Goal: Task Accomplishment & Management: Manage account settings

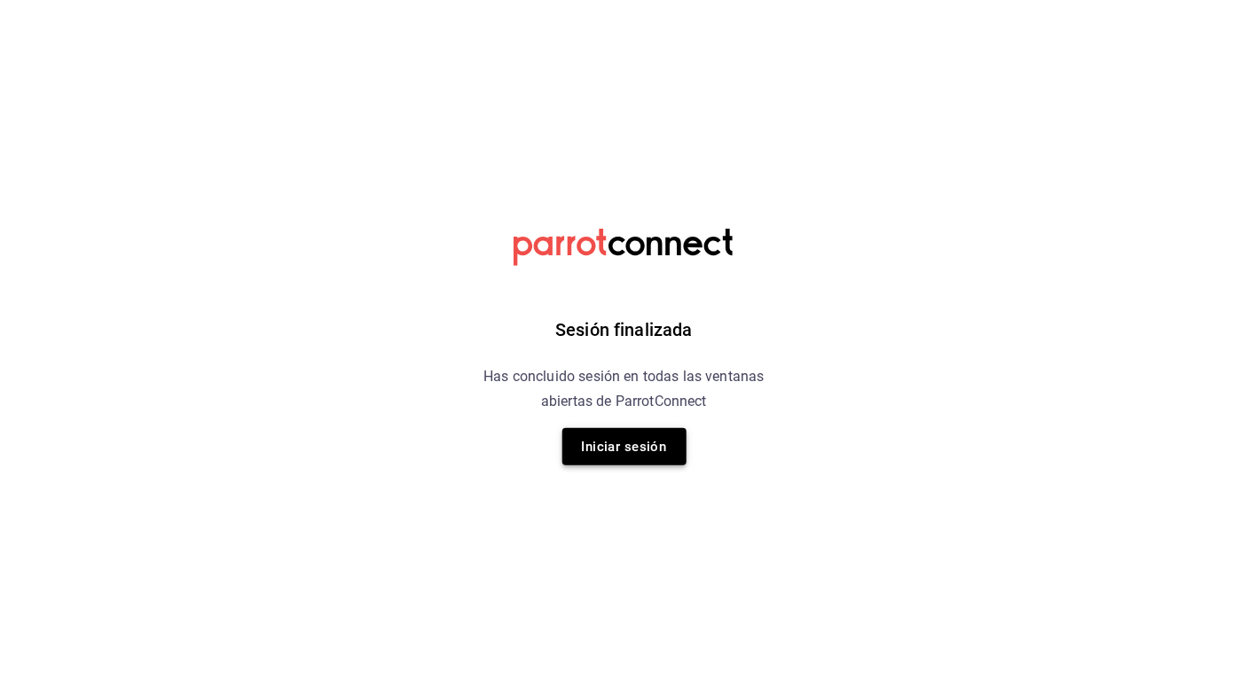
click at [616, 437] on button "Iniciar sesión" at bounding box center [624, 446] width 124 height 37
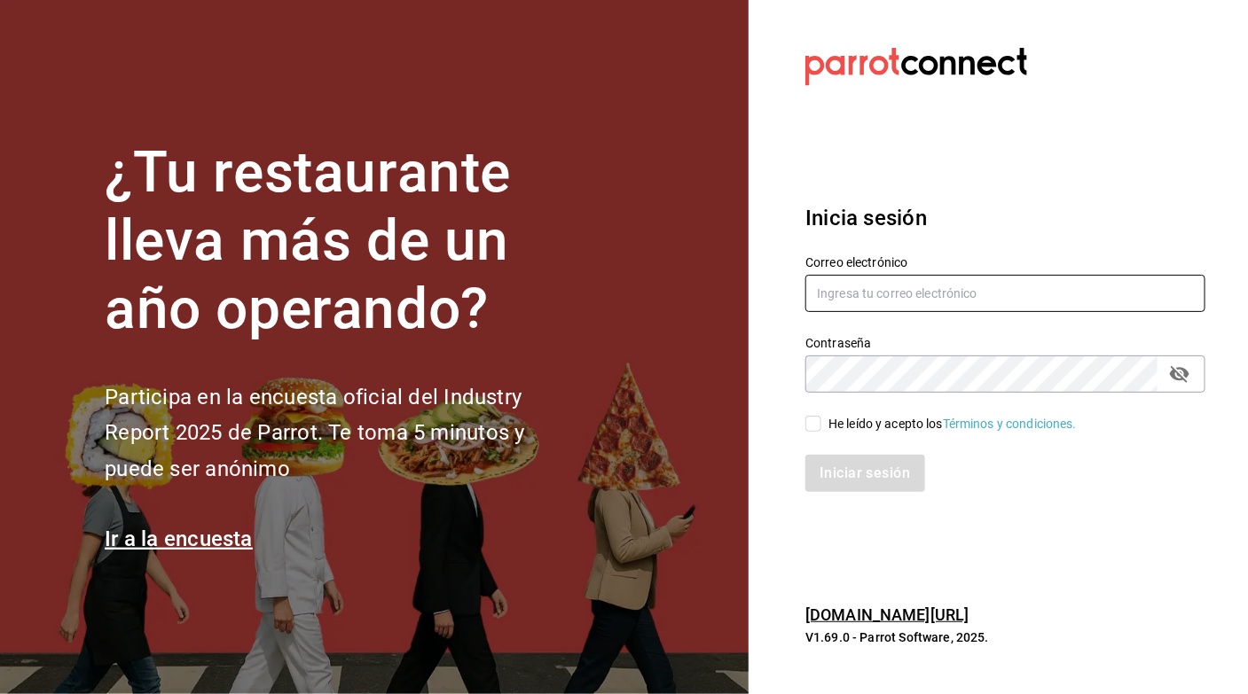
type input "[EMAIL_ADDRESS][PERSON_NAME][DOMAIN_NAME]"
click at [1176, 379] on icon "passwordField" at bounding box center [1180, 374] width 20 height 17
click at [814, 420] on input "He leído y acepto los Términos y condiciones." at bounding box center [813, 424] width 16 height 16
checkbox input "true"
click at [834, 471] on button "Iniciar sesión" at bounding box center [865, 473] width 121 height 37
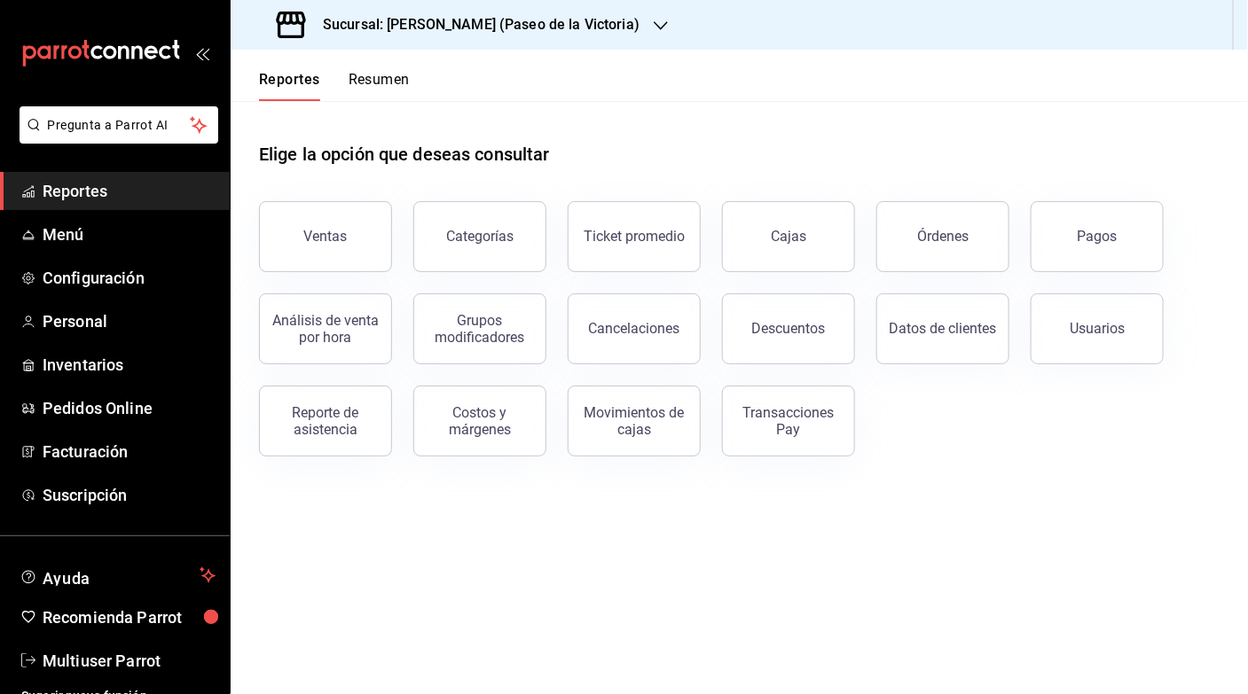
click at [597, 24] on div "Sucursal: [PERSON_NAME] (Paseo de la Victoria)" at bounding box center [460, 25] width 430 height 50
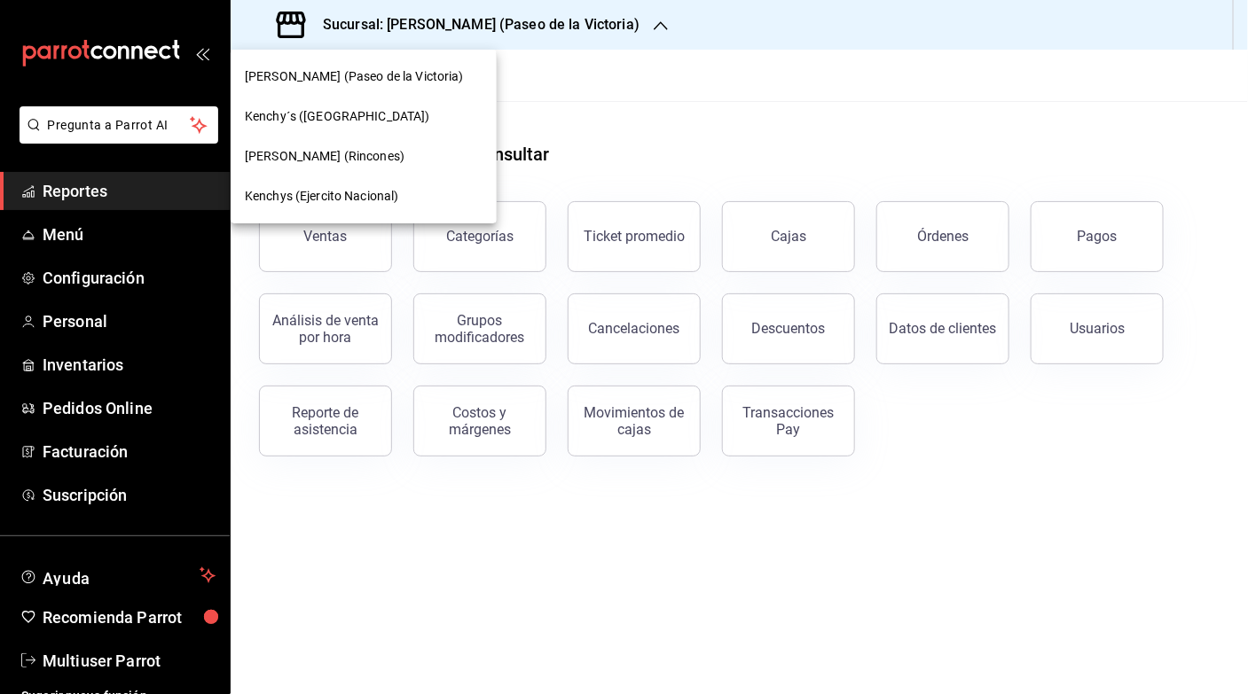
click at [397, 77] on span "[PERSON_NAME] (Paseo de la Victoria)" at bounding box center [354, 76] width 219 height 19
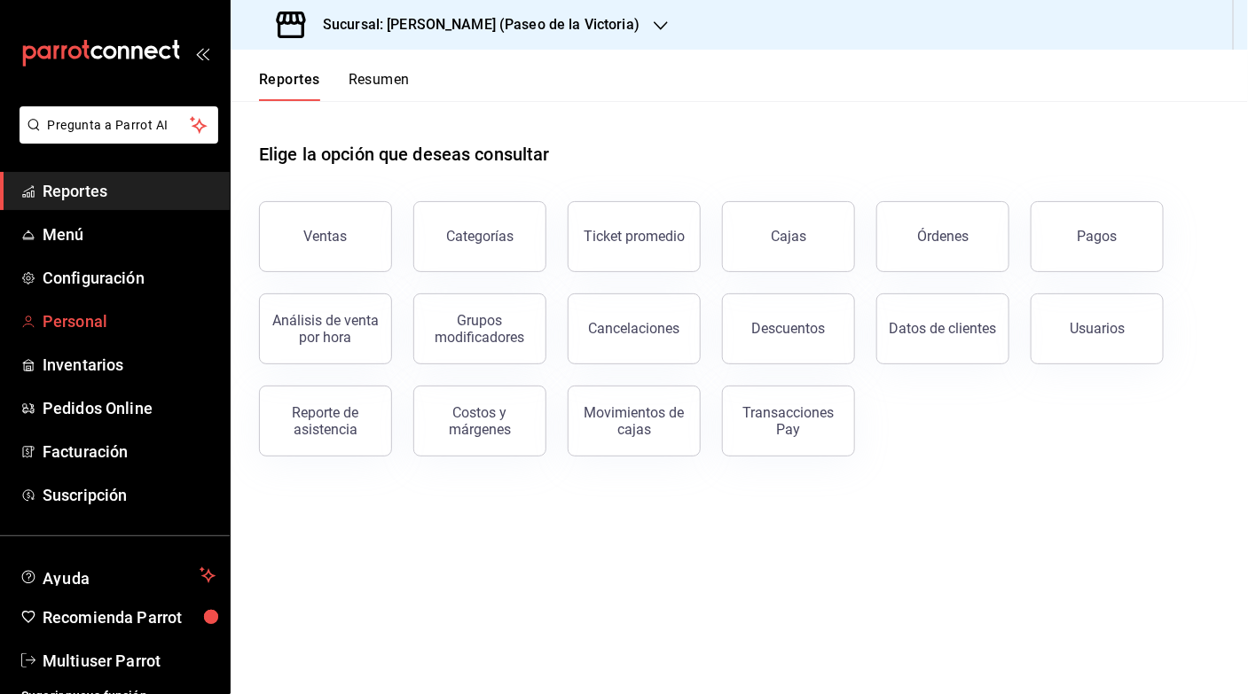
click at [67, 313] on span "Personal" at bounding box center [129, 322] width 173 height 24
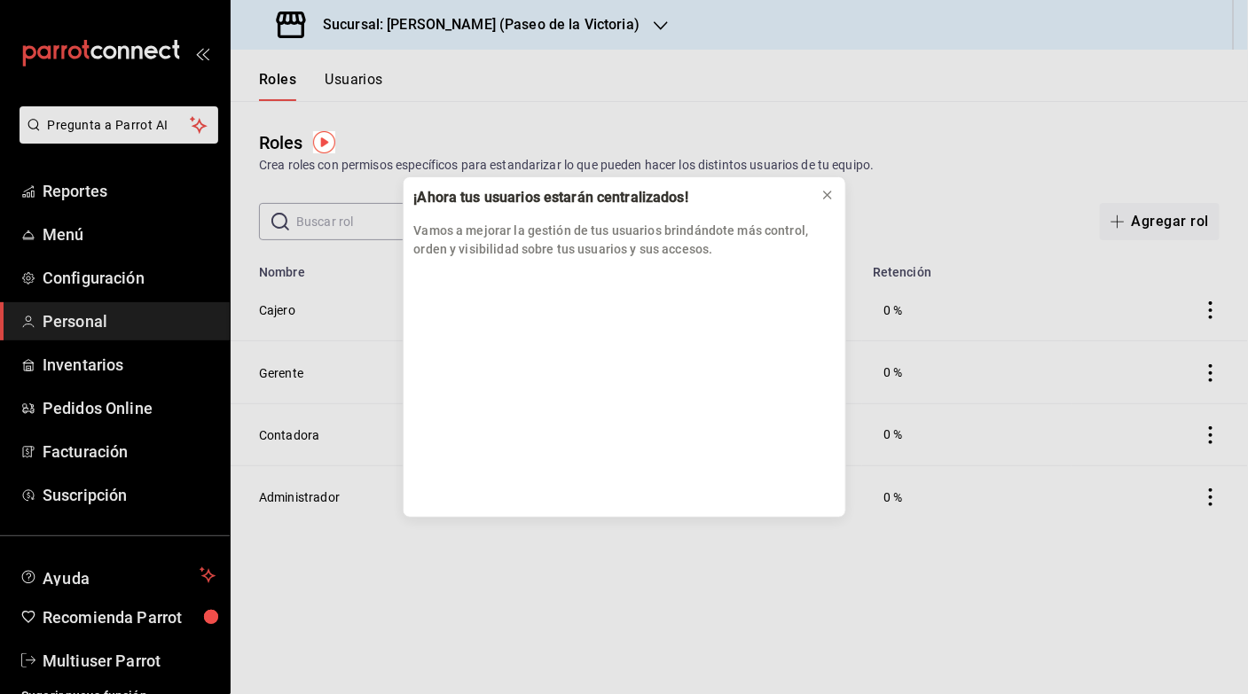
drag, startPoint x: 835, startPoint y: 511, endPoint x: 955, endPoint y: 561, distance: 130.4
click at [955, 561] on div "¡Ahora tus usuarios estarán centralizados! Vamos a mejorar la gestión de tus us…" at bounding box center [624, 347] width 1248 height 694
click at [76, 325] on div "¡Ahora tus usuarios estarán centralizados! Vamos a mejorar la gestión de tus us…" at bounding box center [624, 347] width 1248 height 694
click at [827, 195] on icon at bounding box center [827, 195] width 7 height 7
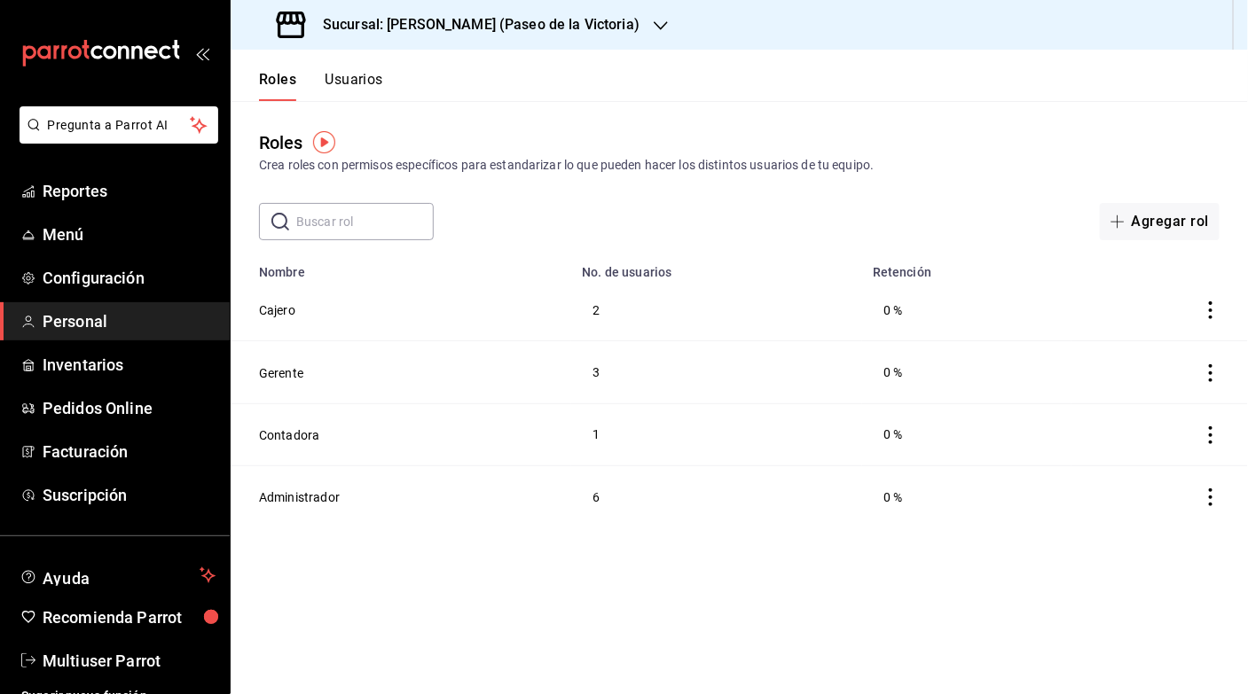
click at [370, 75] on button "Usuarios" at bounding box center [354, 86] width 59 height 30
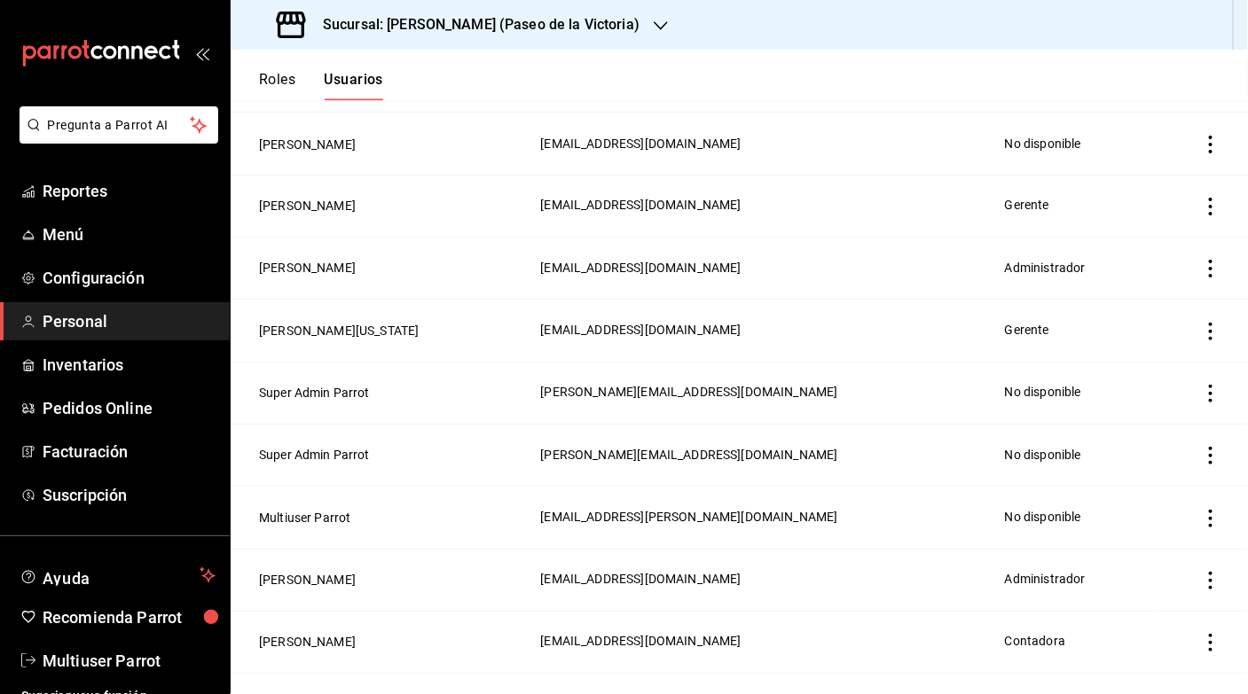
scroll to position [1149, 0]
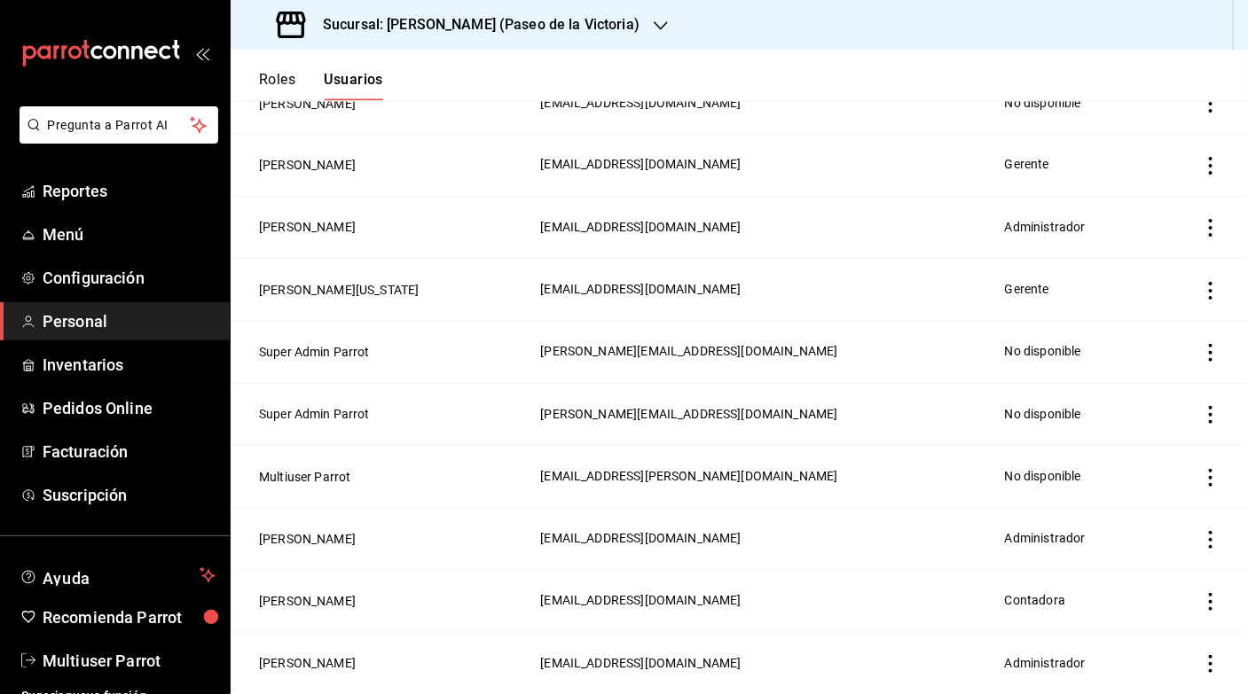
click at [277, 617] on td "[PERSON_NAME]" at bounding box center [380, 601] width 299 height 62
click at [324, 663] on button "[PERSON_NAME]" at bounding box center [307, 664] width 97 height 18
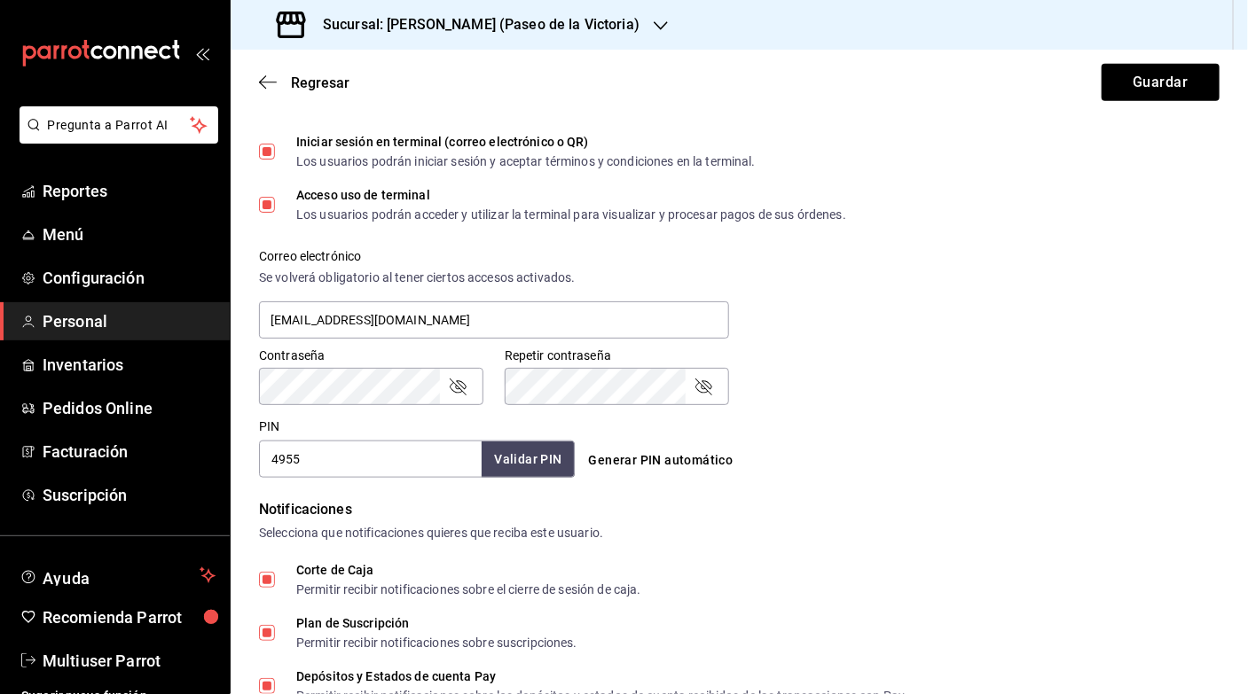
scroll to position [557, 0]
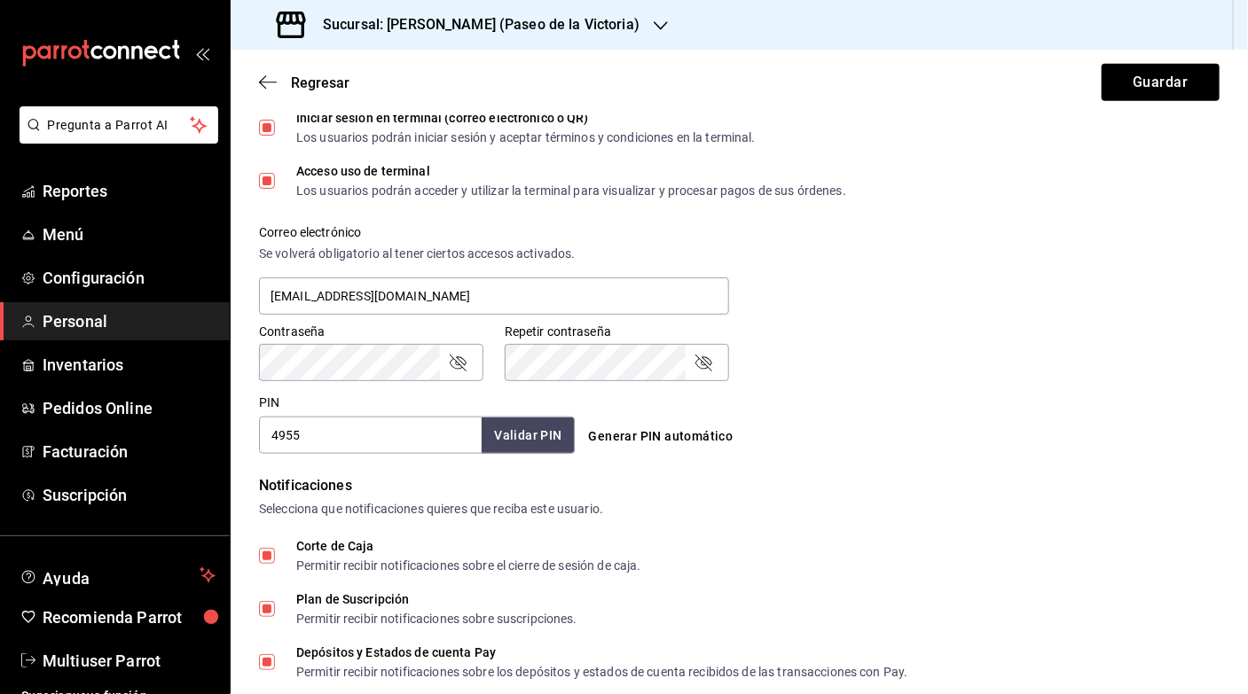
click at [464, 362] on icon "passwordField" at bounding box center [457, 362] width 21 height 21
click at [501, 435] on button "Validar PIN" at bounding box center [527, 436] width 94 height 38
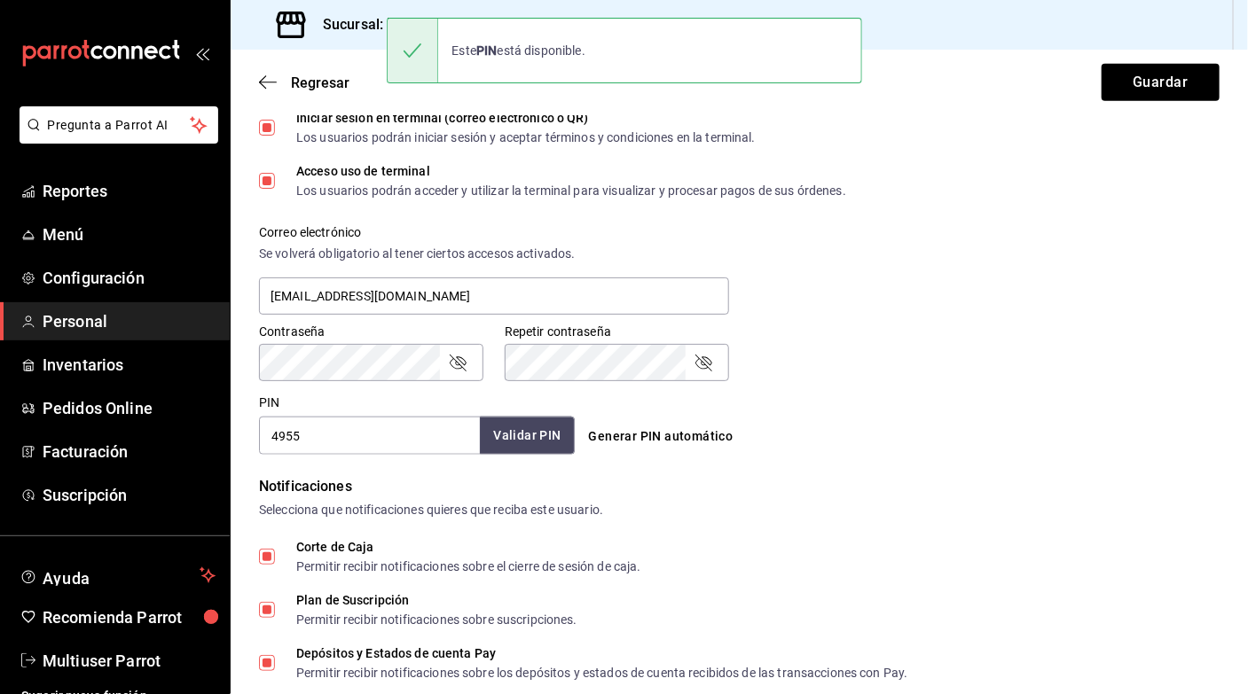
click at [501, 435] on button "Validar PIN" at bounding box center [527, 436] width 94 height 38
click at [384, 433] on input "4955" at bounding box center [370, 435] width 223 height 37
type input "4"
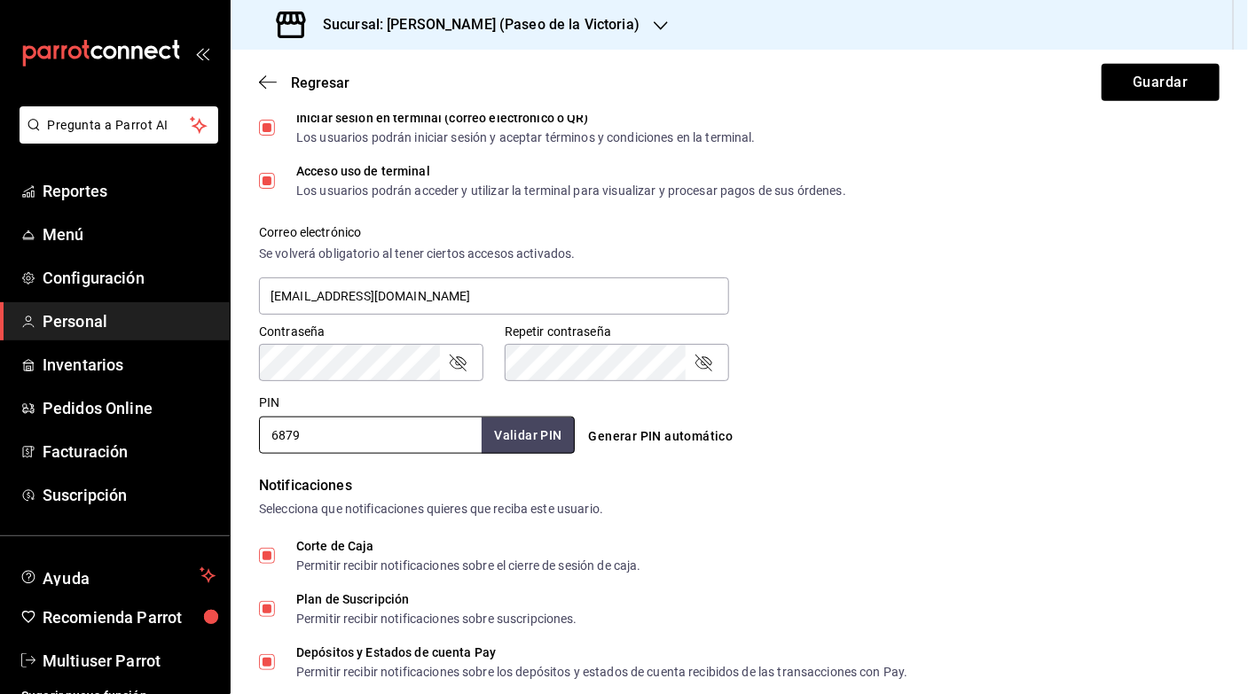
type input "6879"
click at [457, 356] on icon "passwordField" at bounding box center [457, 362] width 21 height 21
click at [701, 357] on icon "passwordField" at bounding box center [703, 362] width 21 height 21
click at [1024, 380] on div "Contraseña Contraseña Repetir contraseña Repetir contraseña" at bounding box center [729, 342] width 982 height 78
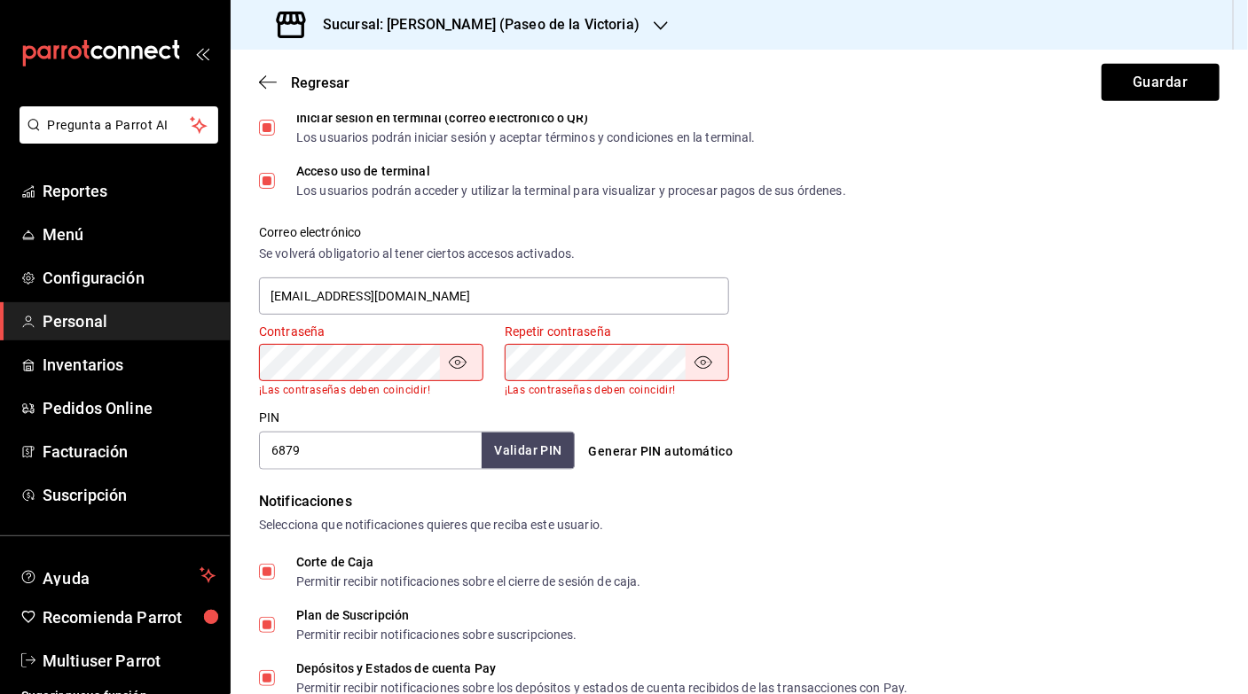
click at [448, 343] on div "Contraseña Contraseña ¡Las contraseñas deben coincidir! Repetir contraseña Repe…" at bounding box center [729, 349] width 982 height 93
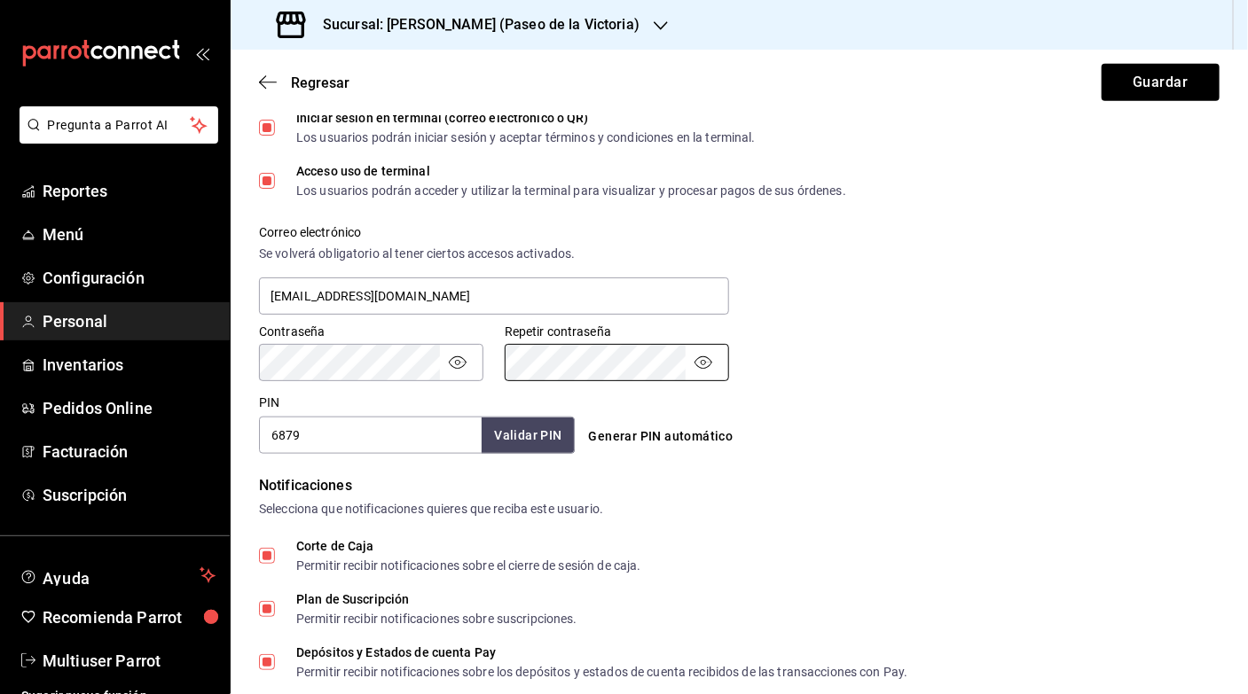
click at [885, 289] on div "Correo electrónico Se volverá obligatorio al tener ciertos accesos activados. m…" at bounding box center [729, 261] width 982 height 114
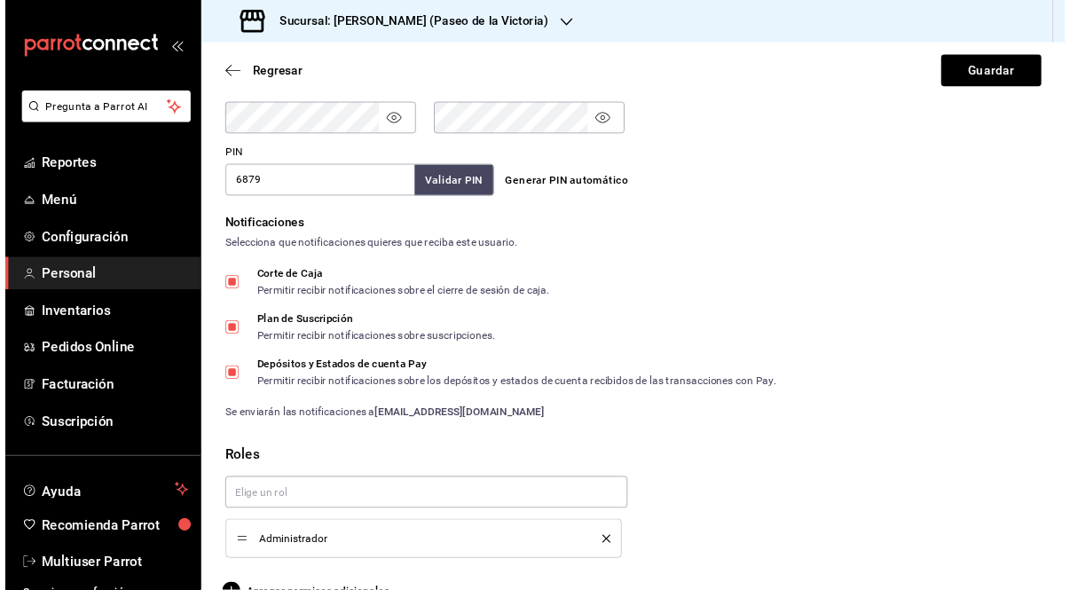
scroll to position [820, 0]
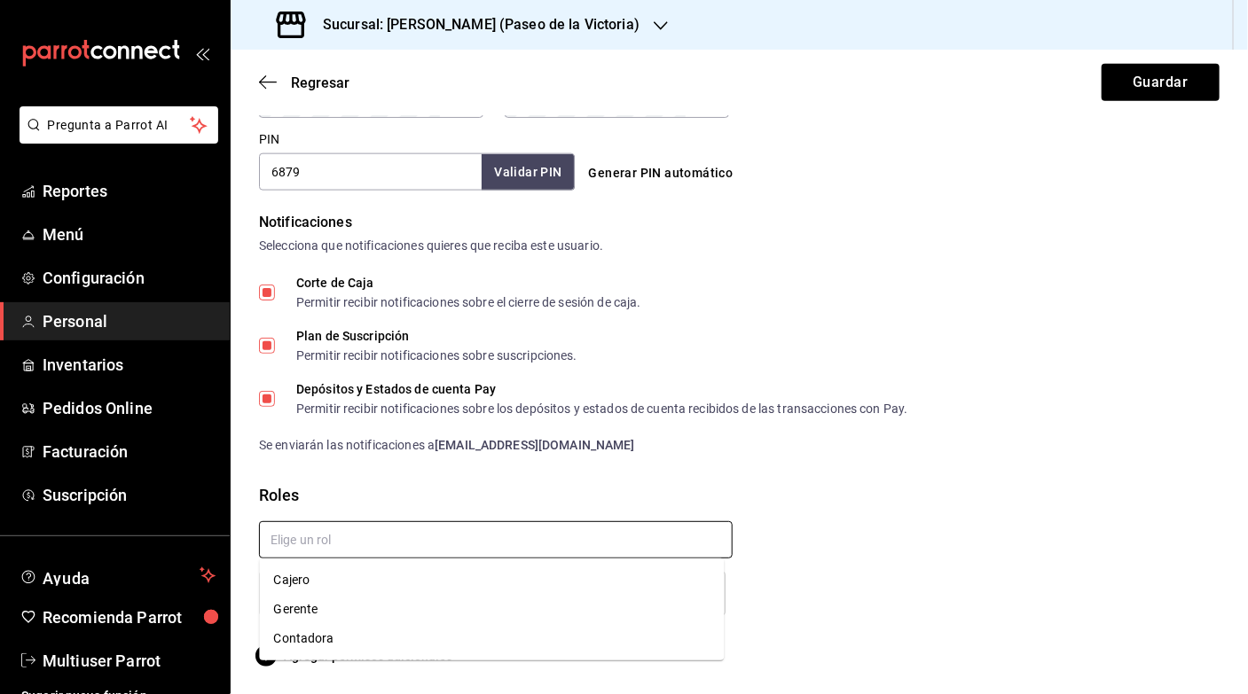
click at [569, 544] on input "text" at bounding box center [496, 540] width 474 height 37
drag, startPoint x: 1239, startPoint y: 448, endPoint x: 1141, endPoint y: 533, distance: 129.5
click at [1141, 533] on div "Administrador" at bounding box center [732, 562] width 975 height 110
drag, startPoint x: 1202, startPoint y: 537, endPoint x: 1136, endPoint y: 618, distance: 104.0
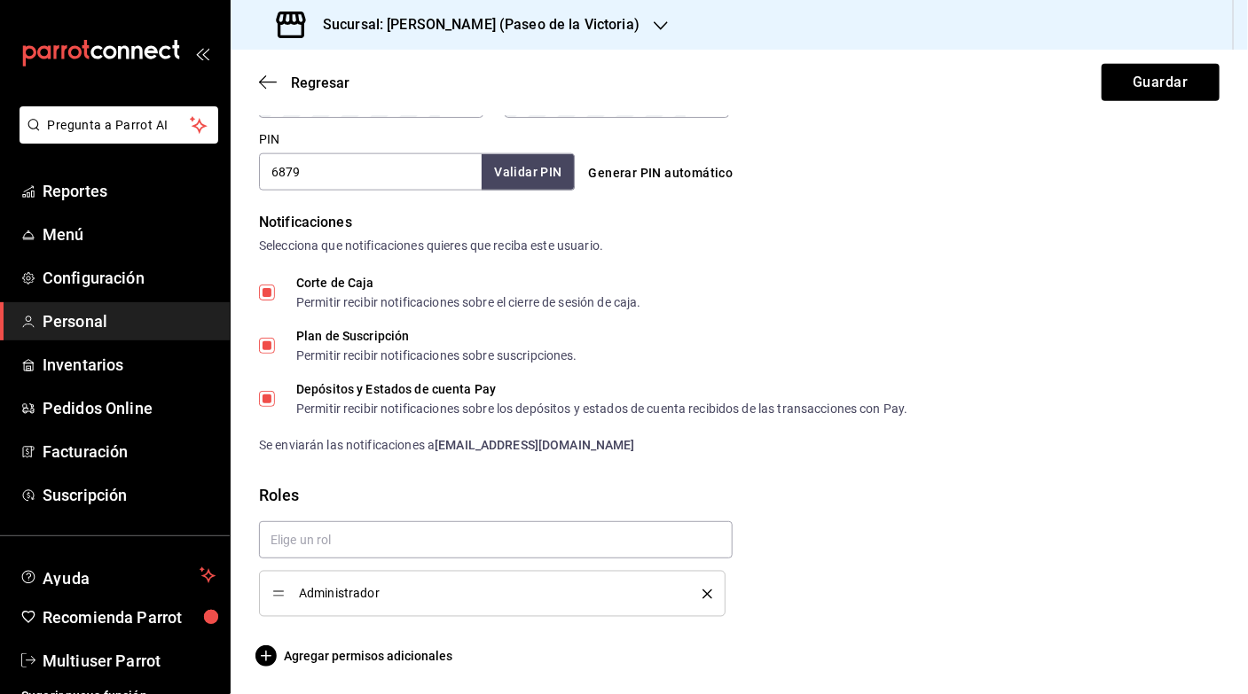
drag, startPoint x: 1247, startPoint y: 692, endPoint x: 1133, endPoint y: 662, distance: 117.5
click at [1133, 662] on div "Agregar permisos adicionales" at bounding box center [739, 656] width 961 height 21
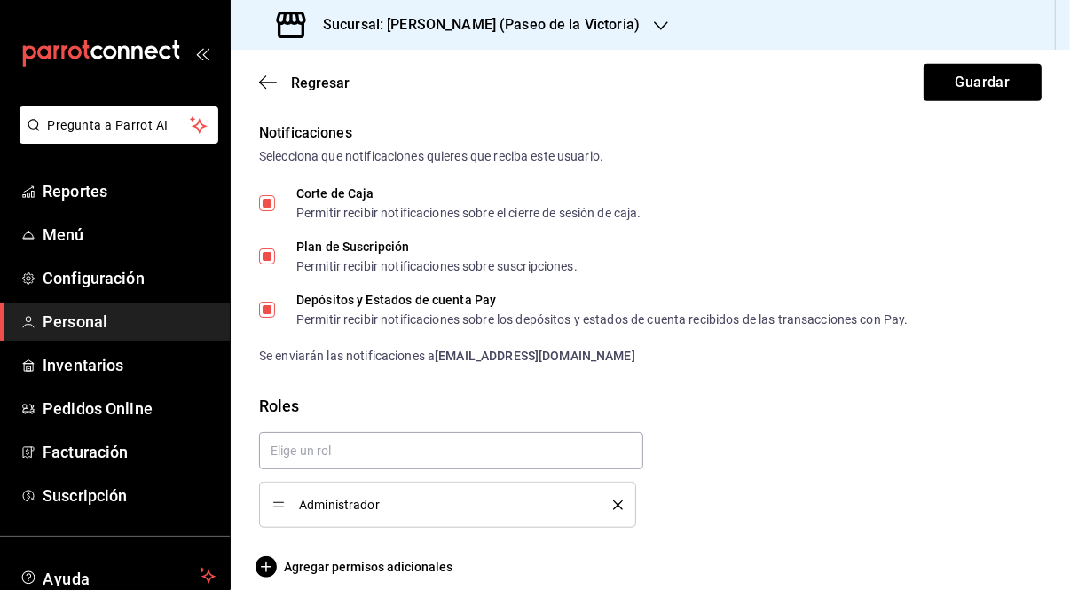
scroll to position [925, 0]
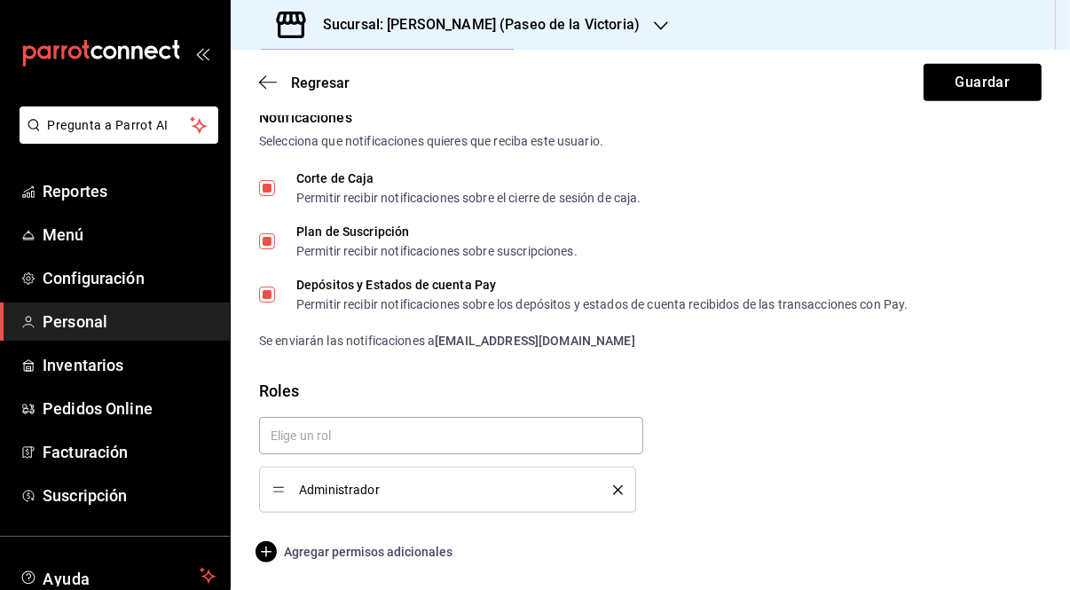
click at [268, 546] on icon "button" at bounding box center [265, 551] width 21 height 21
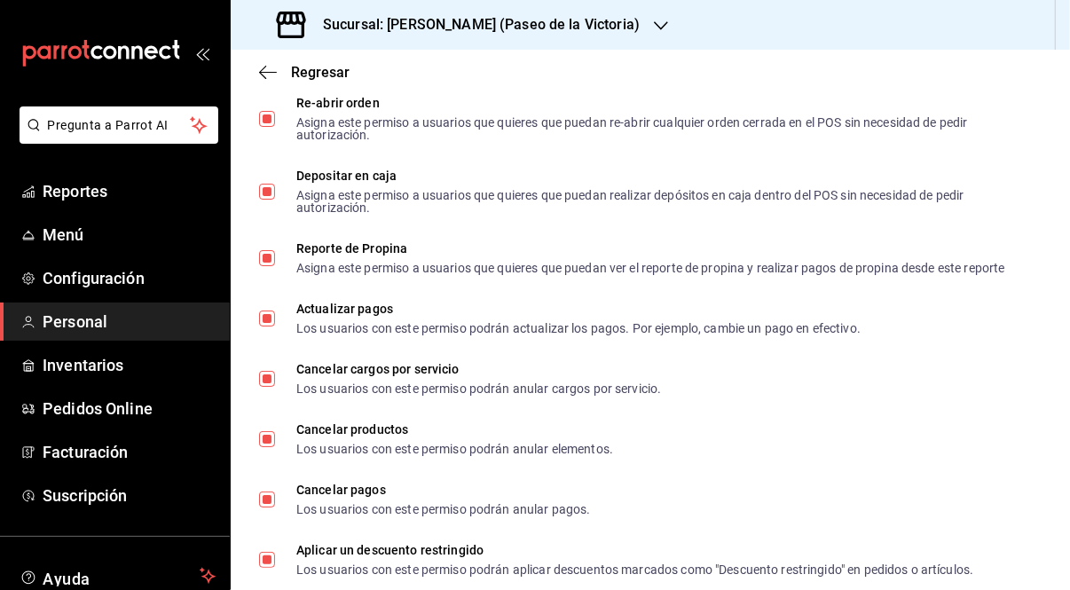
scroll to position [1965, 0]
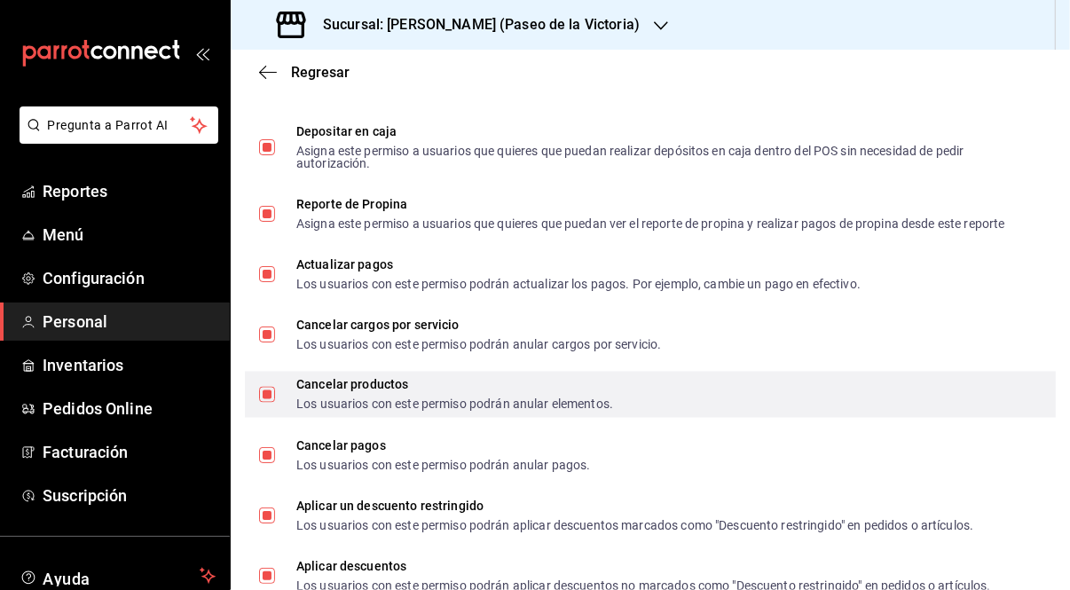
click at [272, 403] on input "Cancelar productos Los usuarios con este permiso podrán anular elementos." at bounding box center [267, 395] width 16 height 16
checkbox input "false"
click at [272, 403] on input "Cancelar productos Los usuarios con este permiso podrán anular elementos." at bounding box center [267, 395] width 16 height 16
checkbox input "true"
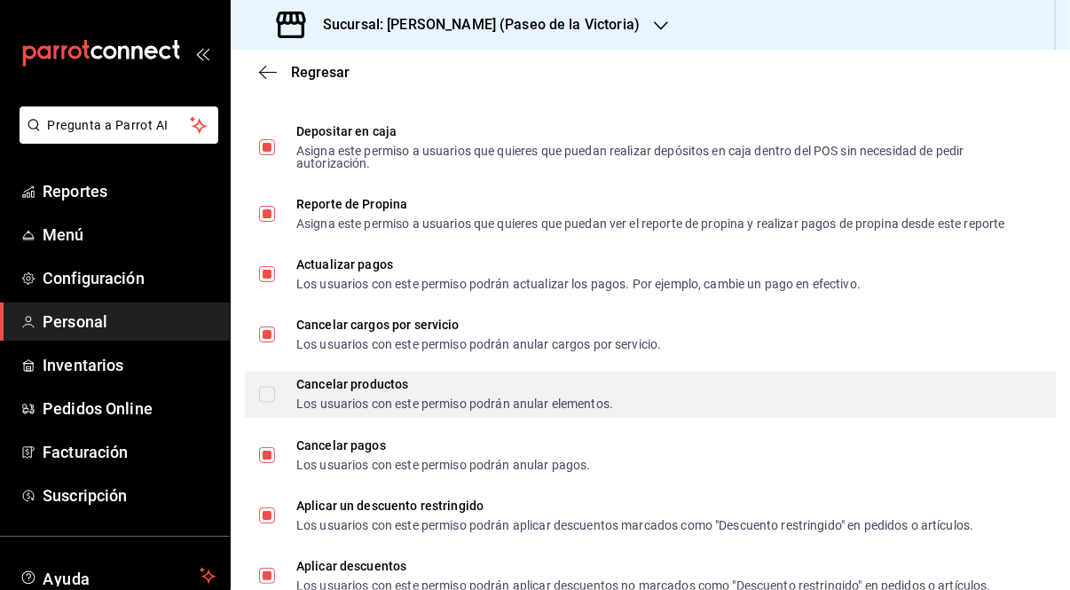
checkbox input "true"
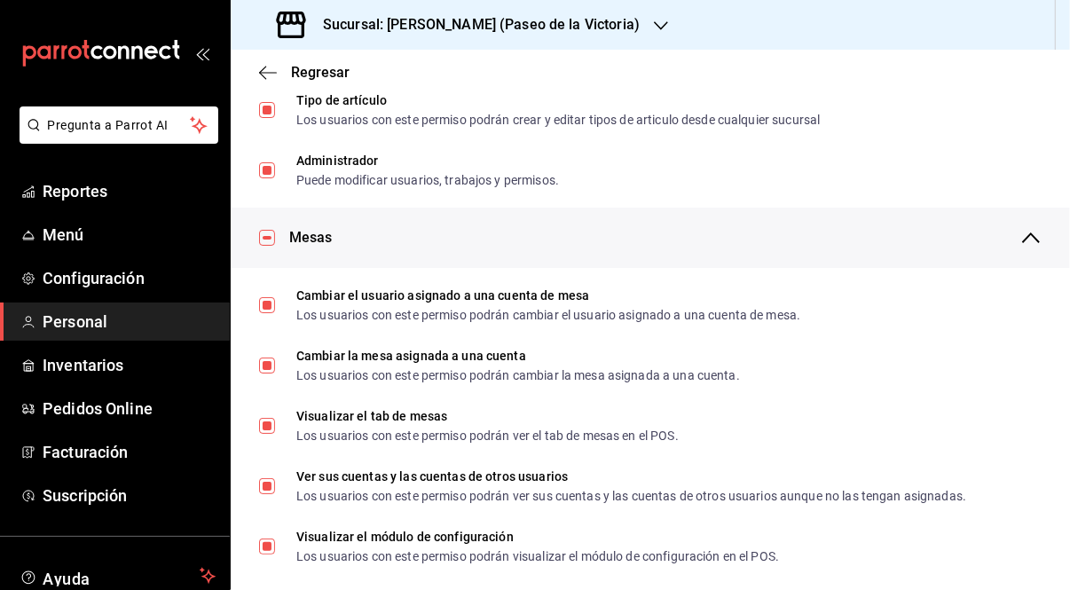
scroll to position [0, 0]
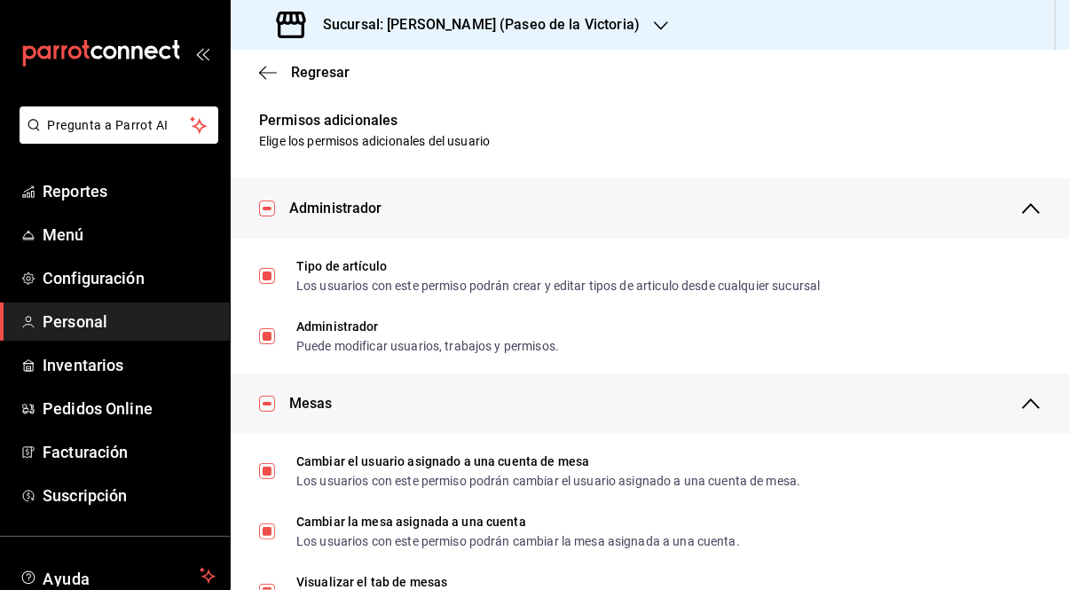
click at [1020, 208] on icon "button" at bounding box center [1030, 208] width 21 height 21
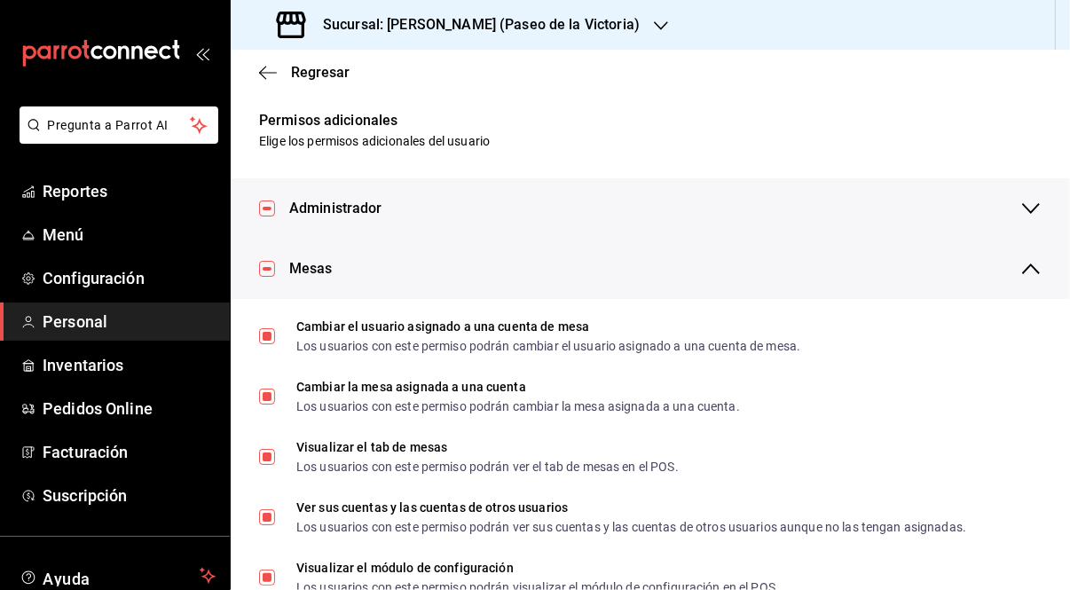
click at [1020, 258] on icon "button" at bounding box center [1030, 268] width 21 height 21
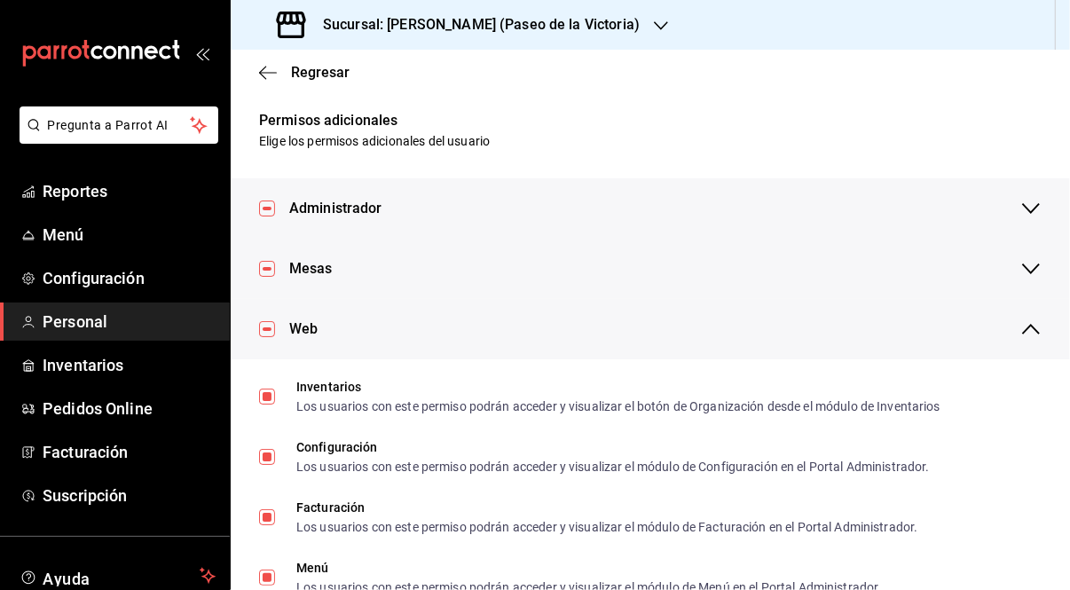
click at [1022, 326] on icon "button" at bounding box center [1031, 329] width 18 height 11
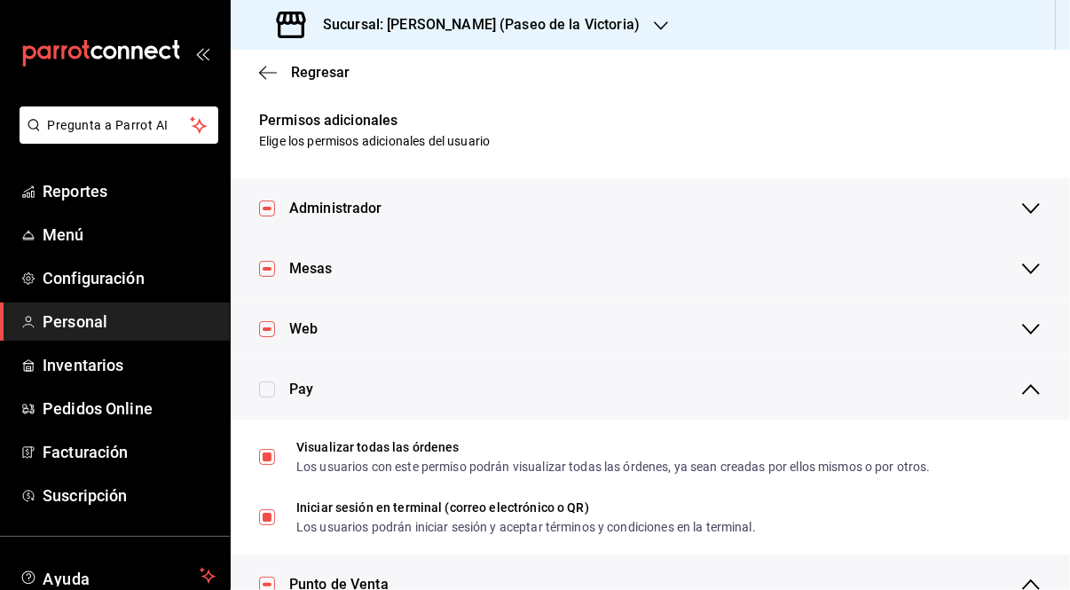
click at [271, 386] on input "checkbox" at bounding box center [267, 389] width 16 height 16
checkbox input "false"
click at [1020, 390] on icon "button" at bounding box center [1030, 389] width 21 height 21
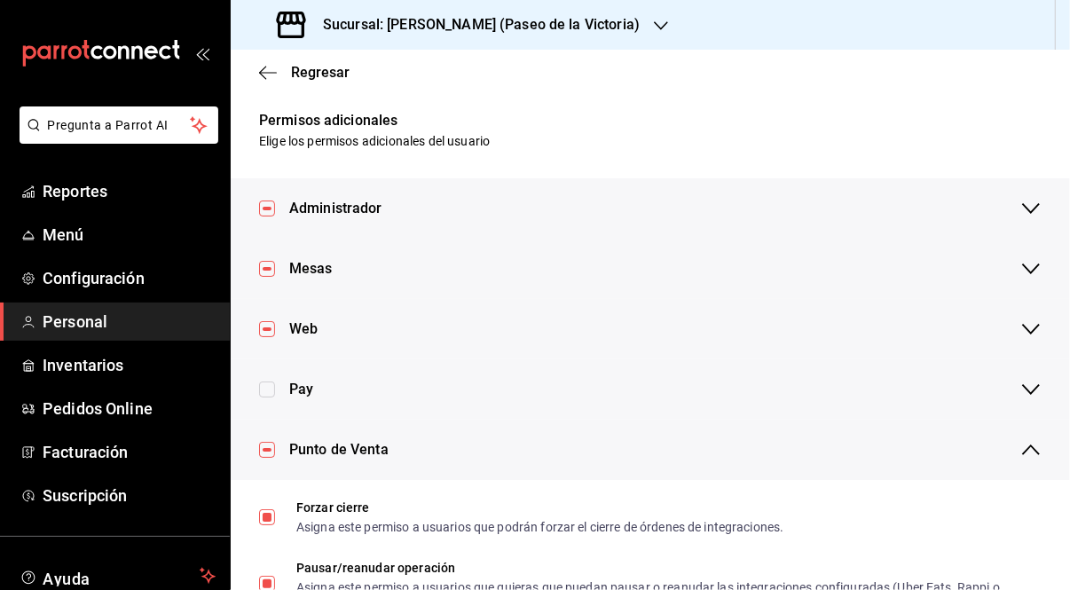
click at [1021, 453] on icon "button" at bounding box center [1030, 449] width 21 height 21
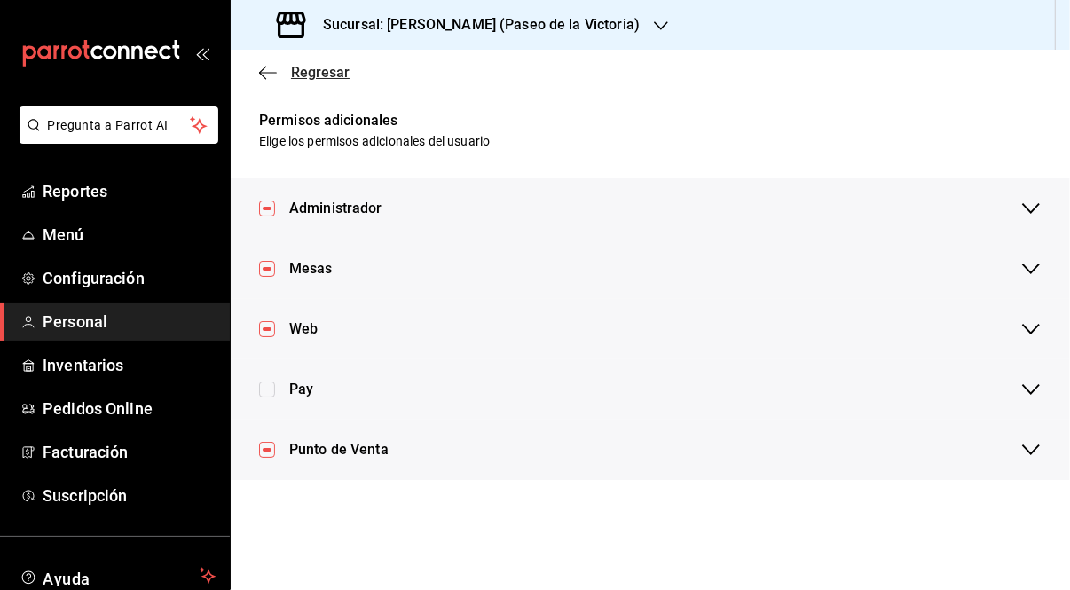
click at [271, 69] on icon "button" at bounding box center [268, 73] width 18 height 16
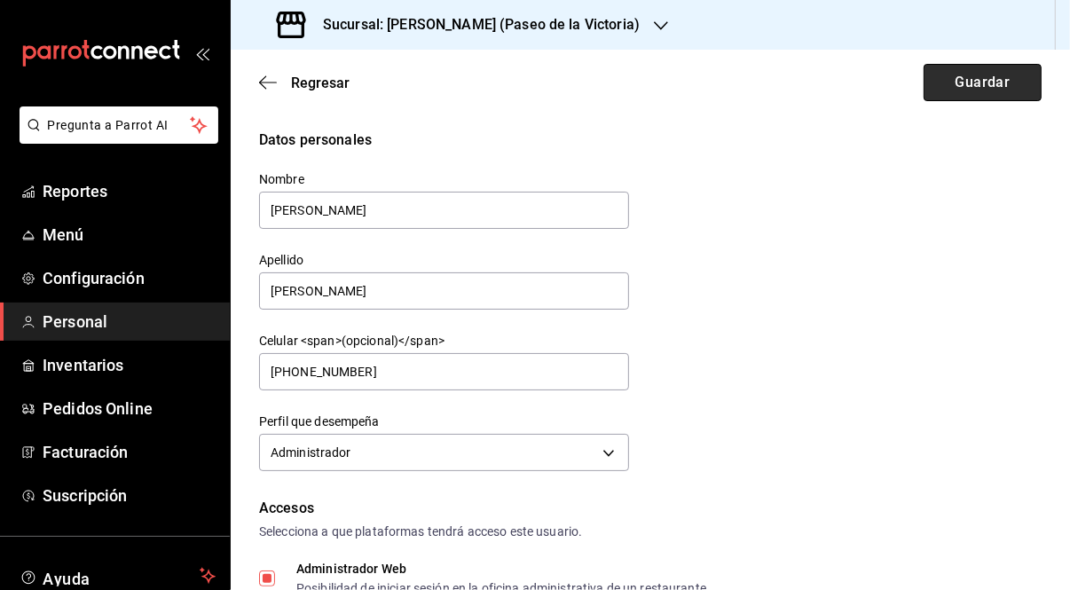
click at [1000, 77] on button "Guardar" at bounding box center [982, 82] width 118 height 37
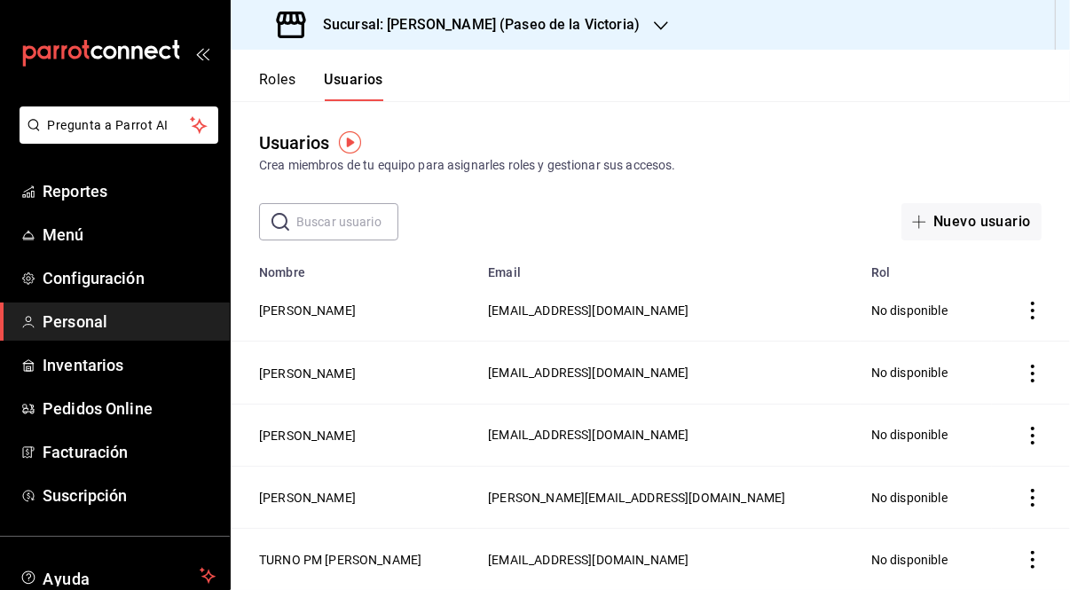
scroll to position [122, 0]
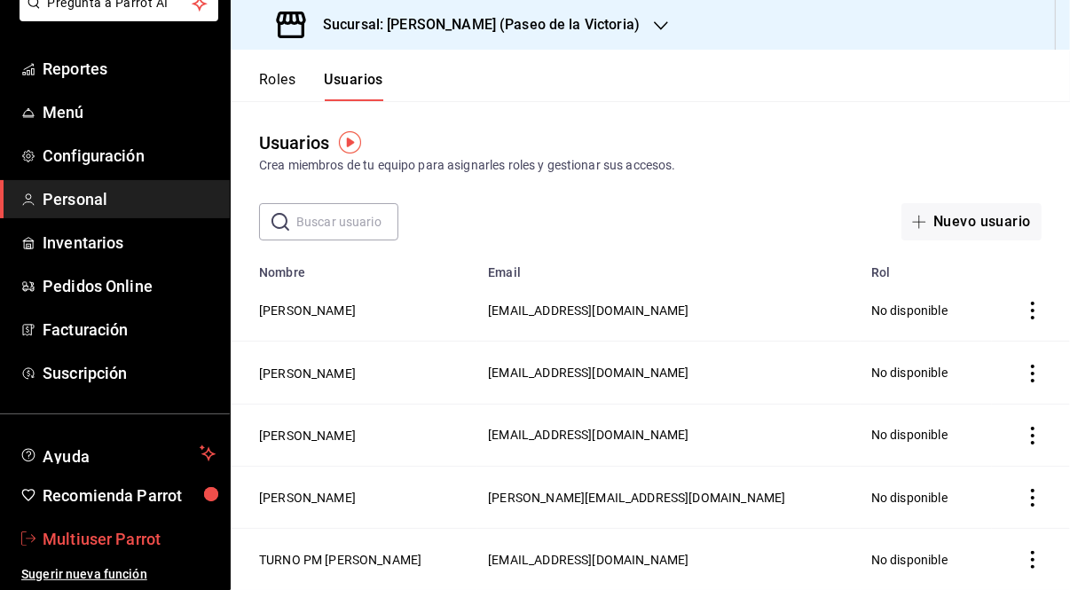
click at [142, 527] on span "Multiuser Parrot" at bounding box center [129, 539] width 173 height 24
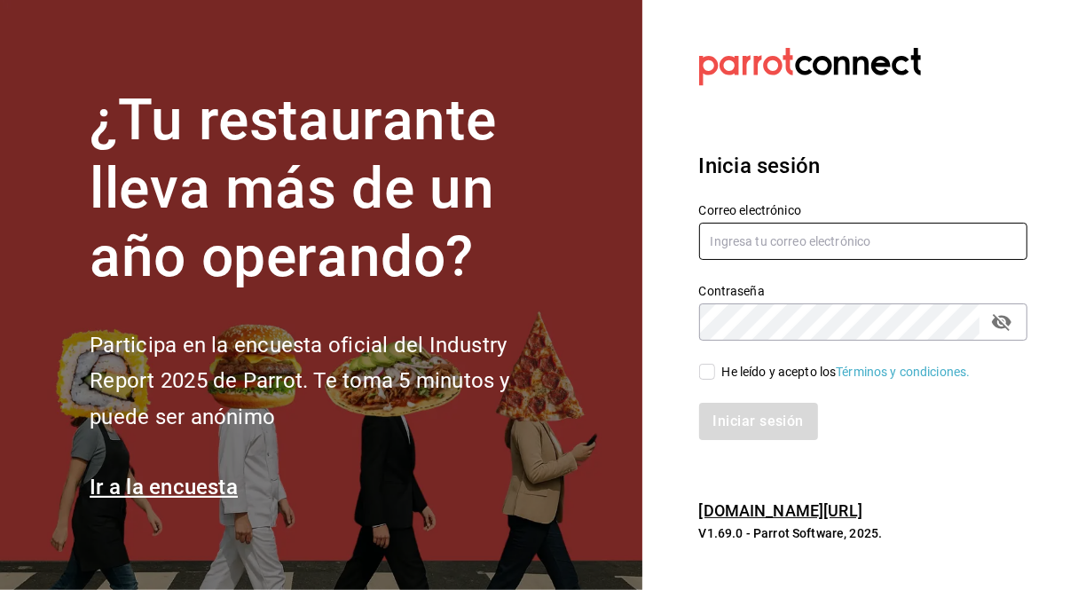
type input "[EMAIL_ADDRESS][DOMAIN_NAME]"
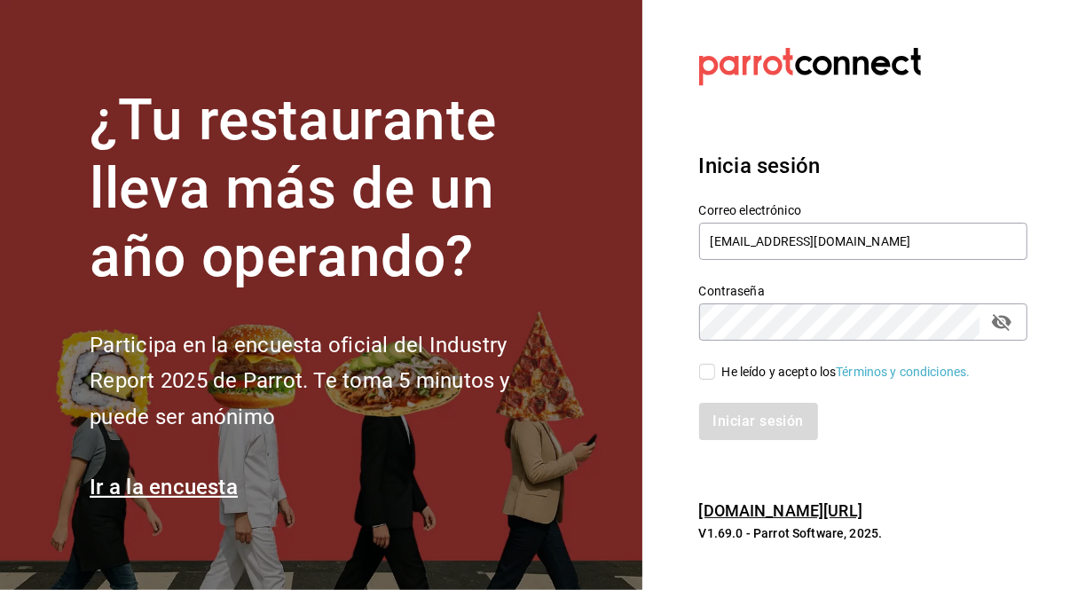
click at [995, 313] on icon "passwordField" at bounding box center [1001, 321] width 21 height 21
click at [703, 373] on input "He leído y acepto los Términos y condiciones." at bounding box center [707, 372] width 16 height 16
checkbox input "true"
click at [798, 424] on button "Iniciar sesión" at bounding box center [759, 421] width 121 height 37
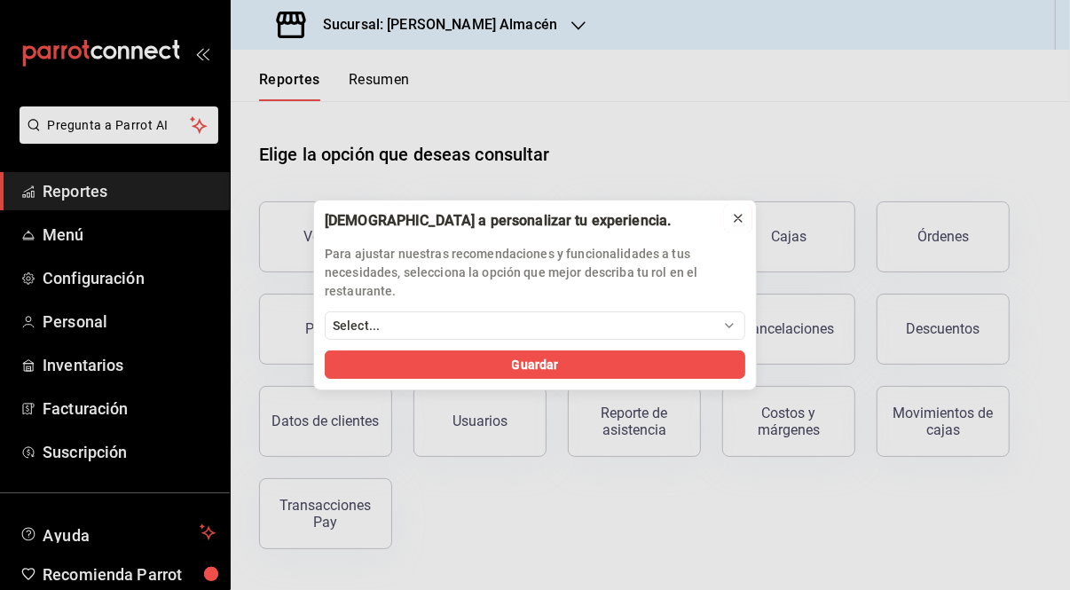
click at [745, 216] on button at bounding box center [738, 218] width 28 height 28
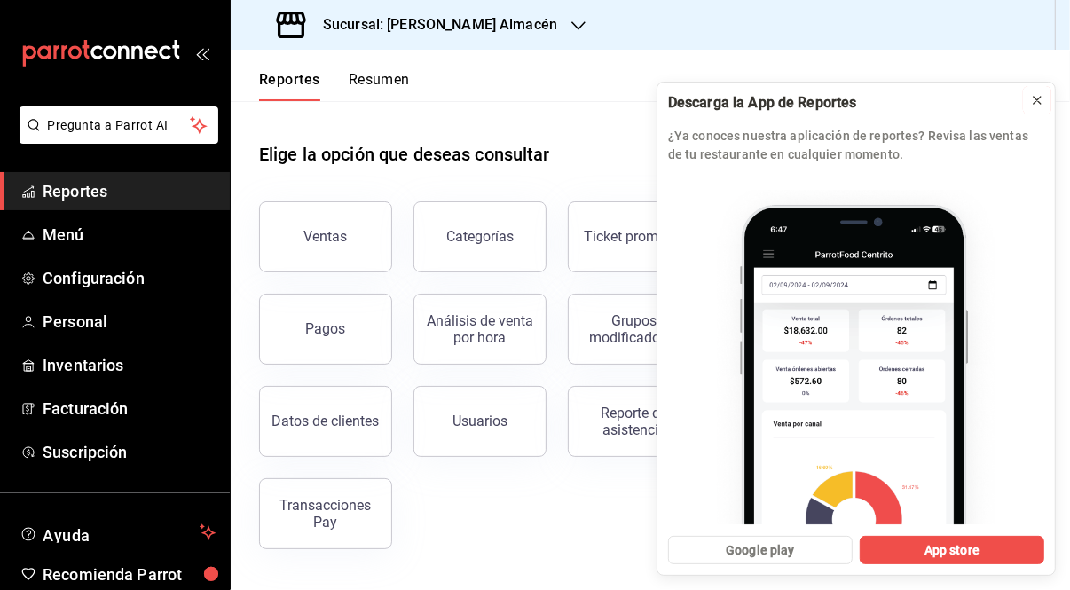
click at [1031, 93] on icon at bounding box center [1037, 100] width 14 height 14
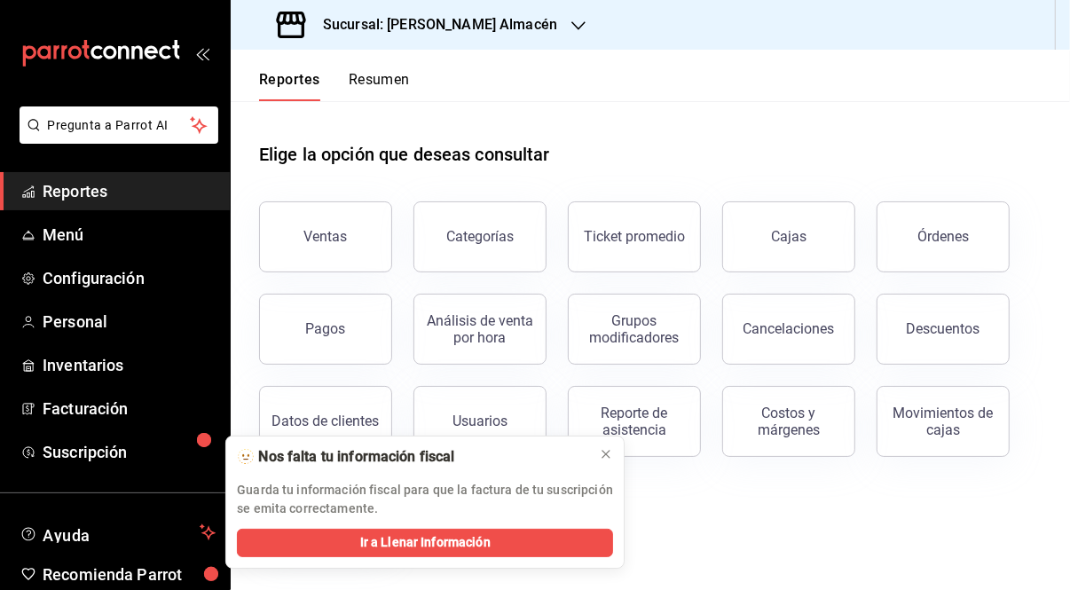
click at [571, 20] on icon "button" at bounding box center [578, 26] width 14 height 14
click at [571, 29] on icon "button" at bounding box center [578, 26] width 14 height 14
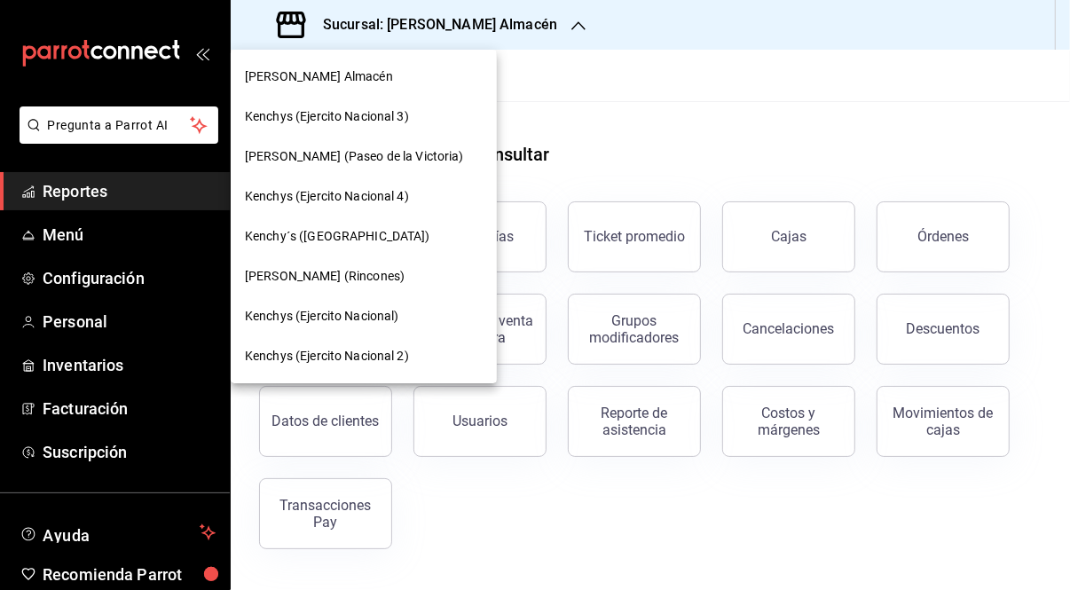
click at [679, 55] on div at bounding box center [535, 295] width 1070 height 590
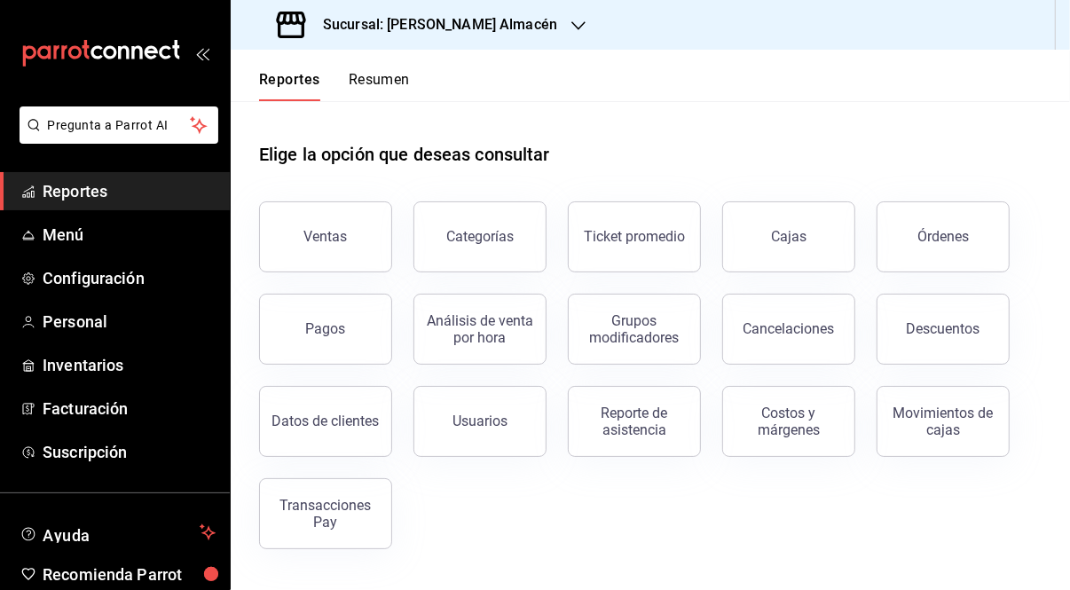
scroll to position [78, 0]
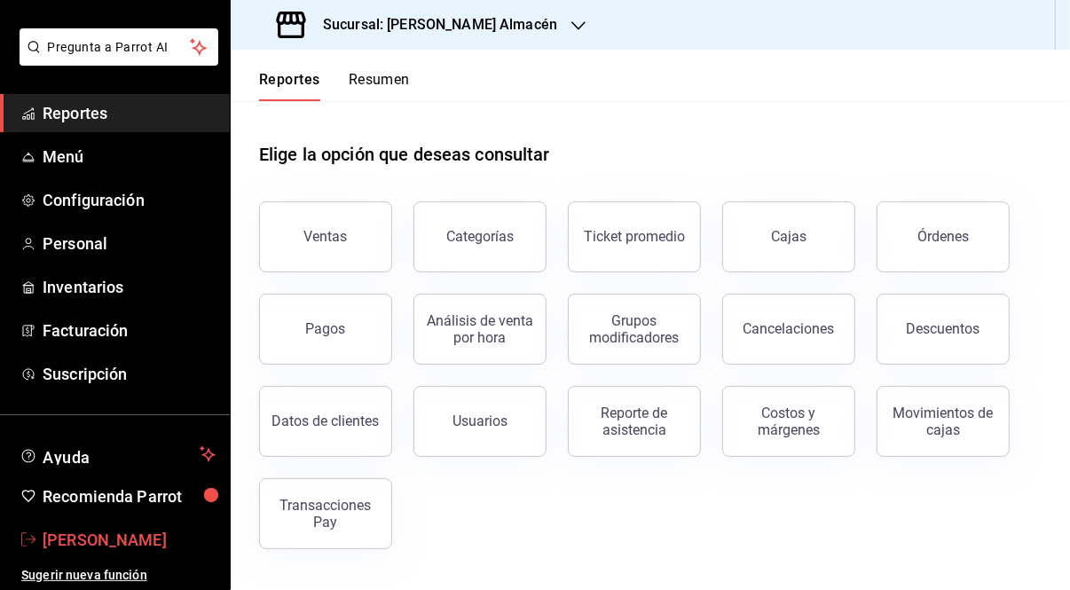
click at [60, 537] on span "[PERSON_NAME]" at bounding box center [129, 540] width 173 height 24
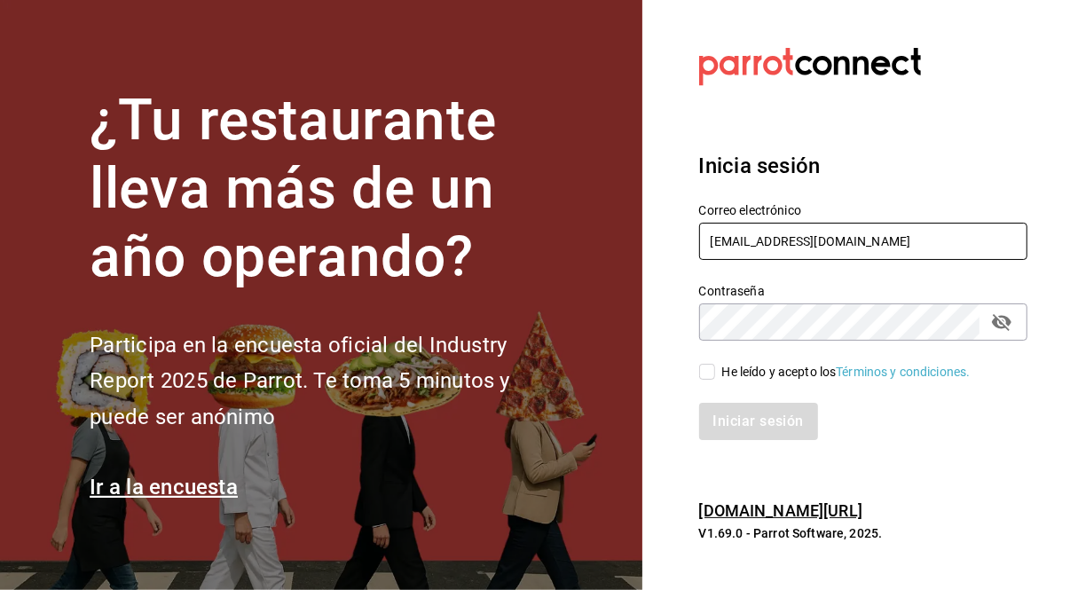
drag, startPoint x: 887, startPoint y: 233, endPoint x: 645, endPoint y: 200, distance: 244.3
click at [645, 200] on section "Datos incorrectos. Verifica que tu Correo o Contraseña estén bien escritos. Ini…" at bounding box center [855, 295] width 427 height 590
type input "[EMAIL_ADDRESS][PERSON_NAME][DOMAIN_NAME]"
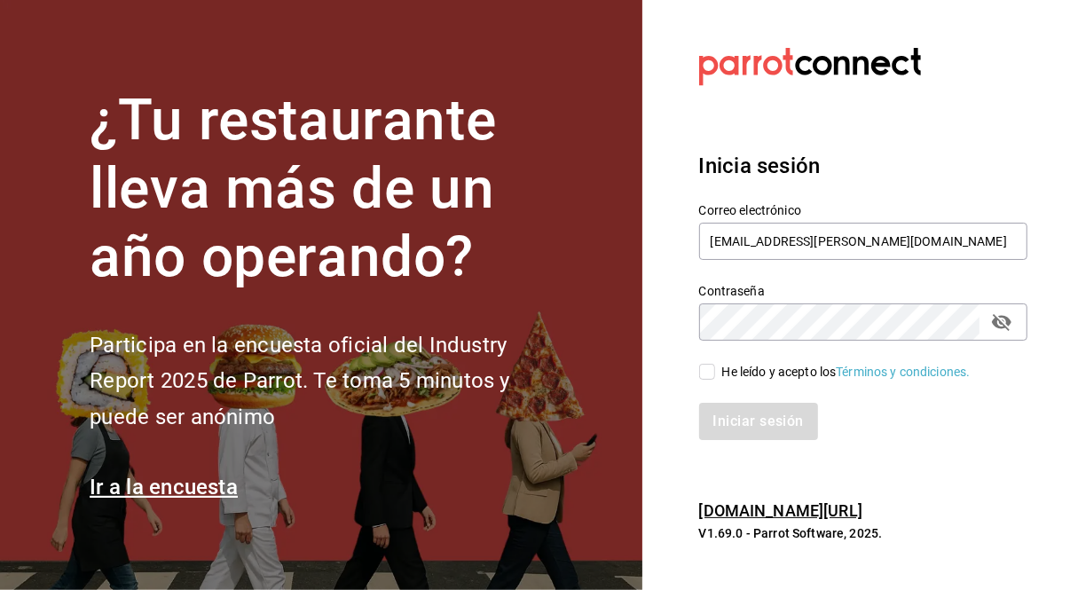
click at [699, 373] on input "He leído y acepto los Términos y condiciones." at bounding box center [707, 372] width 16 height 16
checkbox input "true"
click at [742, 411] on button "Iniciar sesión" at bounding box center [759, 421] width 121 height 37
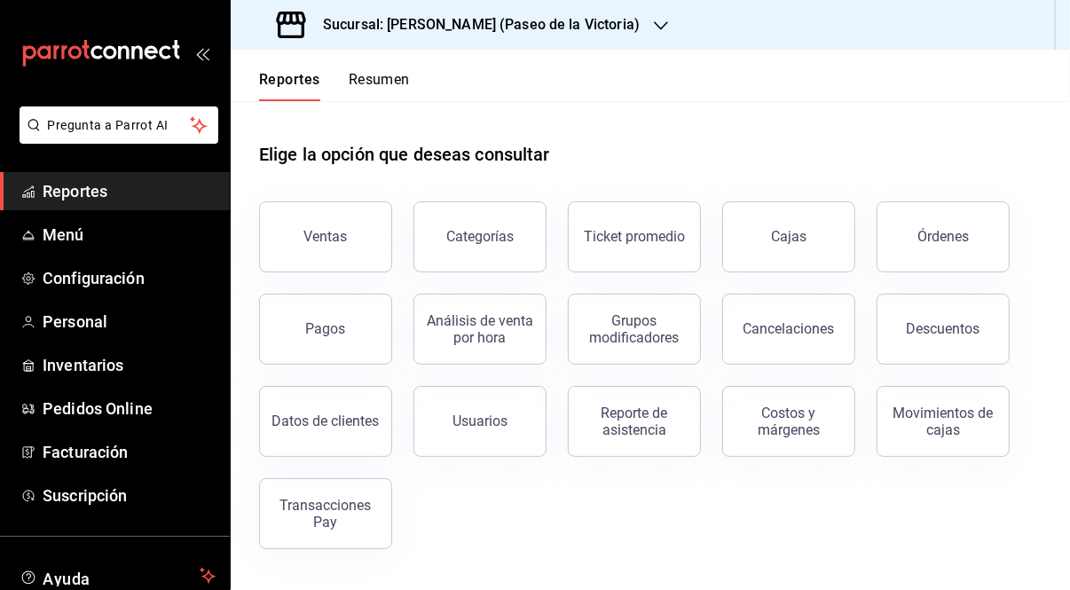
click at [654, 27] on icon "button" at bounding box center [661, 25] width 14 height 9
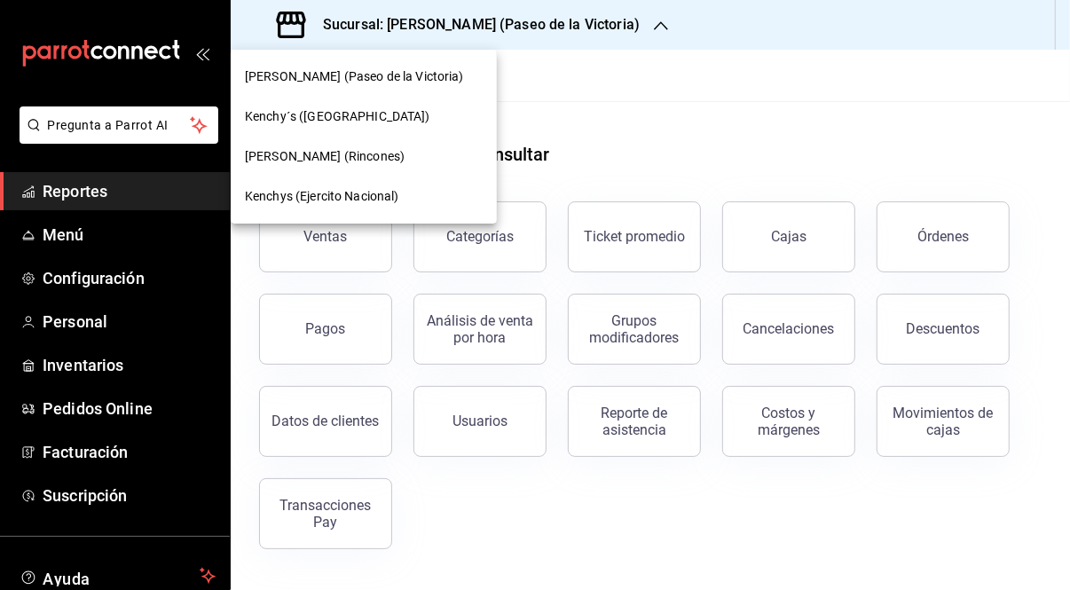
click at [608, 27] on div at bounding box center [535, 295] width 1070 height 590
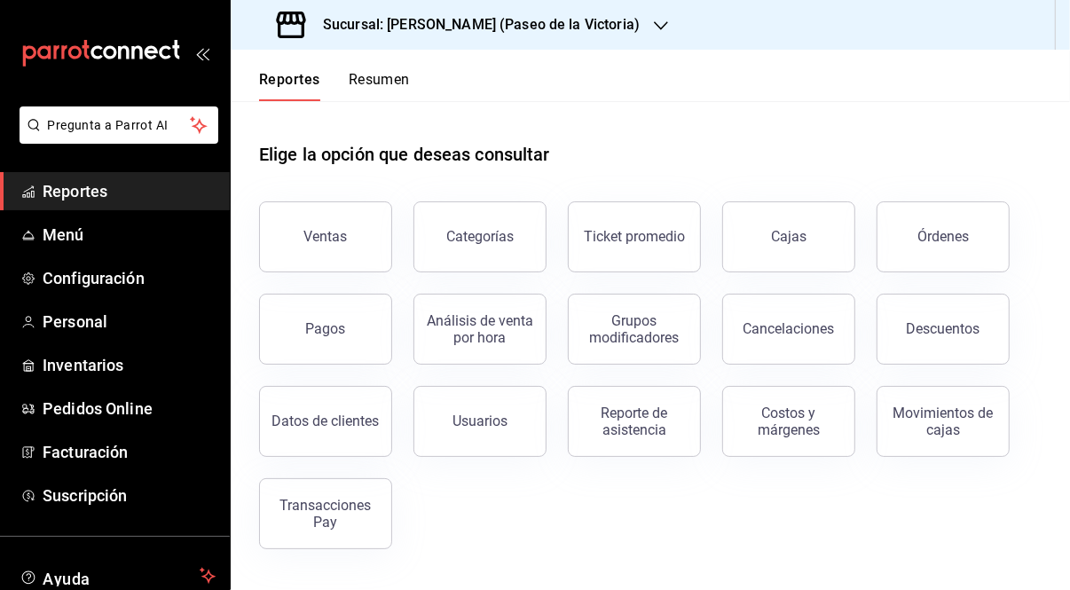
click at [654, 27] on icon "button" at bounding box center [661, 25] width 14 height 9
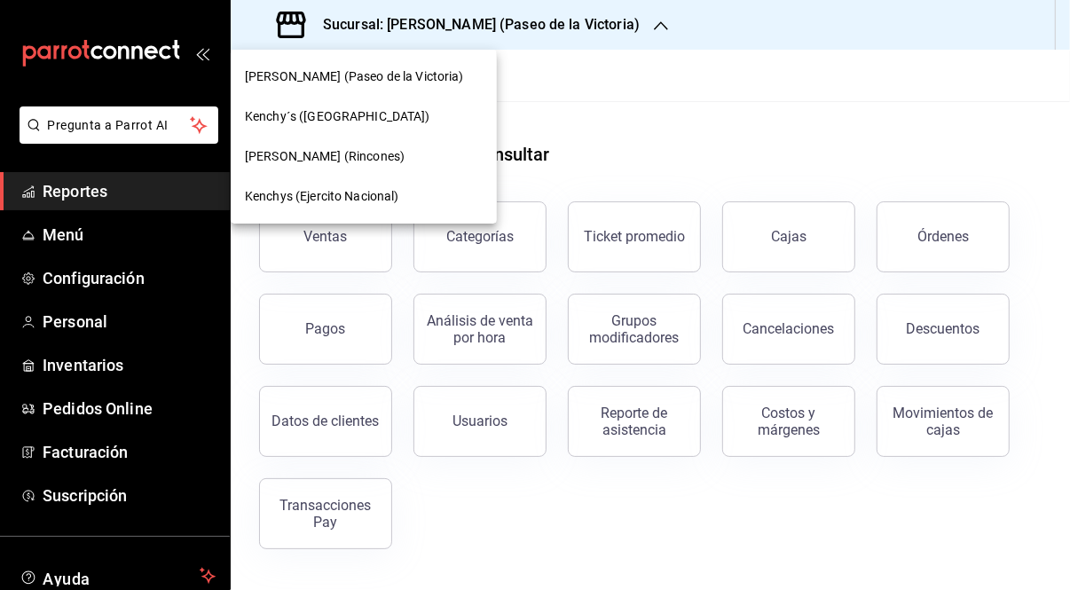
click at [667, 78] on div at bounding box center [535, 295] width 1070 height 590
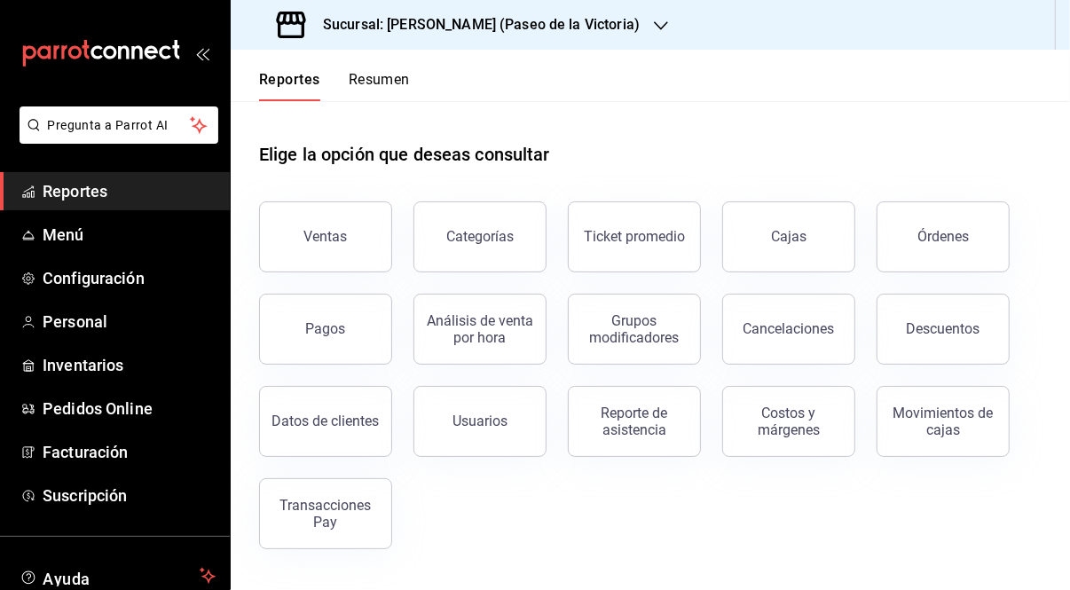
click at [654, 24] on icon "button" at bounding box center [661, 26] width 14 height 14
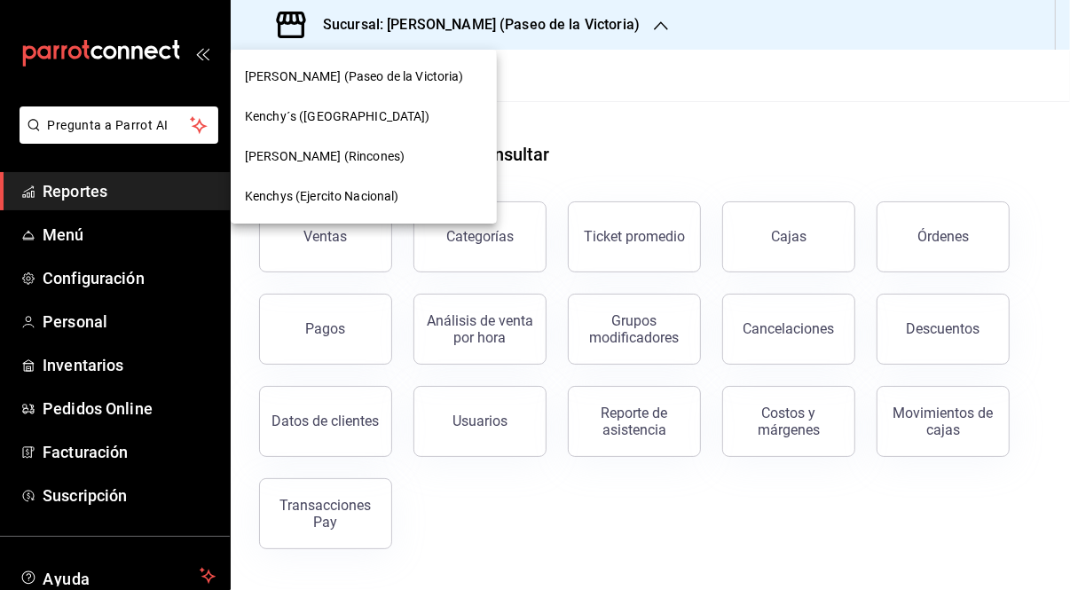
click at [335, 198] on span "[PERSON_NAME] (Ejercito Nacional)" at bounding box center [322, 196] width 154 height 19
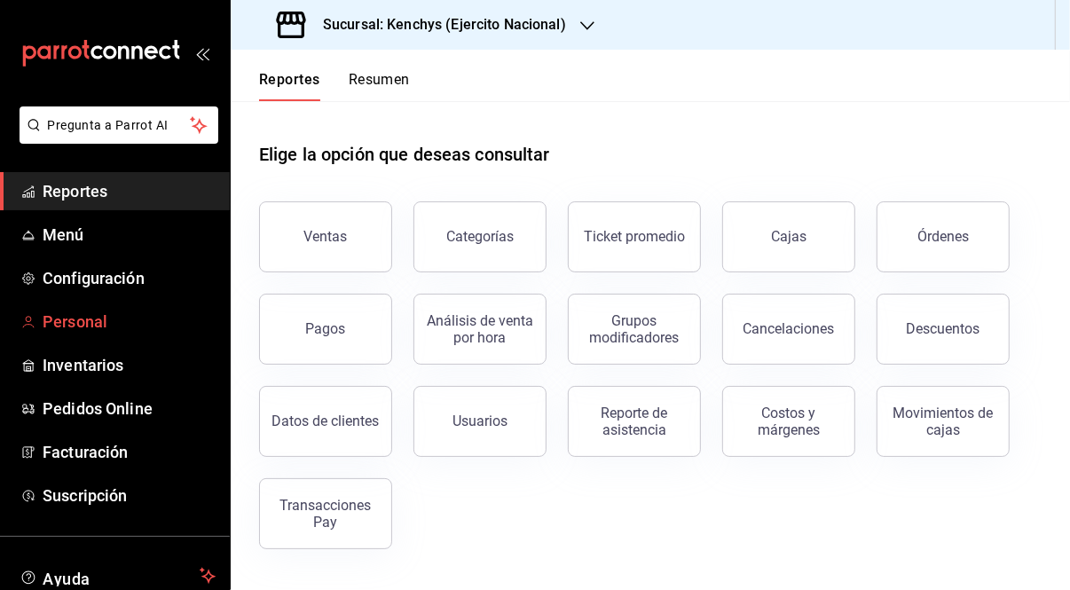
click at [78, 310] on span "Personal" at bounding box center [129, 322] width 173 height 24
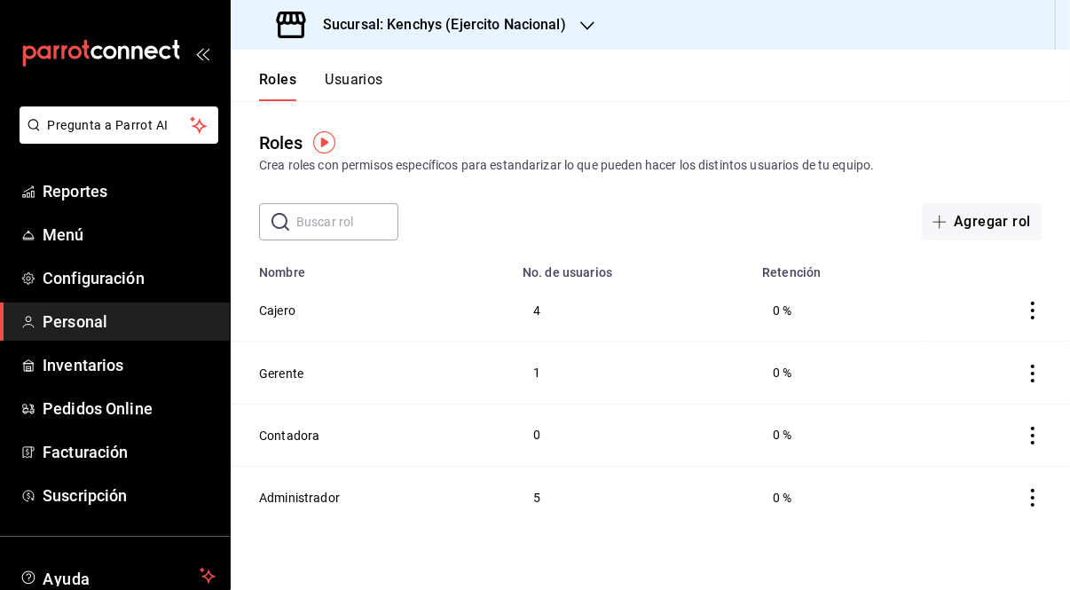
click at [325, 140] on img "button" at bounding box center [324, 142] width 22 height 22
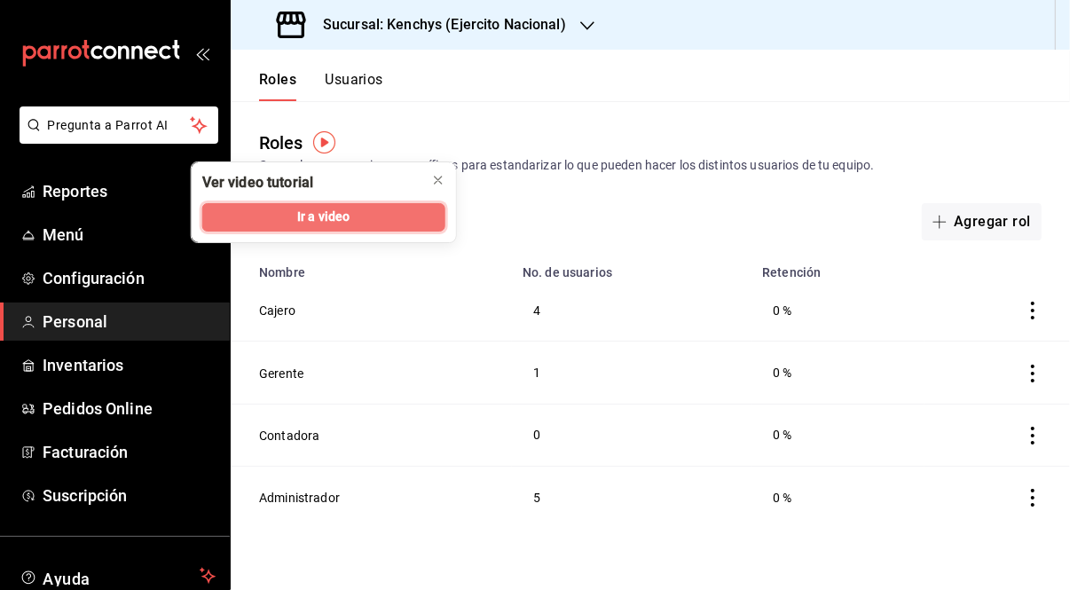
click at [325, 218] on span "Ir a video" at bounding box center [323, 217] width 52 height 19
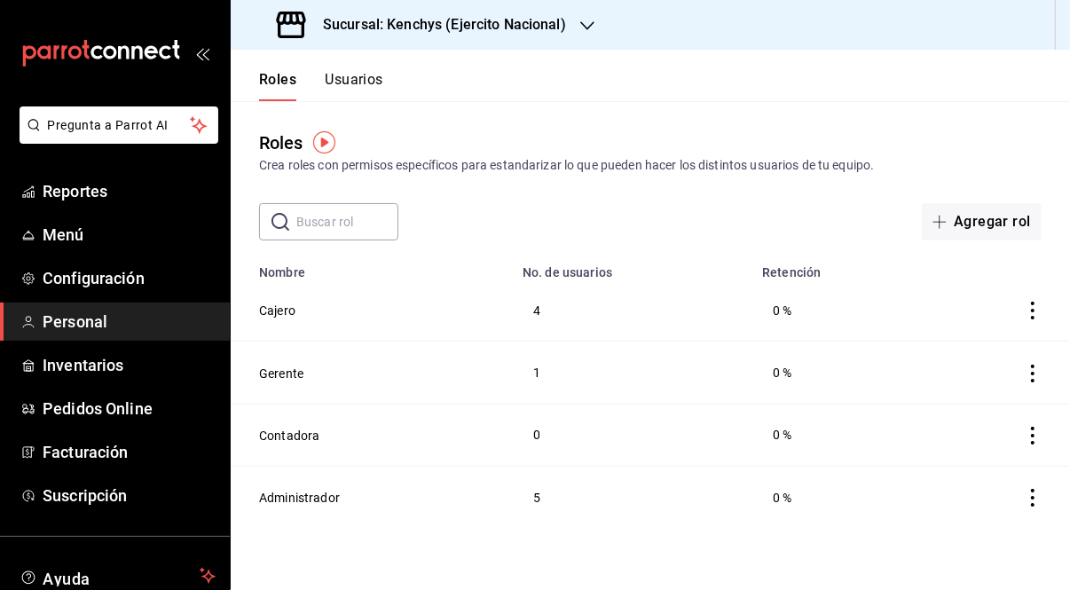
click at [379, 84] on button "Usuarios" at bounding box center [354, 86] width 59 height 30
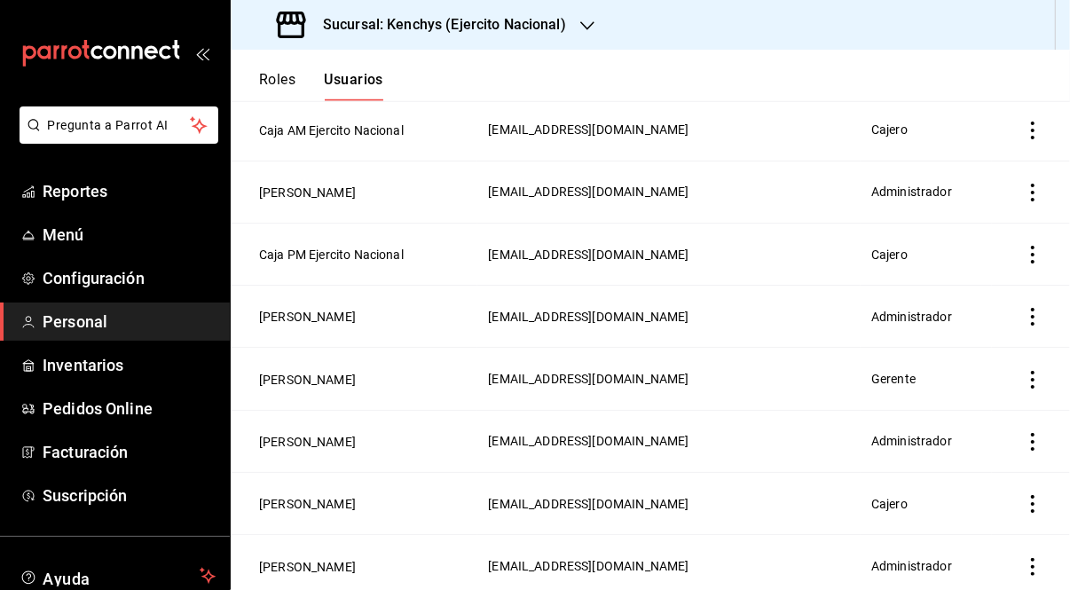
scroll to position [871, 0]
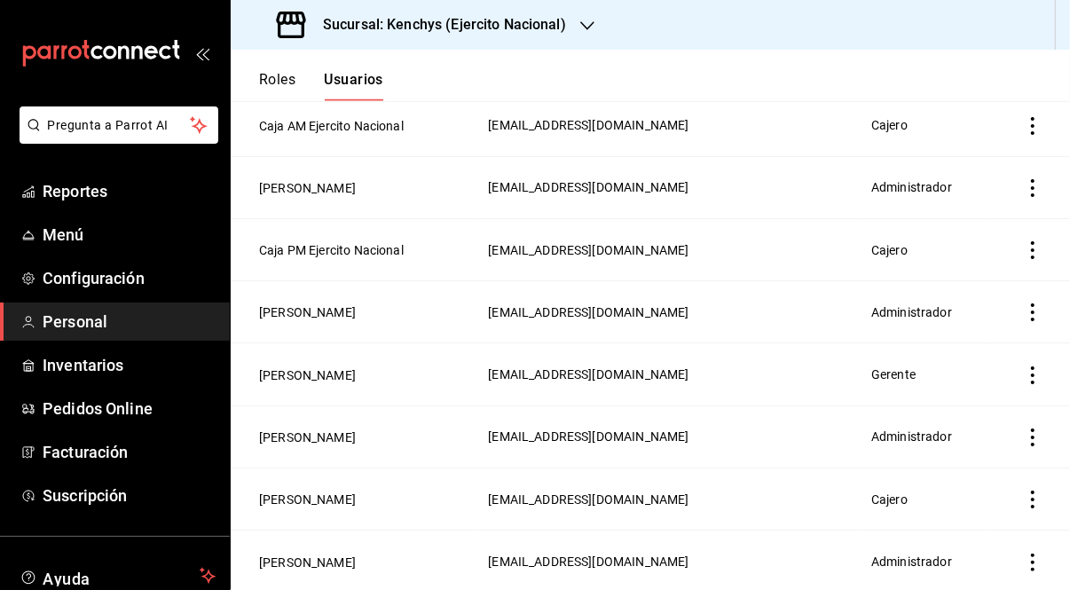
click at [1023, 380] on icon "actions" at bounding box center [1032, 375] width 18 height 18
click at [405, 311] on div at bounding box center [535, 295] width 1070 height 590
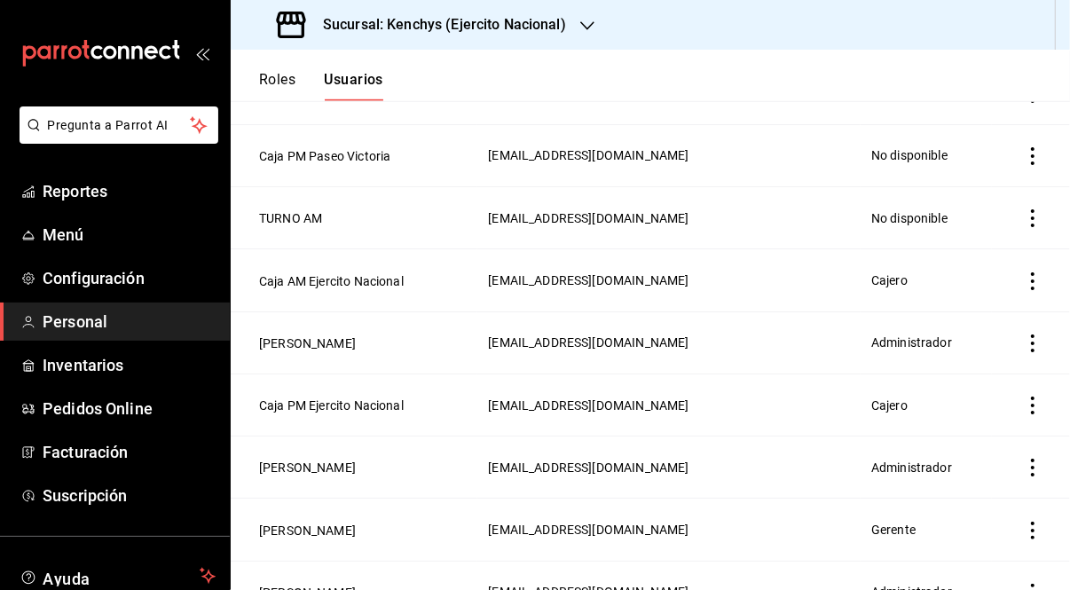
scroll to position [765, 0]
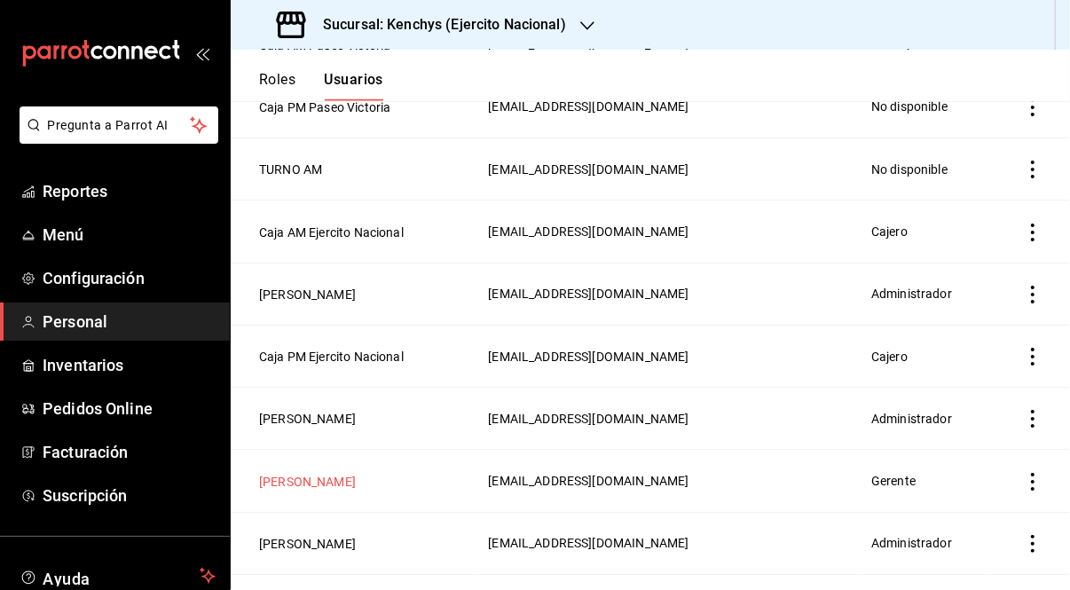
click at [330, 479] on button "[PERSON_NAME]" at bounding box center [307, 482] width 97 height 18
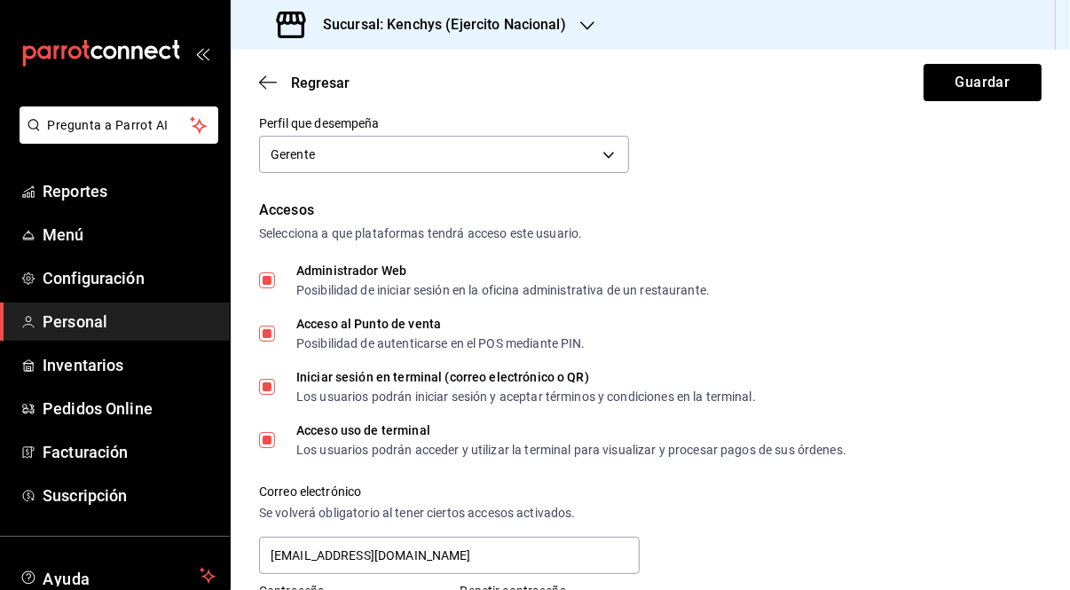
scroll to position [302, 0]
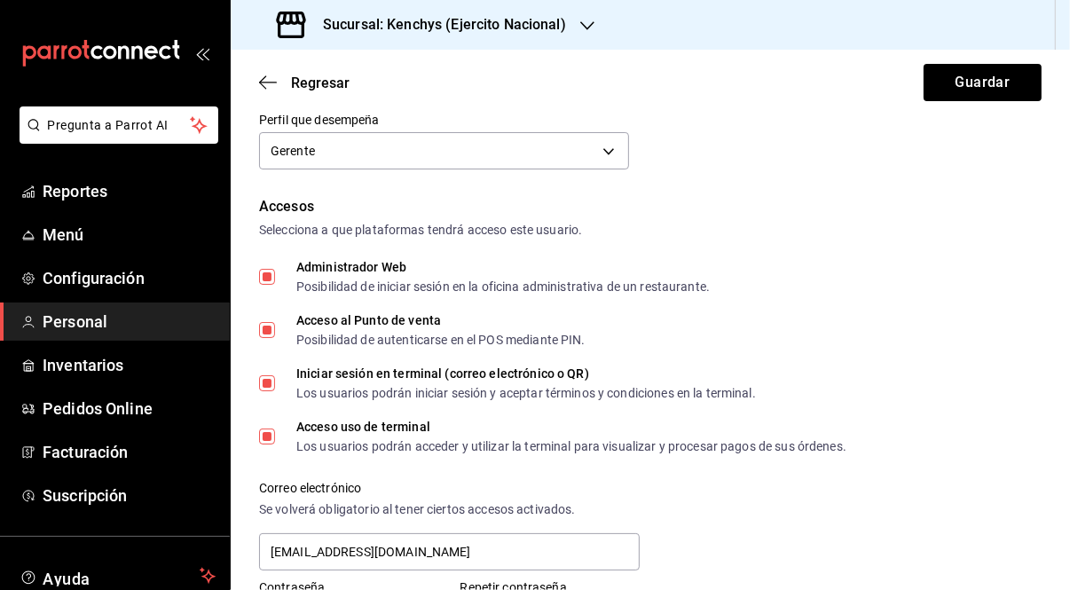
click at [271, 277] on input "Administrador Web Posibilidad de iniciar sesión en la oficina administrativa de…" at bounding box center [267, 277] width 16 height 16
checkbox input "false"
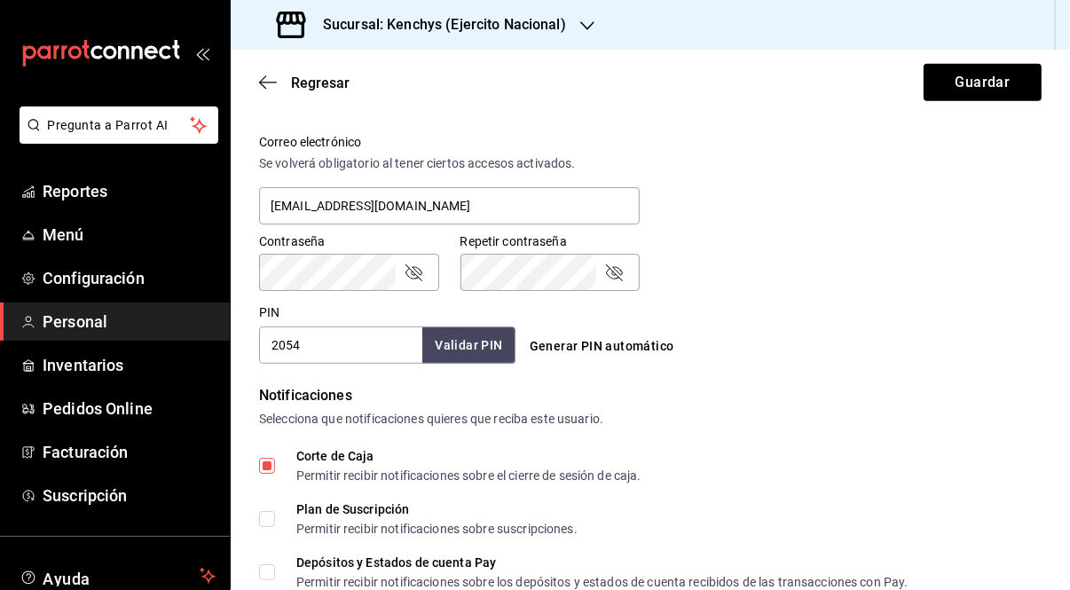
scroll to position [650, 0]
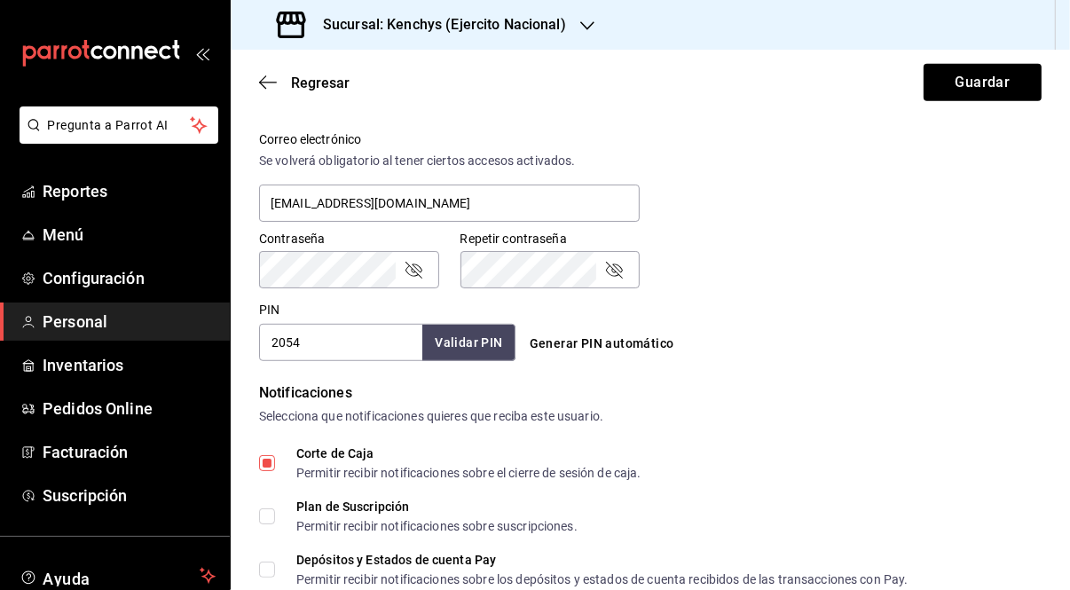
click at [606, 271] on icon "passwordField" at bounding box center [613, 269] width 21 height 21
click at [418, 264] on icon "passwordField" at bounding box center [413, 270] width 17 height 17
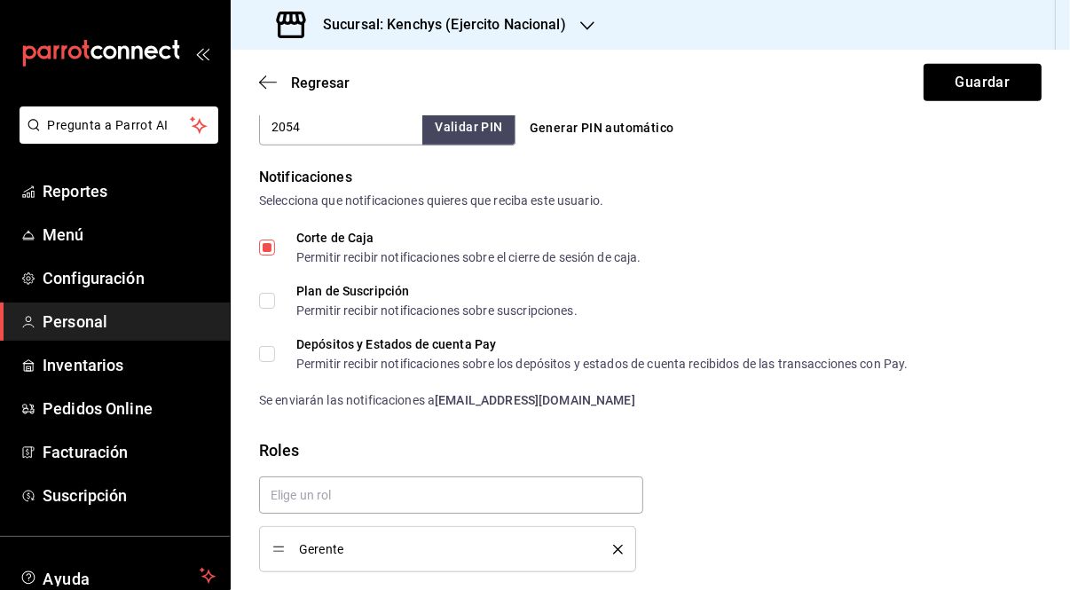
scroll to position [925, 0]
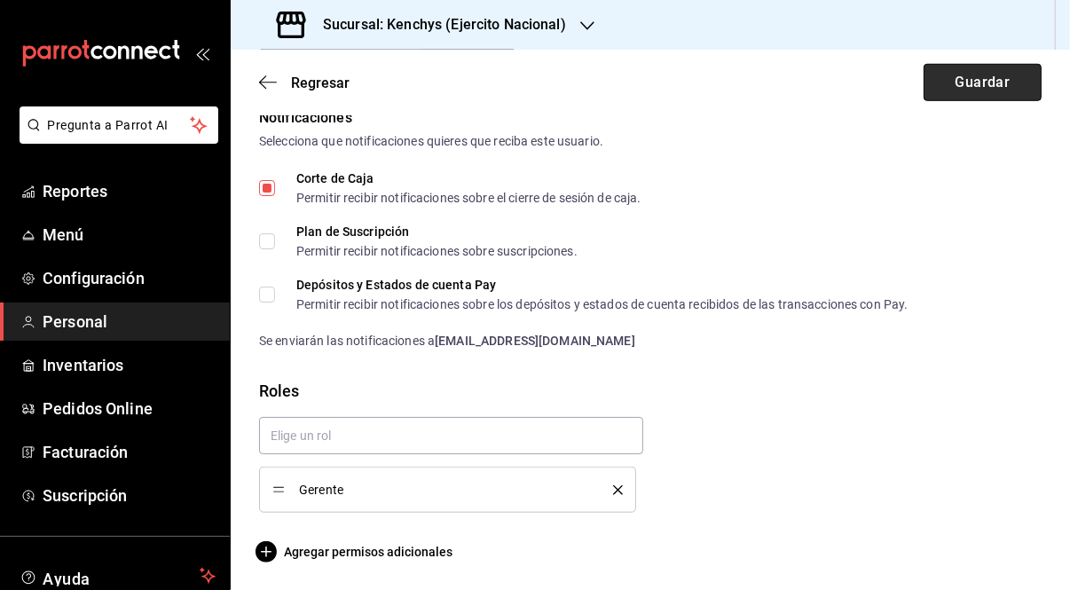
click at [960, 82] on button "Guardar" at bounding box center [982, 82] width 118 height 37
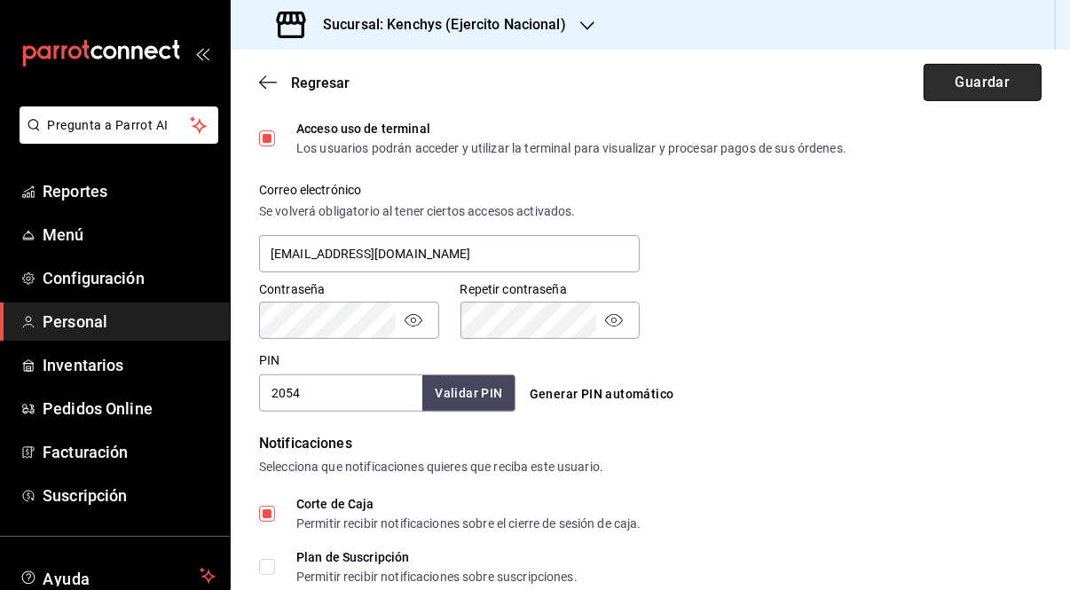
click at [937, 89] on button "Guardar" at bounding box center [982, 82] width 118 height 37
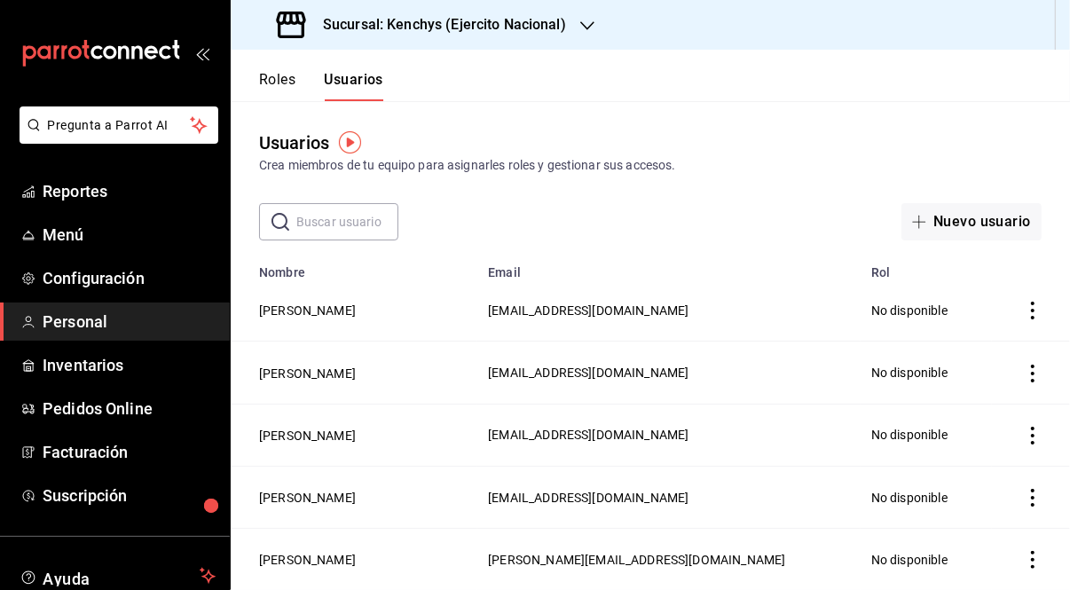
scroll to position [122, 0]
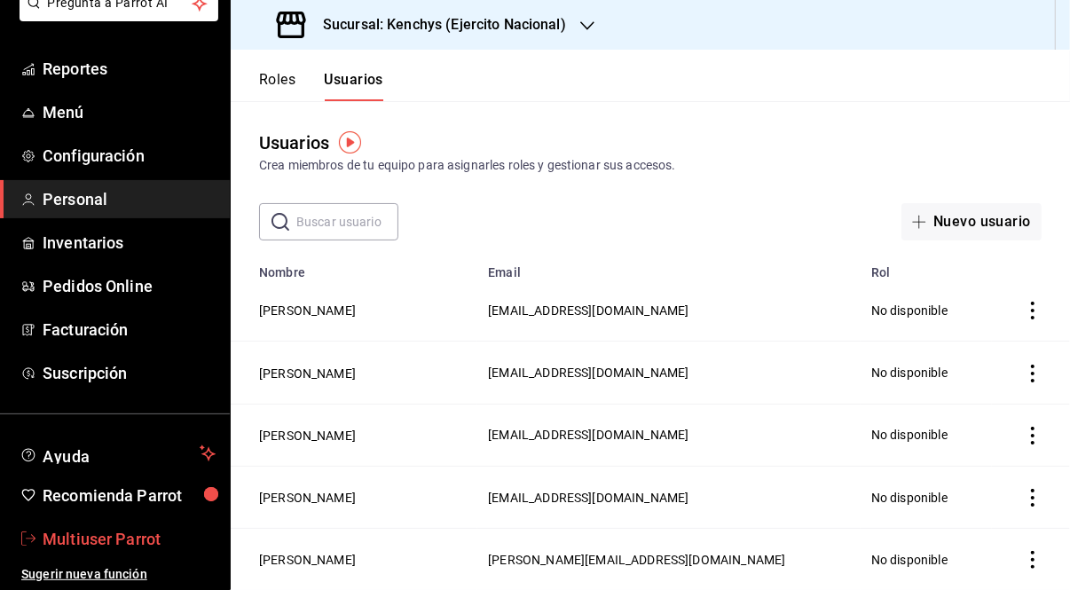
click at [127, 527] on span "Multiuser Parrot" at bounding box center [129, 539] width 173 height 24
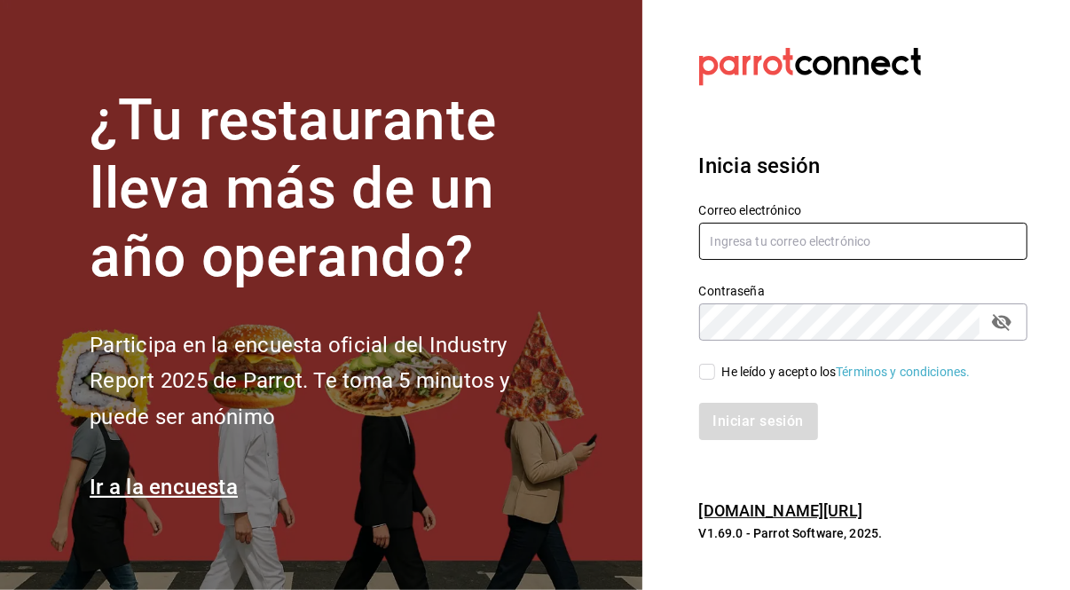
type input "ivonneggg42@gmail.com"
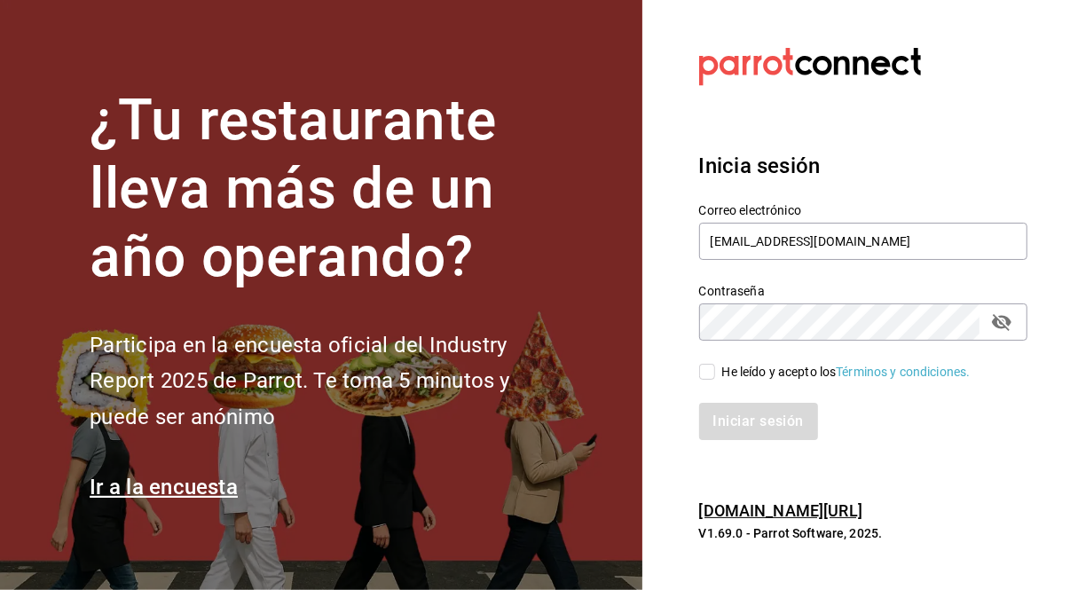
click at [999, 330] on icon "passwordField" at bounding box center [1001, 321] width 21 height 21
click at [708, 371] on input "He leído y acepto los Términos y condiciones." at bounding box center [707, 372] width 16 height 16
checkbox input "true"
click at [739, 411] on button "Iniciar sesión" at bounding box center [759, 421] width 121 height 37
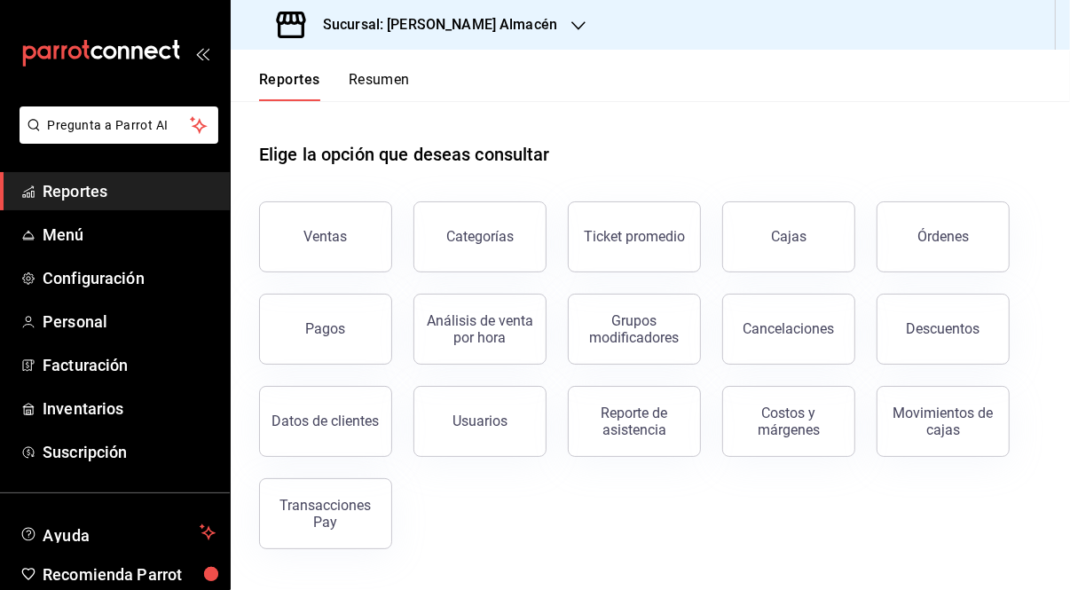
click at [571, 27] on icon "button" at bounding box center [578, 25] width 14 height 9
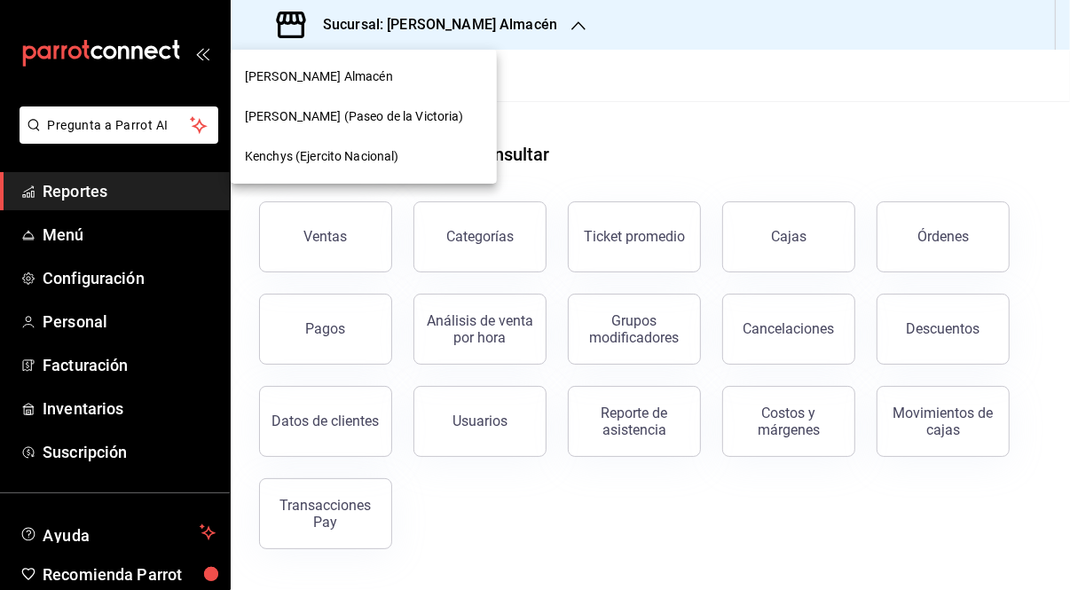
drag, startPoint x: 224, startPoint y: 182, endPoint x: 220, endPoint y: 420, distance: 237.7
click at [220, 420] on div at bounding box center [535, 295] width 1070 height 590
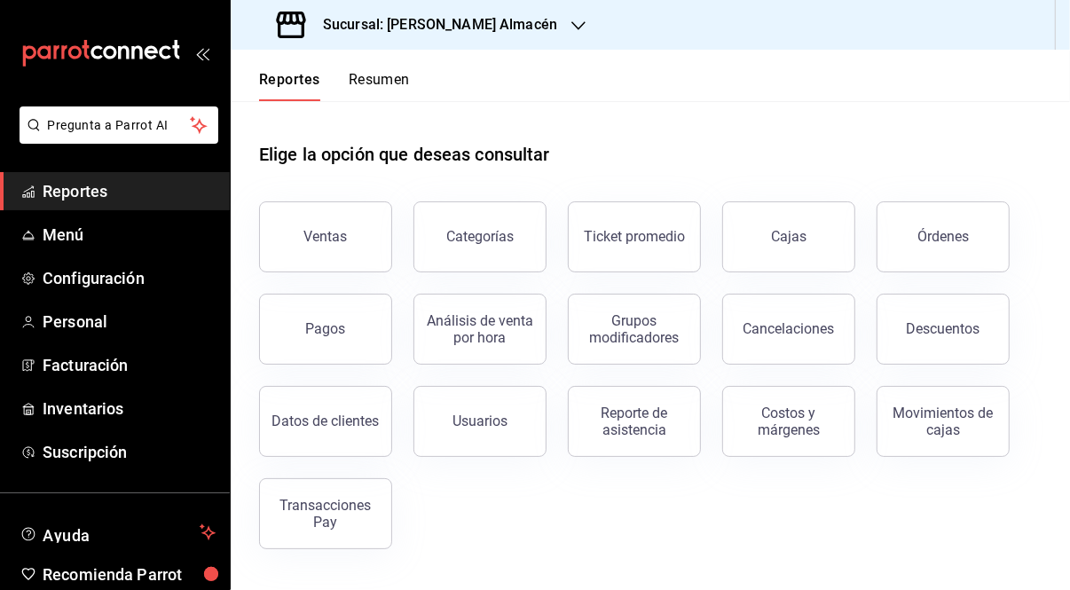
scroll to position [78, 0]
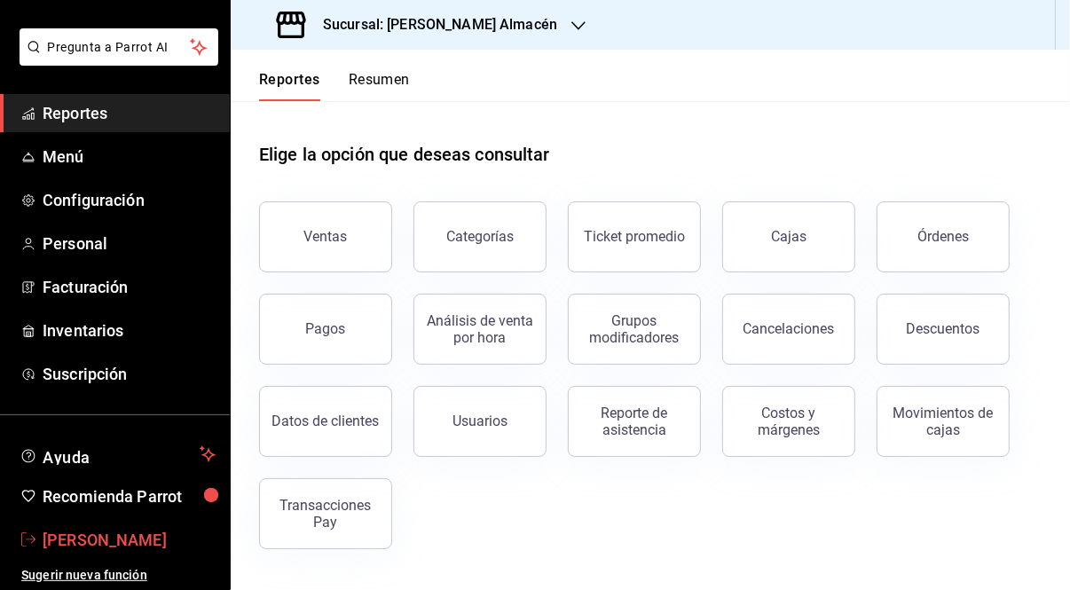
click at [98, 535] on span "[PERSON_NAME]" at bounding box center [129, 540] width 173 height 24
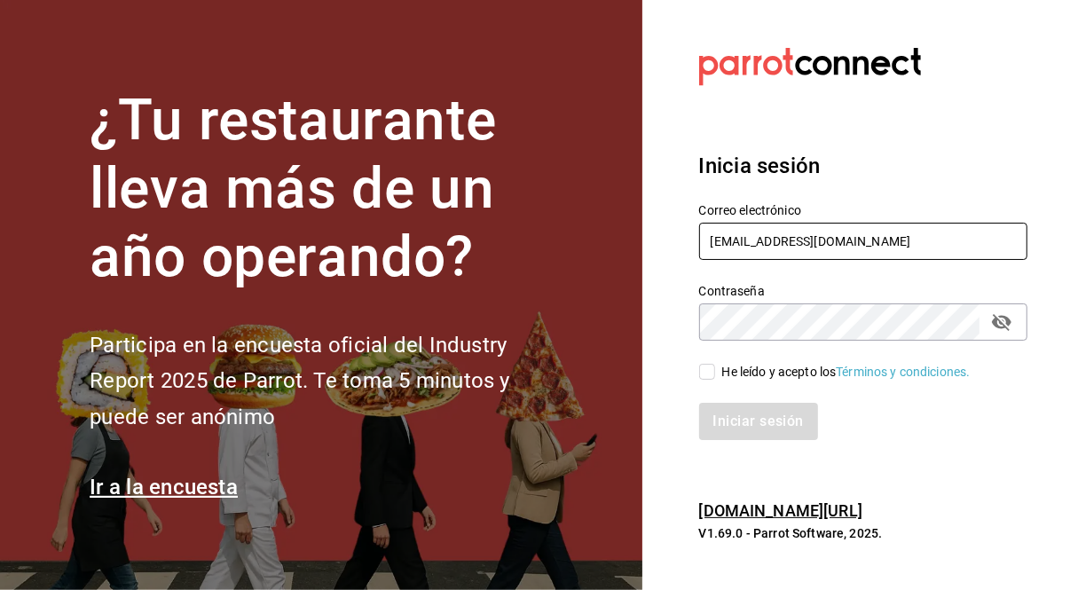
drag, startPoint x: 875, startPoint y: 235, endPoint x: 609, endPoint y: 178, distance: 272.1
drag, startPoint x: 609, startPoint y: 178, endPoint x: 683, endPoint y: 129, distance: 88.3
click at [683, 129] on section "Datos incorrectos. Verifica que tu Correo o Contraseña estén bien escritos. Ini…" at bounding box center [855, 295] width 427 height 590
drag, startPoint x: 880, startPoint y: 235, endPoint x: 601, endPoint y: 171, distance: 285.7
click at [601, 171] on div "¿Tu restaurante lleva más de un año operando? Participa en la encuesta oficial …" at bounding box center [535, 295] width 1070 height 590
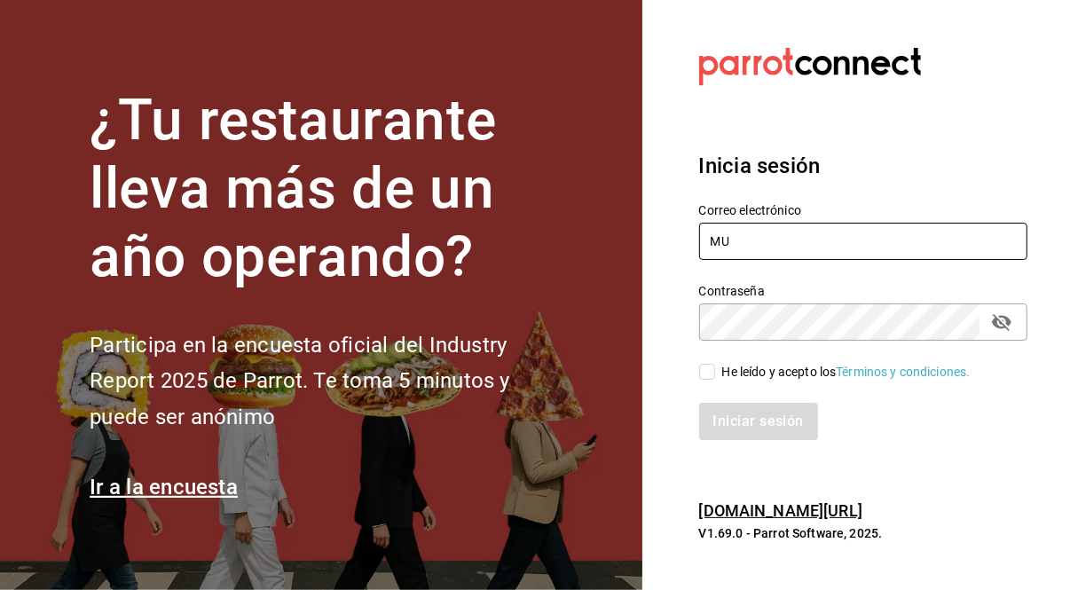
type input "[EMAIL_ADDRESS][PERSON_NAME][DOMAIN_NAME]"
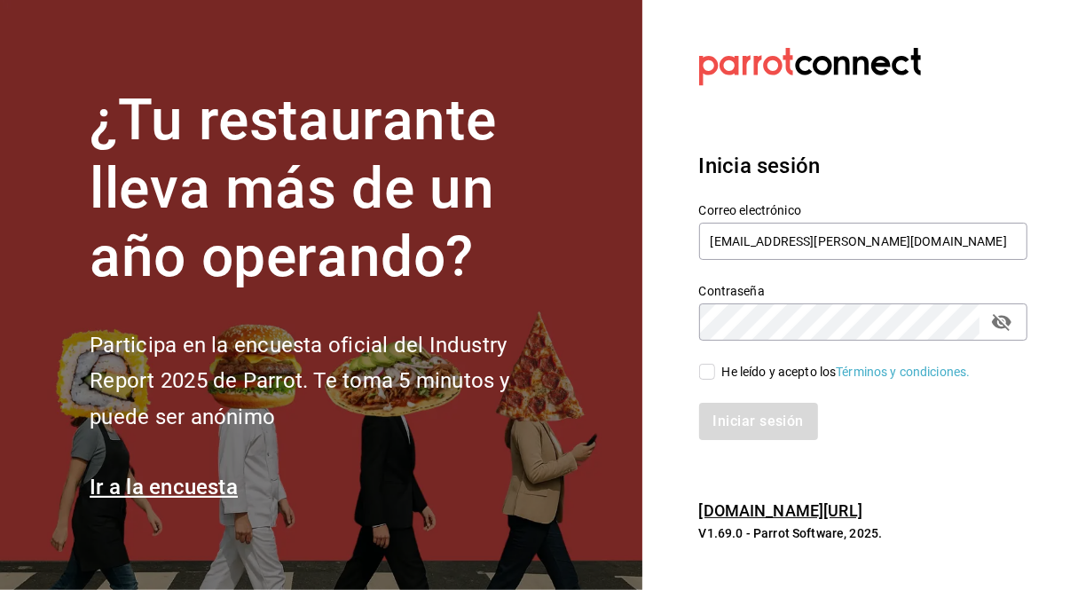
click at [708, 364] on input "He leído y acepto los Términos y condiciones." at bounding box center [707, 372] width 16 height 16
checkbox input "true"
click at [733, 420] on button "Iniciar sesión" at bounding box center [759, 421] width 121 height 37
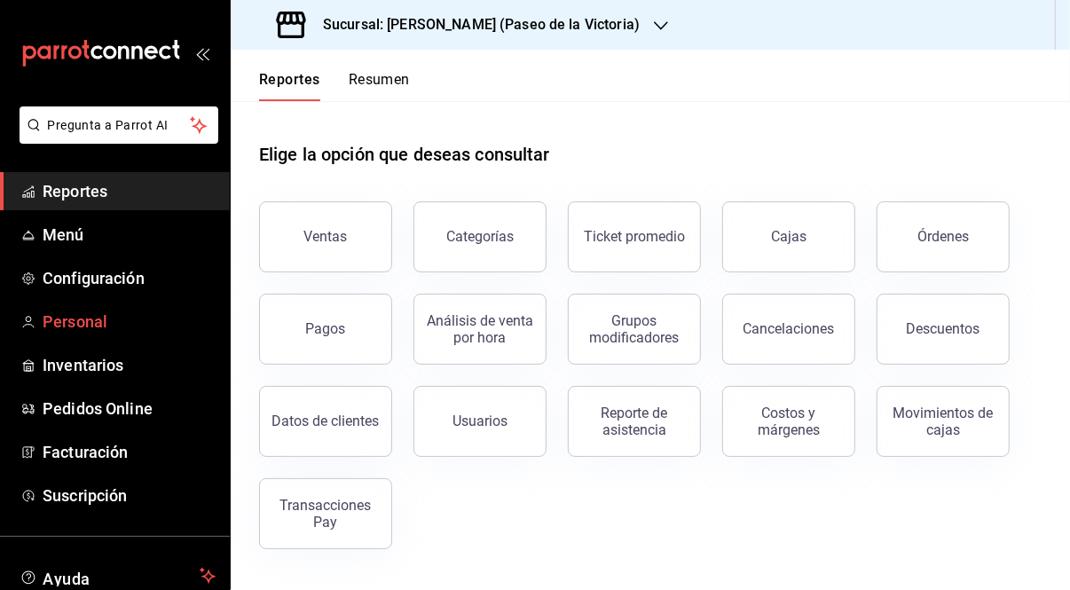
click at [98, 317] on span "Personal" at bounding box center [129, 322] width 173 height 24
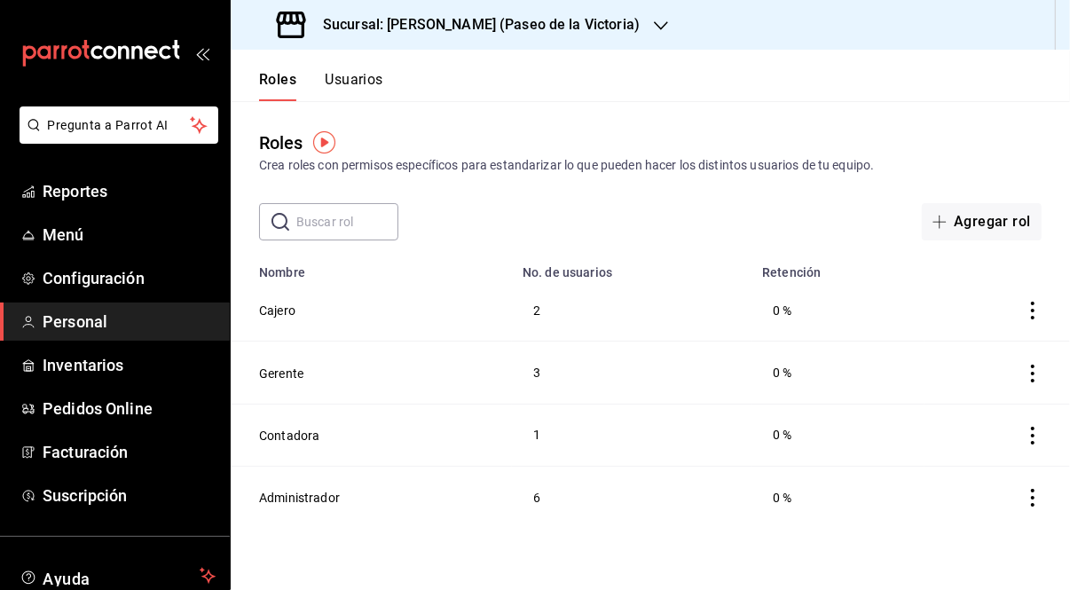
click at [365, 74] on button "Usuarios" at bounding box center [354, 86] width 59 height 30
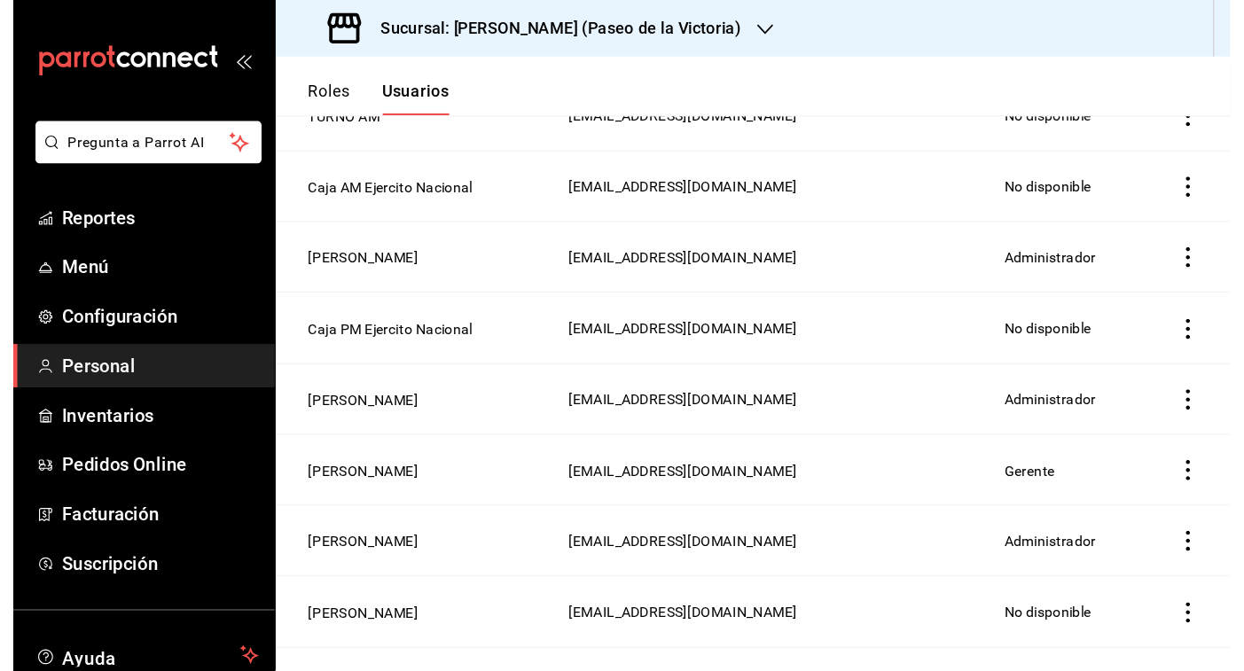
scroll to position [725, 0]
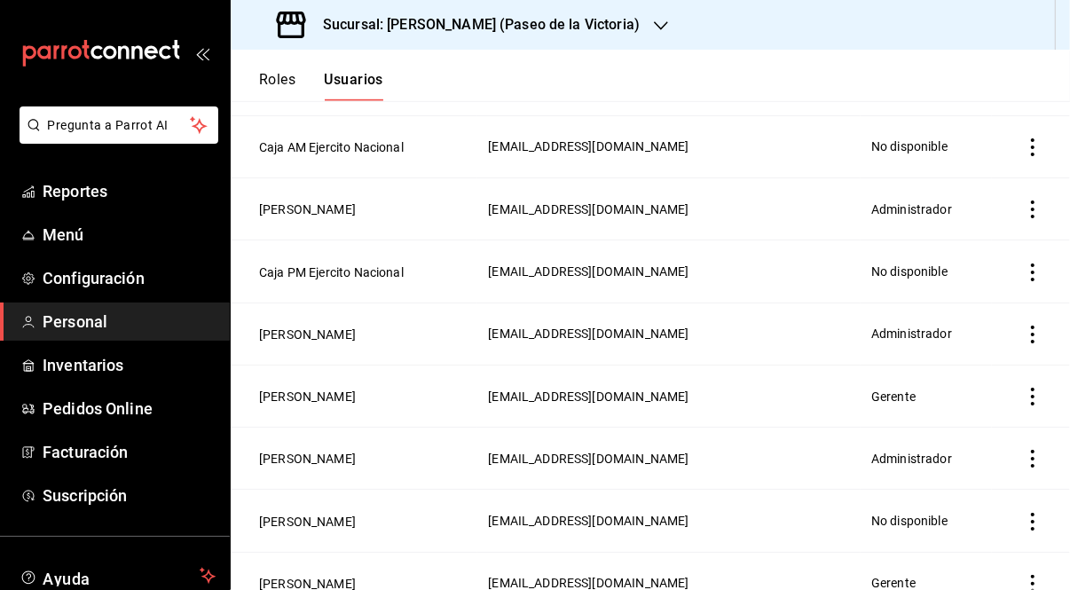
click at [1023, 404] on icon "actions" at bounding box center [1032, 397] width 18 height 18
click at [967, 414] on span "Eliminar" at bounding box center [936, 424] width 77 height 21
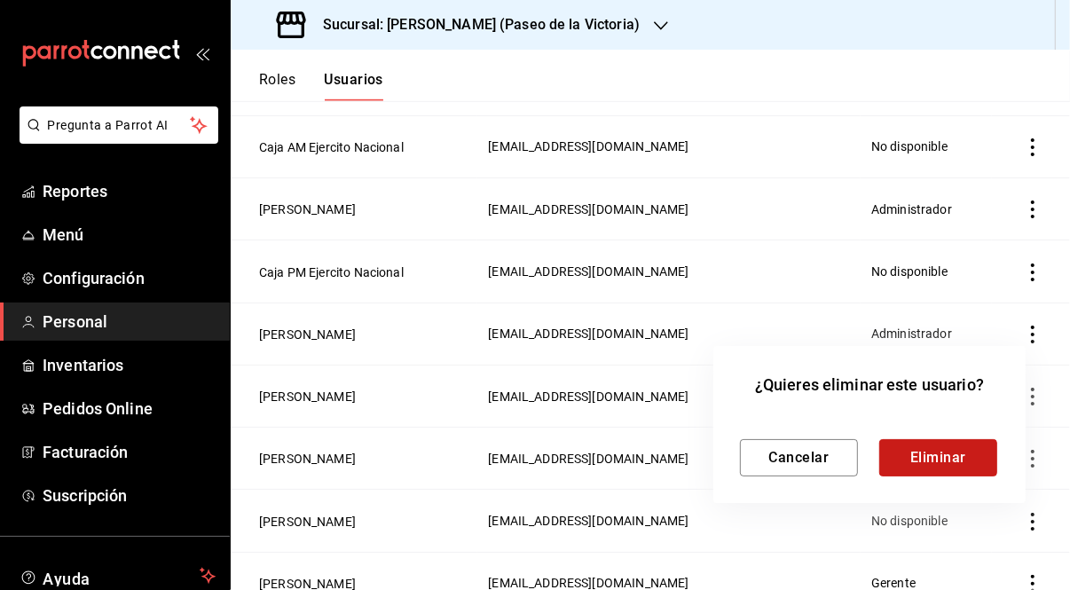
click at [937, 462] on button "Eliminar" at bounding box center [938, 457] width 118 height 37
click at [924, 452] on button "Eliminar" at bounding box center [938, 457] width 118 height 37
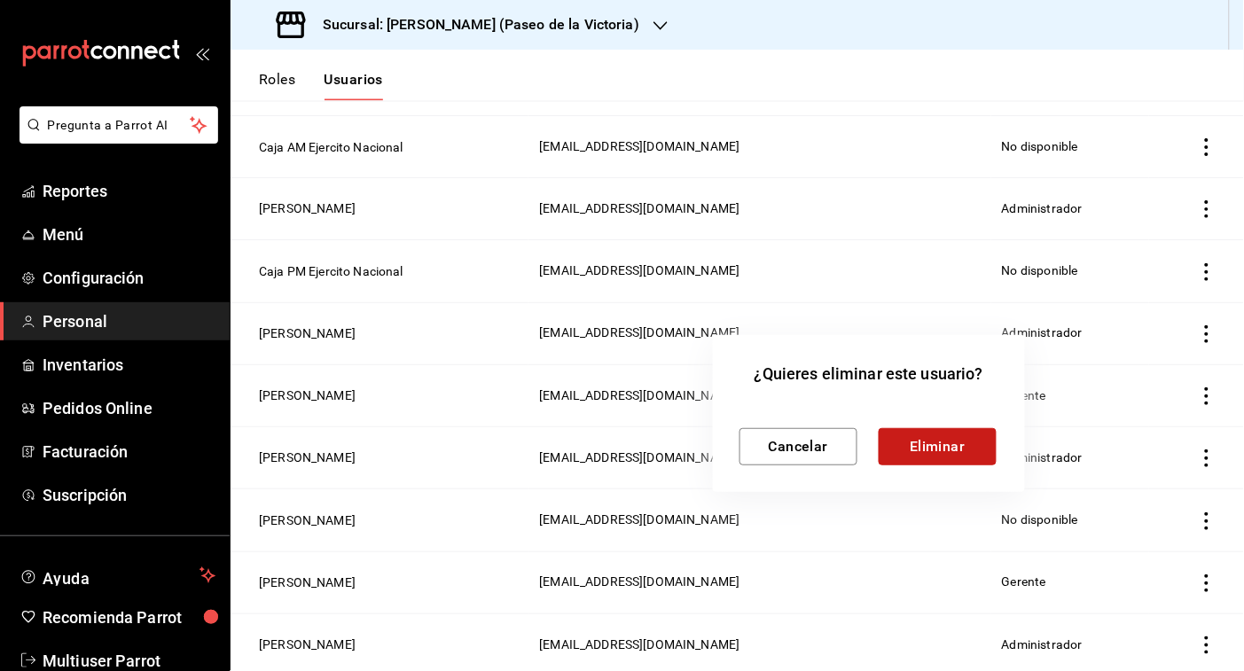
click at [919, 444] on button "Eliminar" at bounding box center [938, 446] width 118 height 37
click at [838, 446] on button "Cancelar" at bounding box center [799, 446] width 118 height 37
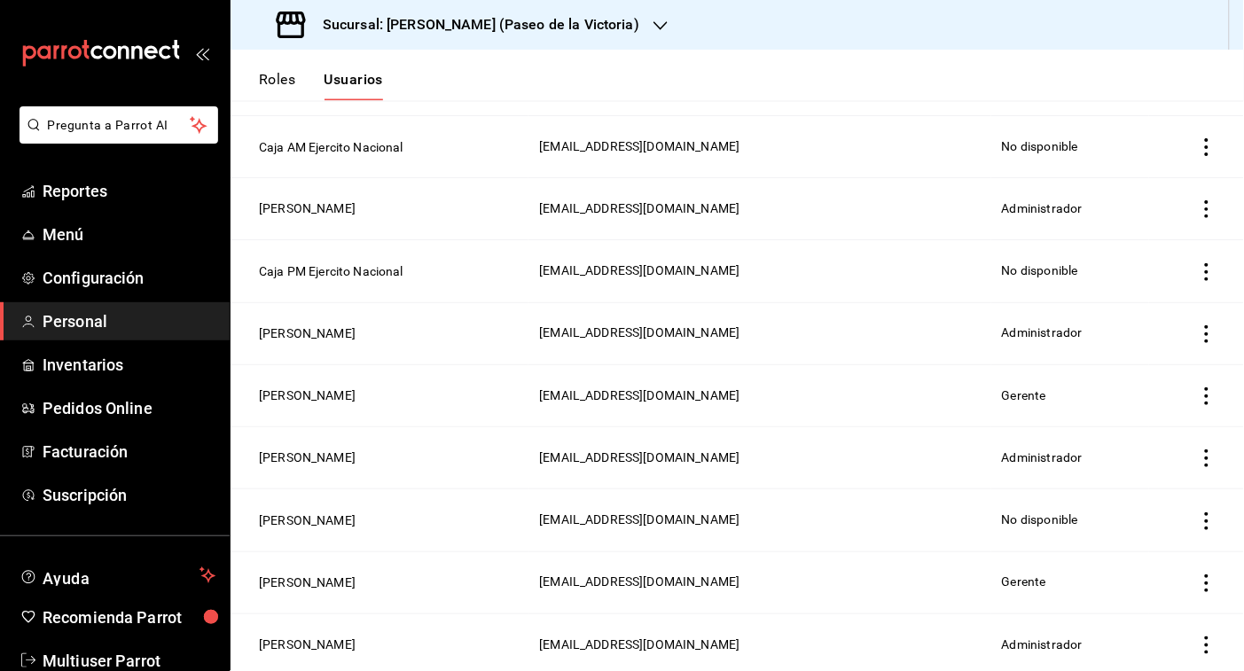
click at [1069, 404] on icon "actions" at bounding box center [1207, 397] width 18 height 18
click at [1069, 427] on span "Eliminar" at bounding box center [1126, 425] width 45 height 14
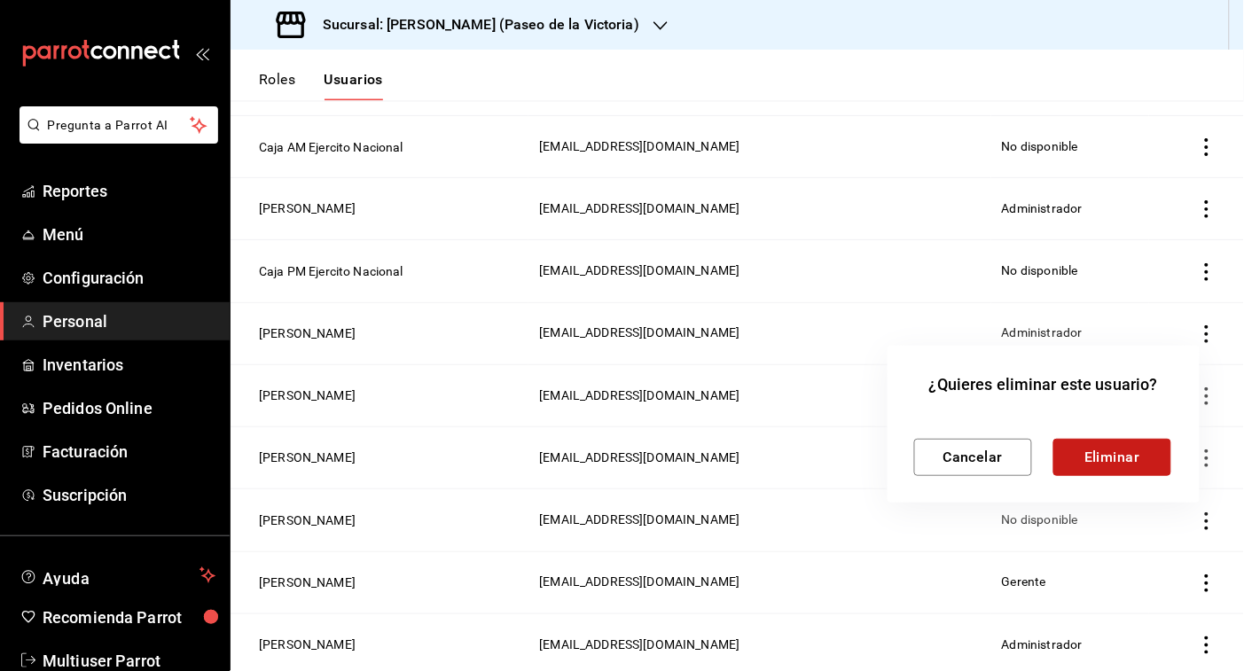
click at [1069, 443] on button "Eliminar" at bounding box center [1113, 457] width 118 height 37
click at [746, 337] on div at bounding box center [622, 335] width 1244 height 671
click at [1014, 459] on button "Cancelar" at bounding box center [973, 457] width 118 height 37
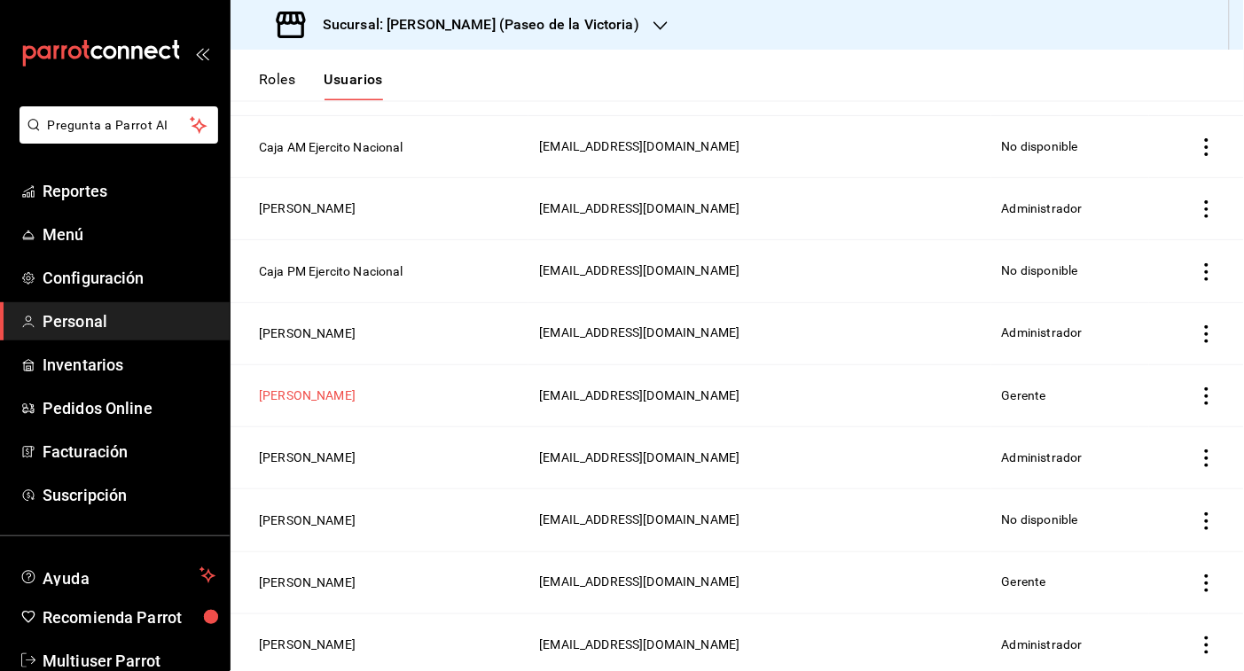
click at [334, 397] on button "[PERSON_NAME]" at bounding box center [307, 397] width 97 height 18
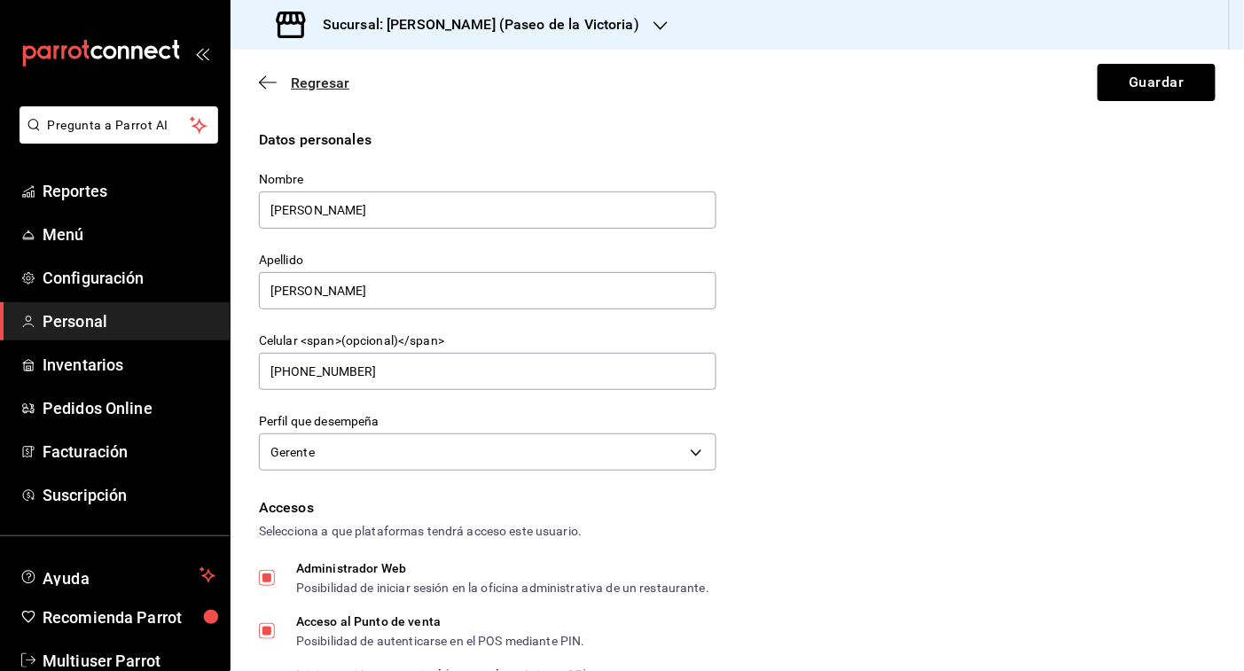
click at [315, 75] on span "Regresar" at bounding box center [320, 83] width 59 height 17
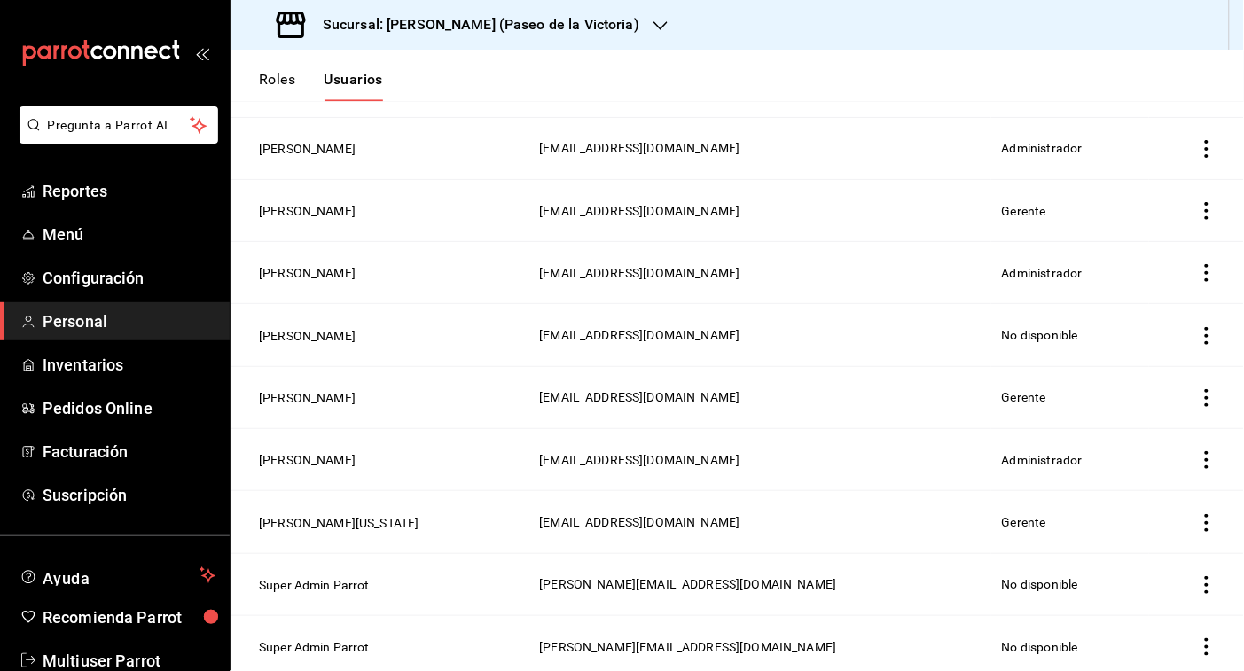
scroll to position [896, 0]
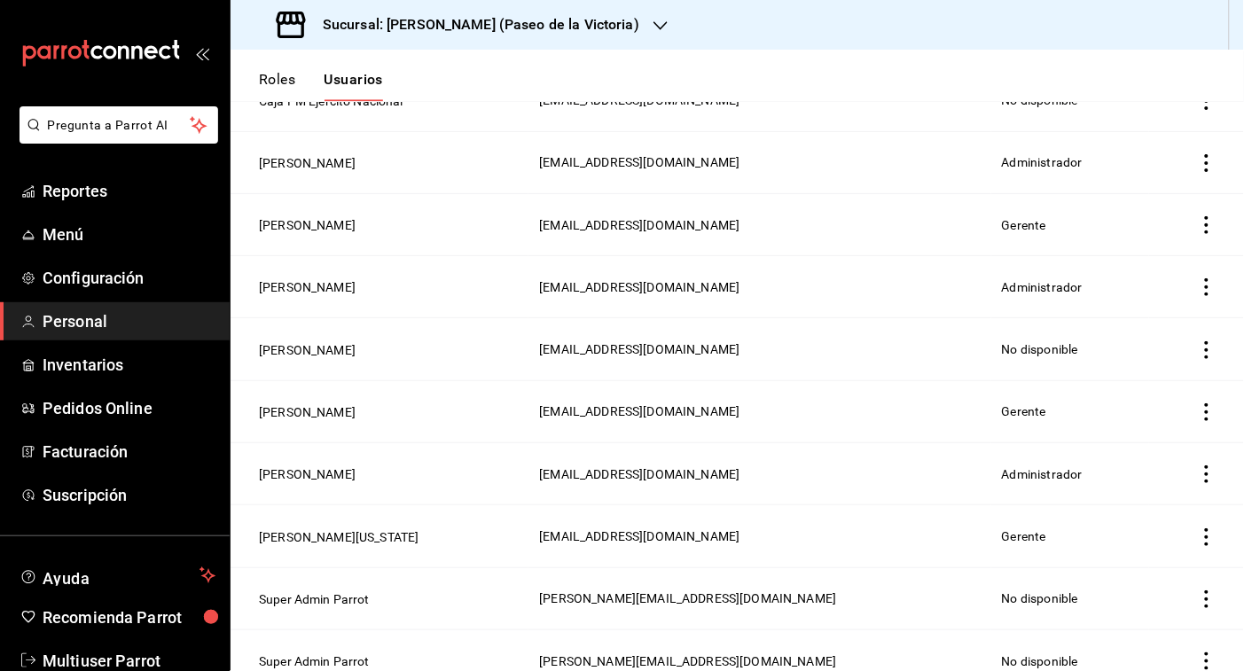
click at [1069, 227] on icon "actions" at bounding box center [1207, 225] width 18 height 18
click at [1069, 258] on span "Eliminar" at bounding box center [1126, 254] width 45 height 14
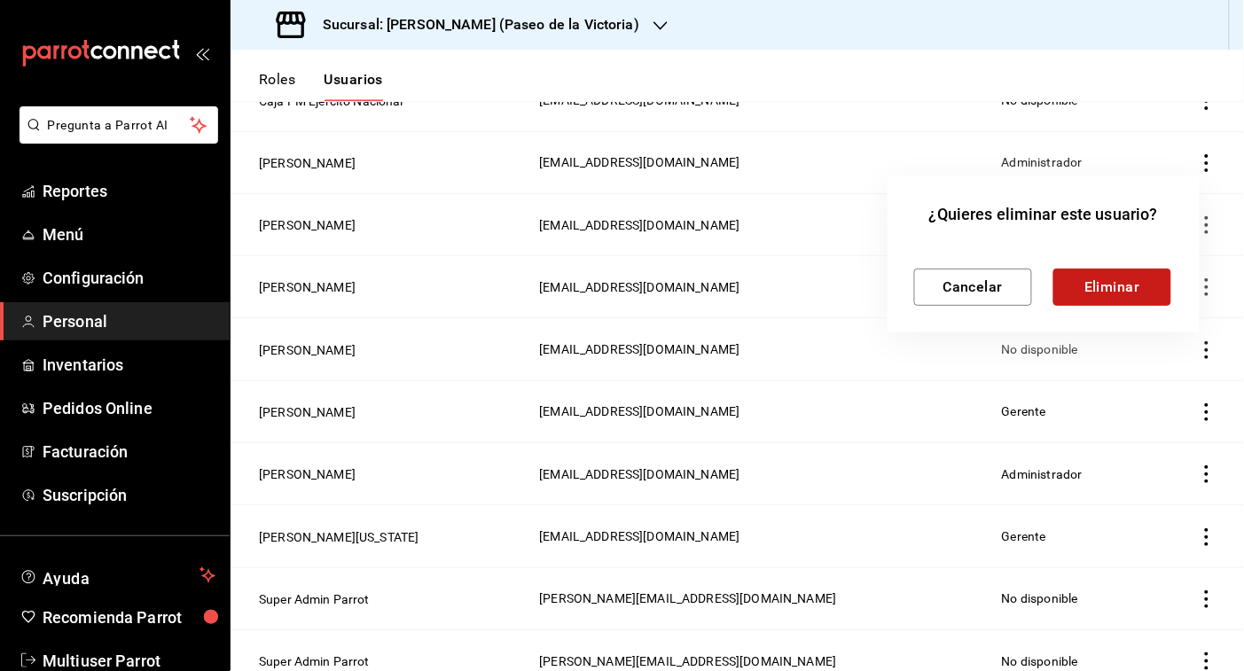
click at [1069, 286] on button "Eliminar" at bounding box center [1113, 287] width 118 height 37
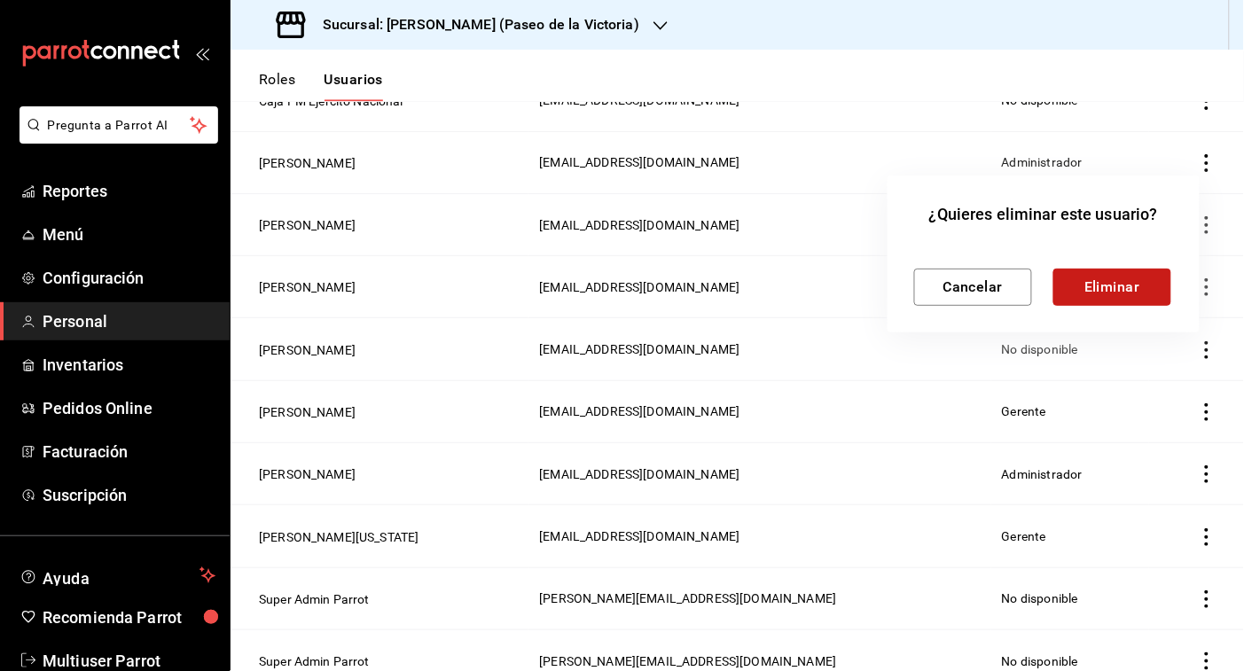
click at [1069, 286] on button "Eliminar" at bounding box center [1113, 287] width 118 height 37
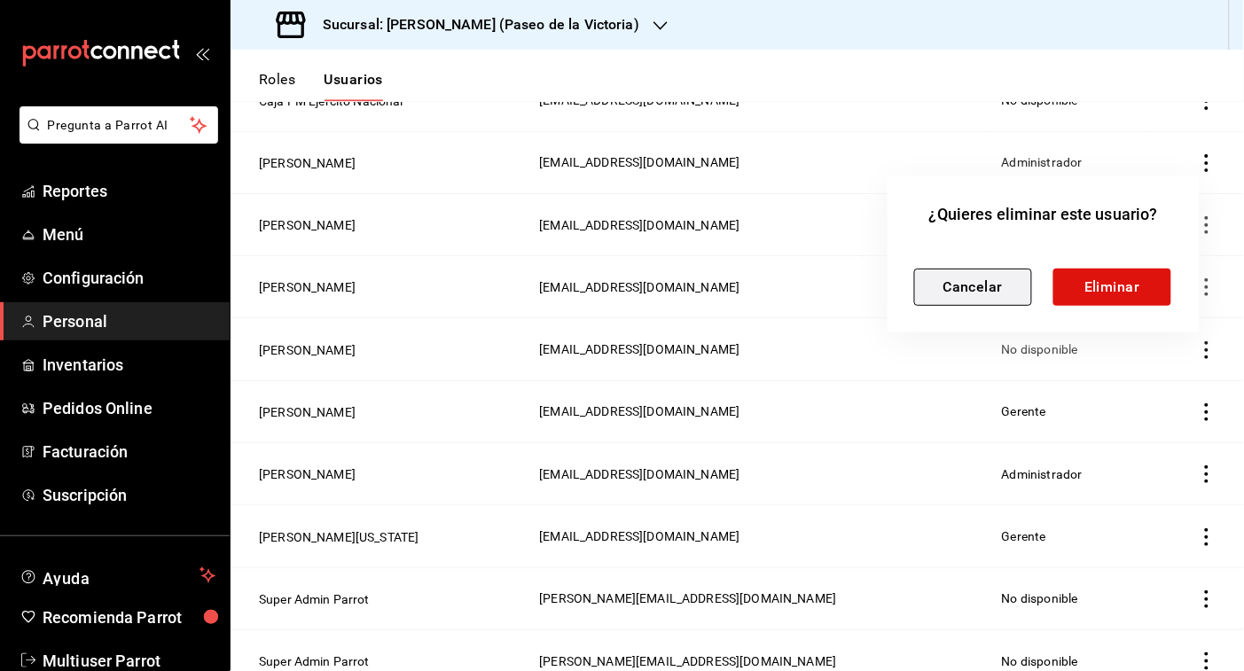
click at [1013, 288] on button "Cancelar" at bounding box center [973, 287] width 118 height 37
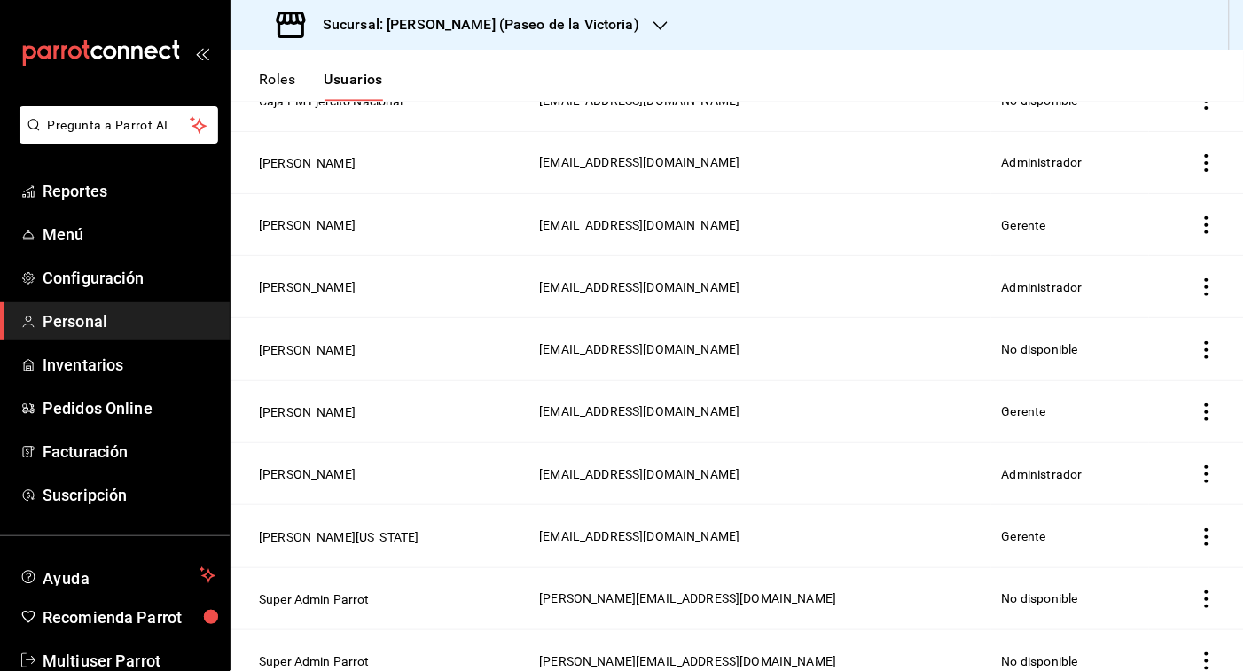
drag, startPoint x: 1191, startPoint y: 232, endPoint x: 1163, endPoint y: 217, distance: 32.1
click at [1069, 217] on td "employeesTable" at bounding box center [1196, 224] width 95 height 62
click at [1069, 231] on icon "actions" at bounding box center [1207, 225] width 18 height 18
click at [1069, 251] on span "Eliminar" at bounding box center [1126, 254] width 45 height 14
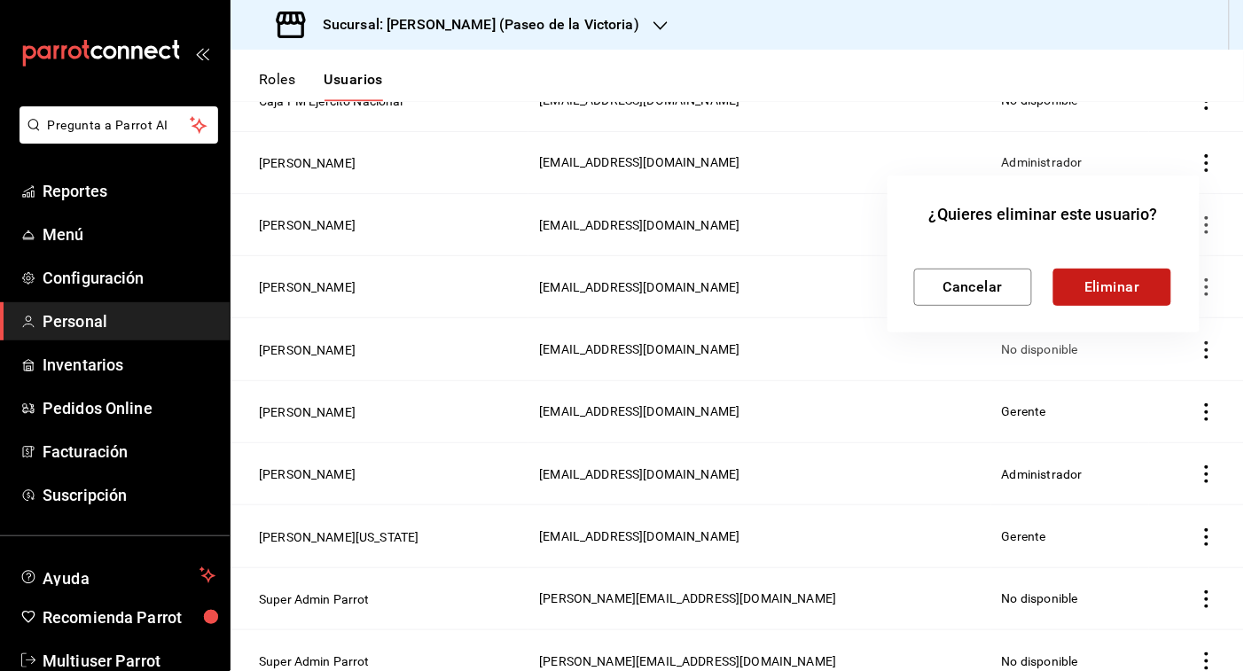
click at [1069, 280] on button "Eliminar" at bounding box center [1113, 287] width 118 height 37
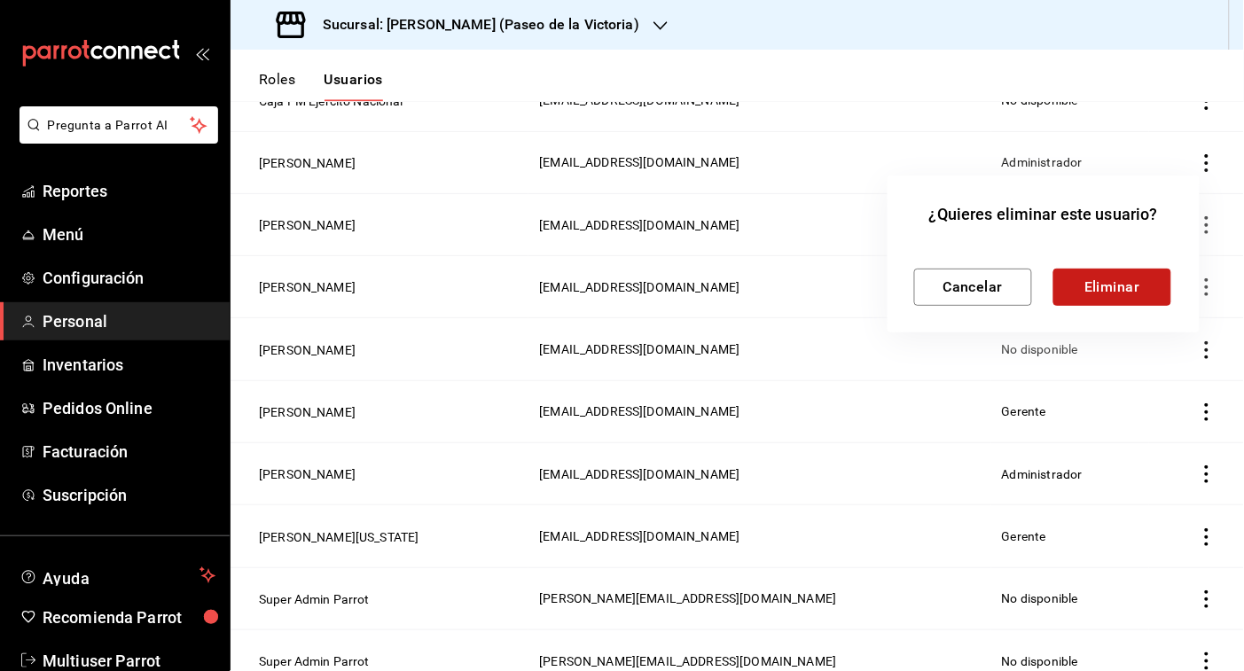
click at [1069, 280] on button "Eliminar" at bounding box center [1113, 287] width 118 height 37
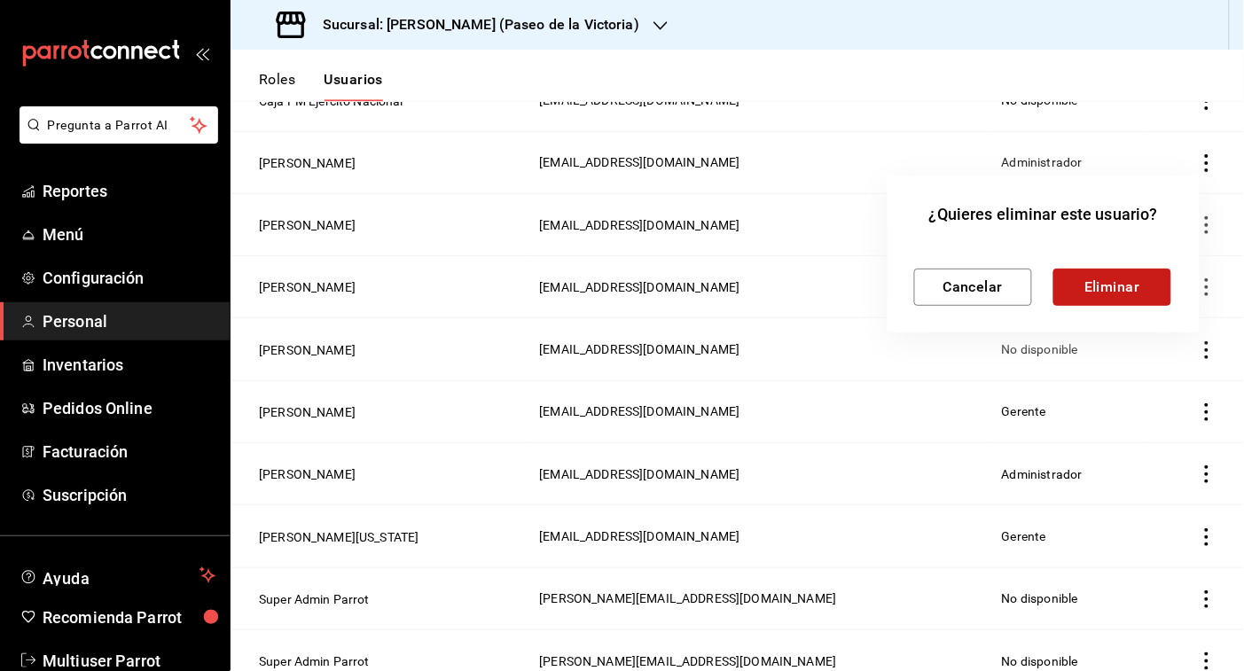
click at [1069, 280] on button "Eliminar" at bounding box center [1113, 287] width 118 height 37
click at [1013, 282] on button "Cancelar" at bounding box center [973, 287] width 118 height 37
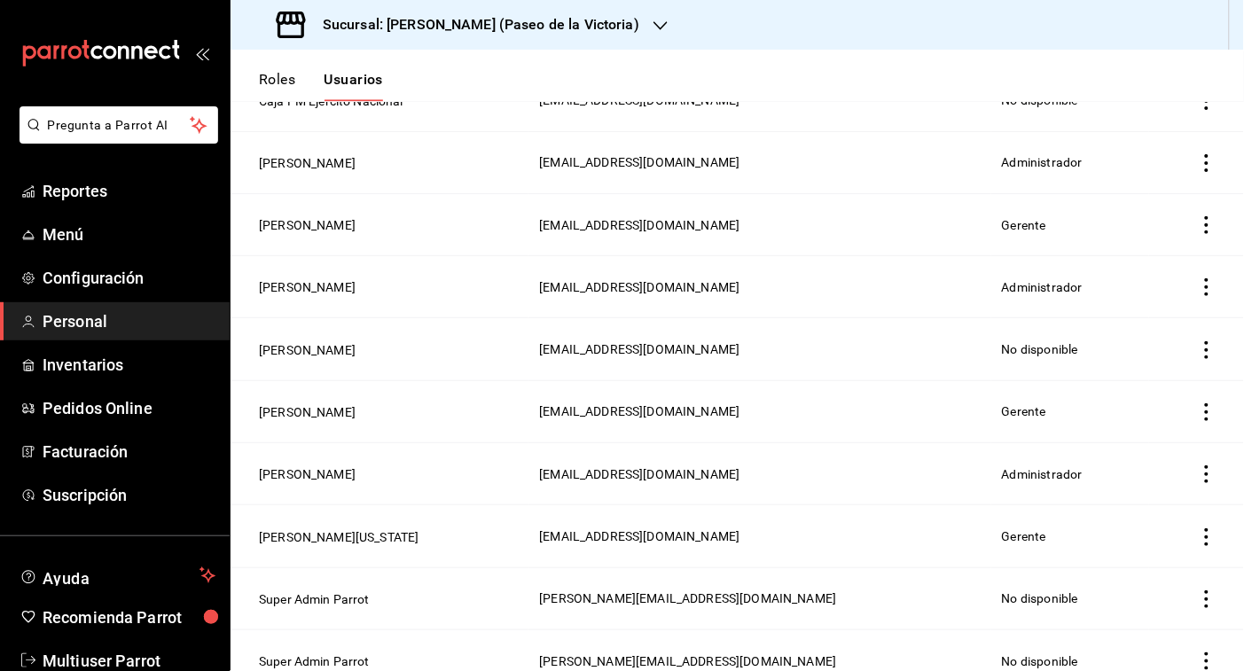
click at [1069, 234] on icon "actions" at bounding box center [1207, 225] width 18 height 18
click at [1069, 249] on span "Eliminar" at bounding box center [1126, 254] width 45 height 14
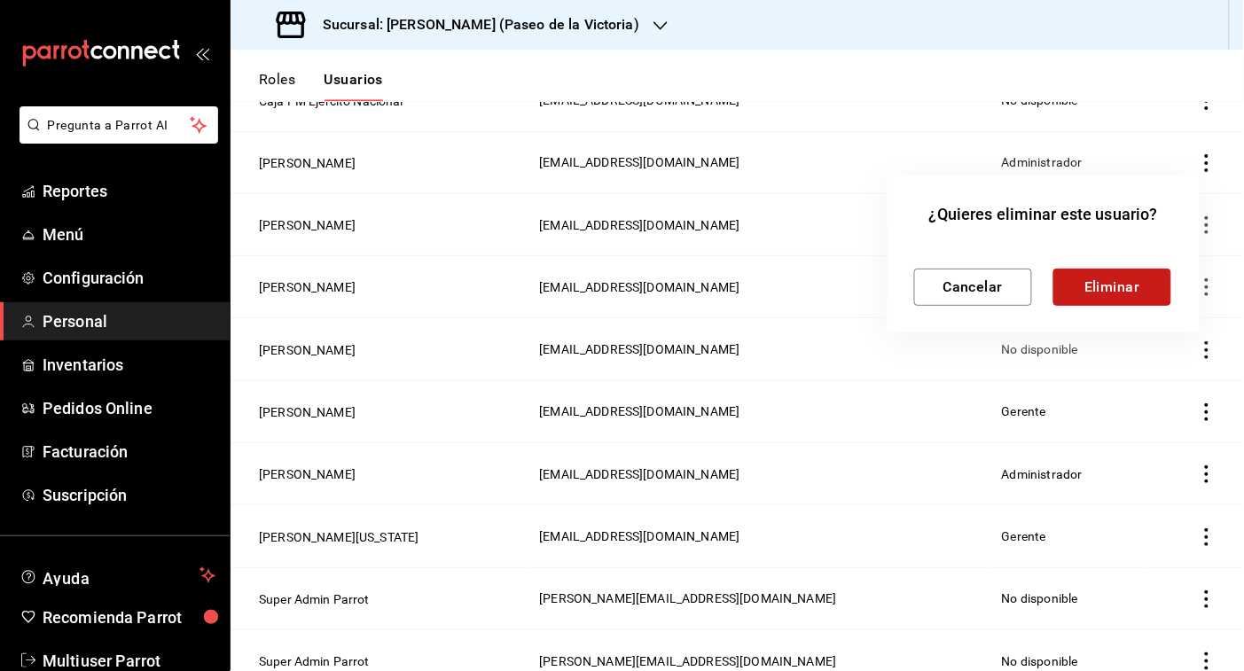
click at [1069, 288] on button "Eliminar" at bounding box center [1113, 287] width 118 height 37
click at [1069, 276] on button "Eliminar" at bounding box center [1113, 287] width 118 height 37
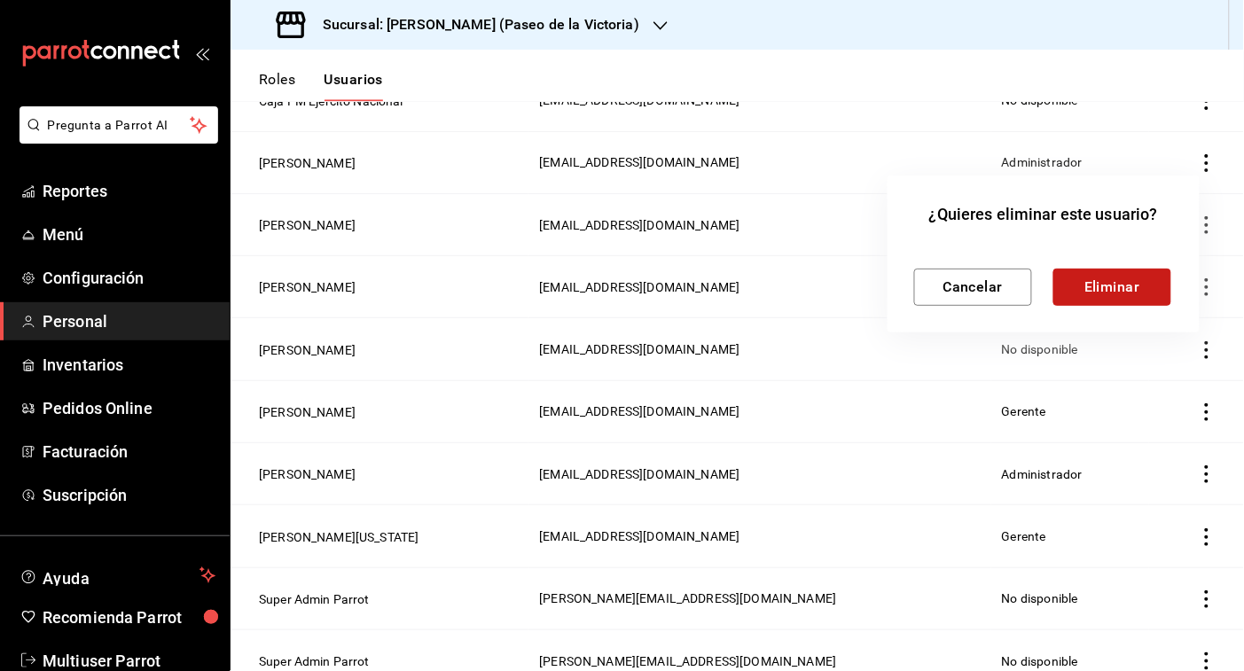
click at [1069, 276] on button "Eliminar" at bounding box center [1113, 287] width 118 height 37
click at [671, 23] on div at bounding box center [622, 335] width 1244 height 671
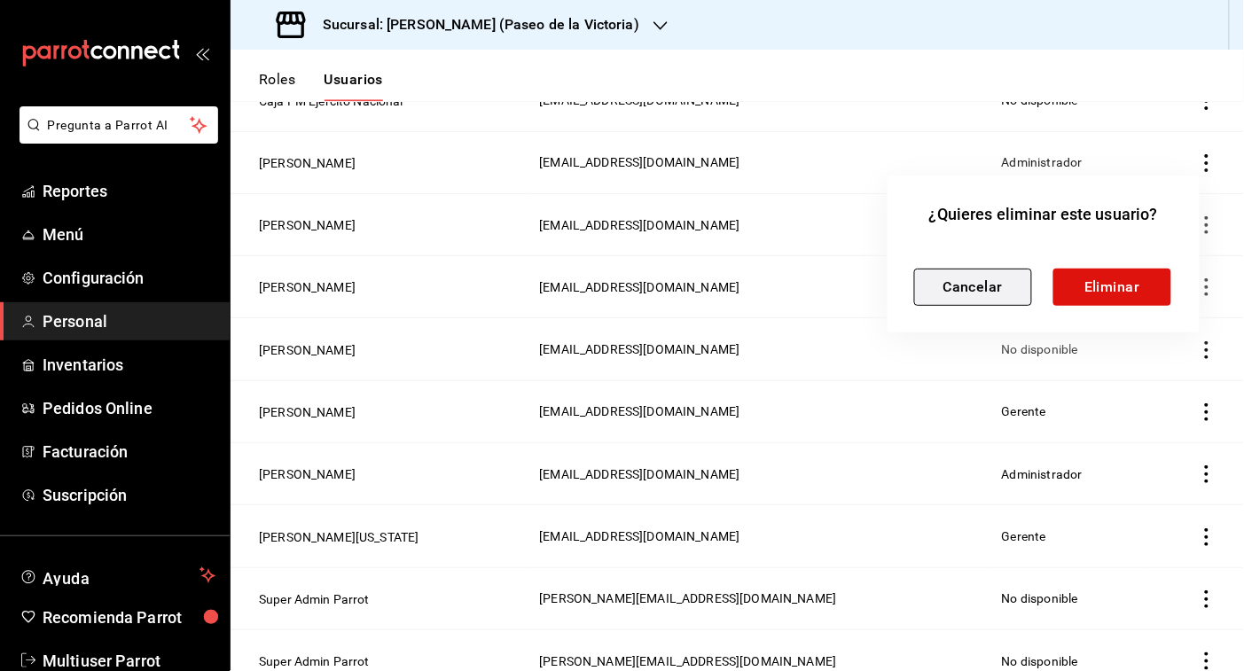
click at [969, 282] on button "Cancelar" at bounding box center [973, 287] width 118 height 37
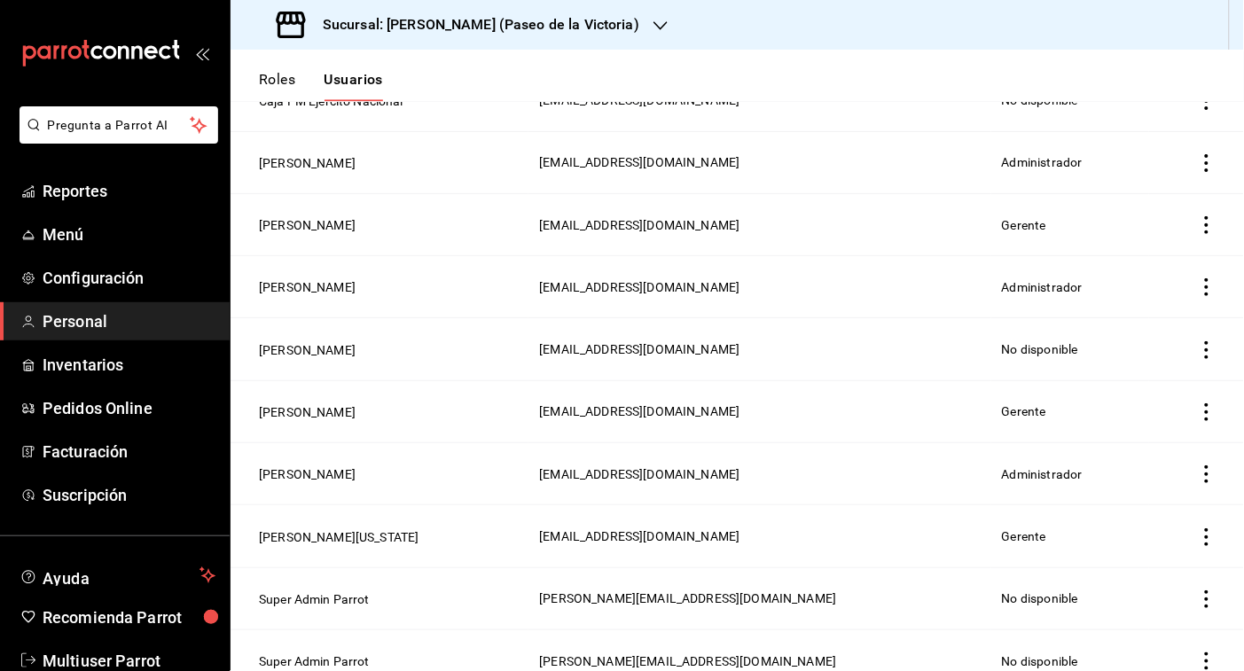
click at [654, 19] on icon "button" at bounding box center [661, 26] width 14 height 14
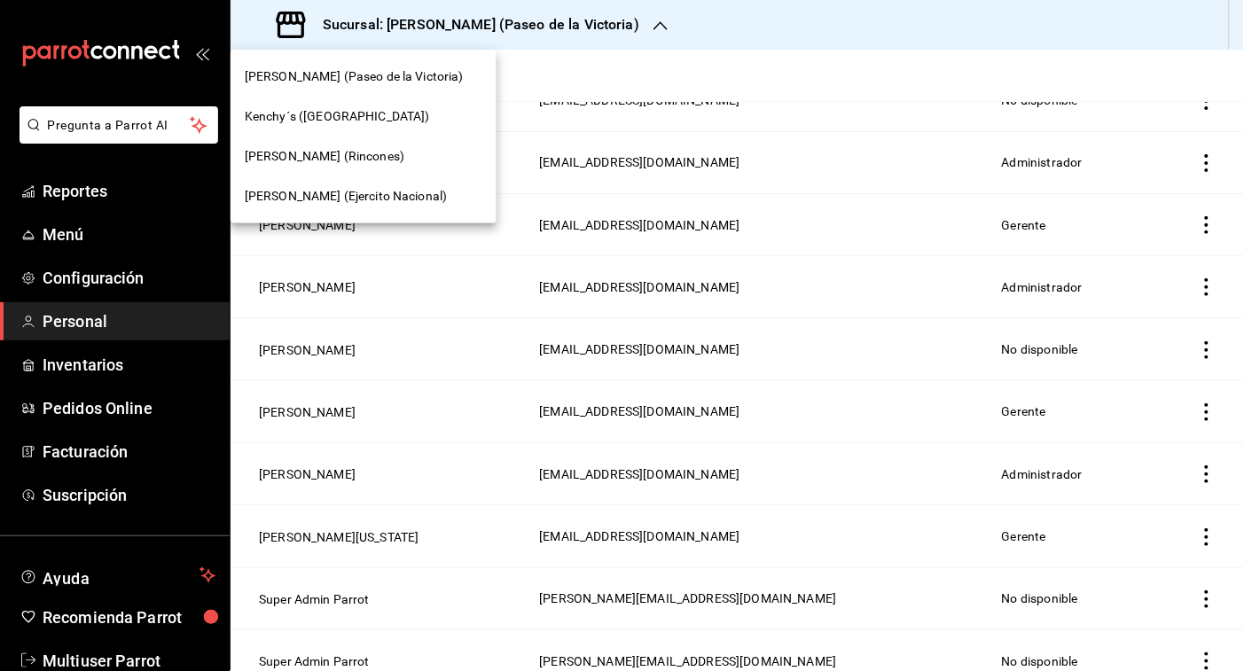
click at [702, 19] on div at bounding box center [622, 335] width 1244 height 671
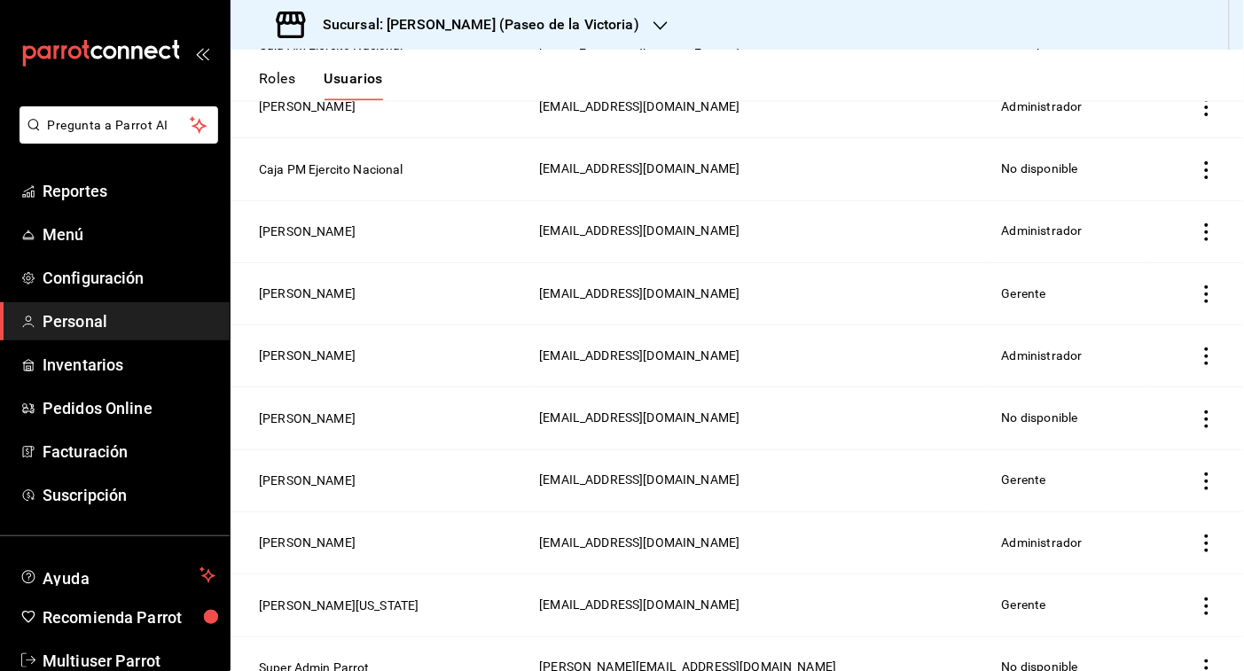
scroll to position [843, 0]
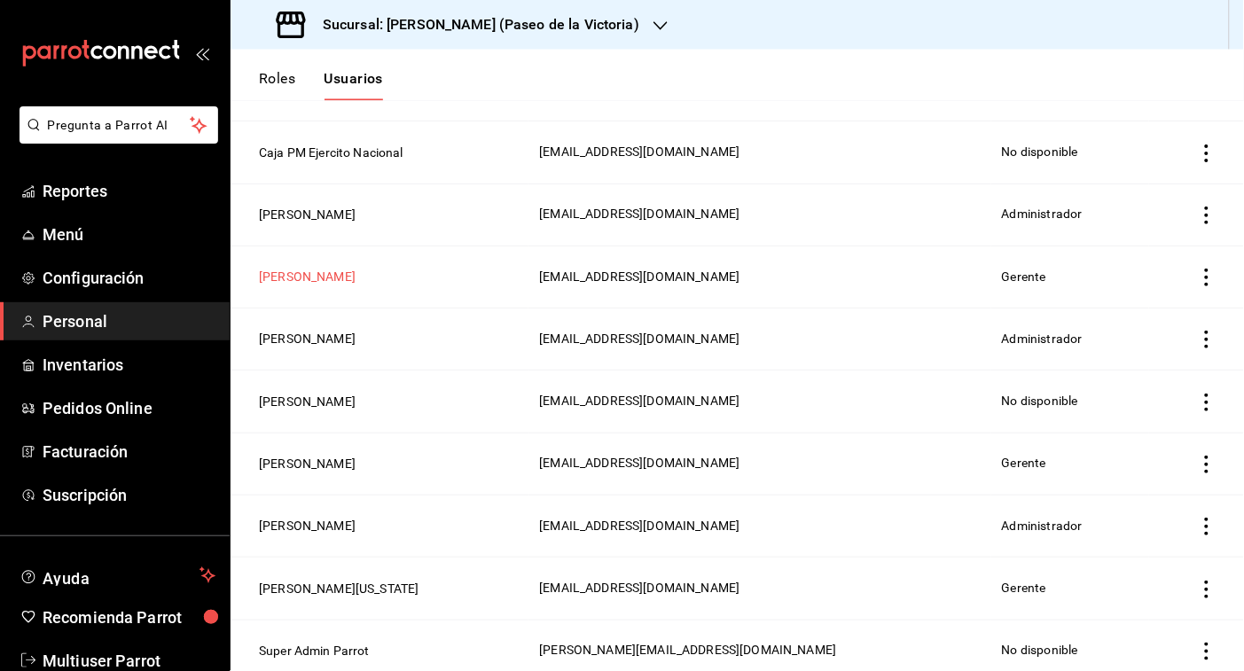
click at [321, 272] on button "[PERSON_NAME]" at bounding box center [307, 278] width 97 height 18
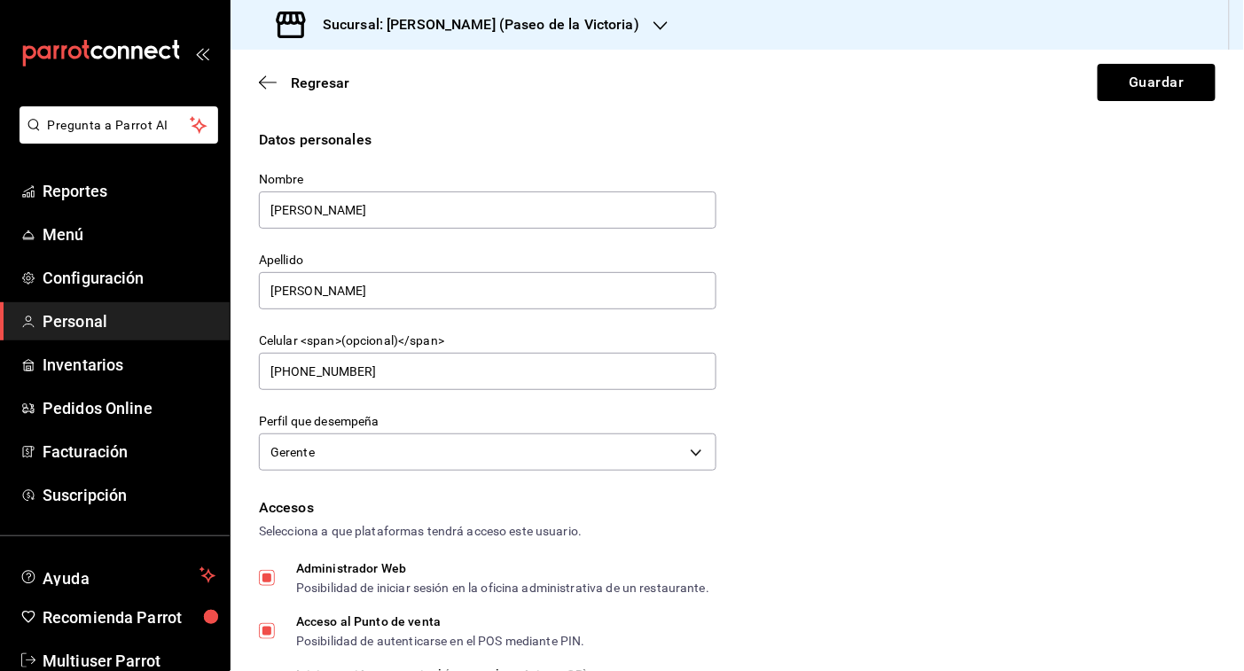
click at [614, 25] on div "Sucursal: [PERSON_NAME]'s (Paseo de la Victoria)" at bounding box center [460, 25] width 430 height 50
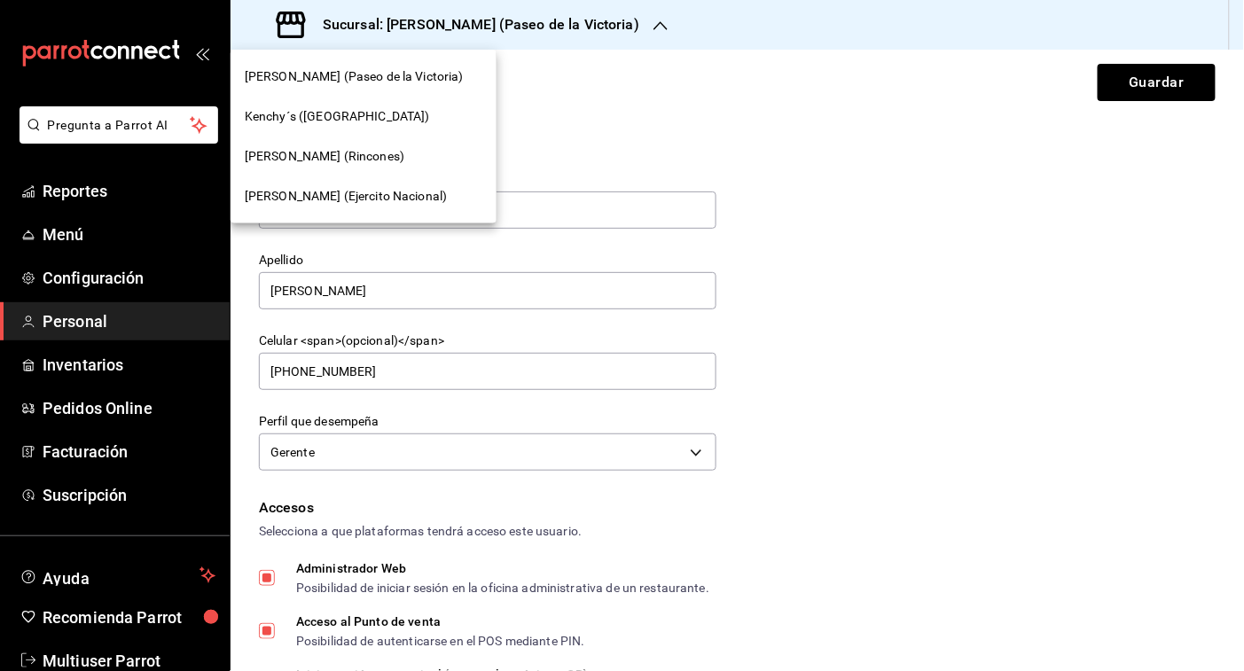
click at [614, 25] on div at bounding box center [622, 335] width 1244 height 671
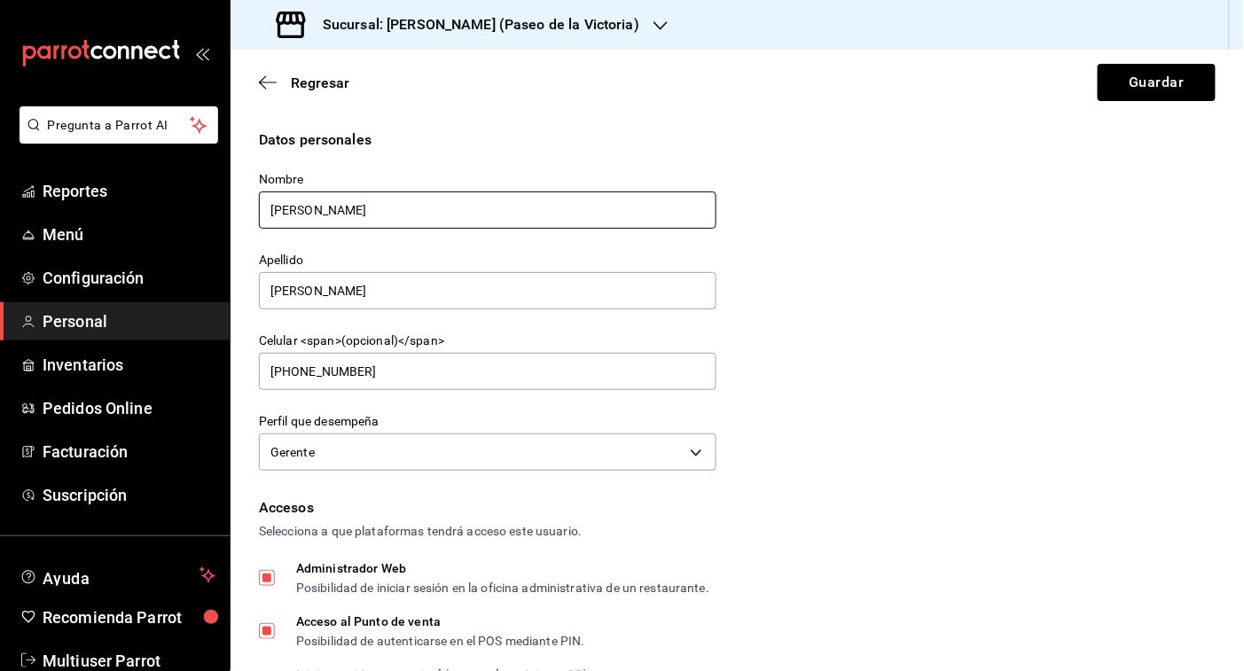
drag, startPoint x: 499, startPoint y: 228, endPoint x: 267, endPoint y: 184, distance: 236.6
click at [267, 184] on div "Nombre Ivonne" at bounding box center [488, 201] width 458 height 59
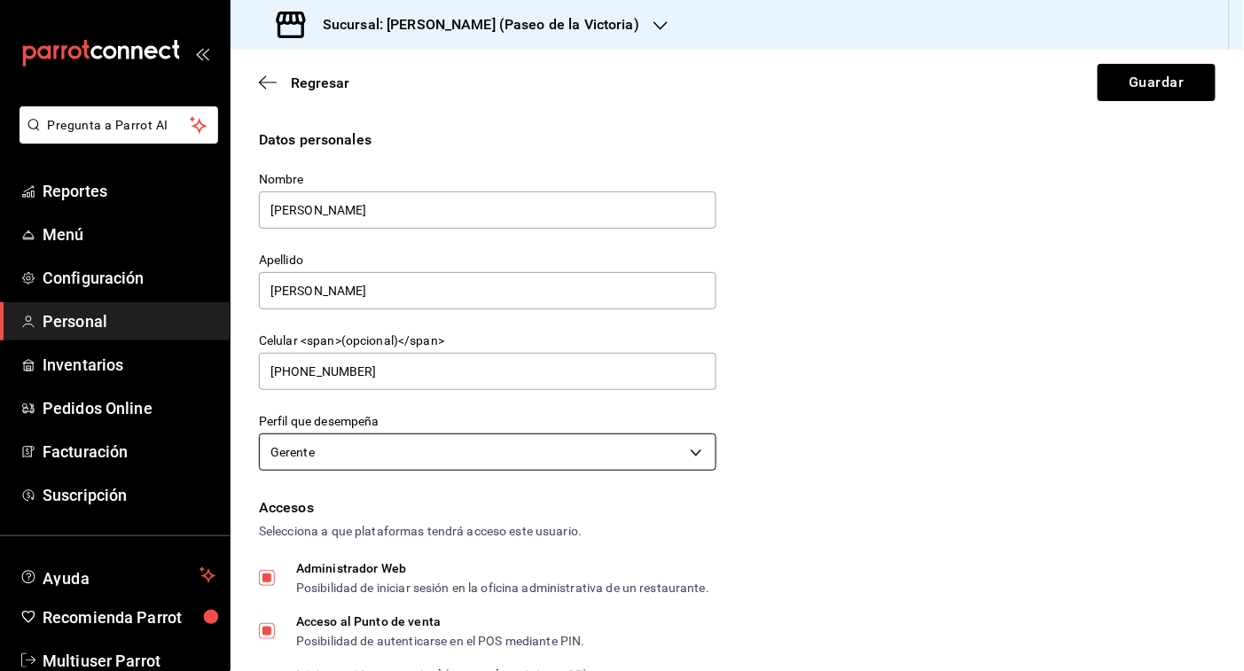
click at [688, 453] on body "Pregunta a Parrot AI Reportes Menú Configuración Personal Inventarios Pedidos O…" at bounding box center [622, 335] width 1244 height 671
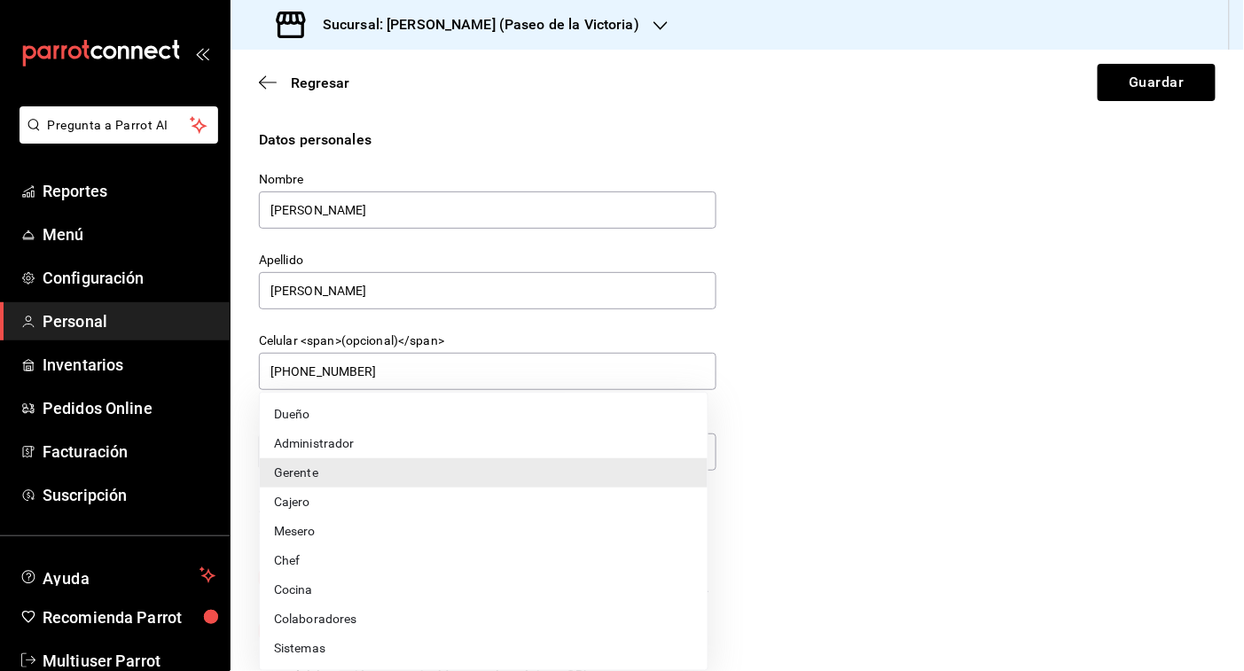
click at [591, 503] on li "Cajero" at bounding box center [484, 502] width 448 height 29
type input "CASHIER"
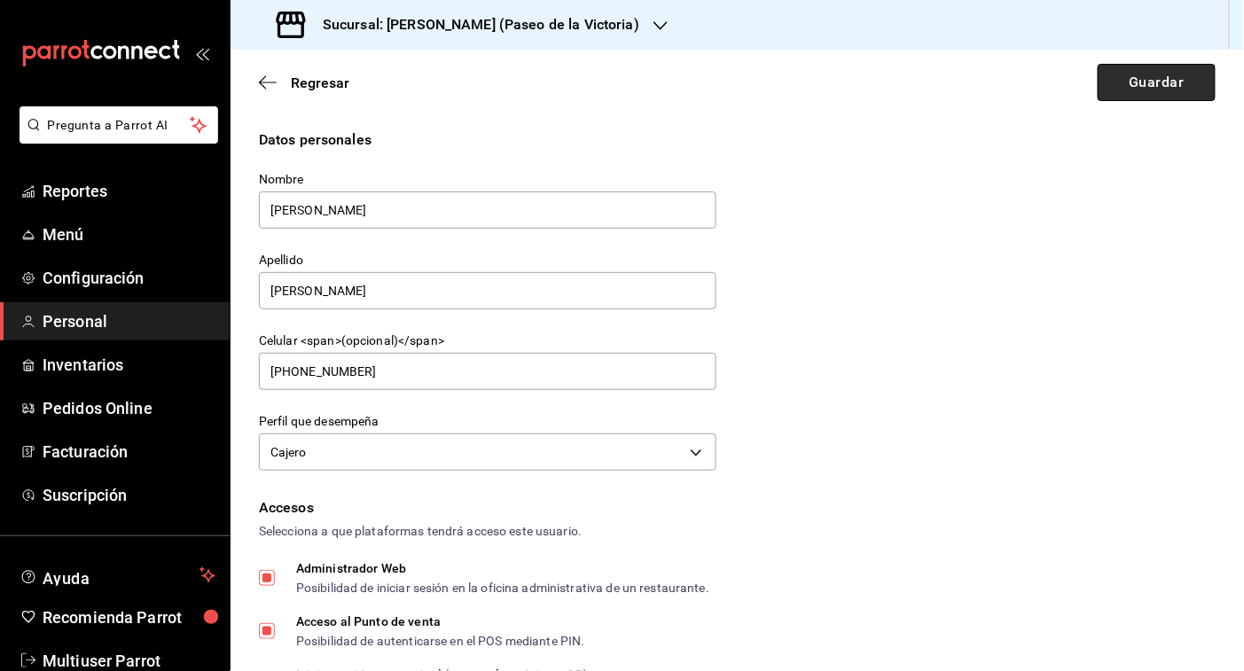
click at [1069, 98] on button "Guardar" at bounding box center [1157, 82] width 118 height 37
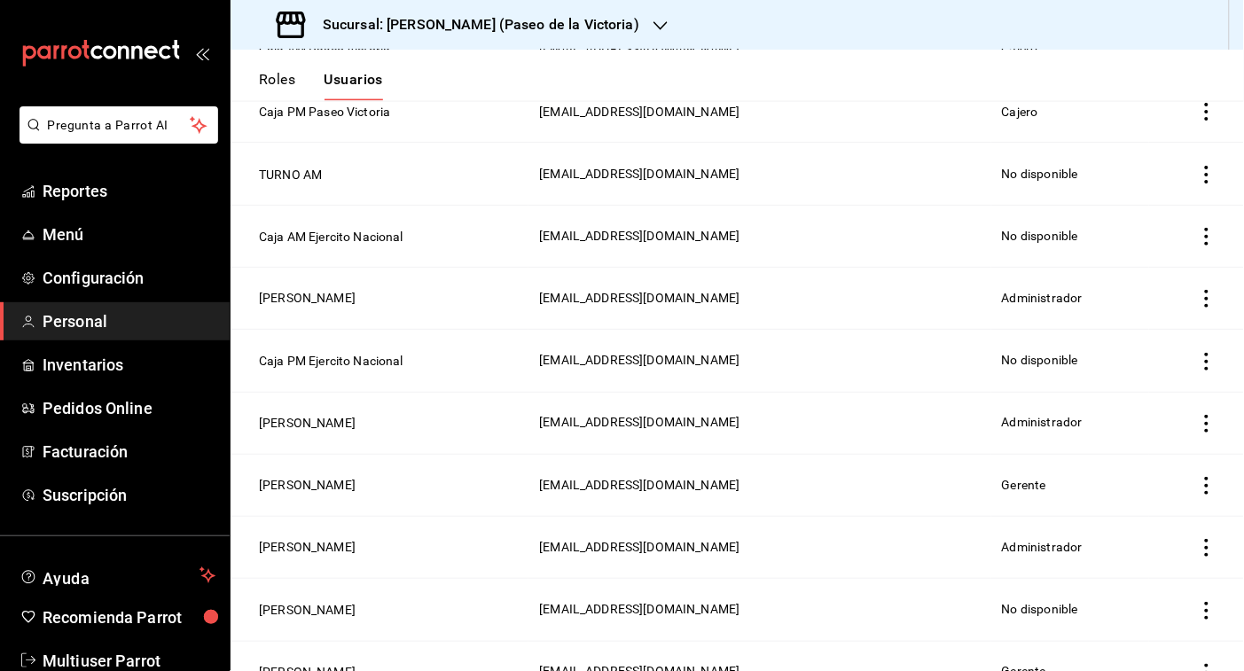
scroll to position [641, 0]
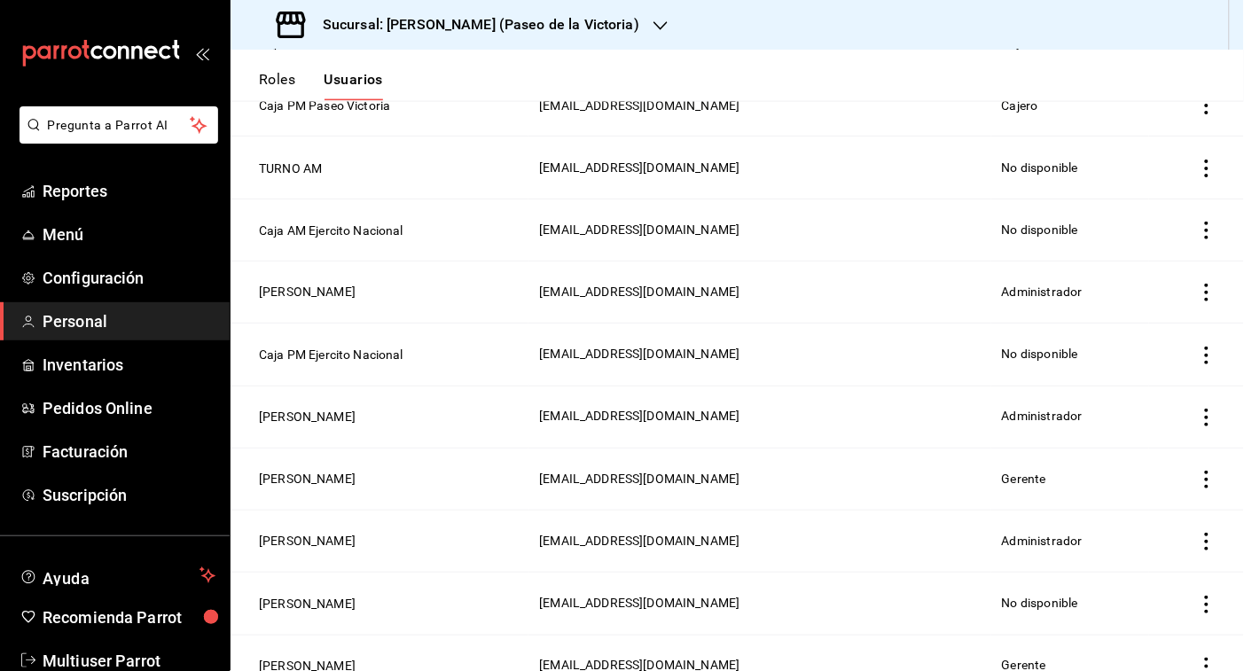
click at [1069, 489] on icon "actions" at bounding box center [1207, 480] width 4 height 18
click at [1069, 510] on span "Eliminar" at bounding box center [1126, 508] width 45 height 14
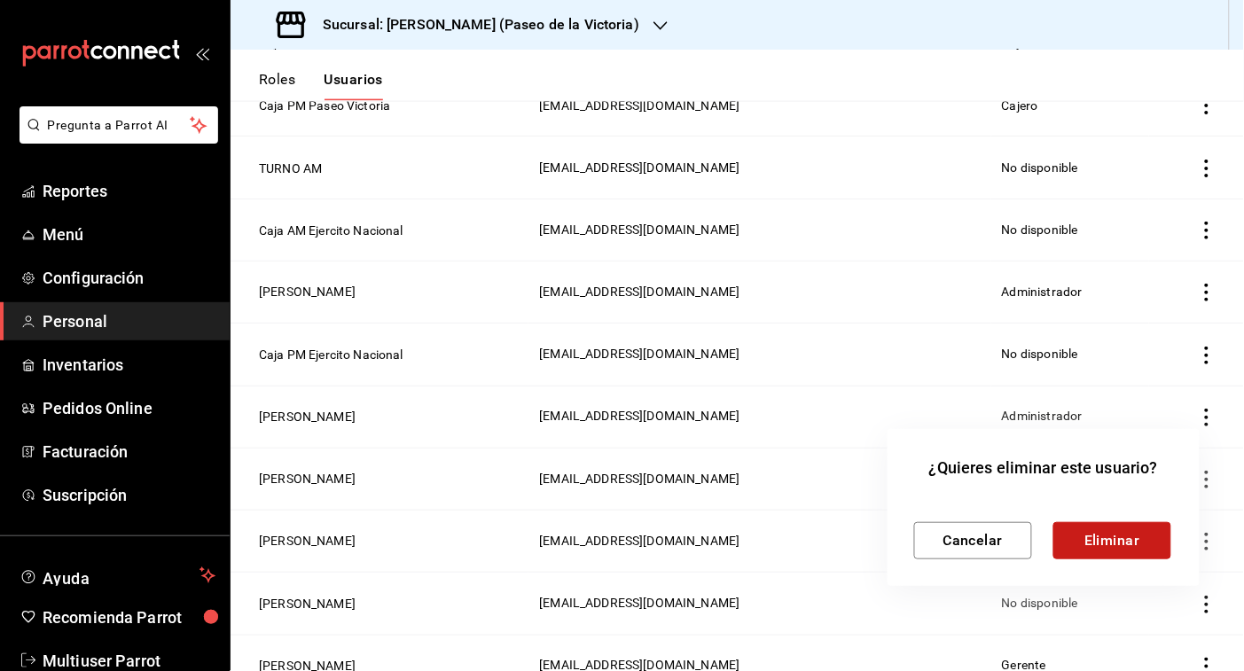
click at [1069, 526] on button "Eliminar" at bounding box center [1113, 540] width 118 height 37
click at [286, 479] on div at bounding box center [622, 335] width 1244 height 671
click at [317, 474] on div at bounding box center [622, 335] width 1244 height 671
click at [942, 552] on button "Cancelar" at bounding box center [973, 540] width 118 height 37
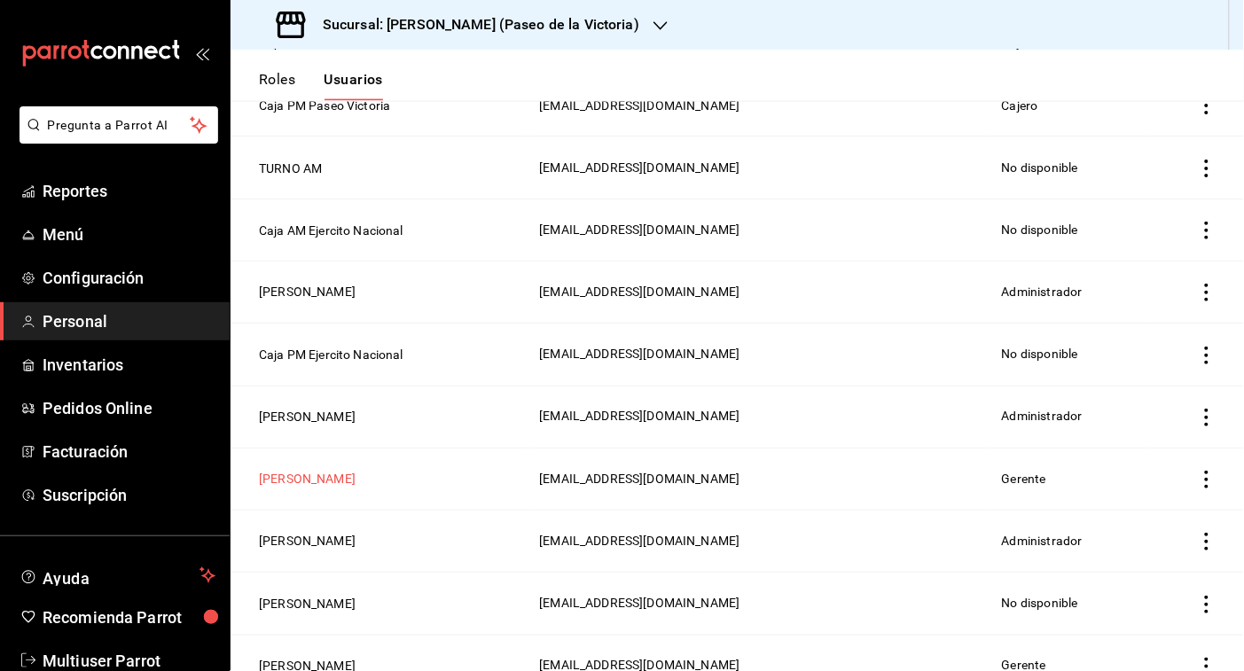
click at [337, 485] on button "Ivonne Gomez" at bounding box center [307, 480] width 97 height 18
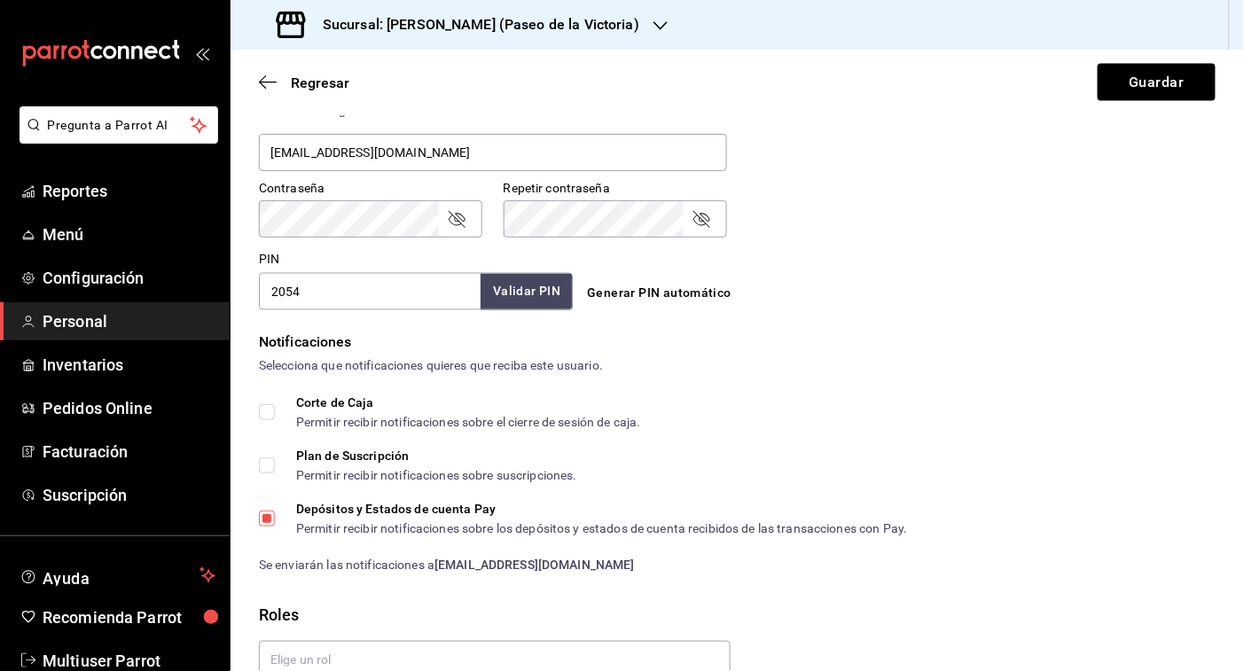
scroll to position [843, 0]
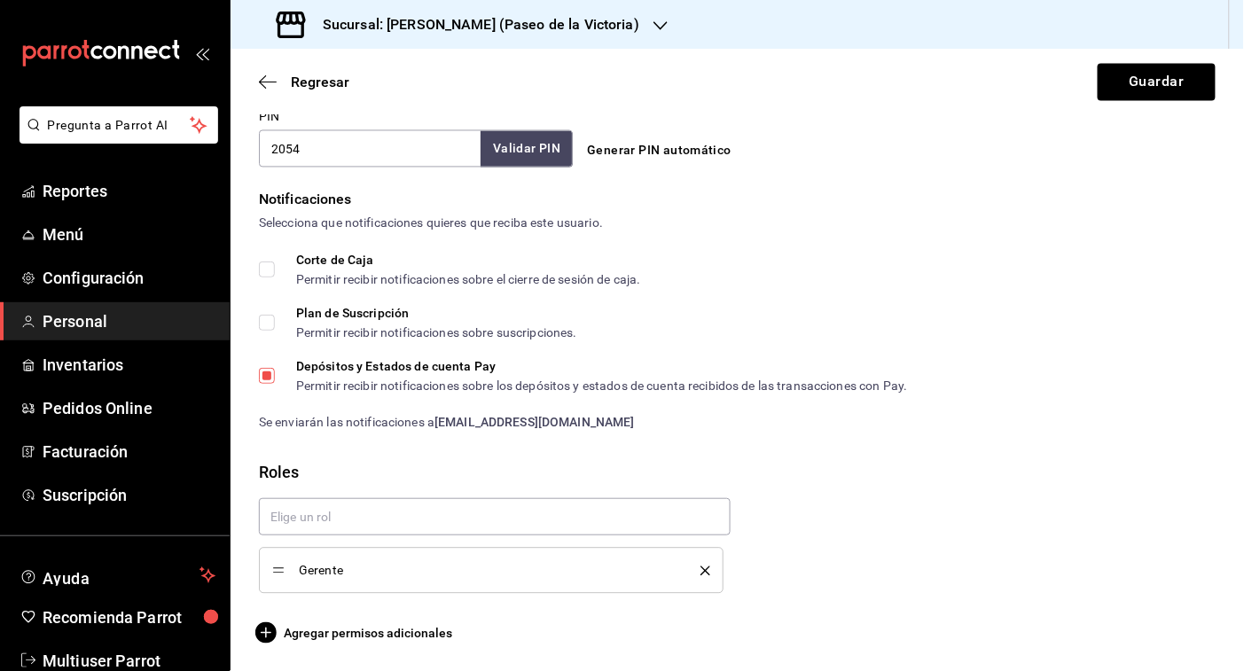
click at [698, 564] on div "Gerente" at bounding box center [491, 571] width 438 height 20
click at [701, 567] on icon "delete" at bounding box center [706, 572] width 10 height 10
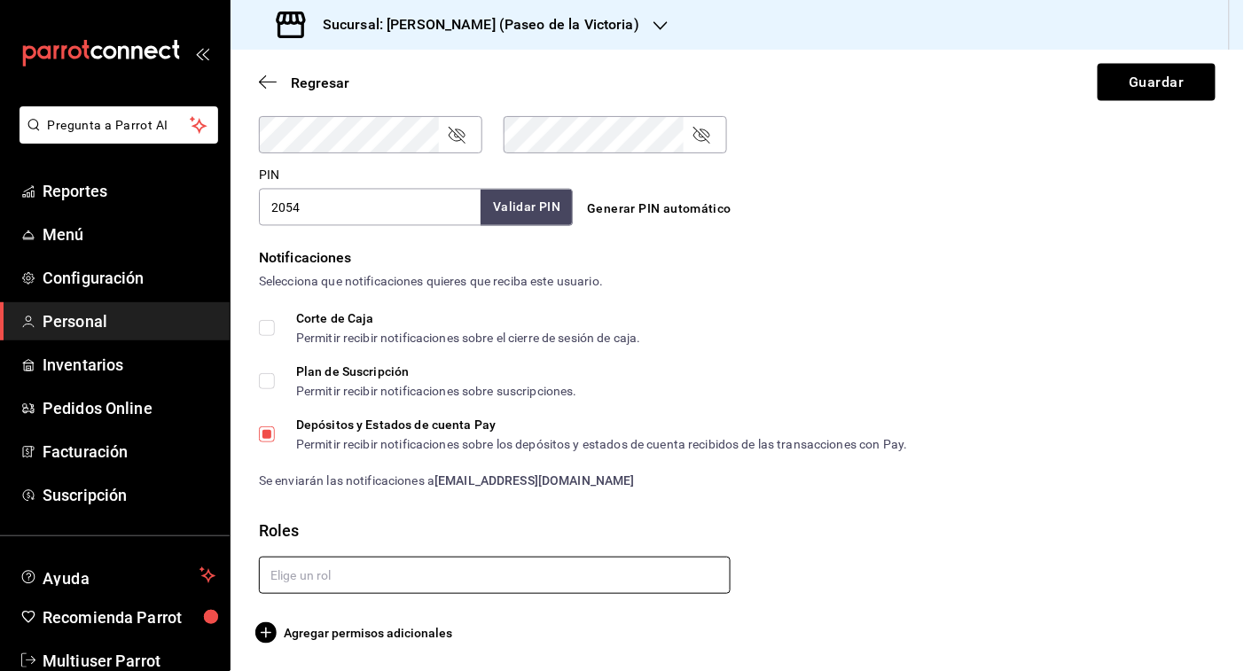
click at [676, 570] on input "text" at bounding box center [495, 575] width 472 height 37
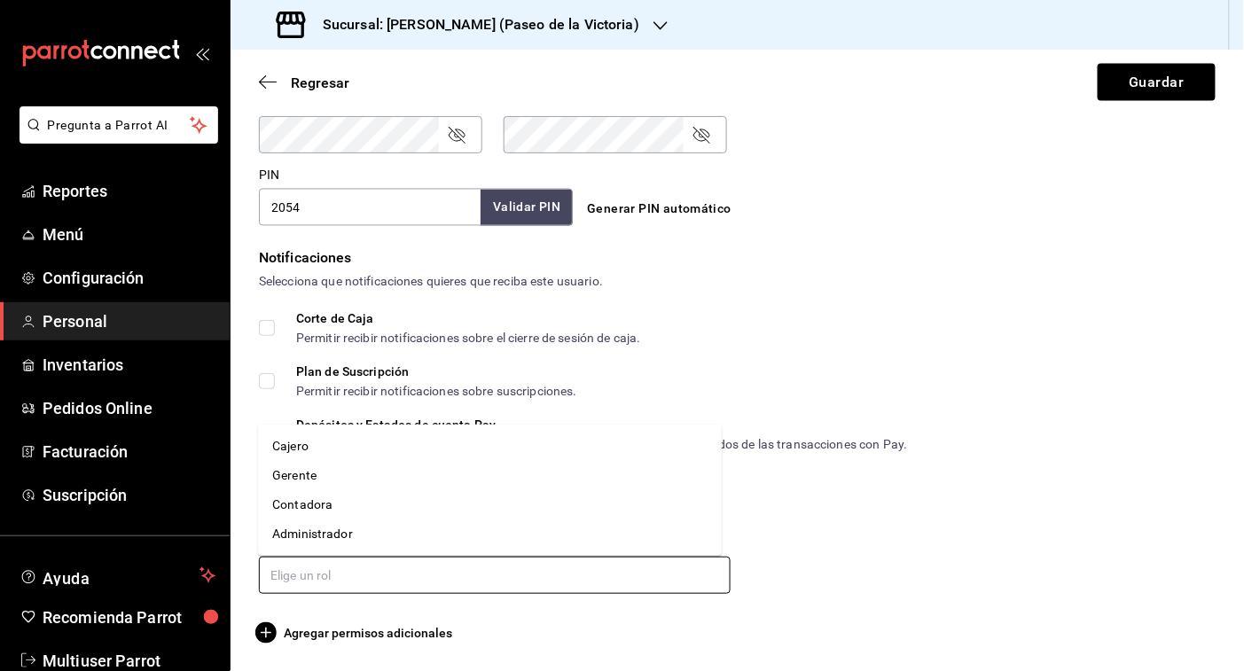
click at [307, 453] on li "Cajero" at bounding box center [490, 446] width 464 height 29
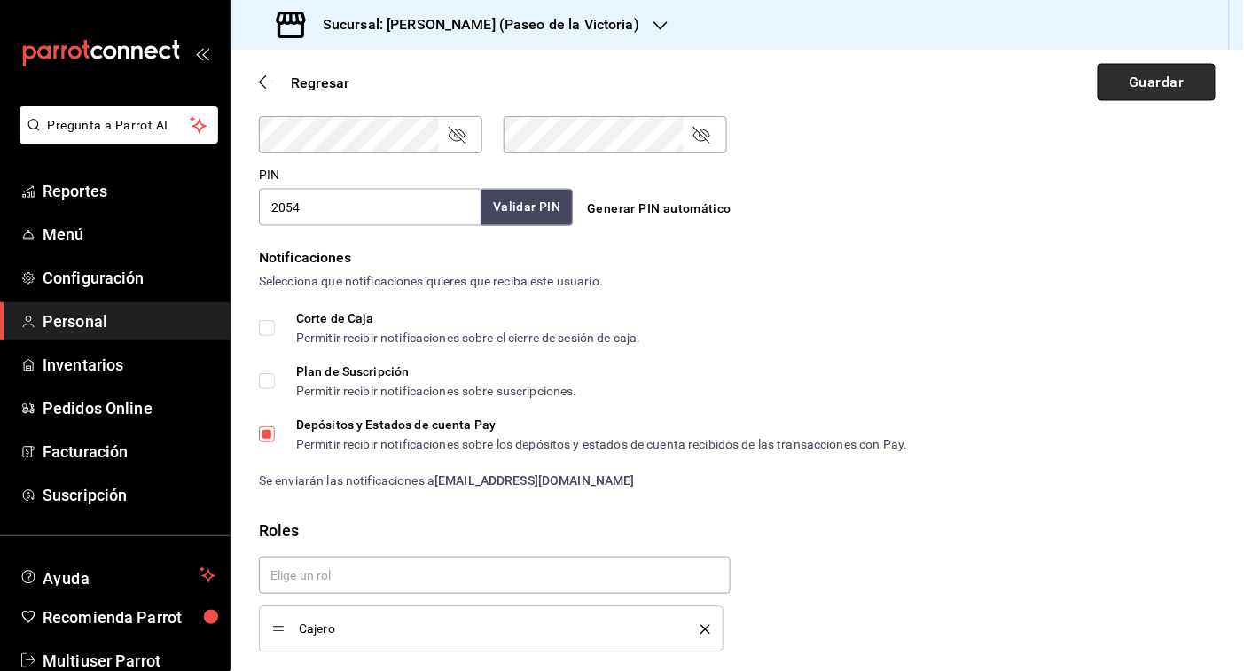
click at [1069, 94] on button "Guardar" at bounding box center [1157, 82] width 118 height 37
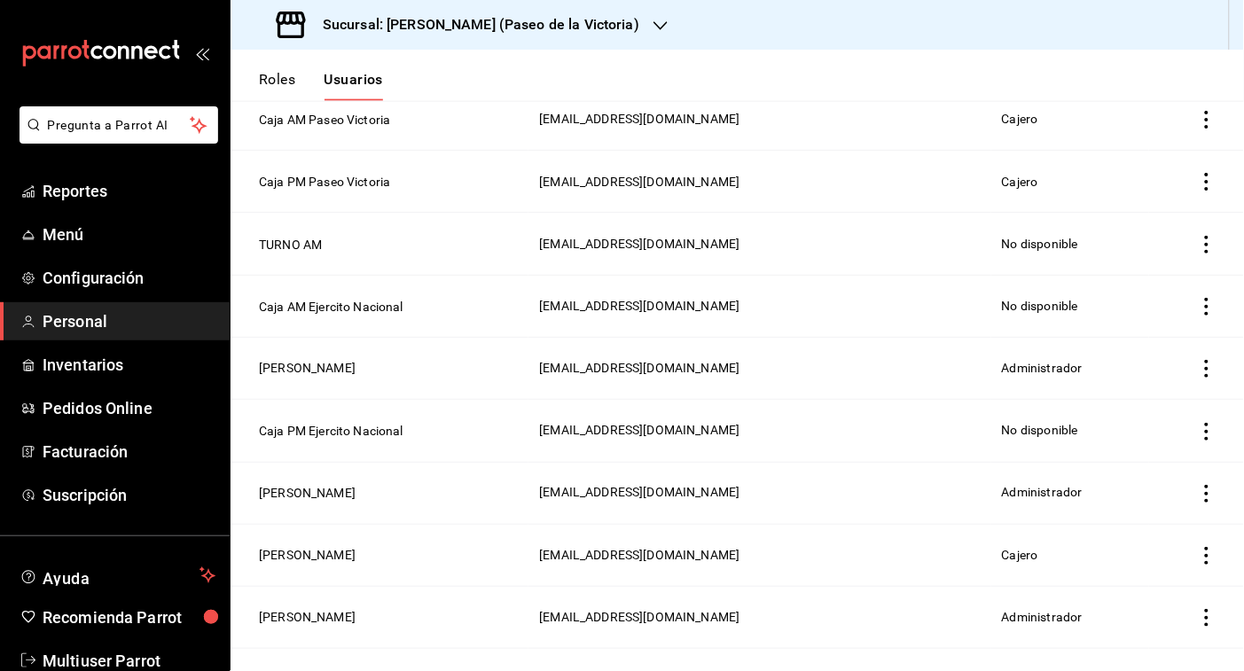
scroll to position [596, 0]
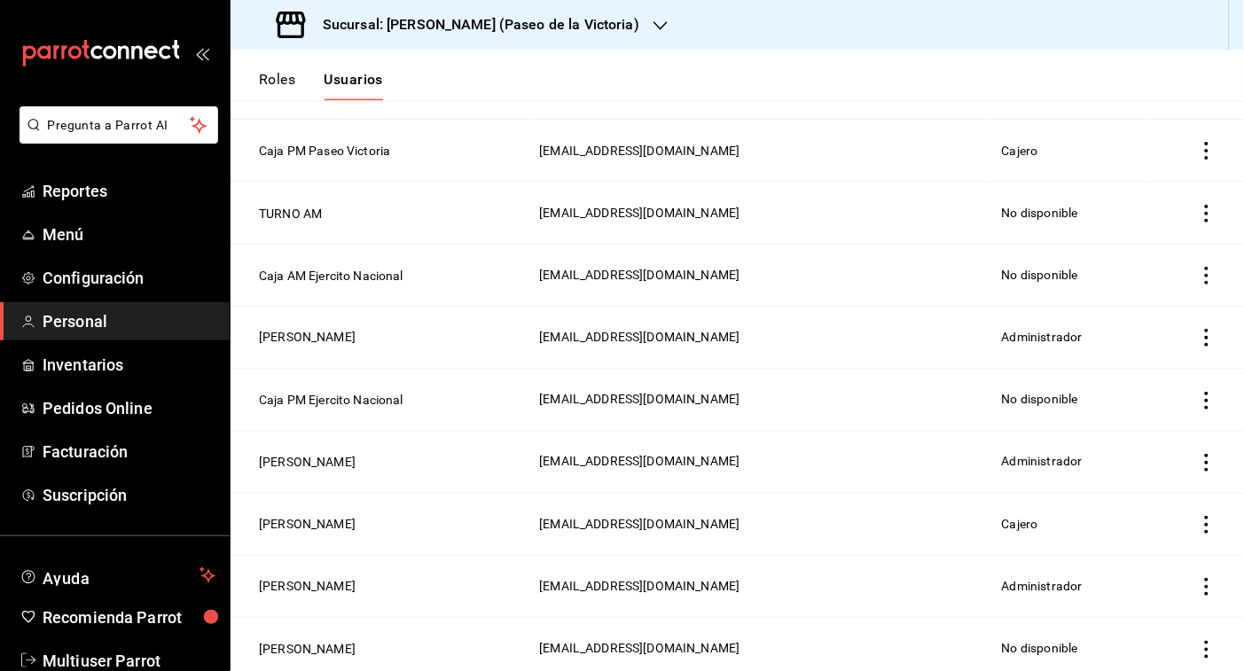
click at [1069, 526] on icon "actions" at bounding box center [1207, 525] width 18 height 18
click at [1069, 553] on span "Eliminar" at bounding box center [1126, 553] width 45 height 14
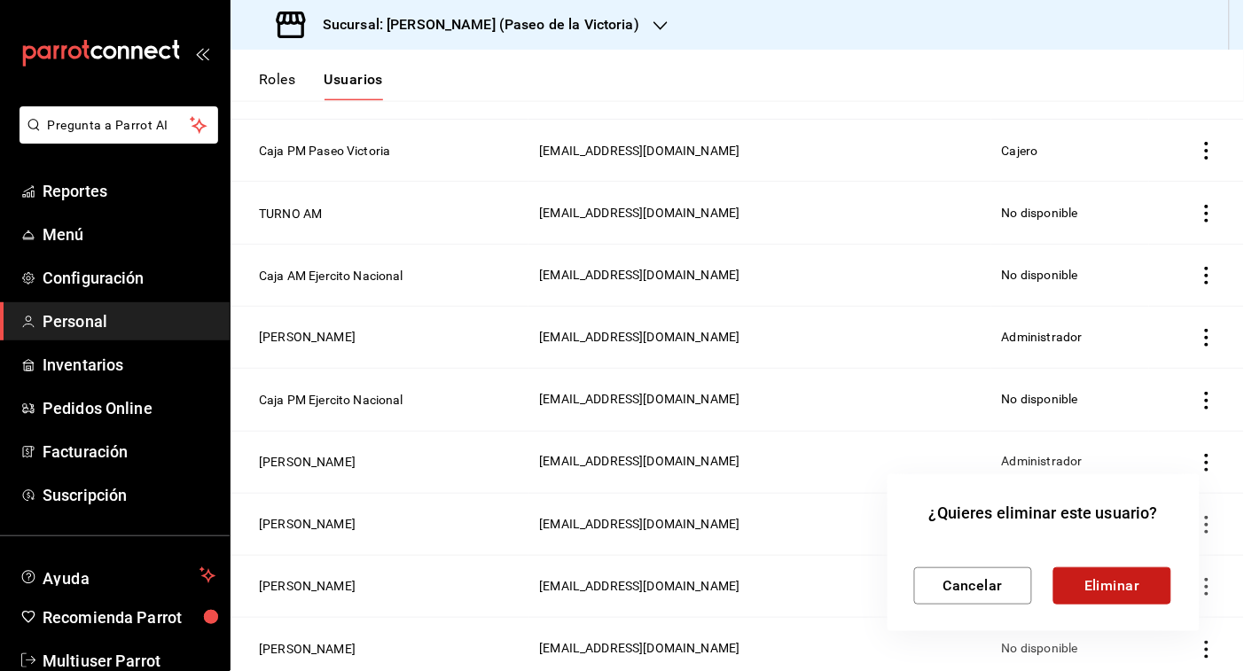
click at [1069, 579] on button "Eliminar" at bounding box center [1113, 586] width 118 height 37
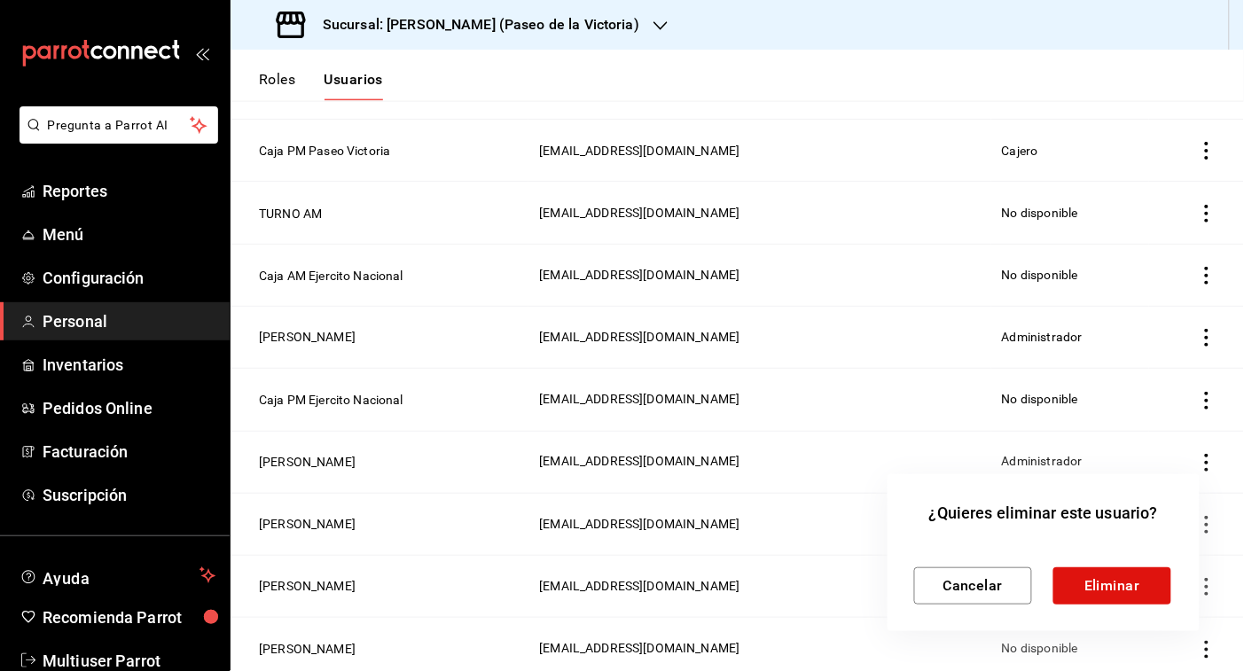
click at [388, 18] on div at bounding box center [622, 335] width 1244 height 671
click at [608, 25] on div at bounding box center [622, 335] width 1244 height 671
click at [1027, 573] on button "Cancelar" at bounding box center [973, 586] width 118 height 37
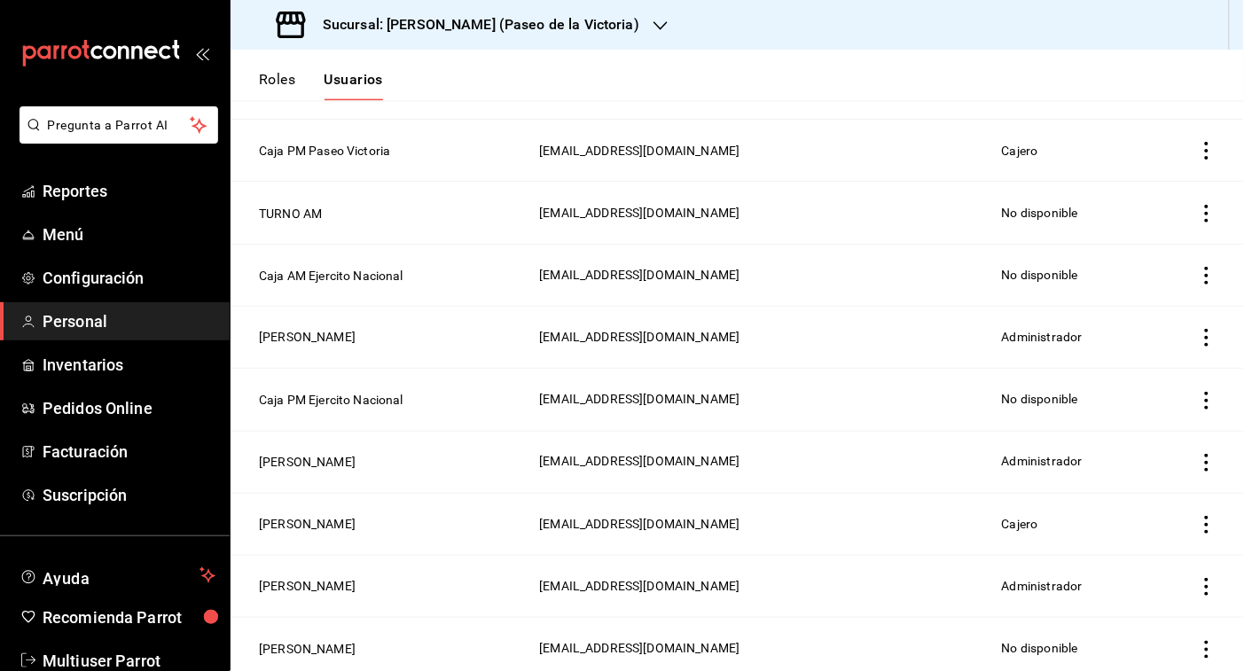
click at [654, 28] on icon "button" at bounding box center [661, 26] width 14 height 14
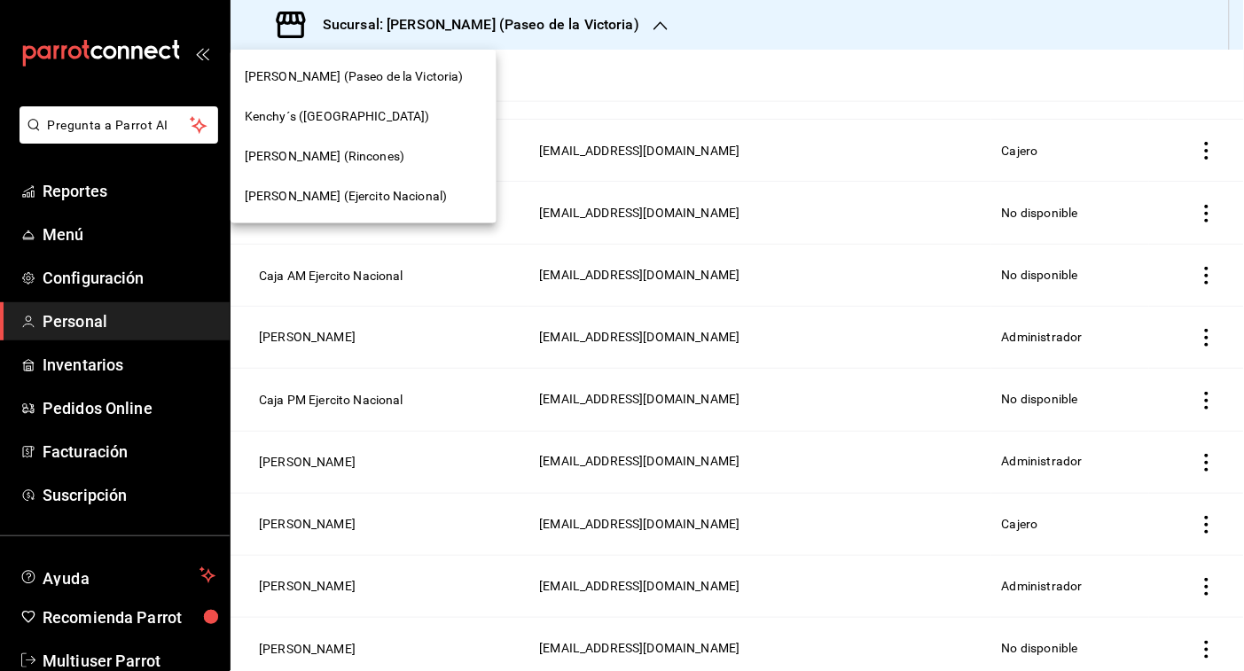
click at [356, 107] on span "Kenchy´s ([GEOGRAPHIC_DATA])" at bounding box center [337, 116] width 185 height 19
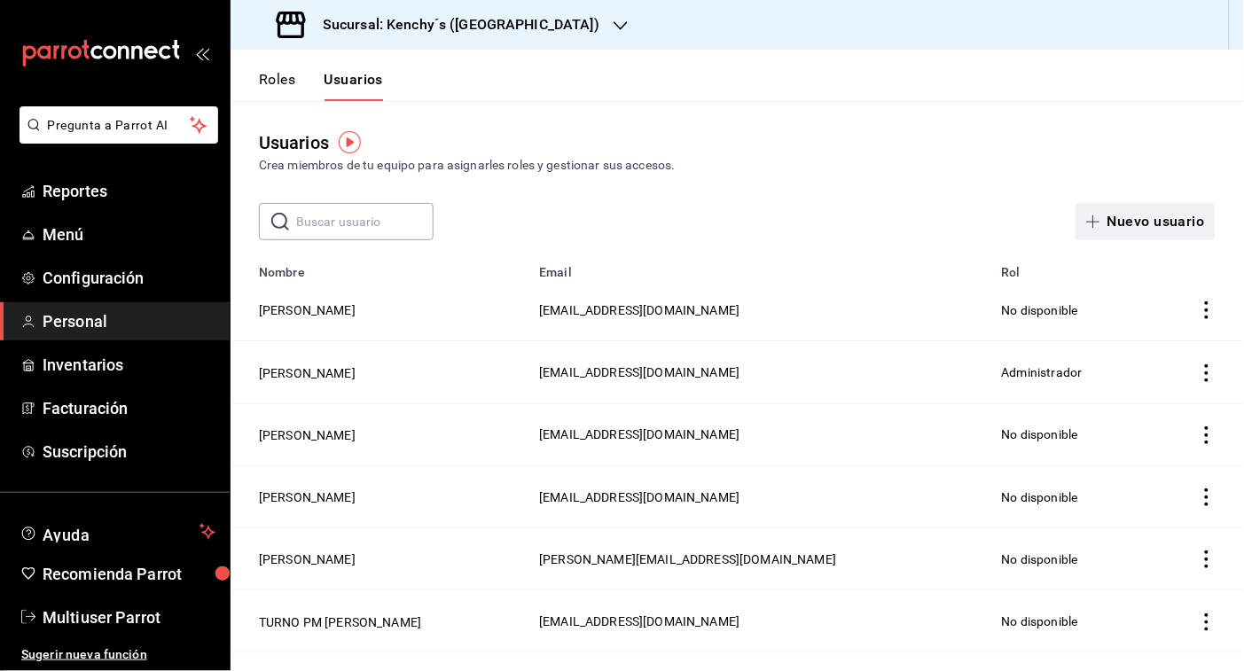
click at [1069, 219] on icon "button" at bounding box center [1093, 222] width 14 height 14
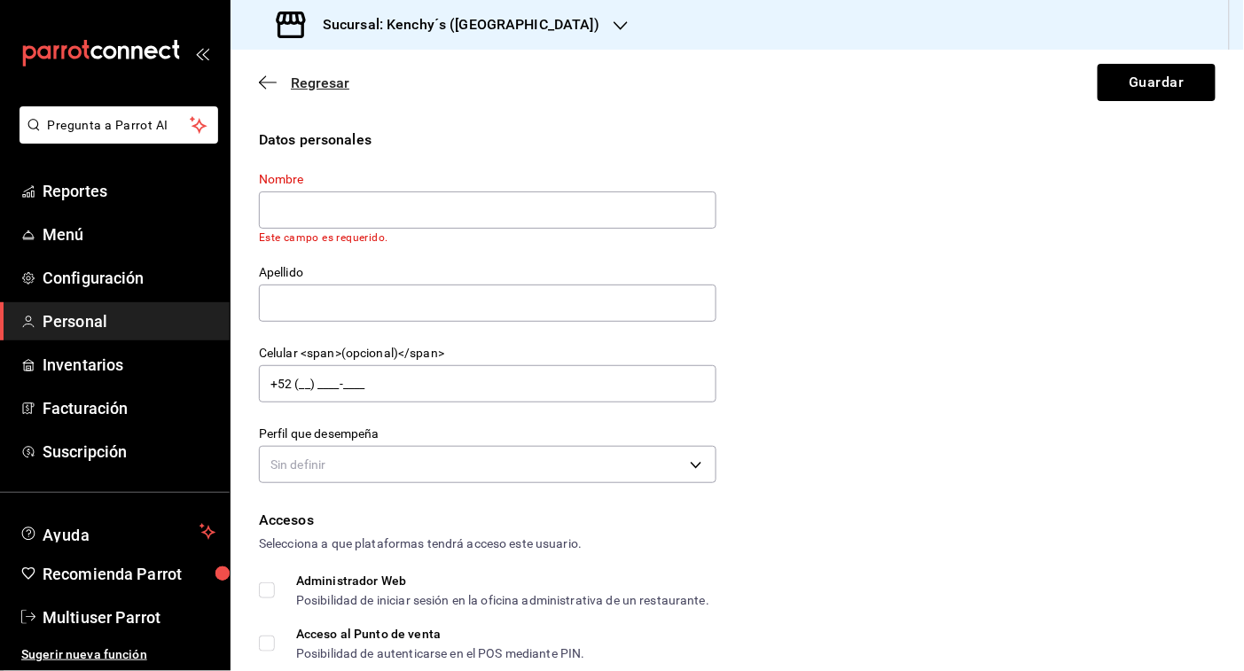
click at [313, 77] on span "Regresar" at bounding box center [320, 83] width 59 height 17
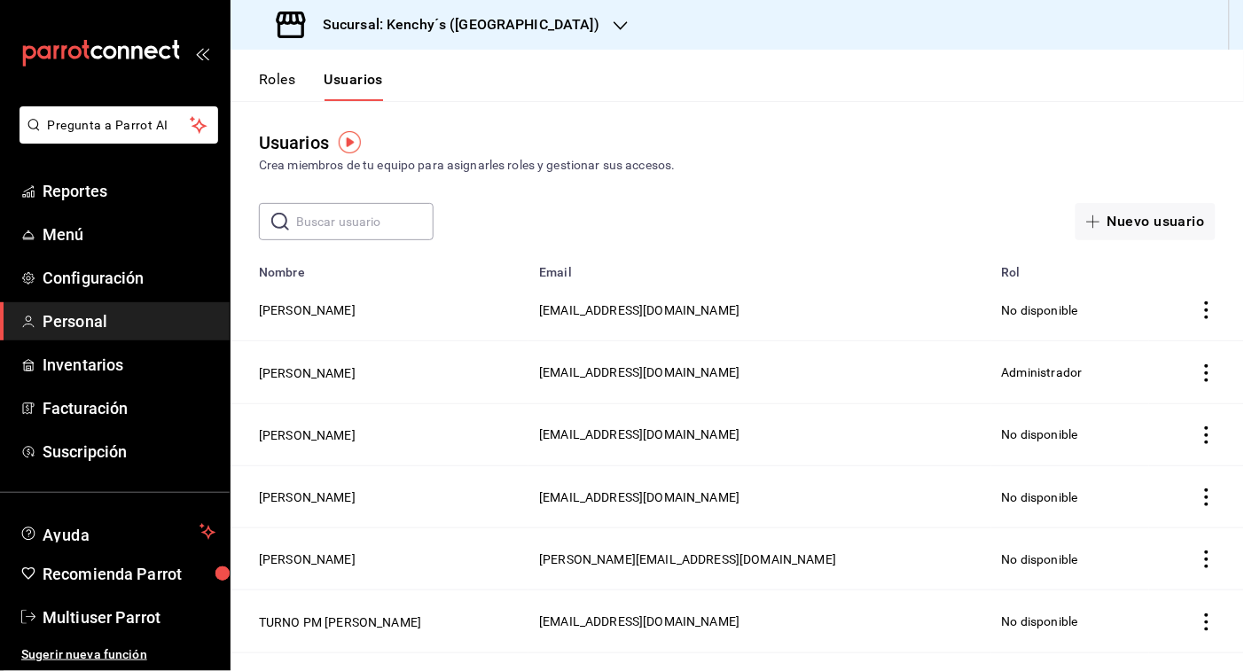
click at [271, 71] on button "Roles" at bounding box center [277, 86] width 36 height 30
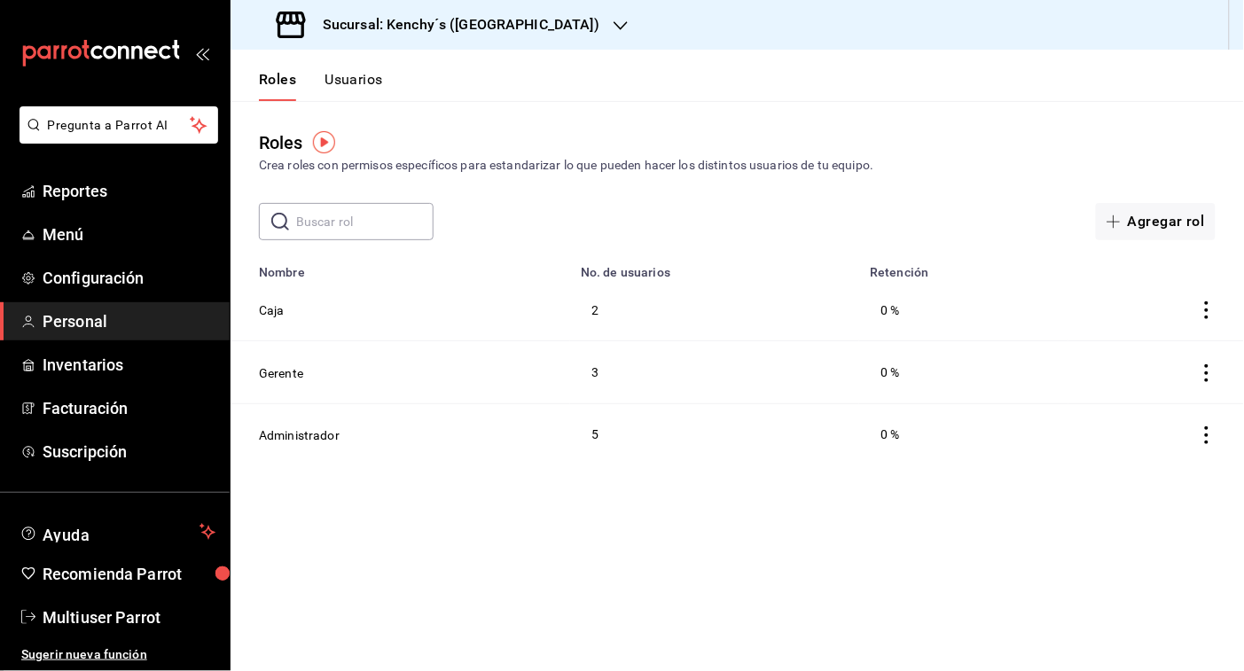
click at [331, 77] on button "Usuarios" at bounding box center [354, 86] width 59 height 30
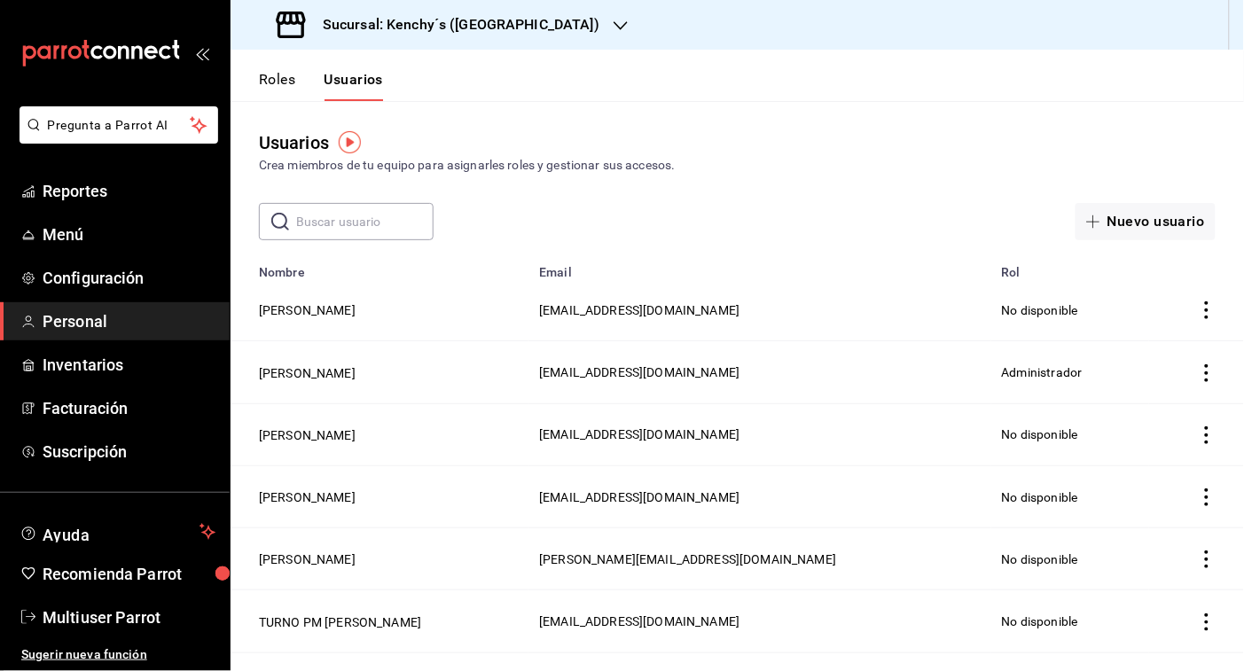
click at [614, 25] on icon "button" at bounding box center [621, 26] width 14 height 14
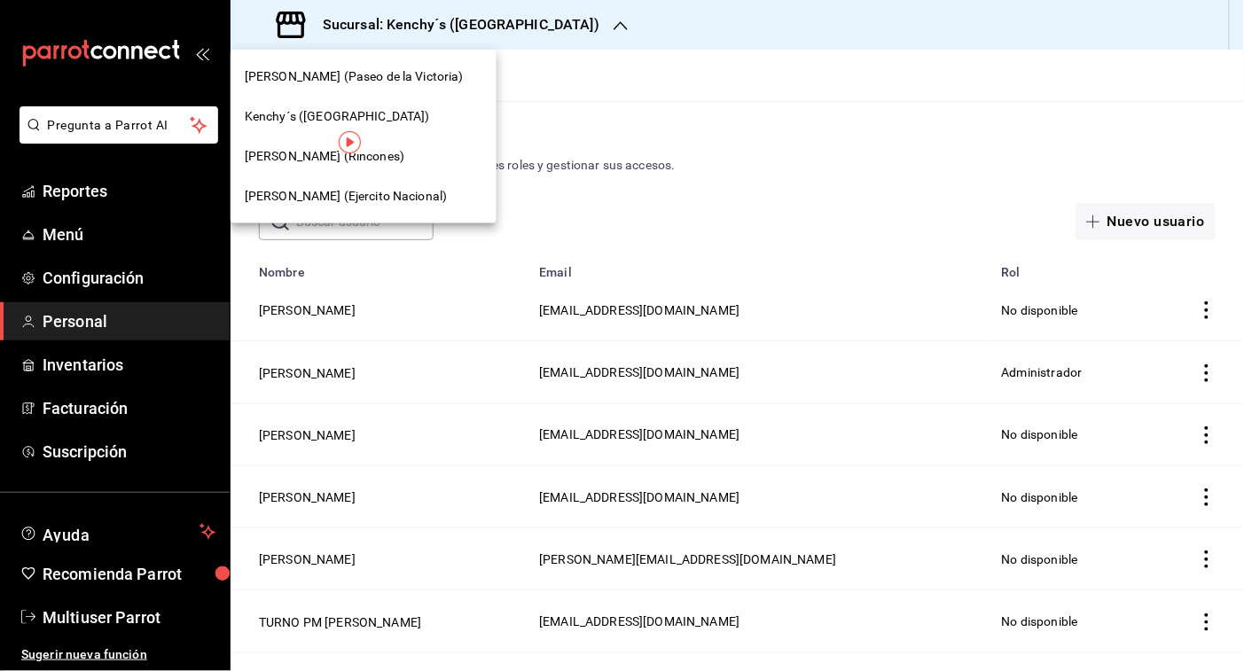
click at [351, 193] on span "Kenchys (Ejercito Nacional)" at bounding box center [346, 196] width 202 height 19
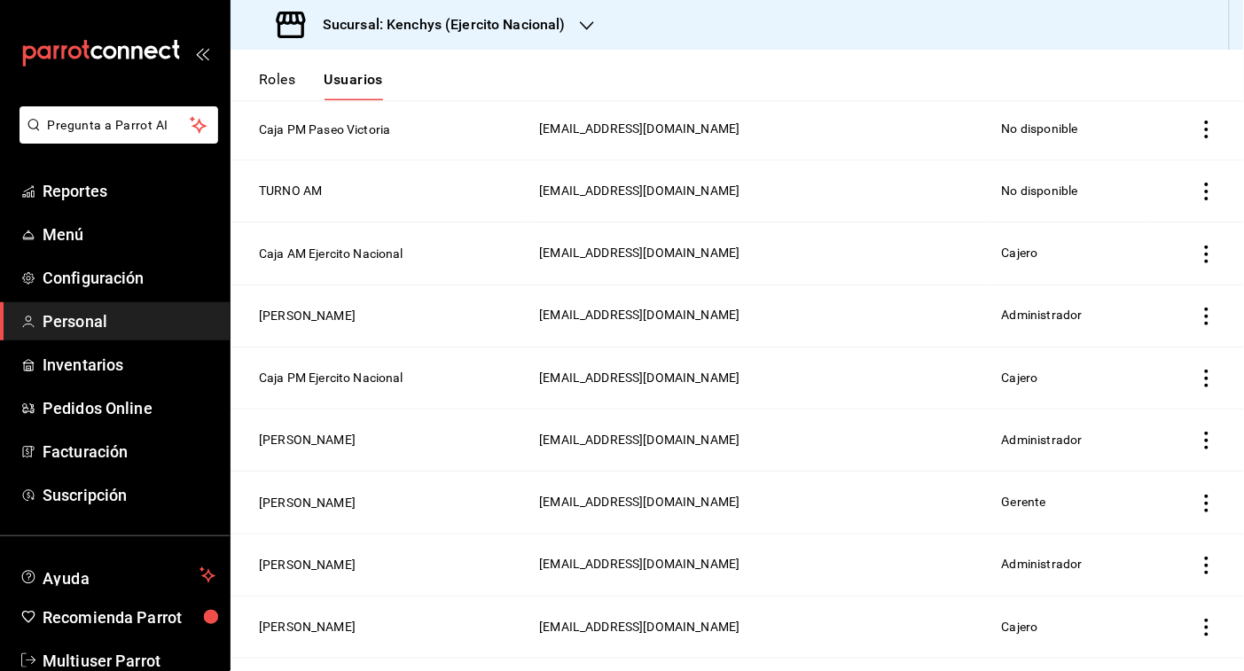
scroll to position [798, 0]
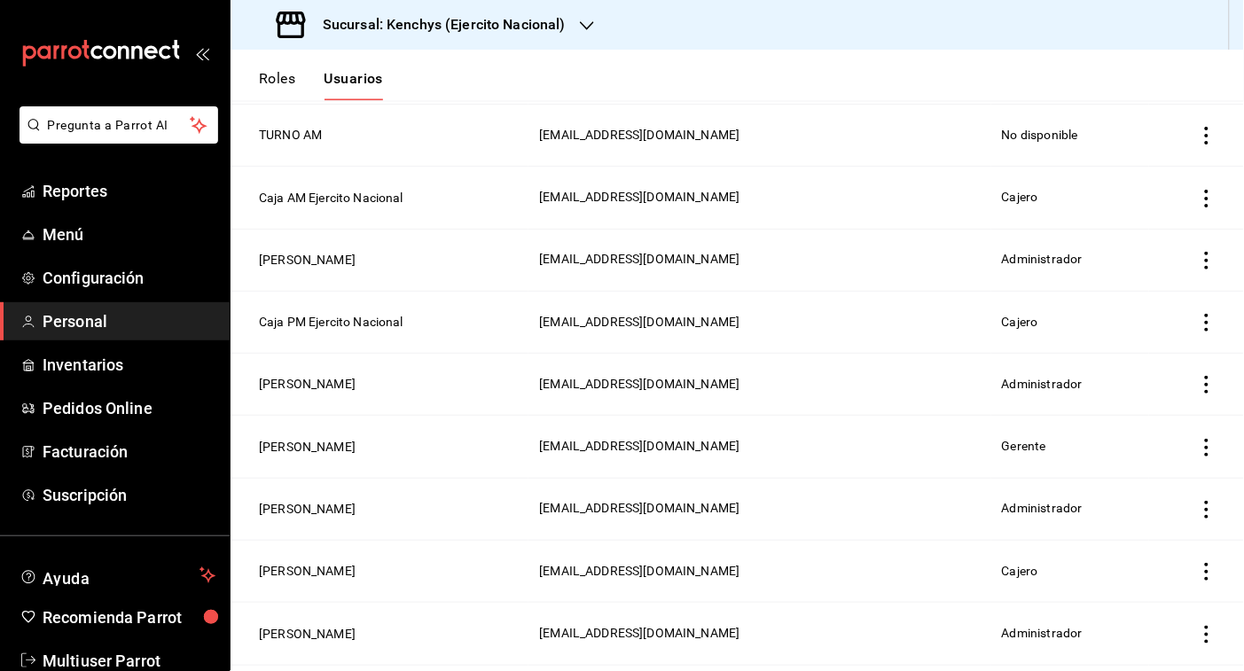
click at [1069, 455] on icon "actions" at bounding box center [1207, 448] width 18 height 18
click at [586, 20] on div at bounding box center [622, 335] width 1244 height 671
click at [583, 27] on icon "button" at bounding box center [587, 26] width 14 height 14
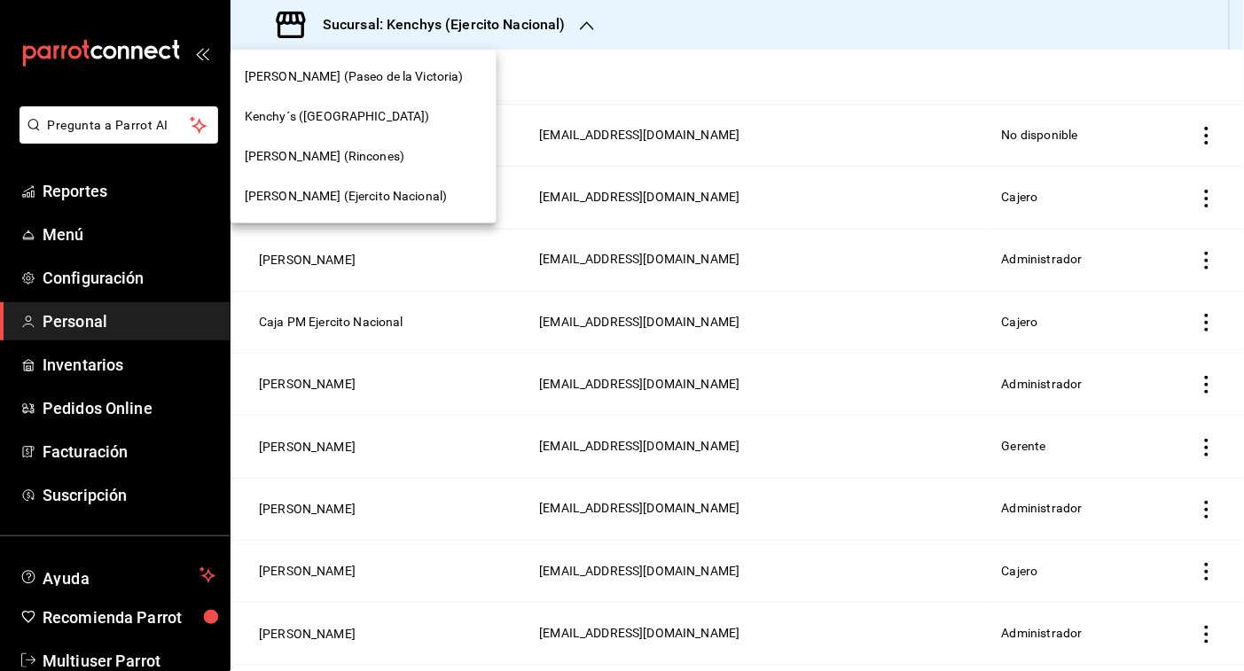
click at [712, 29] on div at bounding box center [622, 335] width 1244 height 671
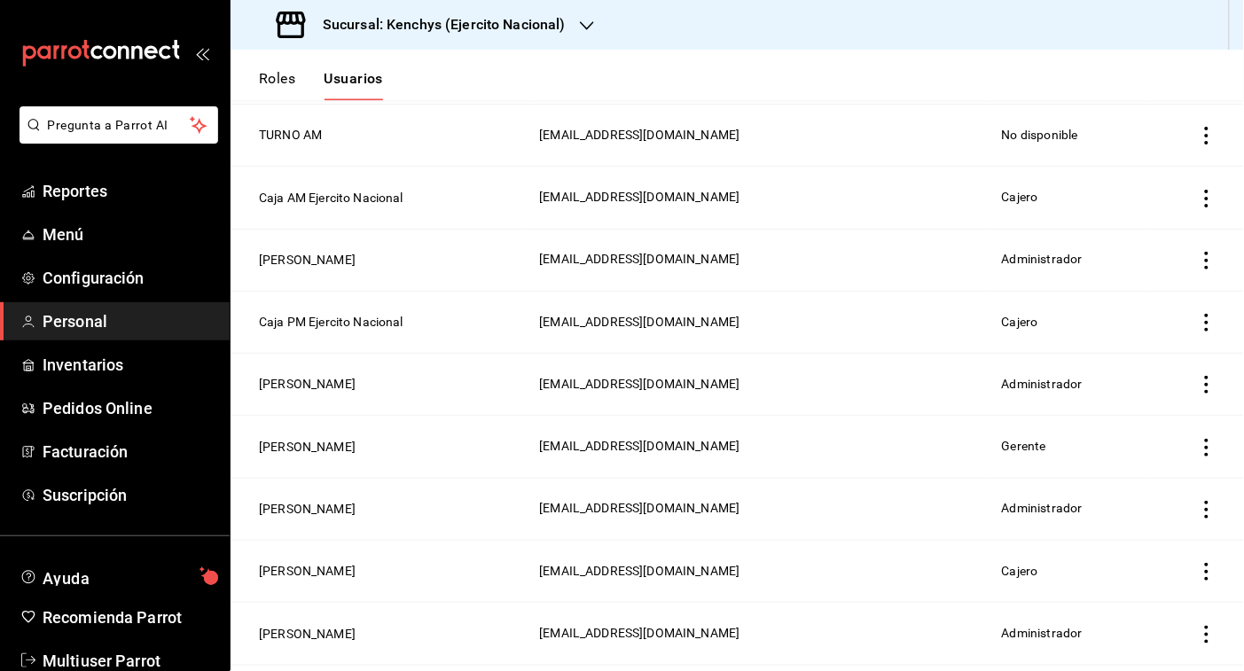
scroll to position [41, 0]
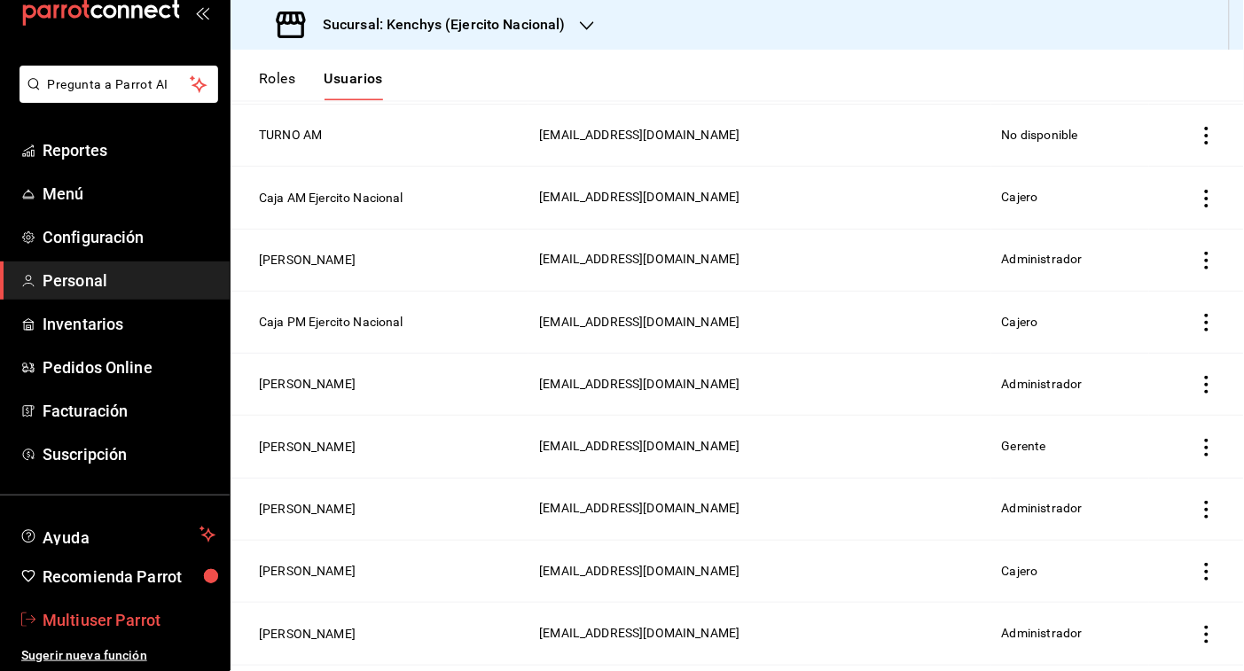
click at [136, 589] on span "Multiuser Parrot" at bounding box center [129, 620] width 173 height 24
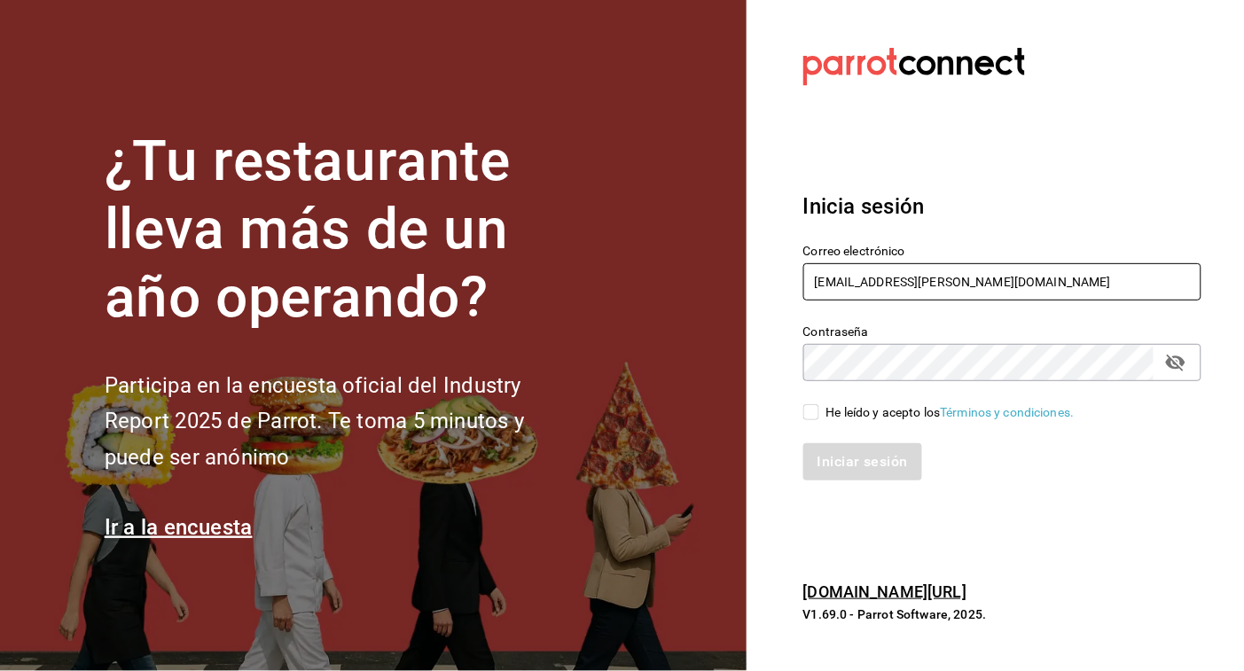
click at [994, 280] on input "[EMAIL_ADDRESS][PERSON_NAME][DOMAIN_NAME]" at bounding box center [1003, 281] width 399 height 37
type input "[EMAIL_ADDRESS][DOMAIN_NAME]"
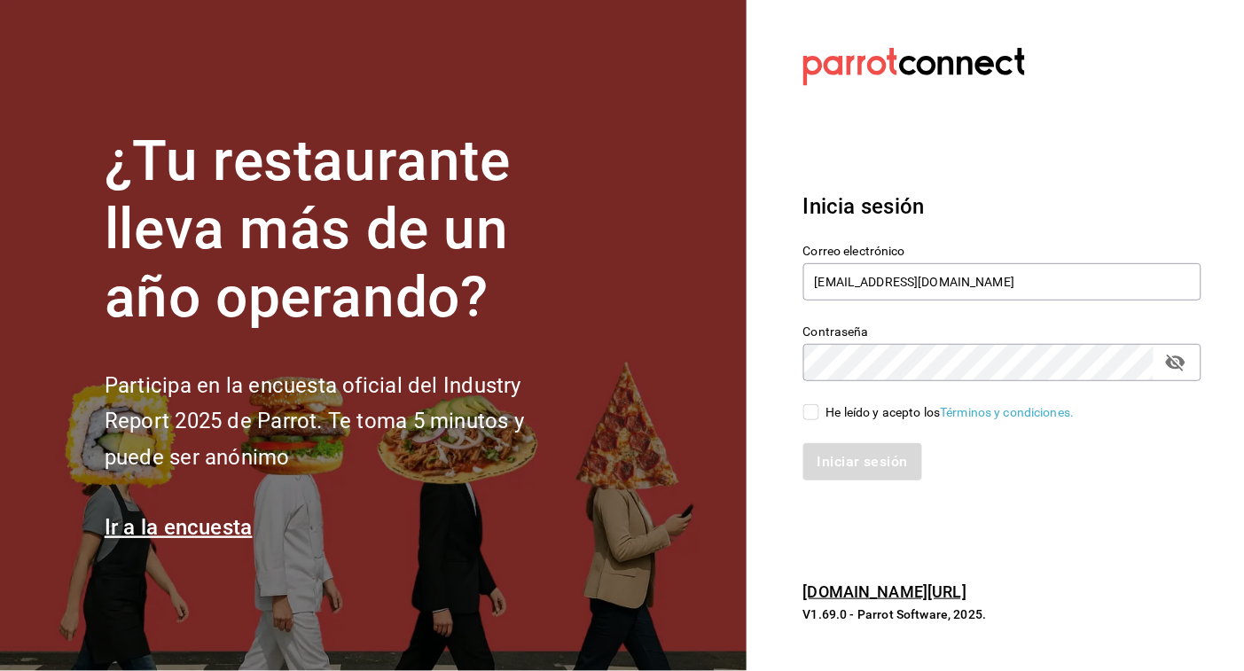
click at [809, 409] on input "He leído y acepto los Términos y condiciones." at bounding box center [812, 412] width 16 height 16
checkbox input "true"
click at [827, 453] on button "Iniciar sesión" at bounding box center [864, 461] width 121 height 37
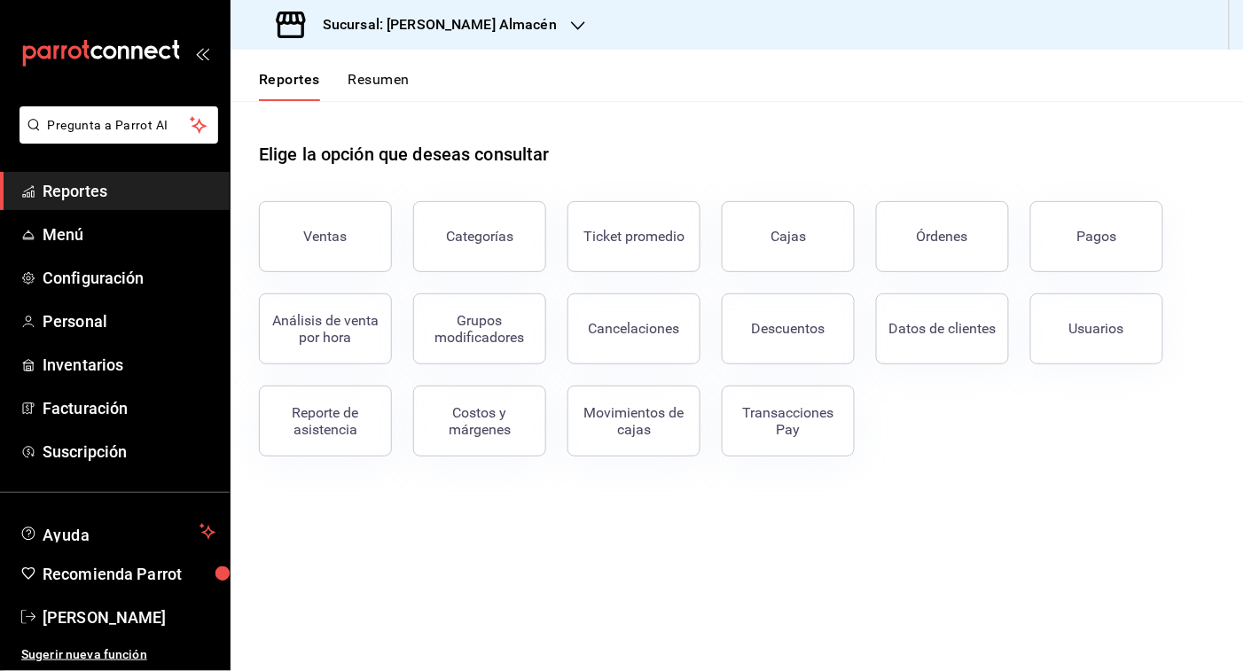
click at [535, 28] on div "Sucursal: [PERSON_NAME] Almacén" at bounding box center [419, 25] width 348 height 50
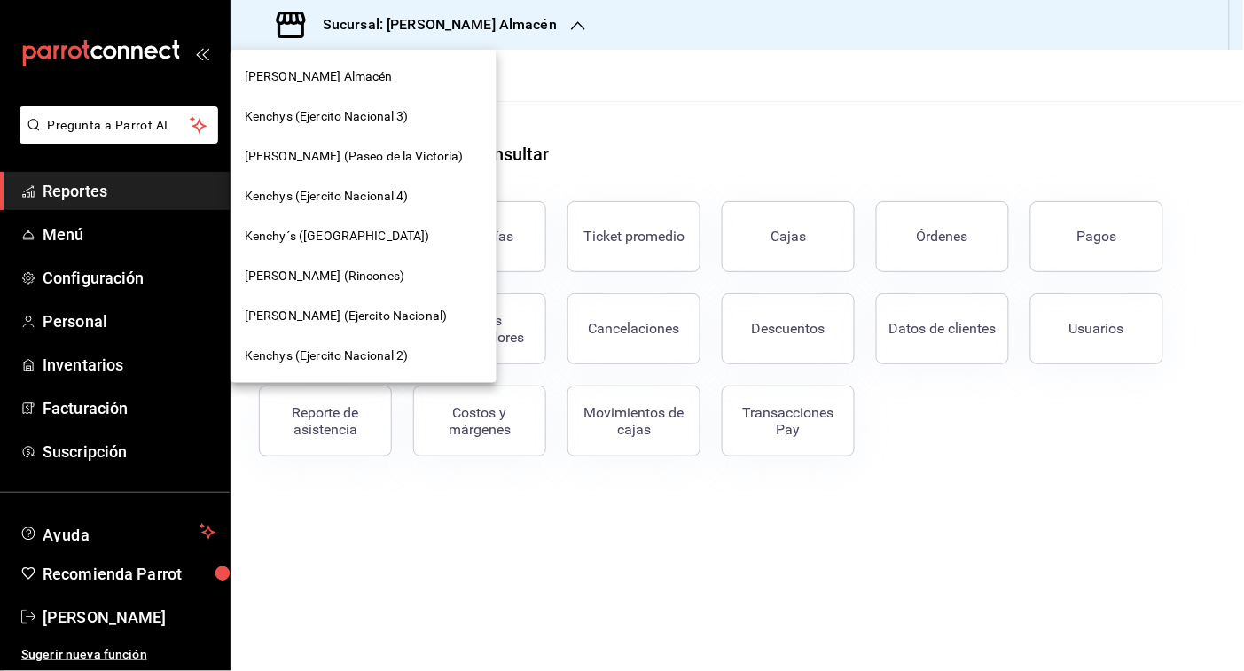
click at [359, 313] on span "[PERSON_NAME] (Ejercito Nacional)" at bounding box center [346, 316] width 202 height 19
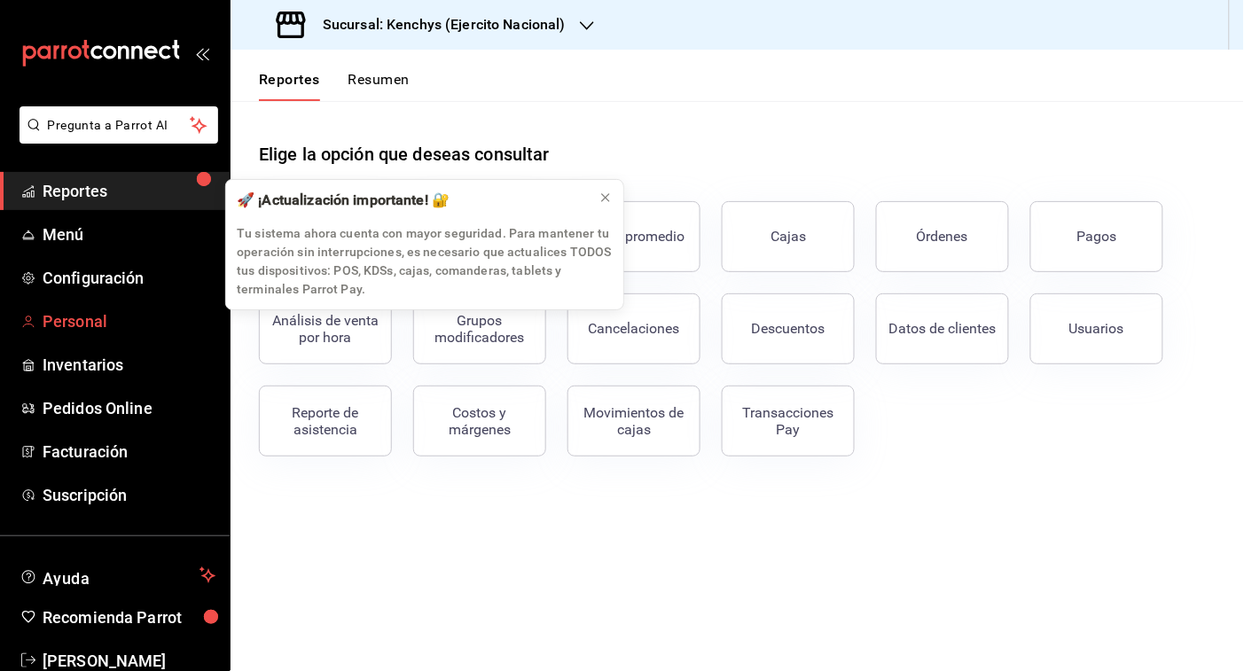
click at [104, 313] on span "Personal" at bounding box center [129, 322] width 173 height 24
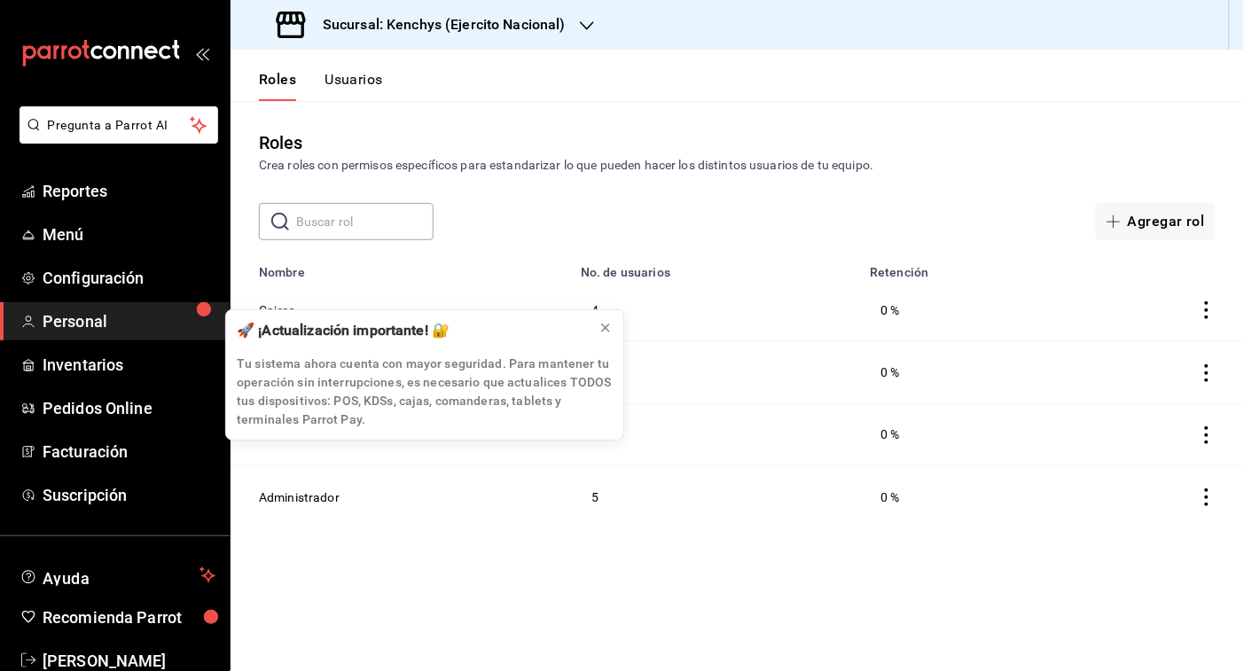
click at [361, 76] on button "Usuarios" at bounding box center [354, 86] width 59 height 30
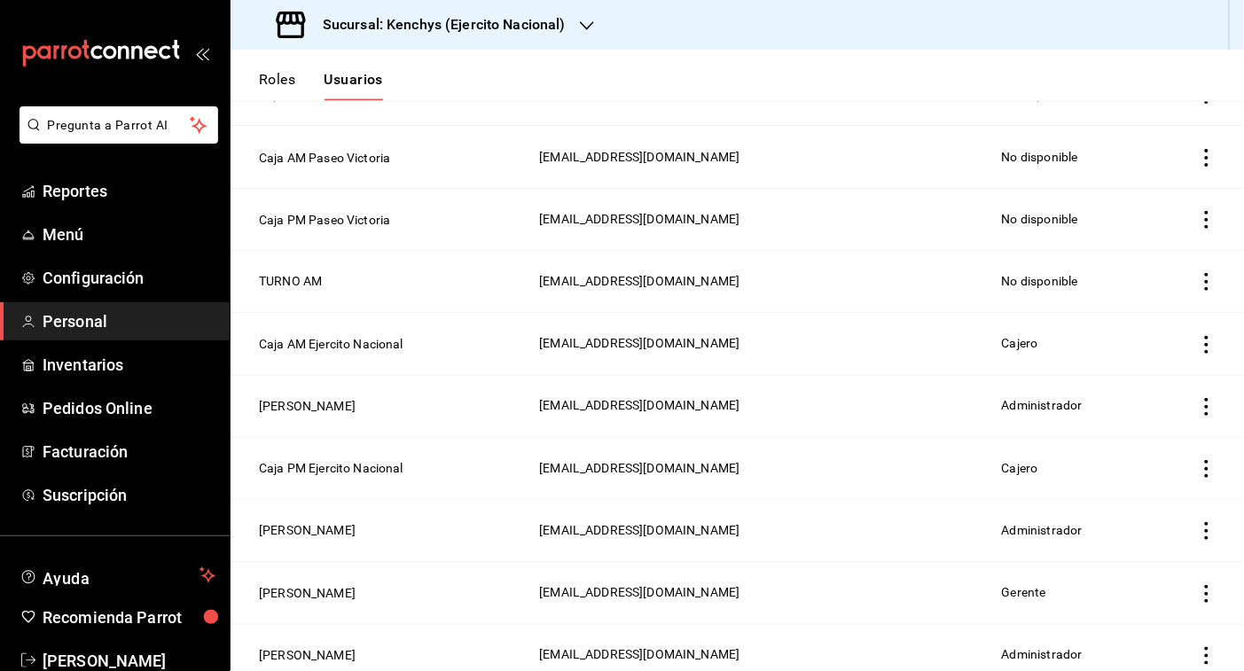
scroll to position [703, 0]
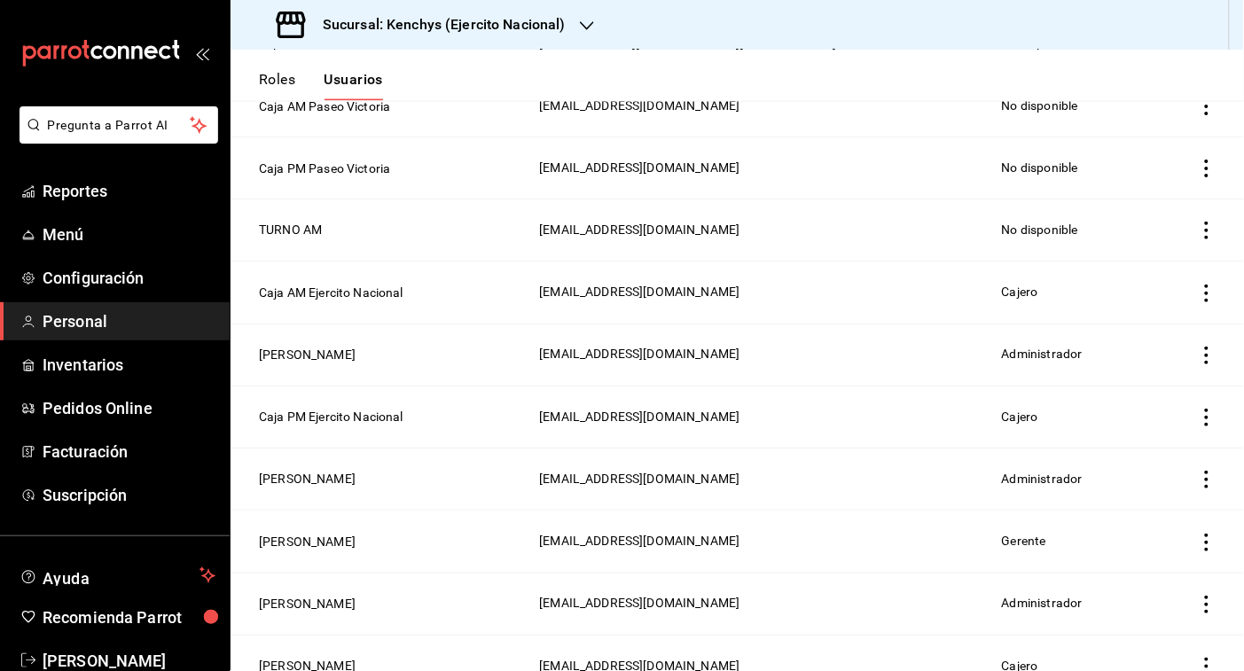
click at [1198, 545] on icon "actions" at bounding box center [1207, 543] width 18 height 18
click at [1120, 569] on span "Eliminar" at bounding box center [1126, 571] width 45 height 14
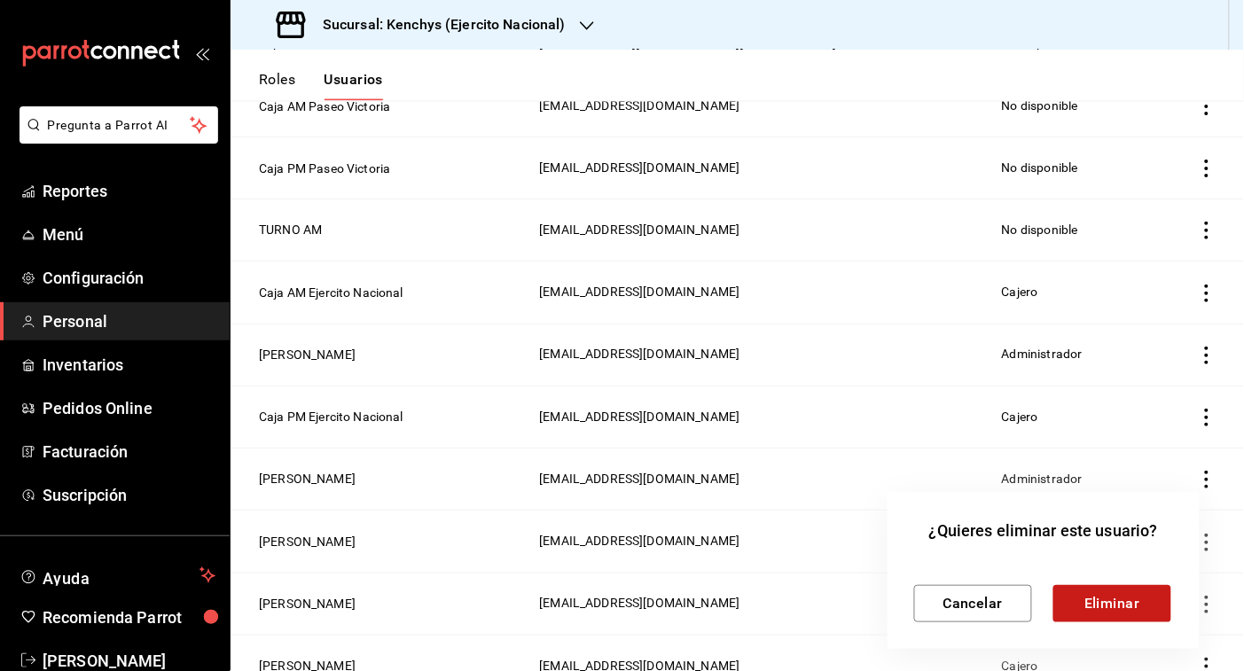
drag, startPoint x: 1120, startPoint y: 569, endPoint x: 1102, endPoint y: 591, distance: 28.3
click at [1102, 591] on div "Cancelar Eliminar" at bounding box center [1043, 590] width 259 height 66
click at [1120, 595] on button "Eliminar" at bounding box center [1113, 603] width 118 height 37
click at [960, 592] on button "Cancelar" at bounding box center [973, 603] width 118 height 37
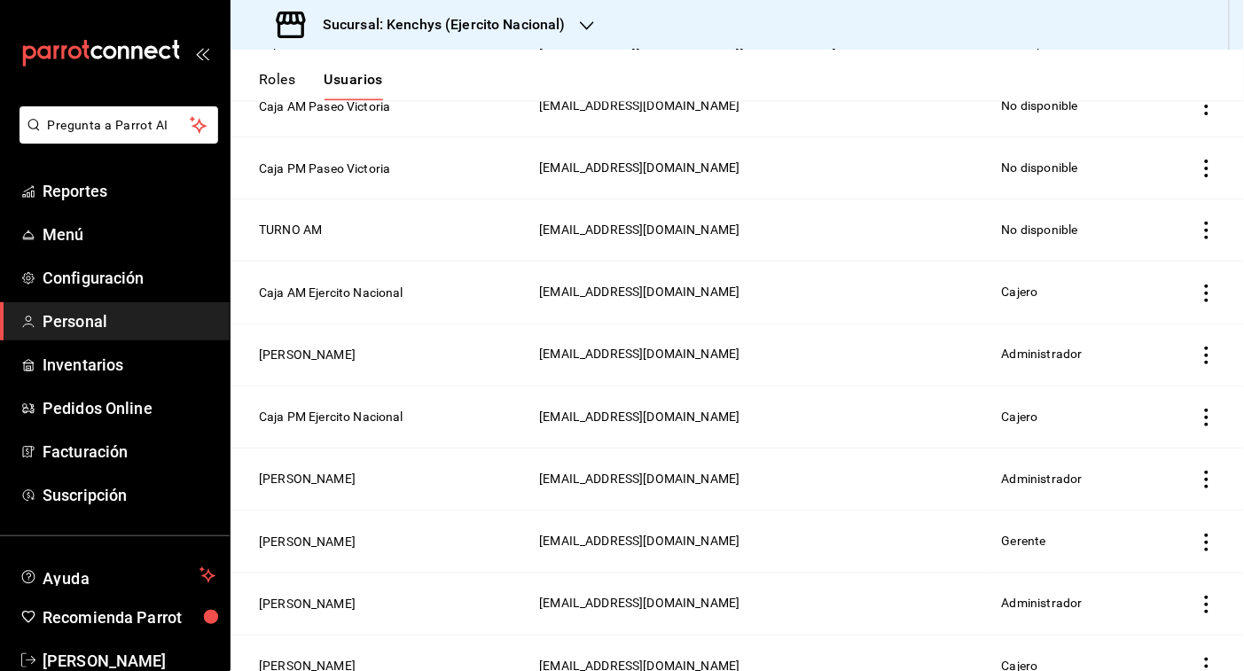
click at [585, 27] on icon "button" at bounding box center [587, 26] width 14 height 14
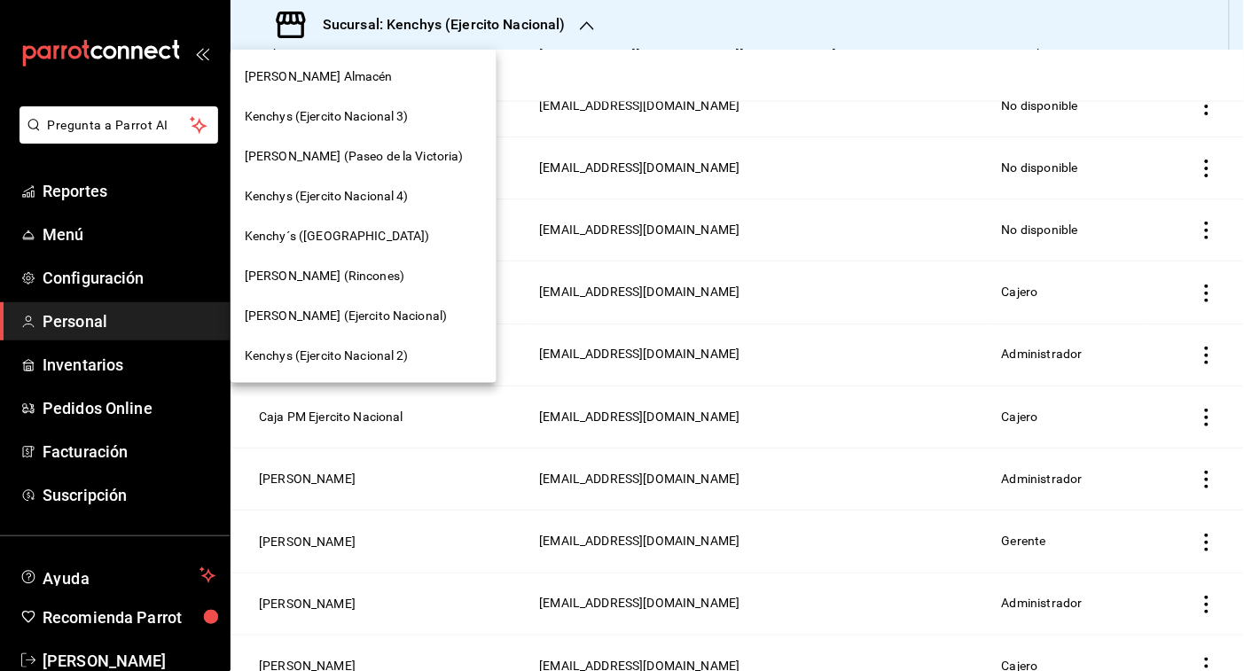
click at [404, 149] on span "[PERSON_NAME] (Paseo de la Victoria)" at bounding box center [354, 156] width 219 height 19
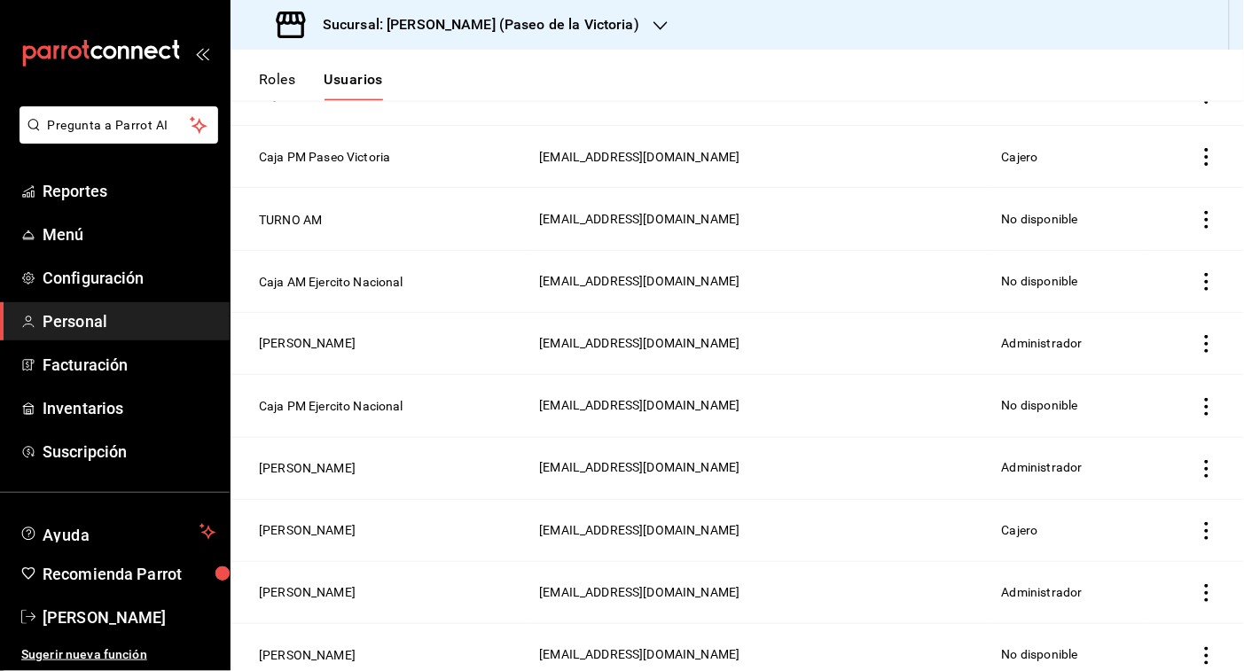
scroll to position [592, 0]
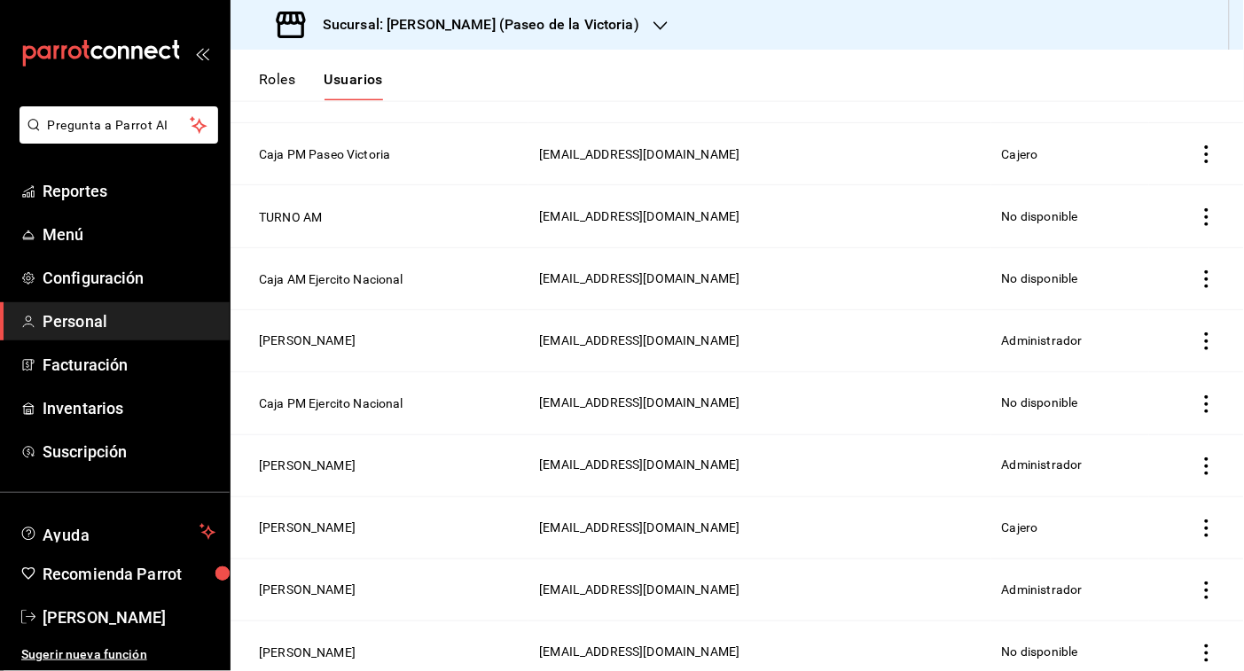
click at [1205, 532] on icon "actions" at bounding box center [1207, 529] width 4 height 18
click at [1133, 550] on span "Eliminar" at bounding box center [1126, 557] width 45 height 14
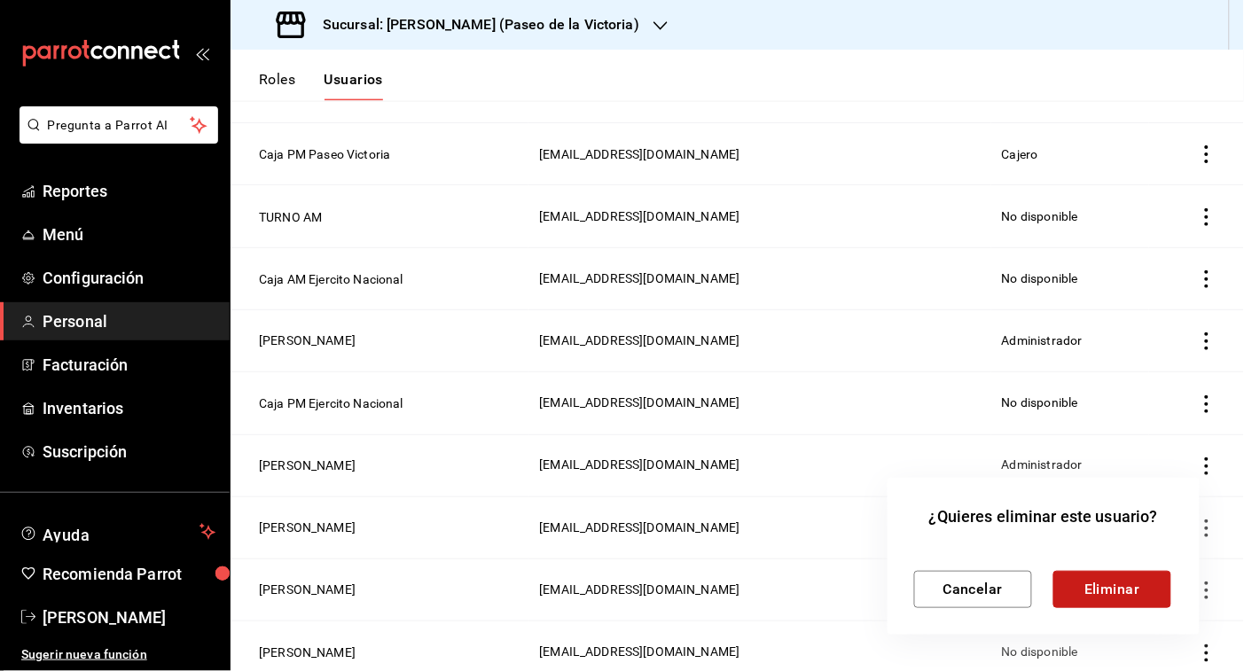
click at [1104, 578] on button "Eliminar" at bounding box center [1113, 589] width 118 height 37
click at [1122, 588] on button "Eliminar" at bounding box center [1113, 589] width 118 height 37
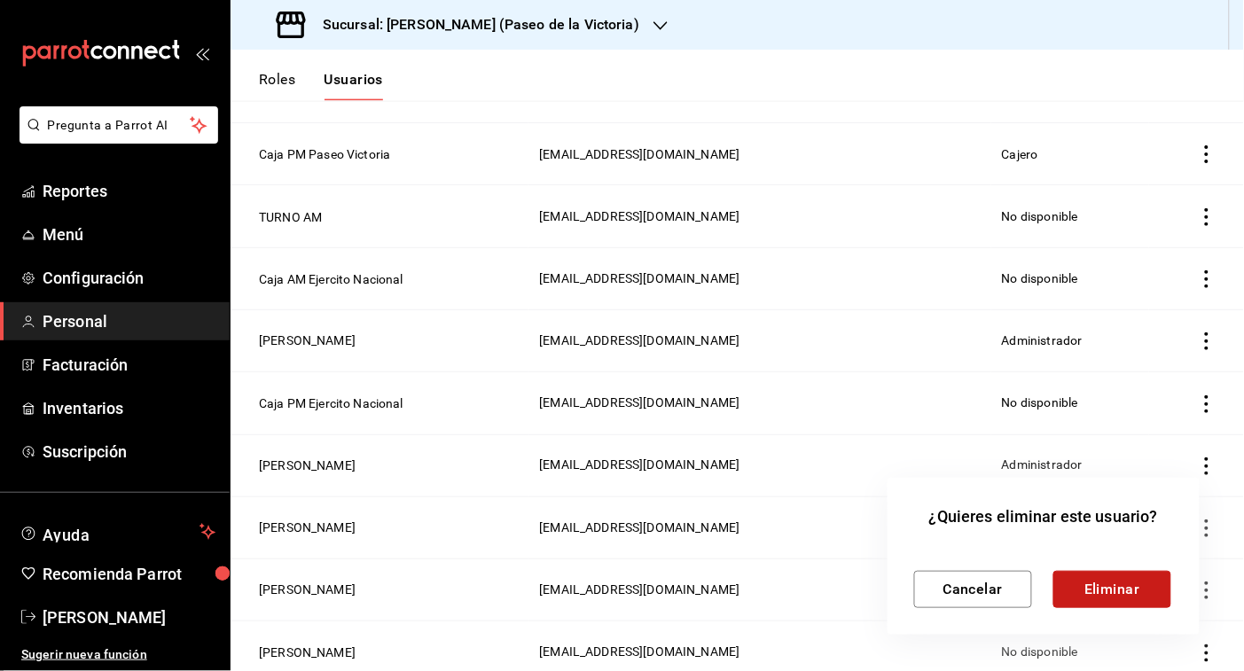
click at [1122, 588] on button "Eliminar" at bounding box center [1113, 589] width 118 height 37
click at [1147, 587] on button "Eliminar" at bounding box center [1113, 589] width 118 height 37
click at [1098, 585] on button "Eliminar" at bounding box center [1113, 589] width 118 height 37
click at [1145, 585] on button "Eliminar" at bounding box center [1113, 589] width 118 height 37
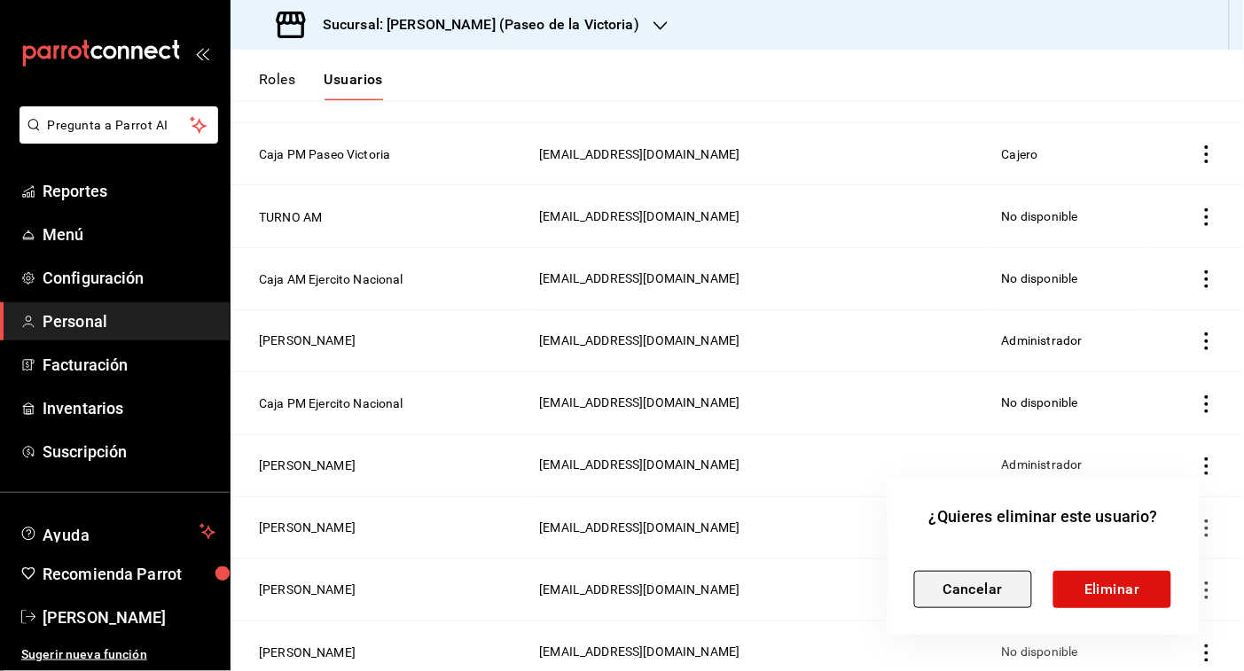
click at [976, 591] on button "Cancelar" at bounding box center [973, 589] width 118 height 37
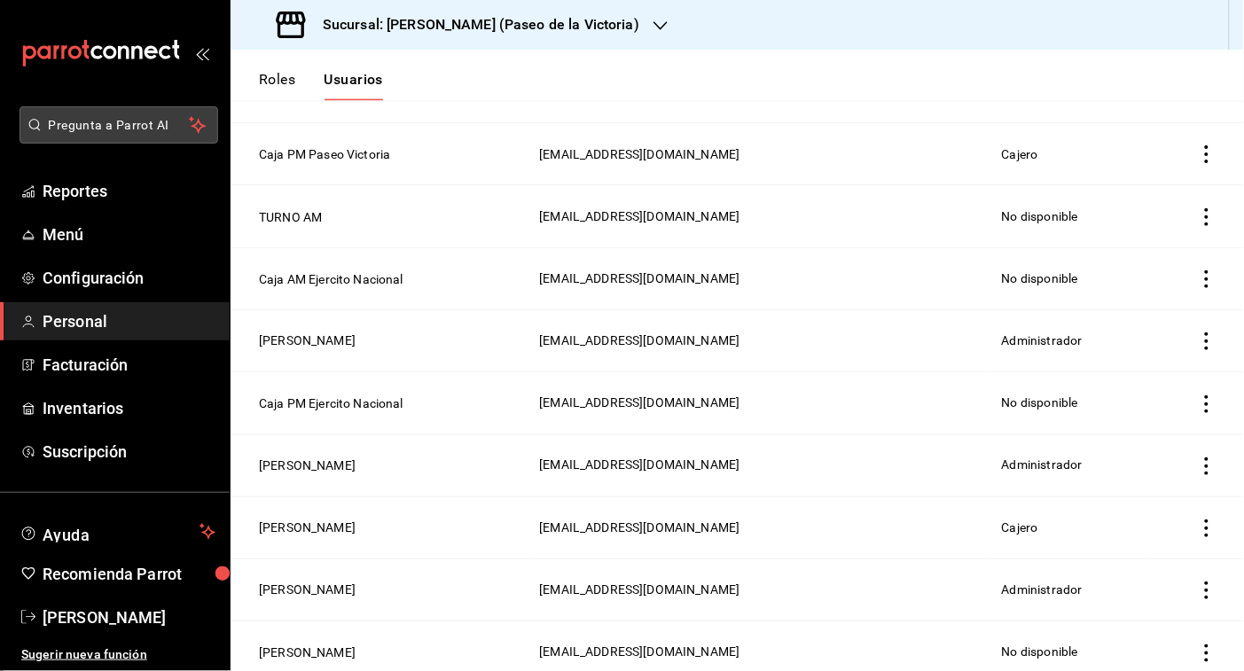
click at [130, 127] on span "Pregunta a Parrot AI" at bounding box center [119, 125] width 141 height 19
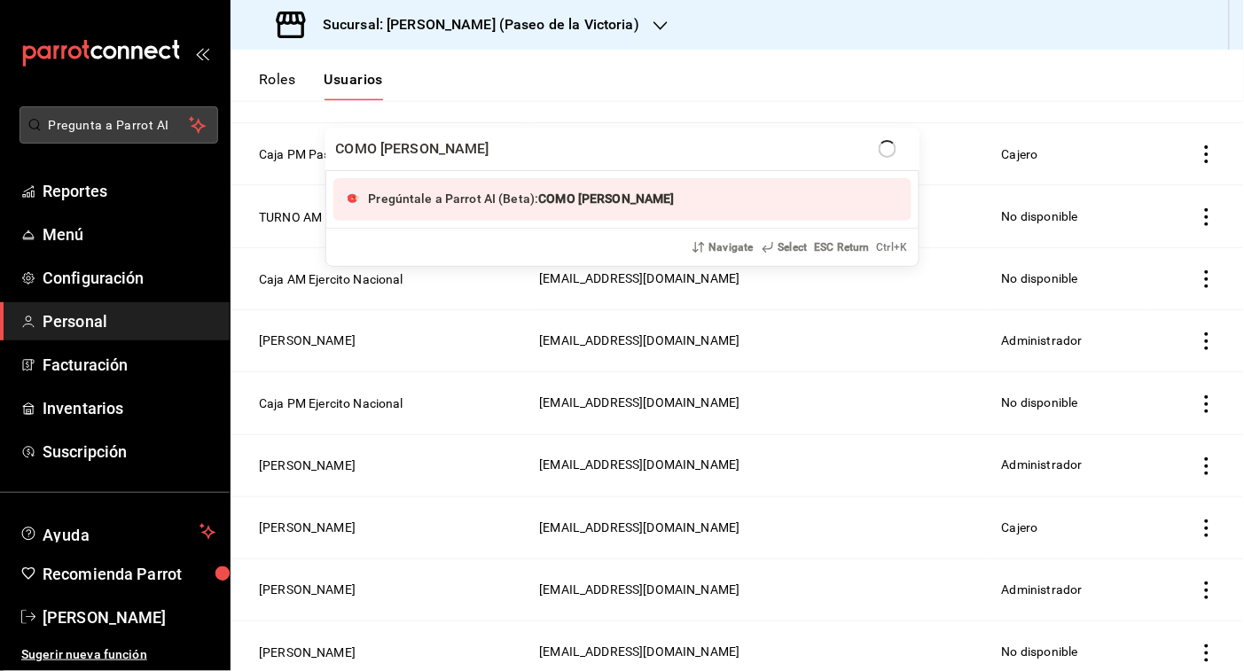
type input "COMO BORRAR USUARIO"
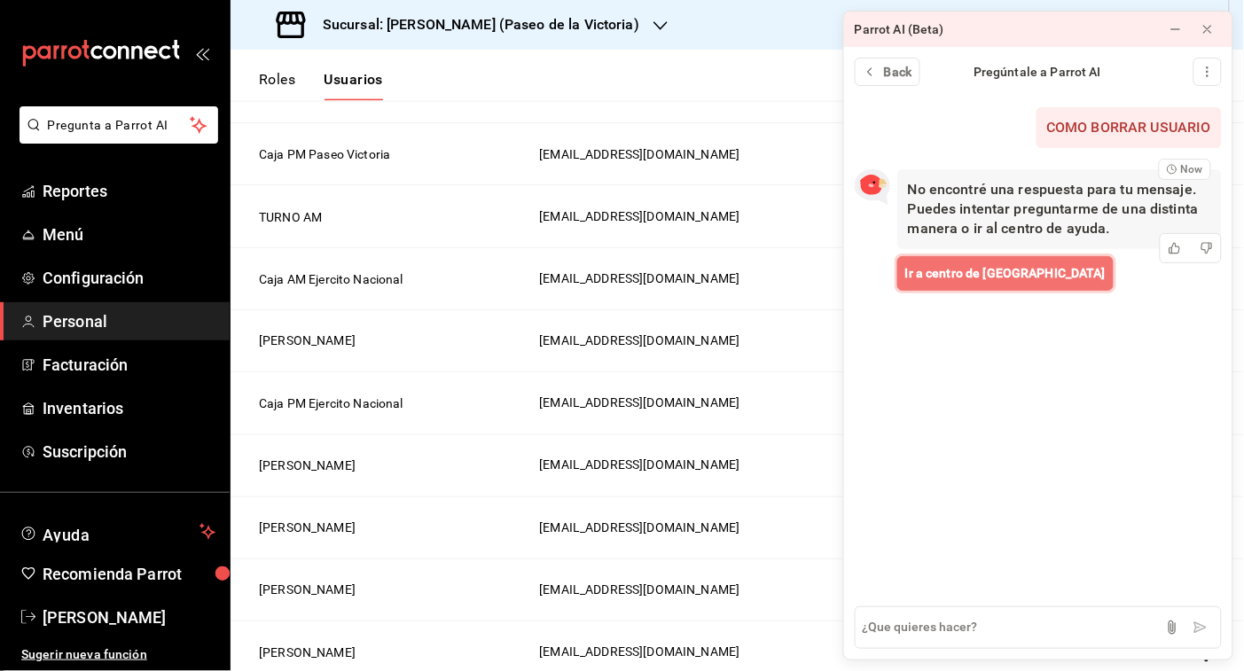
click at [942, 278] on span "Ir a centro de [GEOGRAPHIC_DATA]" at bounding box center [1006, 273] width 200 height 19
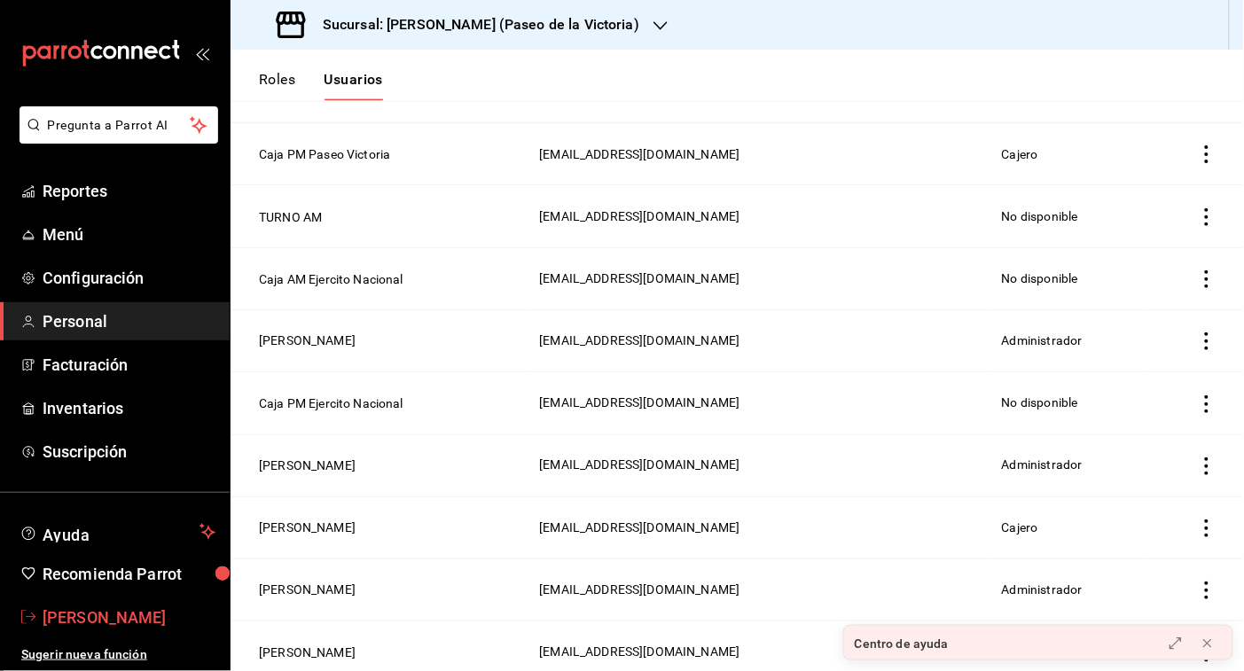
click at [118, 618] on span "Milton Carlos" at bounding box center [129, 618] width 173 height 24
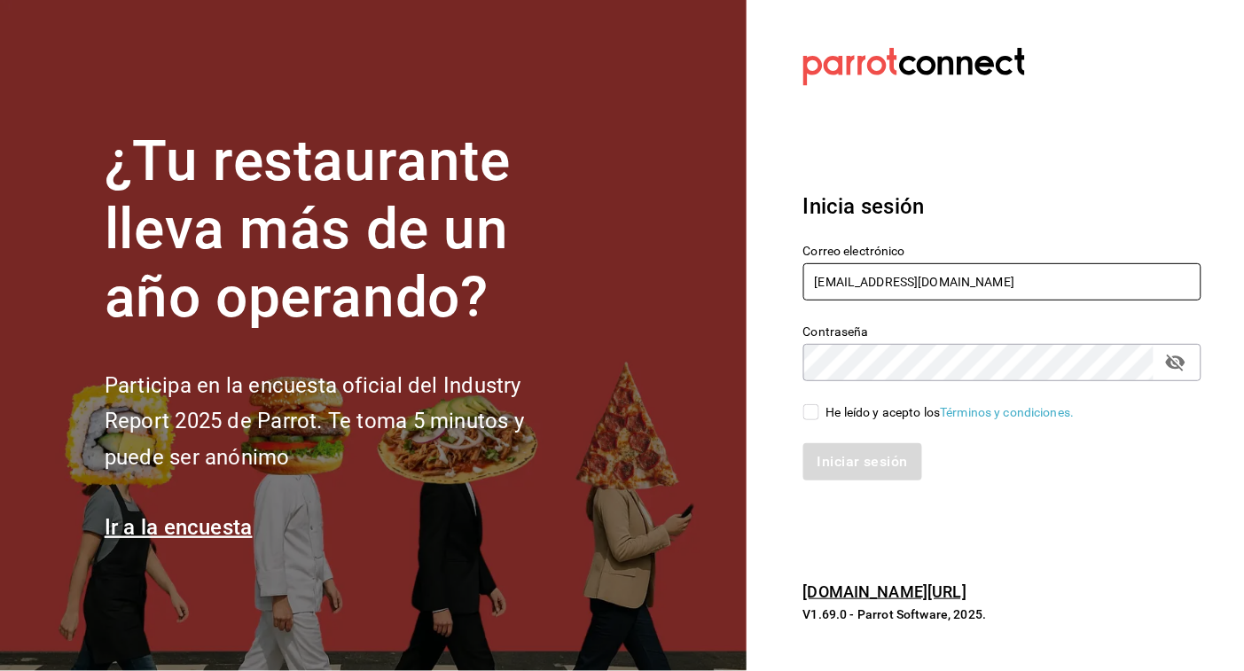
drag, startPoint x: 1009, startPoint y: 280, endPoint x: 785, endPoint y: 239, distance: 228.1
click at [785, 239] on div "Correo electrónico miltoncarlox@gmail.com" at bounding box center [992, 263] width 420 height 81
type input "[EMAIL_ADDRESS][DOMAIN_NAME]"
click at [807, 403] on div "He leído y acepto los Términos y condiciones." at bounding box center [1003, 413] width 399 height 20
click at [816, 410] on input "He leído y acepto los Términos y condiciones." at bounding box center [812, 412] width 16 height 16
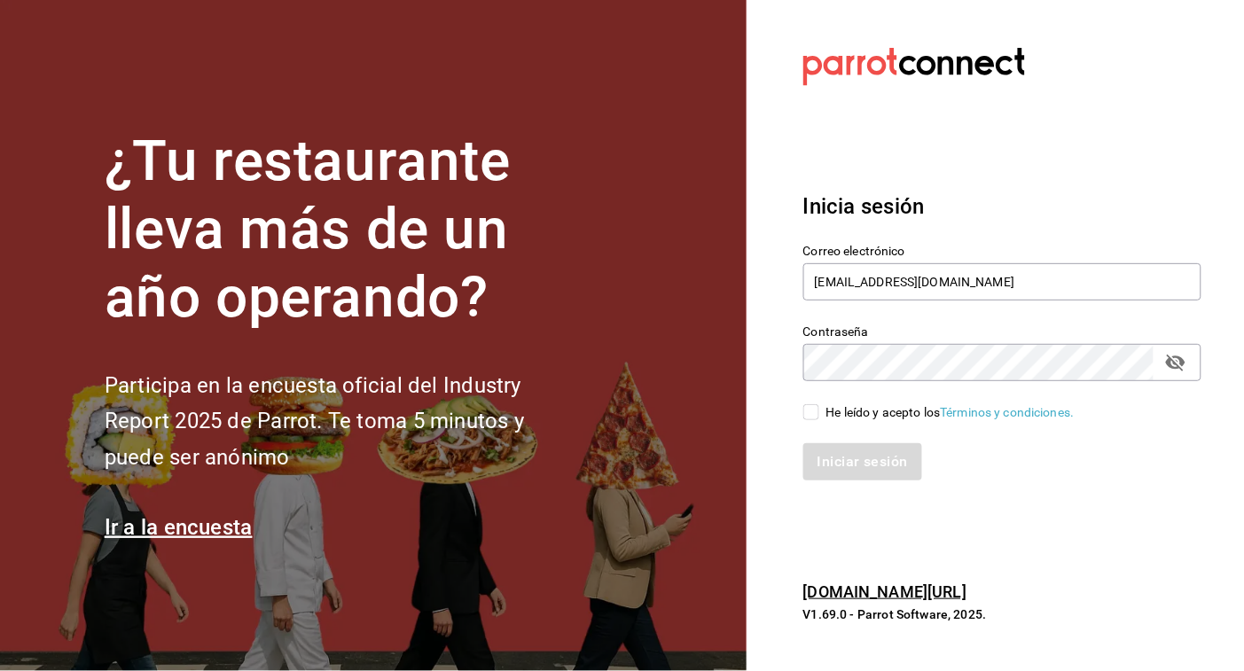
checkbox input "true"
click at [1178, 366] on icon "passwordField" at bounding box center [1175, 362] width 21 height 21
click at [869, 458] on button "Iniciar sesión" at bounding box center [864, 461] width 121 height 37
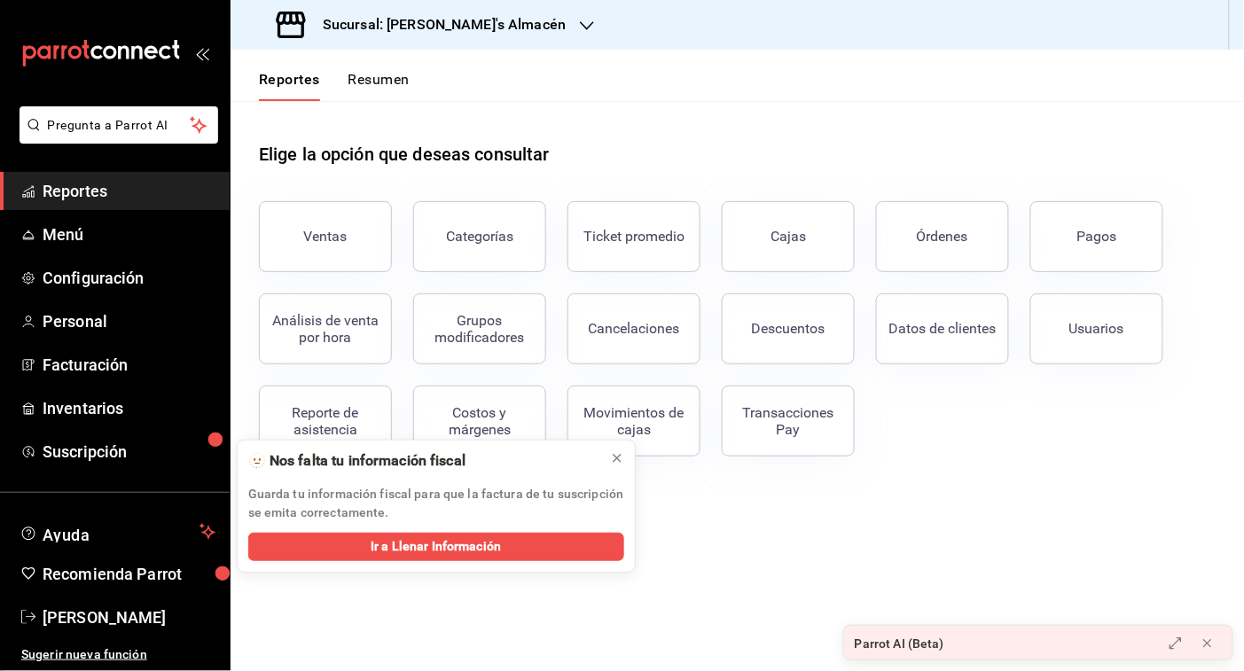
click at [580, 25] on icon "button" at bounding box center [587, 26] width 14 height 14
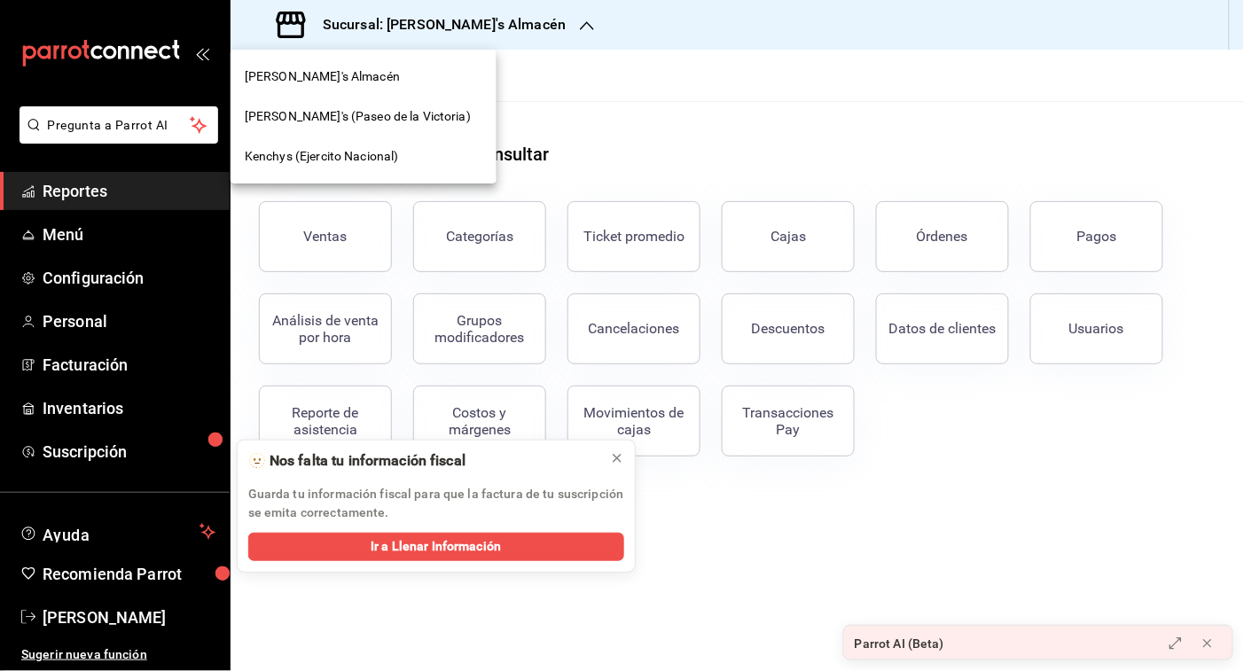
click at [413, 115] on span "[PERSON_NAME]'s (Paseo de la Victoria)" at bounding box center [358, 116] width 226 height 19
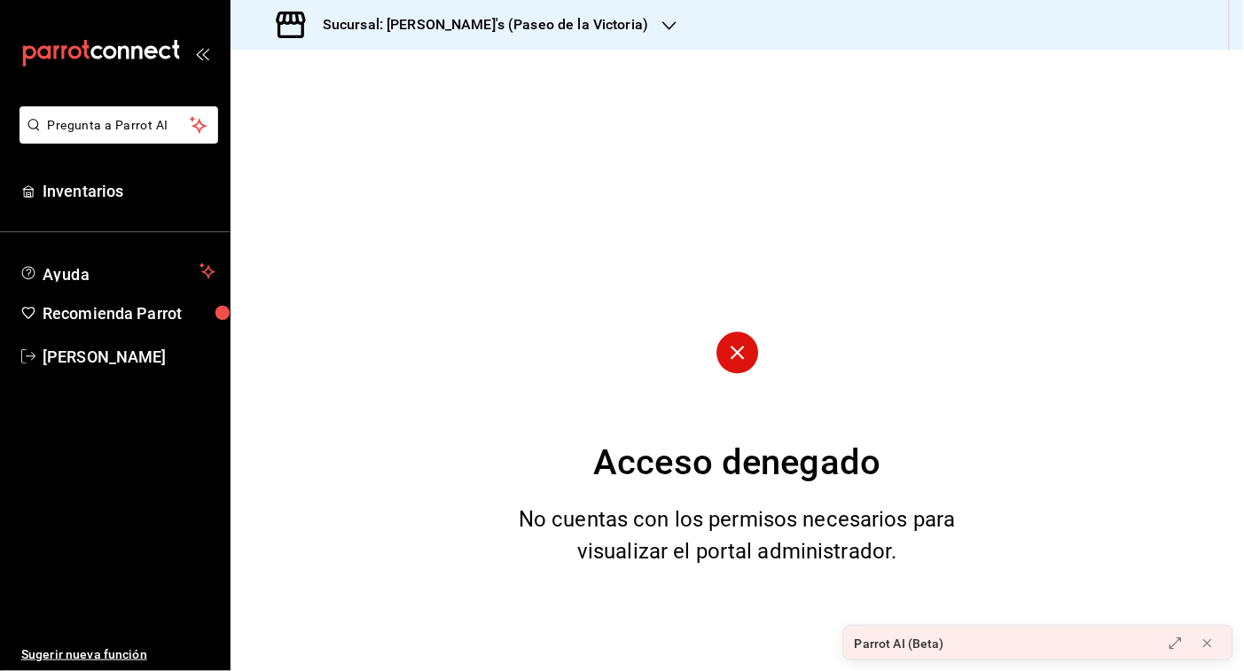
click at [663, 25] on icon "button" at bounding box center [670, 26] width 14 height 14
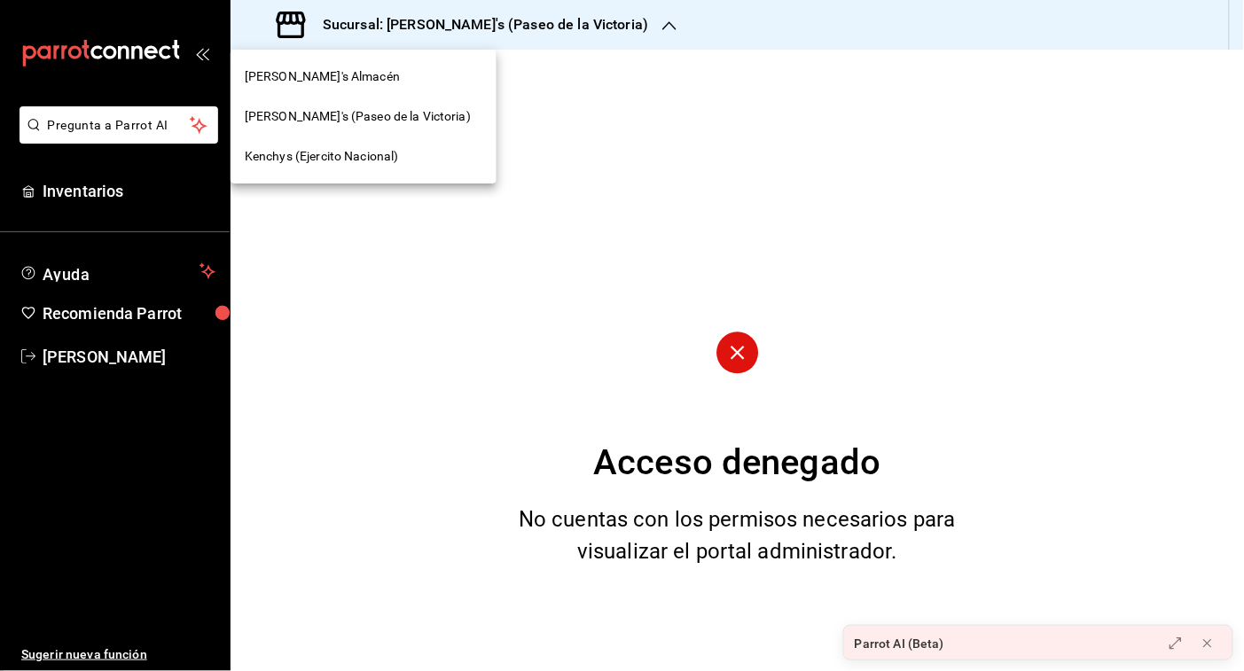
click at [435, 74] on div "[PERSON_NAME]'s Almacén" at bounding box center [364, 76] width 238 height 19
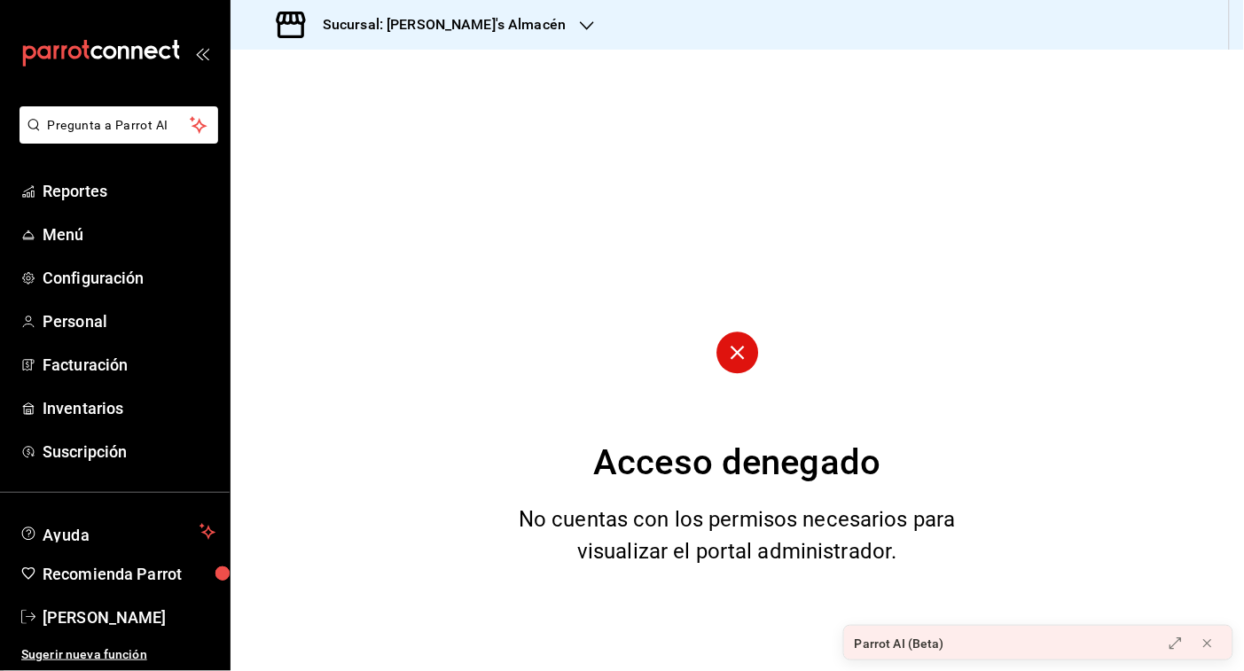
click at [580, 24] on icon "button" at bounding box center [587, 26] width 14 height 14
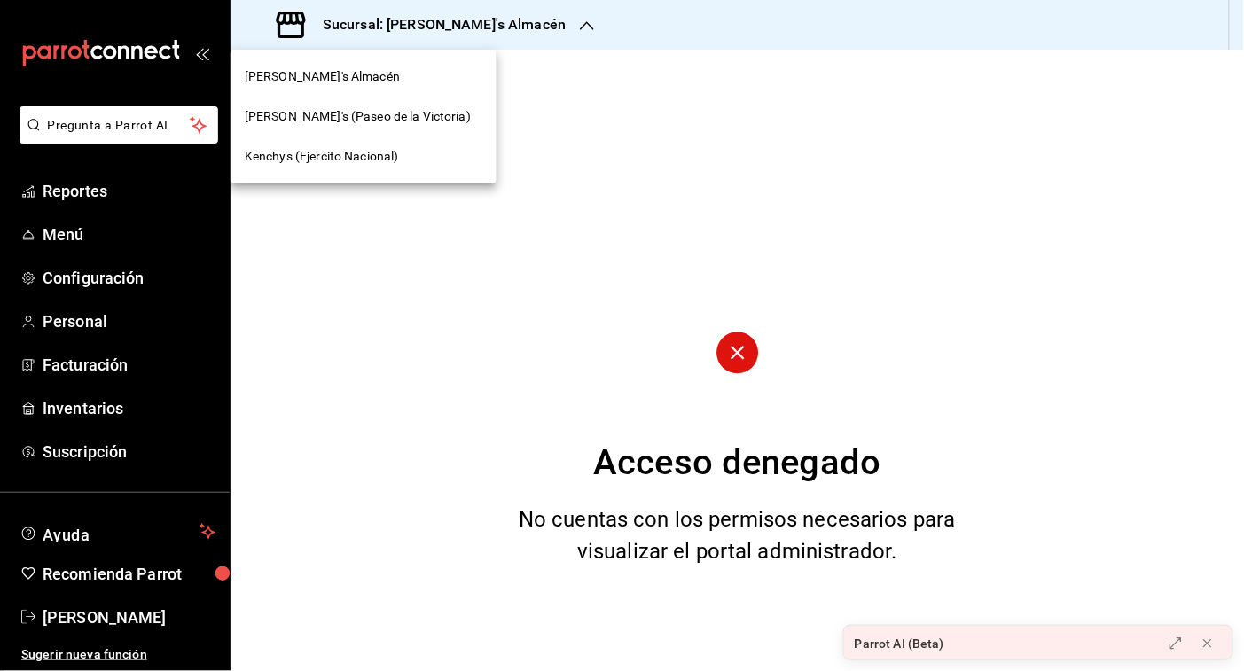
click at [409, 145] on div "Kenchys (Ejercito Nacional)" at bounding box center [364, 157] width 266 height 40
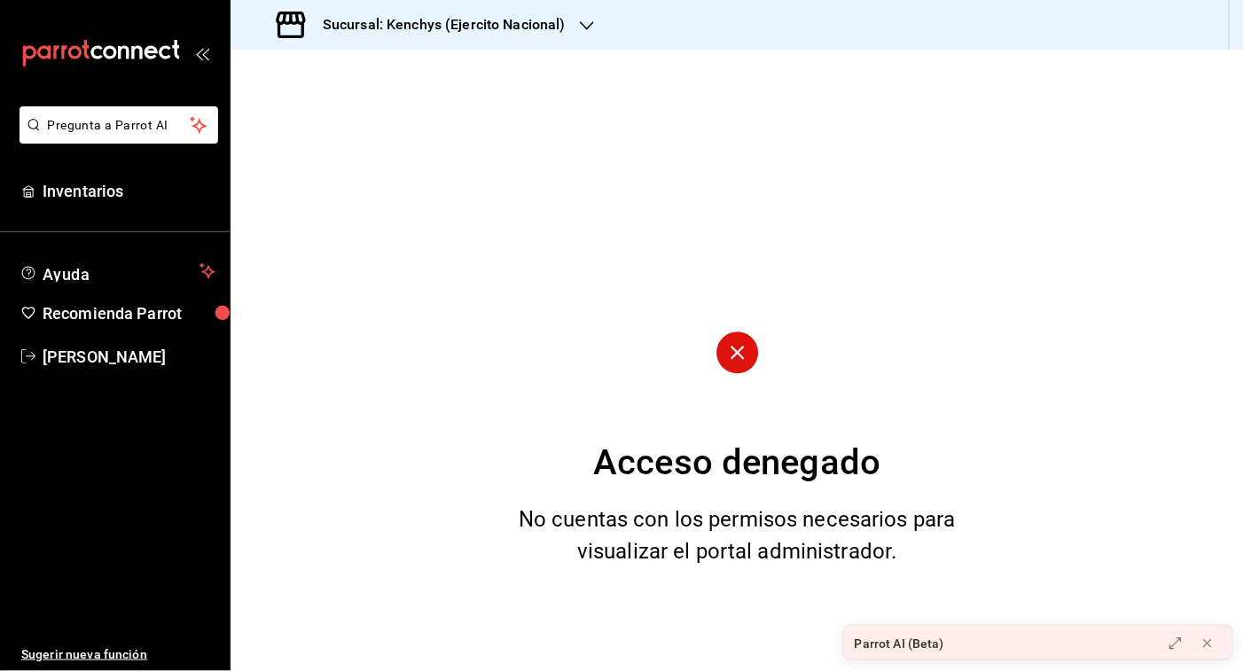
click at [455, 18] on h3 "Sucursal: Kenchys (Ejercito Nacional)" at bounding box center [437, 24] width 257 height 21
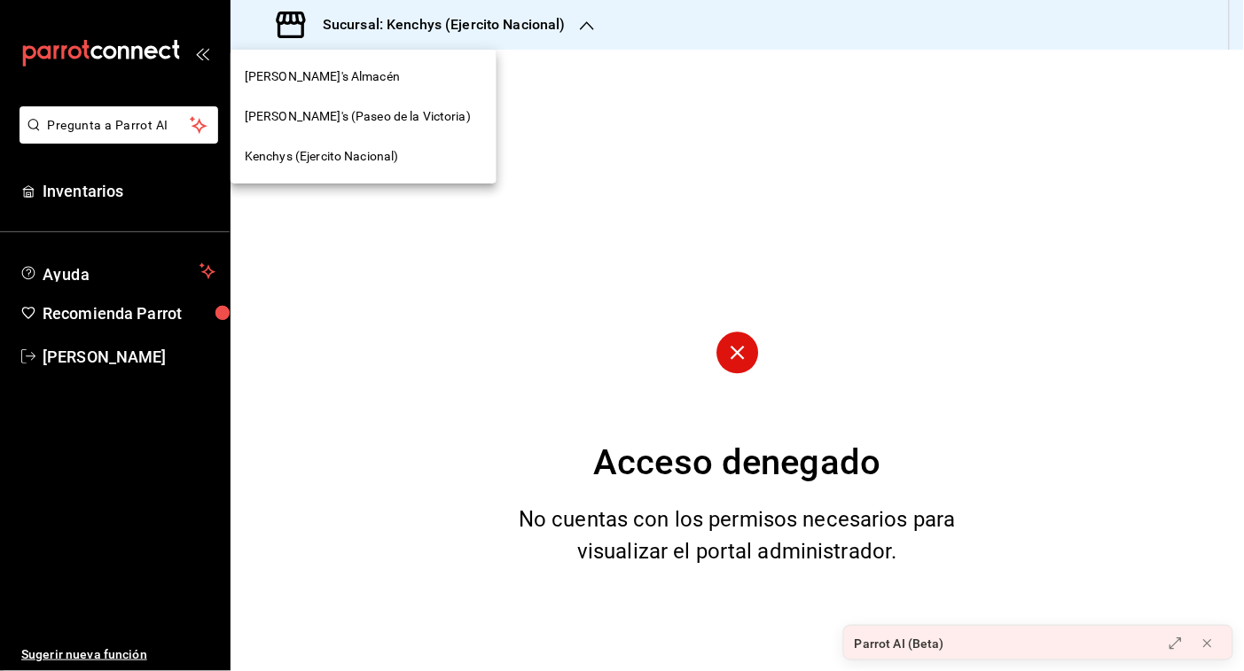
click at [648, 213] on div at bounding box center [622, 335] width 1244 height 671
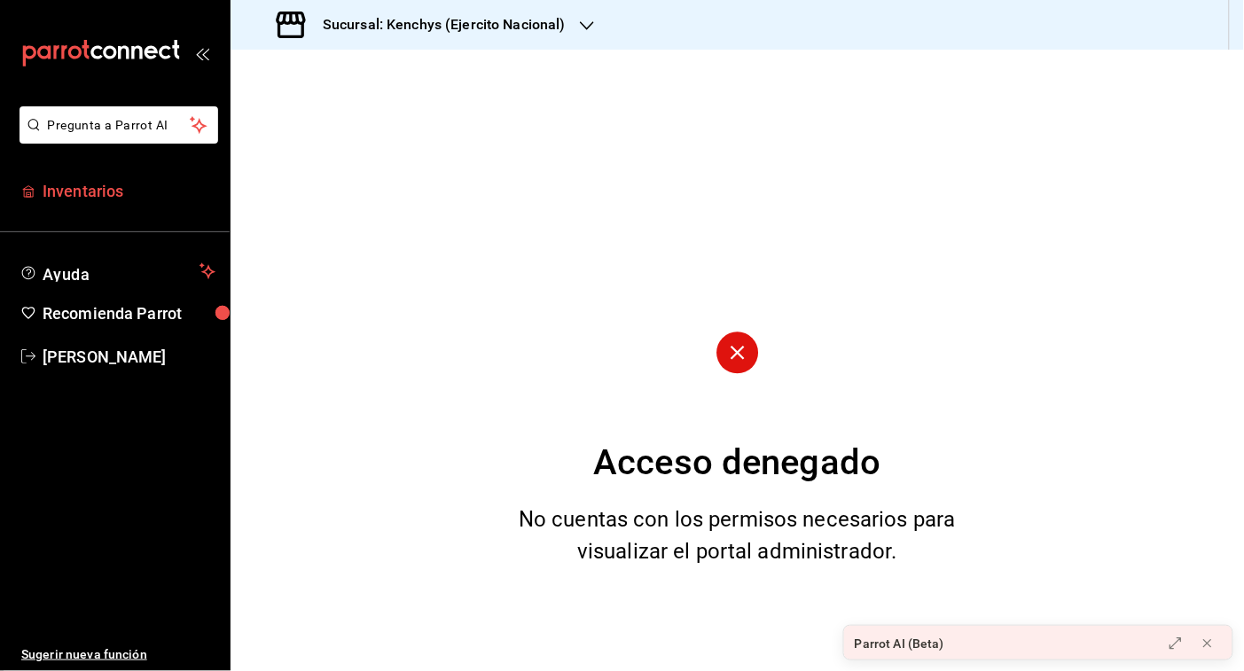
click at [112, 188] on span "Inventarios" at bounding box center [129, 191] width 173 height 24
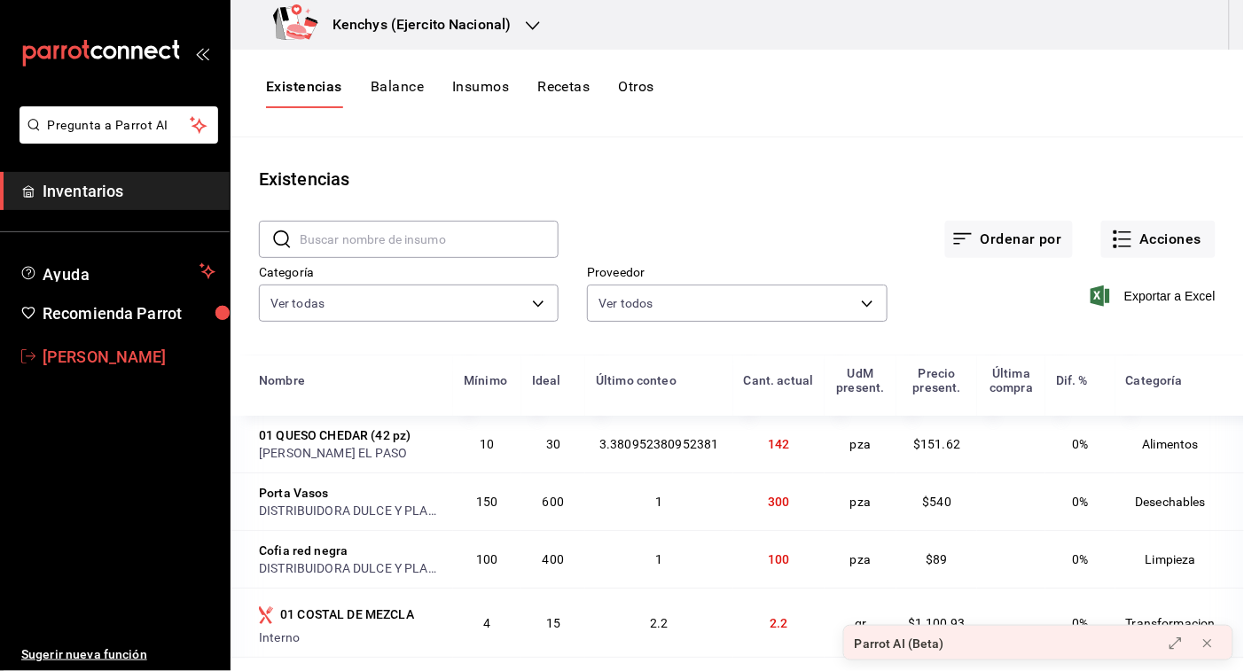
click at [60, 351] on span "[PERSON_NAME]" at bounding box center [129, 357] width 173 height 24
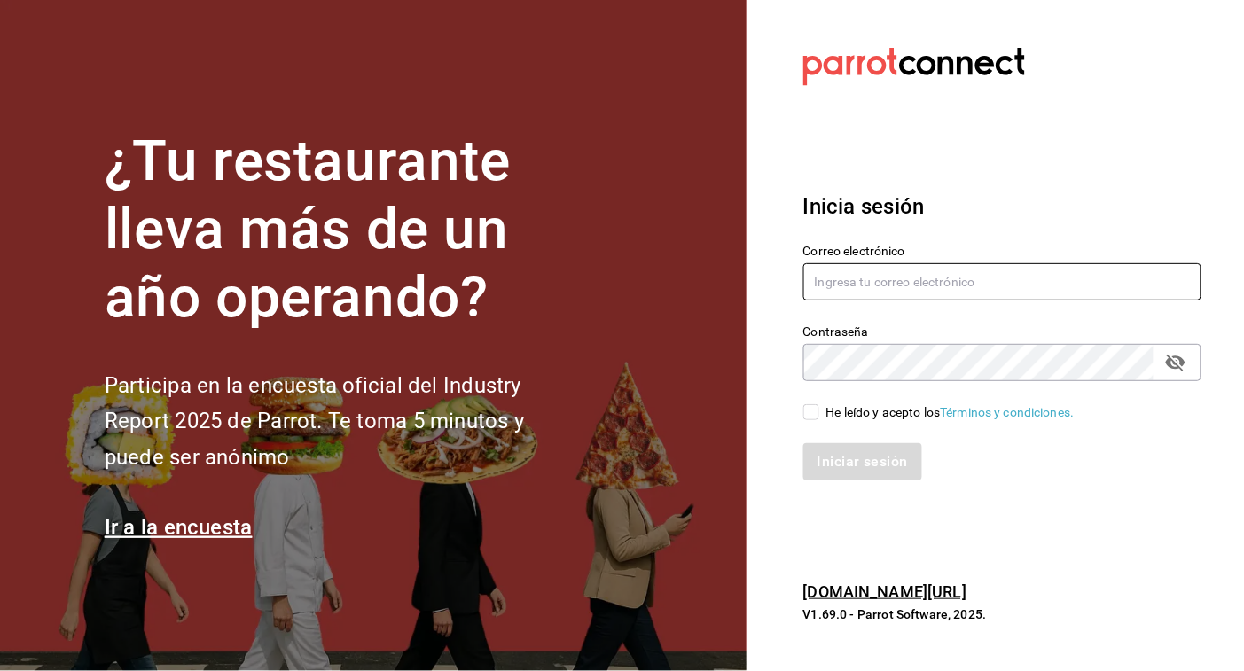
type input "[EMAIL_ADDRESS][DOMAIN_NAME]"
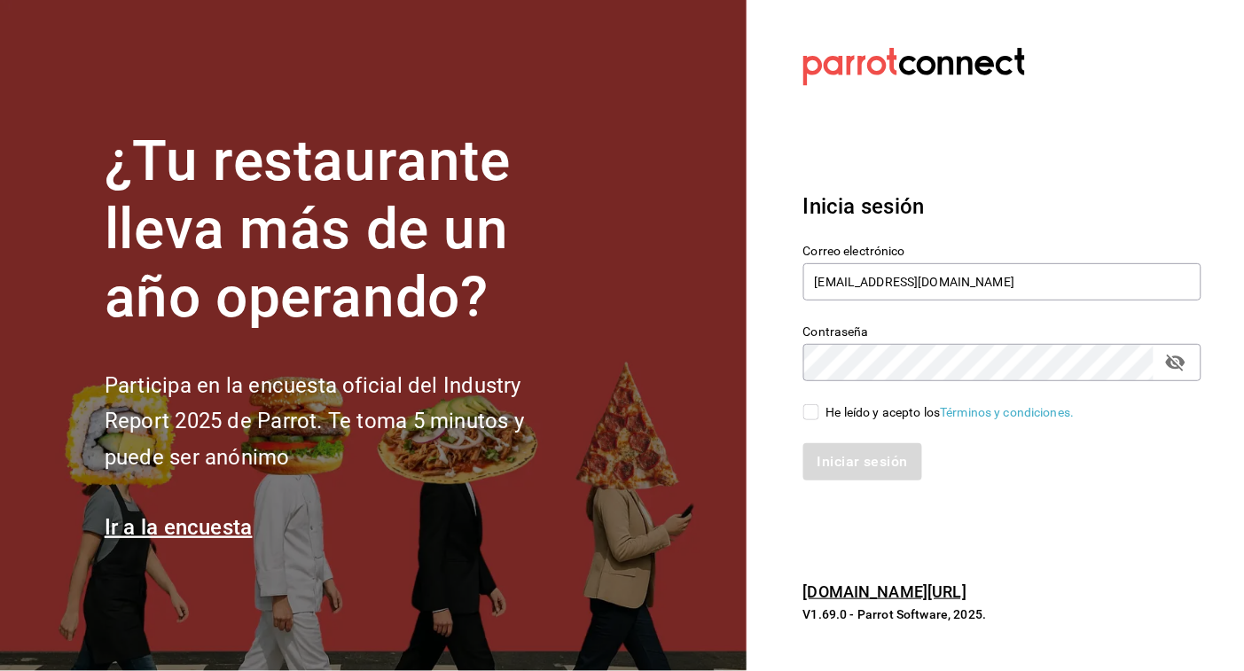
click at [816, 417] on input "He leído y acepto los Términos y condiciones." at bounding box center [812, 412] width 16 height 16
checkbox input "true"
click at [822, 450] on button "Iniciar sesión" at bounding box center [864, 461] width 121 height 37
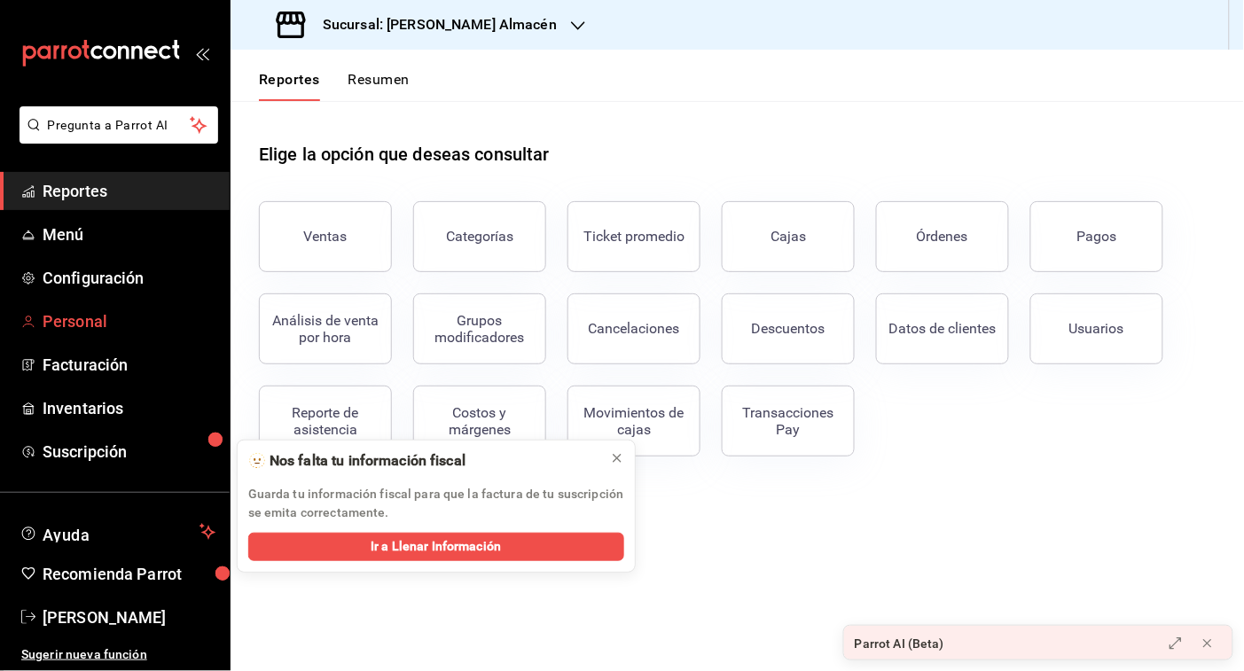
click at [109, 316] on span "Personal" at bounding box center [129, 322] width 173 height 24
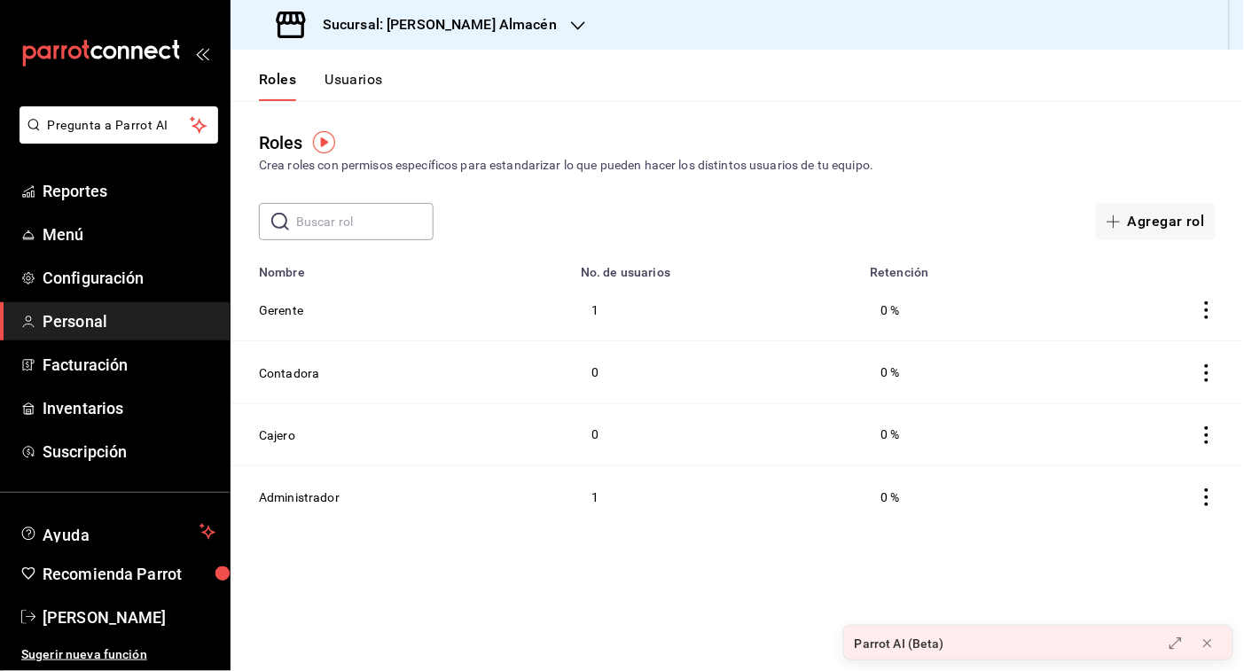
click at [571, 28] on icon "button" at bounding box center [578, 25] width 14 height 9
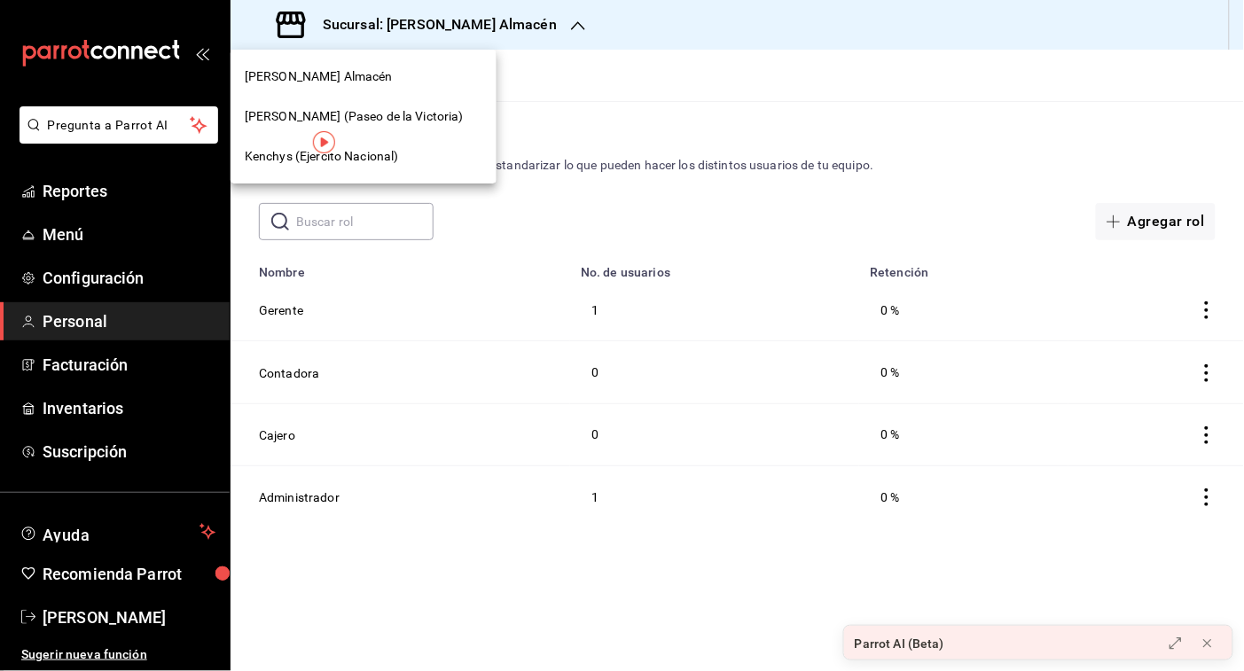
click at [418, 102] on div "[PERSON_NAME] (Paseo de la Victoria)" at bounding box center [364, 117] width 266 height 40
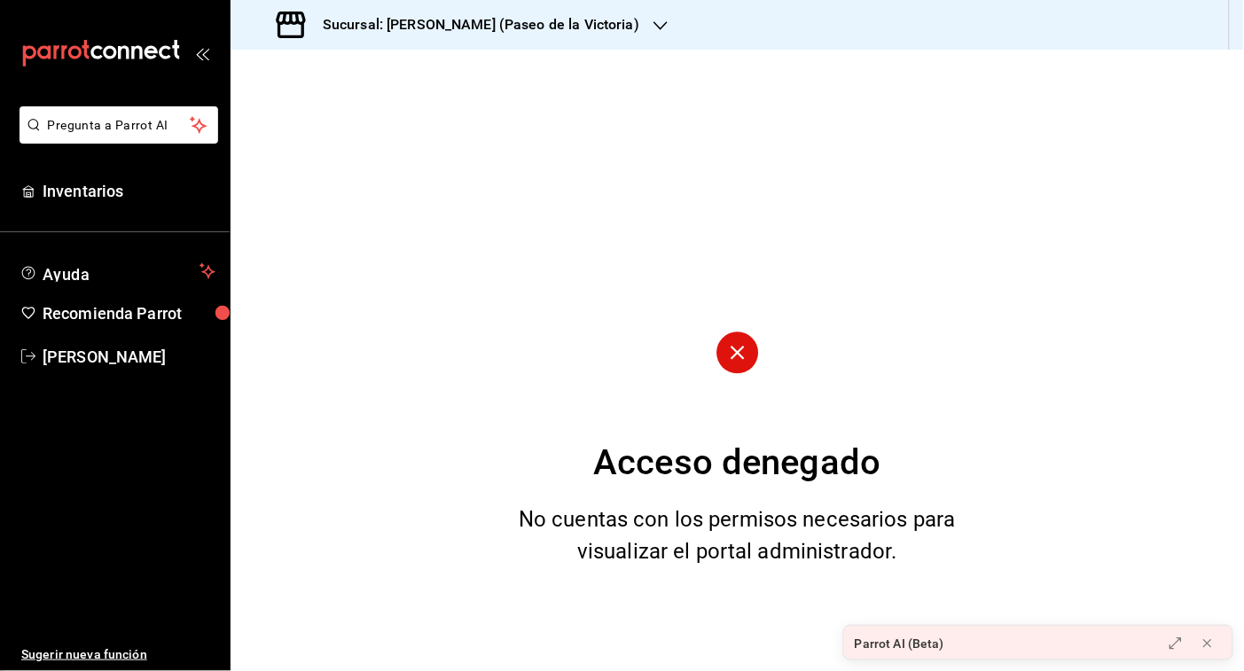
click at [654, 32] on icon "button" at bounding box center [661, 26] width 14 height 14
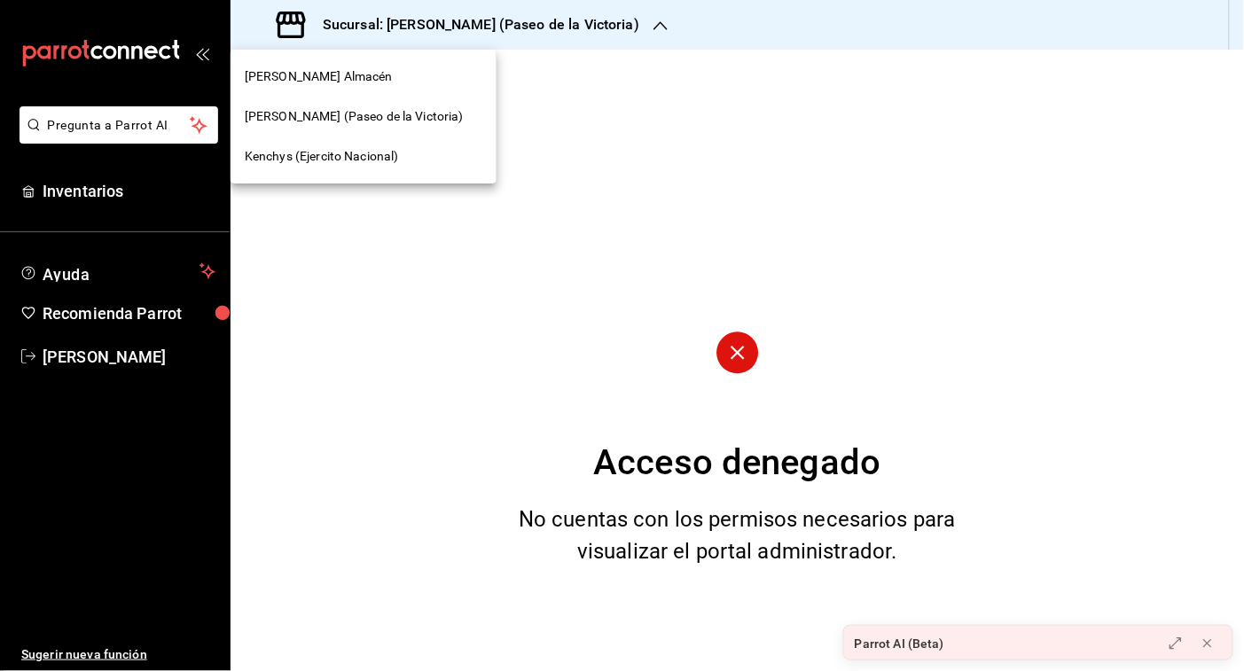
click at [396, 153] on span "Kenchys (Ejercito Nacional)" at bounding box center [322, 156] width 154 height 19
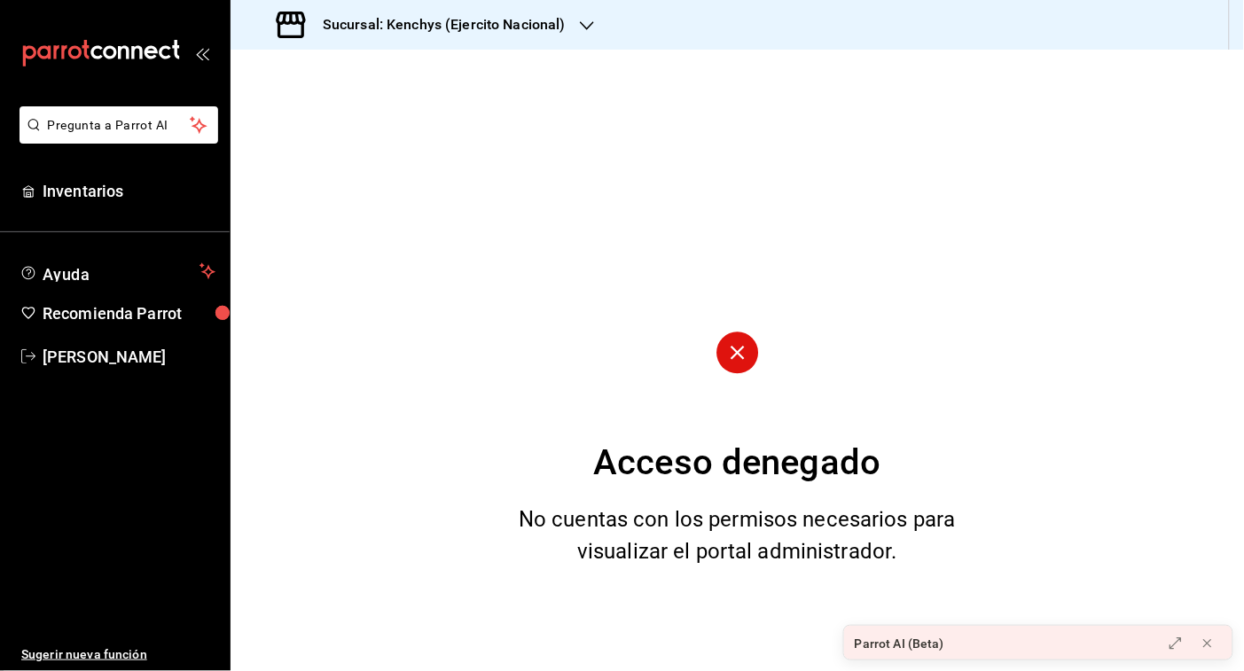
click at [592, 24] on div "Sucursal: Kenchys (Ejercito Nacional)" at bounding box center [423, 25] width 357 height 50
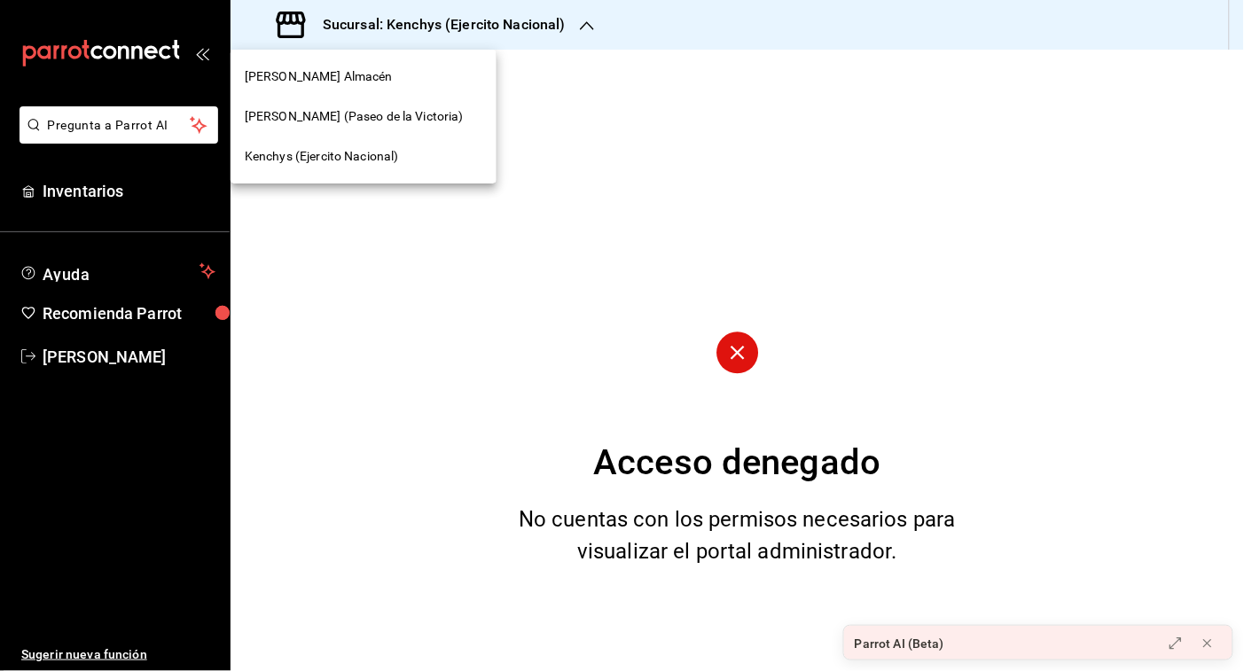
click at [396, 81] on div "[PERSON_NAME] Almacén" at bounding box center [364, 76] width 238 height 19
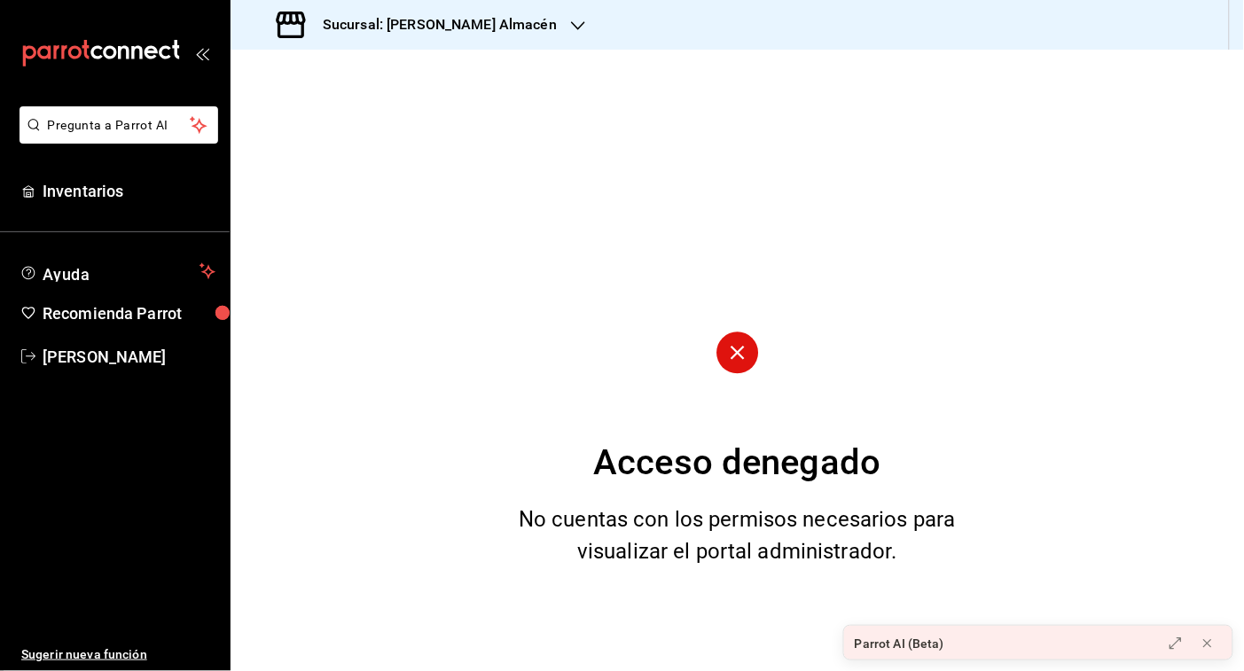
click at [571, 27] on icon "button" at bounding box center [578, 26] width 14 height 14
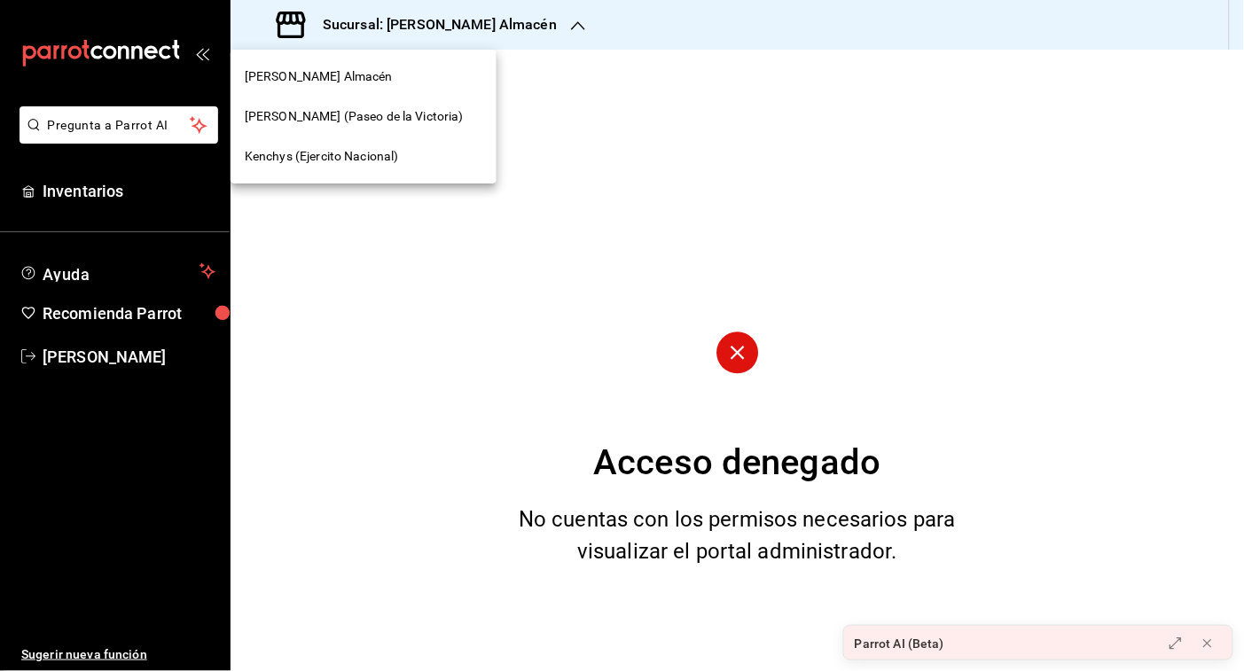
click at [391, 147] on span "Kenchys (Ejercito Nacional)" at bounding box center [322, 156] width 154 height 19
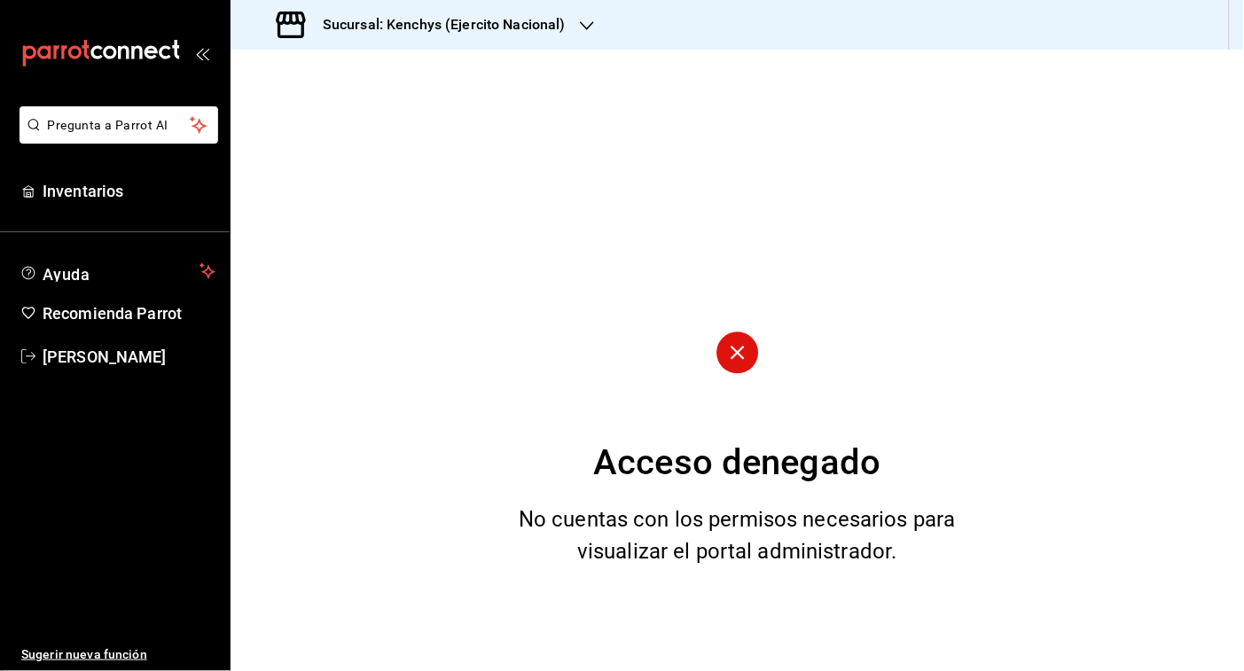
click at [588, 23] on icon "button" at bounding box center [587, 26] width 14 height 14
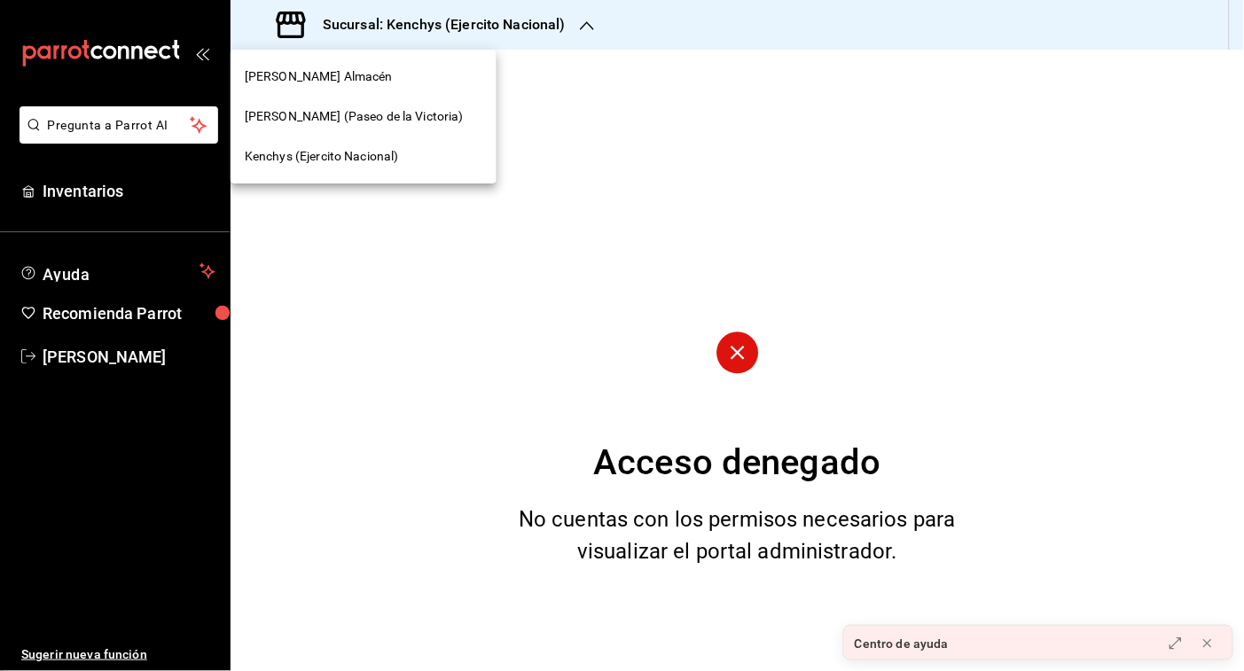
click at [427, 115] on div "[PERSON_NAME]'s (Paseo de la Victoria)" at bounding box center [364, 116] width 238 height 19
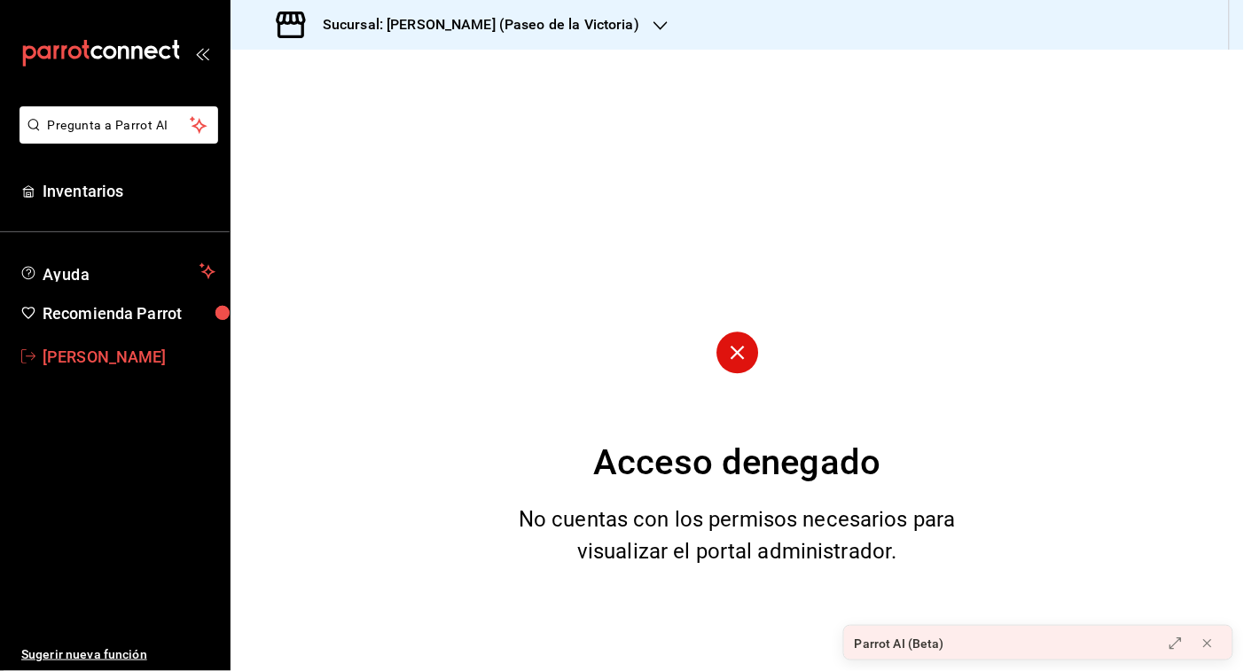
click at [65, 359] on span "[PERSON_NAME]" at bounding box center [129, 357] width 173 height 24
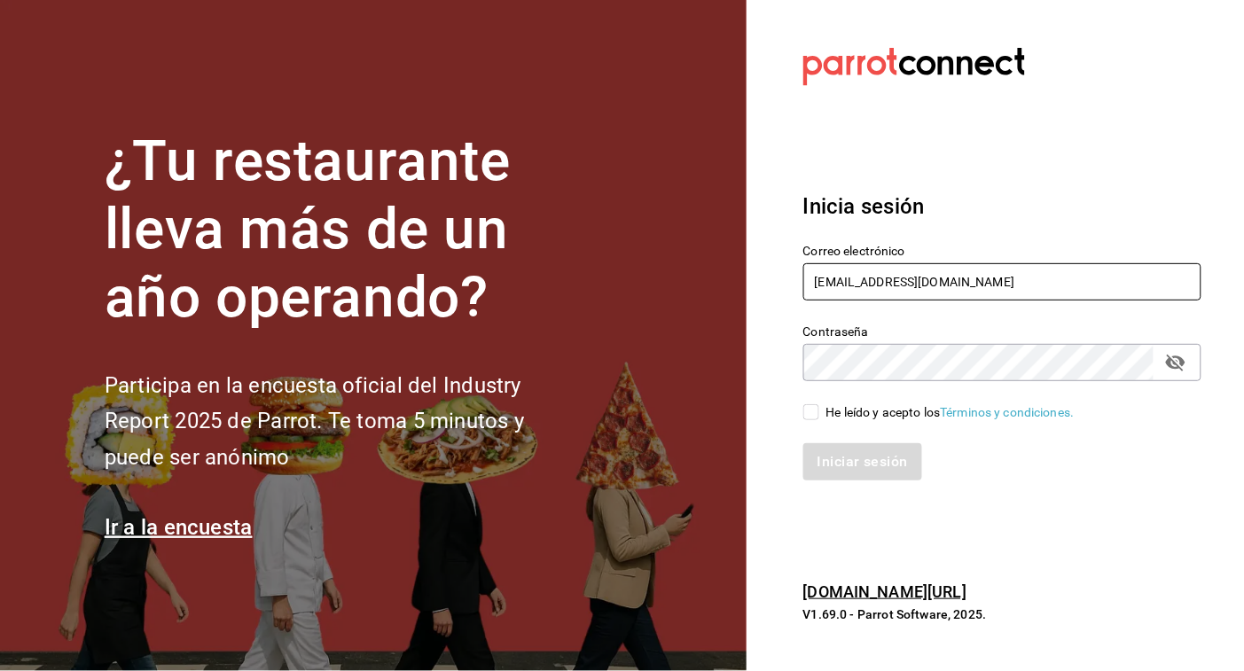
drag, startPoint x: 1000, startPoint y: 273, endPoint x: 710, endPoint y: 209, distance: 297.0
click at [710, 209] on div "¿Tu restaurante lleva más de un año operando? Participa en la encuesta oficial …" at bounding box center [622, 335] width 1244 height 671
type input "[EMAIL_ADDRESS][DOMAIN_NAME]"
click at [812, 417] on input "He leído y acepto los Términos y condiciones." at bounding box center [812, 412] width 16 height 16
checkbox input "true"
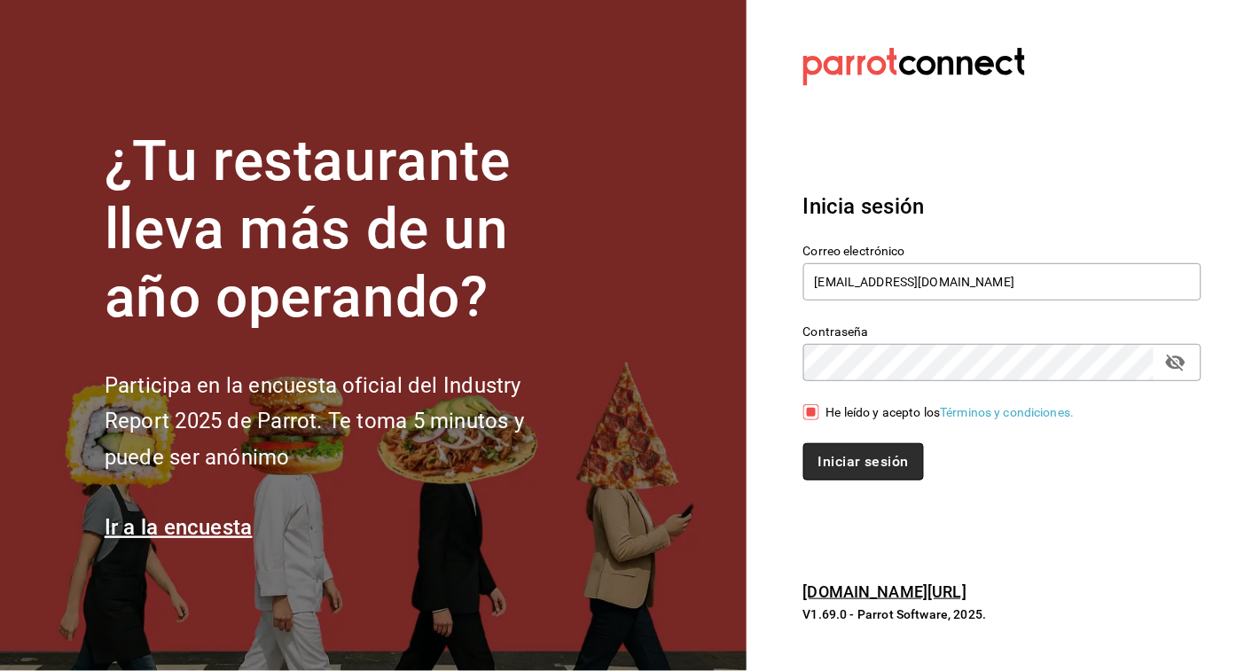
click at [832, 463] on button "Iniciar sesión" at bounding box center [864, 461] width 121 height 37
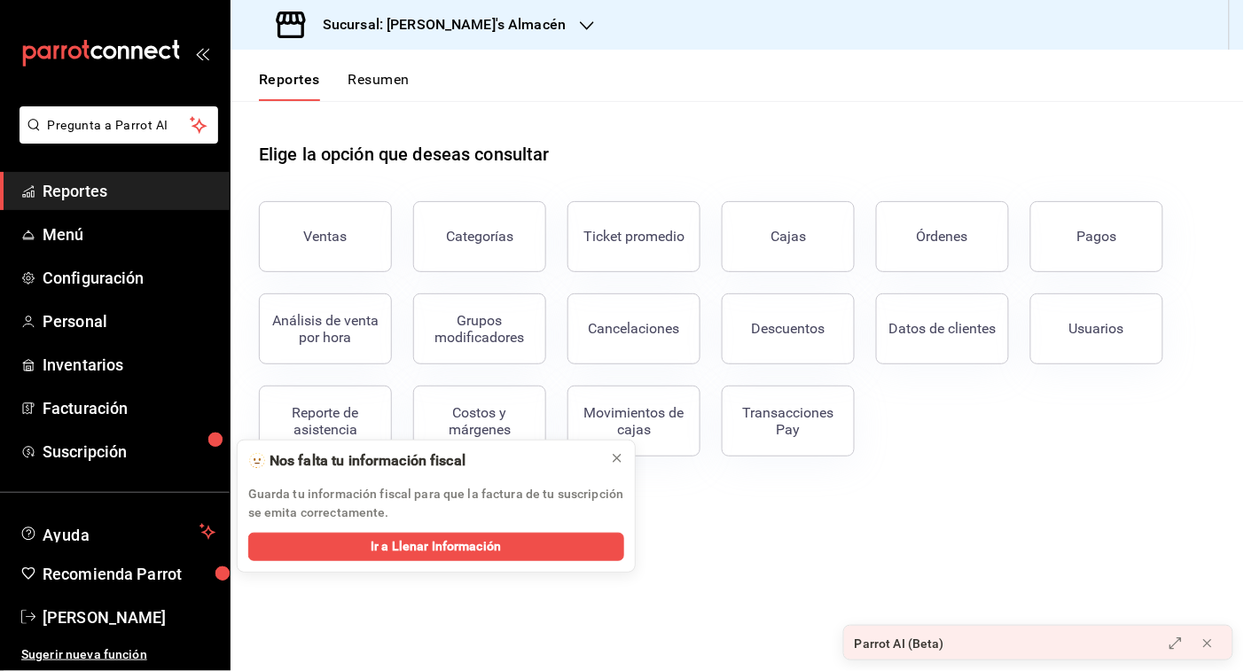
click at [580, 20] on icon "button" at bounding box center [587, 26] width 14 height 14
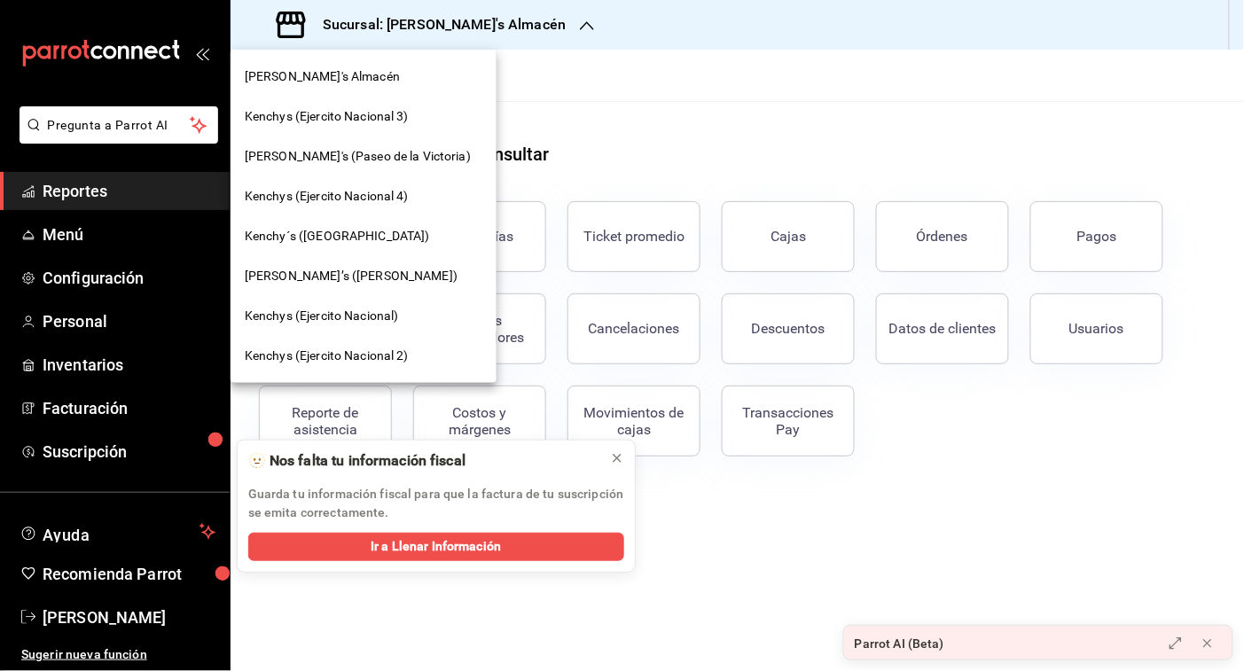
click at [528, 20] on div at bounding box center [622, 335] width 1244 height 671
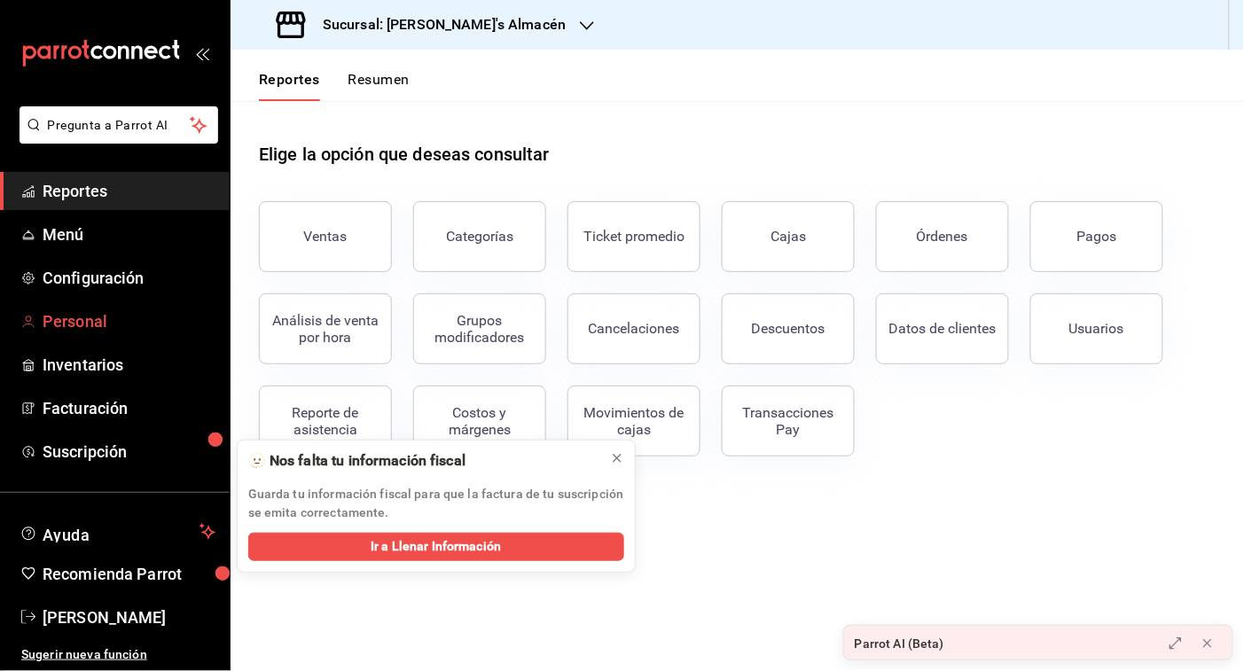
click at [84, 306] on link "Personal" at bounding box center [115, 321] width 230 height 38
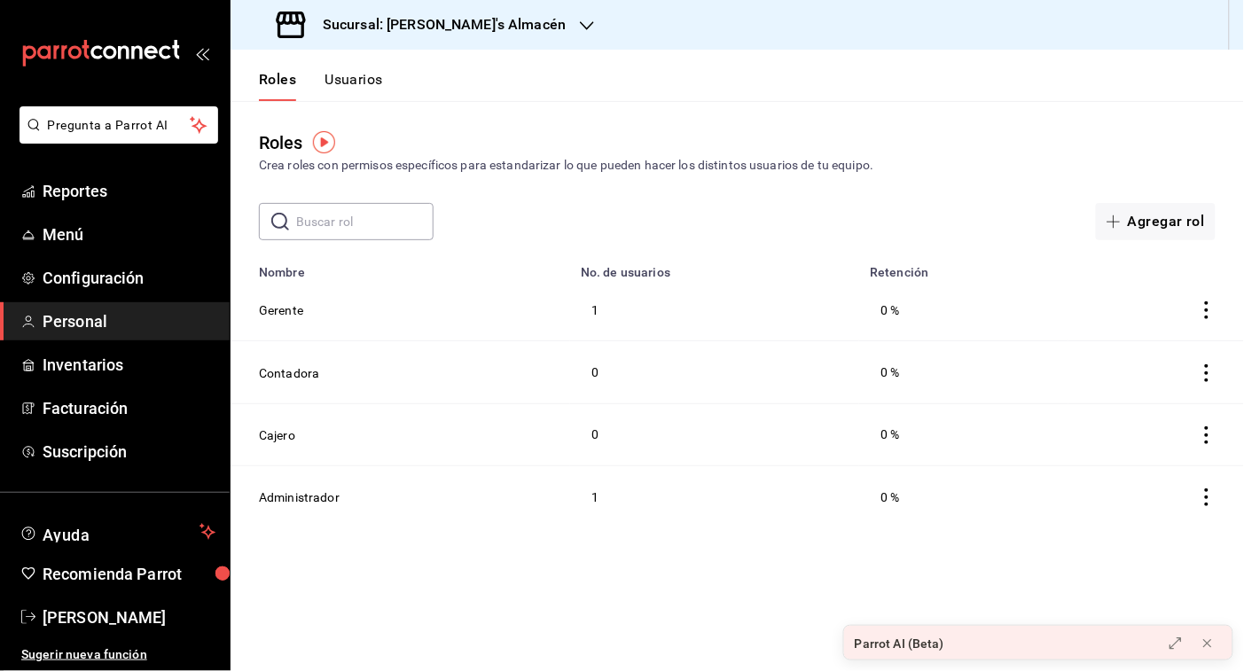
click at [533, 20] on div "Sucursal: [PERSON_NAME]'s Almacén" at bounding box center [423, 25] width 357 height 50
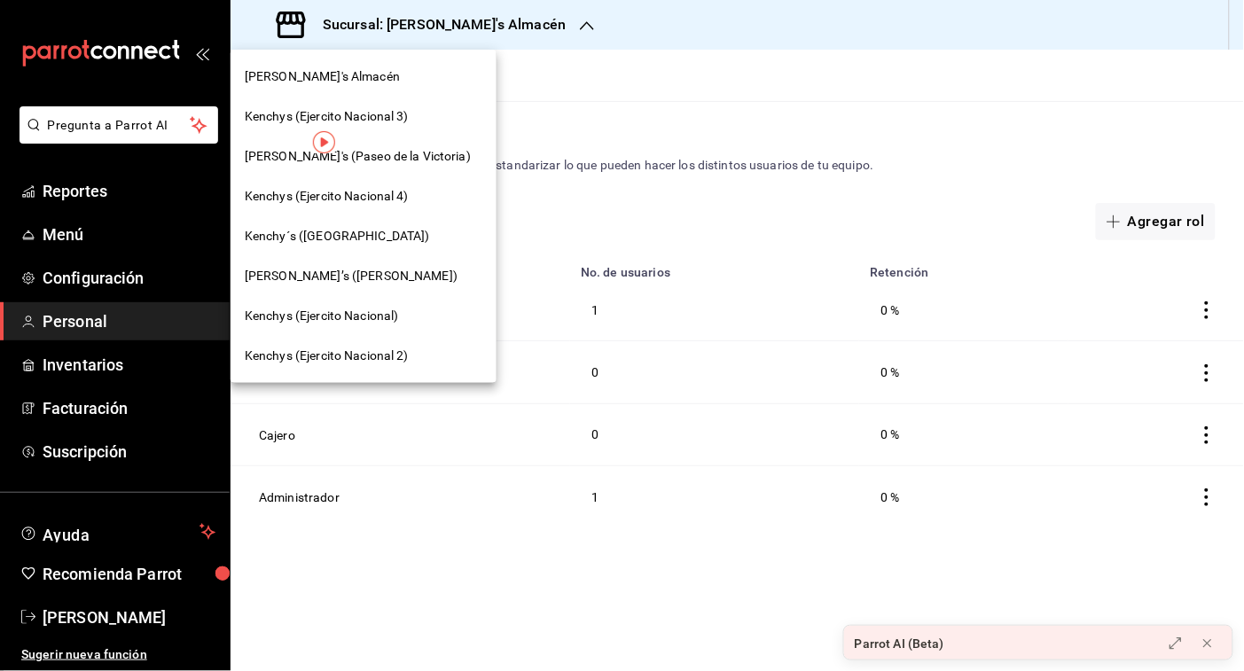
click at [412, 308] on div "Kenchys (Ejercito Nacional)" at bounding box center [364, 316] width 238 height 19
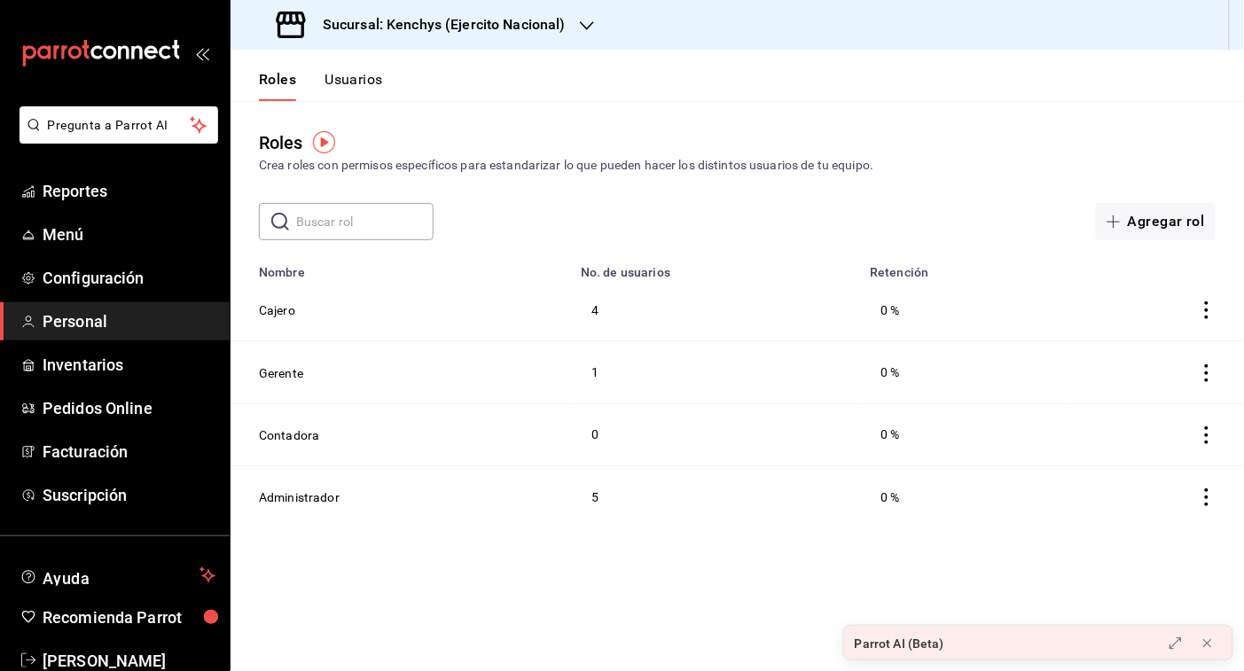
click at [351, 68] on div "Roles Usuarios" at bounding box center [307, 75] width 153 height 51
click at [343, 81] on button "Usuarios" at bounding box center [354, 86] width 59 height 30
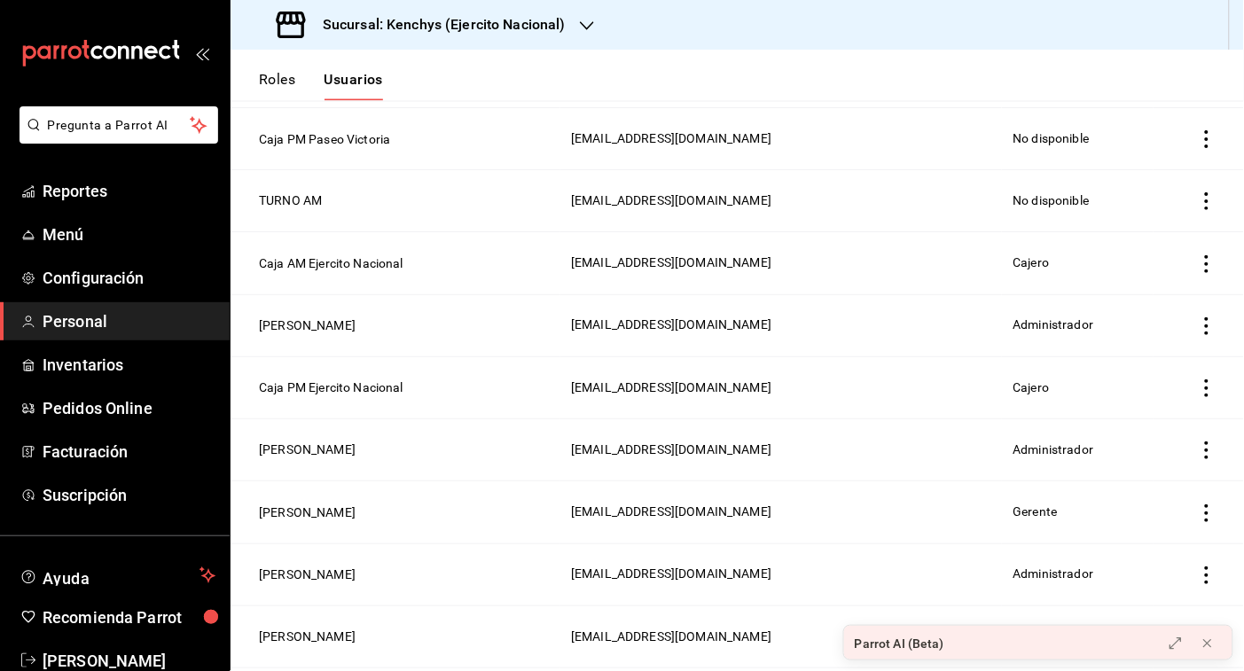
scroll to position [754, 0]
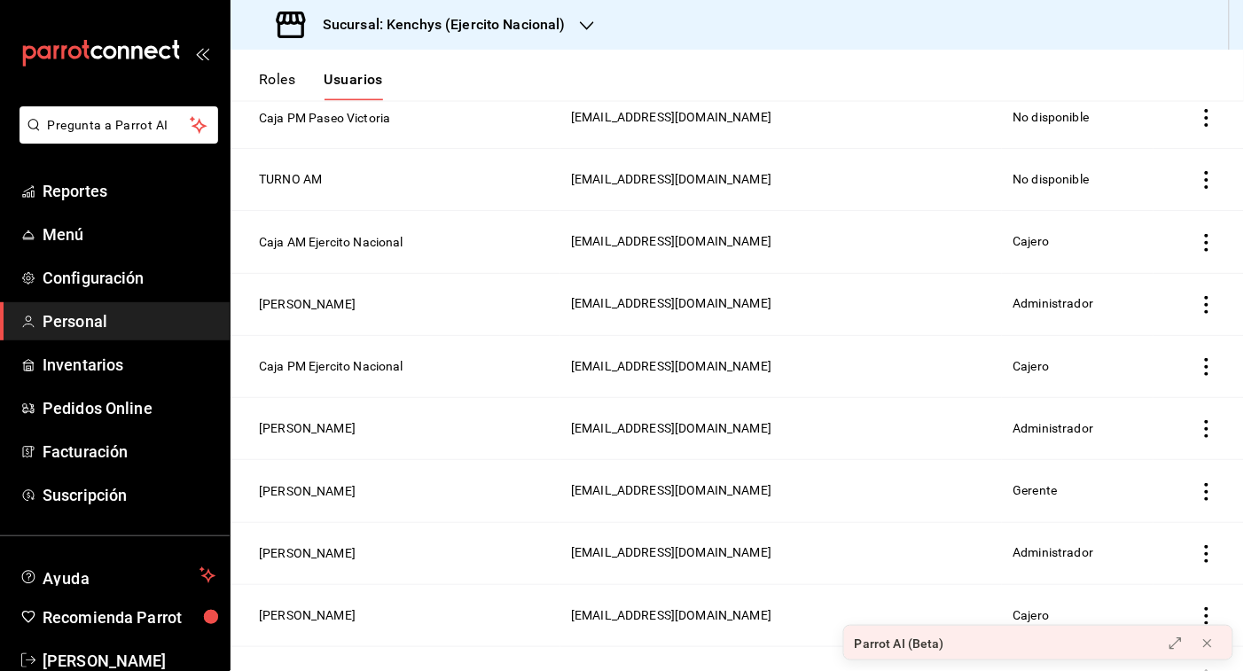
click at [1198, 498] on icon "actions" at bounding box center [1207, 492] width 18 height 18
click at [1147, 471] on span "Duplicar" at bounding box center [1110, 471] width 77 height 21
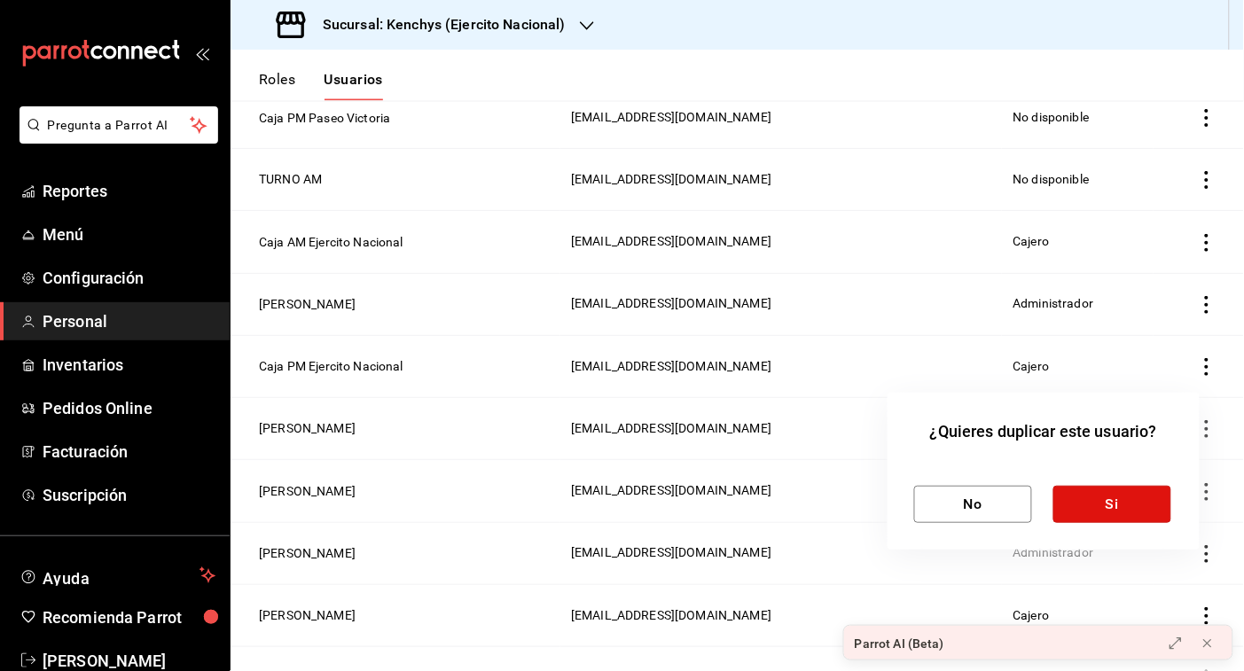
drag, startPoint x: 1126, startPoint y: 490, endPoint x: 1125, endPoint y: 504, distance: 13.4
click at [1125, 504] on button "Si" at bounding box center [1113, 504] width 118 height 37
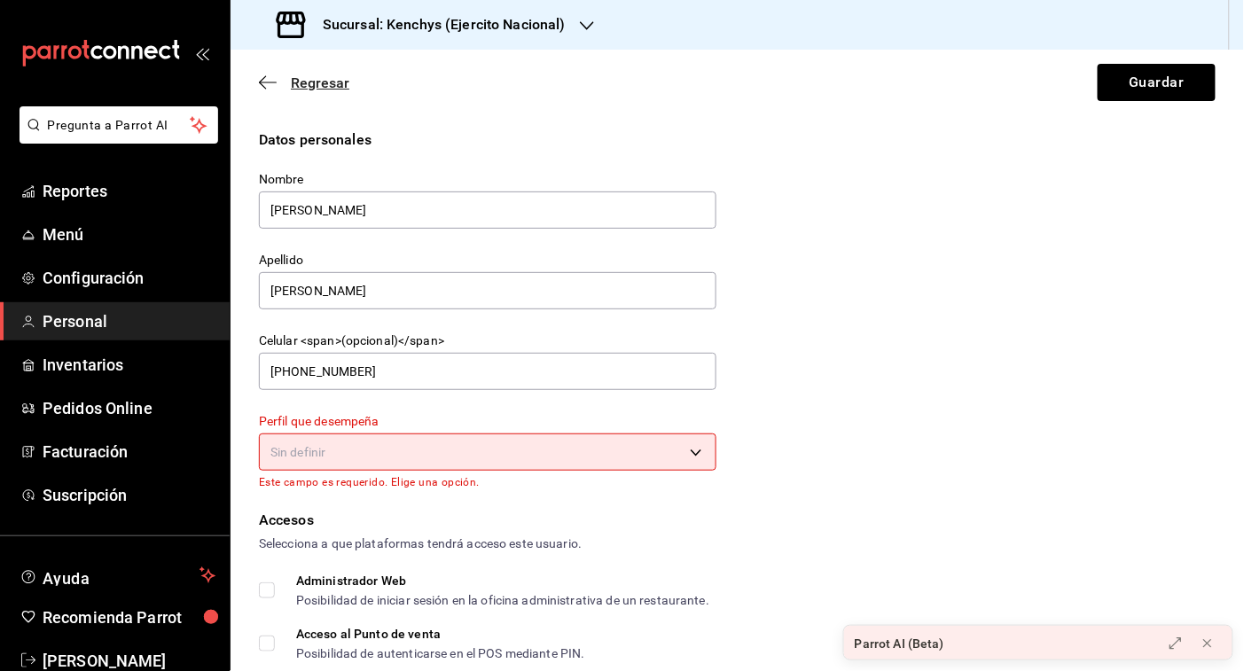
click at [263, 78] on icon "button" at bounding box center [262, 82] width 7 height 13
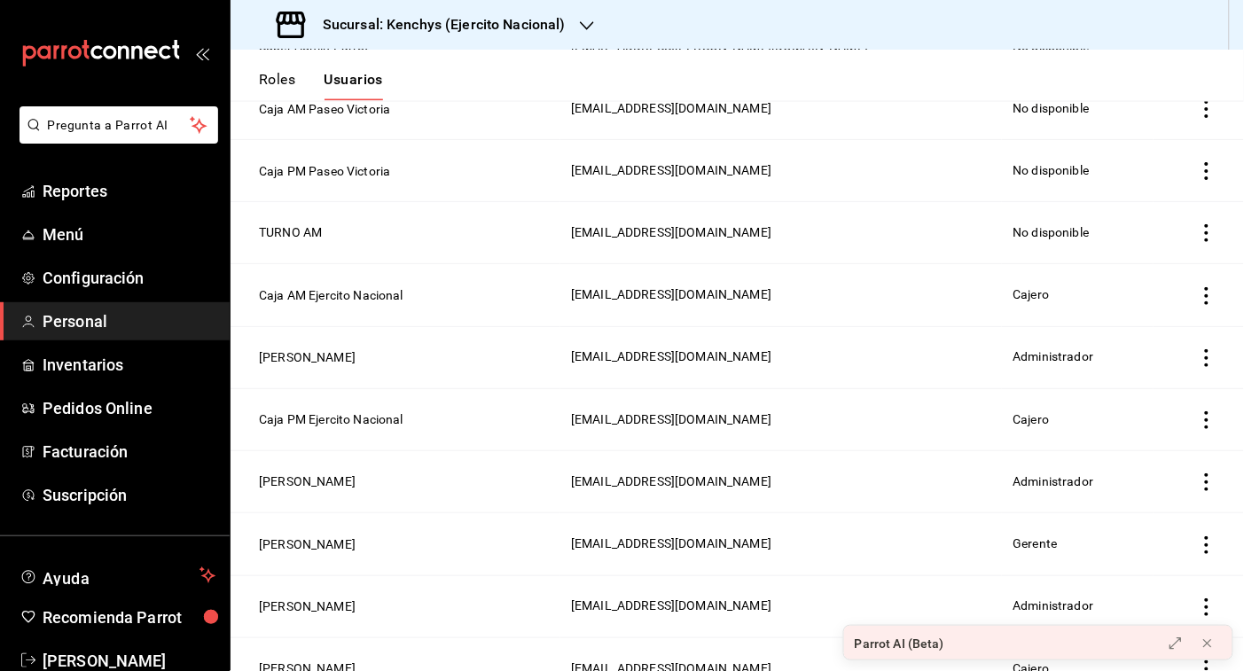
scroll to position [703, 0]
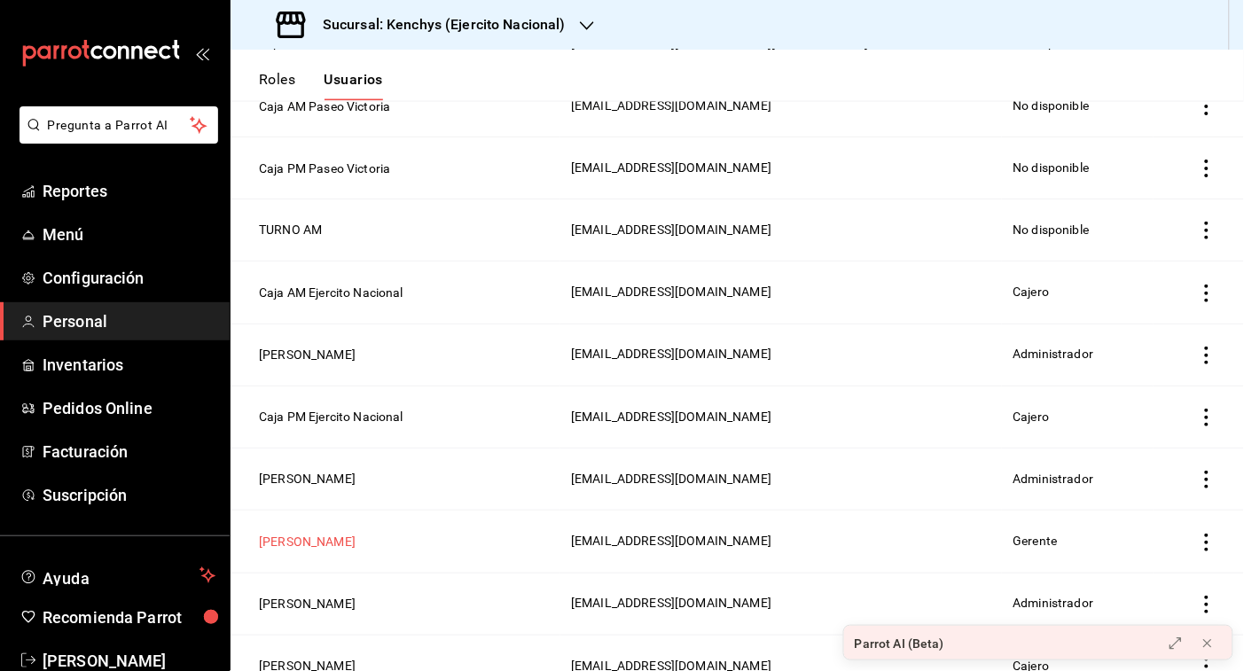
click at [303, 547] on button "[PERSON_NAME]" at bounding box center [307, 543] width 97 height 18
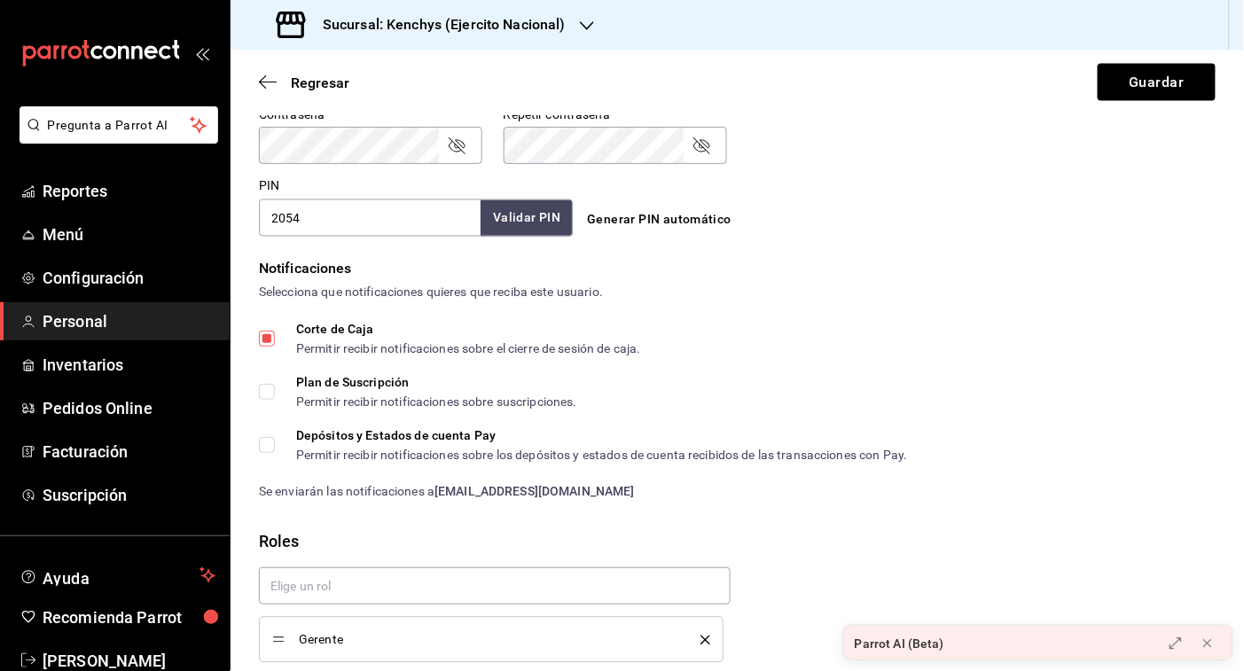
scroll to position [843, 0]
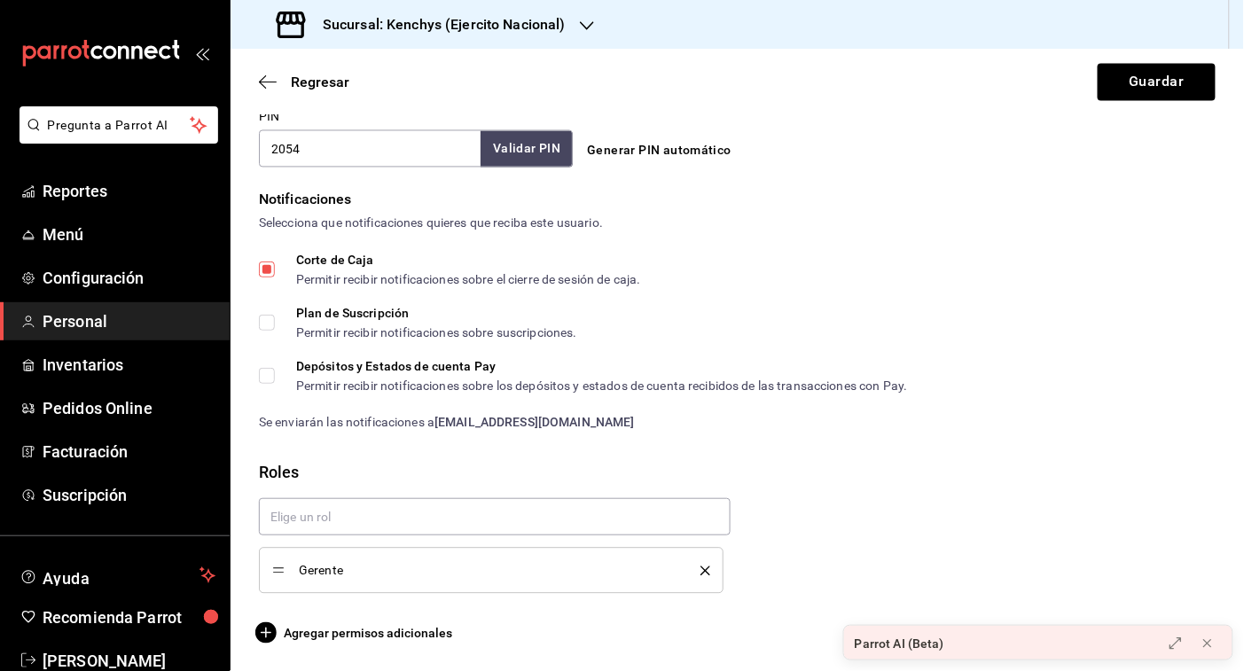
click at [701, 567] on icon "delete" at bounding box center [706, 572] width 10 height 10
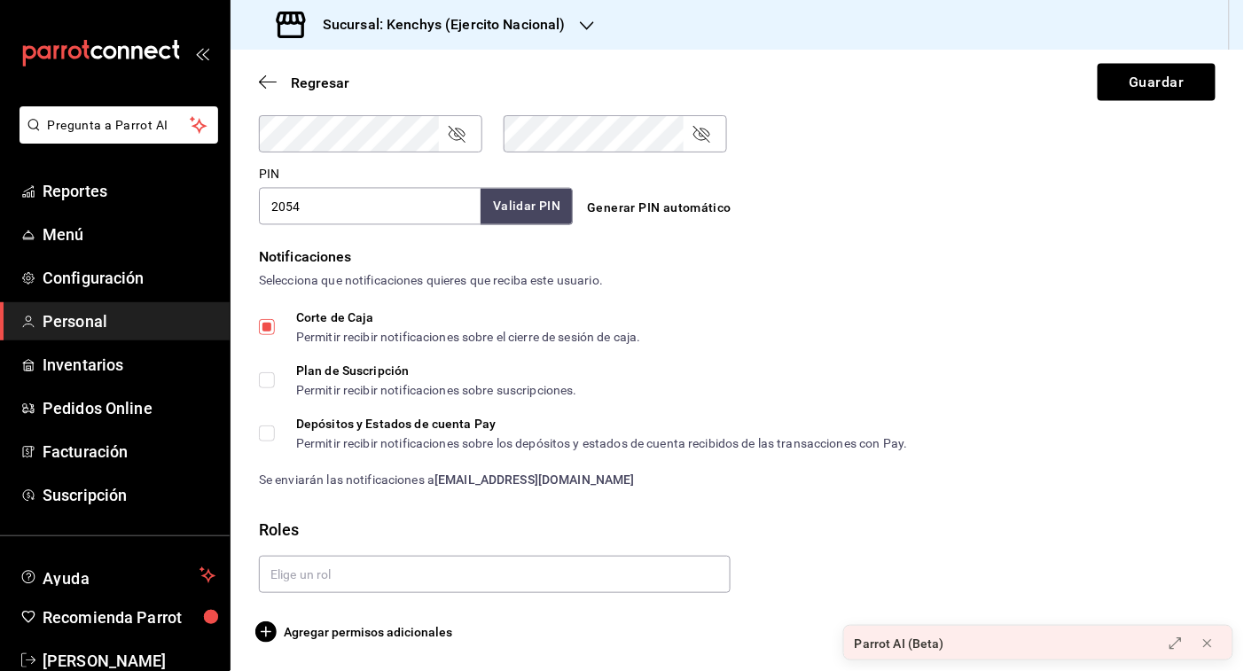
scroll to position [785, 0]
click at [366, 628] on span "Agregar permisos adicionales" at bounding box center [355, 633] width 193 height 21
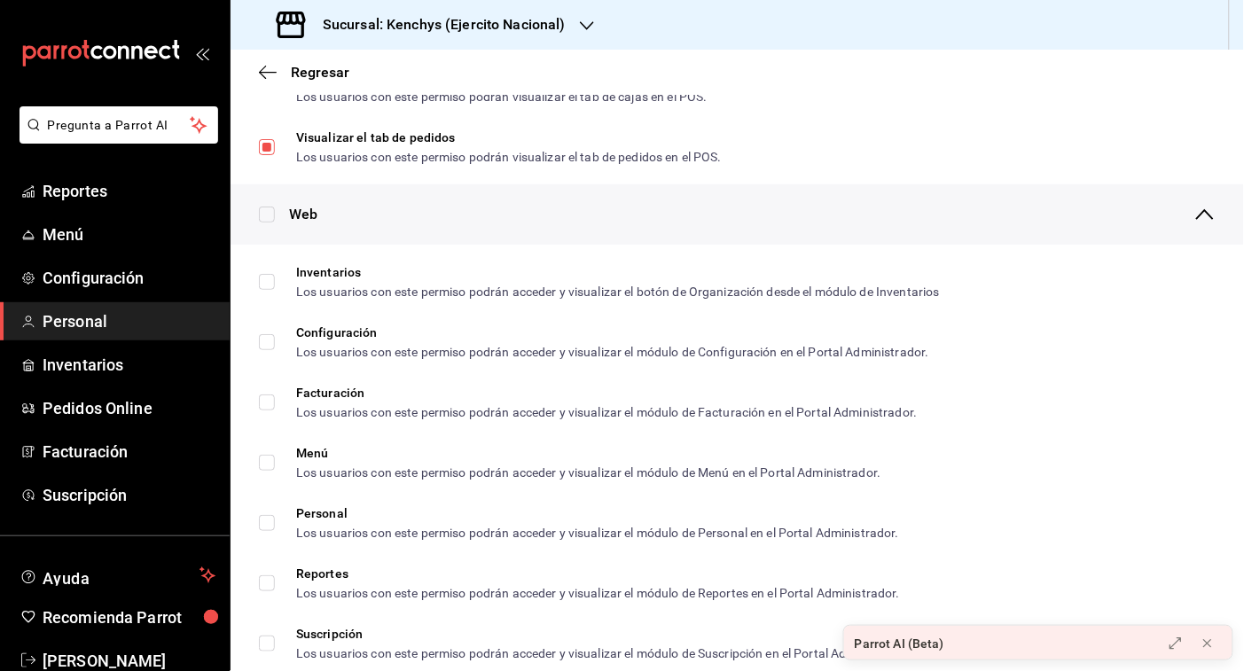
scroll to position [692, 0]
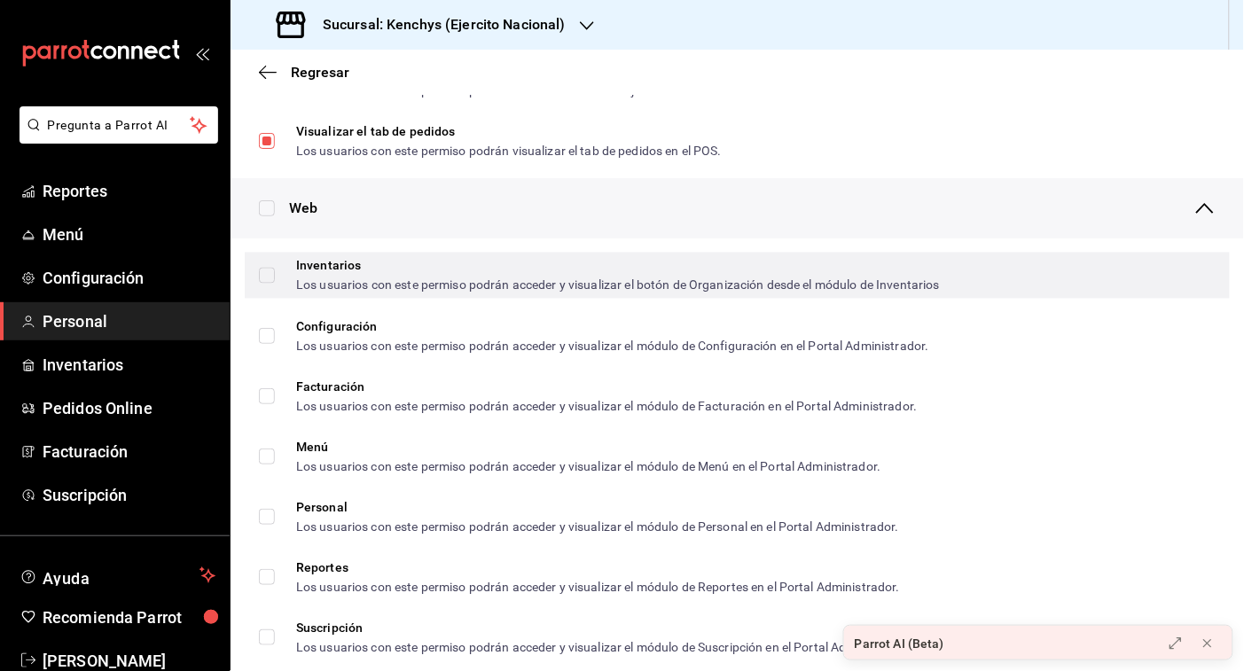
click at [271, 273] on input "Inventarios Los usuarios con este permiso podrán acceder y visualizar el botón …" at bounding box center [267, 276] width 16 height 16
checkbox input "true"
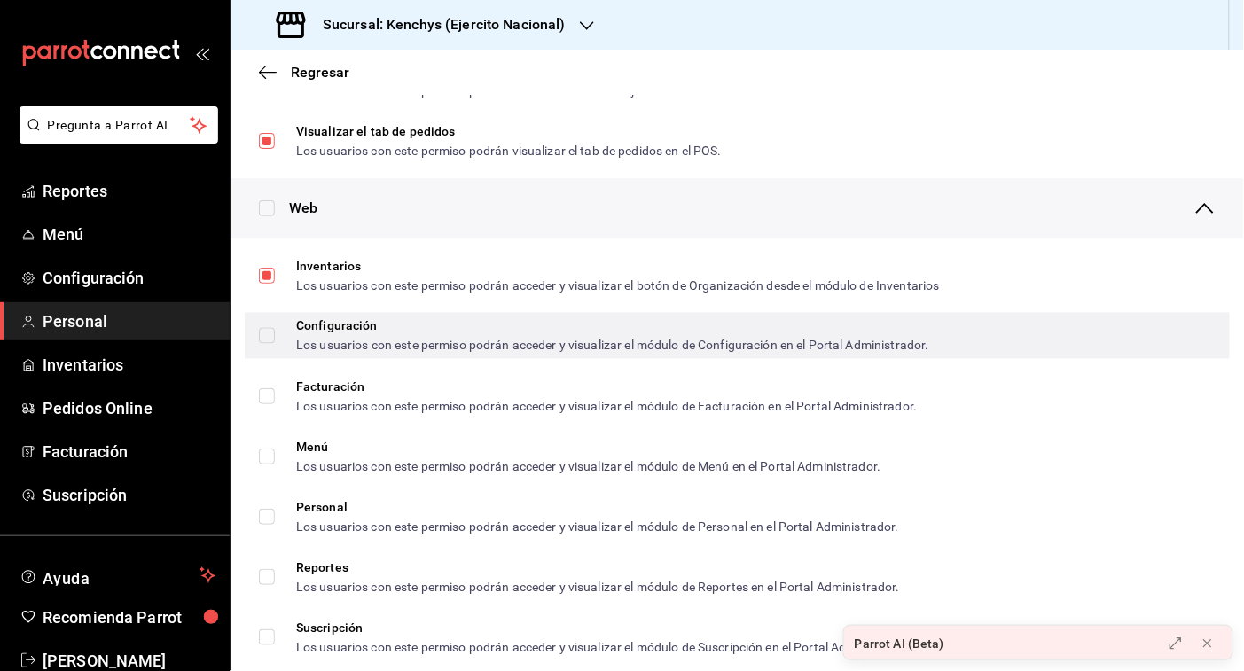
click at [275, 325] on span "Configuración Los usuarios con este permiso podrán acceder y visualizar el módu…" at bounding box center [602, 336] width 655 height 32
click at [273, 328] on input "Configuración Los usuarios con este permiso podrán acceder y visualizar el módu…" at bounding box center [267, 336] width 16 height 16
click at [262, 328] on input "Configuración Los usuarios con este permiso podrán acceder y visualizar el módu…" at bounding box center [267, 336] width 16 height 16
checkbox input "true"
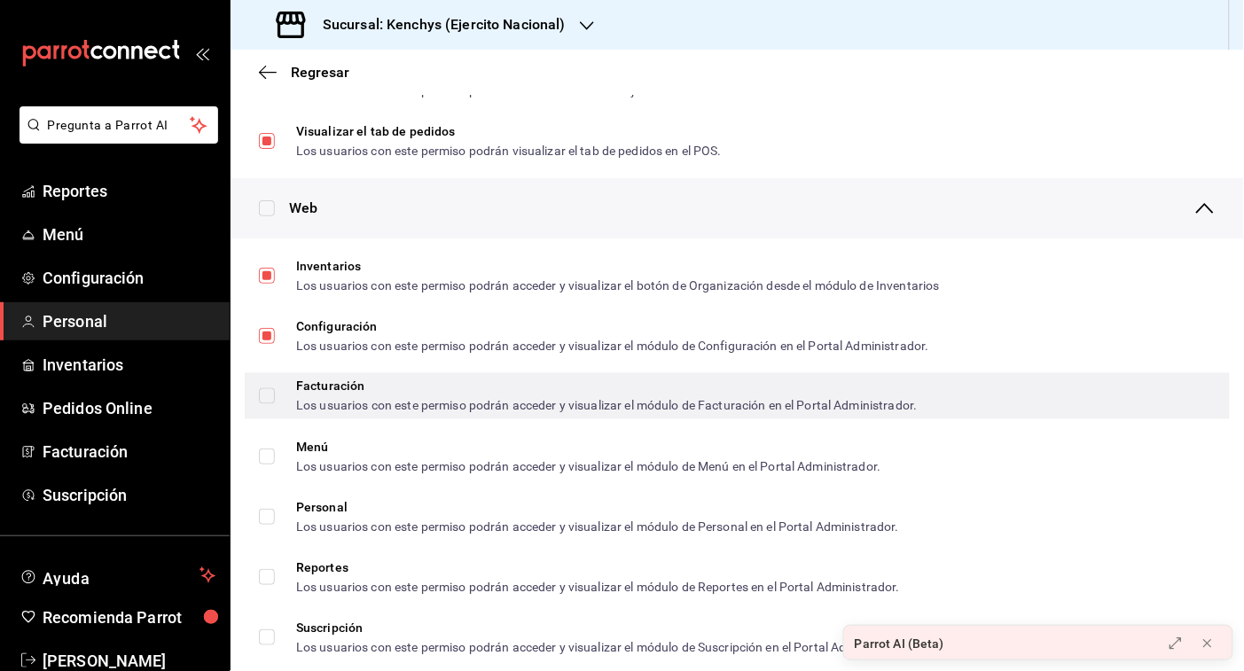
click at [267, 390] on input "Facturación Los usuarios con este permiso podrán acceder y visualizar el módulo…" at bounding box center [267, 396] width 16 height 16
checkbox input "true"
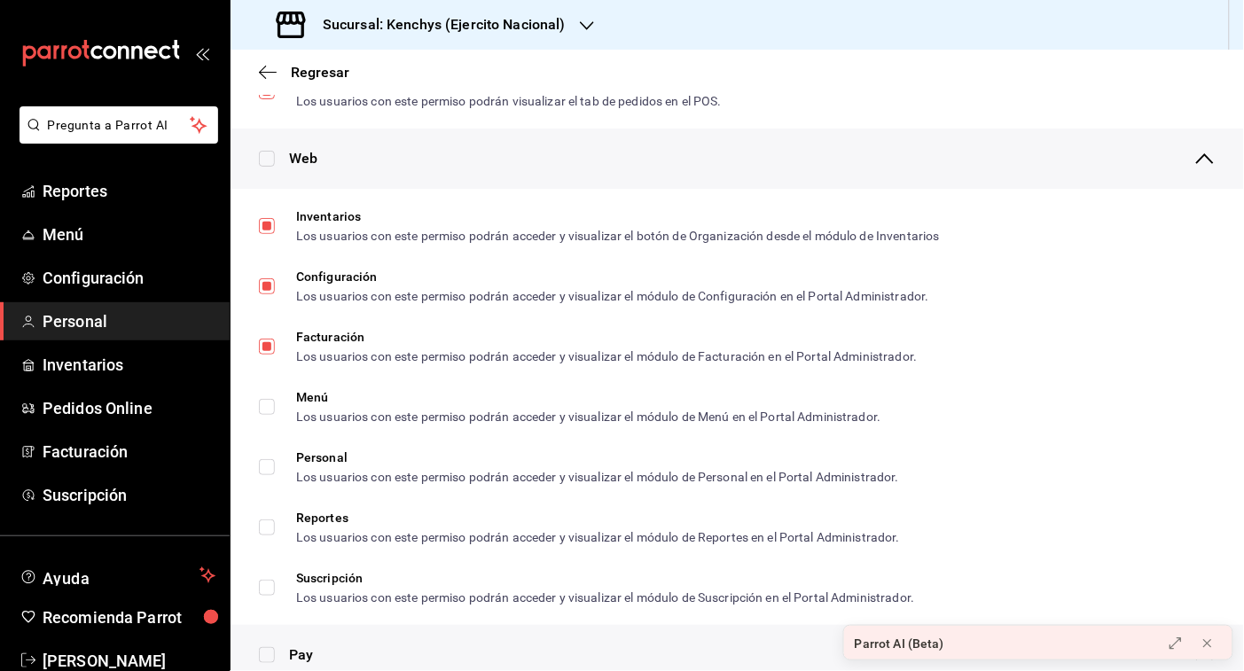
scroll to position [765, 0]
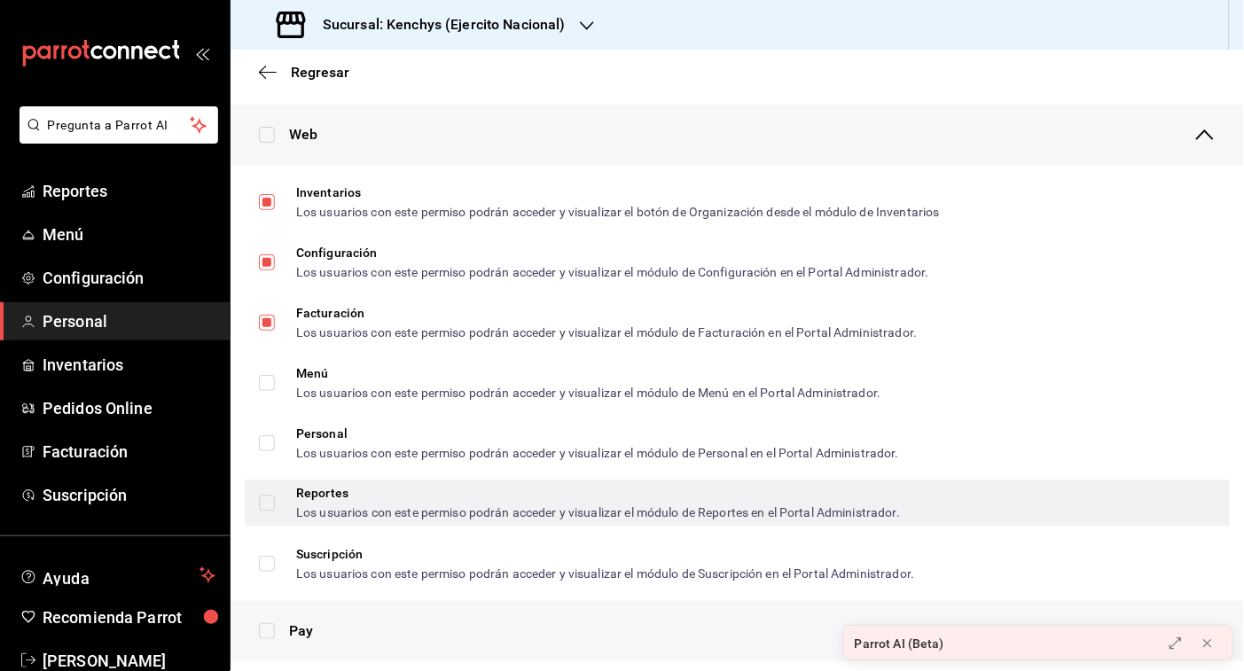
click at [268, 504] on input "Reportes Los usuarios con este permiso podrán acceder y visualizar el módulo de…" at bounding box center [267, 504] width 16 height 16
checkbox input "true"
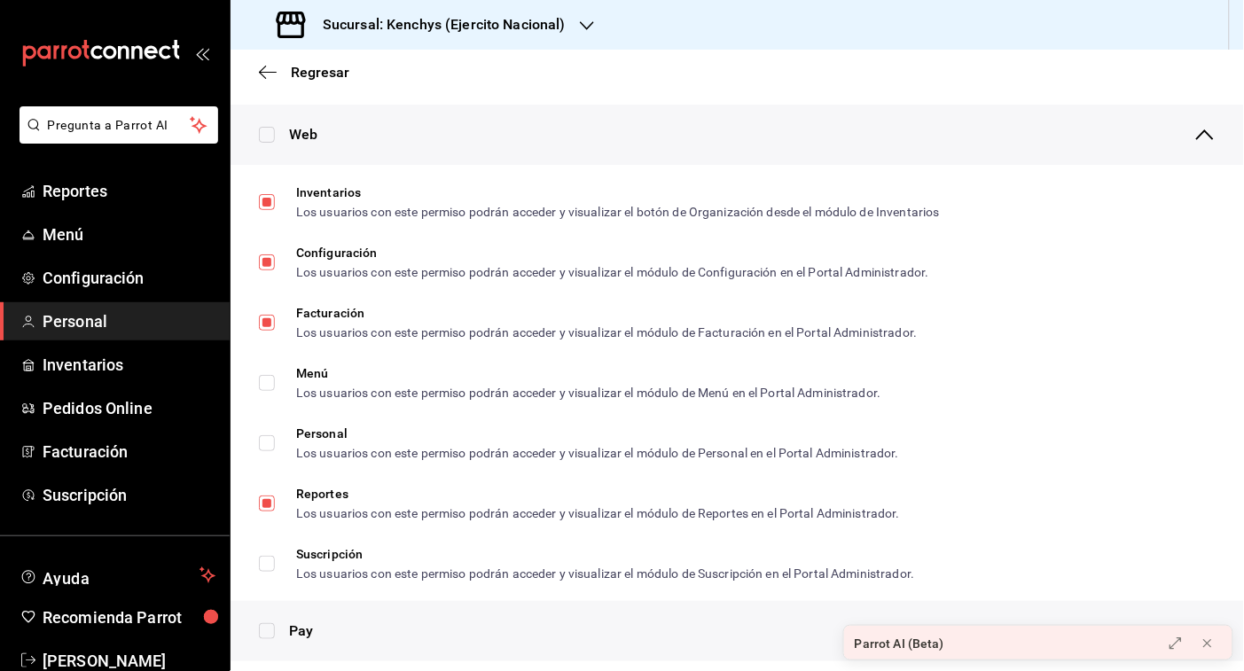
click at [267, 623] on input "checkbox" at bounding box center [267, 631] width 16 height 16
click at [271, 628] on input "checkbox" at bounding box center [267, 631] width 16 height 16
checkbox input "false"
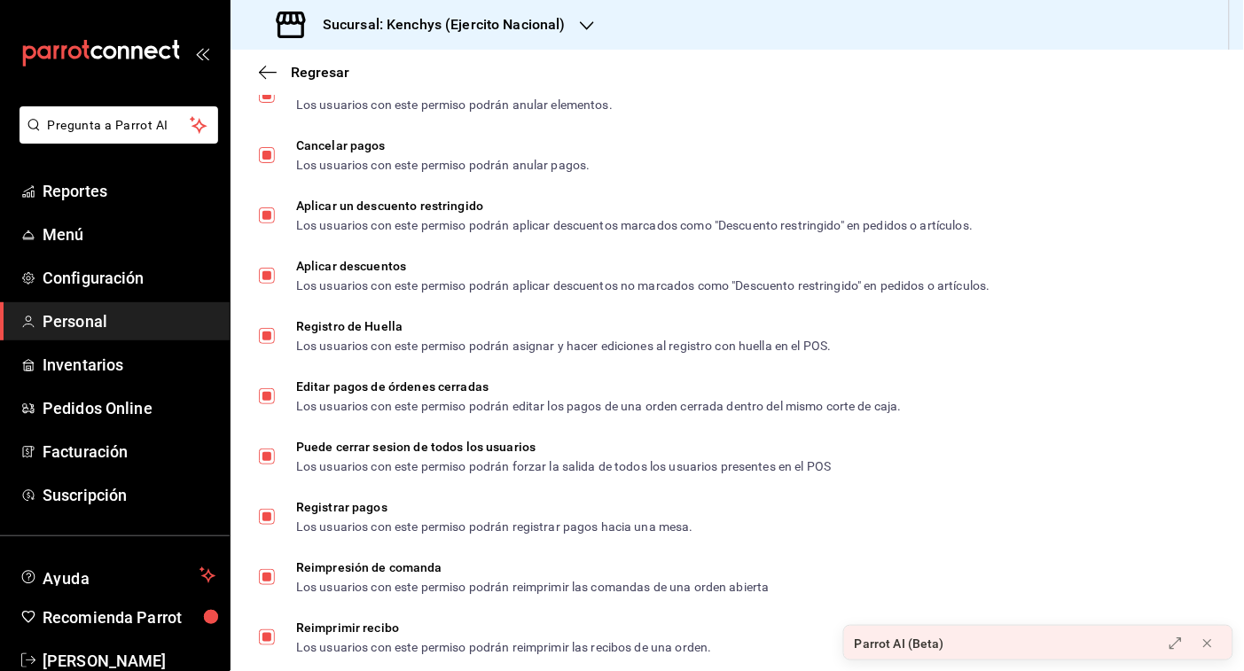
scroll to position [2247, 0]
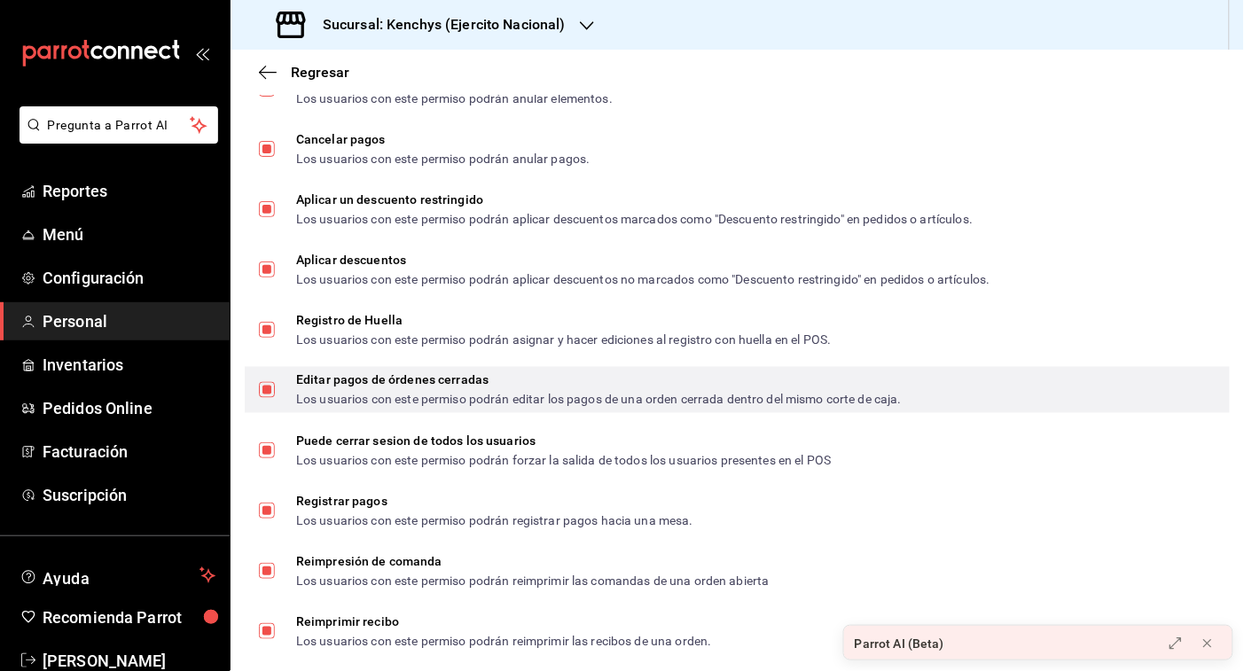
click at [271, 391] on input "Editar pagos de órdenes cerradas Los usuarios con este permiso podrán editar lo…" at bounding box center [267, 390] width 16 height 16
checkbox input "false"
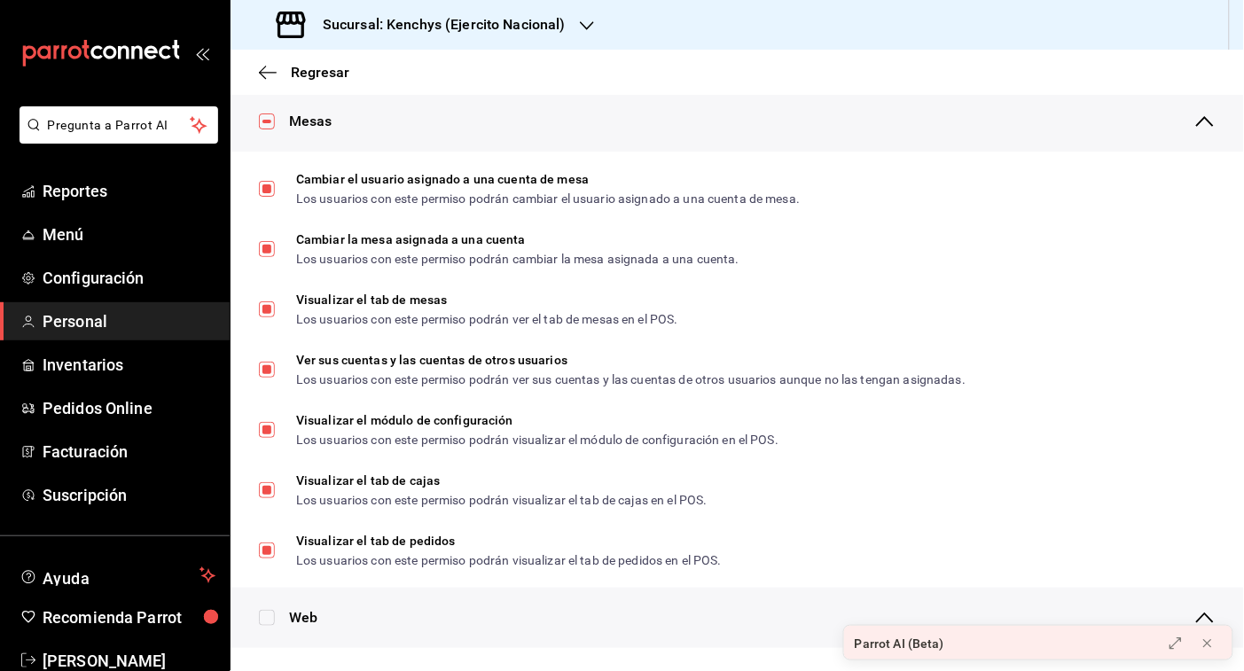
scroll to position [16, 0]
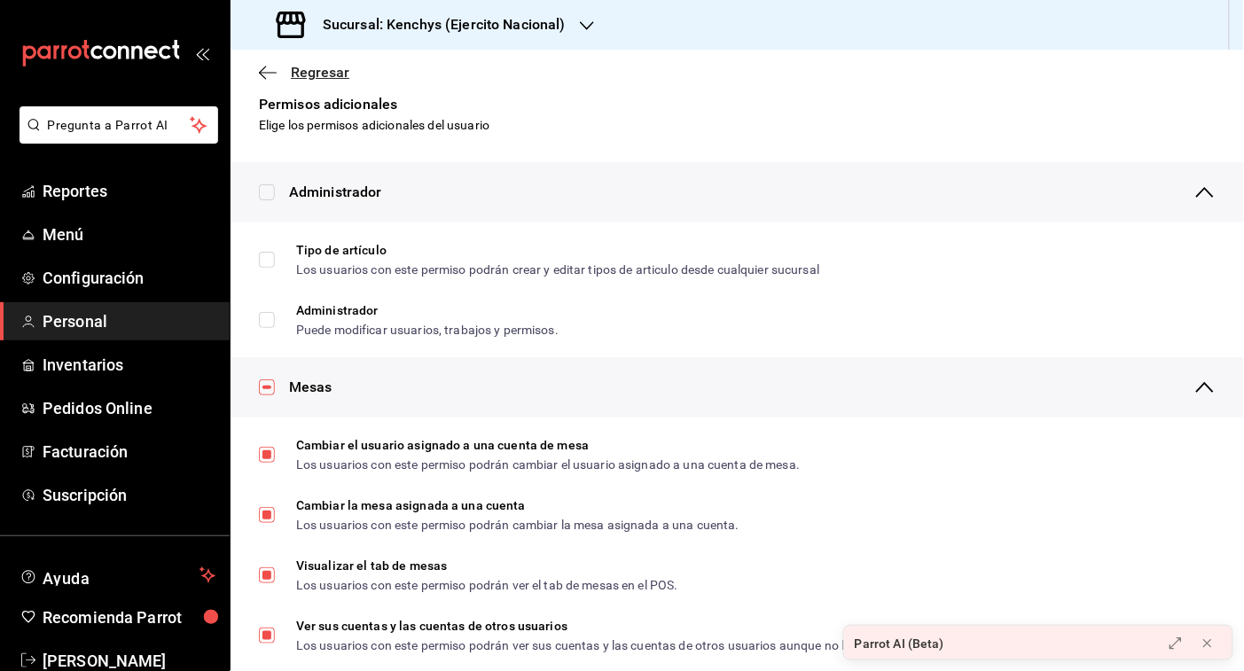
click at [311, 69] on span "Regresar" at bounding box center [320, 72] width 59 height 17
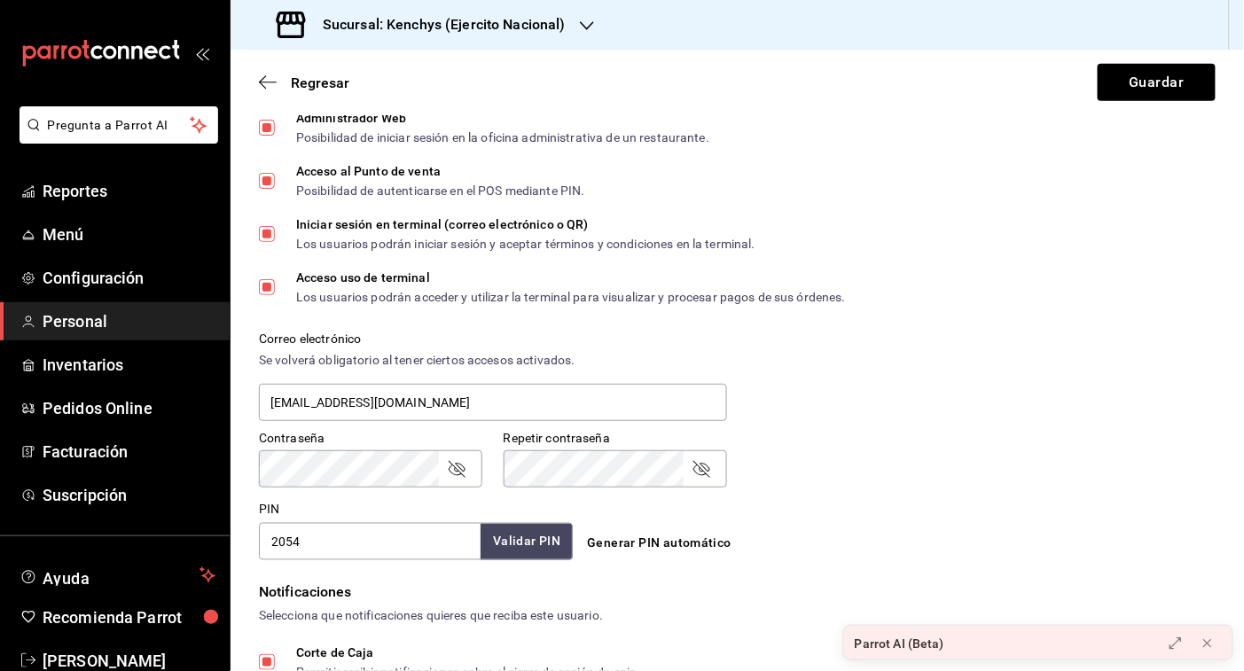
scroll to position [473, 0]
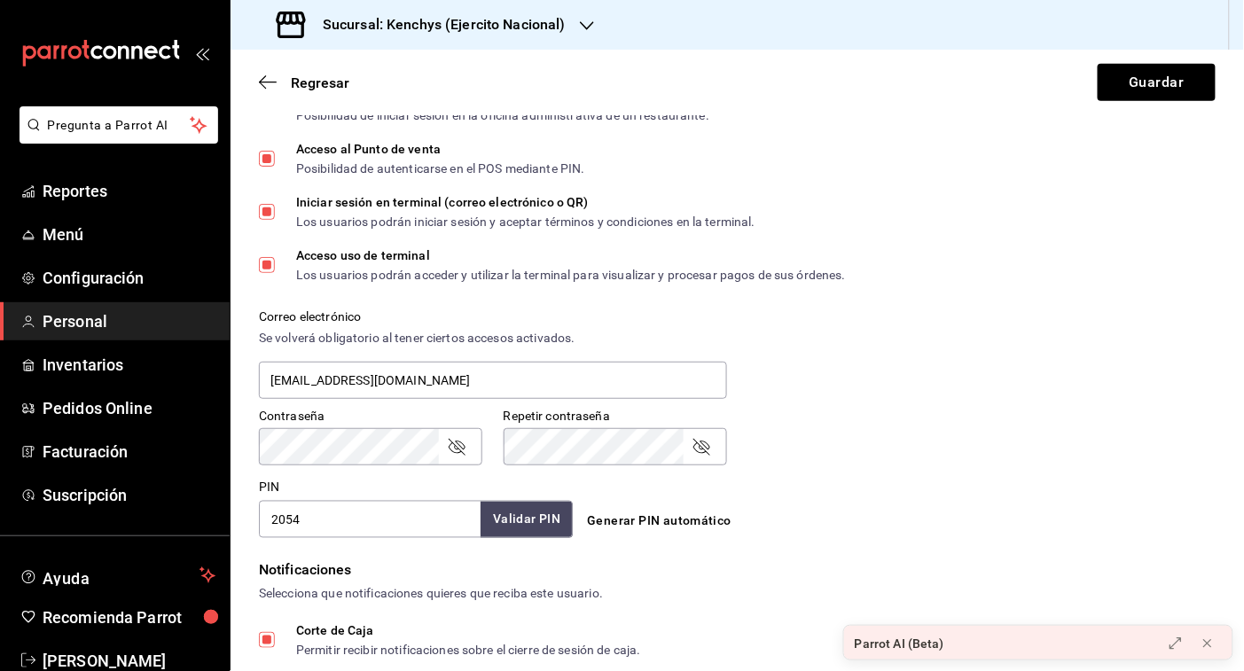
click at [443, 437] on div "Contraseña" at bounding box center [371, 446] width 224 height 37
click at [464, 451] on icon "passwordField" at bounding box center [456, 446] width 21 height 21
click at [694, 448] on icon "passwordField" at bounding box center [701, 446] width 21 height 21
click at [1133, 76] on button "Guardar" at bounding box center [1157, 82] width 118 height 37
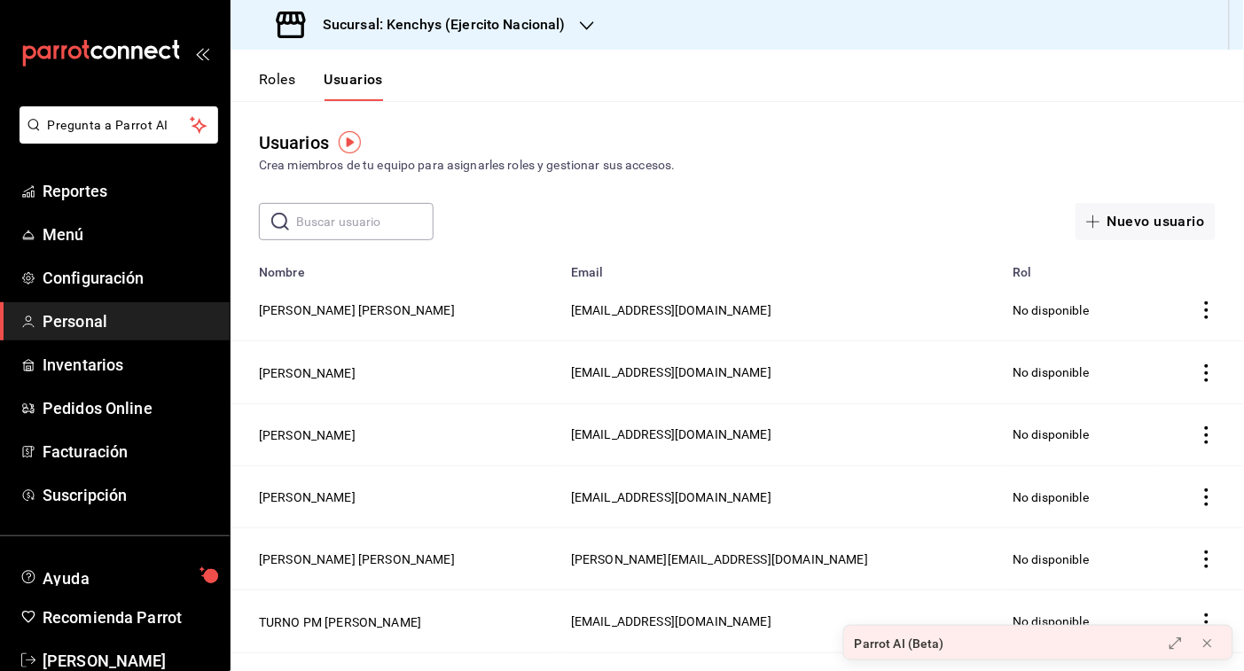
scroll to position [41, 0]
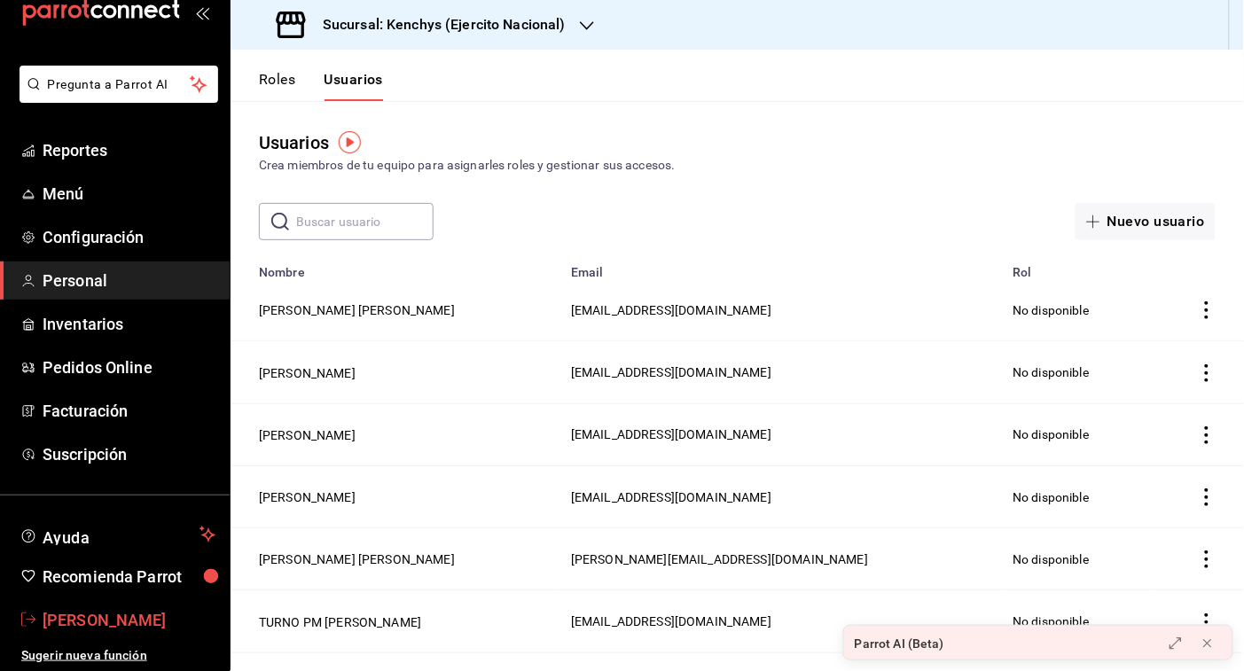
click at [82, 616] on span "Milton Carlos" at bounding box center [129, 620] width 173 height 24
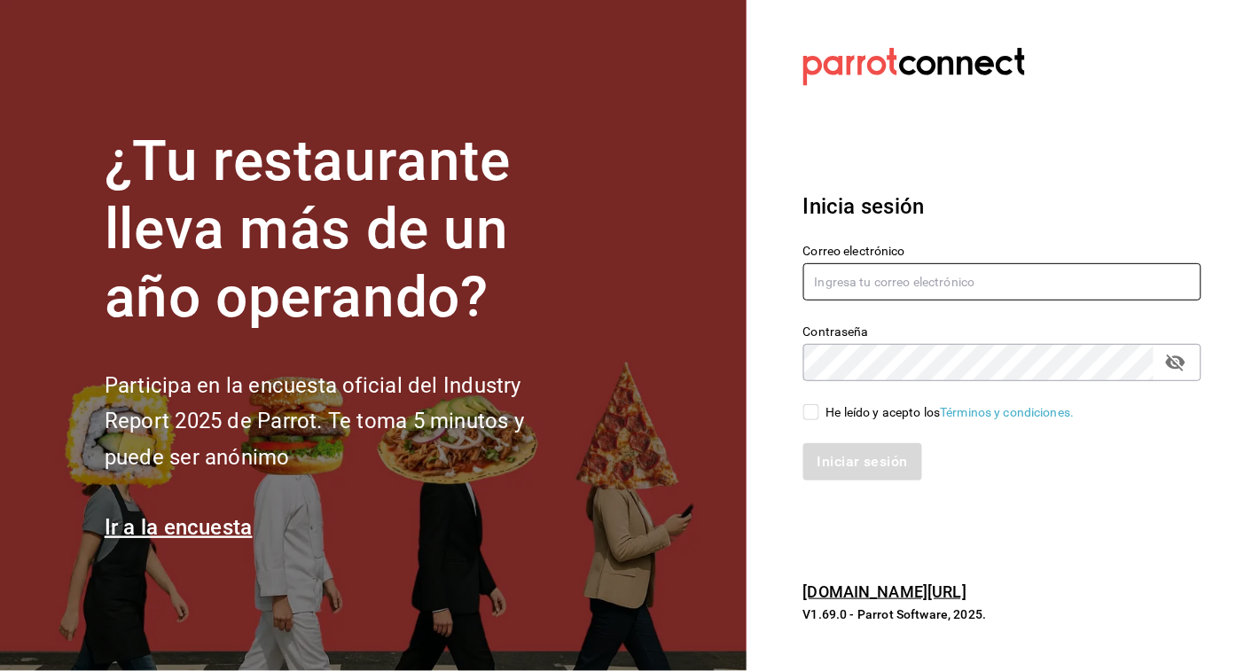
type input "ivonneggg42@gmail.com"
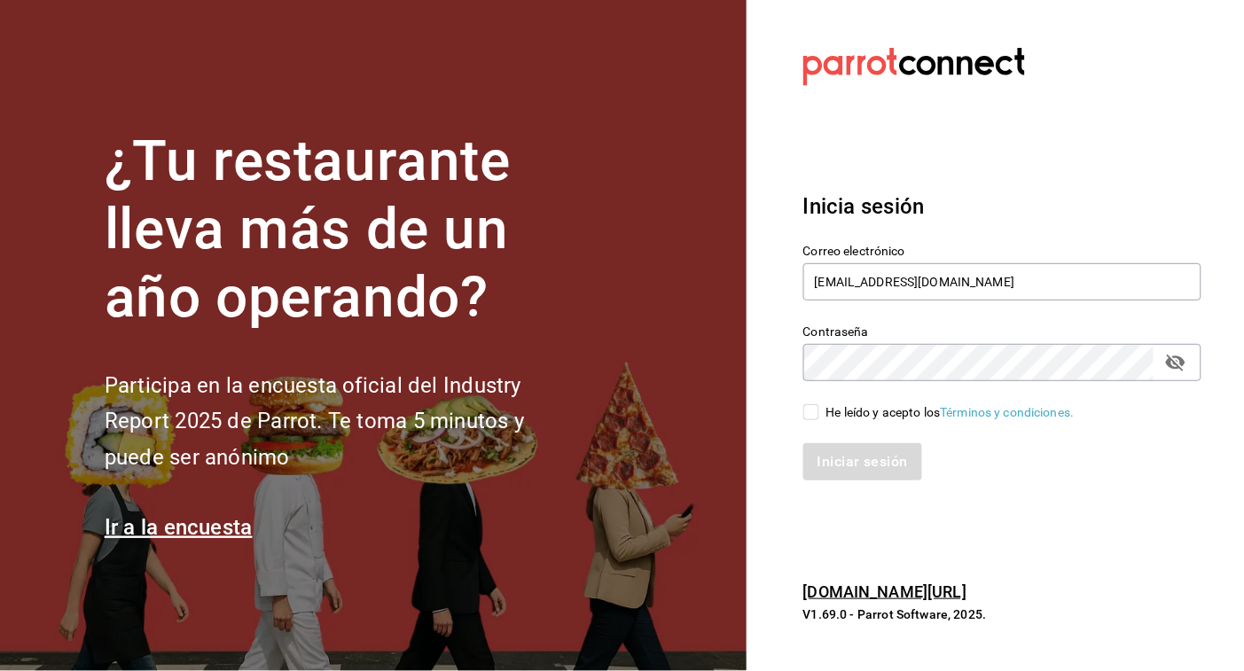
click at [818, 408] on input "He leído y acepto los Términos y condiciones." at bounding box center [812, 412] width 16 height 16
checkbox input "true"
click at [848, 467] on button "Iniciar sesión" at bounding box center [864, 461] width 121 height 37
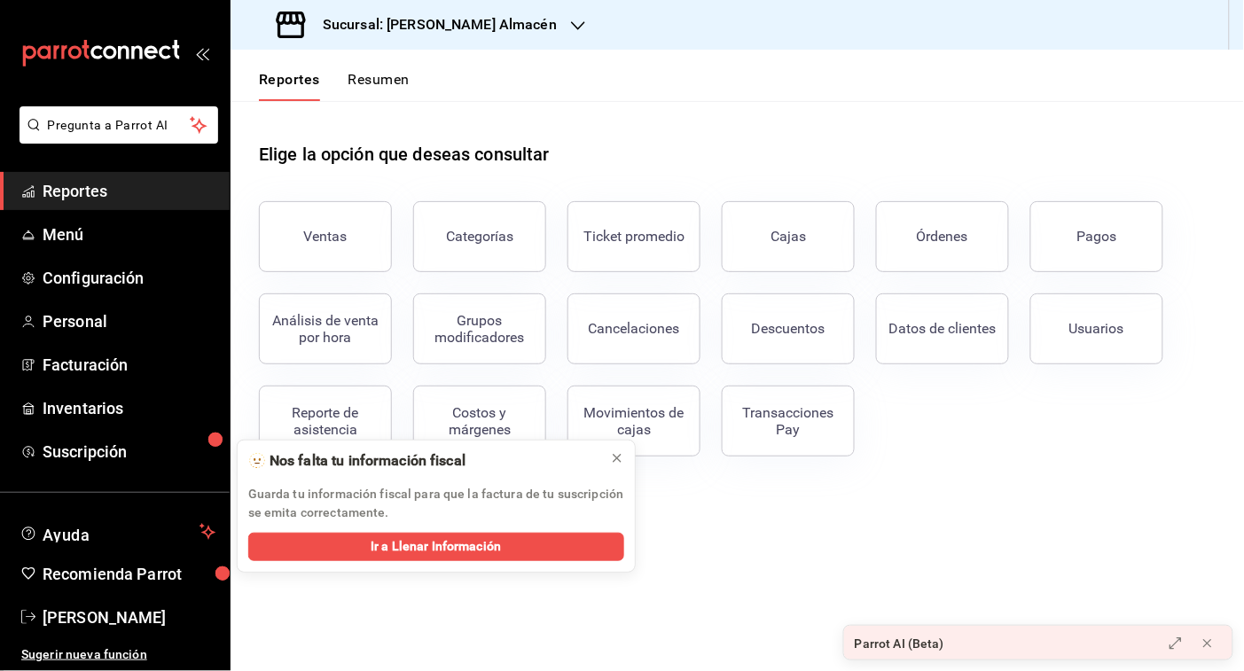
click at [571, 20] on icon "button" at bounding box center [578, 26] width 14 height 14
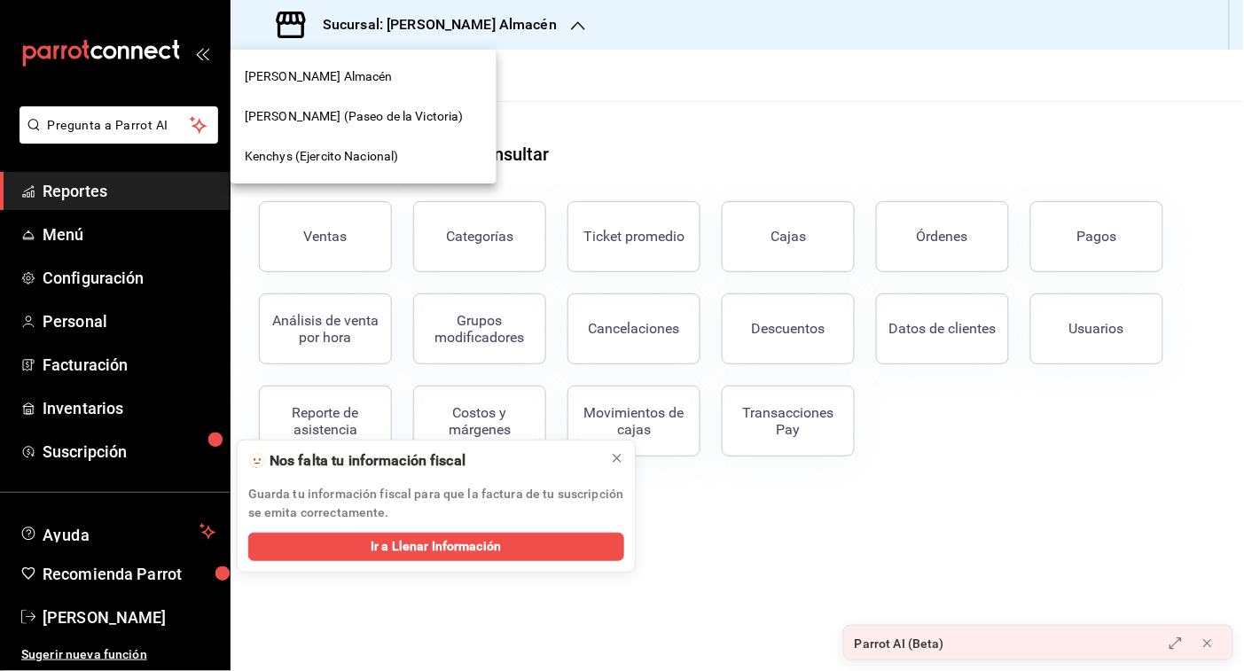
click at [396, 153] on span "Kenchys (Ejercito Nacional)" at bounding box center [322, 156] width 154 height 19
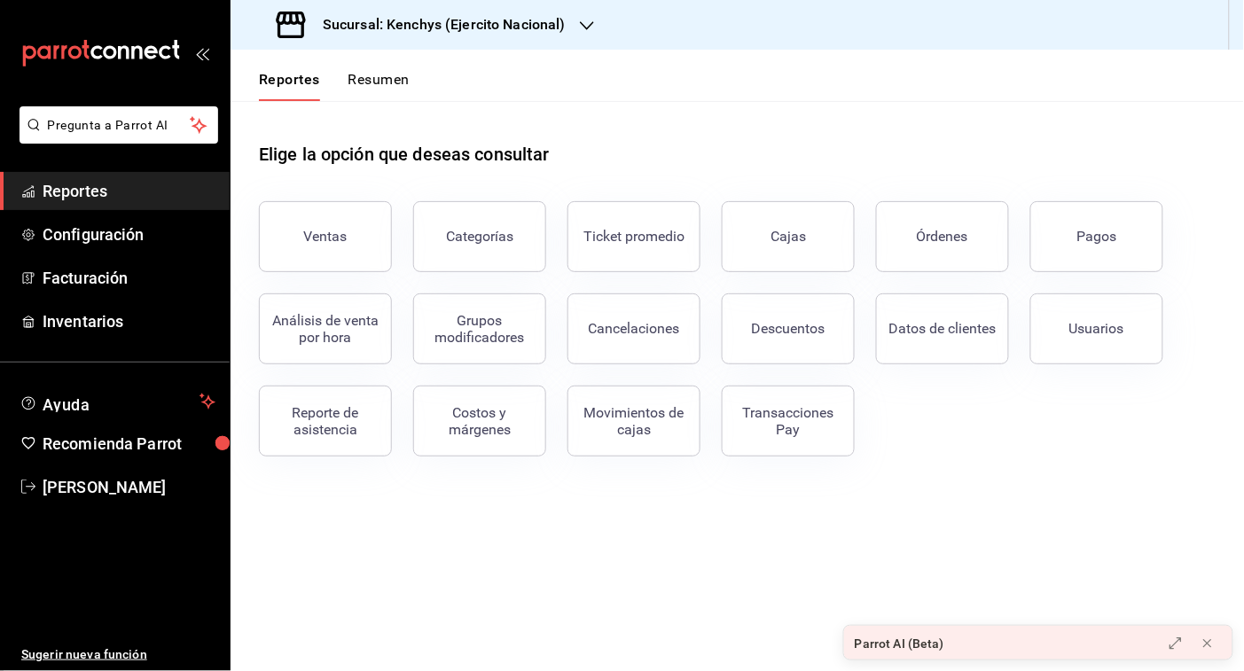
click at [587, 24] on icon "button" at bounding box center [587, 26] width 14 height 14
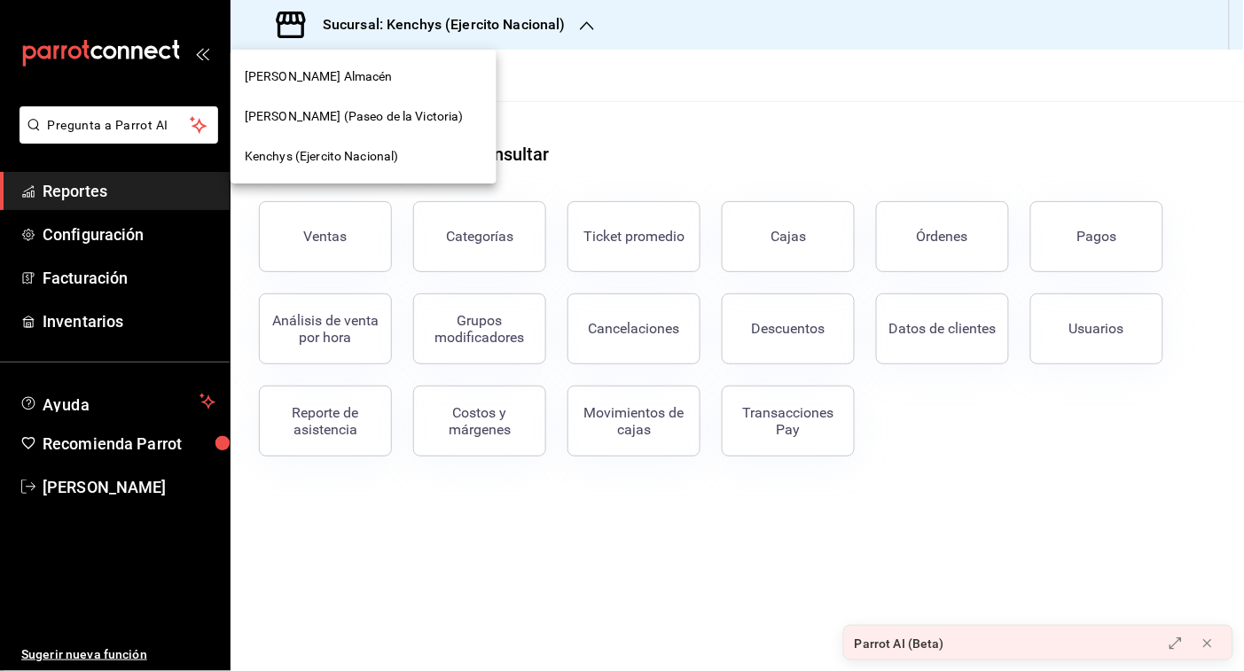
click at [370, 117] on span "[PERSON_NAME] (Paseo de la Victoria)" at bounding box center [354, 116] width 219 height 19
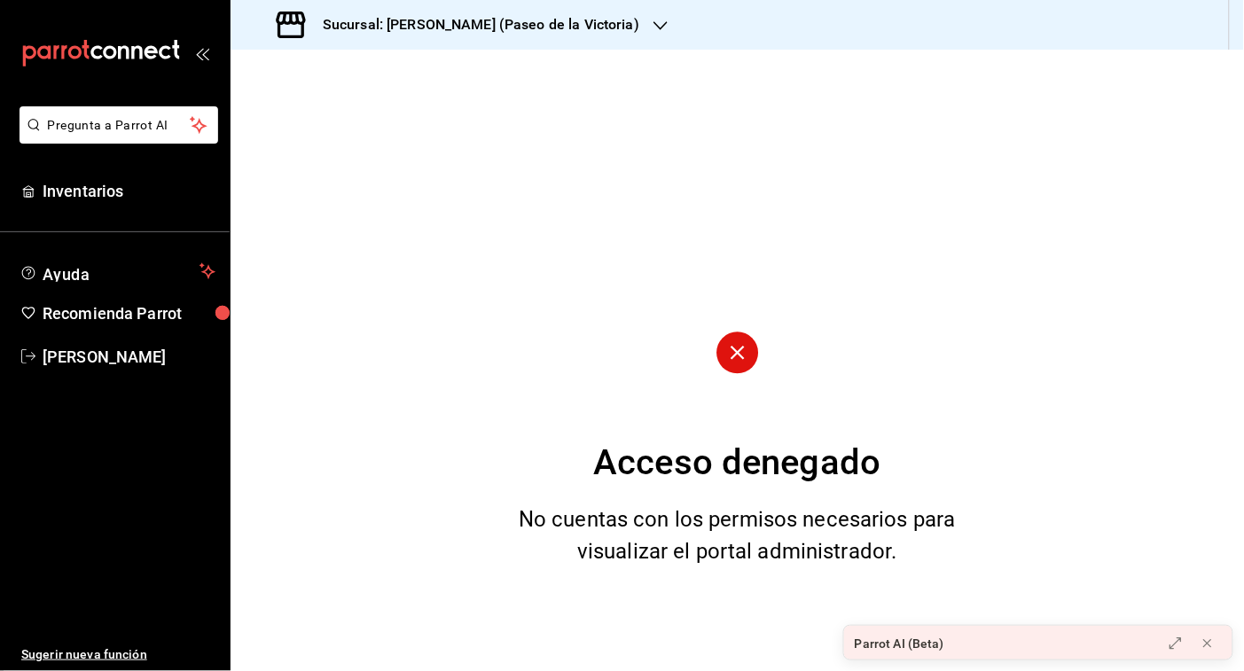
click at [654, 22] on icon "button" at bounding box center [661, 26] width 14 height 14
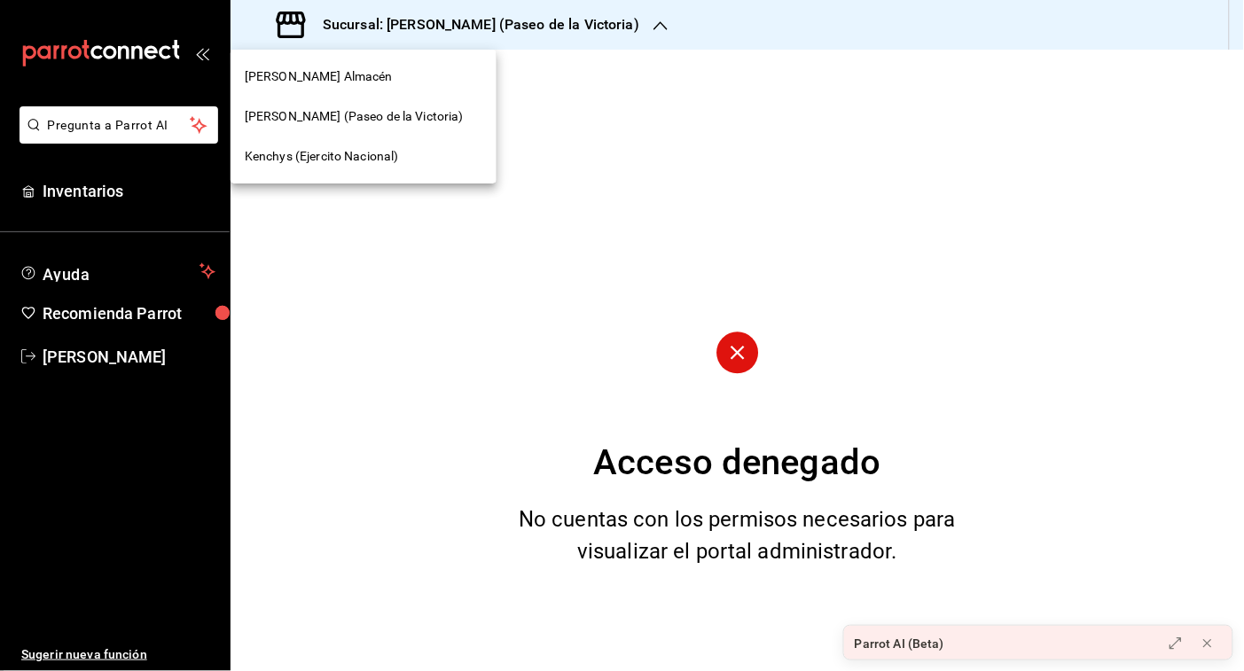
click at [386, 80] on div "[PERSON_NAME] Almacén" at bounding box center [364, 76] width 238 height 19
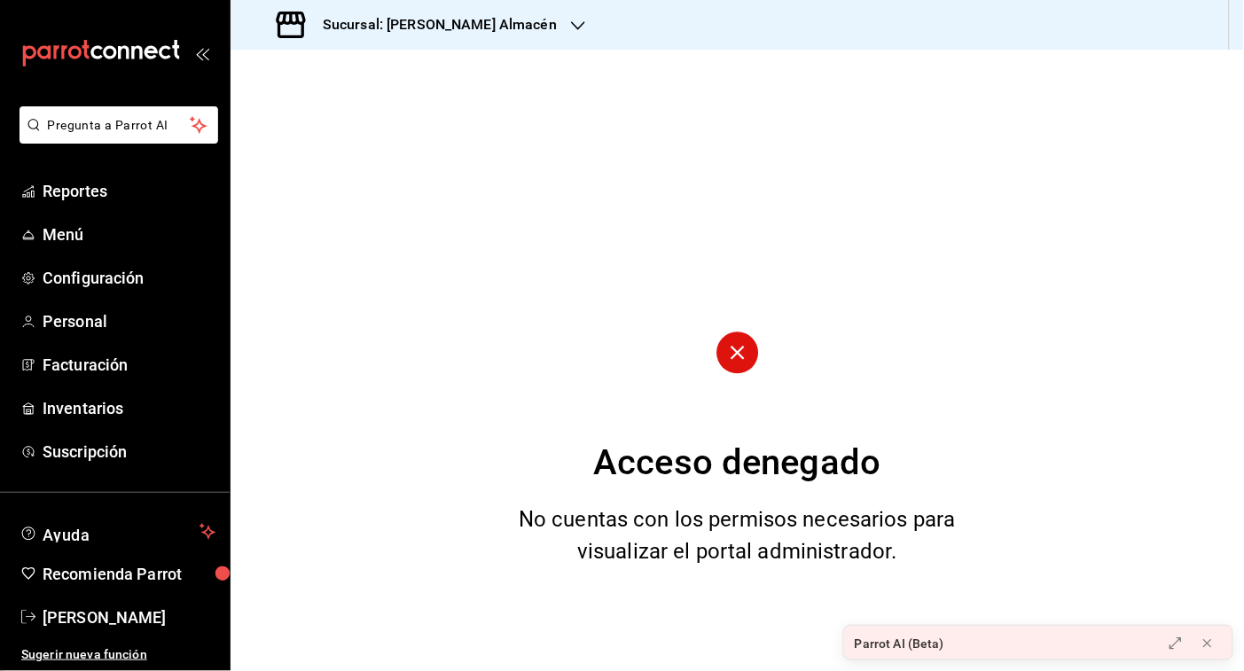
click at [571, 22] on icon "button" at bounding box center [578, 26] width 14 height 14
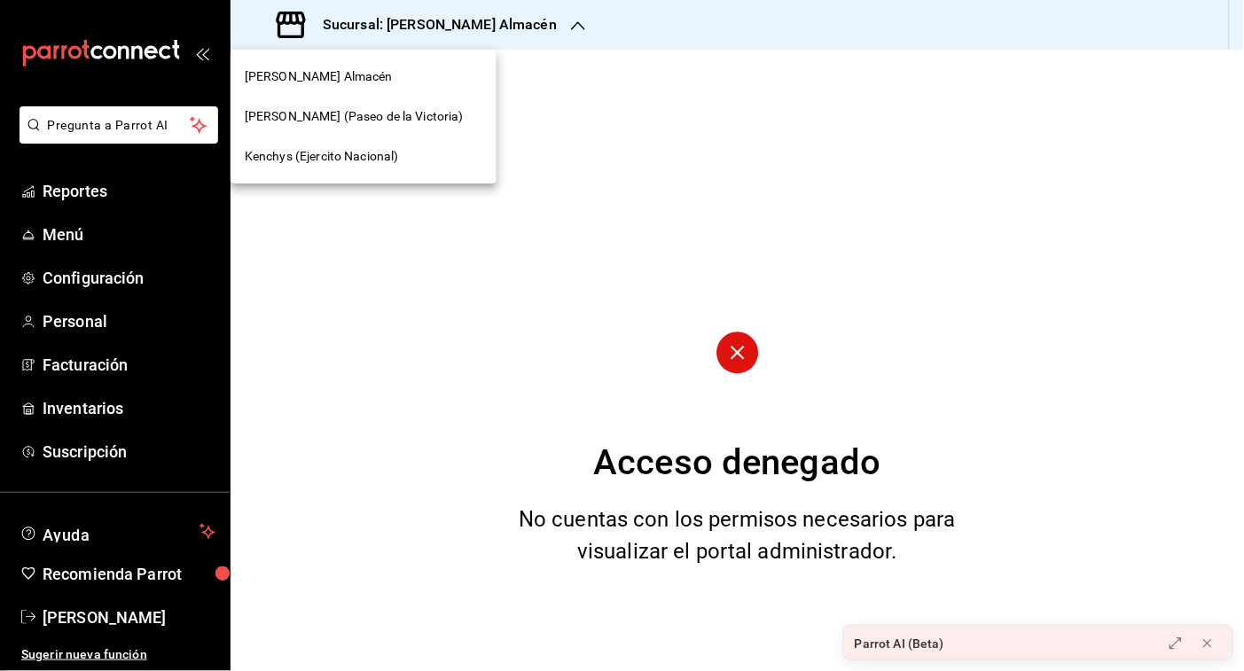
click at [413, 74] on div "[PERSON_NAME] Almacén" at bounding box center [364, 76] width 238 height 19
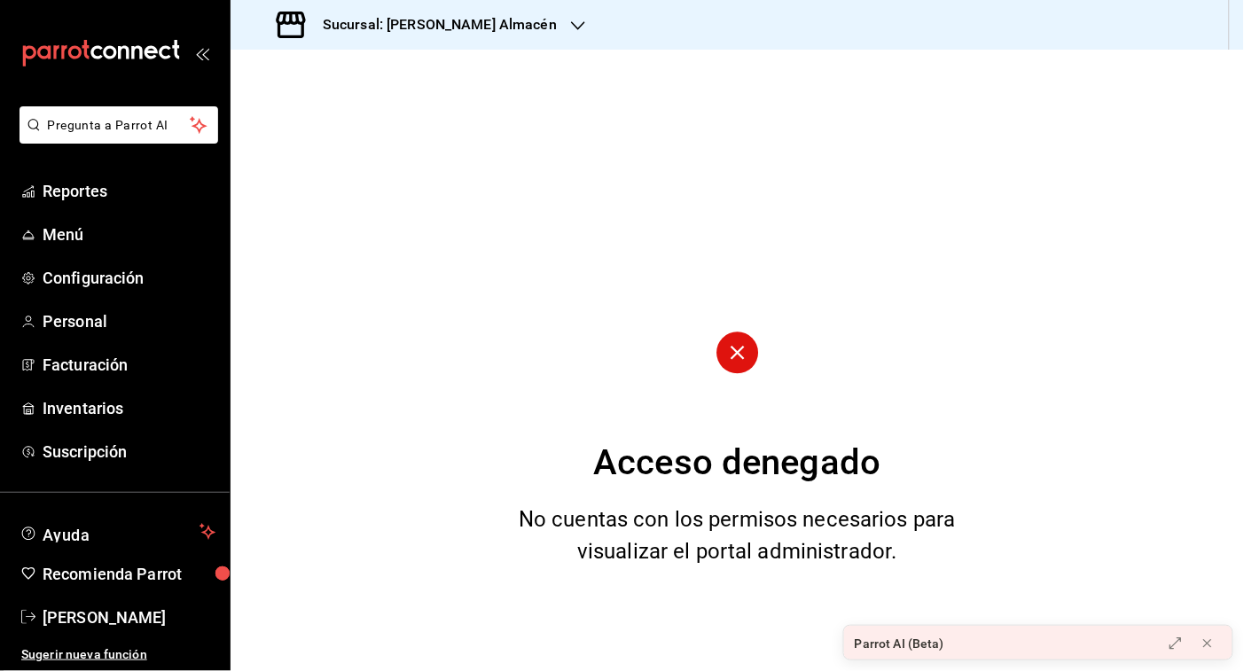
click at [571, 24] on icon "button" at bounding box center [578, 26] width 14 height 14
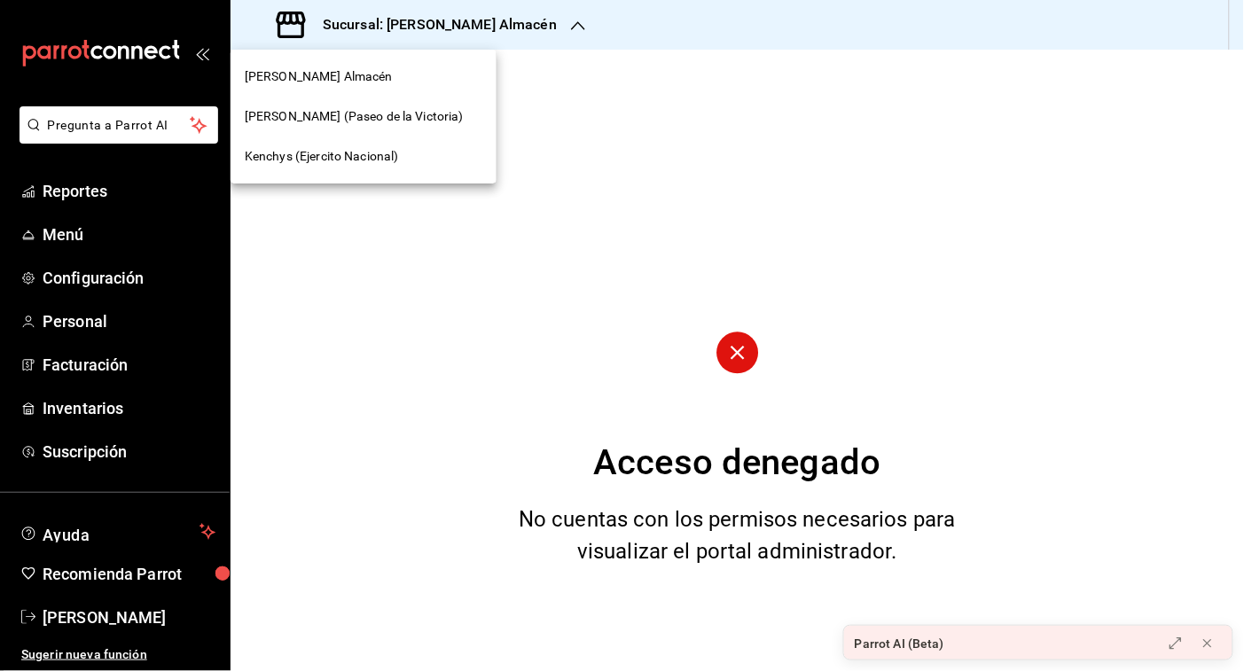
click at [396, 116] on span "[PERSON_NAME] (Paseo de la Victoria)" at bounding box center [354, 116] width 219 height 19
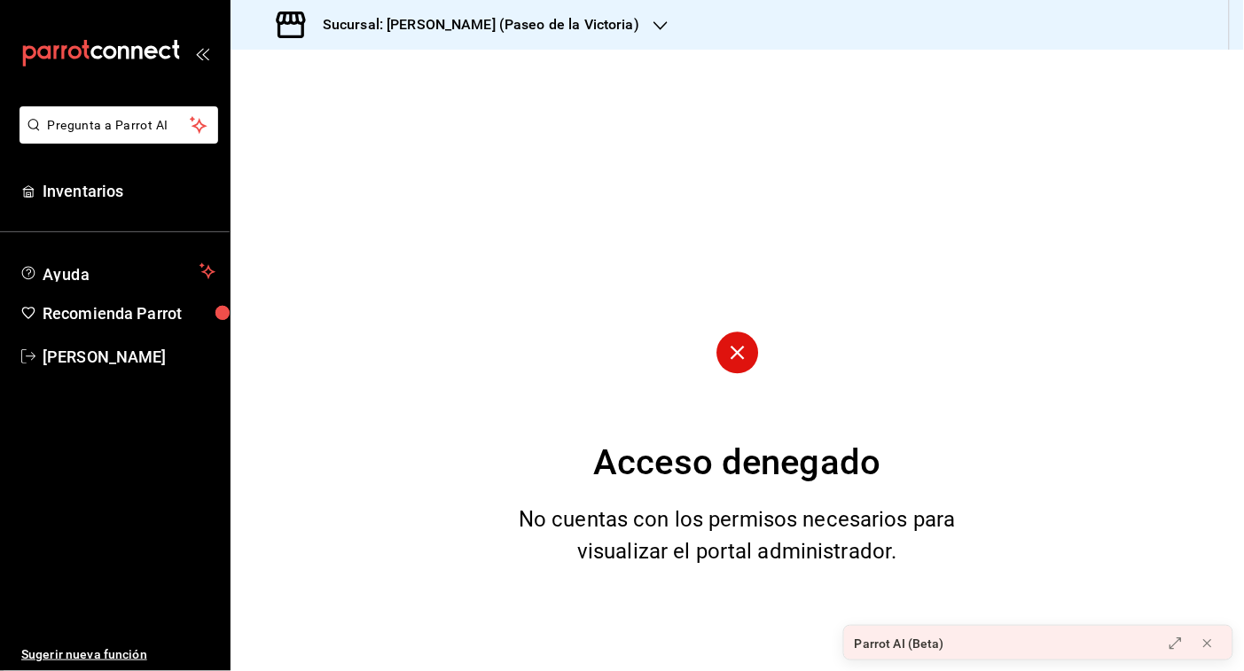
click at [654, 19] on icon "button" at bounding box center [661, 26] width 14 height 14
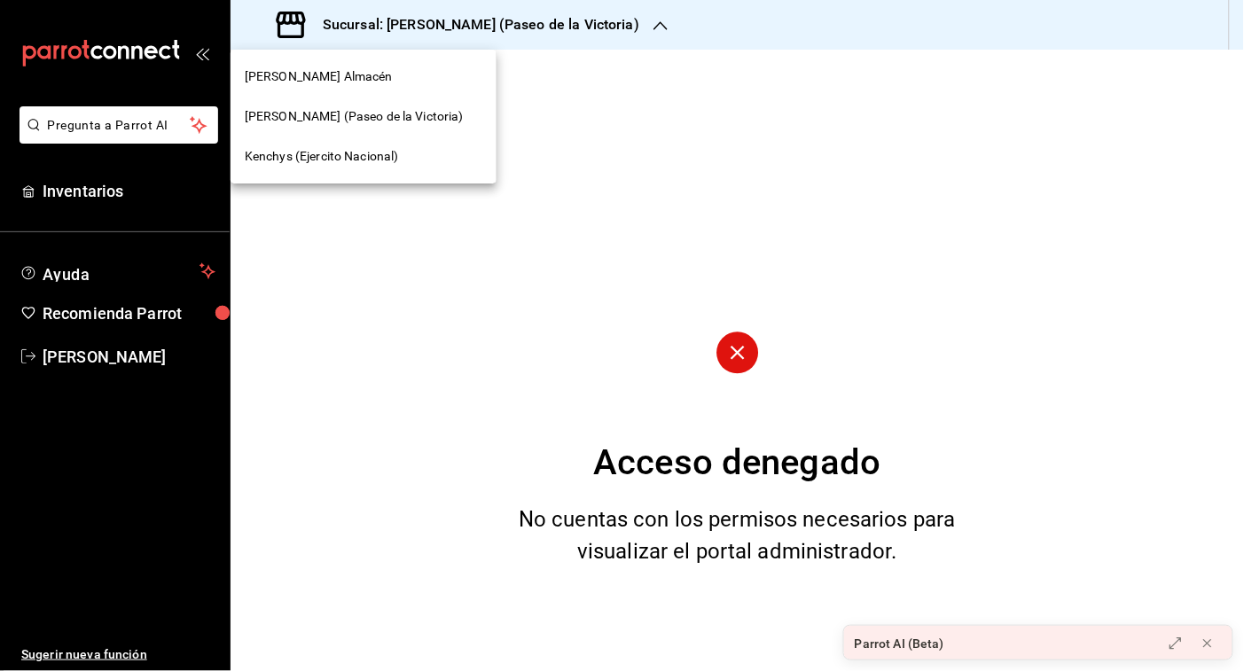
click at [396, 151] on span "Kenchys (Ejercito Nacional)" at bounding box center [322, 156] width 154 height 19
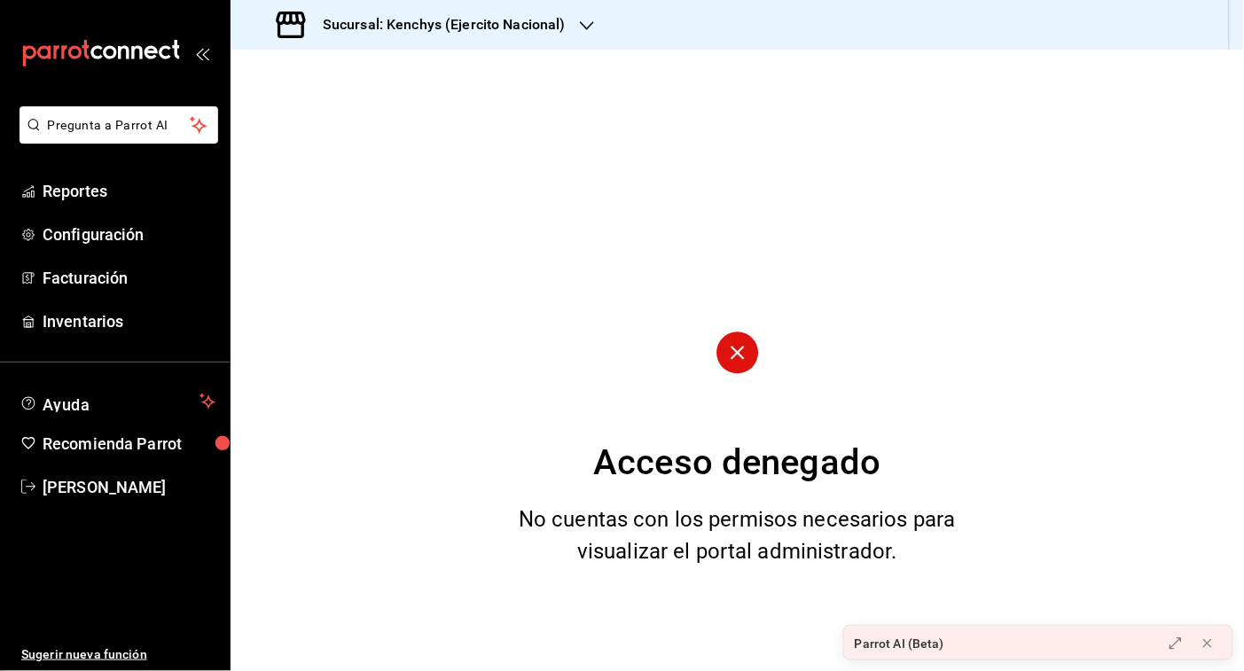
click at [511, 19] on h3 "Sucursal: Kenchys (Ejercito Nacional)" at bounding box center [437, 24] width 257 height 21
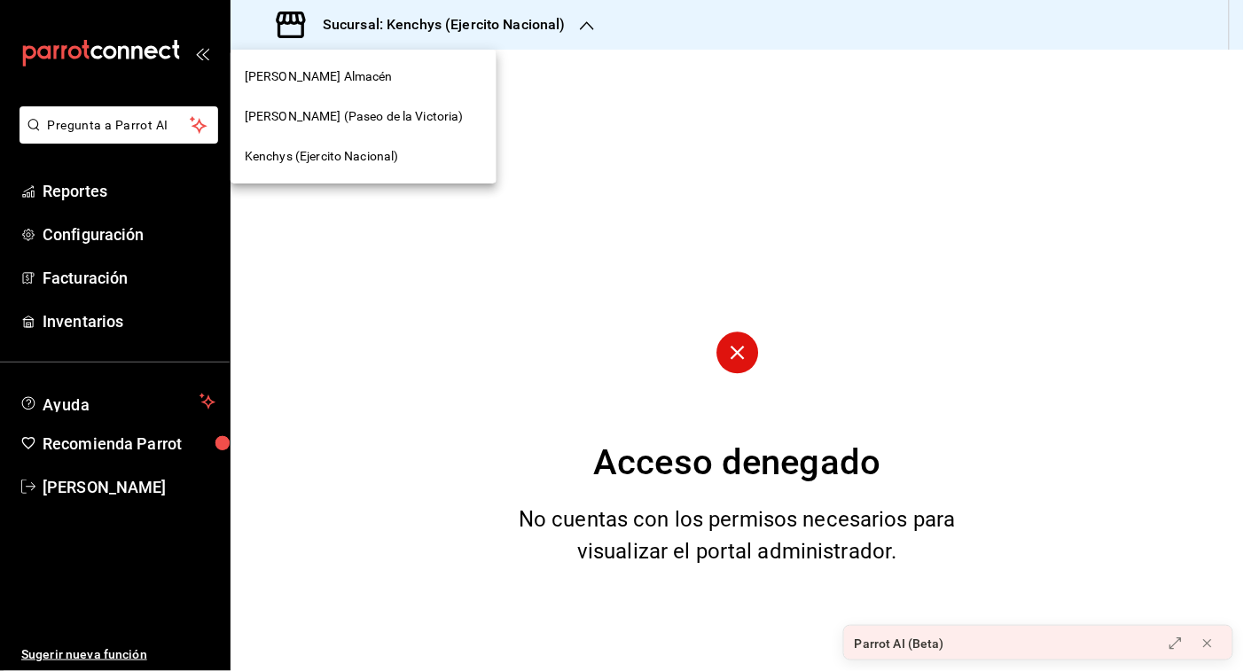
click at [384, 161] on span "Kenchys (Ejercito Nacional)" at bounding box center [322, 156] width 154 height 19
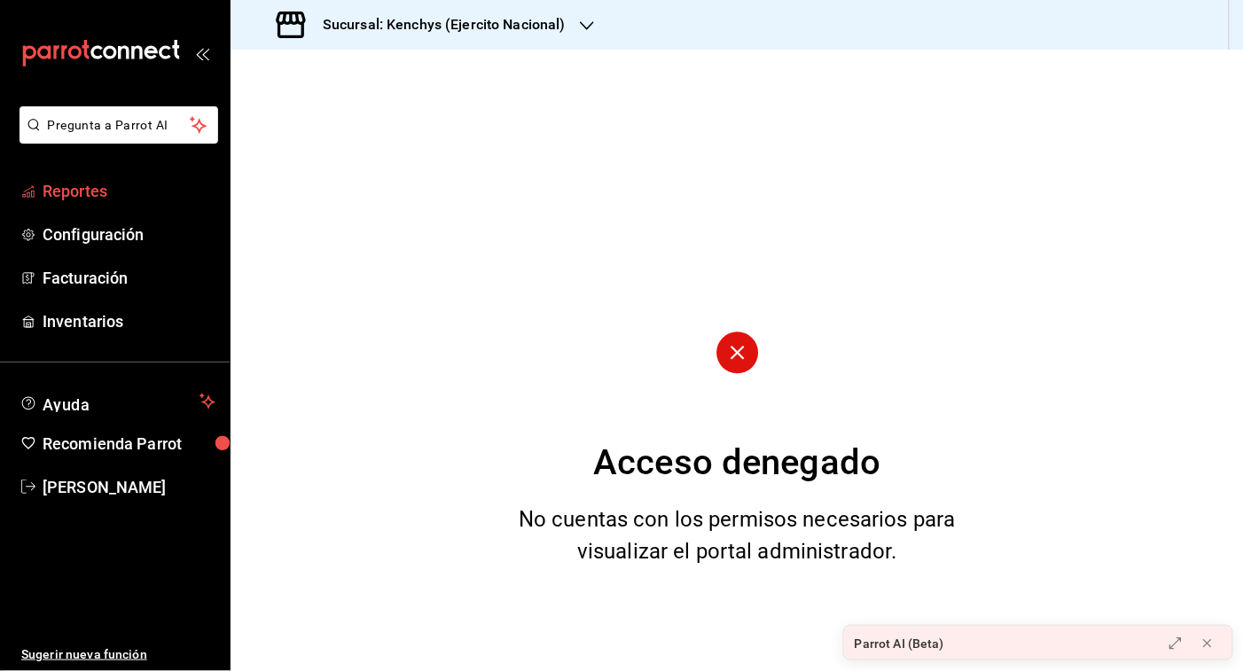
click at [99, 191] on span "Reportes" at bounding box center [129, 191] width 173 height 24
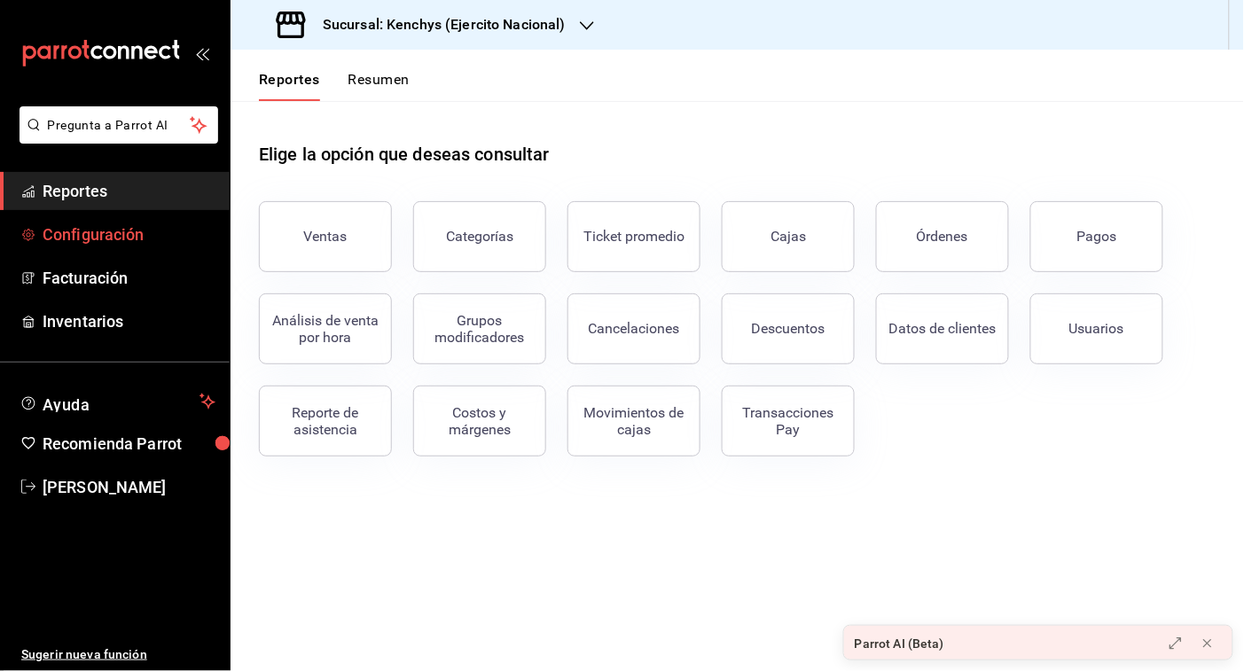
click at [102, 231] on span "Configuración" at bounding box center [129, 235] width 173 height 24
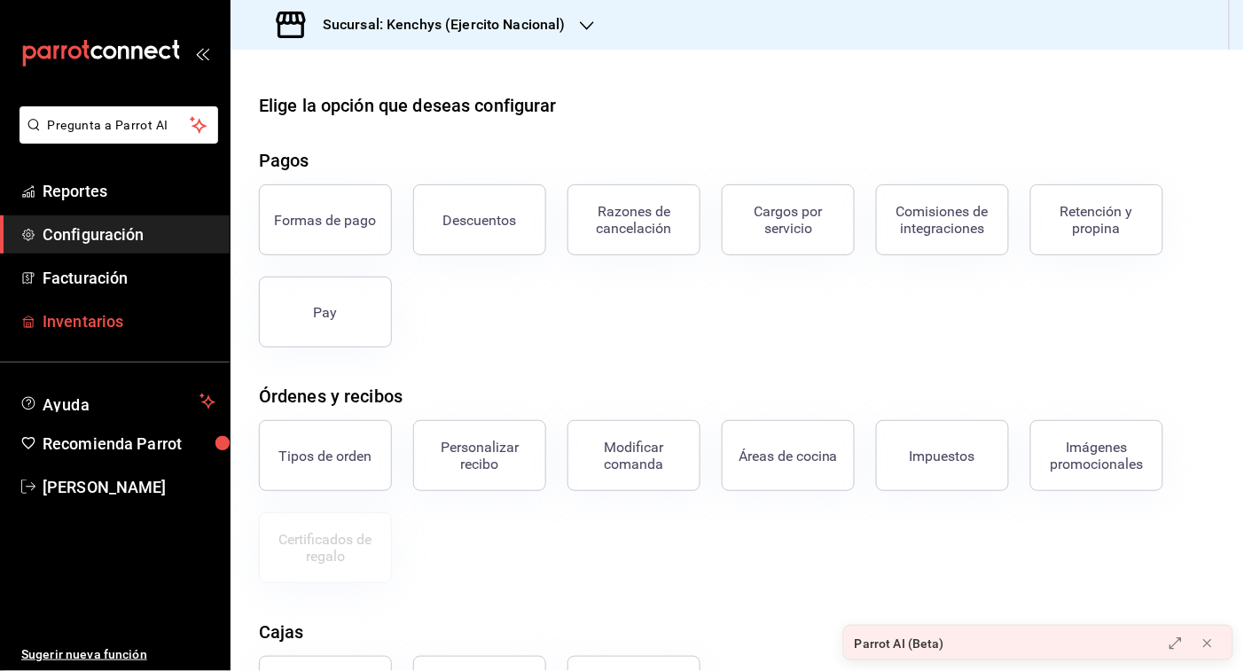
click at [93, 319] on span "Inventarios" at bounding box center [129, 322] width 173 height 24
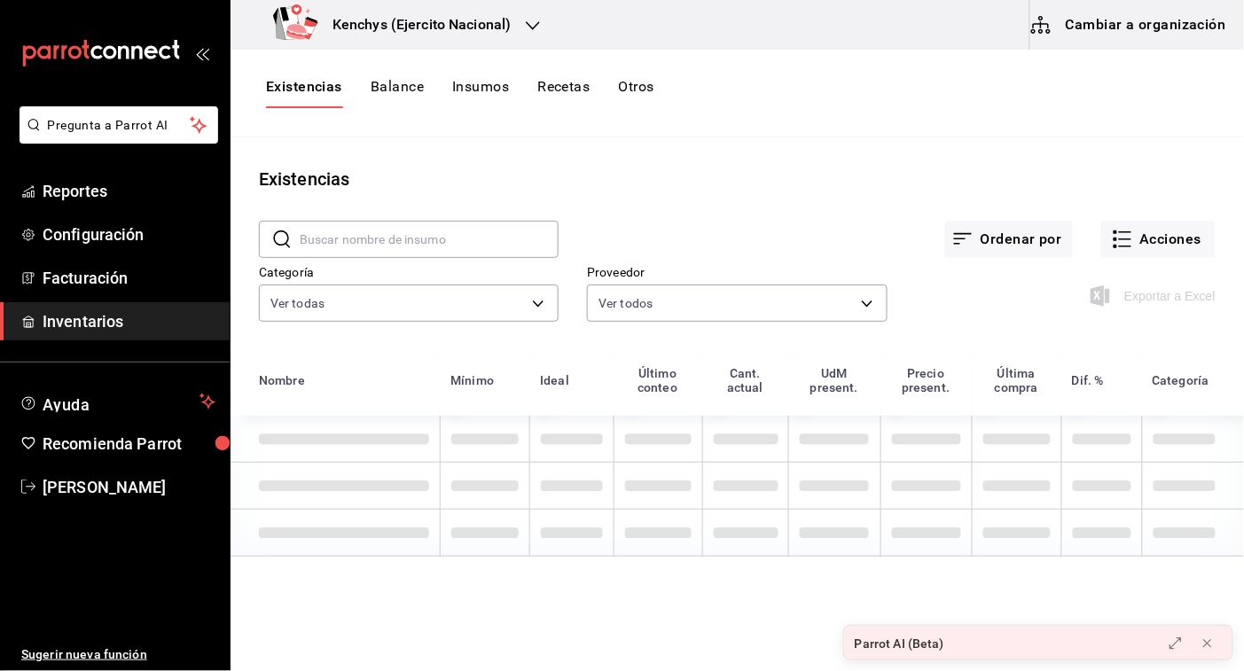
click at [532, 25] on icon "button" at bounding box center [533, 26] width 14 height 14
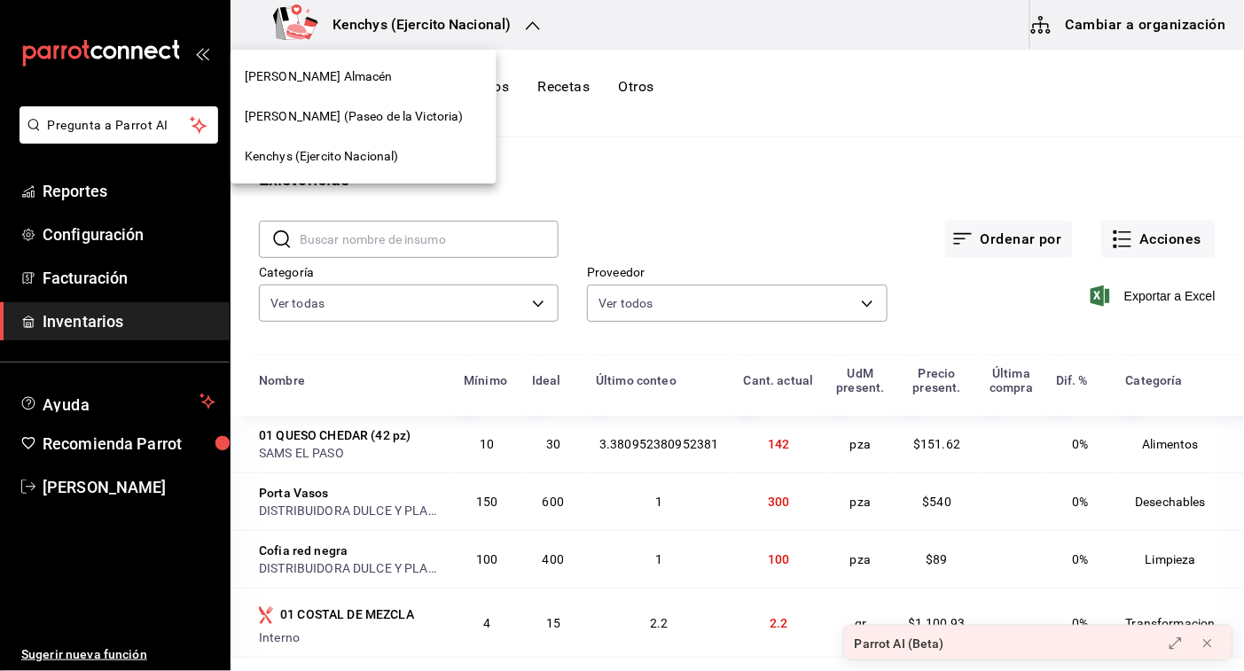
click at [532, 25] on div at bounding box center [622, 335] width 1244 height 671
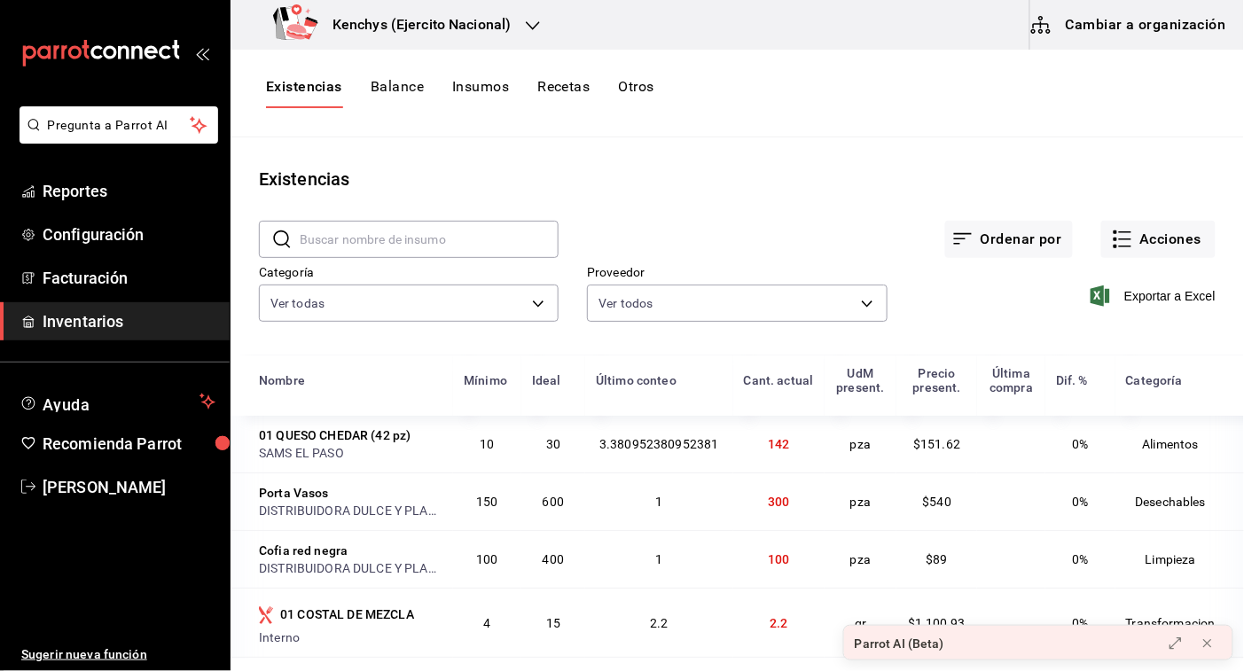
click at [523, 20] on div "Kenchys (Ejercito Nacional)" at bounding box center [396, 25] width 302 height 50
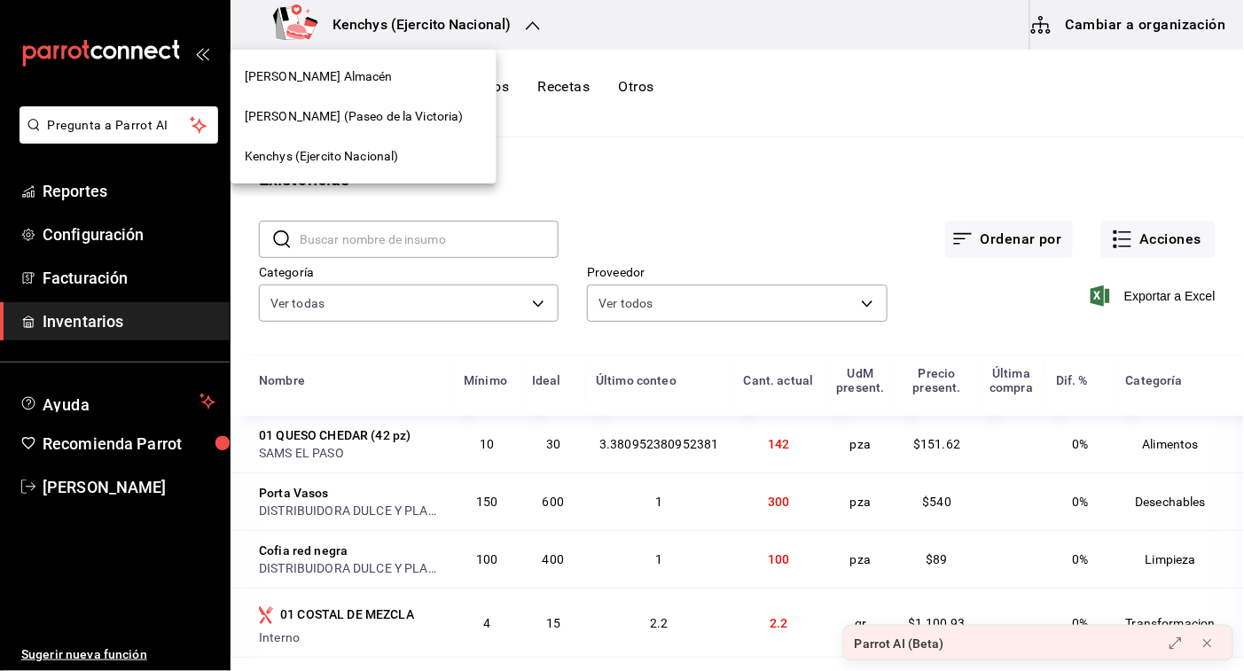
click at [387, 113] on span "[PERSON_NAME] (Paseo de la Victoria)" at bounding box center [354, 116] width 219 height 19
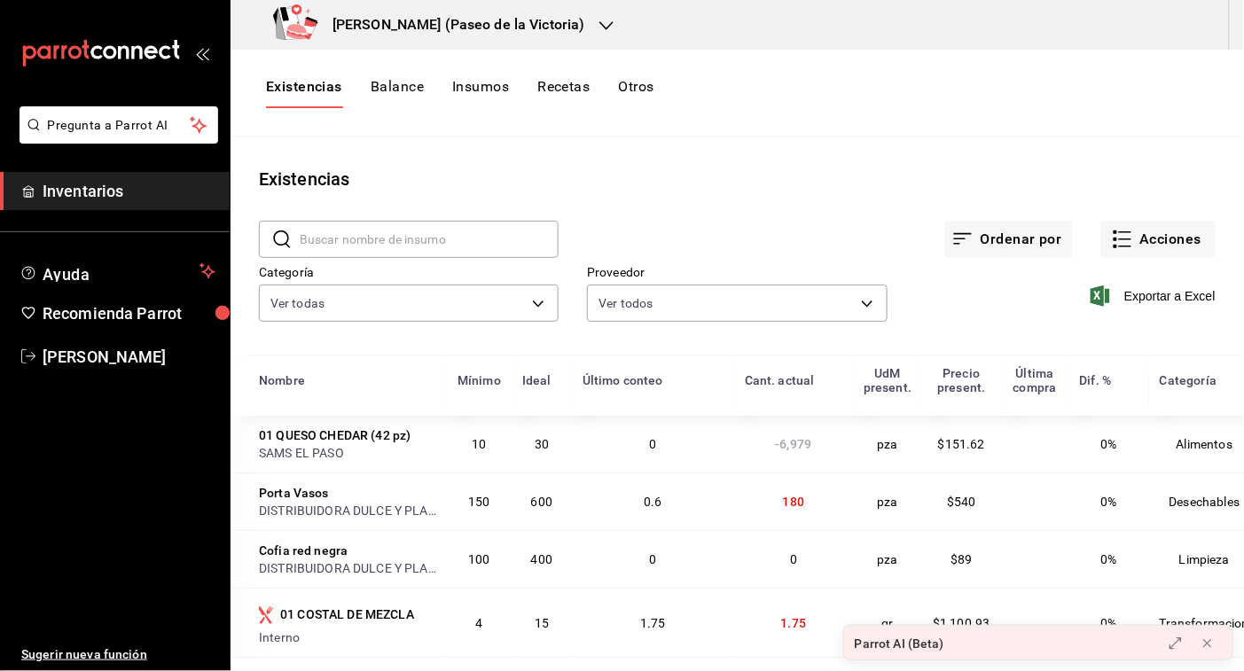
click at [544, 14] on div "[PERSON_NAME] (Paseo de la Victoria)" at bounding box center [433, 25] width 376 height 50
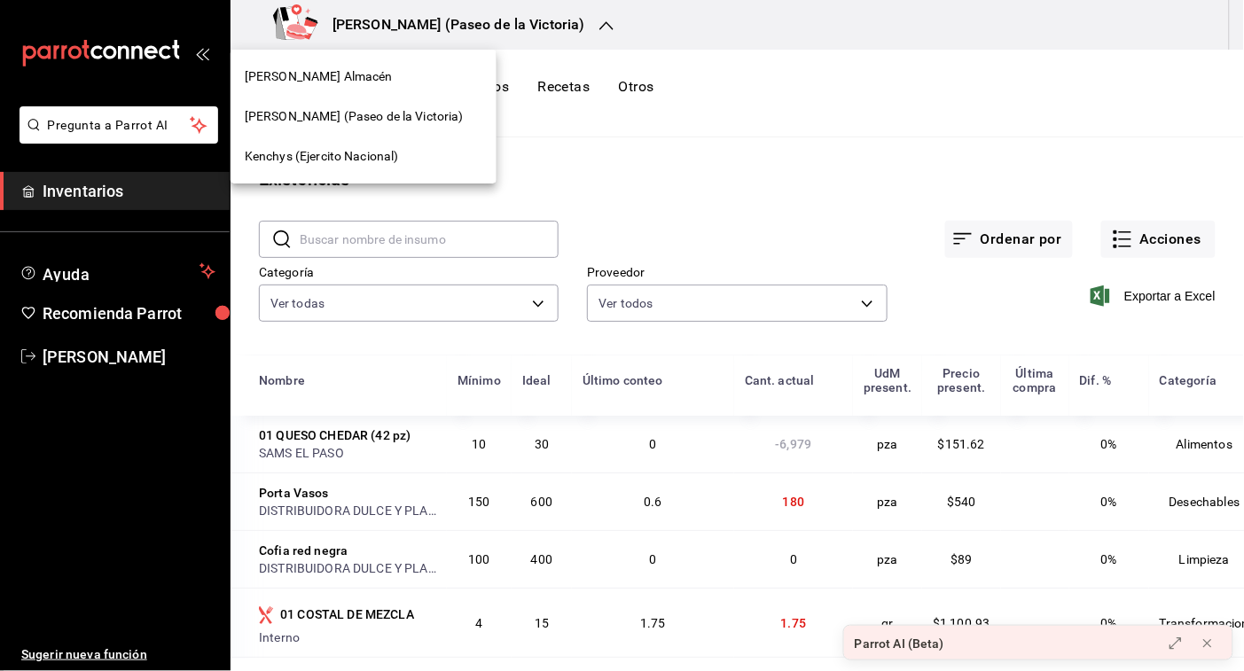
click at [386, 151] on span "Kenchys (Ejercito Nacional)" at bounding box center [322, 156] width 154 height 19
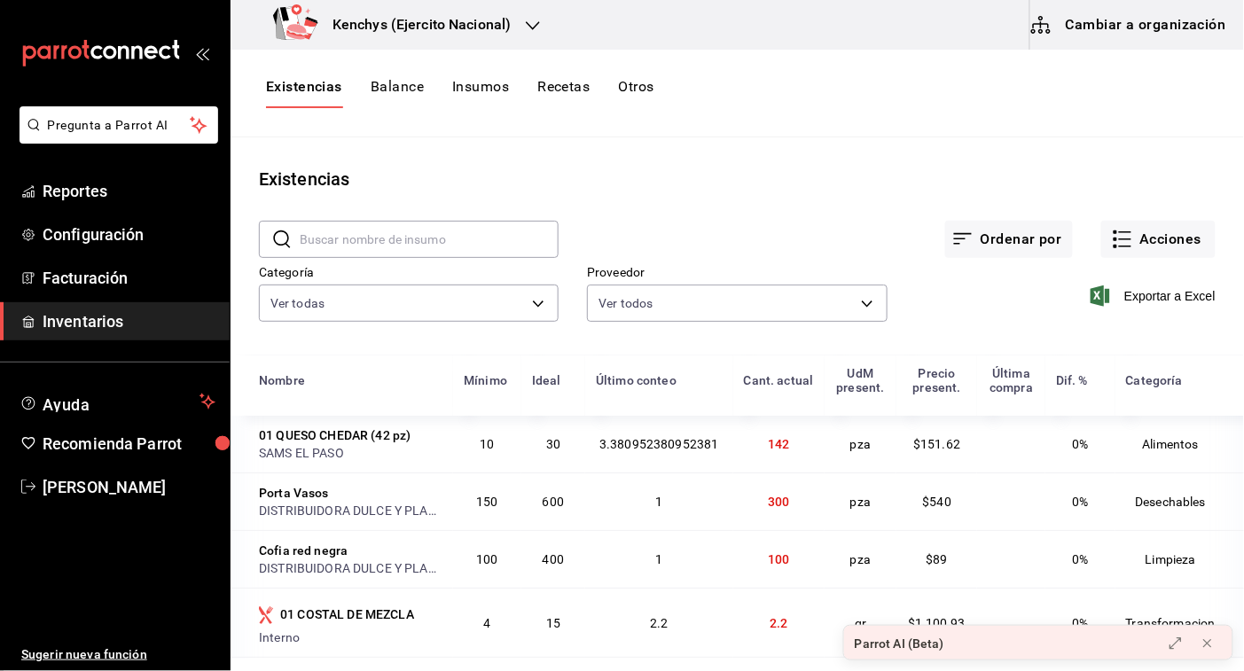
click at [532, 29] on icon "button" at bounding box center [533, 26] width 14 height 14
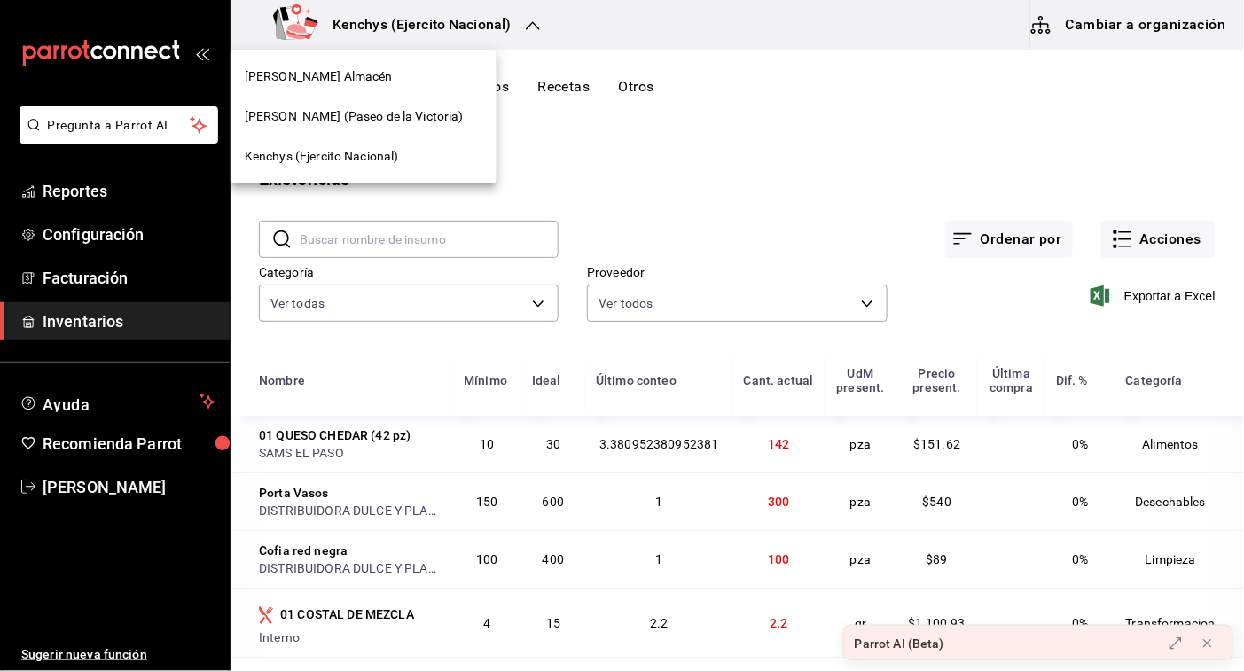
click at [368, 81] on div "[PERSON_NAME] Almacén" at bounding box center [364, 76] width 238 height 19
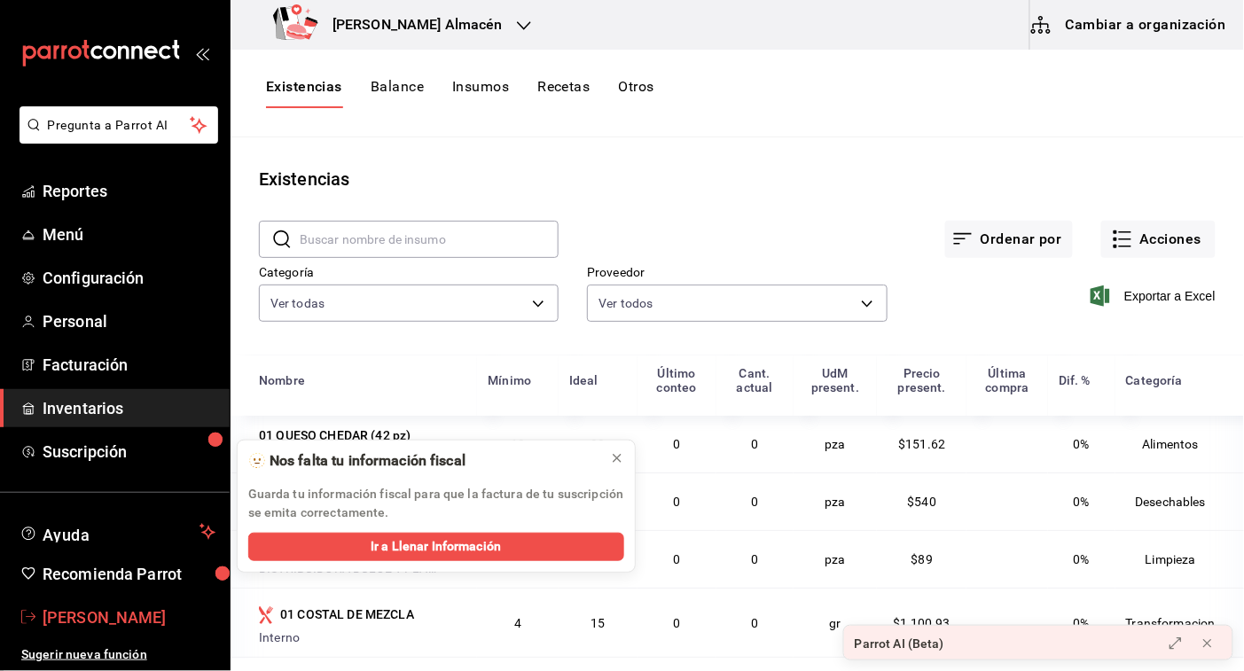
click at [98, 612] on span "[PERSON_NAME]" at bounding box center [129, 618] width 173 height 24
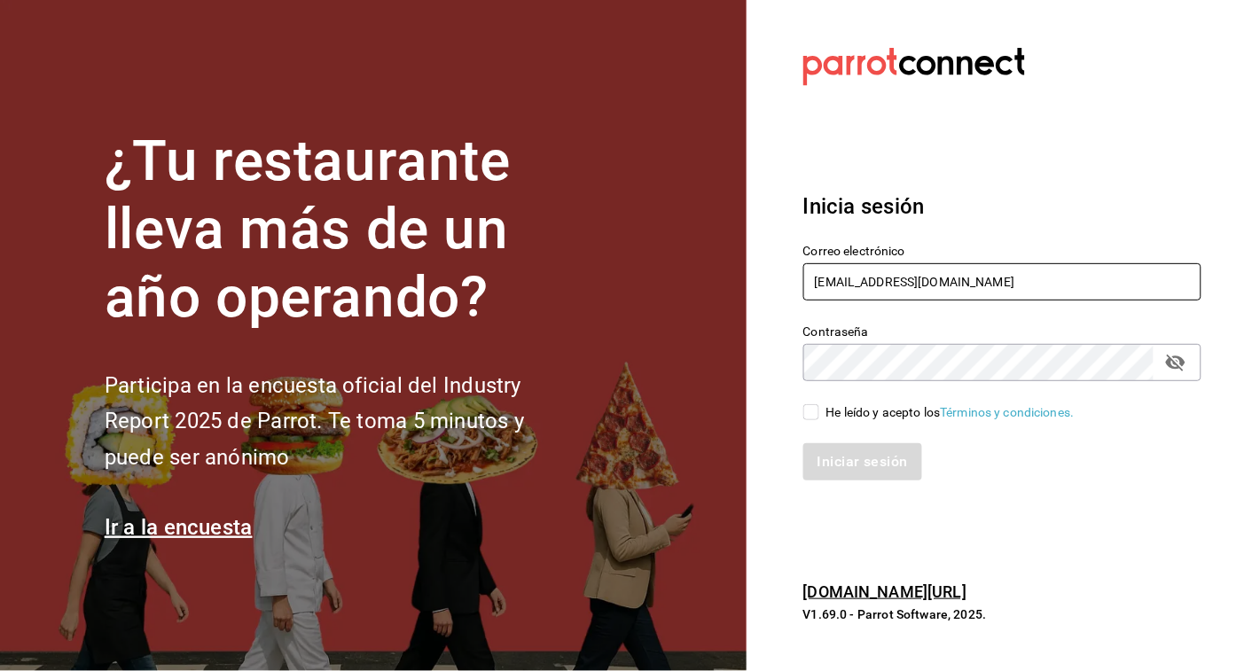
click at [994, 282] on input "[EMAIL_ADDRESS][DOMAIN_NAME]" at bounding box center [1003, 281] width 399 height 37
drag, startPoint x: 994, startPoint y: 282, endPoint x: 741, endPoint y: 216, distance: 261.4
click at [741, 216] on div "¿Tu restaurante lleva más de un año operando? Participa en la encuesta oficial …" at bounding box center [622, 335] width 1244 height 671
type input "[EMAIL_ADDRESS][PERSON_NAME][DOMAIN_NAME]"
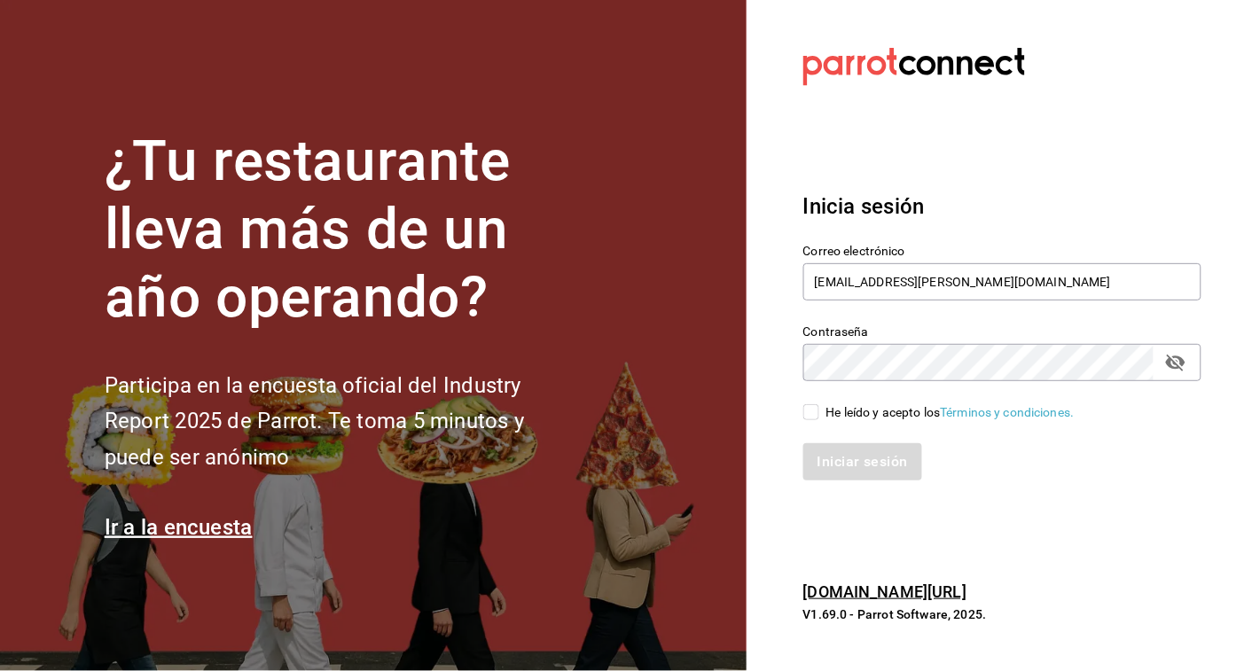
click at [808, 403] on div "He leído y acepto los Términos y condiciones." at bounding box center [1003, 413] width 399 height 20
click at [804, 412] on input "He leído y acepto los Términos y condiciones." at bounding box center [812, 412] width 16 height 16
checkbox input "true"
click at [834, 458] on button "Iniciar sesión" at bounding box center [864, 461] width 121 height 37
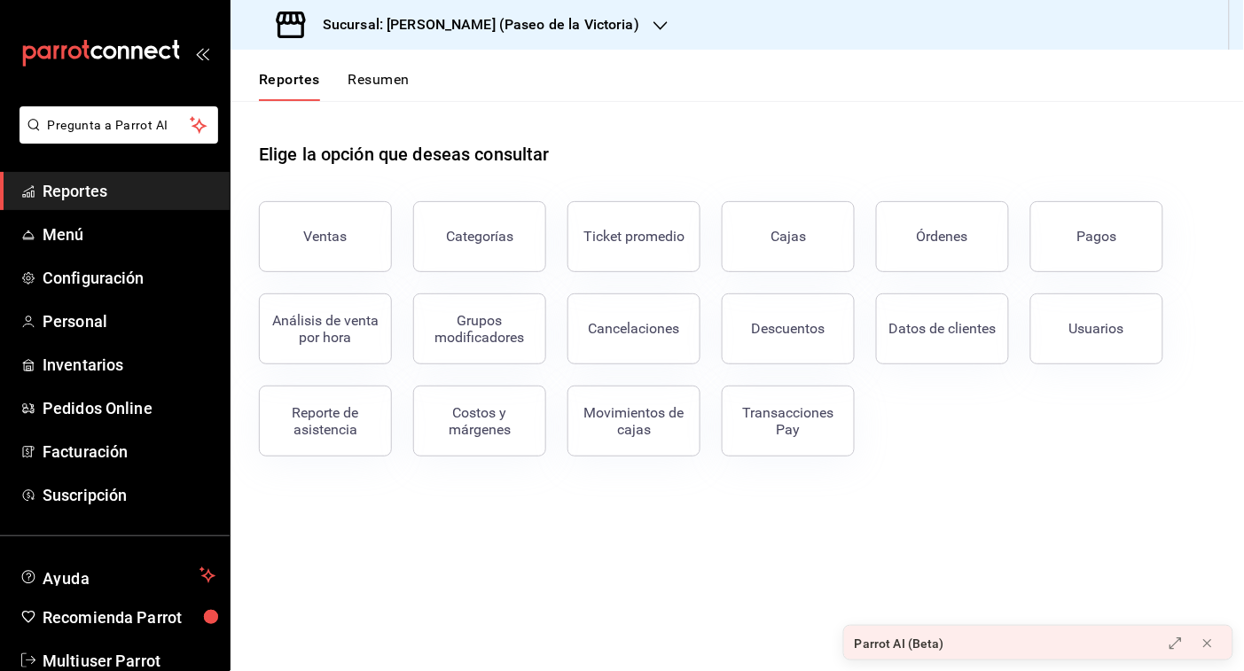
click at [654, 16] on div at bounding box center [661, 25] width 14 height 19
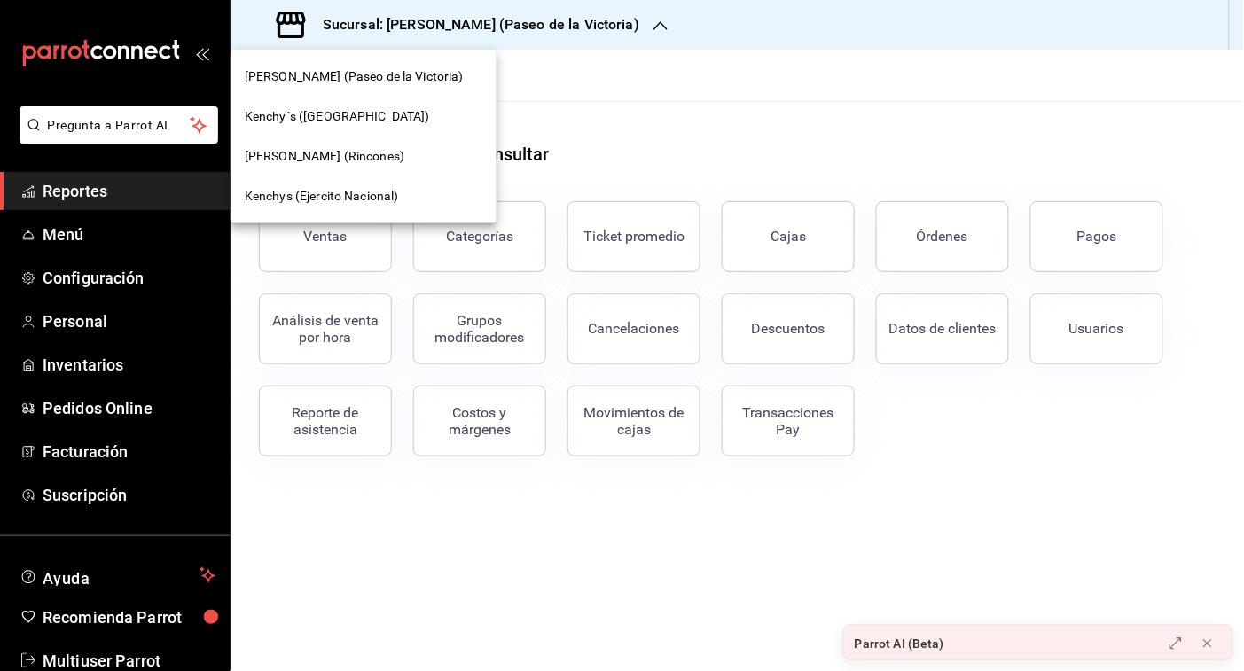
click at [603, 16] on div at bounding box center [622, 335] width 1244 height 671
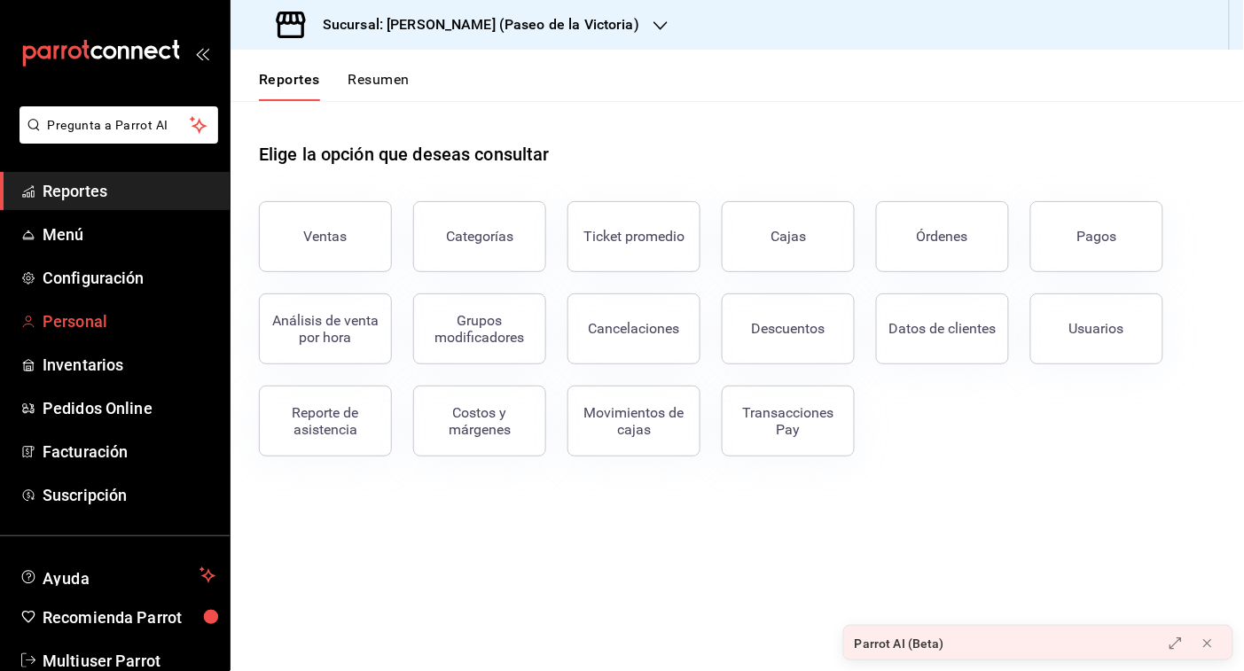
click at [116, 319] on span "Personal" at bounding box center [129, 322] width 173 height 24
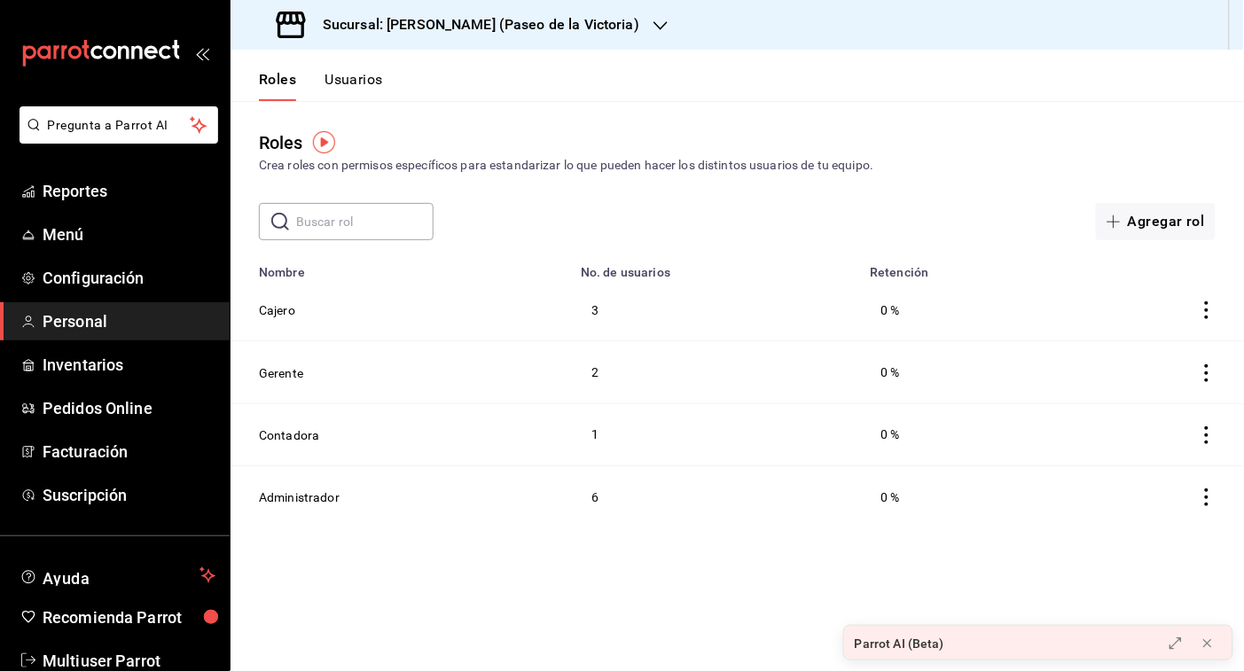
click at [365, 87] on button "Usuarios" at bounding box center [354, 86] width 59 height 30
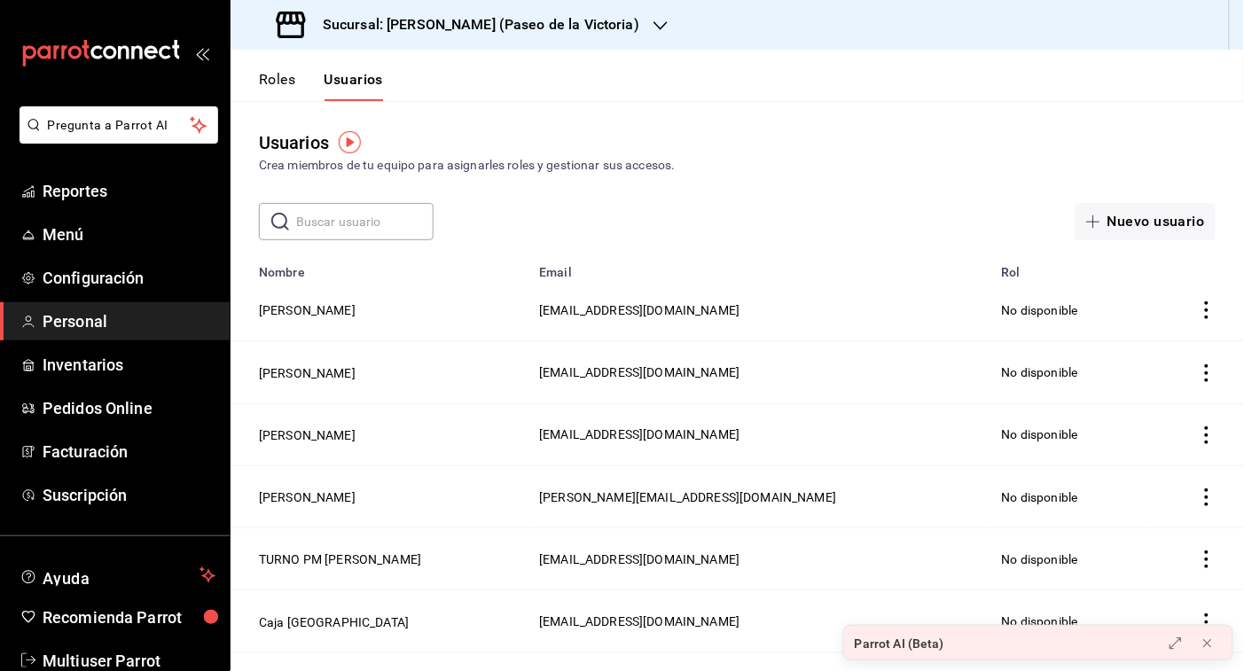
click at [616, 18] on div "Sucursal: [PERSON_NAME] (Paseo de la Victoria)" at bounding box center [460, 25] width 430 height 50
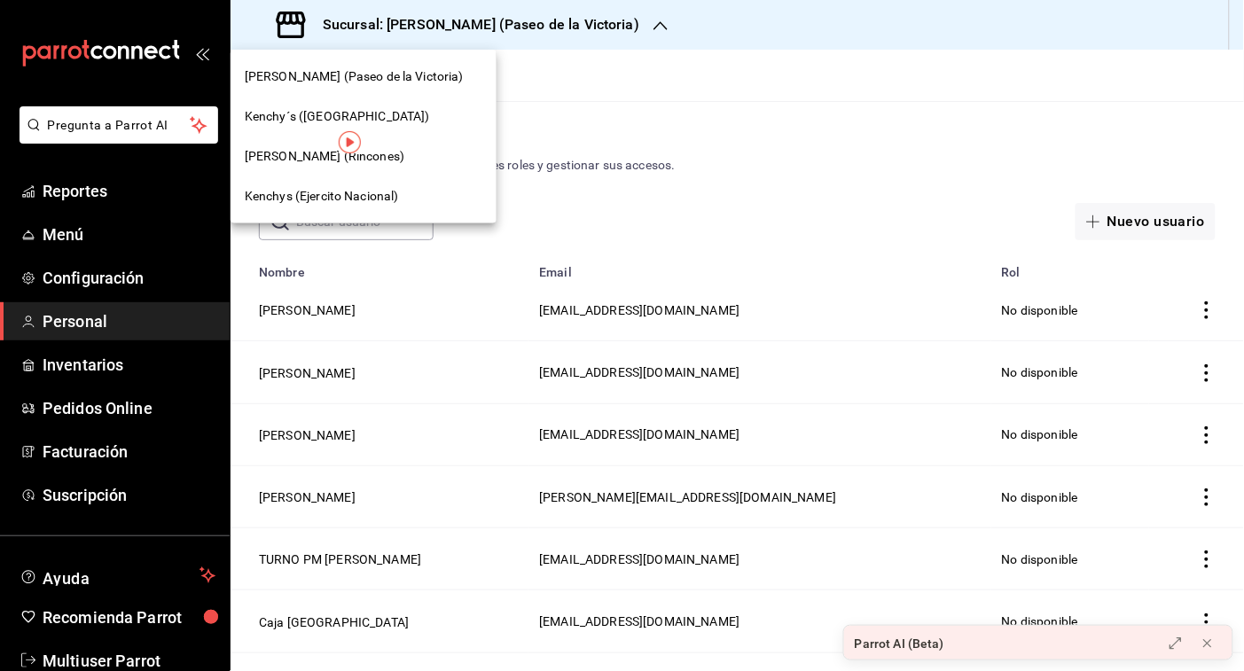
click at [383, 195] on span "Kenchys (Ejercito Nacional)" at bounding box center [322, 196] width 154 height 19
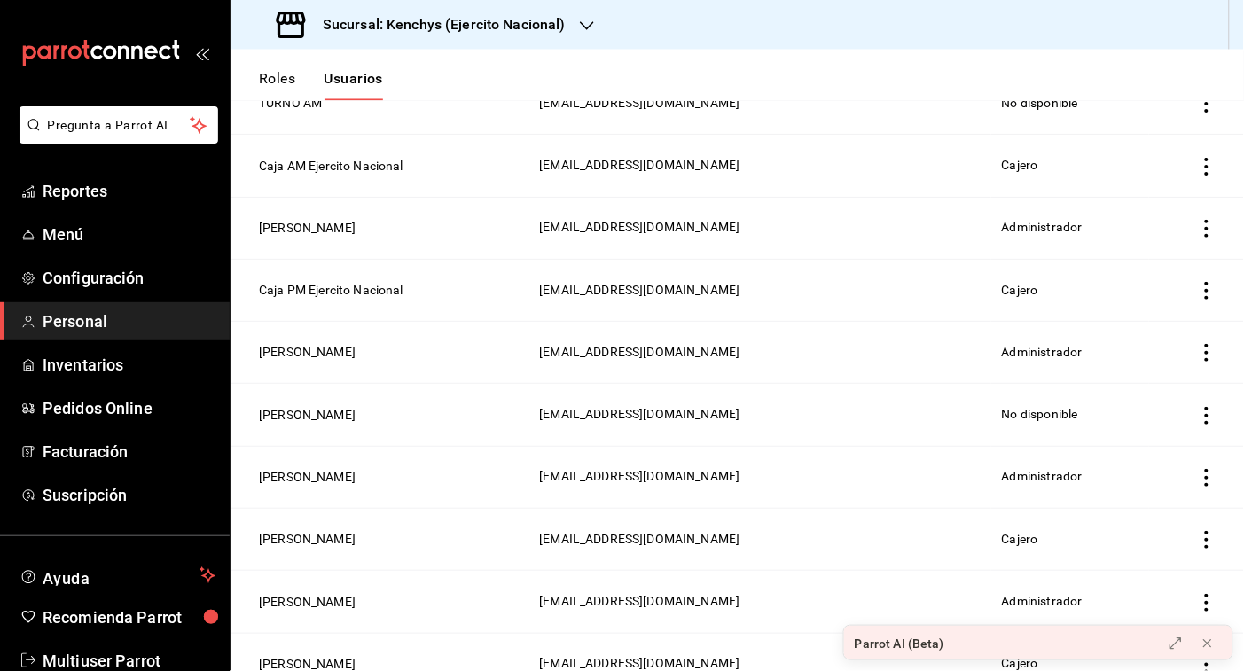
scroll to position [836, 0]
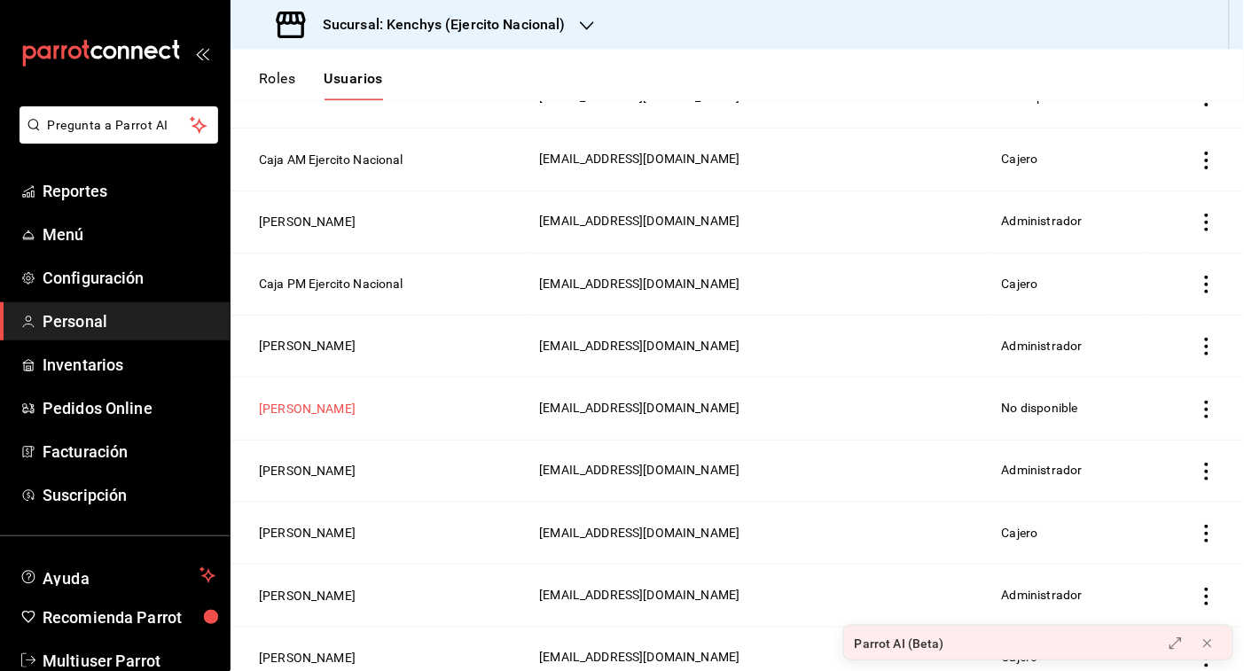
click at [322, 418] on button "[PERSON_NAME]" at bounding box center [307, 410] width 97 height 18
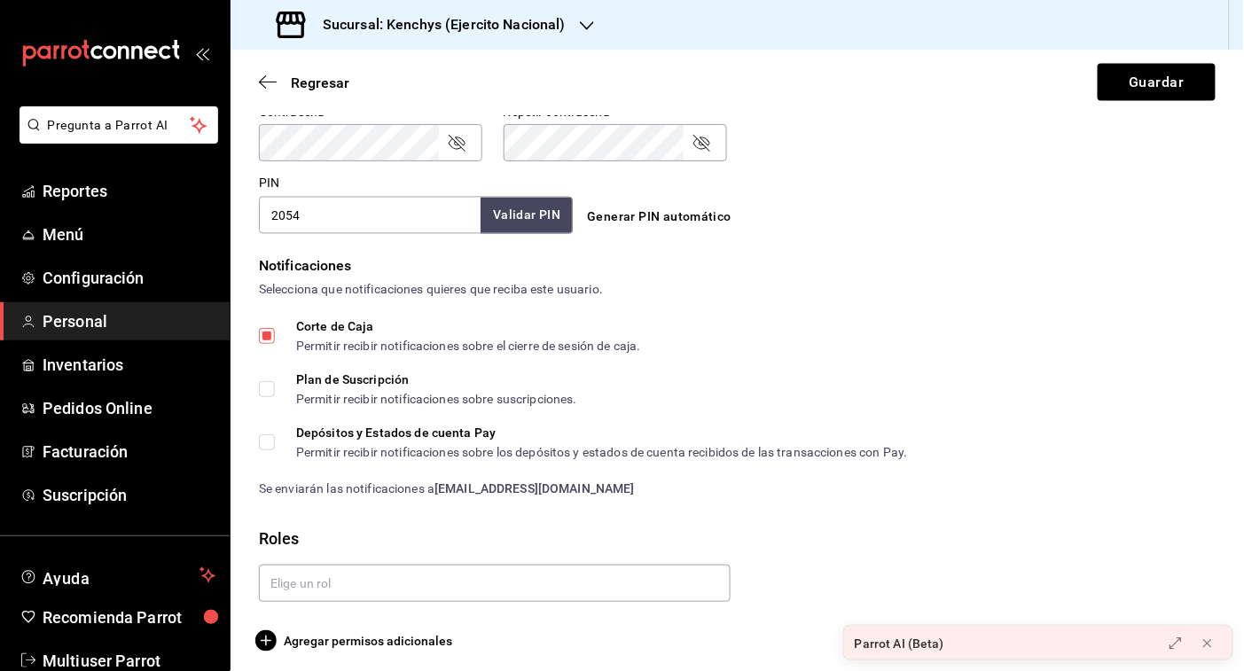
scroll to position [785, 0]
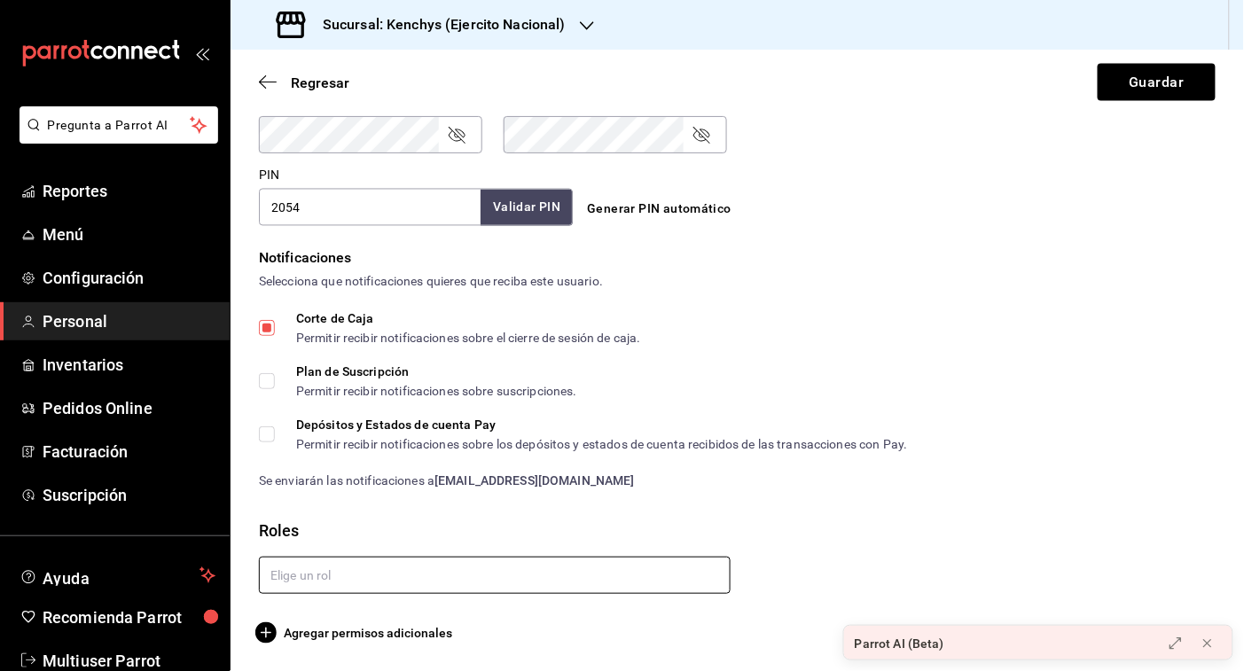
click at [441, 561] on input "text" at bounding box center [495, 575] width 472 height 37
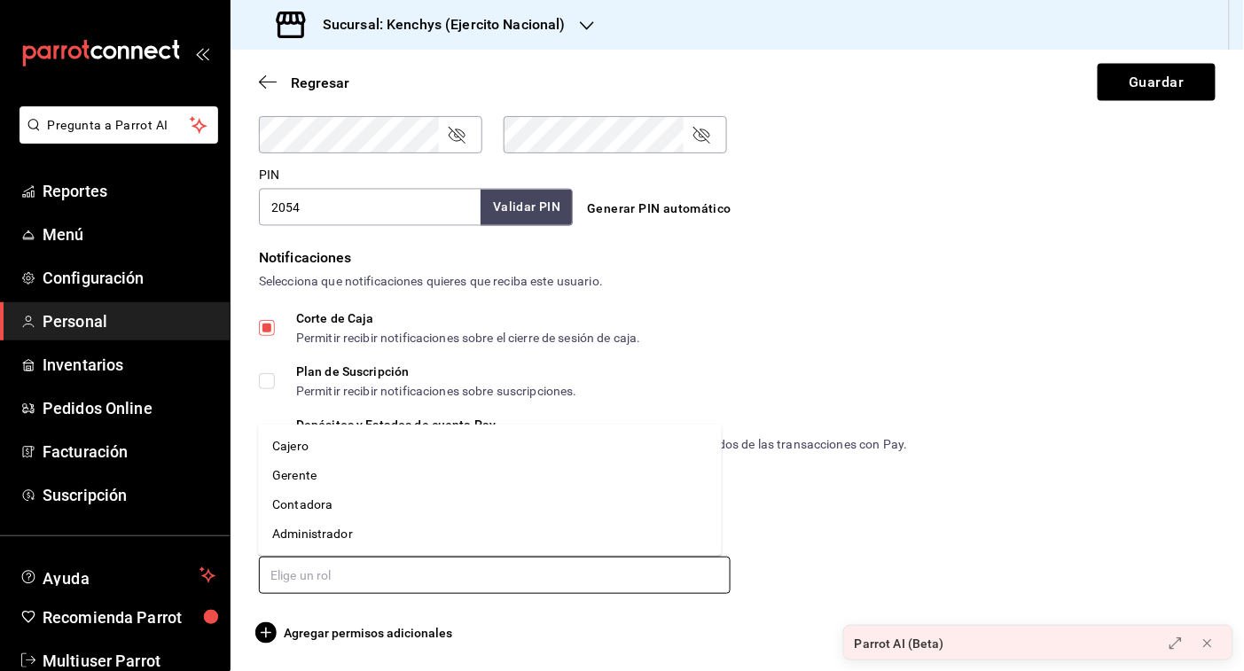
click at [331, 476] on li "Gerente" at bounding box center [490, 475] width 464 height 29
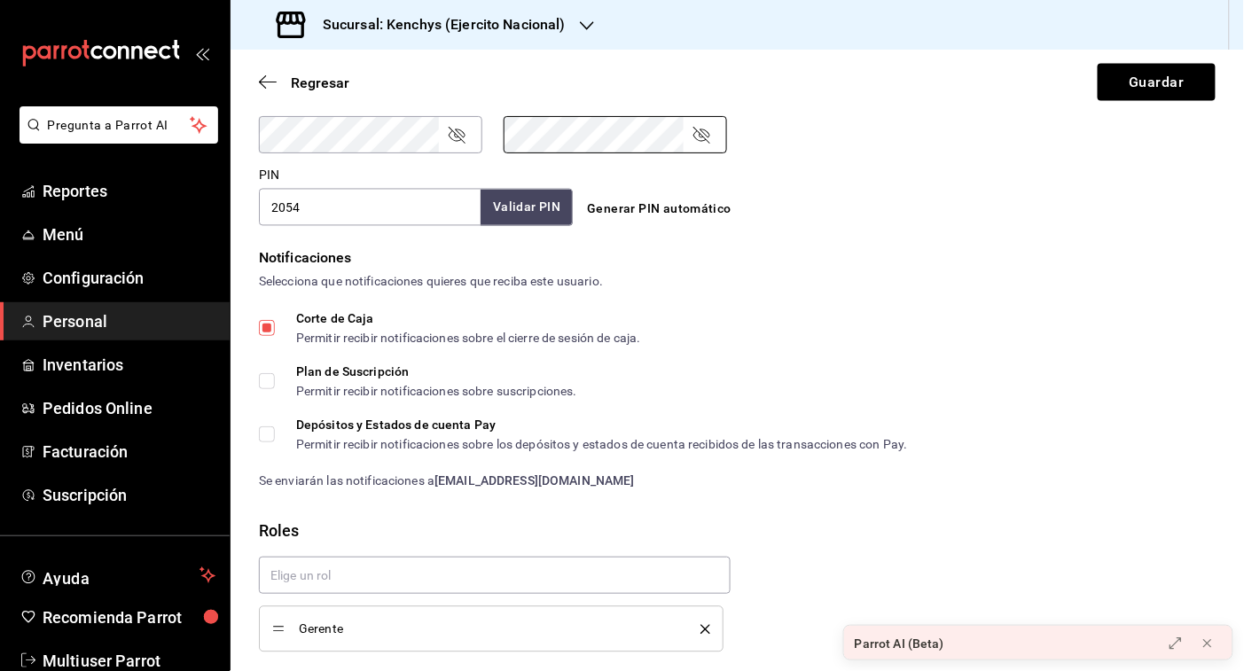
click at [467, 139] on icon "passwordField" at bounding box center [456, 134] width 21 height 21
click at [703, 130] on icon "passwordField" at bounding box center [701, 134] width 21 height 21
click at [1150, 90] on button "Guardar" at bounding box center [1157, 82] width 118 height 37
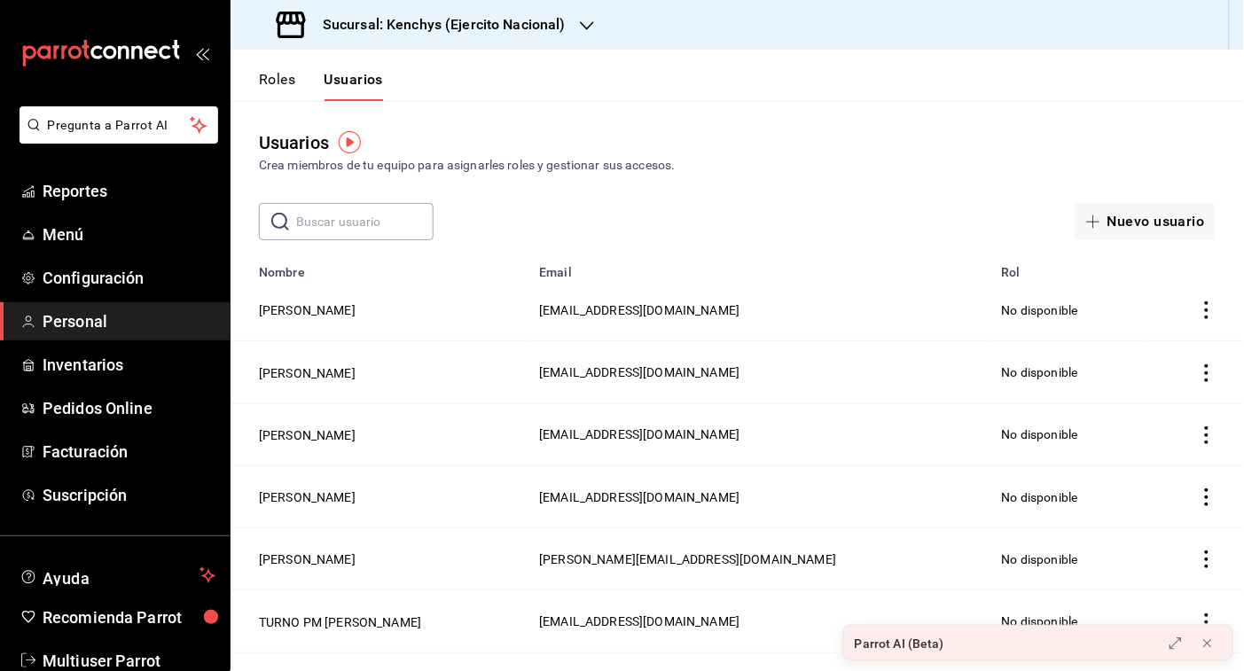
click at [582, 25] on icon "button" at bounding box center [587, 25] width 14 height 9
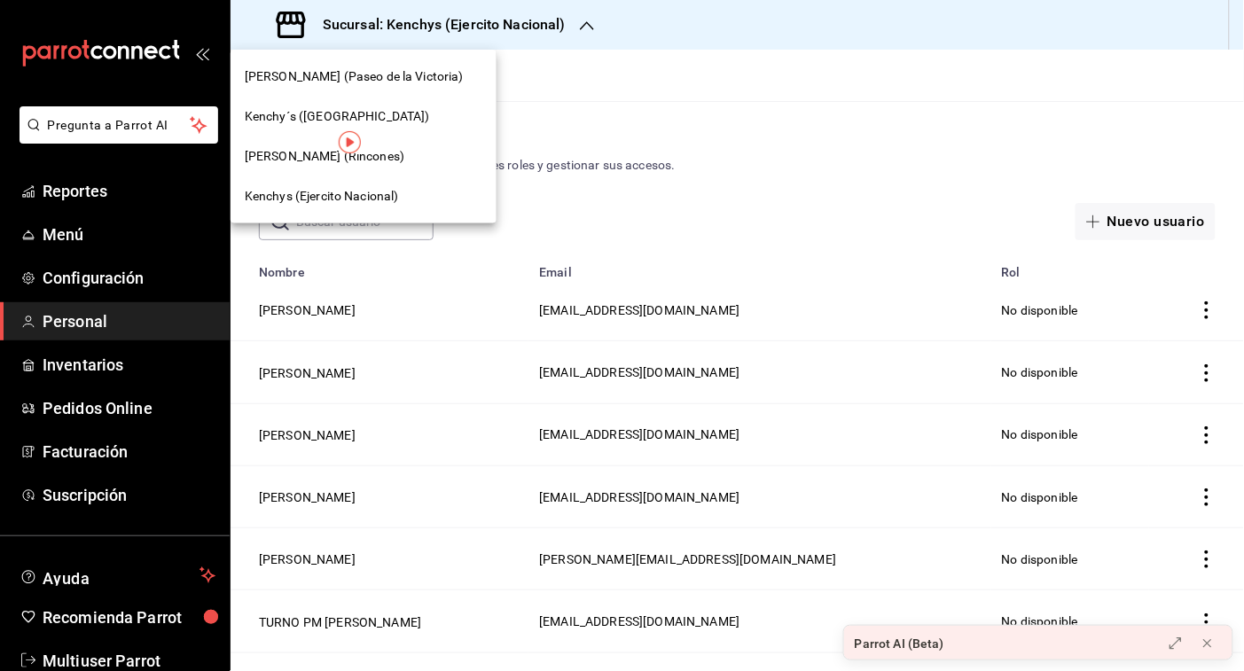
click at [413, 82] on span "[PERSON_NAME] (Paseo de la Victoria)" at bounding box center [354, 76] width 219 height 19
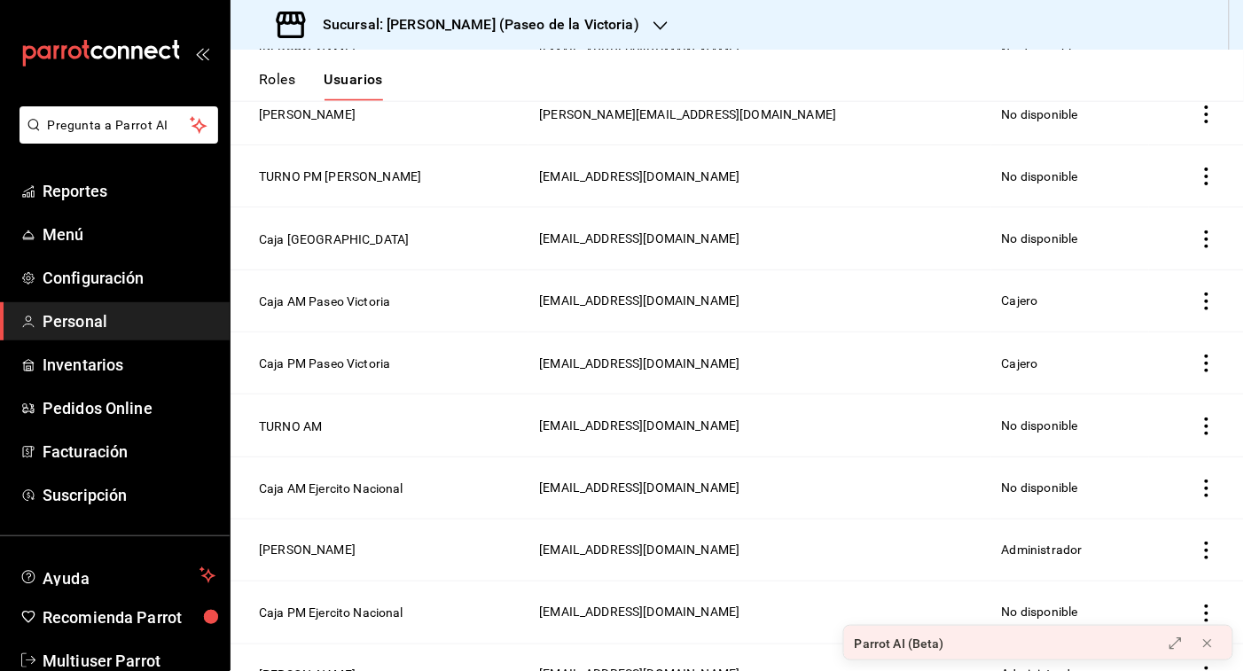
scroll to position [572, 0]
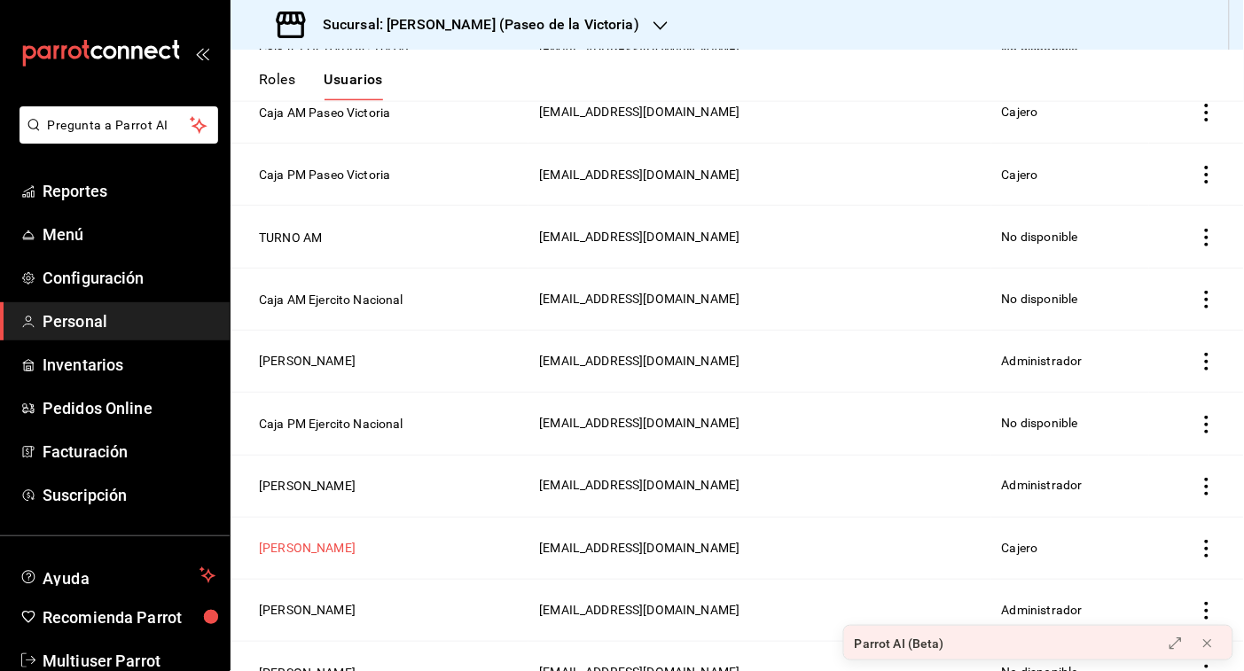
click at [304, 547] on button "[PERSON_NAME]" at bounding box center [307, 549] width 97 height 18
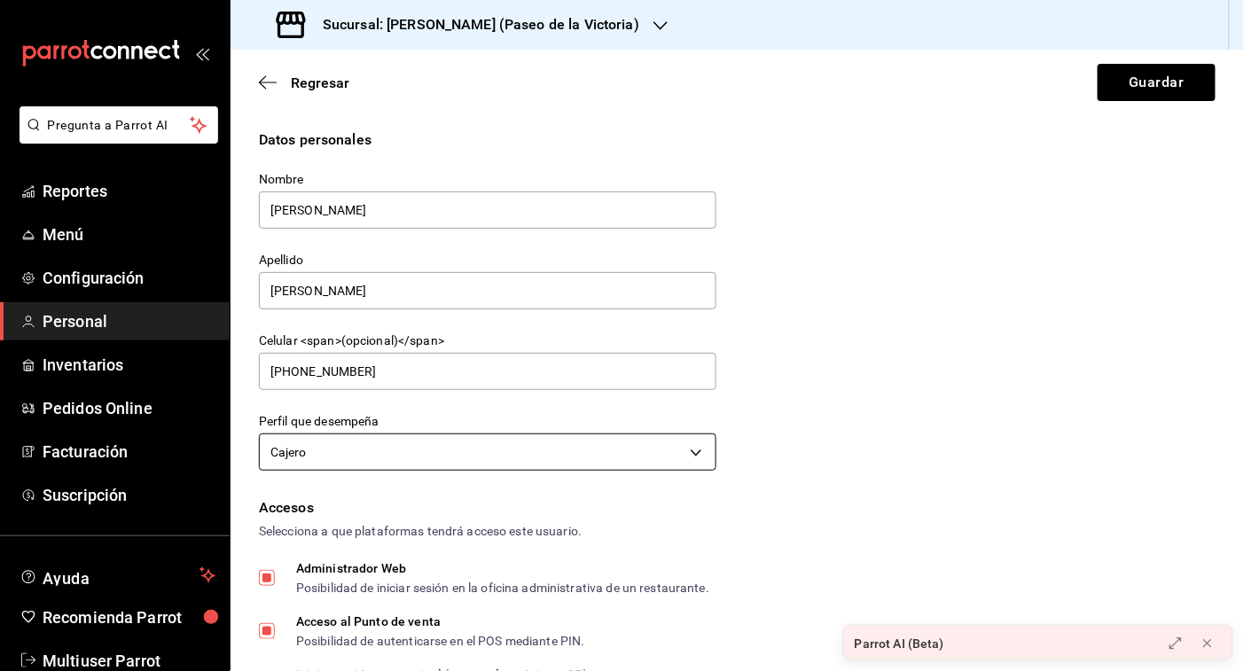
click at [692, 448] on body "Pregunta a Parrot AI Reportes Menú Configuración Personal Inventarios Pedidos O…" at bounding box center [622, 335] width 1244 height 671
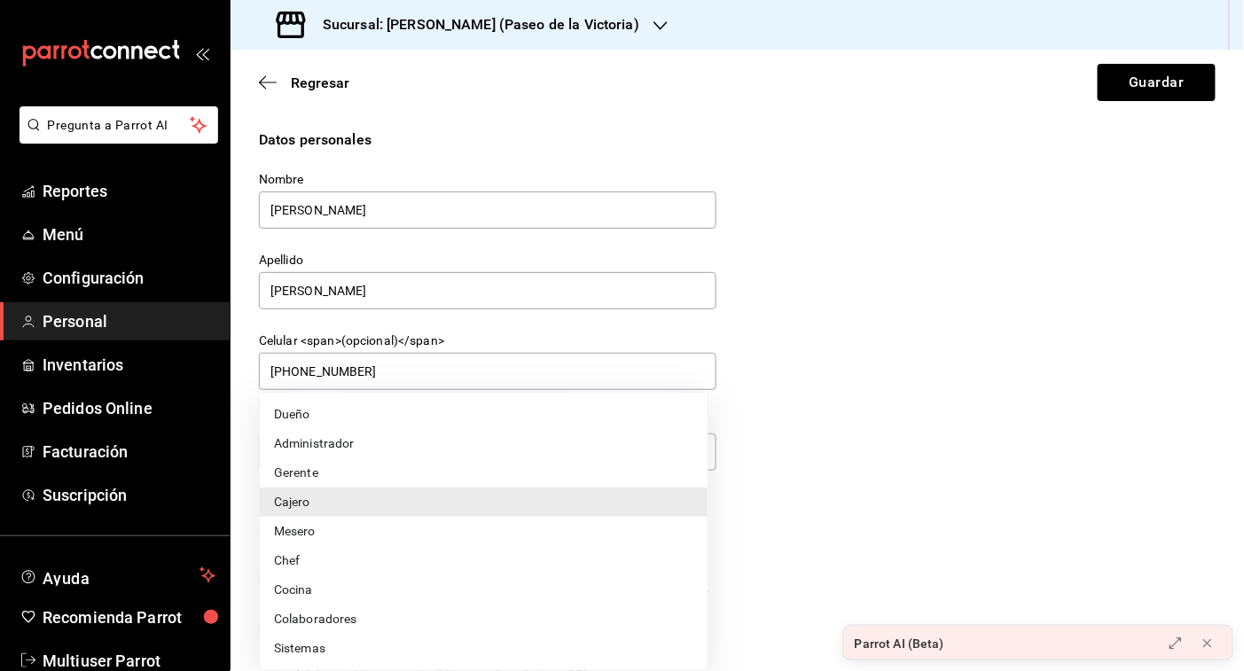
click at [782, 448] on div at bounding box center [622, 335] width 1244 height 671
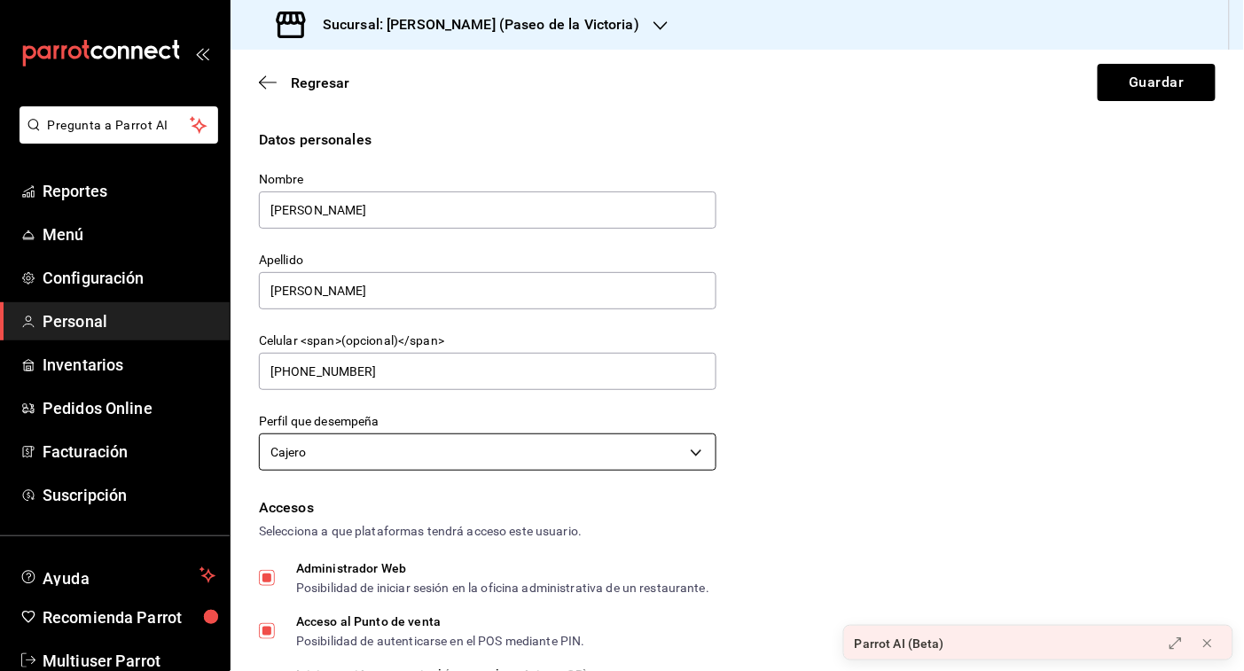
click at [529, 455] on body "Pregunta a Parrot AI Reportes Menú Configuración Personal Inventarios Pedidos O…" at bounding box center [622, 335] width 1244 height 671
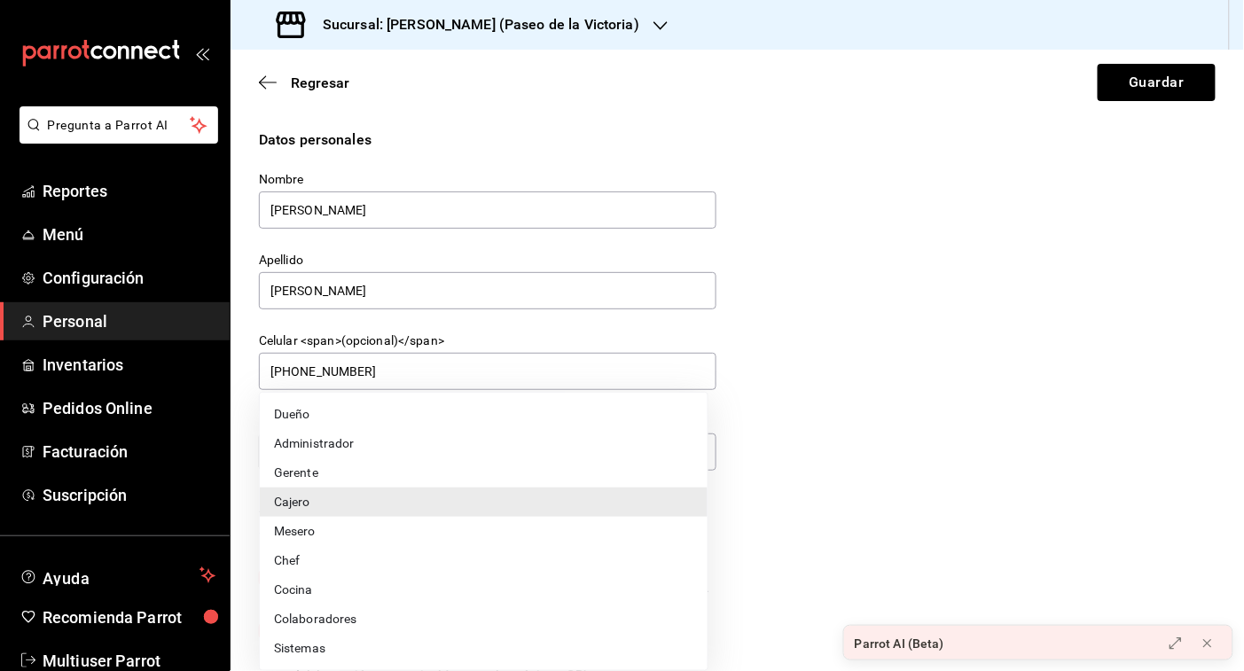
drag, startPoint x: 1237, startPoint y: 254, endPoint x: 1227, endPoint y: 303, distance: 50.8
click at [1227, 303] on div at bounding box center [622, 335] width 1244 height 671
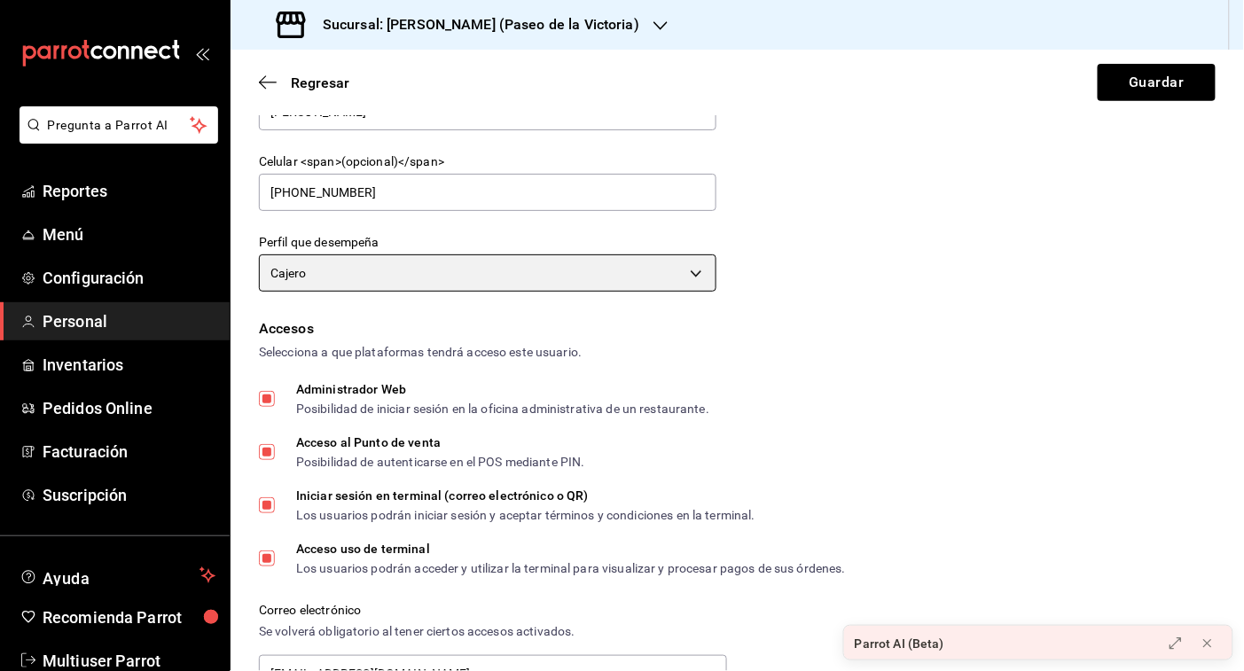
scroll to position [184, 0]
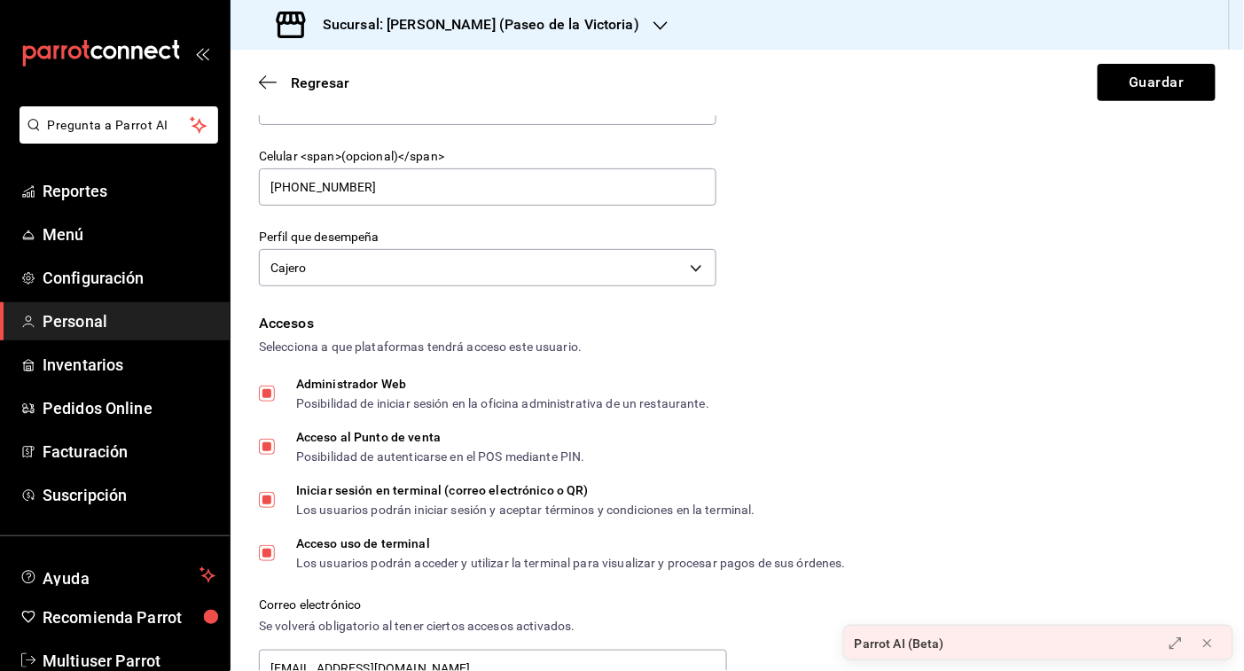
click at [275, 381] on span "Administrador Web Posibilidad de iniciar sesión en la oficina administrativa de…" at bounding box center [492, 394] width 435 height 32
click at [273, 386] on input "Administrador Web Posibilidad de iniciar sesión en la oficina administrativa de…" at bounding box center [267, 394] width 16 height 16
checkbox input "false"
click at [271, 441] on input "Acceso al Punto de venta Posibilidad de autenticarse en el POS mediante PIN." at bounding box center [267, 447] width 16 height 16
checkbox input "false"
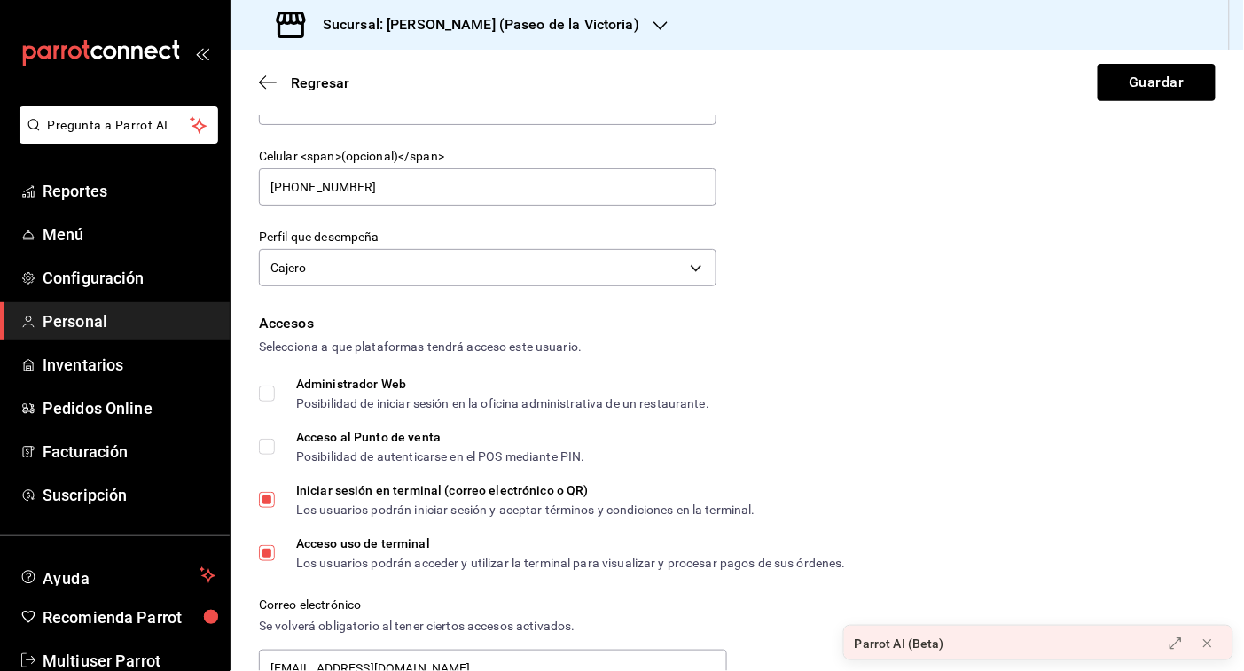
click at [269, 494] on input "Iniciar sesión en terminal (correo electrónico o QR) Los usuarios podrán inicia…" at bounding box center [267, 500] width 16 height 16
checkbox input "false"
click at [268, 555] on input "Acceso uso de terminal Los usuarios podrán acceder y utilizar la terminal para …" at bounding box center [267, 553] width 16 height 16
checkbox input "false"
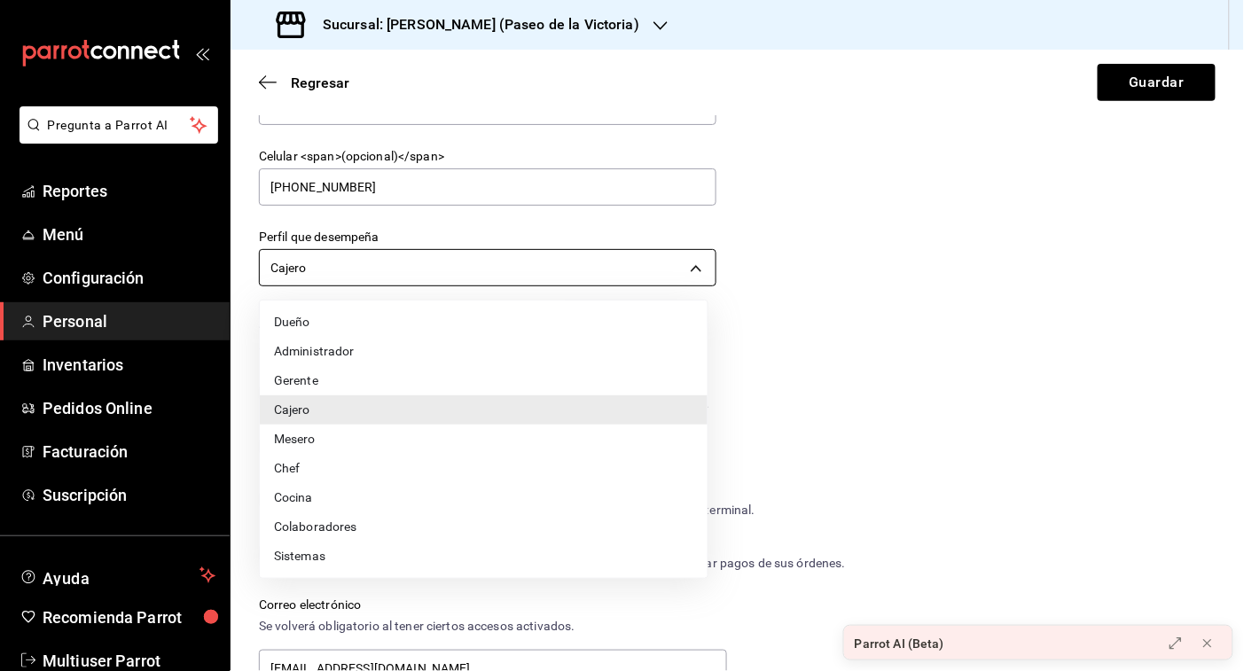
click at [693, 260] on body "Pregunta a Parrot AI Reportes Menú Configuración Personal Inventarios Pedidos O…" at bounding box center [622, 335] width 1244 height 671
click at [387, 530] on li "Colaboradores" at bounding box center [484, 527] width 448 height 29
type input "STAFF"
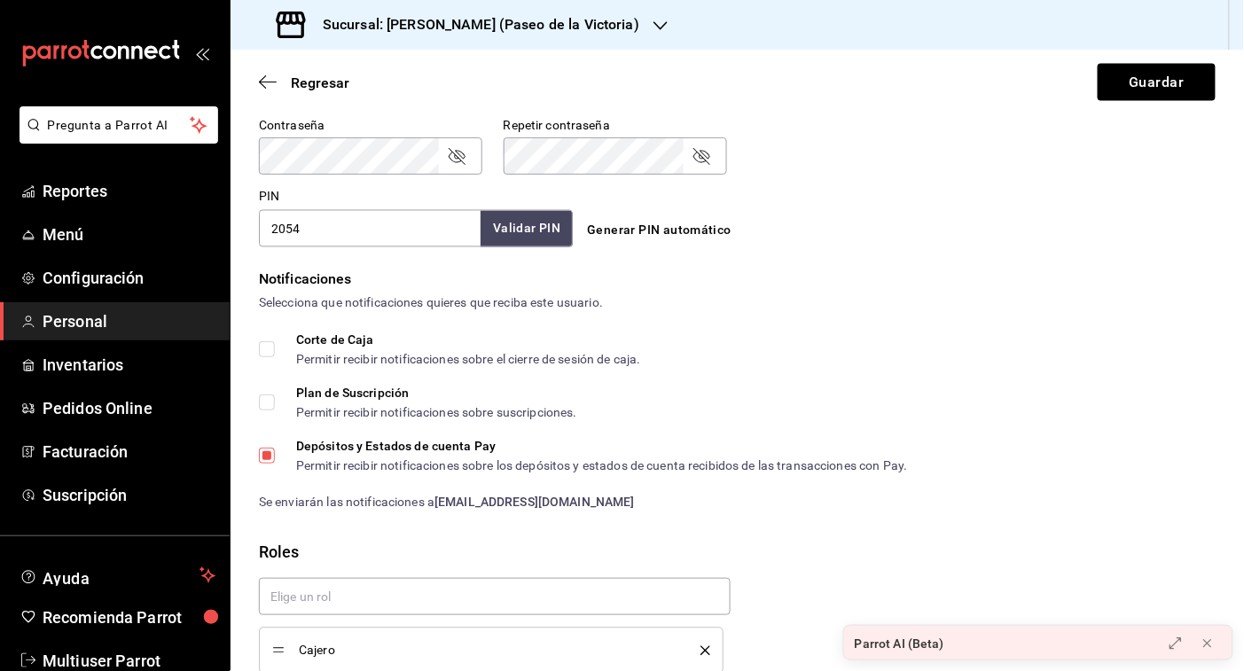
scroll to position [843, 0]
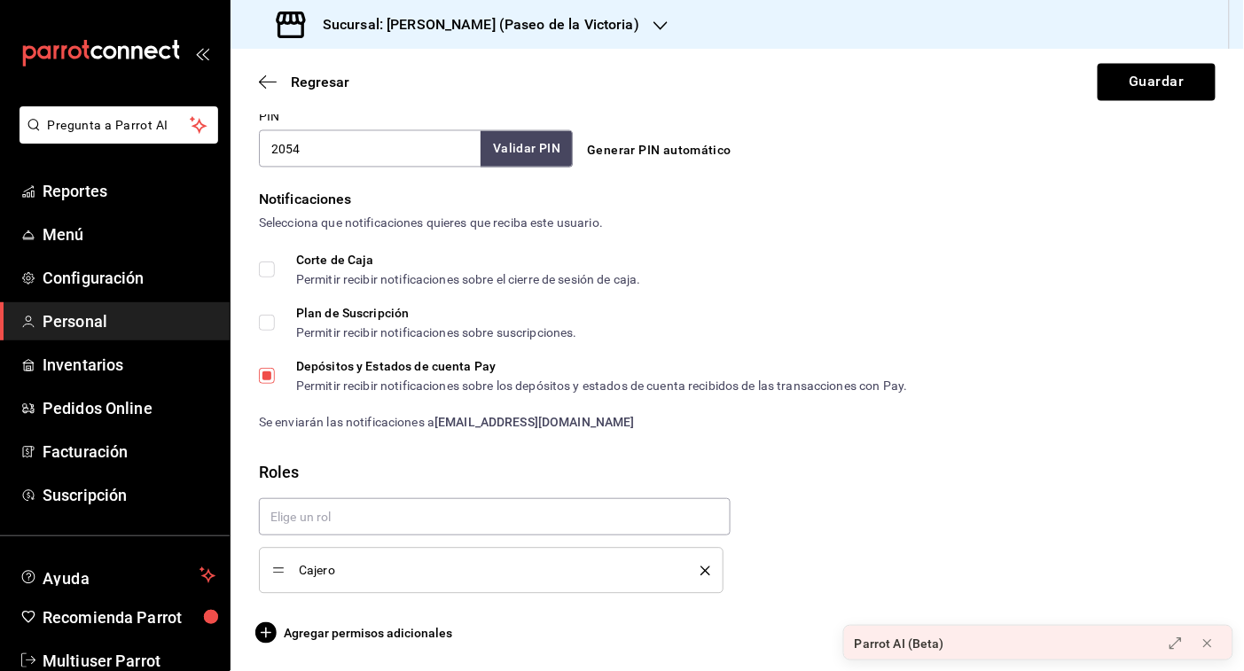
click at [701, 570] on icon "delete" at bounding box center [706, 572] width 10 height 10
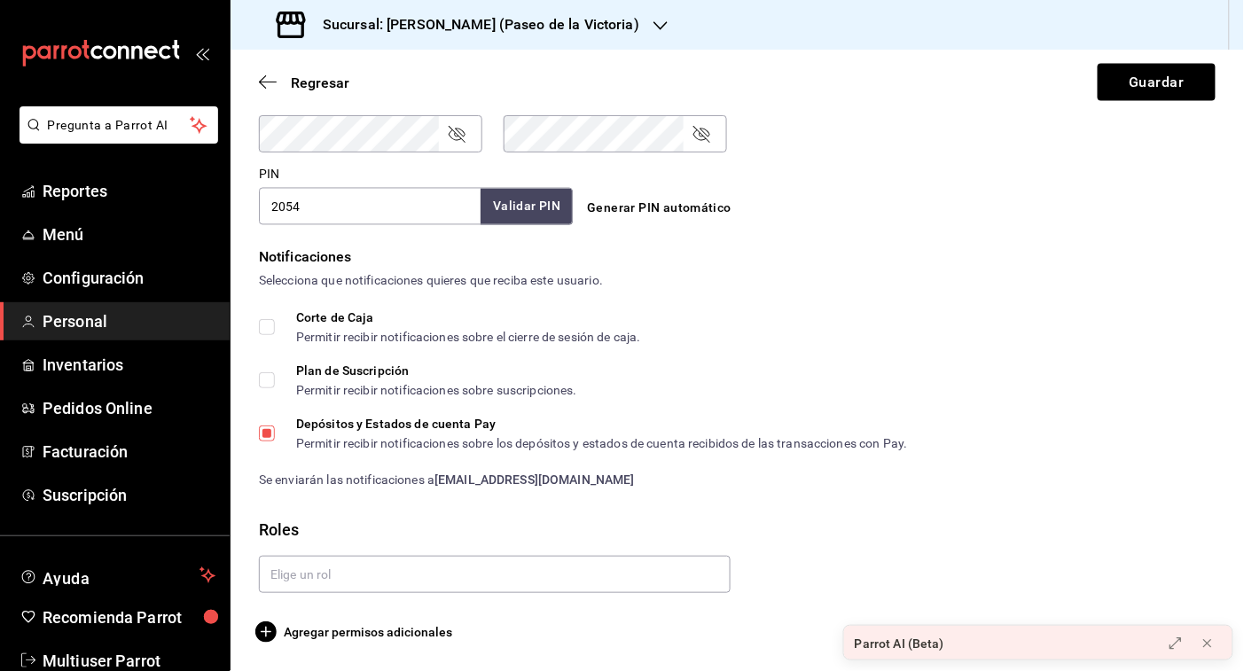
scroll to position [785, 0]
click at [264, 432] on input "Depósitos y Estados de cuenta Pay Permitir recibir notificaciones sobre los dep…" at bounding box center [267, 435] width 16 height 16
checkbox input "false"
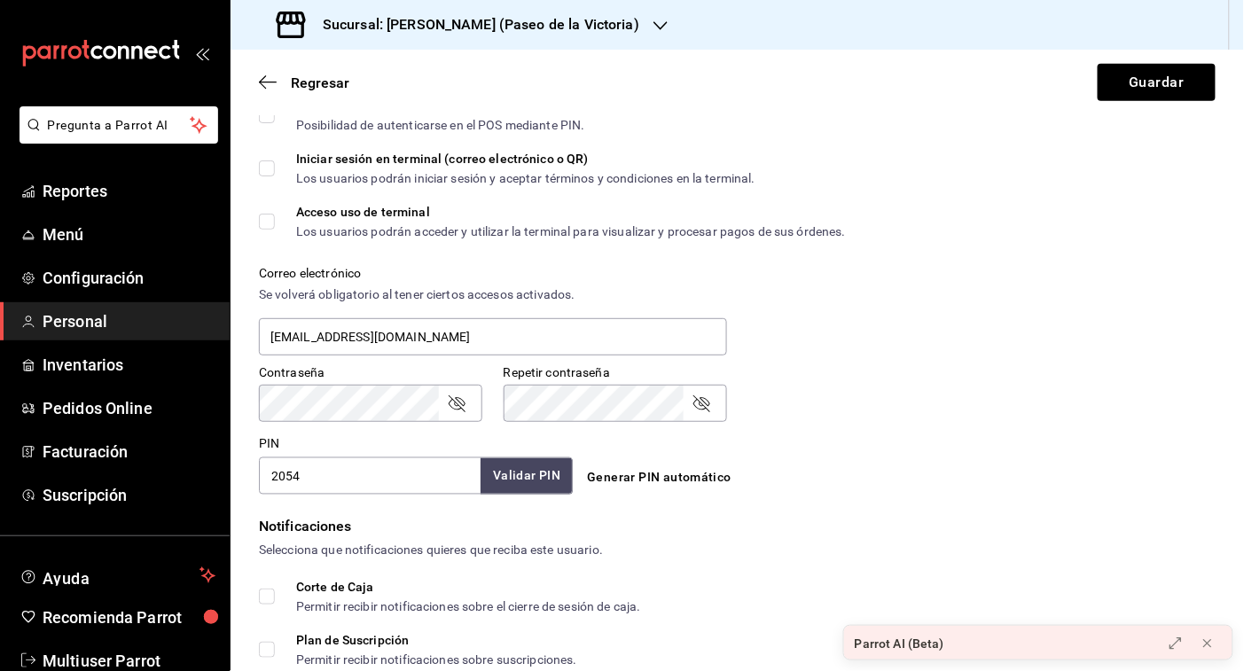
scroll to position [506, 0]
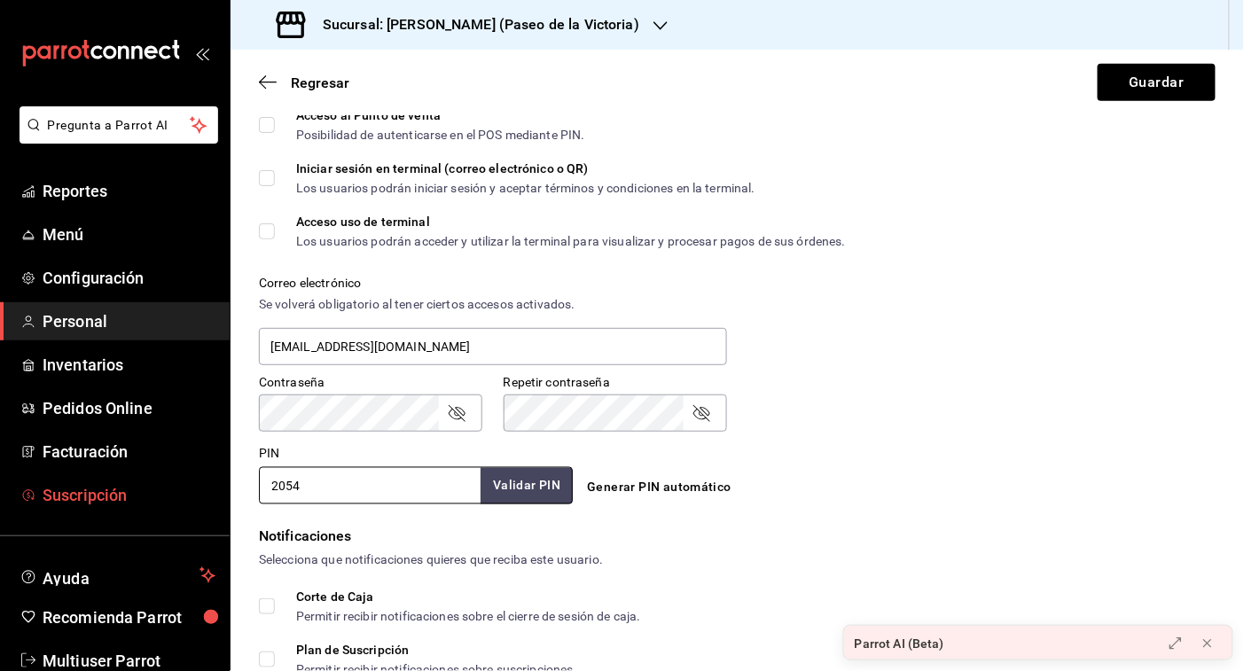
drag, startPoint x: 312, startPoint y: 482, endPoint x: 217, endPoint y: 476, distance: 95.0
click at [217, 476] on div "Pregunta a Parrot AI Reportes Menú Configuración Personal Inventarios Pedidos O…" at bounding box center [622, 335] width 1244 height 671
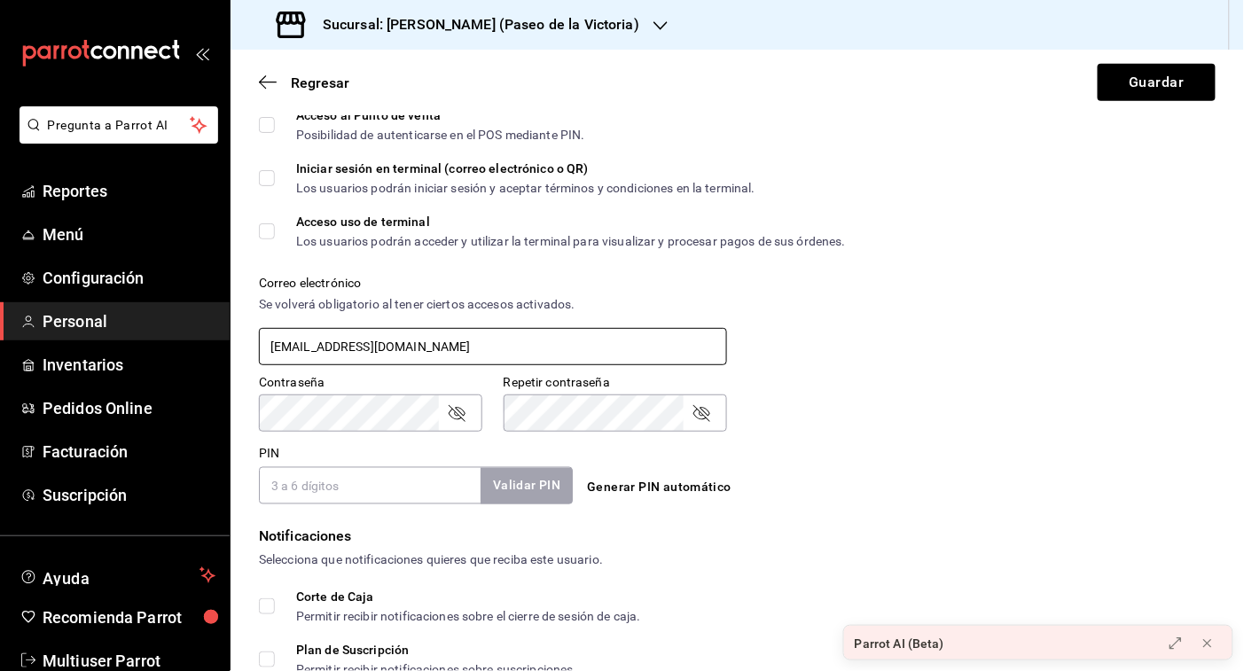
drag, startPoint x: 433, startPoint y: 343, endPoint x: 215, endPoint y: 338, distance: 218.2
click at [215, 338] on div "Pregunta a Parrot AI Reportes Menú Configuración Personal Inventarios Pedidos O…" at bounding box center [622, 335] width 1244 height 671
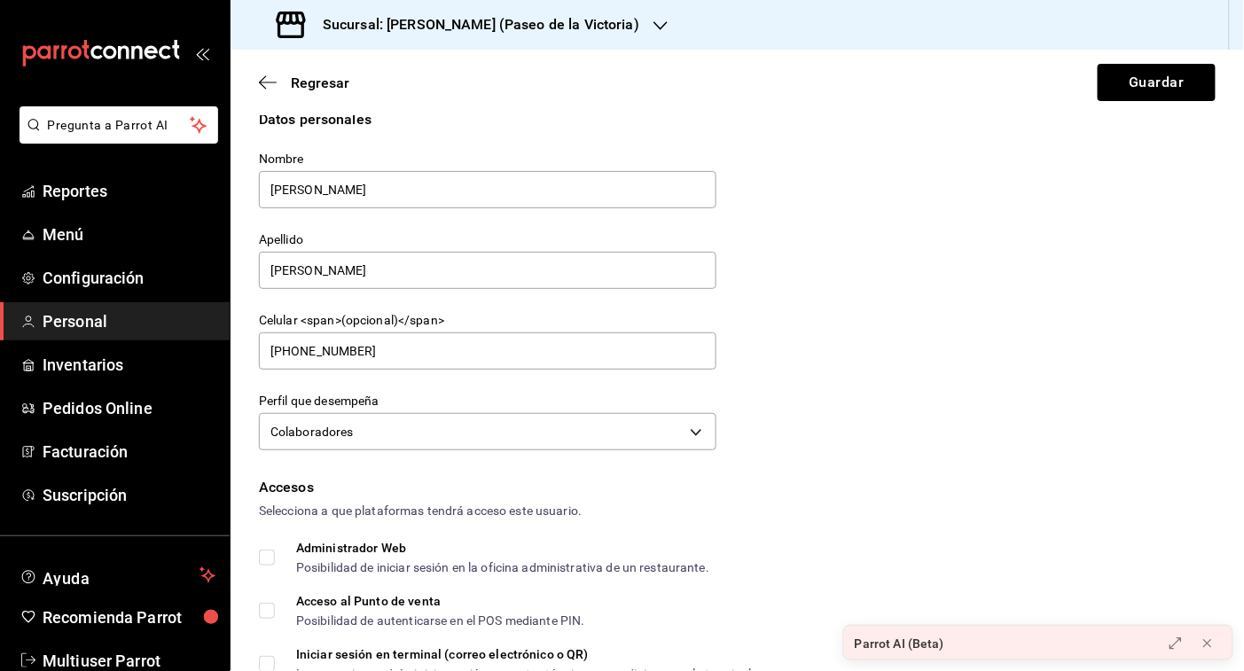
scroll to position [0, 0]
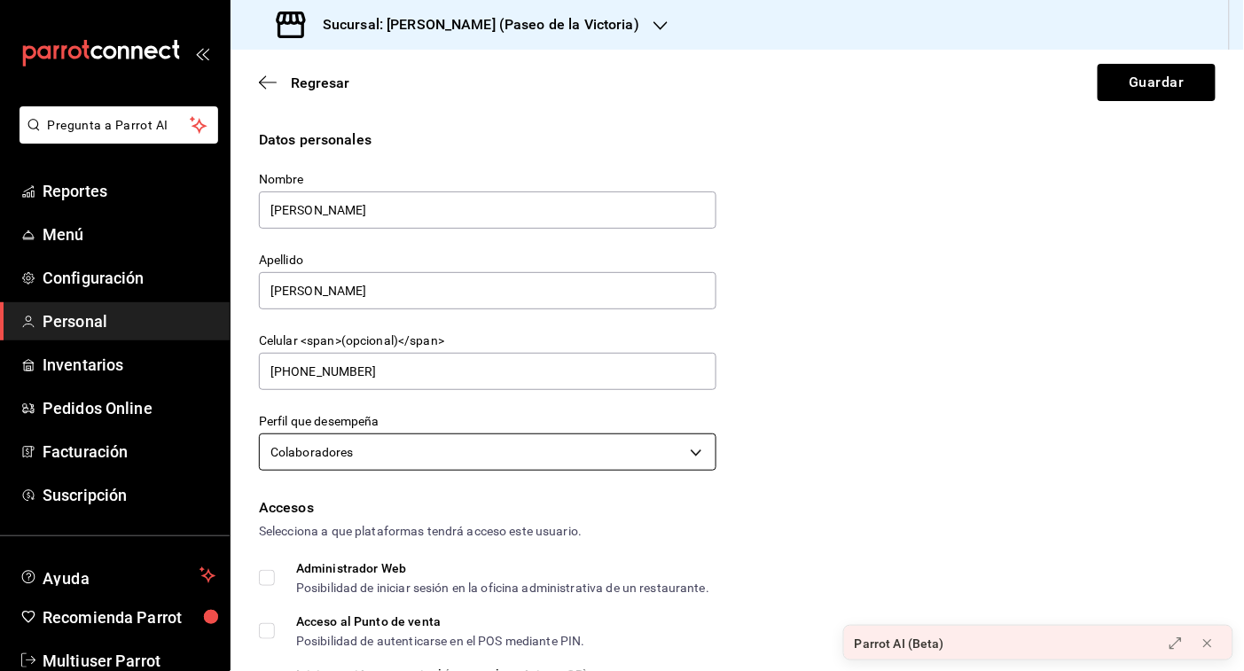
click at [693, 449] on body "Pregunta a Parrot AI Reportes Menú Configuración Personal Inventarios Pedidos O…" at bounding box center [622, 335] width 1244 height 671
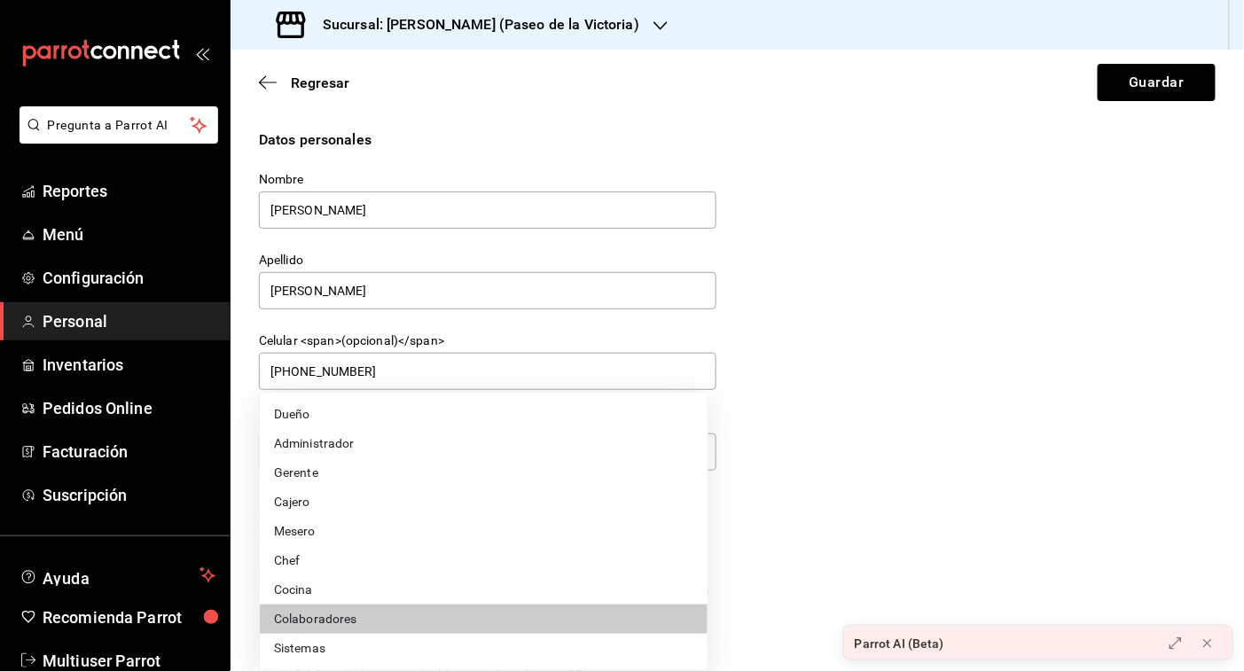
click at [981, 322] on div at bounding box center [622, 335] width 1244 height 671
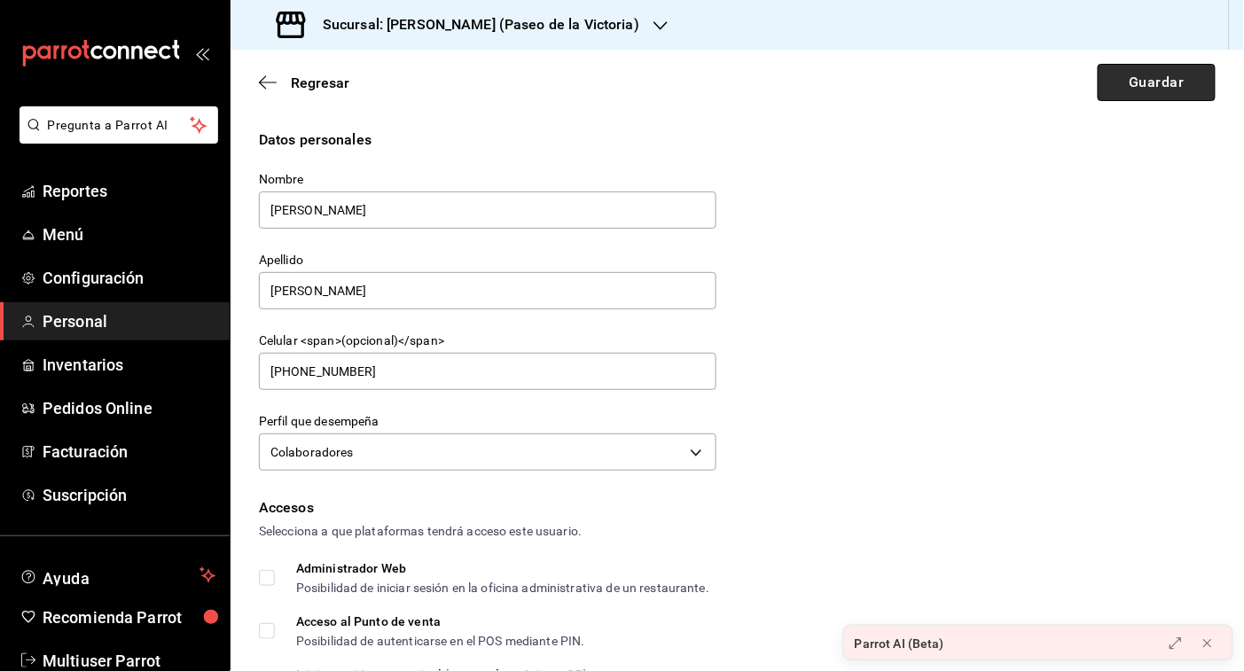
click at [1145, 87] on button "Guardar" at bounding box center [1157, 82] width 118 height 37
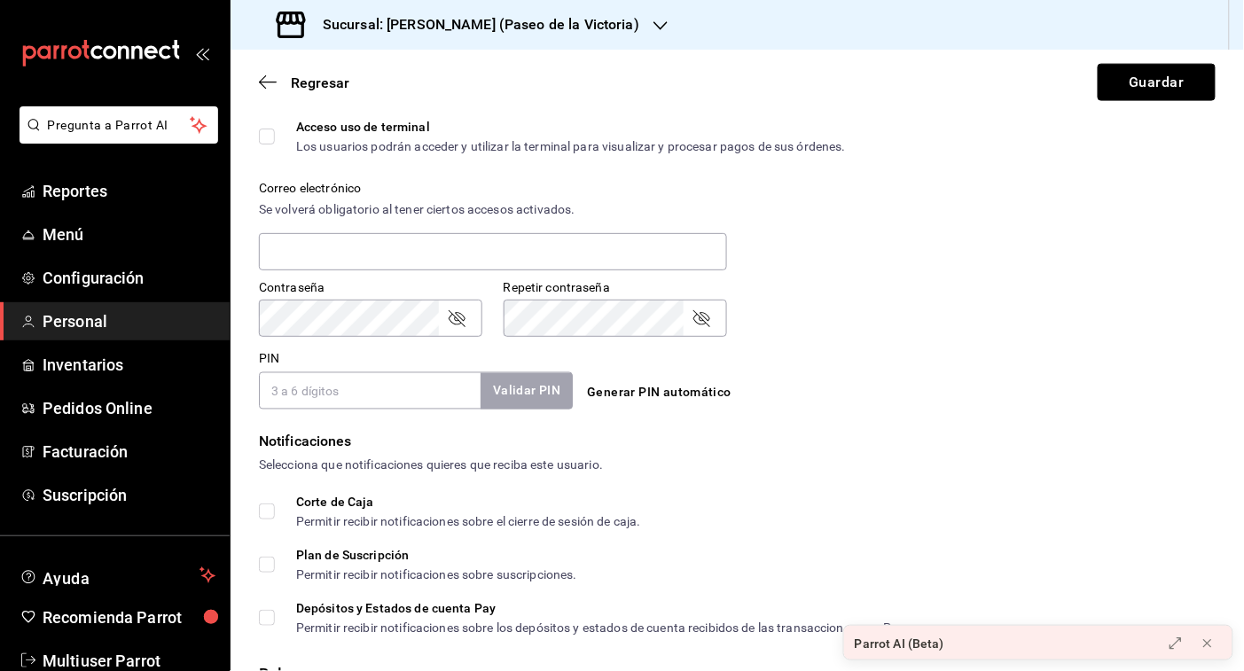
scroll to position [599, 0]
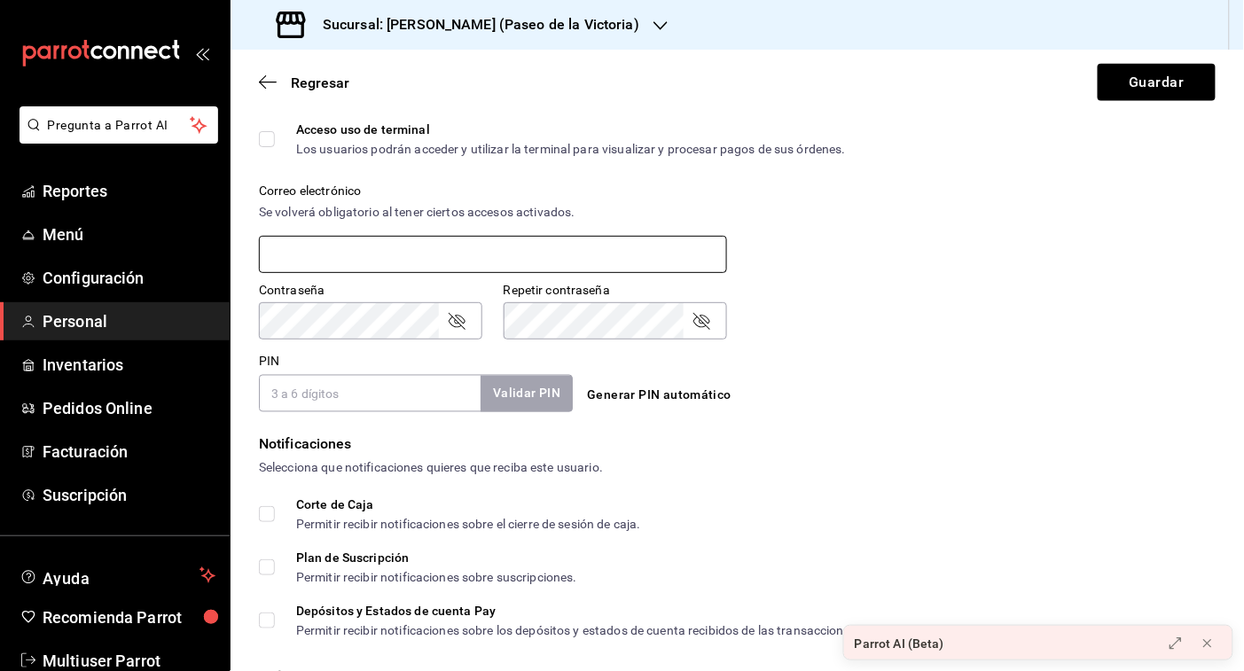
click at [442, 244] on input "text" at bounding box center [493, 254] width 468 height 37
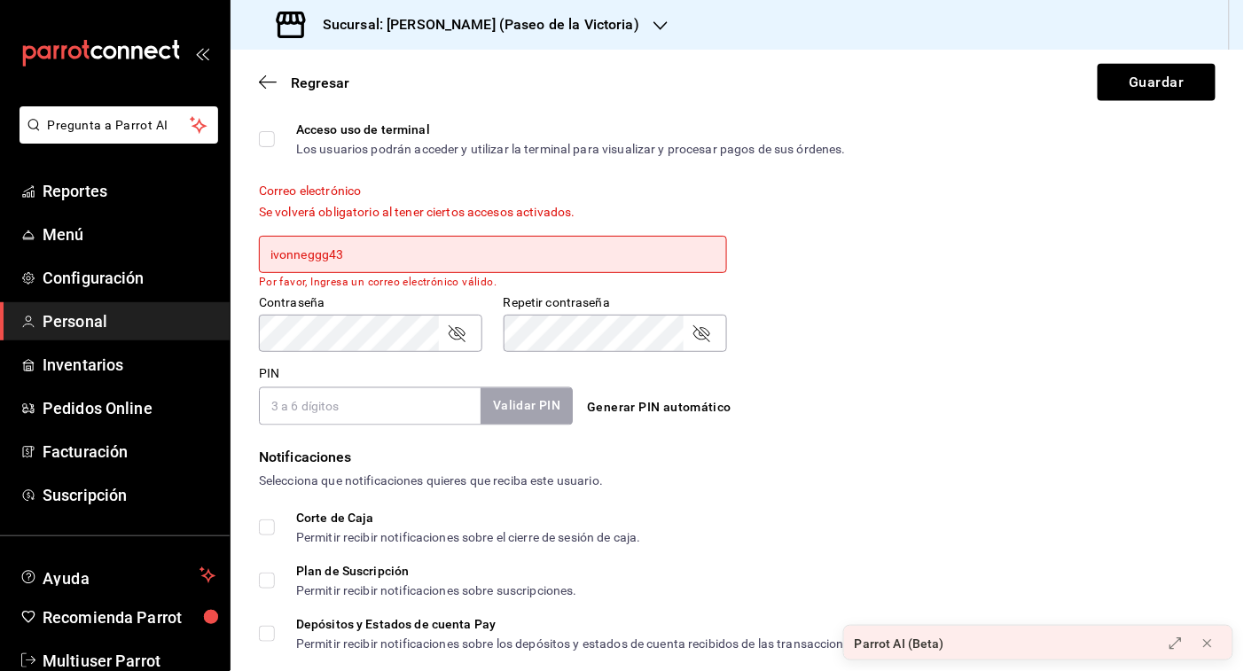
click at [408, 251] on input "ivonneggg43" at bounding box center [493, 254] width 468 height 37
click at [373, 266] on input "ivonneggg43" at bounding box center [493, 254] width 468 height 37
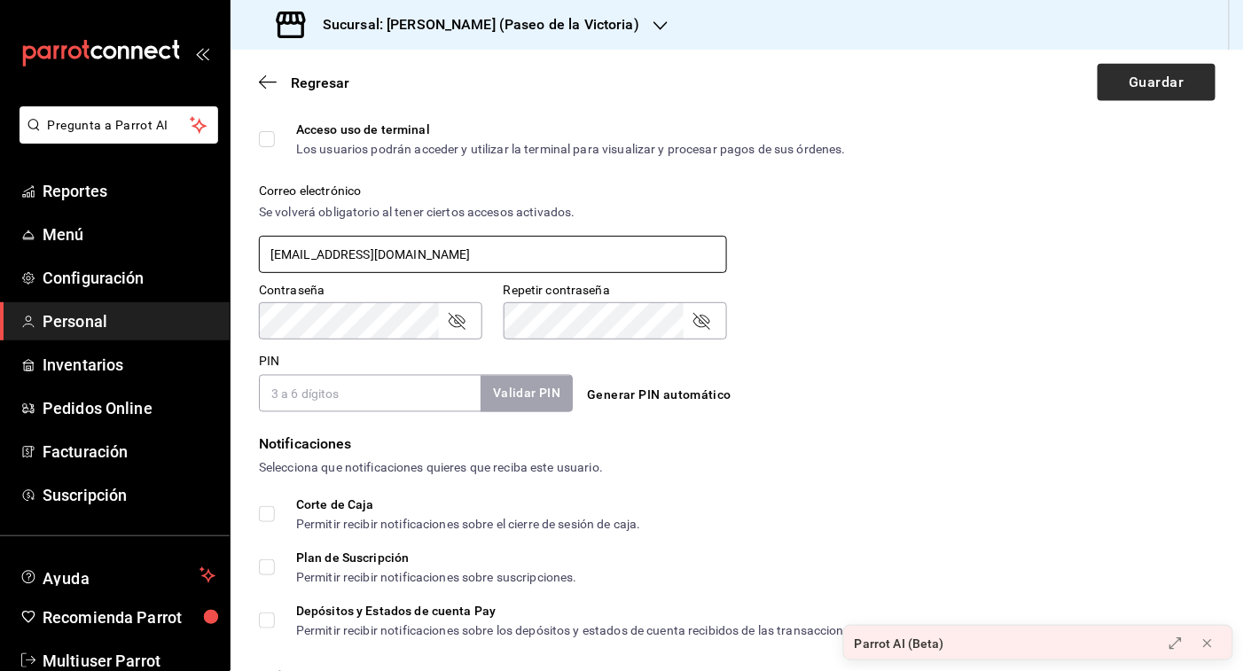
type input "ivonneggg43@gmail.com"
click at [1124, 82] on button "Guardar" at bounding box center [1157, 82] width 118 height 37
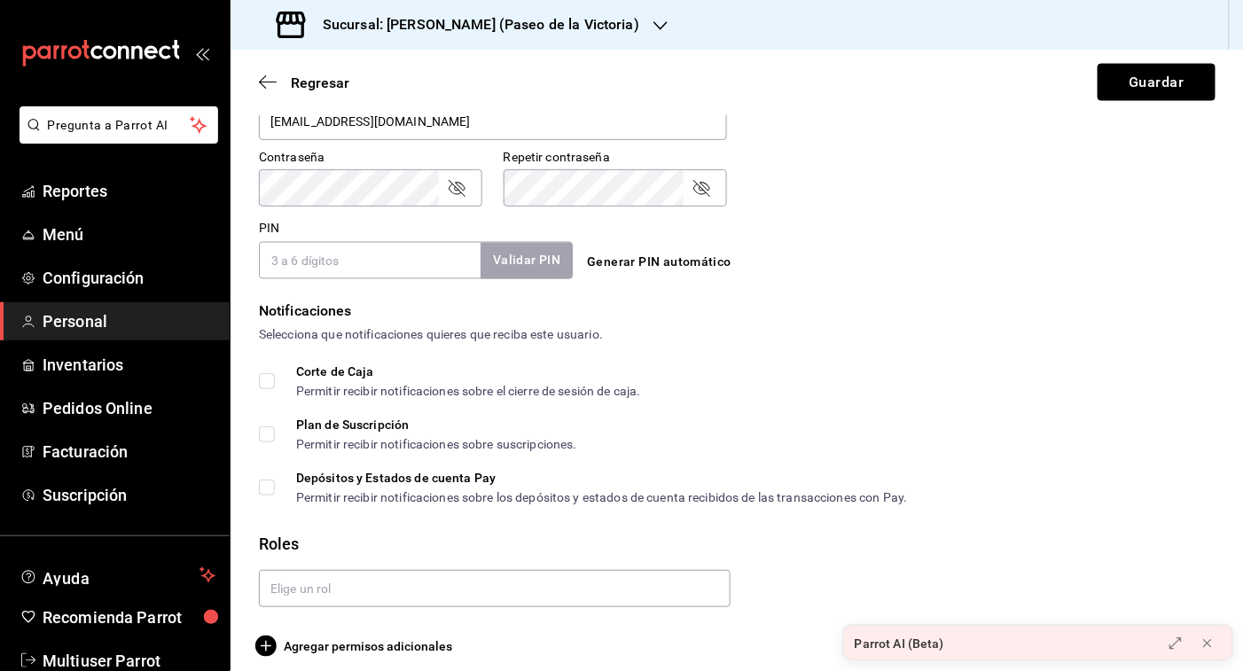
scroll to position [745, 0]
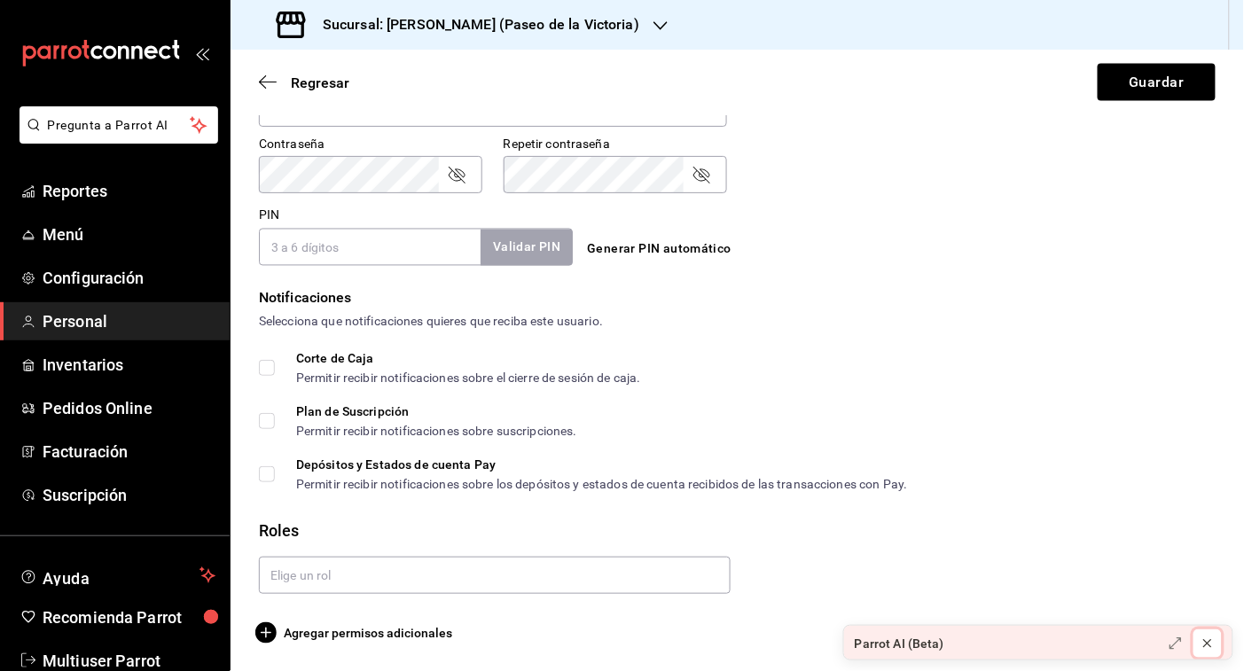
click at [1208, 640] on icon at bounding box center [1208, 644] width 14 height 14
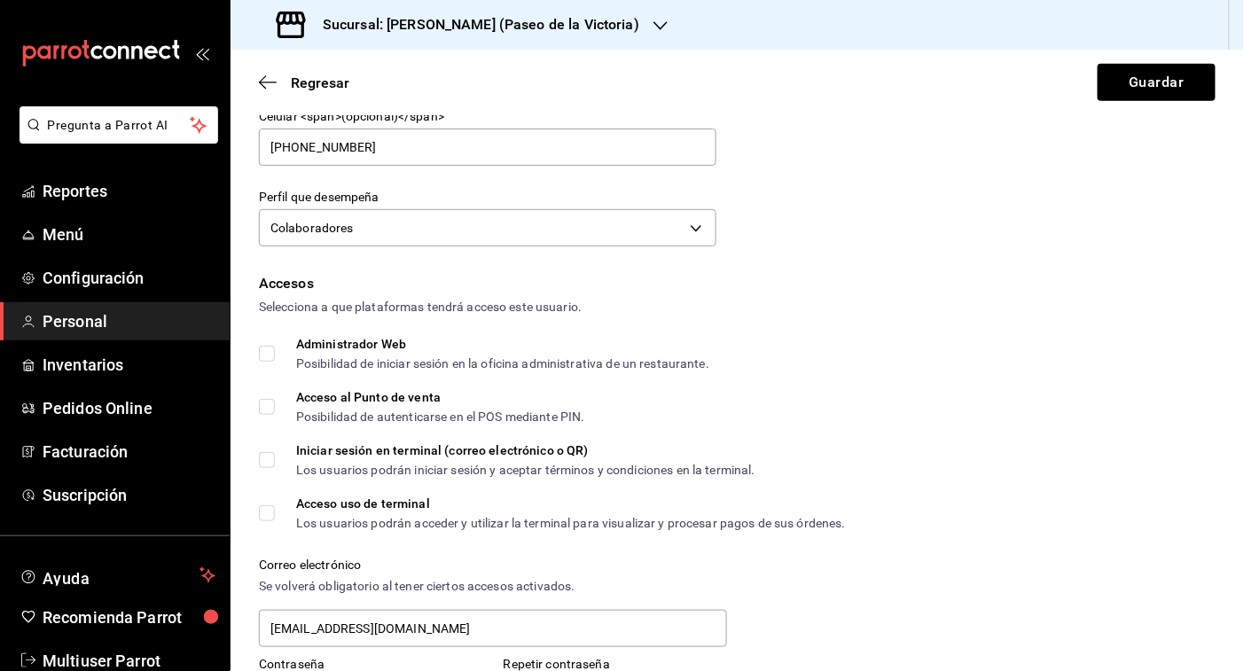
scroll to position [232, 0]
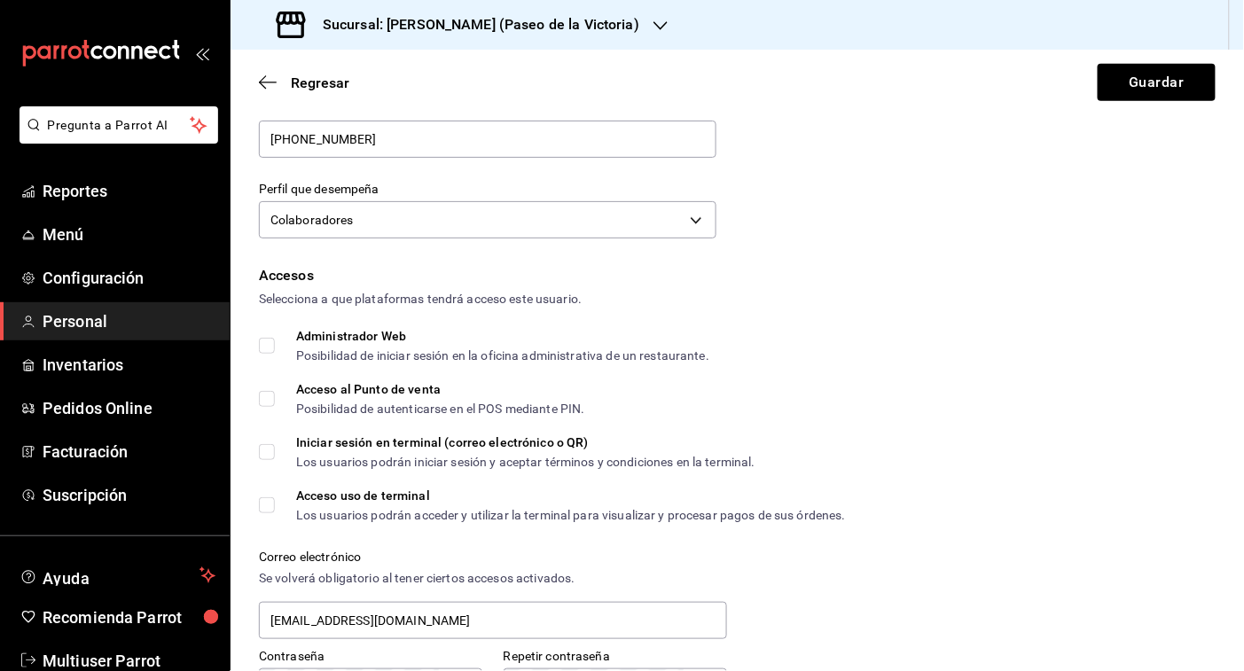
click at [271, 396] on input "Acceso al Punto de venta Posibilidad de autenticarse en el POS mediante PIN." at bounding box center [267, 399] width 16 height 16
checkbox input "true"
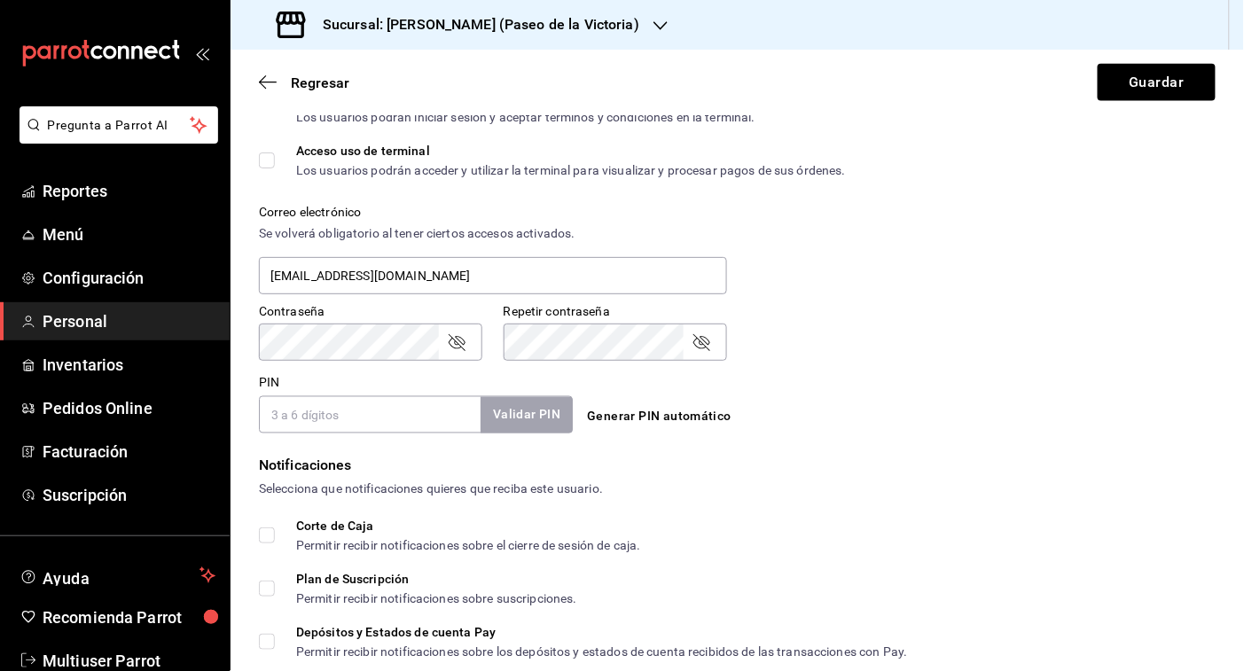
scroll to position [745, 0]
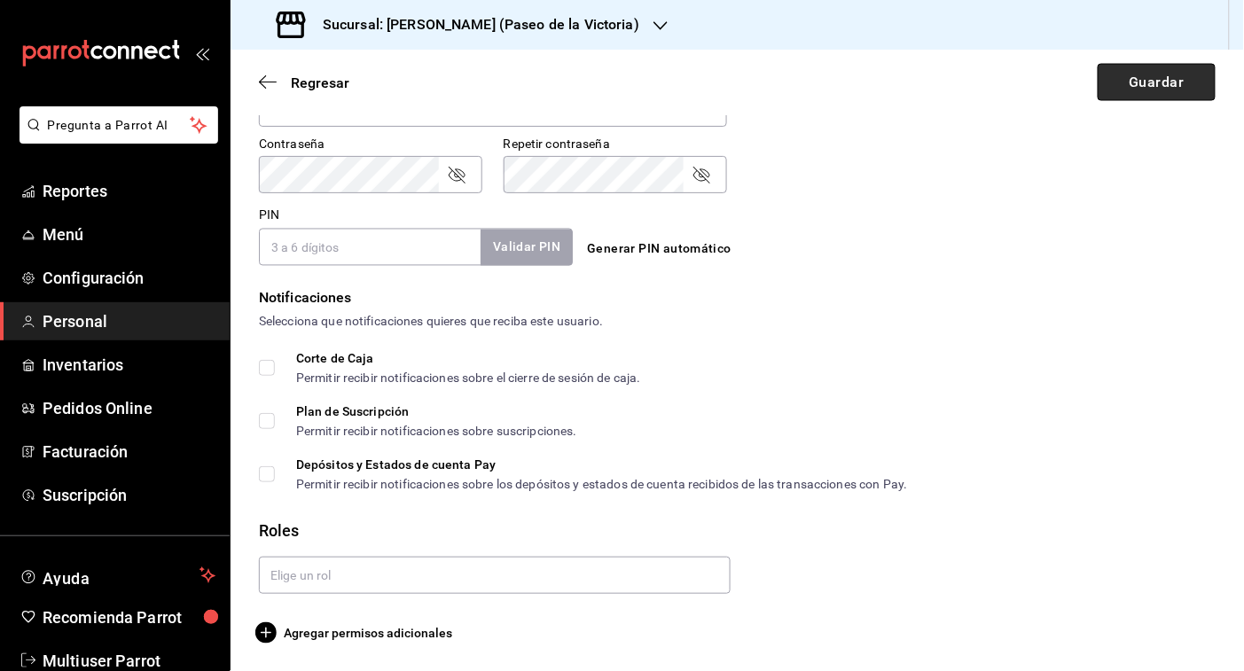
click at [1126, 86] on button "Guardar" at bounding box center [1157, 82] width 118 height 37
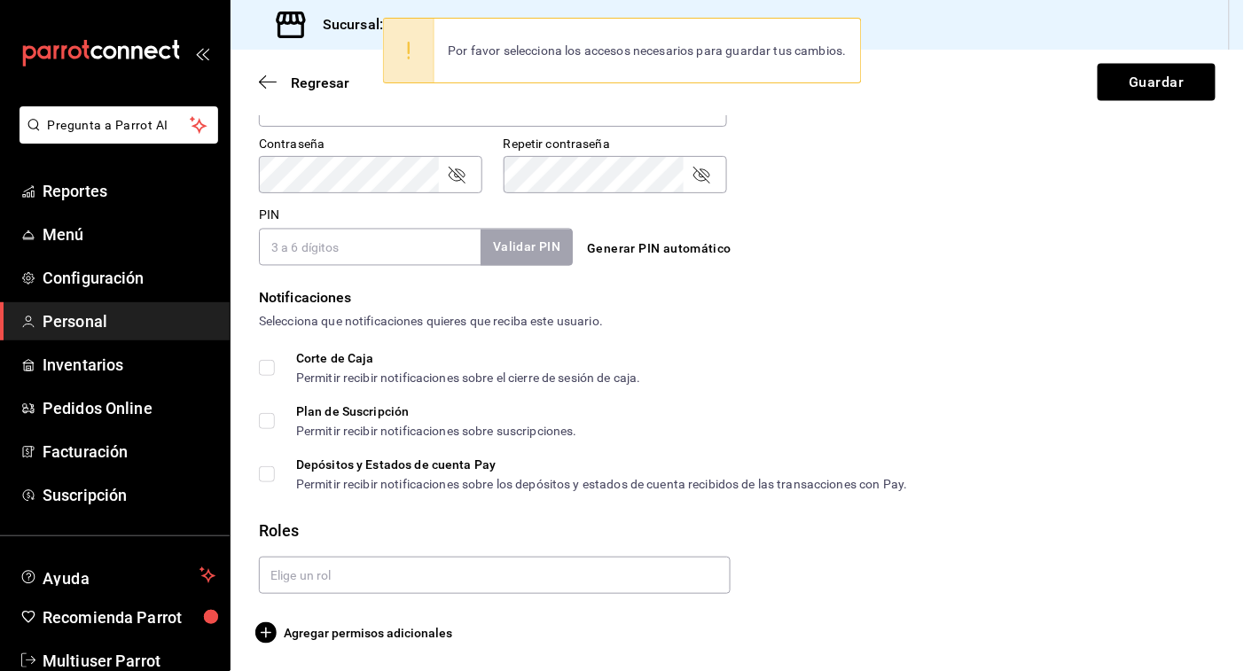
click at [264, 365] on input "Corte de Caja Permitir recibir notificaciones sobre el cierre de sesión de caja." at bounding box center [267, 368] width 16 height 16
checkbox input "true"
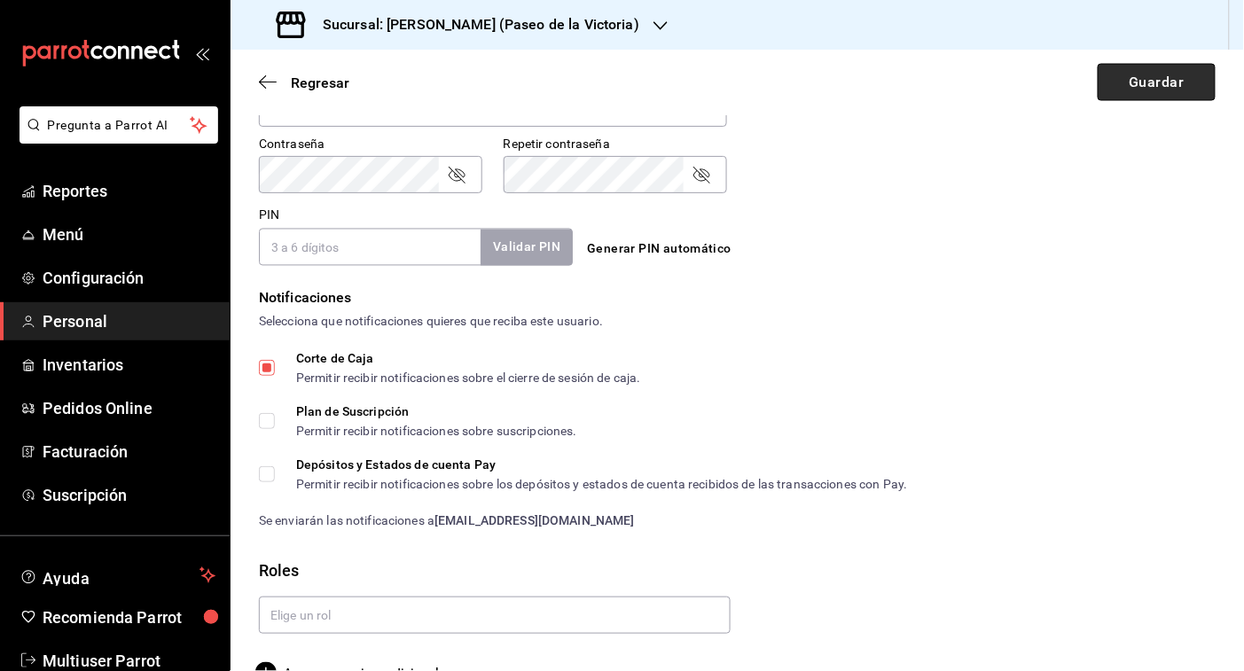
click at [1147, 82] on button "Guardar" at bounding box center [1157, 82] width 118 height 37
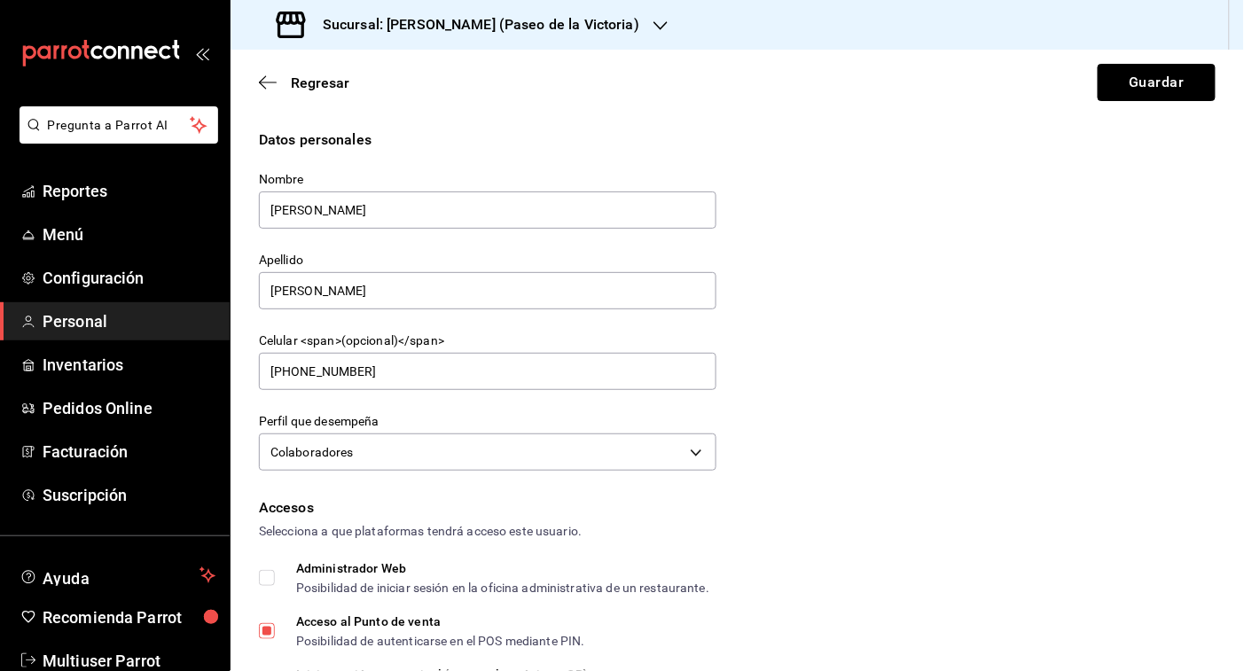
scroll to position [217, 0]
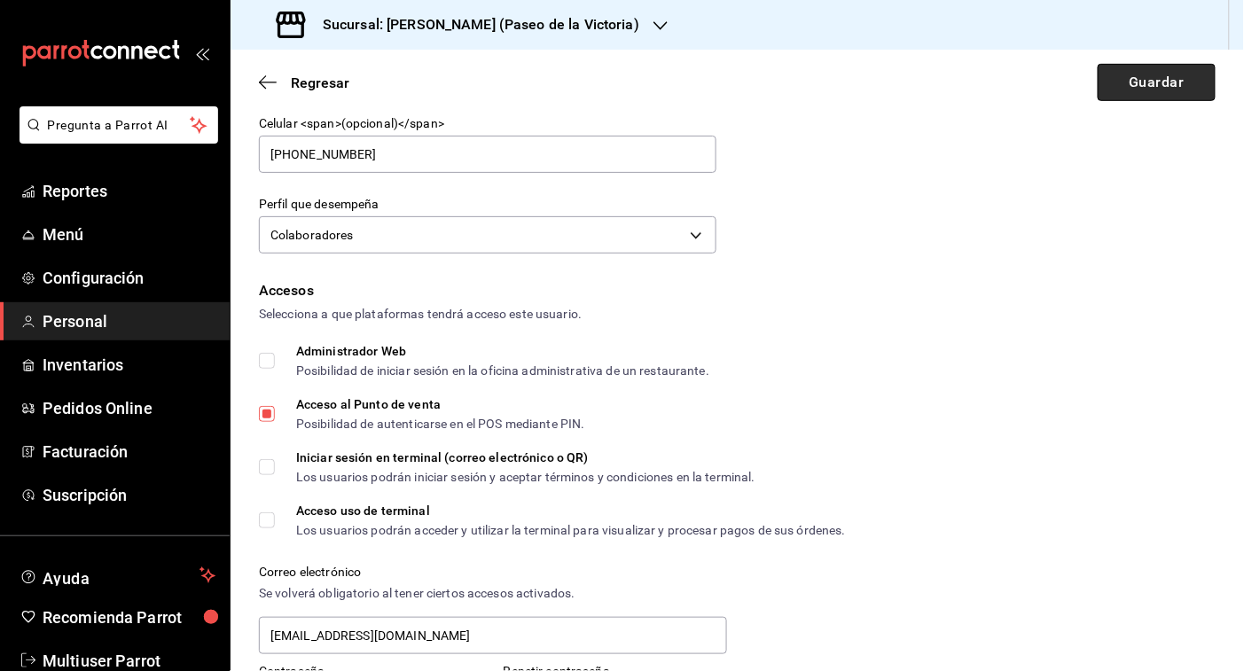
click at [1116, 89] on button "Guardar" at bounding box center [1157, 82] width 118 height 37
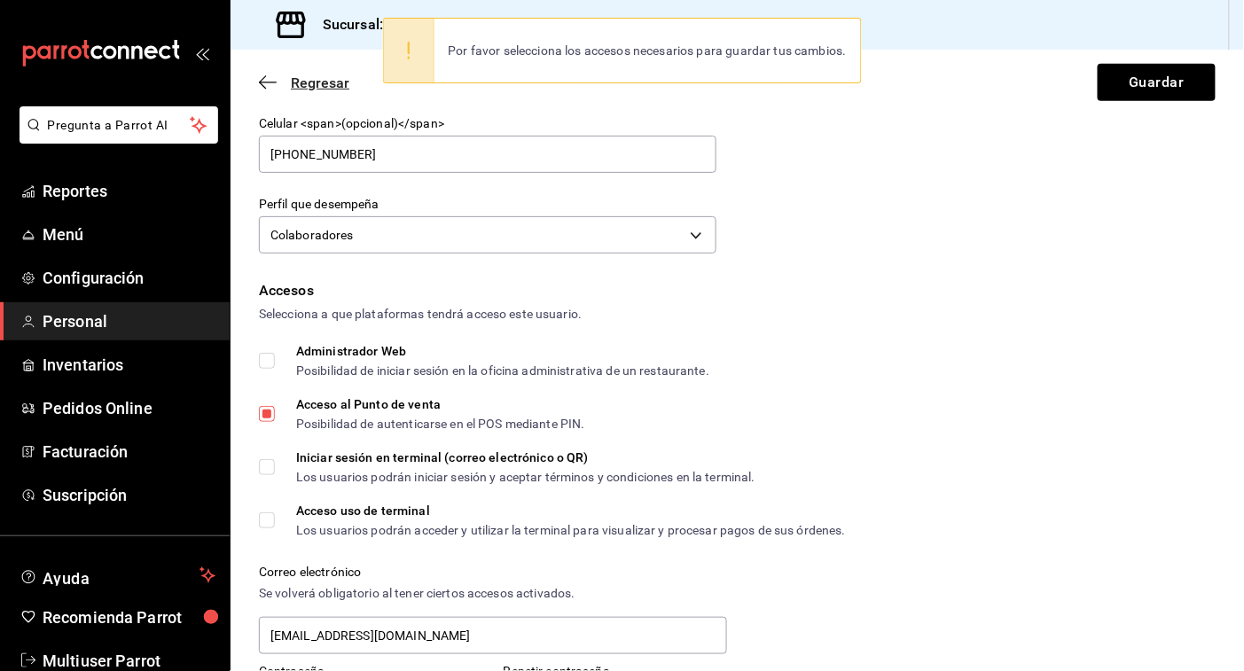
click at [339, 81] on span "Regresar" at bounding box center [320, 83] width 59 height 17
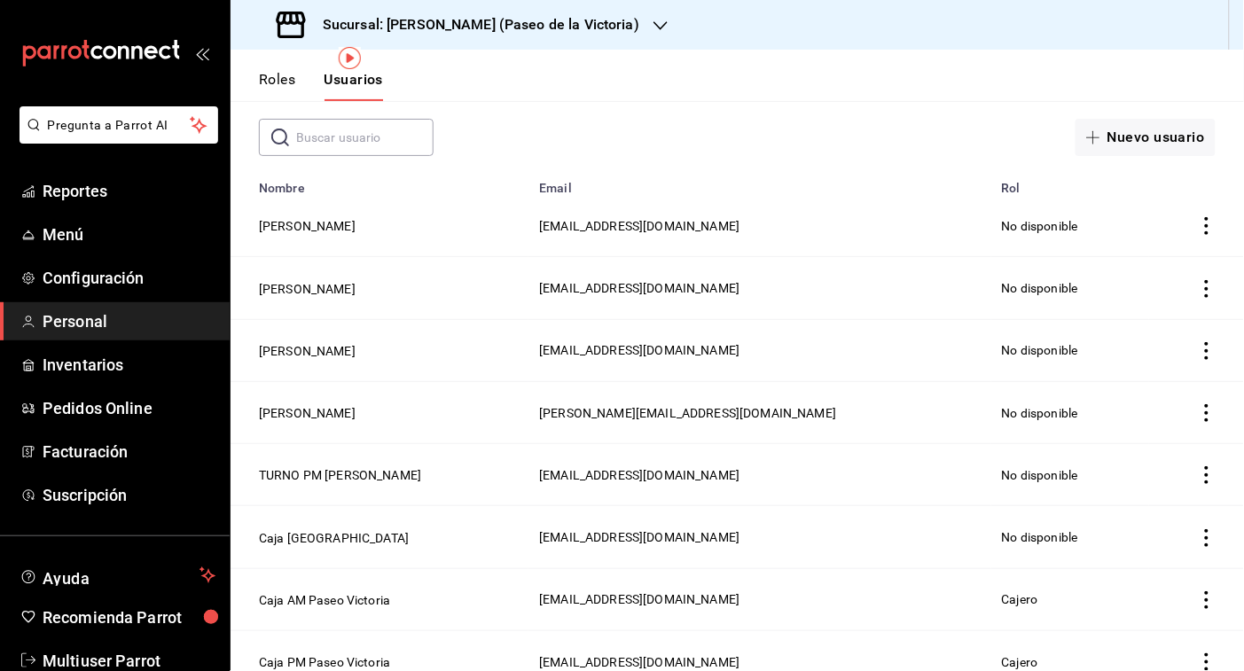
scroll to position [69, 0]
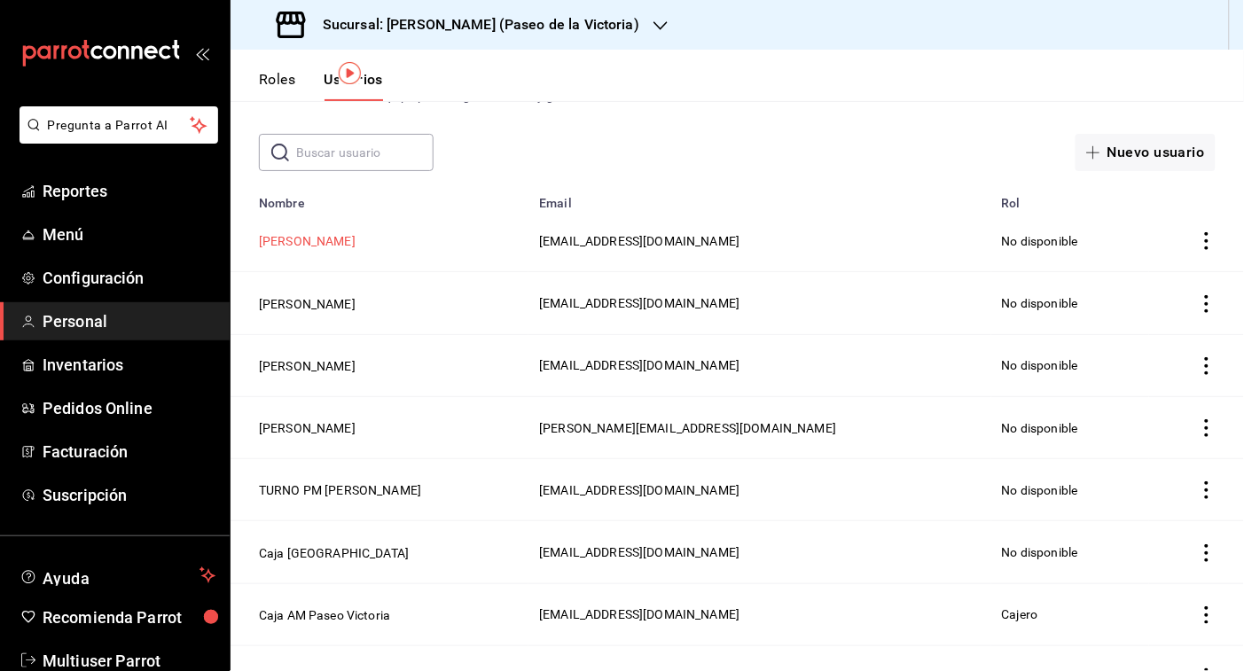
click at [356, 247] on button "ANA CAROLINA CEPEDA LOPEZ" at bounding box center [307, 241] width 97 height 18
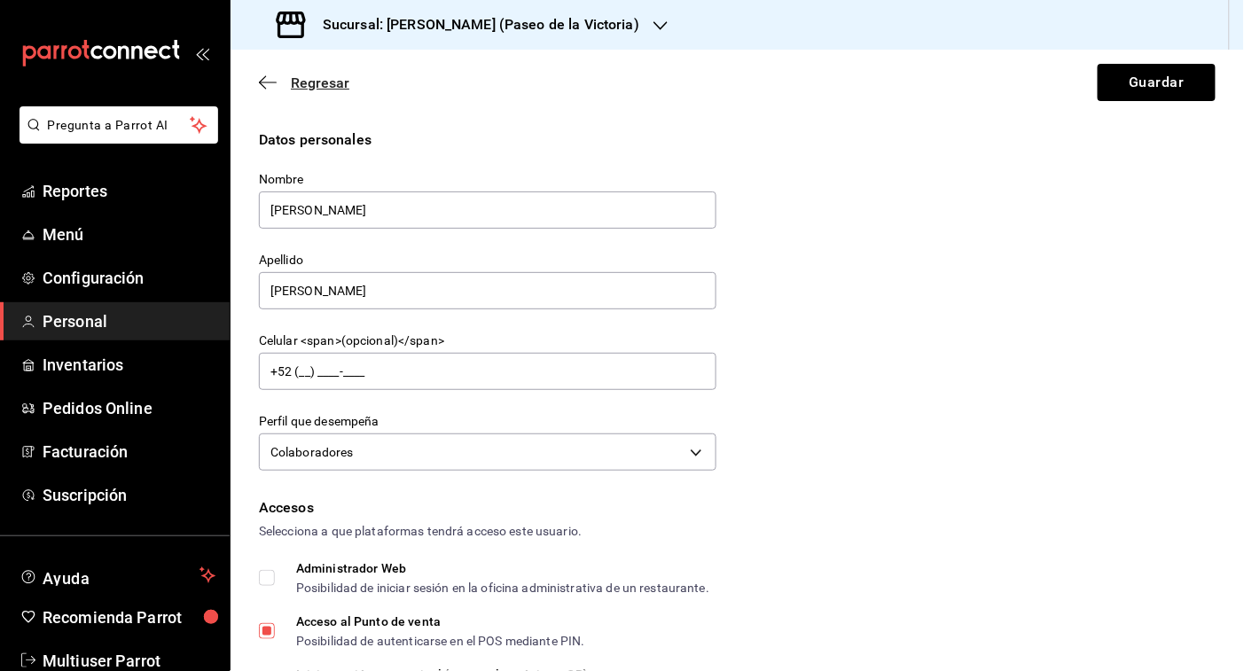
click at [339, 82] on span "Regresar" at bounding box center [320, 83] width 59 height 17
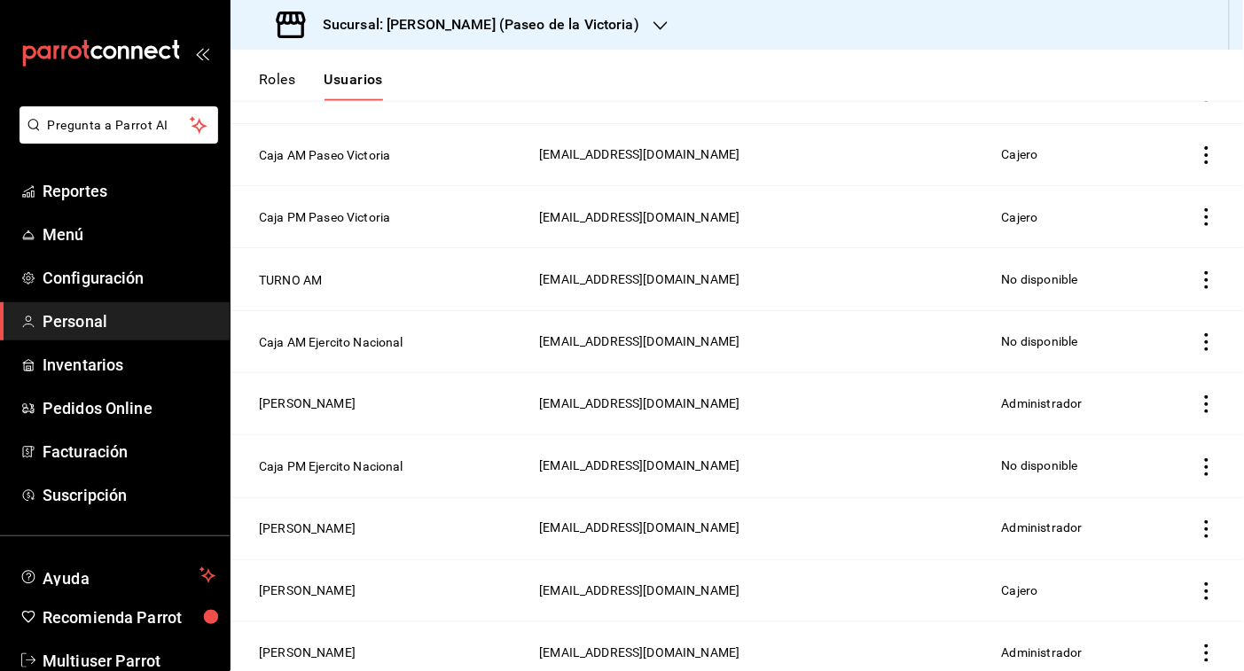
scroll to position [670, 0]
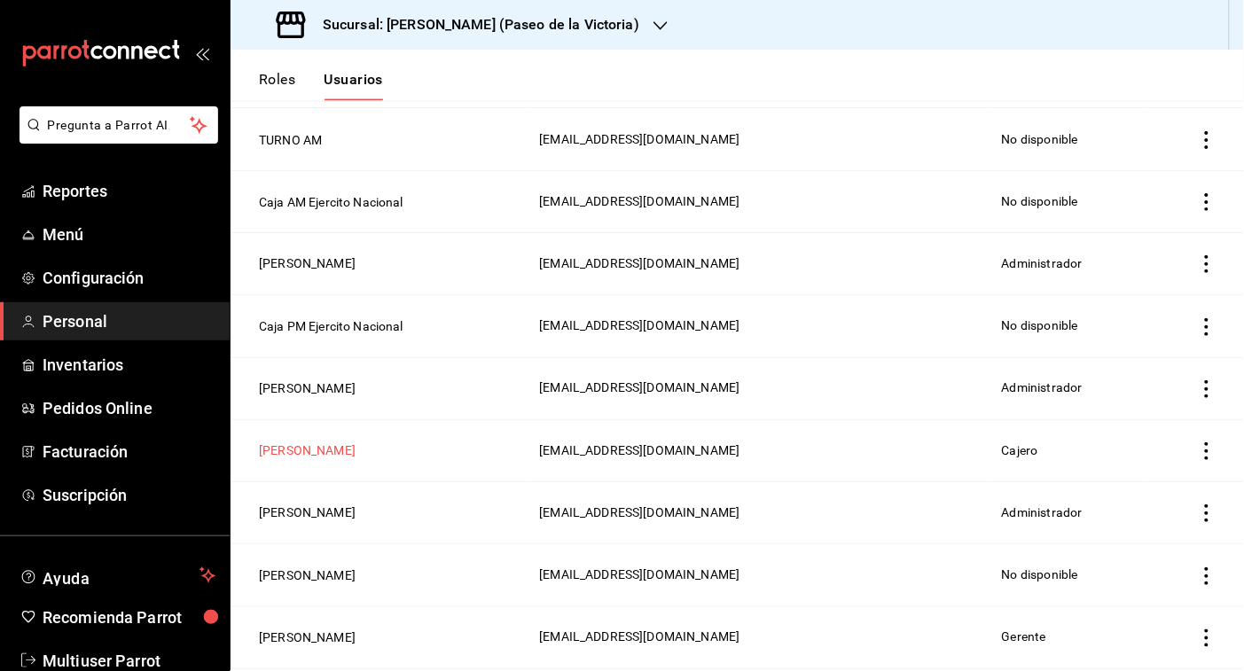
click at [320, 451] on button "[PERSON_NAME]" at bounding box center [307, 452] width 97 height 18
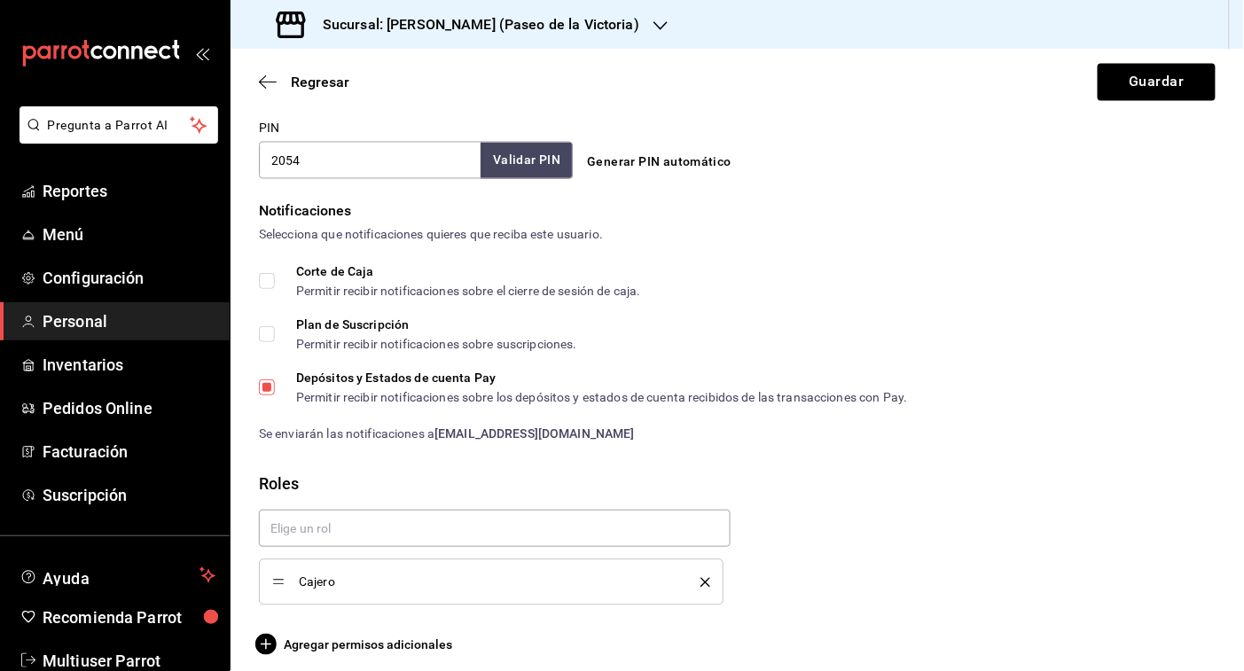
scroll to position [843, 0]
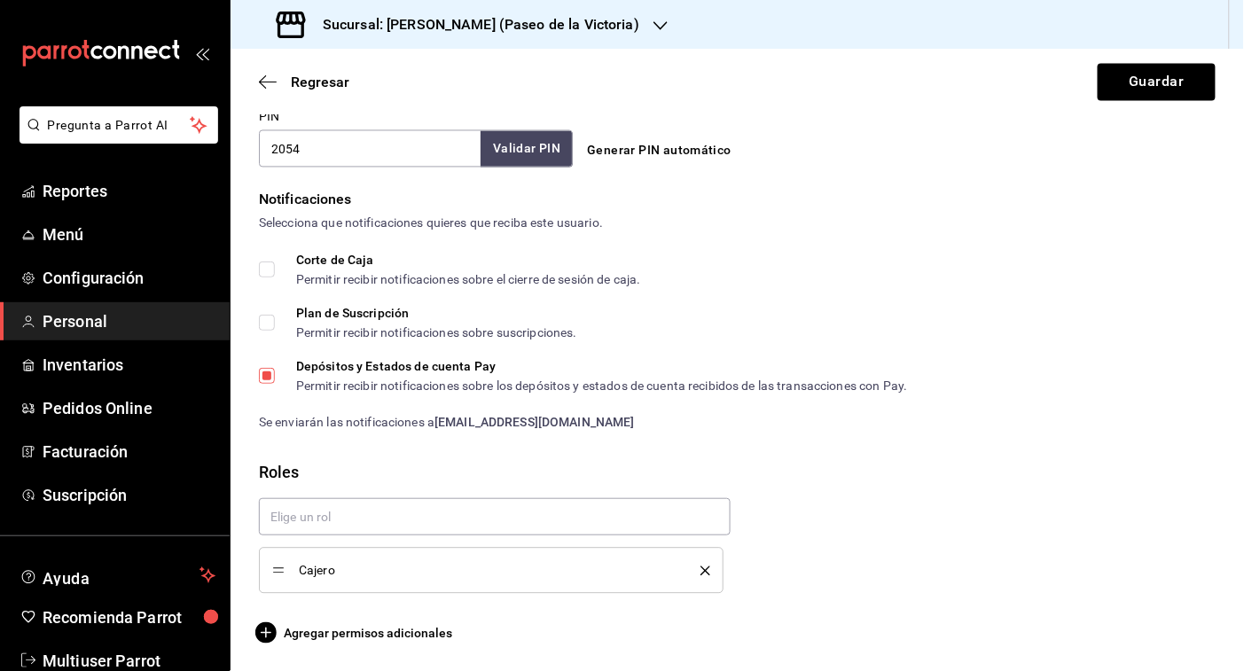
click at [701, 568] on icon "delete" at bounding box center [706, 572] width 10 height 10
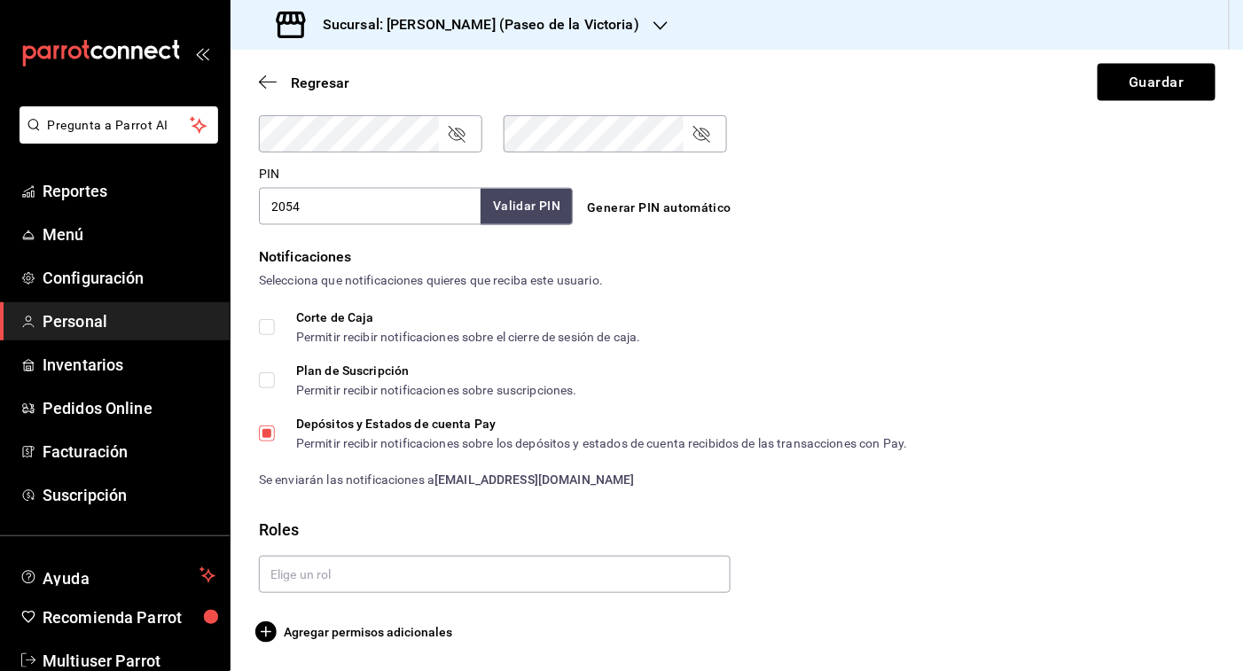
scroll to position [785, 0]
click at [1151, 96] on button "Guardar" at bounding box center [1157, 82] width 118 height 37
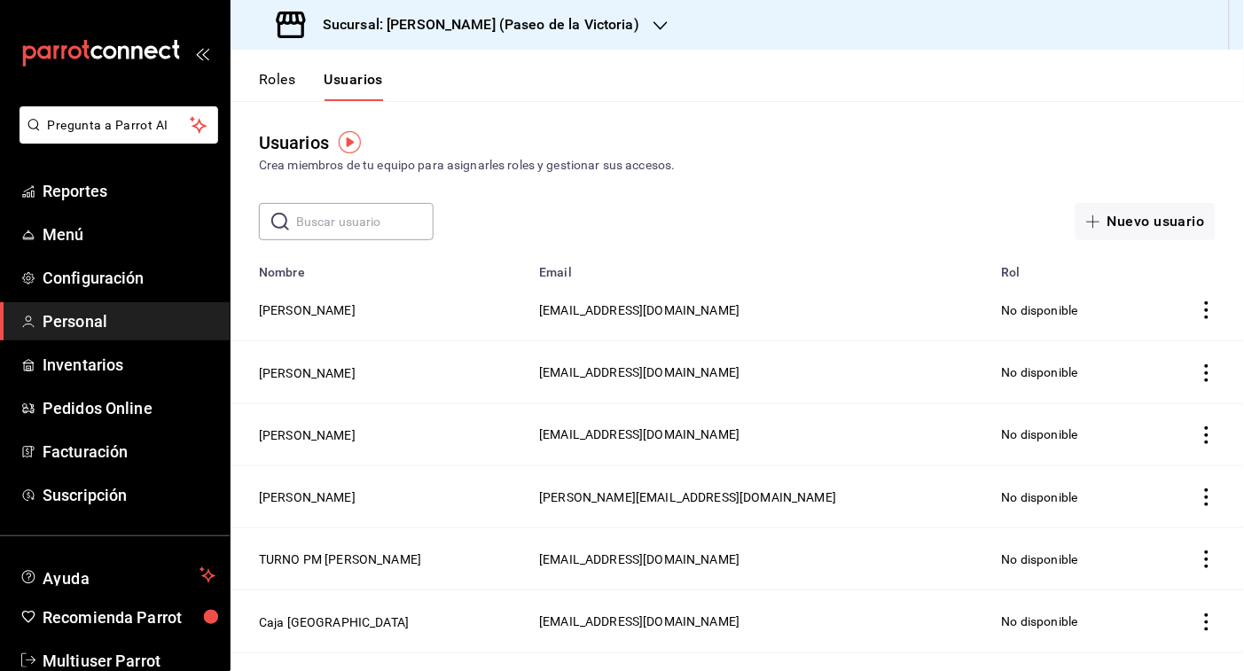
click at [654, 19] on icon "button" at bounding box center [661, 26] width 14 height 14
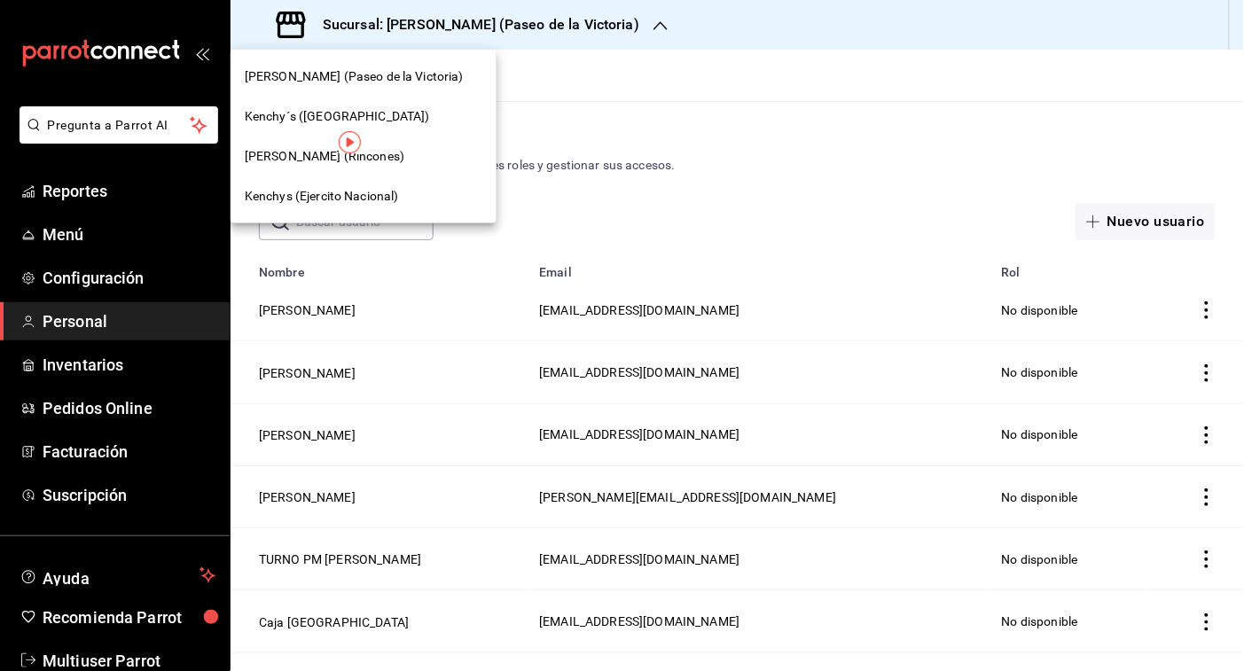
drag, startPoint x: 223, startPoint y: 333, endPoint x: 200, endPoint y: 439, distance: 108.9
click at [200, 439] on div at bounding box center [622, 335] width 1244 height 671
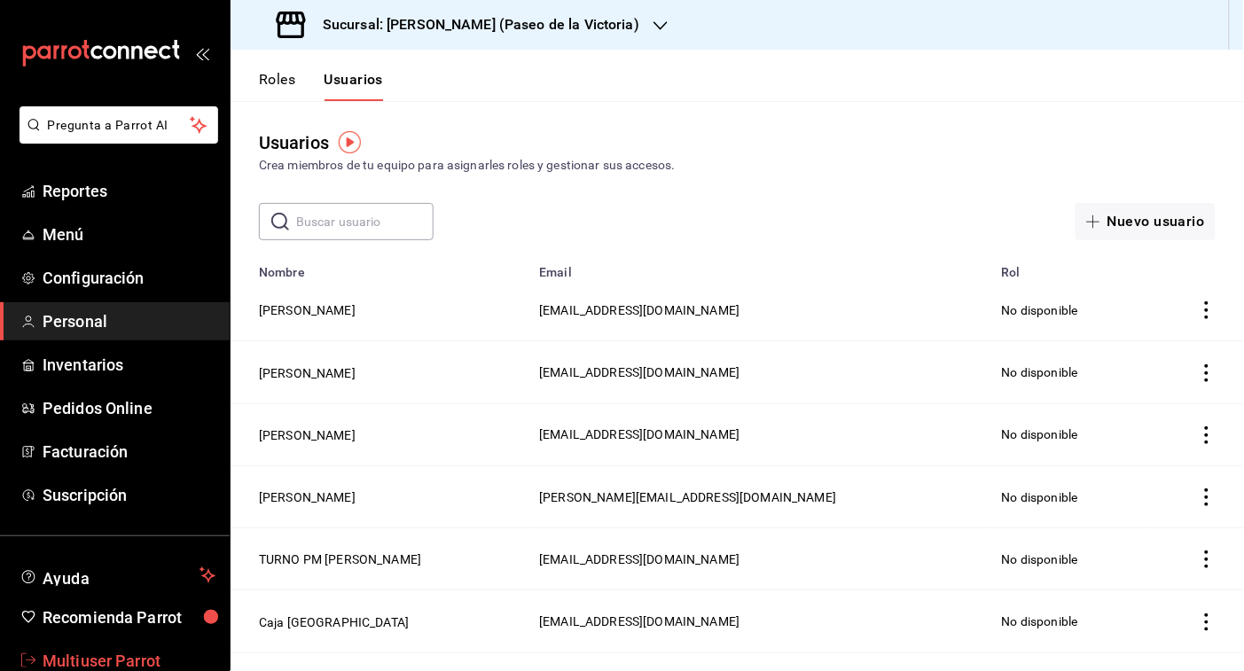
click at [111, 652] on span "Multiuser Parrot" at bounding box center [129, 661] width 173 height 24
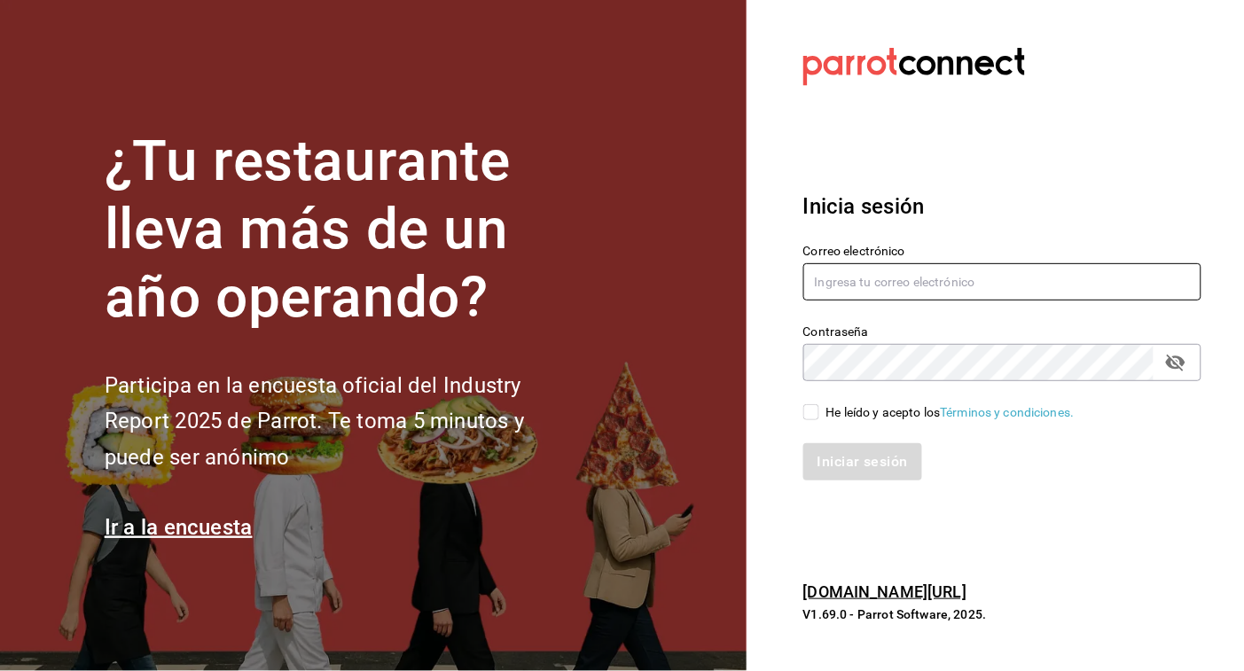
type input "ivonneggg42@gmail.com"
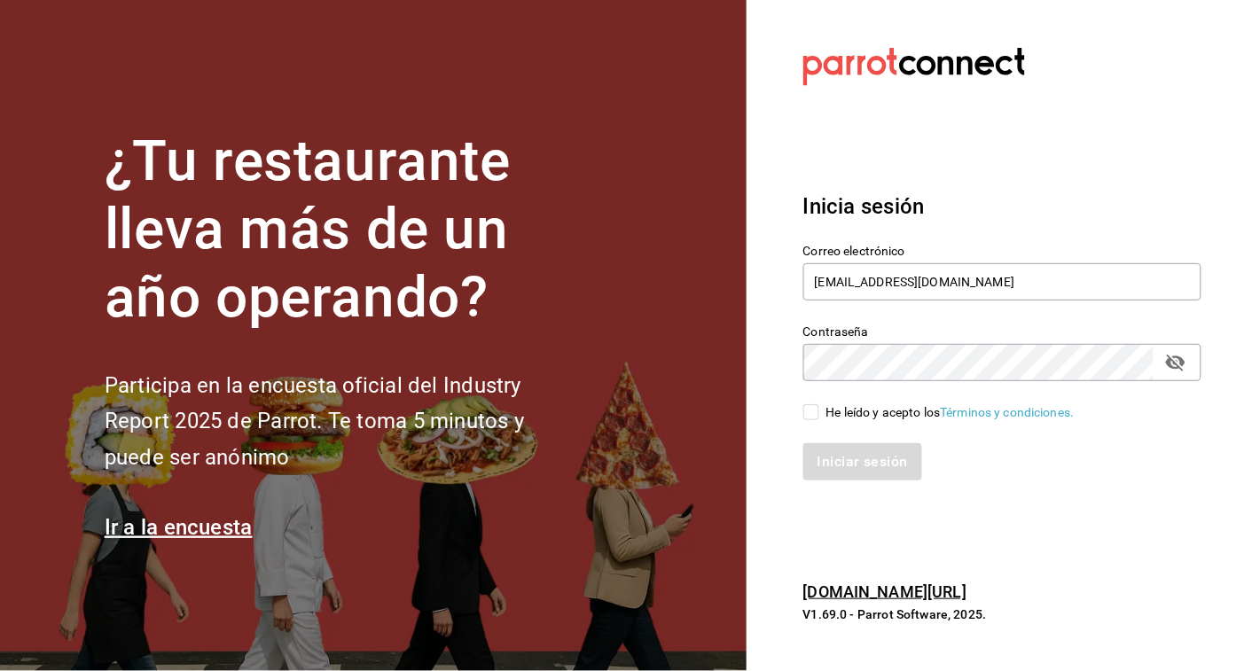
click at [814, 417] on input "He leído y acepto los Términos y condiciones." at bounding box center [812, 412] width 16 height 16
checkbox input "true"
click at [835, 453] on button "Iniciar sesión" at bounding box center [864, 461] width 121 height 37
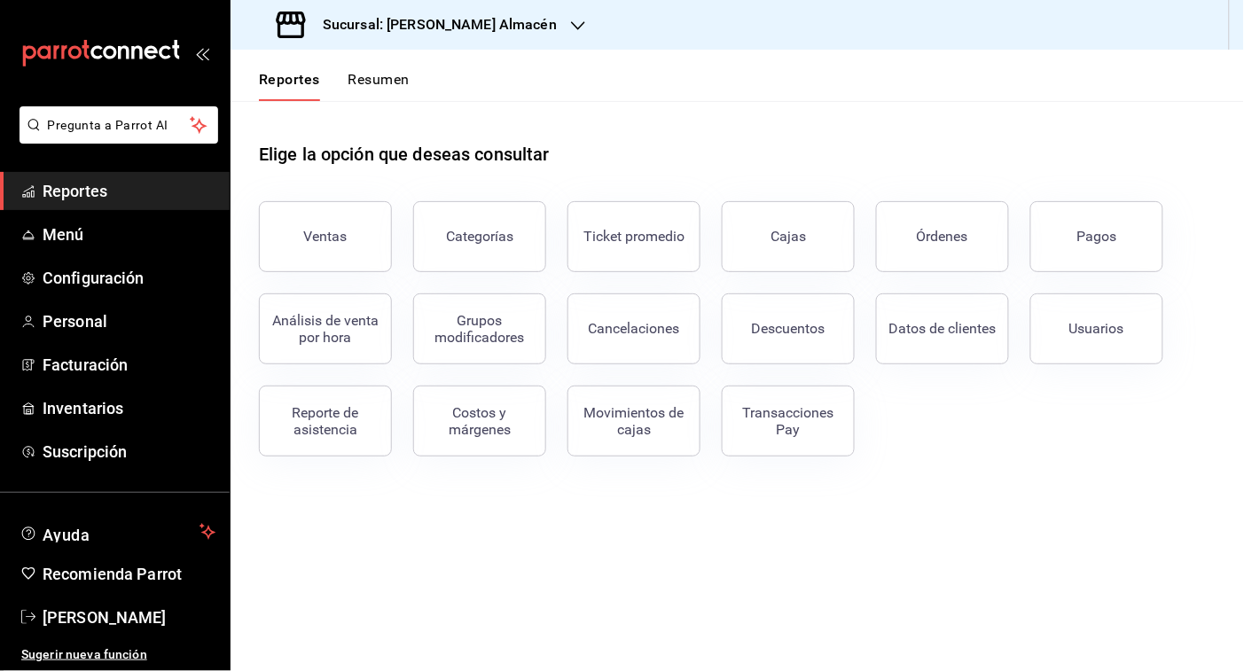
click at [571, 28] on icon "button" at bounding box center [578, 26] width 14 height 14
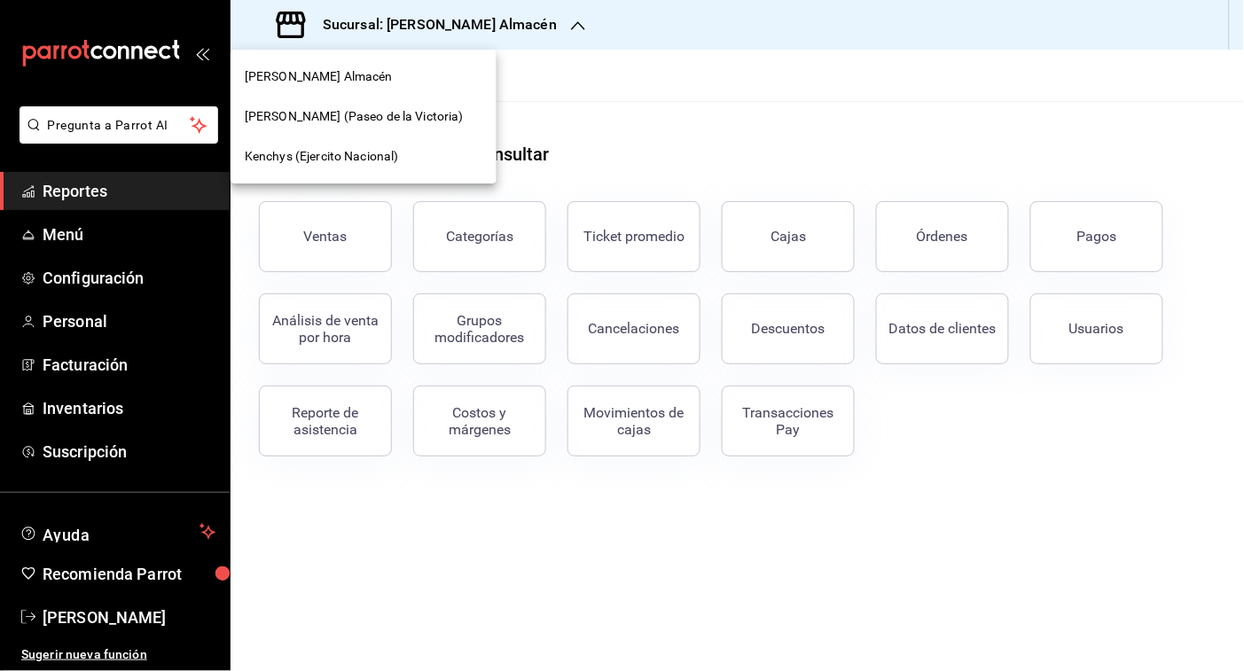
click at [371, 160] on span "Kenchys (Ejercito Nacional)" at bounding box center [322, 156] width 154 height 19
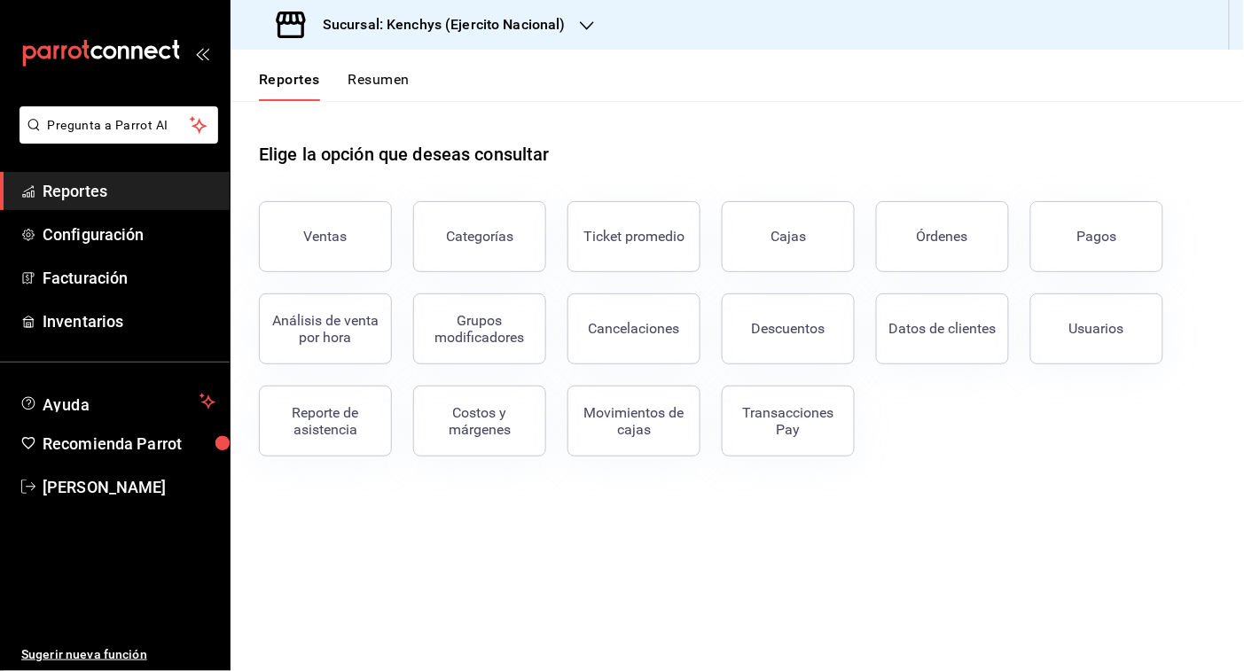
click at [586, 27] on icon "button" at bounding box center [587, 25] width 14 height 9
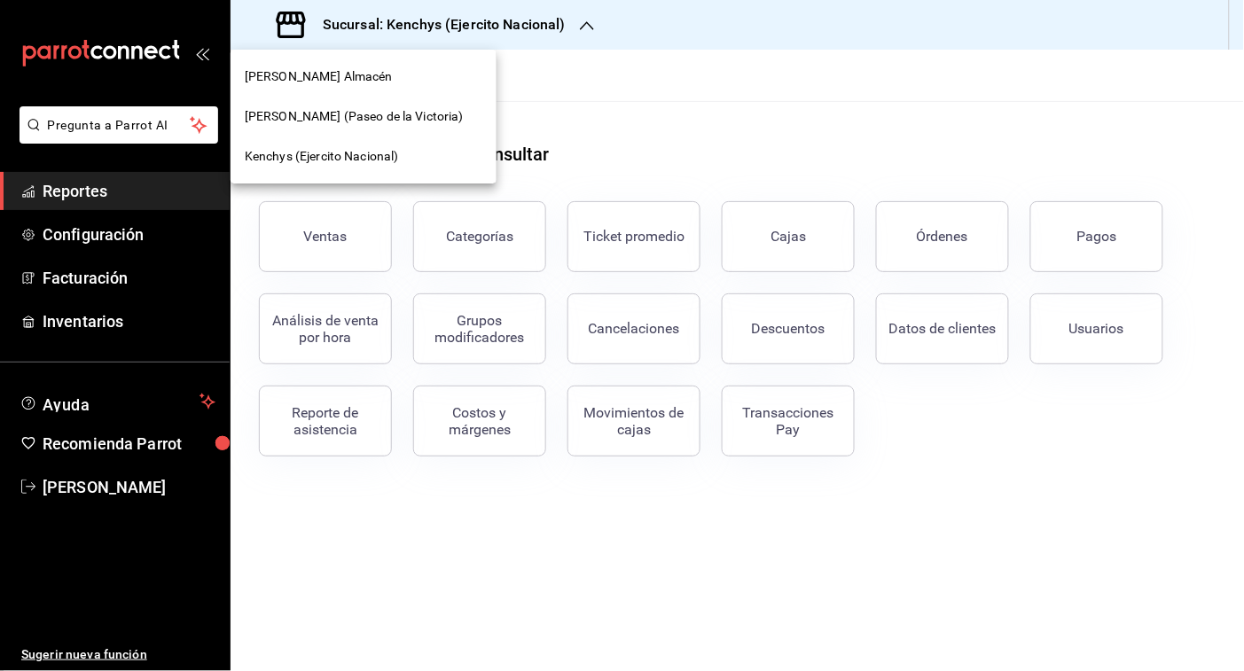
click at [404, 117] on span "[PERSON_NAME] (Paseo de la Victoria)" at bounding box center [354, 116] width 219 height 19
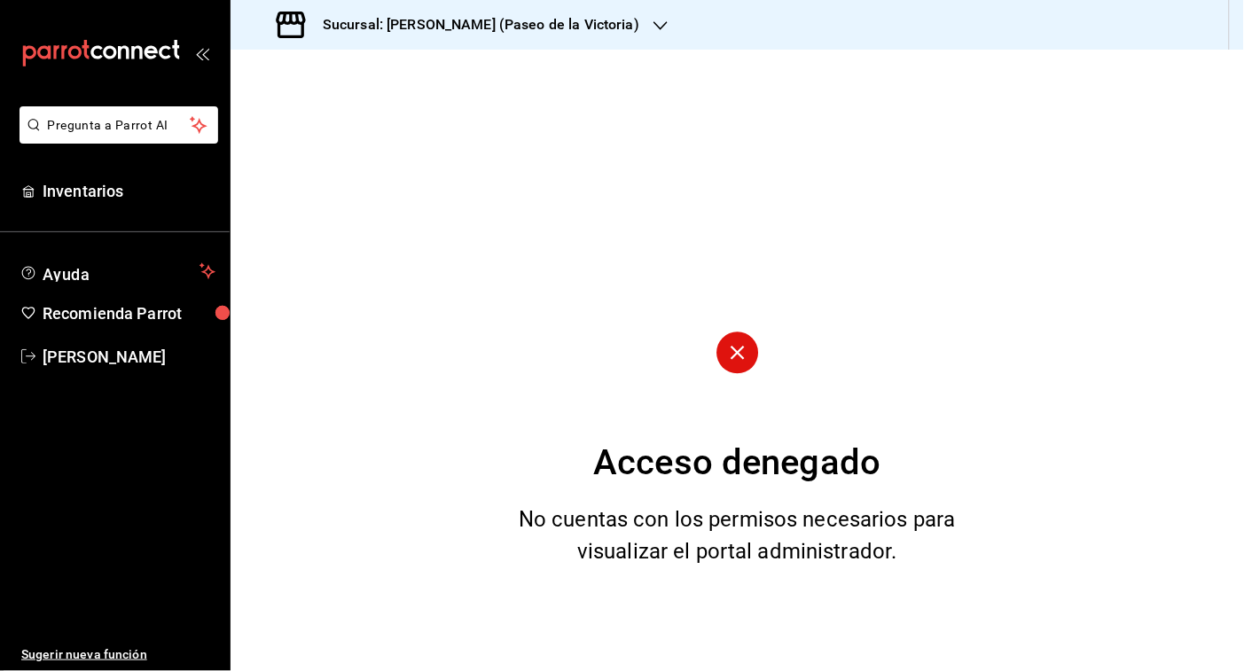
click at [654, 28] on icon "button" at bounding box center [661, 26] width 14 height 14
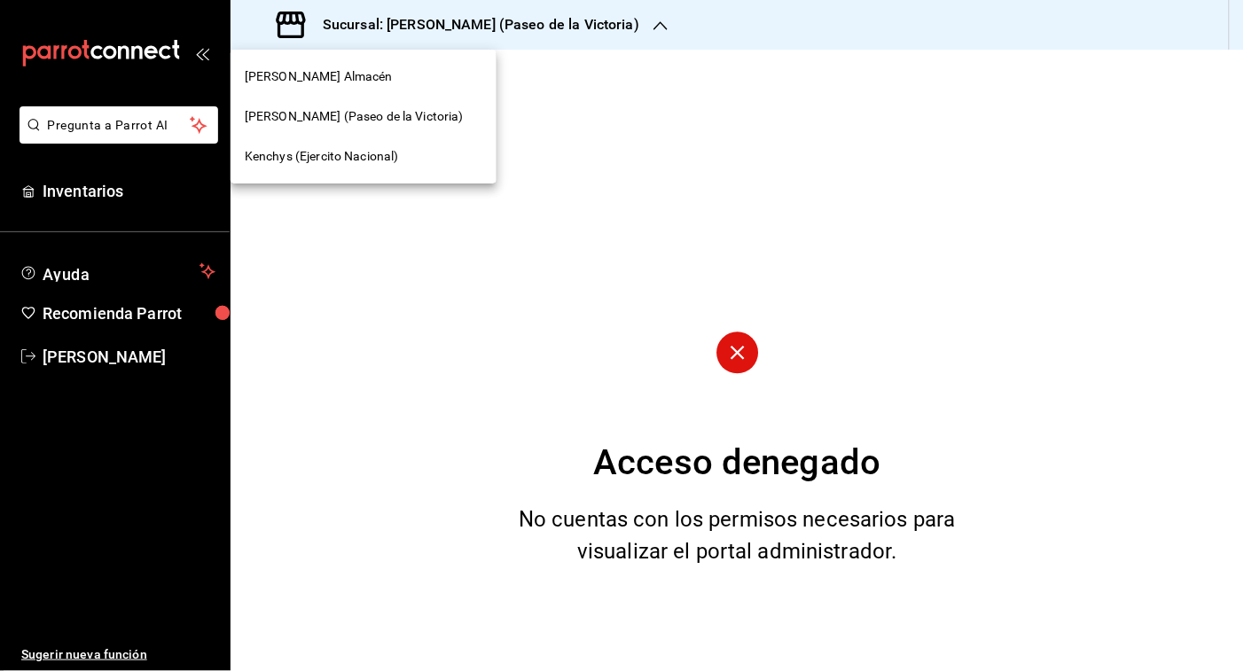
click at [390, 81] on div "[PERSON_NAME] Almacén" at bounding box center [364, 76] width 238 height 19
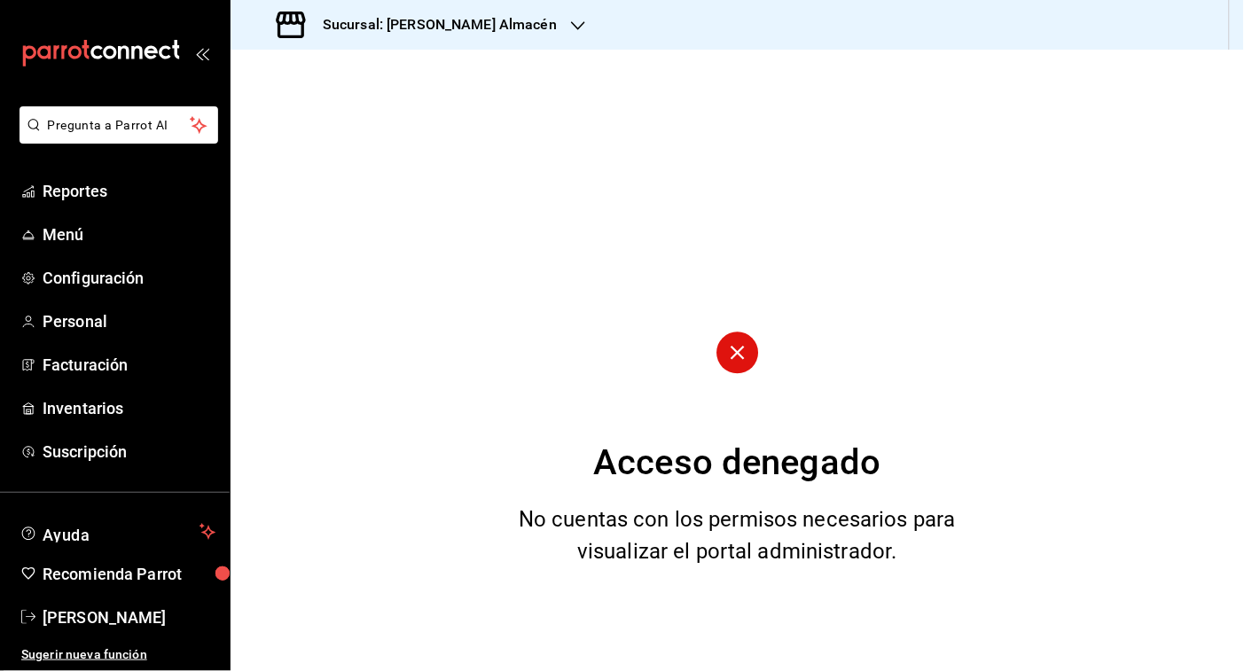
click at [571, 23] on icon "button" at bounding box center [578, 26] width 14 height 14
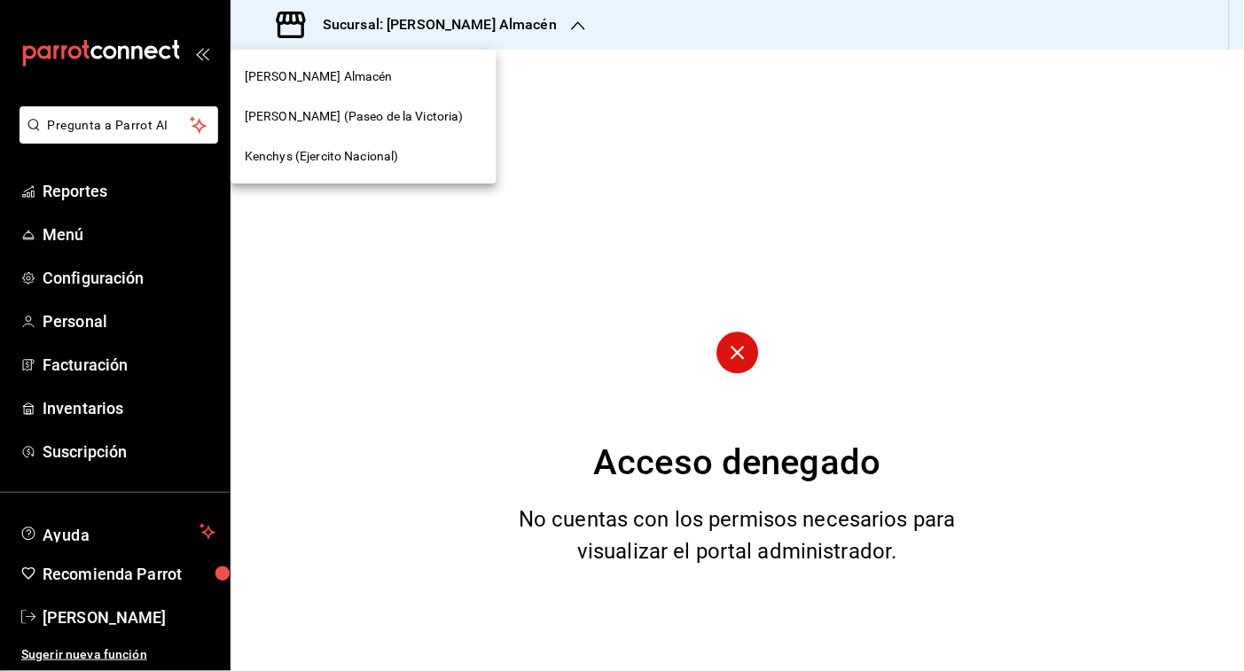
click at [373, 169] on div "Kenchys (Ejercito Nacional)" at bounding box center [364, 157] width 266 height 40
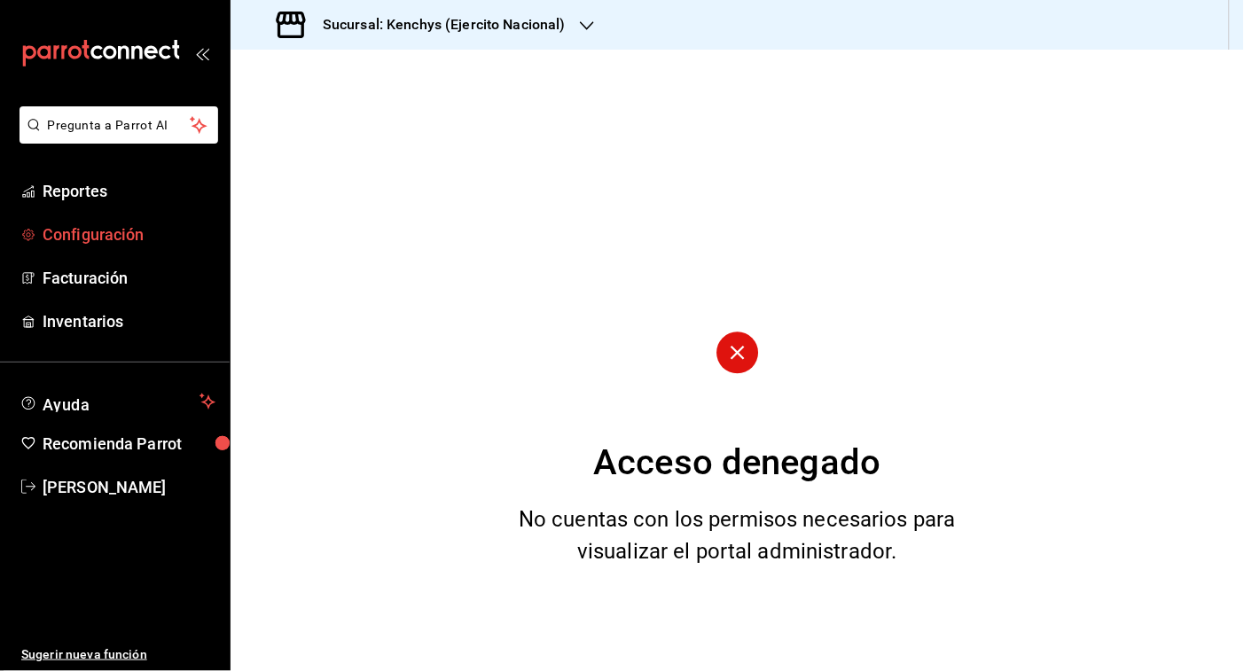
click at [117, 233] on span "Configuración" at bounding box center [129, 235] width 173 height 24
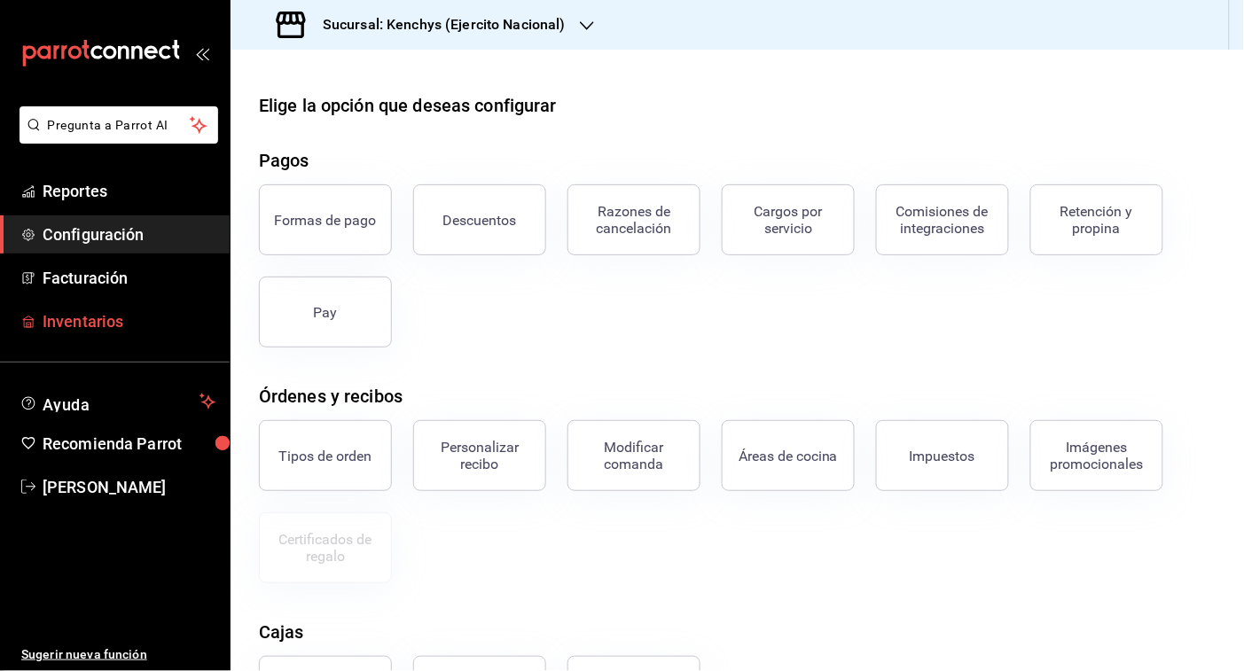
click at [114, 316] on span "Inventarios" at bounding box center [129, 322] width 173 height 24
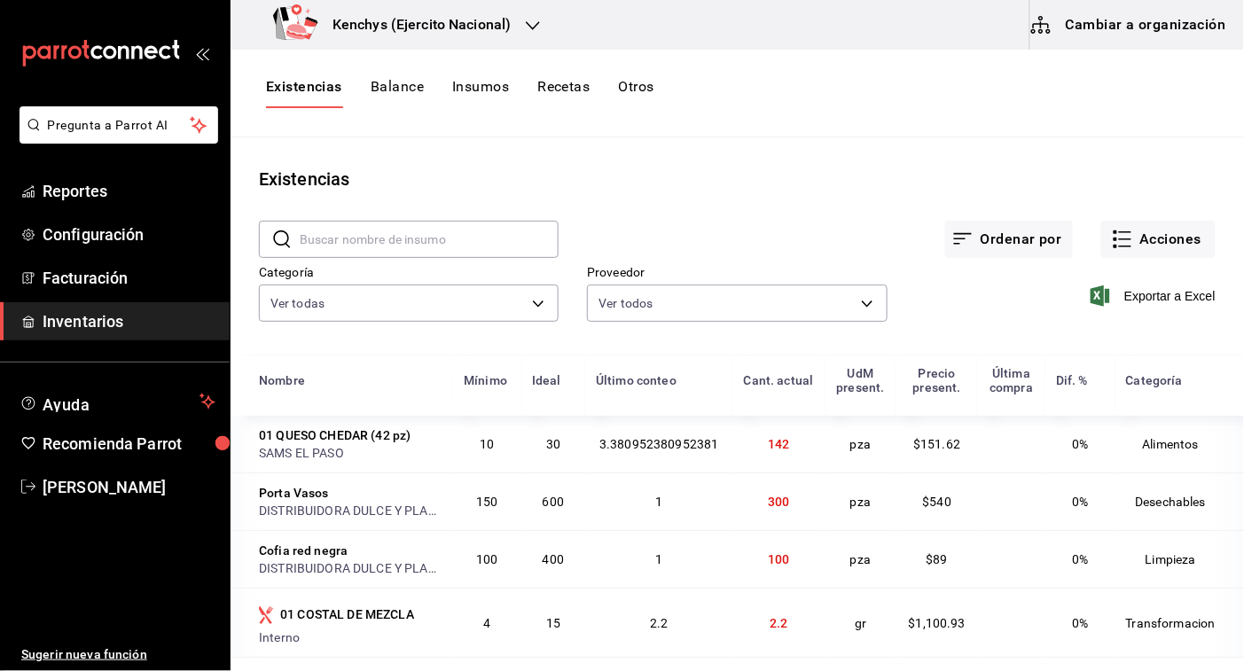
click at [530, 20] on icon "button" at bounding box center [533, 26] width 14 height 14
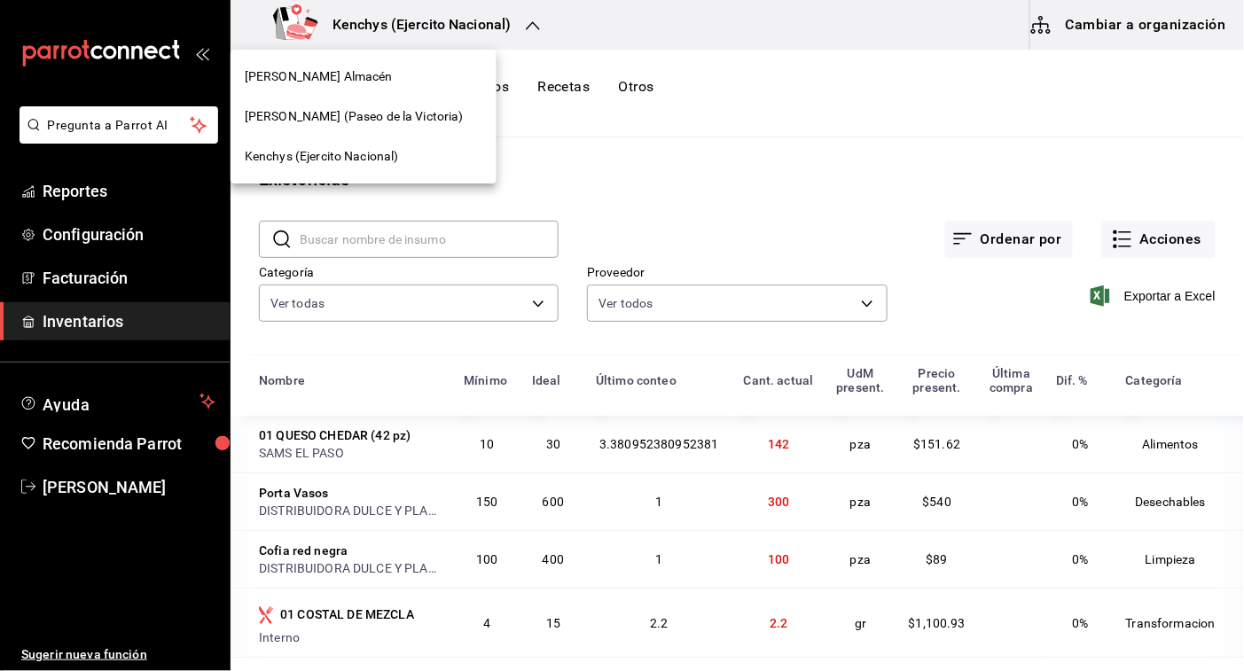
click at [408, 115] on span "[PERSON_NAME] (Paseo de la Victoria)" at bounding box center [354, 116] width 219 height 19
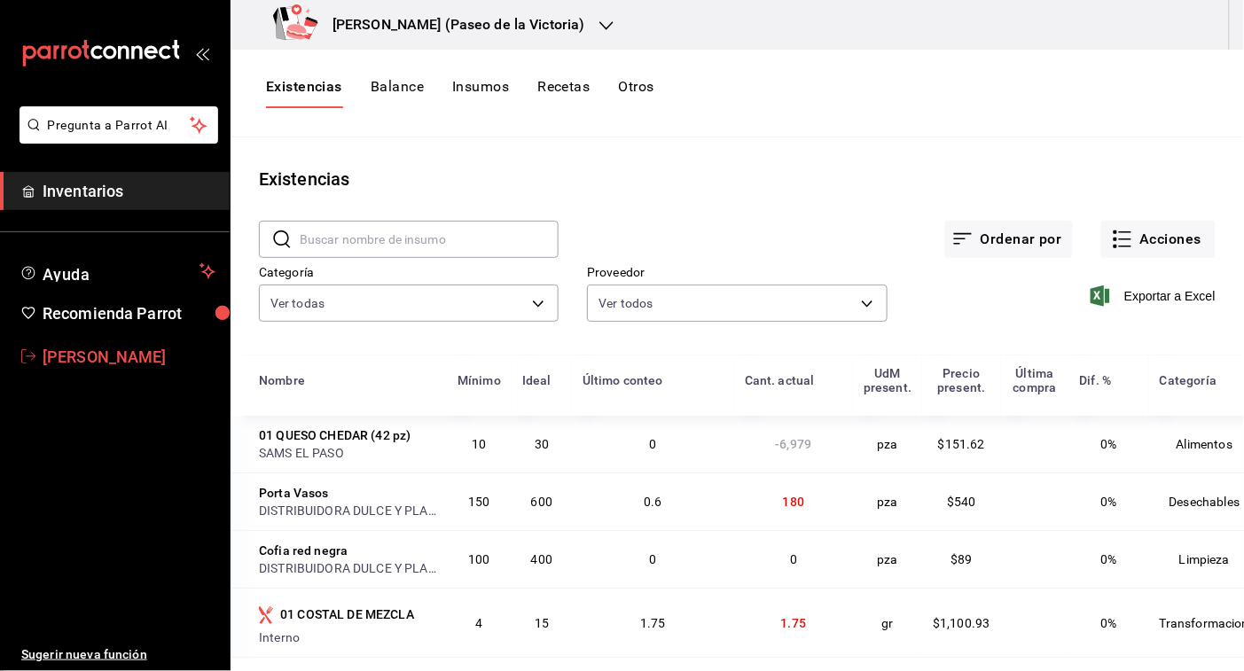
click at [78, 348] on span "[PERSON_NAME]" at bounding box center [129, 357] width 173 height 24
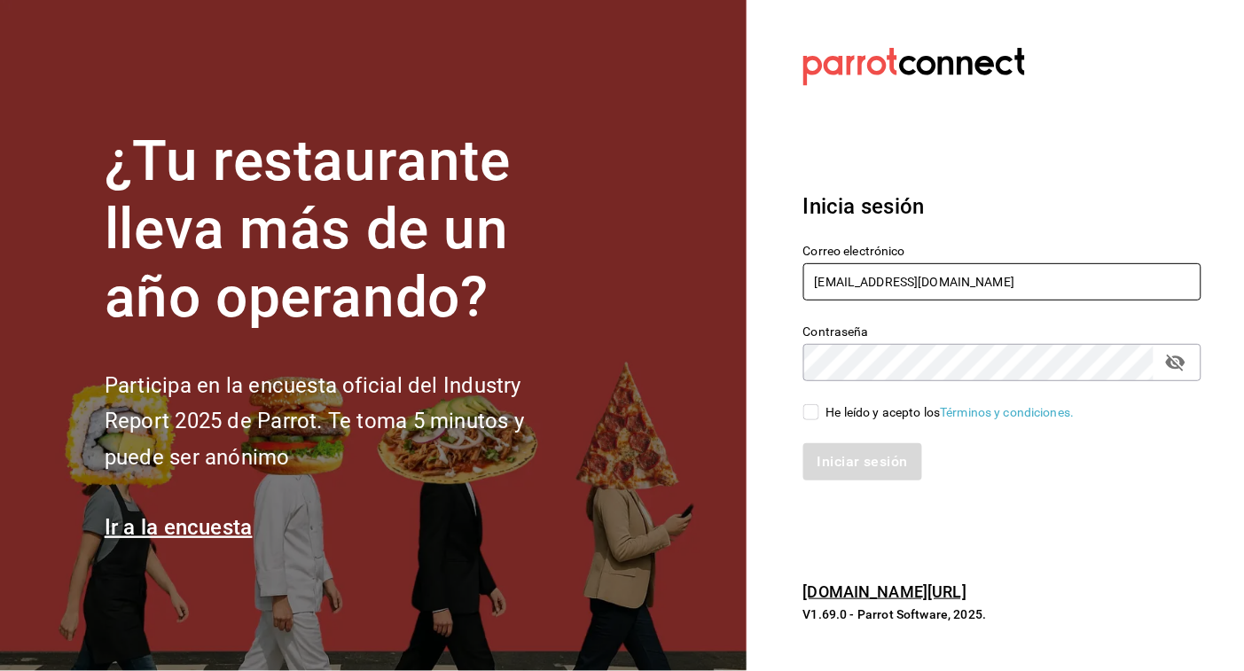
click at [981, 269] on input "[EMAIL_ADDRESS][DOMAIN_NAME]" at bounding box center [1003, 281] width 399 height 37
type input "[EMAIL_ADDRESS][PERSON_NAME][DOMAIN_NAME]"
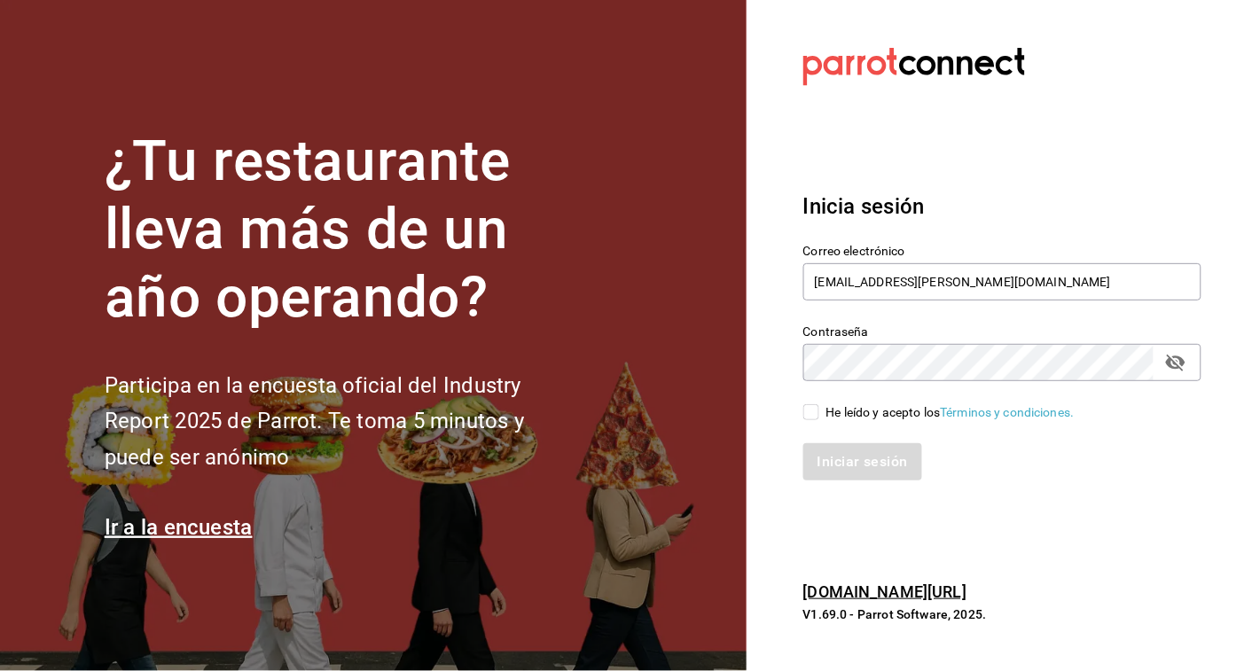
click at [819, 409] on input "He leído y acepto los Términos y condiciones." at bounding box center [812, 412] width 16 height 16
checkbox input "true"
click at [1181, 375] on button "passwordField" at bounding box center [1176, 363] width 30 height 30
click at [867, 474] on button "Iniciar sesión" at bounding box center [864, 461] width 121 height 37
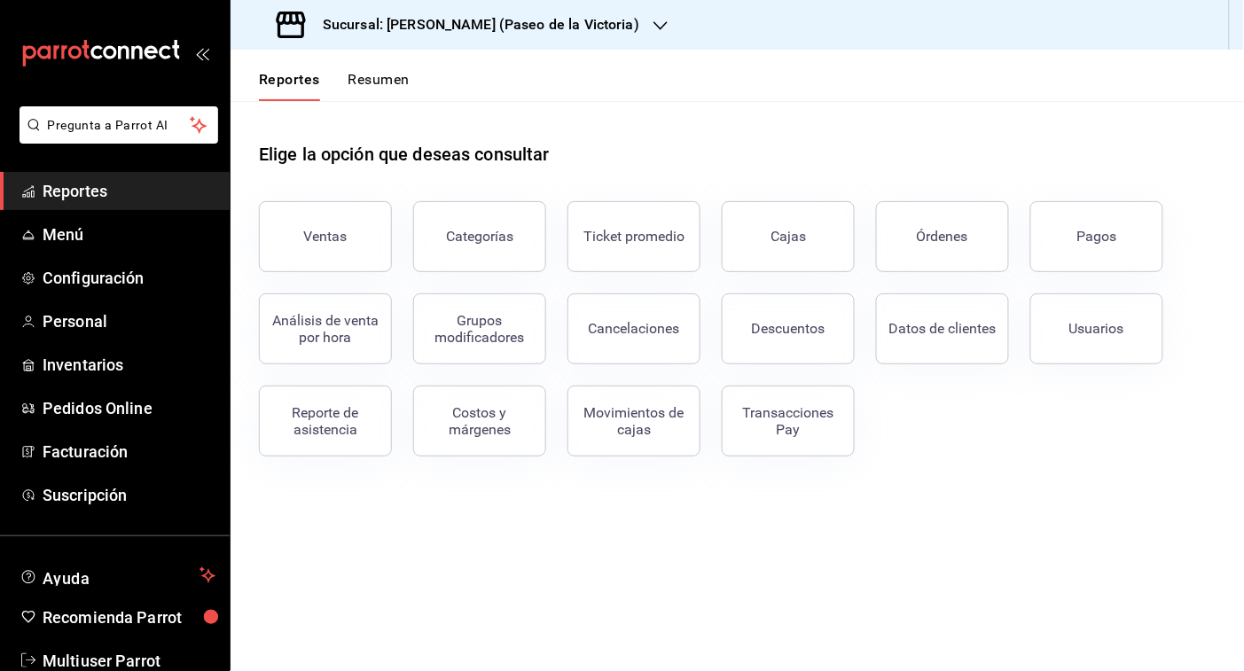
click at [401, 90] on button "Resumen" at bounding box center [379, 86] width 61 height 30
click at [401, 90] on html "Pregunta a Parrot AI Reportes Menú Configuración Personal Inventarios Pedidos O…" at bounding box center [622, 335] width 1244 height 671
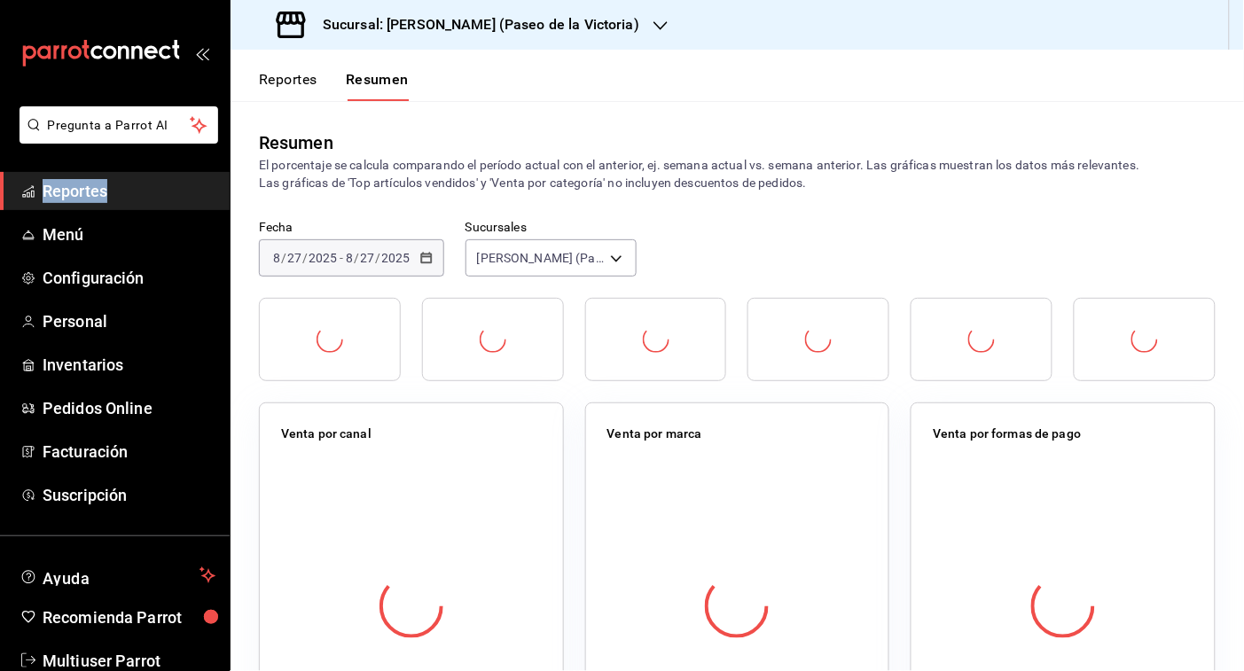
drag, startPoint x: 401, startPoint y: 90, endPoint x: 288, endPoint y: 76, distance: 113.5
click at [288, 76] on button "Reportes" at bounding box center [288, 86] width 59 height 30
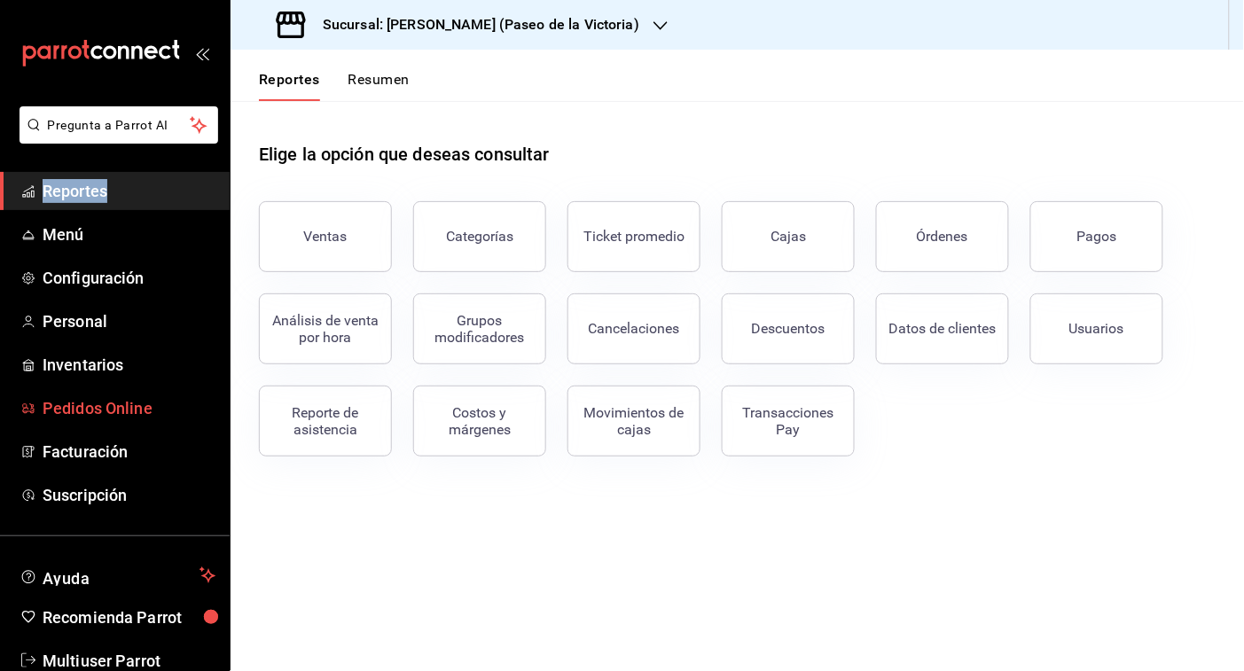
click at [67, 404] on span "Pedidos Online" at bounding box center [129, 408] width 173 height 24
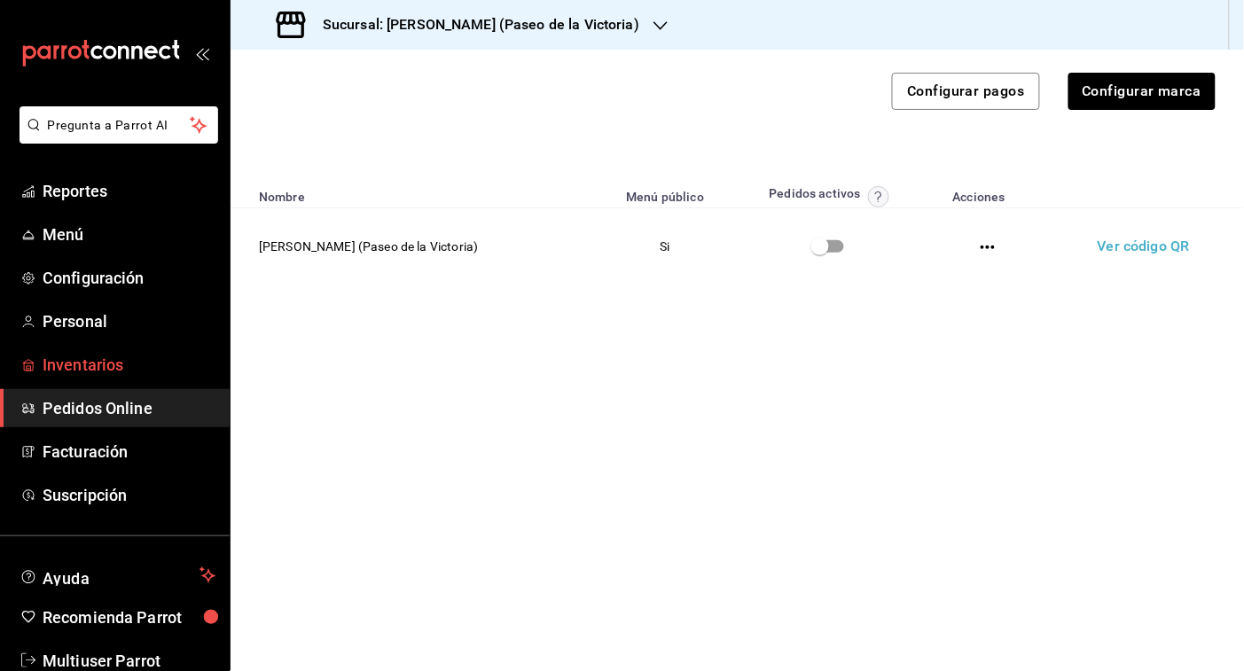
click at [90, 360] on span "Inventarios" at bounding box center [129, 365] width 173 height 24
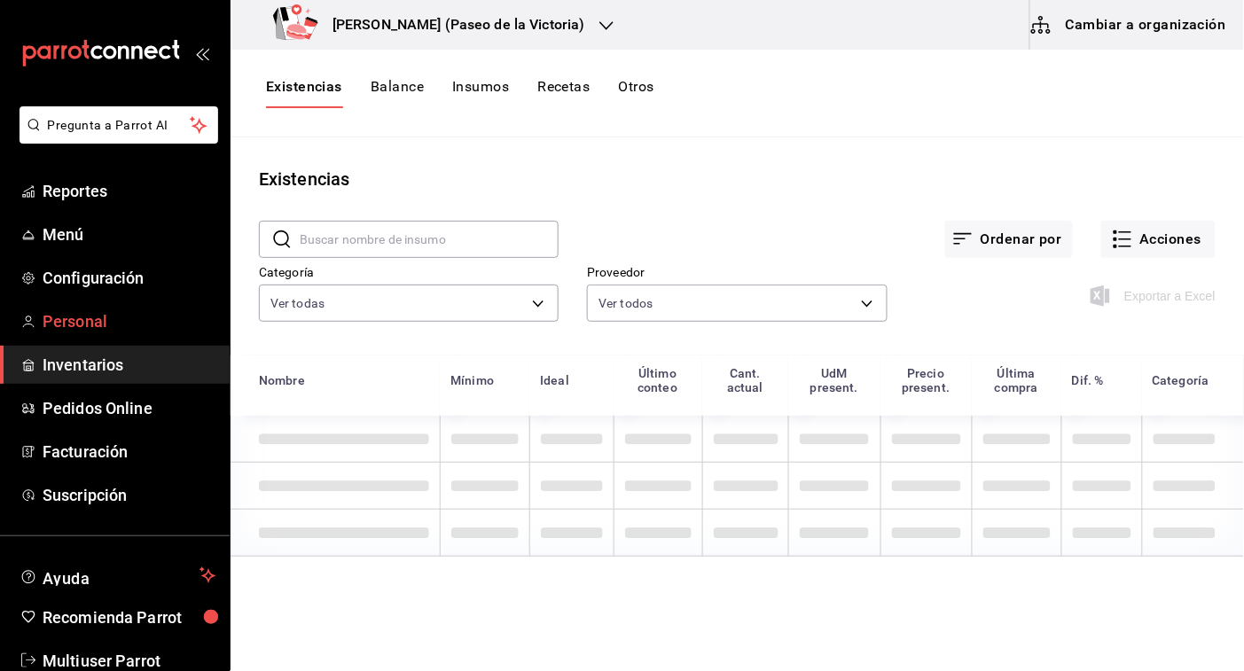
click at [106, 317] on span "Personal" at bounding box center [129, 322] width 173 height 24
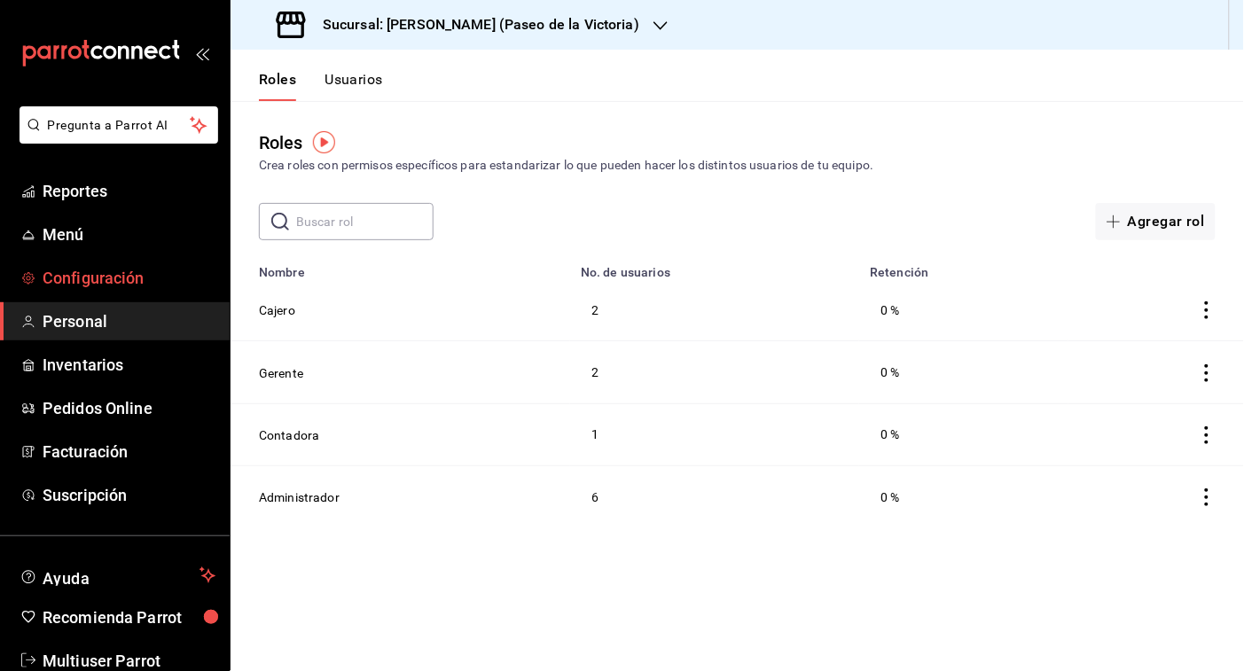
click at [90, 276] on span "Configuración" at bounding box center [129, 278] width 173 height 24
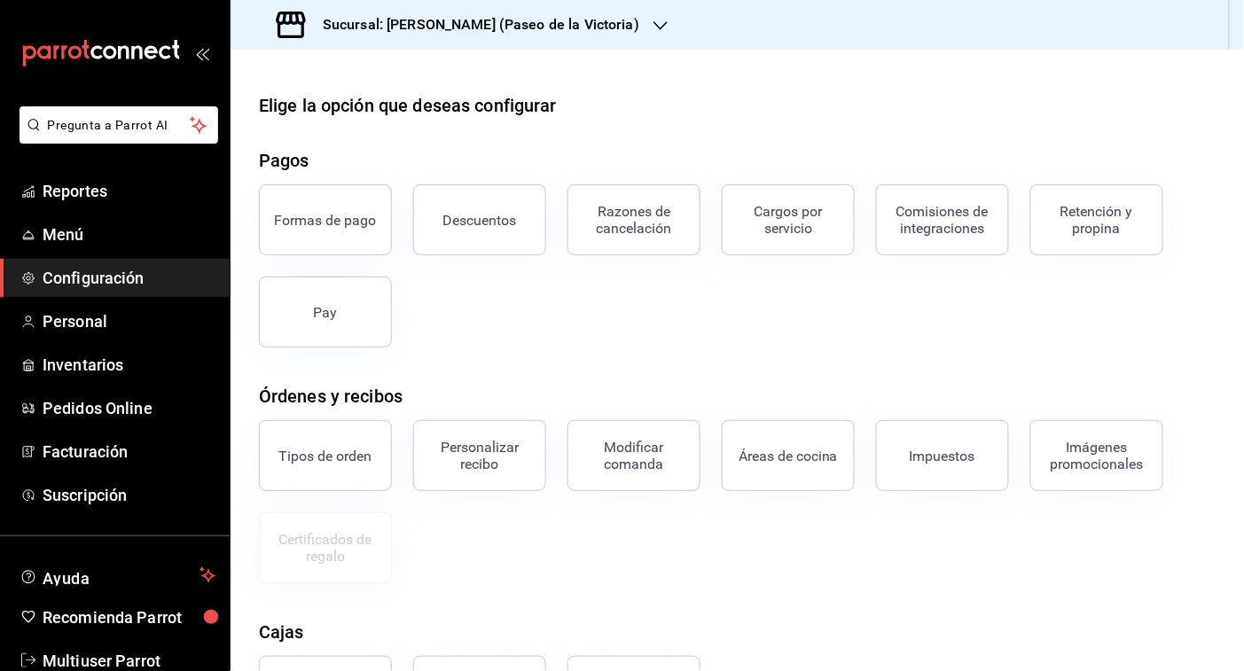
click at [599, 27] on div "Sucursal: [PERSON_NAME] (Paseo de la Victoria)" at bounding box center [460, 25] width 430 height 50
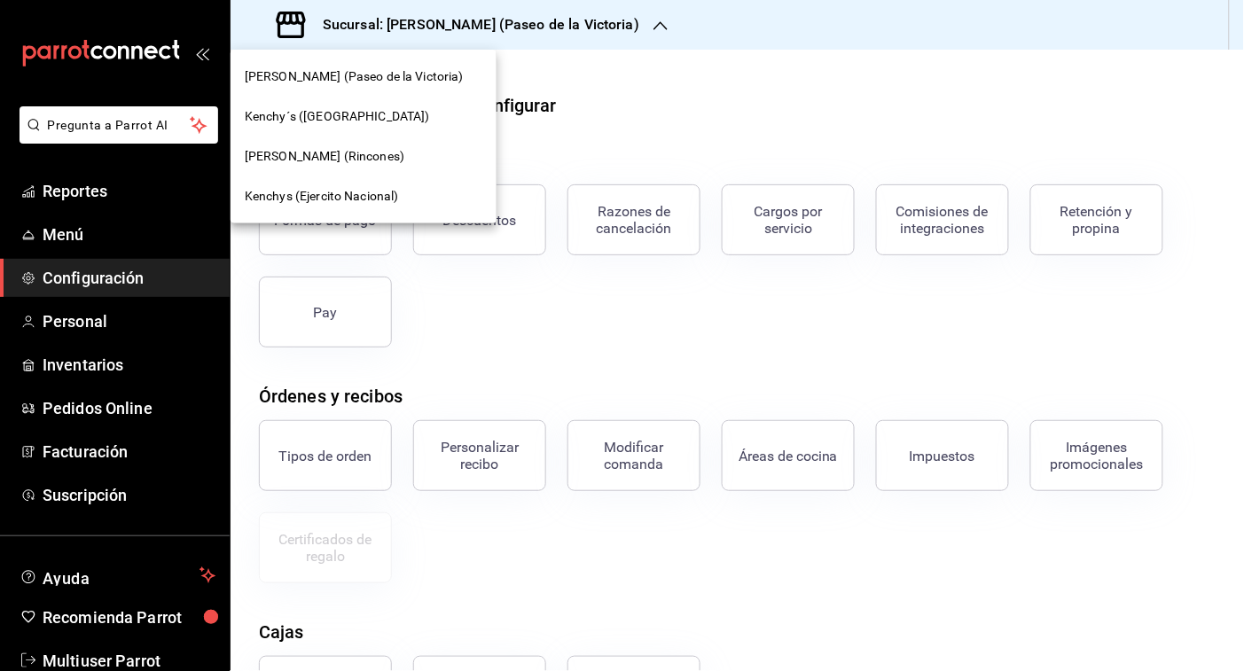
click at [82, 312] on div at bounding box center [622, 335] width 1244 height 671
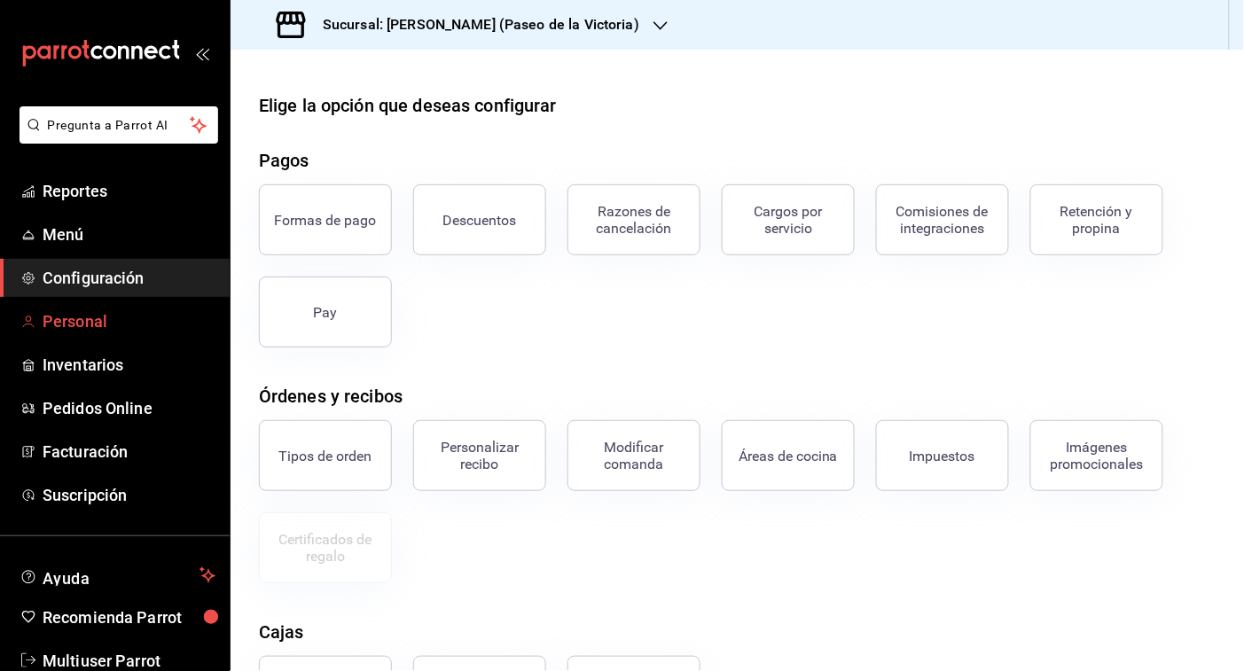
click at [81, 313] on span "Personal" at bounding box center [129, 322] width 173 height 24
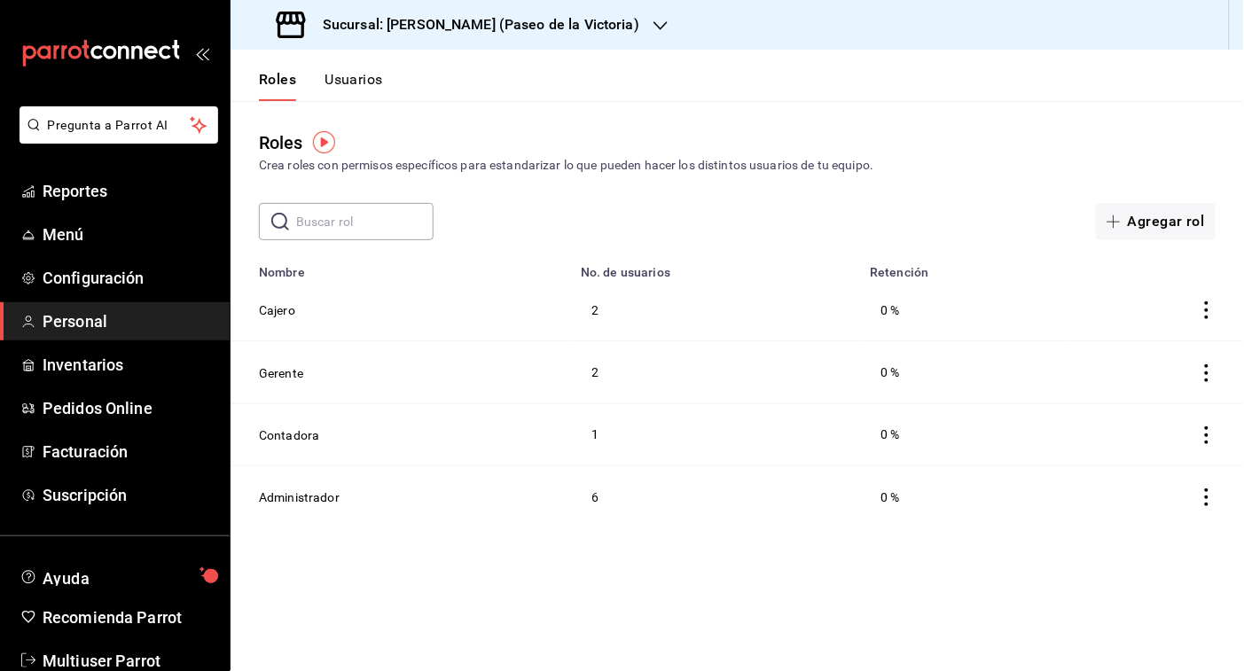
scroll to position [41, 0]
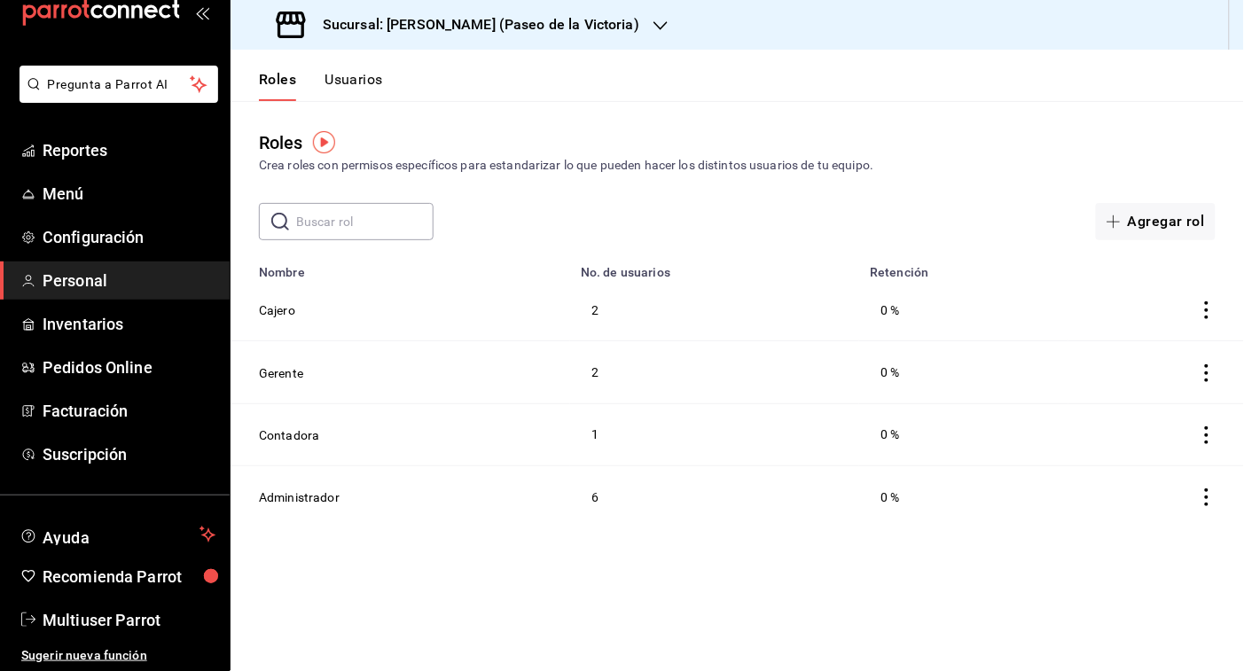
drag, startPoint x: 374, startPoint y: 75, endPoint x: 488, endPoint y: 71, distance: 113.6
click at [488, 71] on header "Roles Usuarios" at bounding box center [738, 75] width 1014 height 51
click at [1204, 371] on icon "actions" at bounding box center [1207, 374] width 18 height 18
click at [1067, 279] on div at bounding box center [622, 335] width 1244 height 671
click at [365, 82] on button "Usuarios" at bounding box center [354, 86] width 59 height 30
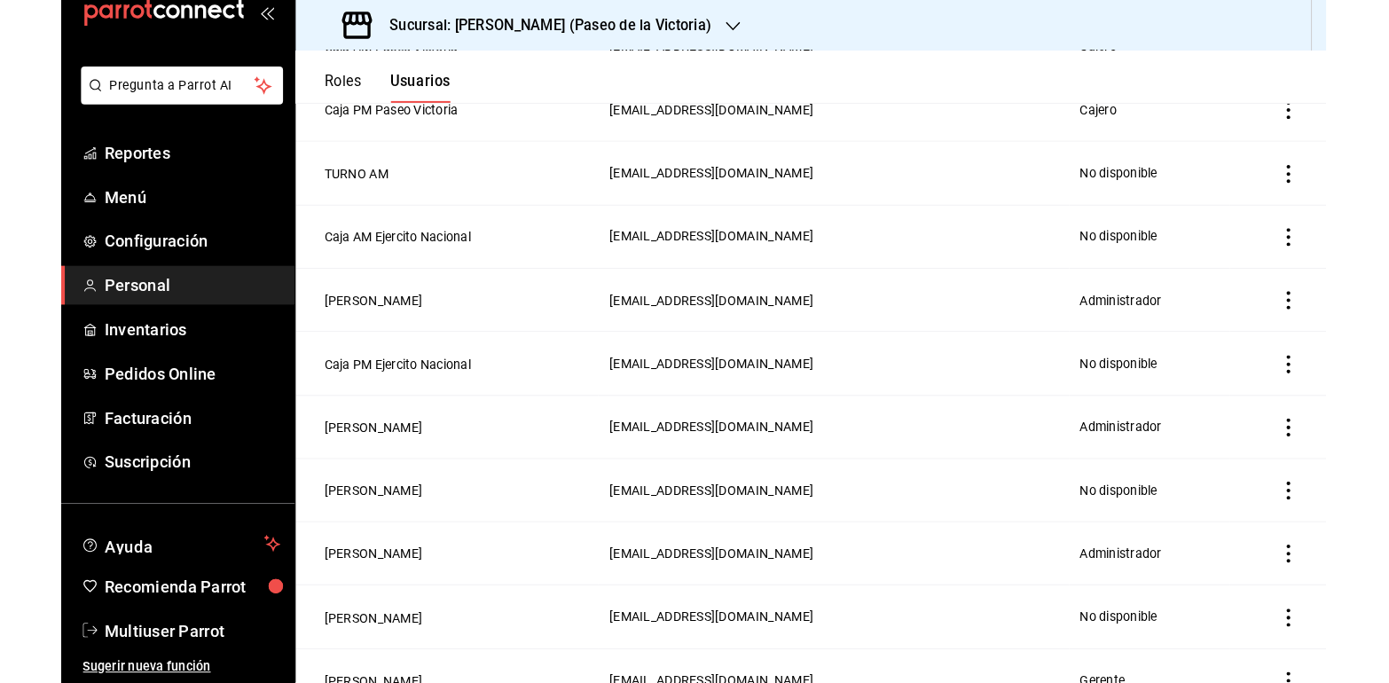
scroll to position [641, 0]
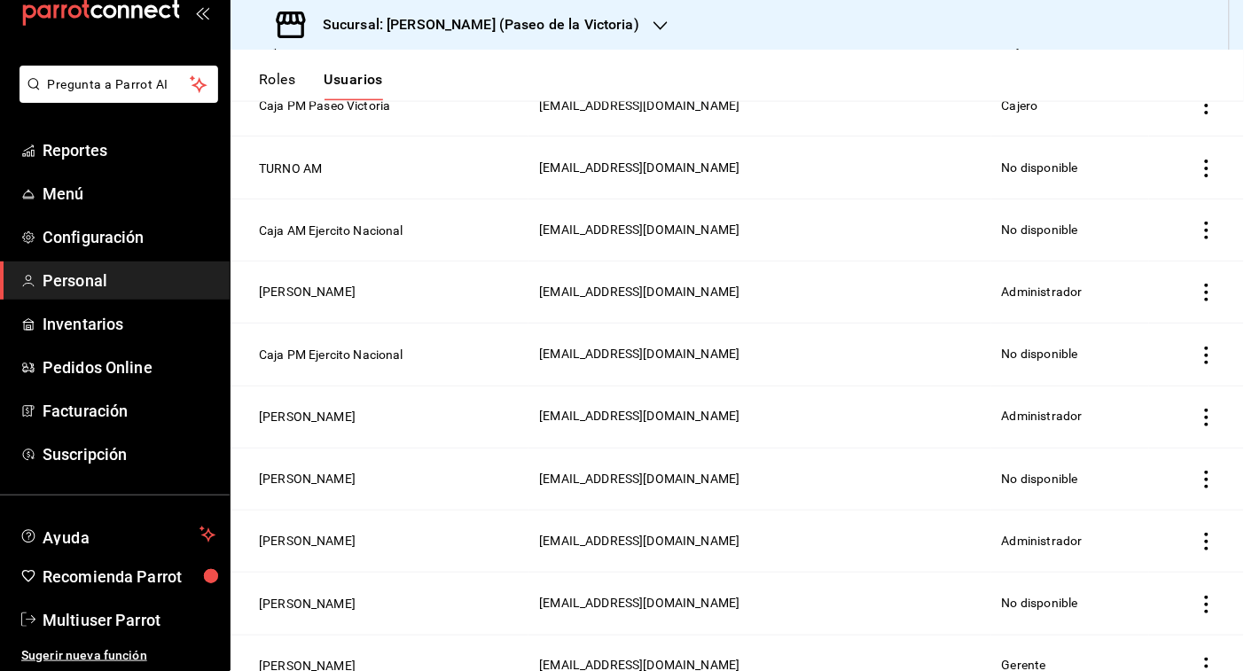
click at [1205, 483] on icon "actions" at bounding box center [1207, 480] width 4 height 18
click at [1136, 501] on span "Eliminar" at bounding box center [1126, 508] width 45 height 14
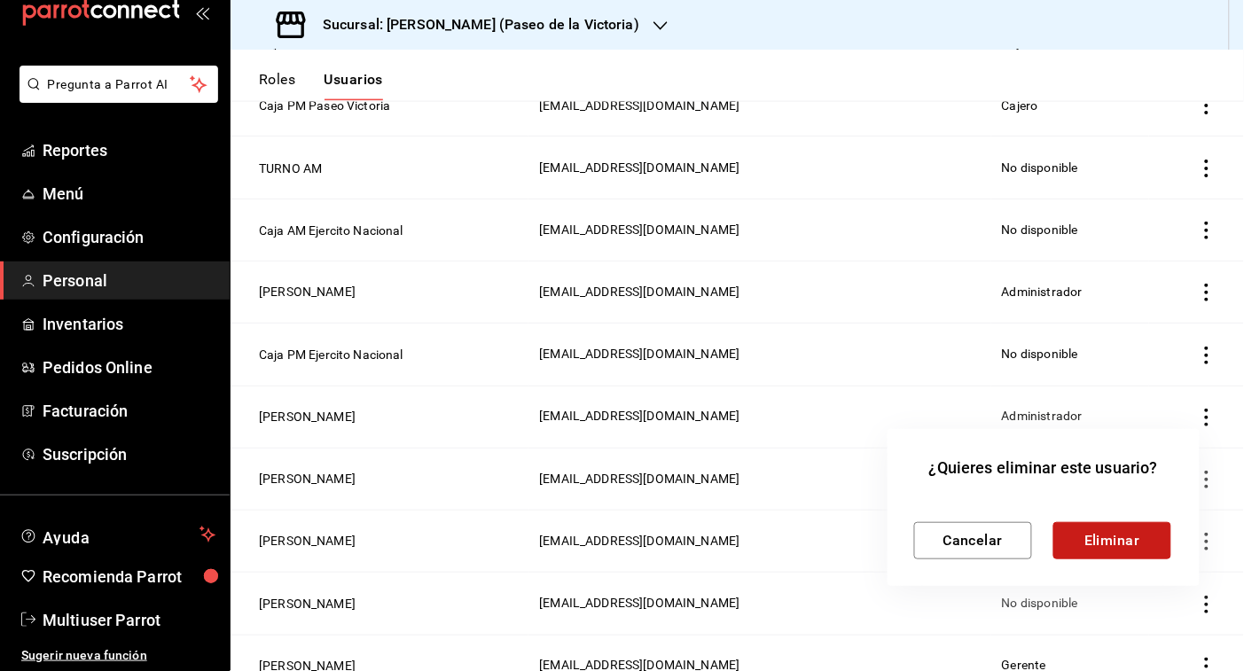
click at [1115, 544] on button "Eliminar" at bounding box center [1113, 540] width 118 height 37
click at [1149, 542] on button "Eliminar" at bounding box center [1113, 540] width 118 height 37
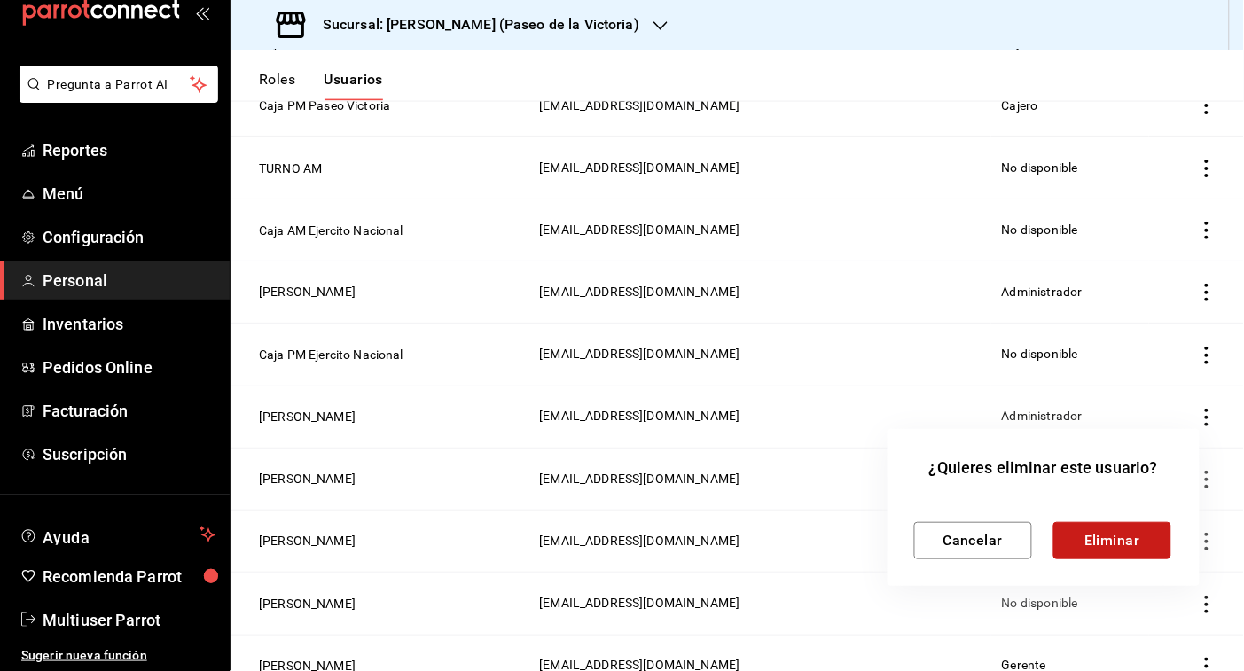
click at [1149, 542] on button "Eliminar" at bounding box center [1113, 540] width 118 height 37
click at [1094, 542] on button "Eliminar" at bounding box center [1113, 540] width 118 height 37
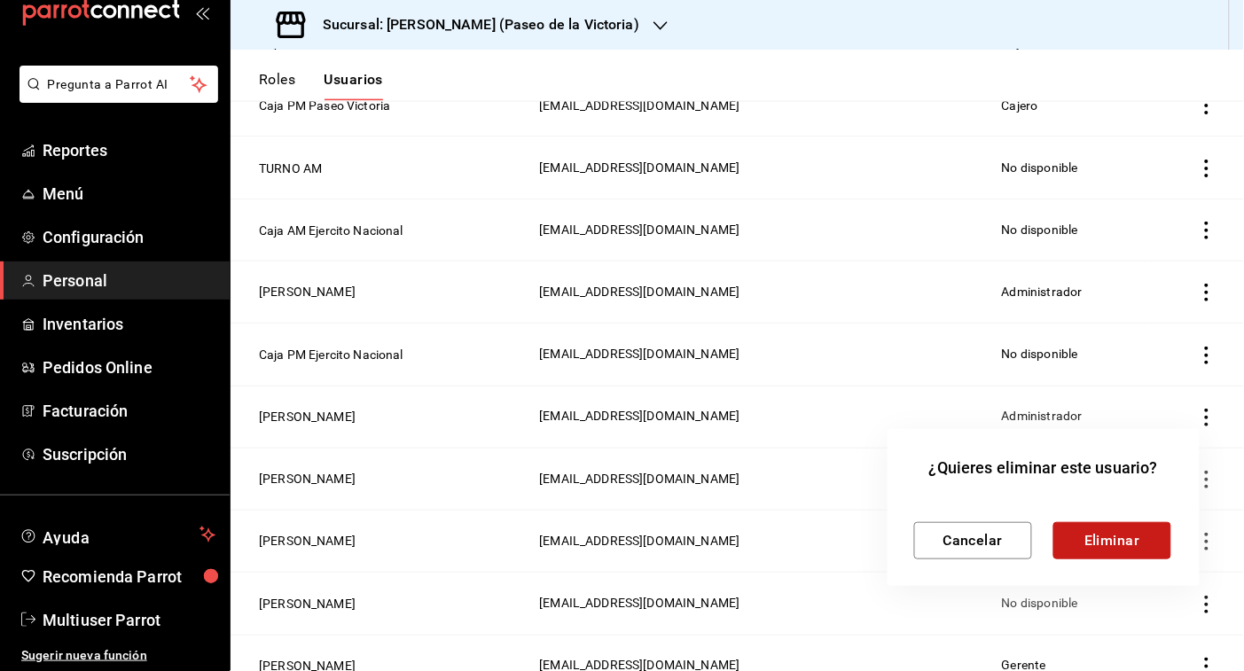
click at [1076, 537] on button "Eliminar" at bounding box center [1113, 540] width 118 height 37
click at [1115, 537] on button "Eliminar" at bounding box center [1113, 540] width 118 height 37
click at [1079, 550] on button "Eliminar" at bounding box center [1113, 540] width 118 height 37
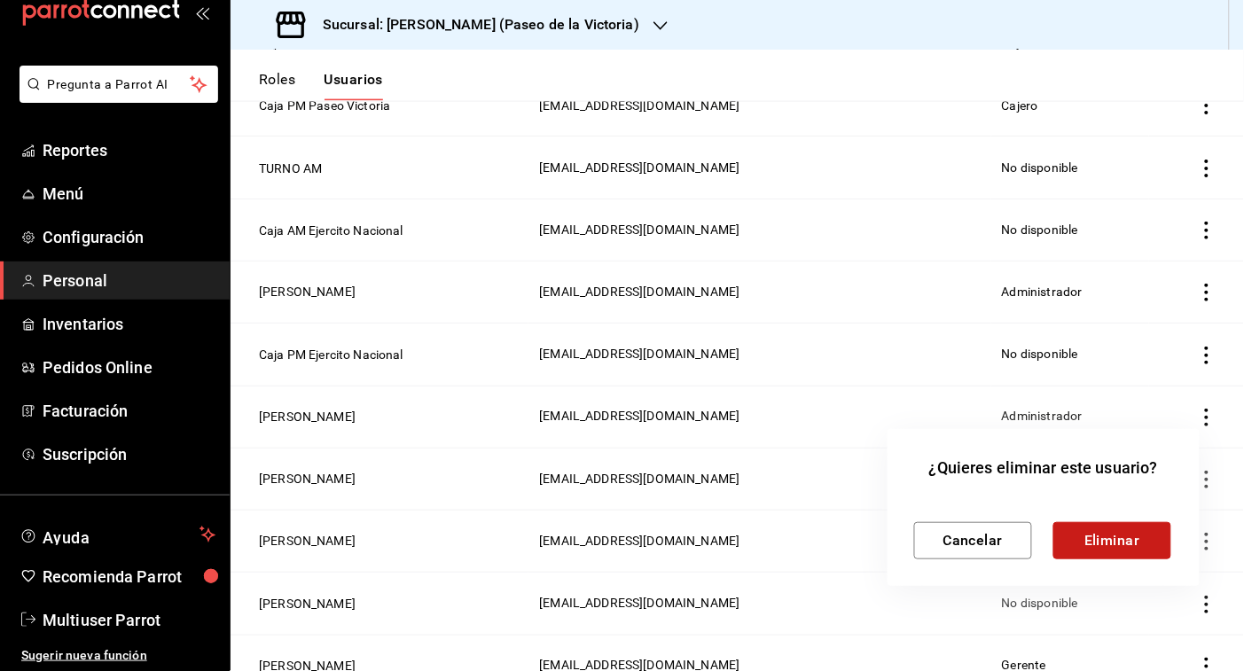
click at [1079, 550] on button "Eliminar" at bounding box center [1113, 540] width 118 height 37
click at [1070, 538] on button "Eliminar" at bounding box center [1113, 540] width 118 height 37
click at [1129, 550] on button "Eliminar" at bounding box center [1113, 540] width 118 height 37
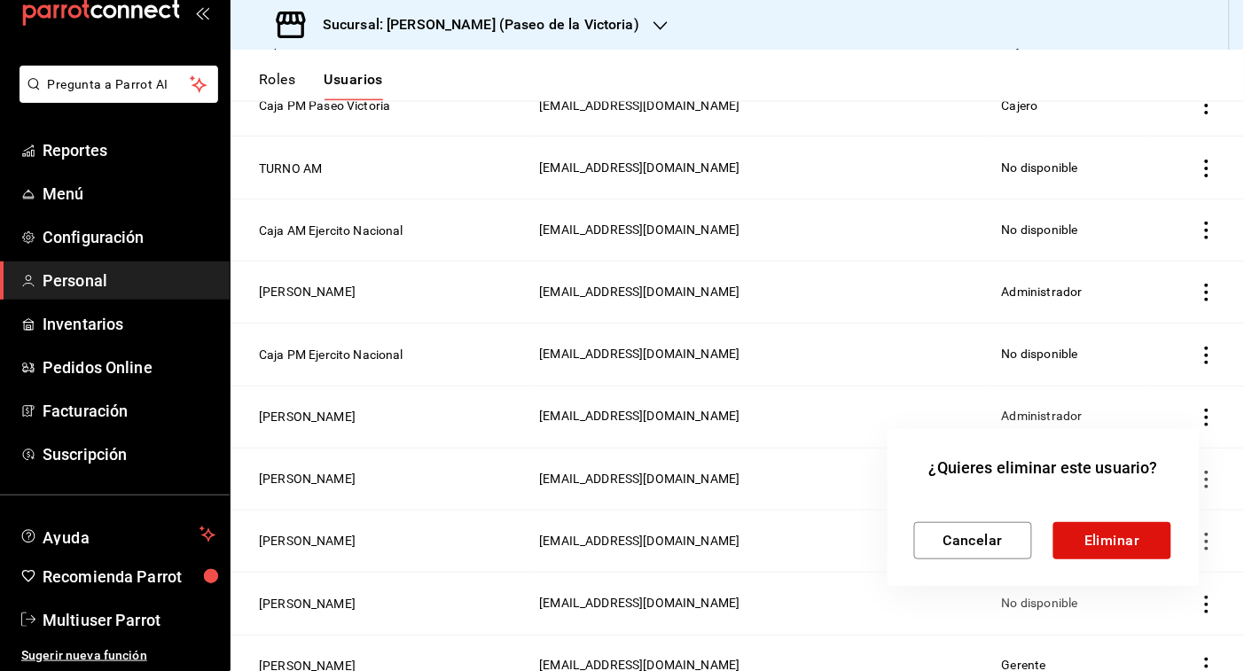
drag, startPoint x: 1233, startPoint y: 455, endPoint x: 1231, endPoint y: 495, distance: 40.0
click at [1231, 495] on div at bounding box center [622, 335] width 1244 height 671
click at [1243, 662] on div at bounding box center [622, 335] width 1244 height 671
click at [994, 522] on button "Cancelar" at bounding box center [973, 540] width 118 height 37
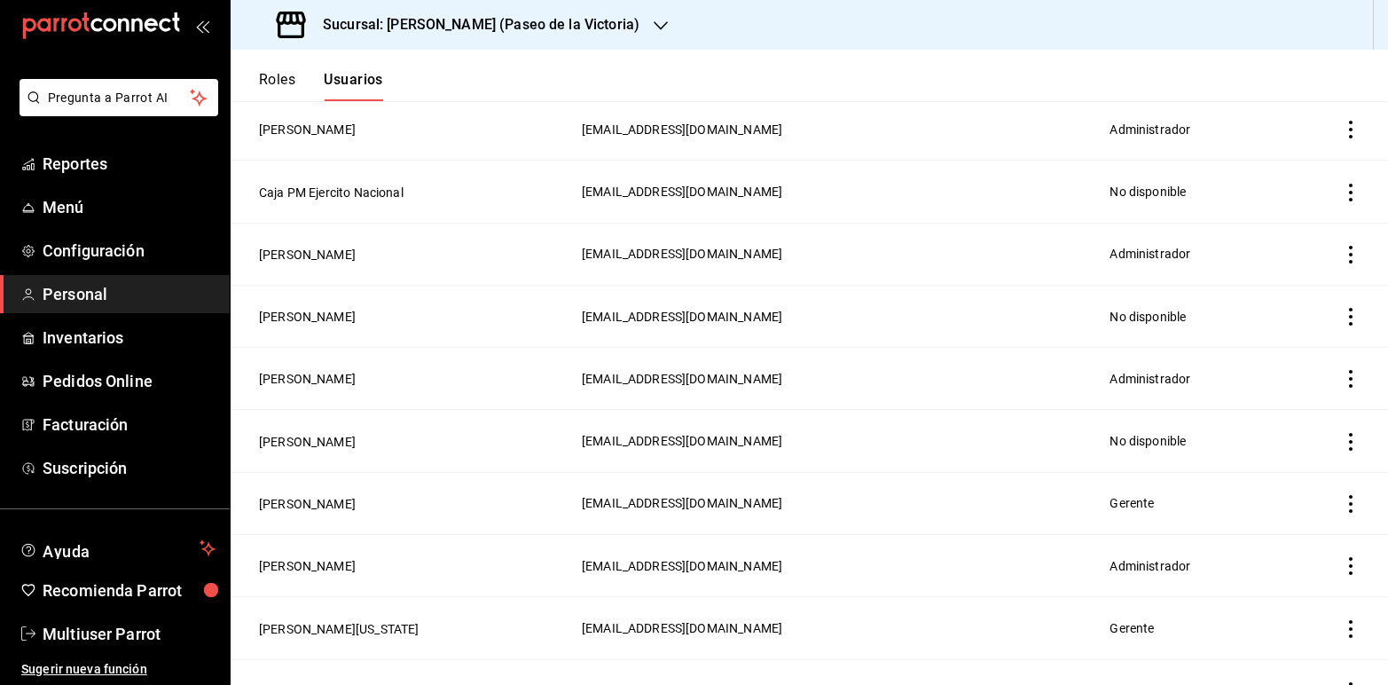
scroll to position [801, 0]
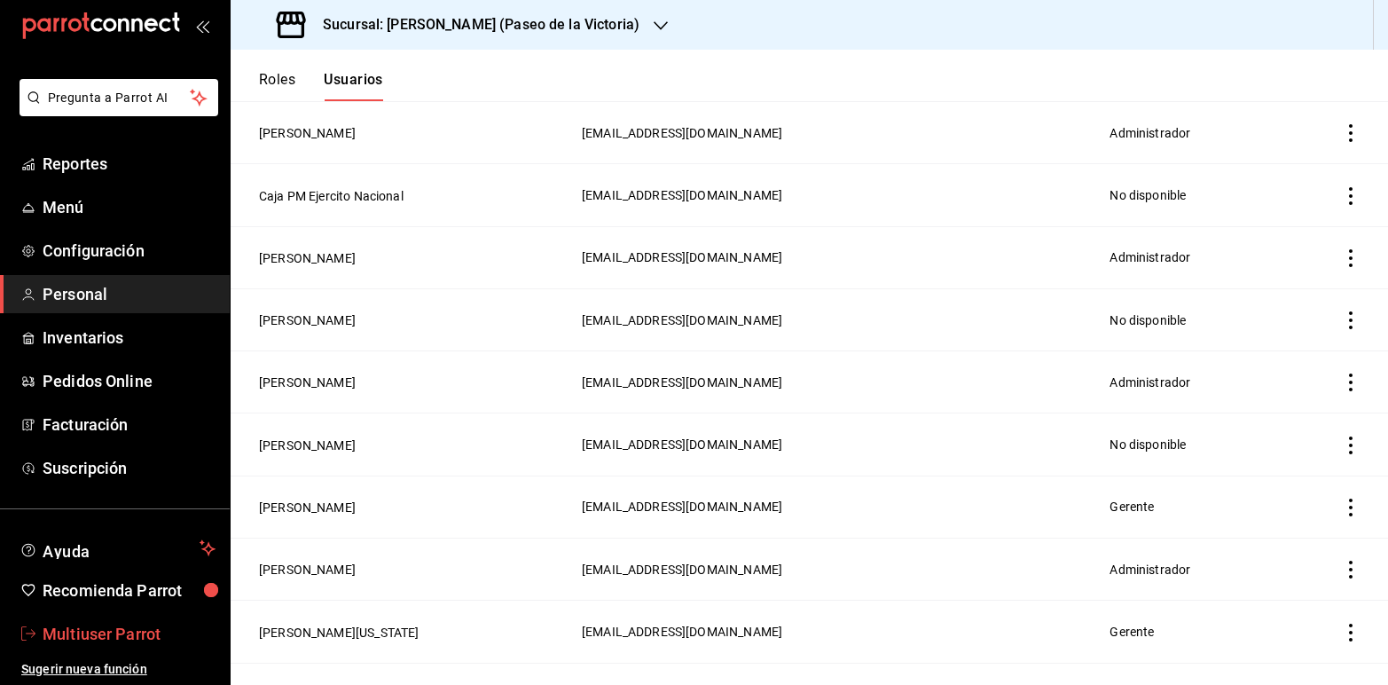
click at [81, 635] on span "Multiuser Parrot" at bounding box center [129, 634] width 173 height 24
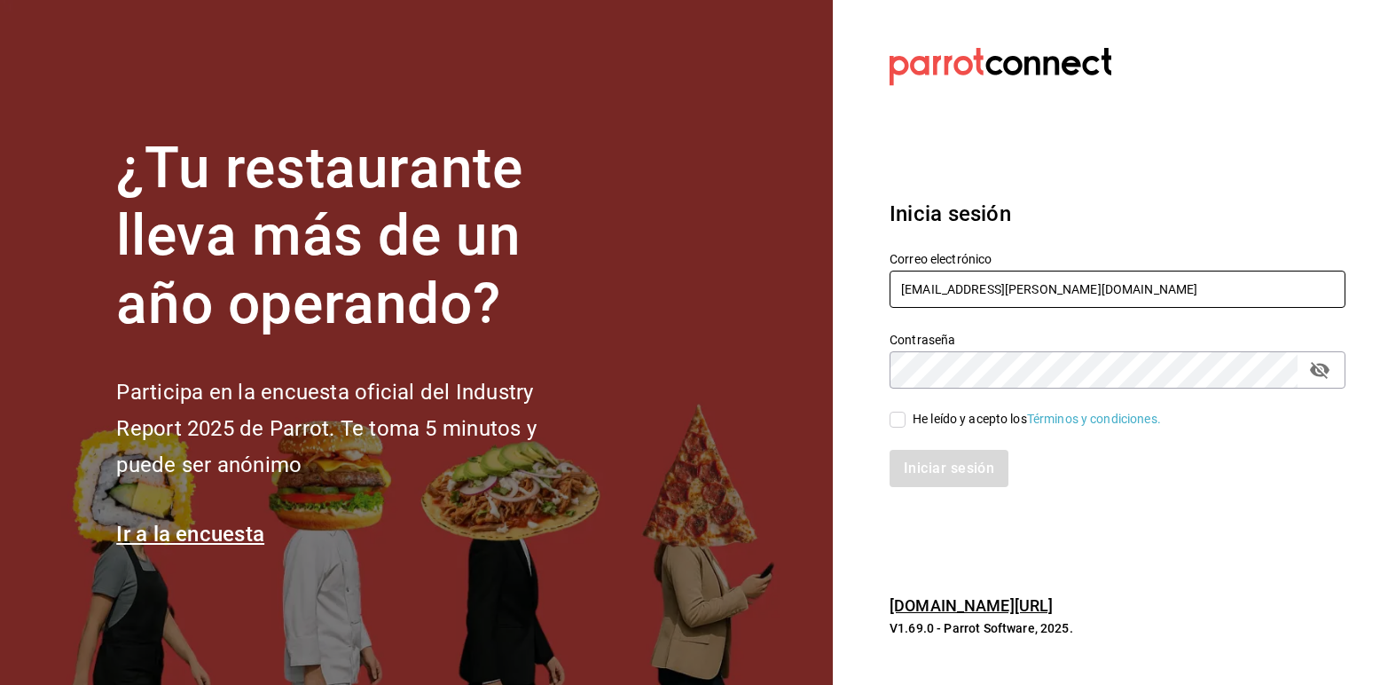
drag, startPoint x: 1076, startPoint y: 281, endPoint x: 788, endPoint y: 222, distance: 294.3
click at [788, 222] on div "¿Tu restaurante lleva más de un año operando? Participa en la encuesta oficial …" at bounding box center [694, 342] width 1388 height 685
type input "ivonneggg42@gmail.com"
click at [905, 413] on input "He leído y acepto los Términos y condiciones." at bounding box center [898, 420] width 16 height 16
checkbox input "true"
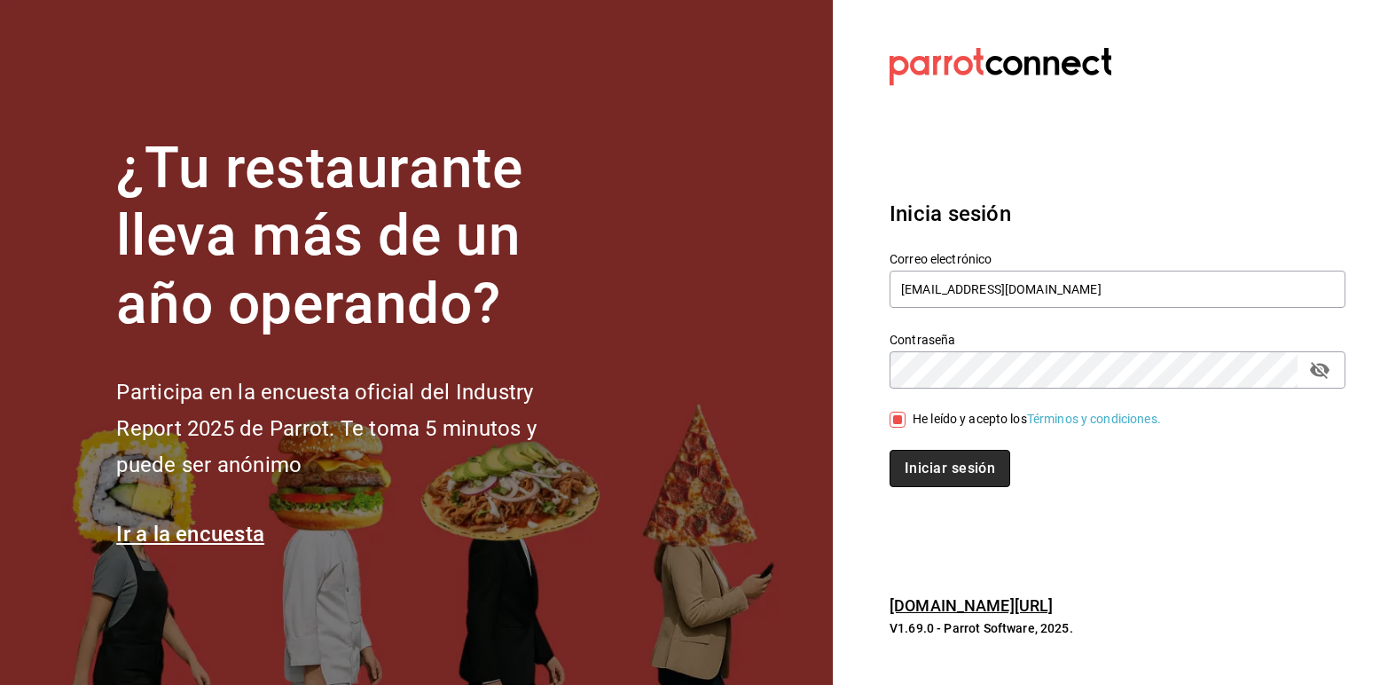
click at [920, 473] on button "Iniciar sesión" at bounding box center [950, 468] width 121 height 37
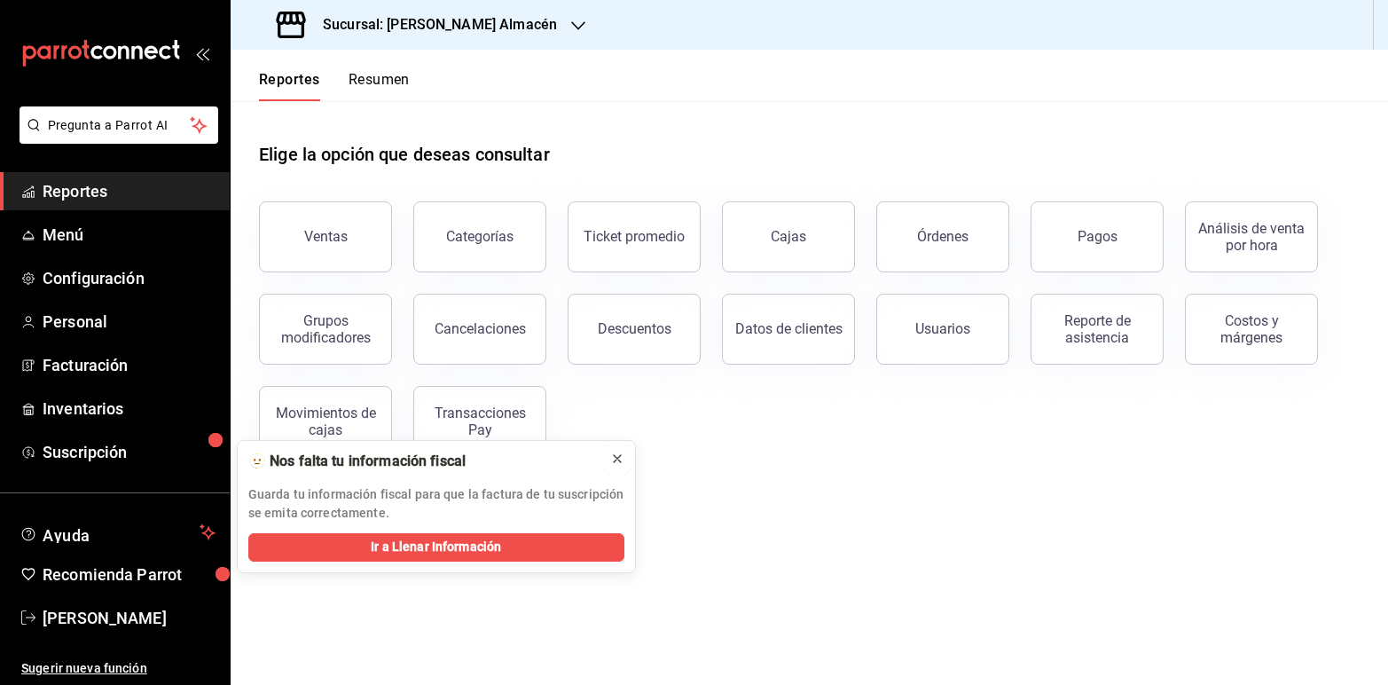
click at [618, 458] on icon at bounding box center [617, 458] width 14 height 14
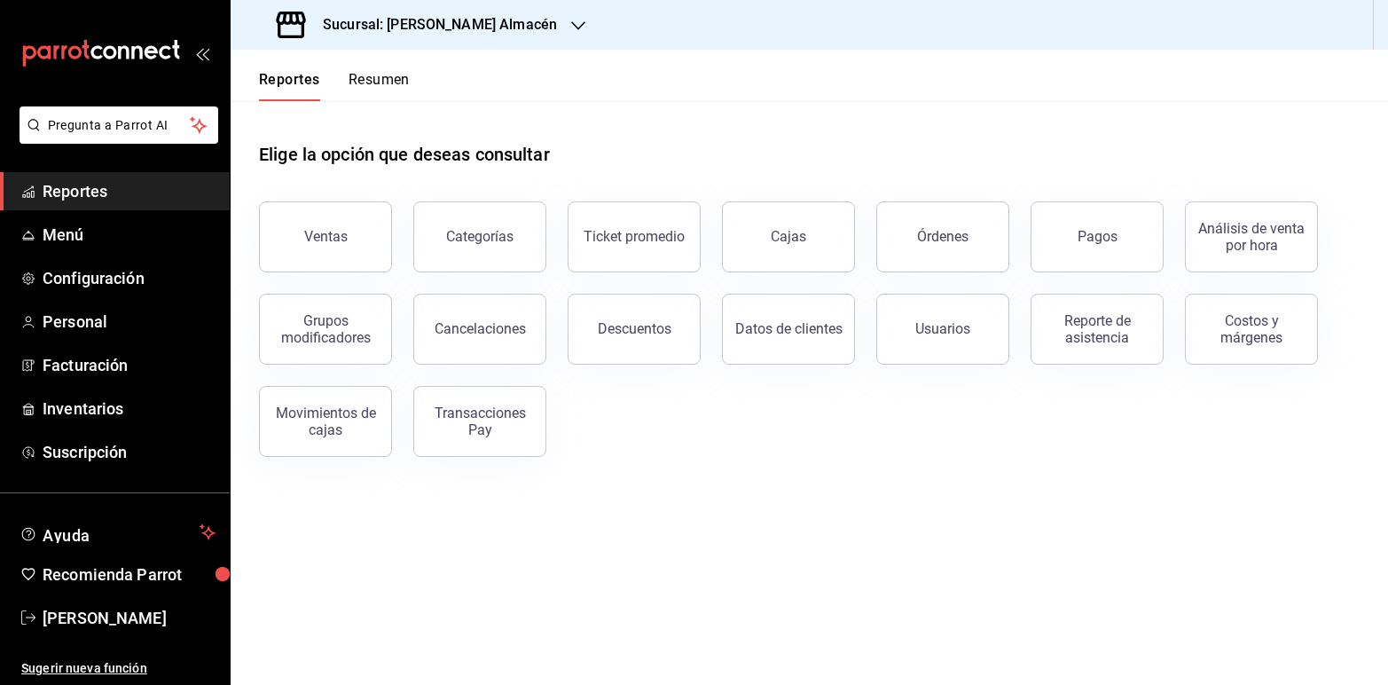
click at [571, 27] on icon "button" at bounding box center [578, 25] width 14 height 9
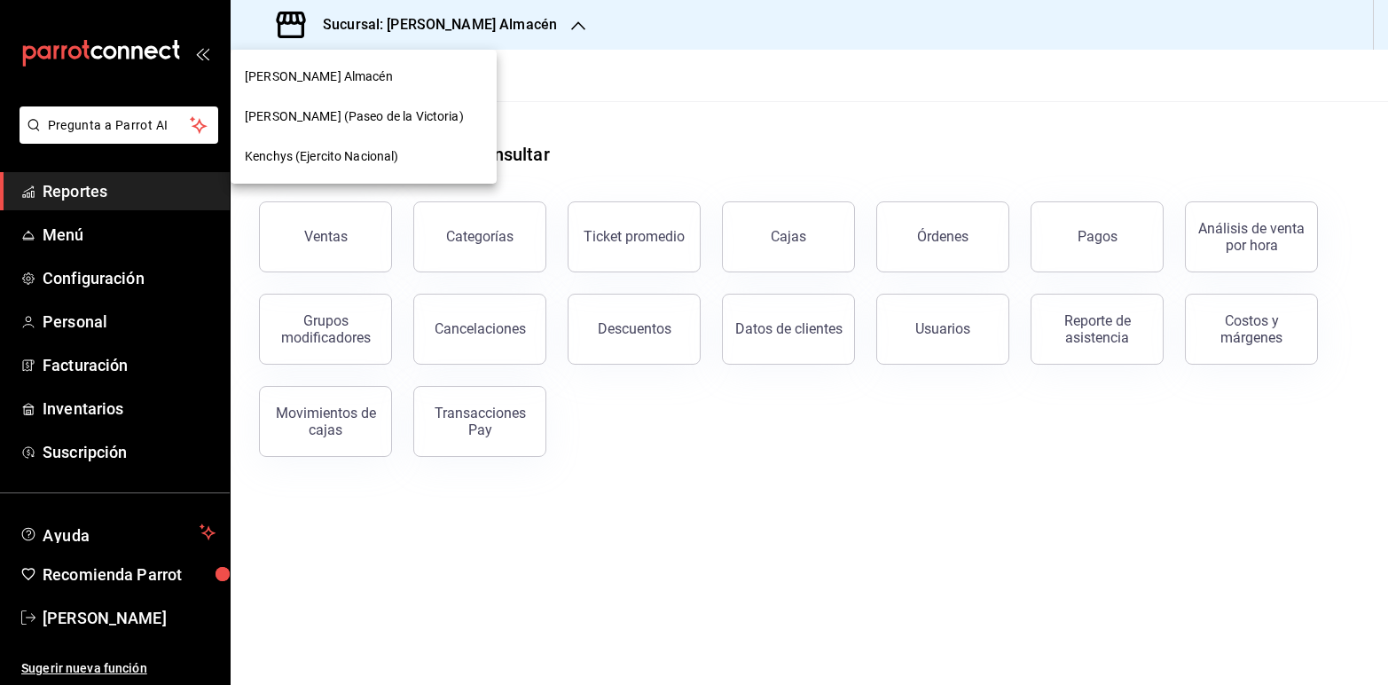
click at [350, 78] on div "[PERSON_NAME] Almacén" at bounding box center [364, 76] width 238 height 19
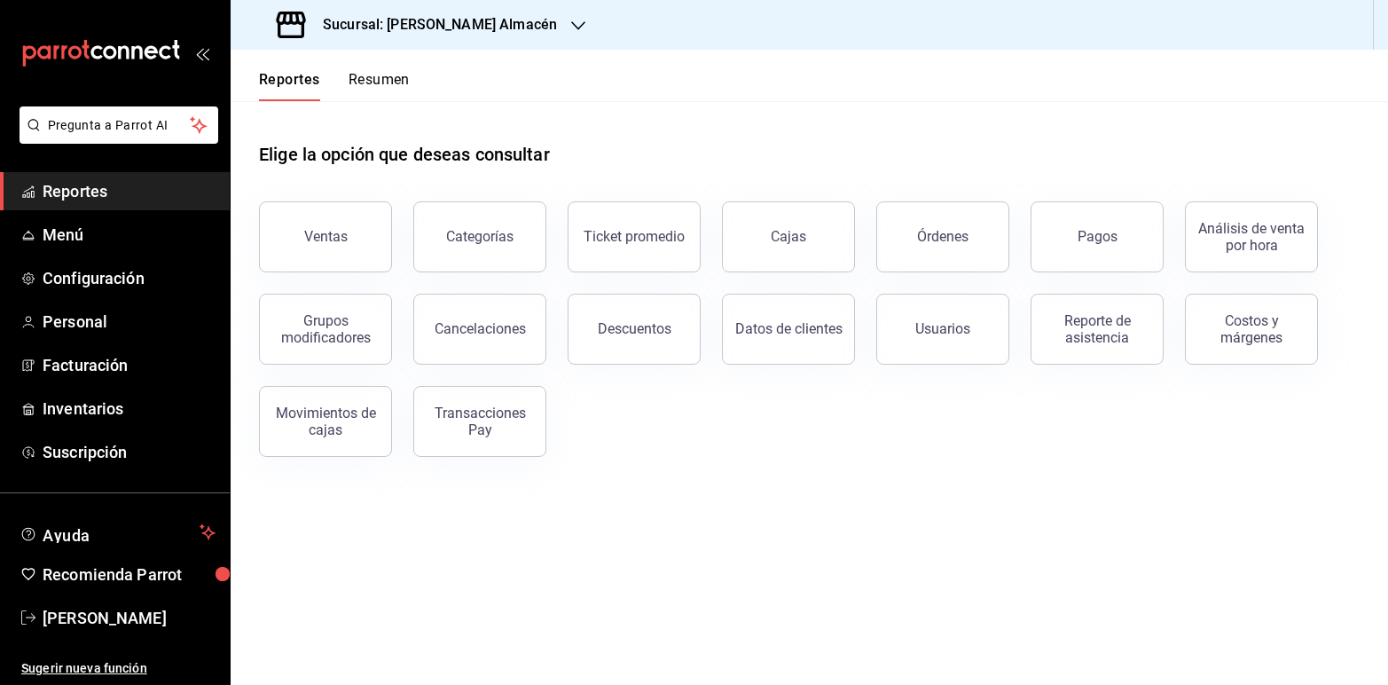
click at [532, 19] on div "Sucursal: [PERSON_NAME] Almacén" at bounding box center [419, 25] width 348 height 50
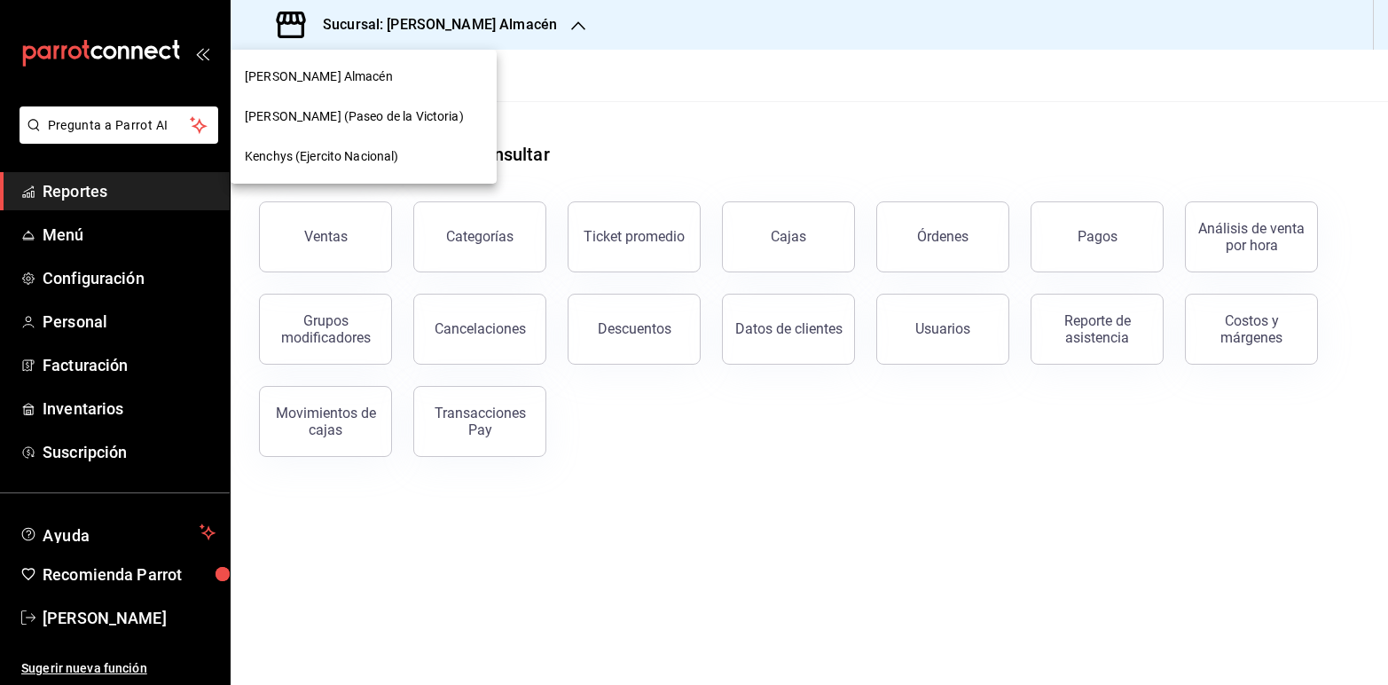
click at [373, 160] on span "Kenchys (Ejercito Nacional)" at bounding box center [322, 156] width 154 height 19
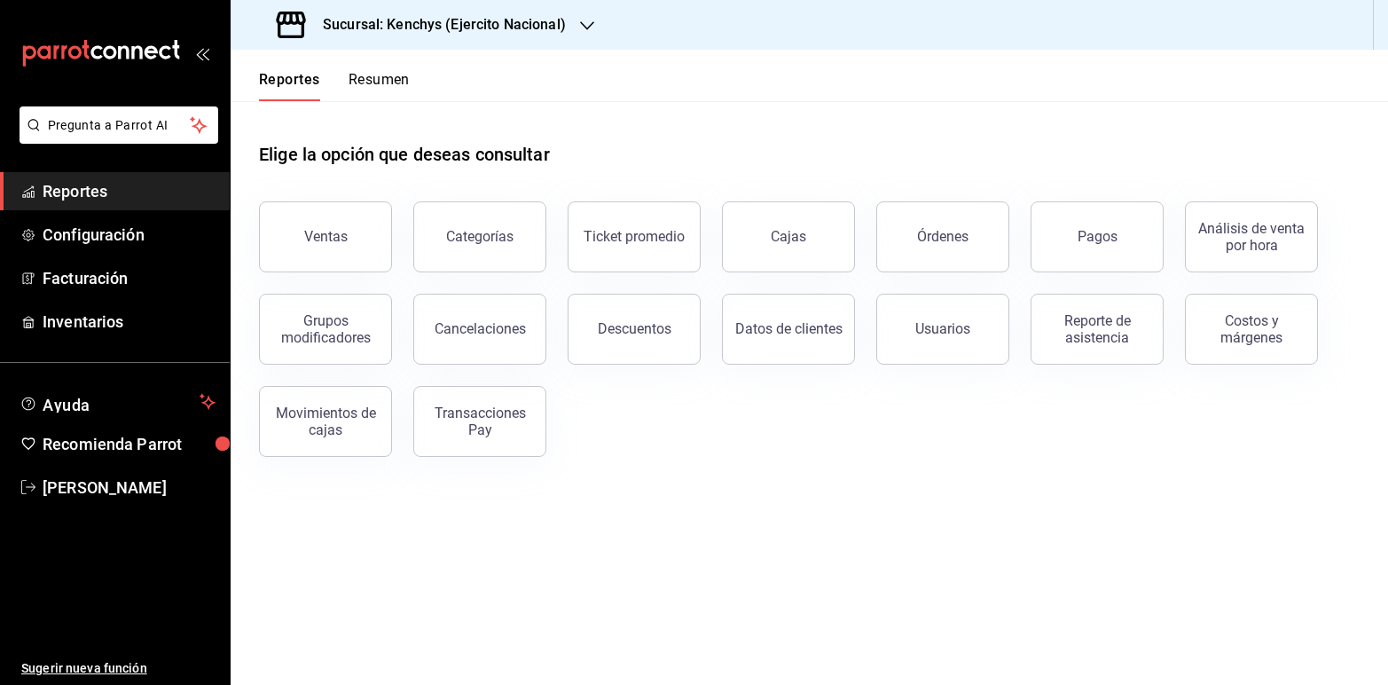
click at [583, 27] on icon "button" at bounding box center [587, 25] width 14 height 9
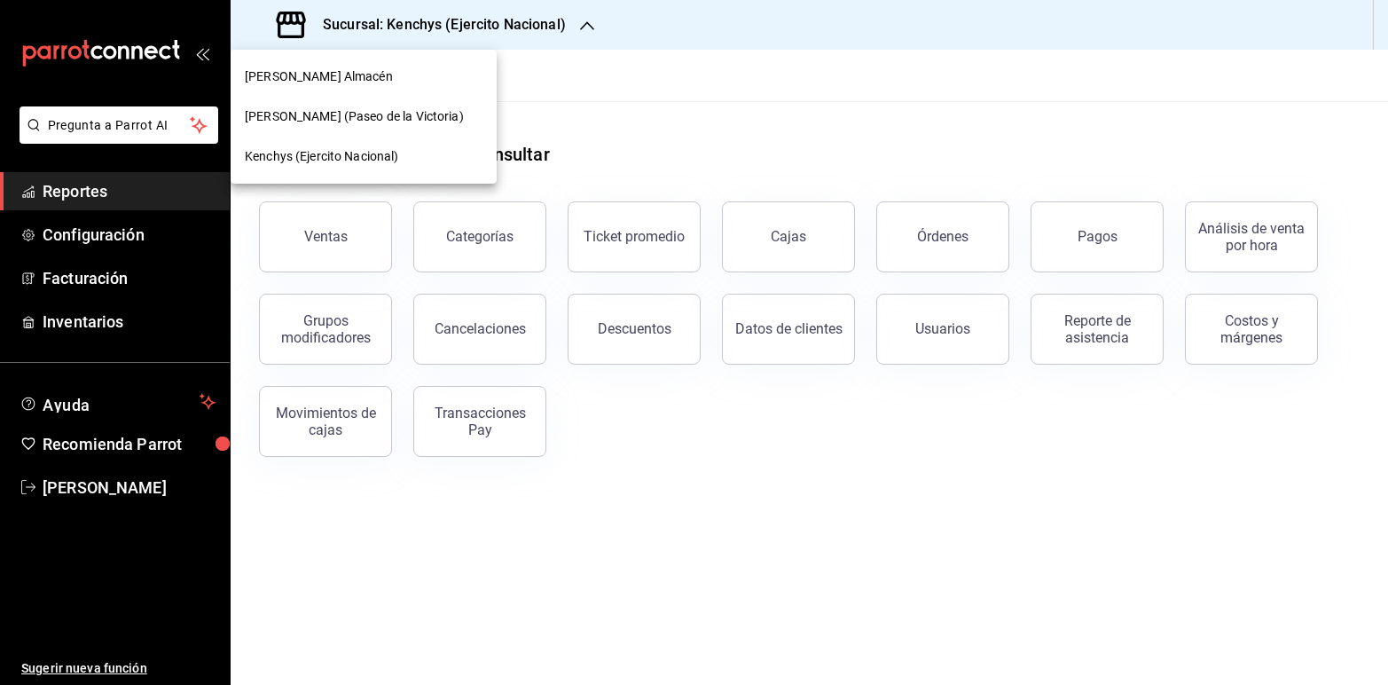
click at [353, 156] on span "Kenchys (Ejercito Nacional)" at bounding box center [322, 156] width 154 height 19
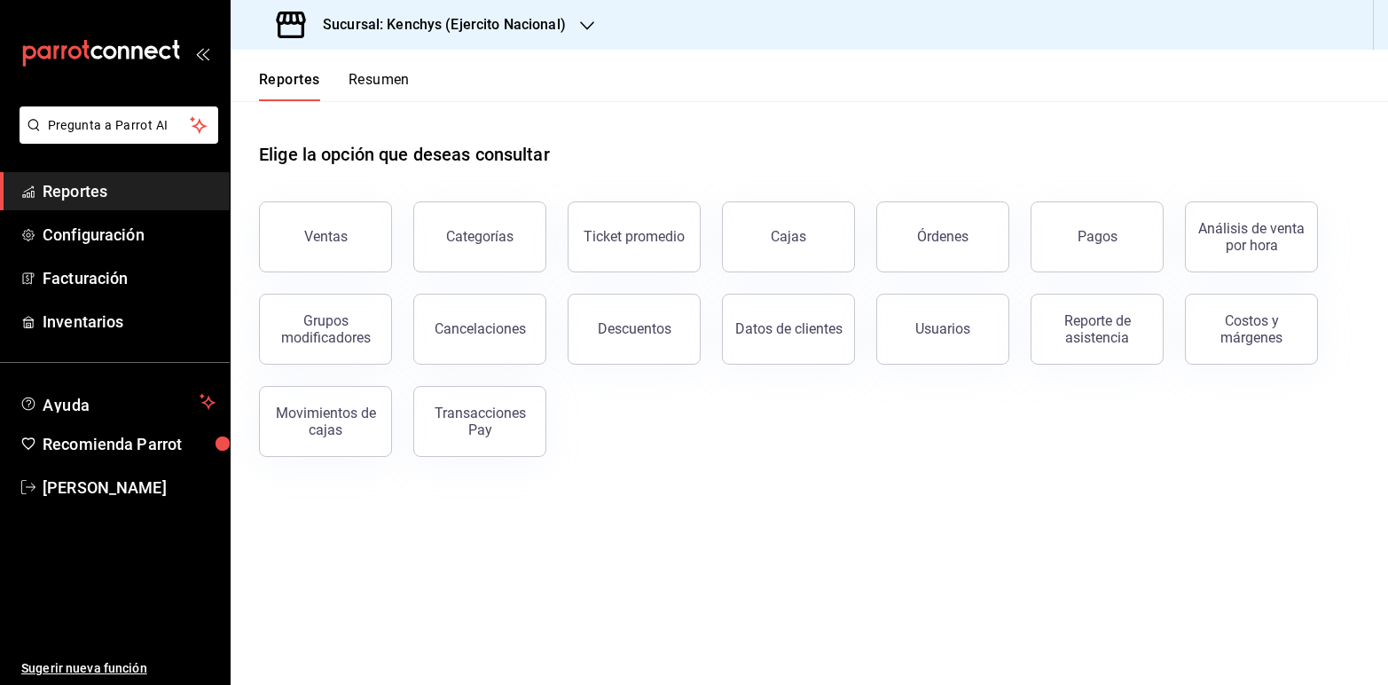
drag, startPoint x: 584, startPoint y: 31, endPoint x: 573, endPoint y: 15, distance: 19.2
click at [573, 15] on div "Sucursal: Kenchys (Ejercito Nacional)" at bounding box center [423, 25] width 357 height 50
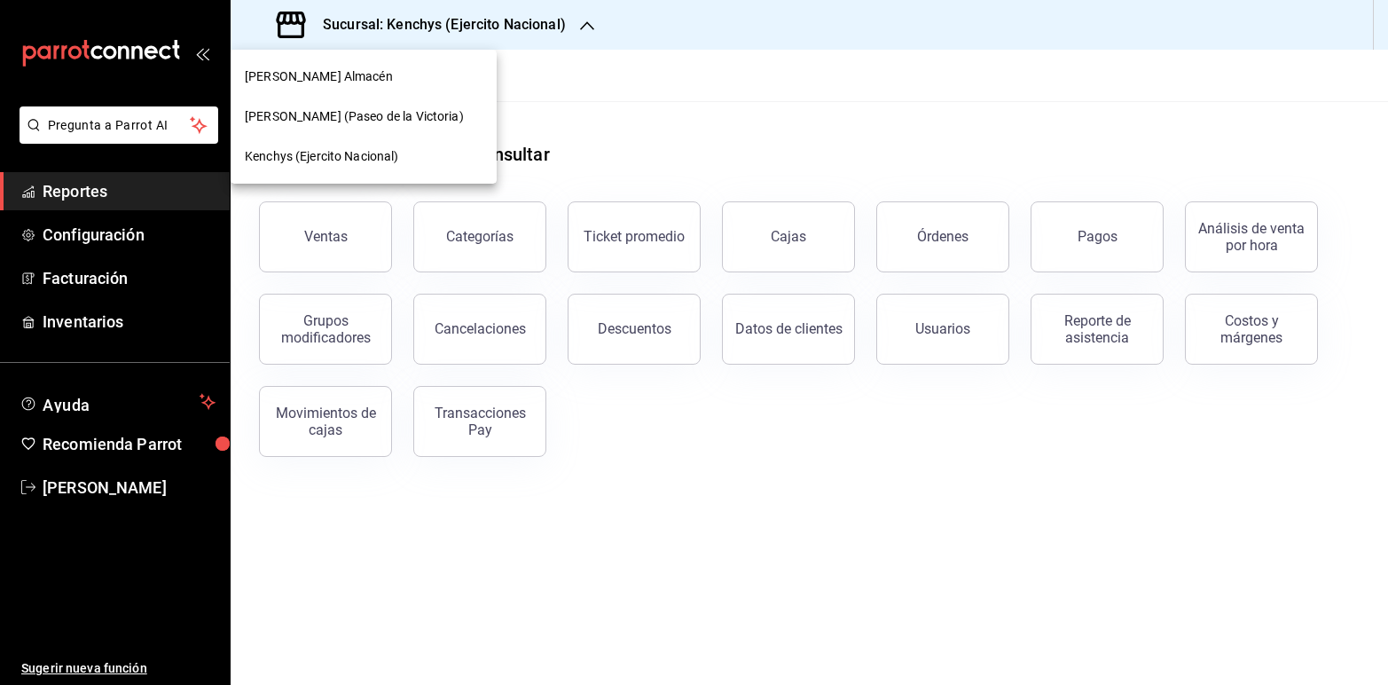
click at [591, 27] on div at bounding box center [694, 342] width 1388 height 685
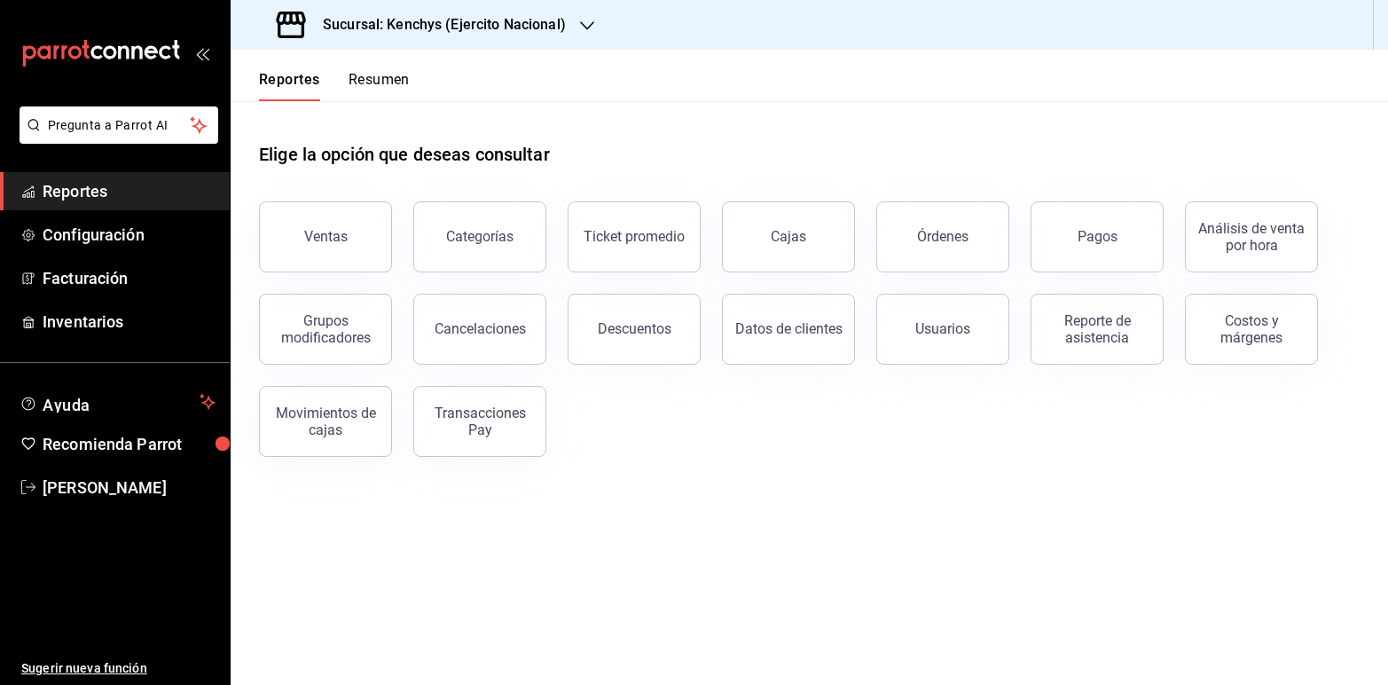
click at [590, 24] on icon "button" at bounding box center [587, 25] width 14 height 9
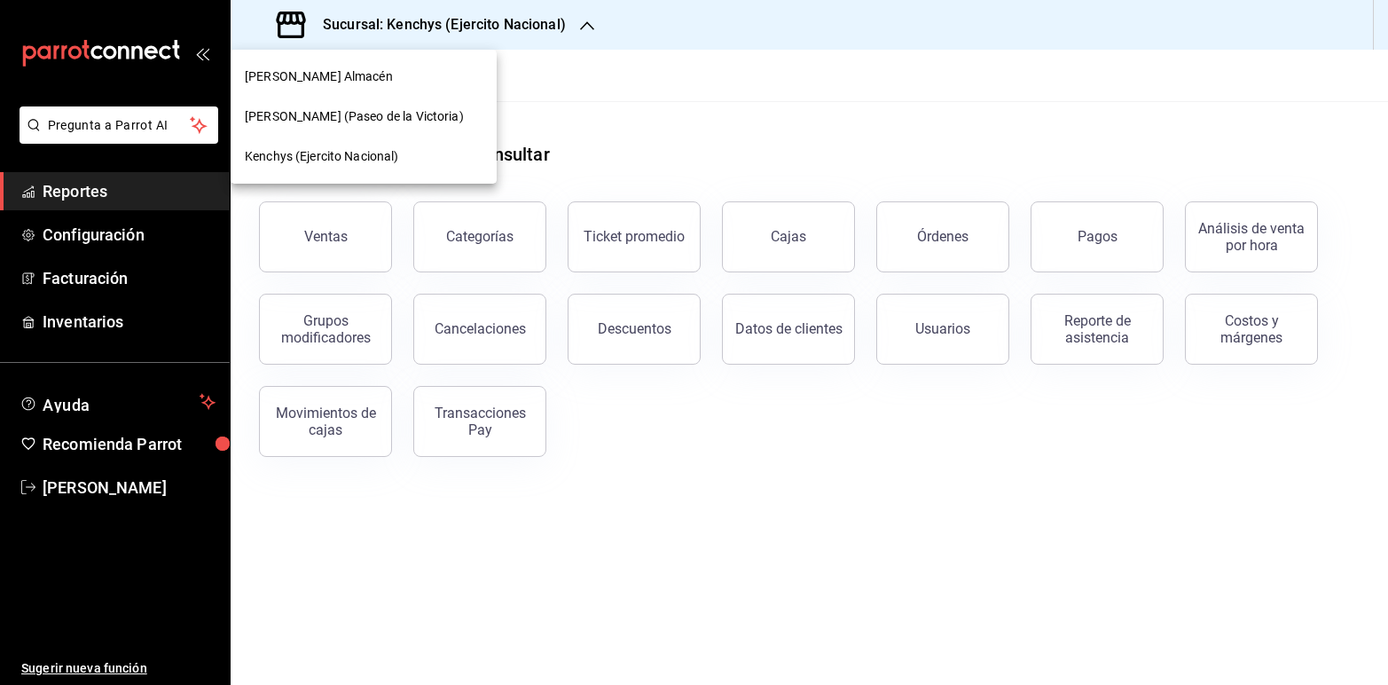
click at [352, 162] on span "Kenchys (Ejercito Nacional)" at bounding box center [322, 156] width 154 height 19
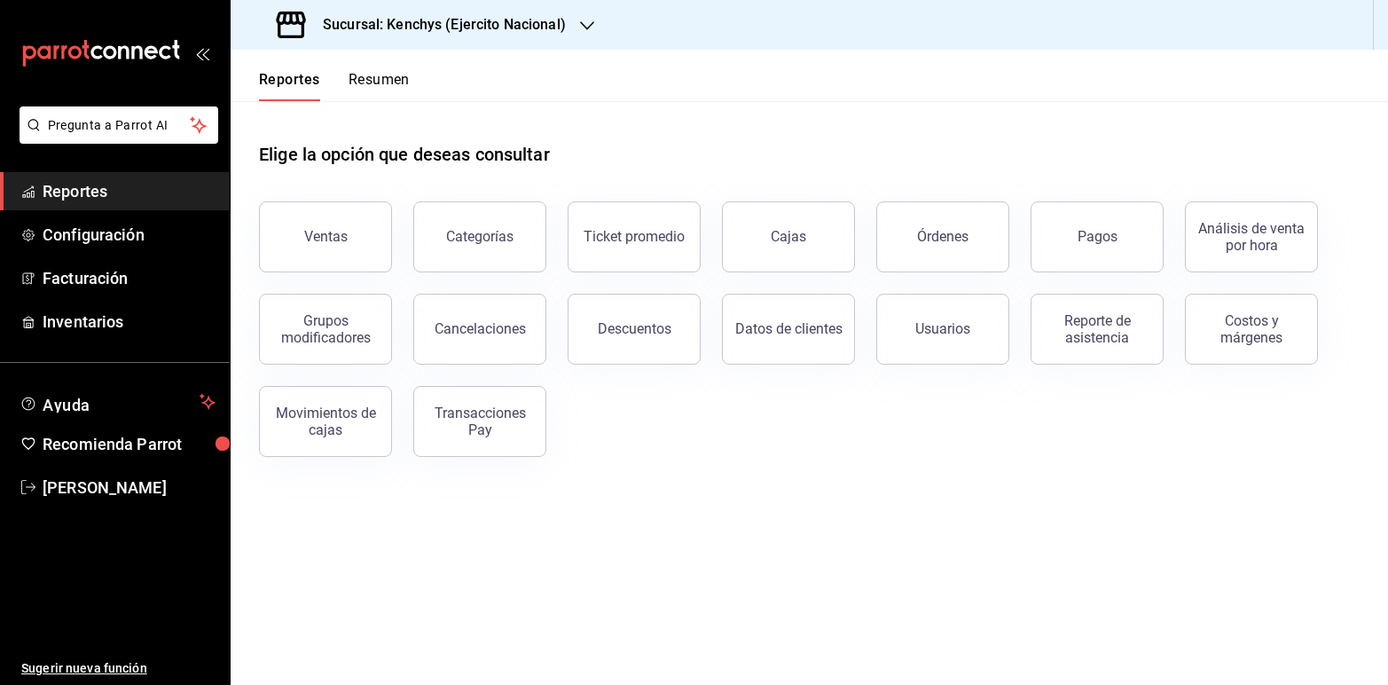
click at [580, 28] on icon "button" at bounding box center [587, 26] width 14 height 14
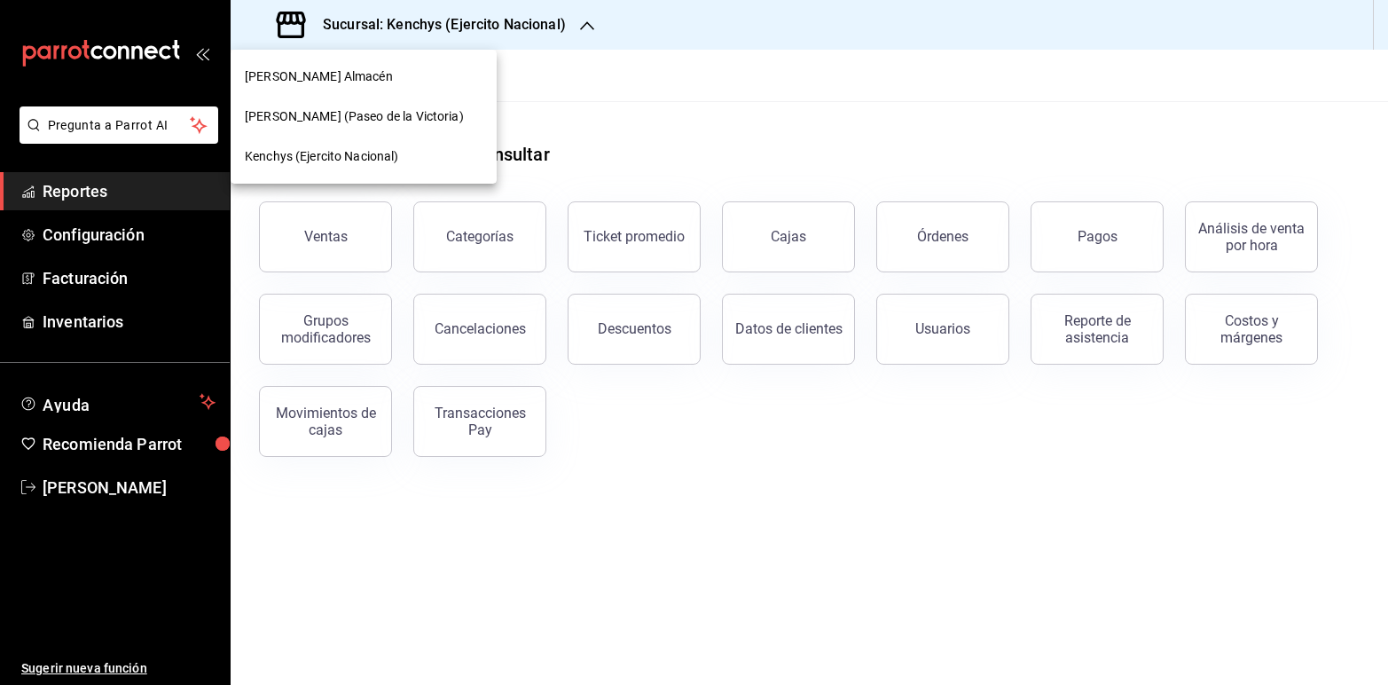
click at [338, 75] on span "[PERSON_NAME] Almacén" at bounding box center [319, 76] width 148 height 19
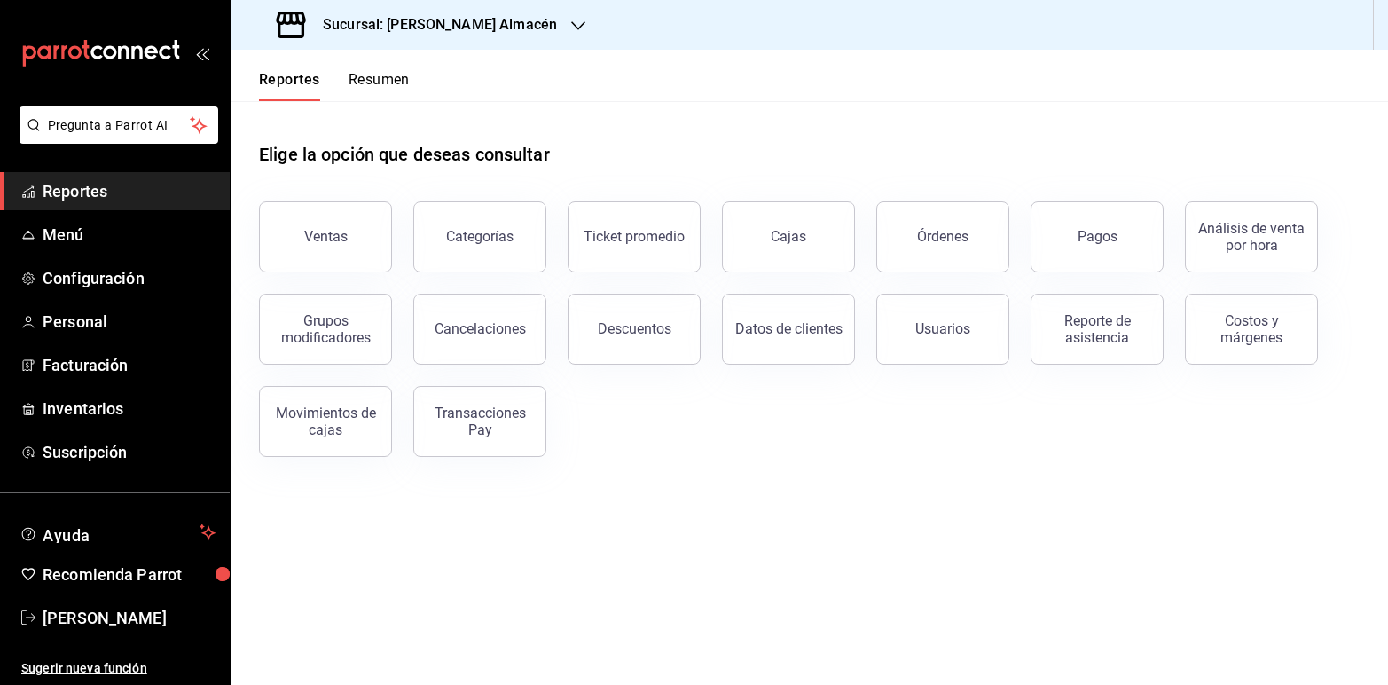
click at [571, 20] on icon "button" at bounding box center [578, 26] width 14 height 14
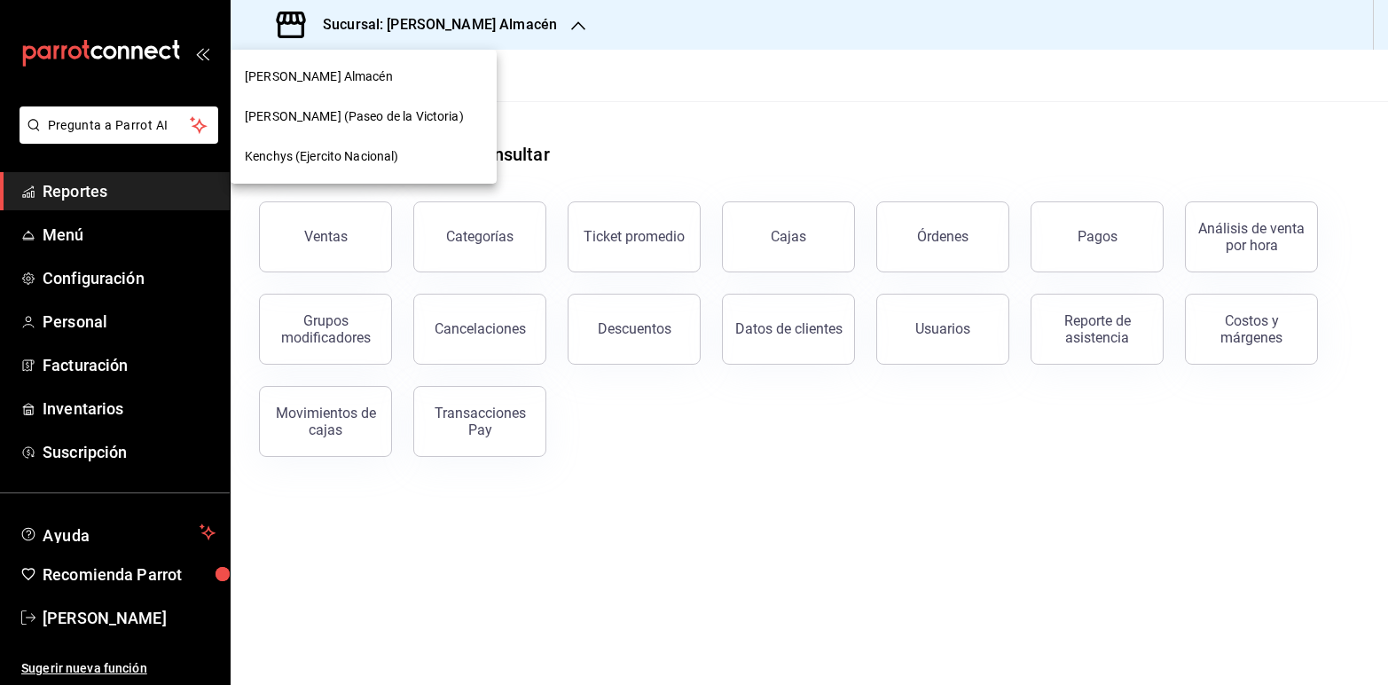
click at [133, 276] on div at bounding box center [694, 342] width 1388 height 685
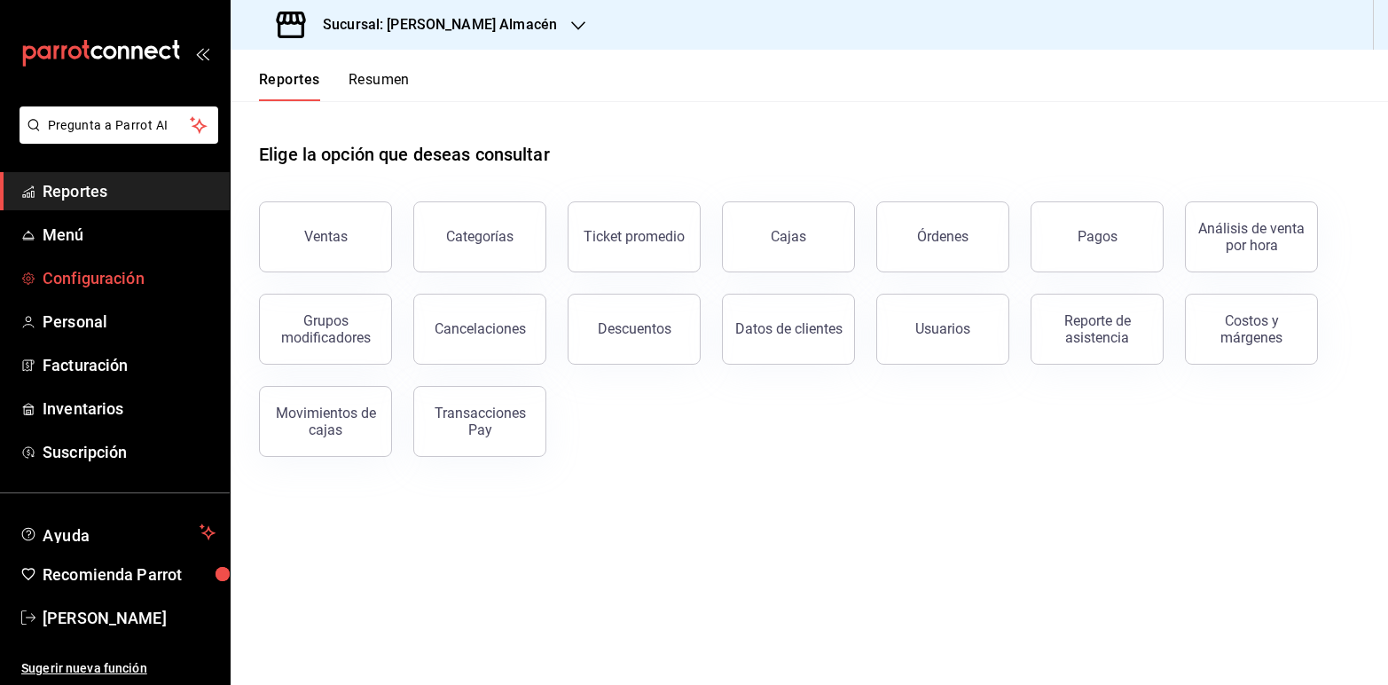
click at [102, 275] on span "Configuración" at bounding box center [129, 278] width 173 height 24
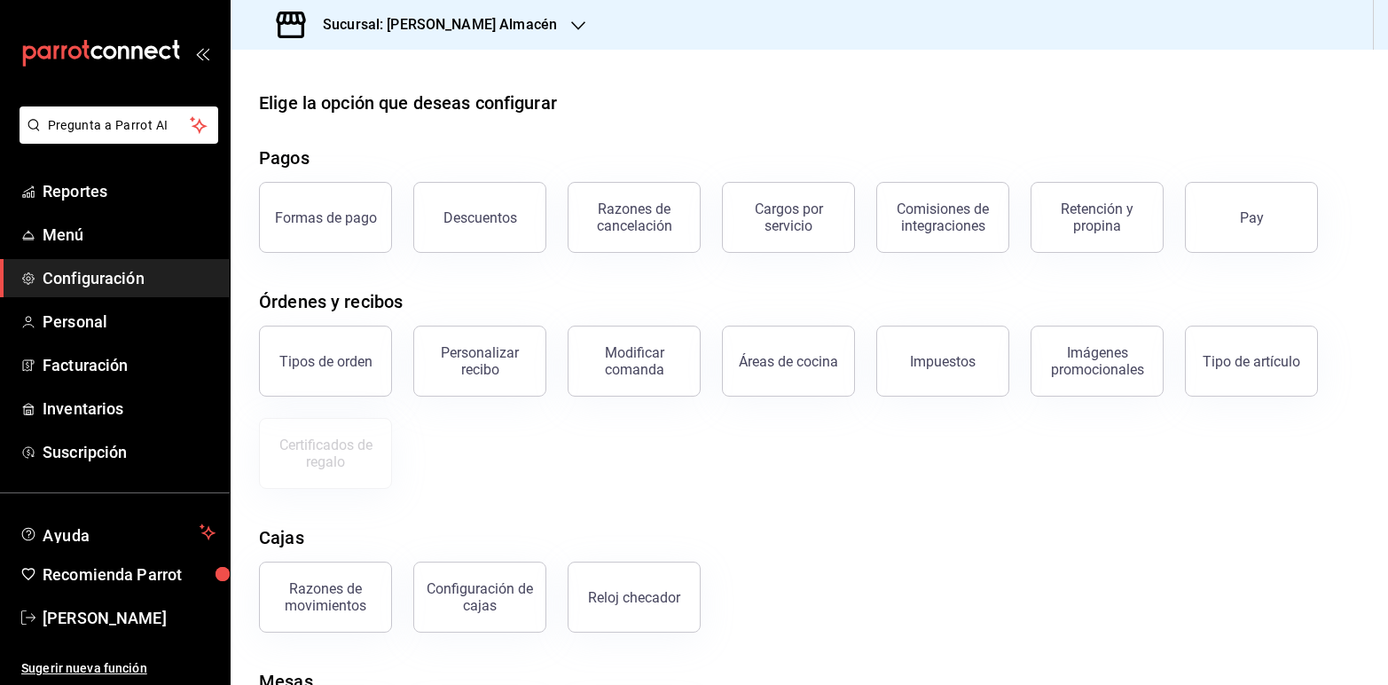
scroll to position [1, 0]
click at [95, 321] on span "Personal" at bounding box center [129, 322] width 173 height 24
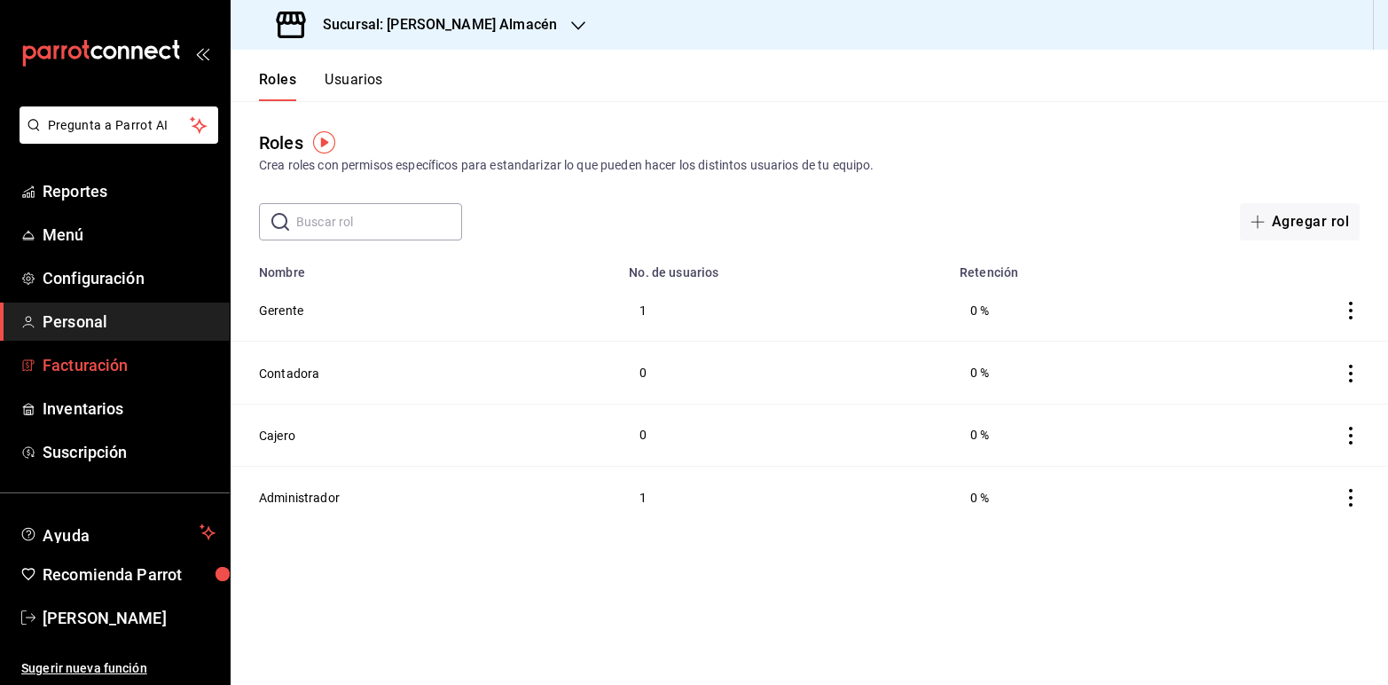
click at [106, 362] on span "Facturación" at bounding box center [129, 365] width 173 height 24
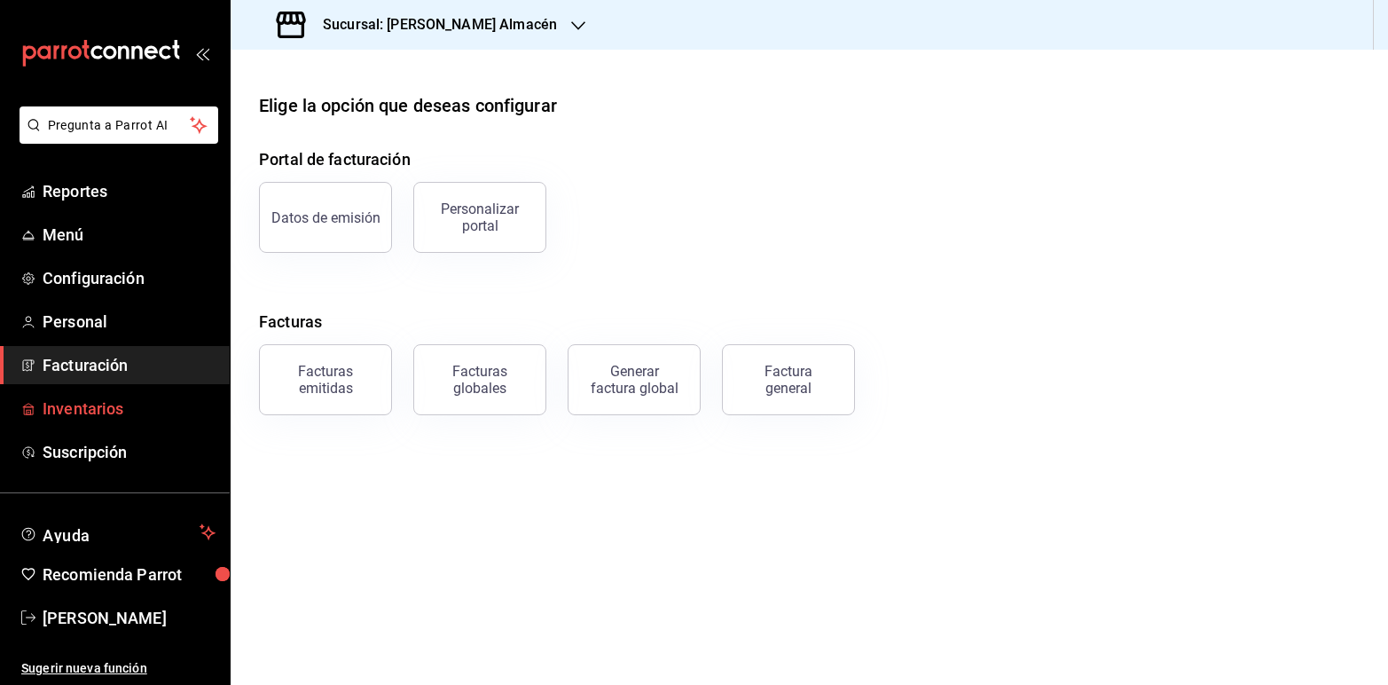
click at [106, 410] on span "Inventarios" at bounding box center [129, 408] width 173 height 24
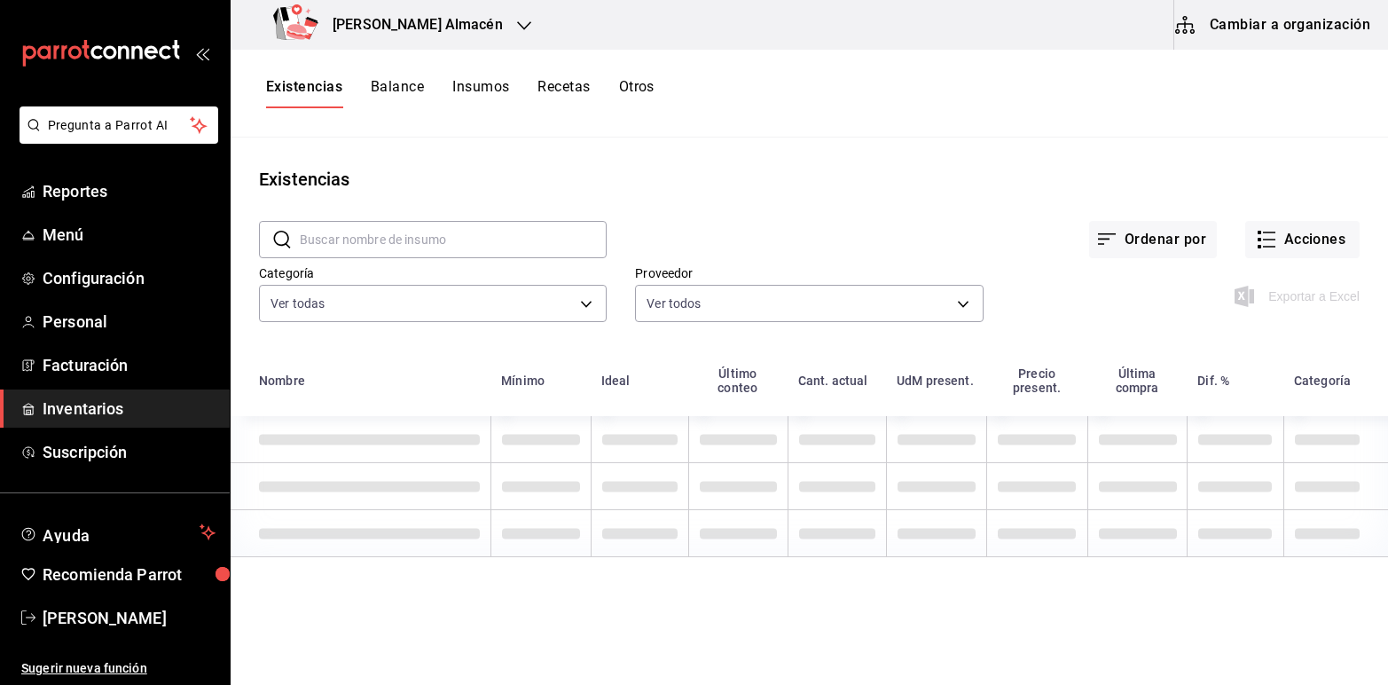
click at [517, 25] on icon "button" at bounding box center [524, 26] width 14 height 14
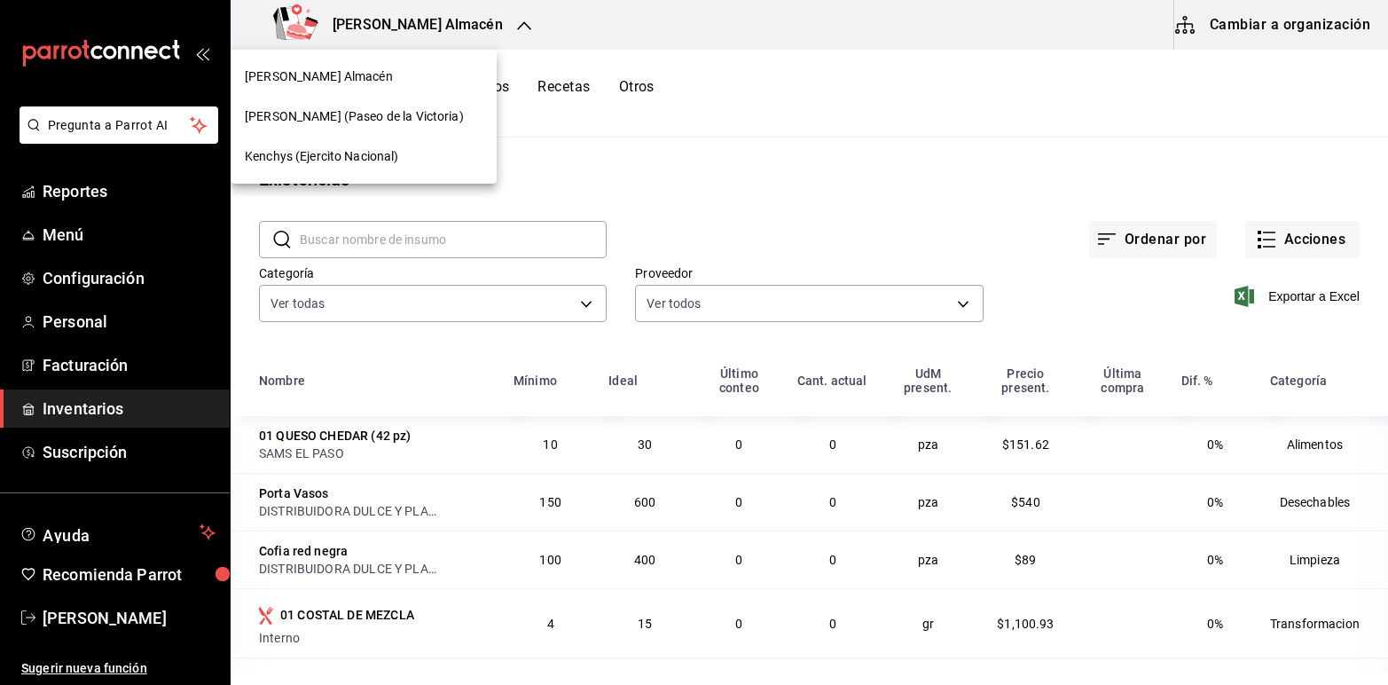
click at [365, 164] on span "Kenchys (Ejercito Nacional)" at bounding box center [322, 156] width 154 height 19
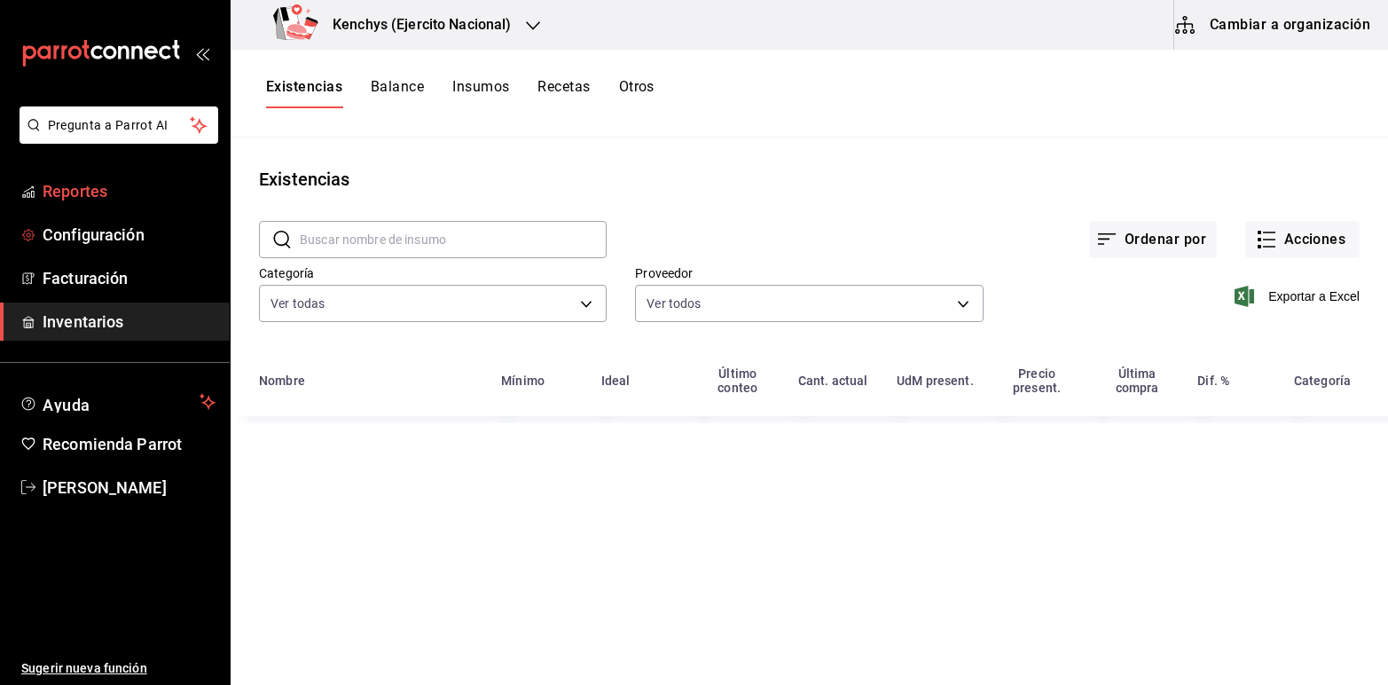
click at [100, 184] on span "Reportes" at bounding box center [129, 191] width 173 height 24
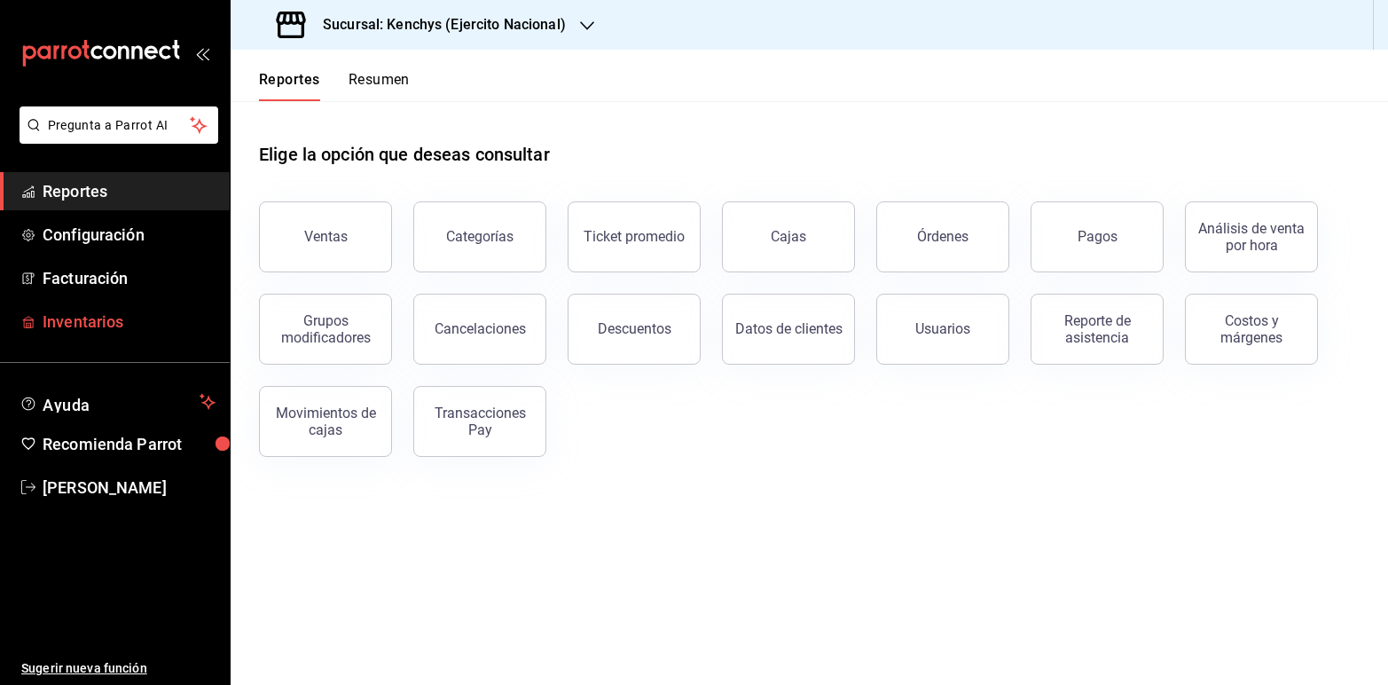
click at [73, 315] on span "Inventarios" at bounding box center [129, 322] width 173 height 24
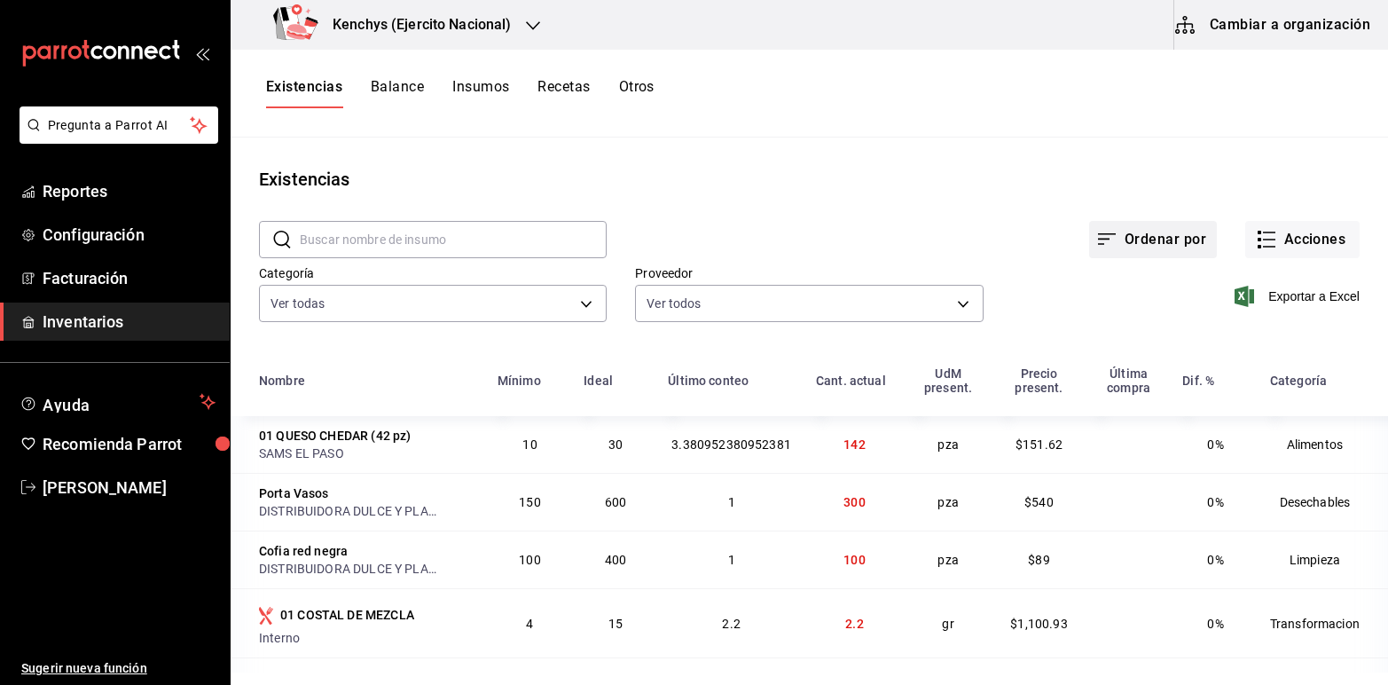
click at [1165, 231] on button "Ordenar por" at bounding box center [1153, 239] width 128 height 37
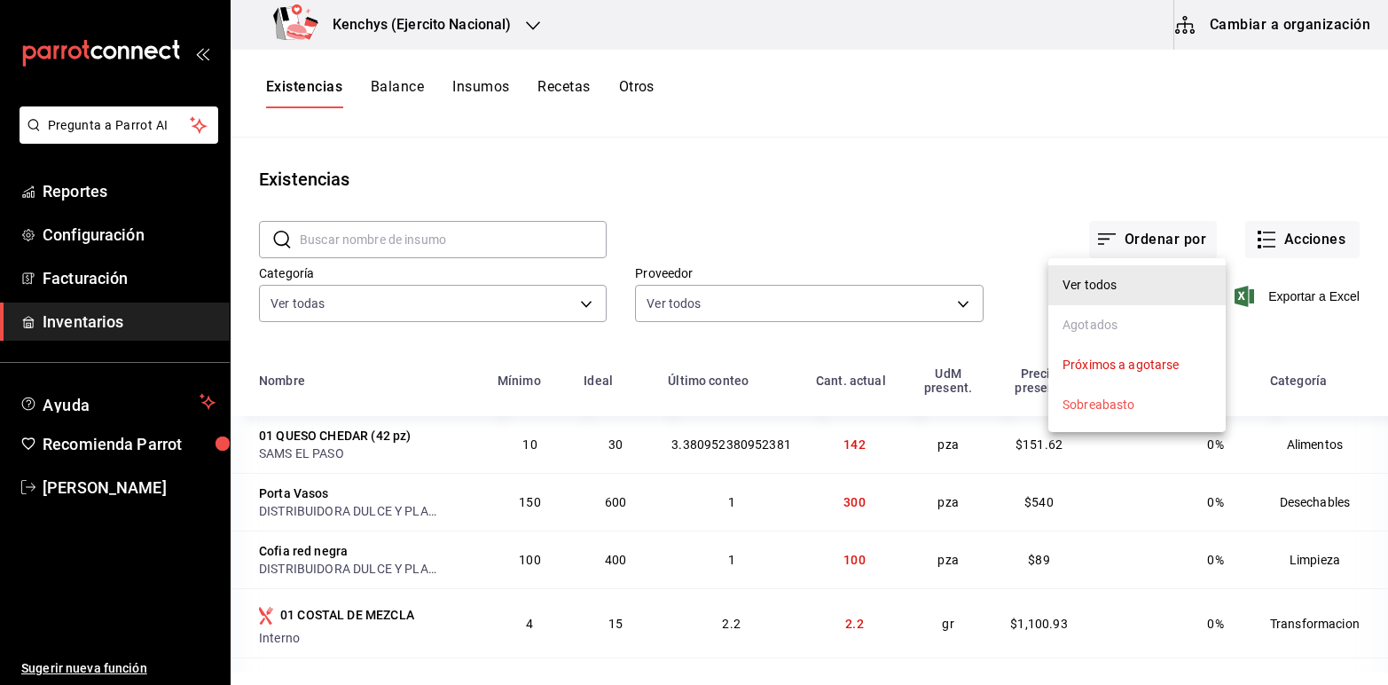
click at [1048, 215] on div at bounding box center [694, 342] width 1388 height 685
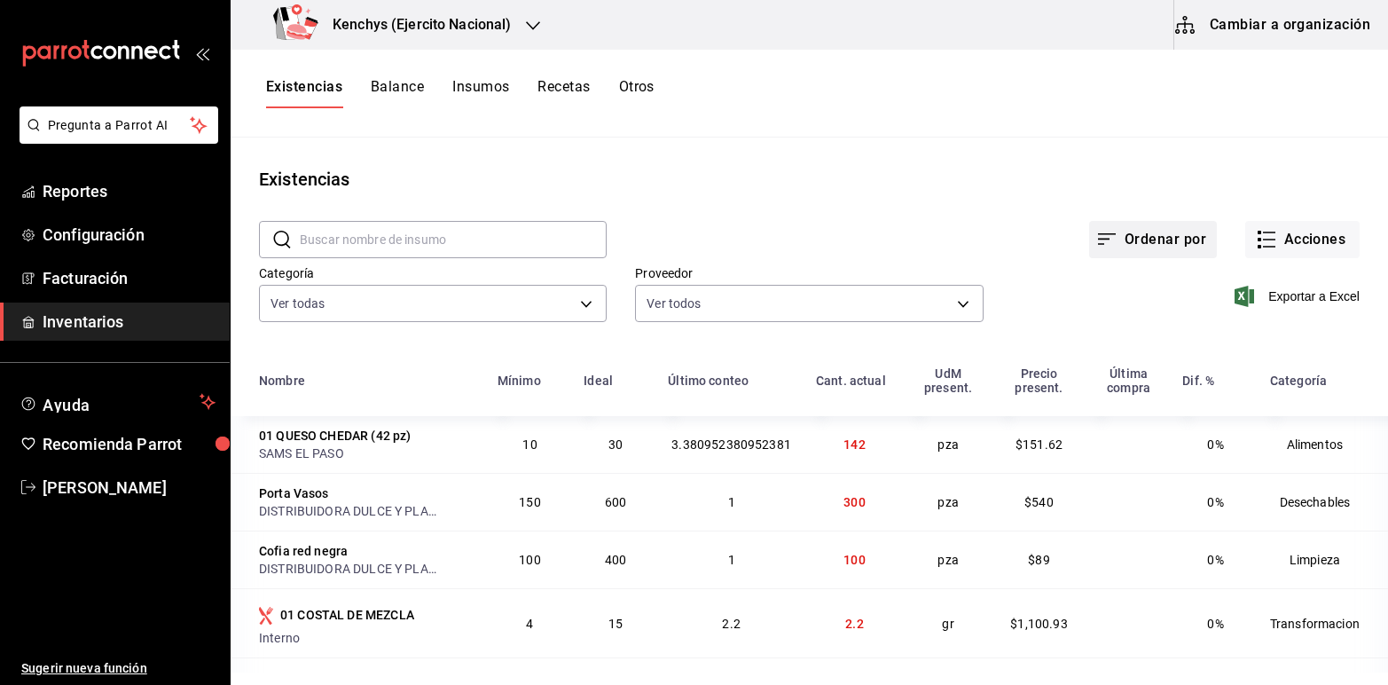
click at [1141, 245] on button "Ordenar por" at bounding box center [1153, 239] width 128 height 37
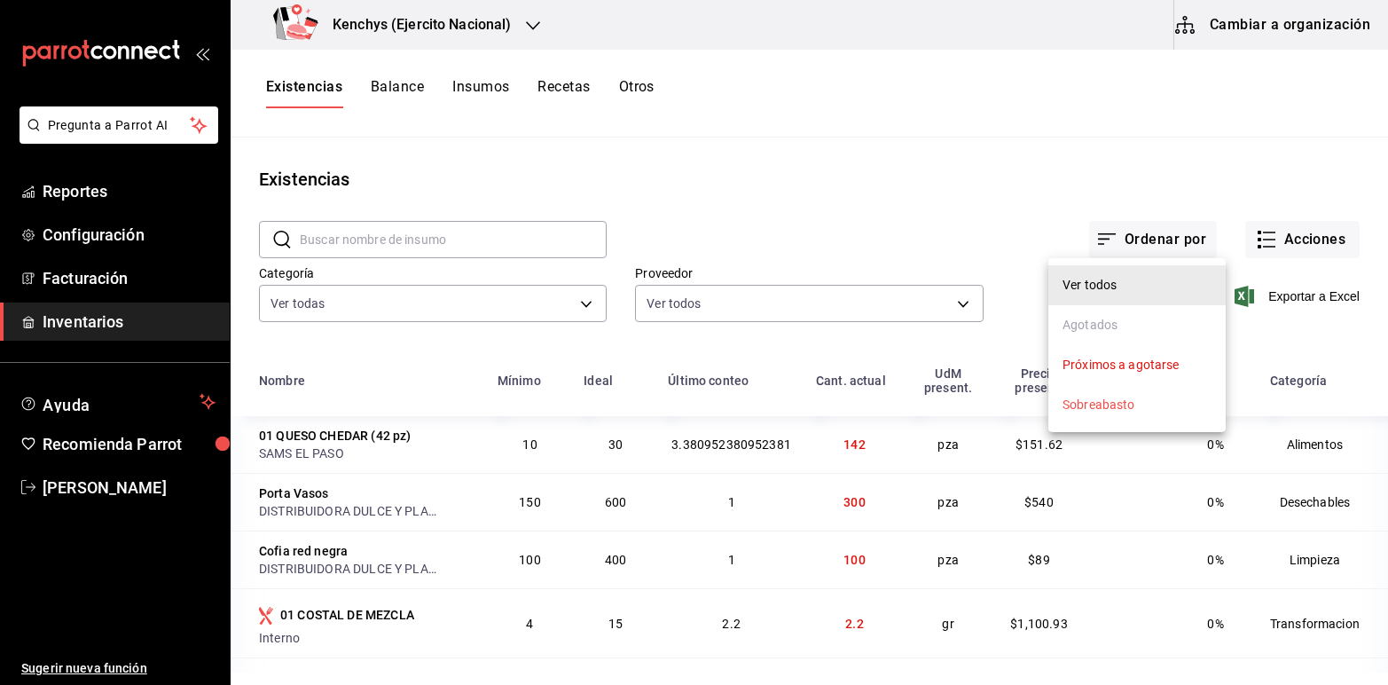
click at [919, 227] on div at bounding box center [694, 342] width 1388 height 685
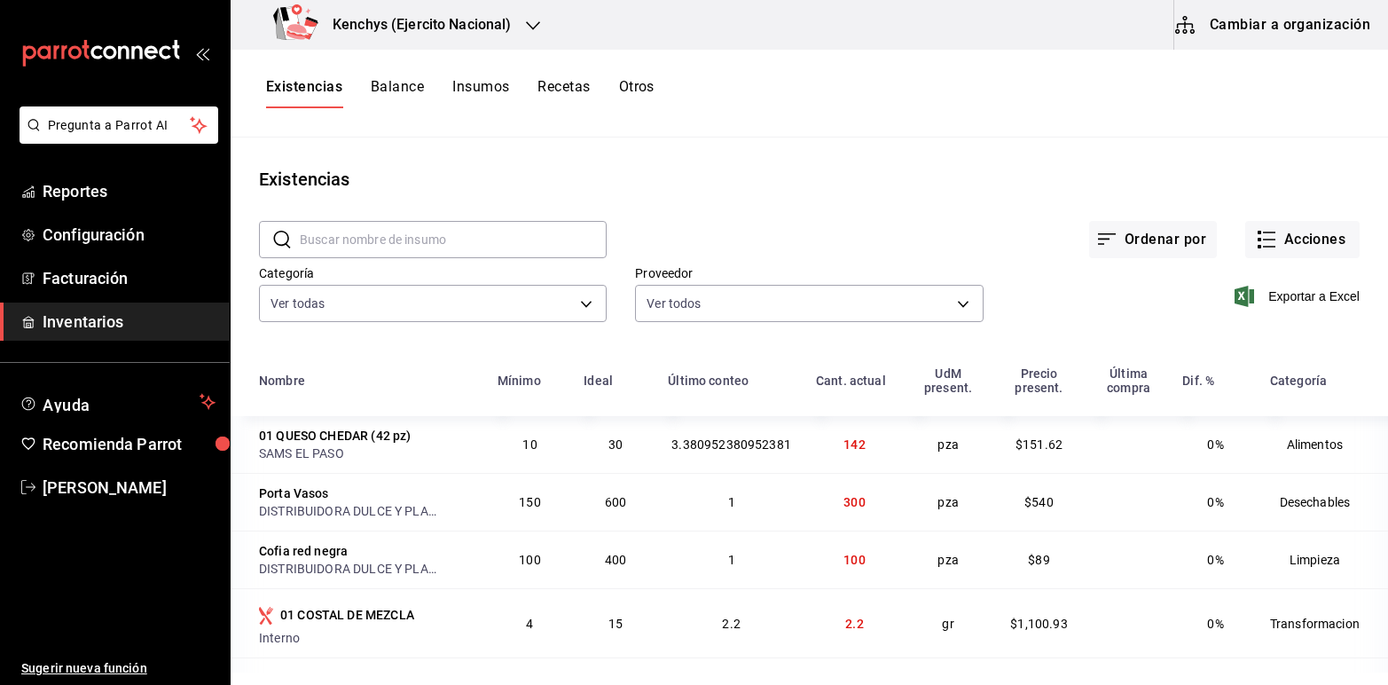
click at [288, 380] on div "Nombre" at bounding box center [282, 380] width 46 height 14
click at [525, 382] on div "Mínimo" at bounding box center [519, 380] width 43 height 14
click at [433, 224] on input "text" at bounding box center [453, 239] width 307 height 35
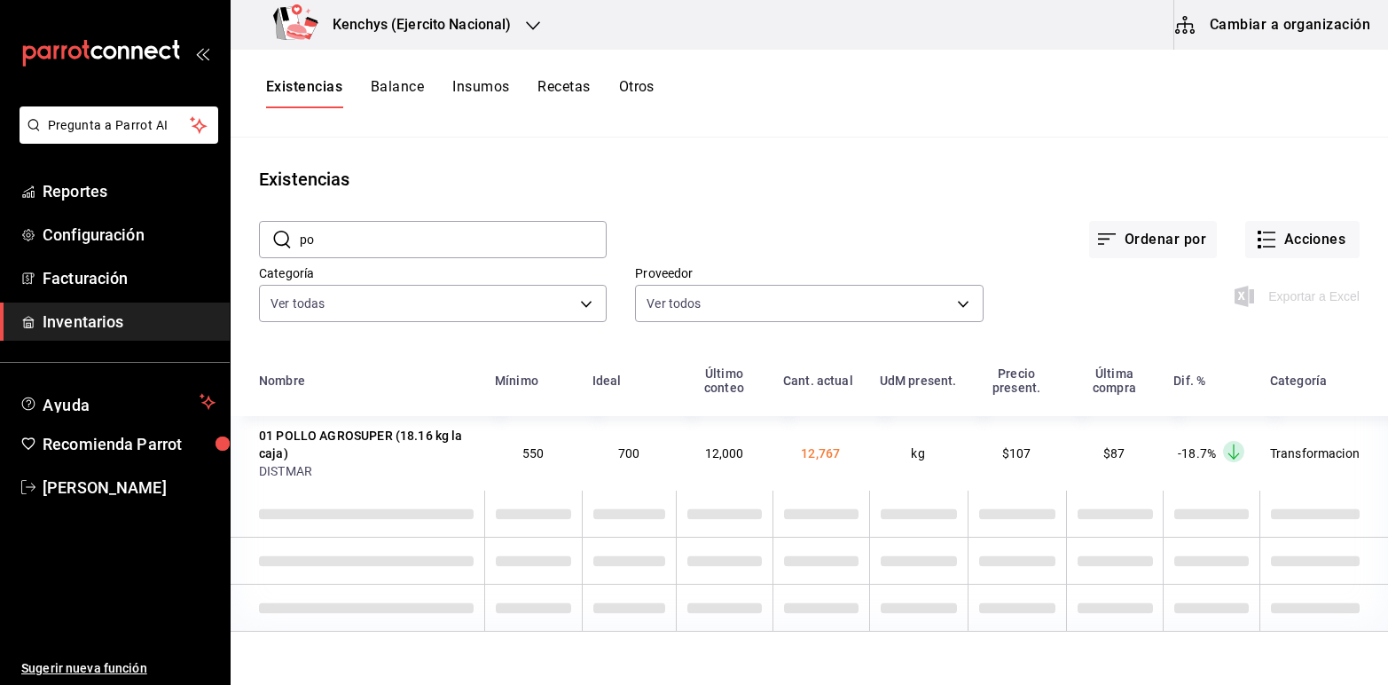
type input "p"
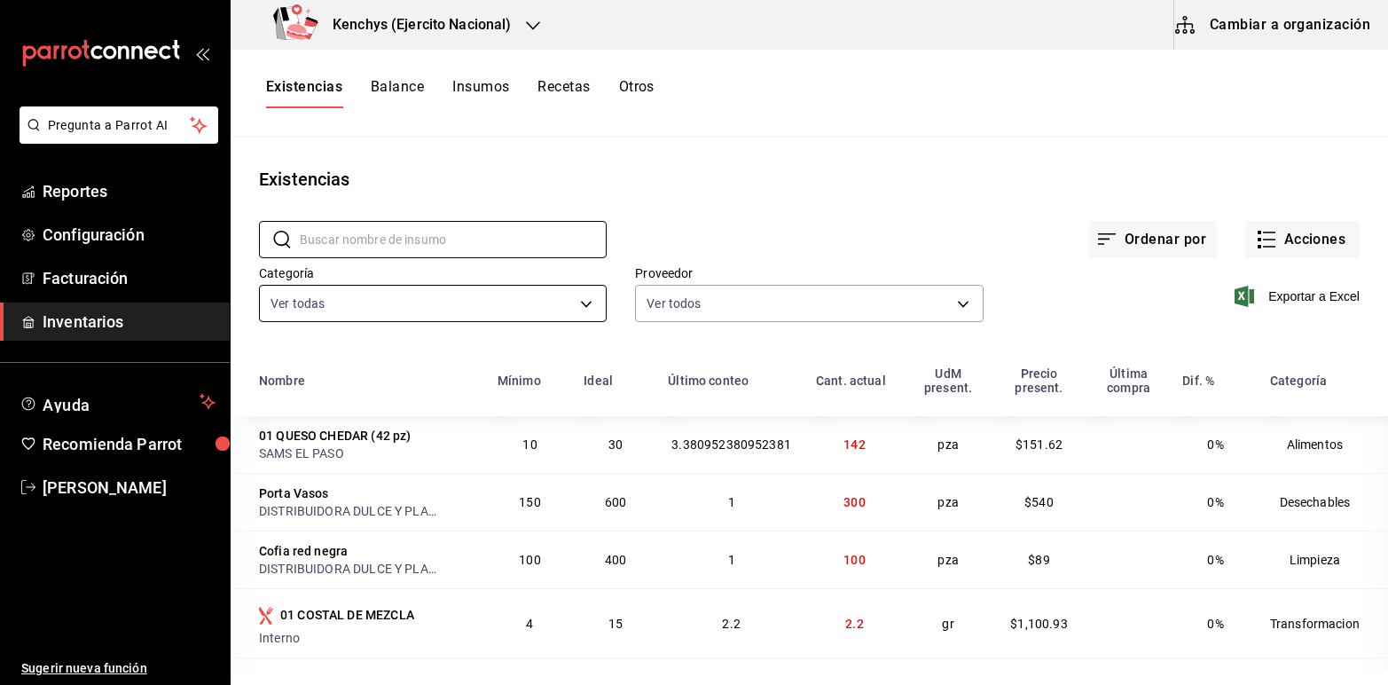
click at [581, 306] on body "Pregunta a Parrot AI Reportes Configuración Facturación Inventarios Ayuda Recom…" at bounding box center [694, 336] width 1388 height 672
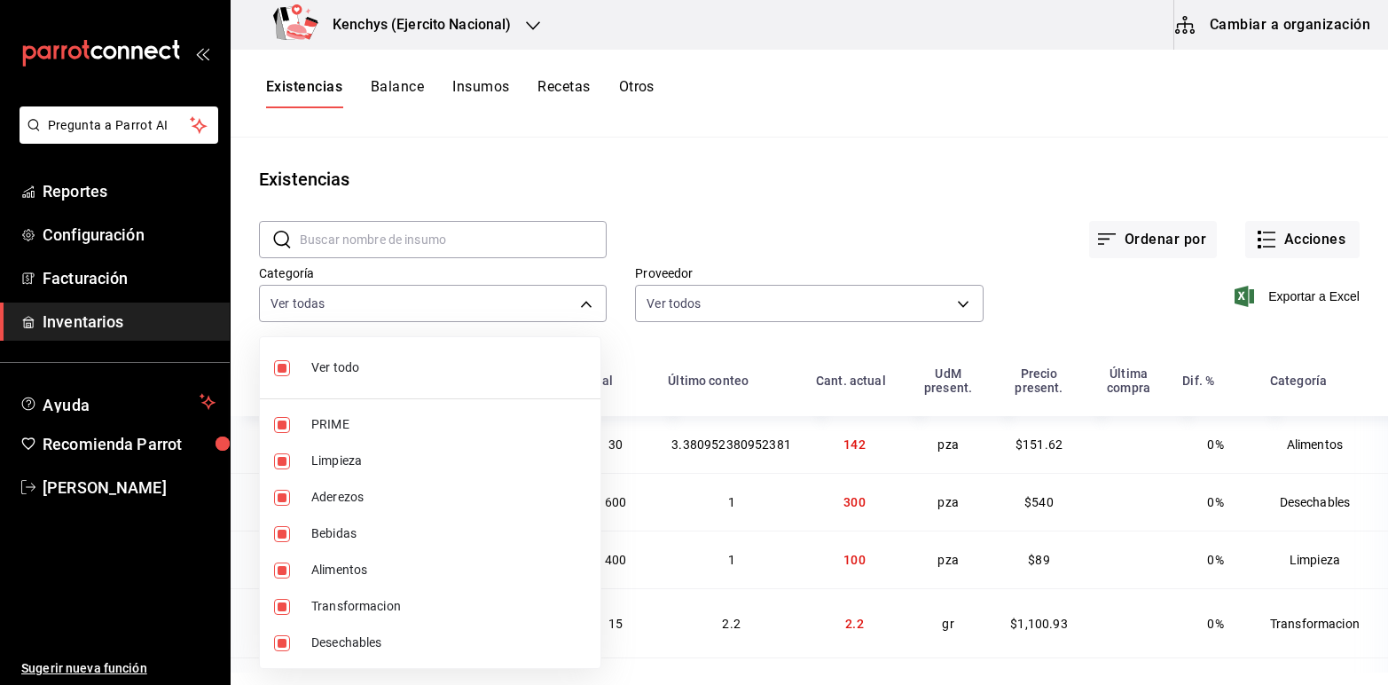
click at [278, 375] on li "Ver todo" at bounding box center [430, 367] width 341 height 47
checkbox input "false"
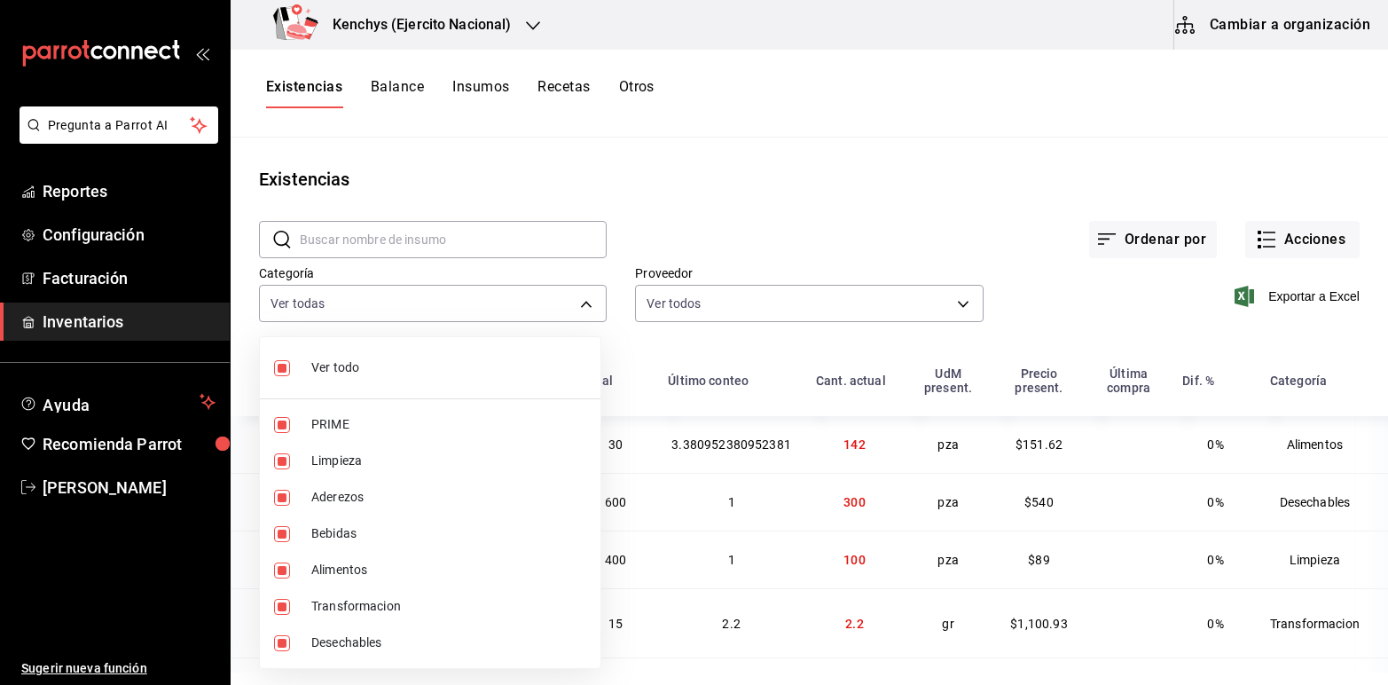
checkbox input "false"
click at [281, 421] on input "checkbox" at bounding box center [282, 425] width 16 height 16
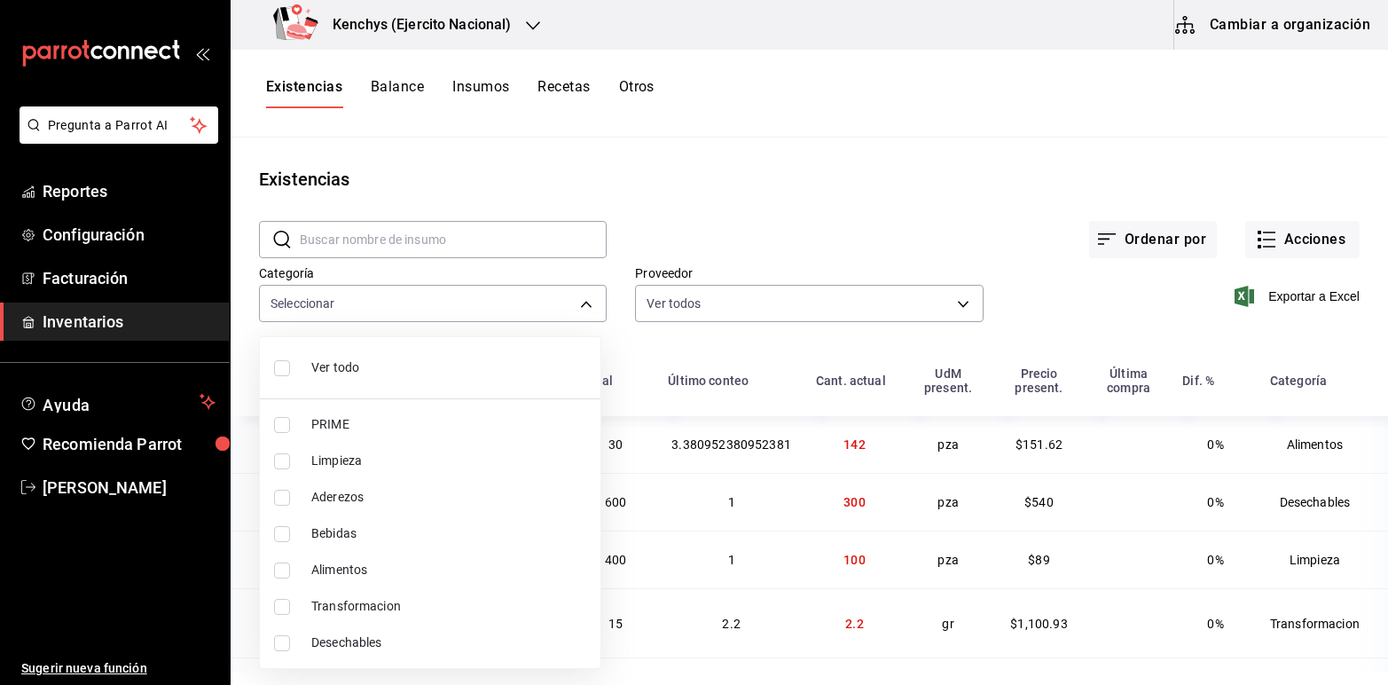
checkbox input "true"
type input "a7ec1a36-c617-4141-9275-7dfcf91f0753"
click at [826, 215] on div at bounding box center [694, 342] width 1388 height 685
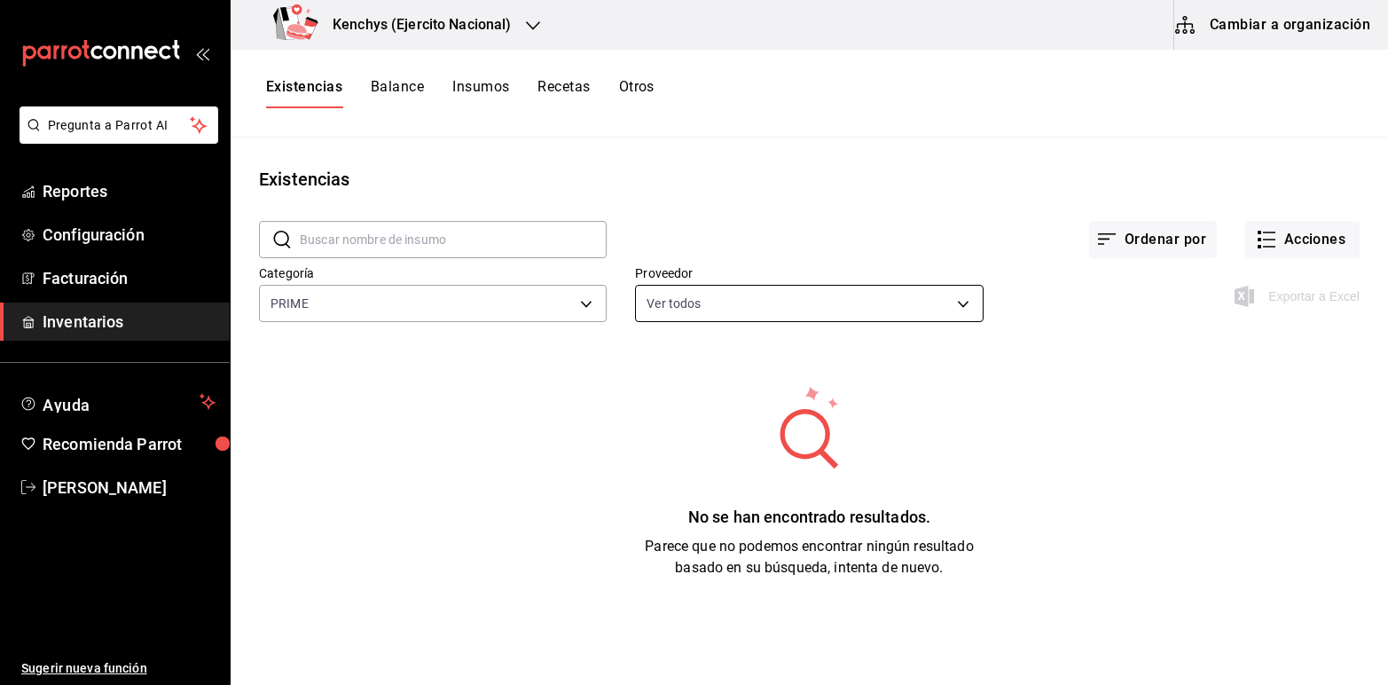
click at [963, 300] on body "Pregunta a Parrot AI Reportes Configuración Facturación Inventarios Ayuda Recom…" at bounding box center [694, 336] width 1388 height 672
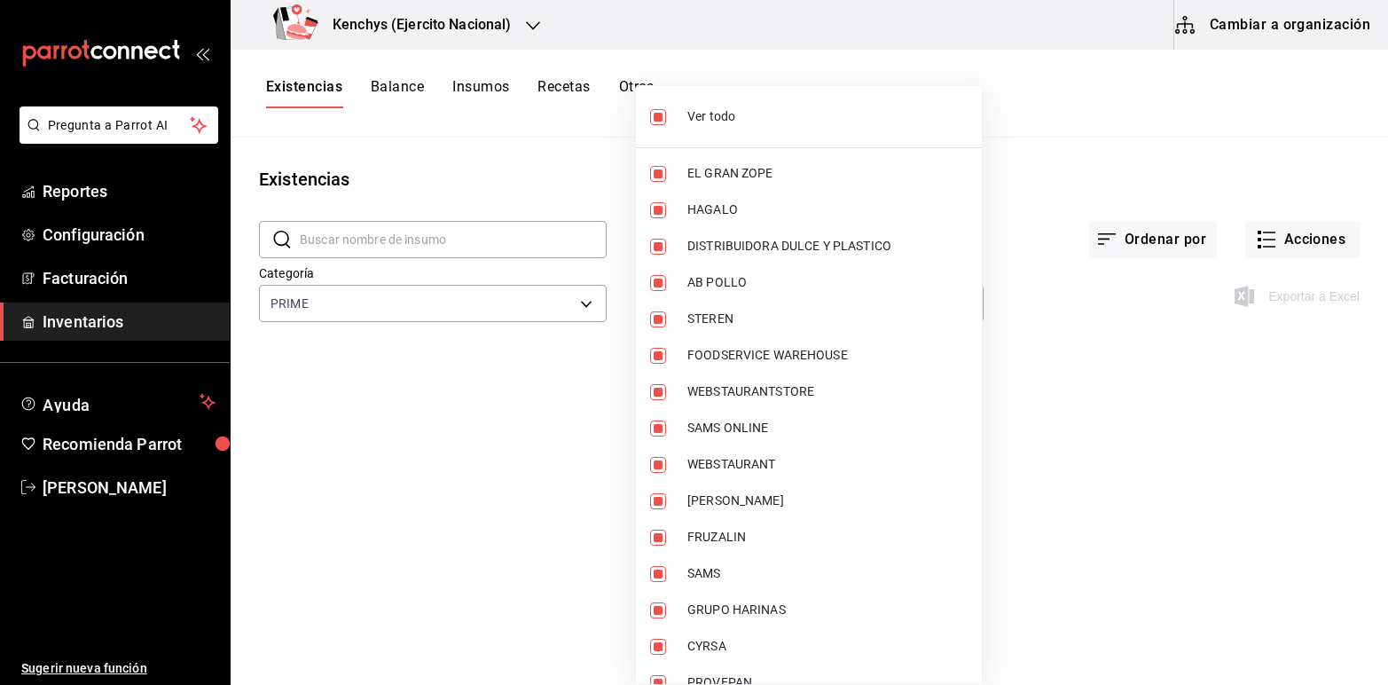
click at [999, 180] on div at bounding box center [694, 342] width 1388 height 685
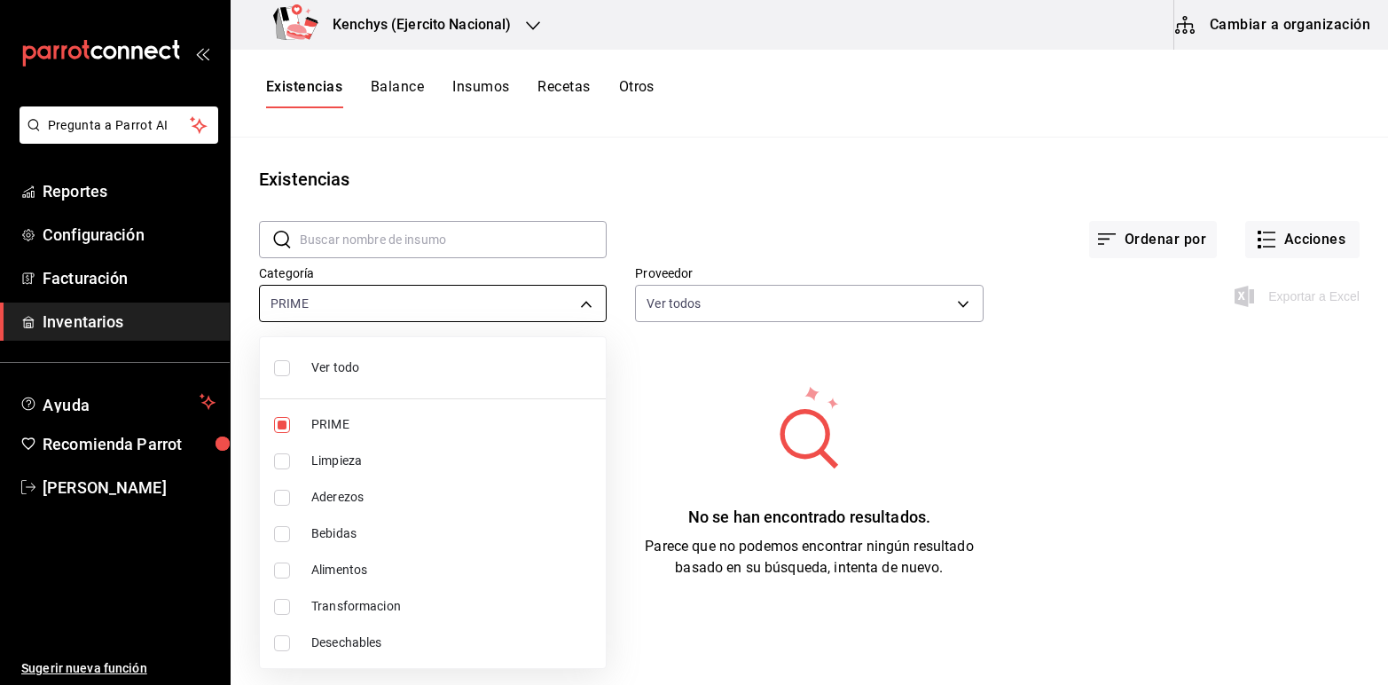
click at [585, 299] on body "Pregunta a Parrot AI Reportes Configuración Facturación Inventarios Ayuda Recom…" at bounding box center [694, 336] width 1388 height 672
click at [281, 421] on input "checkbox" at bounding box center [282, 425] width 16 height 16
checkbox input "false"
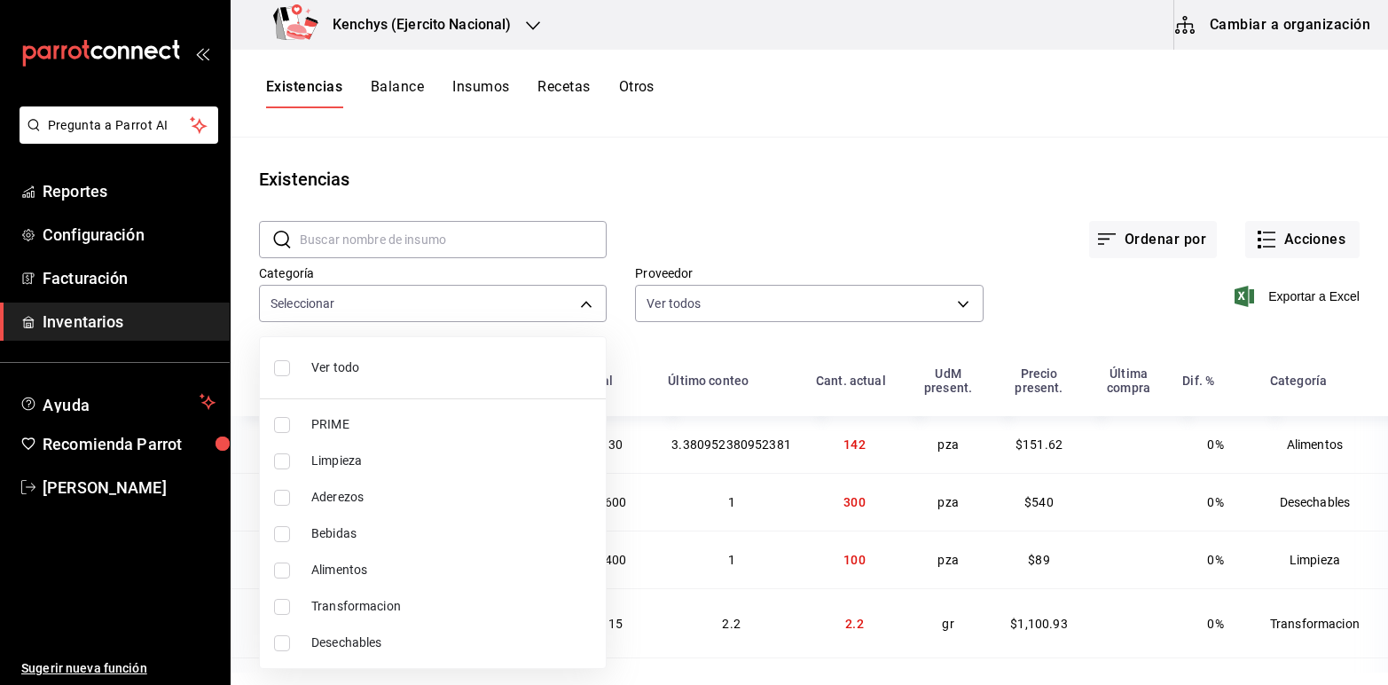
click at [281, 564] on input "checkbox" at bounding box center [282, 570] width 16 height 16
checkbox input "true"
type input "2e06b91e-97ed-4cef-8485-dbfe2cf73b76"
click at [681, 193] on div at bounding box center [694, 342] width 1388 height 685
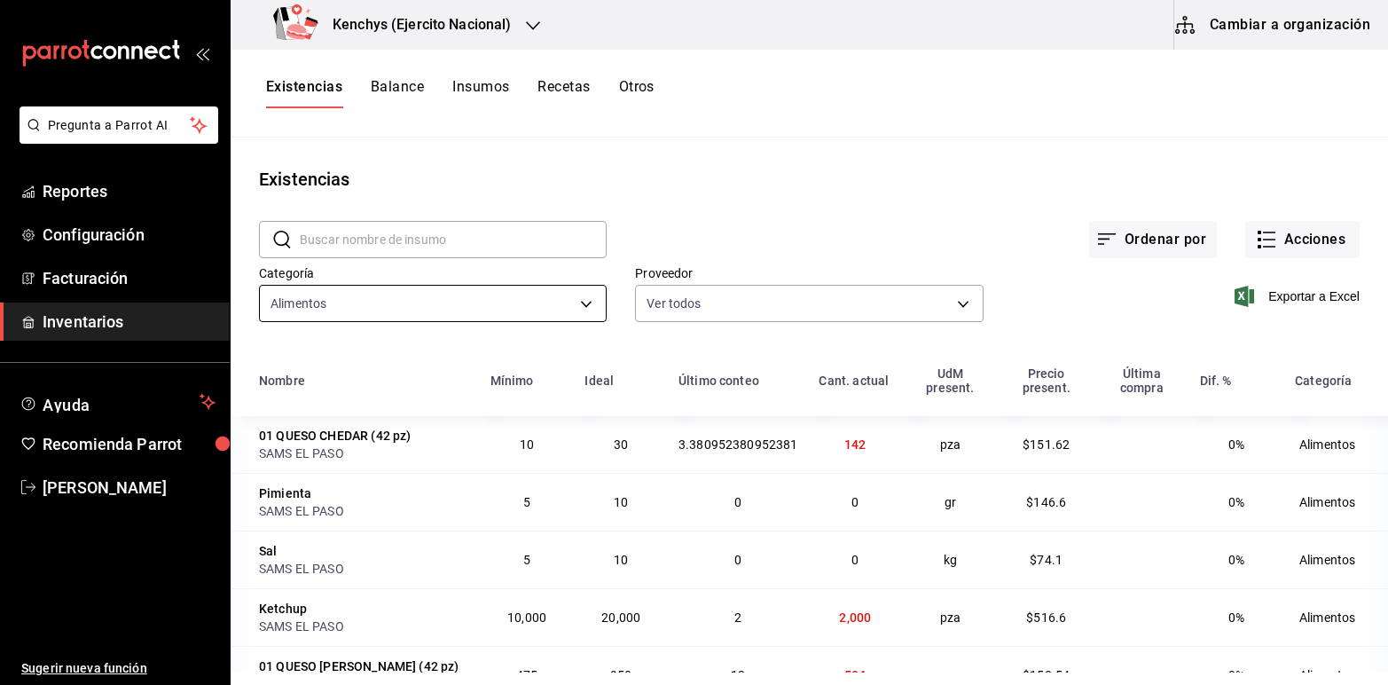
click at [583, 302] on body "Pregunta a Parrot AI Reportes Configuración Facturación Inventarios Ayuda Recom…" at bounding box center [694, 336] width 1388 height 672
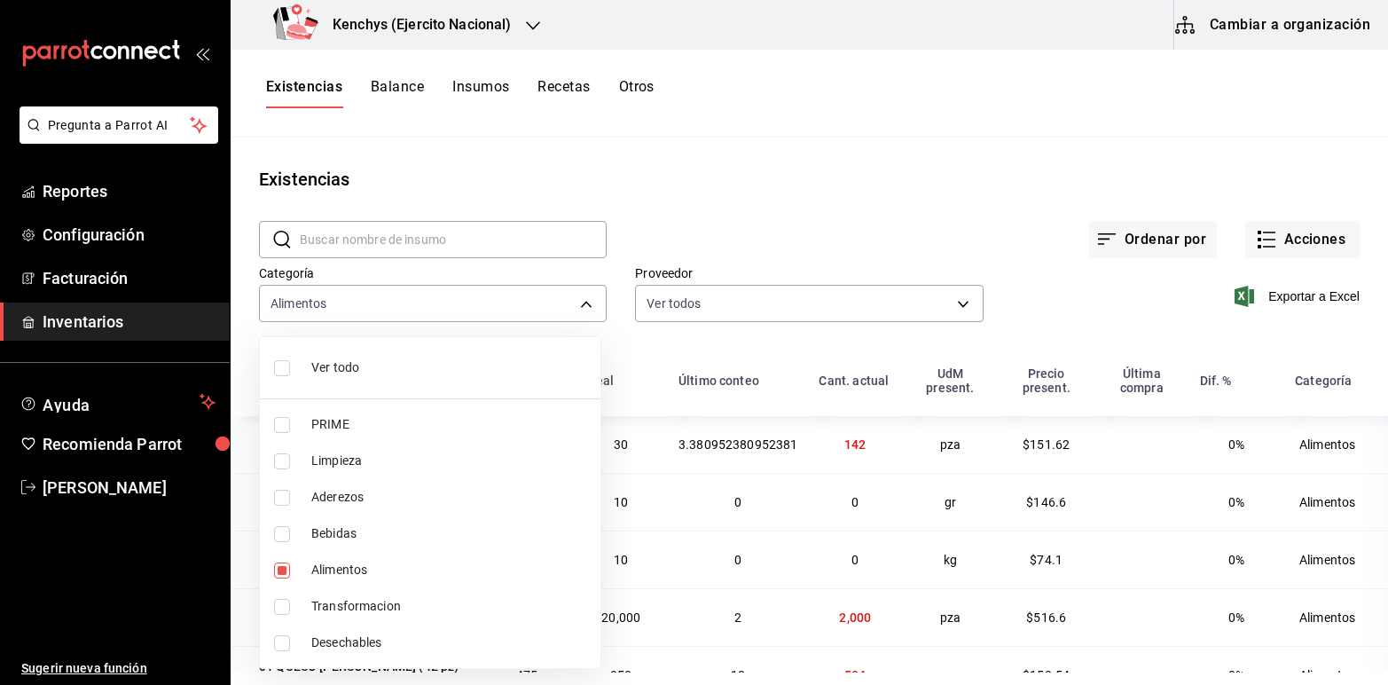
click at [277, 568] on input "checkbox" at bounding box center [282, 570] width 16 height 16
checkbox input "false"
click at [690, 236] on div at bounding box center [694, 342] width 1388 height 685
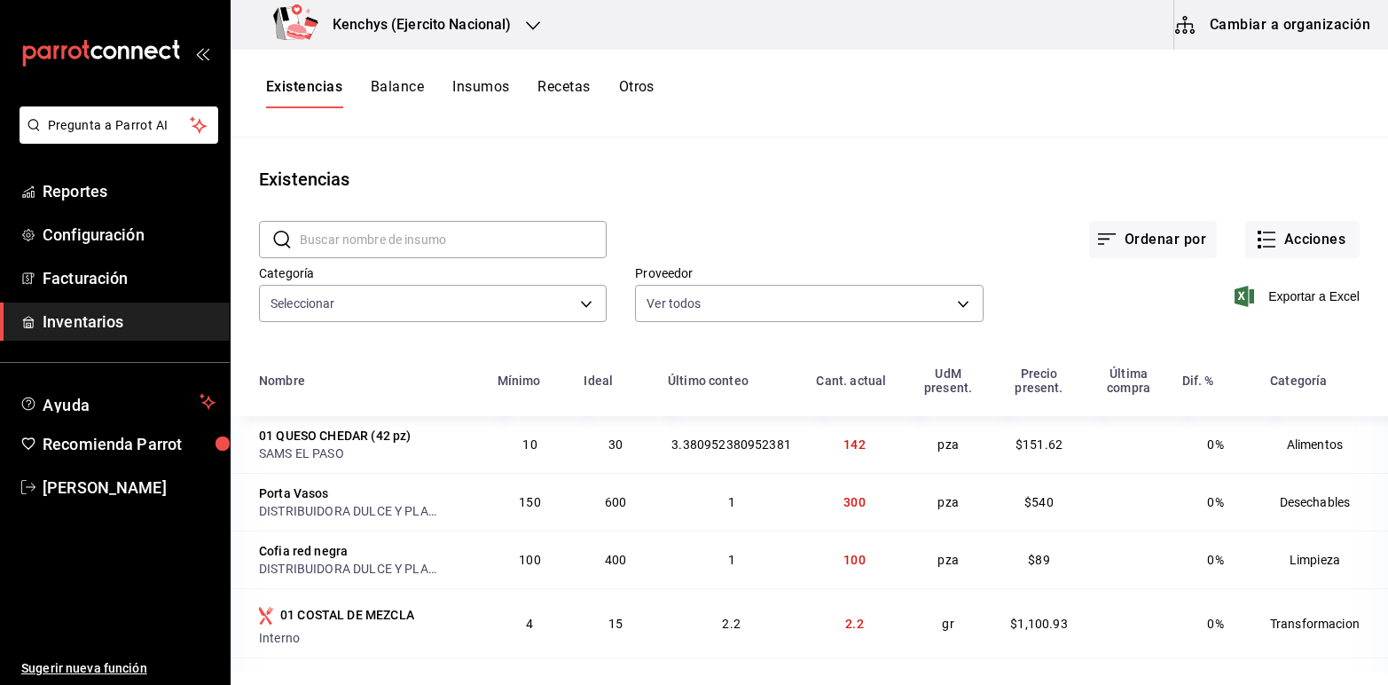
click at [520, 247] on input "text" at bounding box center [453, 239] width 307 height 35
type input "pollo"
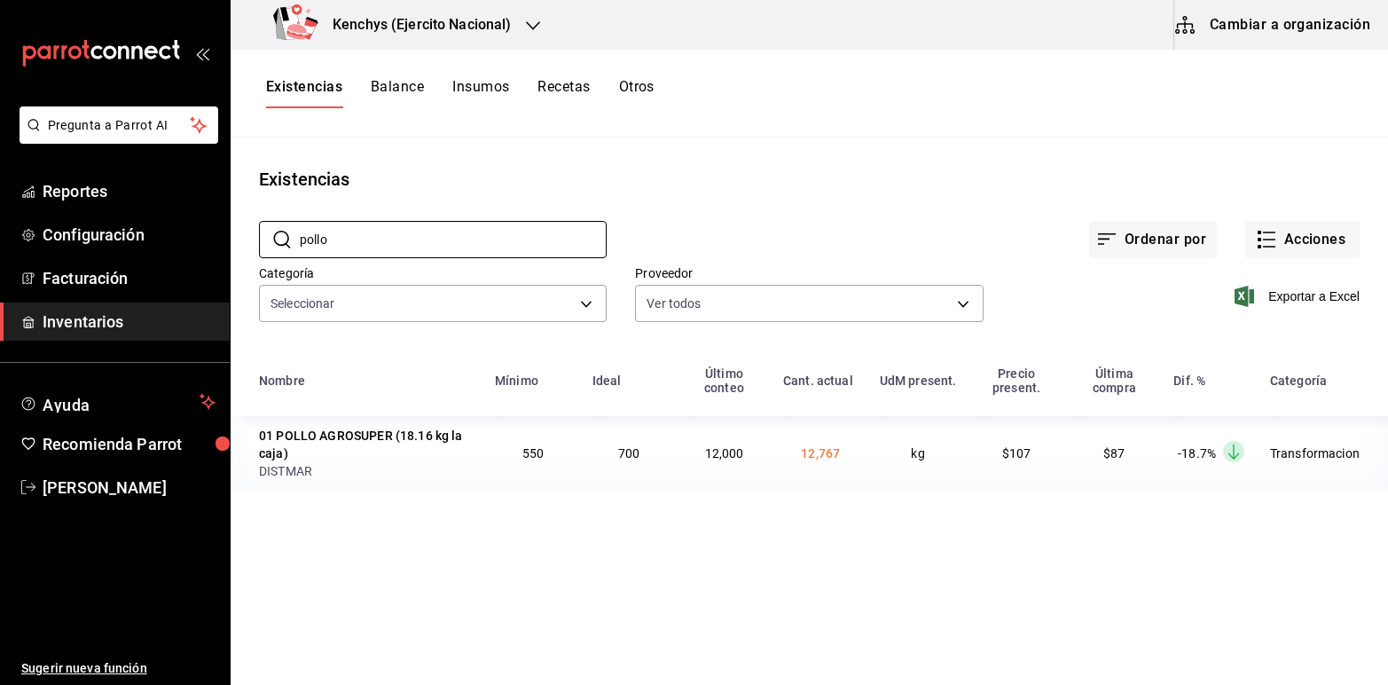
click at [739, 215] on div "Ordenar por Acciones" at bounding box center [983, 225] width 753 height 66
click at [1310, 232] on button "Acciones" at bounding box center [1302, 239] width 114 height 37
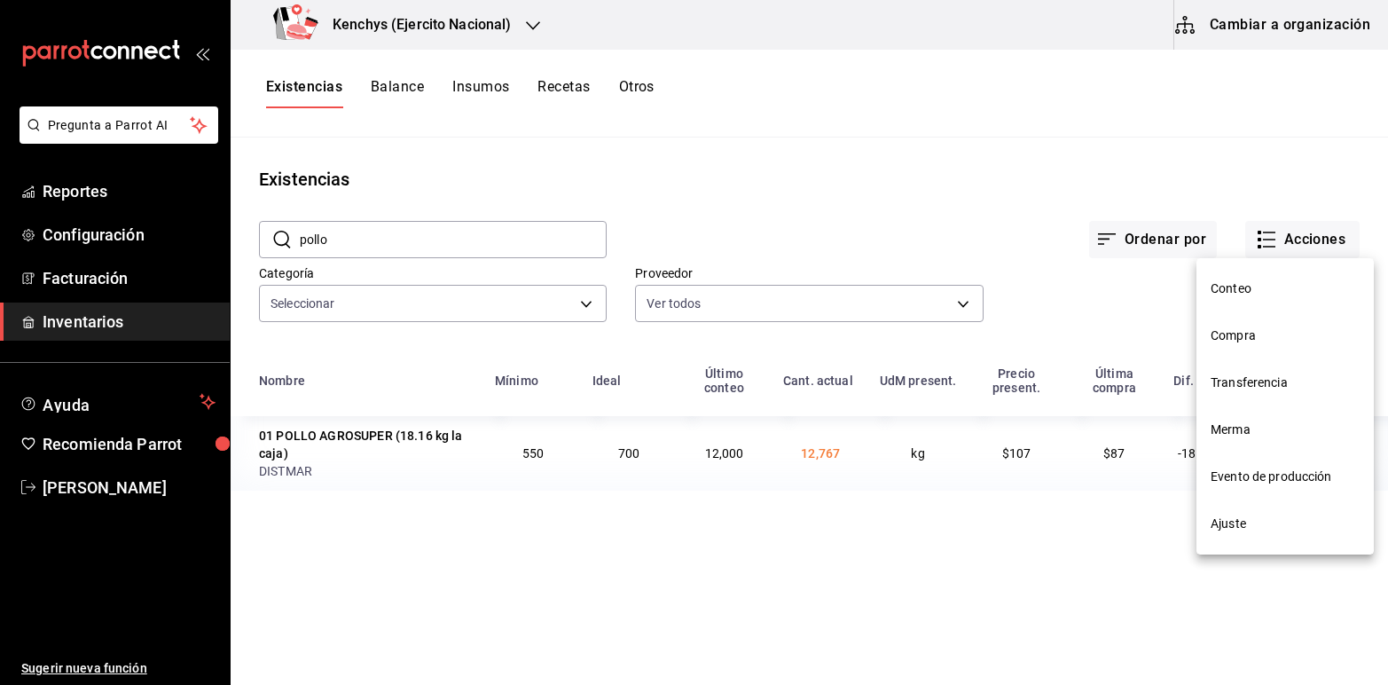
click at [1229, 522] on span "Ajuste" at bounding box center [1285, 523] width 149 height 19
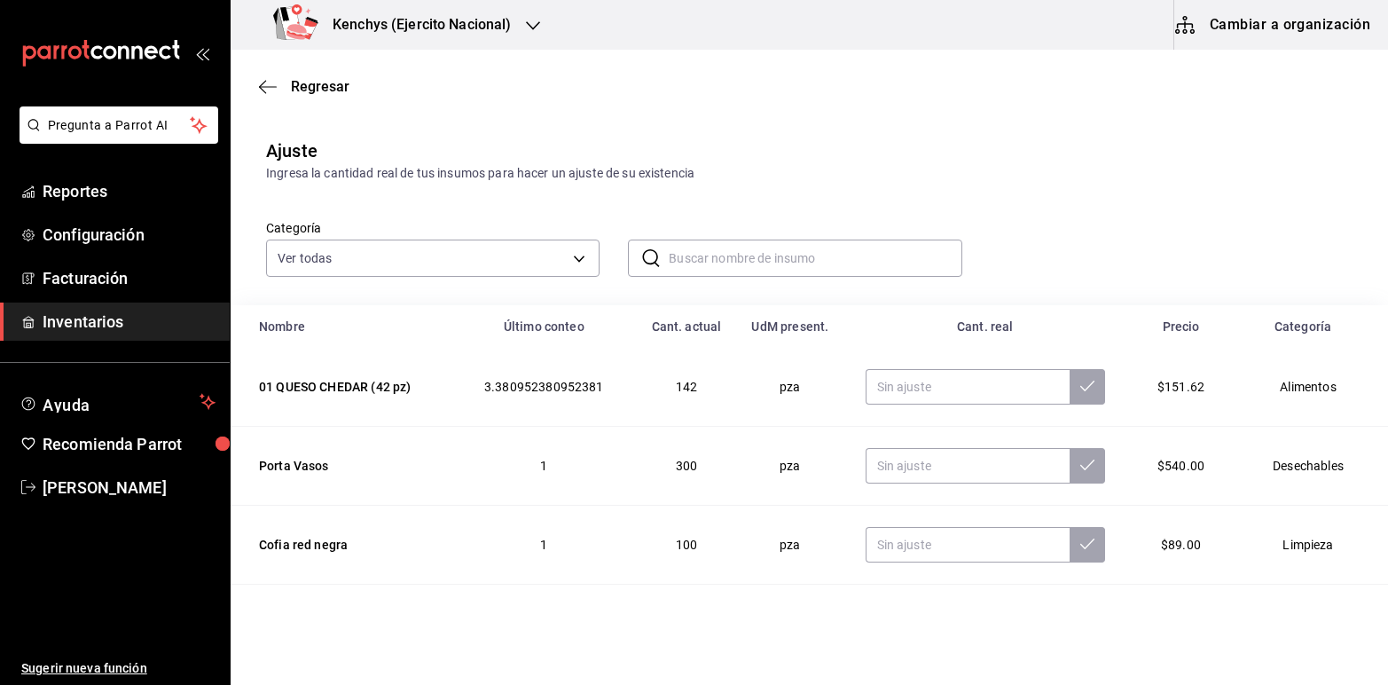
click at [679, 254] on input "text" at bounding box center [815, 257] width 293 height 35
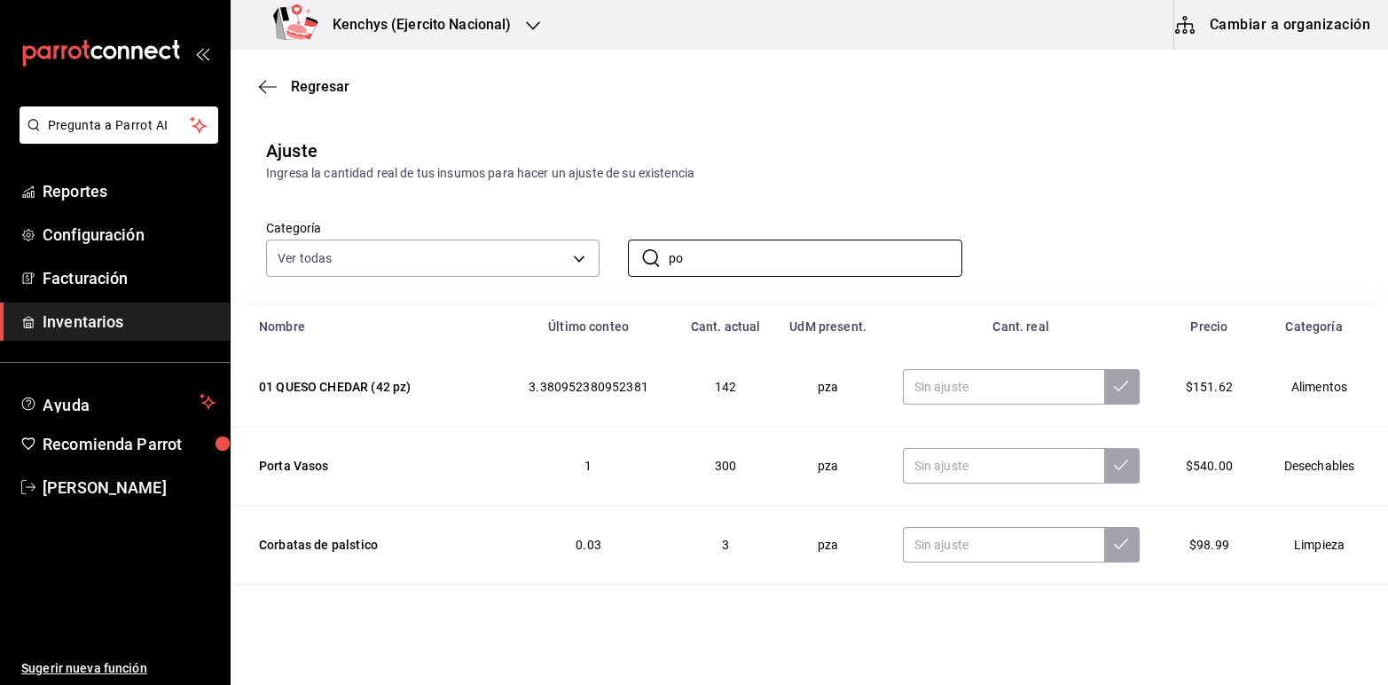
type input "POLLO"
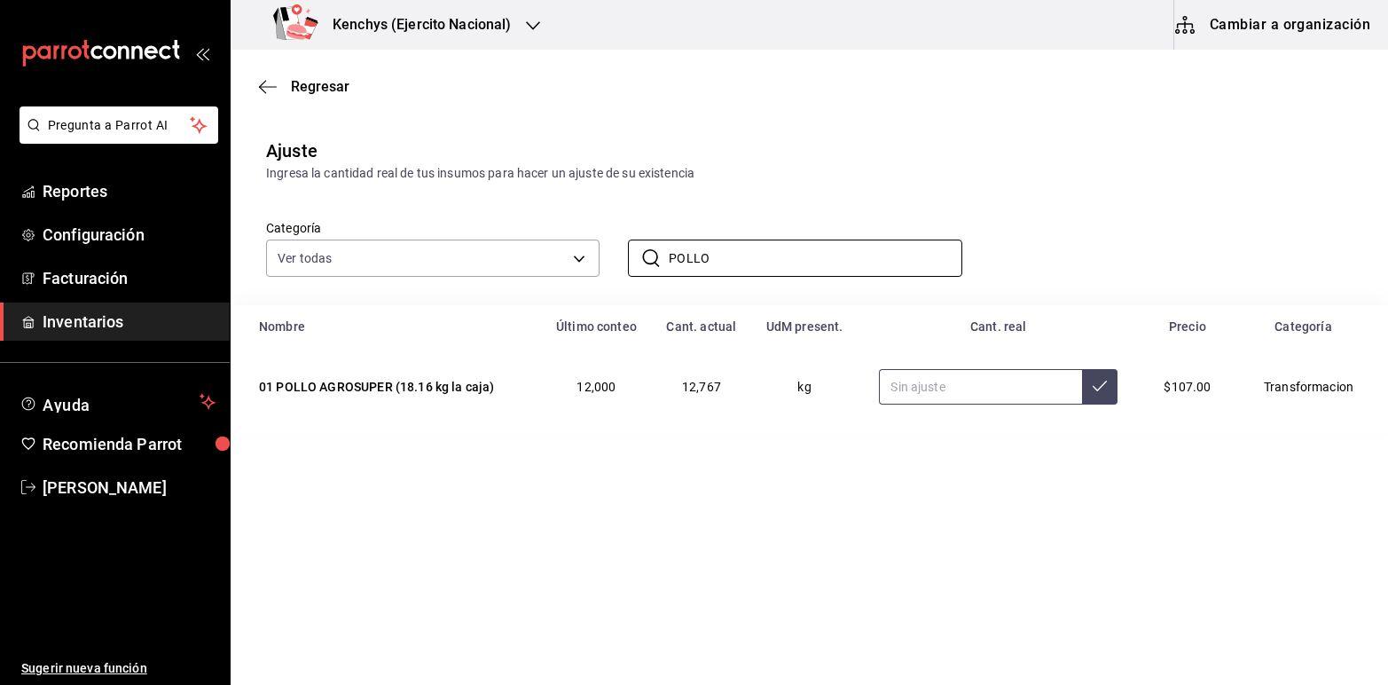
click at [965, 386] on input "text" at bounding box center [980, 386] width 203 height 35
type input "63.00"
click at [1088, 378] on button at bounding box center [1099, 386] width 35 height 35
click at [1295, 37] on button "Cambiar a organización" at bounding box center [1274, 25] width 200 height 50
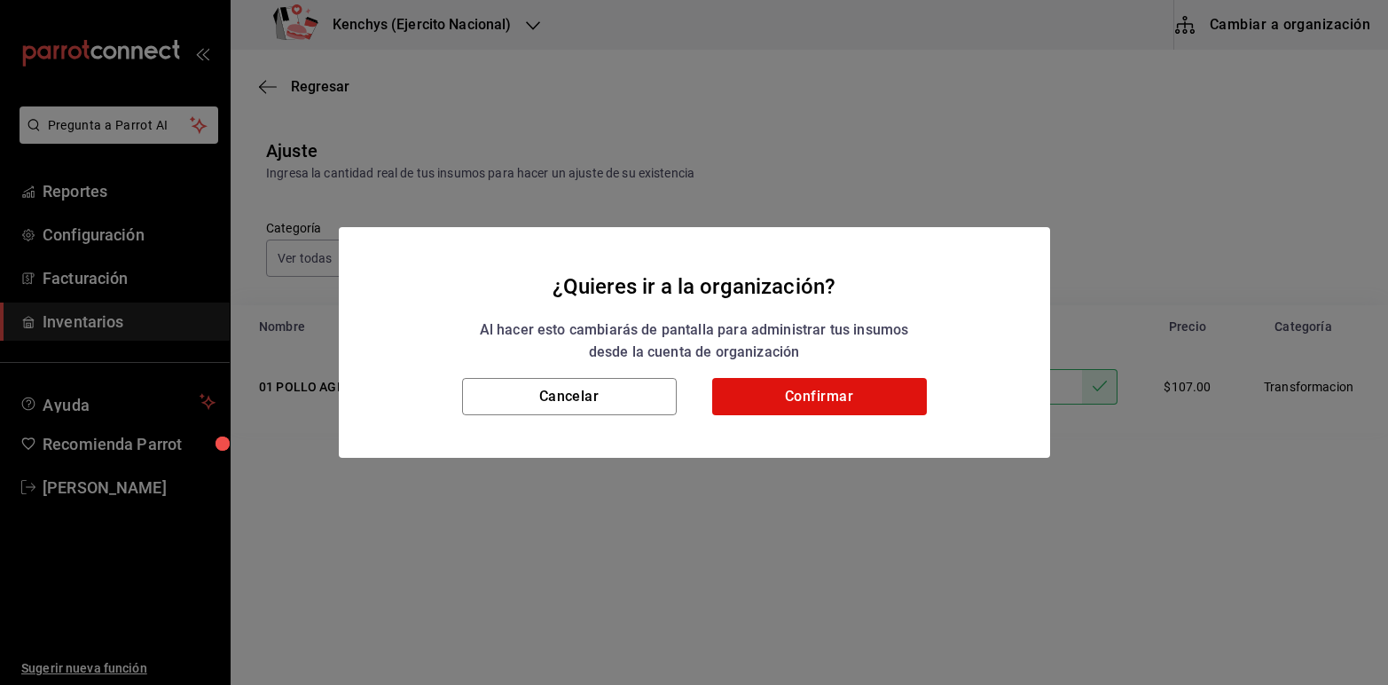
click at [616, 373] on h2 "¿Quieres ir a la organización? Al hacer esto cambiarás de pantalla para adminis…" at bounding box center [694, 302] width 711 height 151
click at [595, 387] on button "Cancelar" at bounding box center [569, 396] width 215 height 37
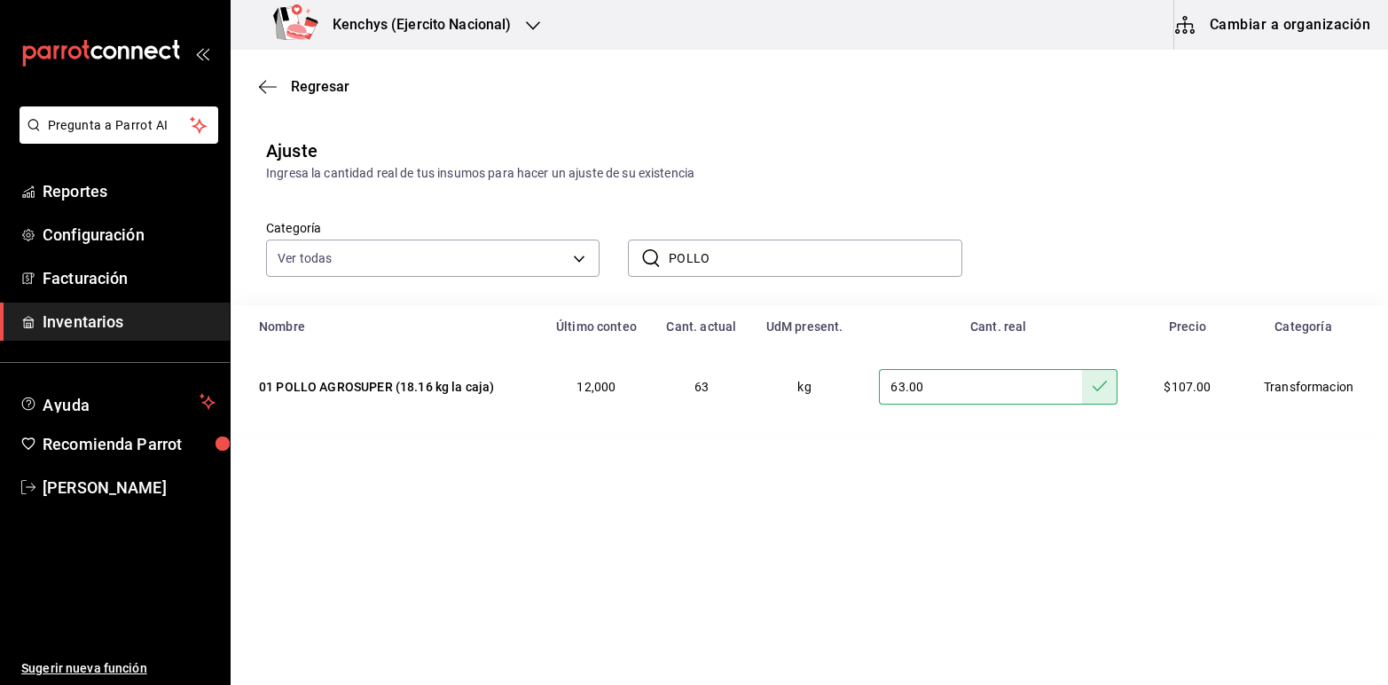
click at [532, 24] on icon "button" at bounding box center [533, 26] width 14 height 14
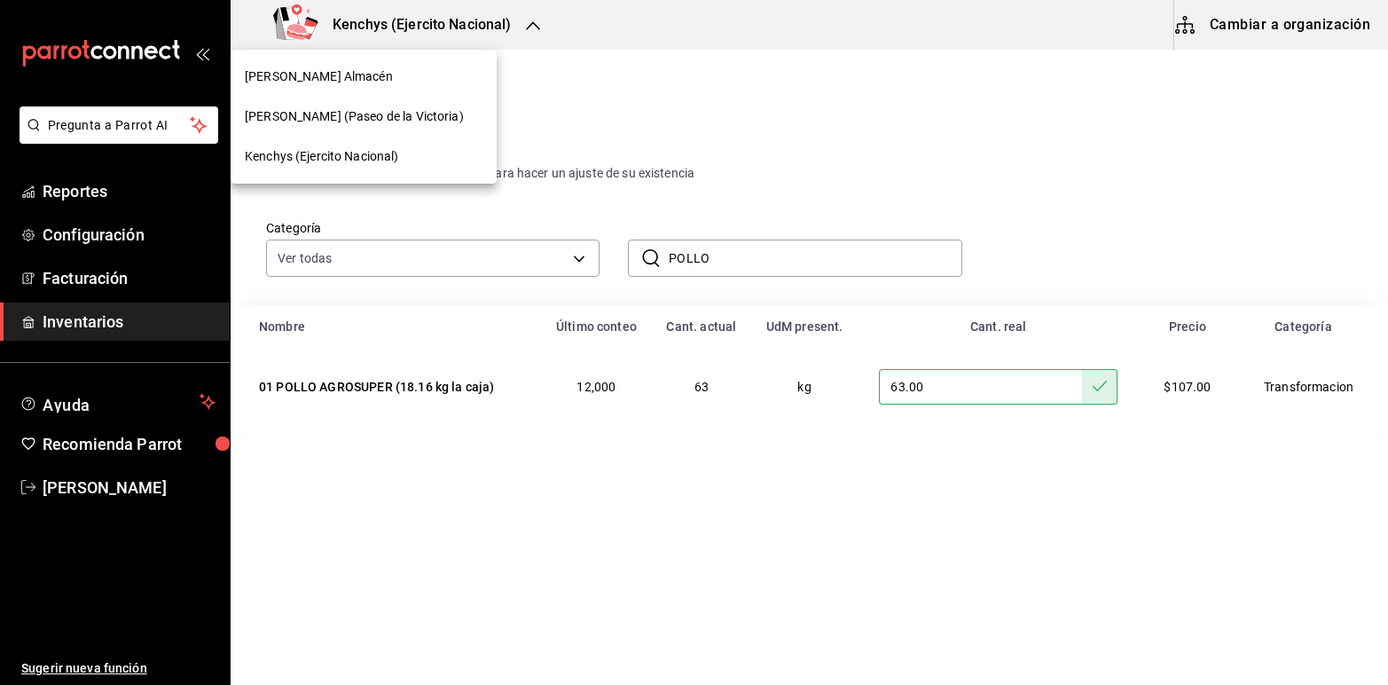
click at [59, 490] on div at bounding box center [694, 342] width 1388 height 685
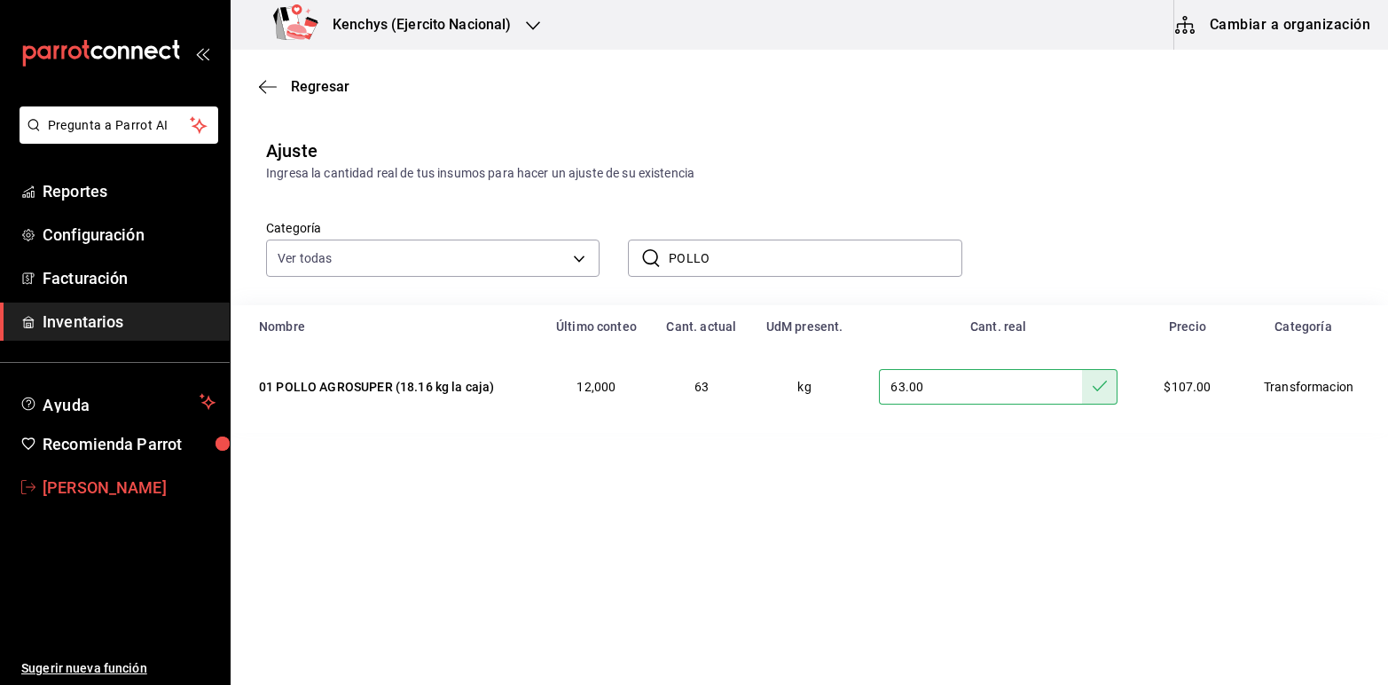
click at [71, 490] on span "Ivonne Gomez" at bounding box center [129, 487] width 173 height 24
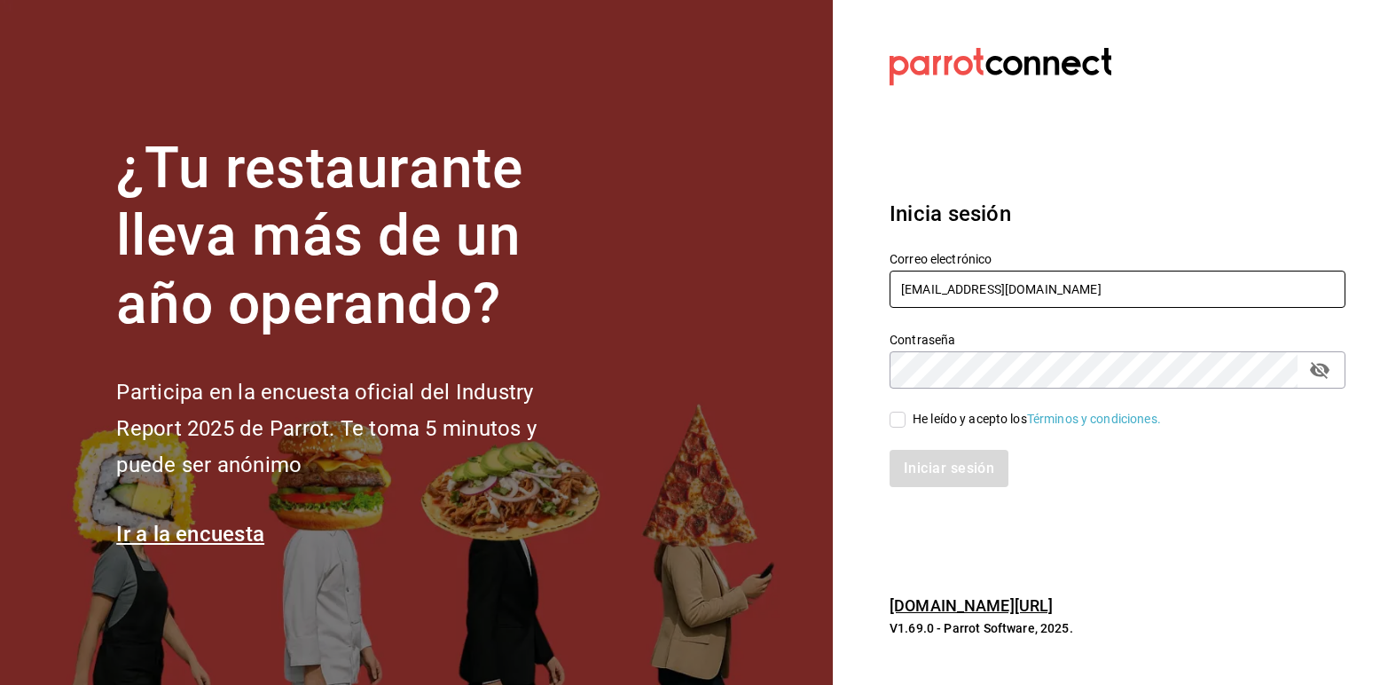
click at [1047, 282] on input "ivonneggg42@gmail.com" at bounding box center [1118, 289] width 456 height 37
click at [1084, 232] on div "Correo electrónico ivonneggg42@gmail.com" at bounding box center [1106, 270] width 477 height 81
drag, startPoint x: 1060, startPoint y: 293, endPoint x: 778, endPoint y: 211, distance: 293.6
click at [778, 211] on div "¿Tu restaurante lleva más de un año operando? Participa en la encuesta oficial …" at bounding box center [694, 342] width 1388 height 685
type input "multiuser@kenchys.com"
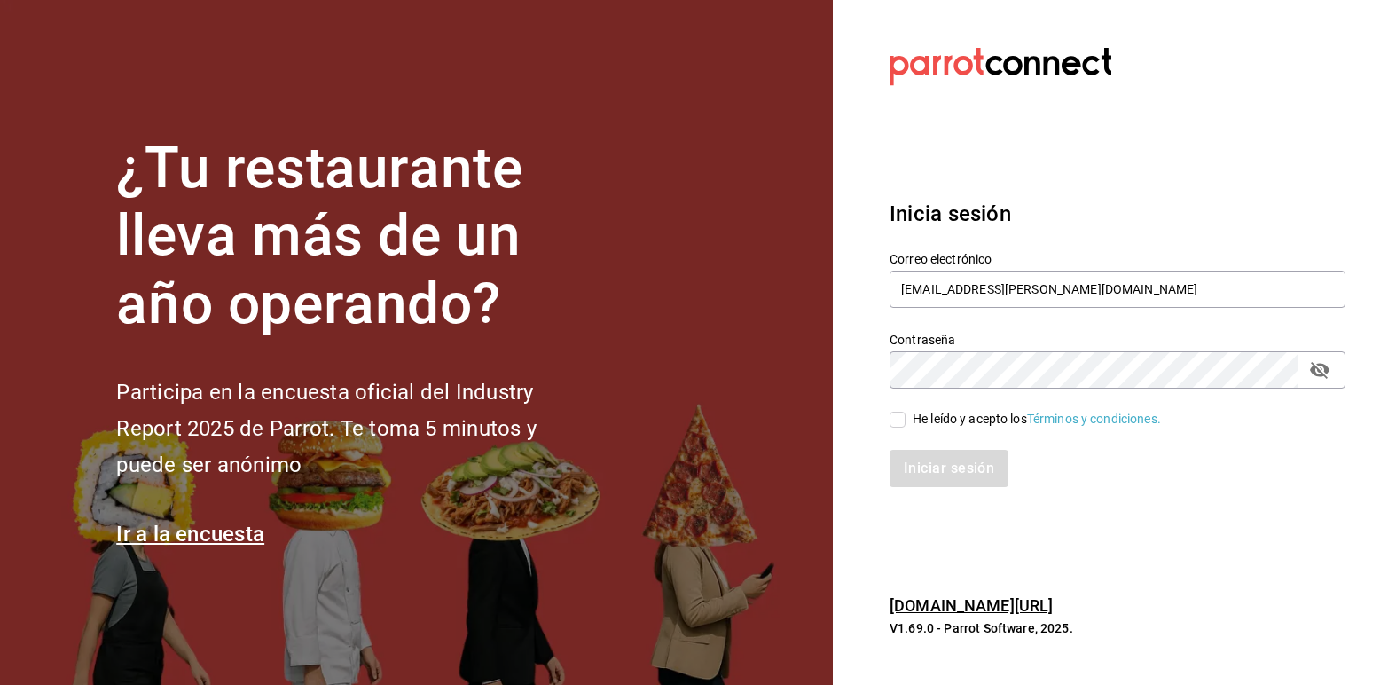
click at [894, 424] on input "He leído y acepto los Términos y condiciones." at bounding box center [898, 420] width 16 height 16
checkbox input "true"
click at [910, 459] on button "Iniciar sesión" at bounding box center [950, 468] width 121 height 37
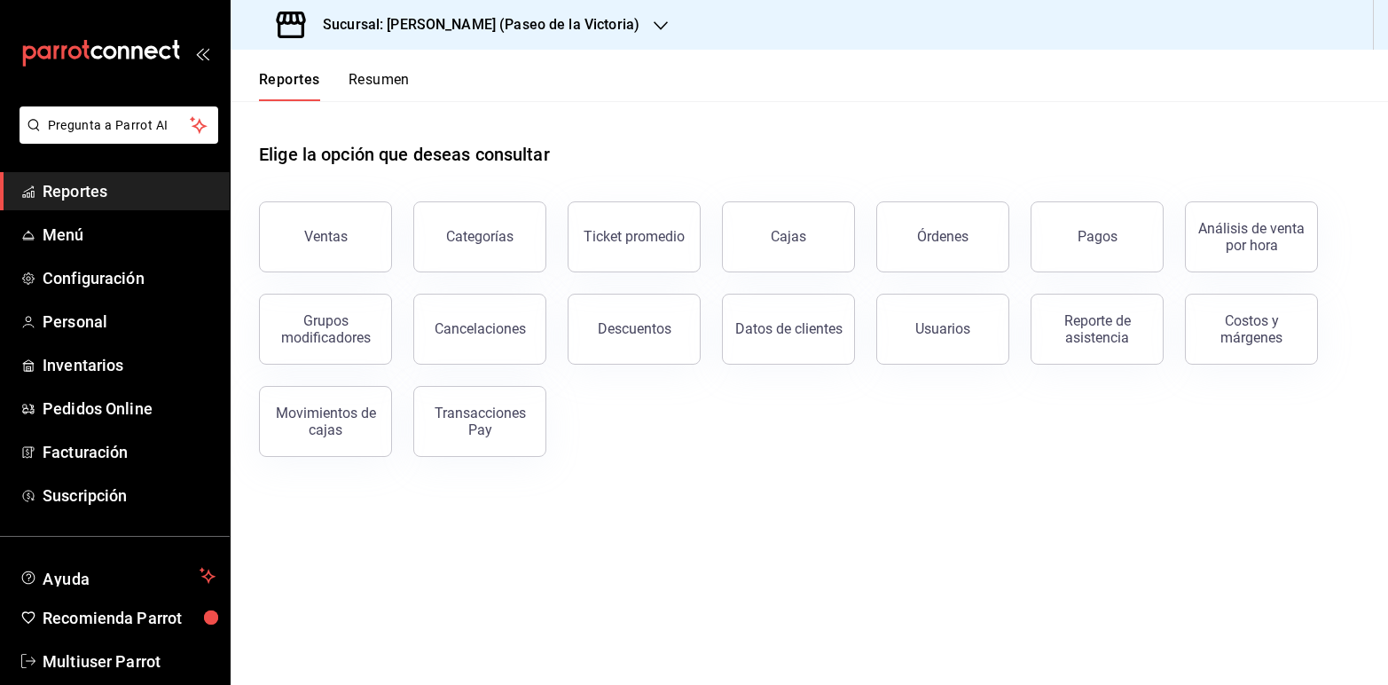
click at [654, 16] on div at bounding box center [661, 25] width 14 height 19
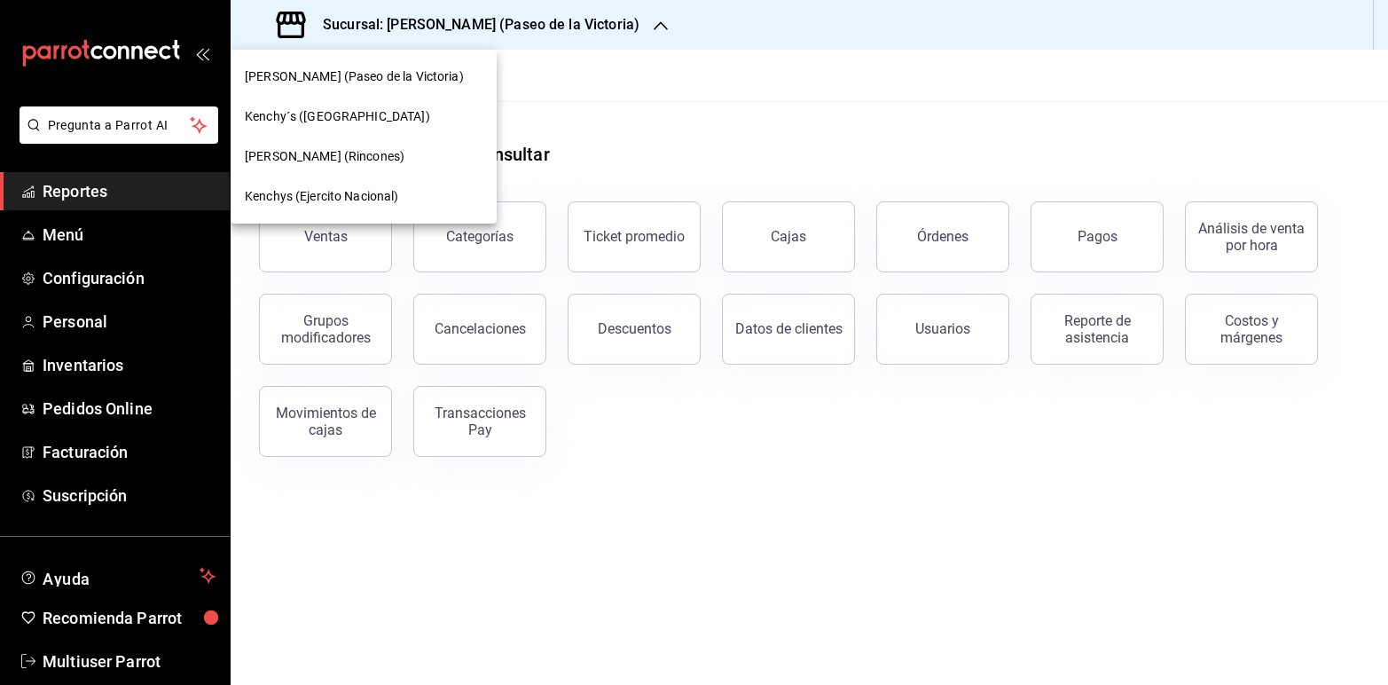
click at [608, 16] on div at bounding box center [694, 342] width 1388 height 685
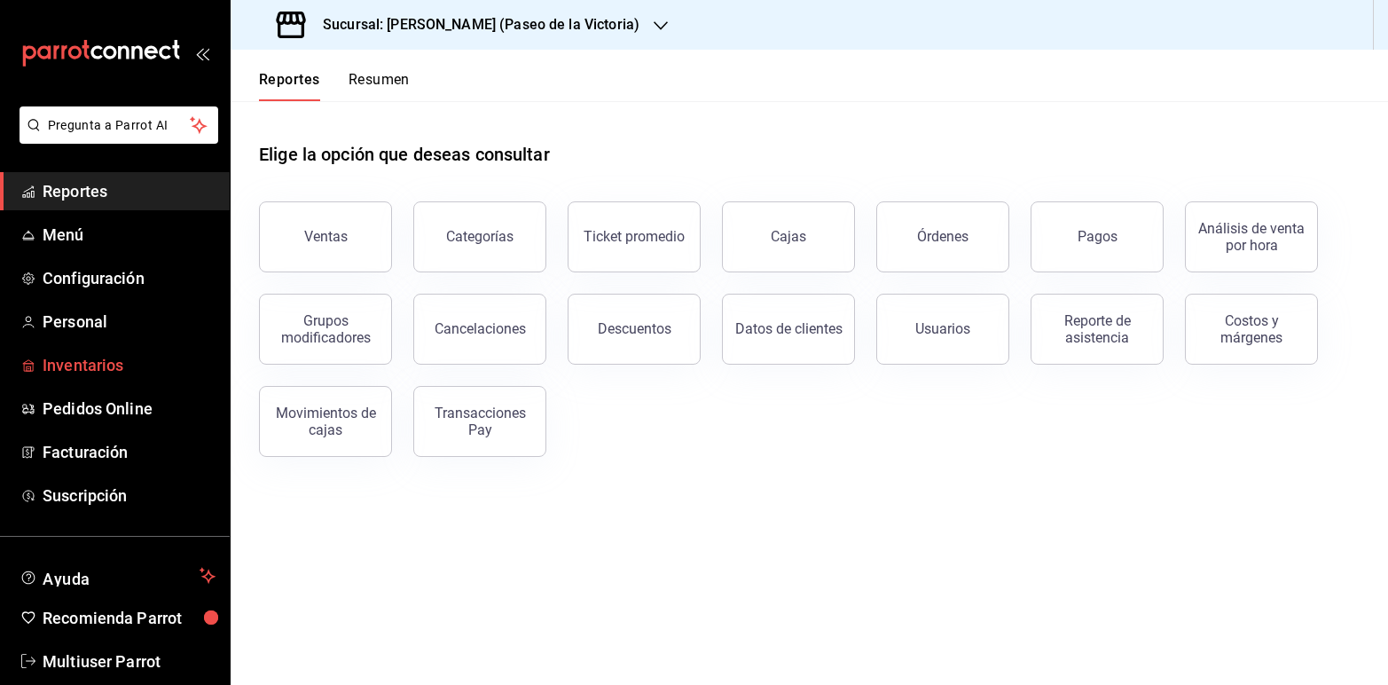
click at [107, 368] on span "Inventarios" at bounding box center [129, 365] width 173 height 24
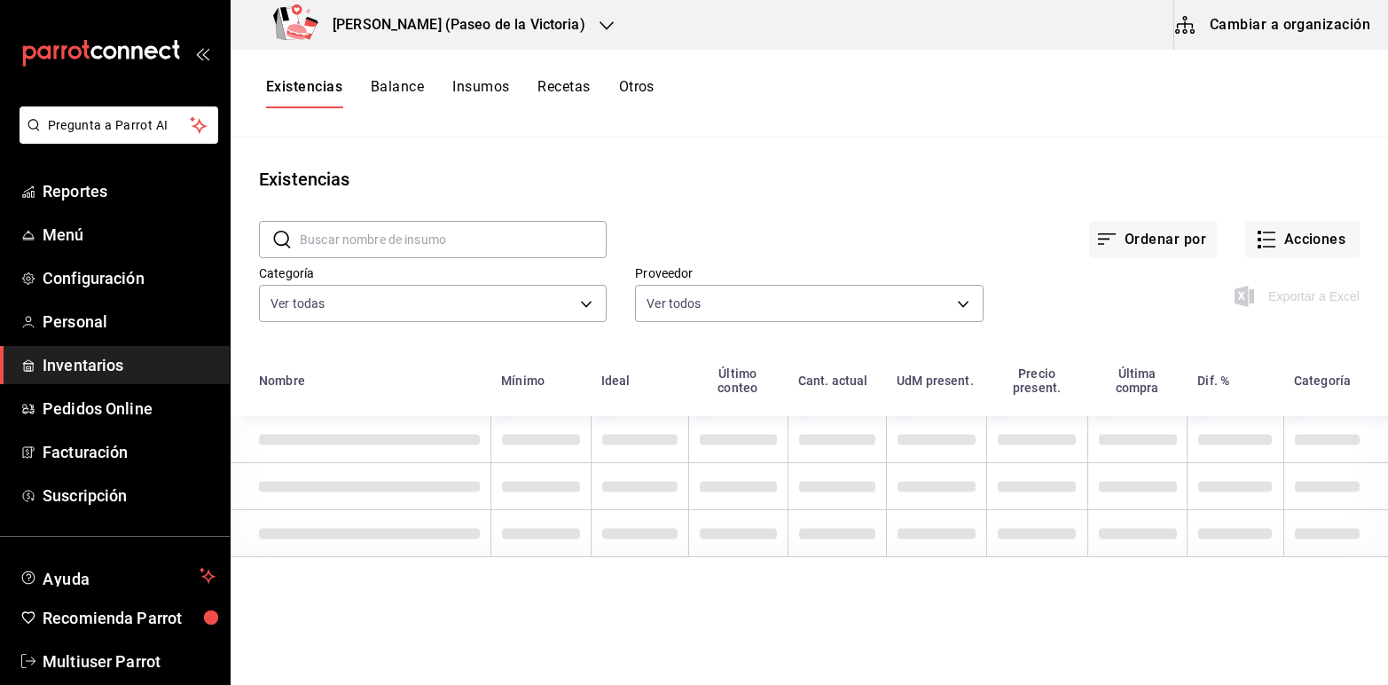
click at [1226, 33] on button "Cambiar a organización" at bounding box center [1274, 25] width 200 height 50
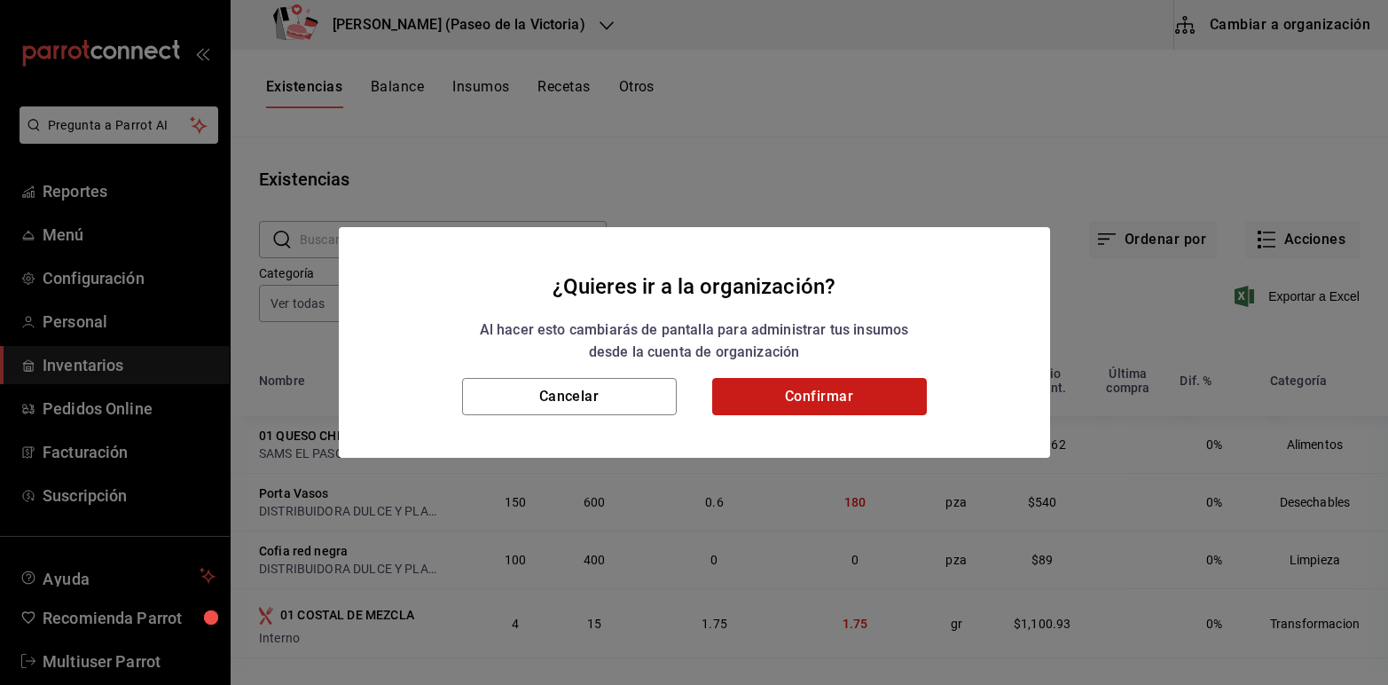
click at [818, 384] on button "Confirmar" at bounding box center [819, 396] width 215 height 37
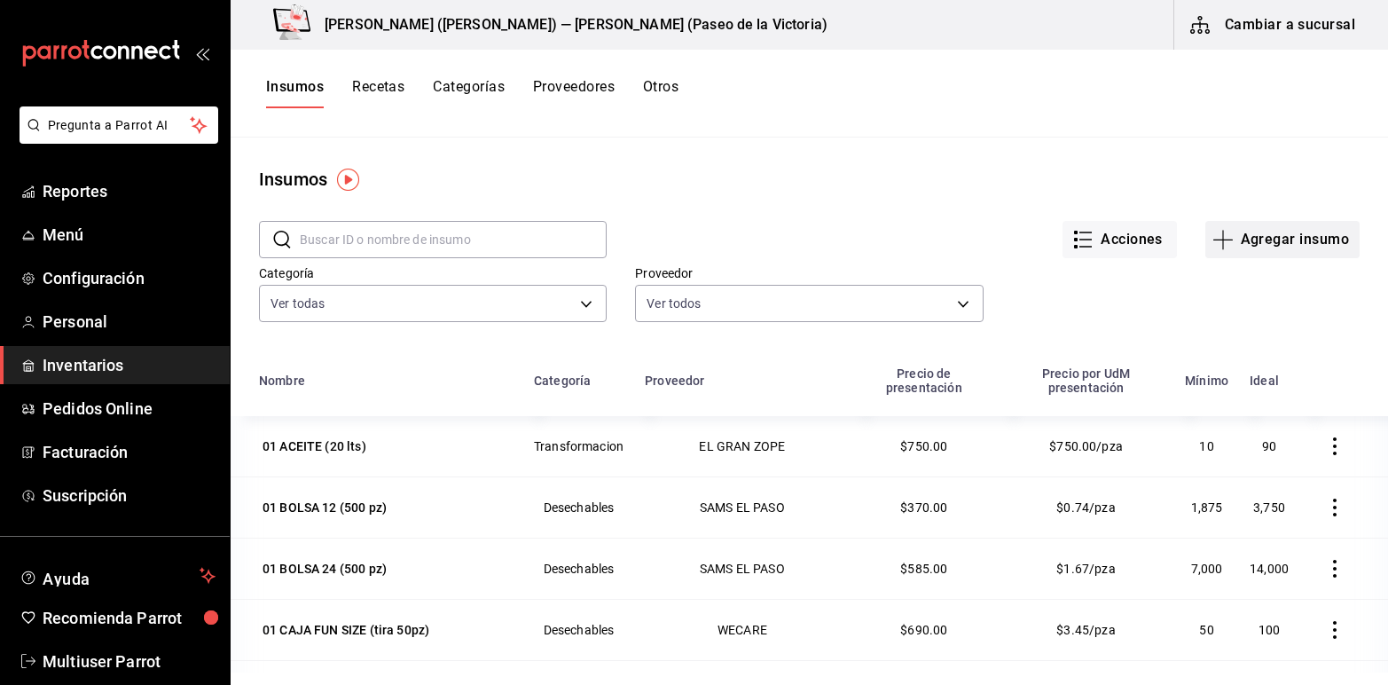
click at [1226, 238] on button "Agregar insumo" at bounding box center [1282, 239] width 154 height 37
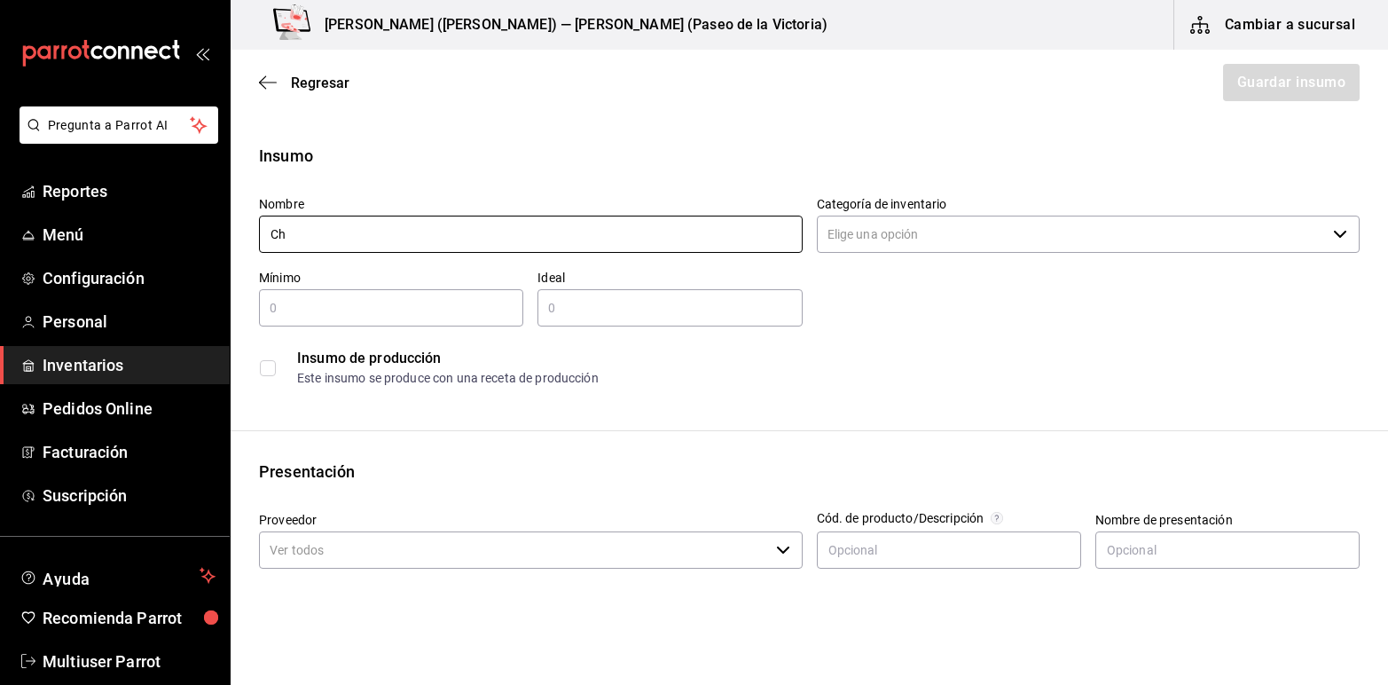
type input "C"
type input "Pollo Charola de 180 gr"
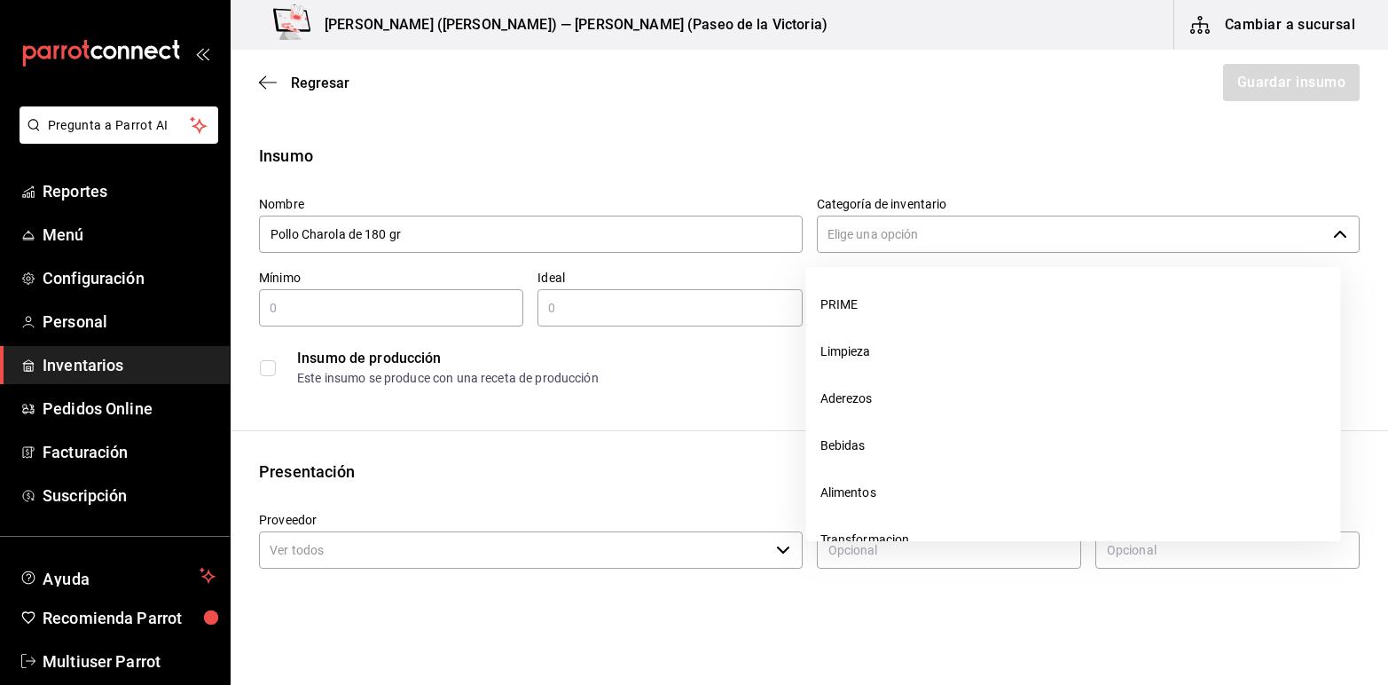
click at [1333, 237] on icon "button" at bounding box center [1340, 234] width 14 height 14
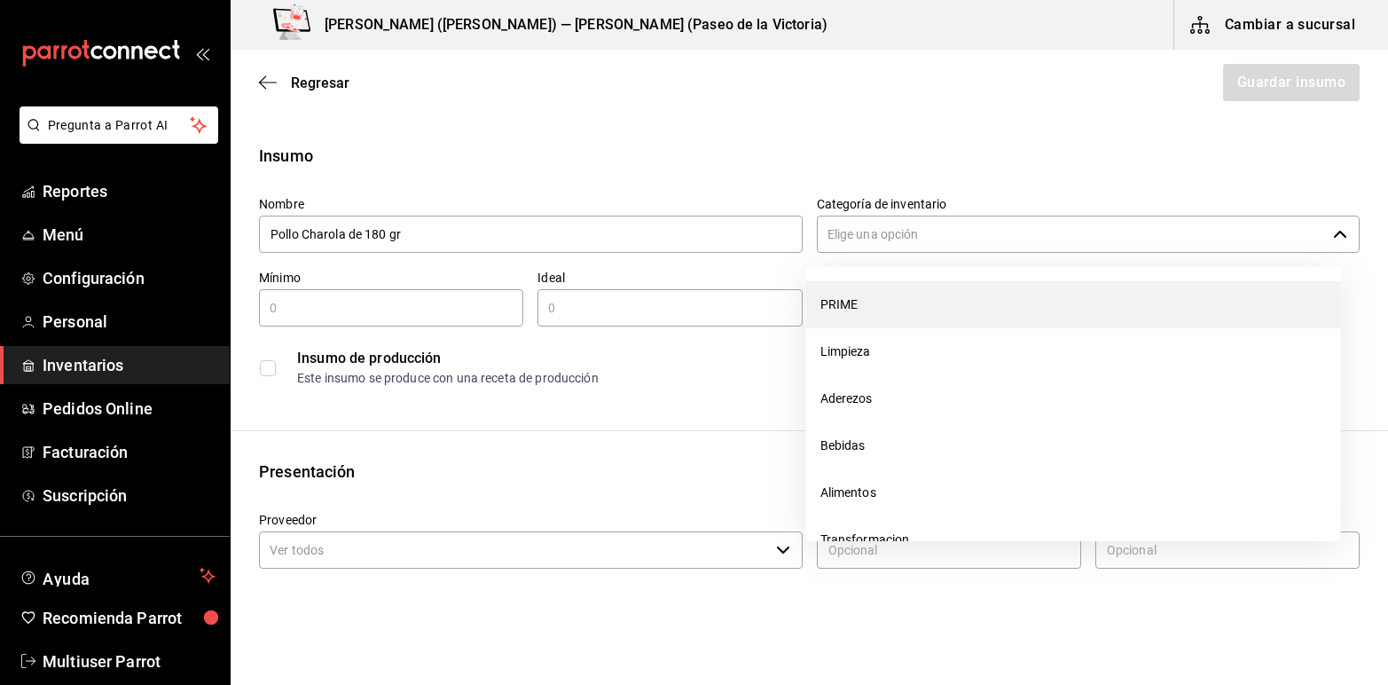
click at [898, 304] on li "PRIME" at bounding box center [1073, 304] width 535 height 47
type input "PRIME"
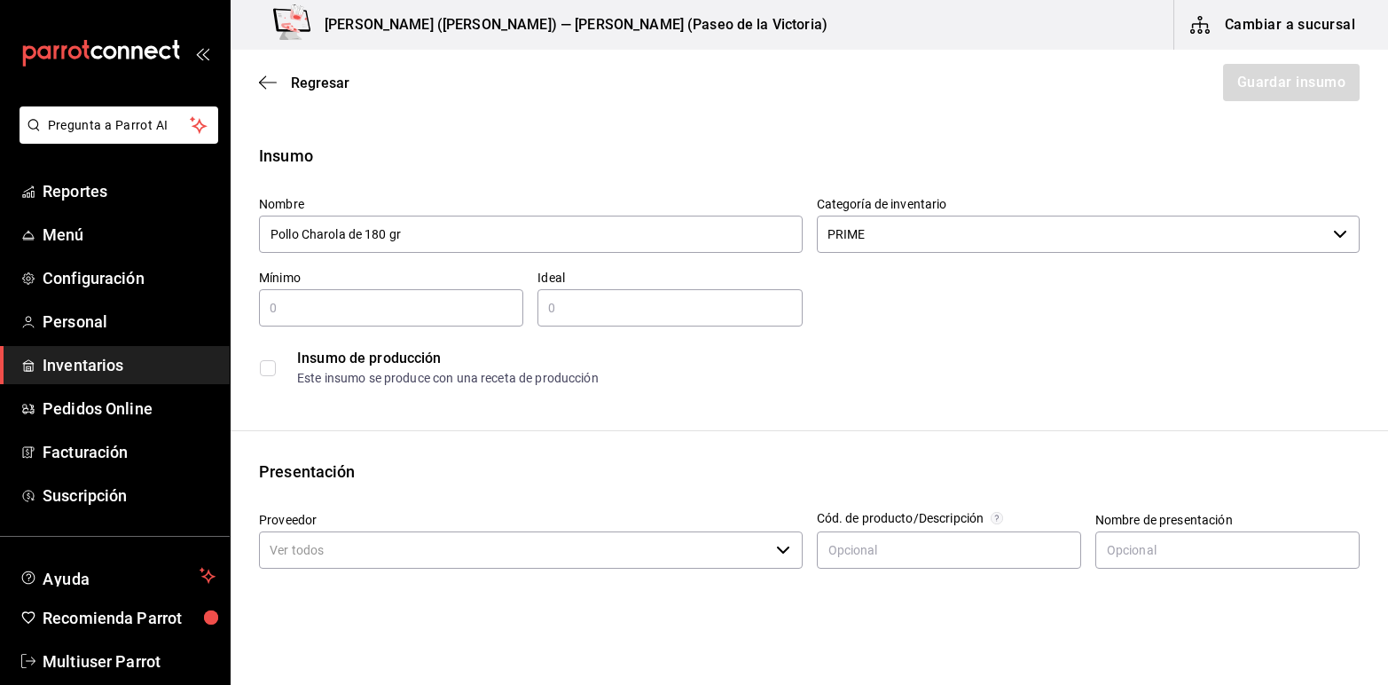
type input "Pollo Charola de 180 gr"
click at [435, 319] on div "​" at bounding box center [391, 307] width 264 height 37
type input "20"
click at [587, 316] on input "text" at bounding box center [669, 307] width 264 height 21
type input "40"
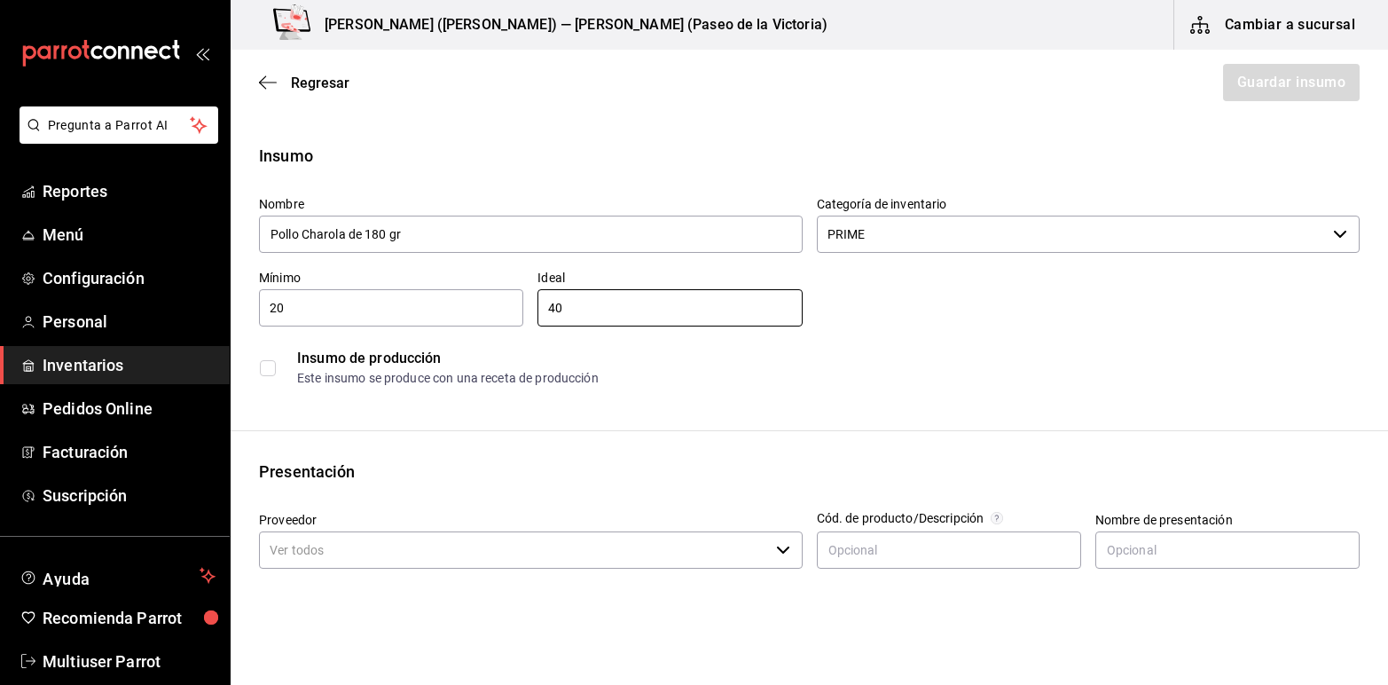
click at [1011, 309] on div "Nombre Pollo Charola de 180 gr Categoría de inventario PRIME ​ Mínimo 20 ​ Idea…" at bounding box center [802, 288] width 1115 height 213
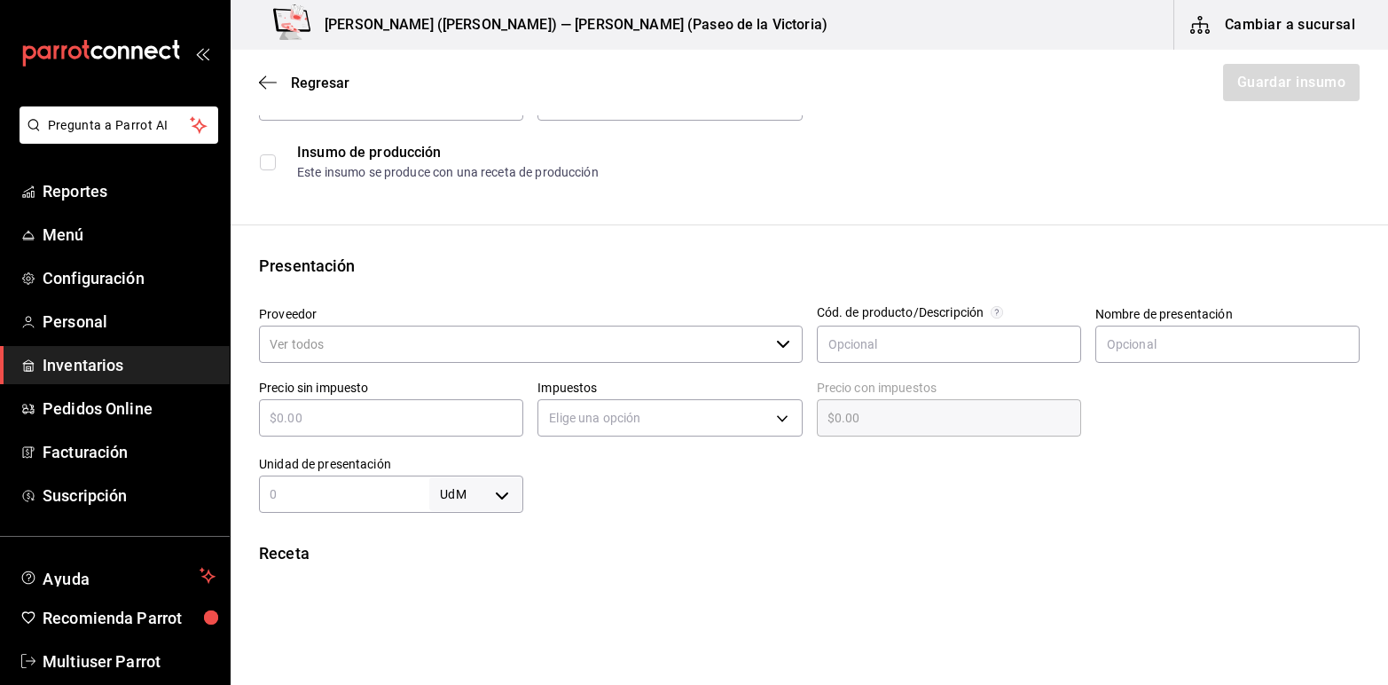
scroll to position [208, 0]
click at [776, 343] on icon "button" at bounding box center [783, 341] width 14 height 14
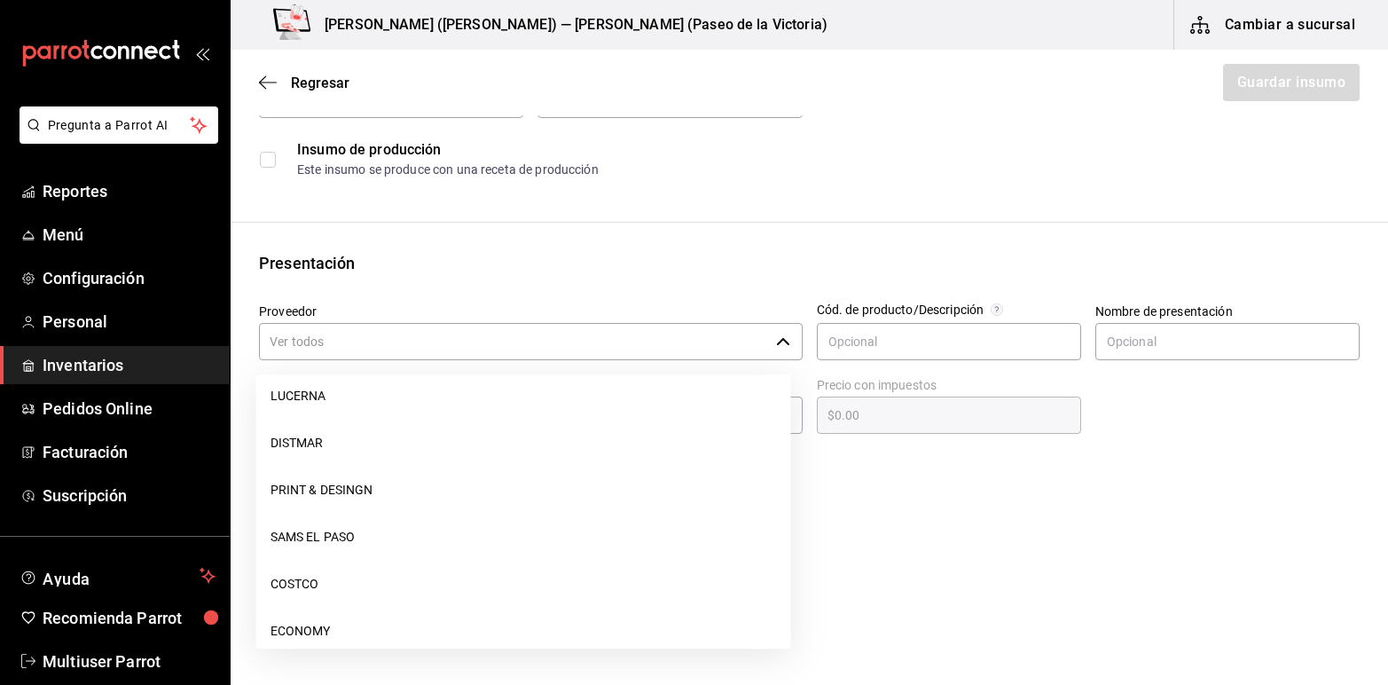
scroll to position [976, 0]
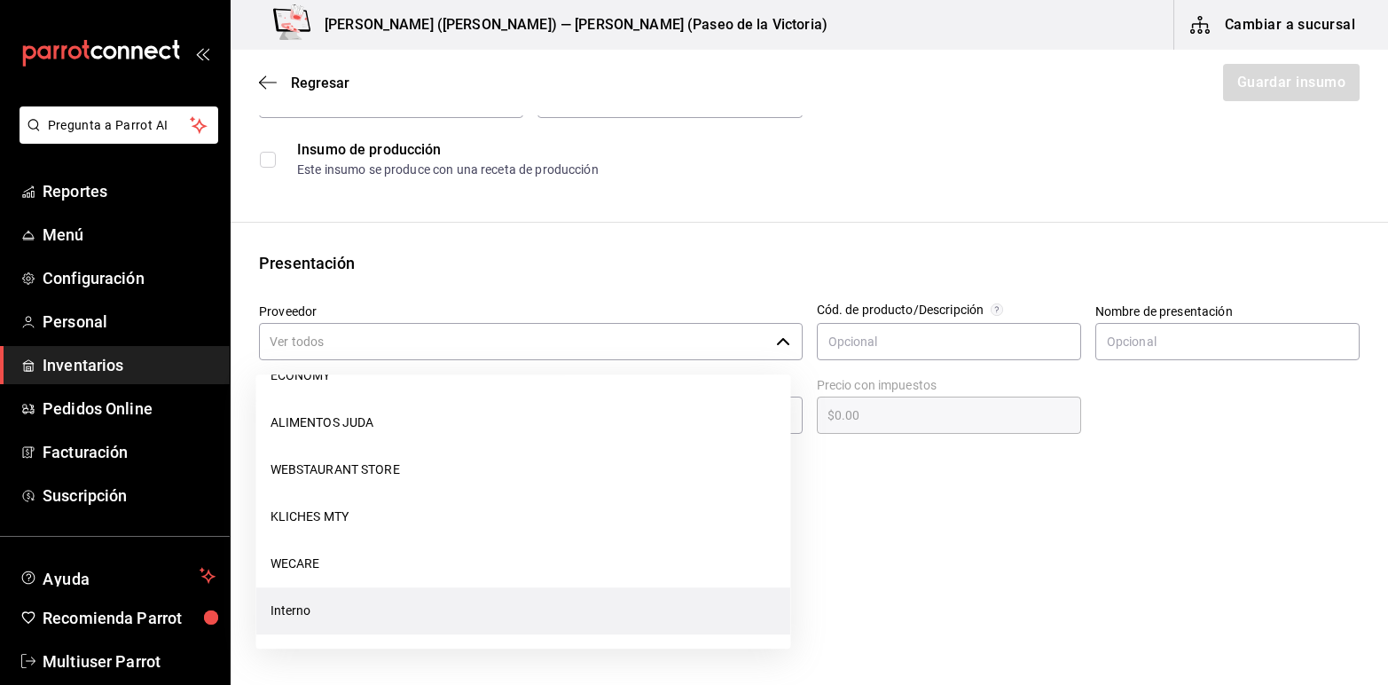
click at [313, 613] on li "Interno" at bounding box center [523, 610] width 535 height 47
type input "Interno"
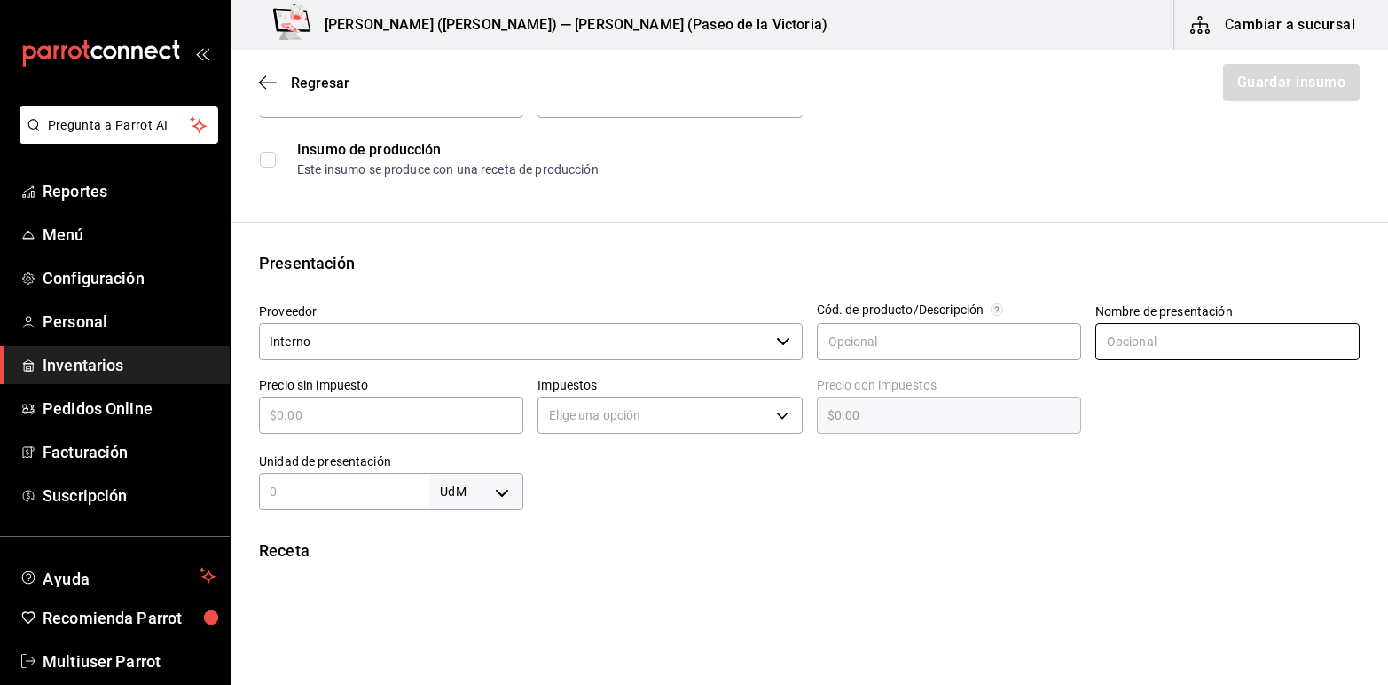
click at [1172, 353] on input "text" at bounding box center [1227, 341] width 264 height 37
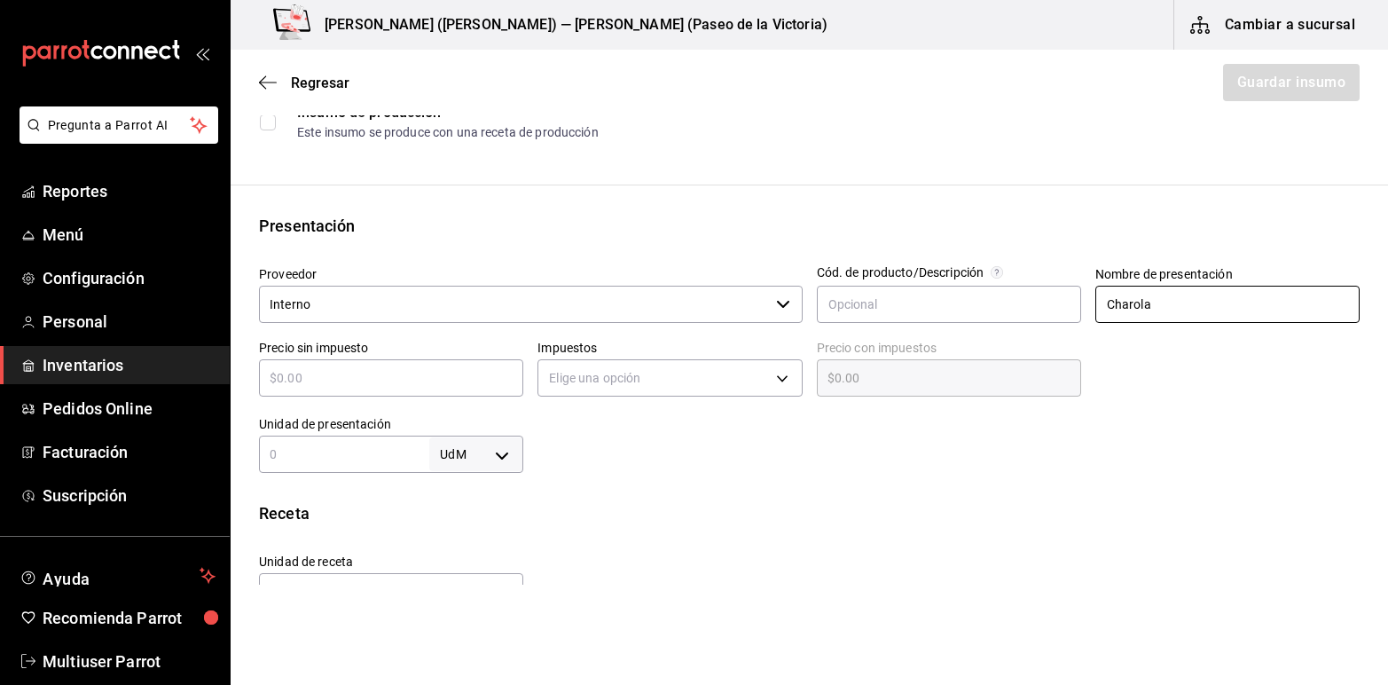
scroll to position [319, 0]
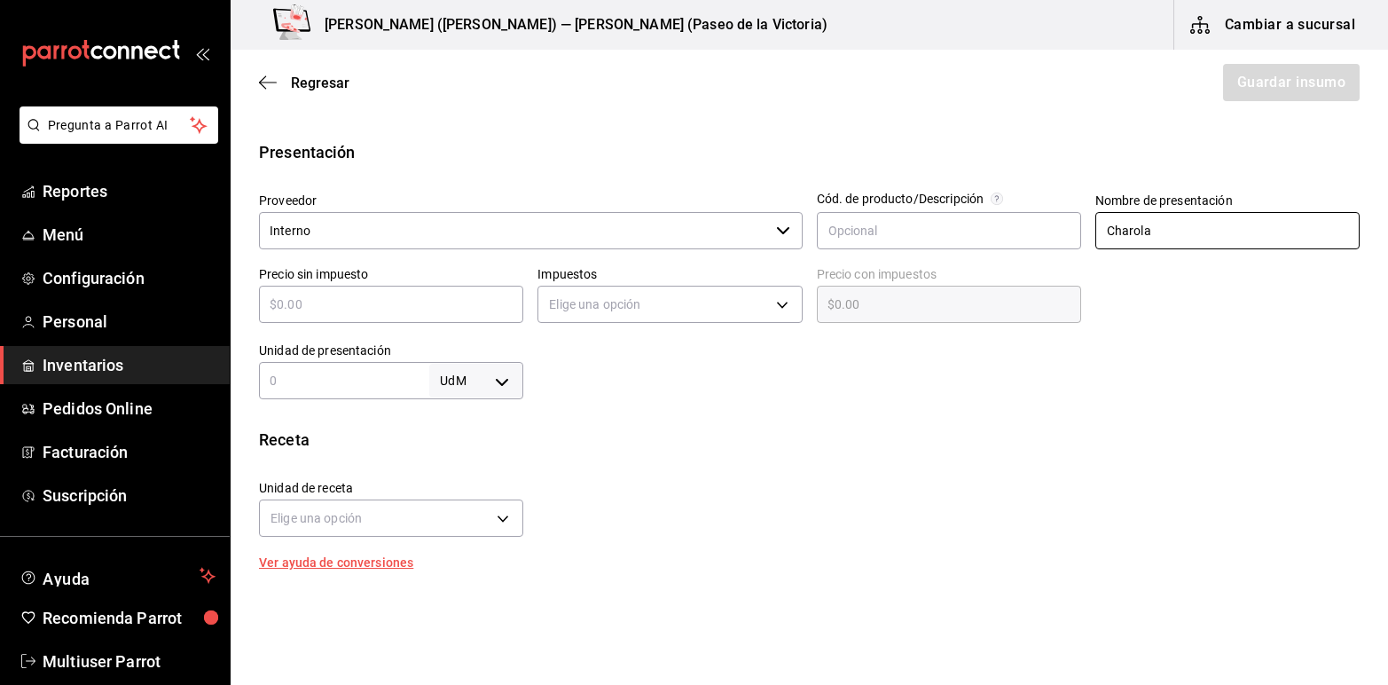
type input "Charola"
click at [446, 308] on input "text" at bounding box center [391, 304] width 264 height 21
type input "$1"
type input "$1.00"
type input "$10"
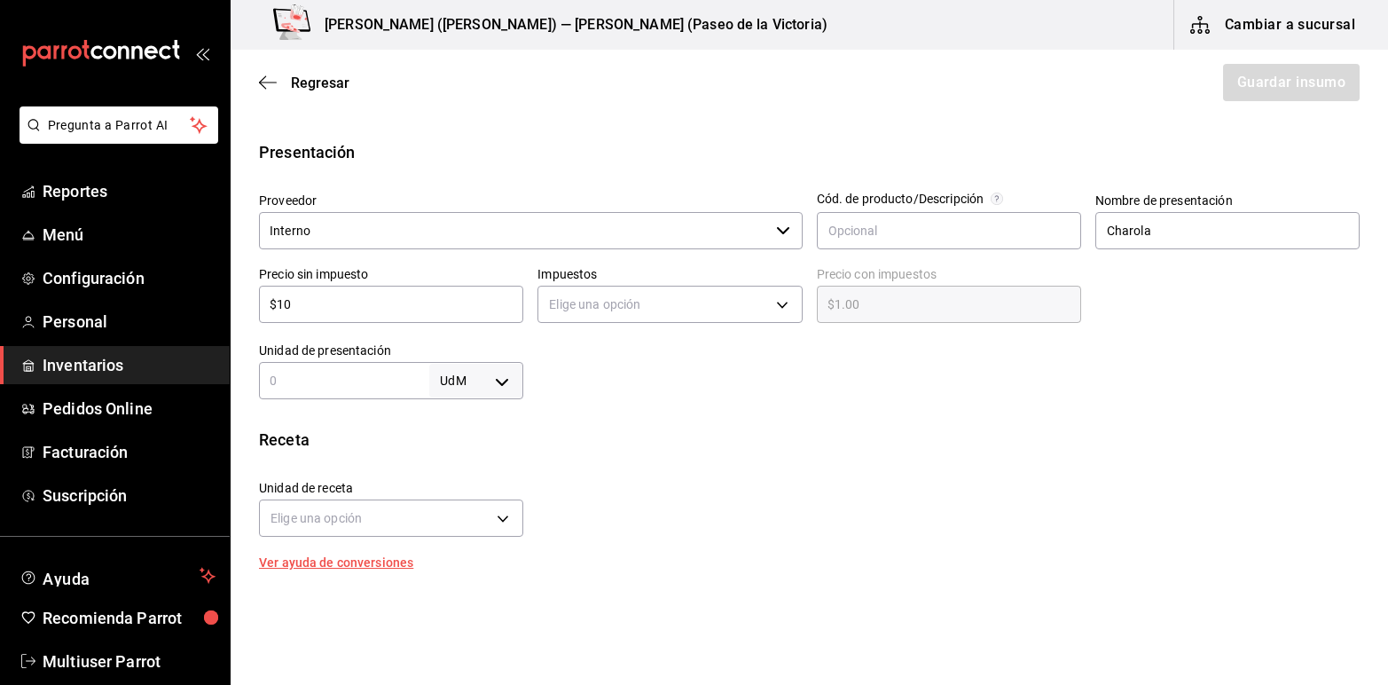
type input "$10.00"
type input "$100"
type input "$100.00"
type input "$1,000"
type input "$1,000.00"
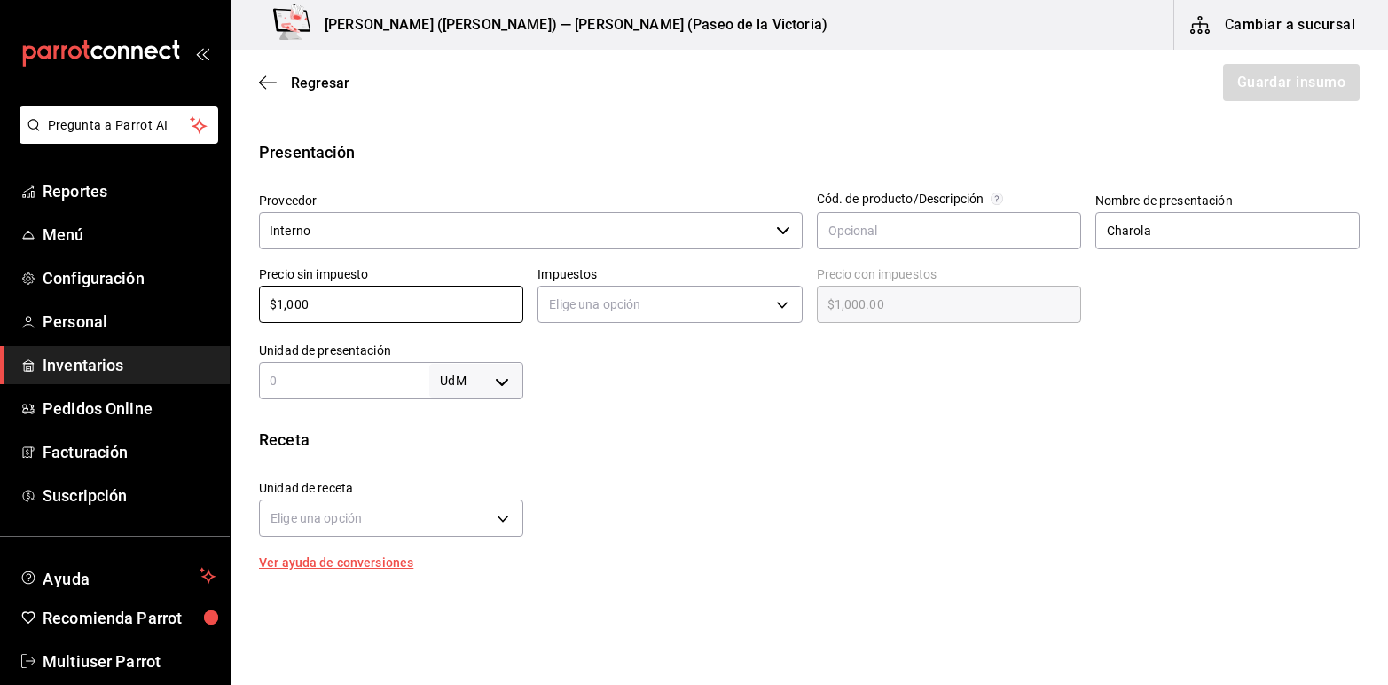
type input "$1,000"
click at [915, 459] on div "Receta Unidad de receta Elige una opción Factor de conversión ​ Ver ayuda de co…" at bounding box center [809, 497] width 1157 height 141
click at [499, 373] on body "Pregunta a Parrot AI Reportes Menú Configuración Personal Inventarios Pedidos O…" at bounding box center [694, 292] width 1388 height 584
click at [471, 464] on li "kg" at bounding box center [473, 463] width 92 height 29
type input "KILOGRAM"
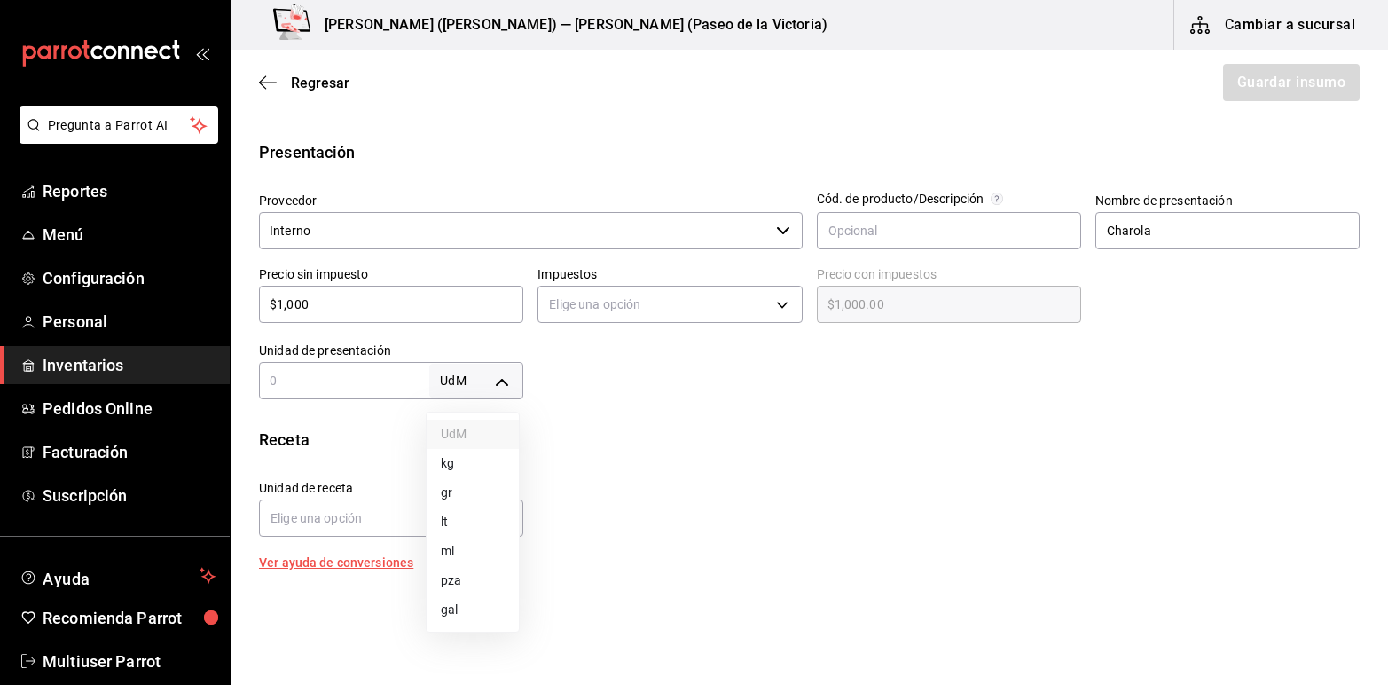
type input "KILOGRAM"
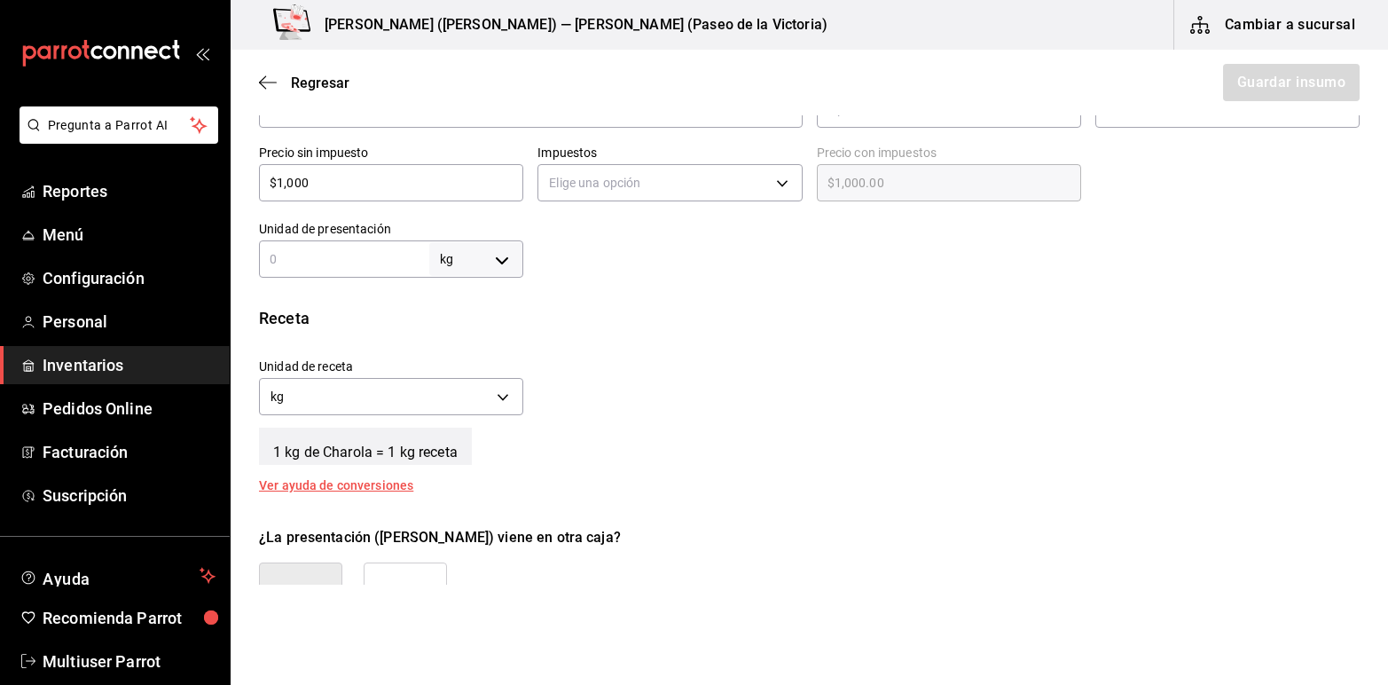
scroll to position [450, 0]
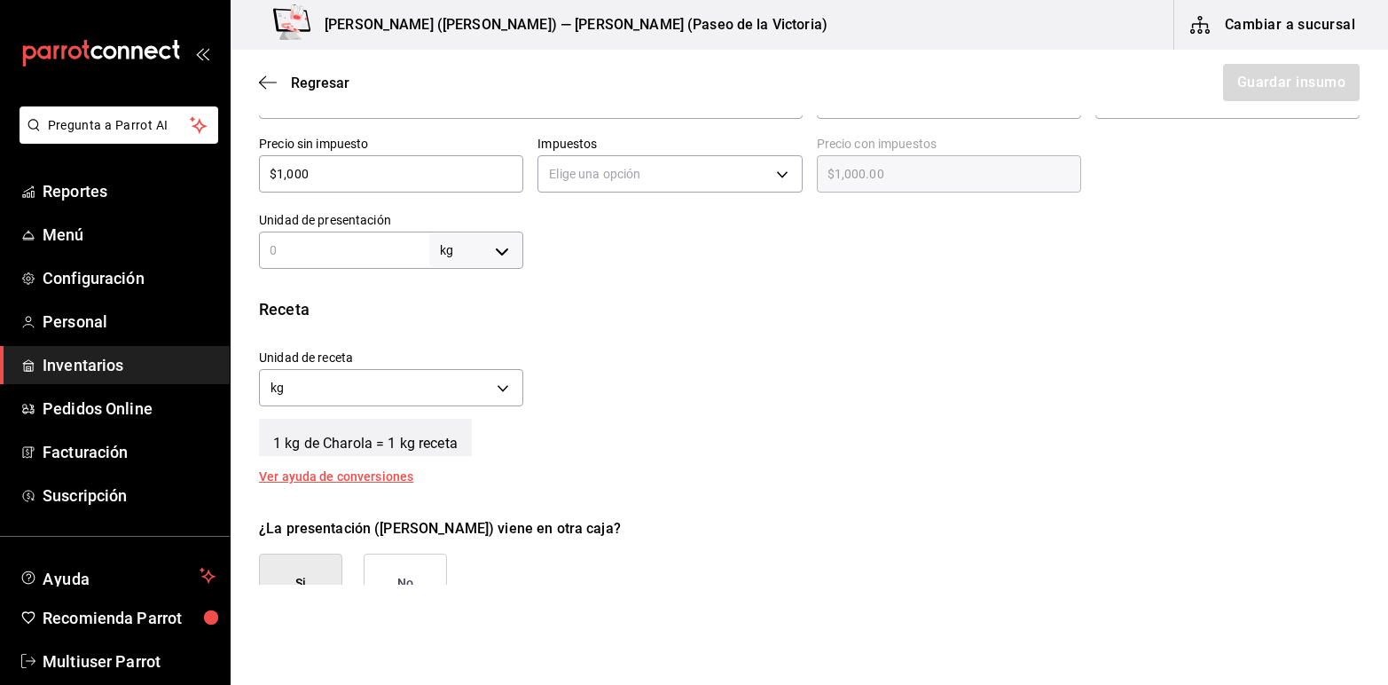
click at [324, 247] on input "text" at bounding box center [344, 249] width 170 height 21
type input "9"
click at [654, 333] on div "Receta Unidad de receta kg KILOGRAM Factor de conversión 9 ​ 1 kg de Charola = …" at bounding box center [809, 389] width 1157 height 185
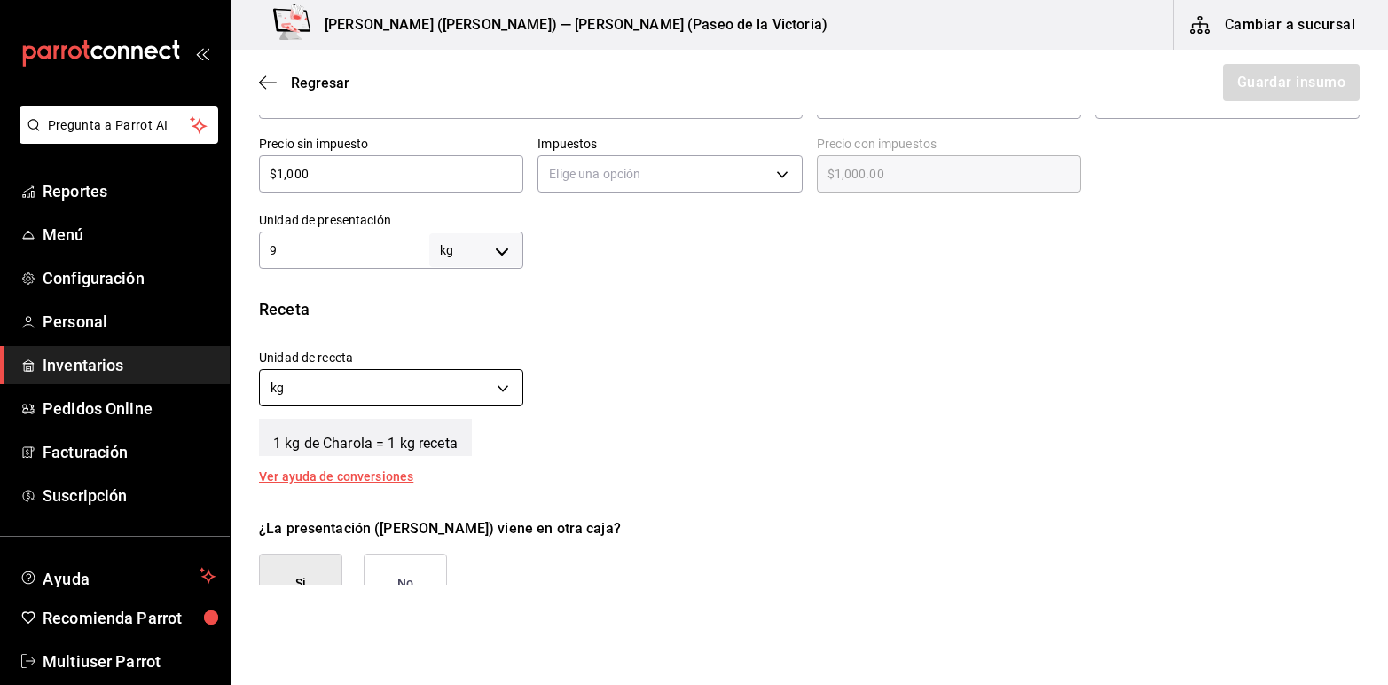
click at [340, 388] on body "Pregunta a Parrot AI Reportes Menú Configuración Personal Inventarios Pedidos O…" at bounding box center [694, 292] width 1388 height 584
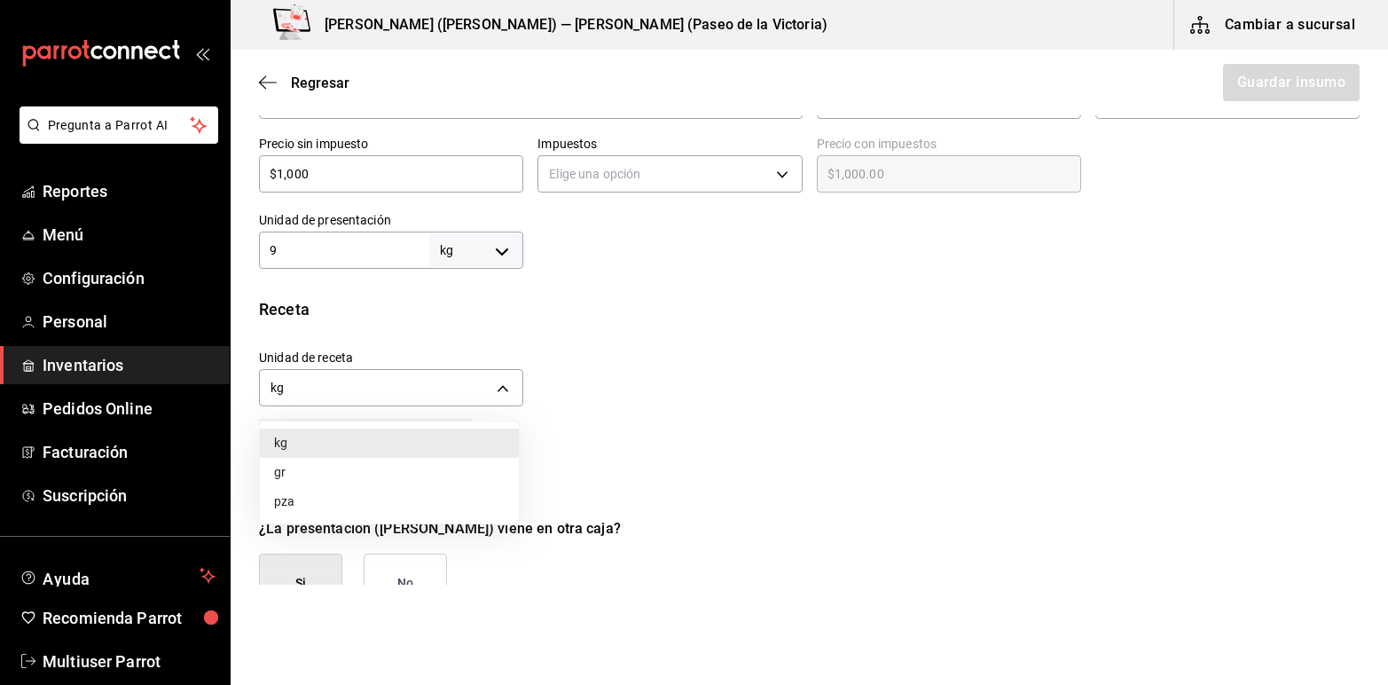
click at [719, 330] on div at bounding box center [694, 342] width 1388 height 685
click at [431, 561] on button "No" at bounding box center [405, 582] width 83 height 59
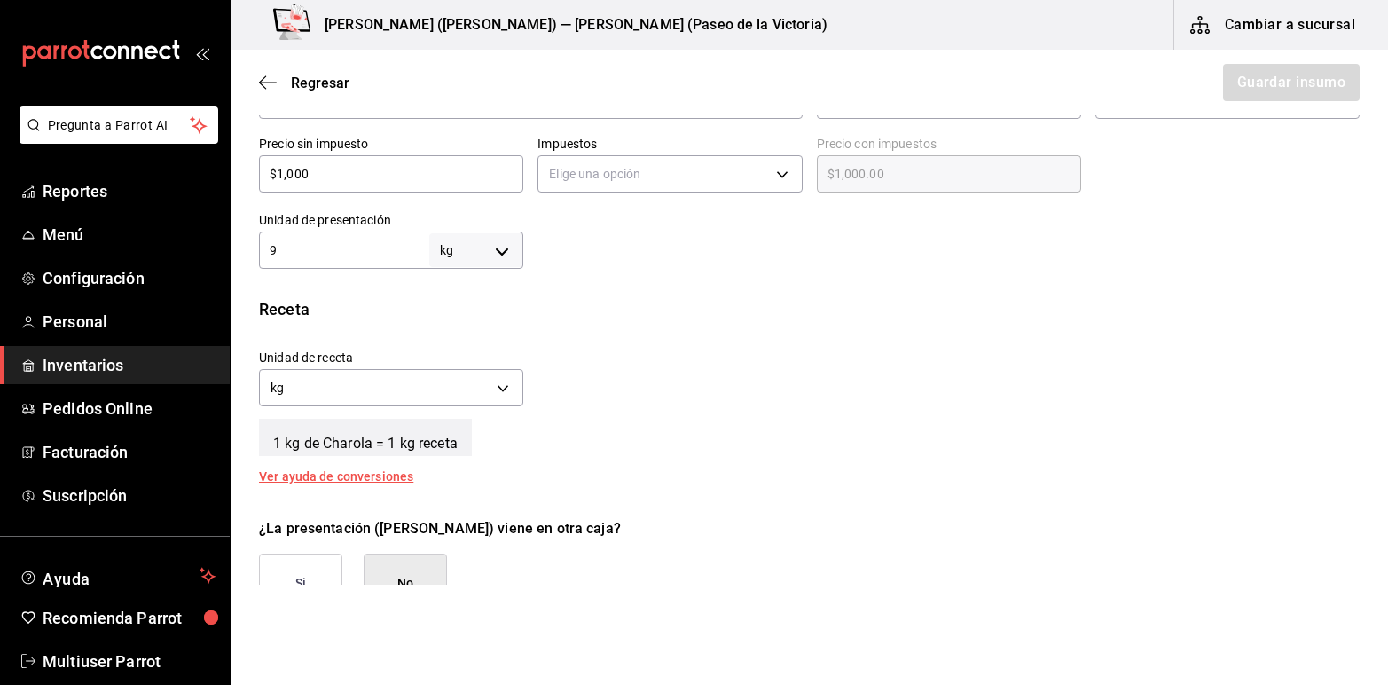
click at [379, 251] on input "9" at bounding box center [344, 249] width 170 height 21
click at [498, 397] on body "Pregunta a Parrot AI Reportes Menú Configuración Personal Inventarios Pedidos O…" at bounding box center [694, 292] width 1388 height 584
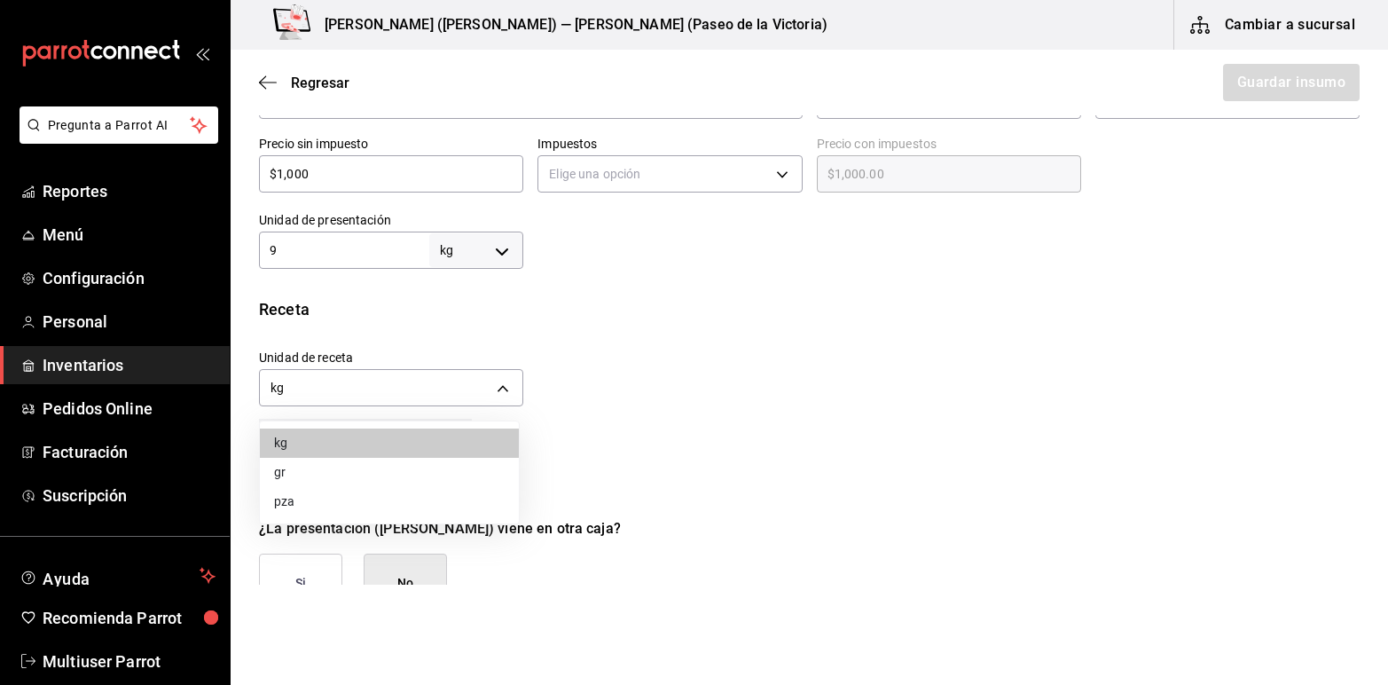
click at [306, 477] on li "gr" at bounding box center [389, 472] width 259 height 29
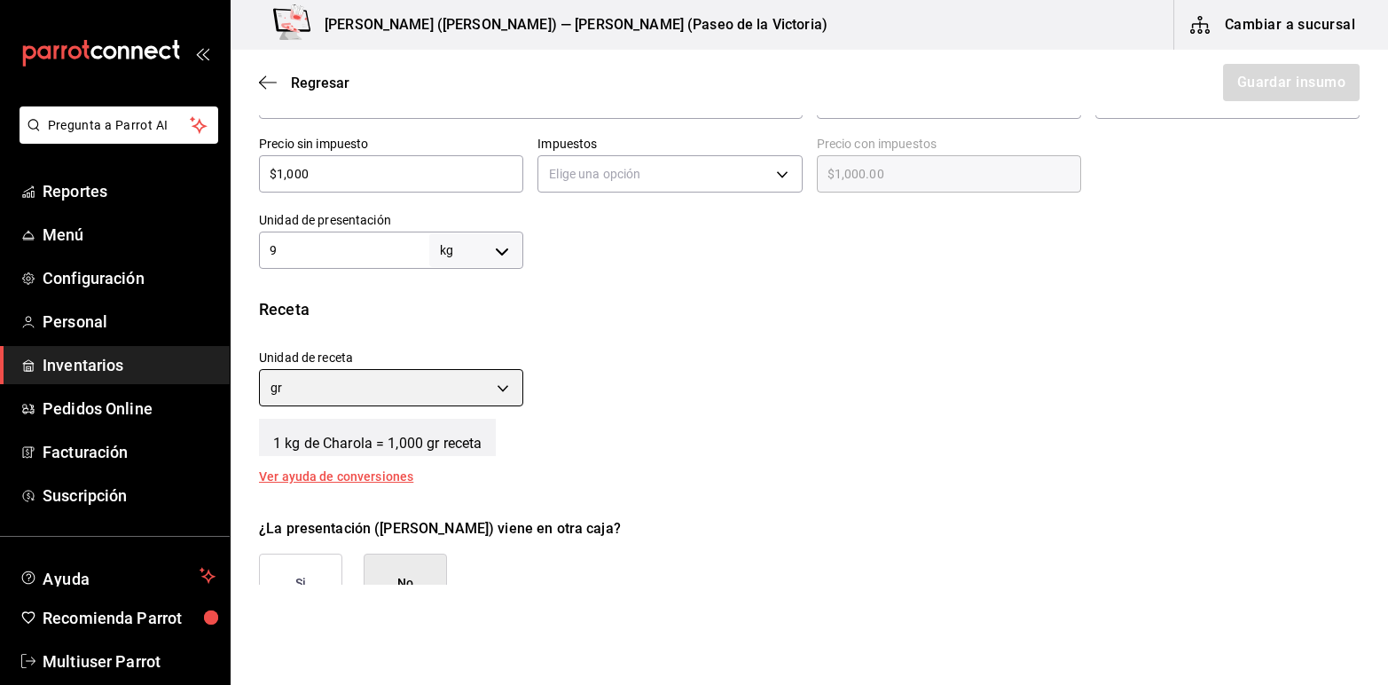
type input "GRAM"
type input "9,000"
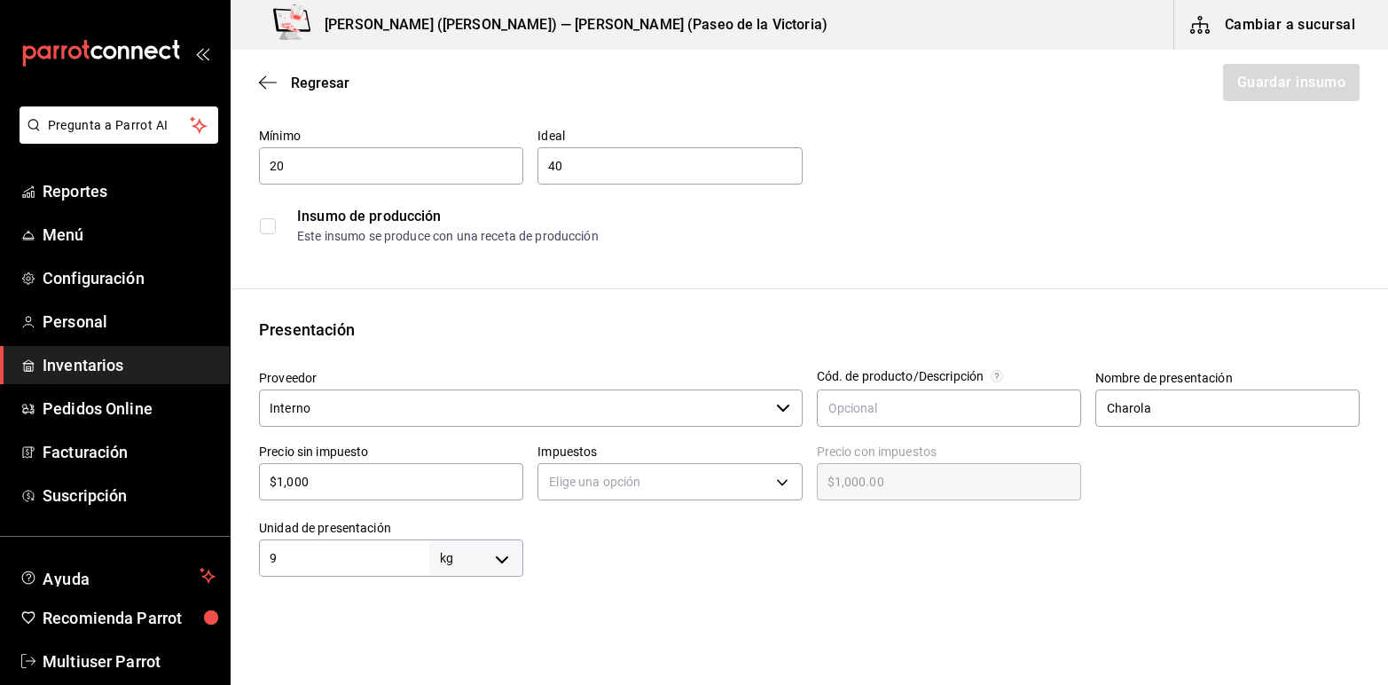
scroll to position [0, 0]
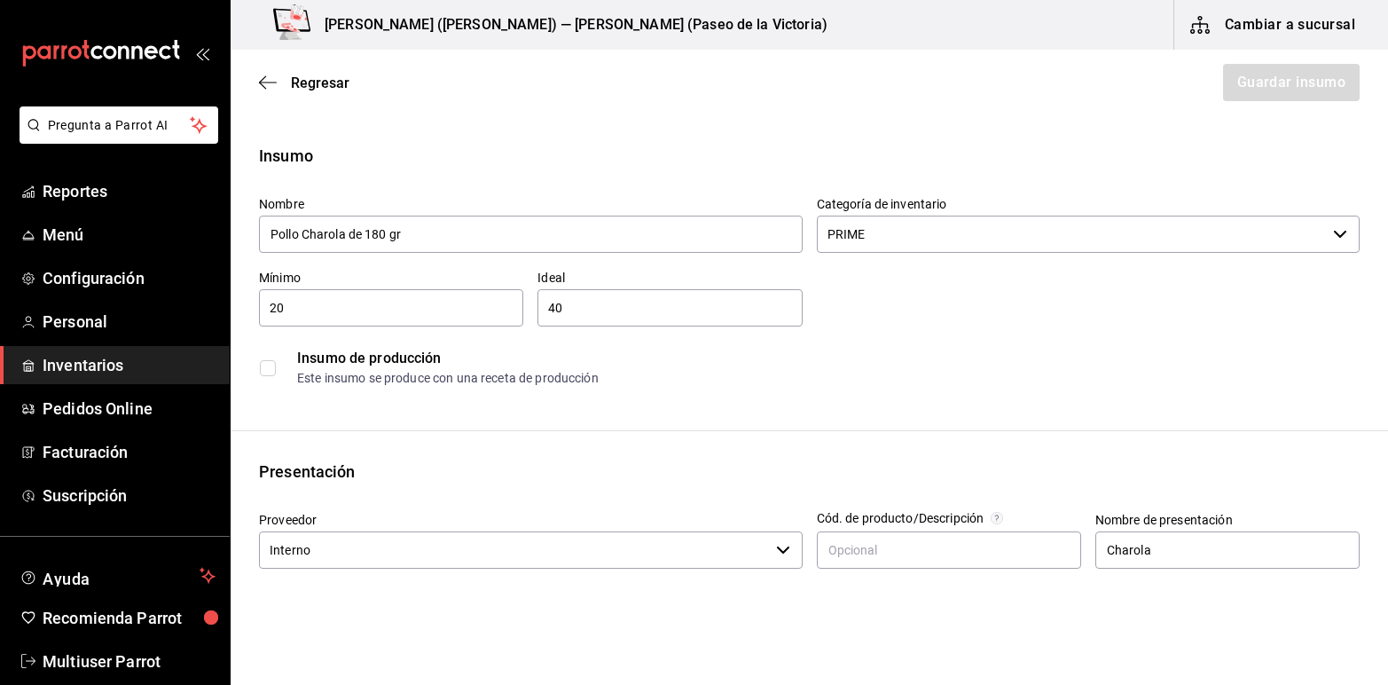
click at [266, 371] on input "checkbox" at bounding box center [268, 368] width 16 height 16
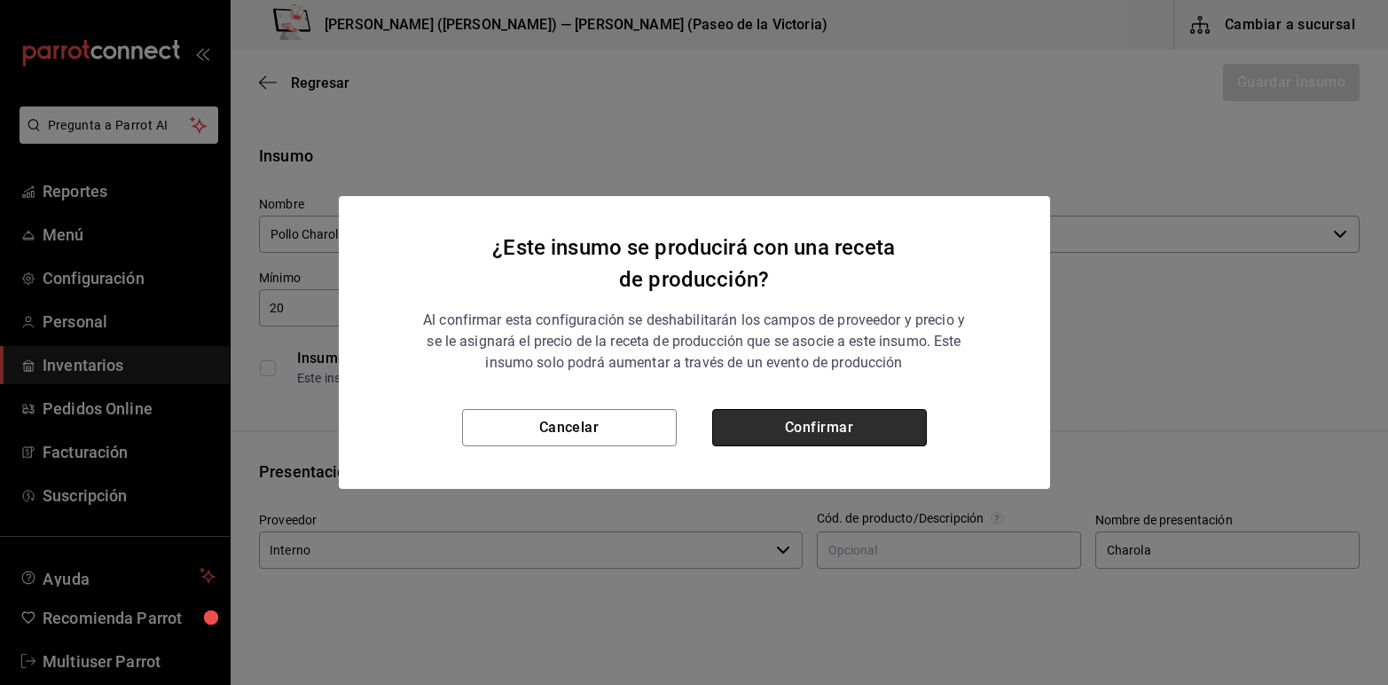
click at [898, 435] on button "Confirmar" at bounding box center [819, 427] width 215 height 37
checkbox input "true"
type input "$0.00"
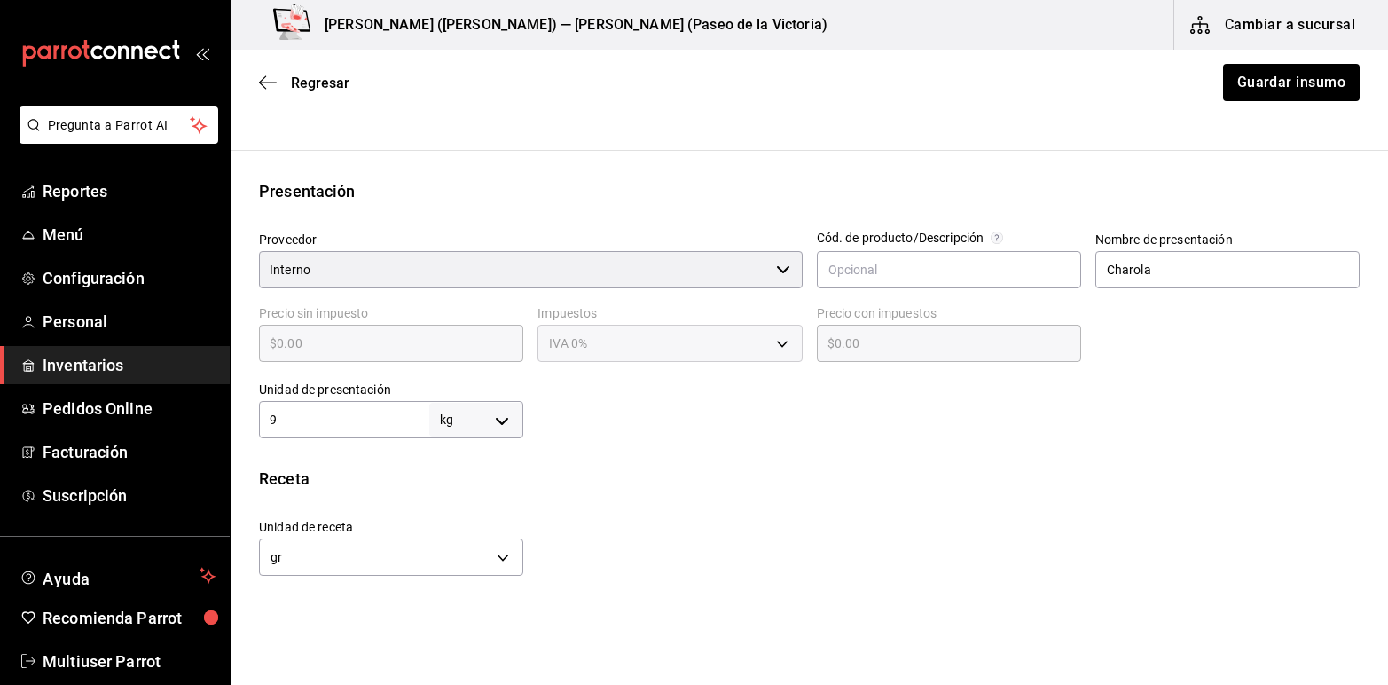
scroll to position [286, 0]
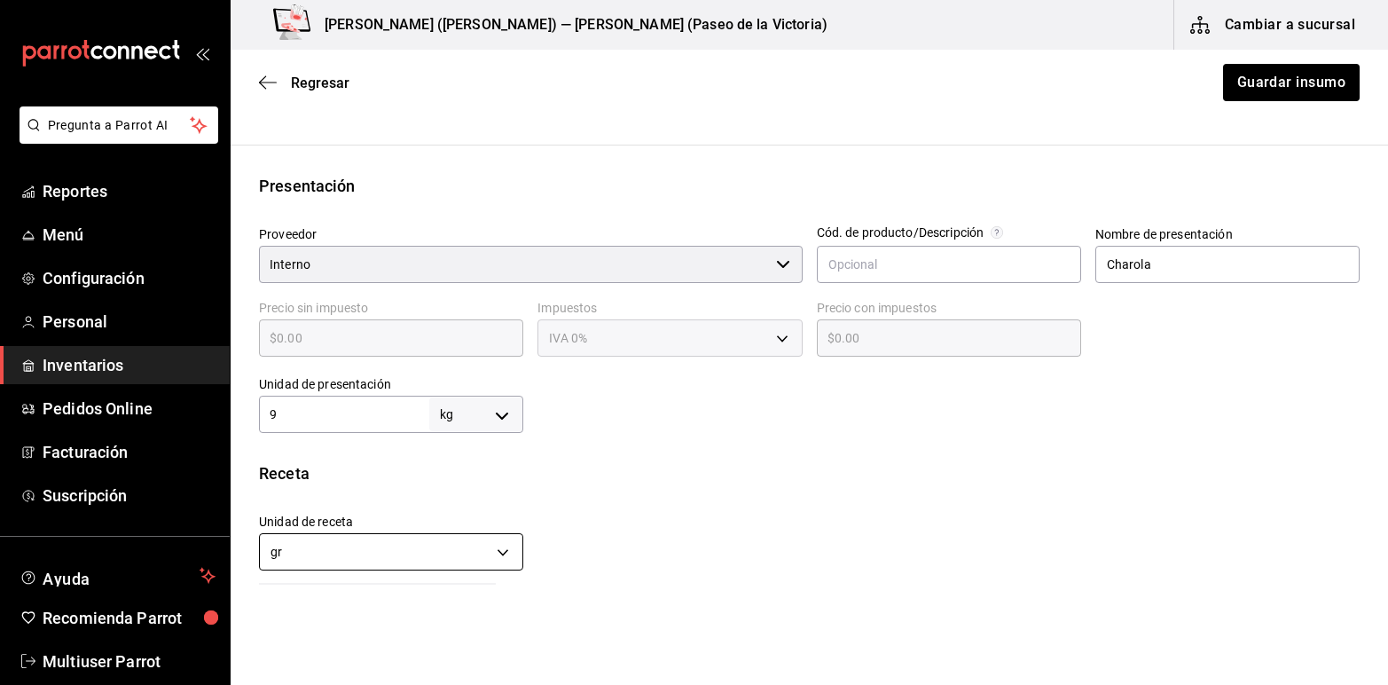
click at [501, 551] on body "Pregunta a Parrot AI Reportes Menú Configuración Personal Inventarios Pedidos O…" at bounding box center [694, 292] width 1388 height 584
click at [318, 600] on li "kg" at bounding box center [389, 603] width 259 height 29
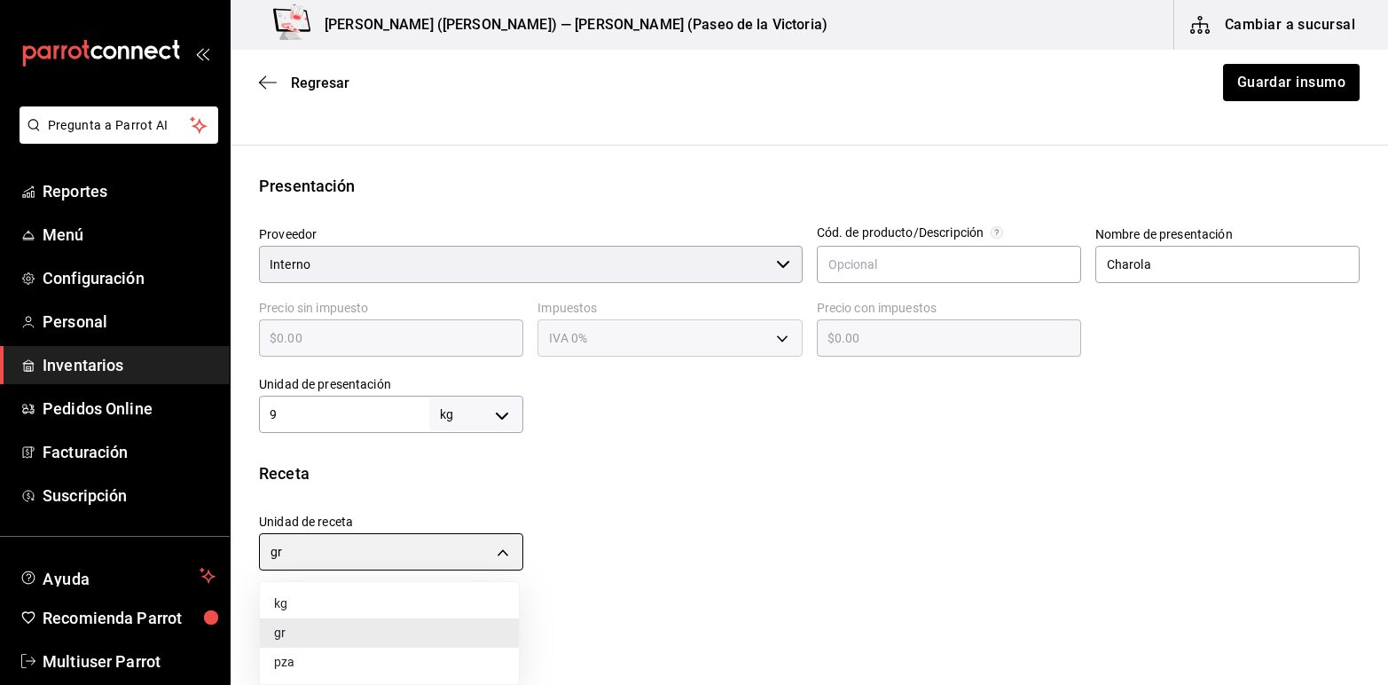
type input "KILOGRAM"
type input "9"
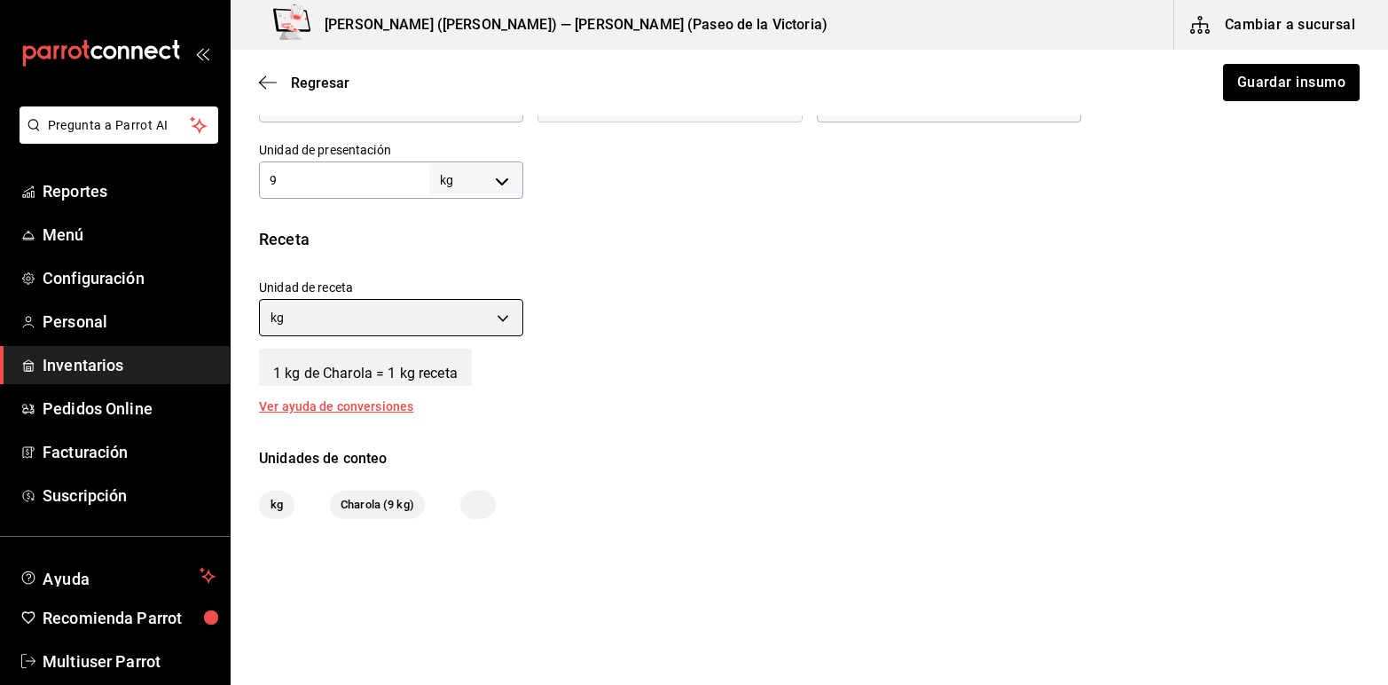
scroll to position [522, 0]
click at [506, 319] on body "Pregunta a Parrot AI Reportes Menú Configuración Personal Inventarios Pedidos O…" at bounding box center [694, 292] width 1388 height 584
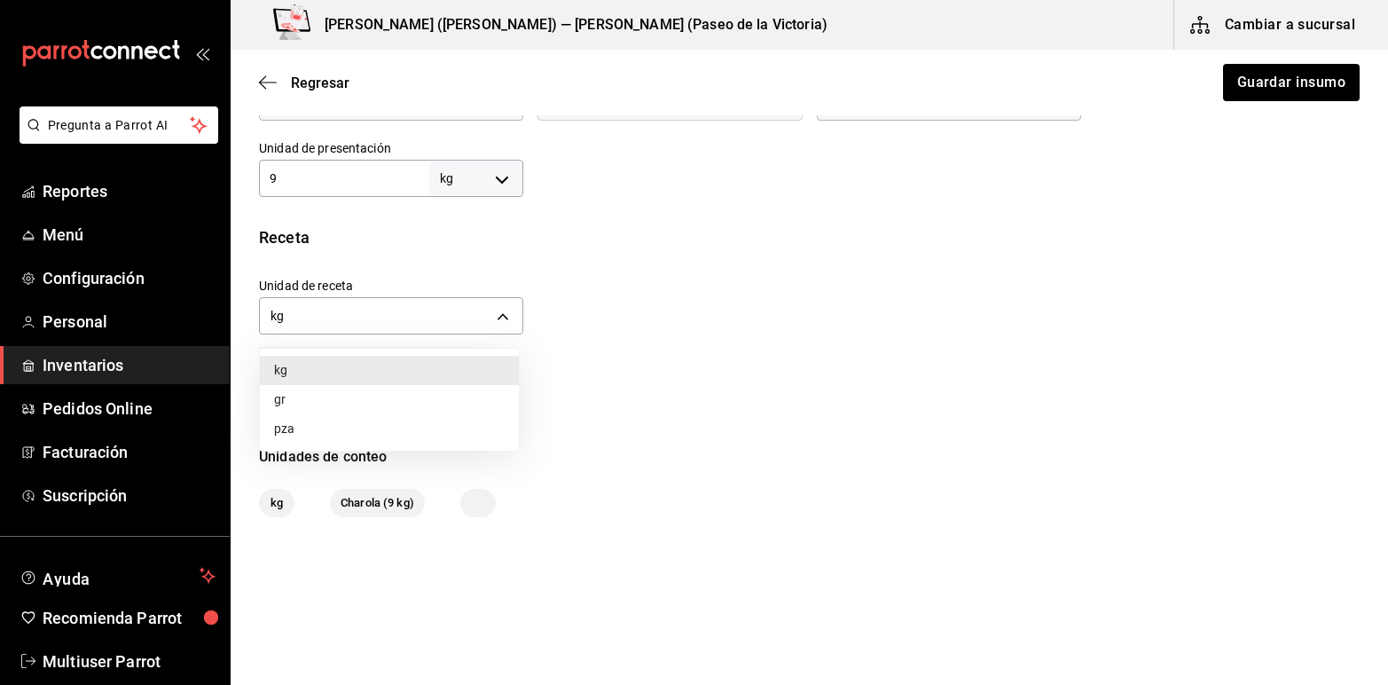
click at [347, 404] on li "gr" at bounding box center [389, 399] width 259 height 29
type input "GRAM"
type input "9,000"
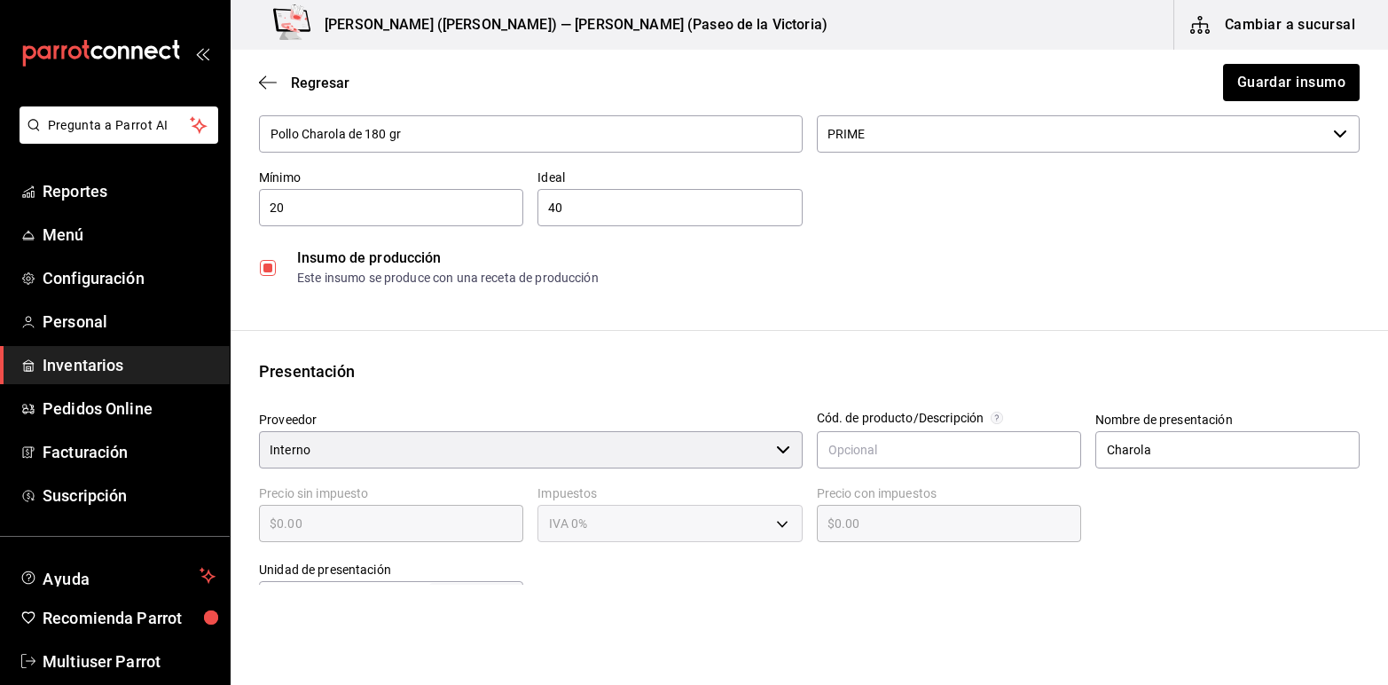
scroll to position [98, 0]
click at [1259, 81] on button "Guardar insumo" at bounding box center [1290, 82] width 138 height 37
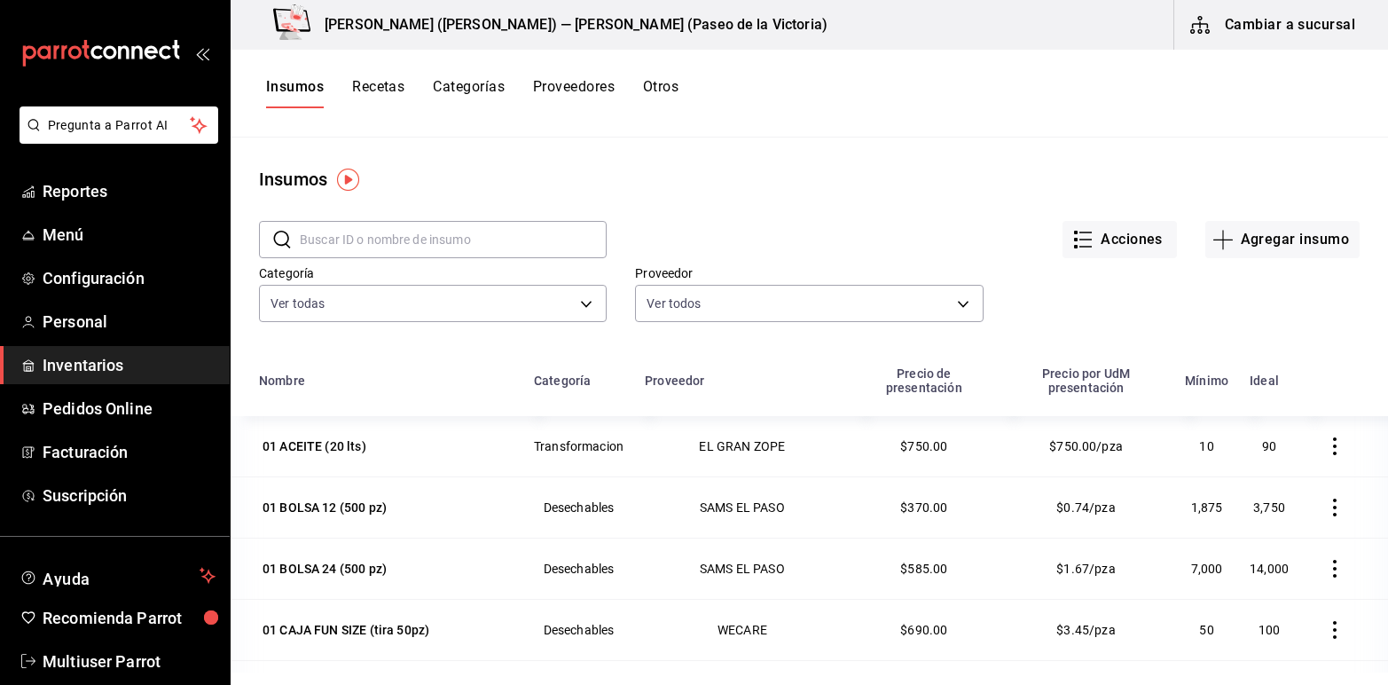
click at [396, 87] on button "Recetas" at bounding box center [378, 93] width 52 height 30
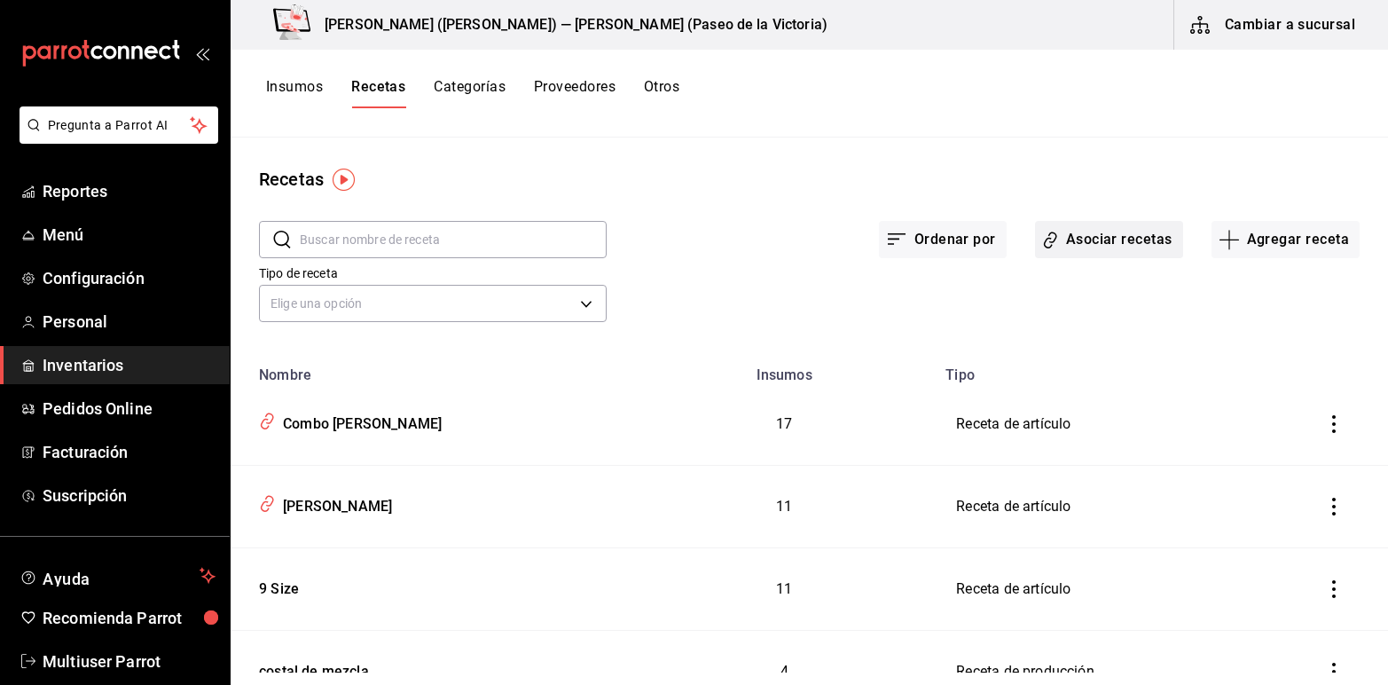
click at [1102, 231] on button "Asociar recetas" at bounding box center [1109, 239] width 148 height 37
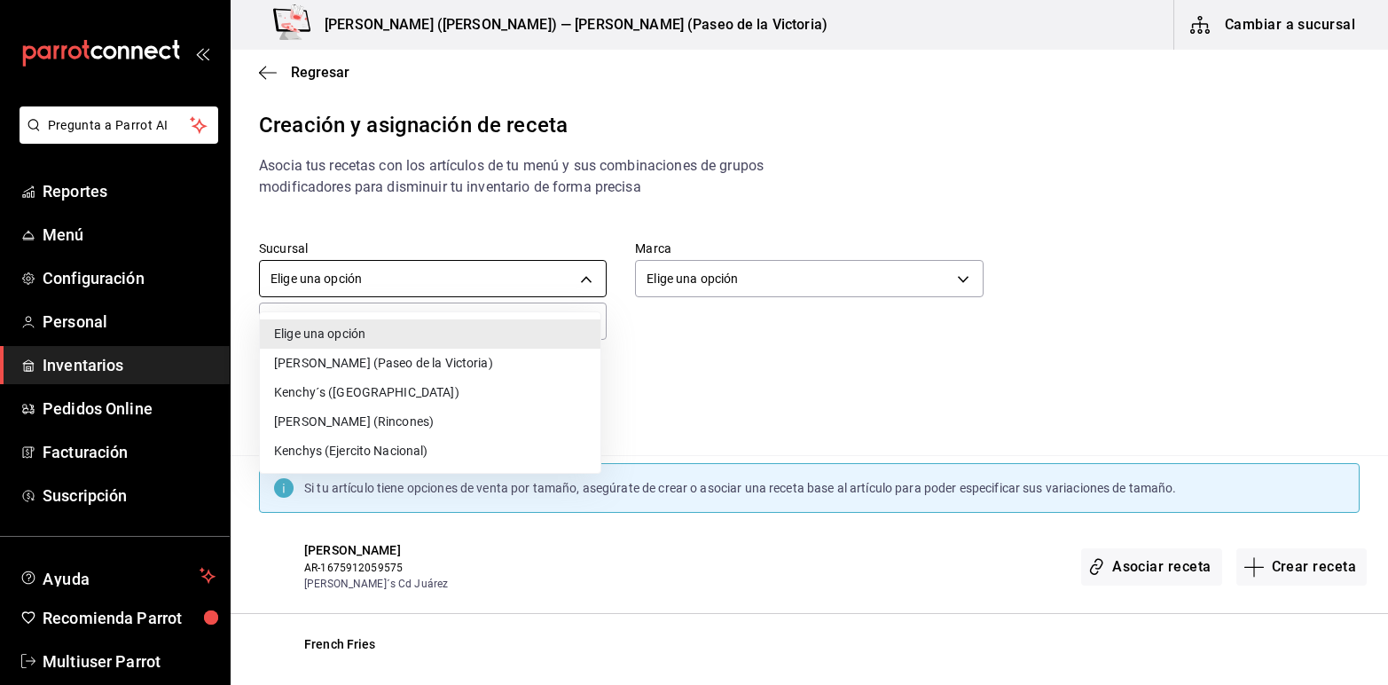
click at [578, 279] on body "Pregunta a Parrot AI Reportes Menú Configuración Personal Inventarios Pedidos O…" at bounding box center [694, 327] width 1388 height 655
click at [578, 279] on div at bounding box center [694, 342] width 1388 height 685
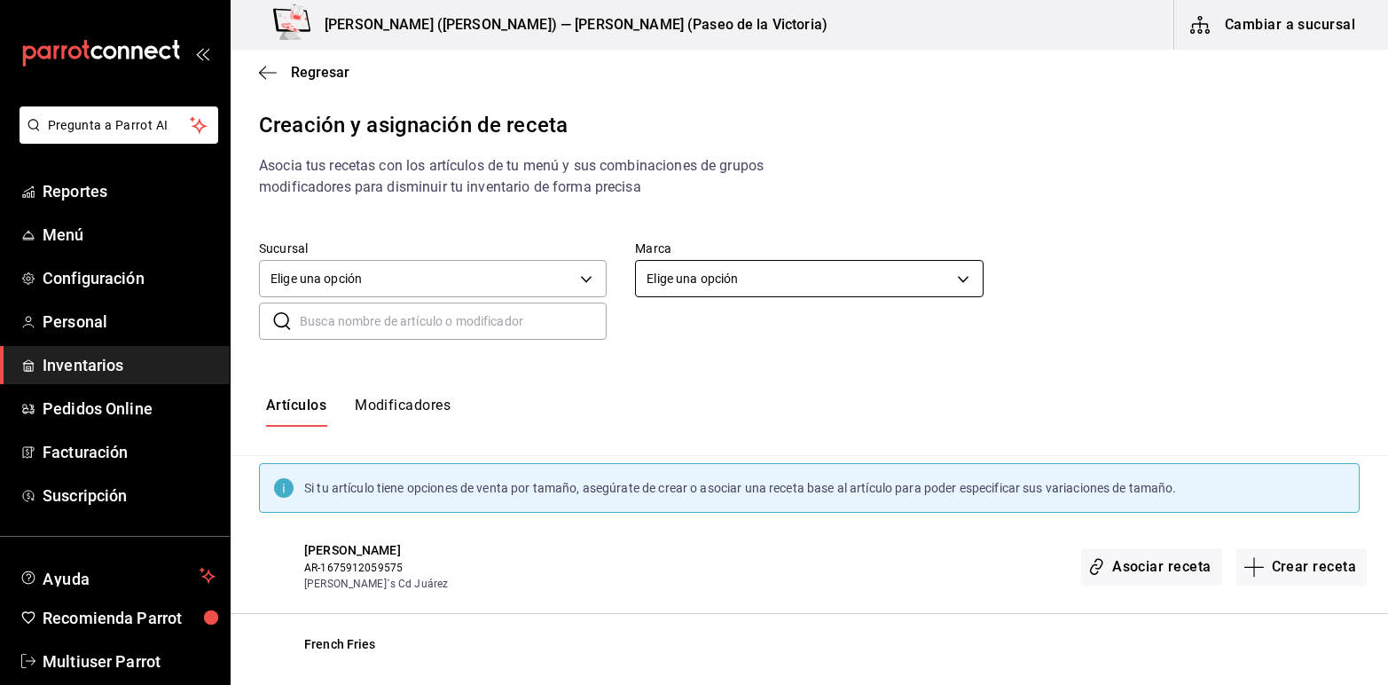
click at [955, 272] on body "Pregunta a Parrot AI Reportes Menú Configuración Personal Inventarios Pedidos O…" at bounding box center [694, 327] width 1388 height 655
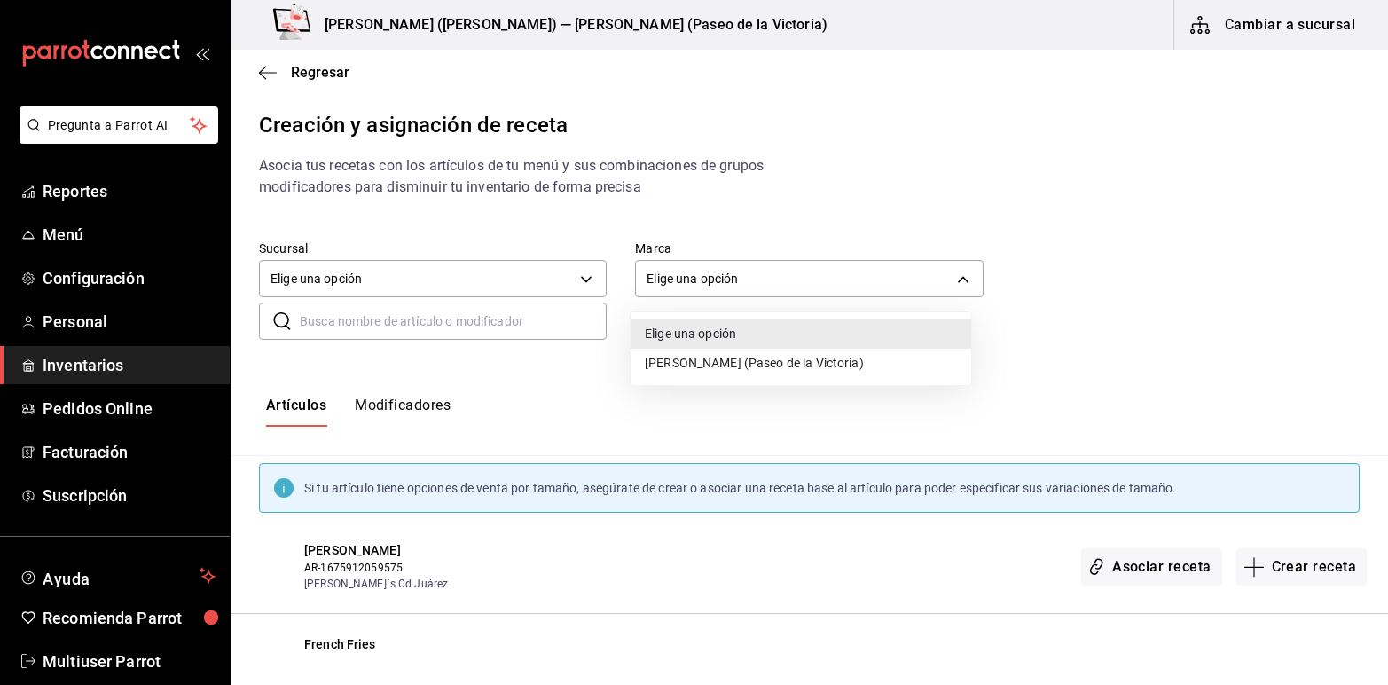
click at [325, 71] on div at bounding box center [694, 342] width 1388 height 685
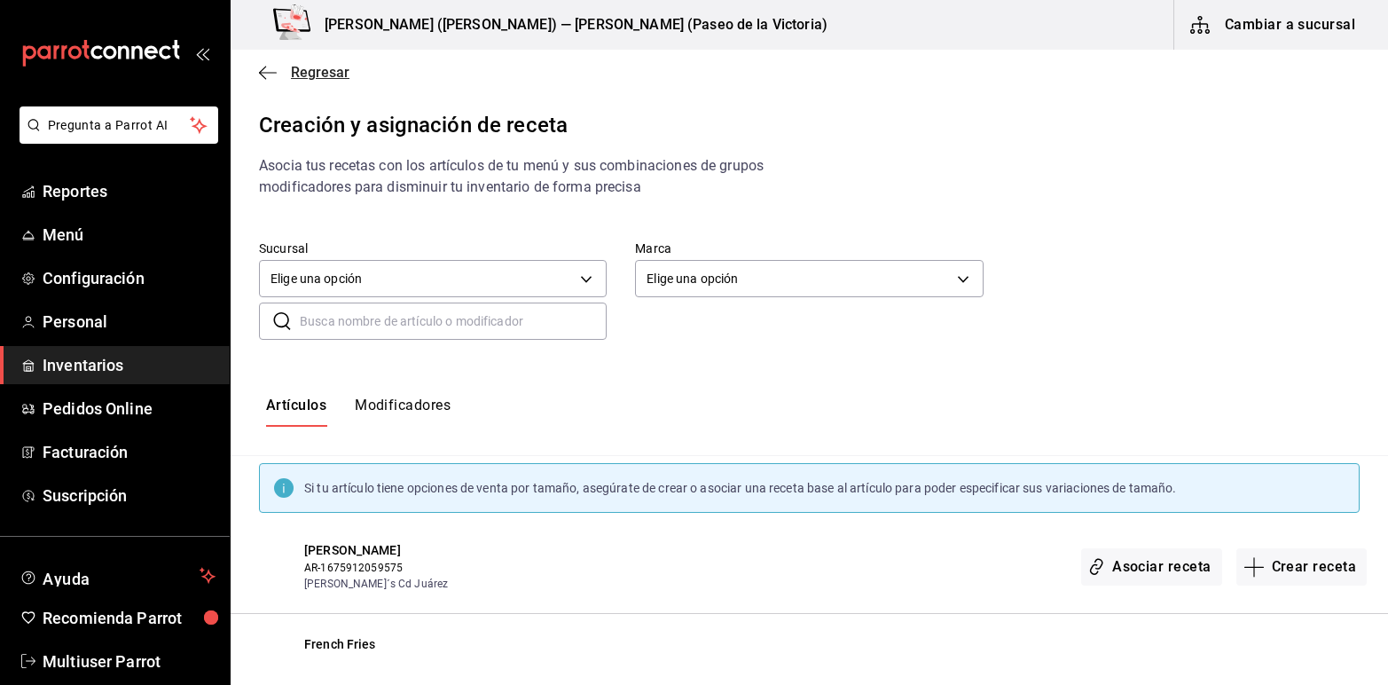
click at [273, 69] on icon "button" at bounding box center [268, 73] width 18 height 16
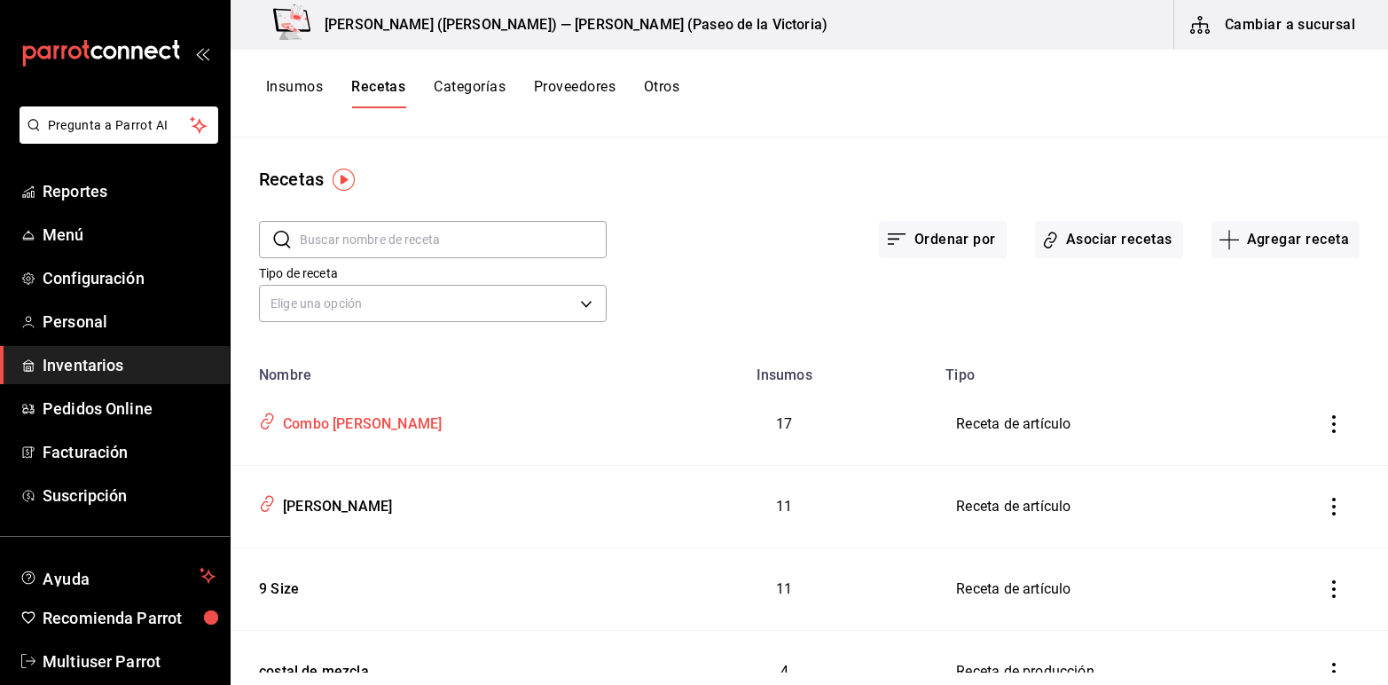
click at [310, 417] on div "Combo Bobby Sandwich" at bounding box center [359, 420] width 166 height 27
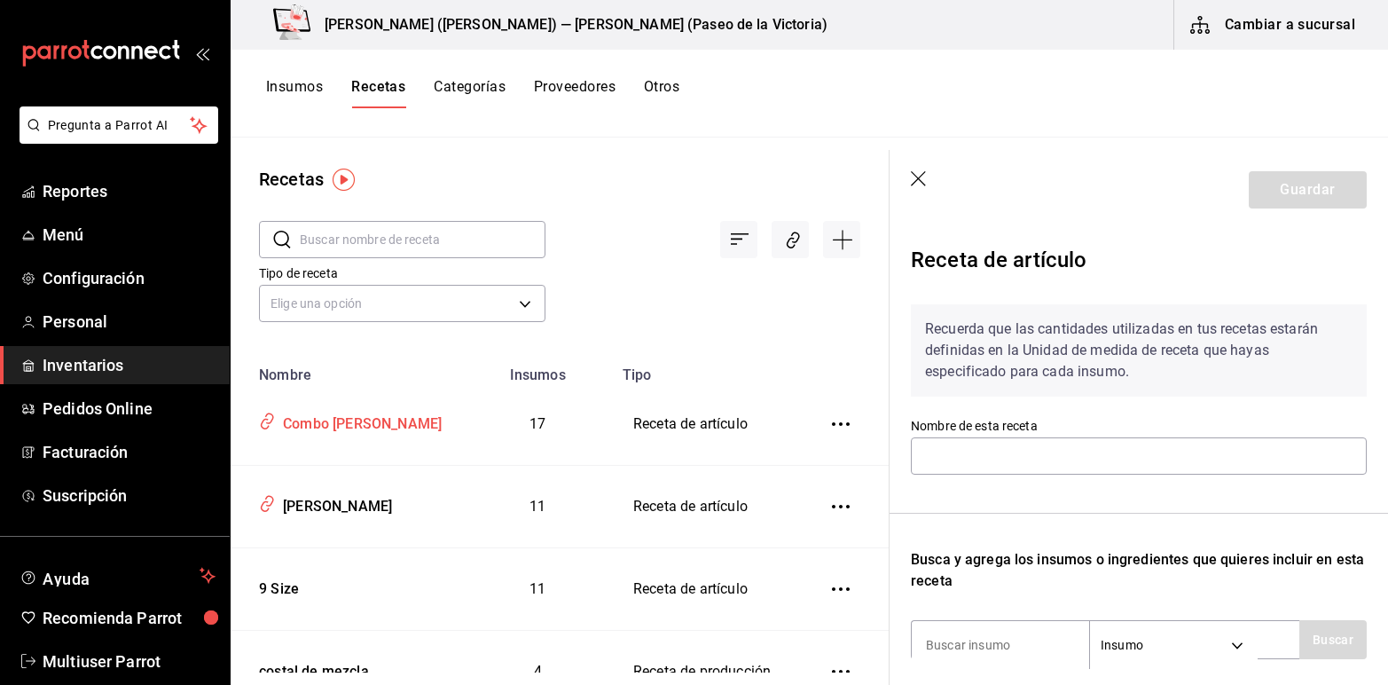
type input "Combo Bobby Sandwich"
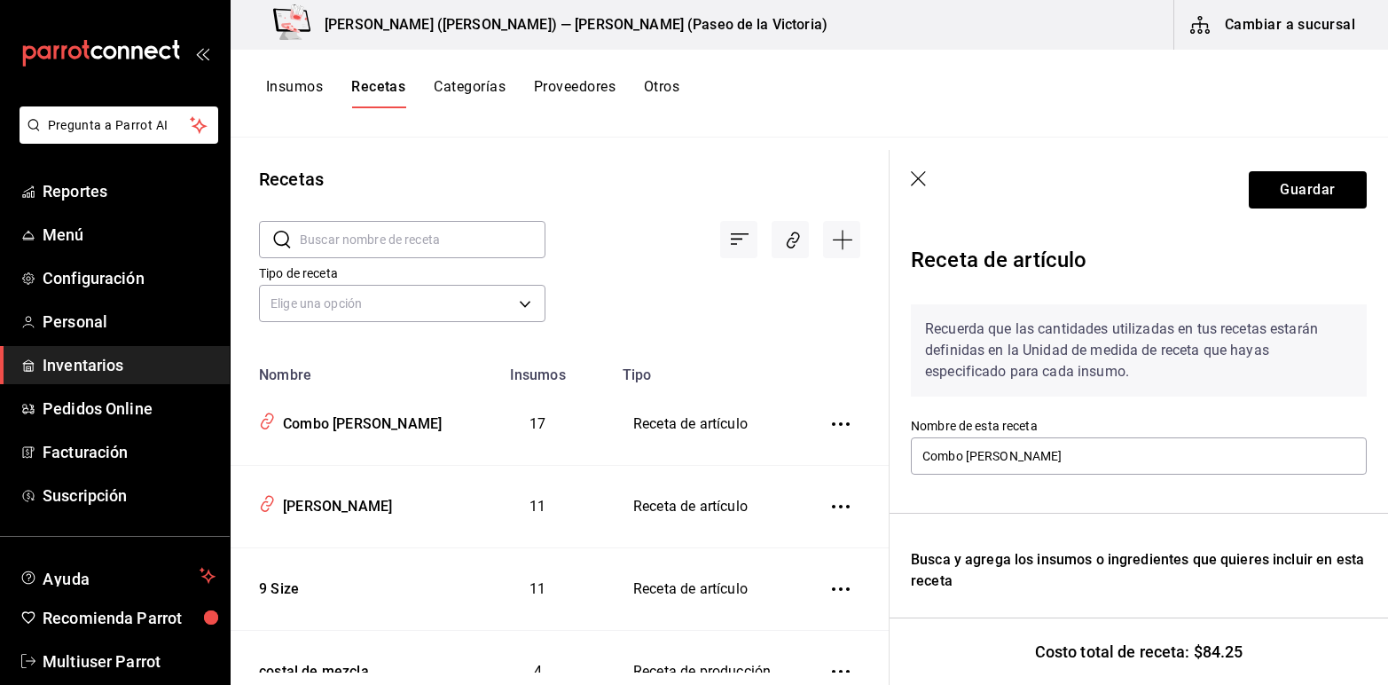
click at [919, 178] on icon "button" at bounding box center [918, 178] width 15 height 15
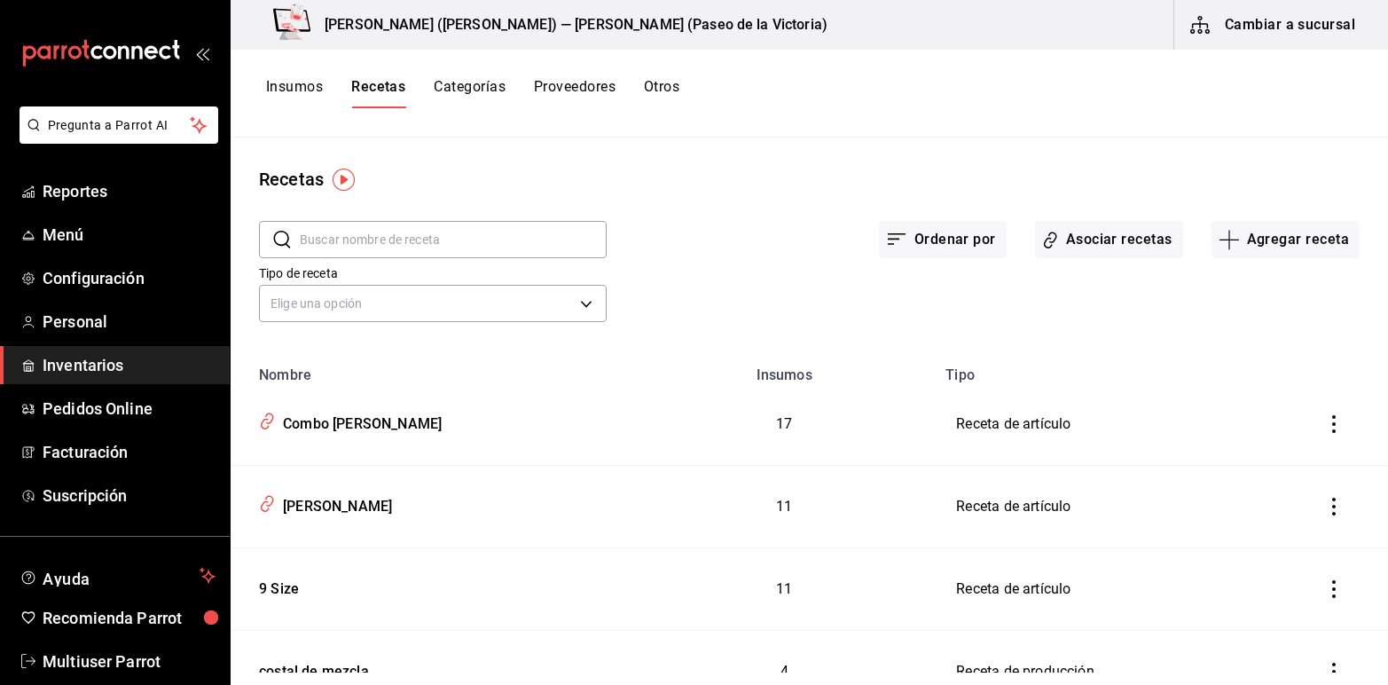
click at [306, 84] on button "Insumos" at bounding box center [294, 93] width 57 height 30
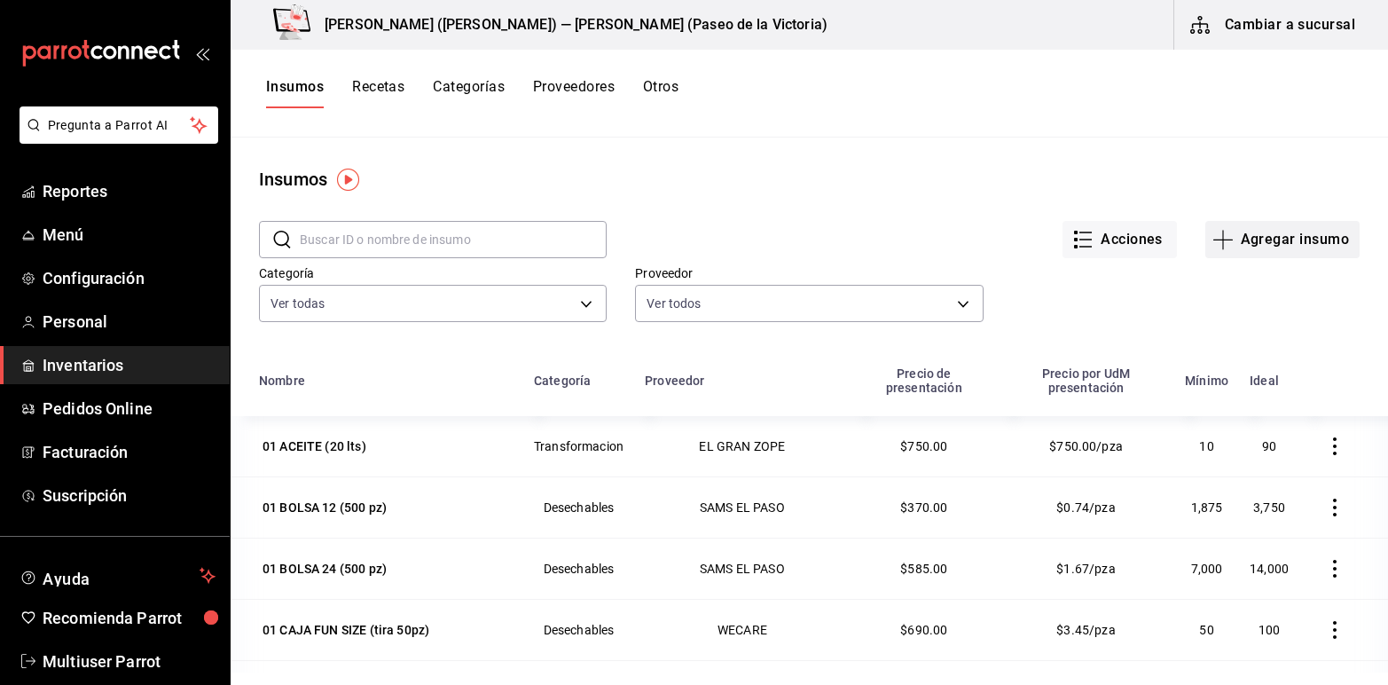
click at [1300, 236] on button "Agregar insumo" at bounding box center [1282, 239] width 154 height 37
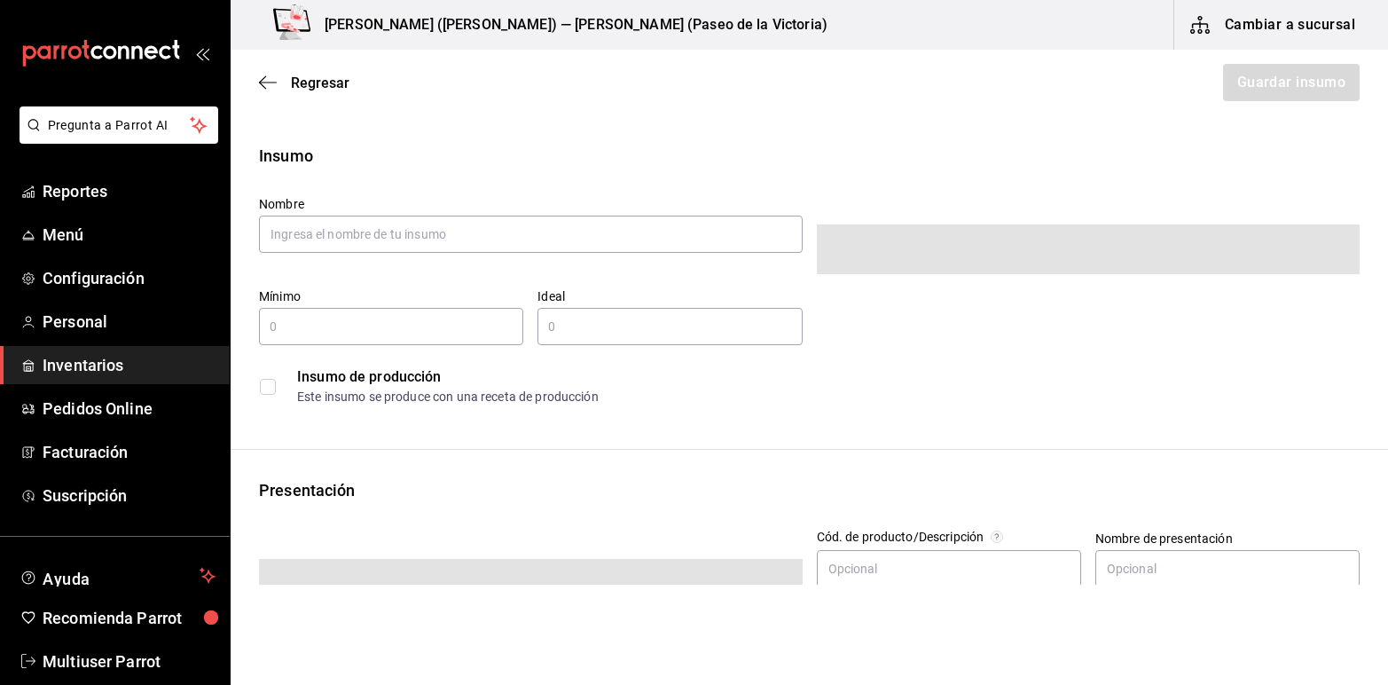
type input "$0.00"
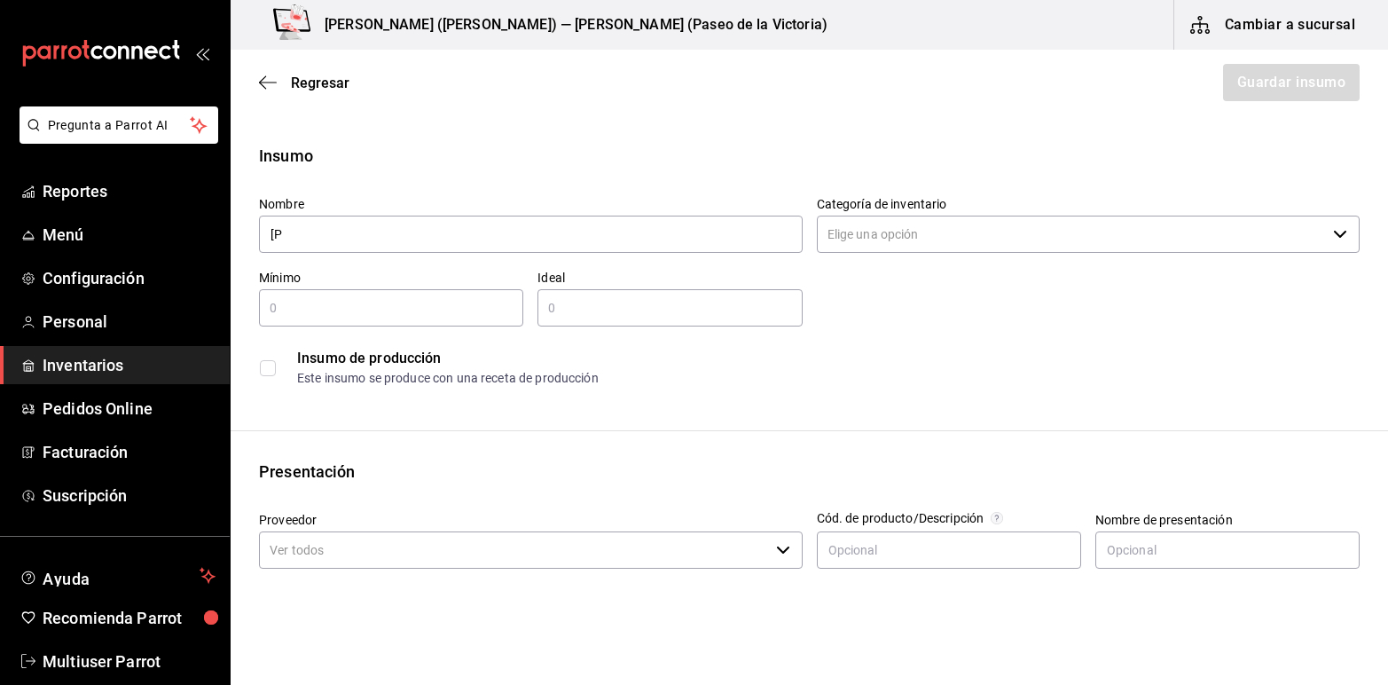
type input "["
type input "Pollo Charola de 180 gr"
type input "20"
type input "40"
type input "Charola"
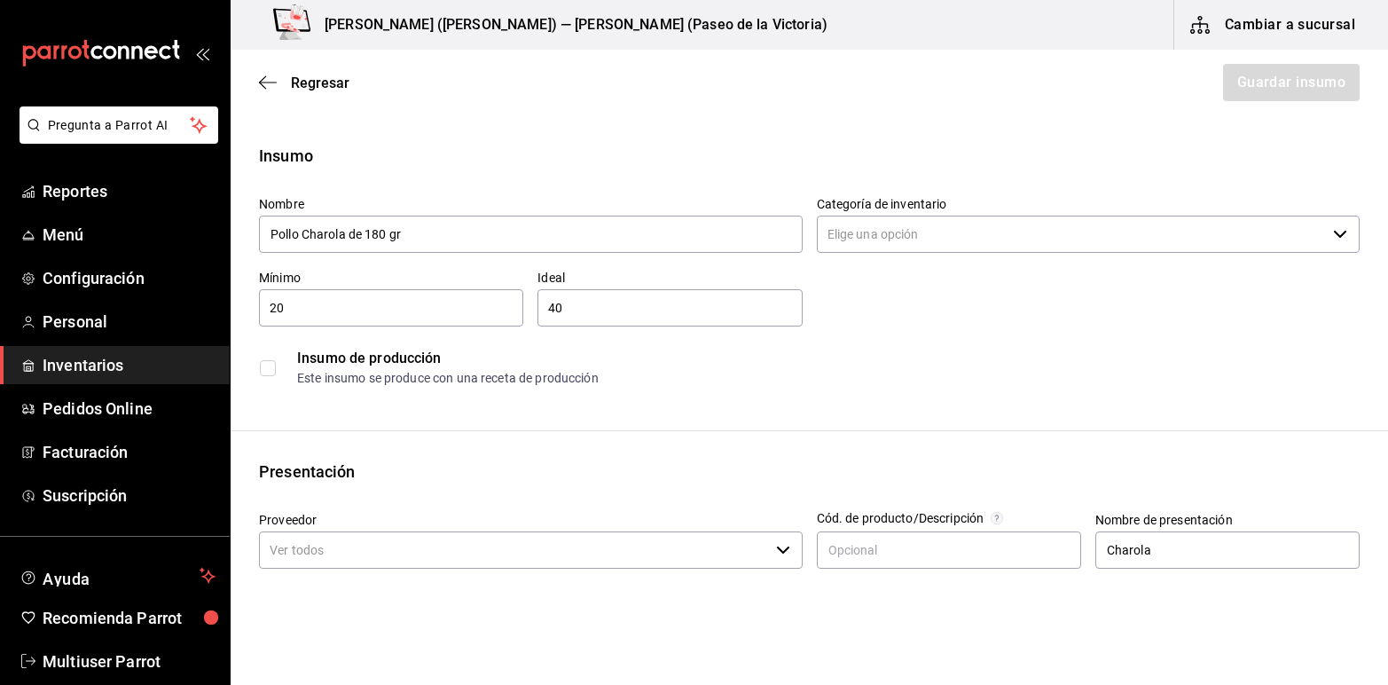
type input "$1,000"
type input "9"
type input "KILOGRAM"
type input "$1,000.00"
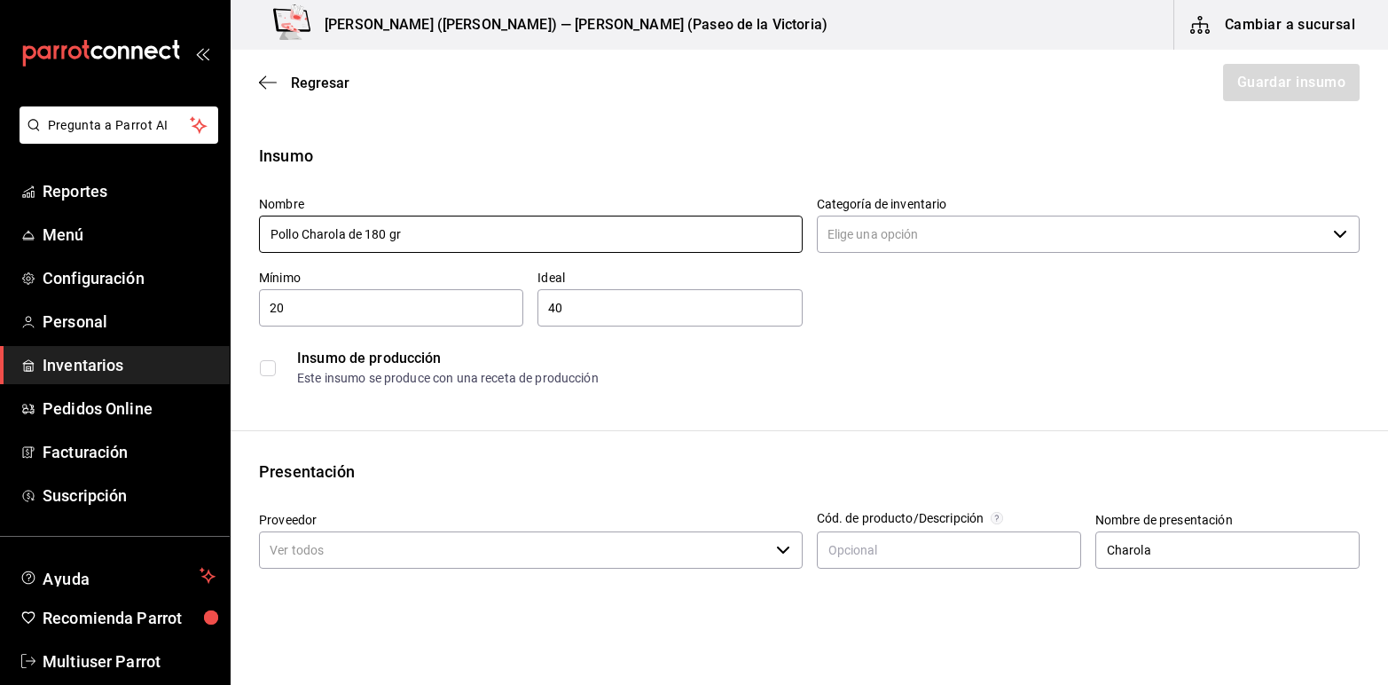
type input "9"
click at [501, 222] on input "Pollo Charola de 180 gr" at bounding box center [531, 234] width 544 height 37
click at [431, 232] on input "Pollo Charola de 180 gr" at bounding box center [531, 234] width 544 height 37
type input "Pollo Charola de 100 gr"
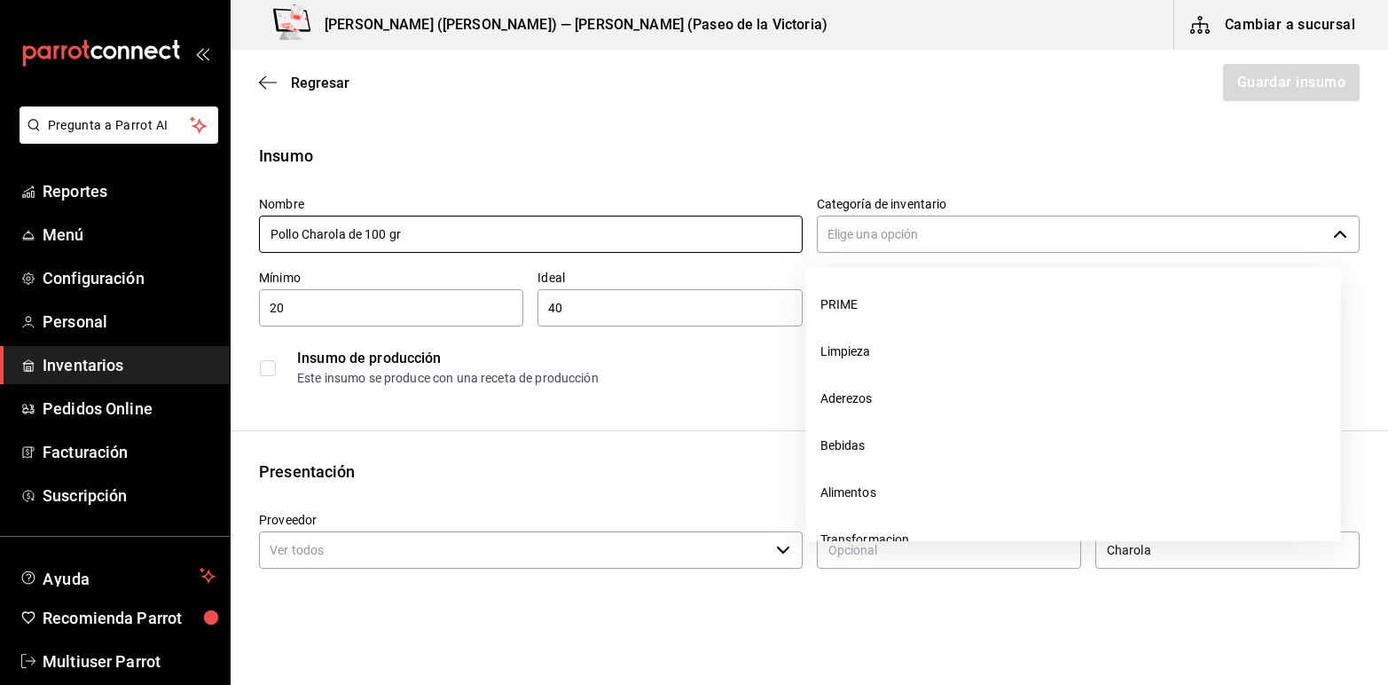
click at [1333, 237] on icon "button" at bounding box center [1340, 234] width 14 height 14
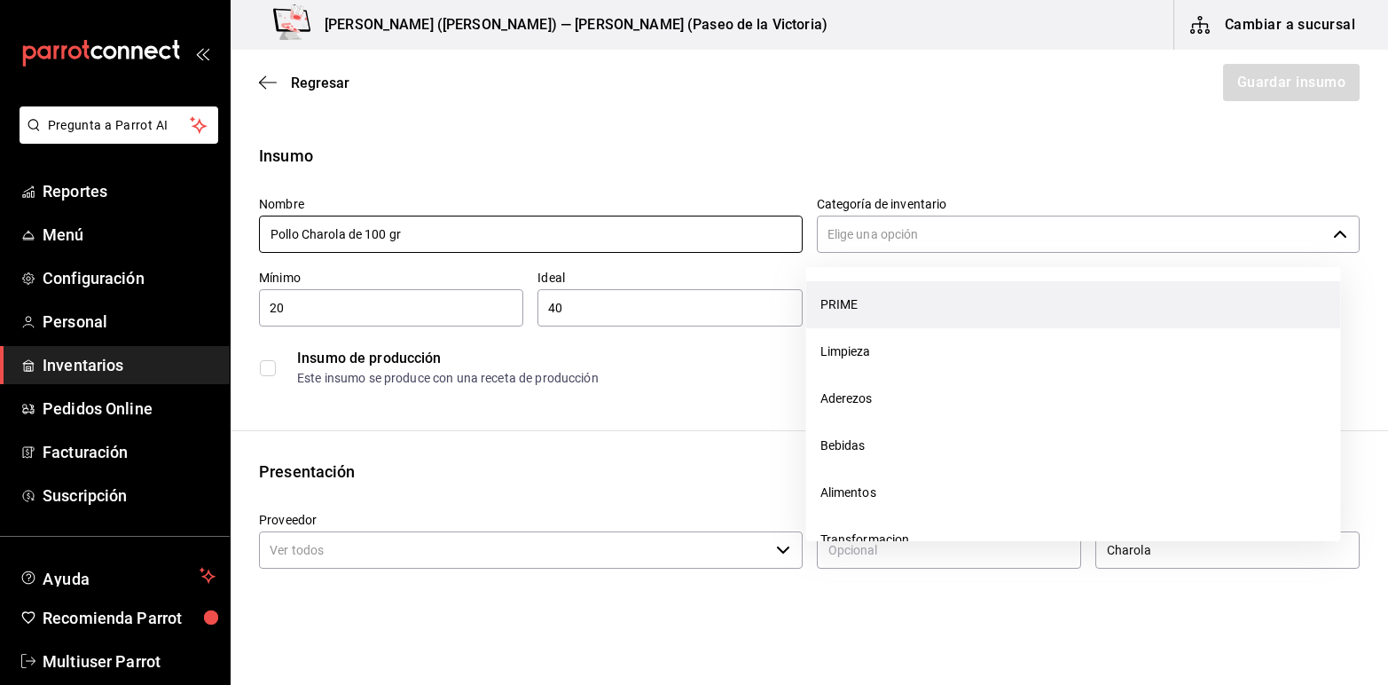
click at [885, 307] on li "PRIME" at bounding box center [1073, 304] width 535 height 47
type input "PRIME"
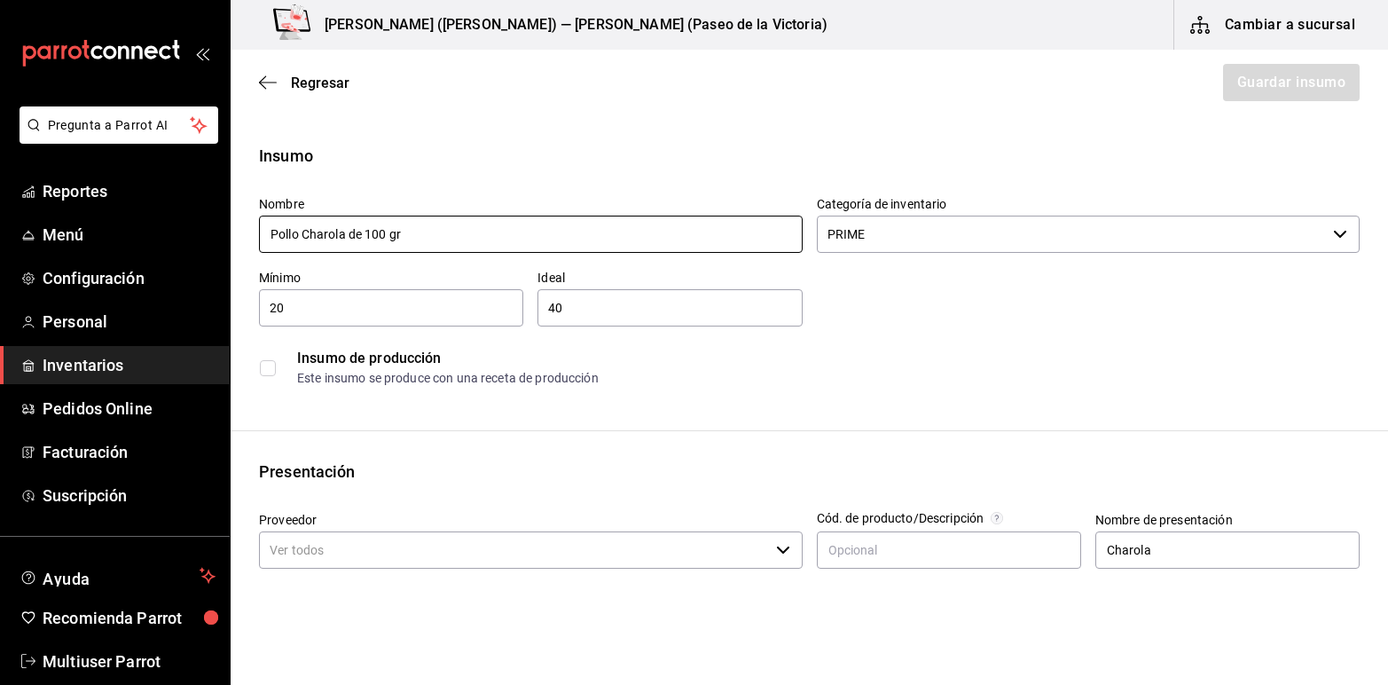
type input "Pollo Charola de 100 gr"
click at [271, 371] on input "checkbox" at bounding box center [268, 368] width 16 height 16
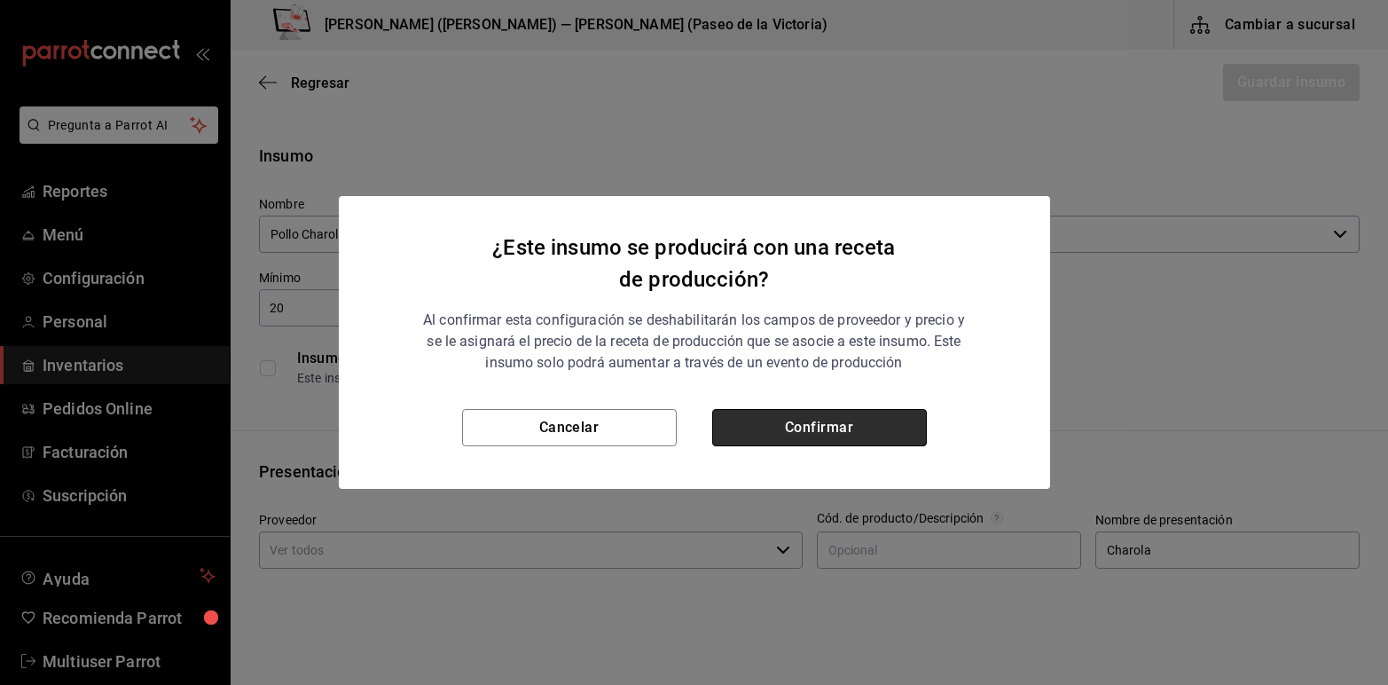
click at [783, 426] on button "Confirmar" at bounding box center [819, 427] width 215 height 37
checkbox input "true"
type input "$0.00"
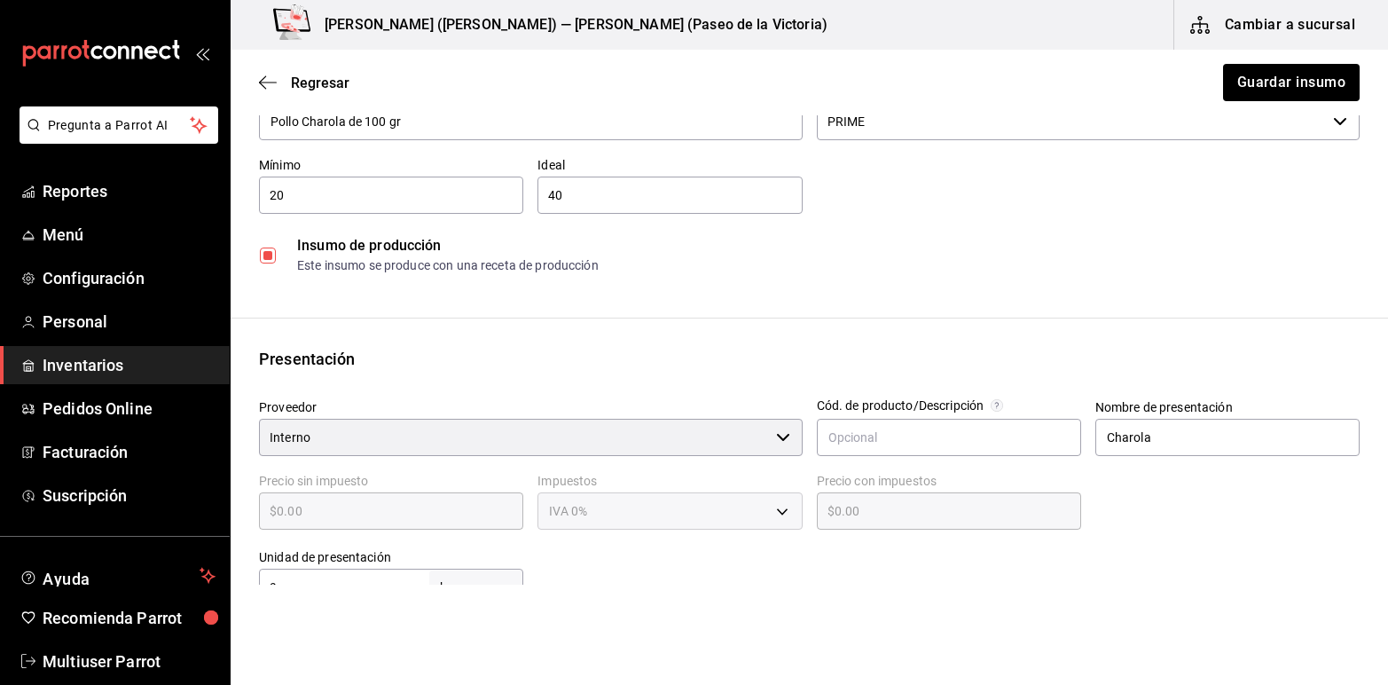
scroll to position [67, 0]
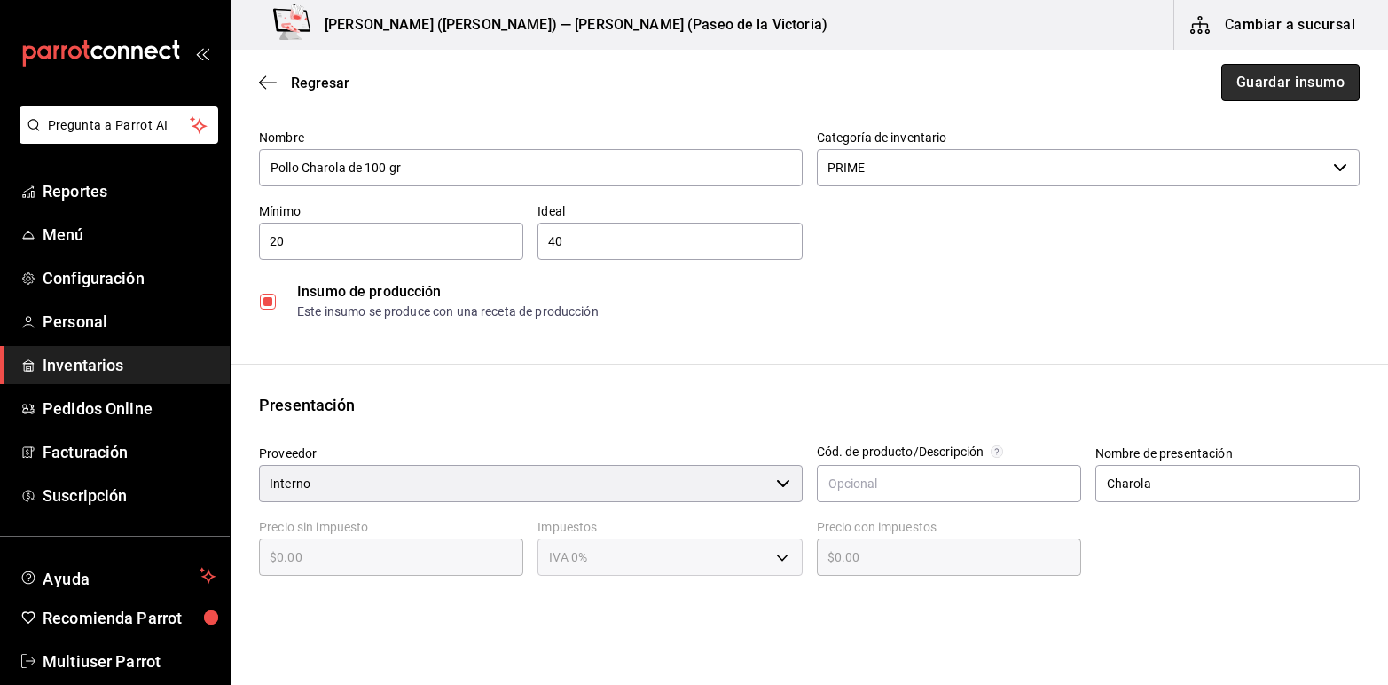
click at [1286, 84] on button "Guardar insumo" at bounding box center [1290, 82] width 138 height 37
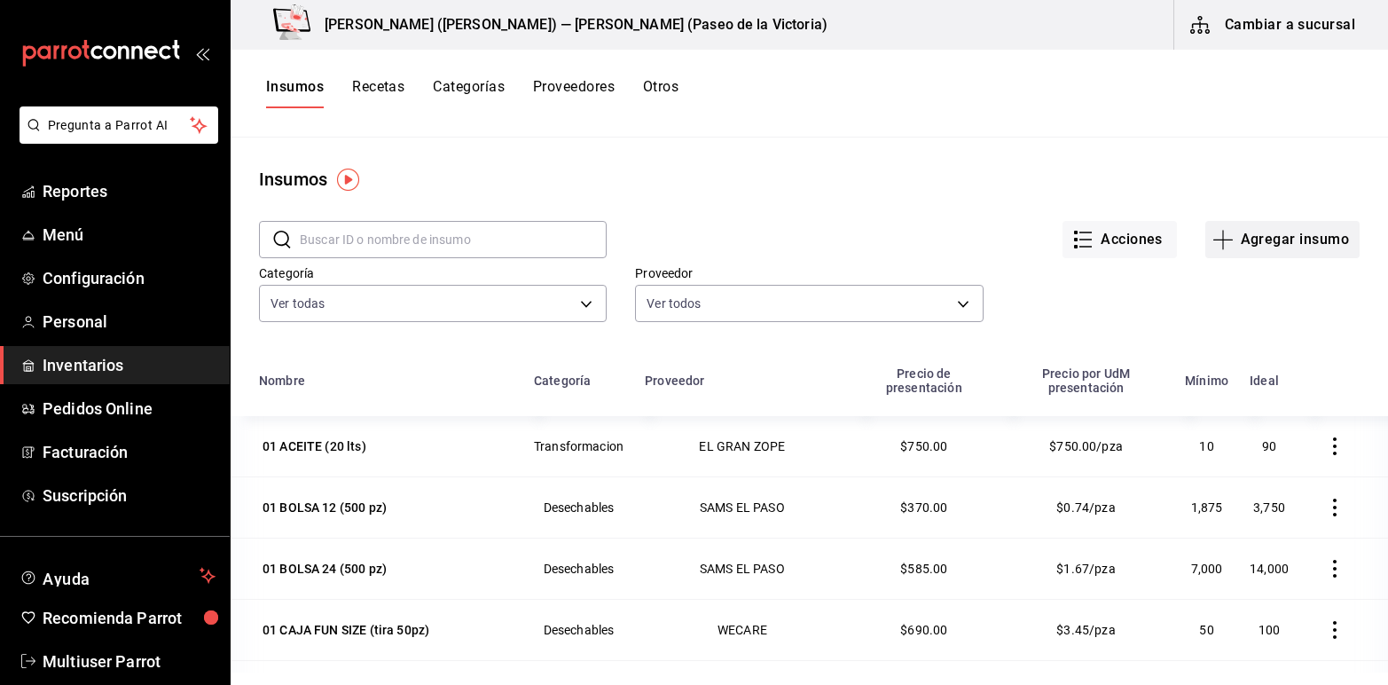
click at [1255, 231] on button "Agregar insumo" at bounding box center [1282, 239] width 154 height 37
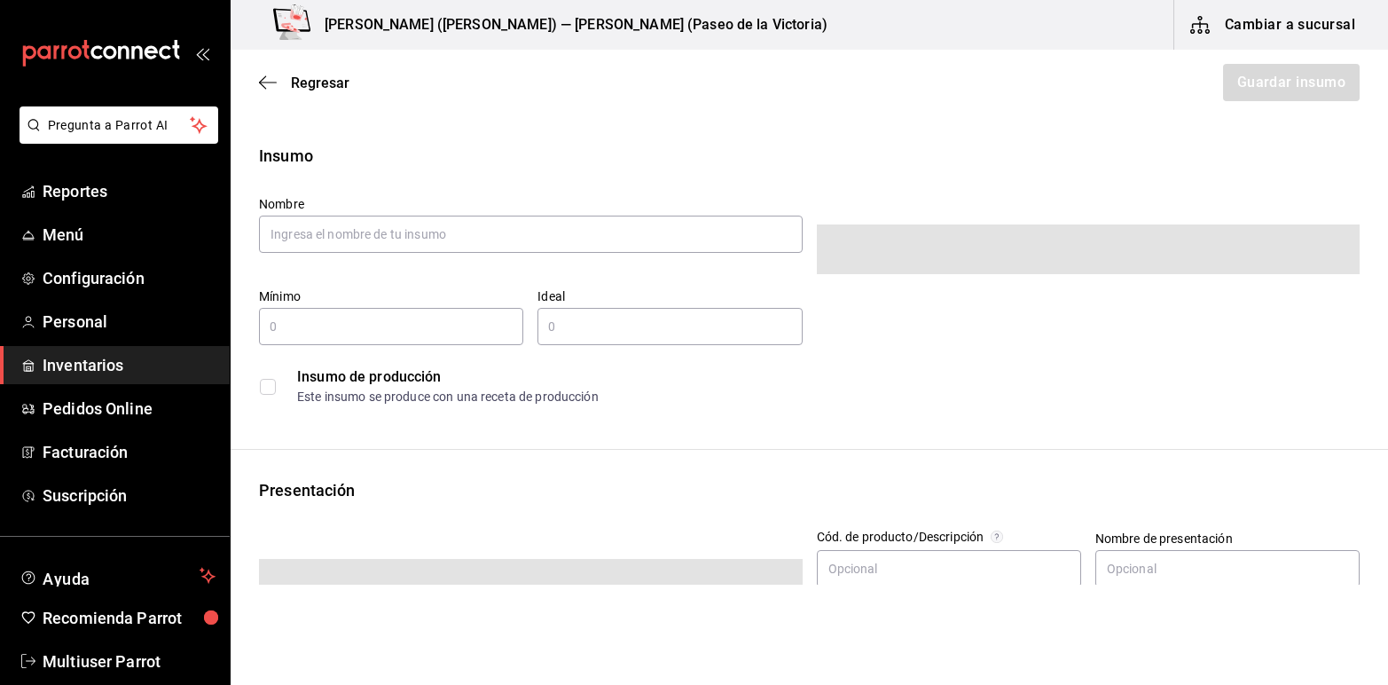
type input "$0.00"
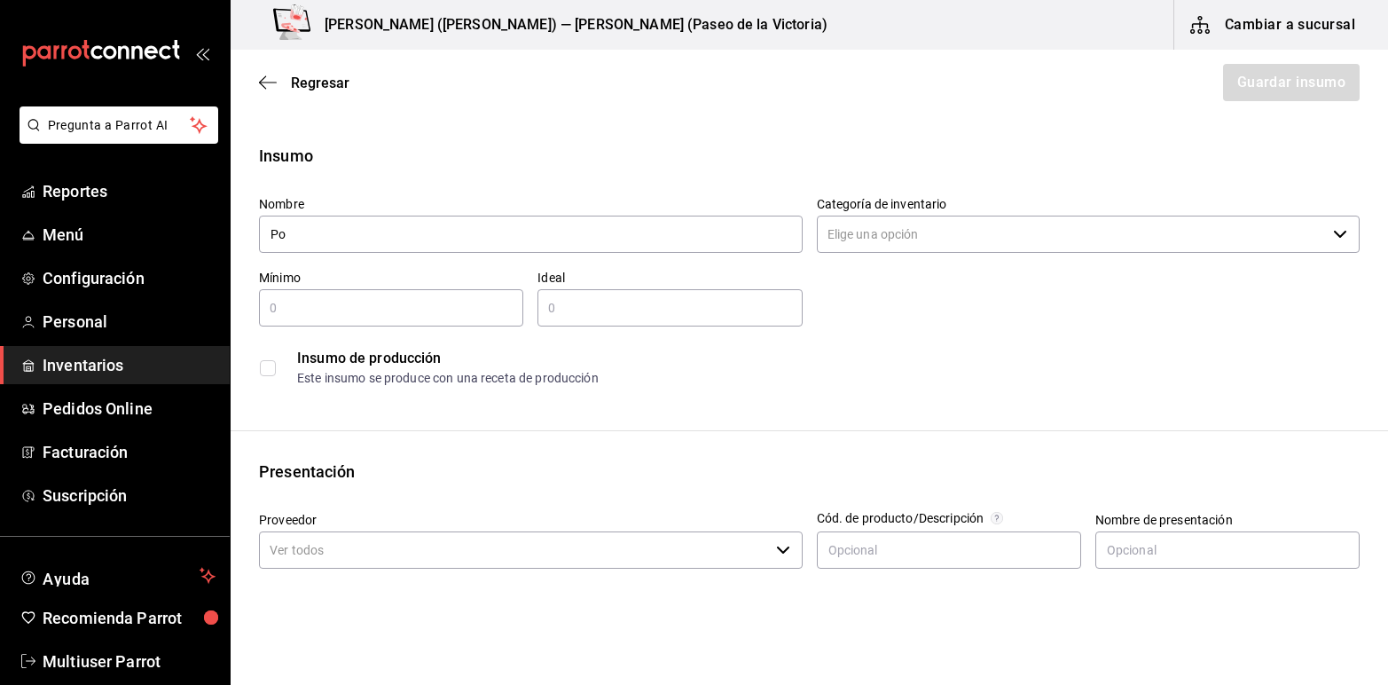
type input "Pollo Charola de 180 gr"
type input "20"
type input "40"
type input "Charola"
type input "$1,000"
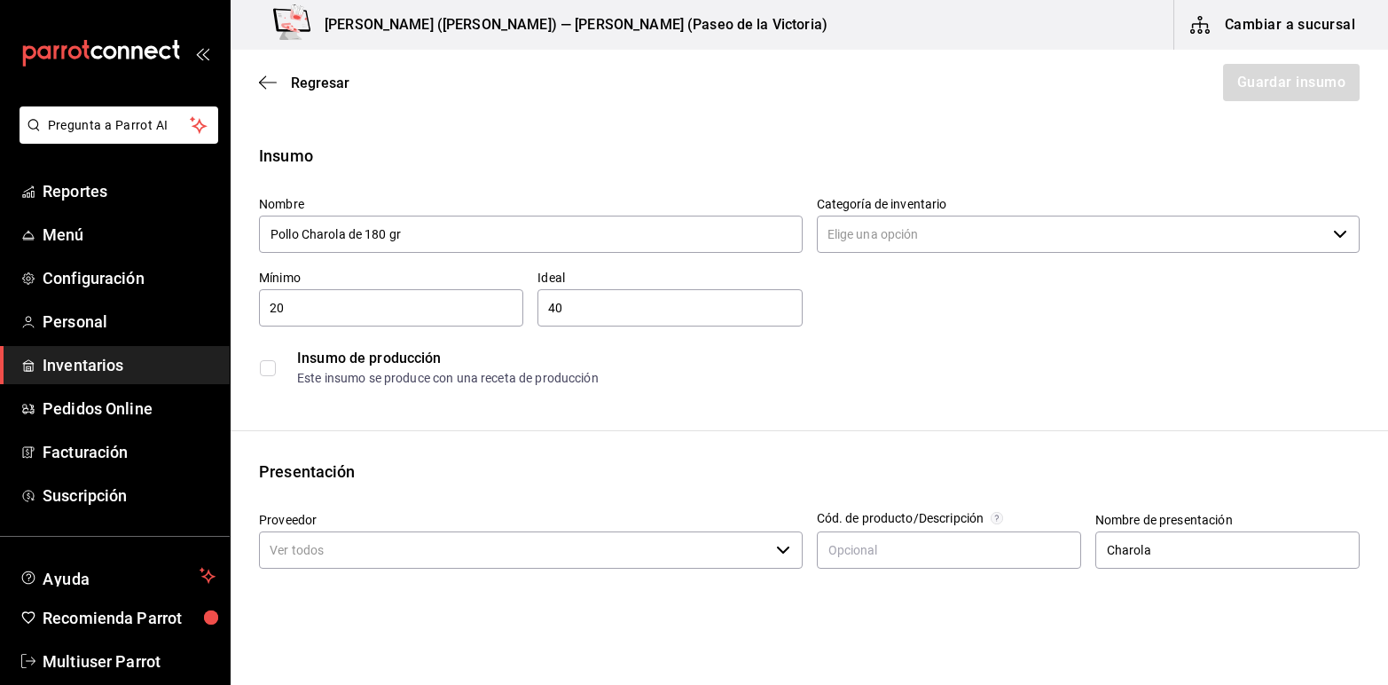
type input "9"
type input "KILOGRAM"
type input "$1,000.00"
type input "9"
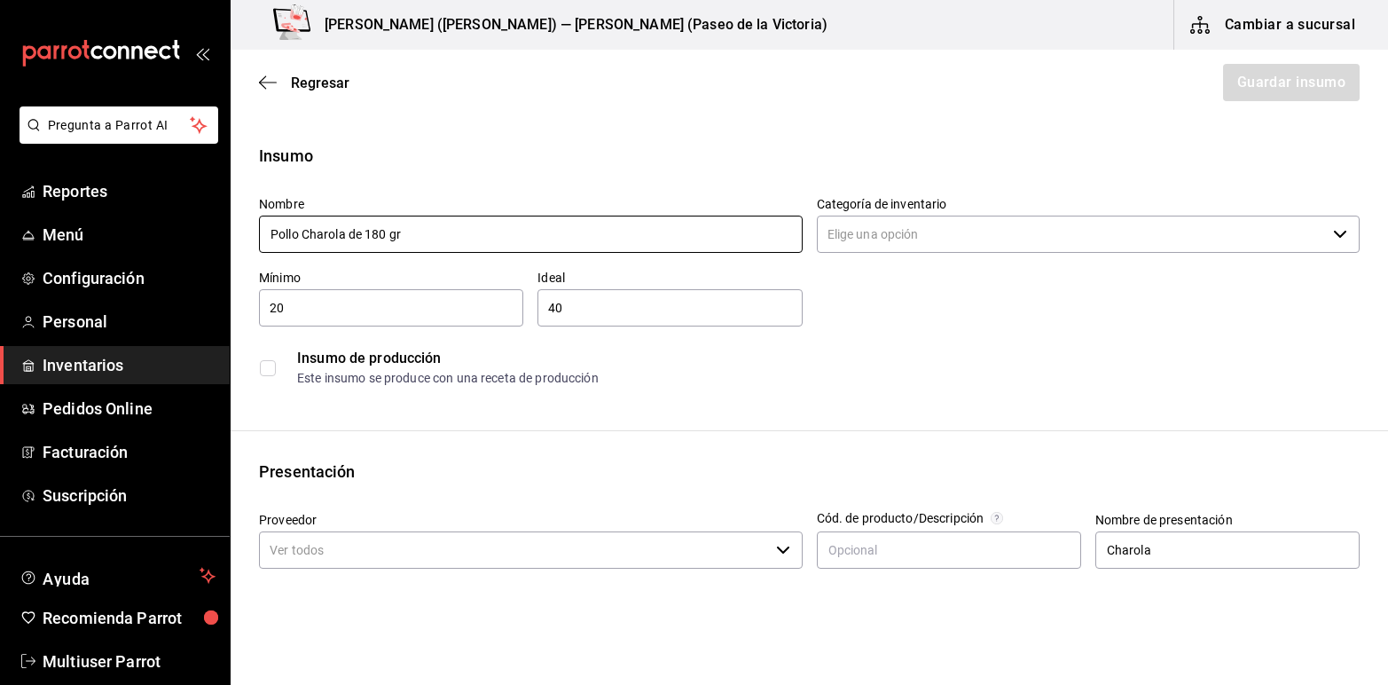
click at [423, 224] on input "Pollo Charola de 180 gr" at bounding box center [531, 234] width 544 height 37
type input "Pollo Charola de Bites"
click at [1333, 236] on icon "button" at bounding box center [1340, 234] width 14 height 14
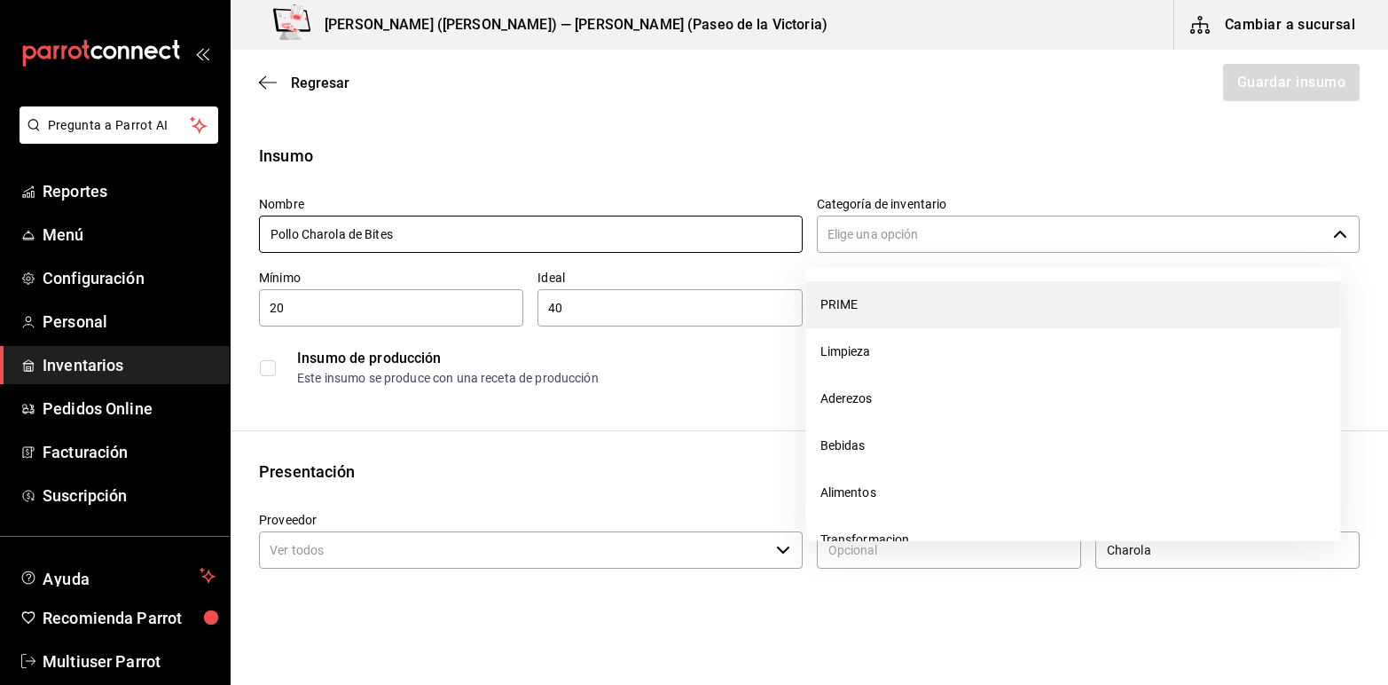
click at [987, 302] on li "PRIME" at bounding box center [1073, 304] width 535 height 47
type input "PRIME"
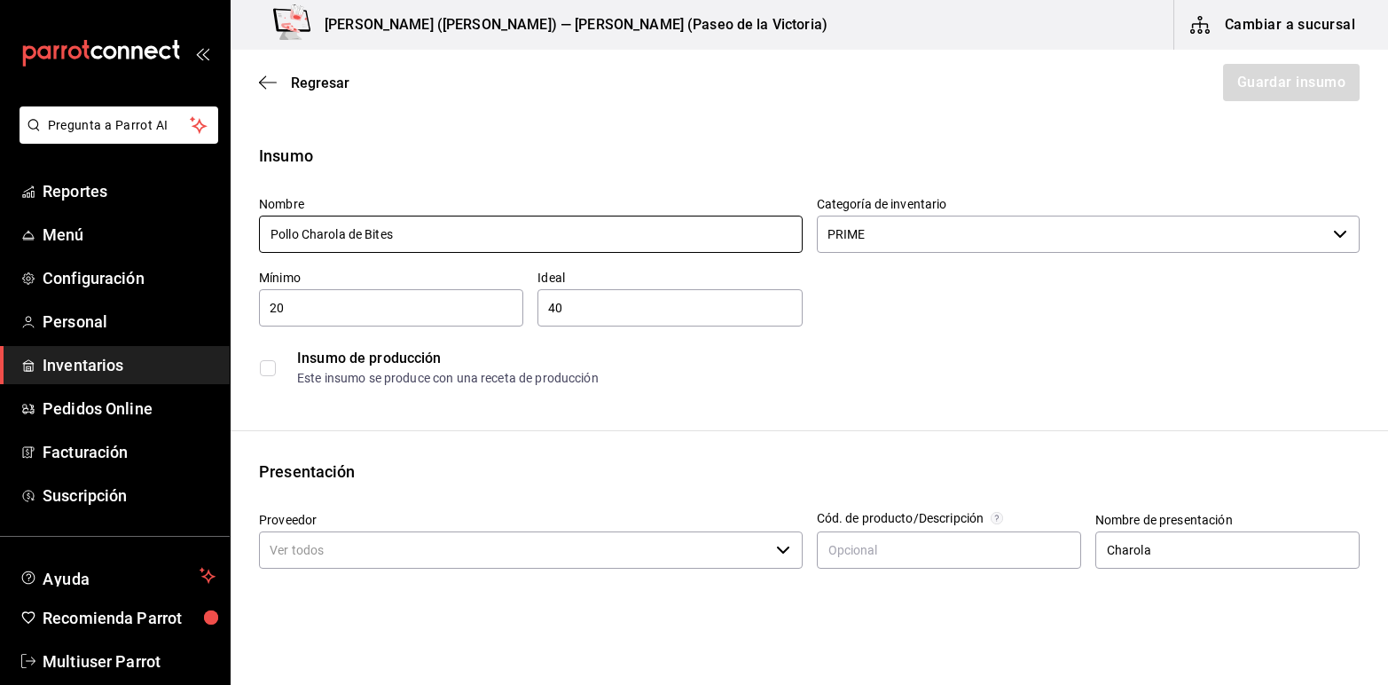
type input "Pollo Charola de Bites"
click at [266, 370] on input "checkbox" at bounding box center [268, 368] width 16 height 16
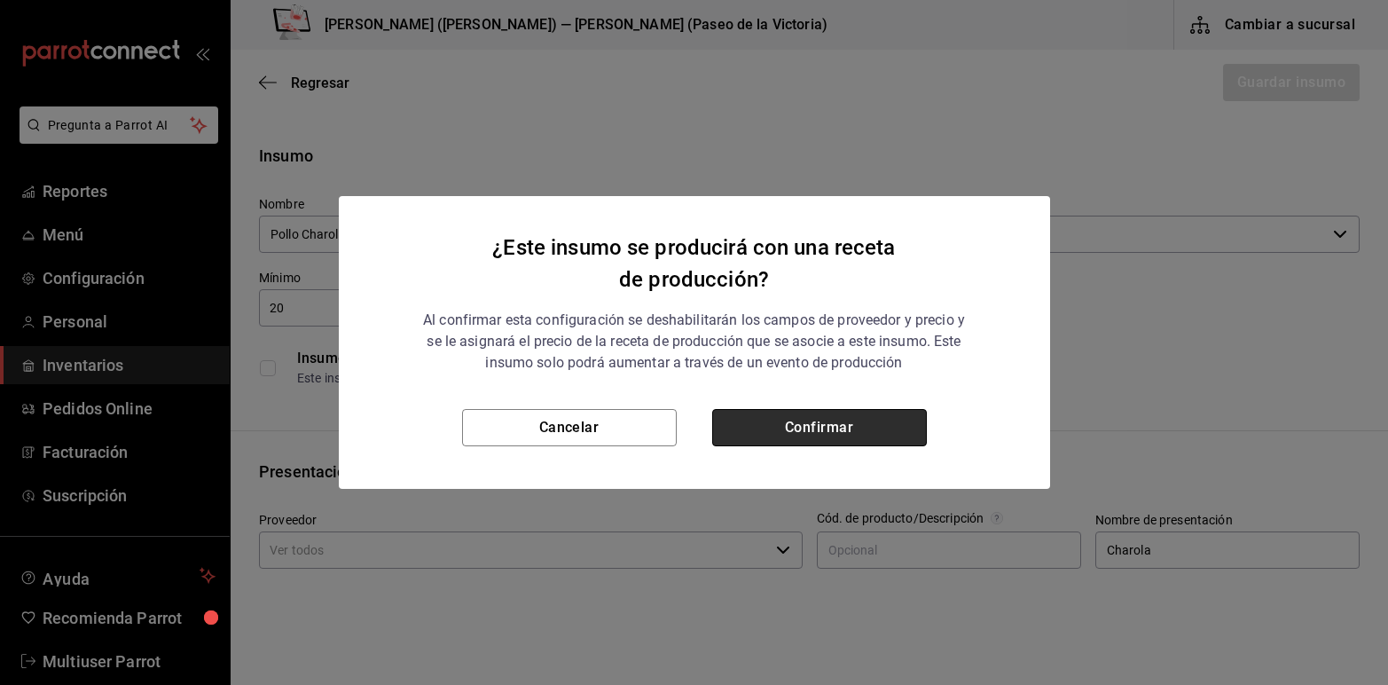
click at [750, 418] on button "Confirmar" at bounding box center [819, 427] width 215 height 37
checkbox input "true"
type input "$0.00"
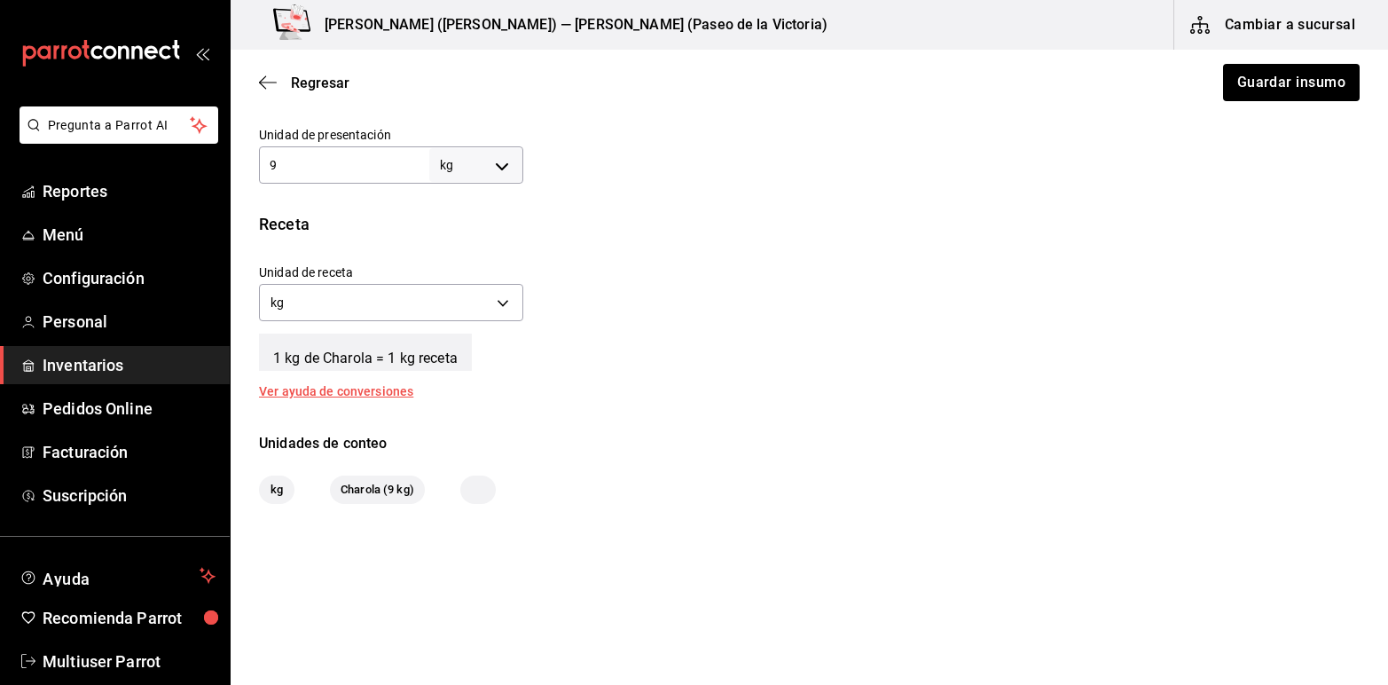
scroll to position [538, 0]
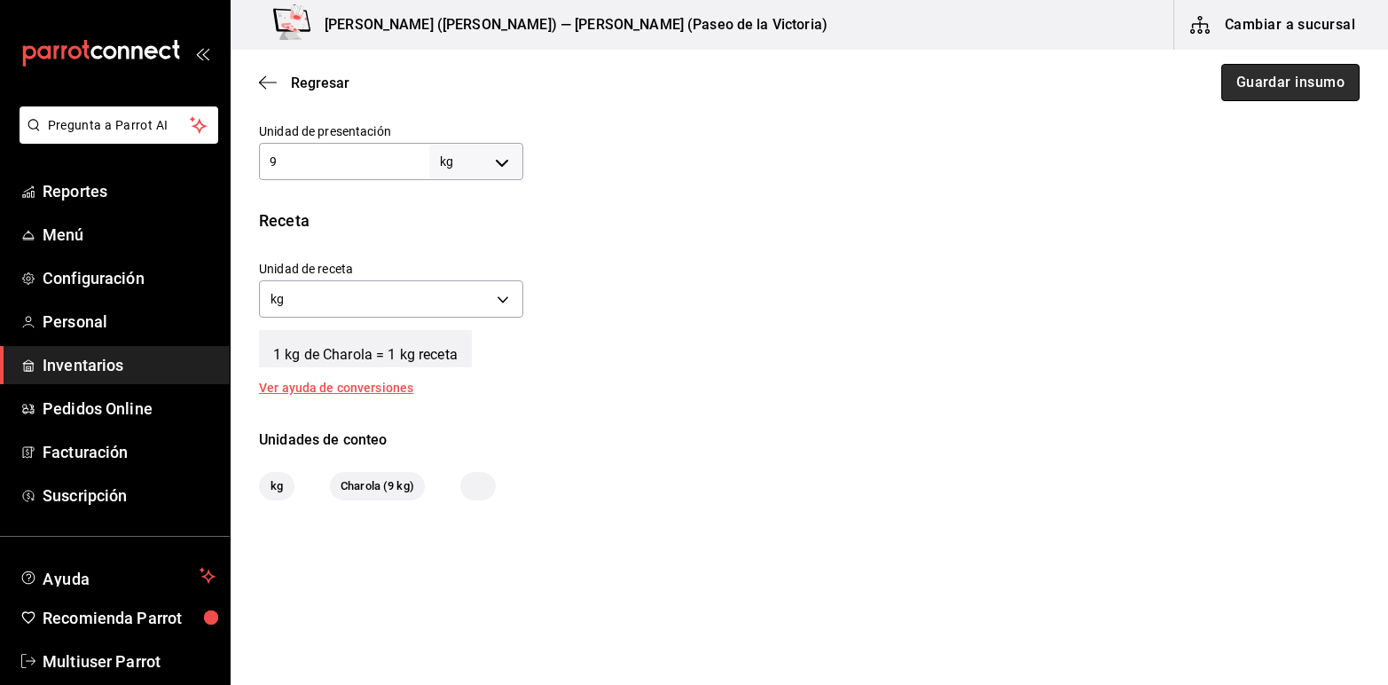
click at [1242, 67] on button "Guardar insumo" at bounding box center [1290, 82] width 138 height 37
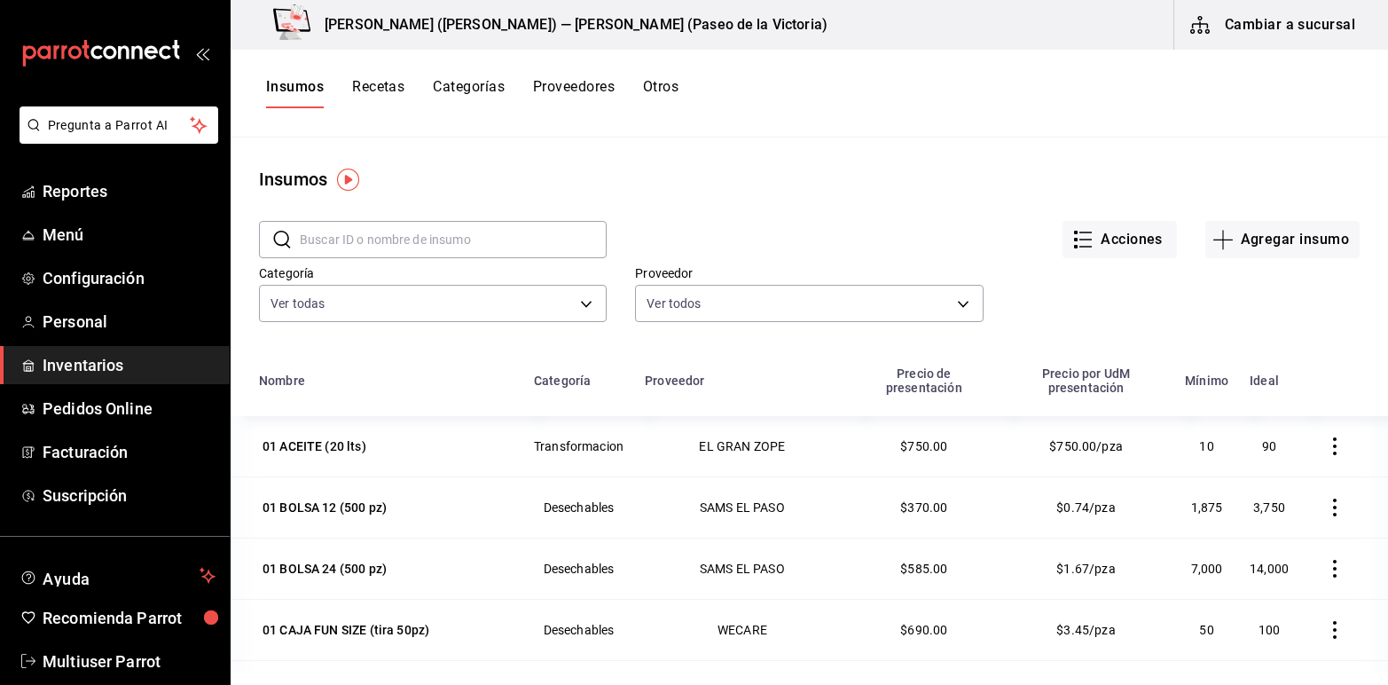
click at [481, 76] on div "Insumos Recetas Categorías Proveedores Otros" at bounding box center [809, 94] width 1157 height 88
click at [467, 89] on button "Categorías" at bounding box center [469, 93] width 72 height 30
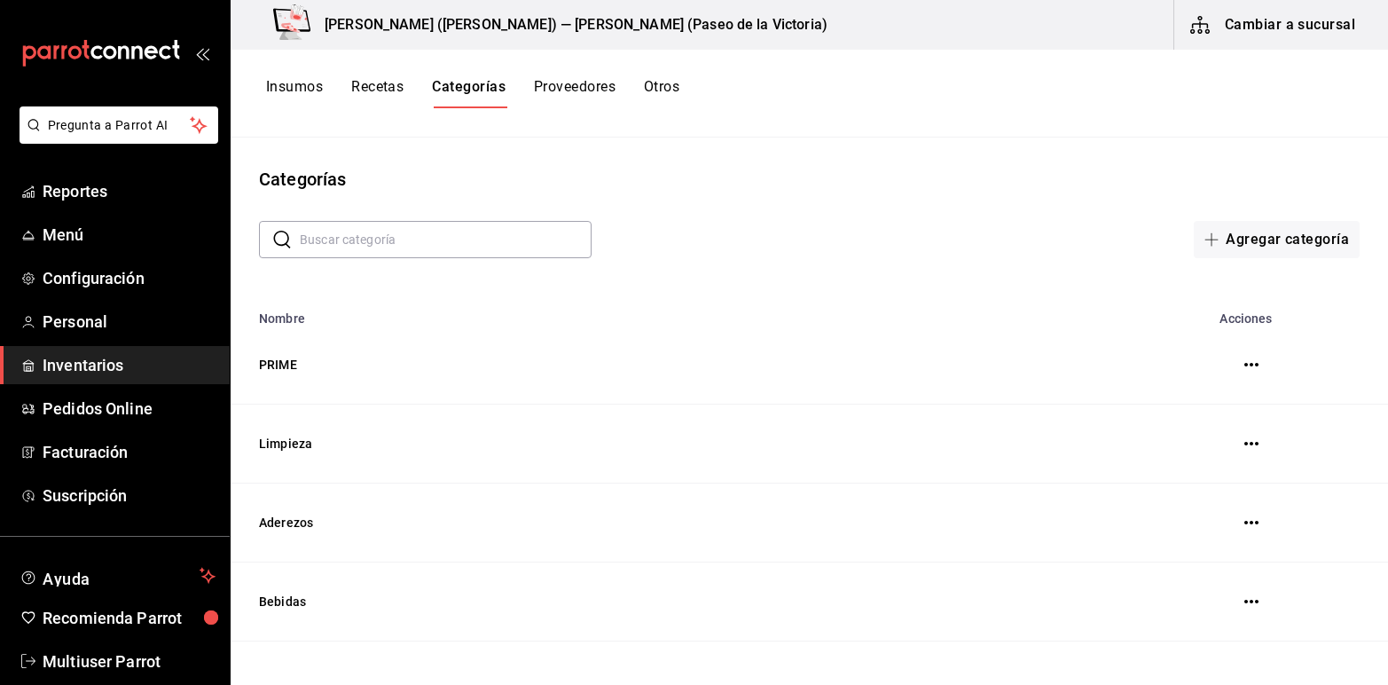
click at [1244, 362] on icon "button" at bounding box center [1251, 364] width 14 height 14
click at [763, 369] on div at bounding box center [694, 342] width 1388 height 685
click at [278, 362] on td "PRIME" at bounding box center [676, 364] width 891 height 79
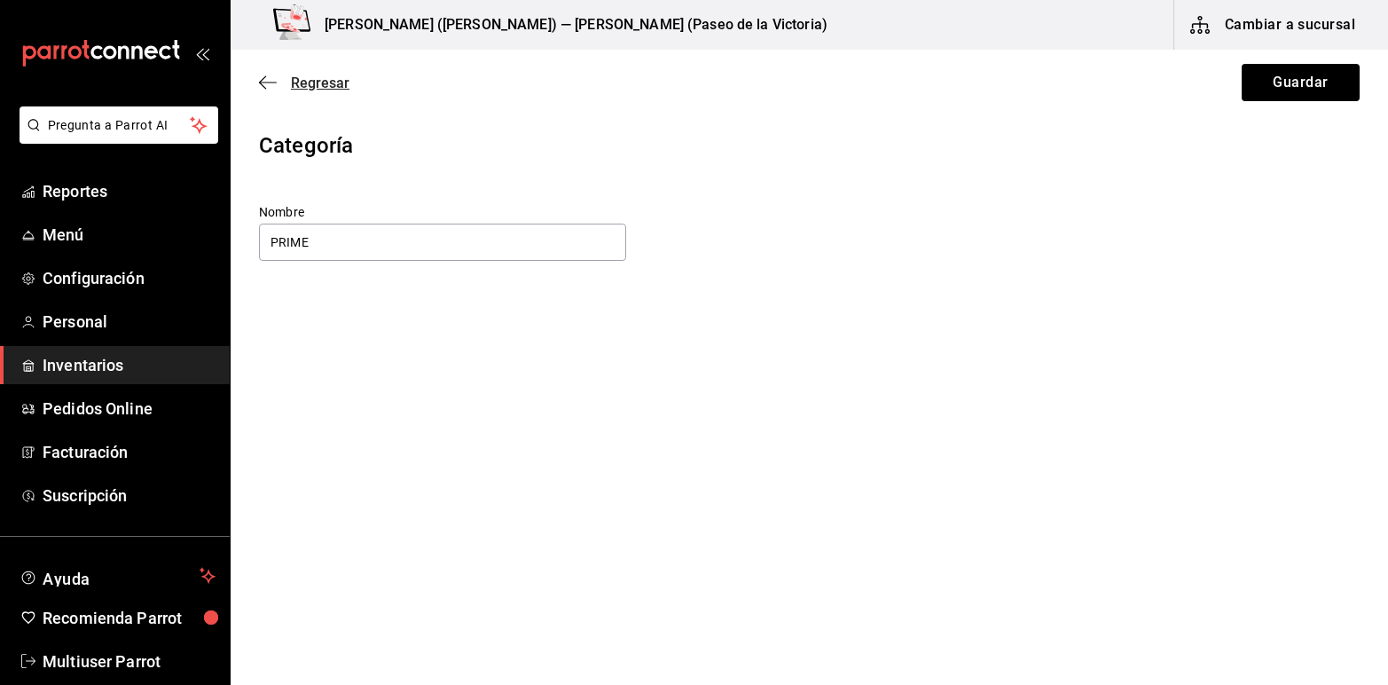
click at [329, 85] on span "Regresar" at bounding box center [320, 83] width 59 height 17
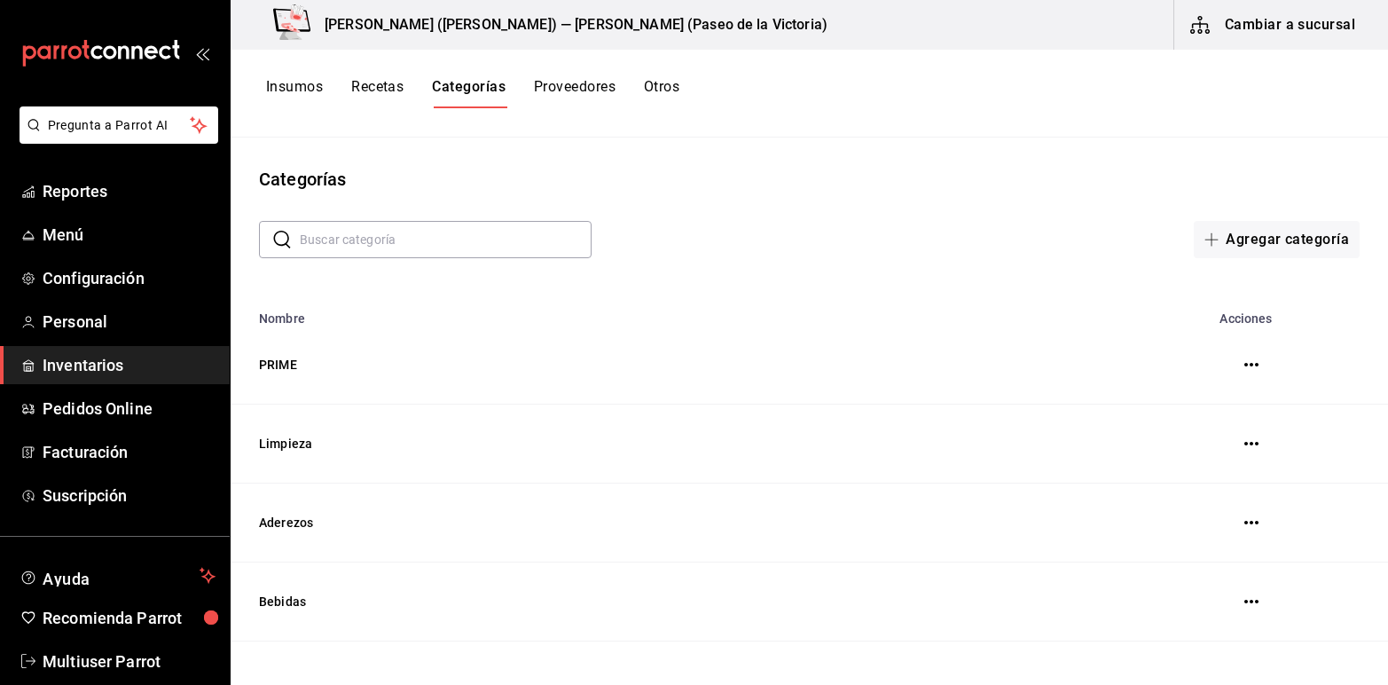
click at [306, 78] on button "Insumos" at bounding box center [294, 93] width 57 height 30
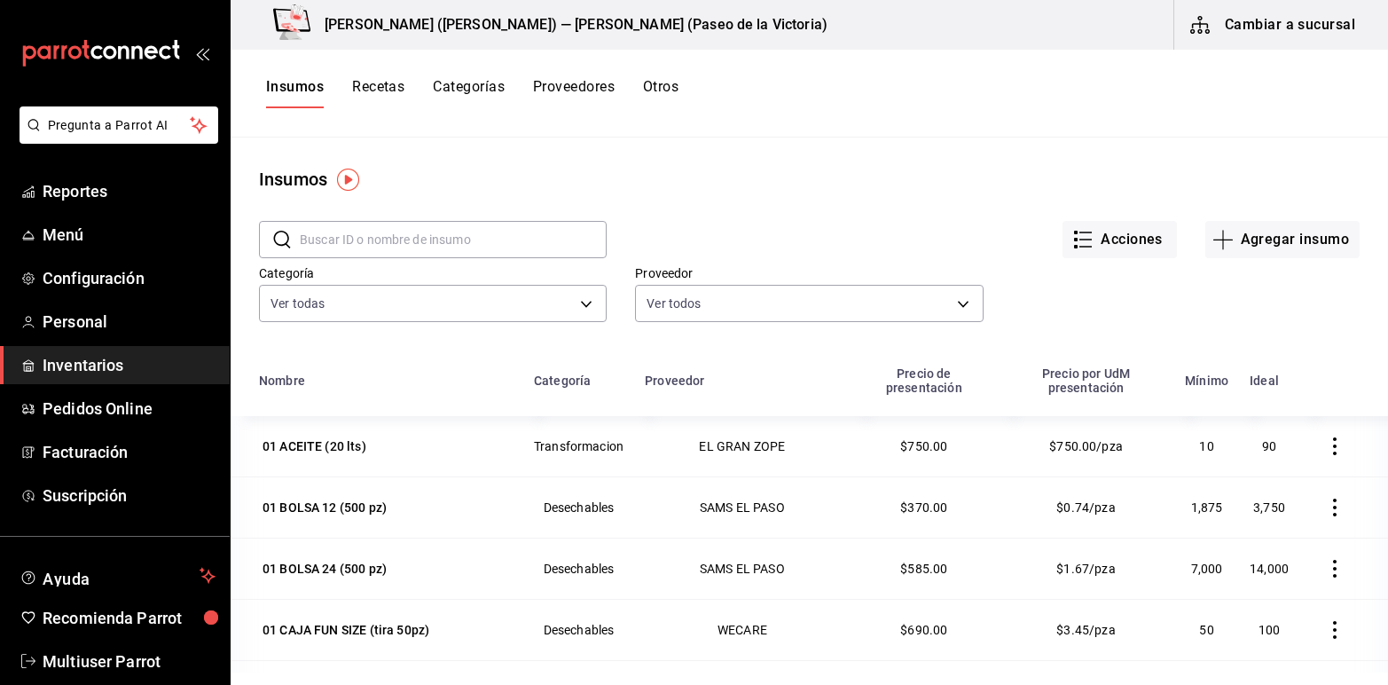
click at [393, 239] on input "text" at bounding box center [453, 239] width 307 height 35
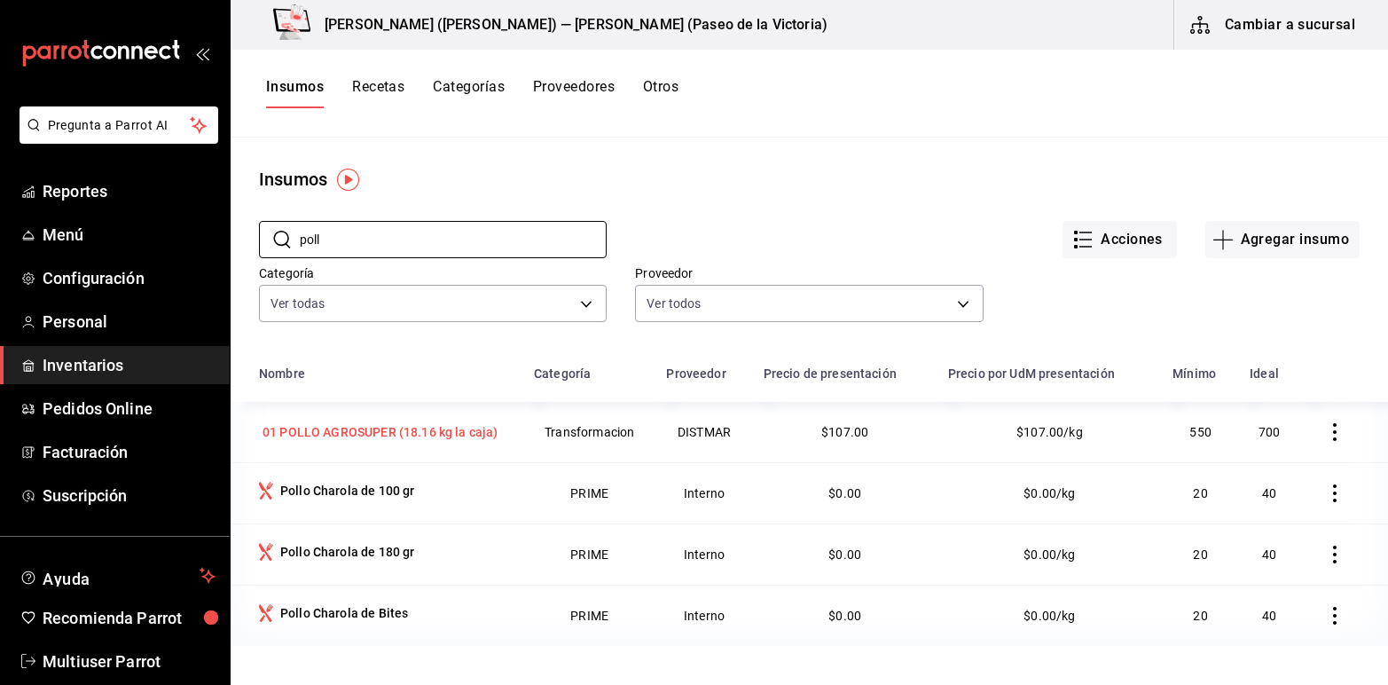
type input "poll"
click at [373, 428] on div "01 POLLO AGROSUPER (18.16 kg la caja)" at bounding box center [381, 432] width 236 height 18
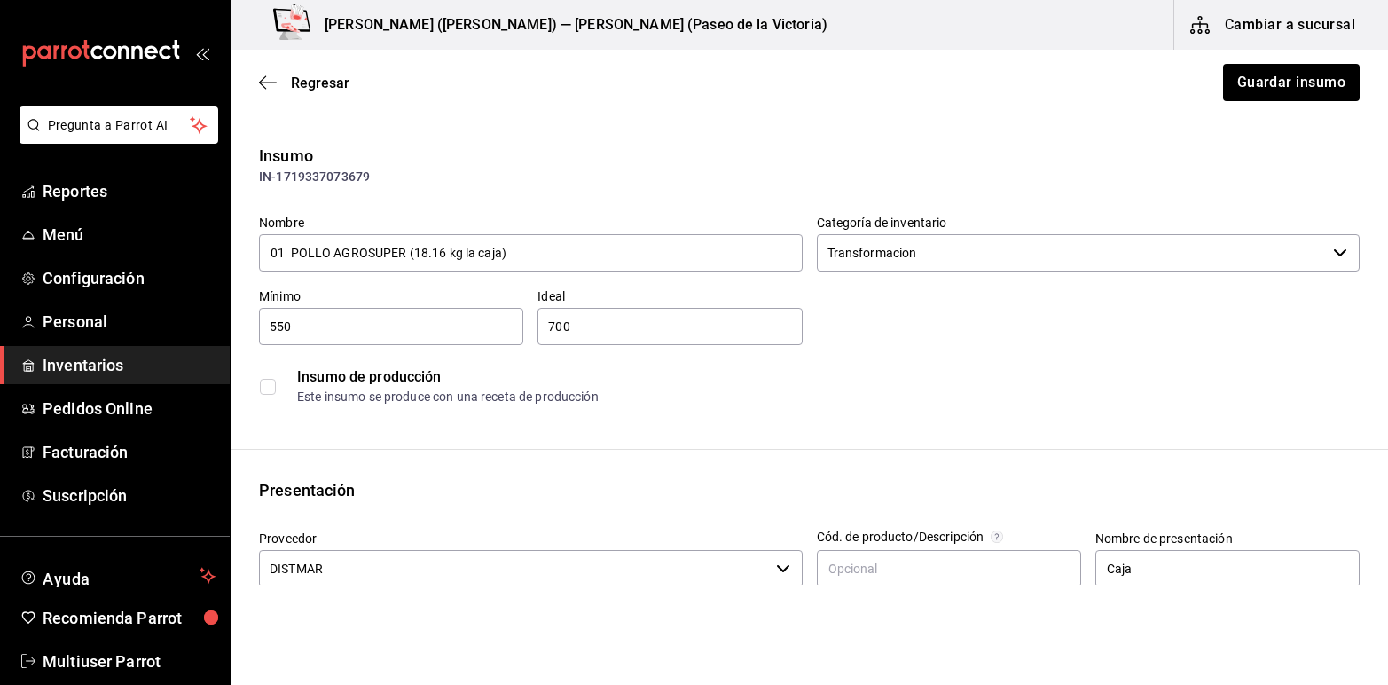
click at [1333, 255] on icon "button" at bounding box center [1340, 253] width 14 height 14
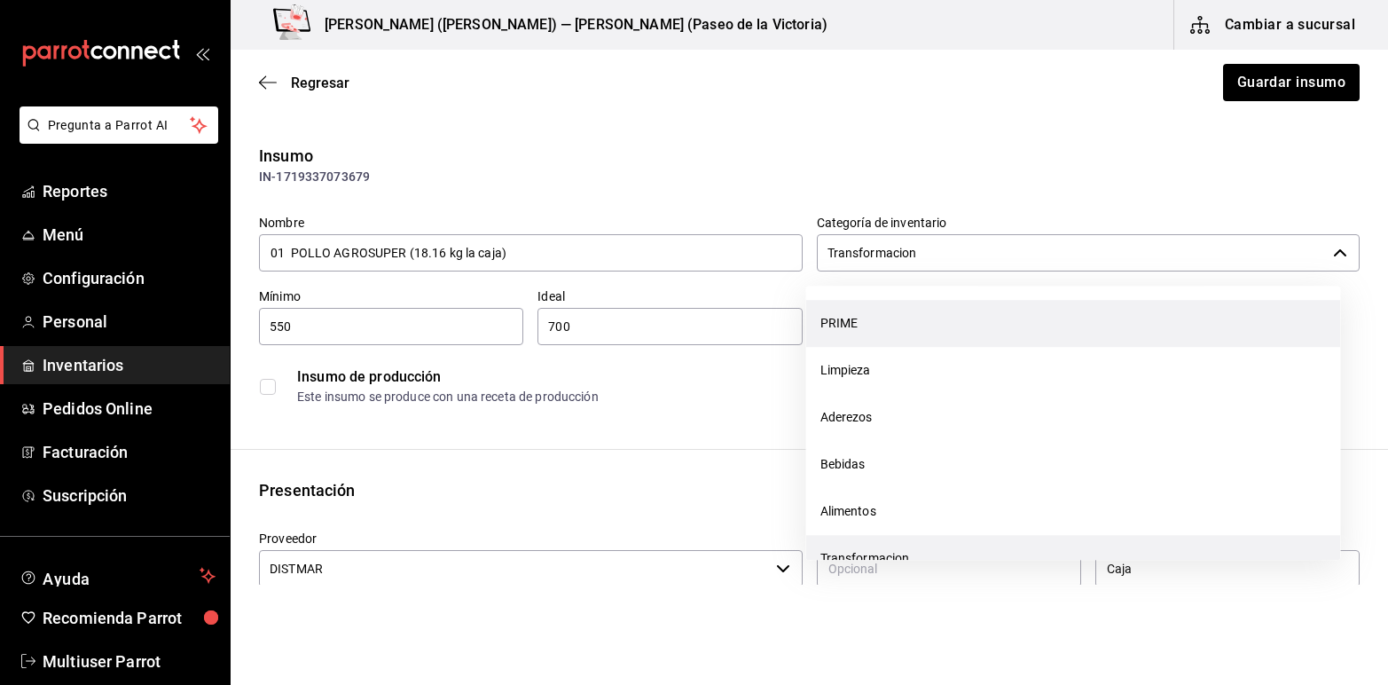
click at [865, 315] on li "PRIME" at bounding box center [1073, 323] width 535 height 47
type input "PRIME"
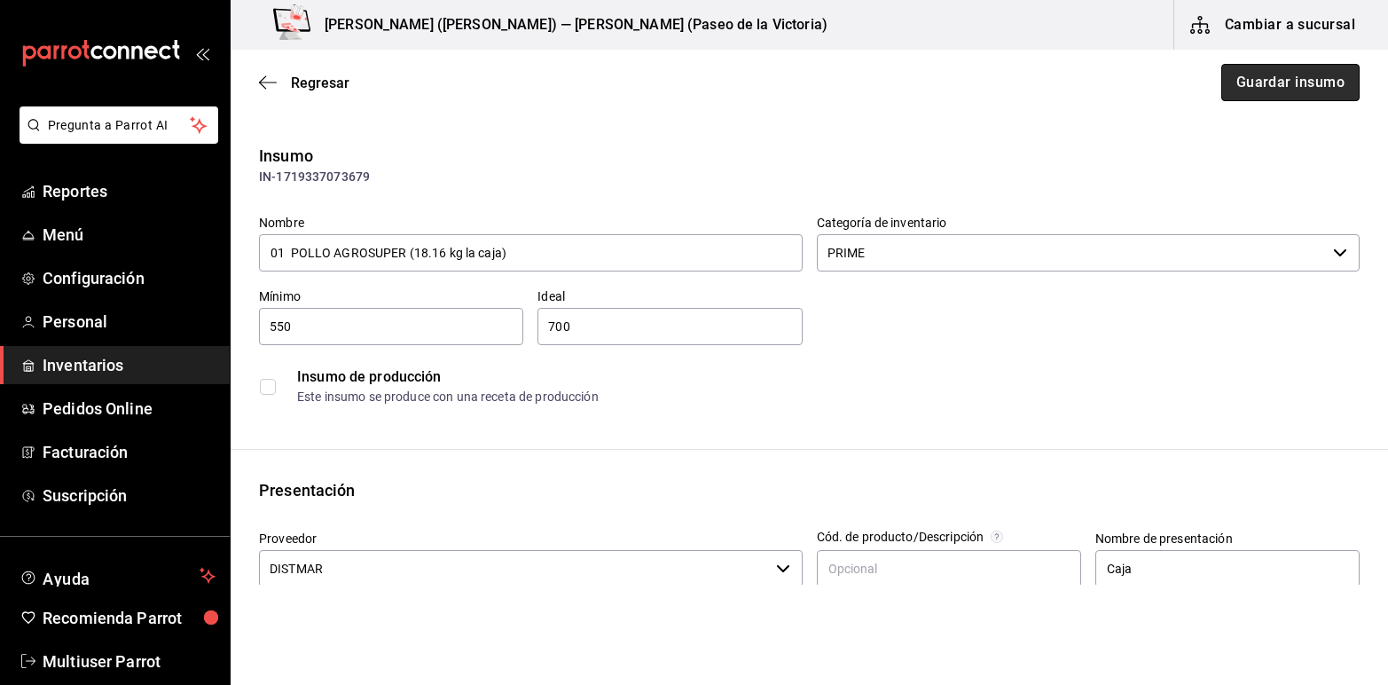
click at [1274, 89] on button "Guardar insumo" at bounding box center [1290, 82] width 138 height 37
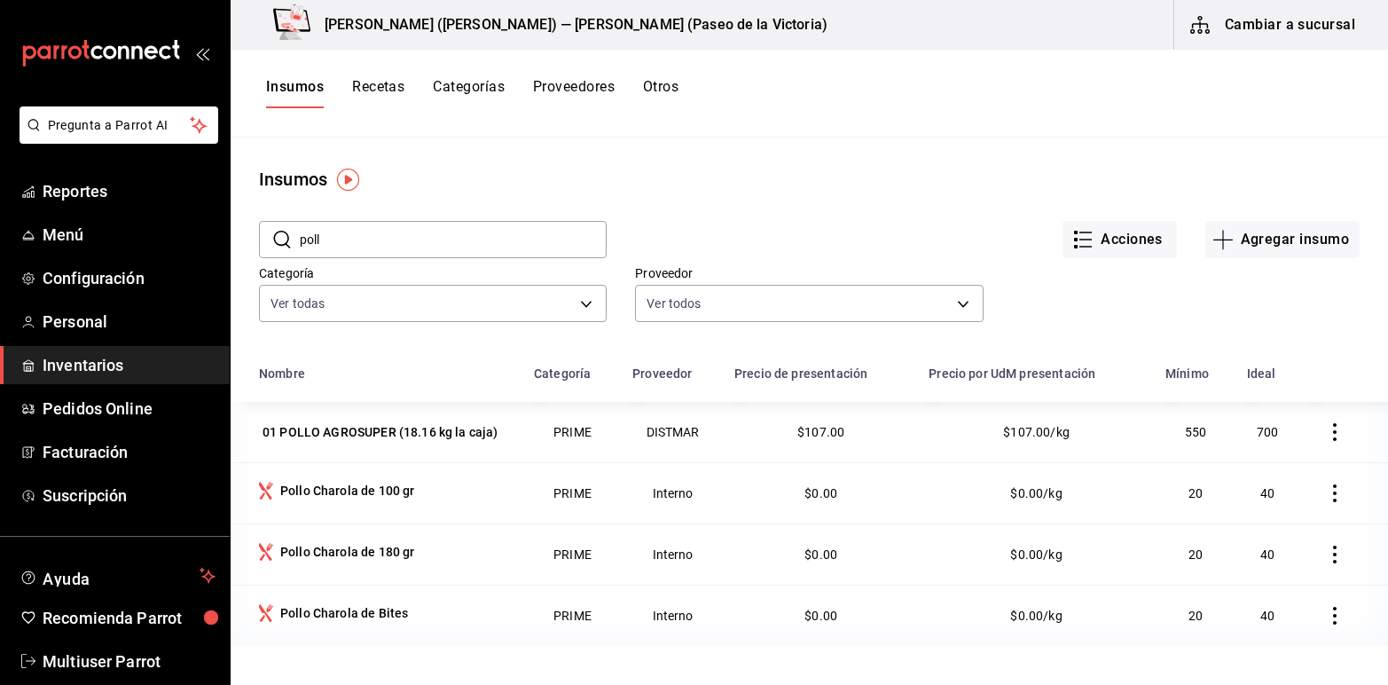
click at [340, 240] on input "poll" at bounding box center [453, 239] width 307 height 35
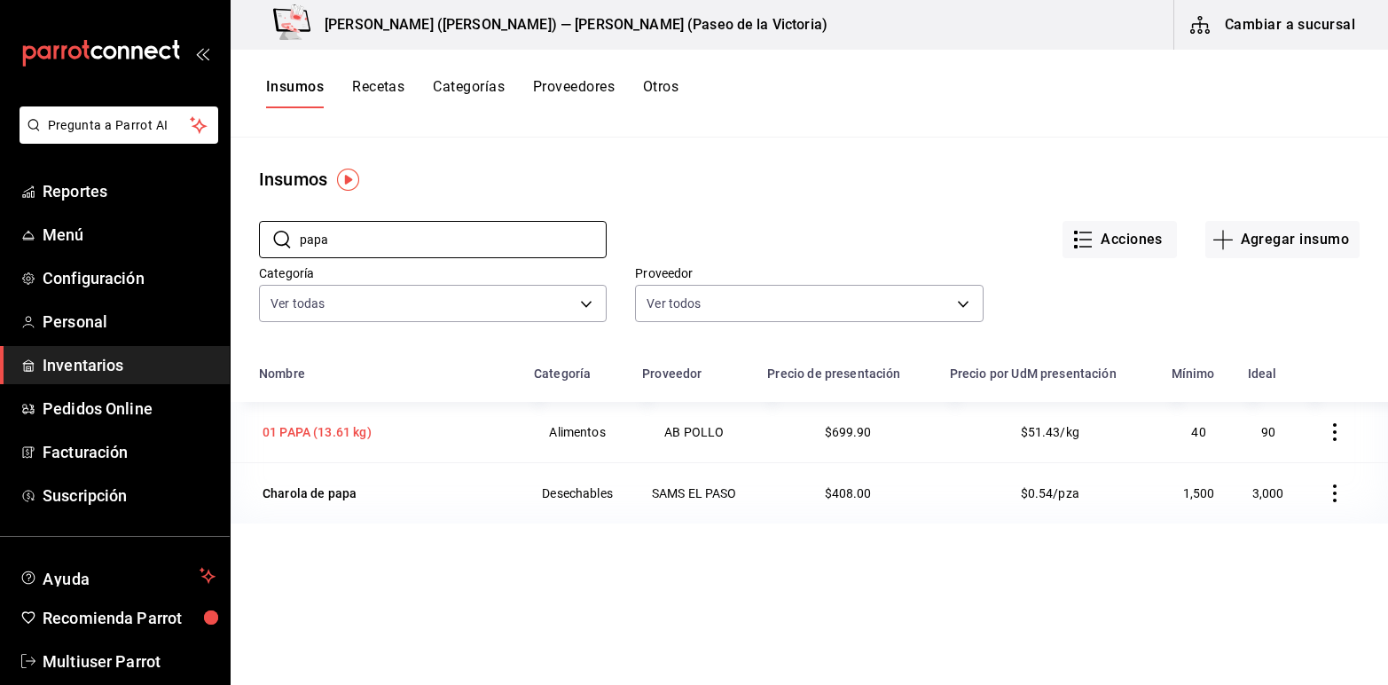
type input "papa"
click at [318, 437] on div "01 PAPA (13.61 kg)" at bounding box center [317, 432] width 109 height 18
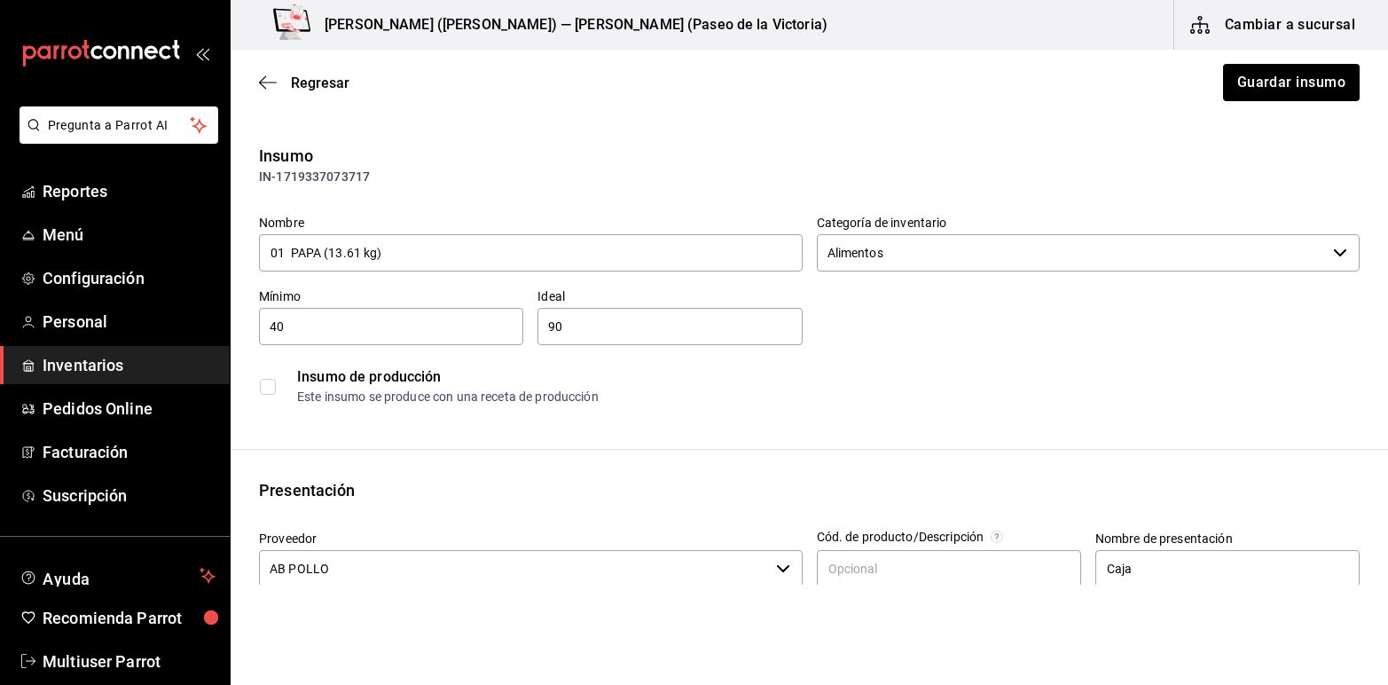
click at [1333, 255] on icon "button" at bounding box center [1340, 253] width 14 height 14
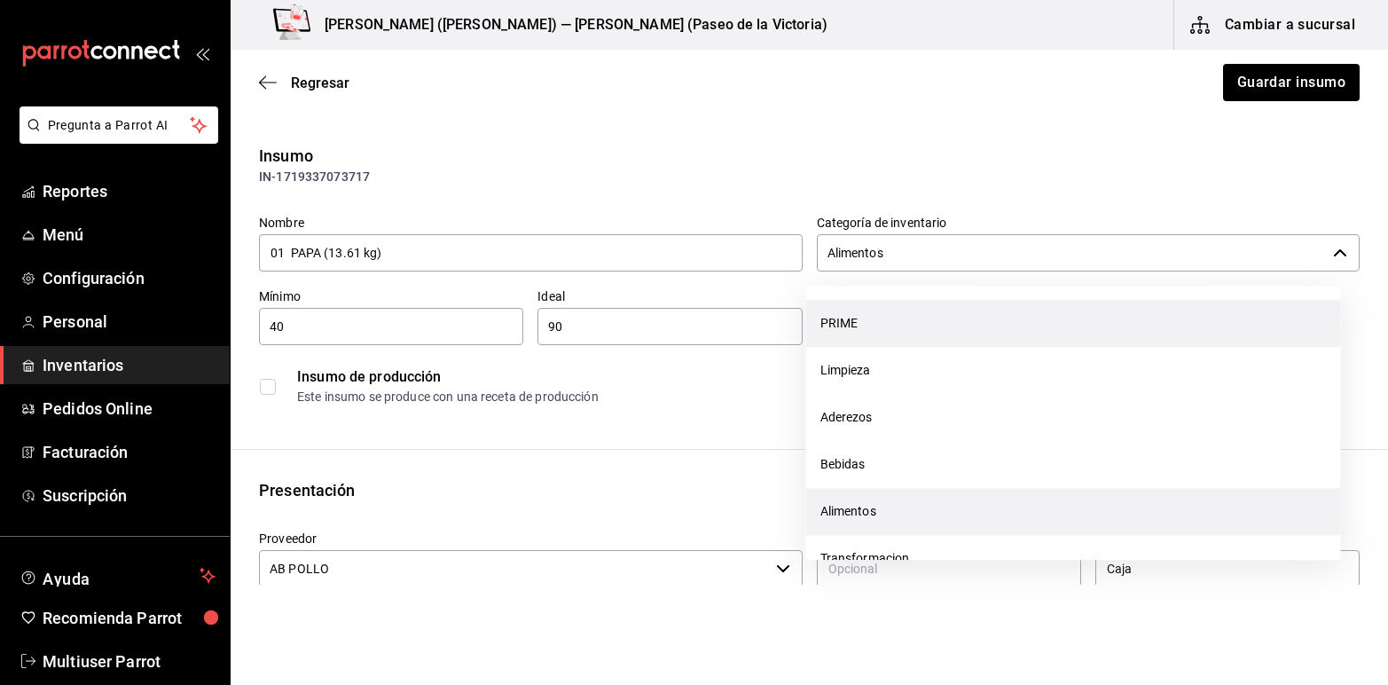
click at [863, 318] on li "PRIME" at bounding box center [1073, 323] width 535 height 47
type input "PRIME"
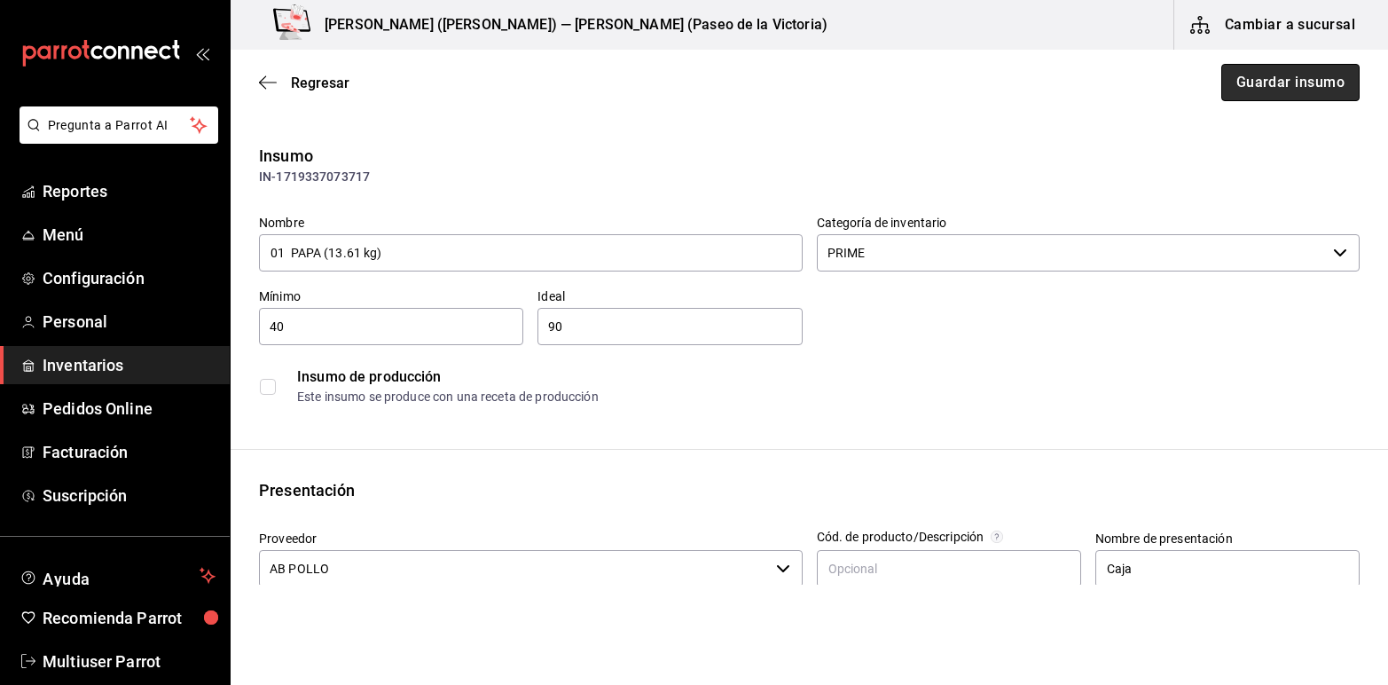
click at [1239, 87] on button "Guardar insumo" at bounding box center [1290, 82] width 138 height 37
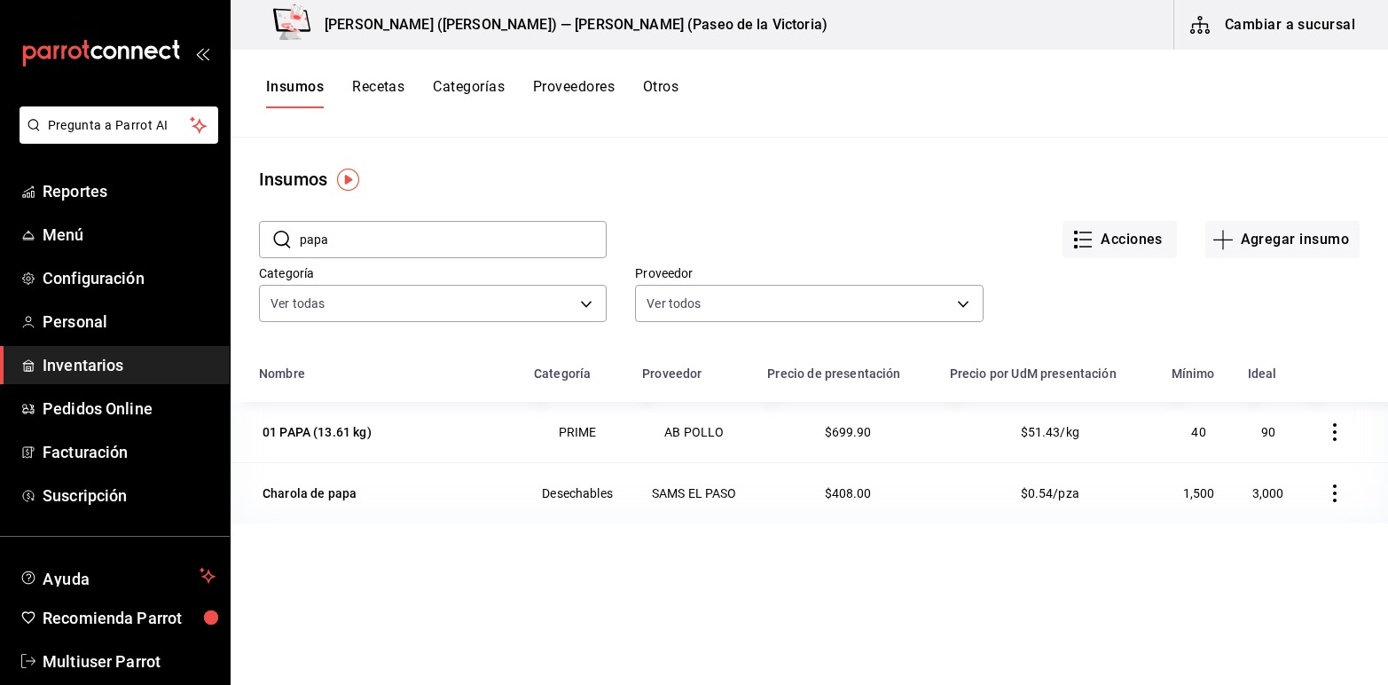
click at [382, 241] on input "papa" at bounding box center [453, 239] width 307 height 35
type input "p"
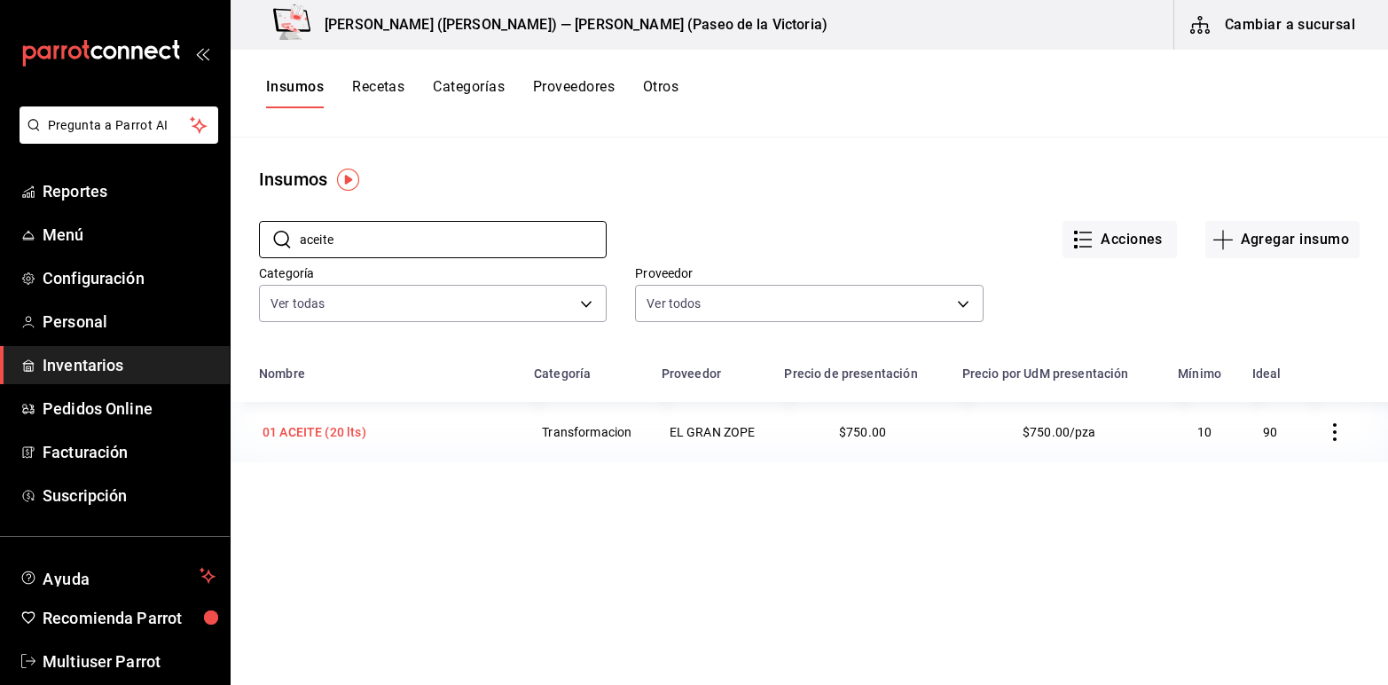
type input "aceite"
click at [352, 426] on div "01 ACEITE (20 lts)" at bounding box center [315, 432] width 104 height 18
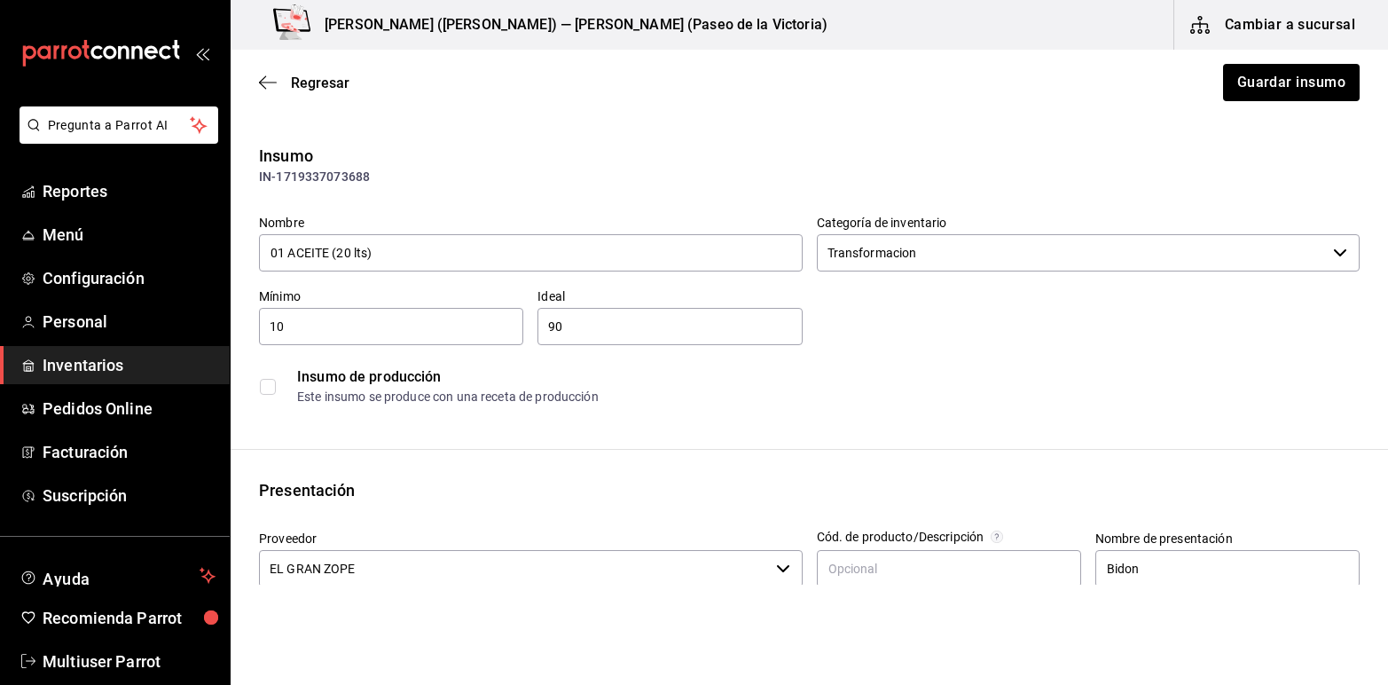
click at [1333, 250] on icon "button" at bounding box center [1340, 253] width 14 height 14
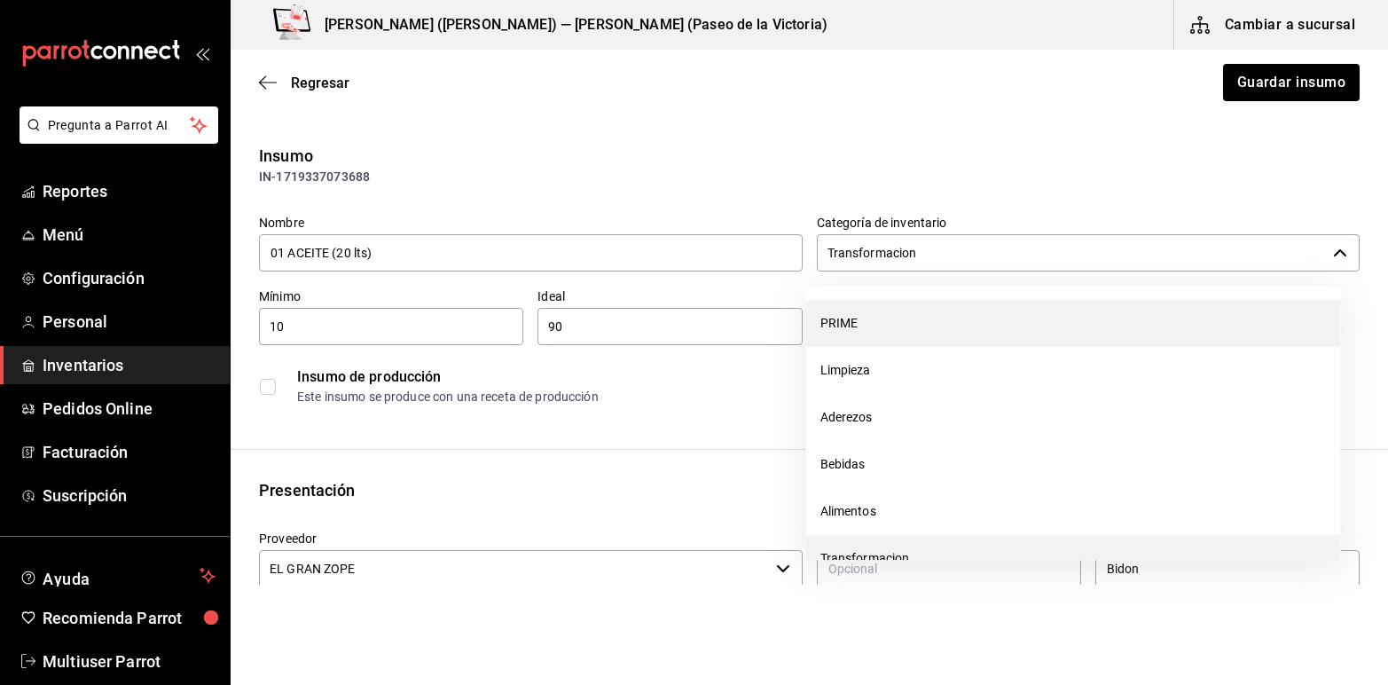
click at [893, 321] on li "PRIME" at bounding box center [1073, 323] width 535 height 47
type input "PRIME"
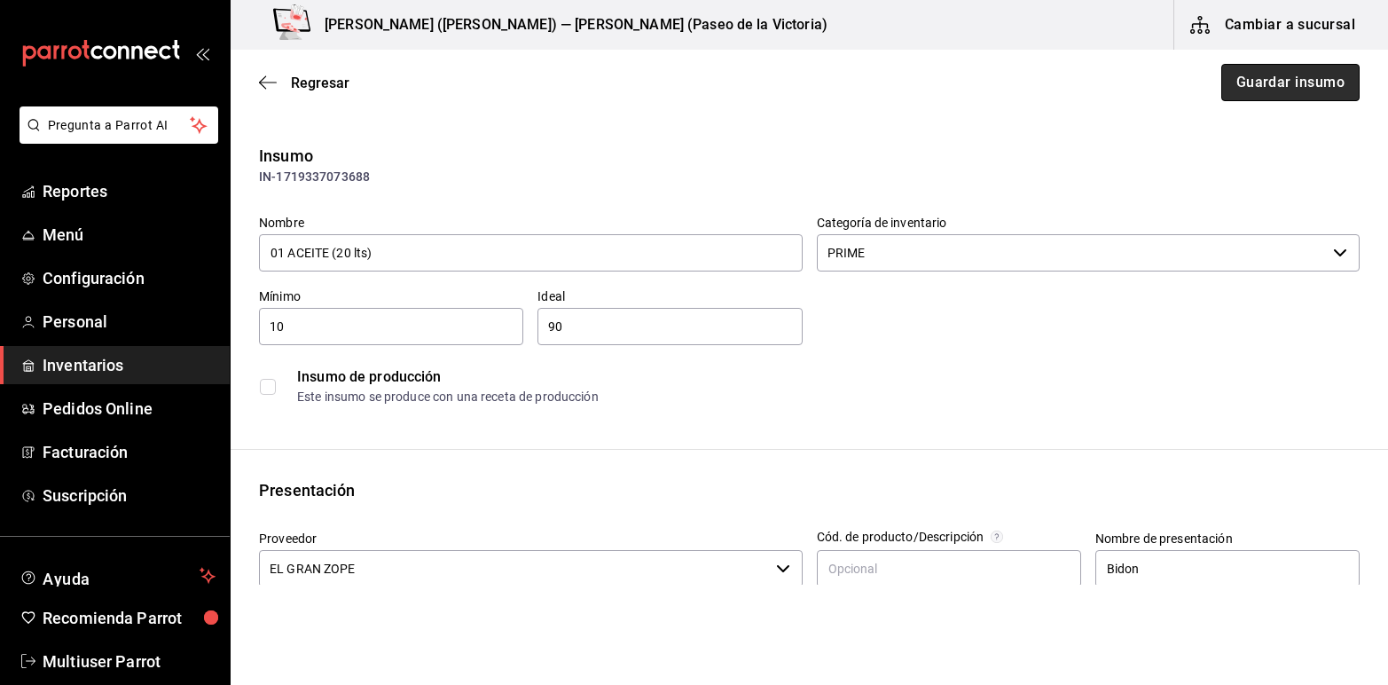
click at [1292, 69] on button "Guardar insumo" at bounding box center [1290, 82] width 138 height 37
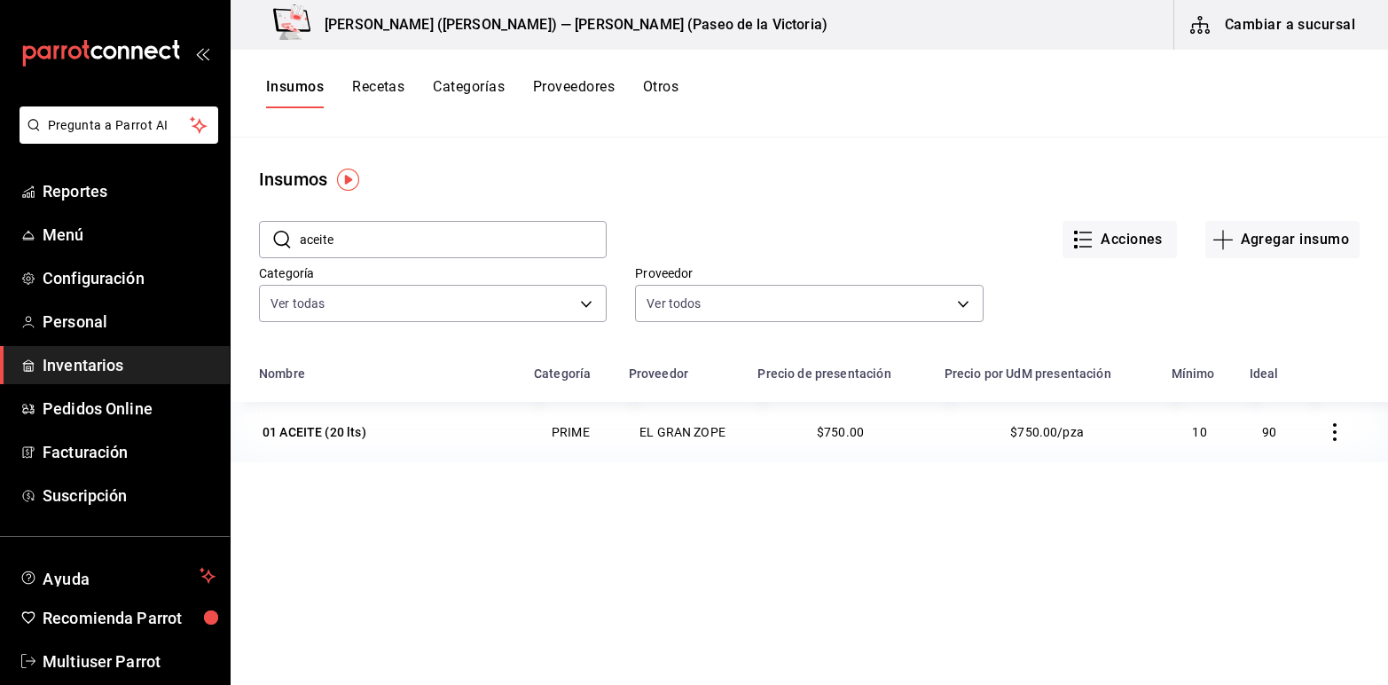
click at [393, 240] on input "aceite" at bounding box center [453, 239] width 307 height 35
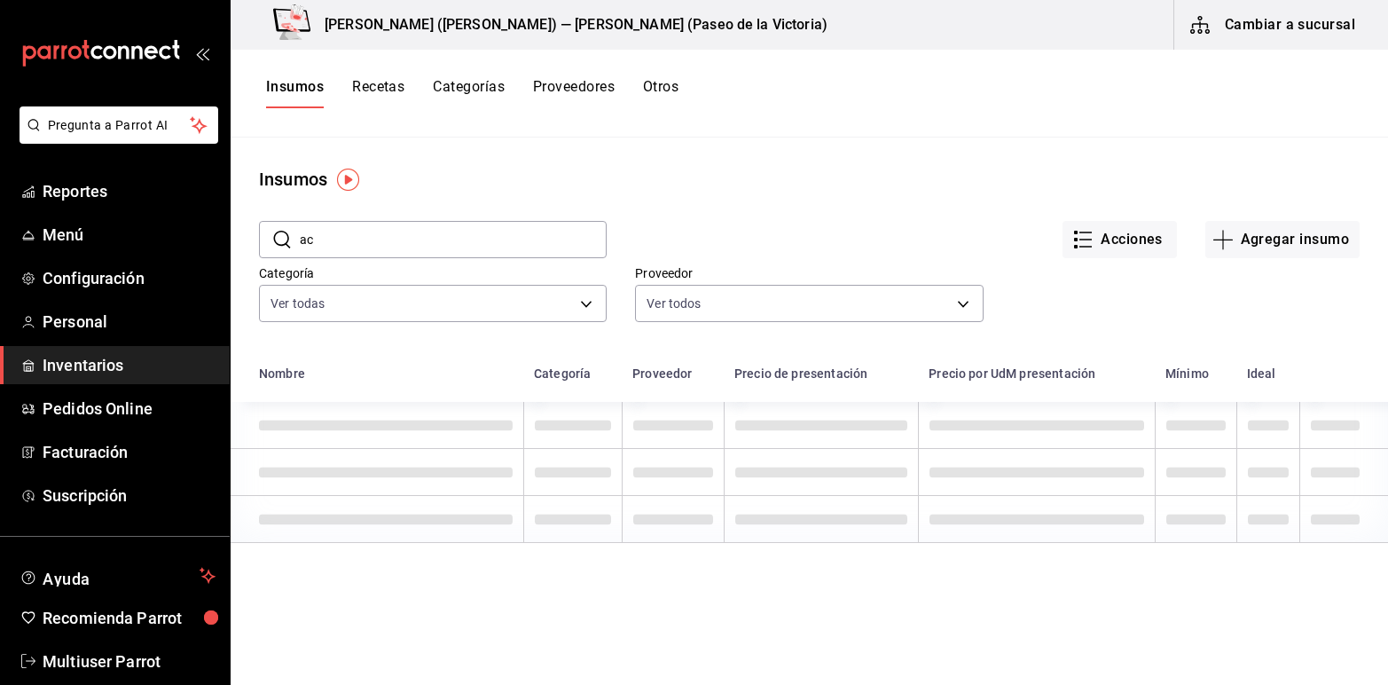
type input "a"
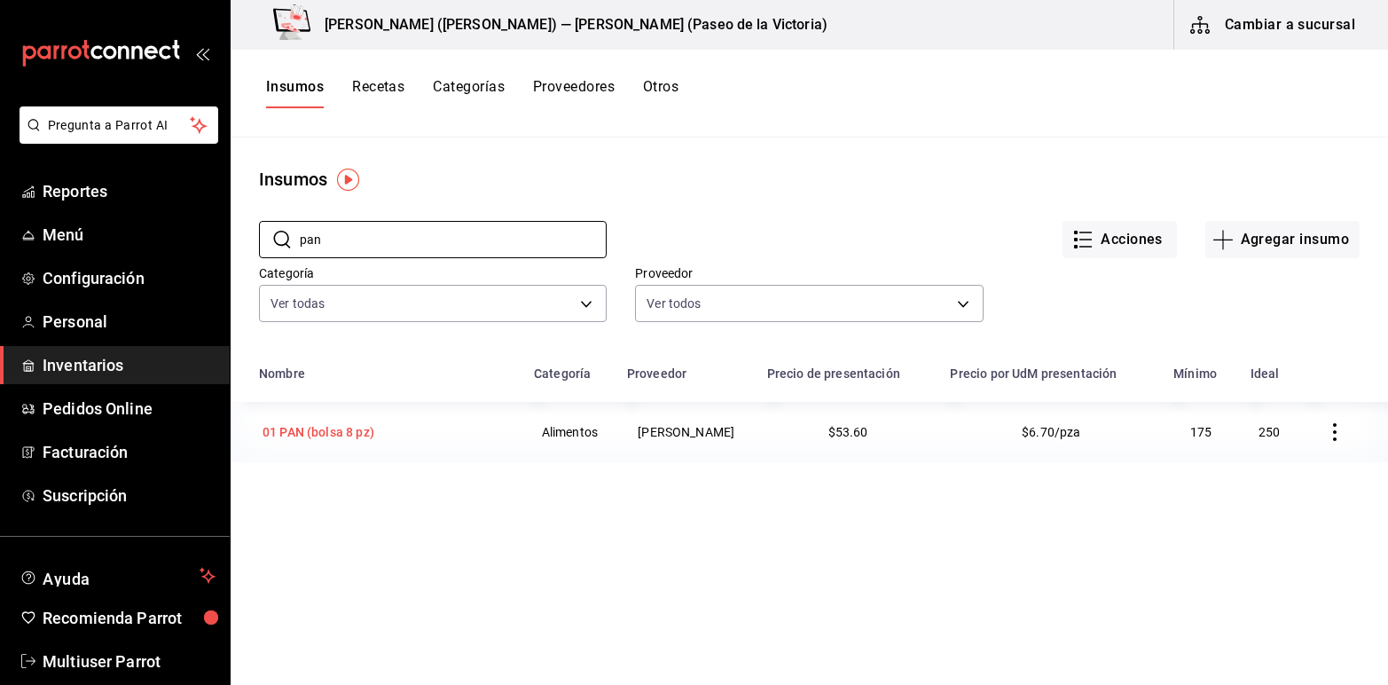
type input "pan"
click at [347, 428] on div "01 PAN (bolsa 8 pz)" at bounding box center [319, 432] width 112 height 18
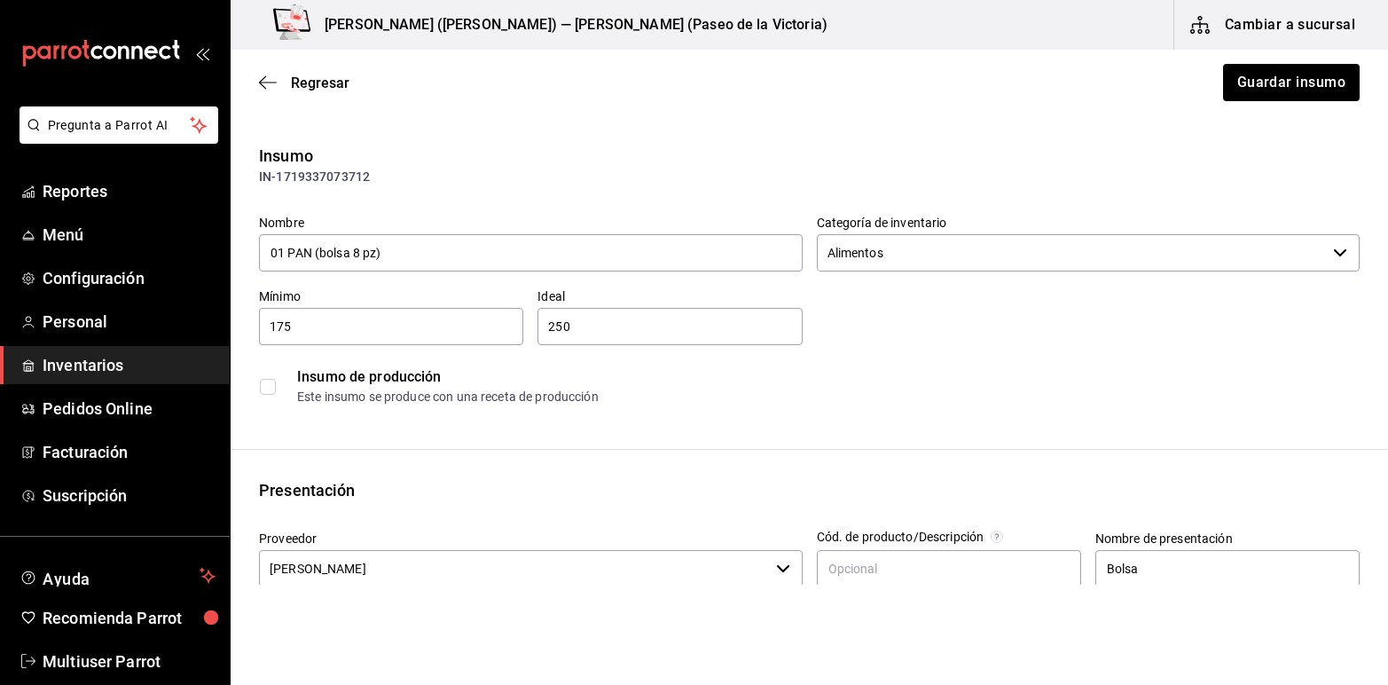
click at [1333, 258] on icon "button" at bounding box center [1340, 253] width 14 height 14
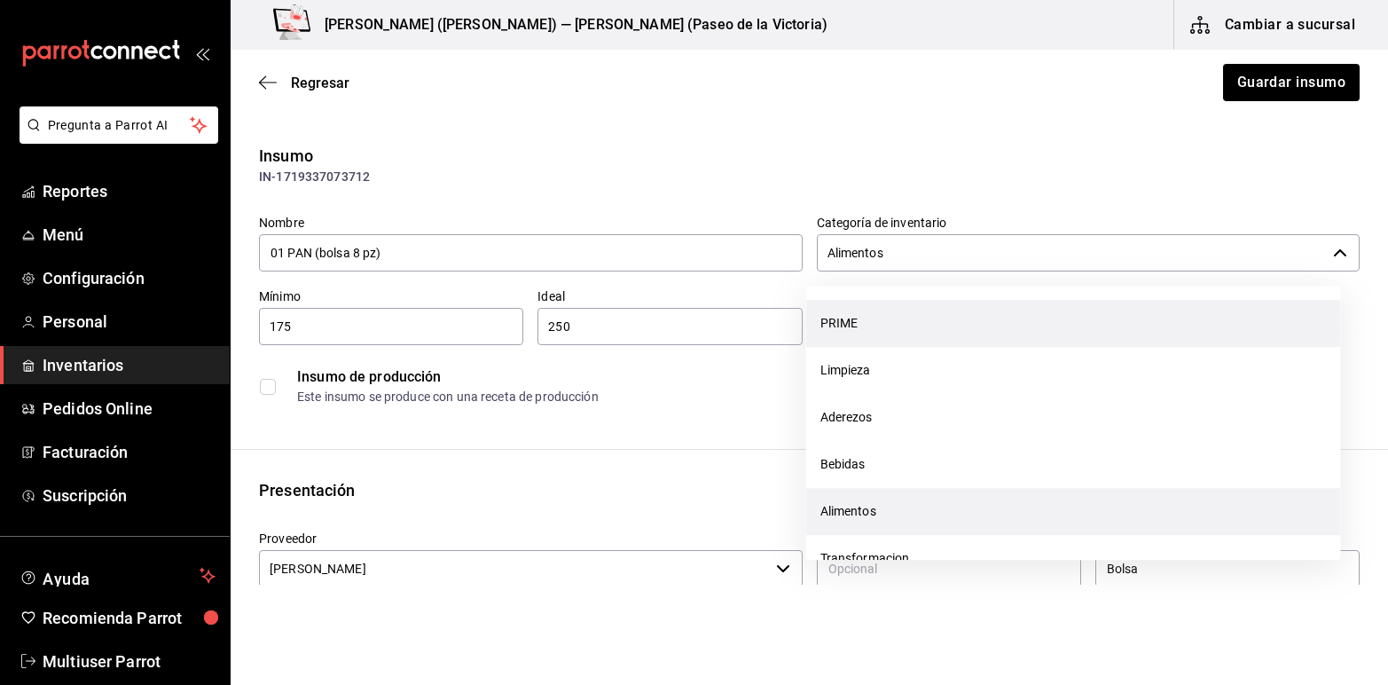
click at [870, 326] on li "PRIME" at bounding box center [1073, 323] width 535 height 47
type input "PRIME"
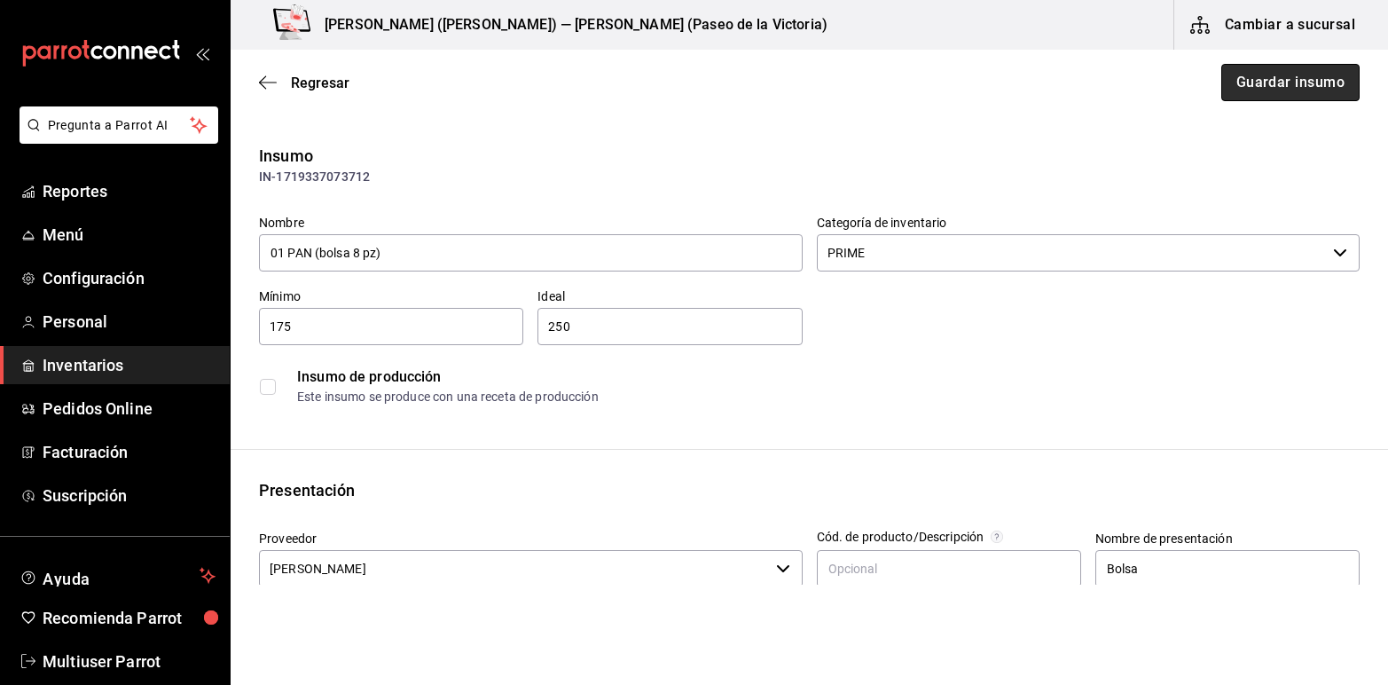
click at [1302, 86] on button "Guardar insumo" at bounding box center [1290, 82] width 138 height 37
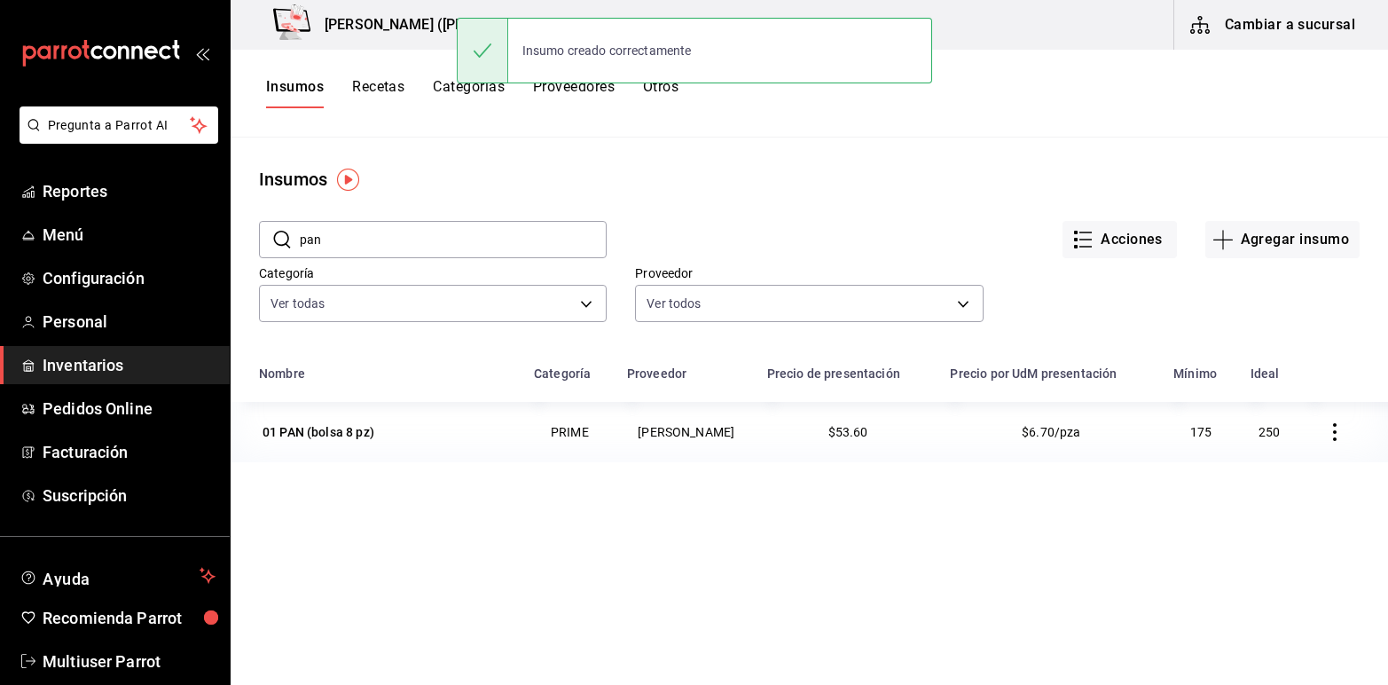
click at [406, 239] on input "pan" at bounding box center [453, 239] width 307 height 35
type input "p"
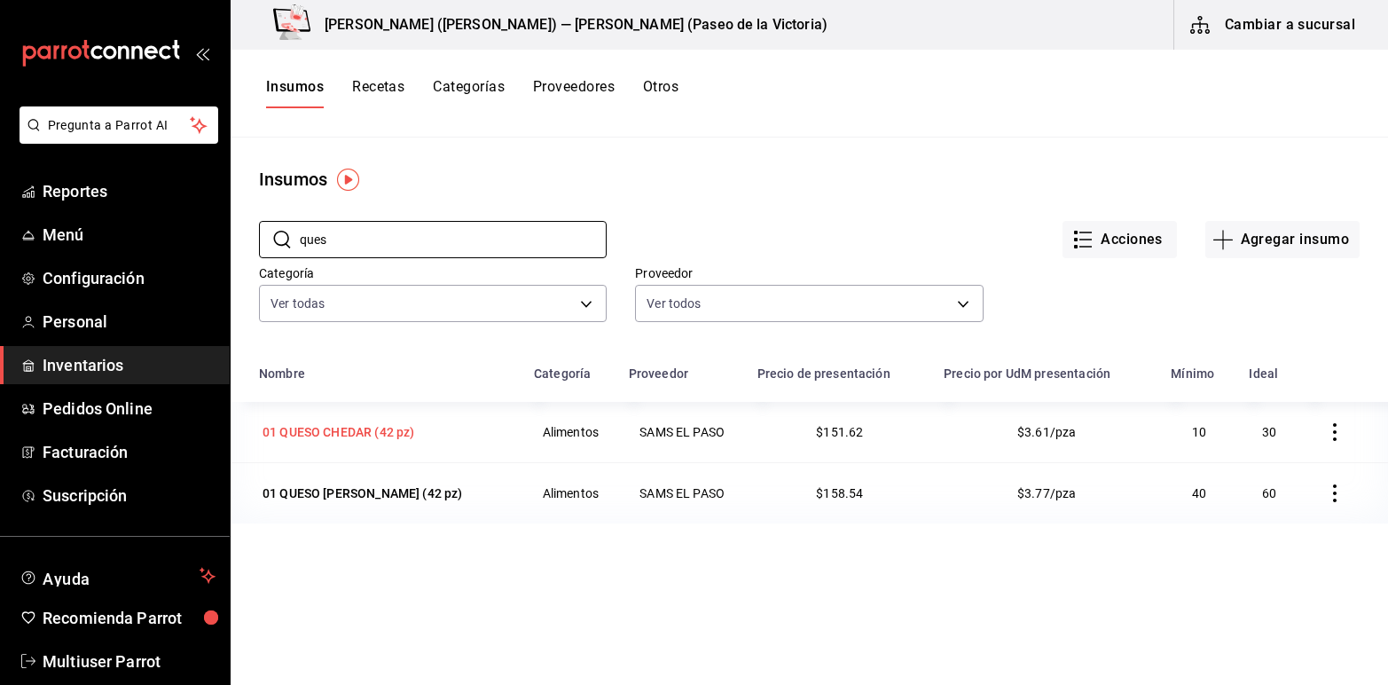
type input "ques"
click at [365, 431] on div "01 QUESO CHEDAR (42 pz)" at bounding box center [339, 432] width 152 height 18
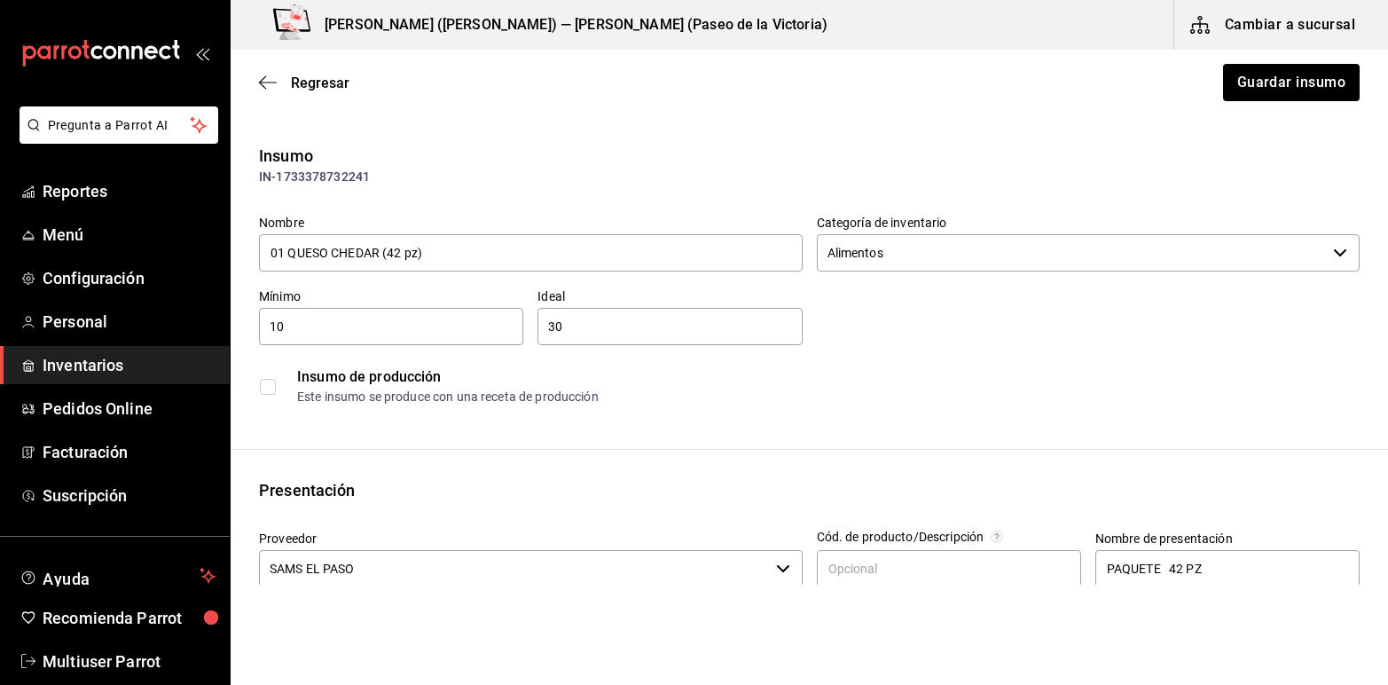
click at [1333, 246] on span "button" at bounding box center [1340, 253] width 14 height 14
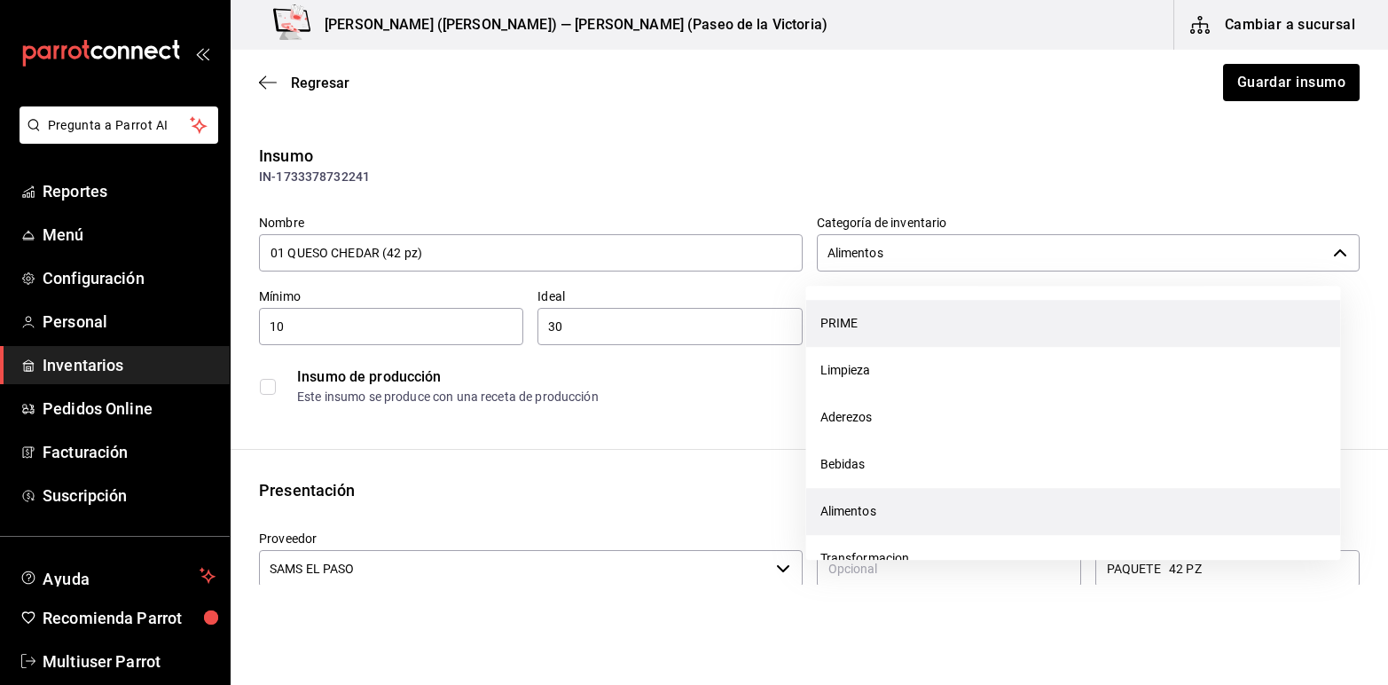
click at [909, 317] on li "PRIME" at bounding box center [1073, 323] width 535 height 47
type input "PRIME"
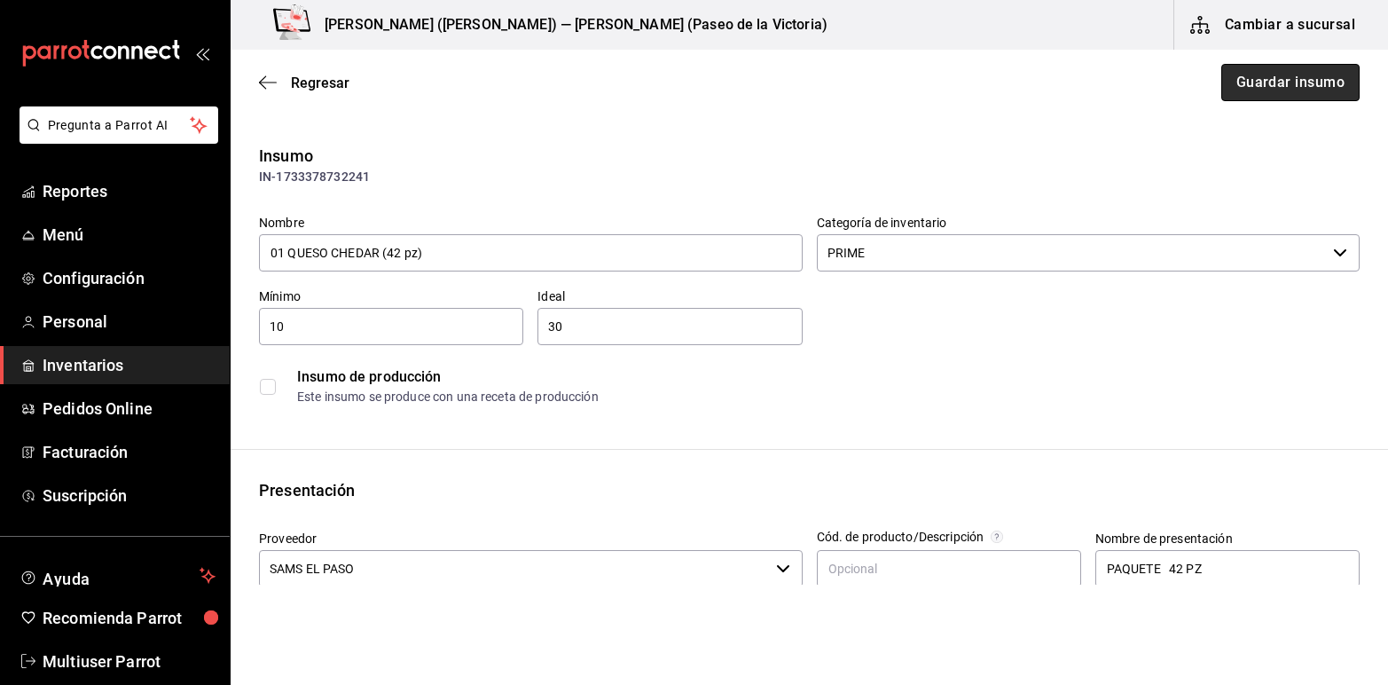
click at [1269, 76] on button "Guardar insumo" at bounding box center [1290, 82] width 138 height 37
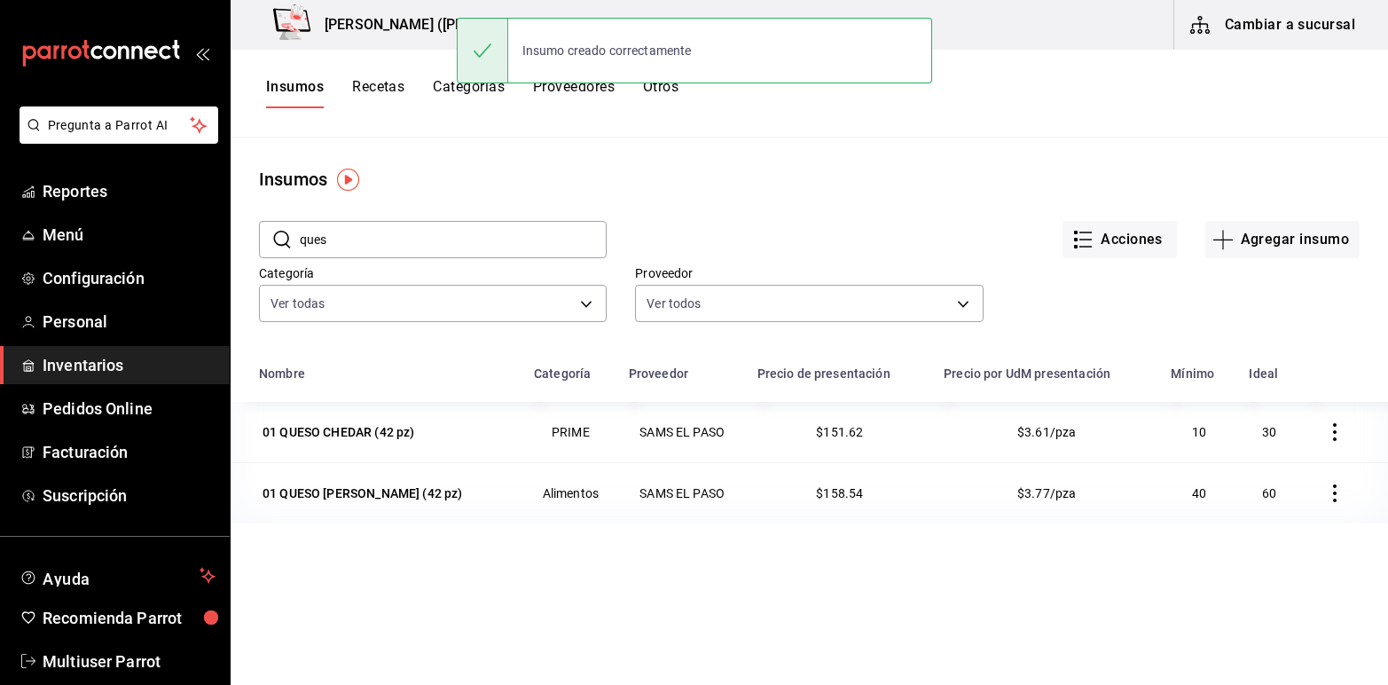
click at [375, 235] on input "ques" at bounding box center [453, 239] width 307 height 35
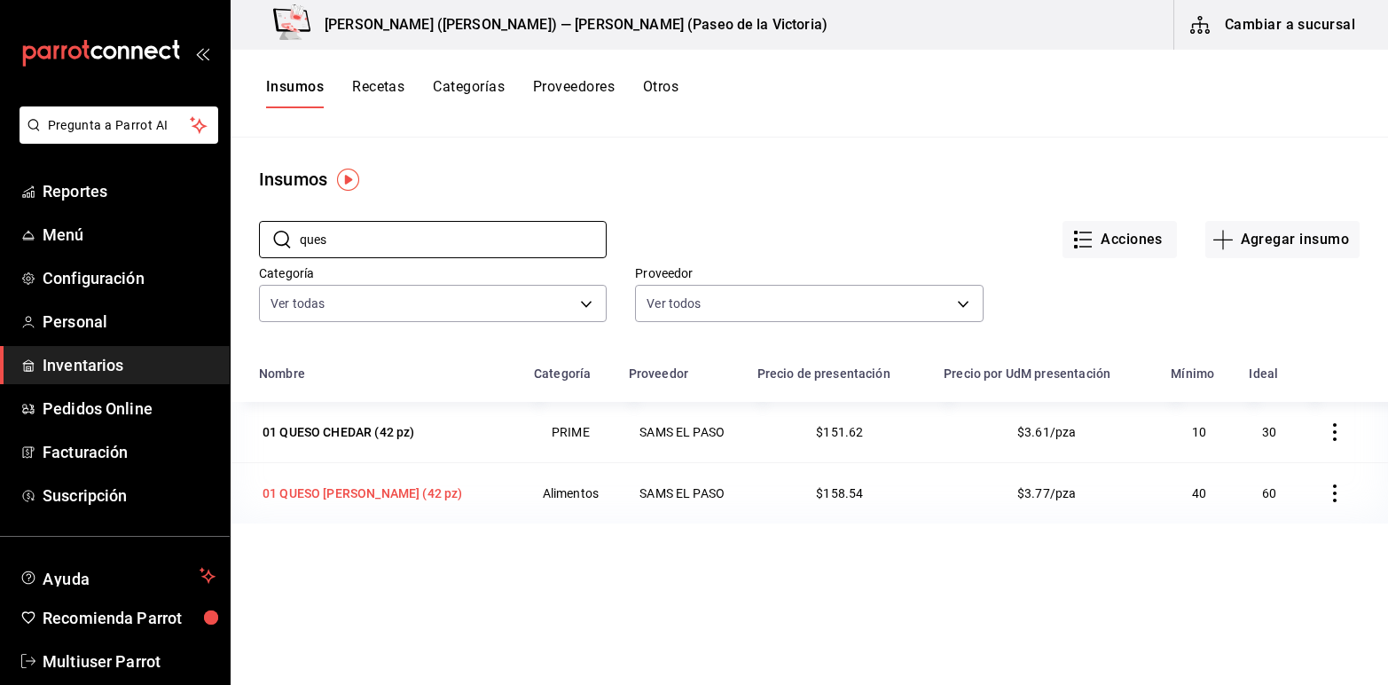
click at [380, 489] on div "01 QUESO PEPPER JACK (42 pz)" at bounding box center [363, 493] width 200 height 18
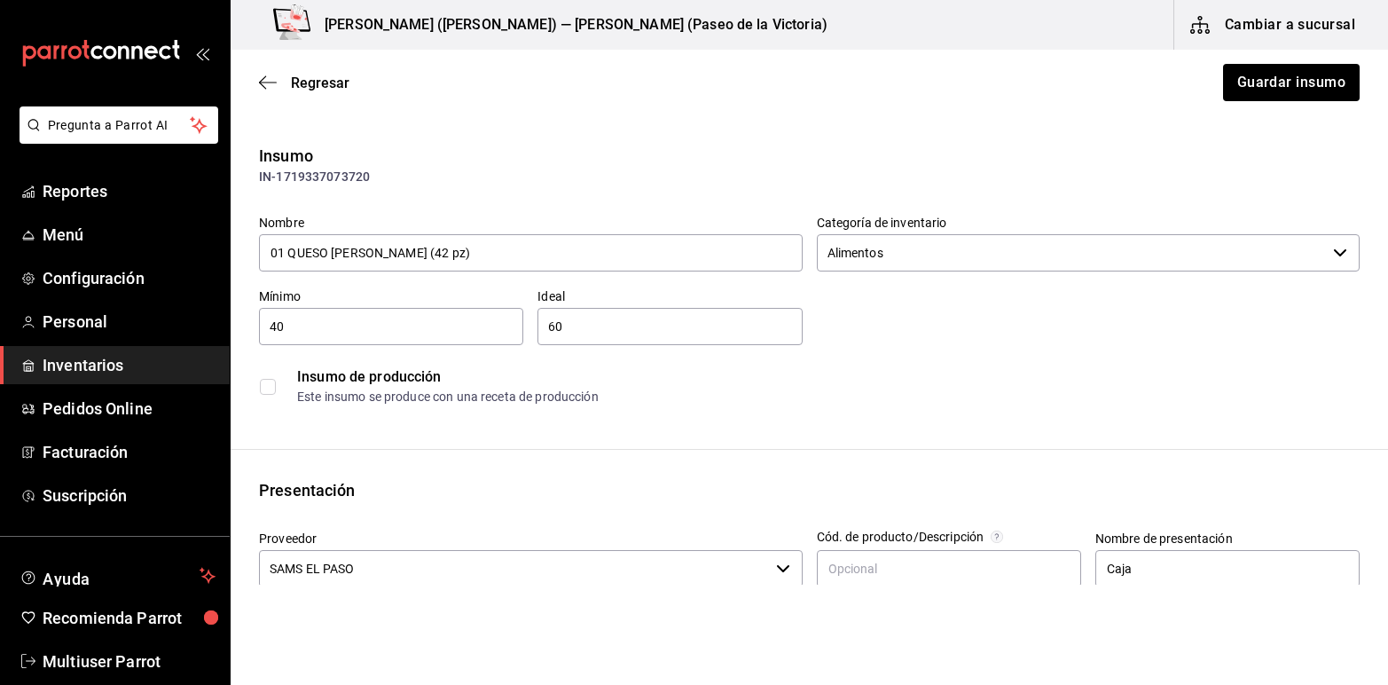
click at [1333, 249] on icon "button" at bounding box center [1340, 253] width 14 height 14
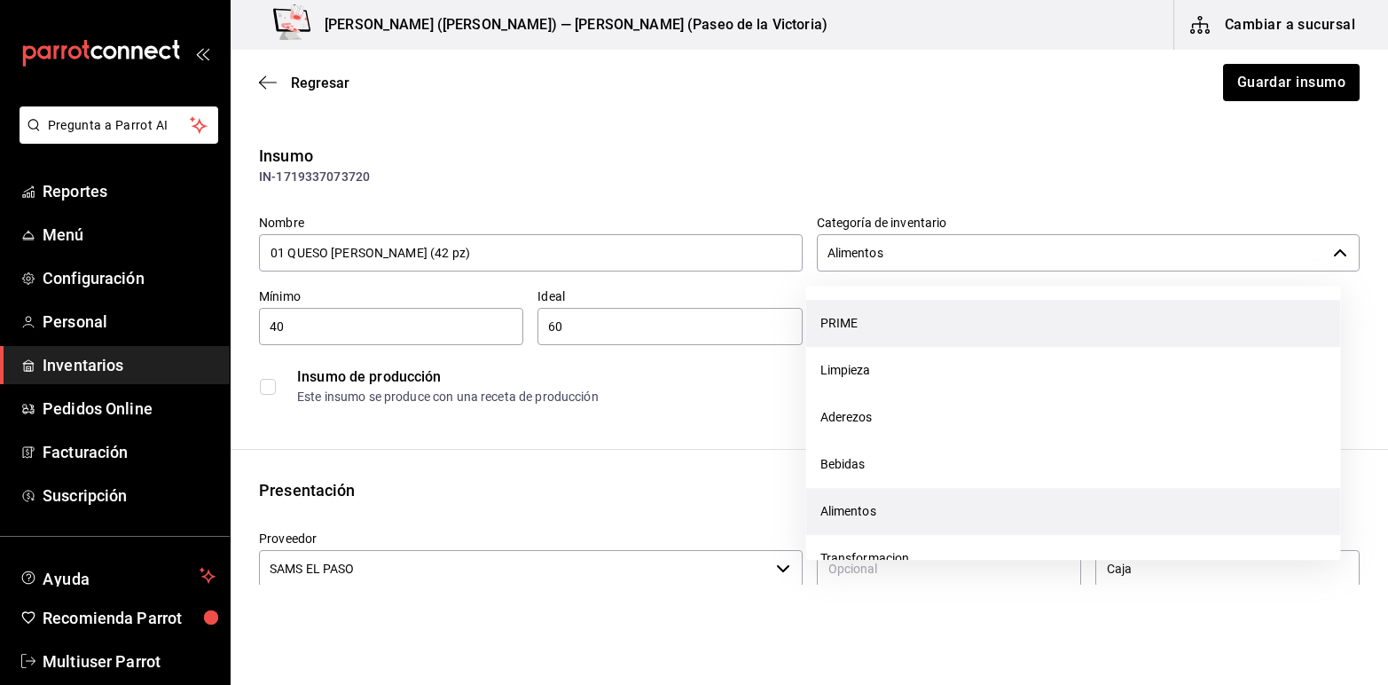
click at [830, 315] on li "PRIME" at bounding box center [1073, 323] width 535 height 47
type input "PRIME"
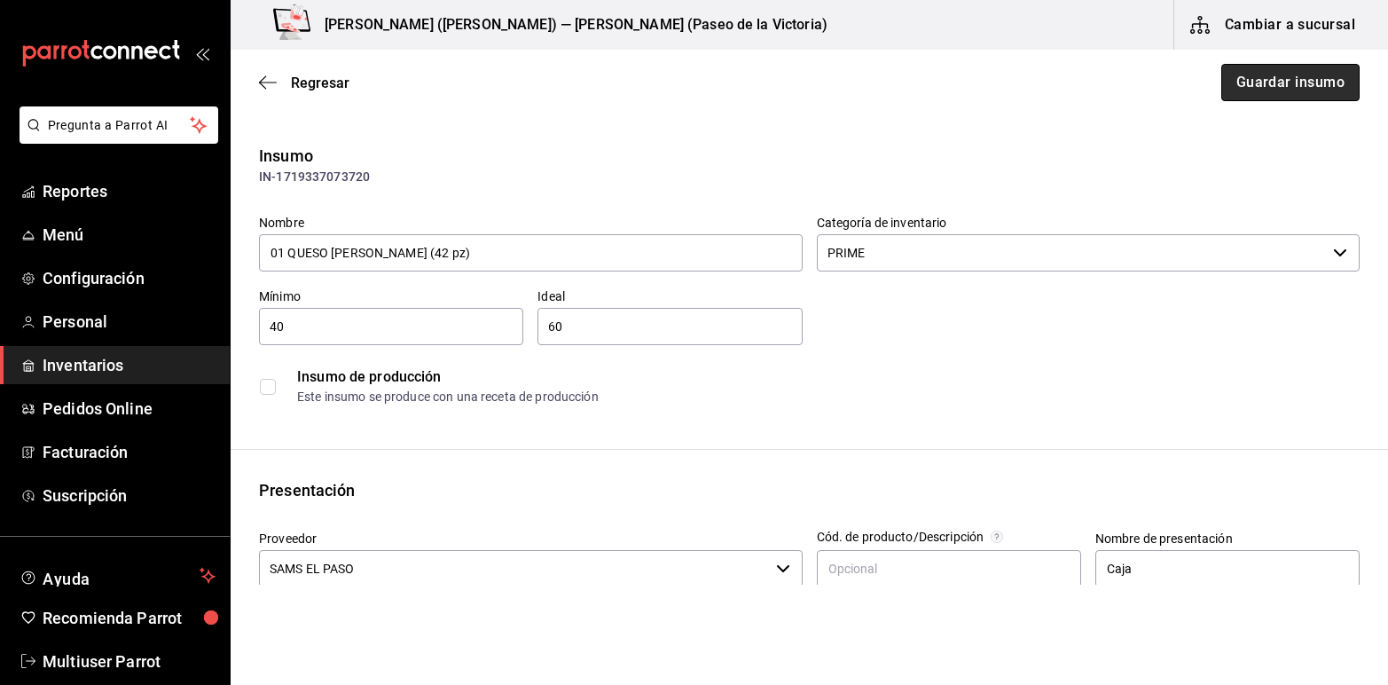
click at [1265, 71] on button "Guardar insumo" at bounding box center [1290, 82] width 138 height 37
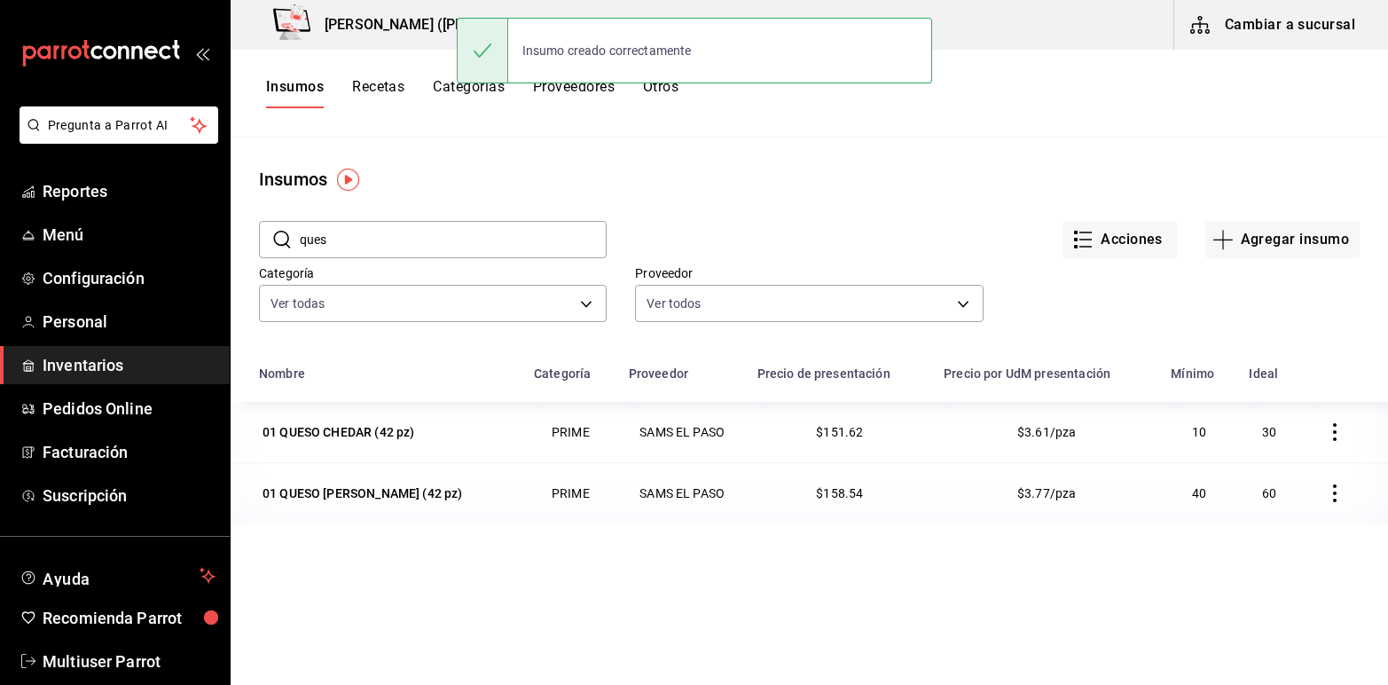
click at [312, 89] on button "Insumos" at bounding box center [295, 93] width 58 height 30
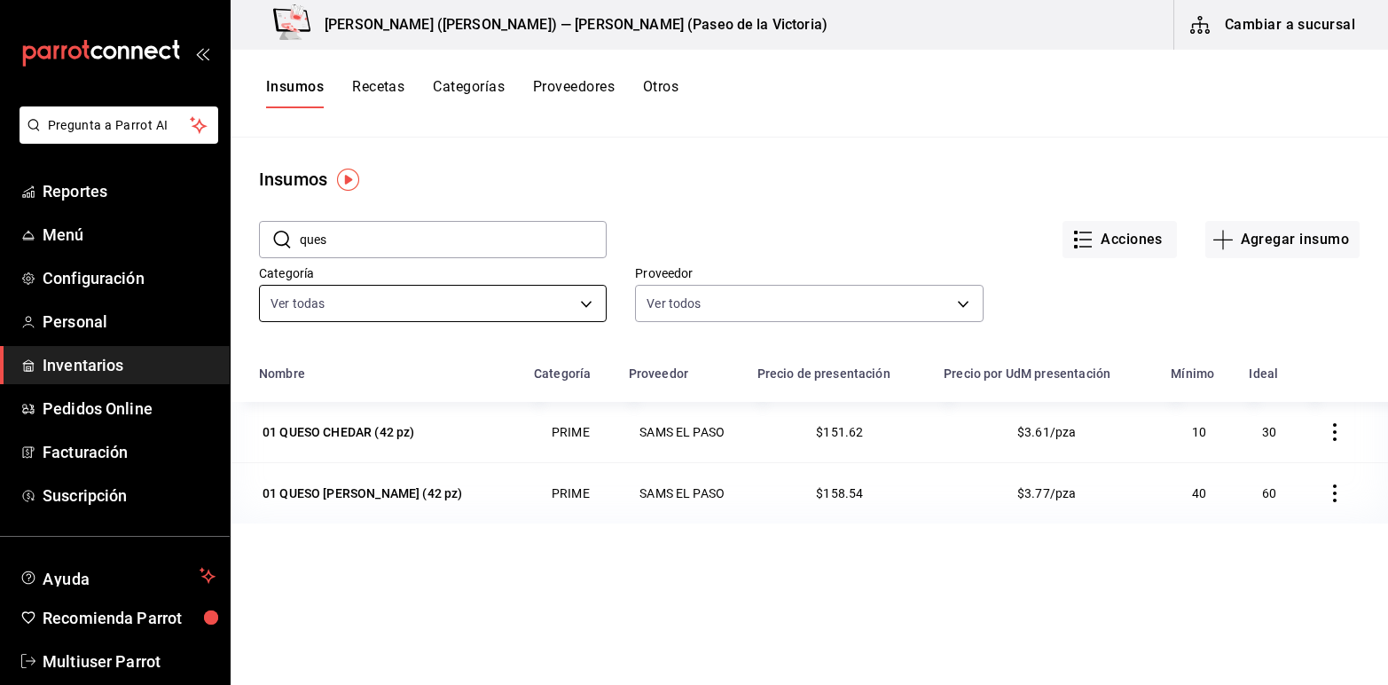
click at [584, 303] on body "Pregunta a Parrot AI Reportes Menú Configuración Personal Inventarios Pedidos O…" at bounding box center [694, 336] width 1388 height 672
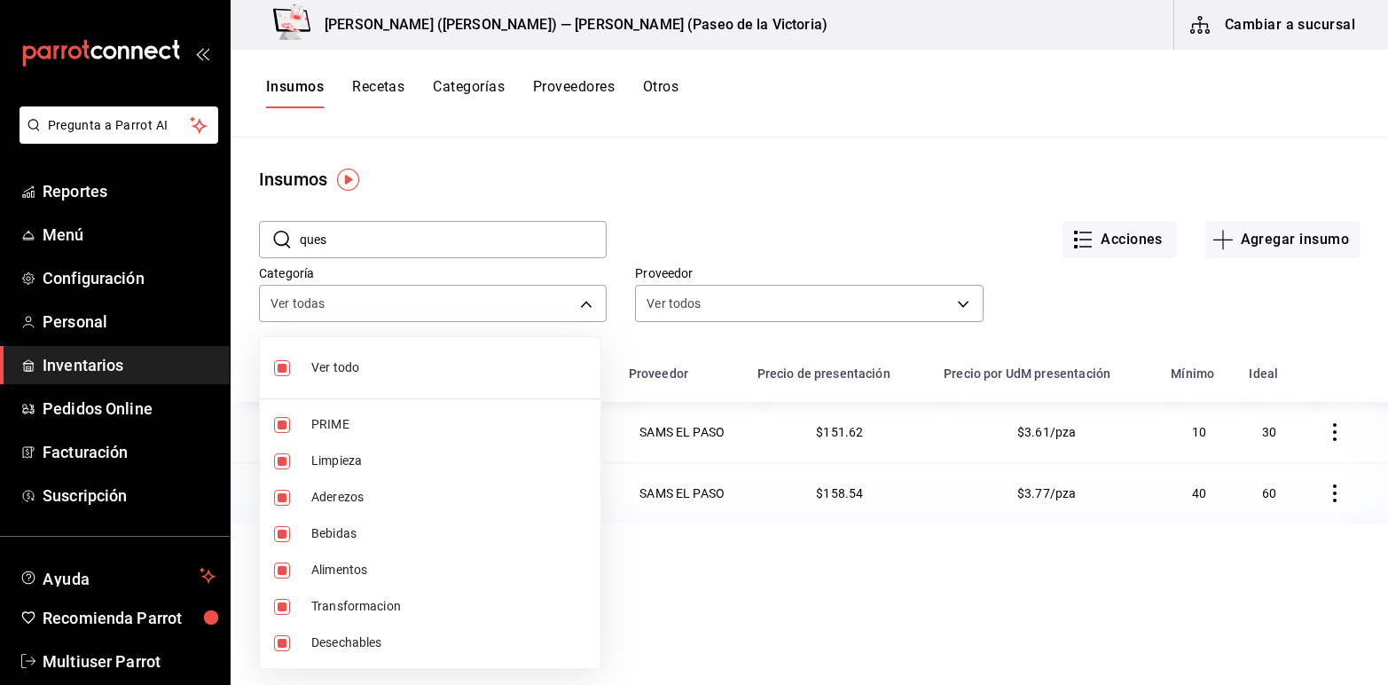
click at [281, 364] on input "checkbox" at bounding box center [282, 368] width 16 height 16
checkbox input "false"
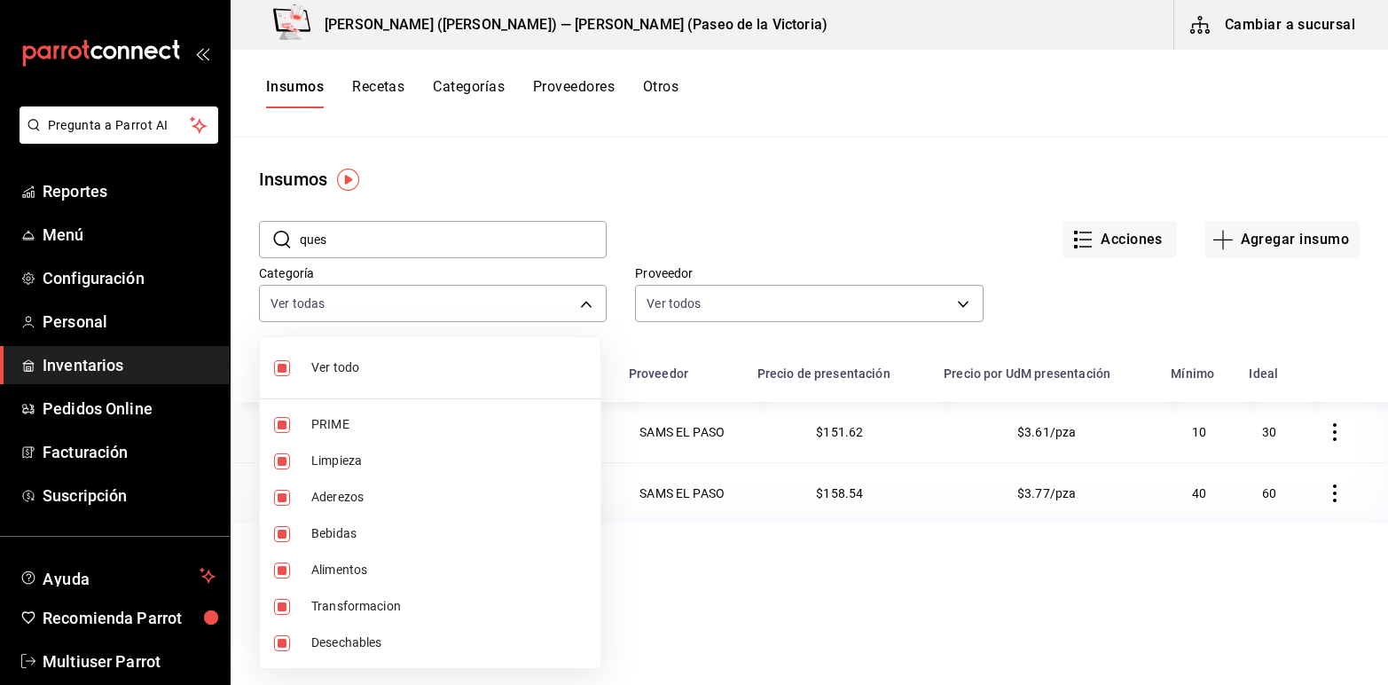
checkbox input "false"
click at [272, 421] on li "PRIME" at bounding box center [430, 424] width 341 height 36
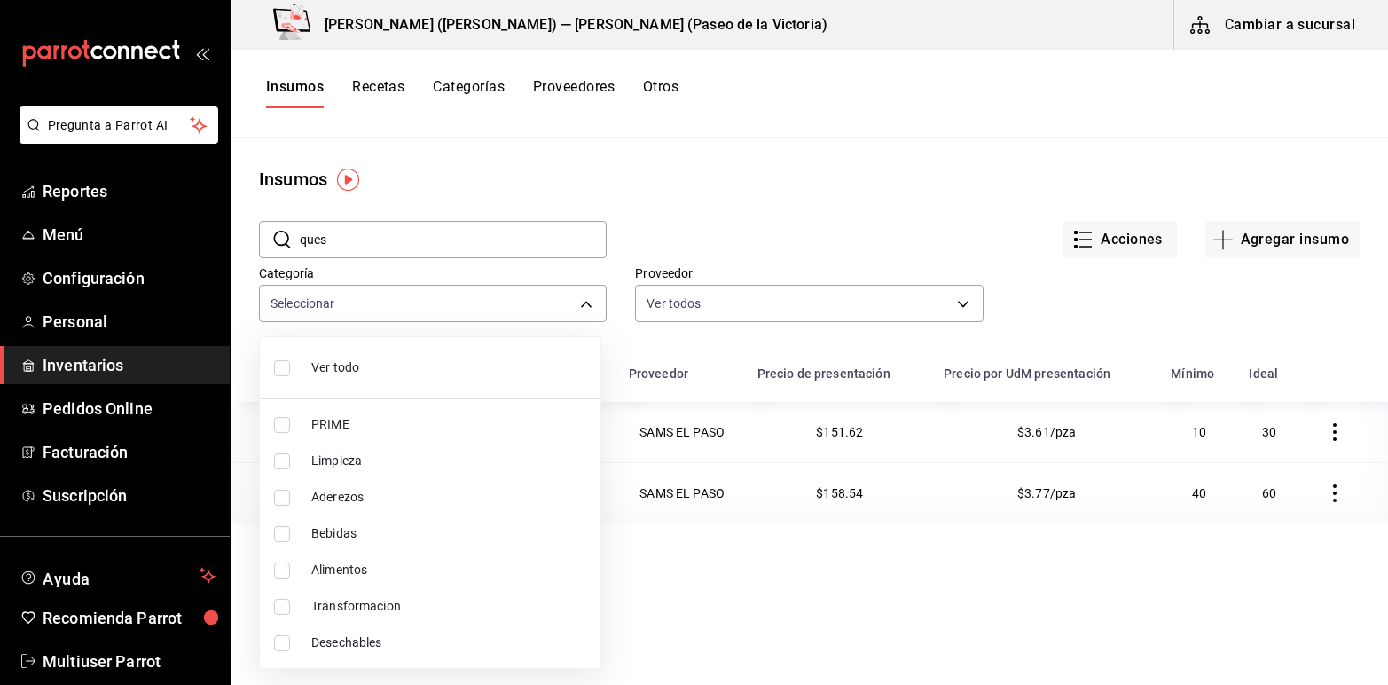
type input "a7ec1a36-c617-4141-9275-7dfcf91f0753"
checkbox input "true"
click at [827, 211] on div at bounding box center [694, 342] width 1388 height 685
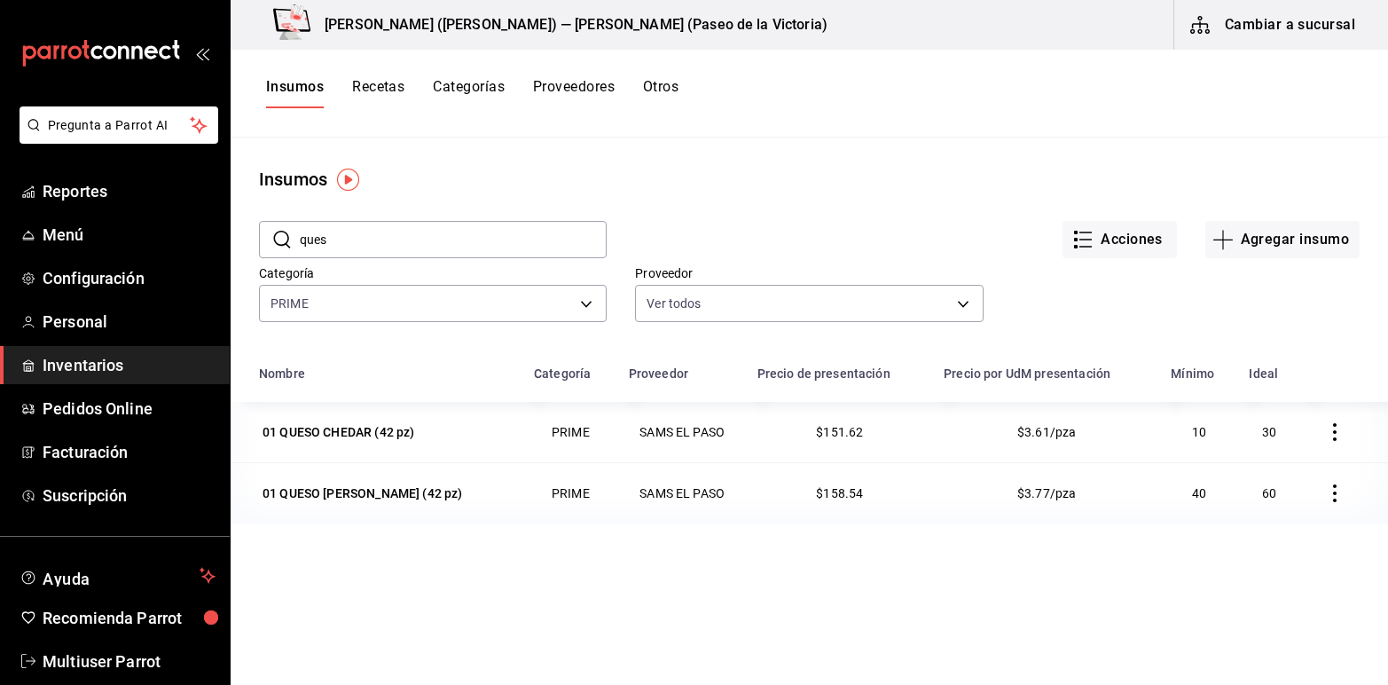
click at [427, 238] on input "ques" at bounding box center [453, 239] width 307 height 35
type input "q"
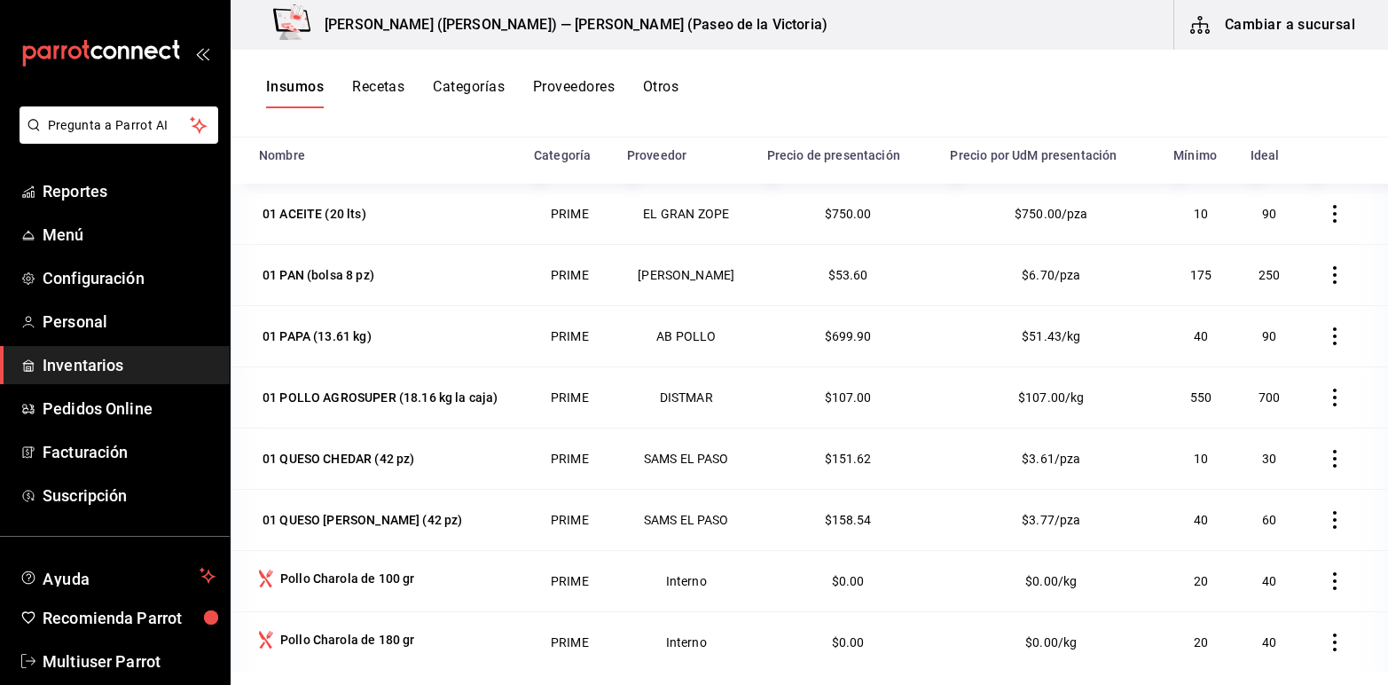
click at [303, 85] on button "Insumos" at bounding box center [295, 93] width 58 height 30
drag, startPoint x: 303, startPoint y: 85, endPoint x: 990, endPoint y: 89, distance: 686.5
click at [990, 89] on div "Insumos Recetas Categorías Proveedores Otros" at bounding box center [809, 93] width 1157 height 30
click at [286, 78] on button "Insumos" at bounding box center [295, 93] width 58 height 30
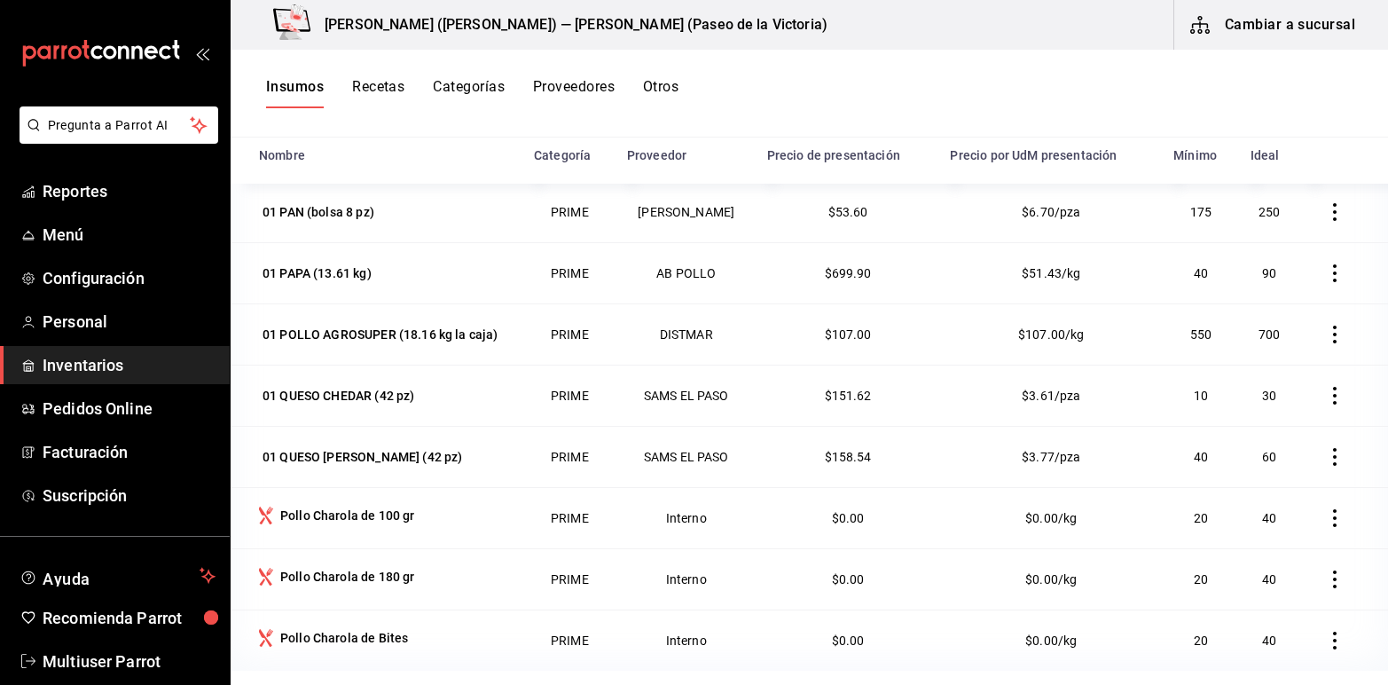
scroll to position [71, 0]
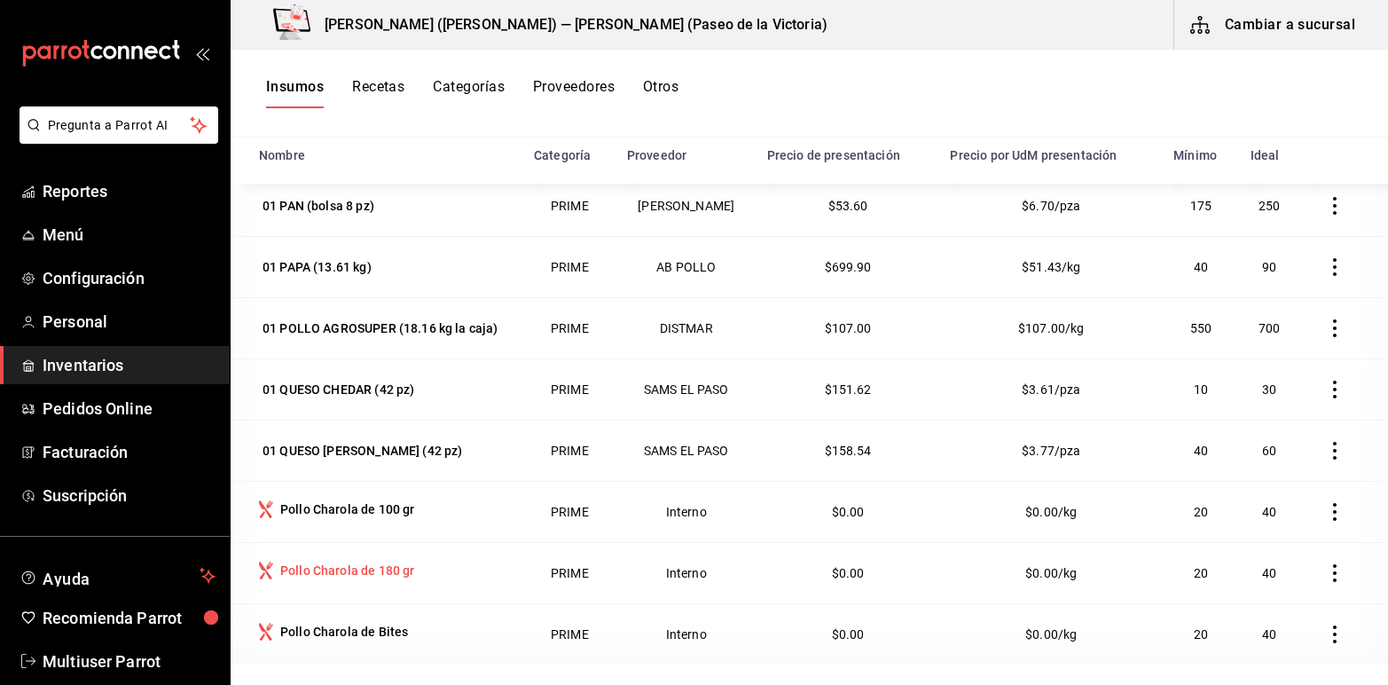
click at [307, 565] on div "Pollo Charola de 180 gr" at bounding box center [347, 570] width 134 height 18
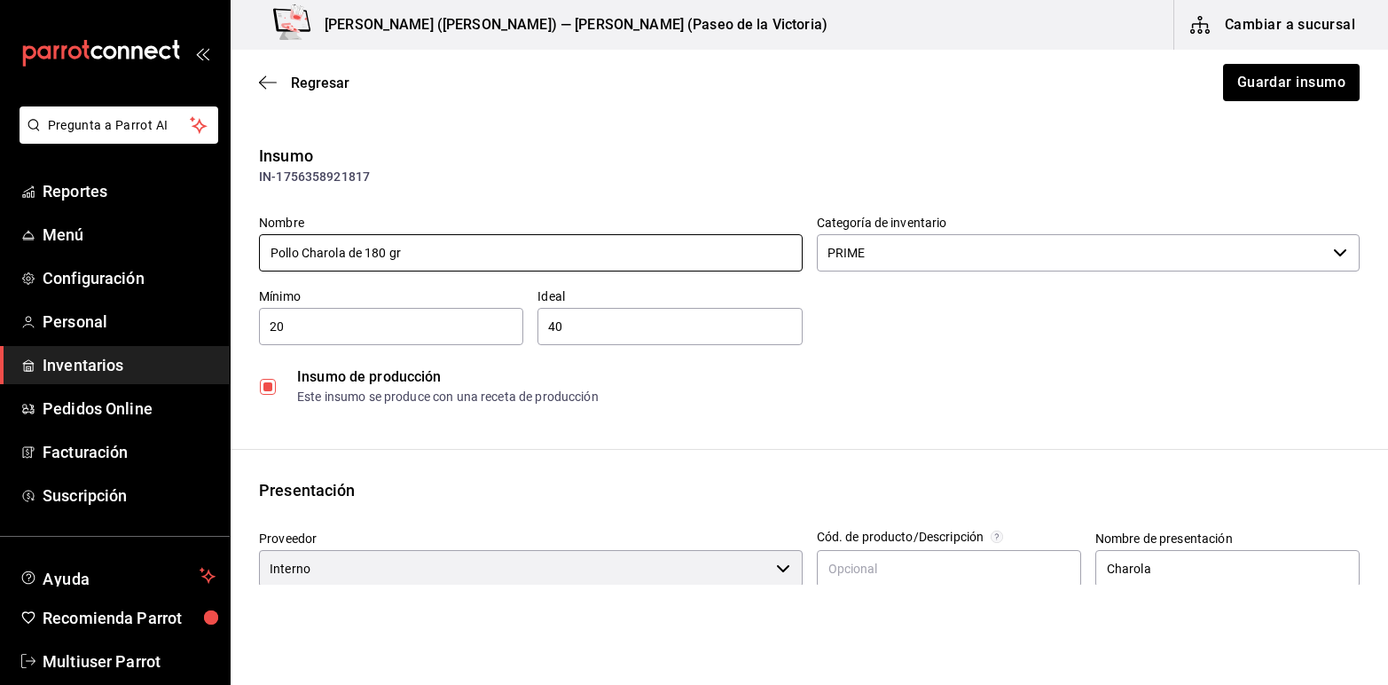
click at [272, 253] on input "Pollo Charola de 180 gr" at bounding box center [531, 252] width 544 height 37
type input "02 Pollo Charola de 180 gr"
click at [1295, 76] on button "Guardar insumo" at bounding box center [1290, 82] width 138 height 37
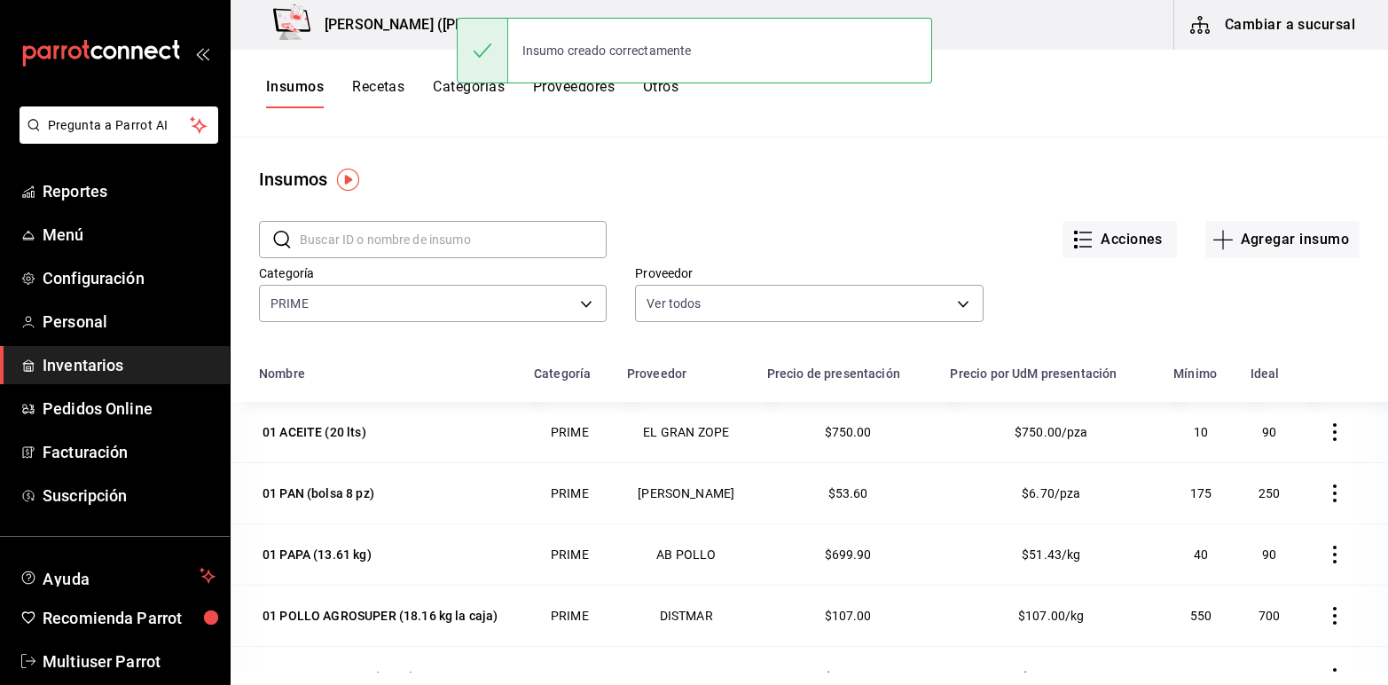
click at [341, 232] on input "text" at bounding box center [453, 239] width 307 height 35
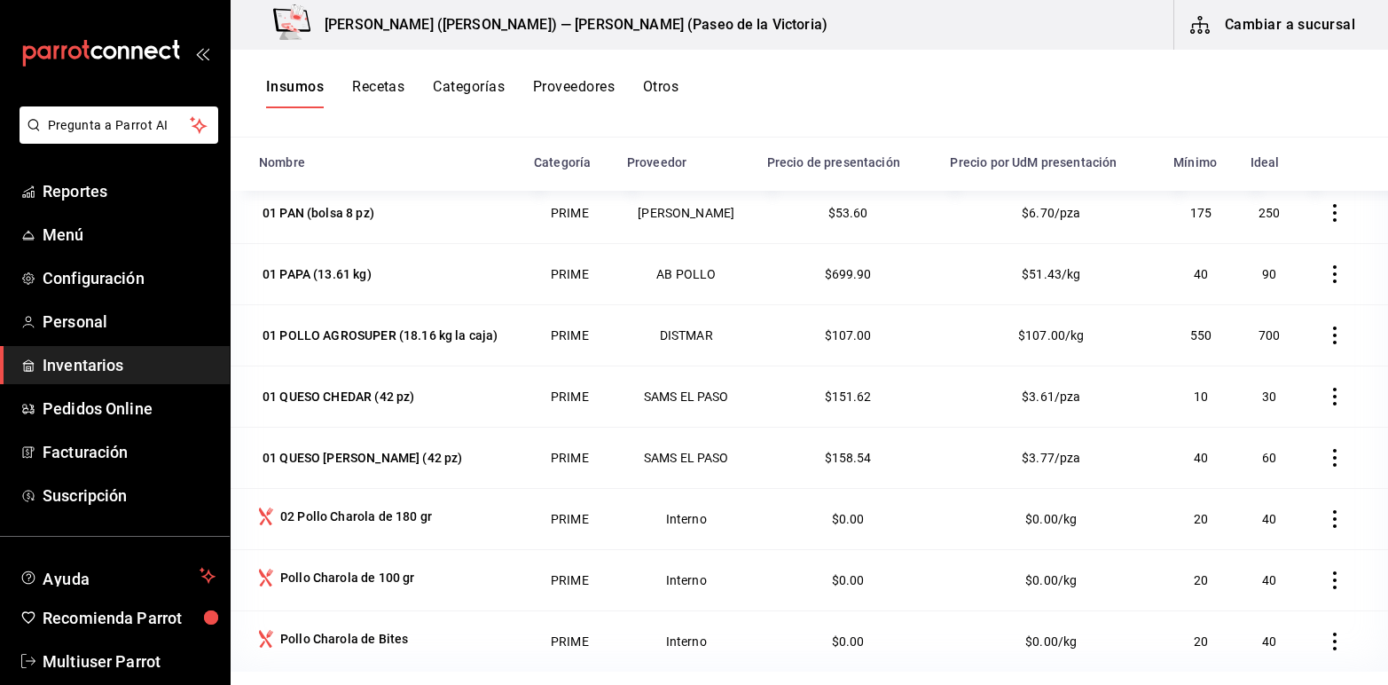
scroll to position [218, 0]
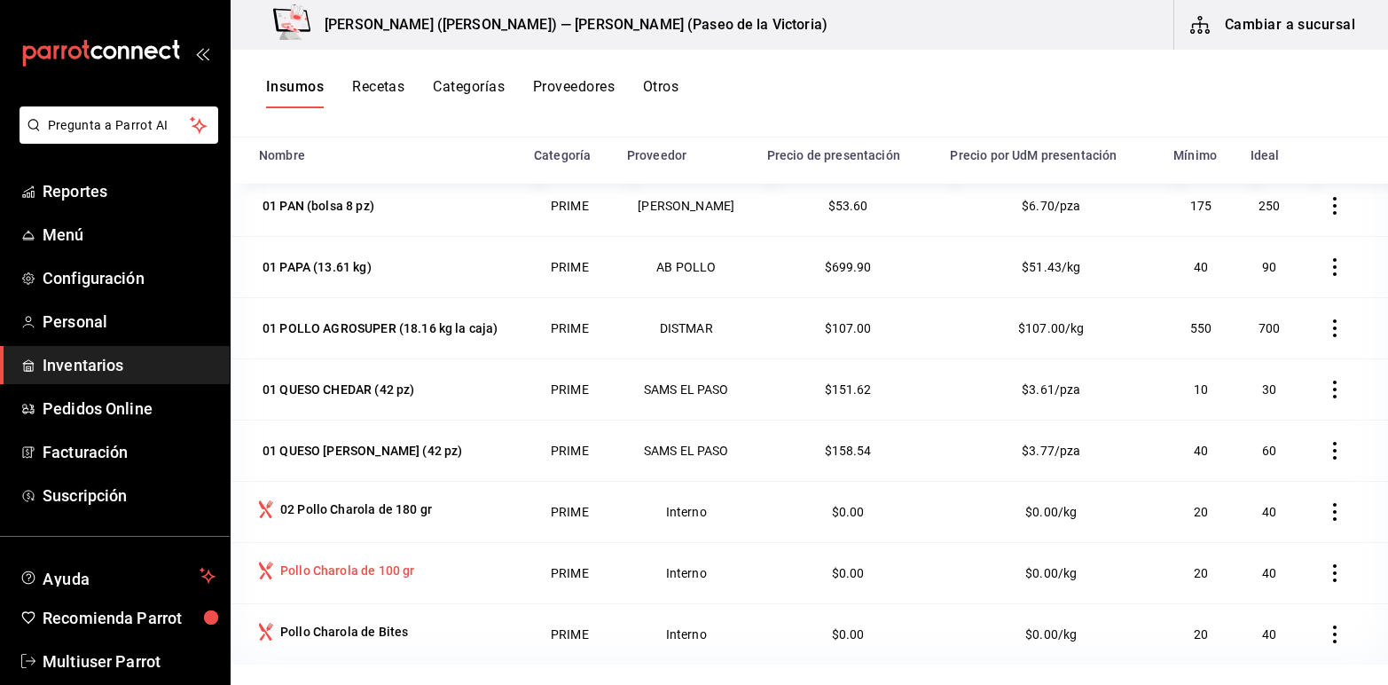
click at [324, 563] on div "Pollo Charola de 100 gr" at bounding box center [347, 570] width 134 height 18
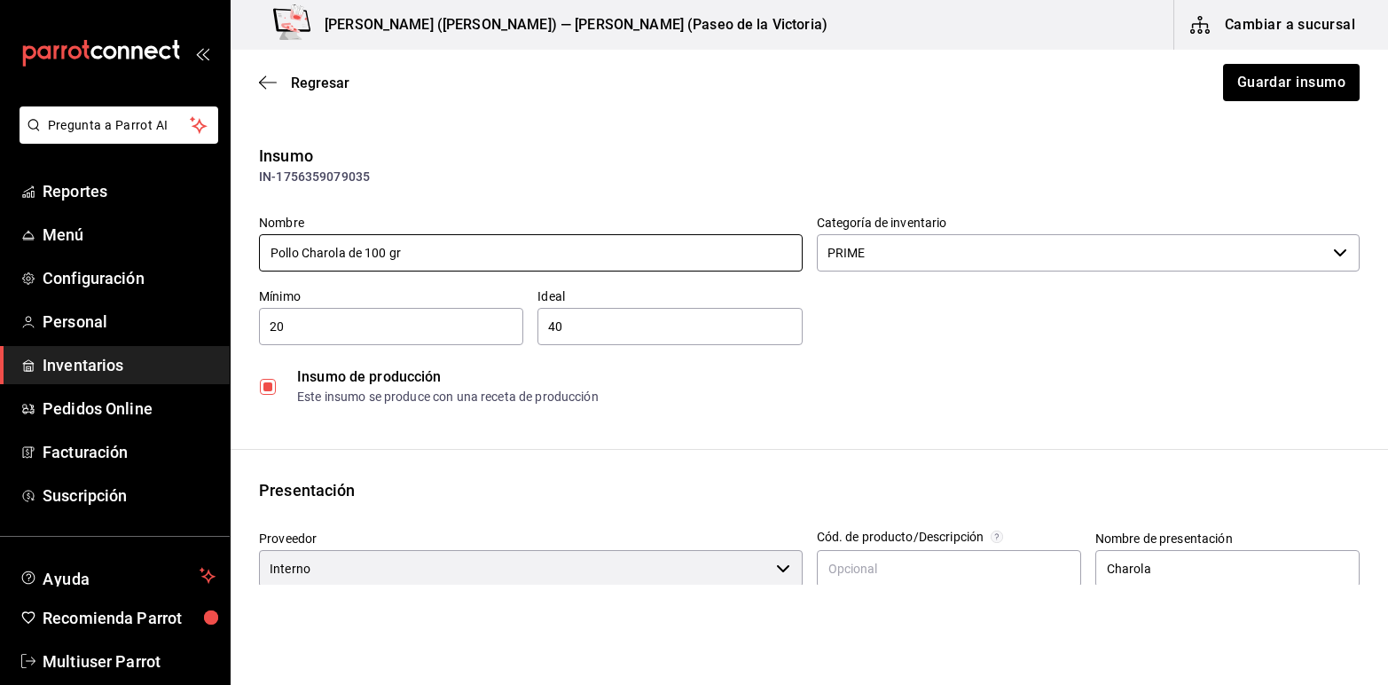
click at [267, 260] on input "Pollo Charola de 100 gr" at bounding box center [531, 252] width 544 height 37
type input "03 Pollo Charola de 100 gr"
click at [1244, 85] on button "Guardar insumo" at bounding box center [1290, 82] width 138 height 37
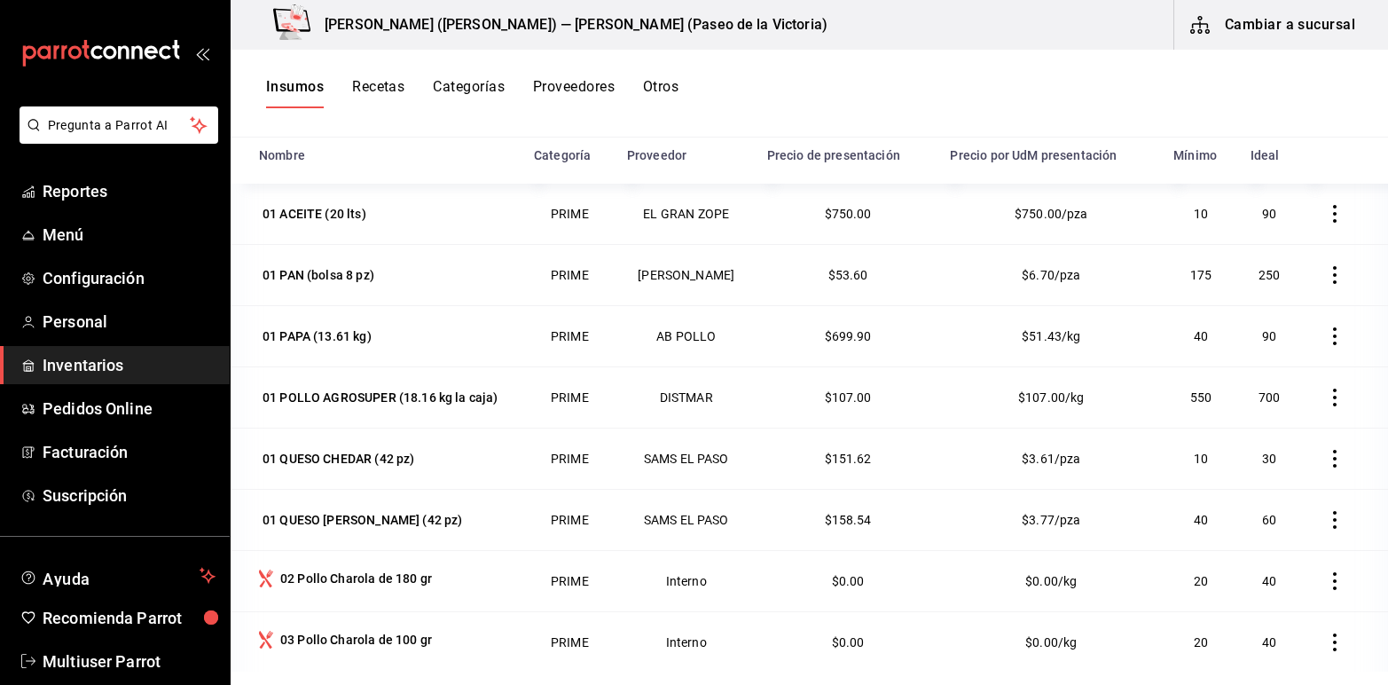
scroll to position [71, 0]
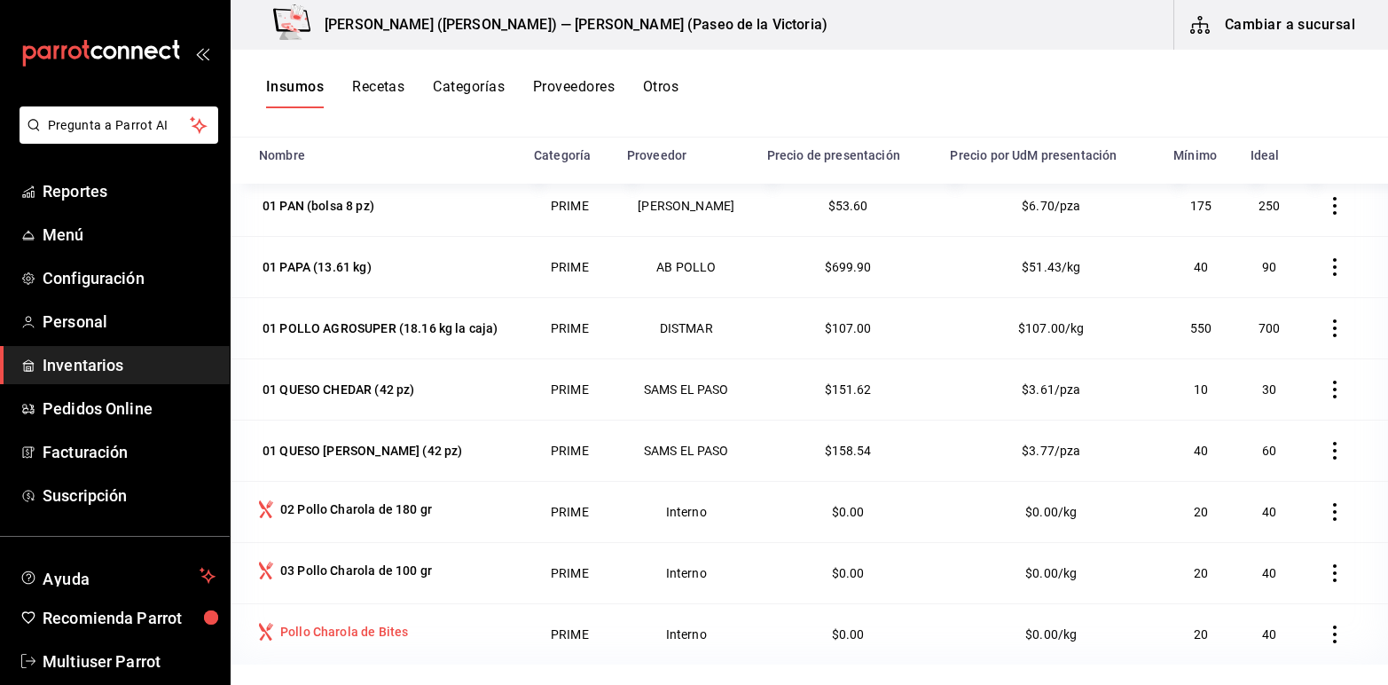
click at [302, 627] on div "Pollo Charola de Bites" at bounding box center [344, 632] width 128 height 18
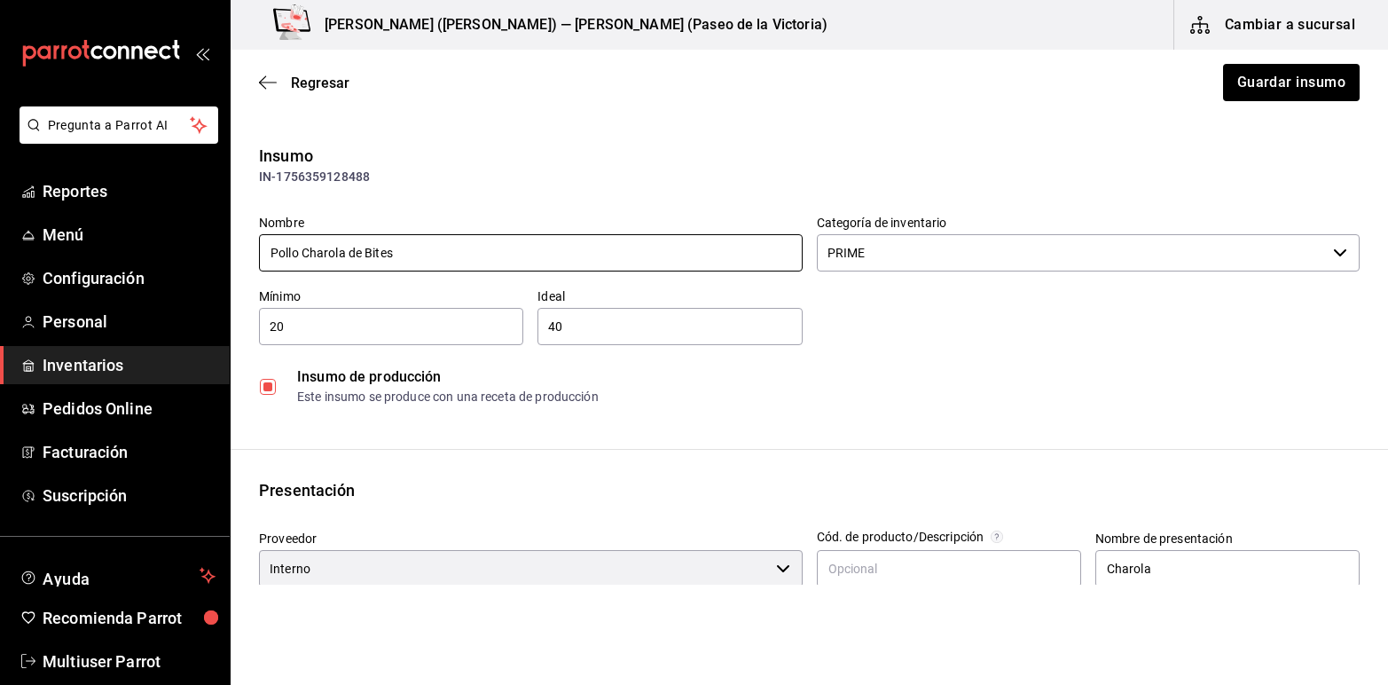
click at [272, 251] on input "Pollo Charola de Bites" at bounding box center [531, 252] width 544 height 37
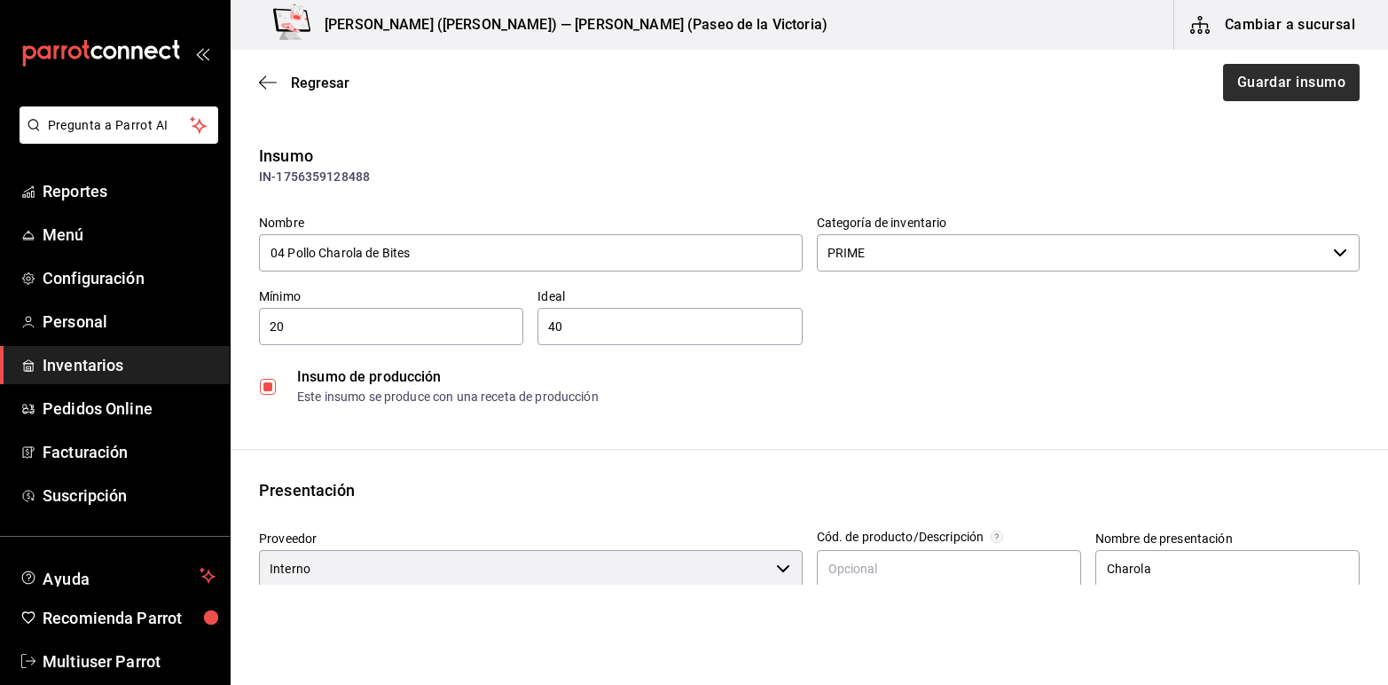
type input "04 Pollo Charola de Bites"
click at [1226, 86] on button "Guardar insumo" at bounding box center [1290, 82] width 138 height 37
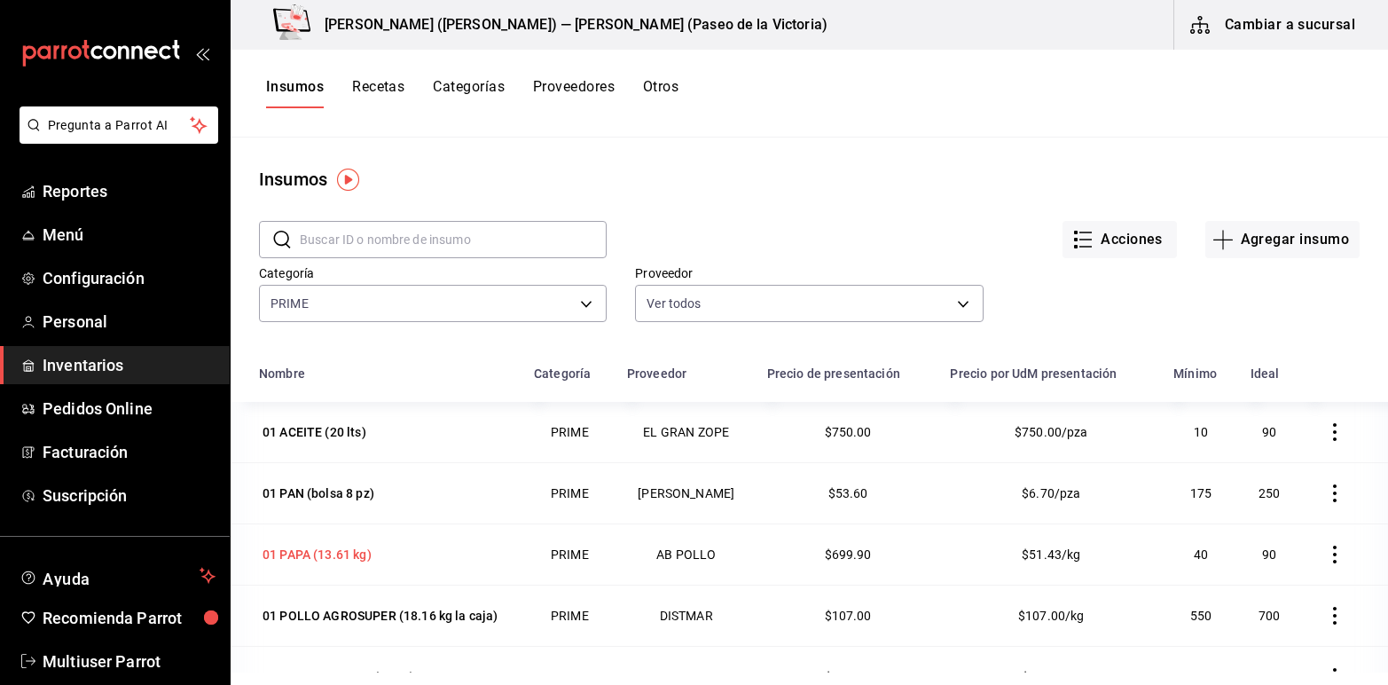
click at [294, 555] on div "01 PAPA (13.61 kg)" at bounding box center [317, 554] width 109 height 18
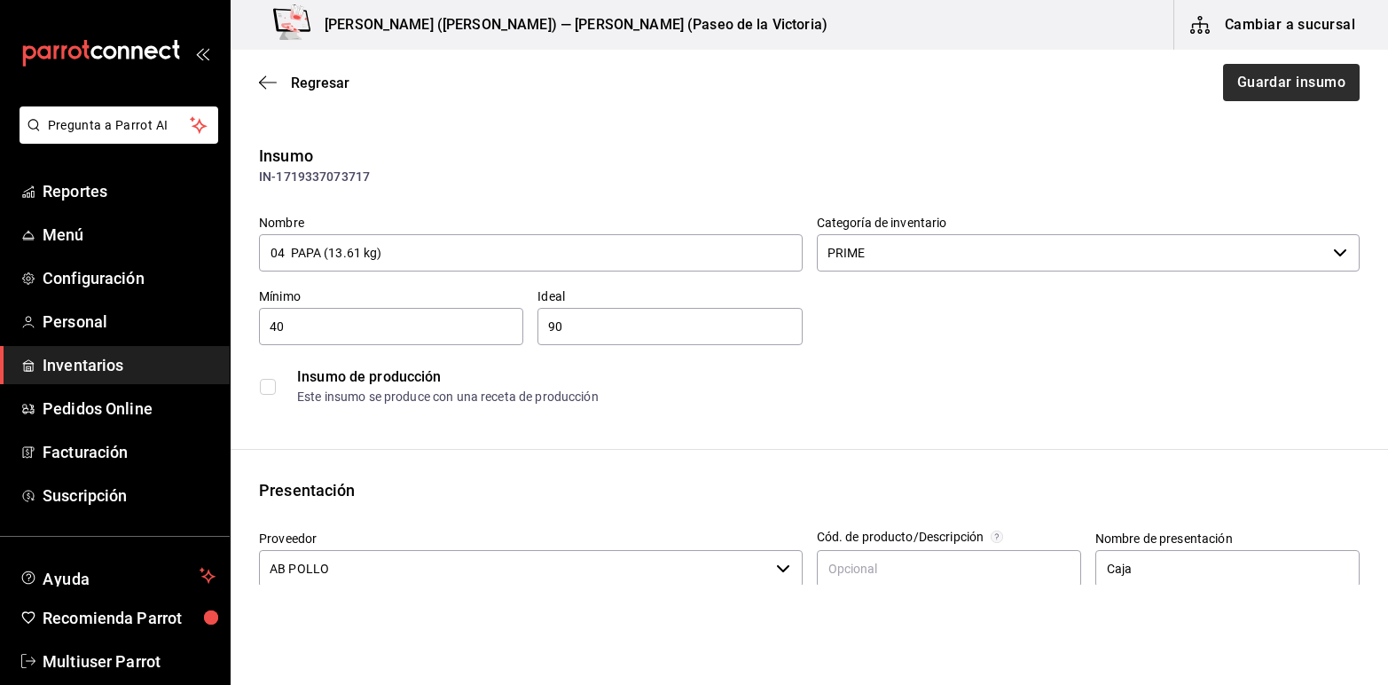
type input "04 PAPA (13.61 kg)"
click at [1221, 80] on button "Guardar insumo" at bounding box center [1290, 82] width 138 height 37
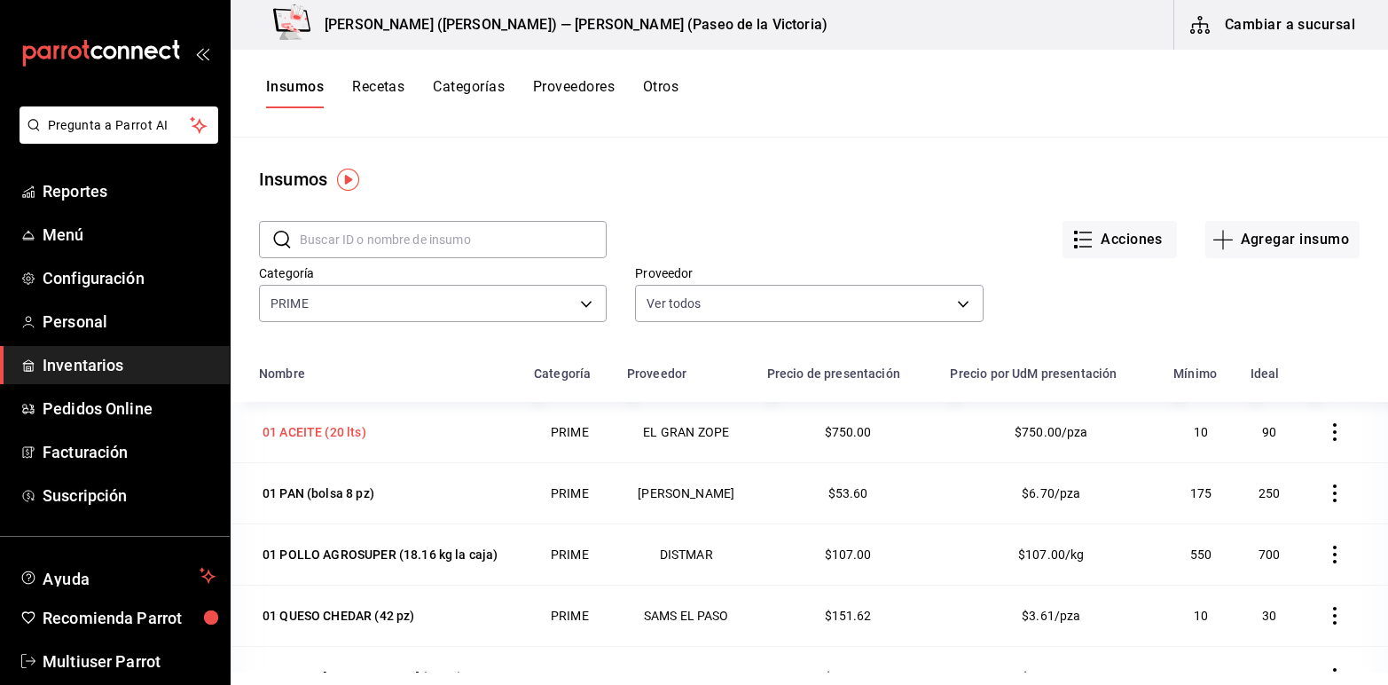
click at [291, 428] on div "01 ACEITE (20 lts)" at bounding box center [315, 432] width 104 height 18
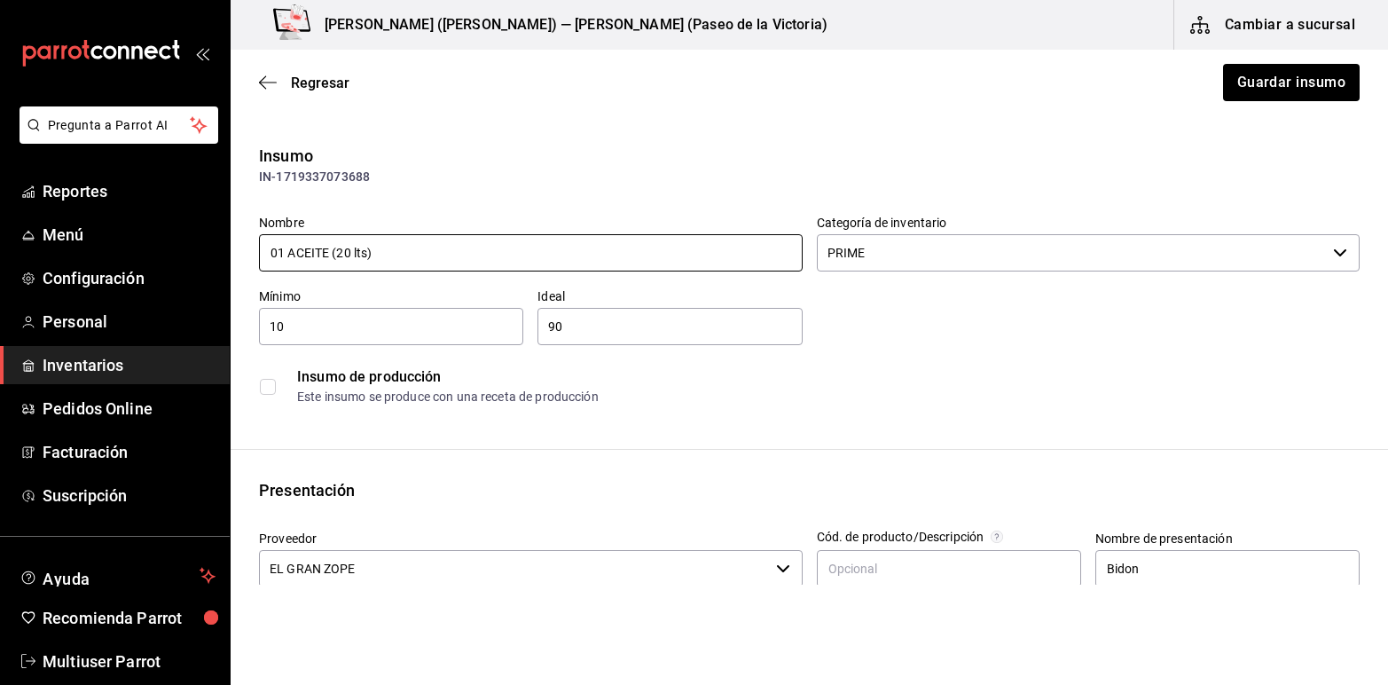
click at [281, 248] on input "01 ACEITE (20 lts)" at bounding box center [531, 252] width 544 height 37
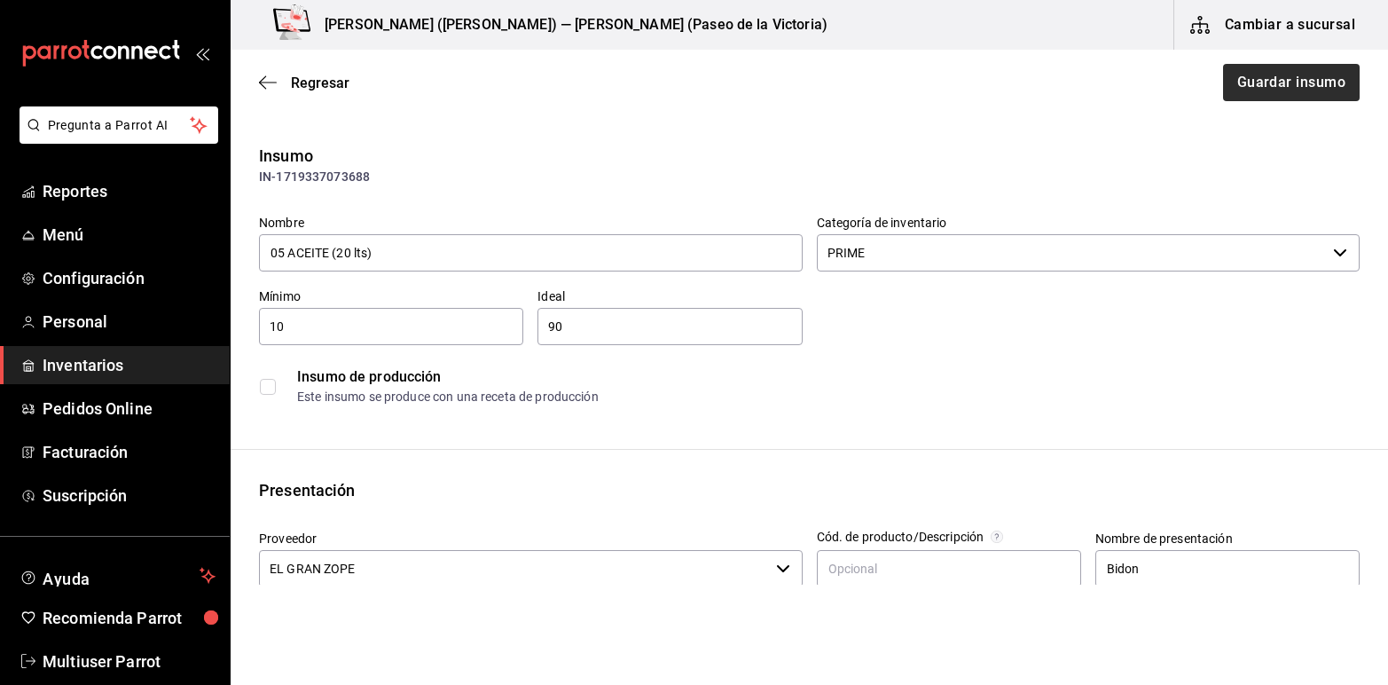
type input "05 ACEITE (20 lts)"
click at [1259, 87] on button "Guardar insumo" at bounding box center [1290, 82] width 138 height 37
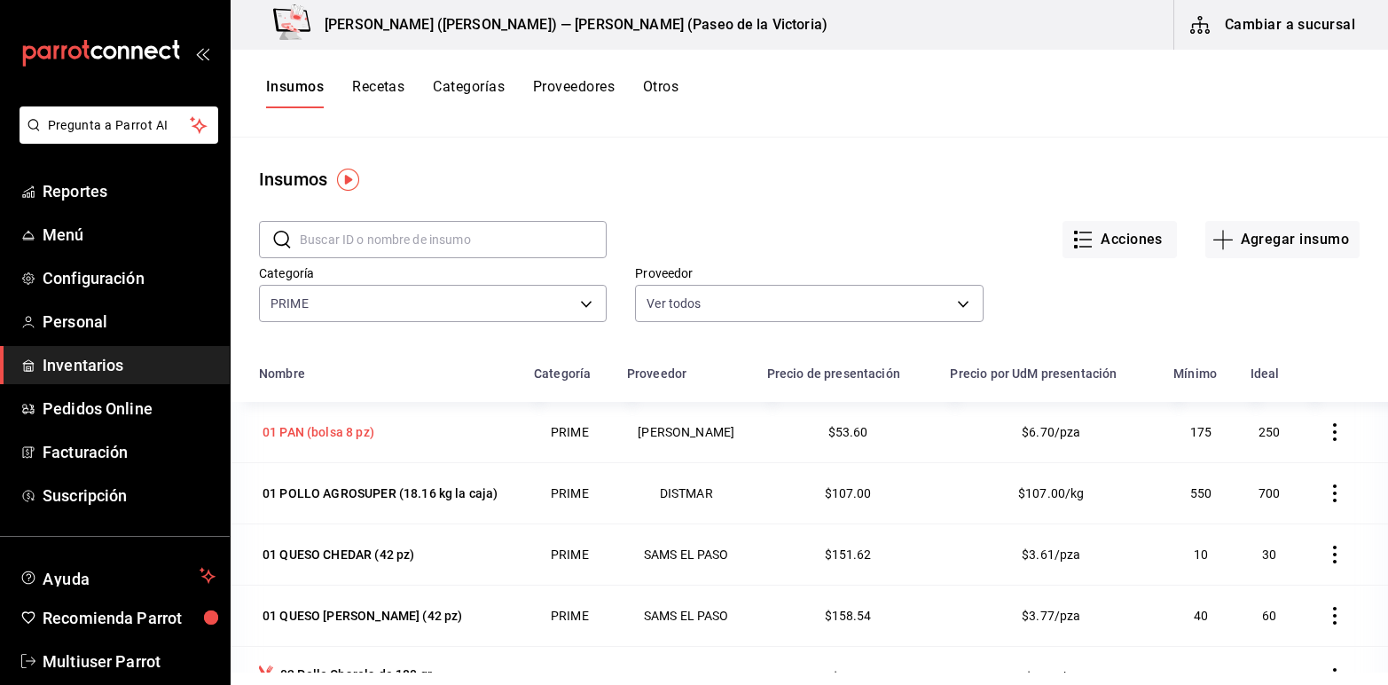
click at [297, 423] on div "01 PAN (bolsa 8 pz)" at bounding box center [319, 432] width 112 height 18
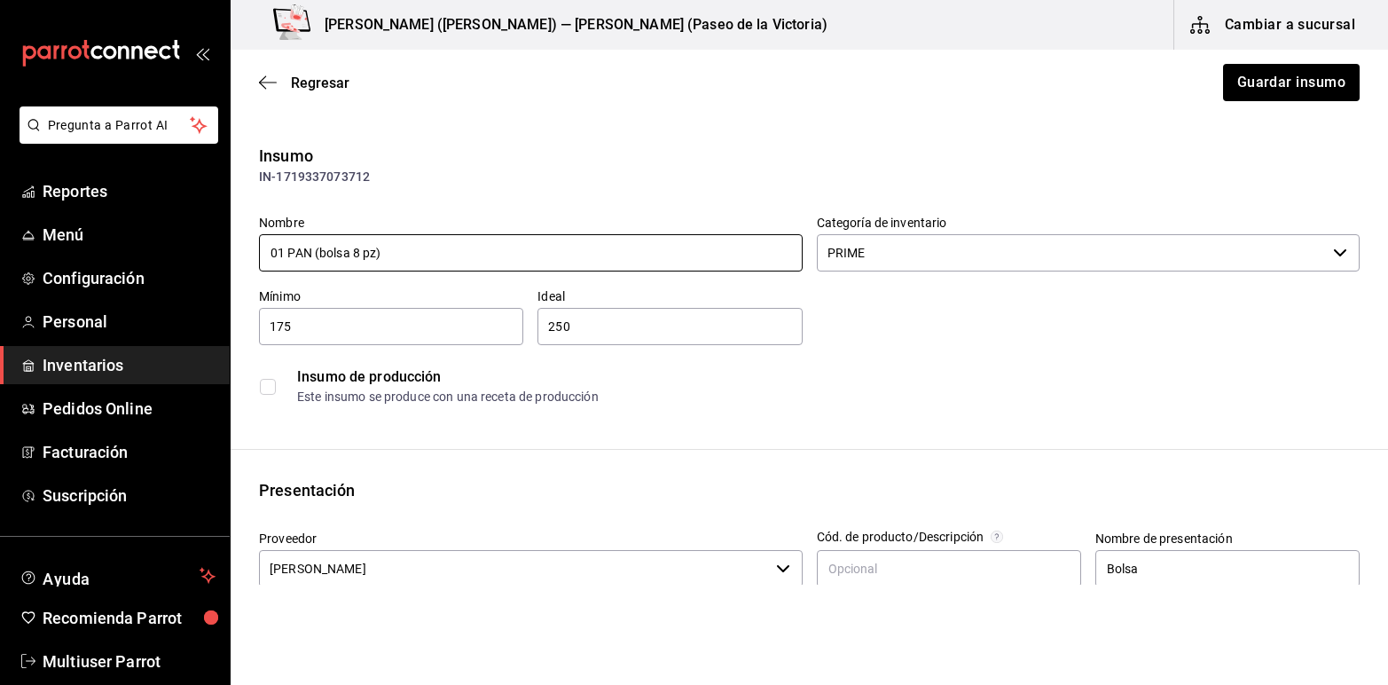
click at [281, 250] on input "01 PAN (bolsa 8 pz)" at bounding box center [531, 252] width 544 height 37
type input "06 PAN (bolsa 8 pz)"
click at [1221, 91] on button "Guardar insumo" at bounding box center [1290, 82] width 138 height 37
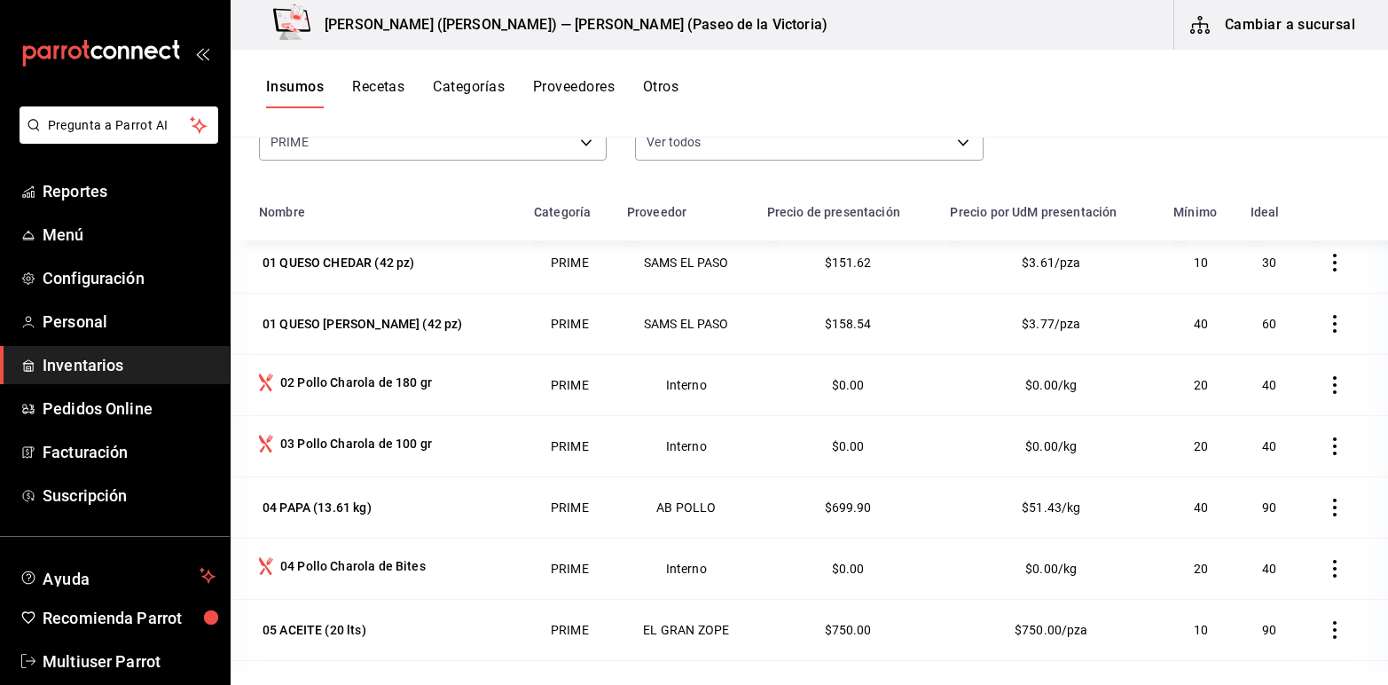
scroll to position [218, 0]
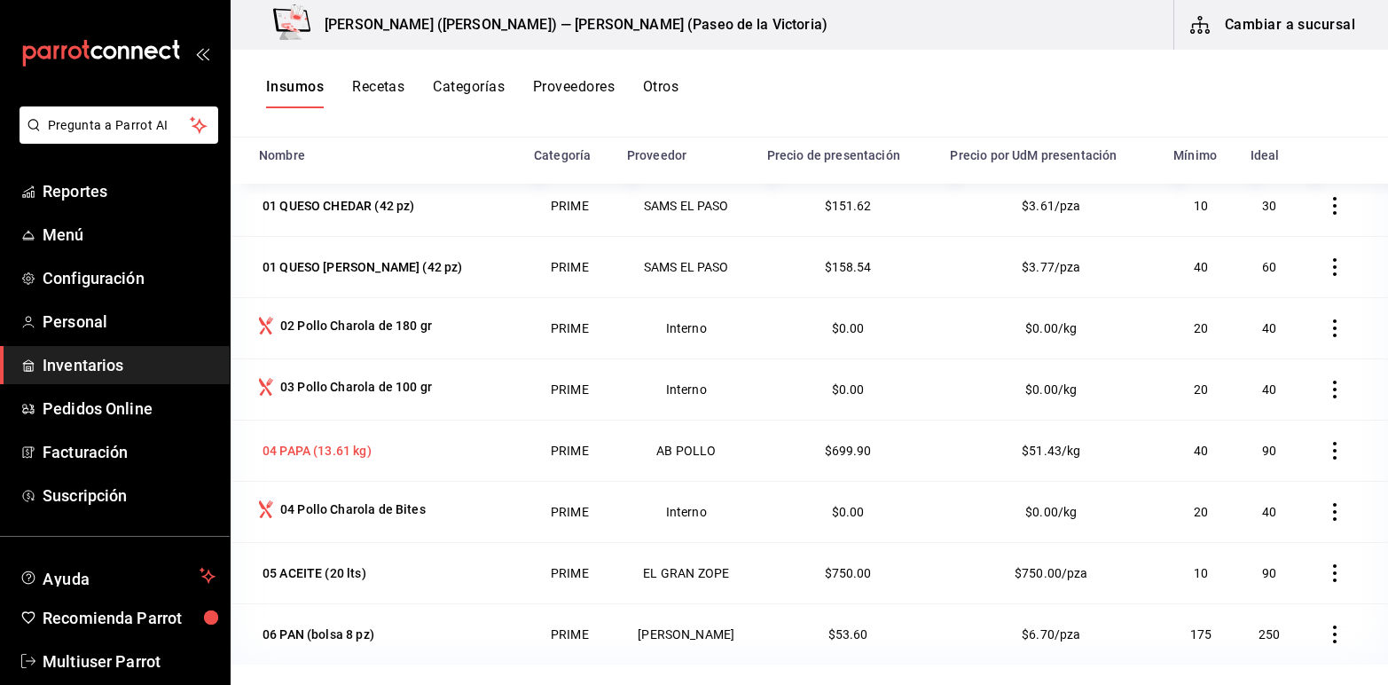
click at [282, 453] on div "04 PAPA (13.61 kg)" at bounding box center [317, 451] width 109 height 18
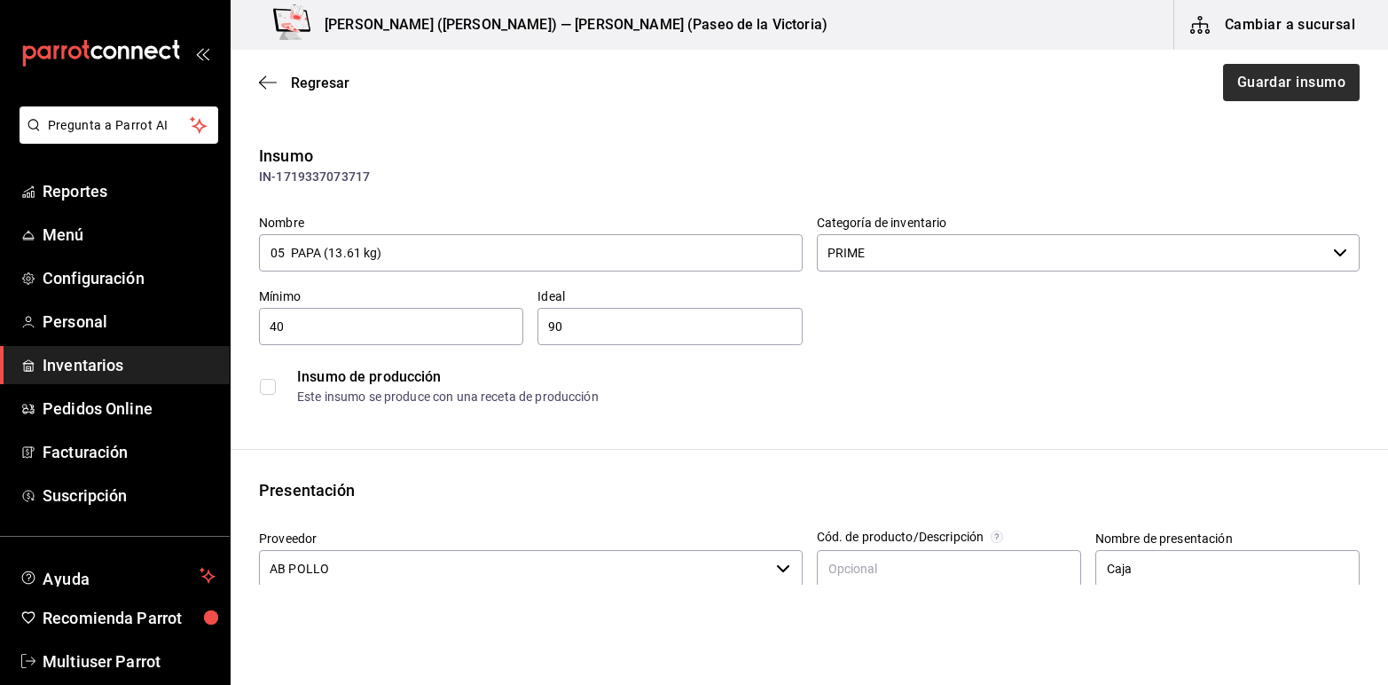
type input "05 PAPA (13.61 kg)"
click at [1313, 87] on button "Guardar insumo" at bounding box center [1290, 82] width 138 height 37
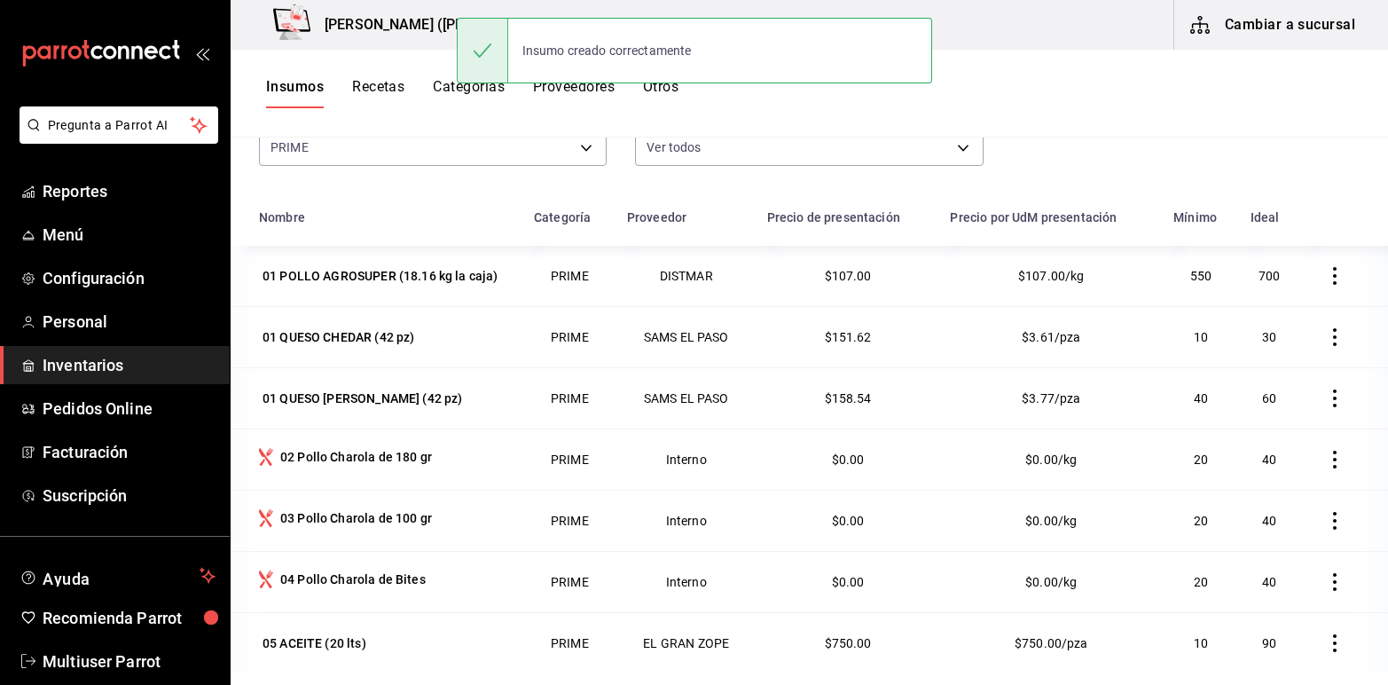
scroll to position [218, 0]
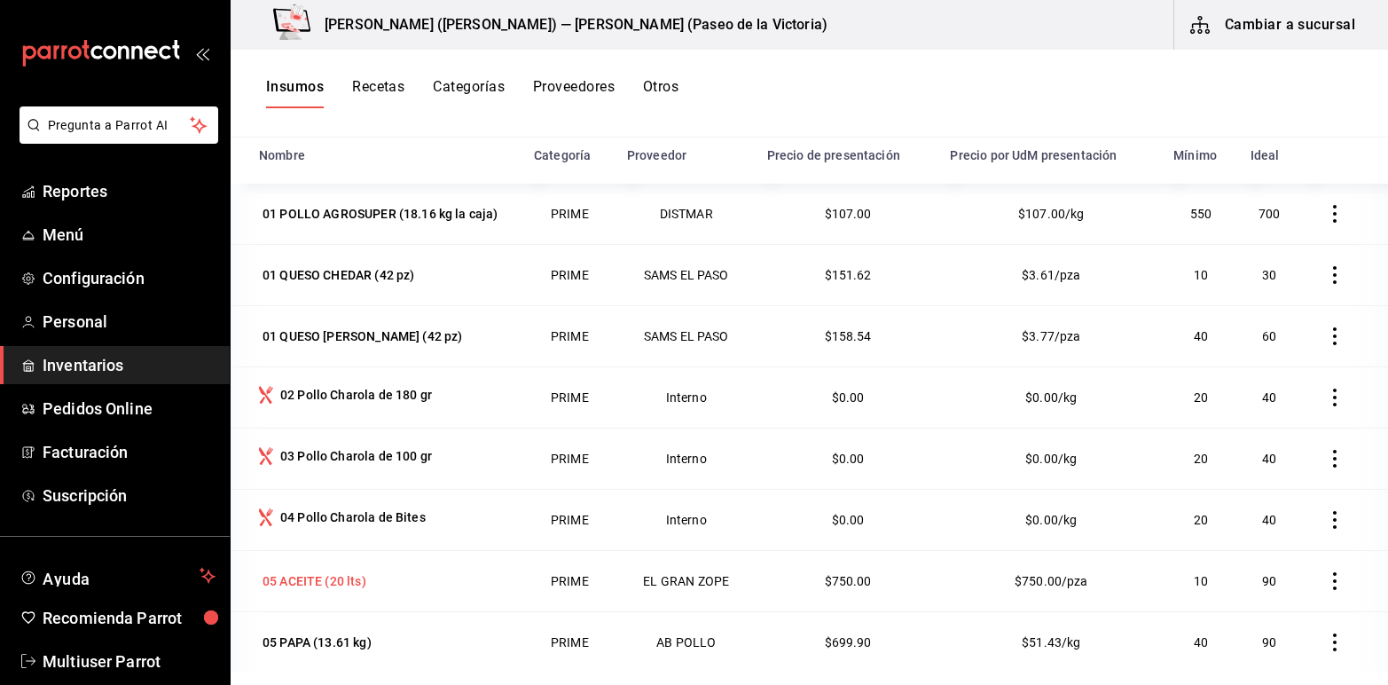
click at [279, 578] on div "05 ACEITE (20 lts)" at bounding box center [315, 581] width 104 height 18
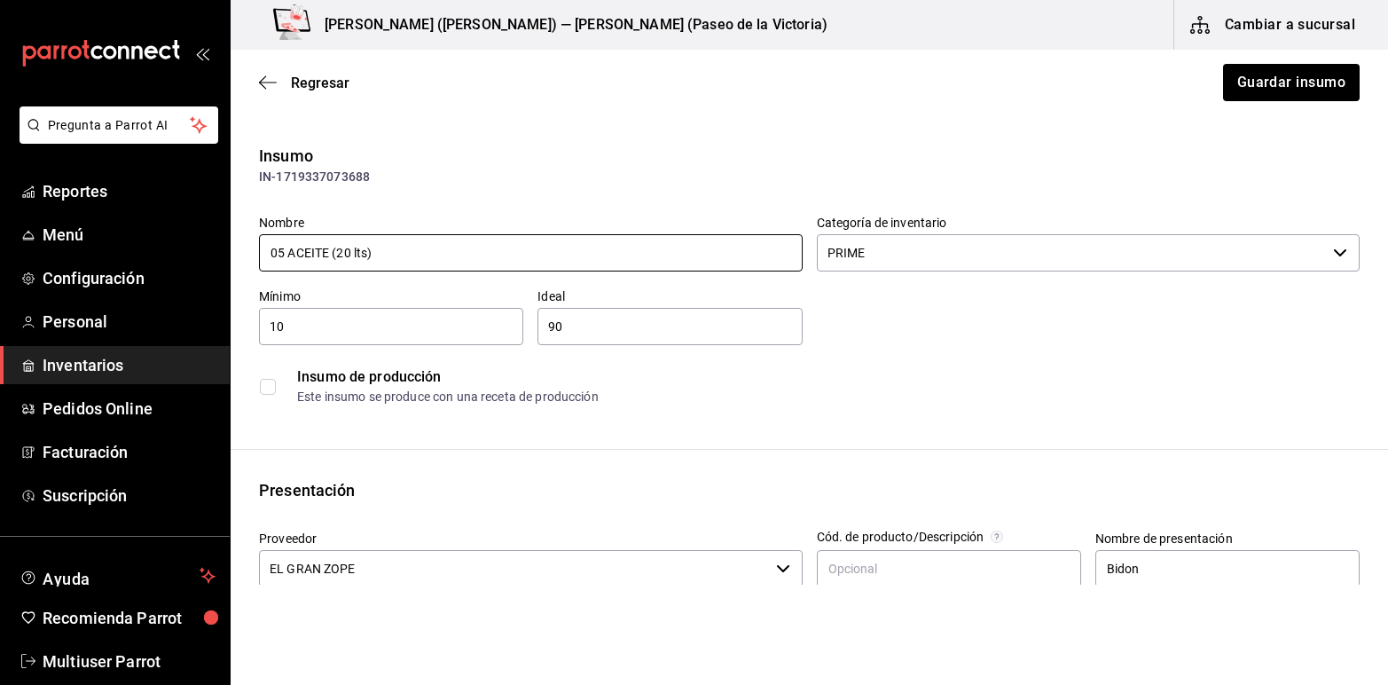
click at [284, 258] on input "05 ACEITE (20 lts)" at bounding box center [531, 252] width 544 height 37
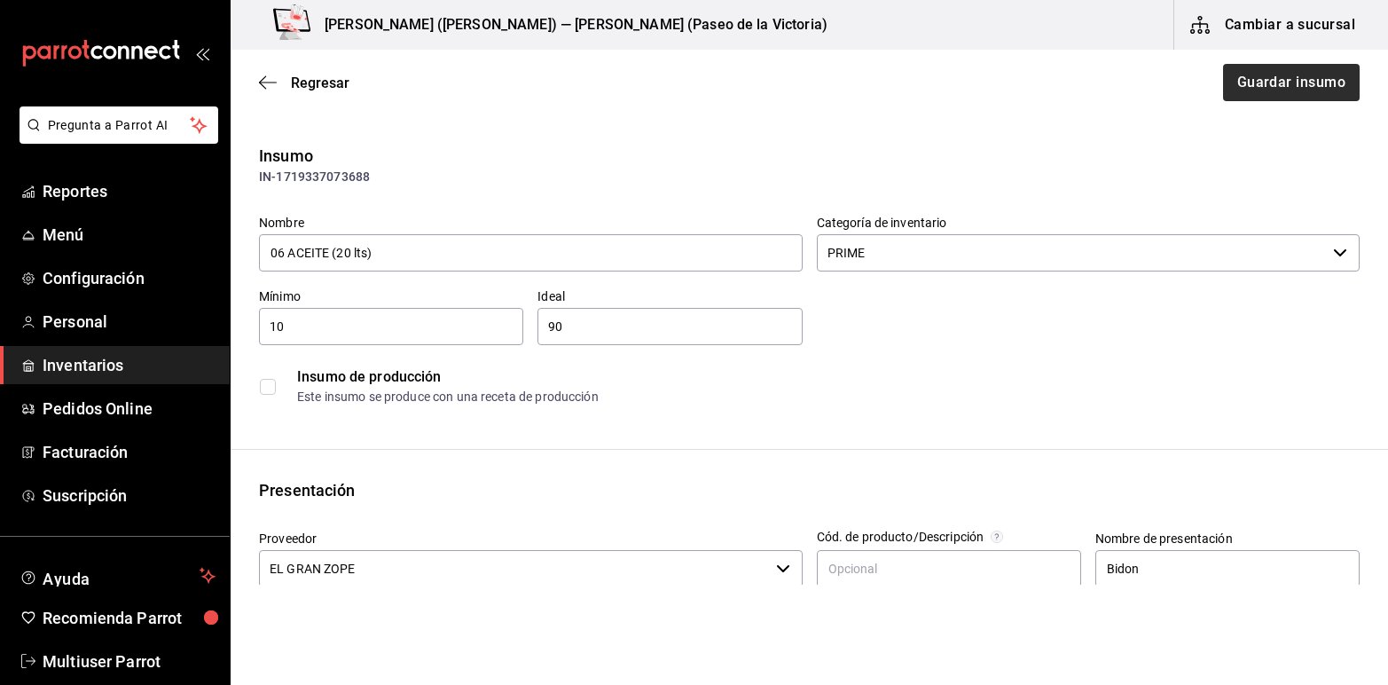
type input "06 ACEITE (20 lts)"
click at [1243, 76] on button "Guardar insumo" at bounding box center [1290, 82] width 138 height 37
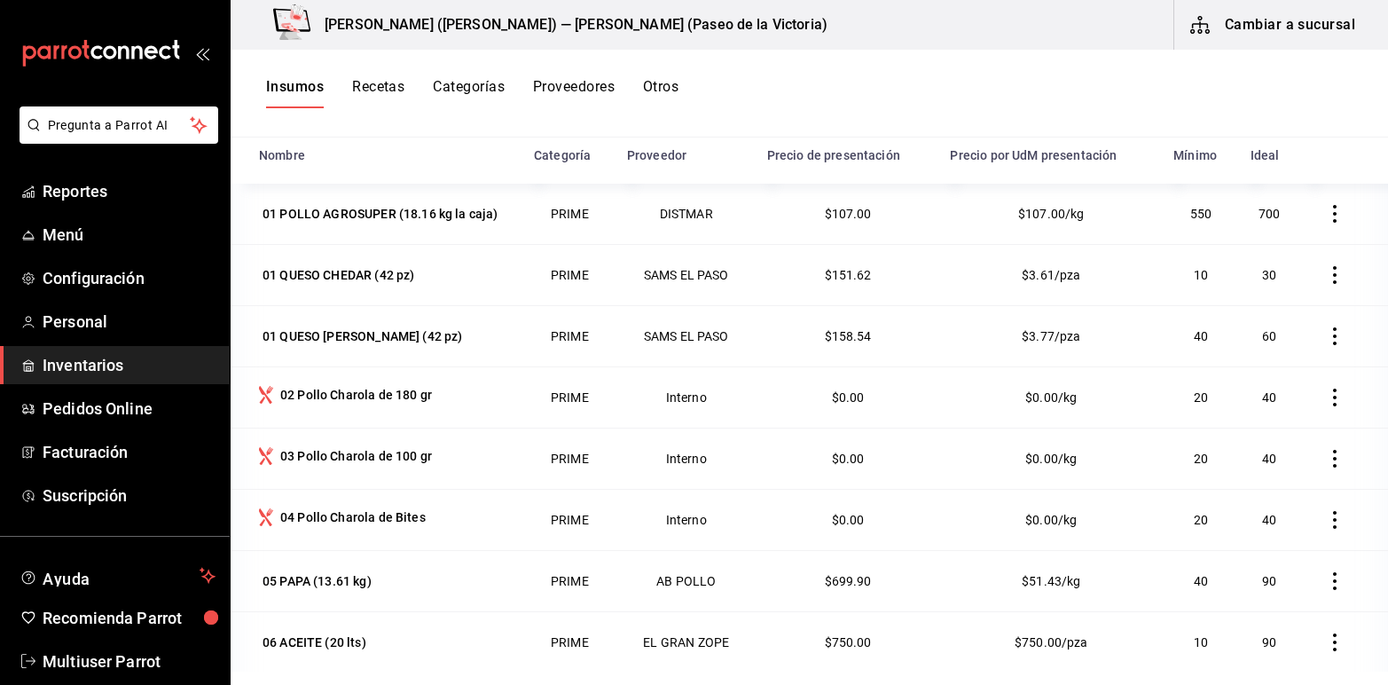
scroll to position [71, 0]
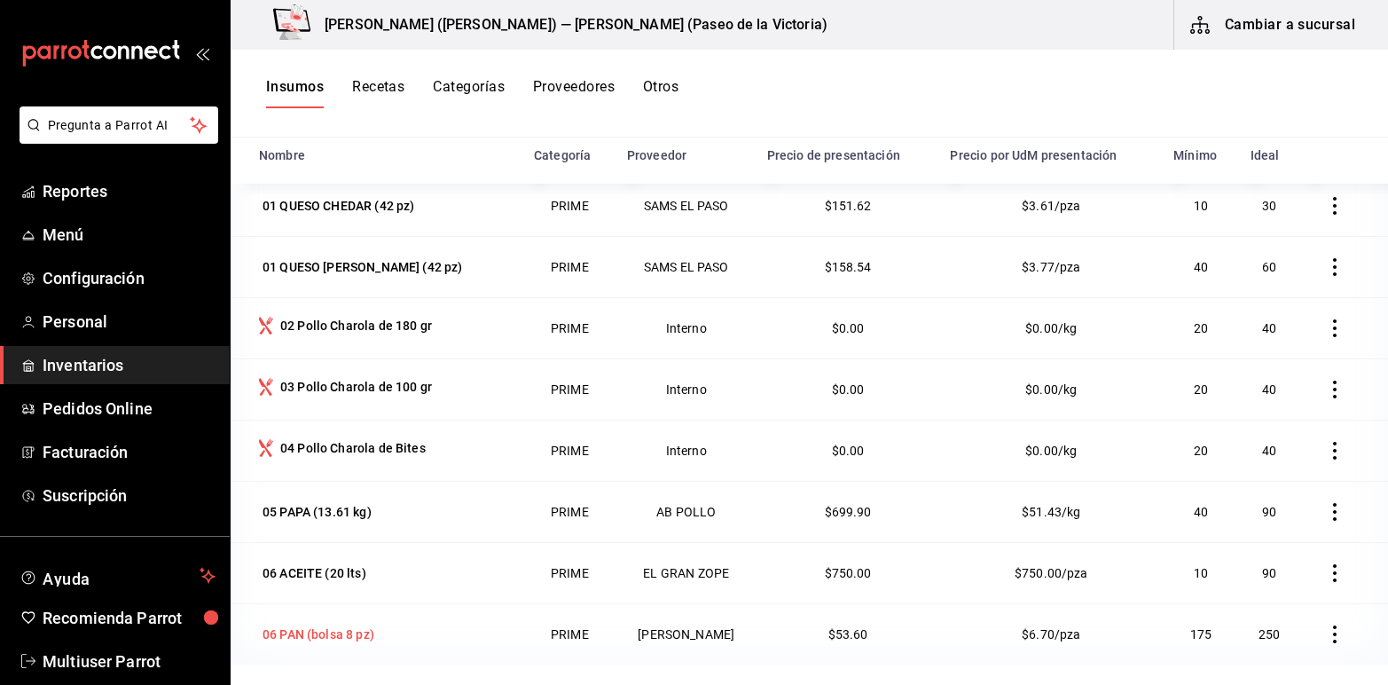
click at [286, 635] on div "06 PAN (bolsa 8 pz)" at bounding box center [319, 634] width 112 height 18
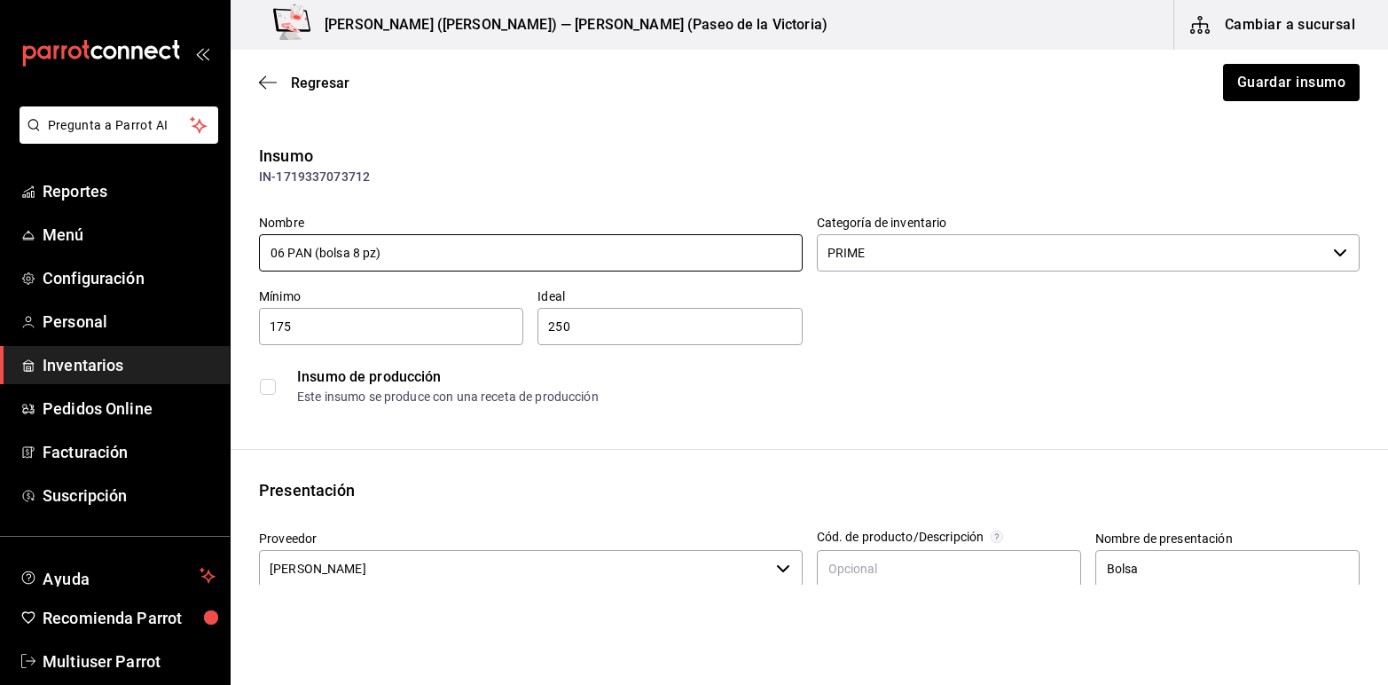
click at [278, 254] on input "06 PAN (bolsa 8 pz)" at bounding box center [531, 252] width 544 height 37
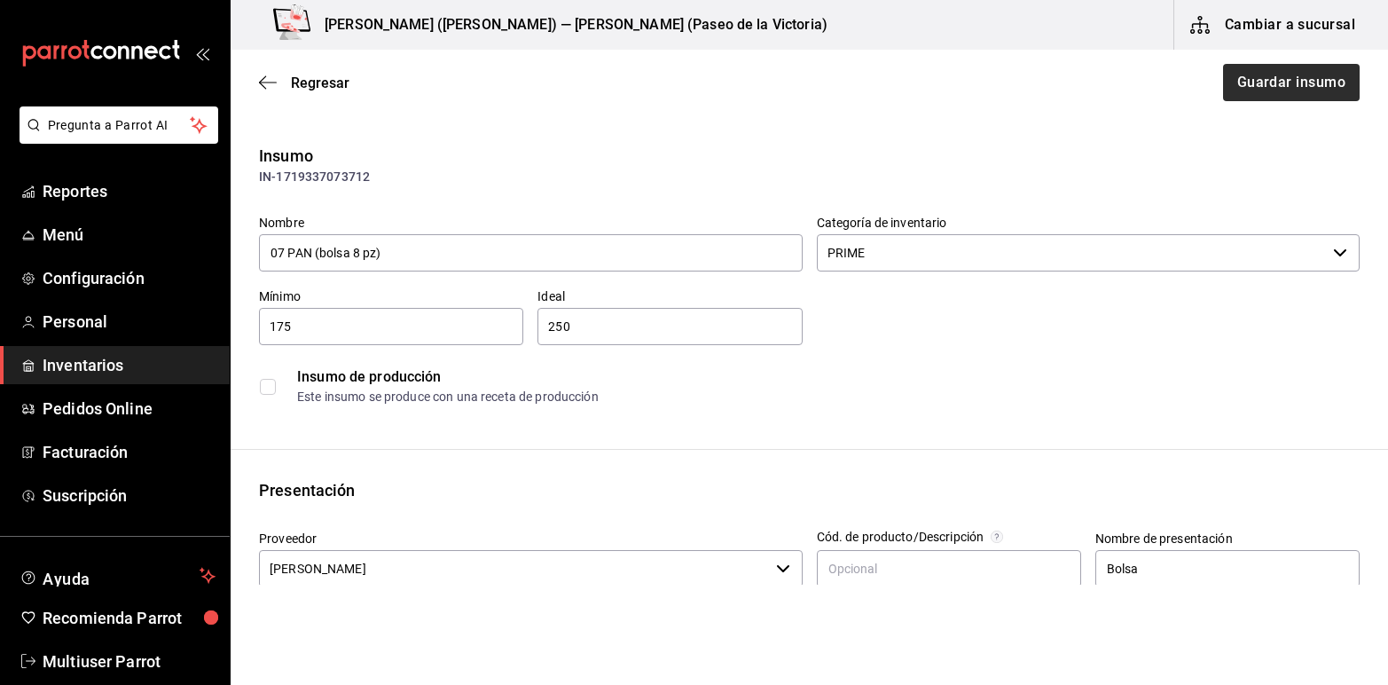
type input "07 PAN (bolsa 8 pz)"
click at [1255, 84] on button "Guardar insumo" at bounding box center [1290, 82] width 138 height 37
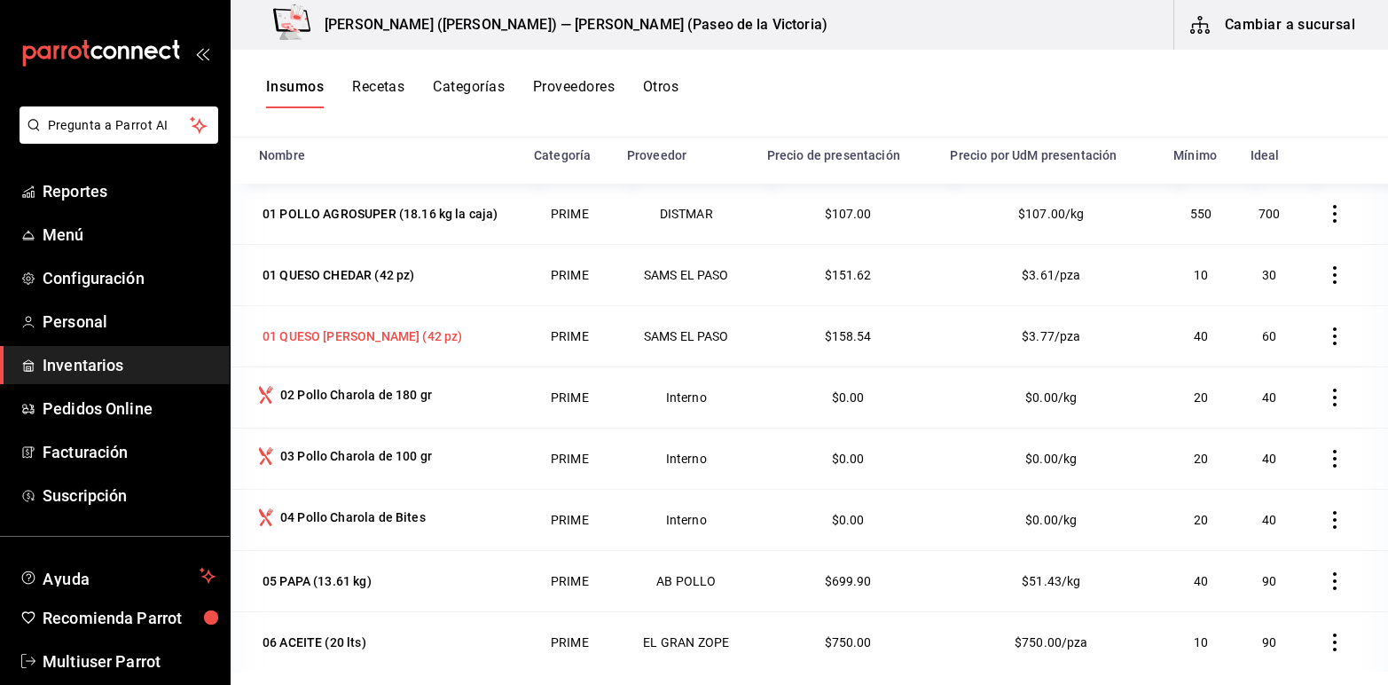
click at [316, 337] on div "01 QUESO PEPPER JACK (42 pz)" at bounding box center [363, 336] width 200 height 18
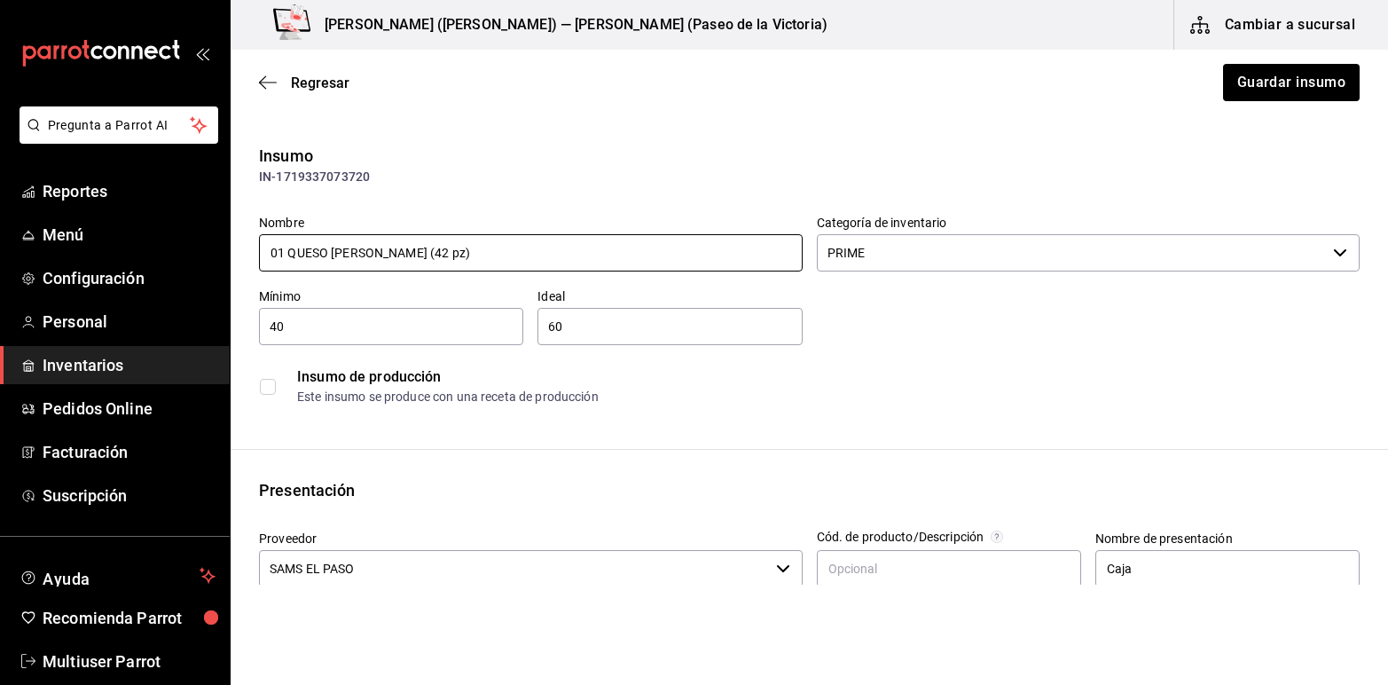
click at [285, 255] on input "01 QUESO PEPPER JACK (42 pz)" at bounding box center [531, 252] width 544 height 37
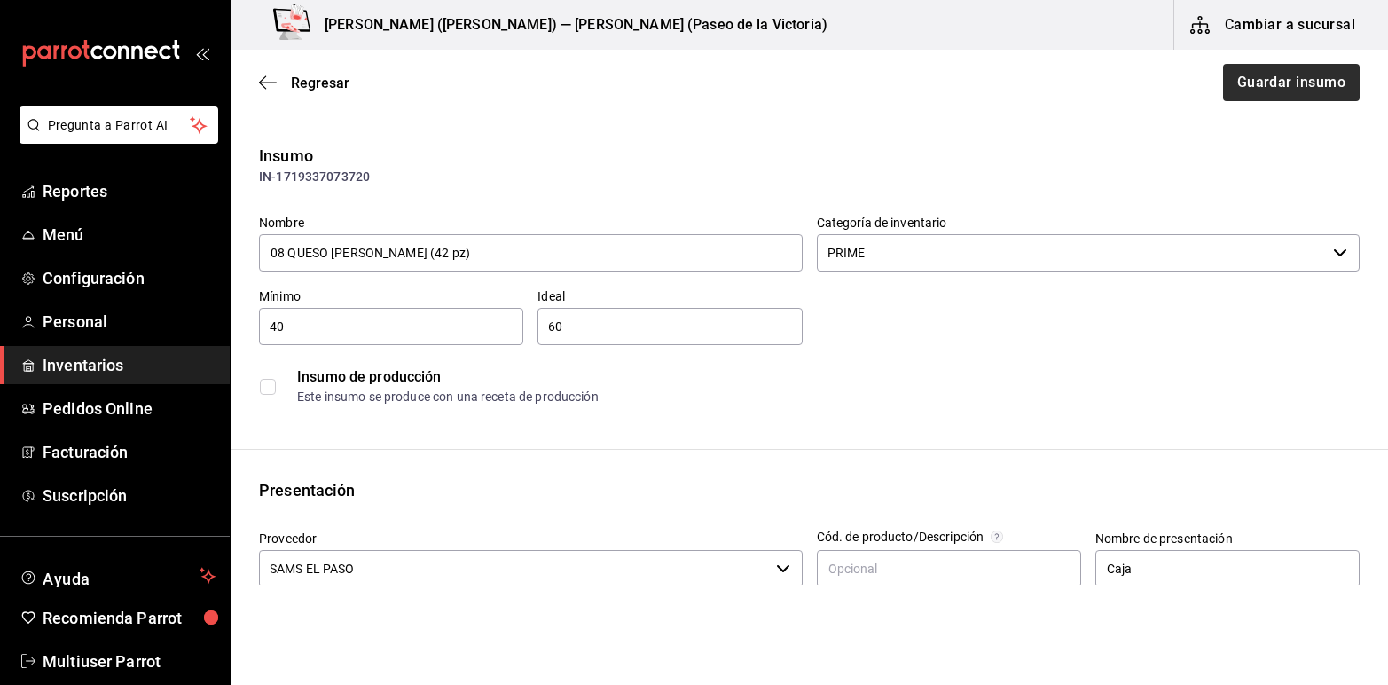
type input "08 QUESO PEPPER JACK (42 pz)"
click at [1235, 85] on button "Guardar insumo" at bounding box center [1290, 82] width 138 height 37
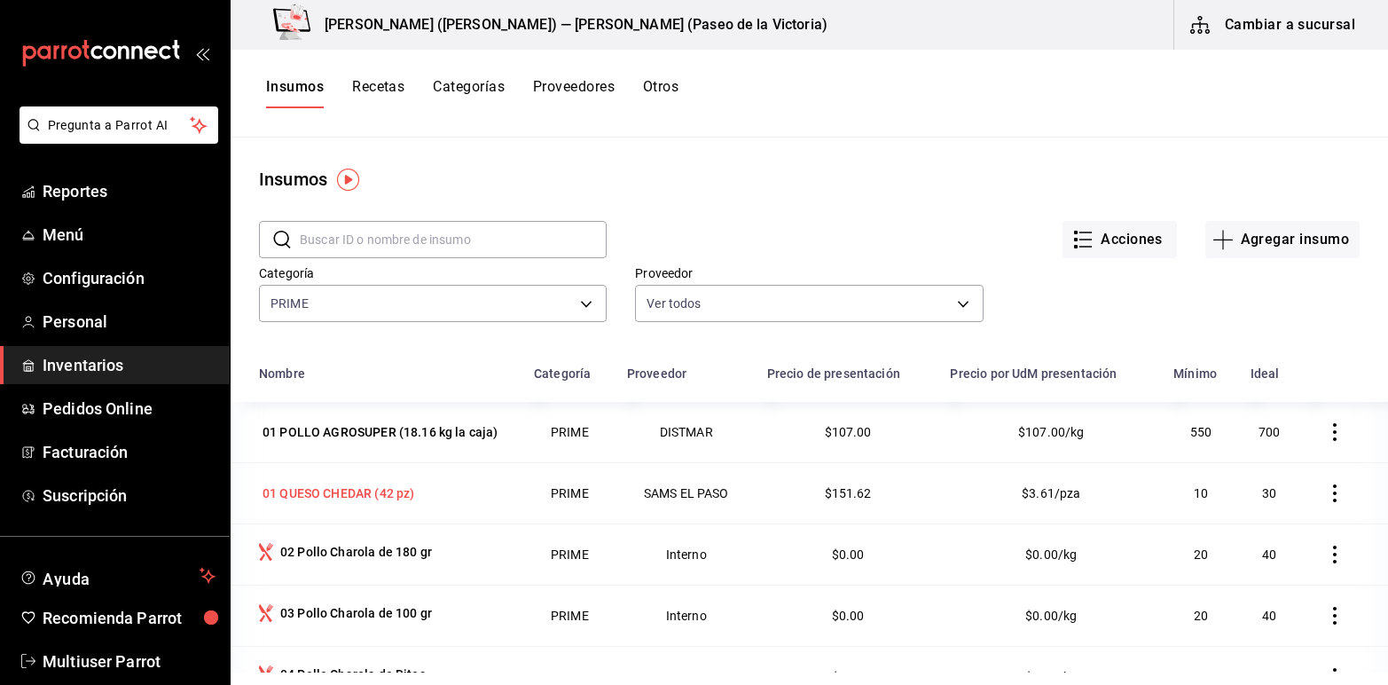
click at [324, 494] on div "01 QUESO CHEDAR (42 pz)" at bounding box center [339, 493] width 152 height 18
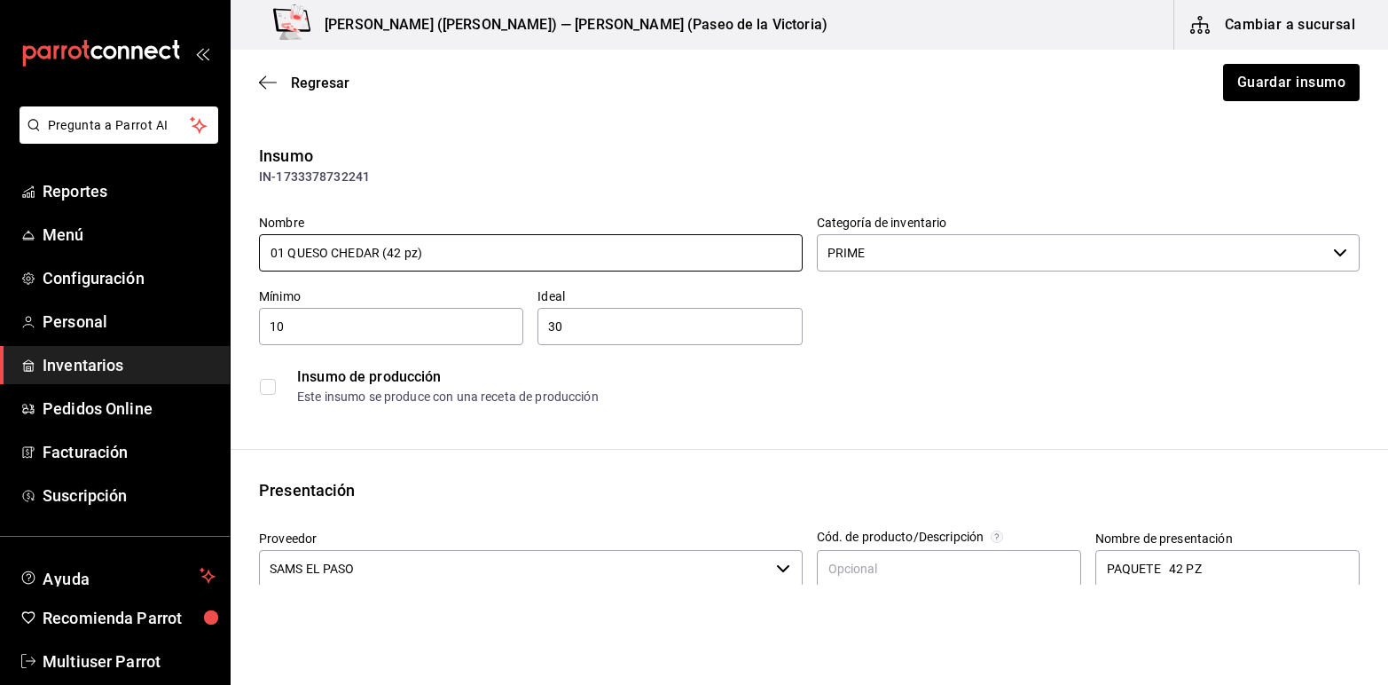
click at [285, 245] on input "01 QUESO CHEDAR (42 pz)" at bounding box center [531, 252] width 544 height 37
type input "09 QUESO CHEDAR (42 pz)"
click at [1221, 78] on button "Guardar insumo" at bounding box center [1290, 82] width 138 height 37
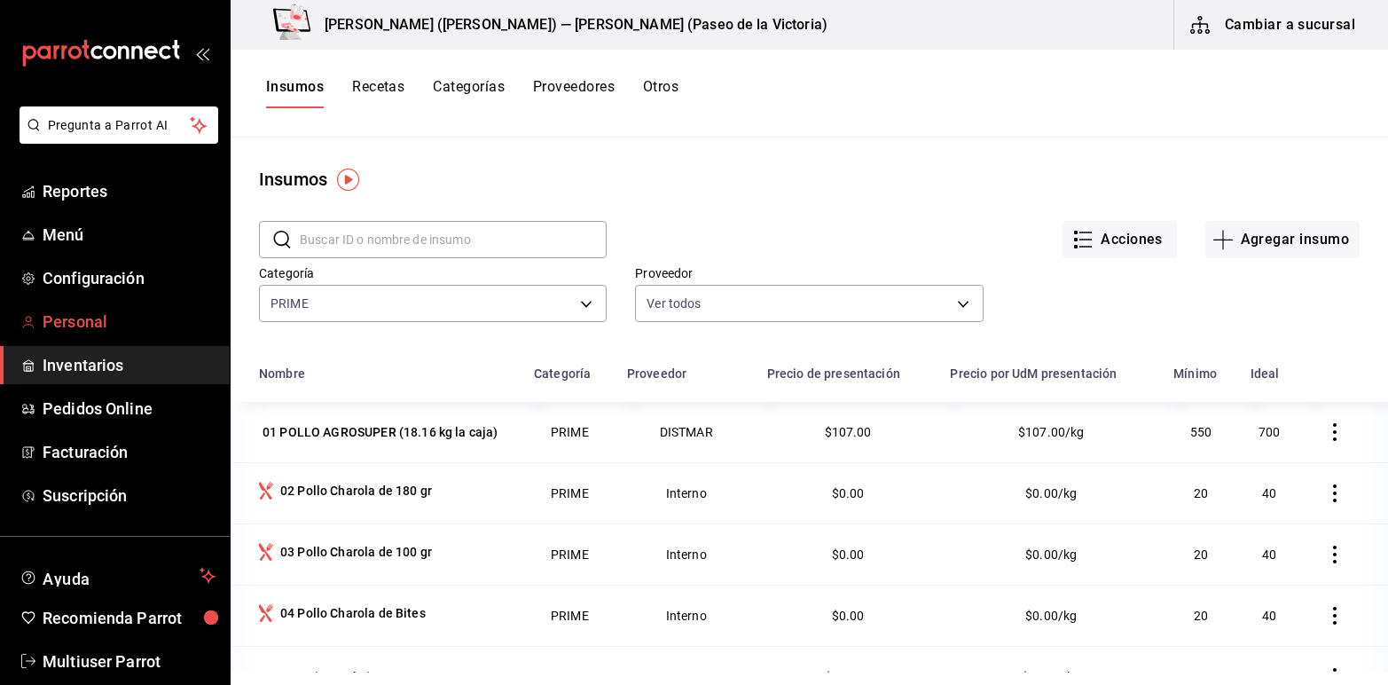
click at [105, 315] on span "Personal" at bounding box center [129, 322] width 173 height 24
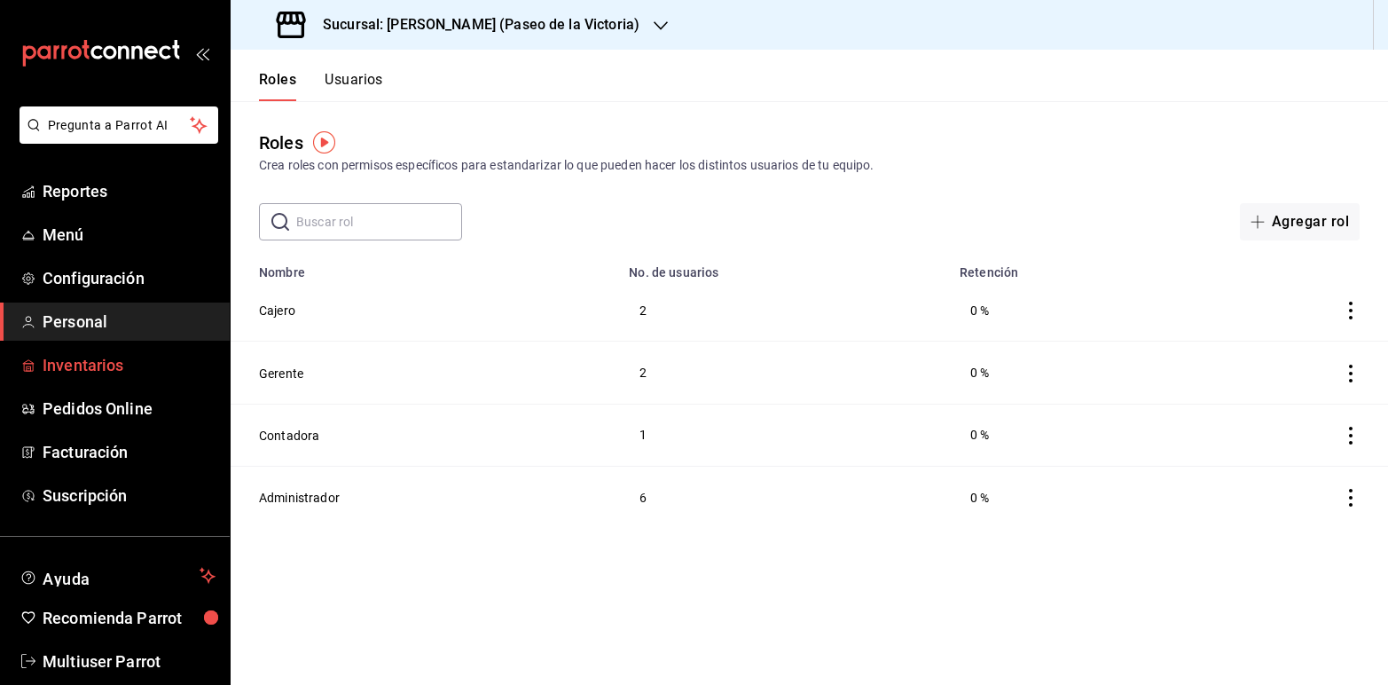
click at [80, 357] on span "Inventarios" at bounding box center [129, 365] width 173 height 24
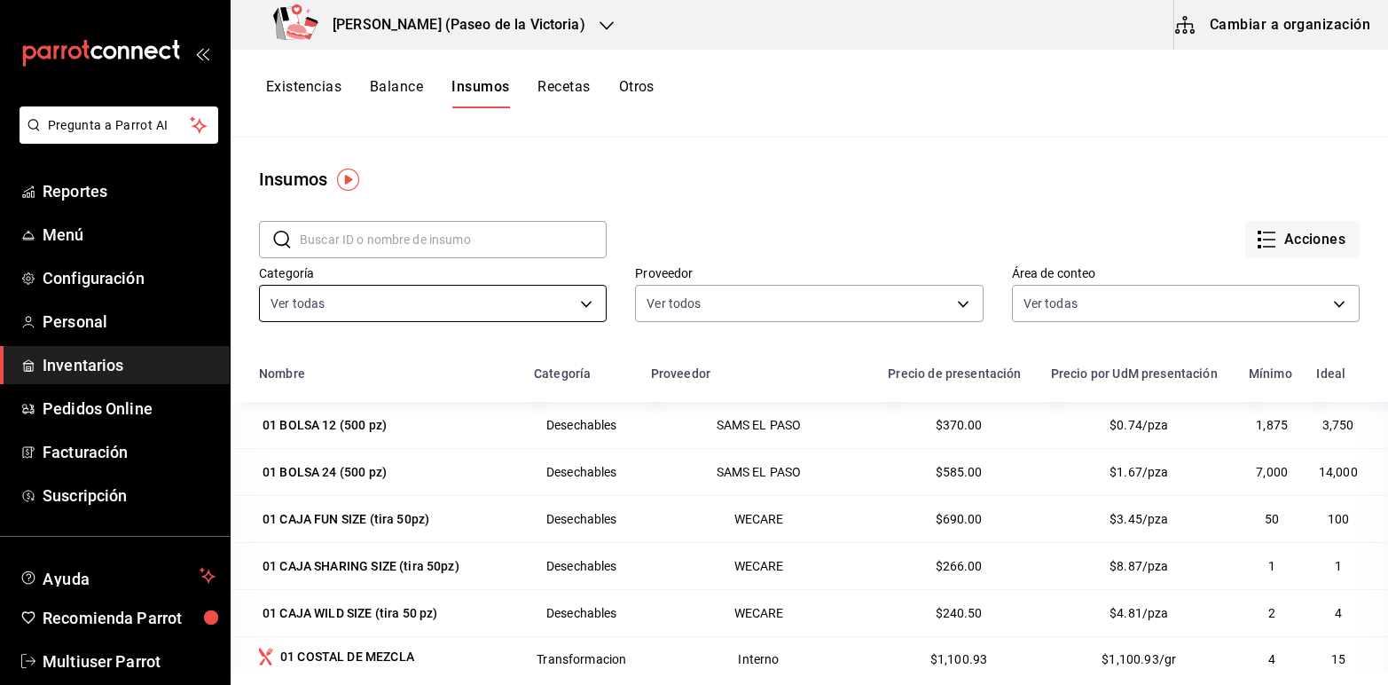
click at [587, 308] on body "Pregunta a Parrot AI Reportes Menú Configuración Personal Inventarios Pedidos O…" at bounding box center [694, 336] width 1388 height 672
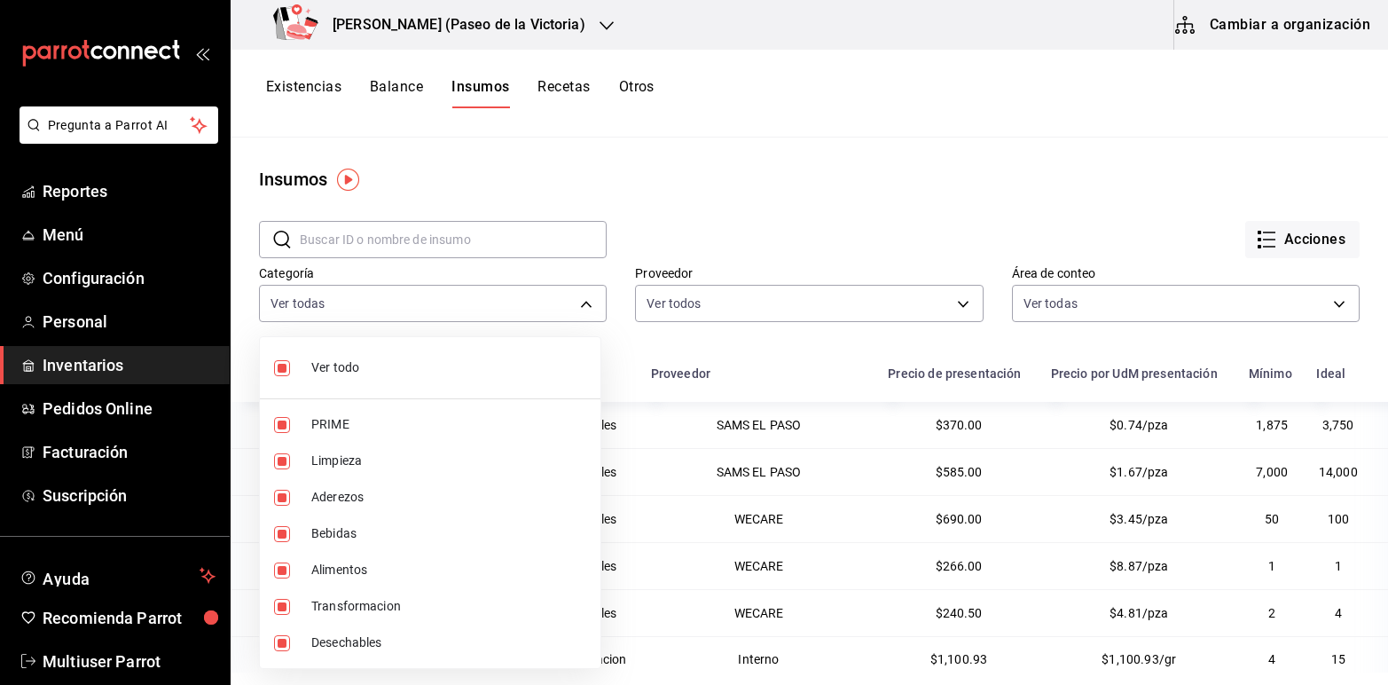
click at [279, 370] on input "checkbox" at bounding box center [282, 368] width 16 height 16
checkbox input "false"
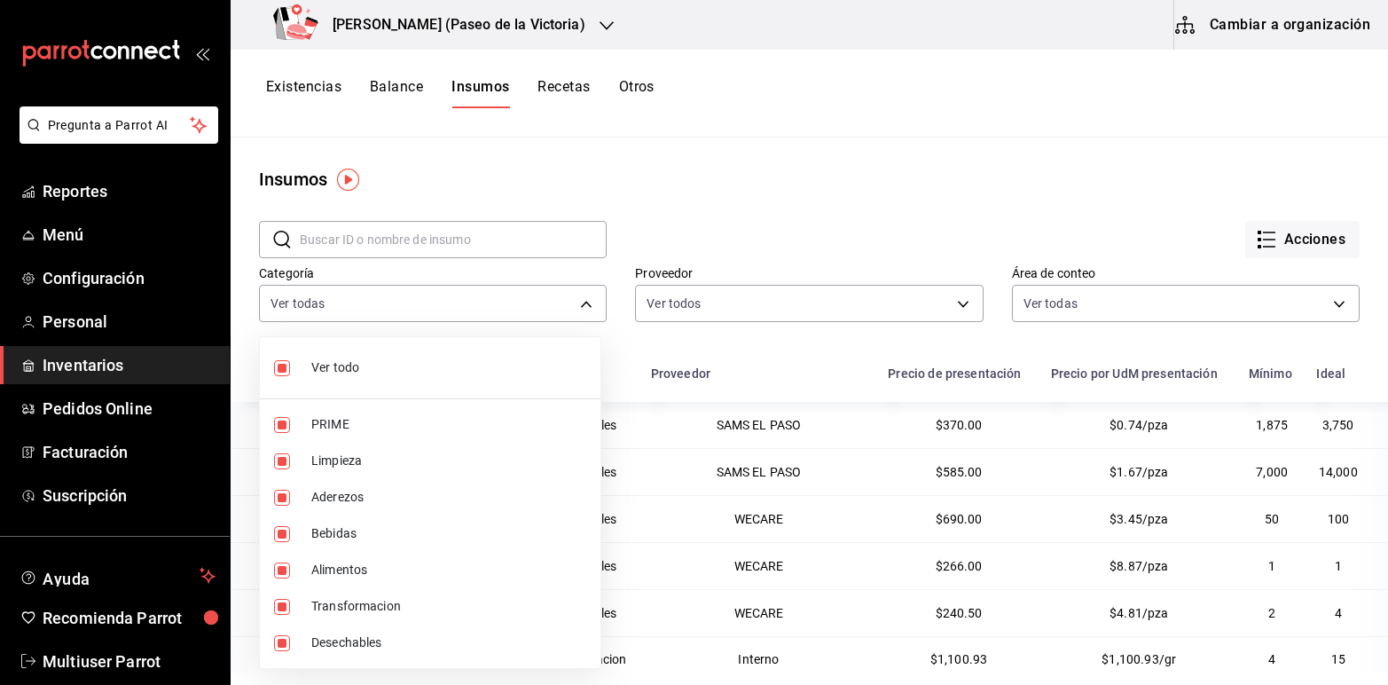
checkbox input "false"
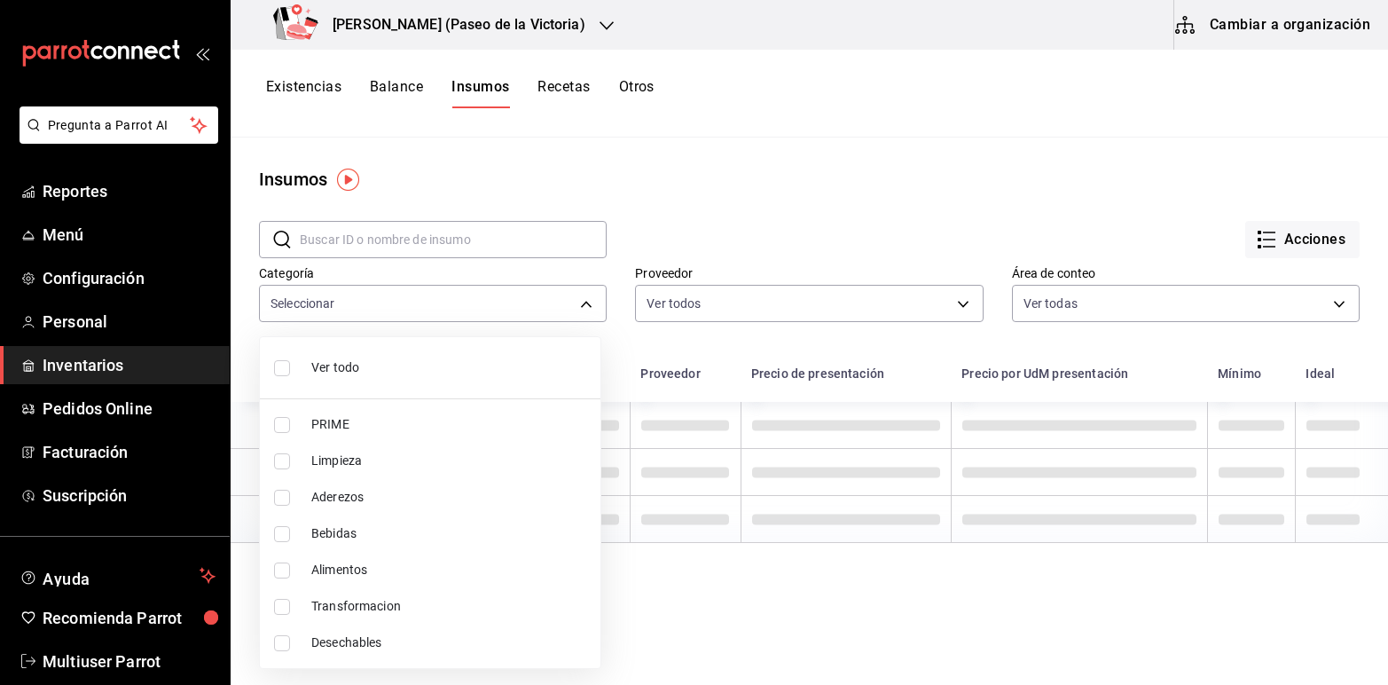
click at [282, 420] on input "checkbox" at bounding box center [282, 425] width 16 height 16
checkbox input "true"
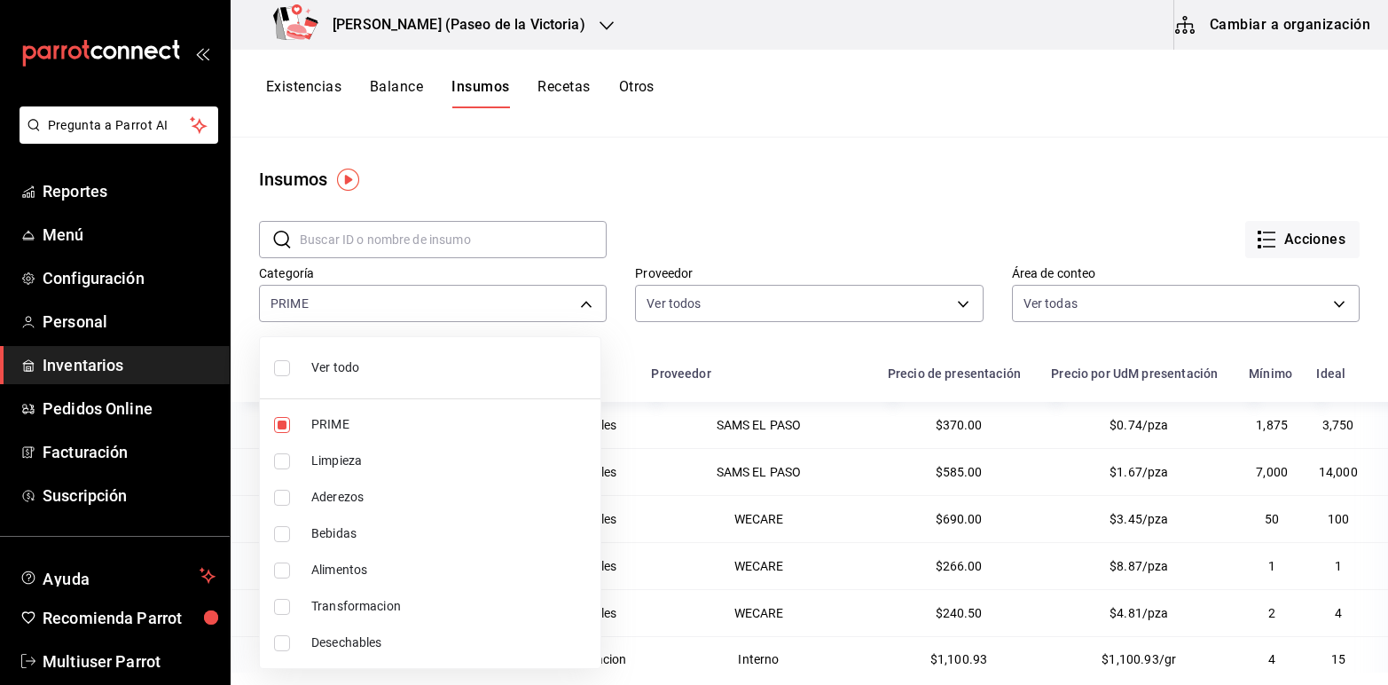
type input "a7ec1a36-c617-4141-9275-7dfcf91f0753"
click at [795, 158] on div at bounding box center [694, 342] width 1388 height 685
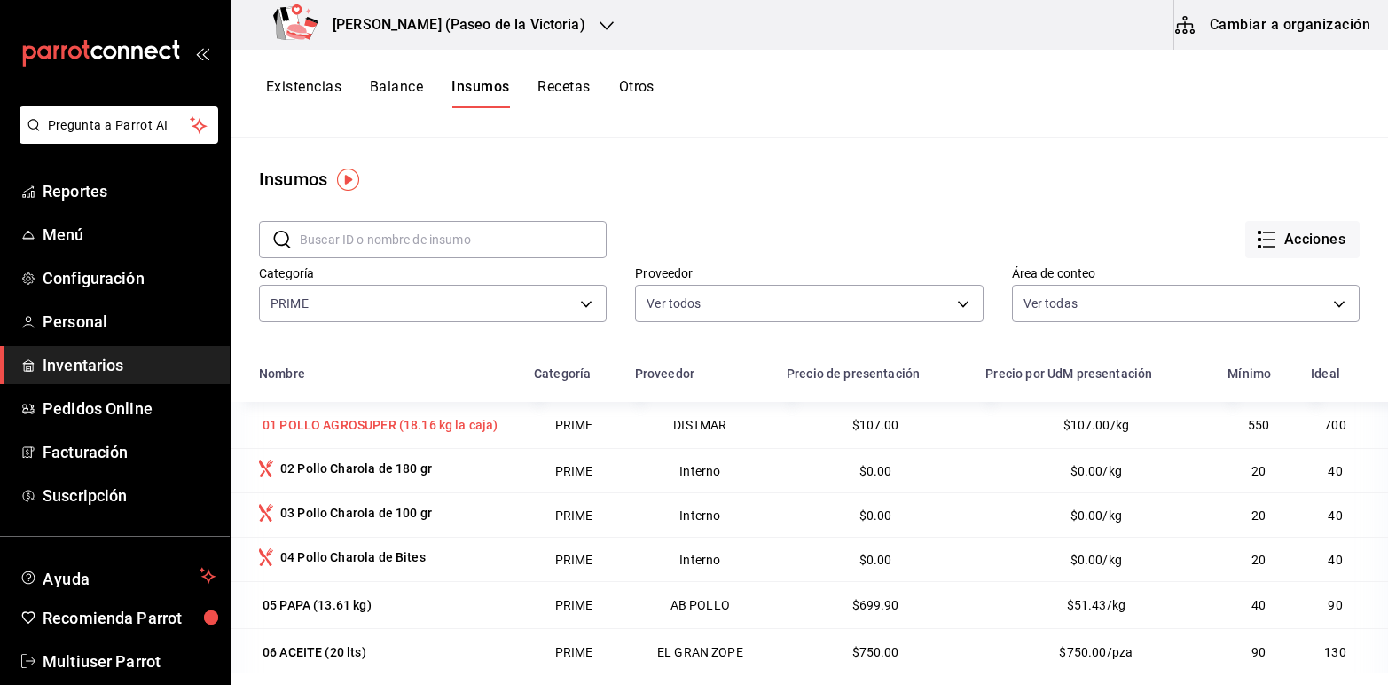
click at [424, 421] on div "01 POLLO AGROSUPER (18.16 kg la caja)" at bounding box center [381, 425] width 236 height 18
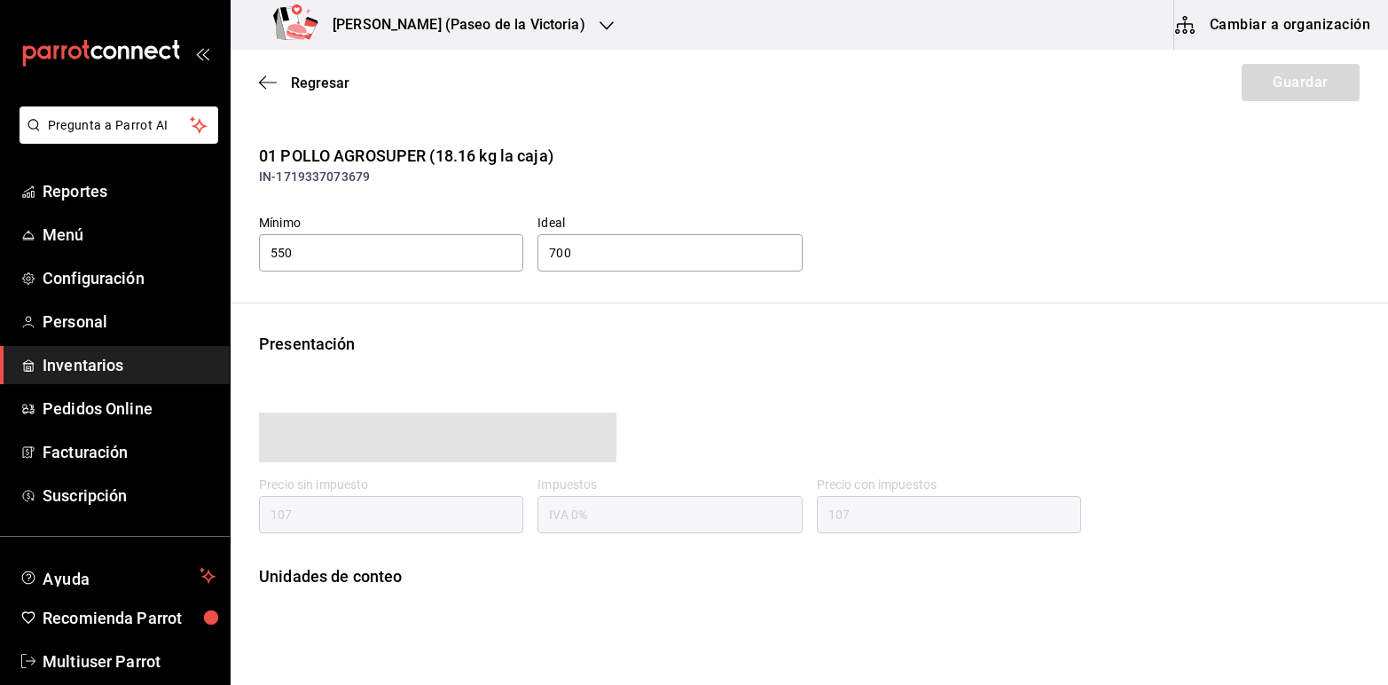
type input "107.00"
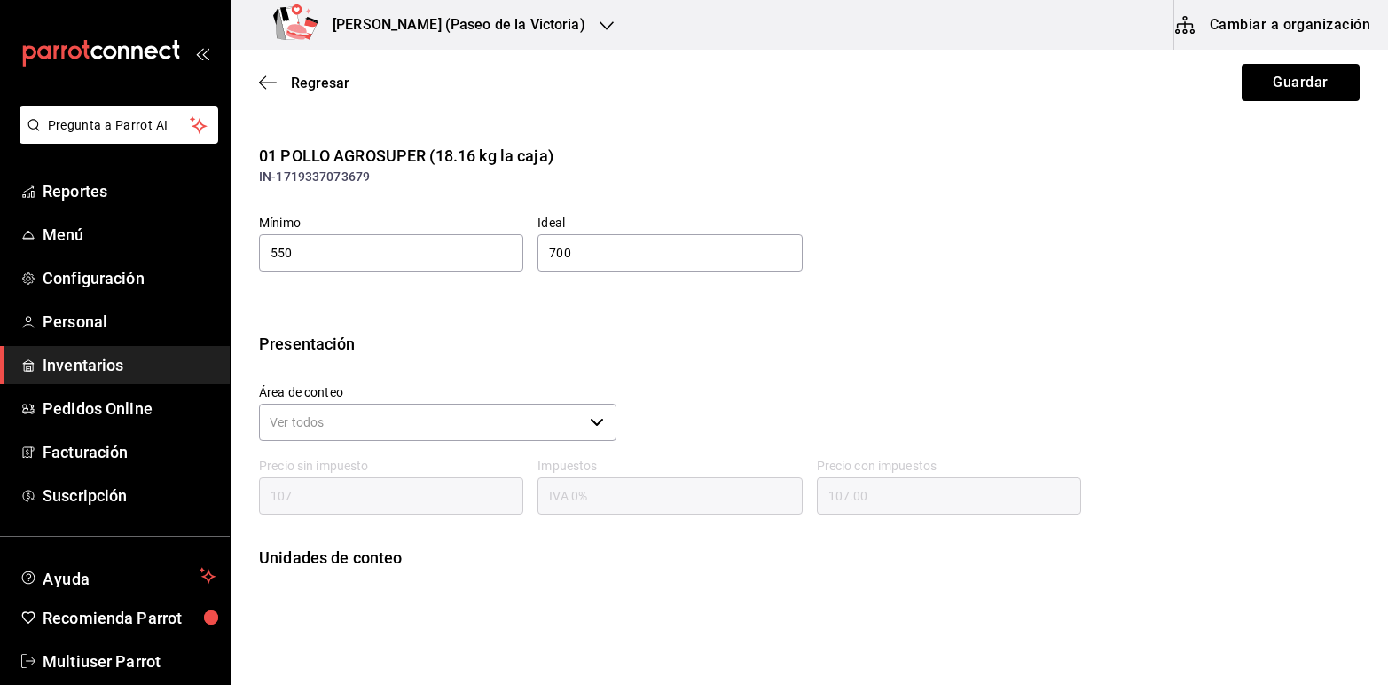
click at [71, 355] on span "Inventarios" at bounding box center [129, 365] width 173 height 24
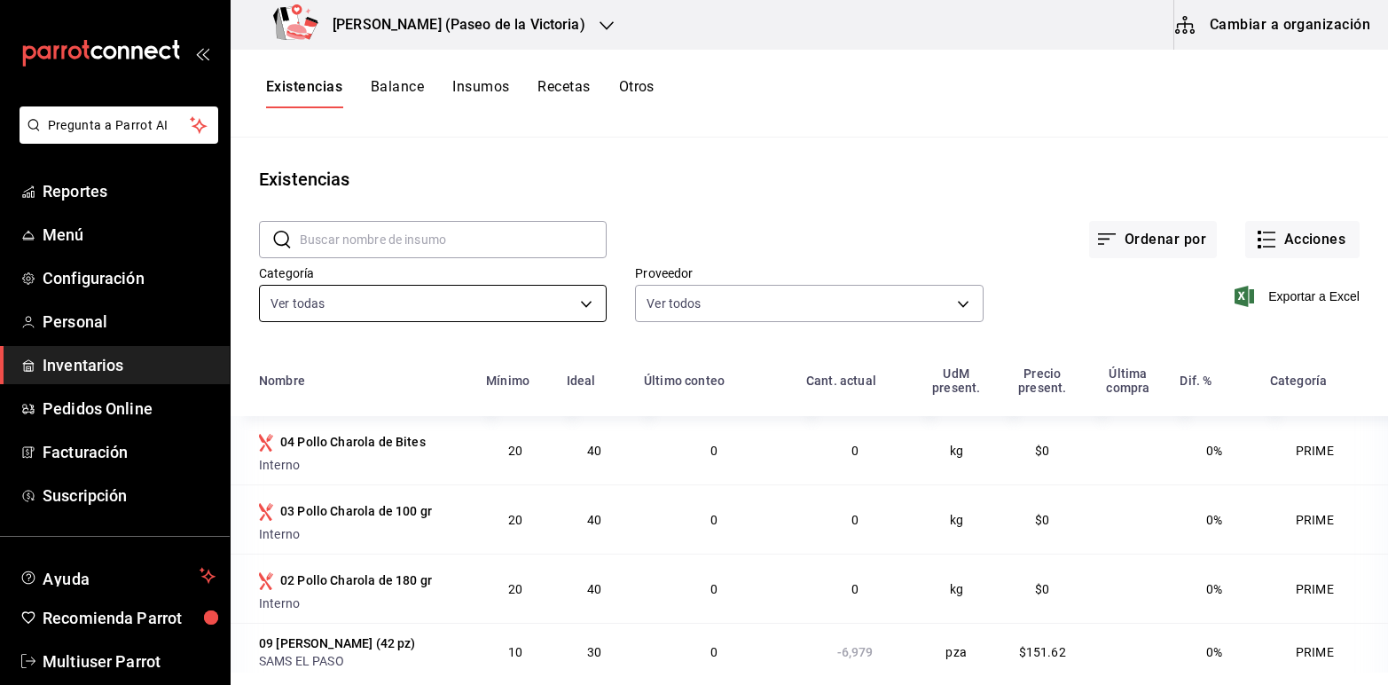
click at [584, 300] on body "Pregunta a Parrot AI Reportes Menú Configuración Personal Inventarios Pedidos O…" at bounding box center [694, 336] width 1388 height 672
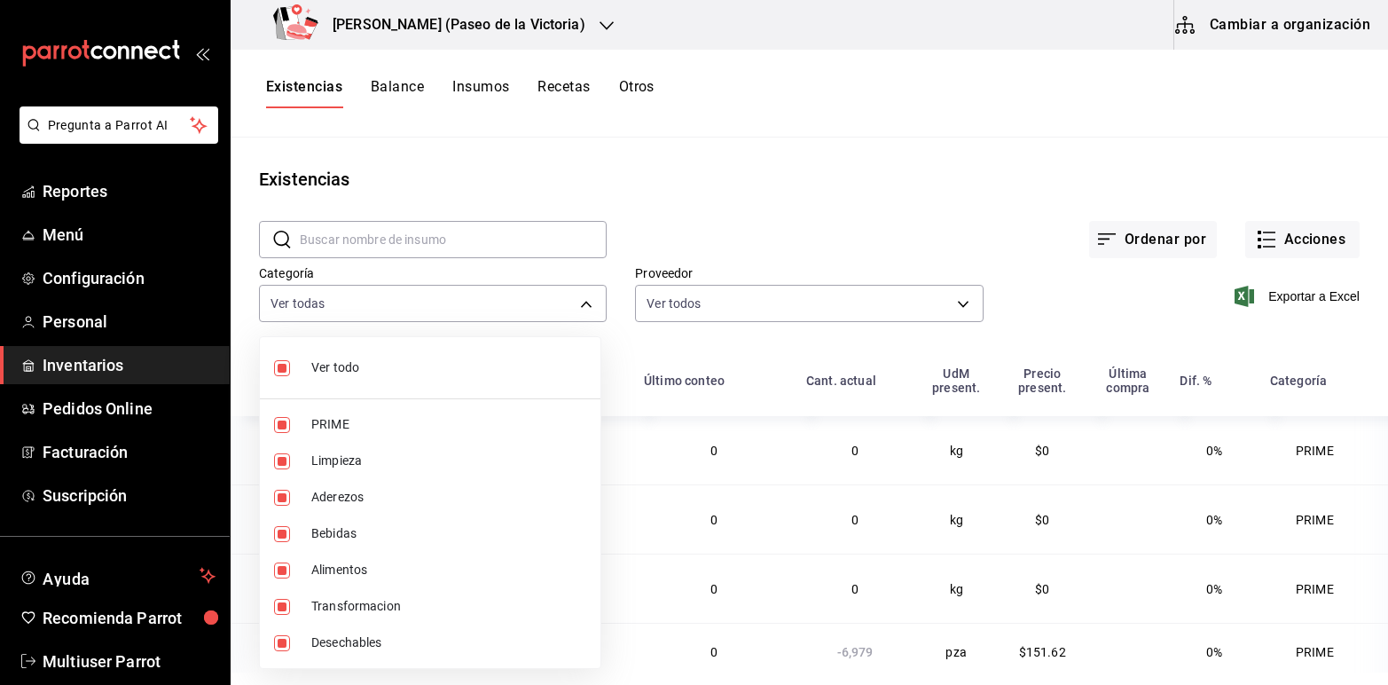
click at [291, 370] on label at bounding box center [285, 368] width 23 height 16
click at [290, 370] on input "checkbox" at bounding box center [282, 368] width 16 height 16
checkbox input "true"
type input "a7ec1a36-c617-4141-9275-7dfcf91f0753,27c71484-daf0-49da-b494-7197d4008cda,183b2…"
checkbox input "true"
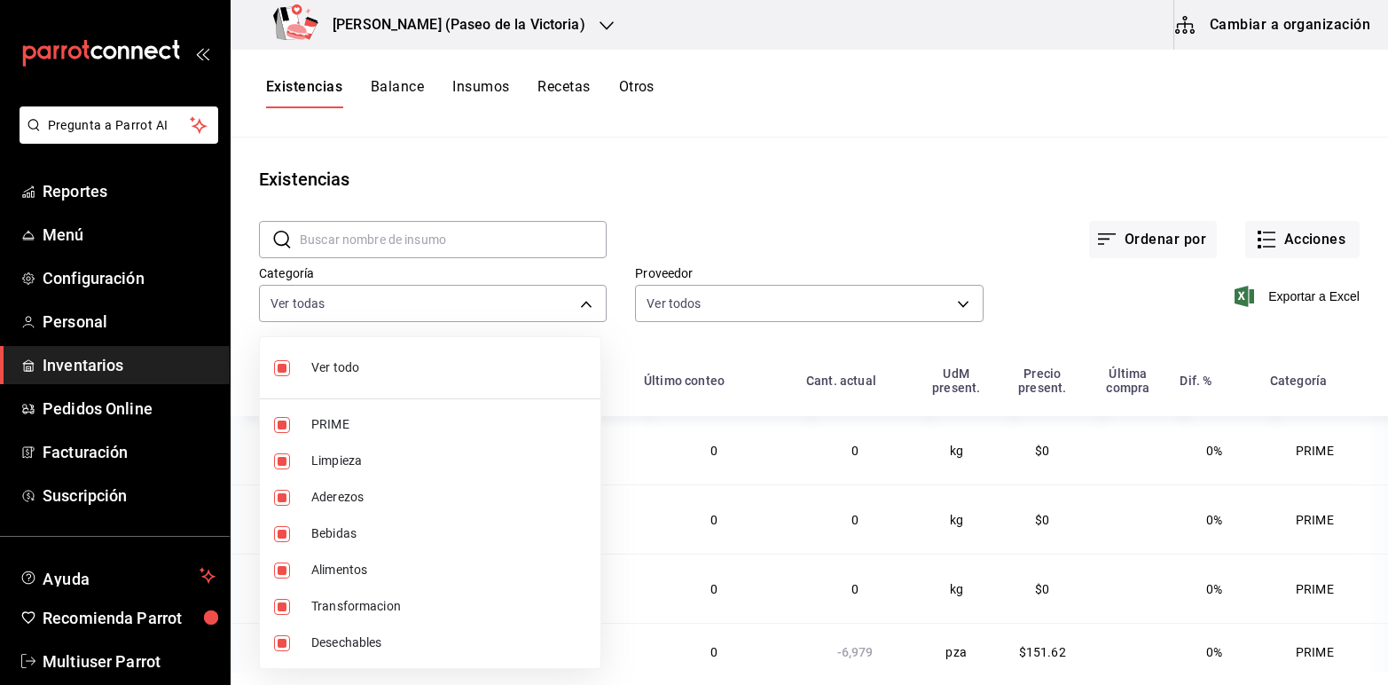
checkbox input "true"
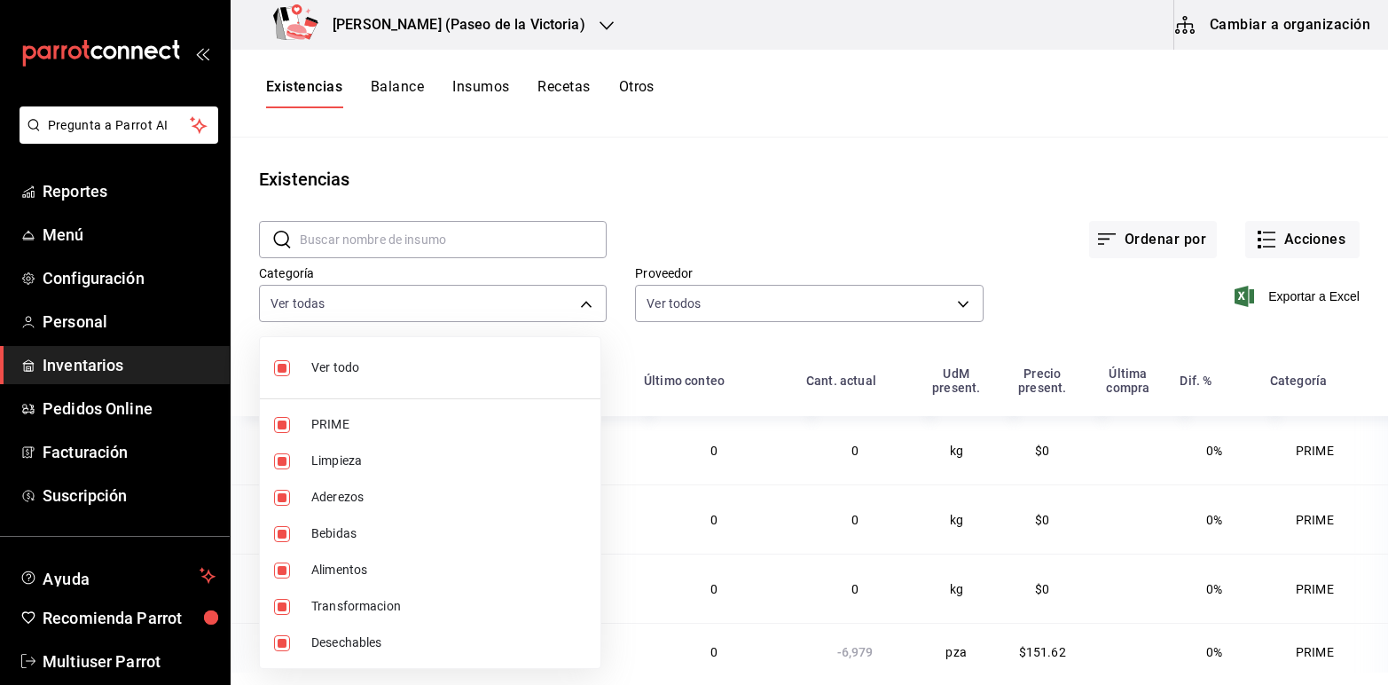
checkbox input "true"
click at [288, 370] on input "checkbox" at bounding box center [282, 368] width 16 height 16
checkbox input "false"
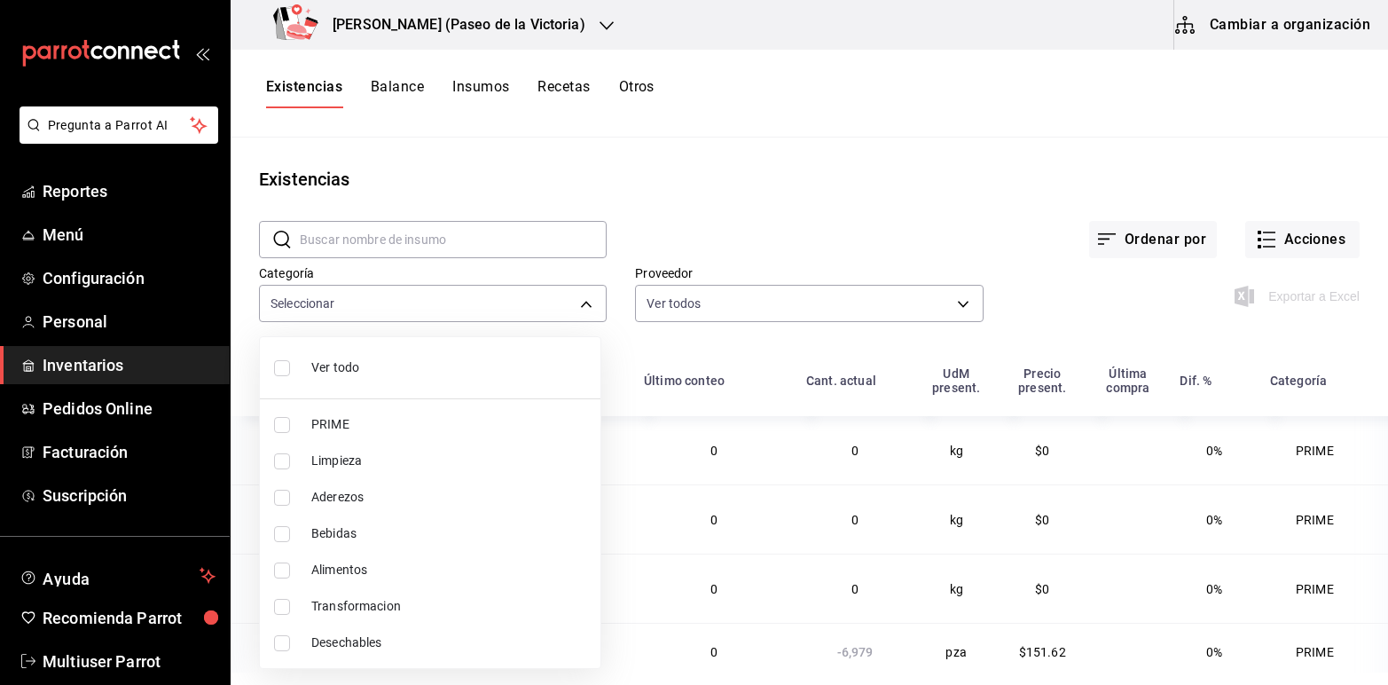
checkbox input "false"
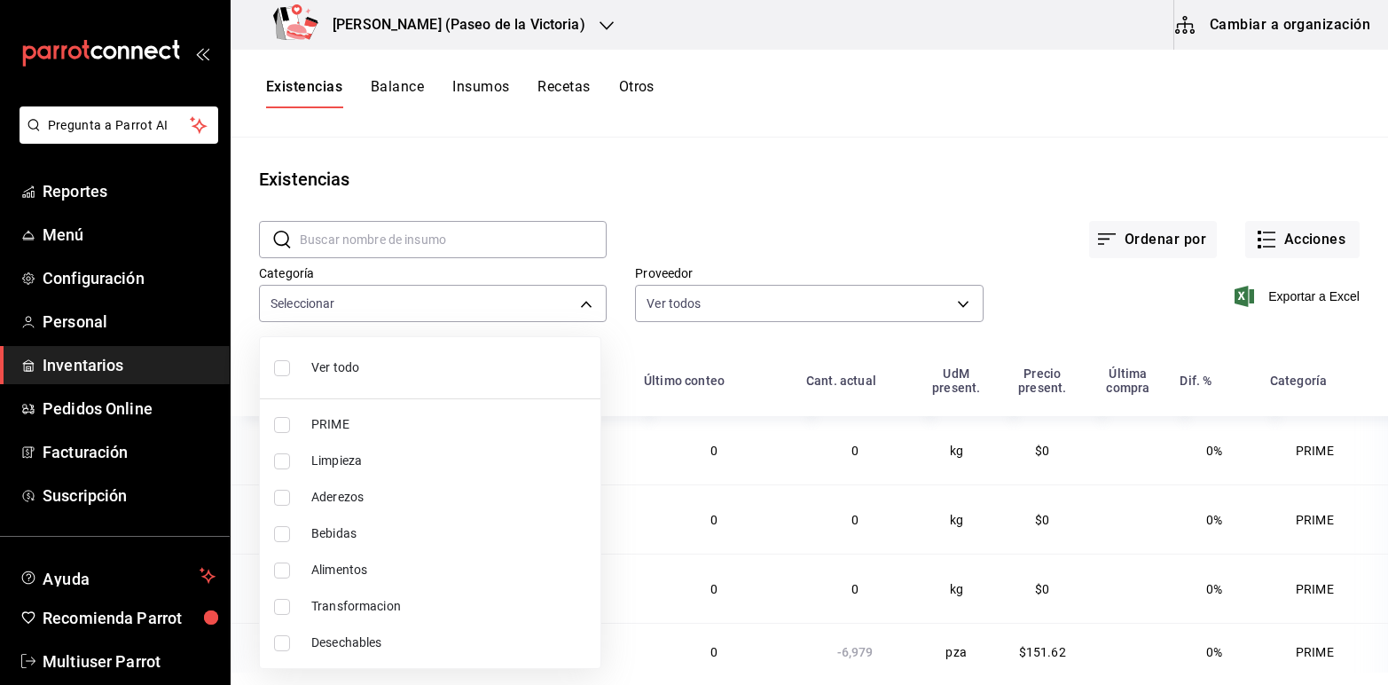
click at [277, 422] on input "checkbox" at bounding box center [282, 425] width 16 height 16
checkbox input "true"
type input "a7ec1a36-c617-4141-9275-7dfcf91f0753"
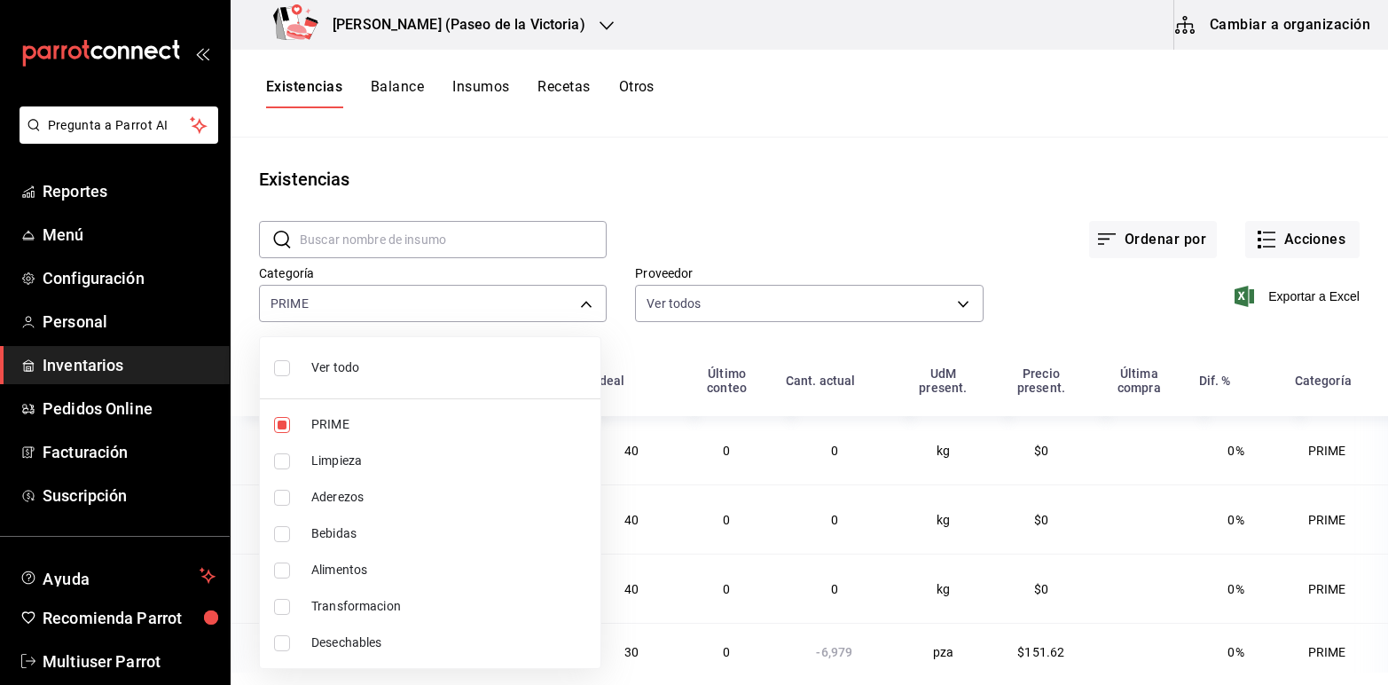
click at [1069, 286] on div at bounding box center [694, 342] width 1388 height 685
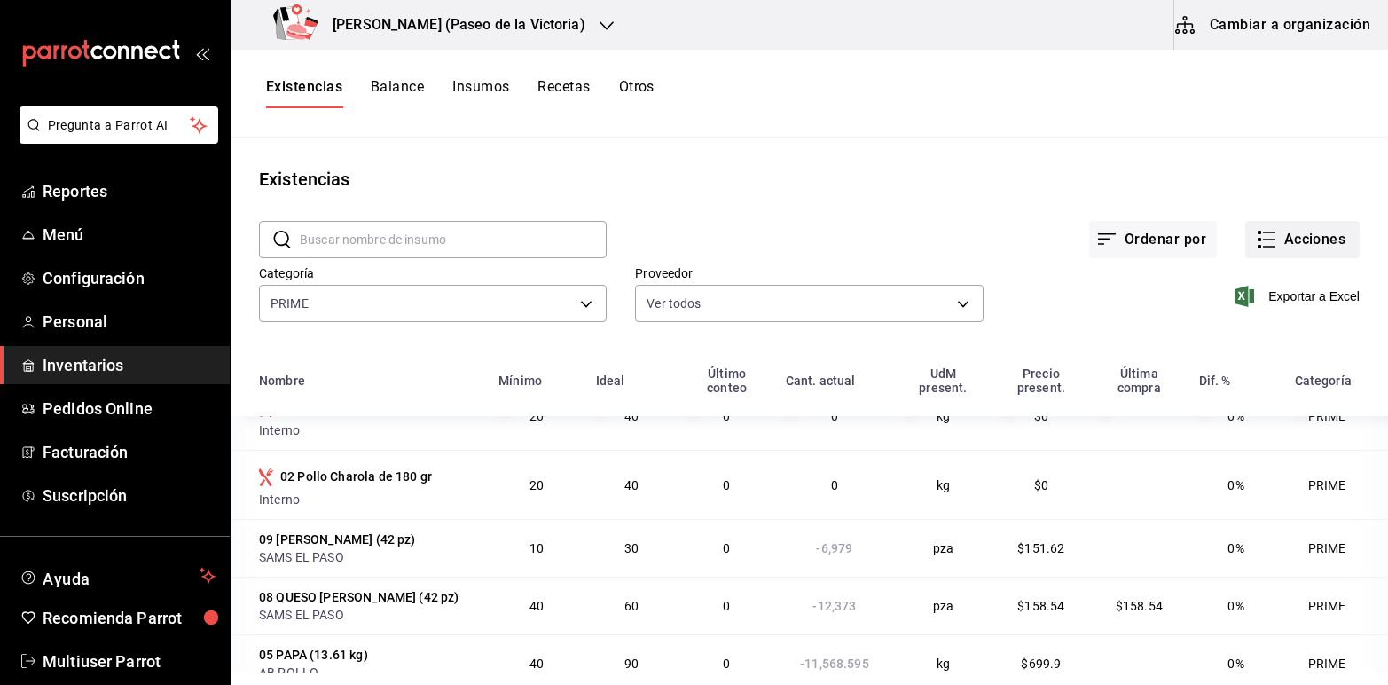
click at [1300, 238] on button "Acciones" at bounding box center [1302, 239] width 114 height 37
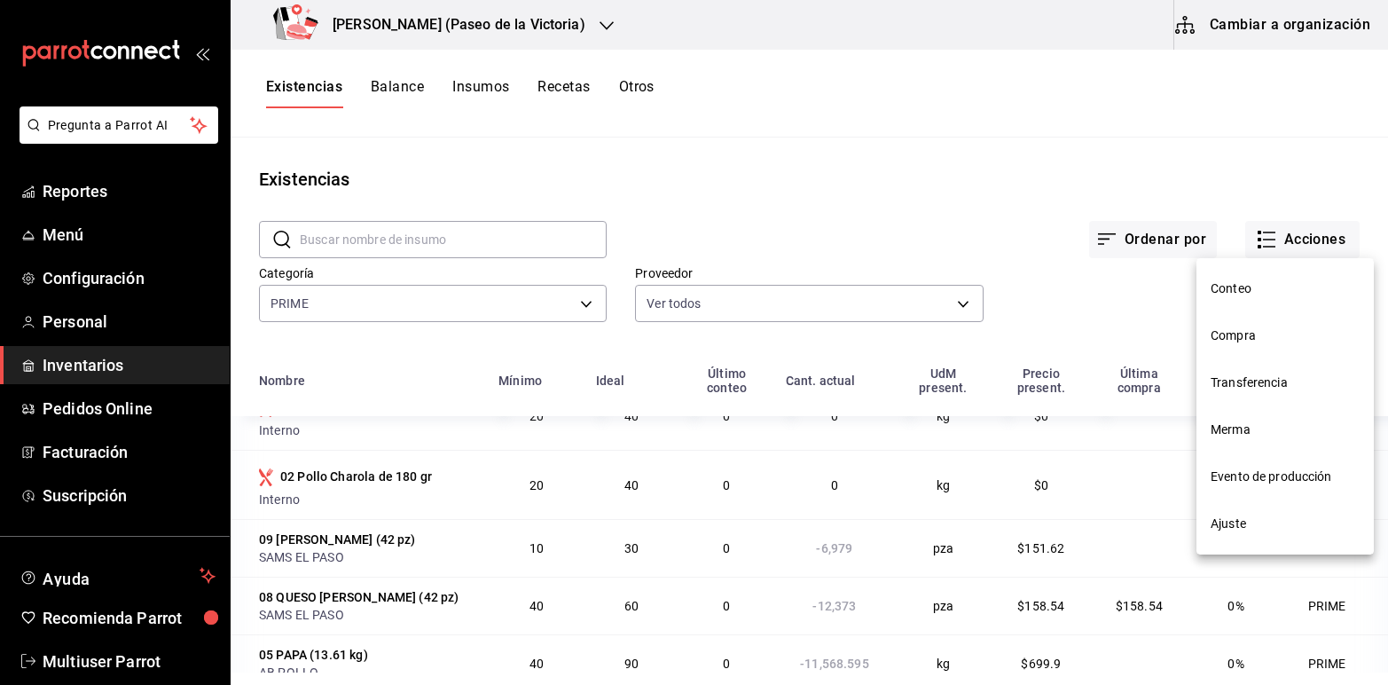
click at [1252, 519] on span "Ajuste" at bounding box center [1285, 523] width 149 height 19
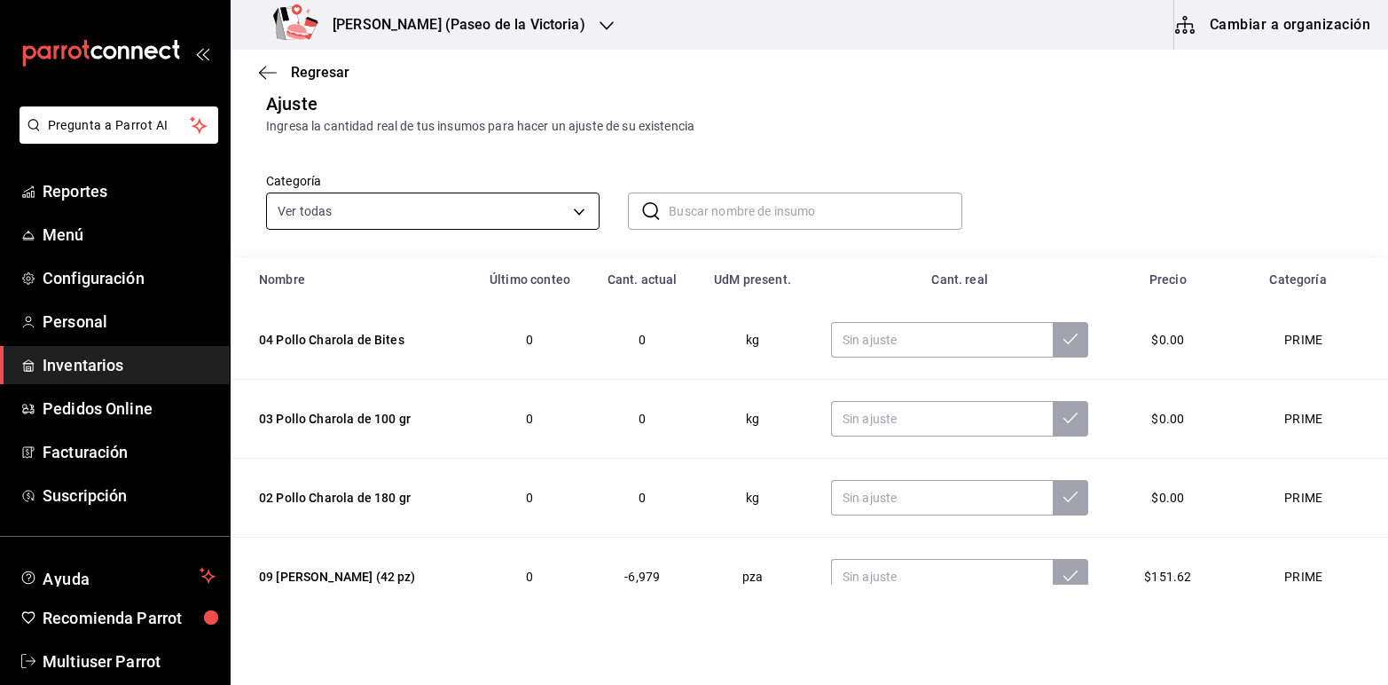
click at [579, 208] on body "Pregunta a Parrot AI Reportes Menú Configuración Personal Inventarios Pedidos O…" at bounding box center [694, 292] width 1388 height 584
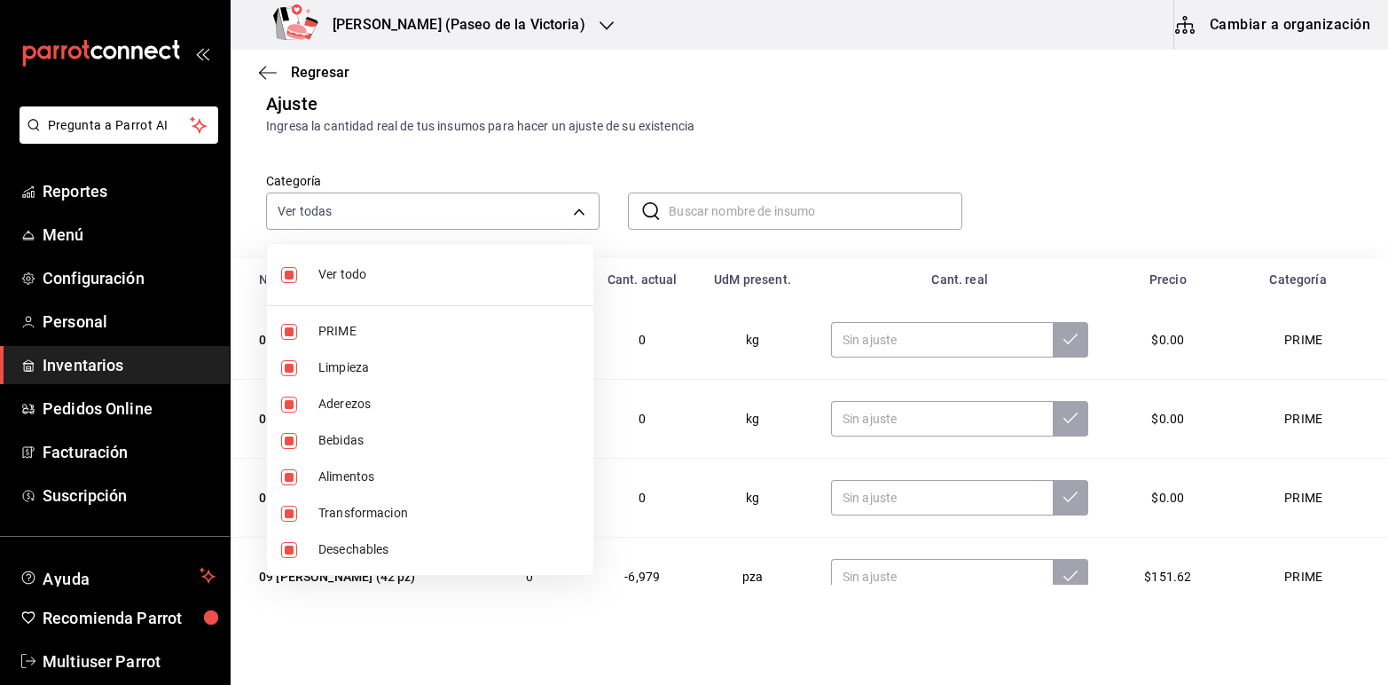
click at [298, 269] on label at bounding box center [292, 275] width 23 height 16
click at [297, 269] on input "checkbox" at bounding box center [289, 275] width 16 height 16
checkbox input "true"
type input "a7ec1a36-c617-4141-9275-7dfcf91f0753,27c71484-daf0-49da-b494-7197d4008cda,183b2…"
checkbox input "true"
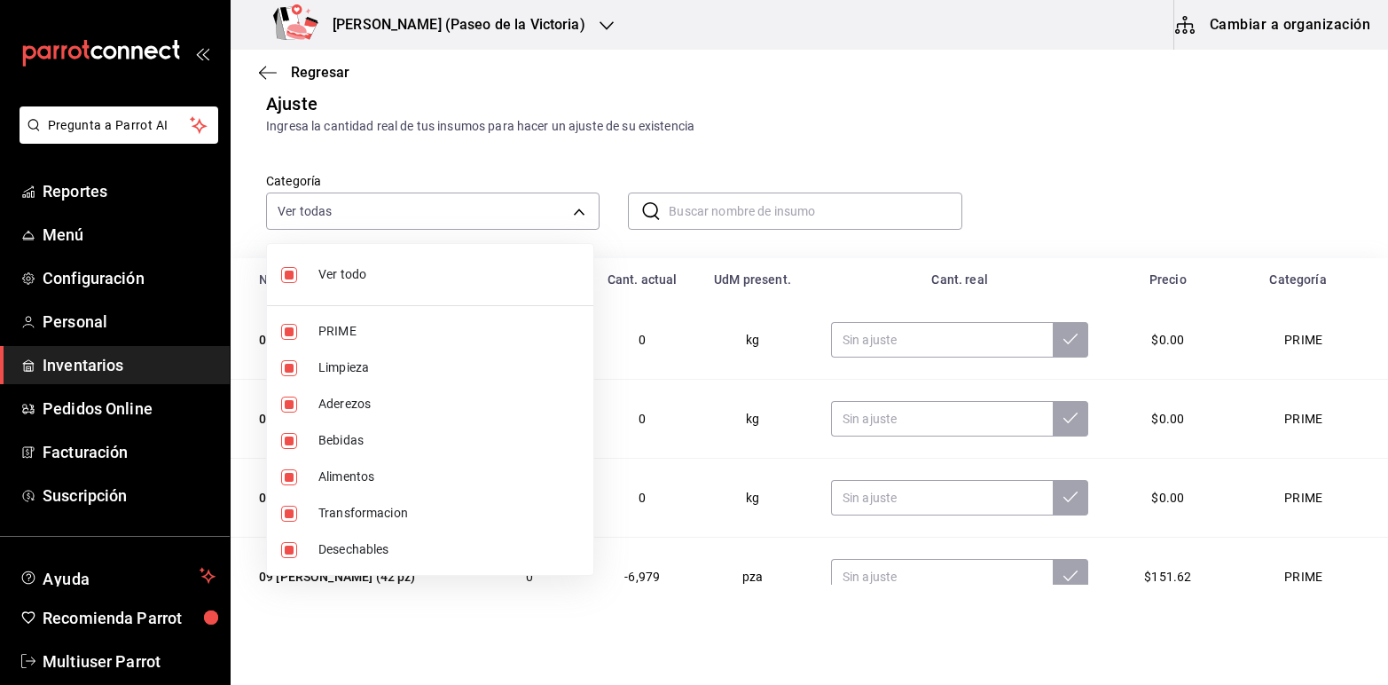
checkbox input "true"
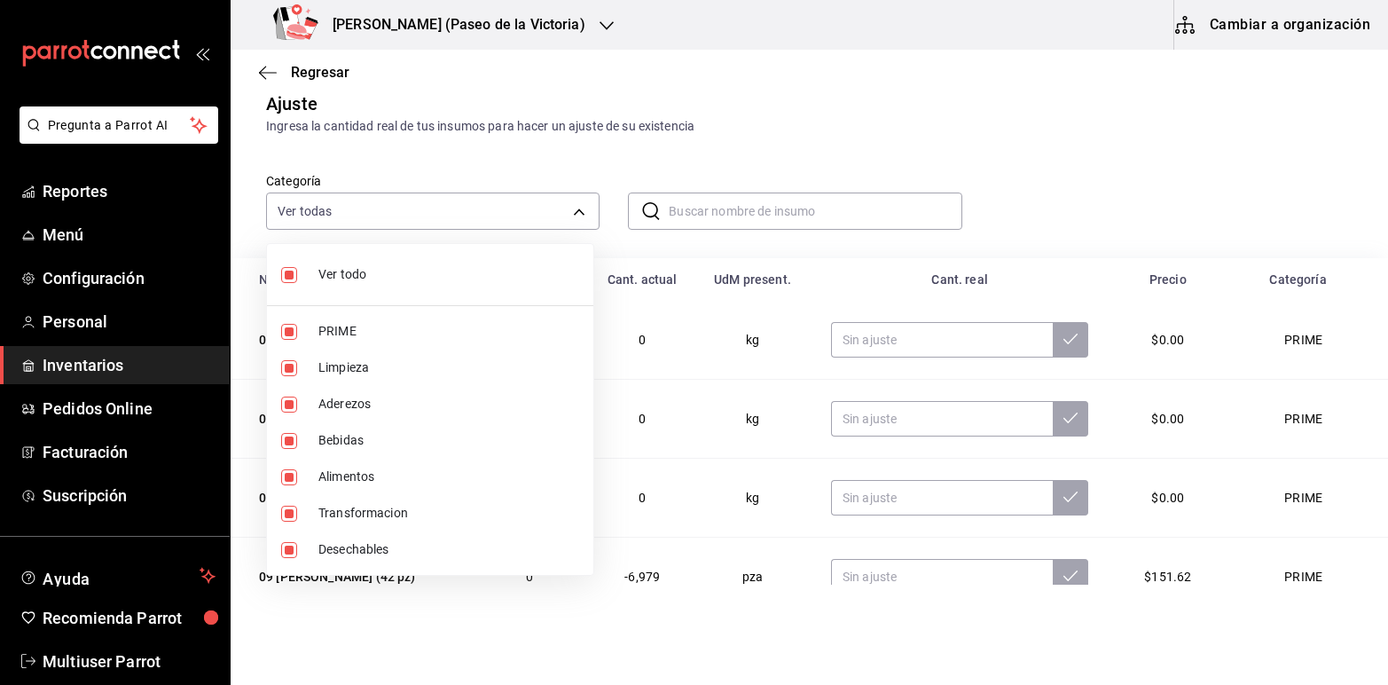
checkbox input "true"
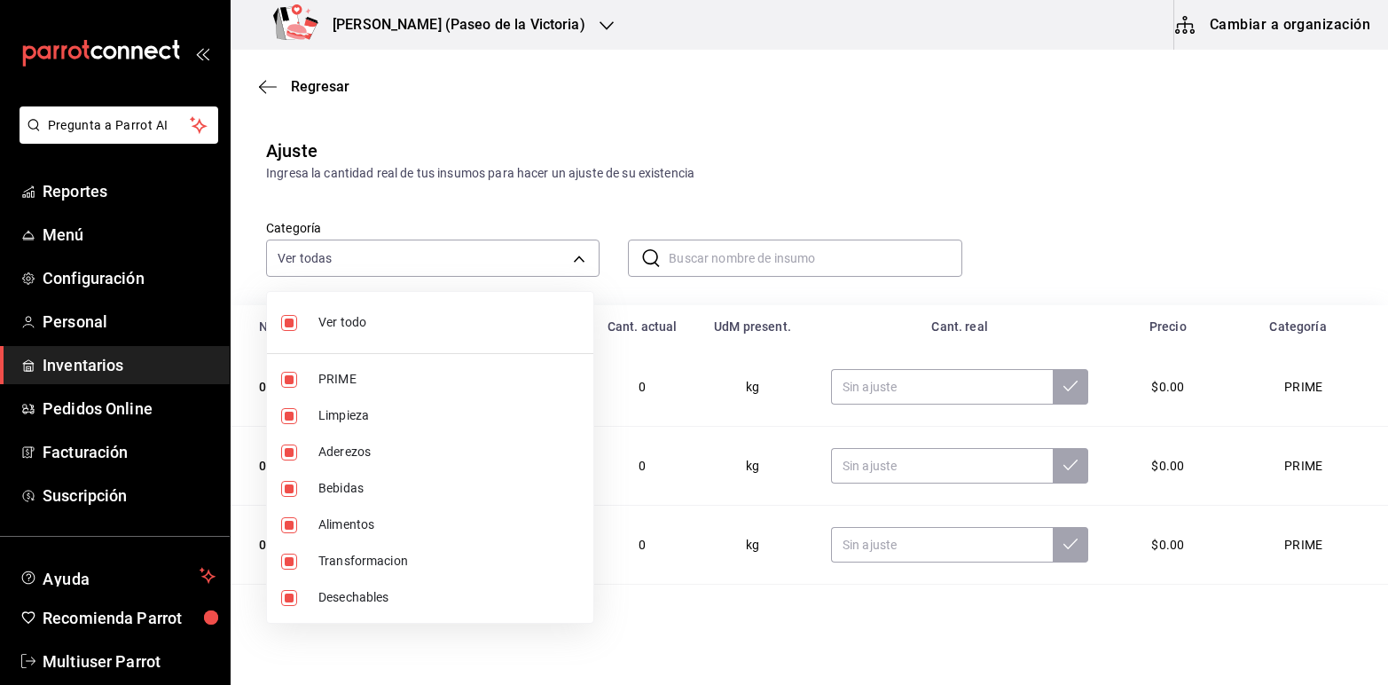
click at [291, 321] on input "checkbox" at bounding box center [289, 323] width 16 height 16
checkbox input "false"
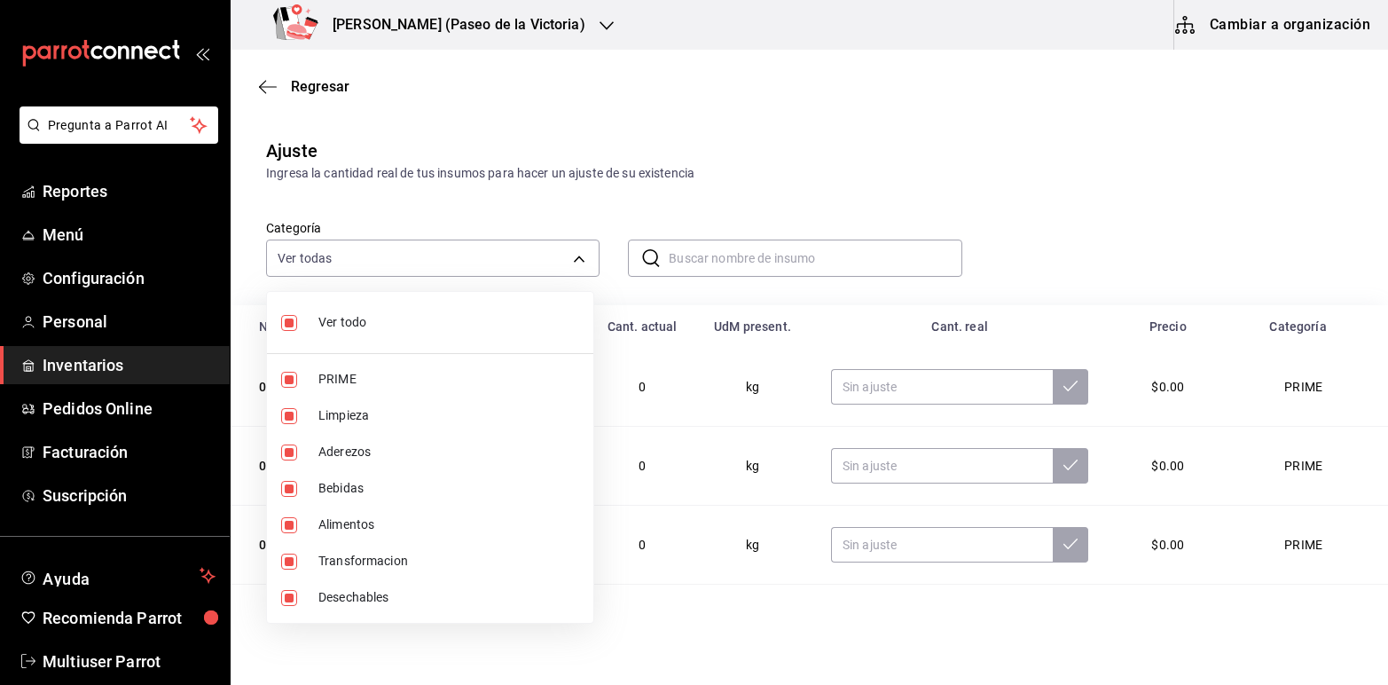
checkbox input "false"
click at [288, 381] on input "checkbox" at bounding box center [289, 380] width 16 height 16
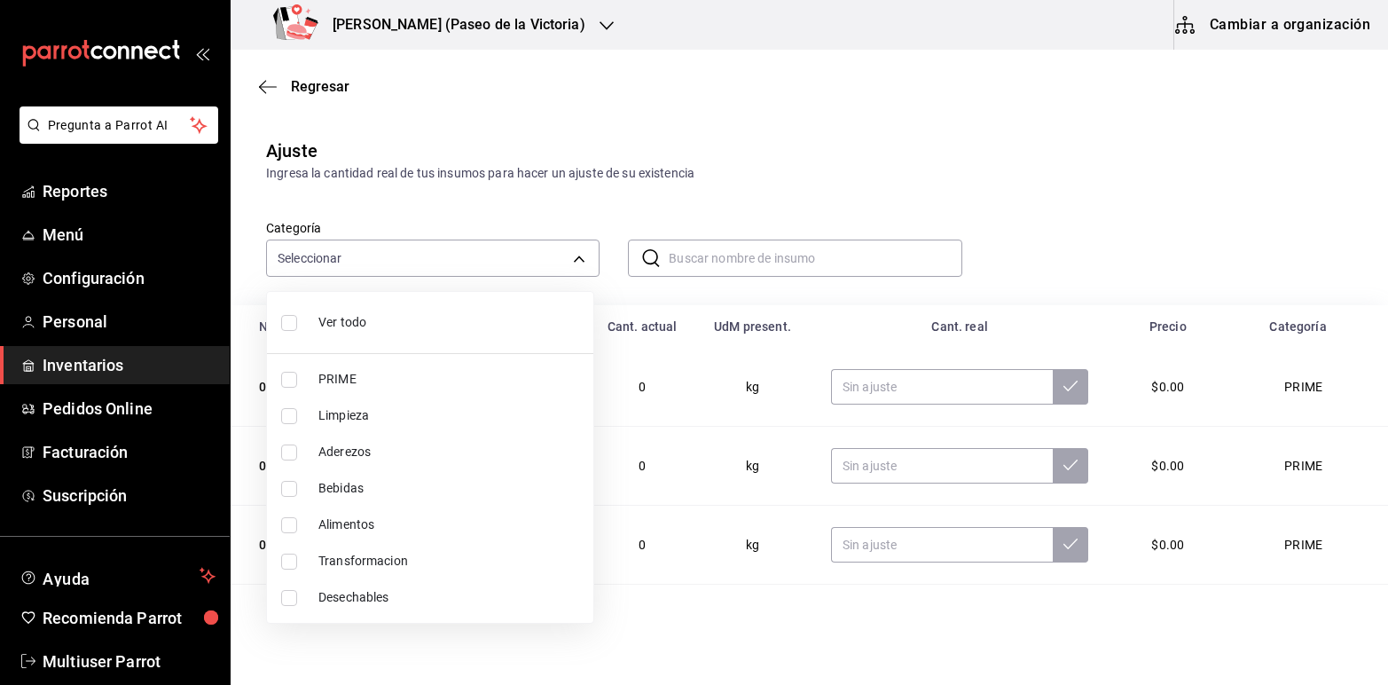
checkbox input "true"
type input "a7ec1a36-c617-4141-9275-7dfcf91f0753"
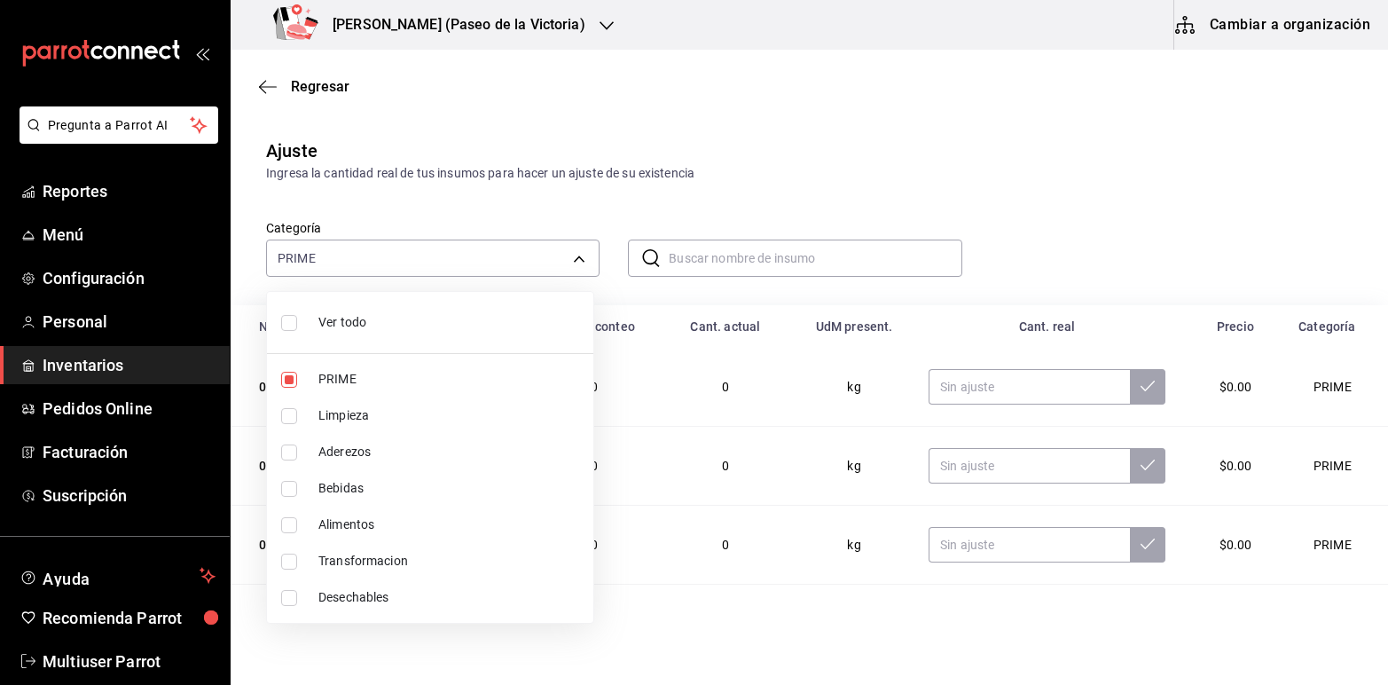
click at [1125, 223] on div at bounding box center [694, 342] width 1388 height 685
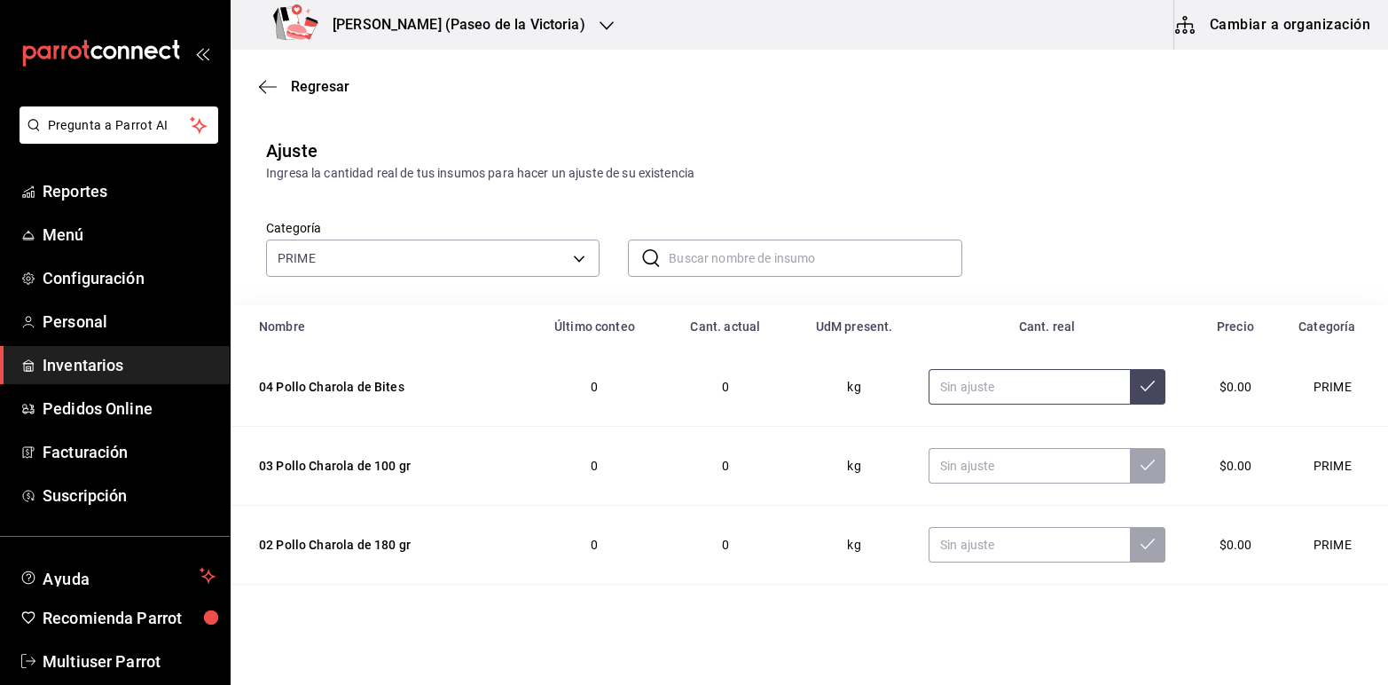
click at [951, 397] on input "text" at bounding box center [1029, 386] width 201 height 35
click at [1130, 400] on button at bounding box center [1147, 386] width 35 height 35
click at [937, 384] on input "2.00" at bounding box center [1029, 386] width 201 height 35
type input "2.00"
type input "18.00"
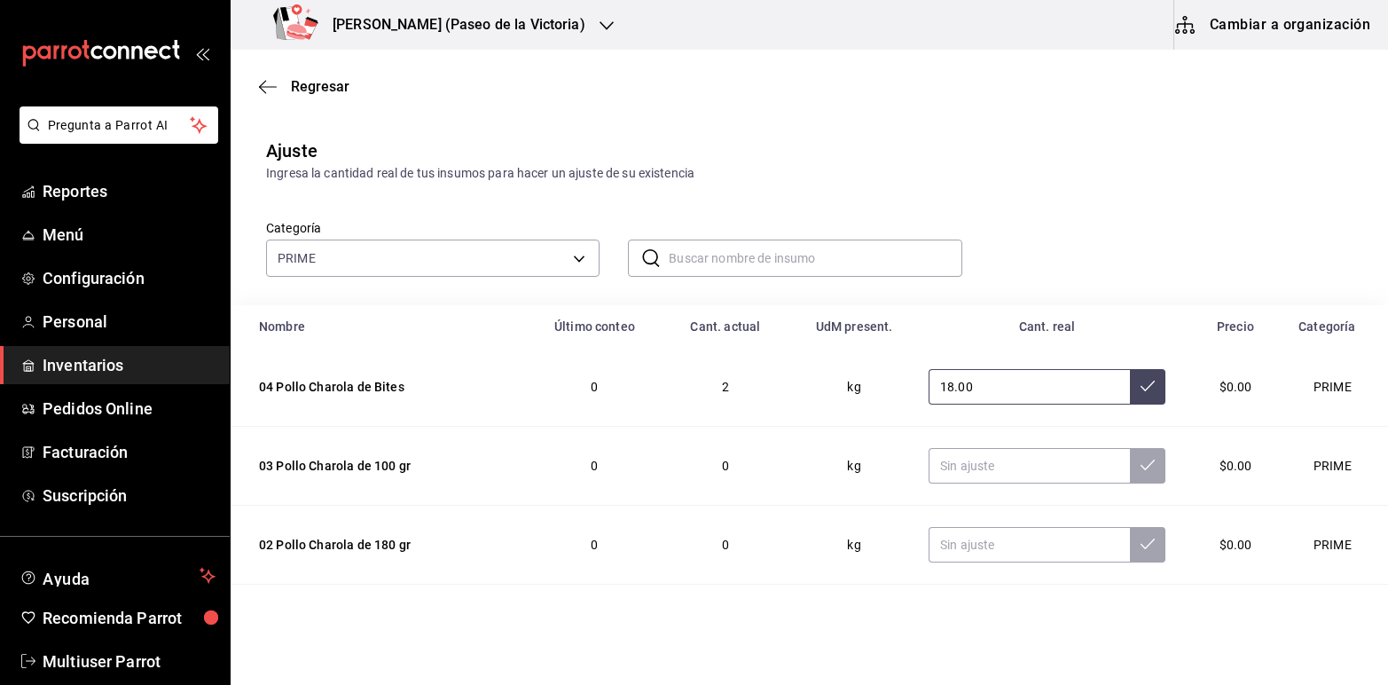
click at [1141, 388] on icon at bounding box center [1148, 386] width 14 height 14
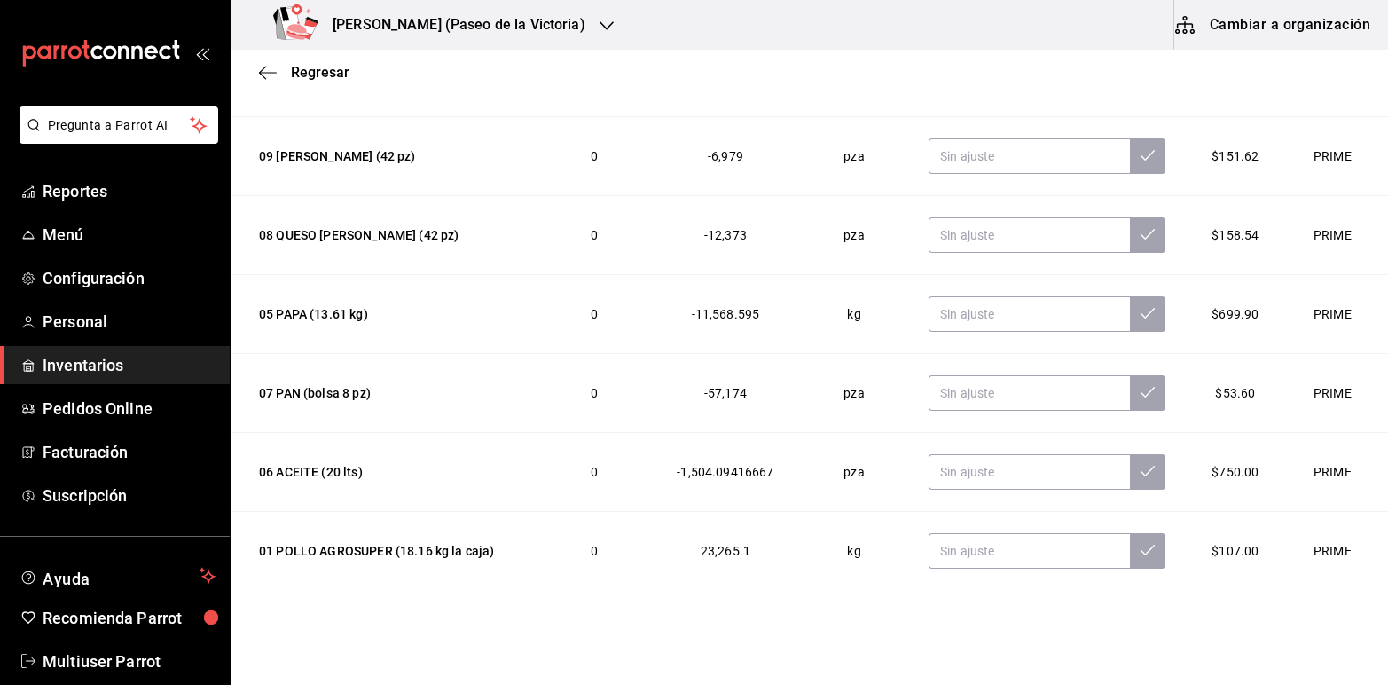
scroll to position [293, 0]
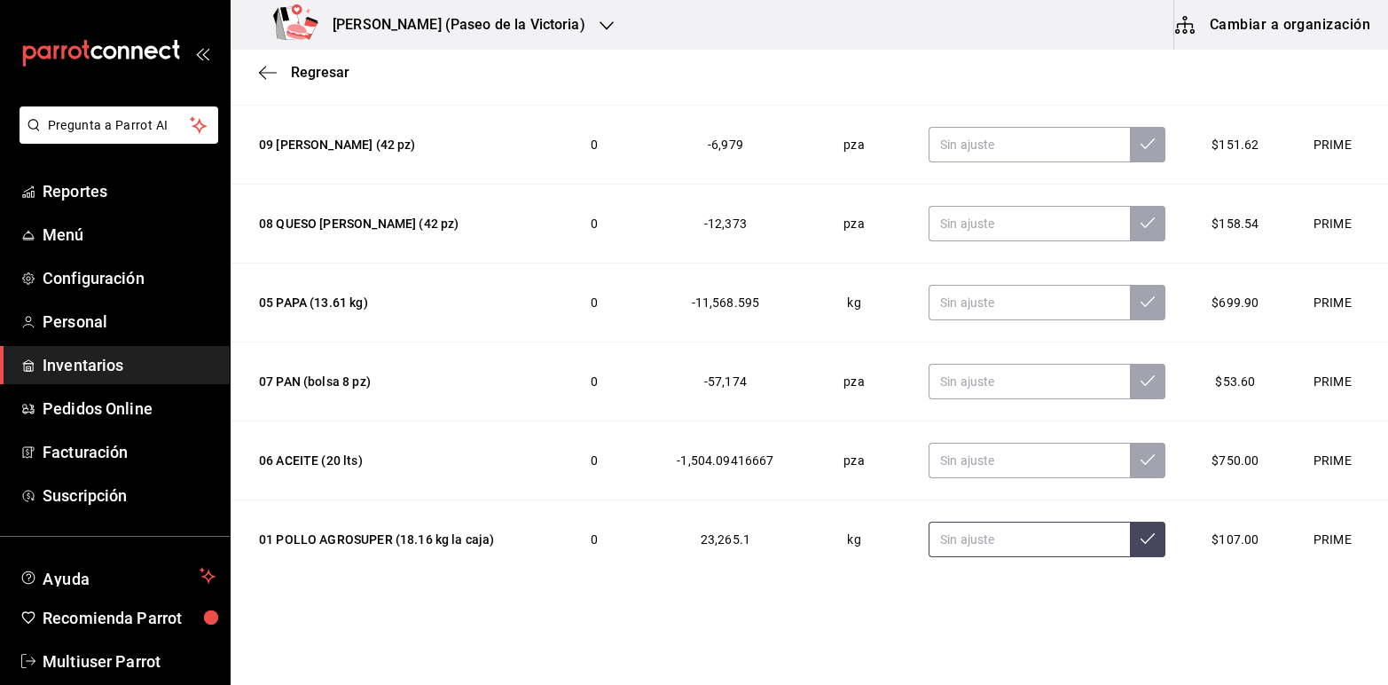
click at [936, 545] on input "text" at bounding box center [1029, 539] width 201 height 35
type input "0.00"
click at [1130, 552] on button at bounding box center [1147, 539] width 35 height 35
click at [996, 457] on input "text" at bounding box center [1029, 460] width 201 height 35
type input "3.00"
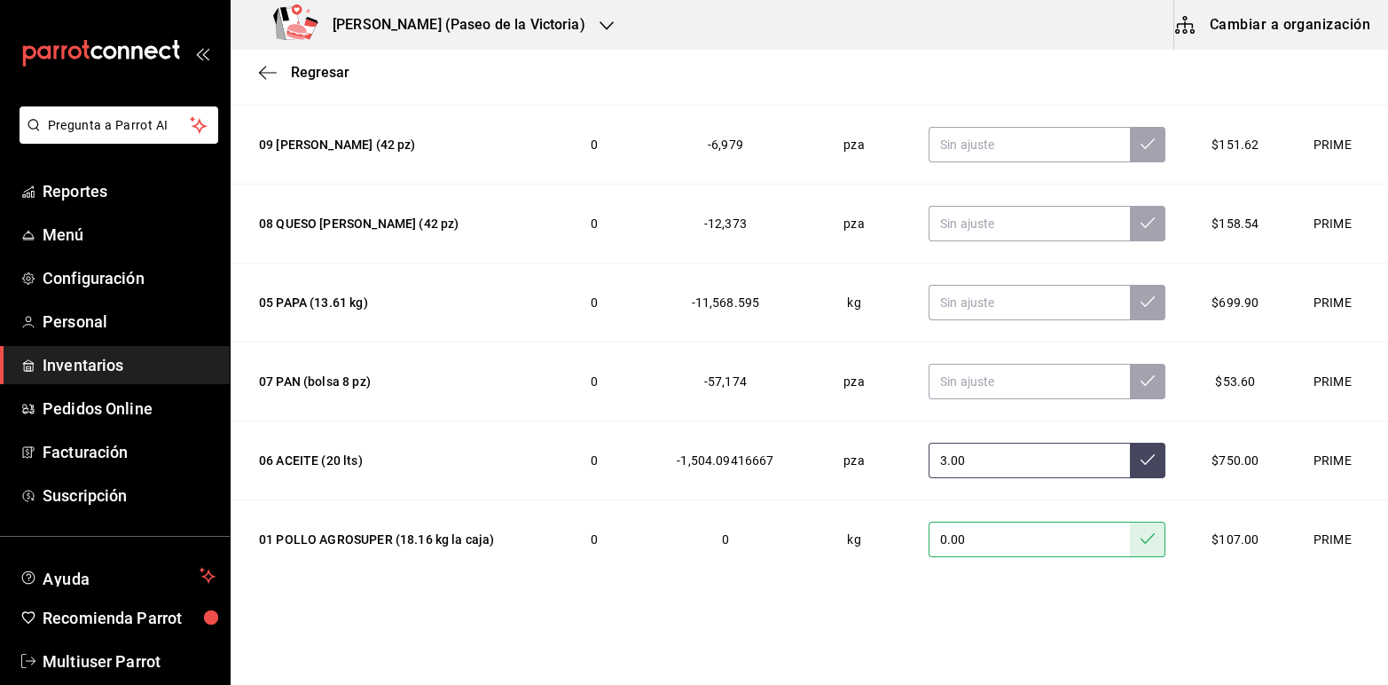
click at [1130, 467] on button at bounding box center [1147, 460] width 35 height 35
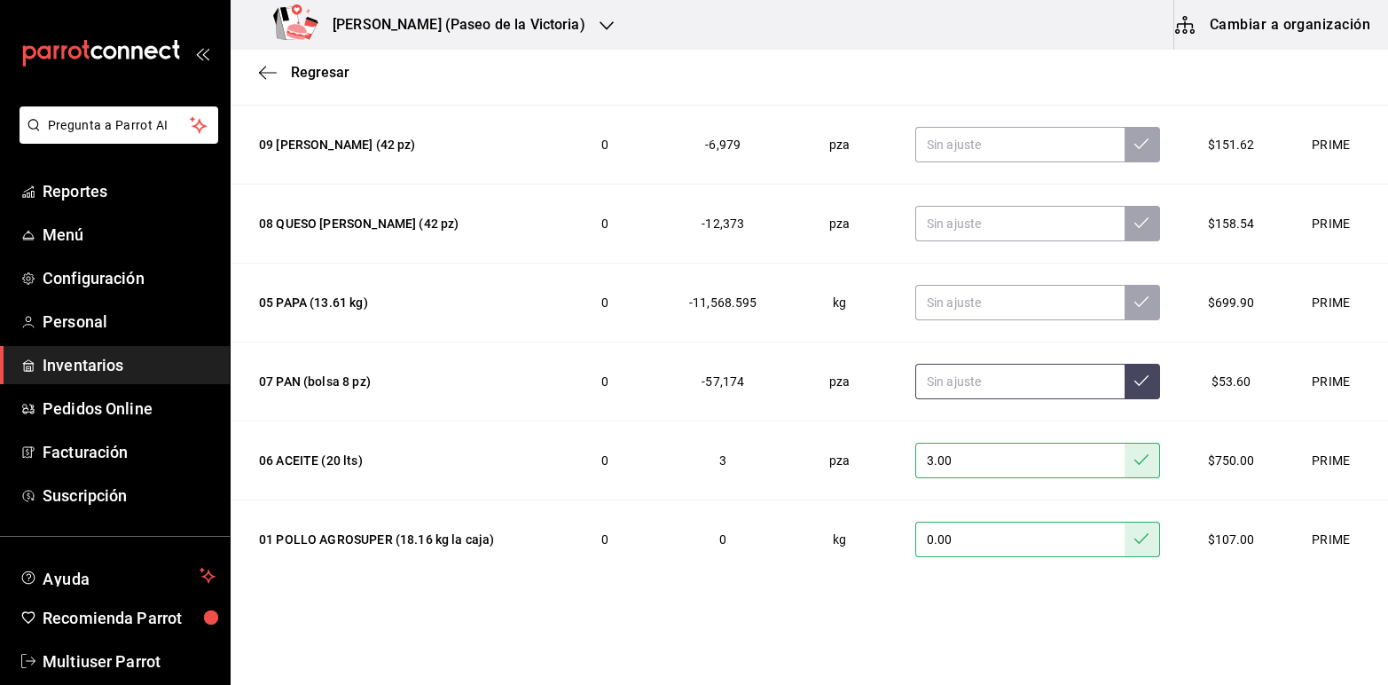
click at [1002, 383] on input "text" at bounding box center [1019, 381] width 209 height 35
type input "2.00"
click at [1125, 386] on button at bounding box center [1142, 381] width 35 height 35
click at [1043, 308] on input "text" at bounding box center [1019, 302] width 209 height 35
type input "3.00"
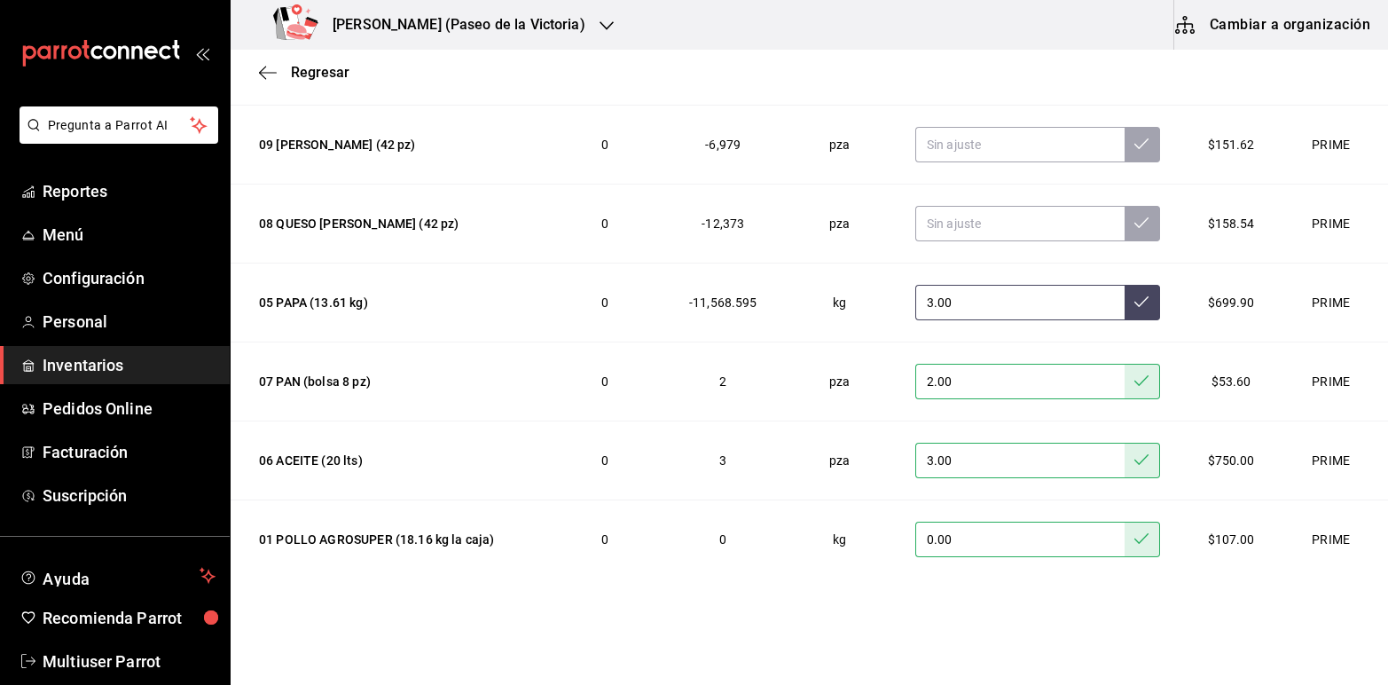
click at [1127, 308] on button at bounding box center [1142, 302] width 35 height 35
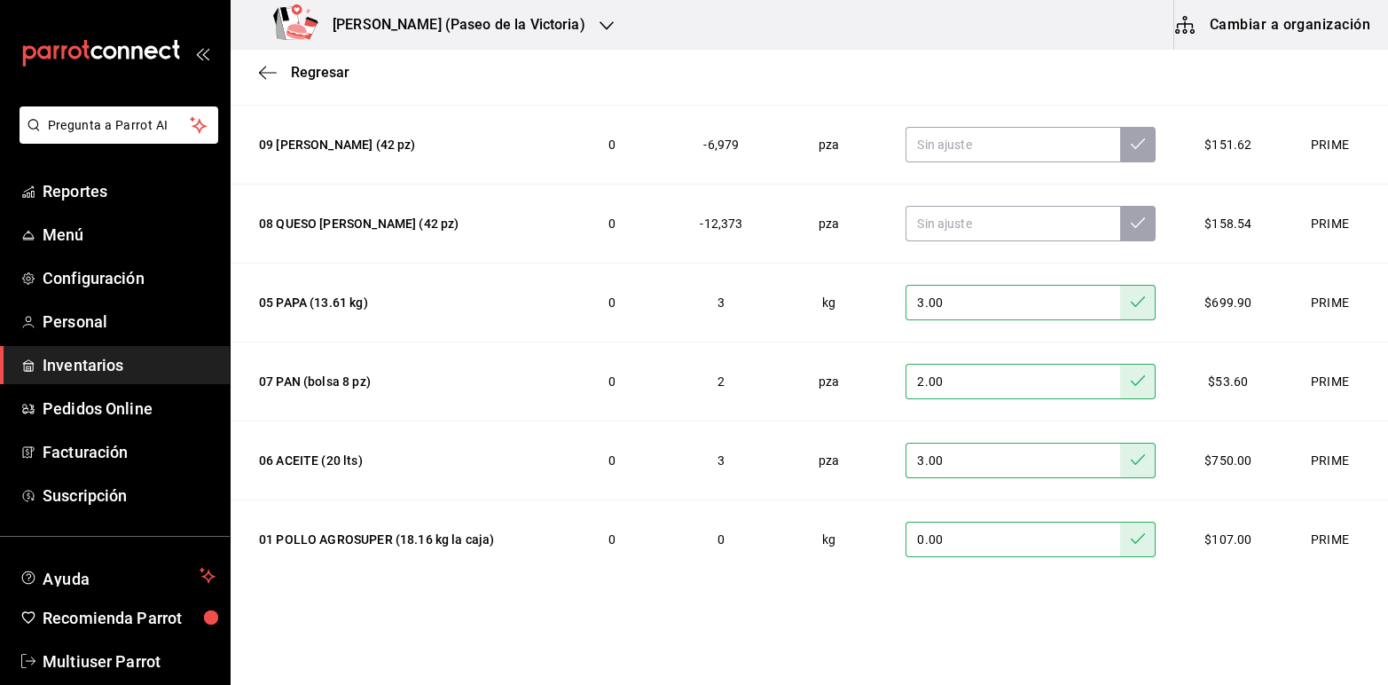
drag, startPoint x: 1361, startPoint y: 316, endPoint x: 1327, endPoint y: 197, distance: 123.8
click at [1327, 197] on td "PRIME" at bounding box center [1333, 223] width 109 height 79
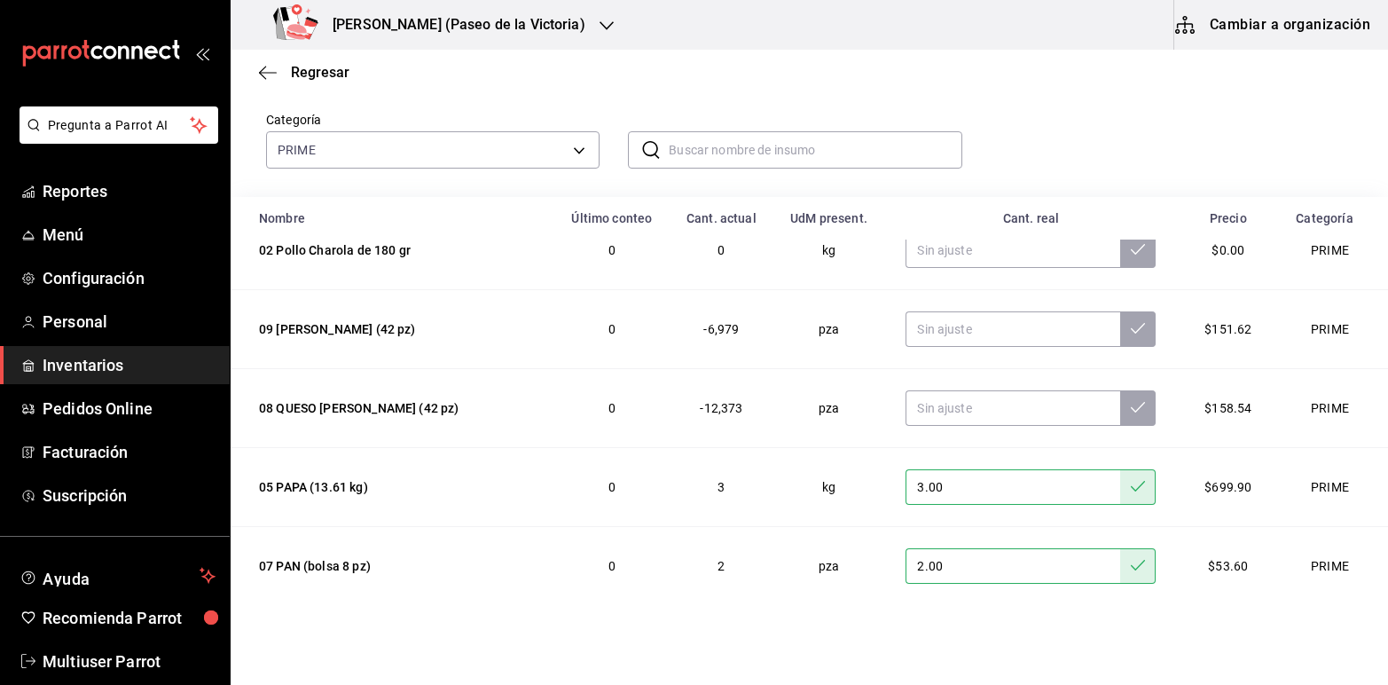
scroll to position [106, 0]
click at [1016, 405] on input "text" at bounding box center [1013, 409] width 215 height 35
type input "2.00"
click at [1131, 411] on icon at bounding box center [1138, 409] width 14 height 14
click at [1011, 406] on input "2.00" at bounding box center [1013, 409] width 215 height 35
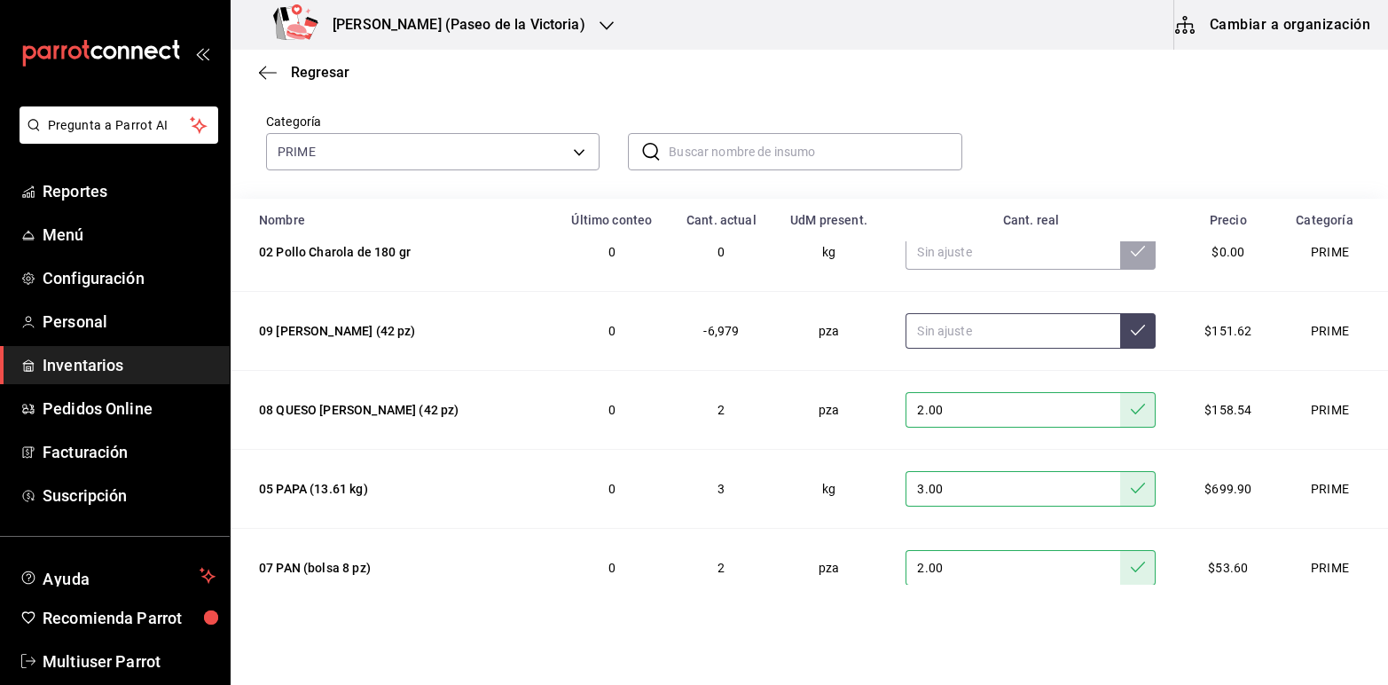
click at [999, 326] on input "text" at bounding box center [1013, 330] width 215 height 35
type input "20.00"
click at [1120, 333] on button at bounding box center [1137, 330] width 35 height 35
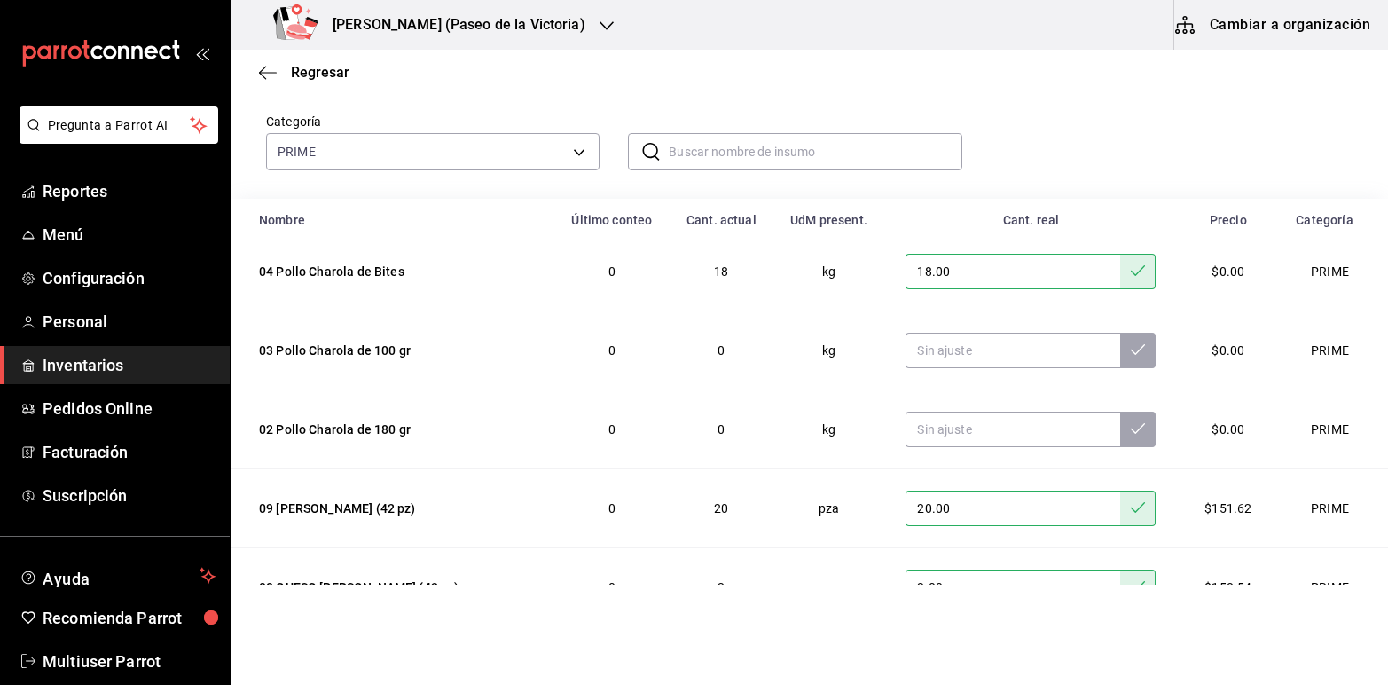
scroll to position [0, 0]
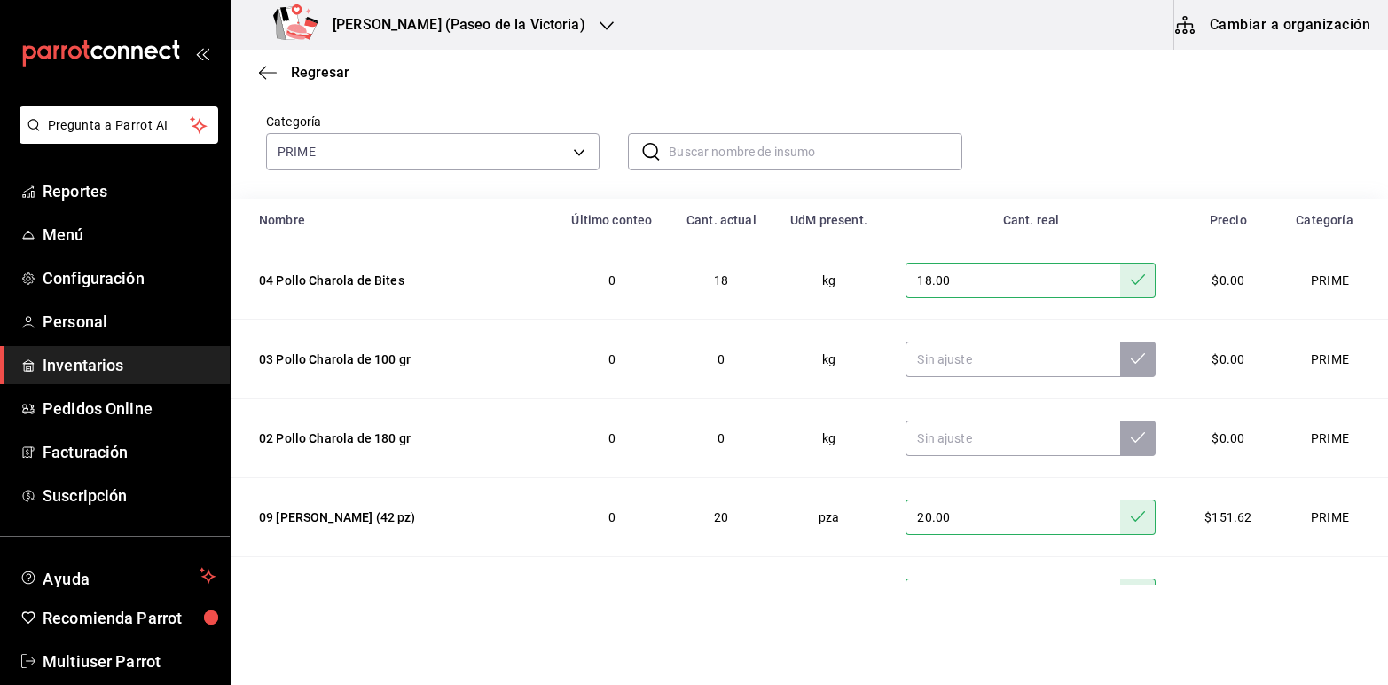
click at [987, 288] on input "18.00" at bounding box center [1013, 280] width 215 height 35
type input "1.00"
click at [1131, 286] on icon at bounding box center [1138, 279] width 14 height 14
click at [951, 360] on input "text" at bounding box center [1013, 358] width 215 height 35
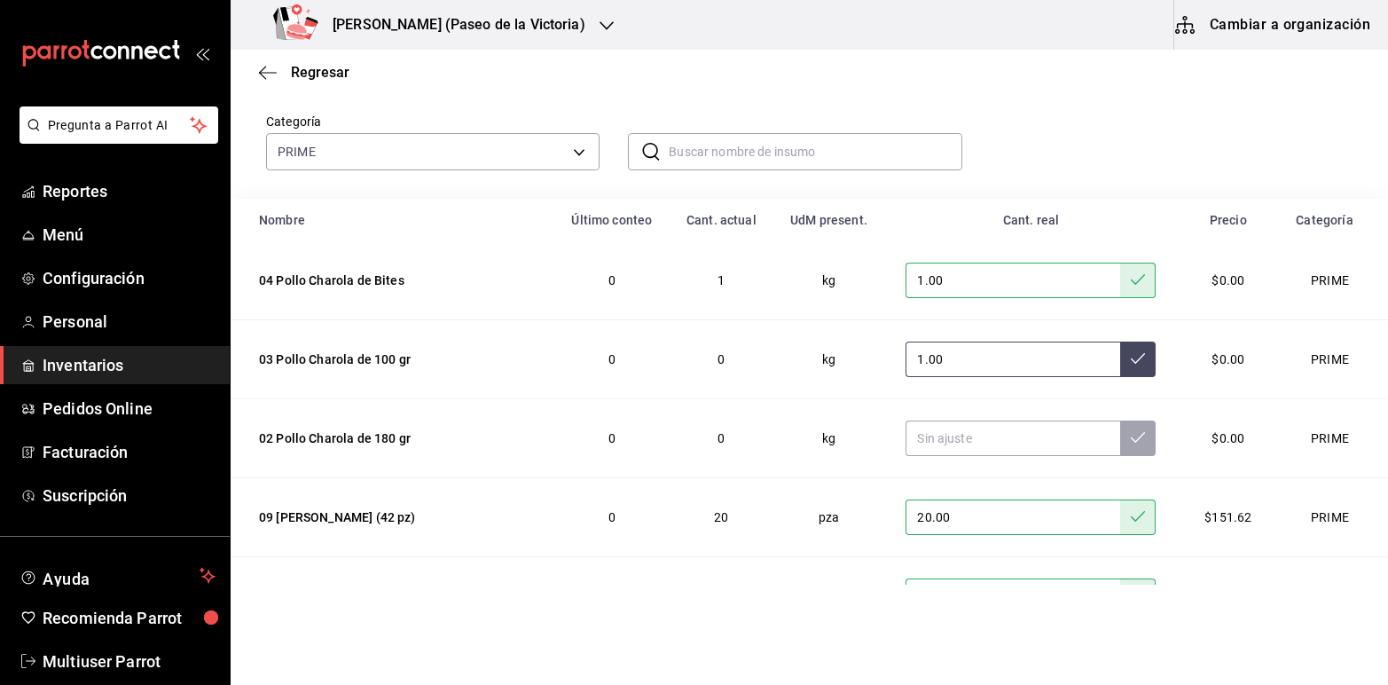
type input "1.00"
click at [1120, 347] on button at bounding box center [1137, 358] width 35 height 35
click at [920, 444] on input "text" at bounding box center [1013, 437] width 215 height 35
type input "1.00"
click at [1120, 448] on button at bounding box center [1137, 437] width 35 height 35
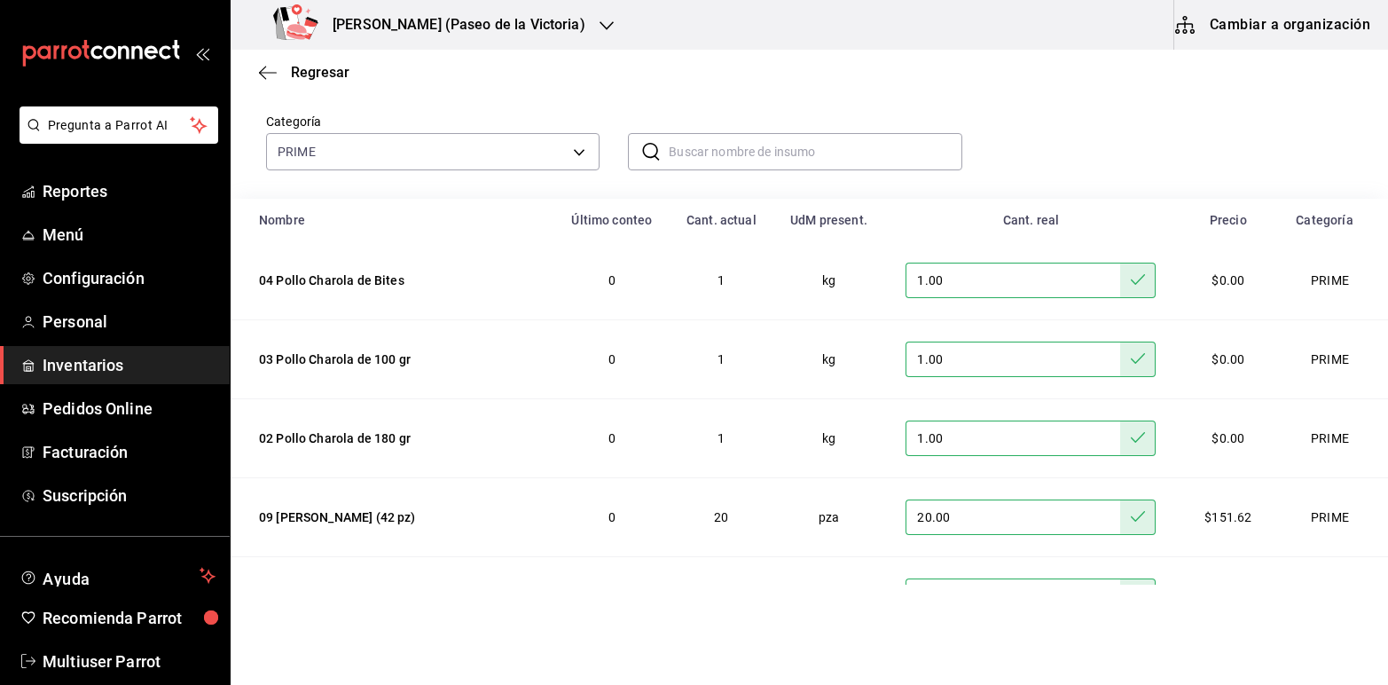
drag, startPoint x: 1362, startPoint y: 347, endPoint x: 998, endPoint y: 169, distance: 405.4
click at [998, 169] on div "Categoría PRIME a7ec1a36-c617-4141-9275-7dfcf91f0753 ​ ​" at bounding box center [781, 123] width 1086 height 94
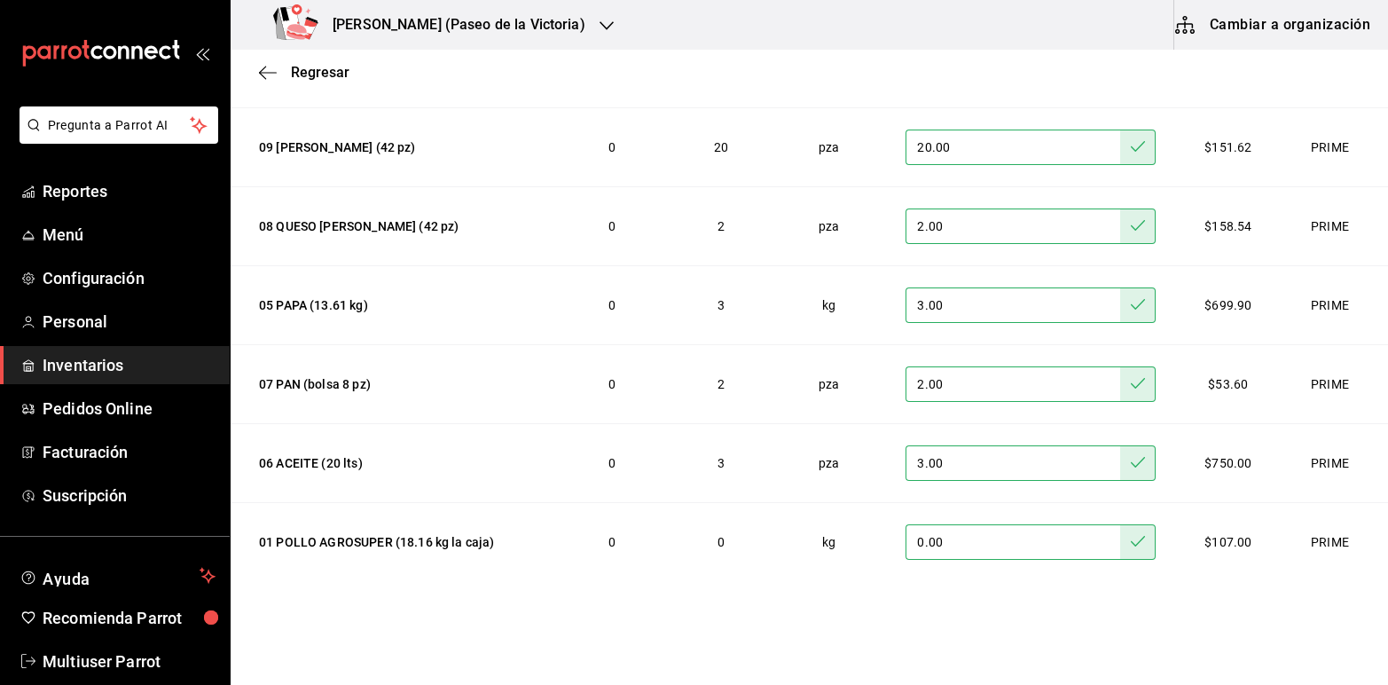
scroll to position [188, 0]
click at [959, 464] on input "3.00" at bounding box center [1013, 460] width 215 height 35
type input "3.00"
type input "0.00"
click at [943, 387] on input "2.00" at bounding box center [1013, 381] width 215 height 35
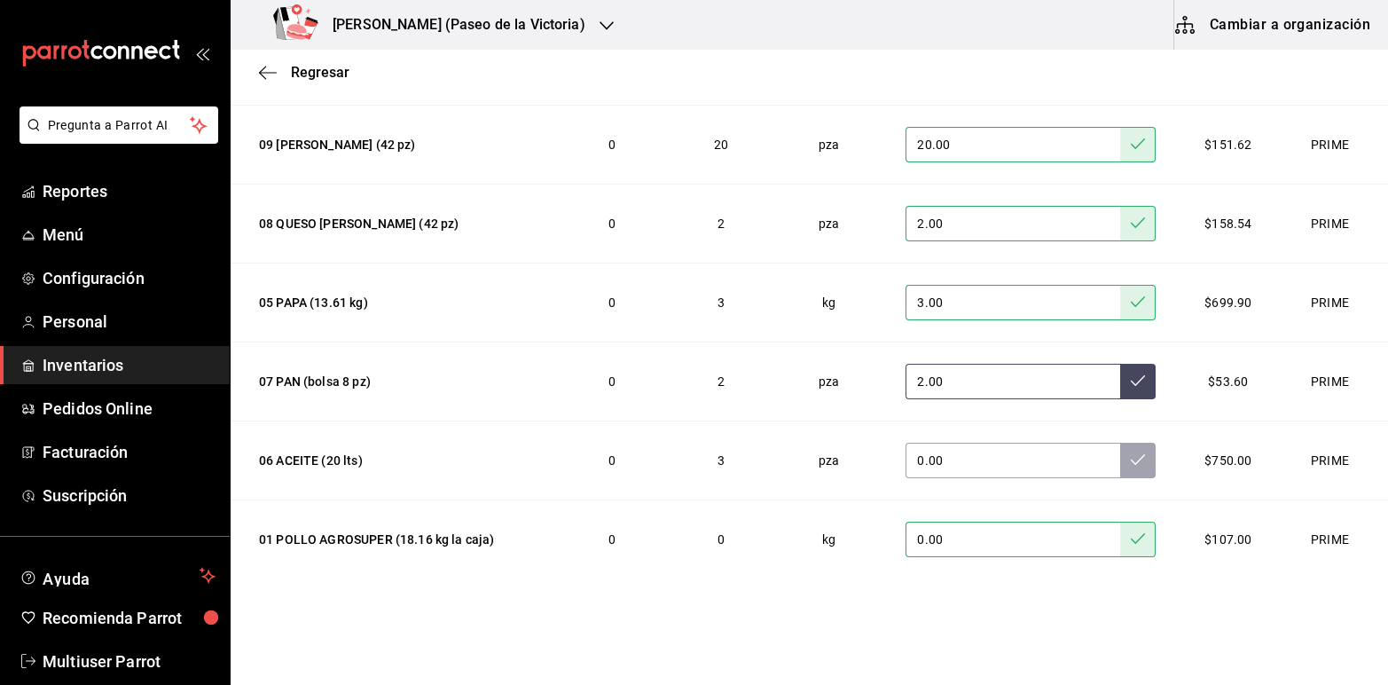
type input "2.00"
type input "0.00"
click at [945, 316] on input "3.00" at bounding box center [1013, 302] width 215 height 35
type input "3.00"
type input "0.00"
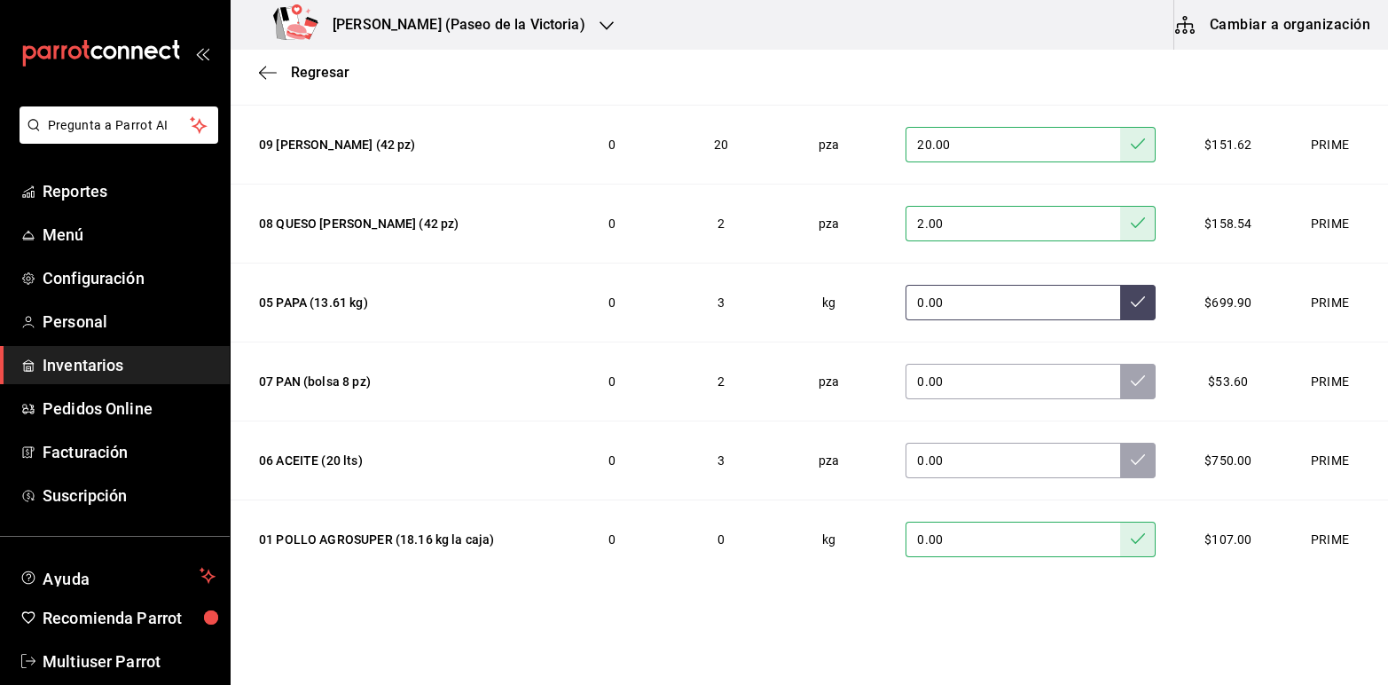
click at [1131, 307] on icon at bounding box center [1138, 301] width 14 height 14
click at [1131, 374] on icon at bounding box center [1138, 380] width 14 height 14
click at [1131, 463] on icon at bounding box center [1138, 459] width 14 height 14
click at [998, 223] on input "2.00" at bounding box center [1013, 223] width 215 height 35
type input "2.00"
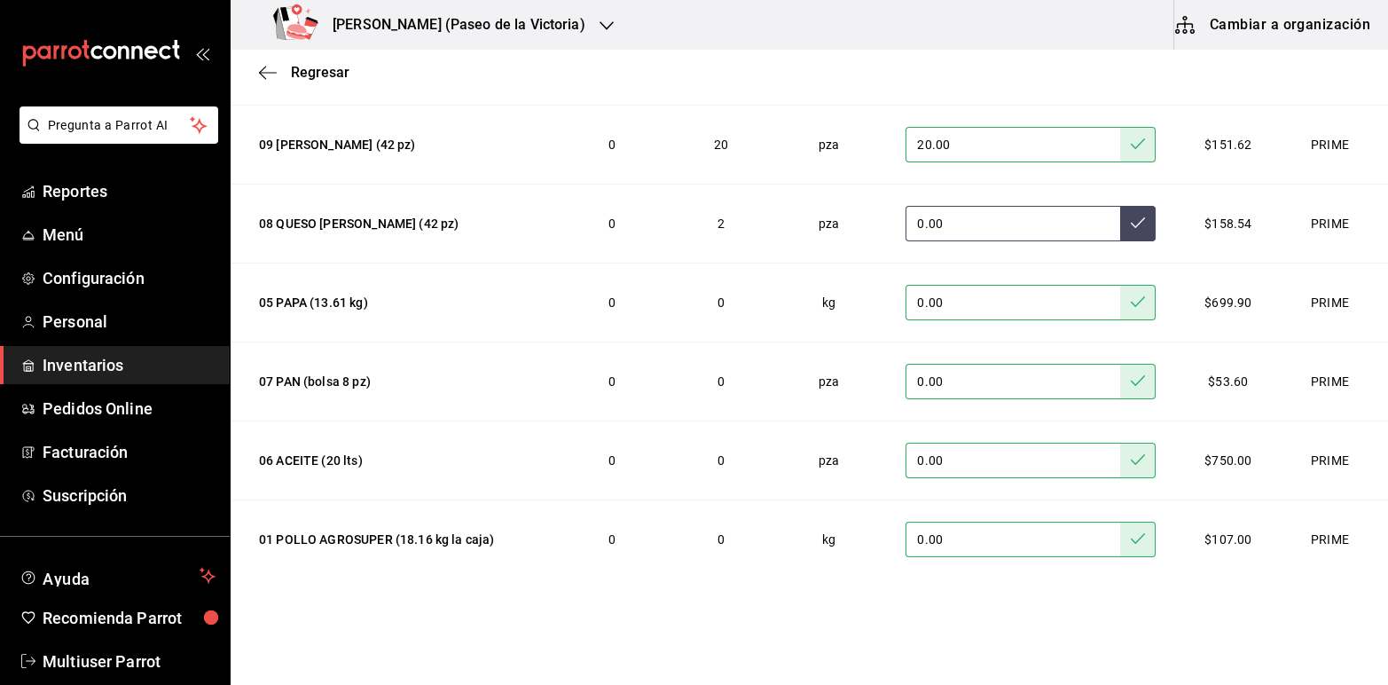
type input "0.00"
click at [1120, 220] on button at bounding box center [1137, 223] width 35 height 35
click at [1007, 153] on input "20.00" at bounding box center [1013, 144] width 215 height 35
type input "2.00"
type input "0.00"
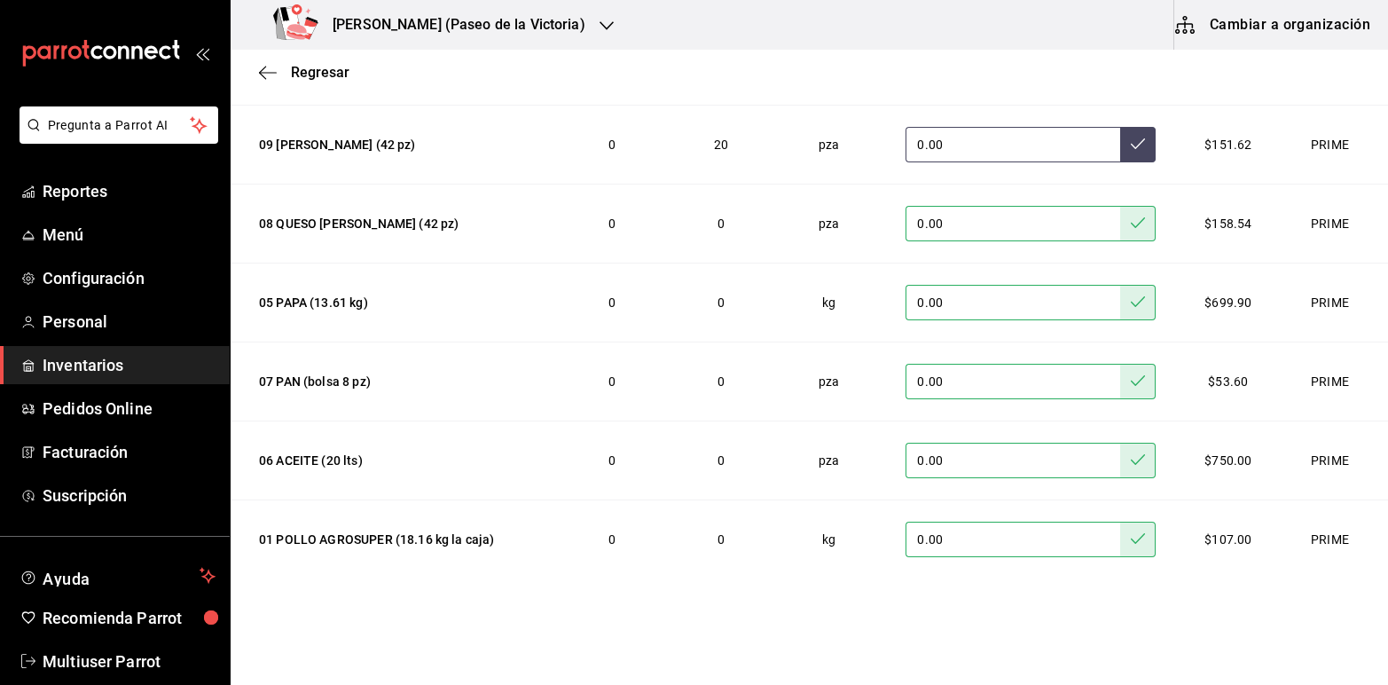
click at [1131, 145] on icon at bounding box center [1138, 144] width 14 height 14
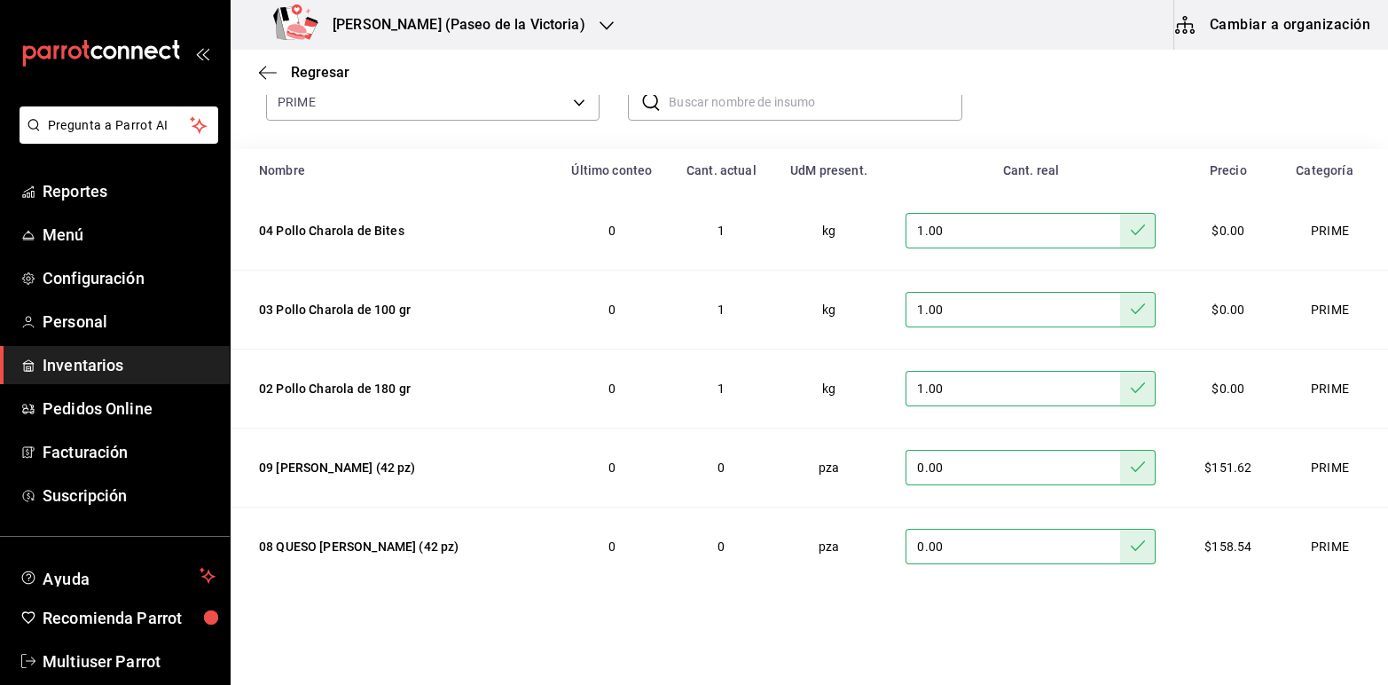
scroll to position [140, 0]
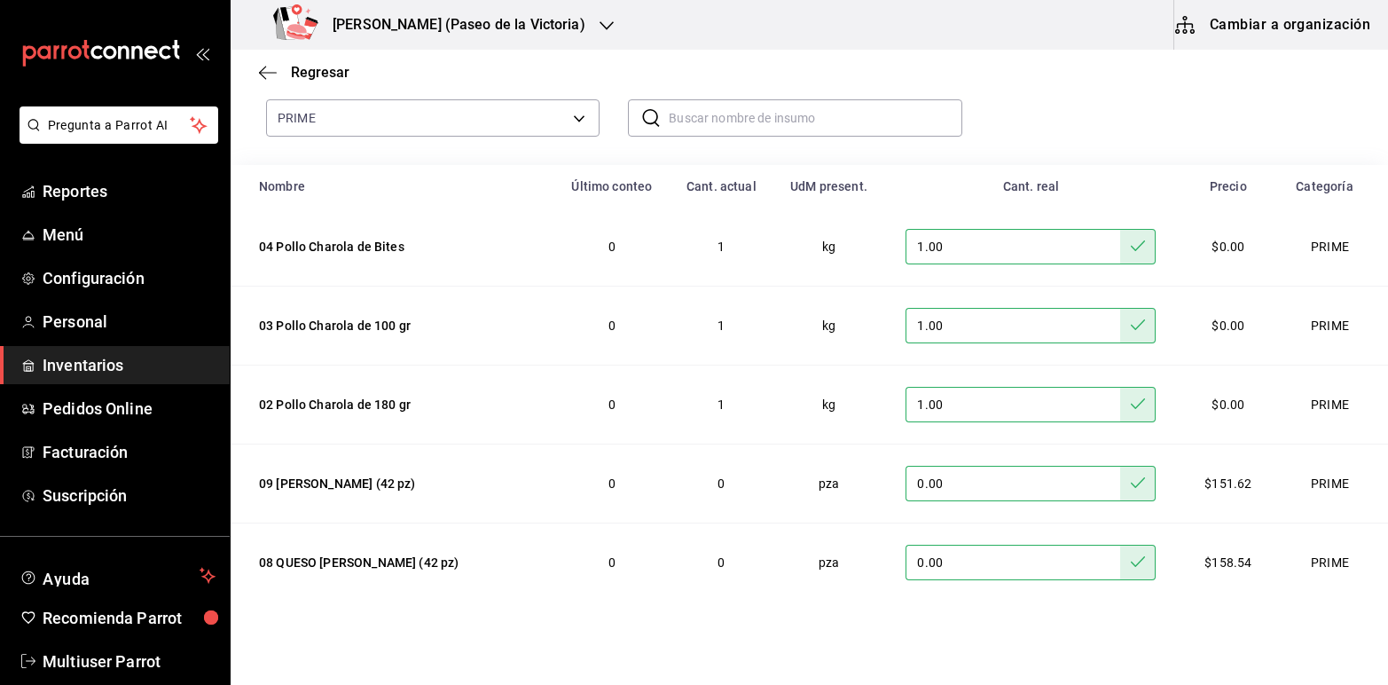
click at [972, 404] on input "1.00" at bounding box center [1013, 404] width 215 height 35
click at [322, 67] on span "Regresar" at bounding box center [320, 72] width 59 height 17
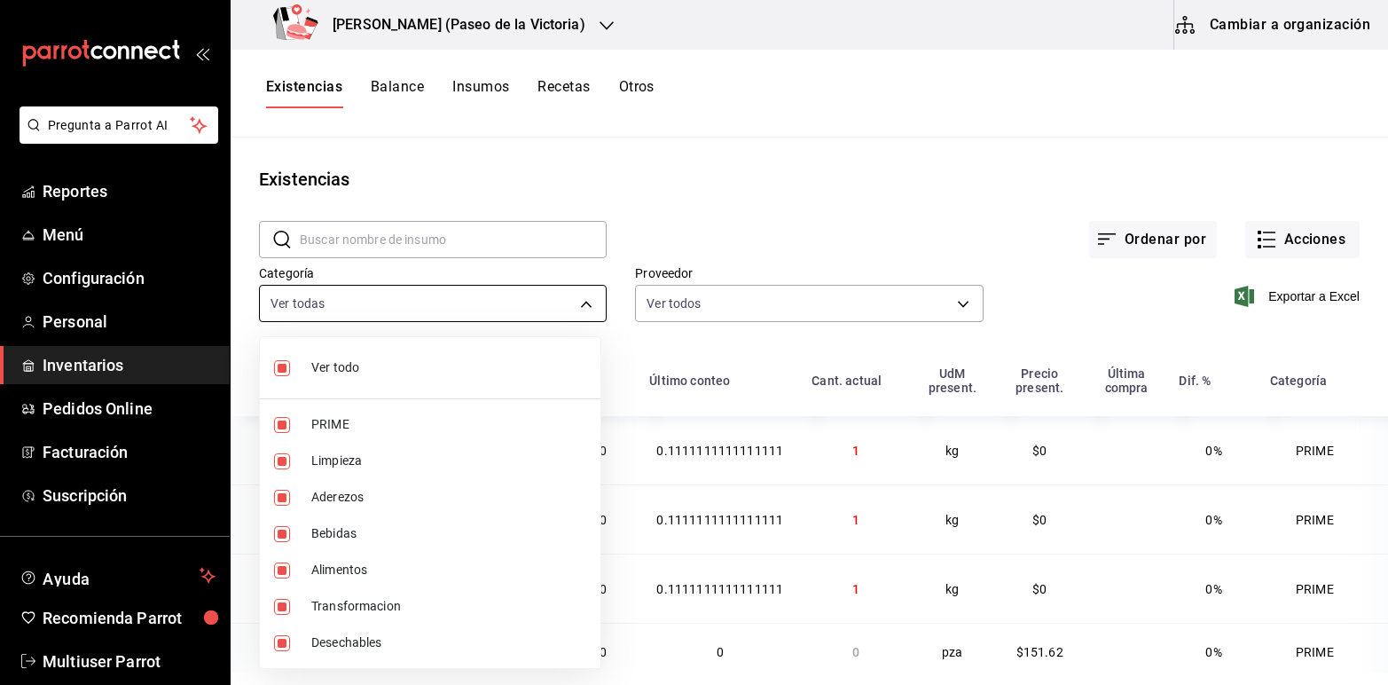
click at [583, 302] on body "Pregunta a Parrot AI Reportes Menú Configuración Personal Inventarios Pedidos O…" at bounding box center [694, 336] width 1388 height 672
click at [286, 366] on input "checkbox" at bounding box center [282, 368] width 16 height 16
checkbox input "false"
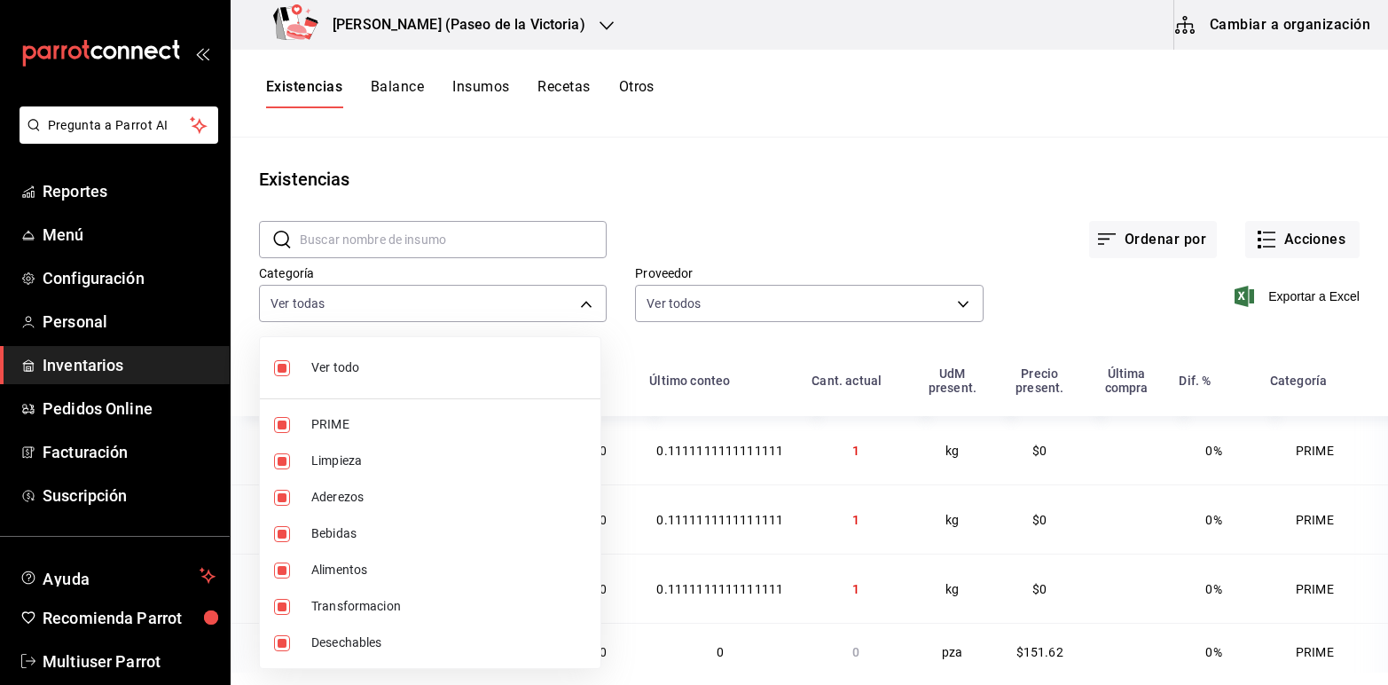
checkbox input "false"
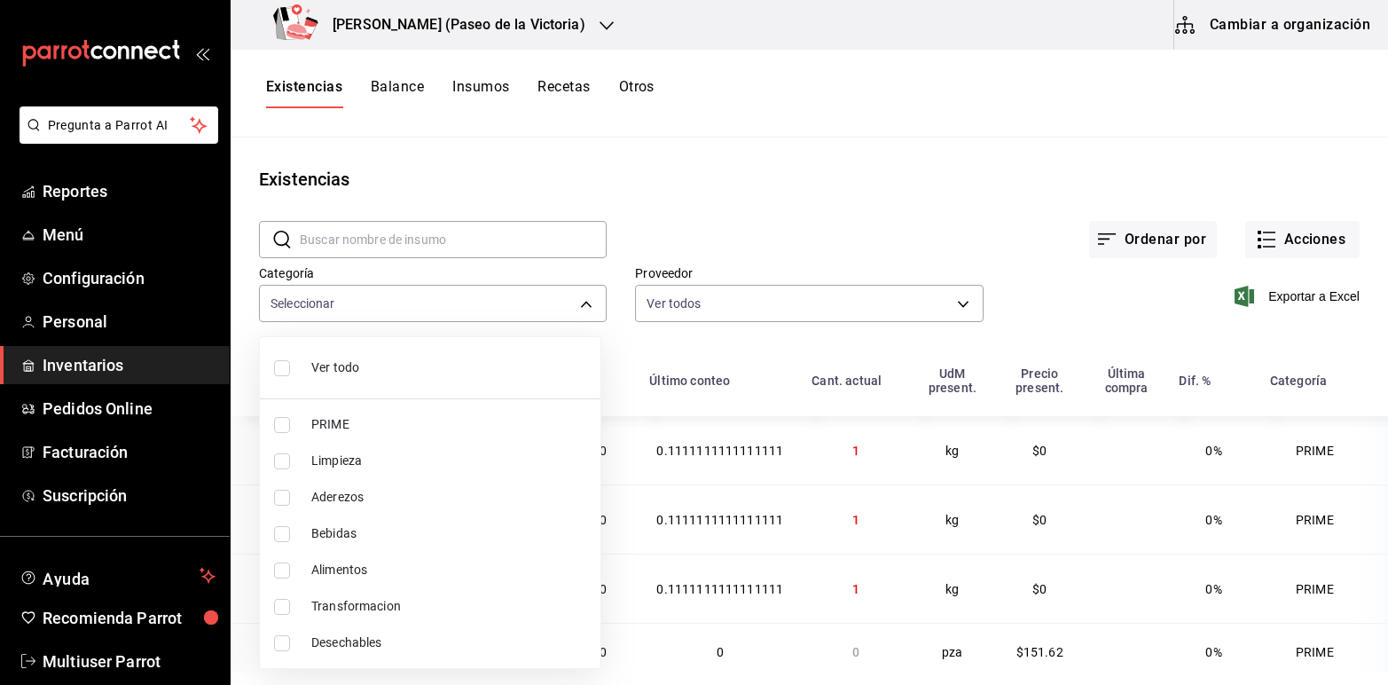
click at [280, 424] on input "checkbox" at bounding box center [282, 425] width 16 height 16
checkbox input "true"
type input "a7ec1a36-c617-4141-9275-7dfcf91f0753"
click at [872, 246] on div at bounding box center [694, 342] width 1388 height 685
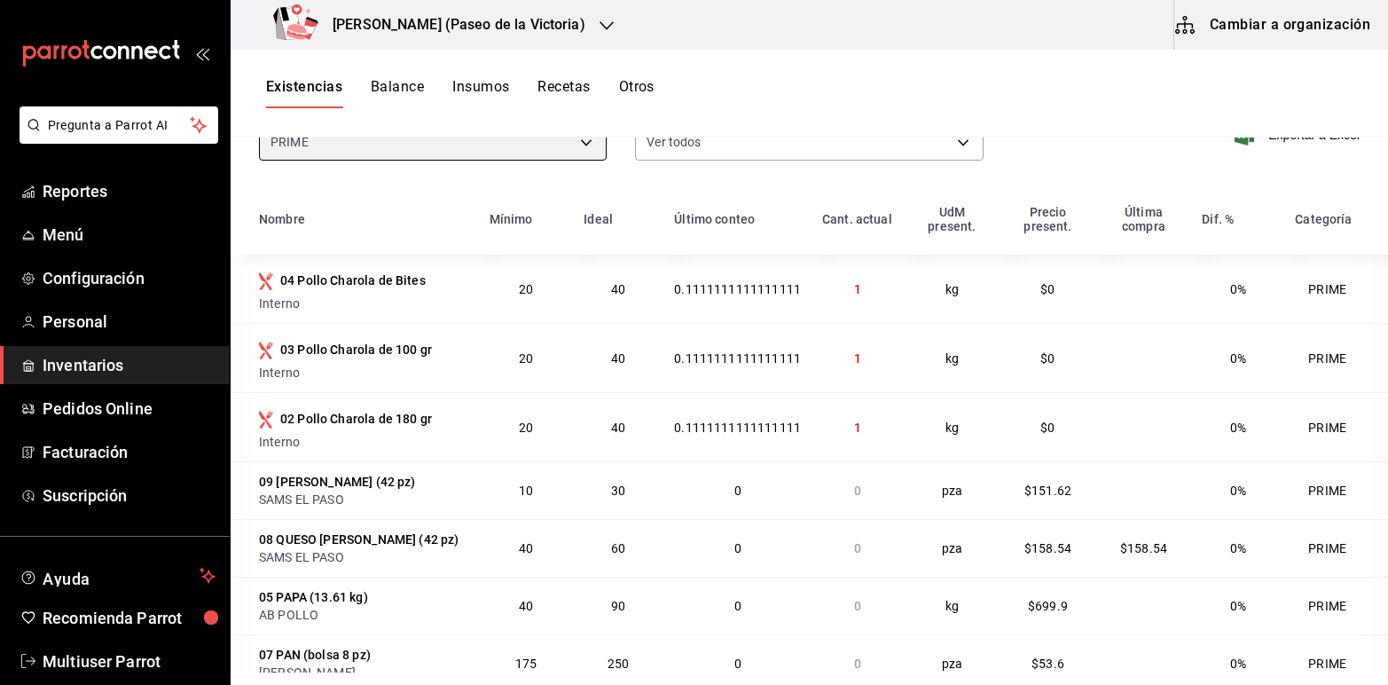
scroll to position [164, 0]
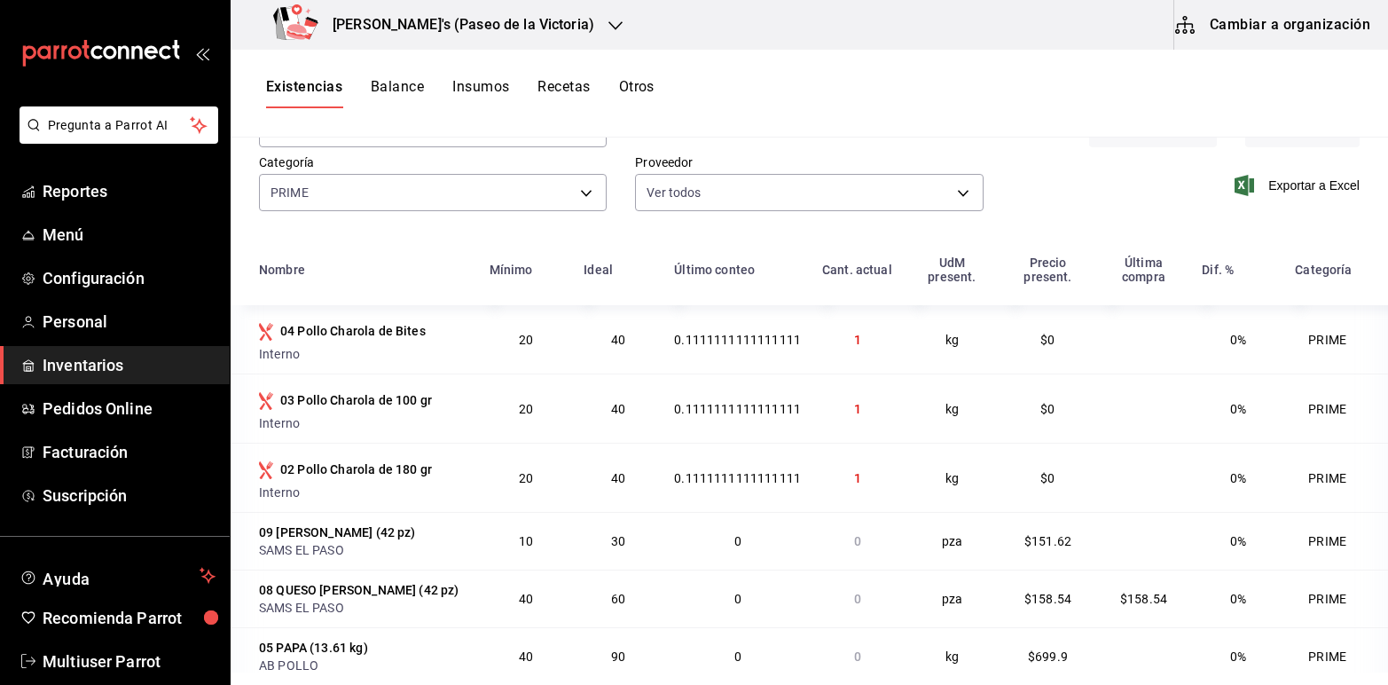
scroll to position [18, 0]
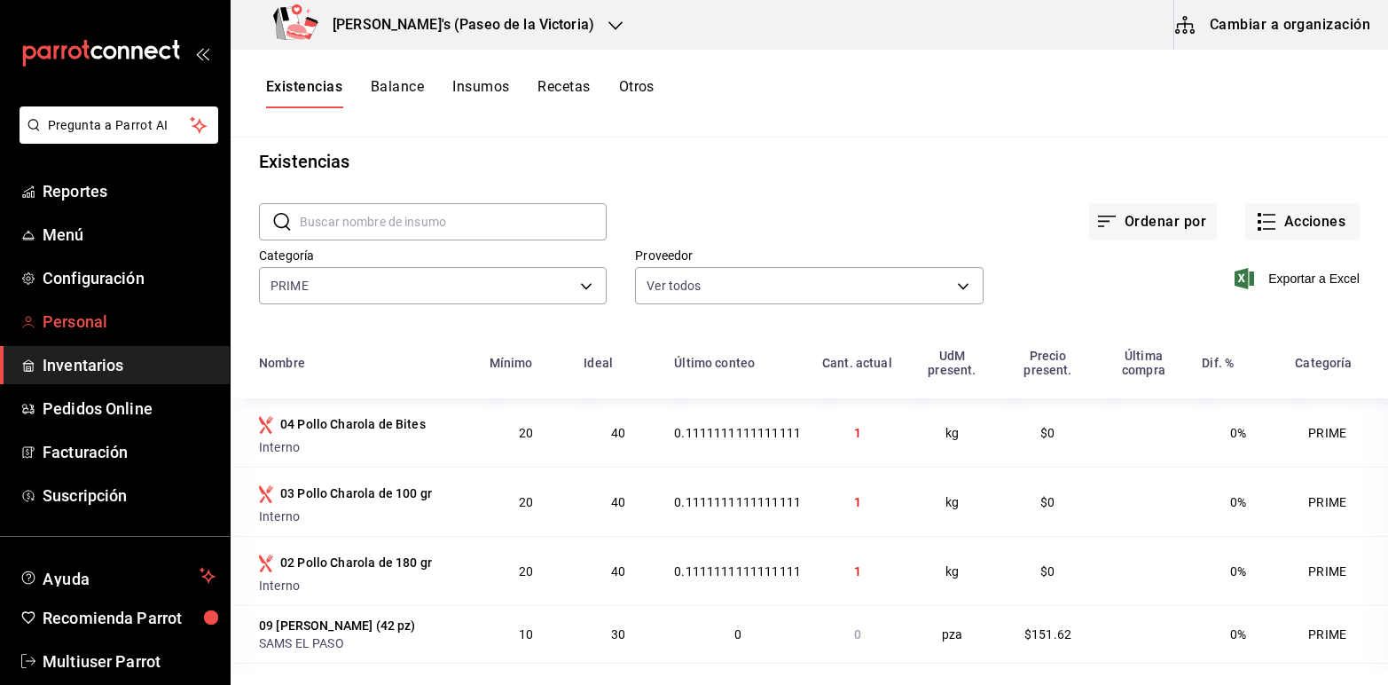
click at [82, 318] on span "Personal" at bounding box center [129, 322] width 173 height 24
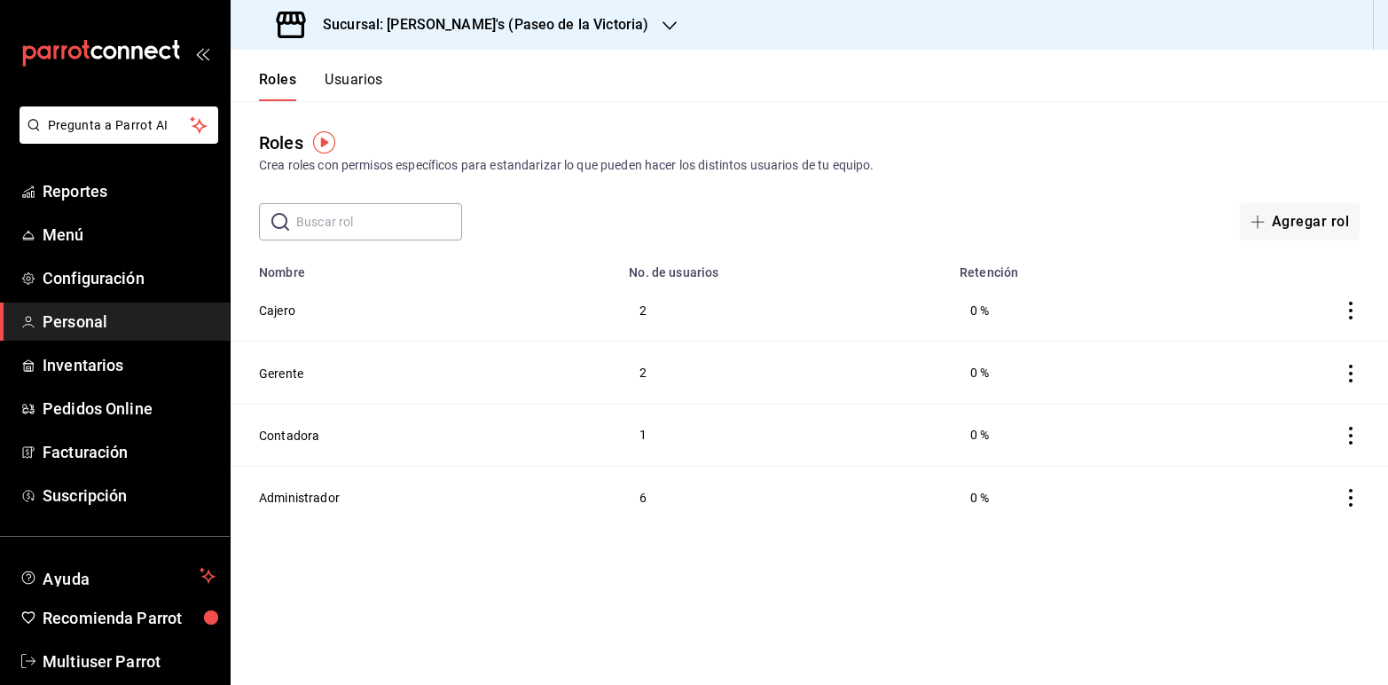
click at [347, 77] on button "Usuarios" at bounding box center [354, 86] width 59 height 30
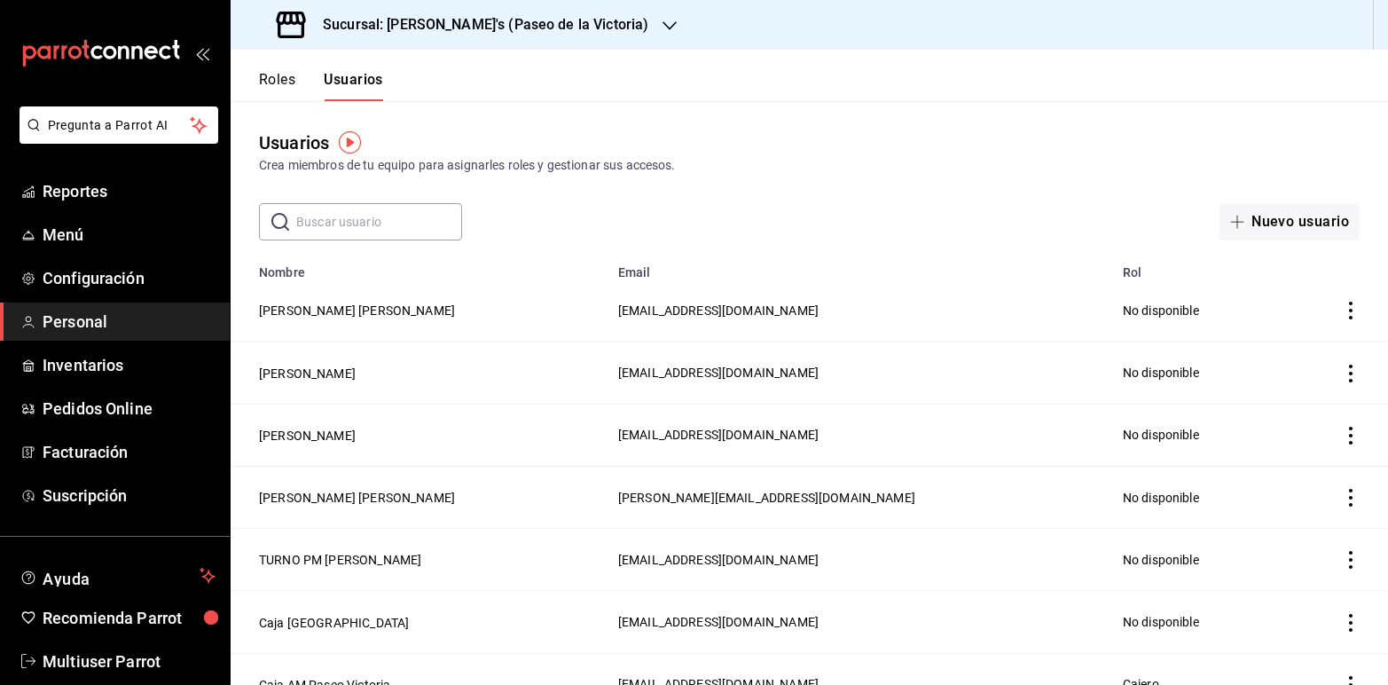
click at [663, 20] on icon "button" at bounding box center [670, 26] width 14 height 14
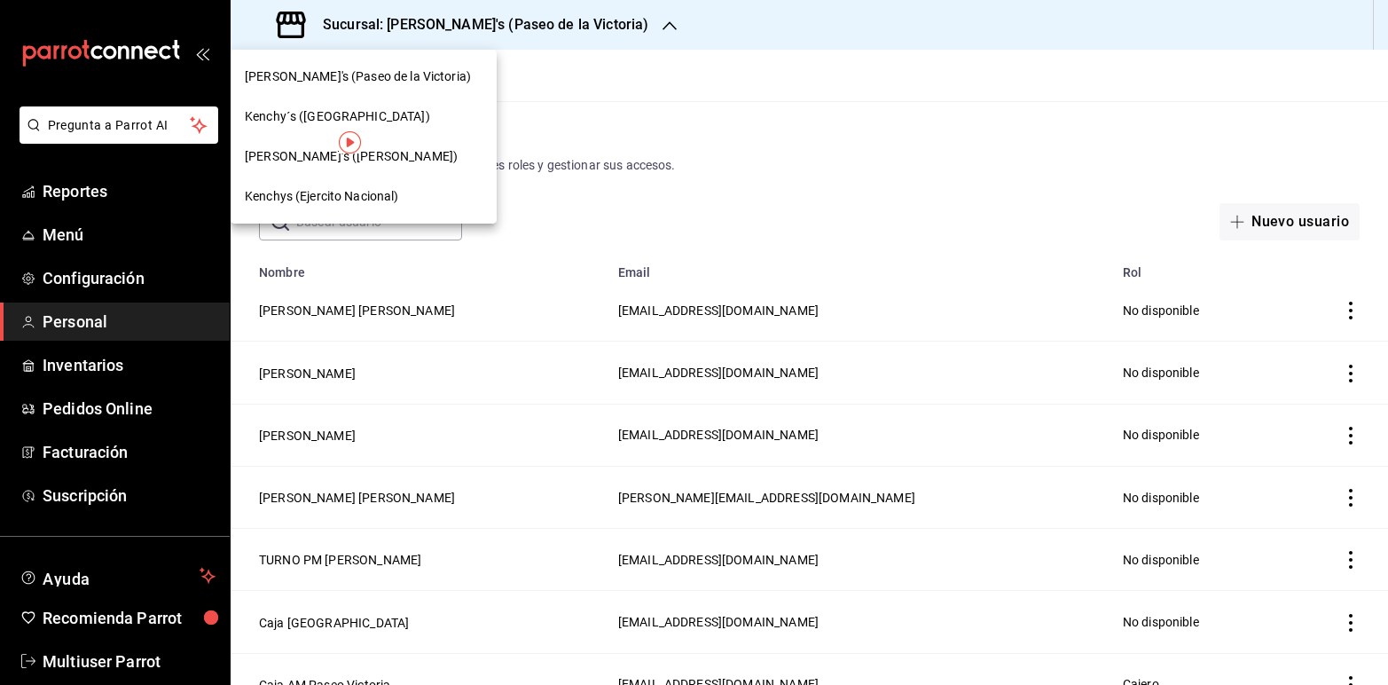
click at [765, 98] on div at bounding box center [694, 342] width 1388 height 685
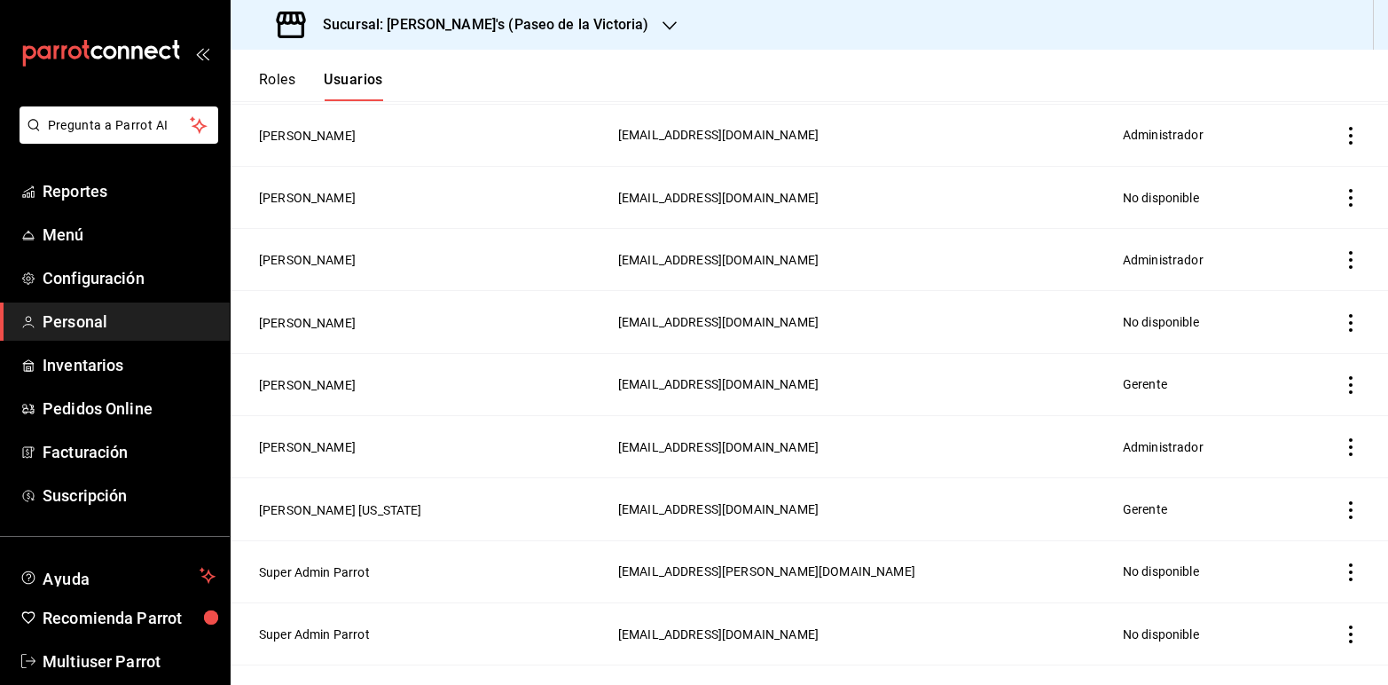
scroll to position [927, 0]
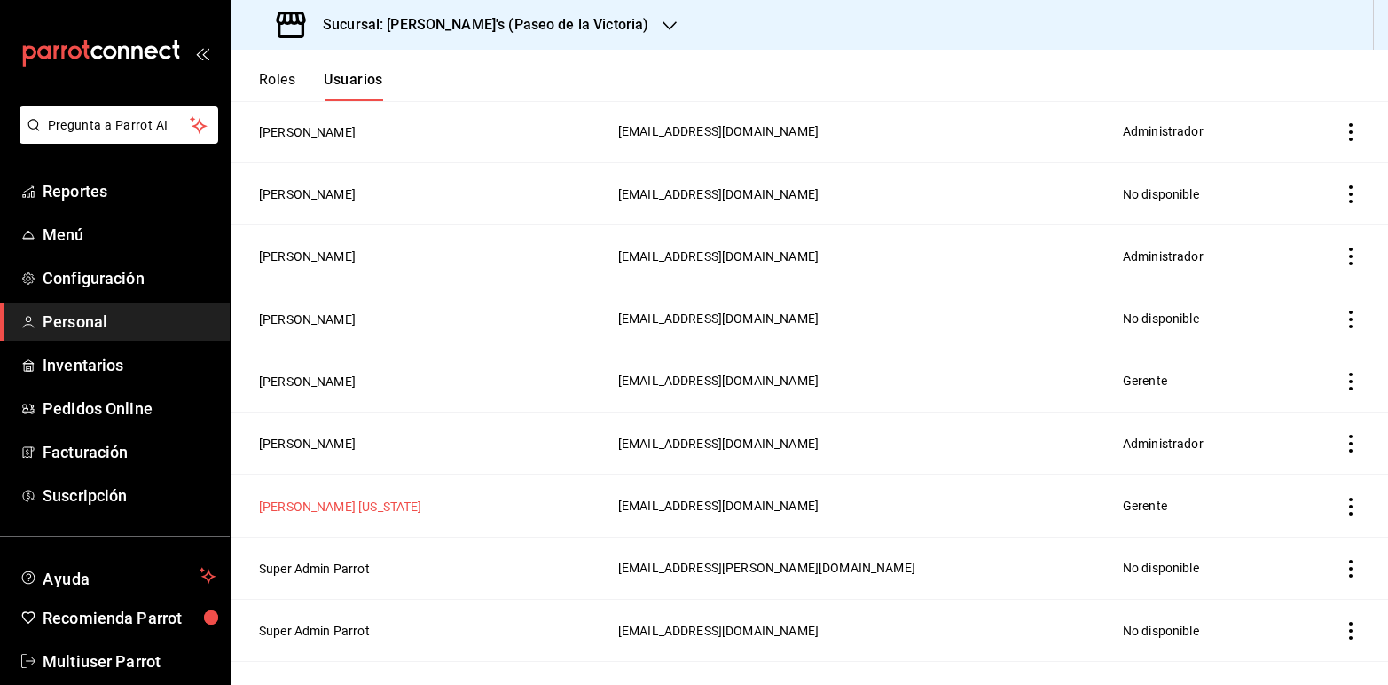
click at [333, 504] on button "[PERSON_NAME] [US_STATE]" at bounding box center [340, 507] width 163 height 18
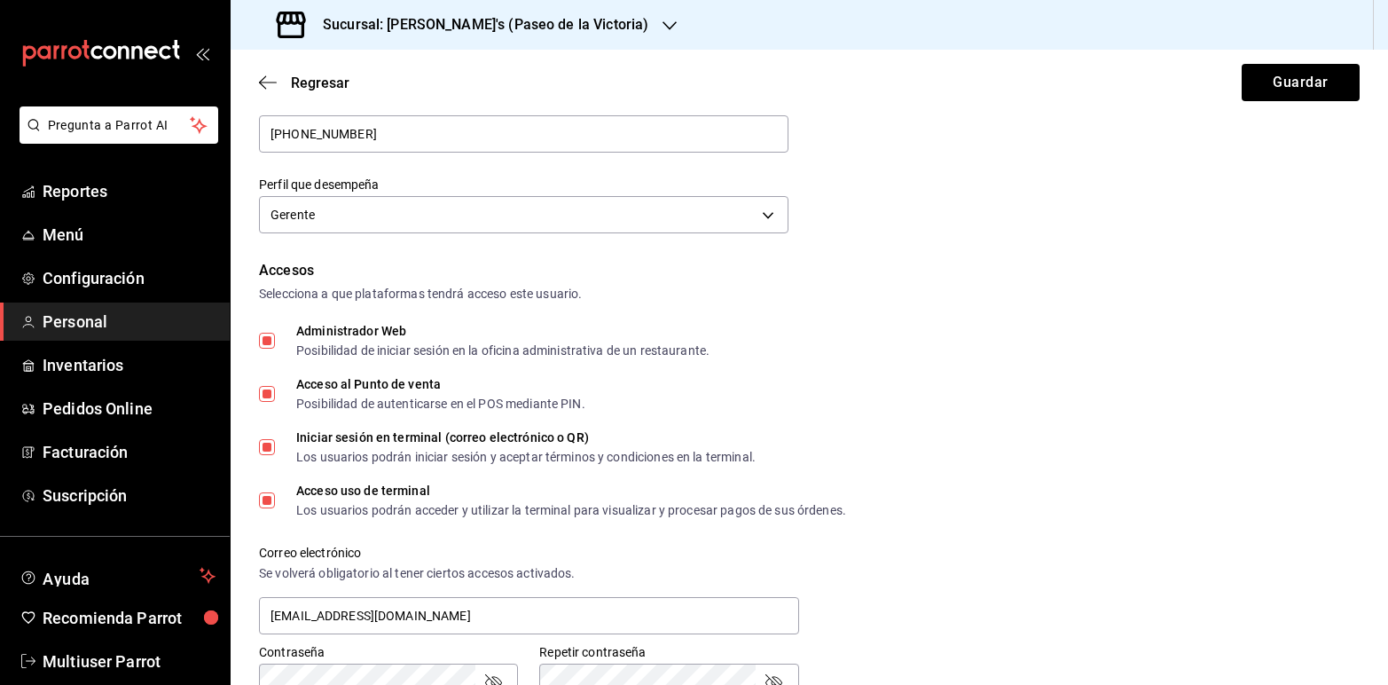
scroll to position [244, 0]
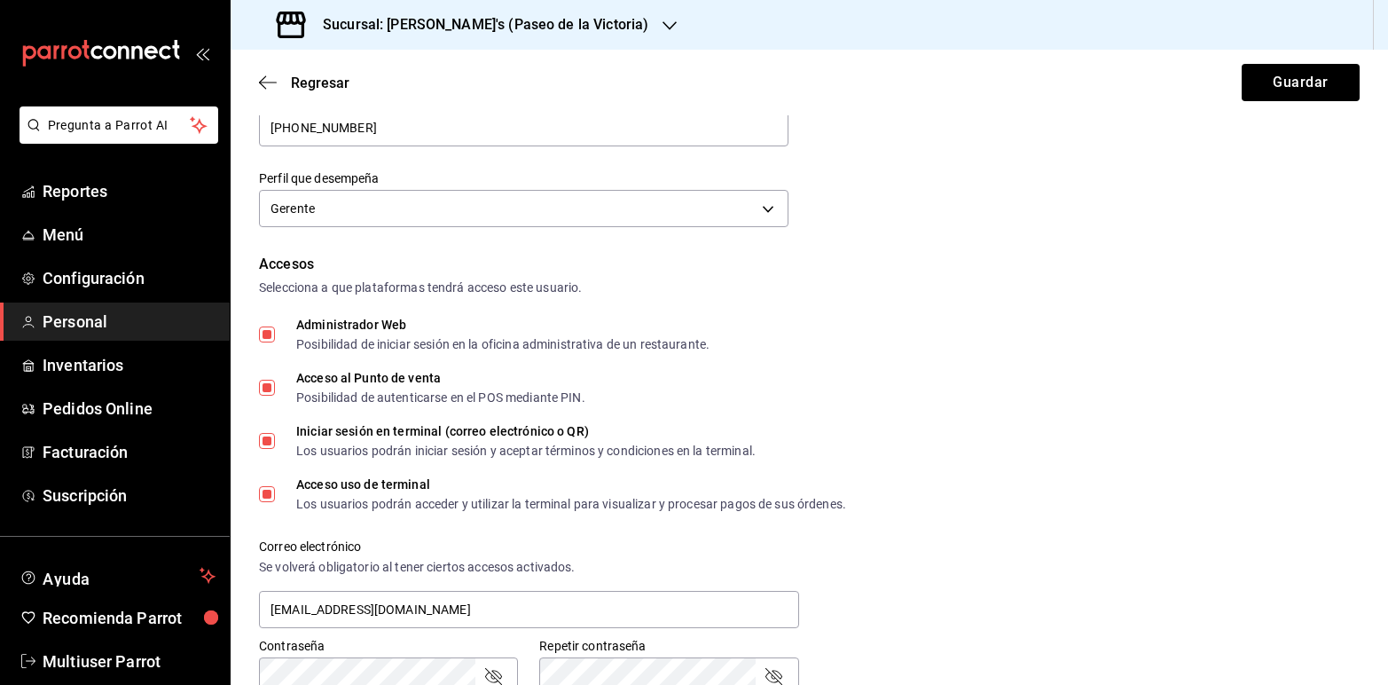
click at [264, 335] on input "Administrador Web Posibilidad de iniciar sesión en la oficina administrativa de…" at bounding box center [267, 334] width 16 height 16
checkbox input "false"
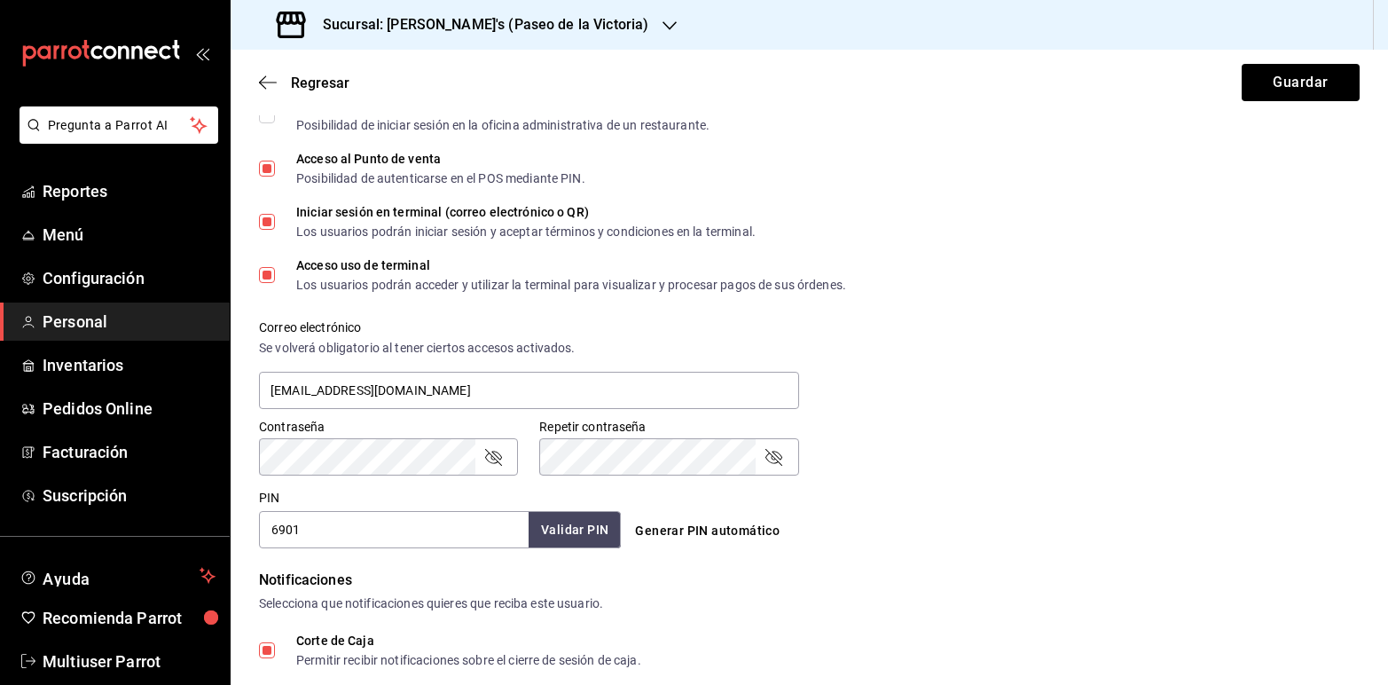
scroll to position [572, 0]
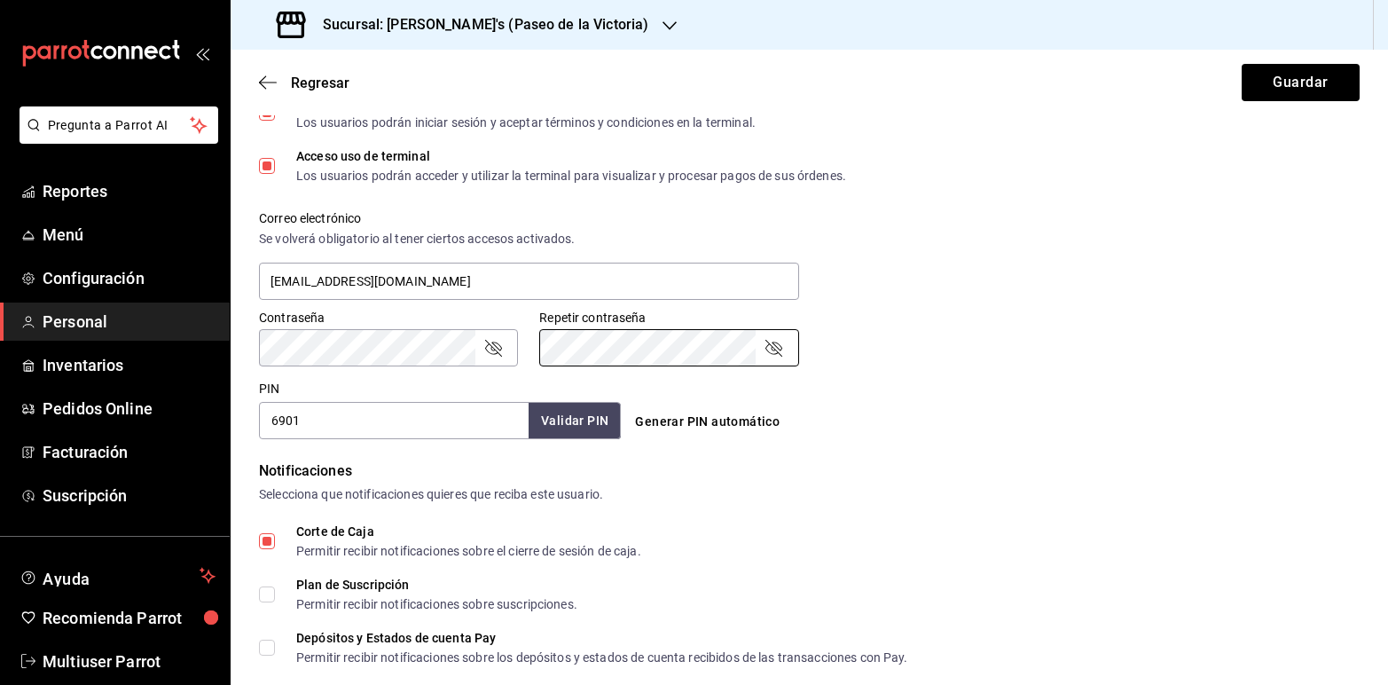
click at [498, 349] on icon "passwordField" at bounding box center [492, 347] width 21 height 21
click at [764, 341] on icon "passwordField" at bounding box center [773, 347] width 21 height 21
click at [1136, 441] on form "Datos personales Nombre [PERSON_NAME] [US_STATE] Celular <span>(opcional)</span…" at bounding box center [809, 236] width 1101 height 1358
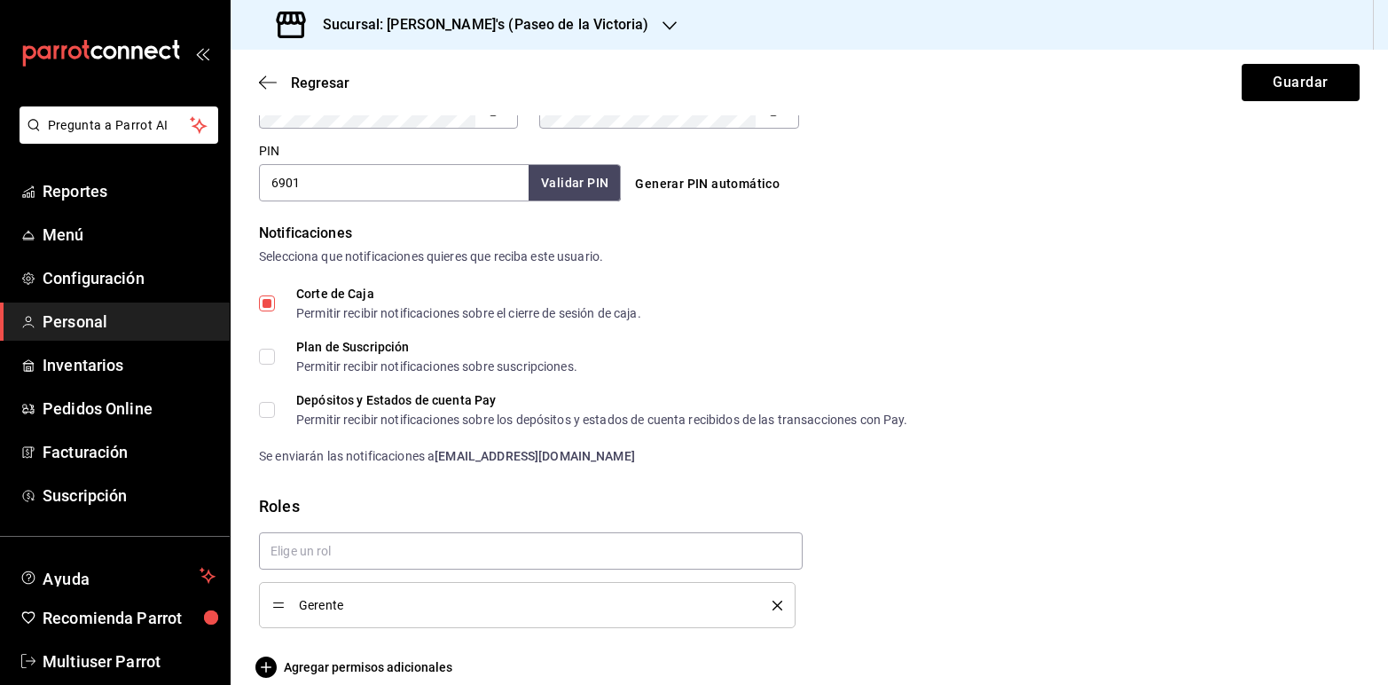
scroll to position [830, 0]
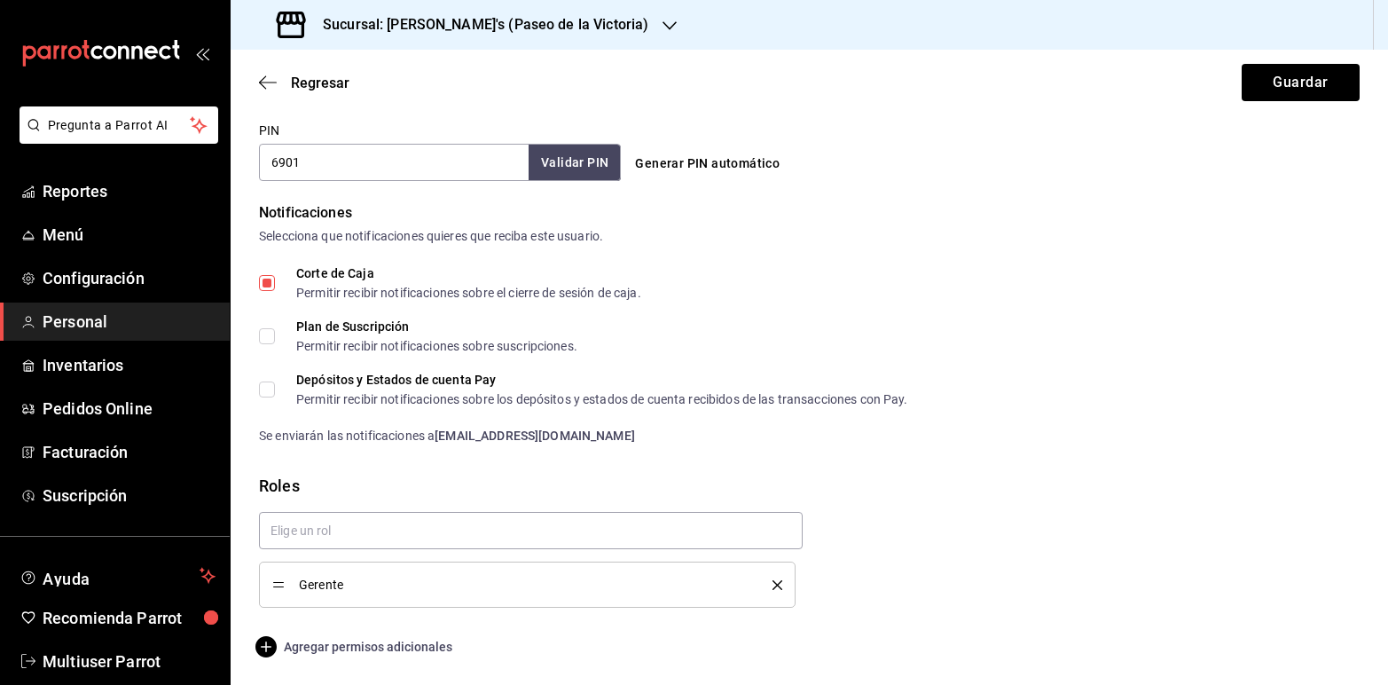
click at [350, 640] on span "Agregar permisos adicionales" at bounding box center [355, 646] width 193 height 21
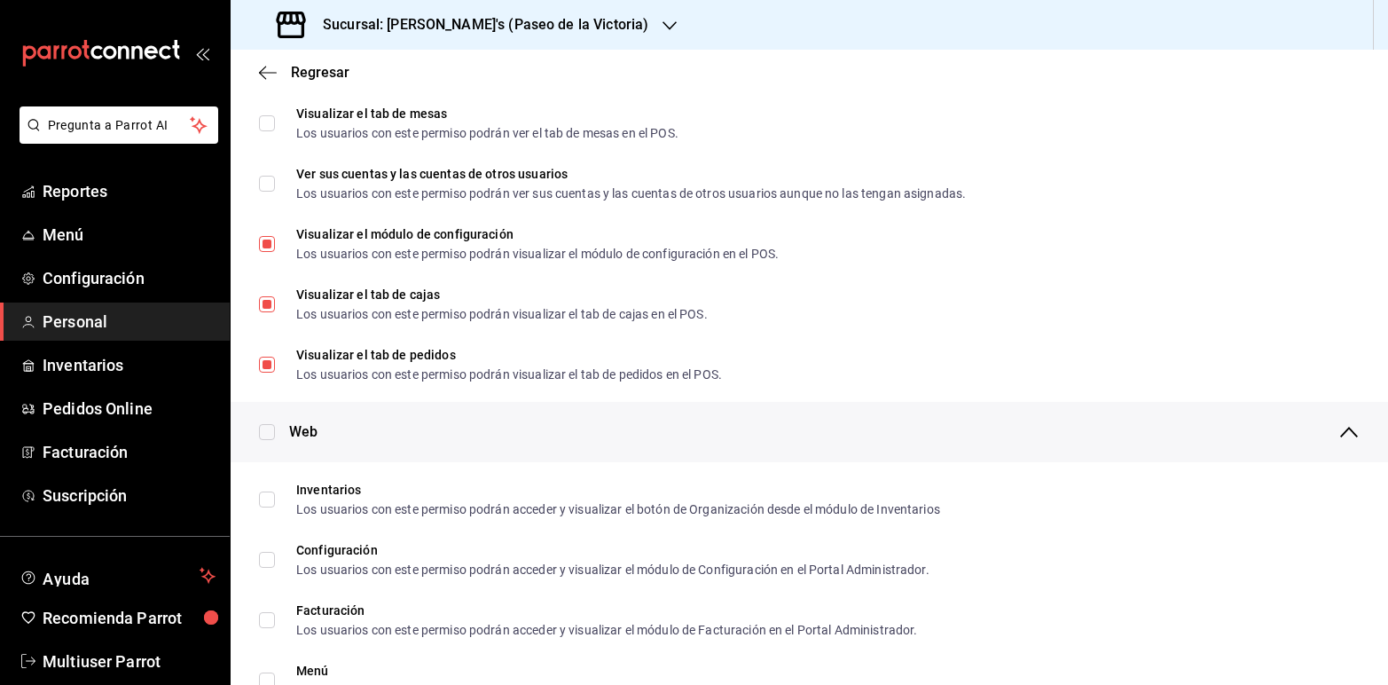
scroll to position [474, 0]
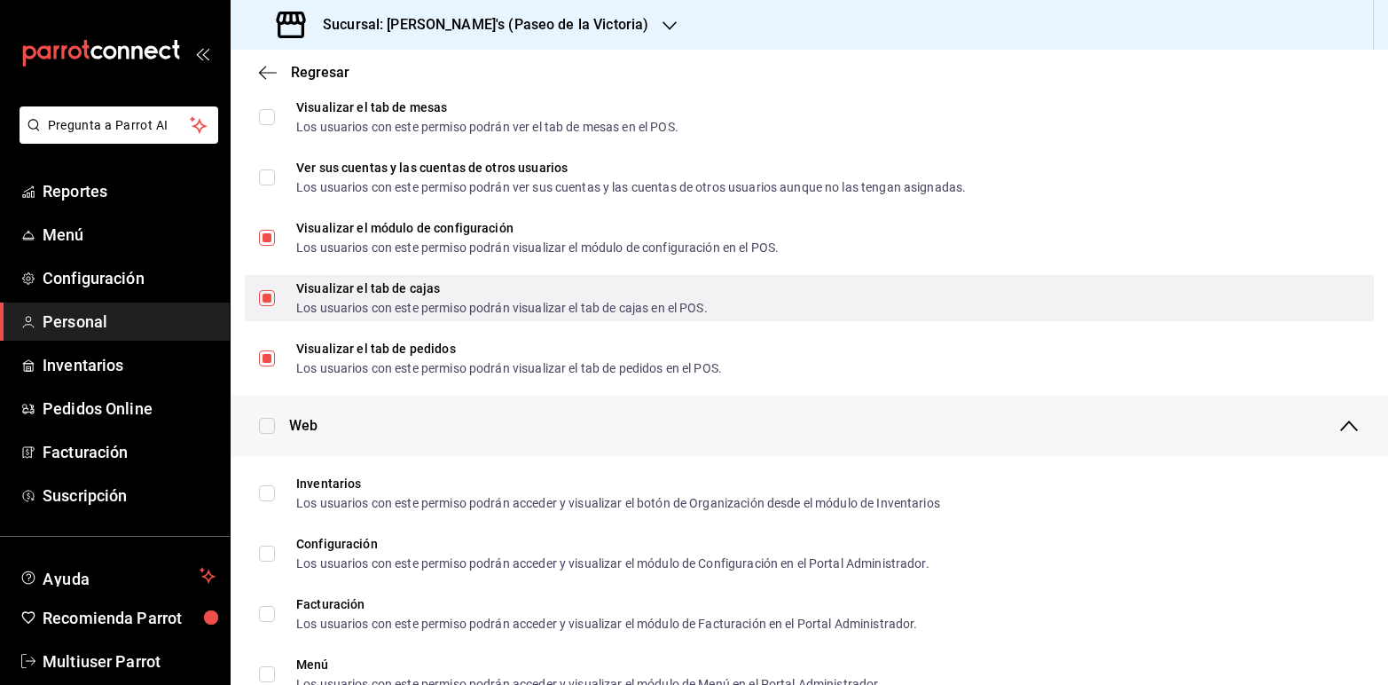
click at [271, 294] on input "Visualizar el tab [PERSON_NAME] Los usuarios con este permiso podrán visualizar…" at bounding box center [267, 298] width 16 height 16
checkbox input "false"
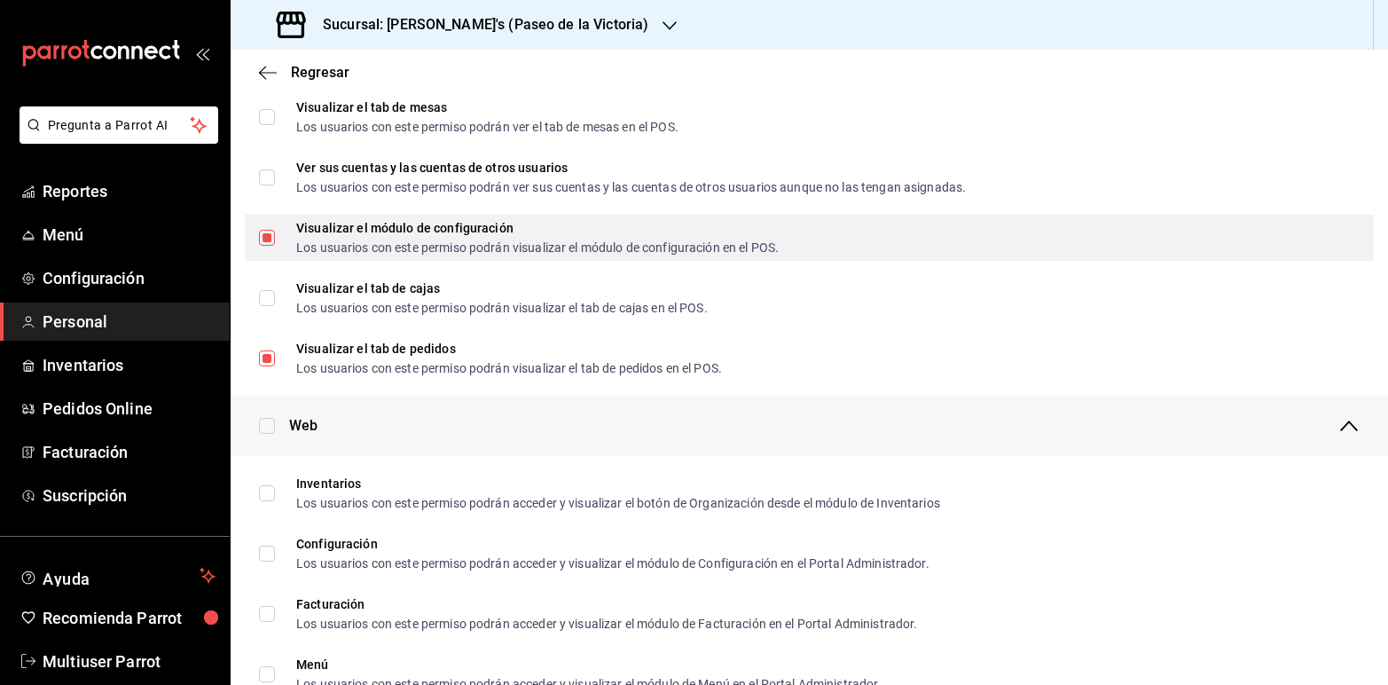
click at [268, 238] on input "Visualizar el módulo de configuración Los usuarios con este permiso podrán visu…" at bounding box center [267, 238] width 16 height 16
checkbox input "false"
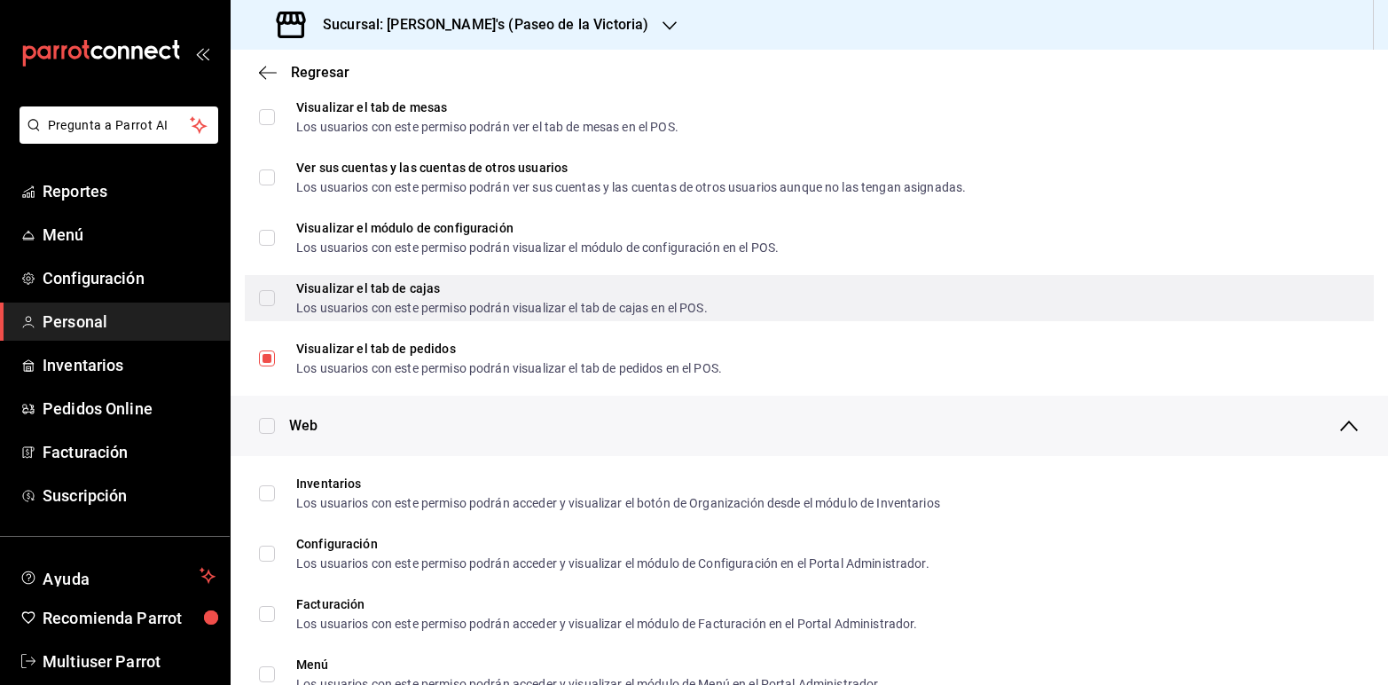
click at [266, 300] on input "Visualizar el tab [PERSON_NAME] Los usuarios con este permiso podrán visualizar…" at bounding box center [267, 298] width 16 height 16
checkbox input "true"
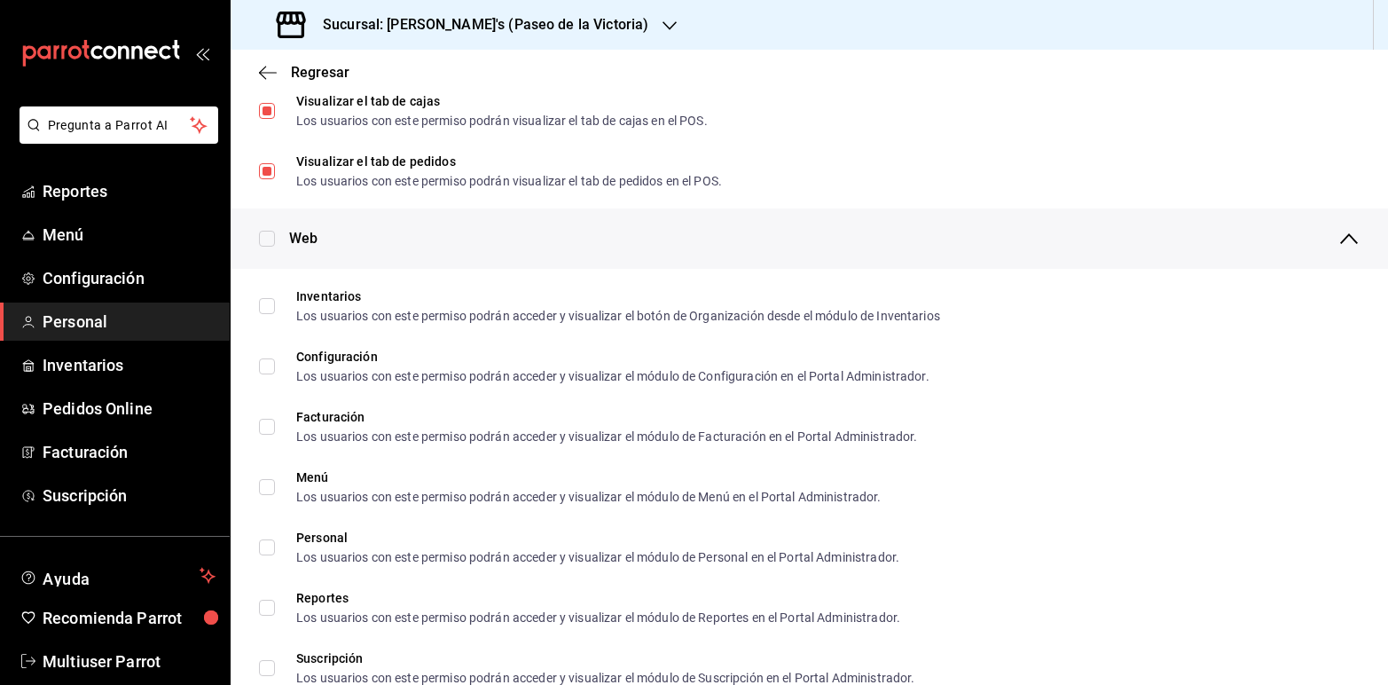
scroll to position [679, 0]
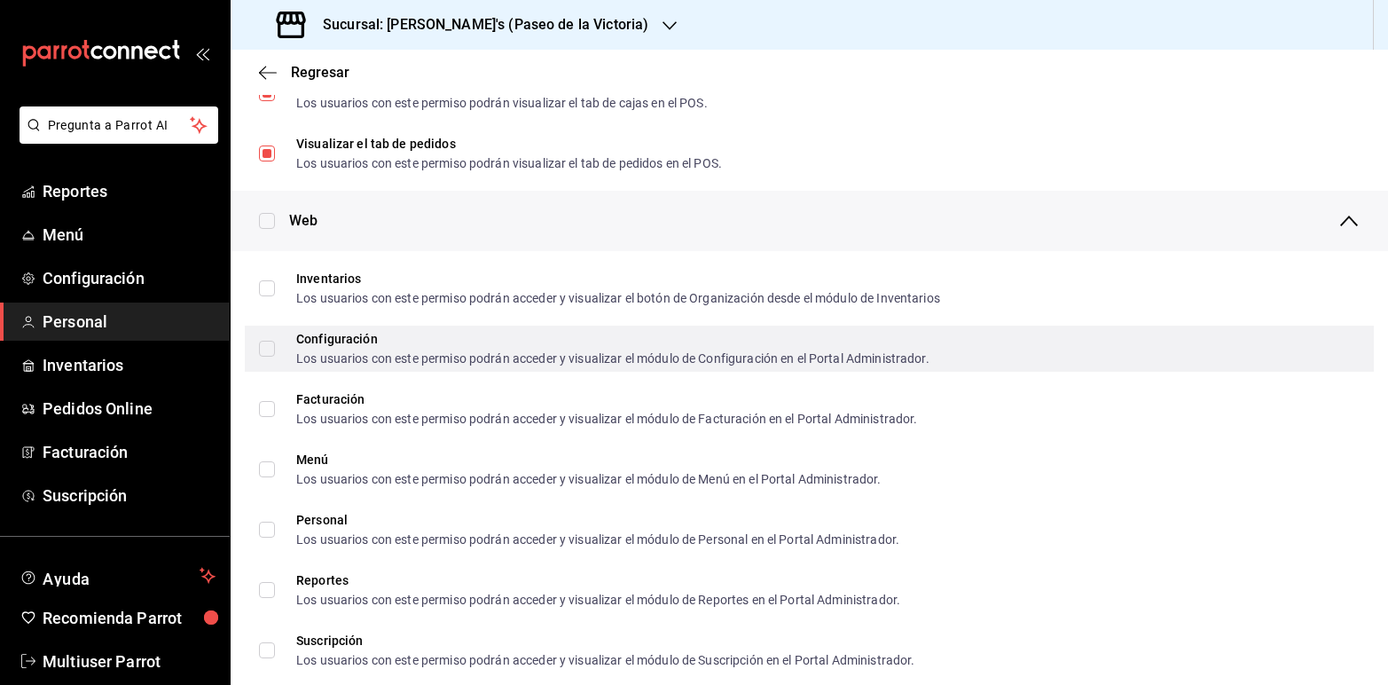
click at [271, 343] on input "Configuración Los usuarios con este permiso podrán acceder y visualizar el módu…" at bounding box center [267, 349] width 16 height 16
checkbox input "false"
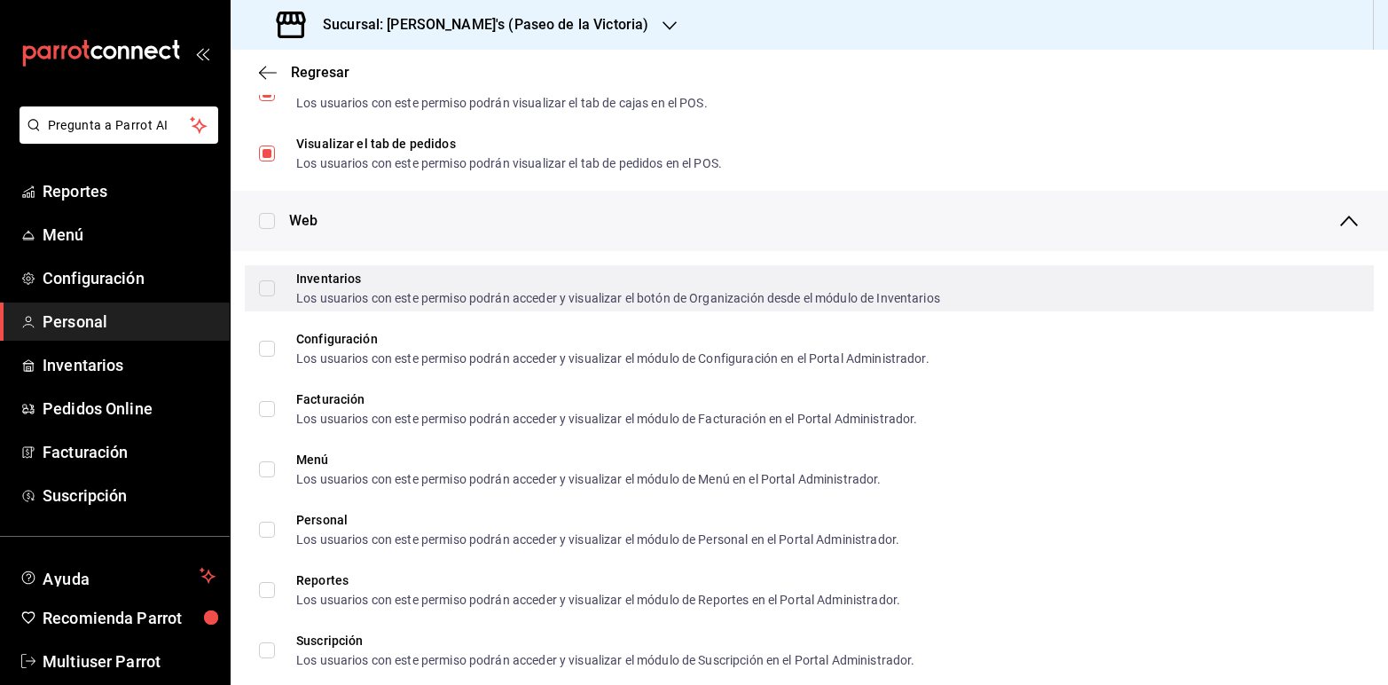
click at [273, 289] on input "Inventarios Los usuarios con este permiso podrán acceder y visualizar el botón …" at bounding box center [267, 288] width 16 height 16
checkbox input "true"
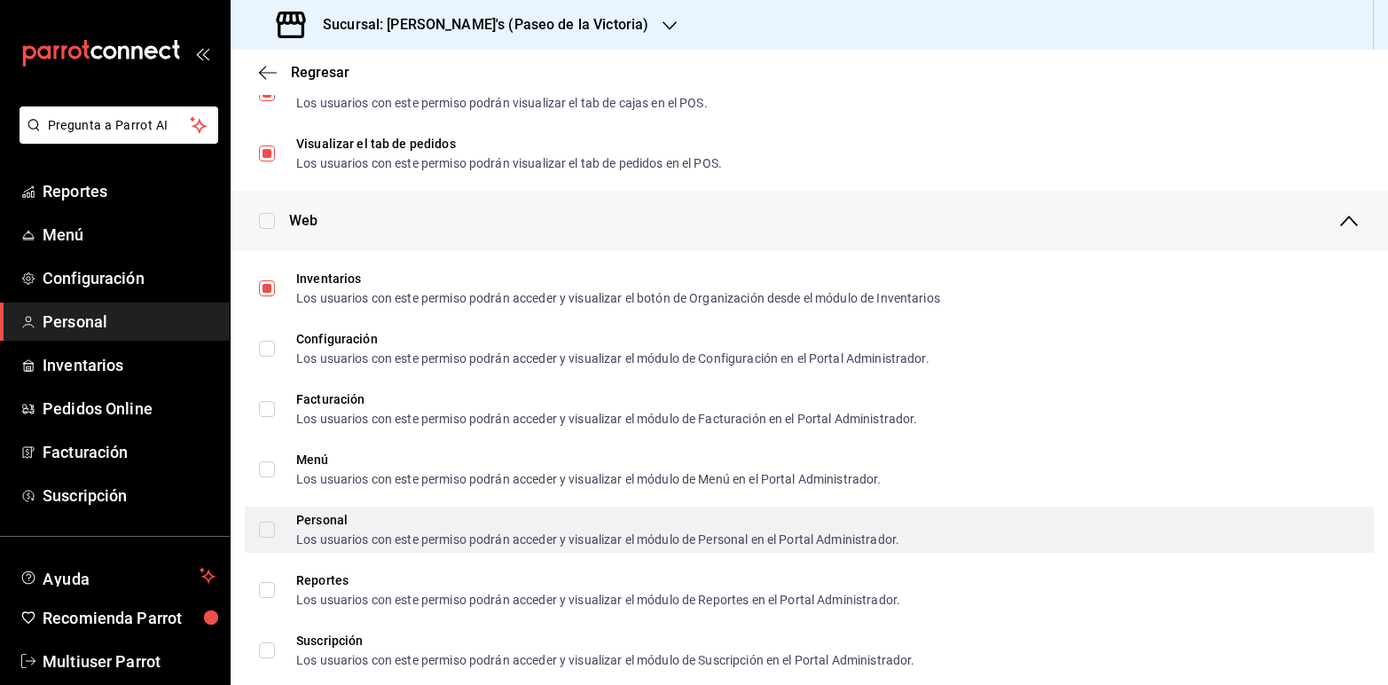
click at [275, 524] on span "Personal Los usuarios con este permiso podrán acceder y visualizar el módulo de…" at bounding box center [587, 530] width 624 height 32
click at [275, 524] on input "Personal Los usuarios con este permiso podrán acceder y visualizar el módulo de…" at bounding box center [267, 530] width 16 height 16
click at [266, 522] on input "Personal Los usuarios con este permiso podrán acceder y visualizar el módulo de…" at bounding box center [267, 530] width 16 height 16
checkbox input "true"
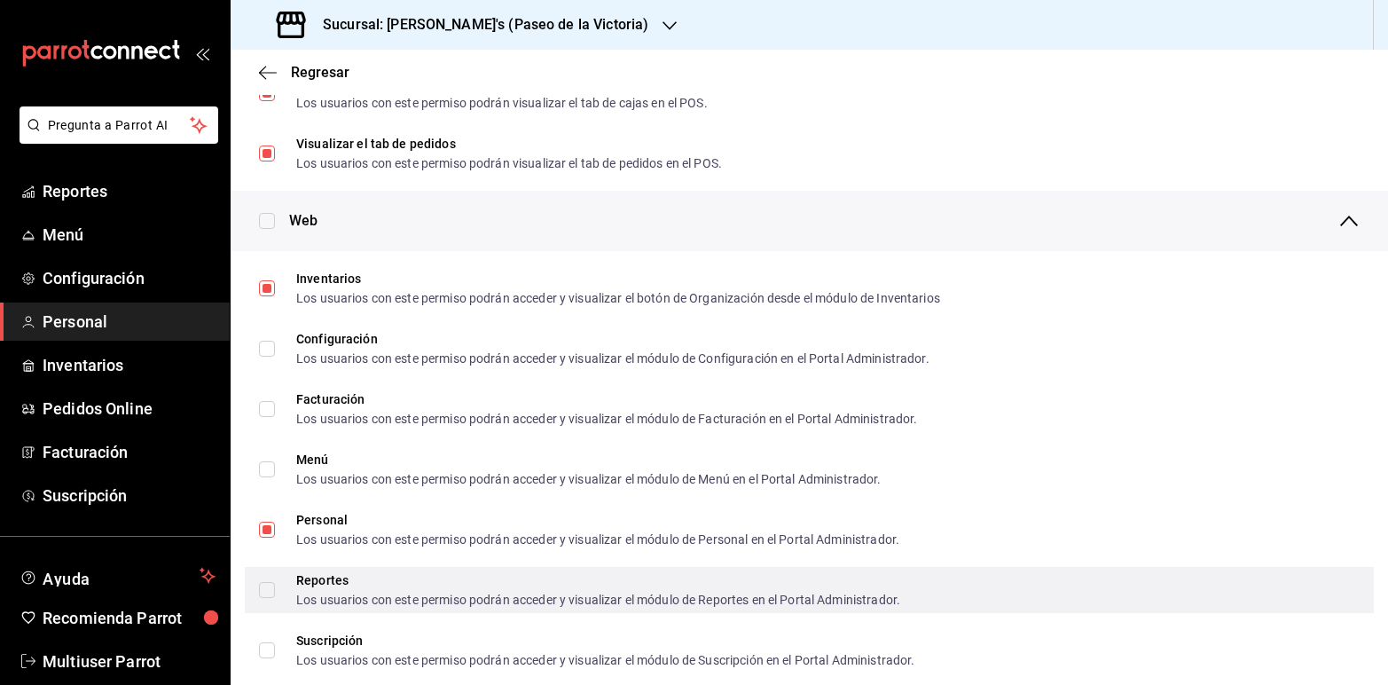
click at [267, 587] on input "Reportes Los usuarios con este permiso podrán acceder y visualizar el módulo de…" at bounding box center [267, 590] width 16 height 16
checkbox input "true"
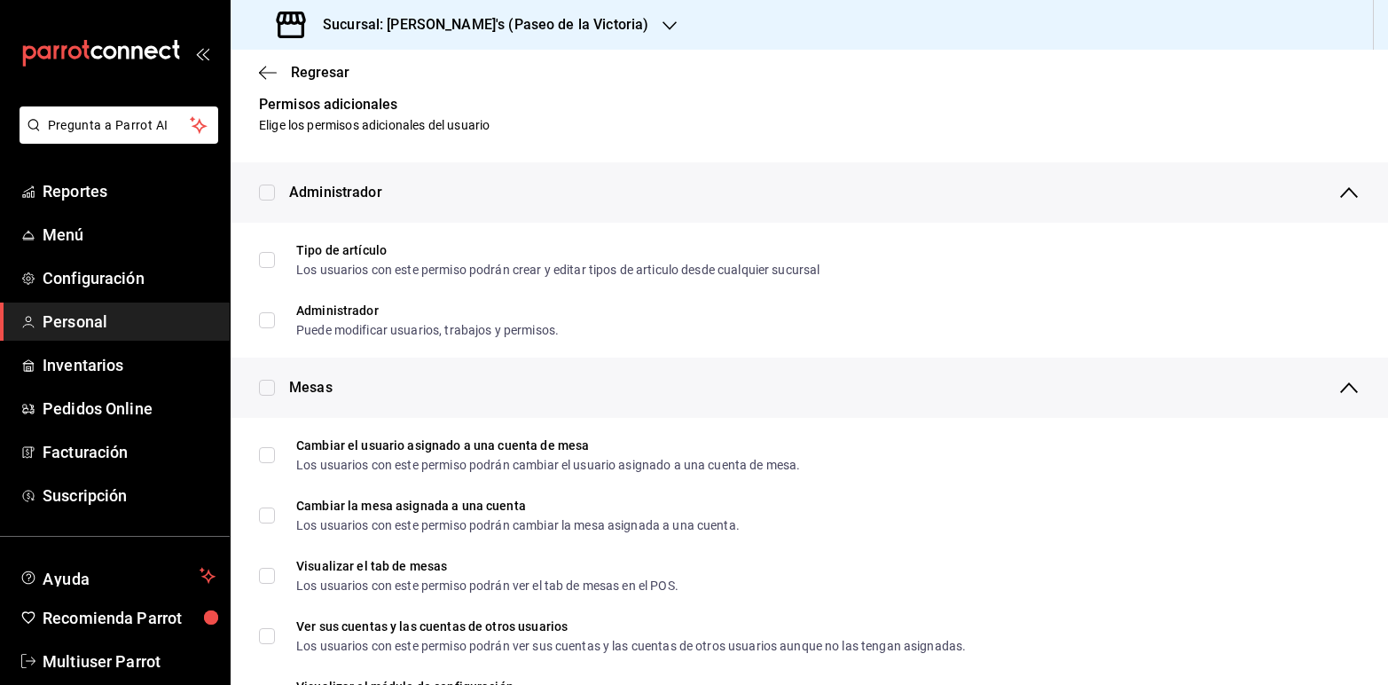
scroll to position [0, 0]
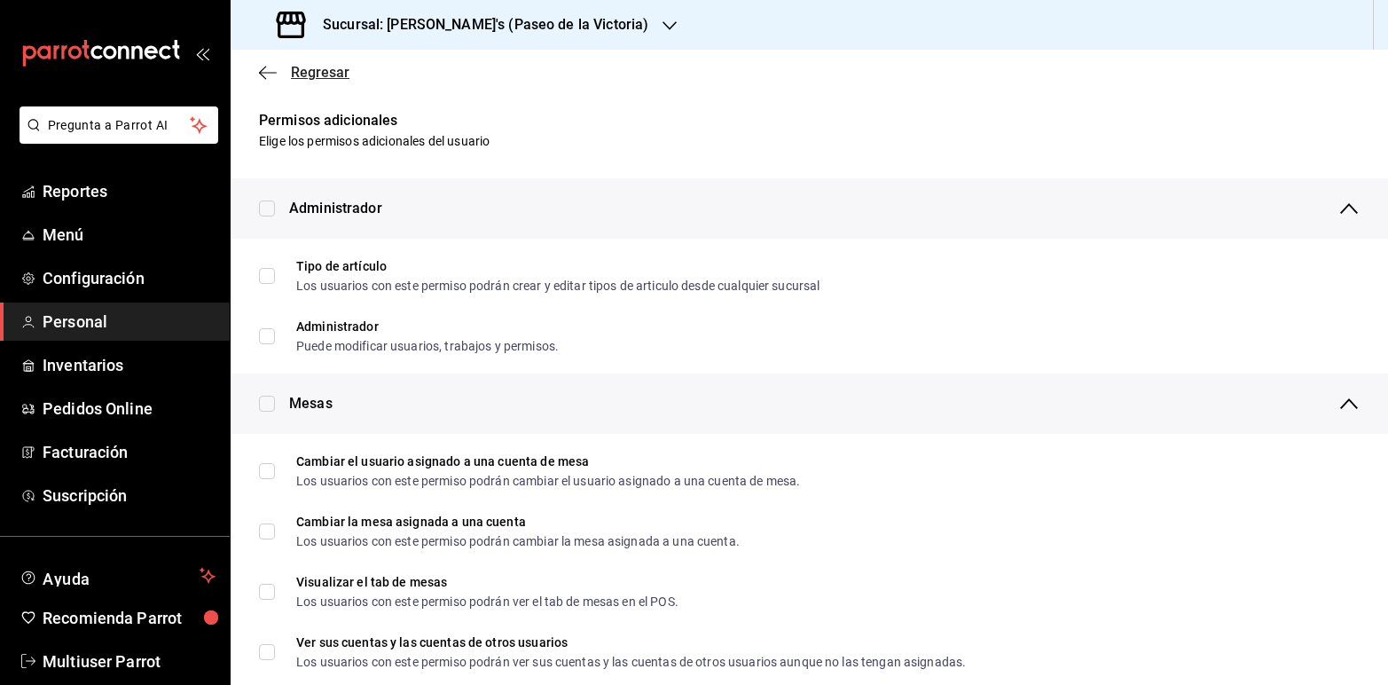
click at [309, 75] on span "Regresar" at bounding box center [320, 72] width 59 height 17
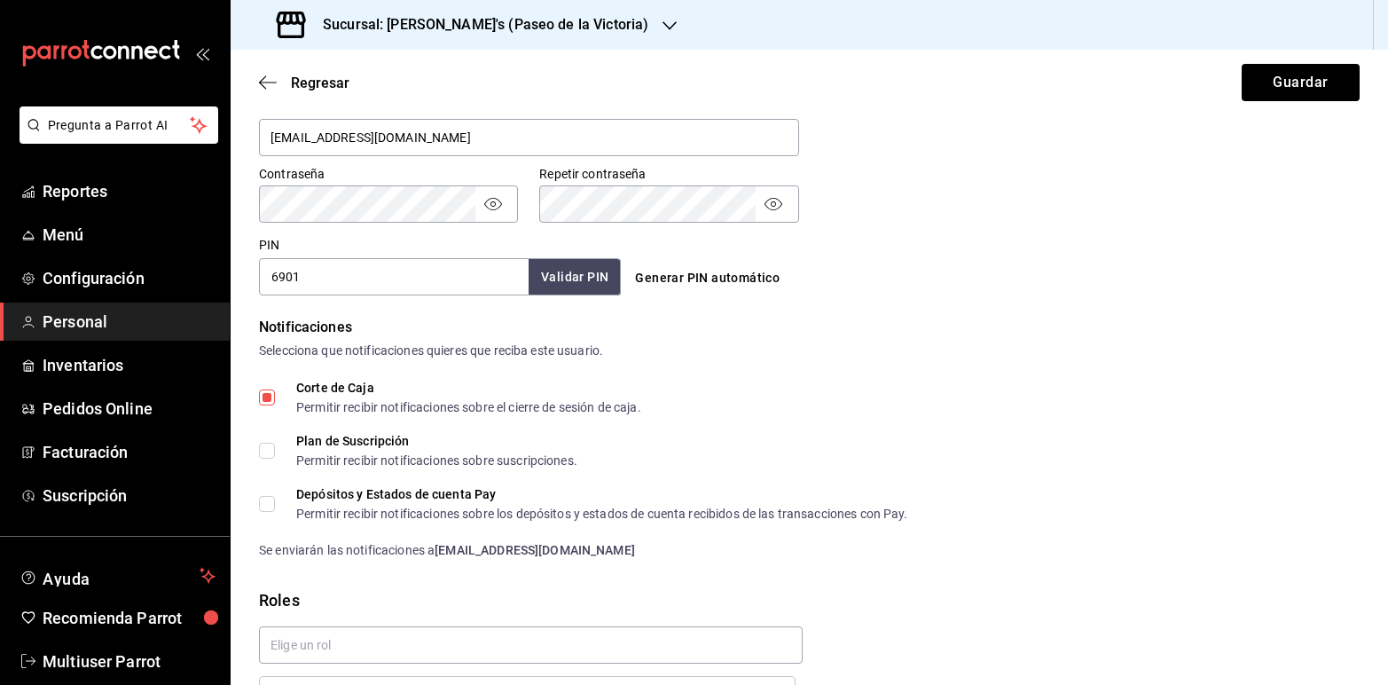
scroll to position [721, 0]
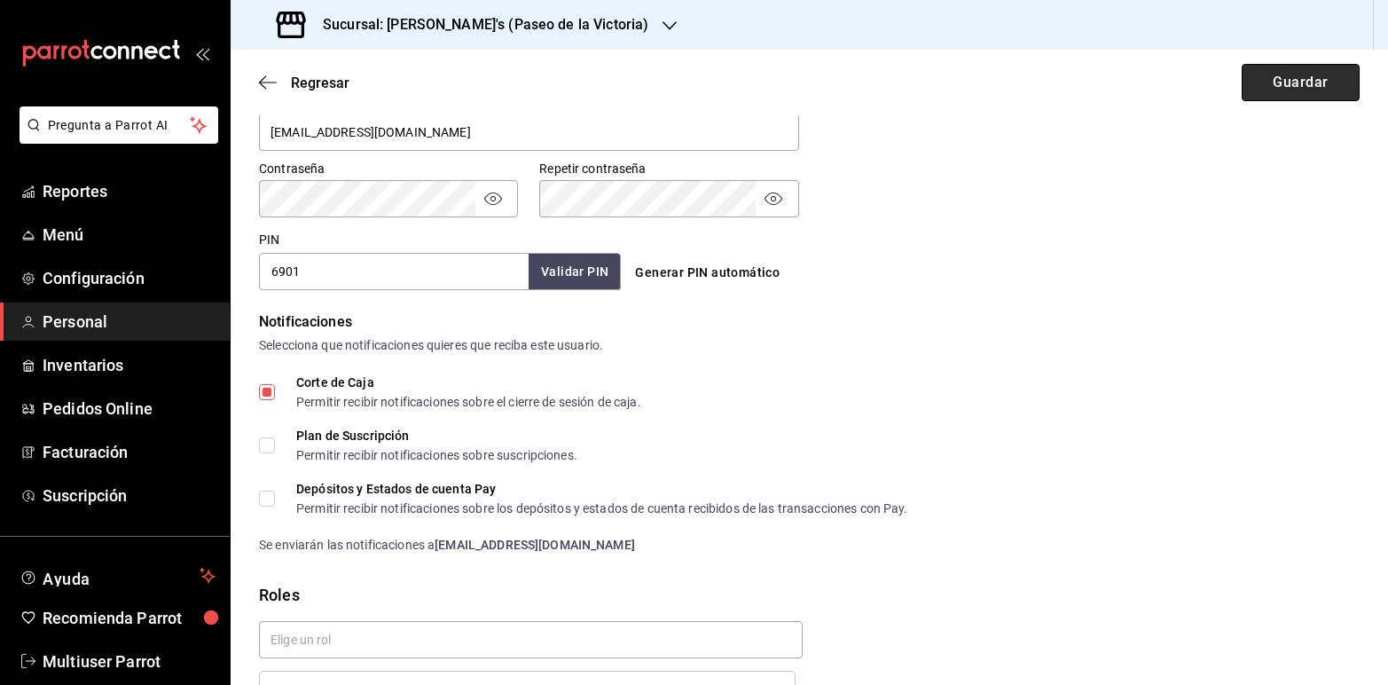
click at [1274, 85] on button "Guardar" at bounding box center [1301, 82] width 118 height 37
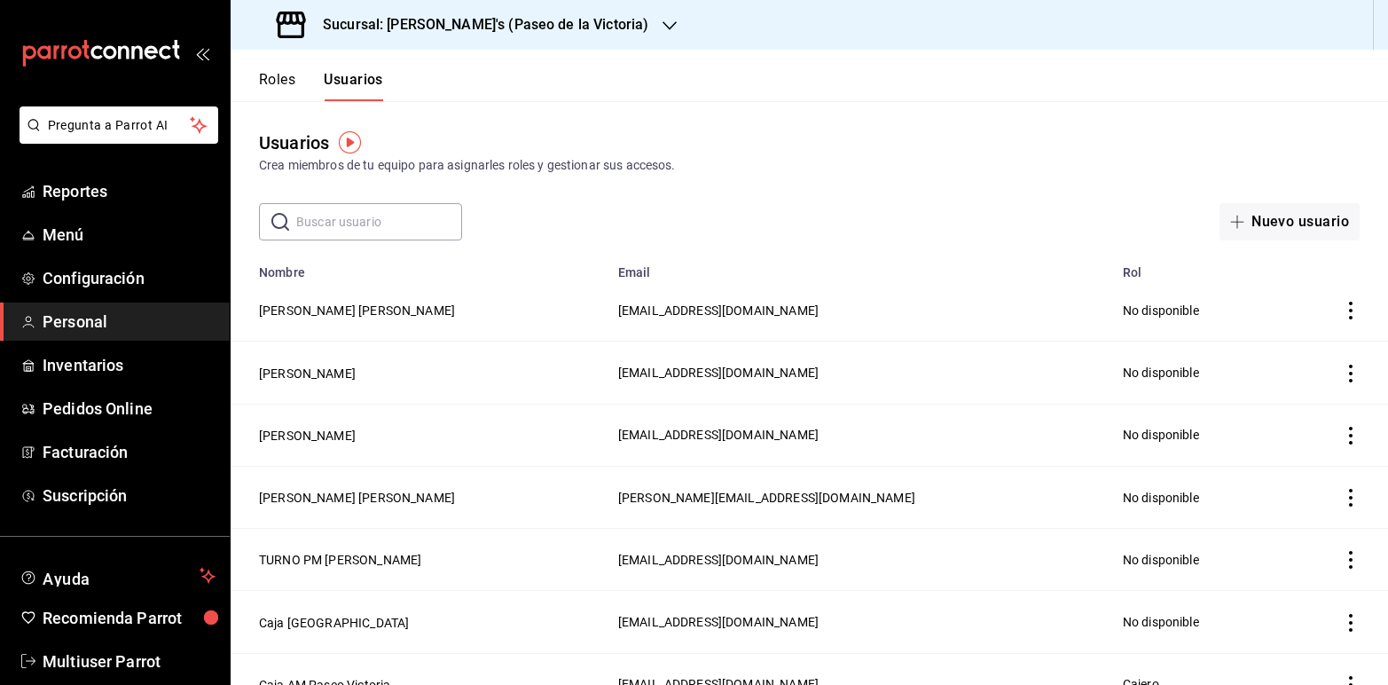
click at [663, 23] on icon "button" at bounding box center [670, 26] width 14 height 14
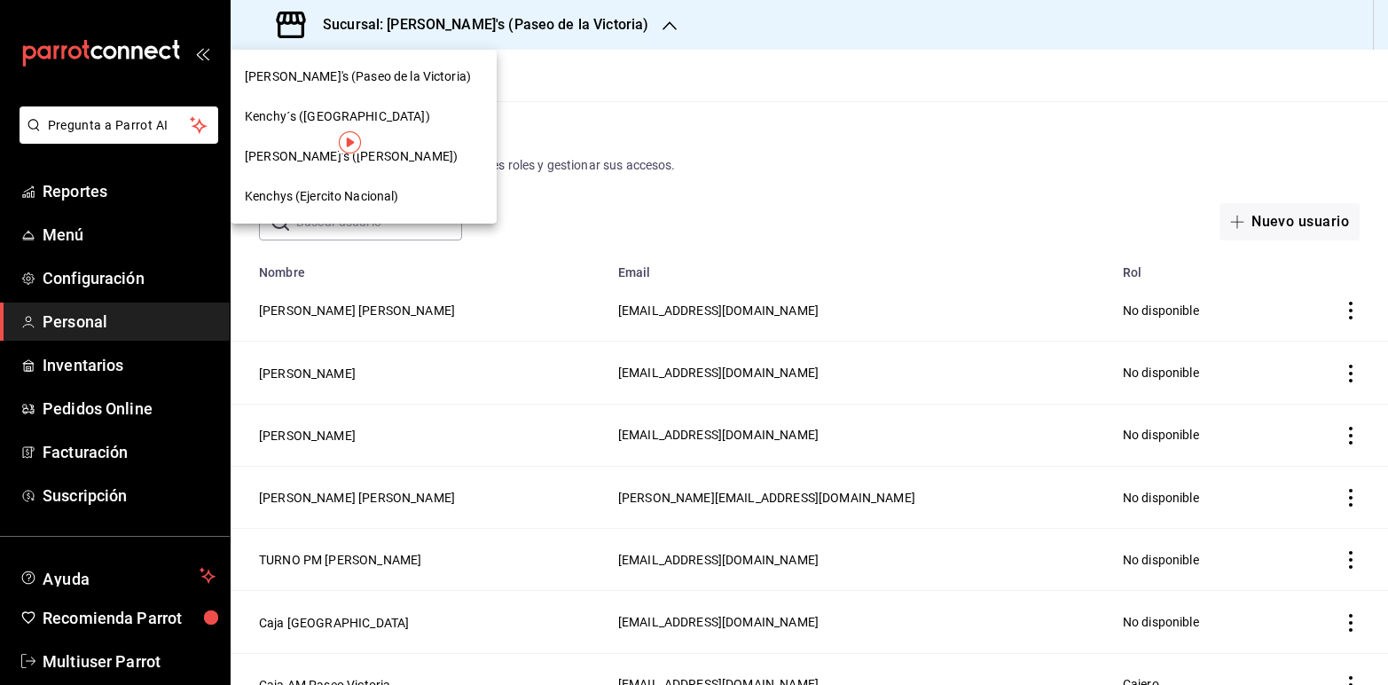
click at [355, 113] on span "Kenchy´s ([GEOGRAPHIC_DATA])" at bounding box center [337, 116] width 185 height 19
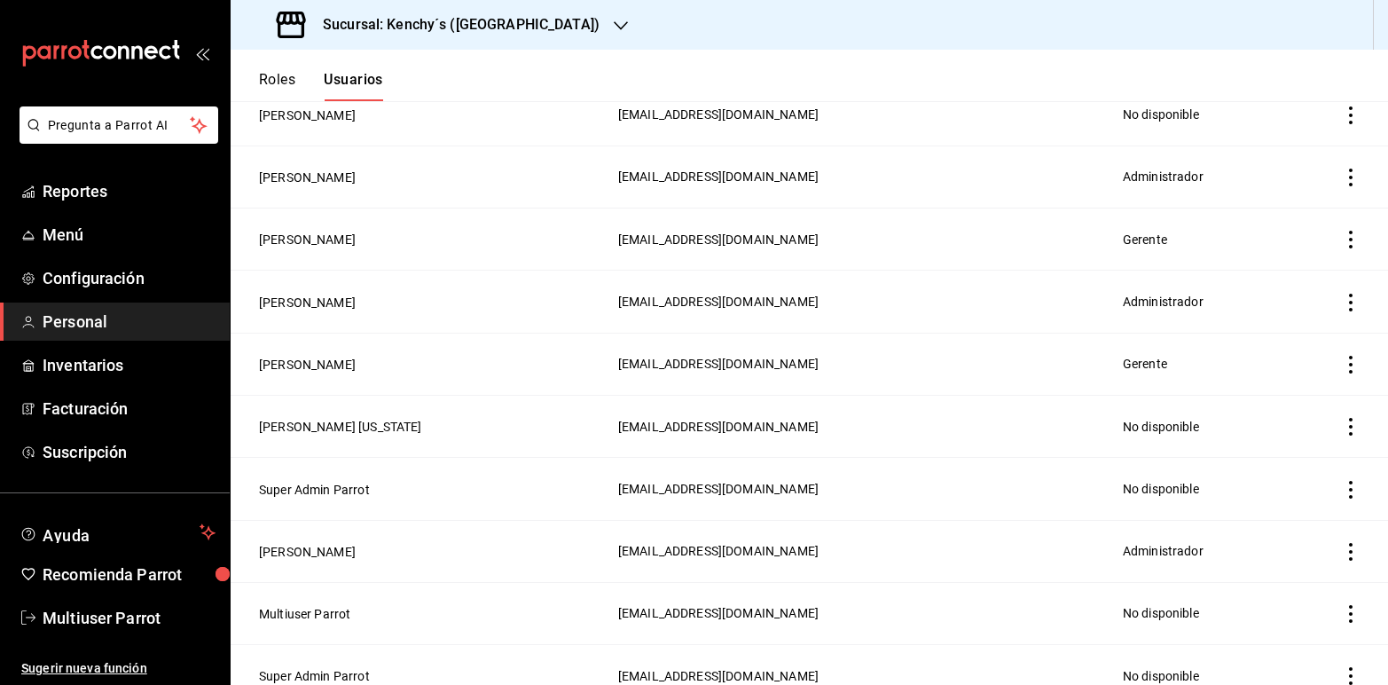
scroll to position [1158, 0]
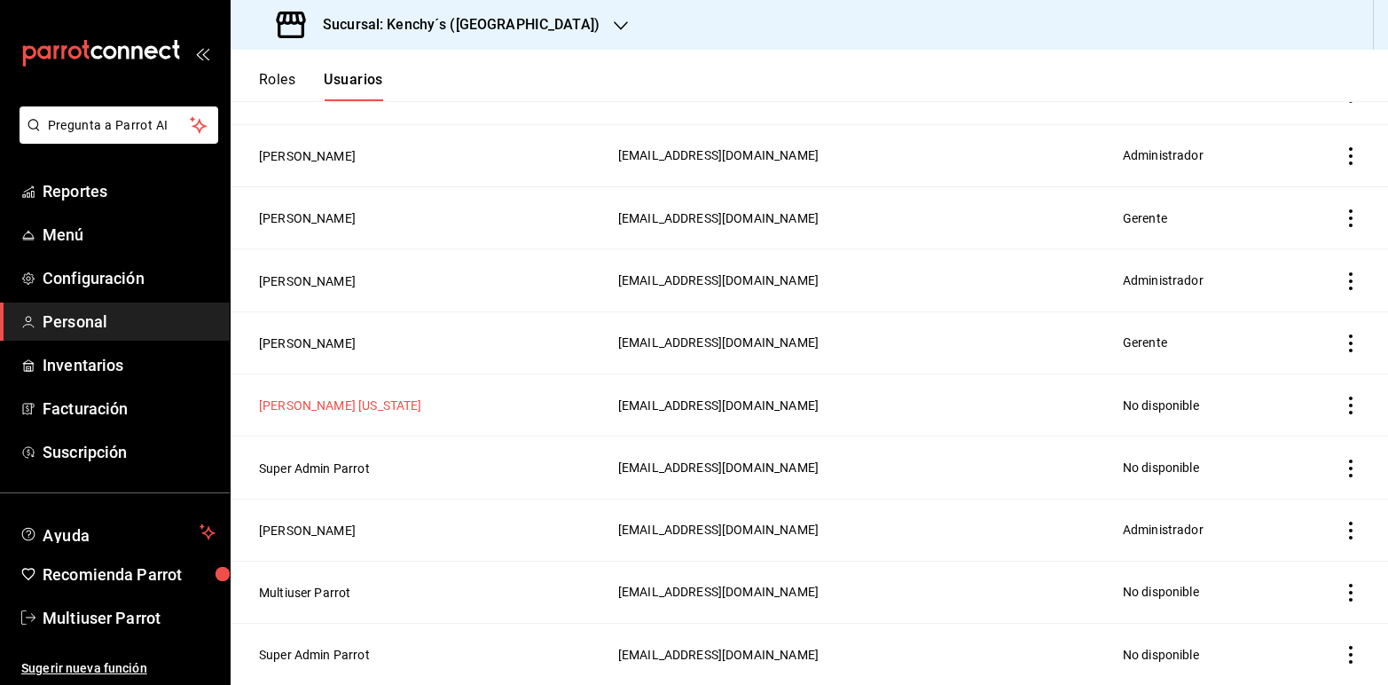
click at [313, 396] on button "[PERSON_NAME] [US_STATE]" at bounding box center [340, 405] width 163 height 18
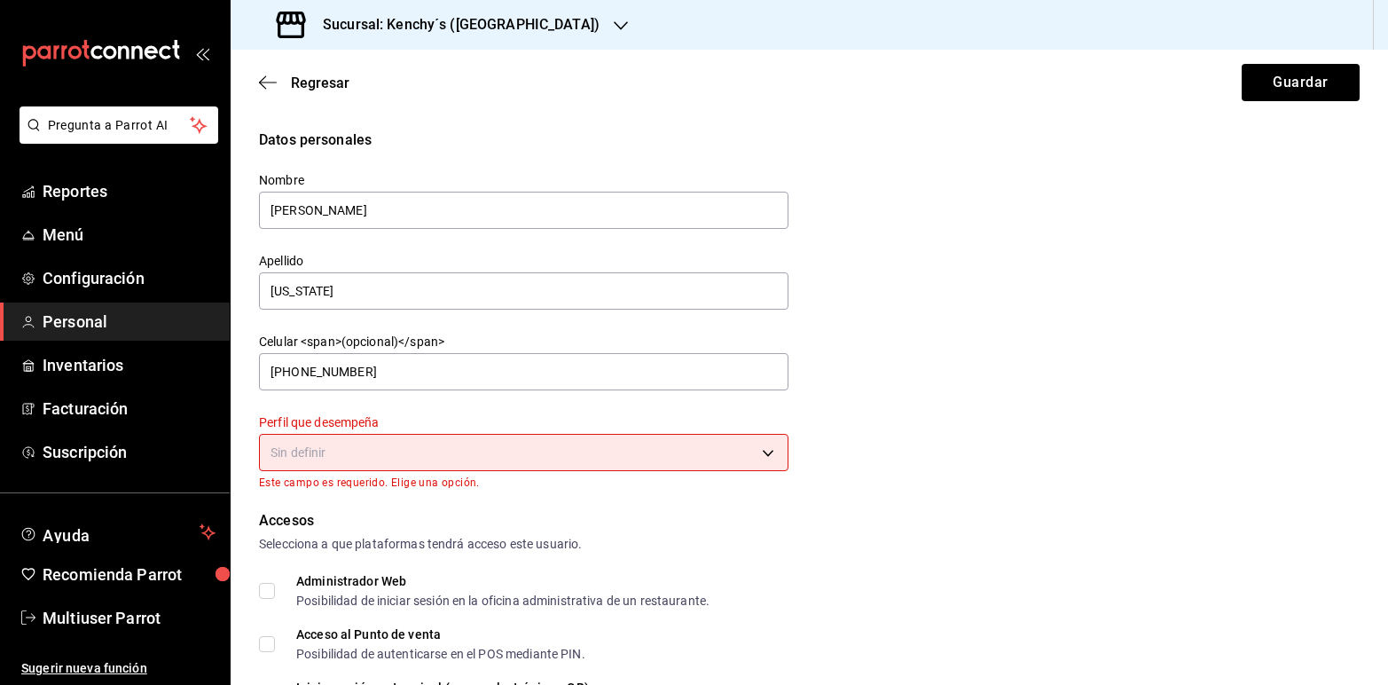
click at [614, 27] on icon "button" at bounding box center [621, 25] width 14 height 9
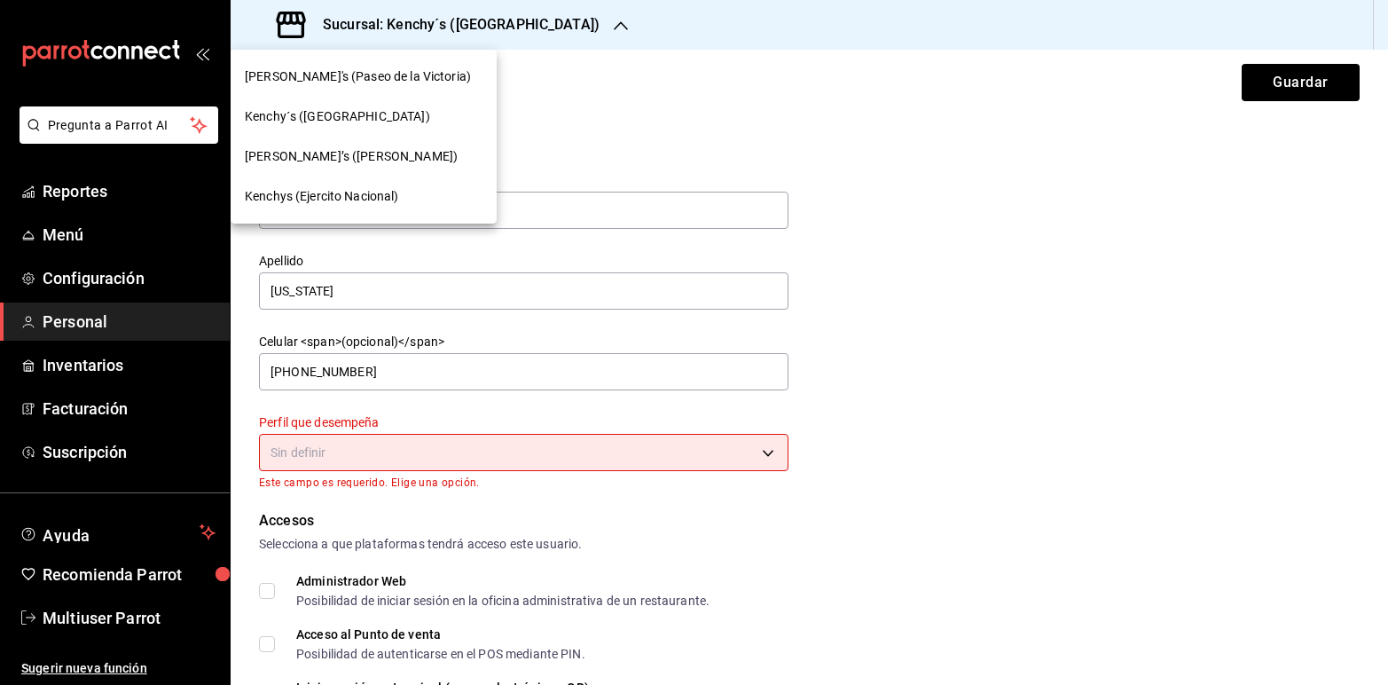
click at [352, 156] on span "[PERSON_NAME]’s ([PERSON_NAME])" at bounding box center [351, 156] width 213 height 19
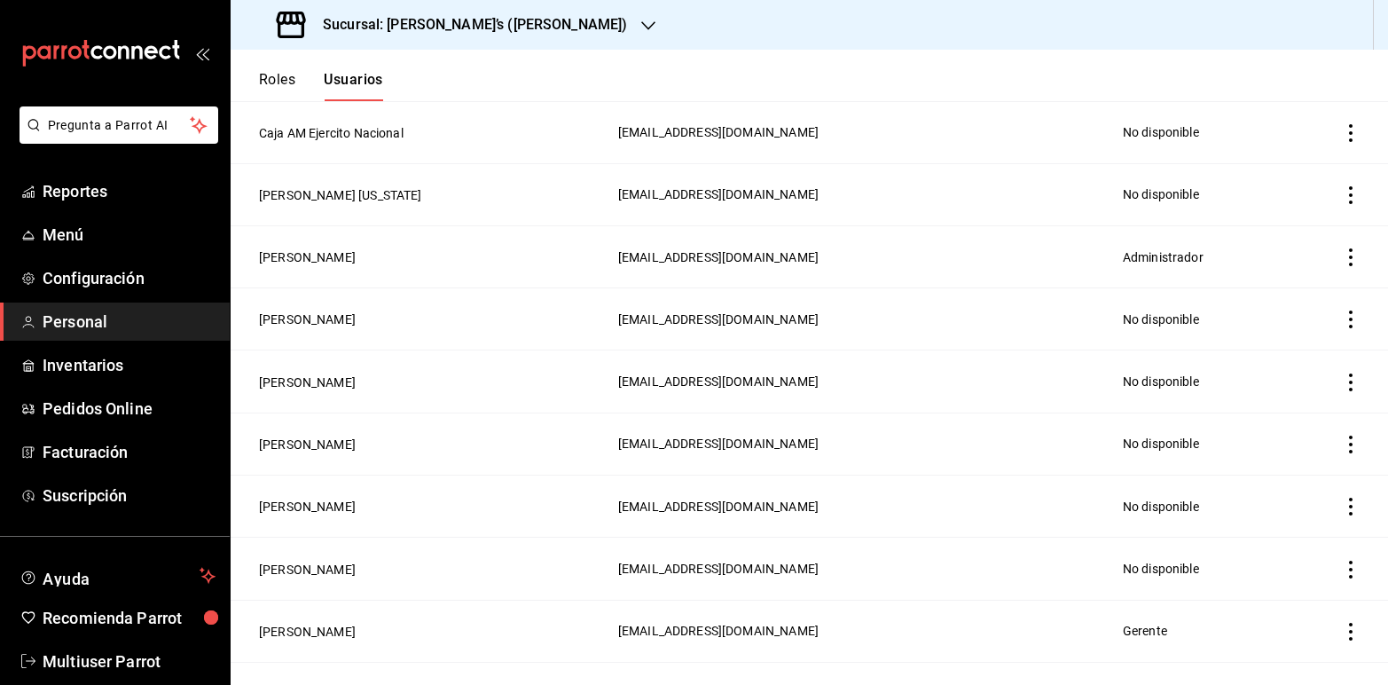
scroll to position [223, 0]
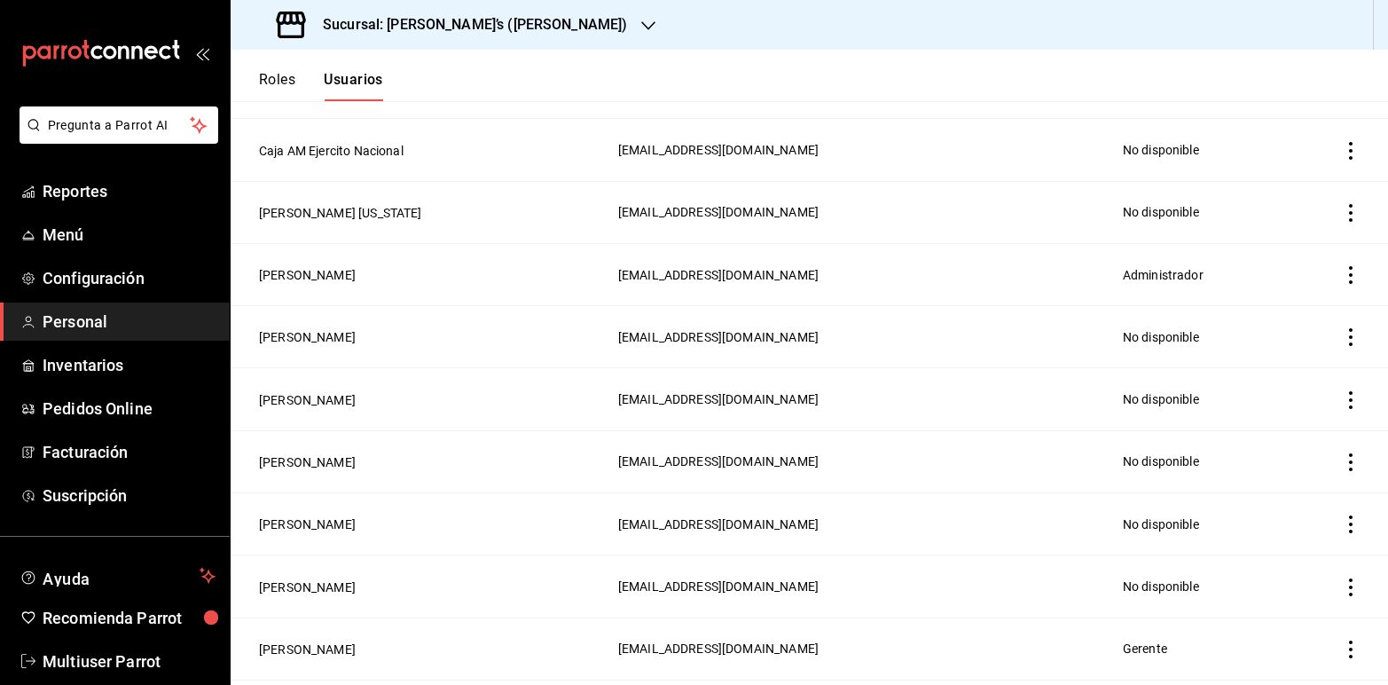
click at [641, 27] on icon "button" at bounding box center [648, 26] width 14 height 14
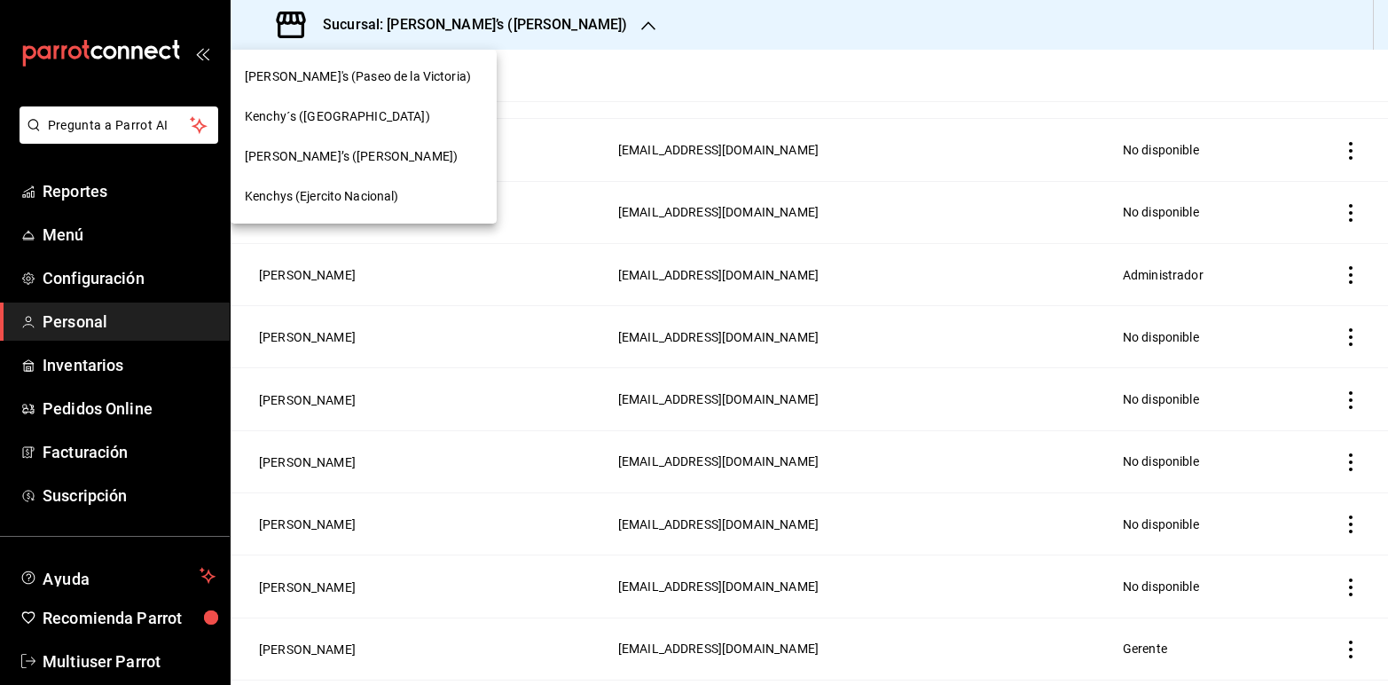
click at [333, 188] on span "Kenchys (Ejercito Nacional)" at bounding box center [322, 196] width 154 height 19
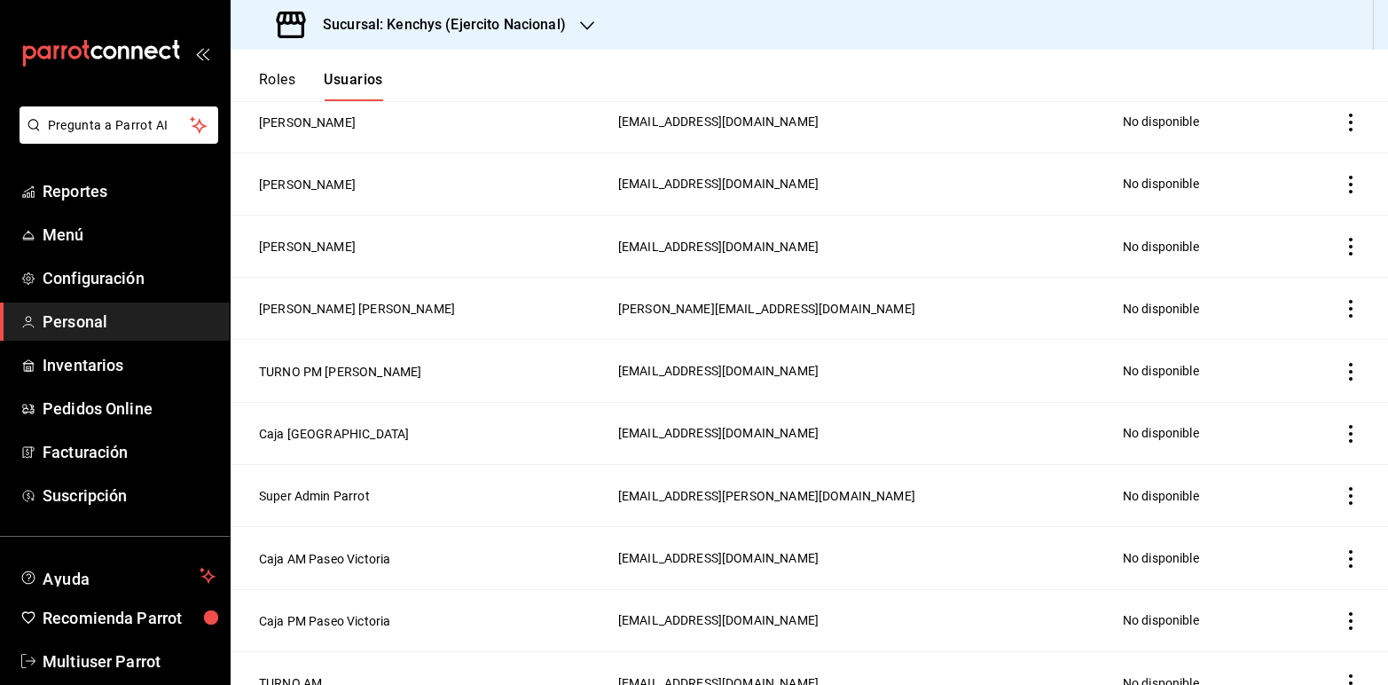
scroll to position [149, 0]
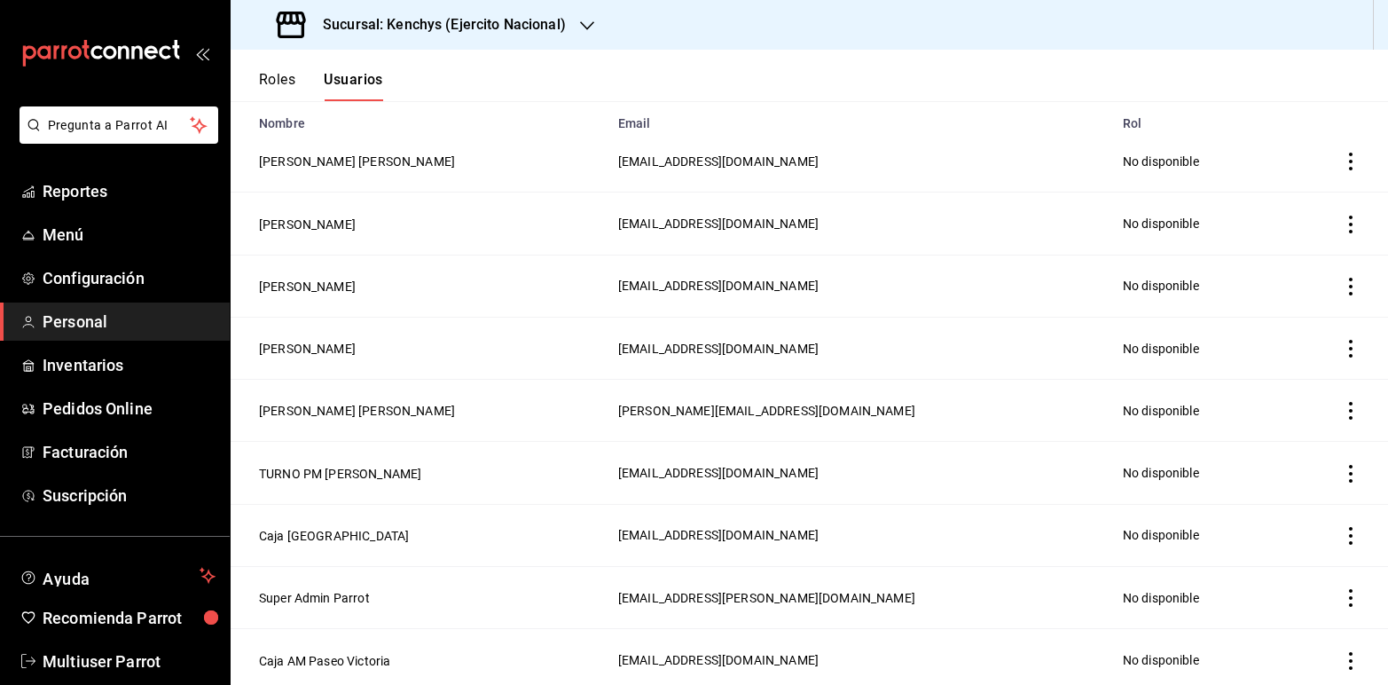
click at [583, 20] on icon "button" at bounding box center [587, 26] width 14 height 14
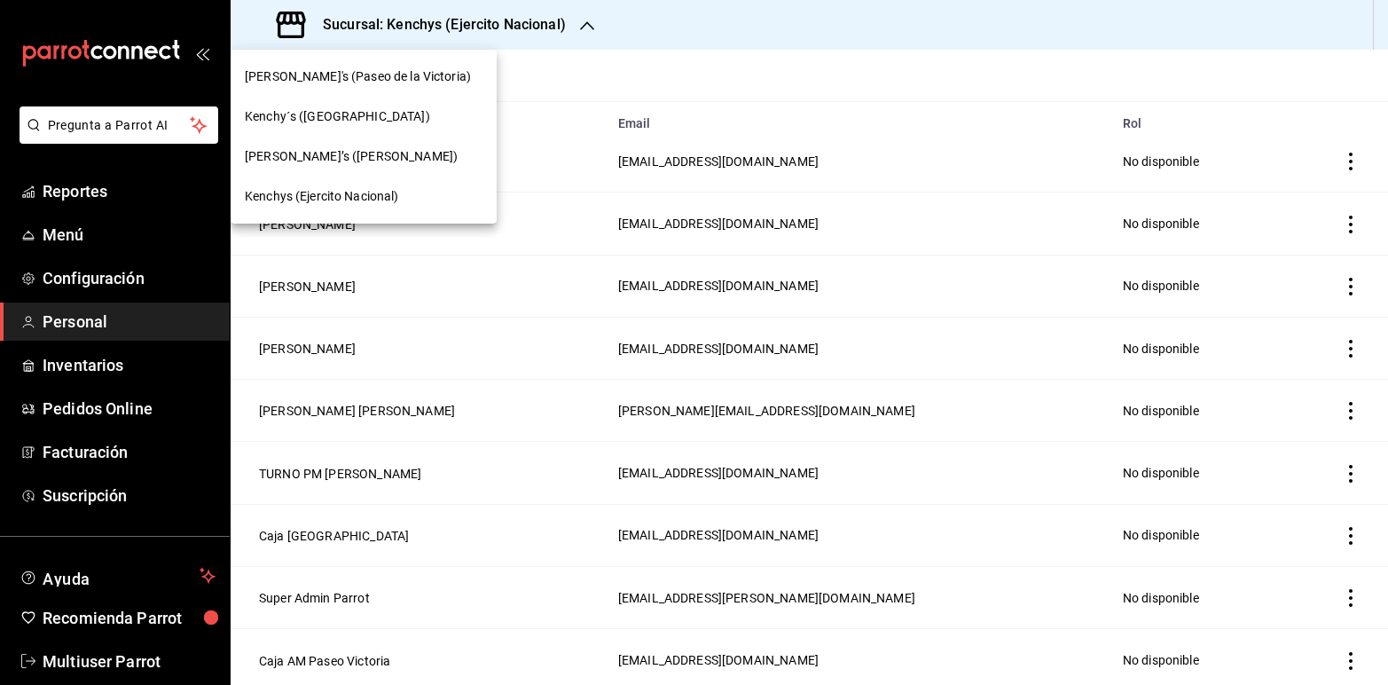
click at [350, 71] on span "[PERSON_NAME]'s (Paseo de la Victoria)" at bounding box center [358, 76] width 226 height 19
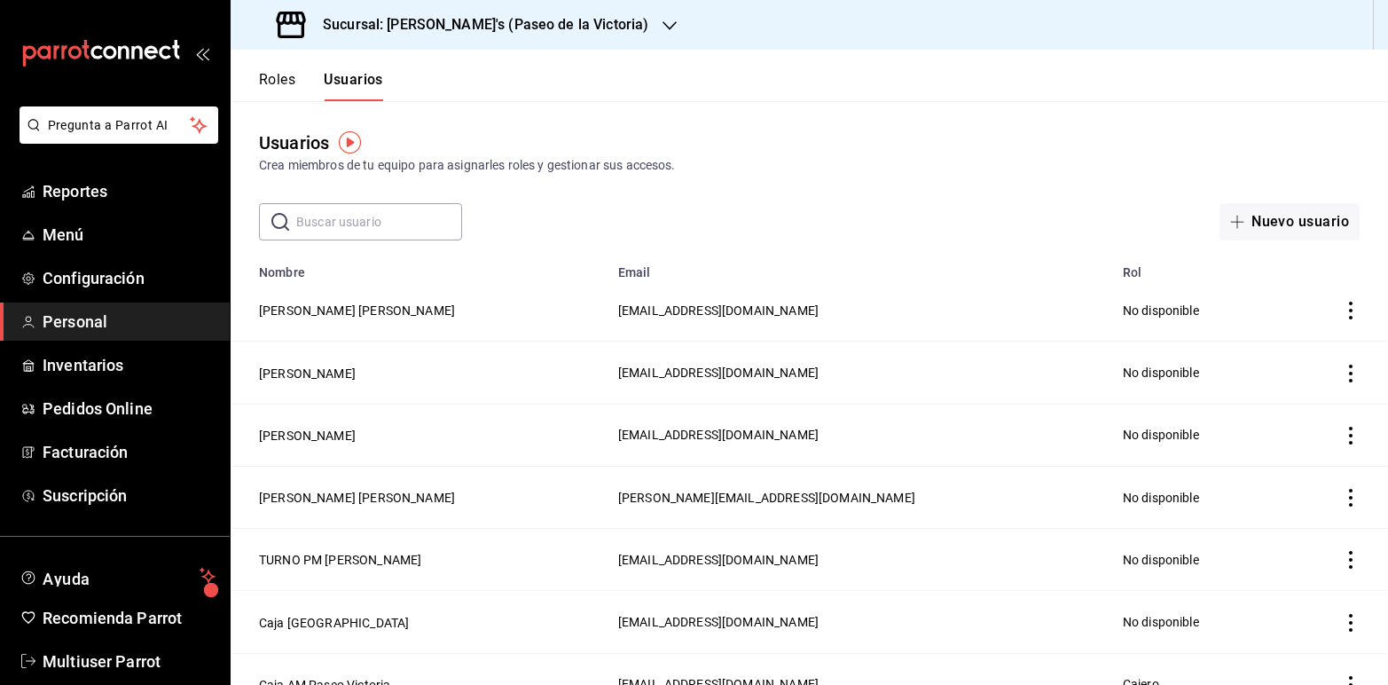
scroll to position [27, 0]
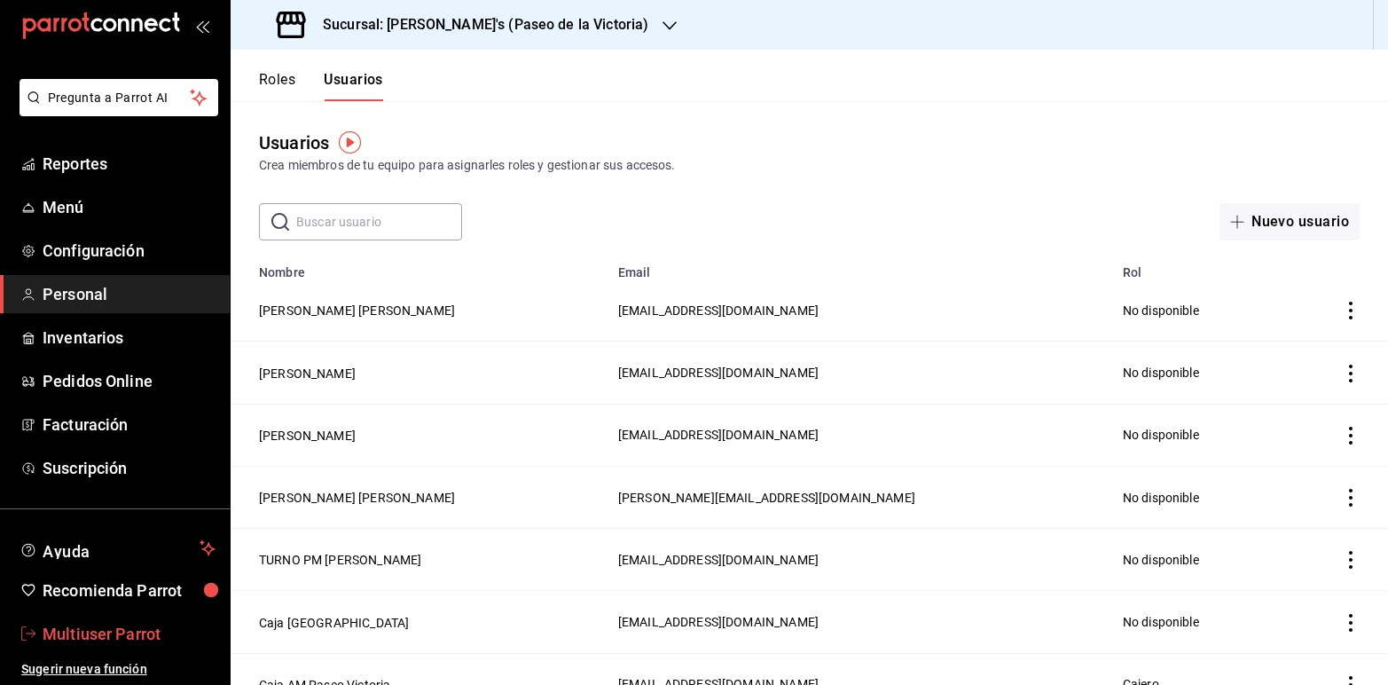
click at [67, 623] on span "Multiuser Parrot" at bounding box center [129, 634] width 173 height 24
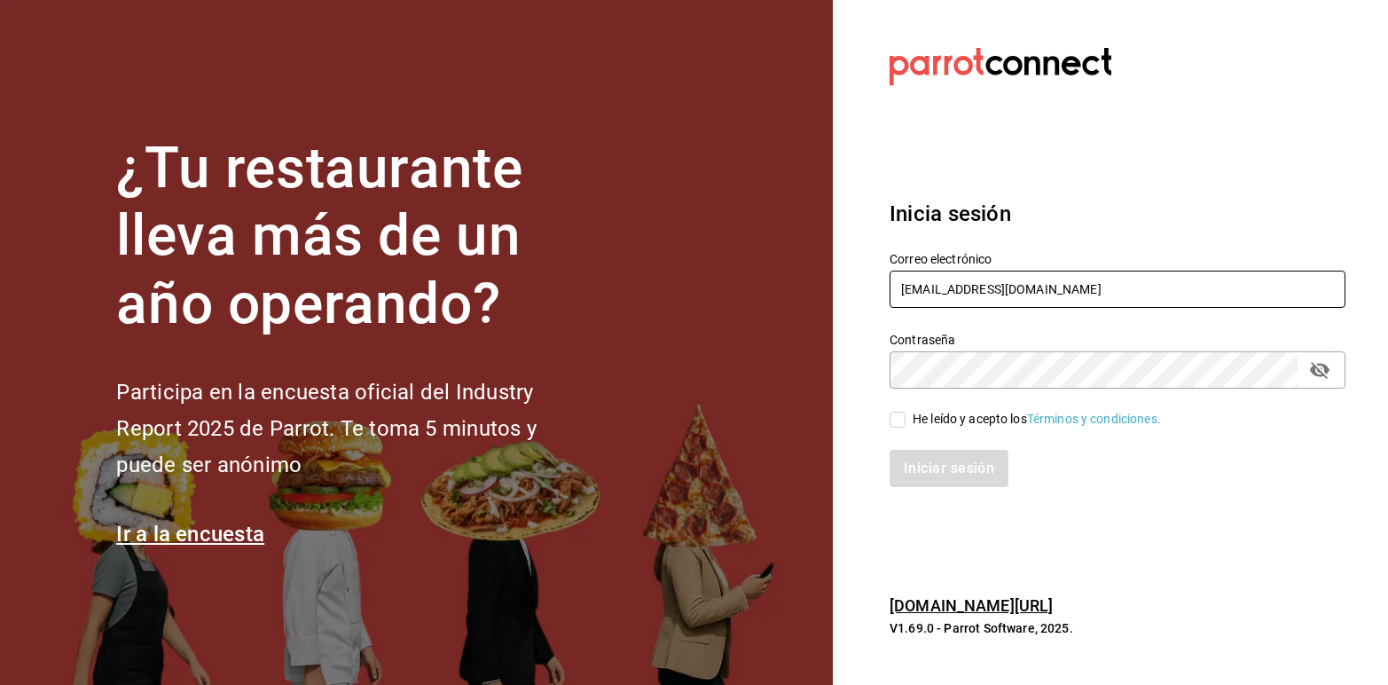
drag, startPoint x: 1085, startPoint y: 298, endPoint x: 765, endPoint y: 205, distance: 333.4
click at [765, 205] on div "¿Tu restaurante lleva más de un año operando? Participa en la encuesta oficial …" at bounding box center [694, 342] width 1388 height 685
type input "[EMAIL_ADDRESS][DOMAIN_NAME]"
click at [900, 415] on input "He leído y acepto los Términos y condiciones." at bounding box center [898, 420] width 16 height 16
checkbox input "true"
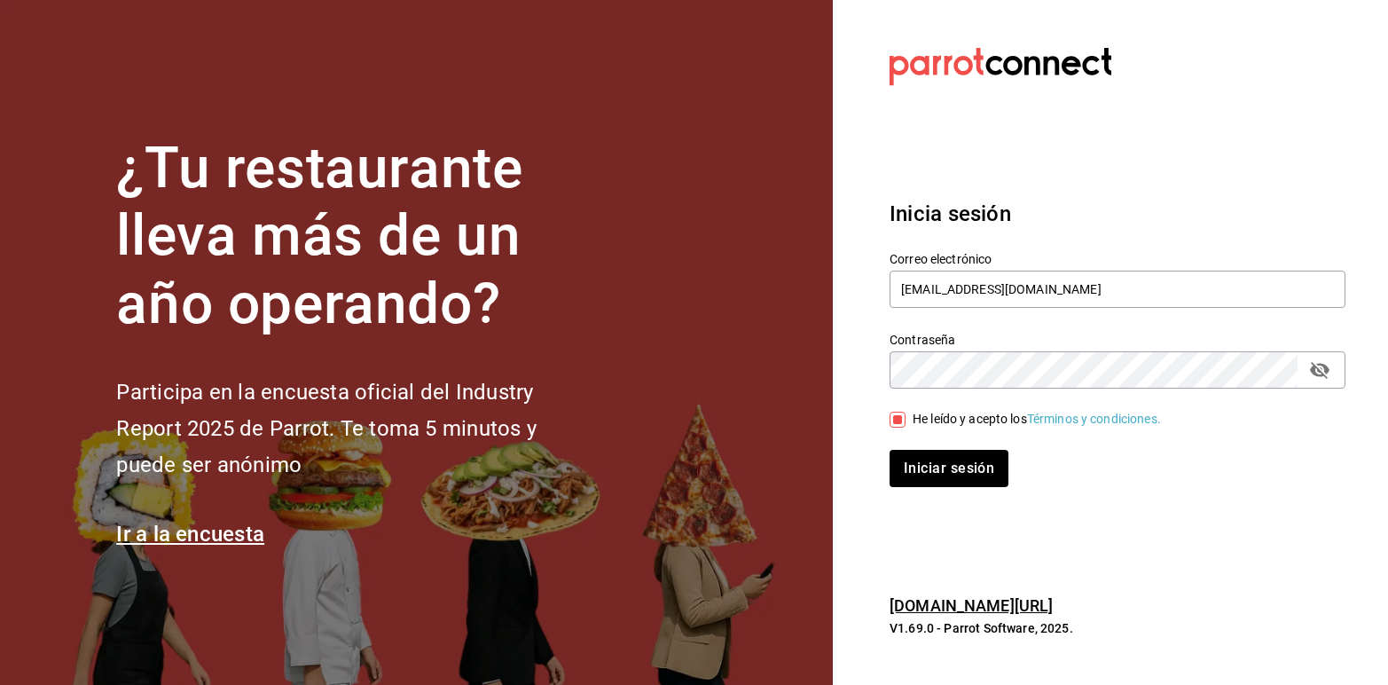
click at [1322, 377] on icon "passwordField" at bounding box center [1319, 369] width 21 height 21
click at [969, 459] on button "Iniciar sesión" at bounding box center [950, 468] width 121 height 37
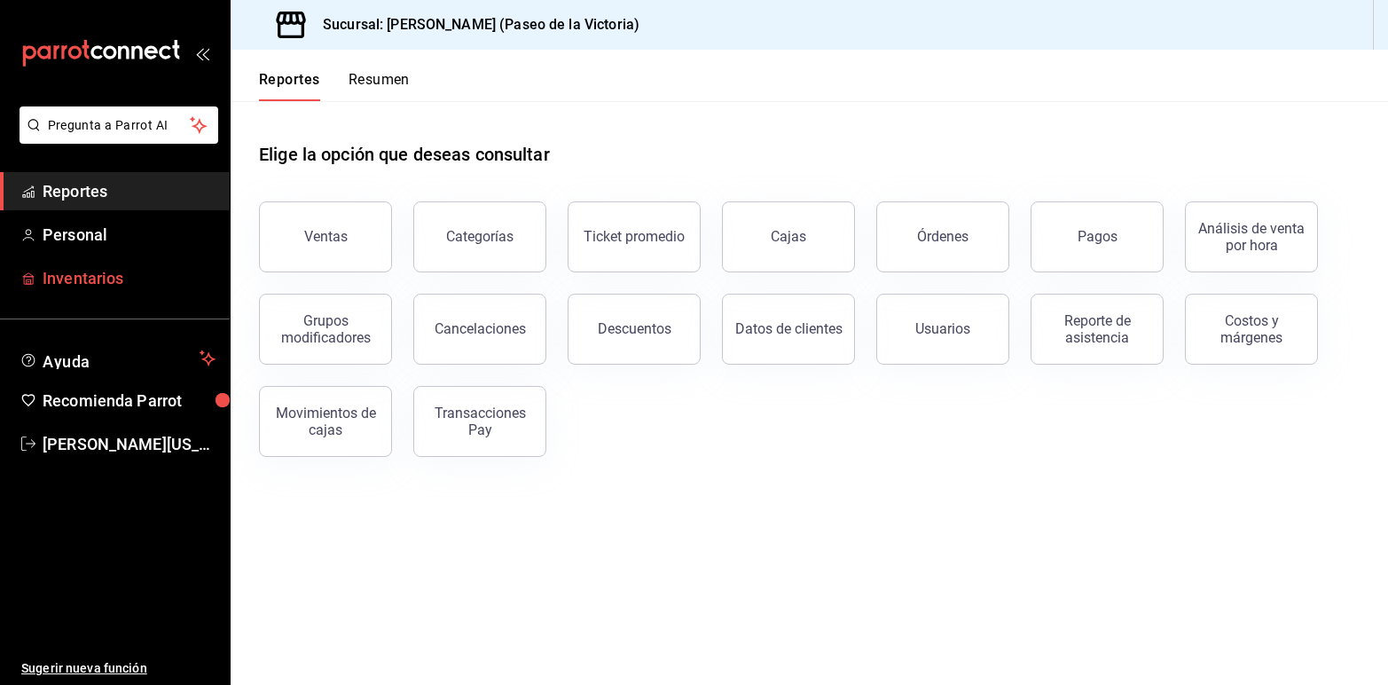
click at [84, 271] on span "Inventarios" at bounding box center [129, 278] width 173 height 24
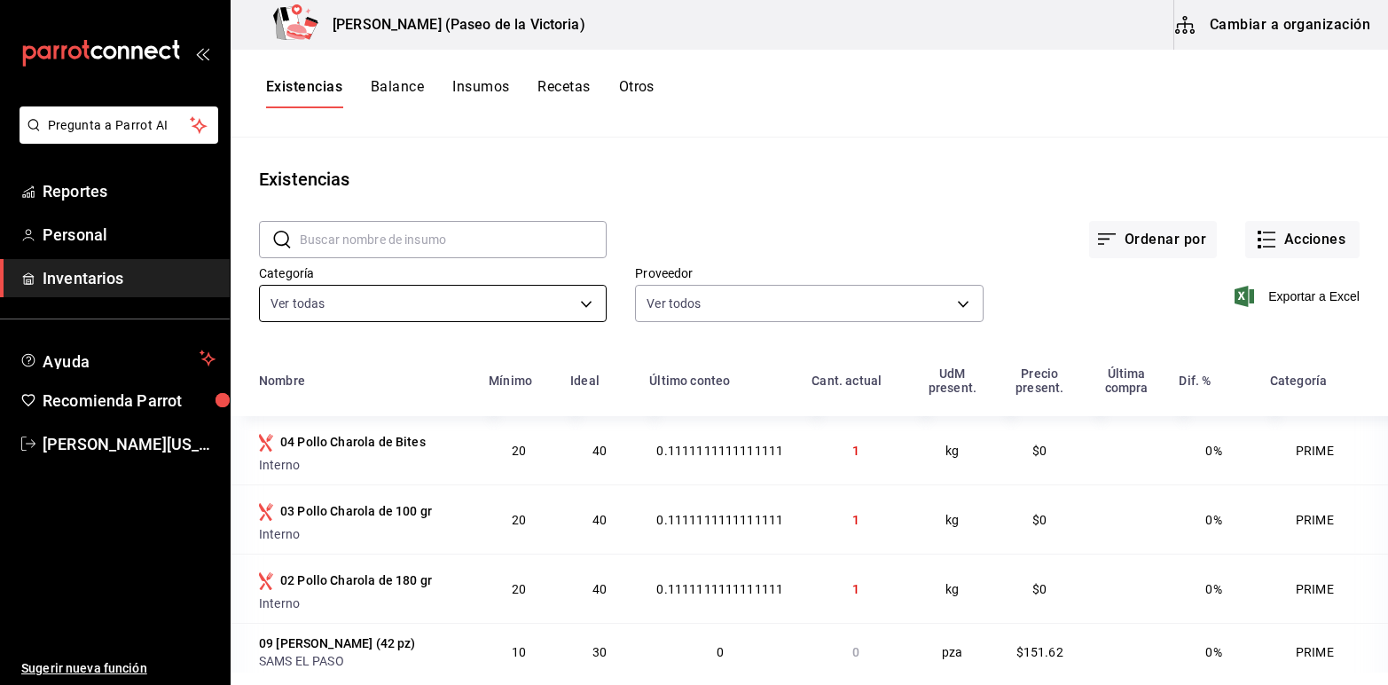
click at [579, 303] on body "Pregunta a Parrot AI Reportes Personal Inventarios Ayuda Recomienda Parrot [PER…" at bounding box center [694, 336] width 1388 height 672
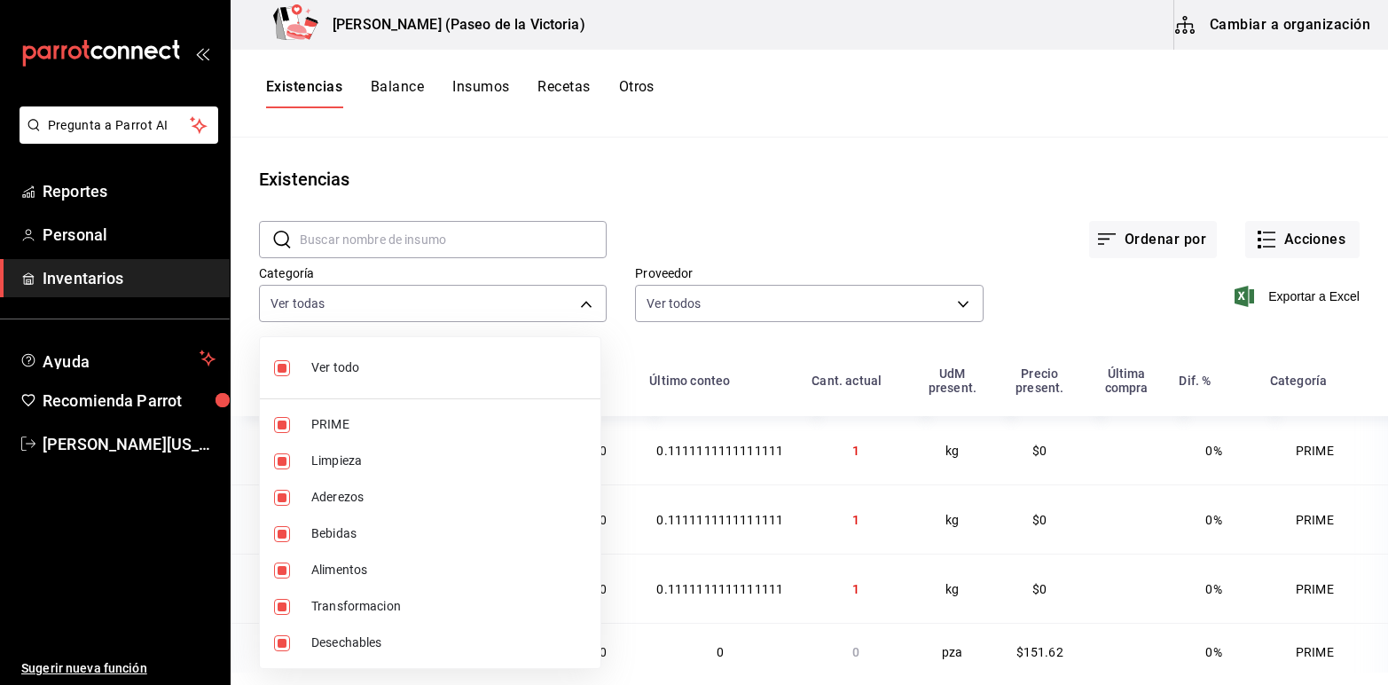
click at [281, 368] on input "checkbox" at bounding box center [282, 368] width 16 height 16
checkbox input "false"
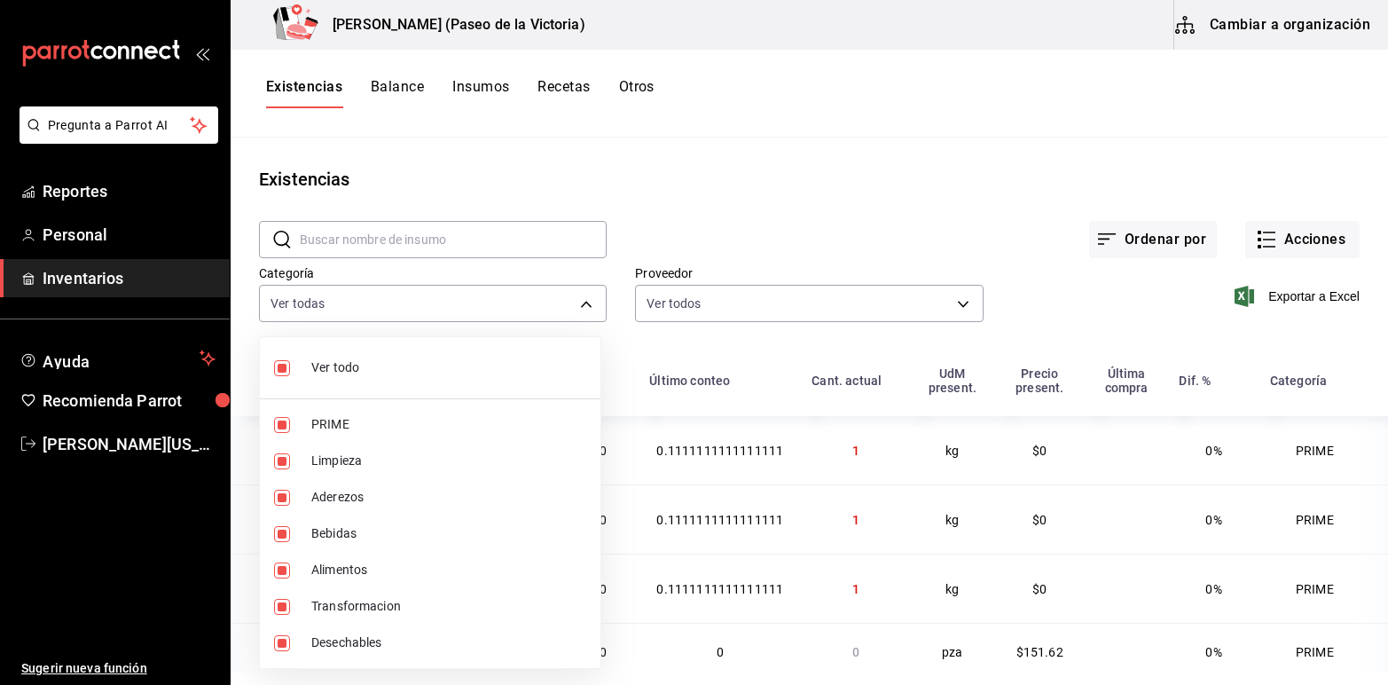
checkbox input "false"
click at [289, 414] on li "PRIME" at bounding box center [430, 424] width 341 height 36
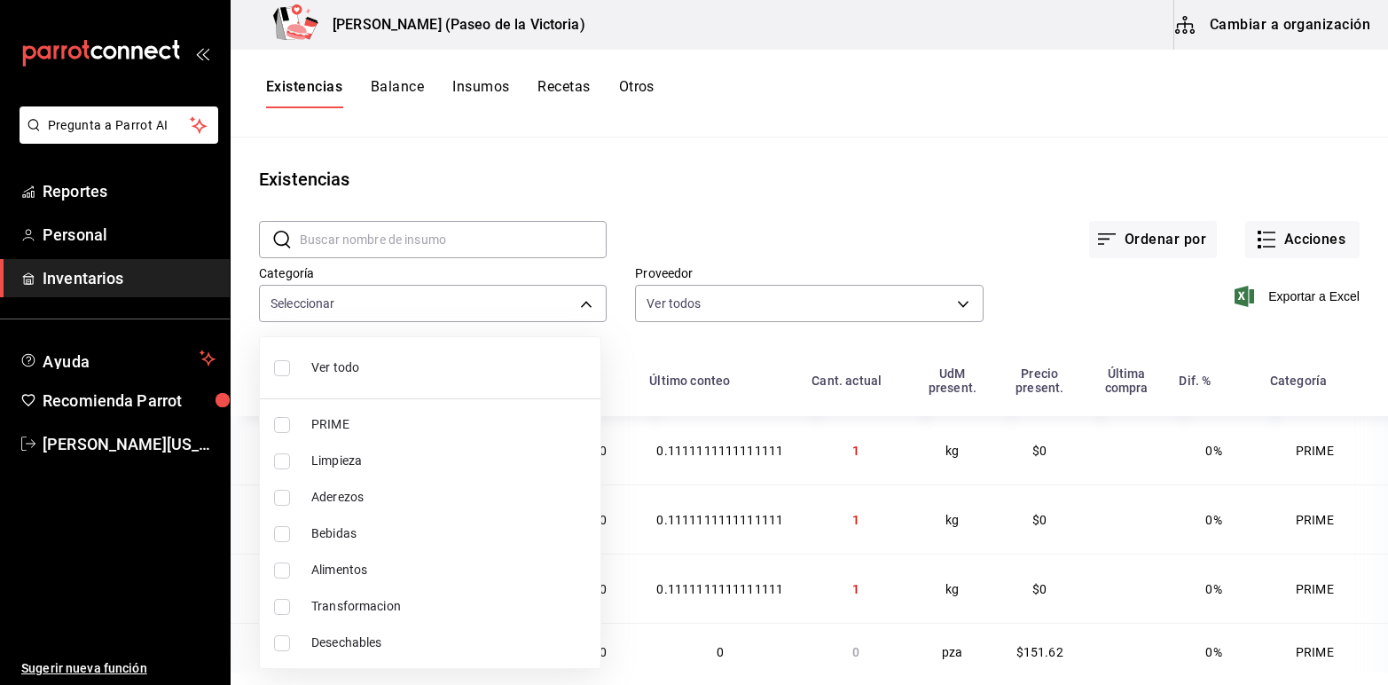
type input "a7ec1a36-c617-4141-9275-7dfcf91f0753"
checkbox input "true"
click at [907, 219] on div at bounding box center [694, 342] width 1388 height 685
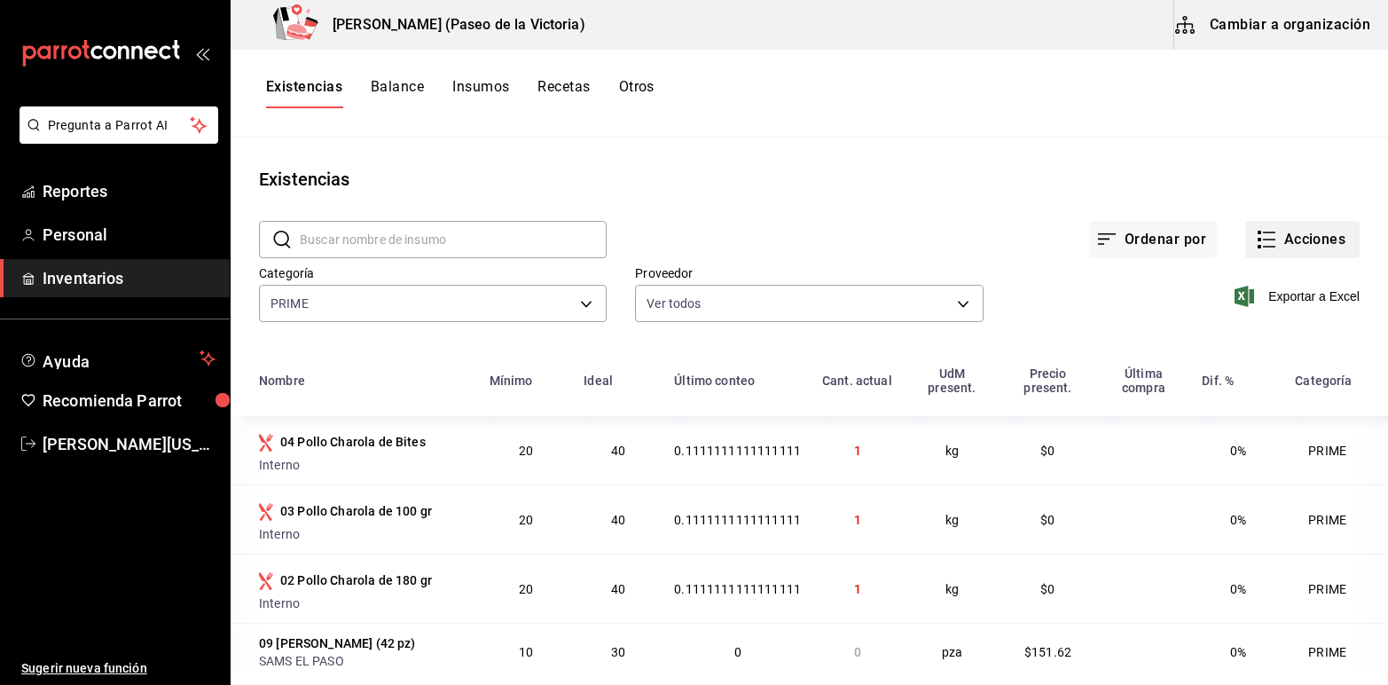
click at [1280, 232] on button "Acciones" at bounding box center [1302, 239] width 114 height 37
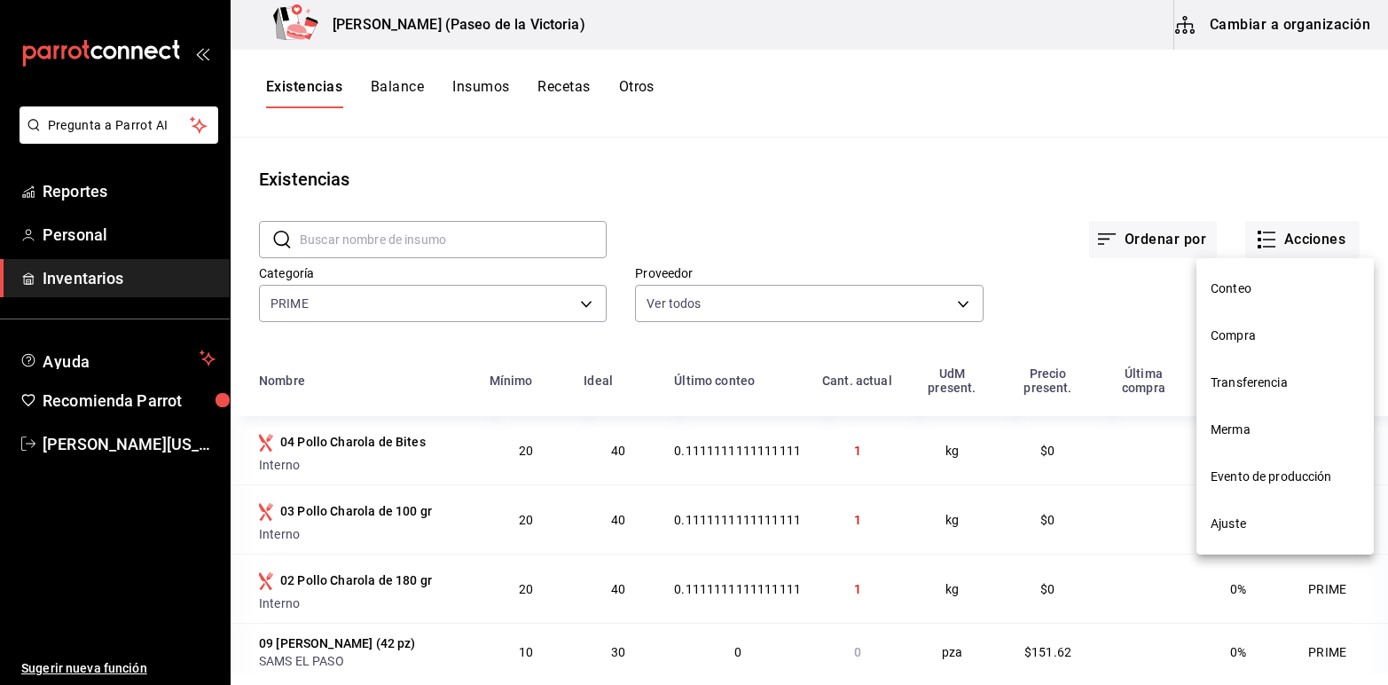
click at [1243, 522] on span "Ajuste" at bounding box center [1285, 523] width 149 height 19
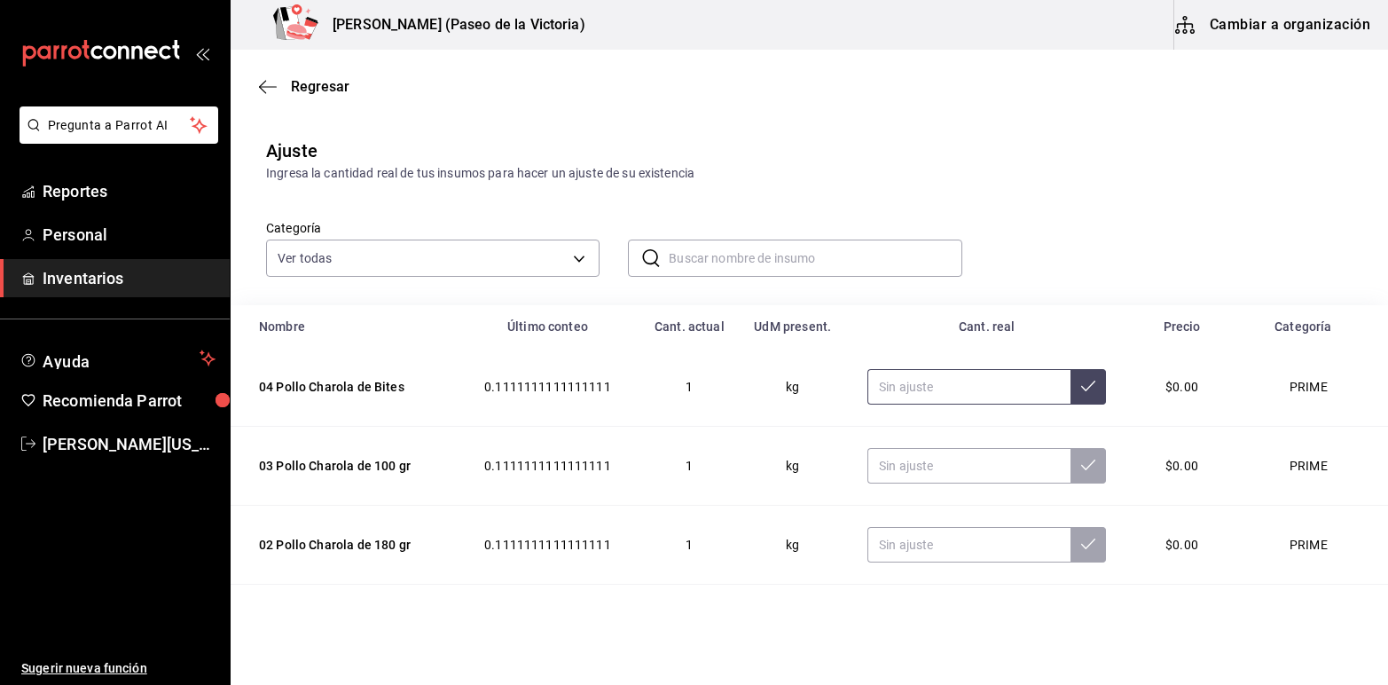
click at [942, 396] on input "text" at bounding box center [968, 386] width 203 height 35
type input "10.00"
click at [1081, 384] on icon at bounding box center [1088, 386] width 14 height 14
click at [329, 85] on span "Regresar" at bounding box center [320, 86] width 59 height 17
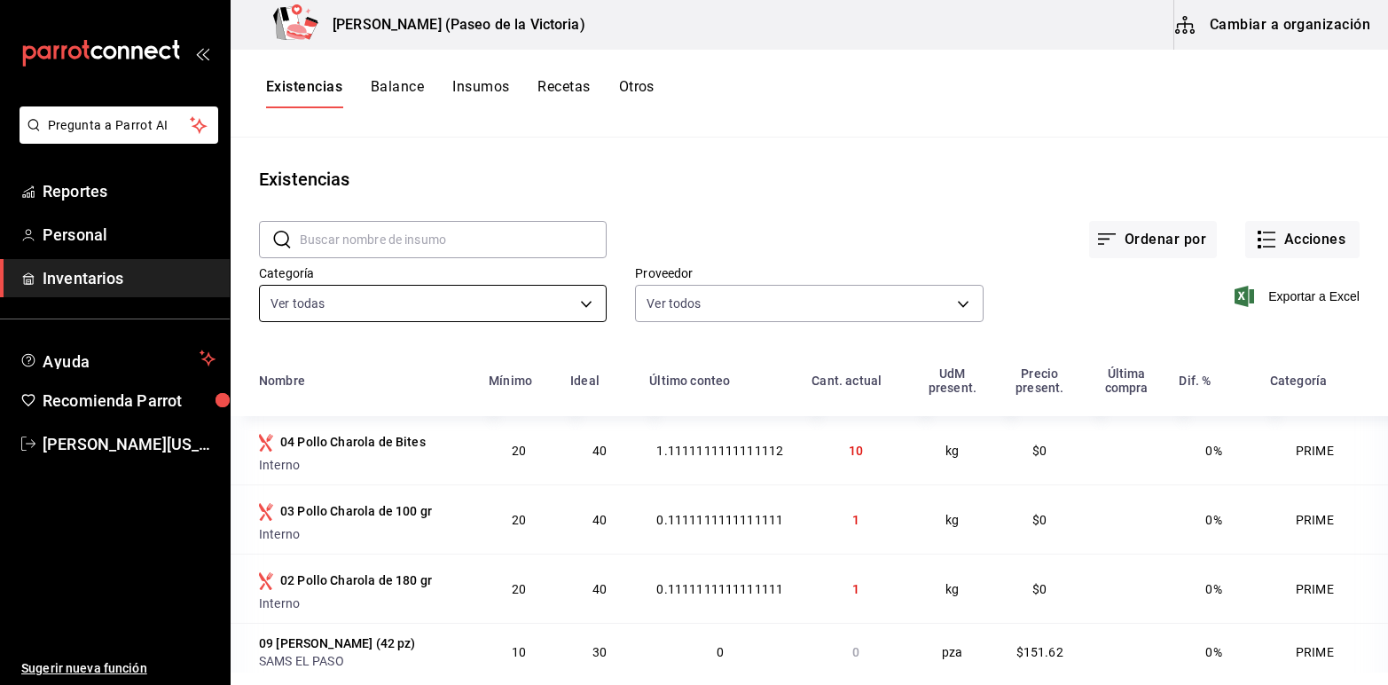
click at [585, 304] on body "Pregunta a Parrot AI Reportes Personal Inventarios Ayuda Recomienda Parrot [PER…" at bounding box center [694, 336] width 1388 height 672
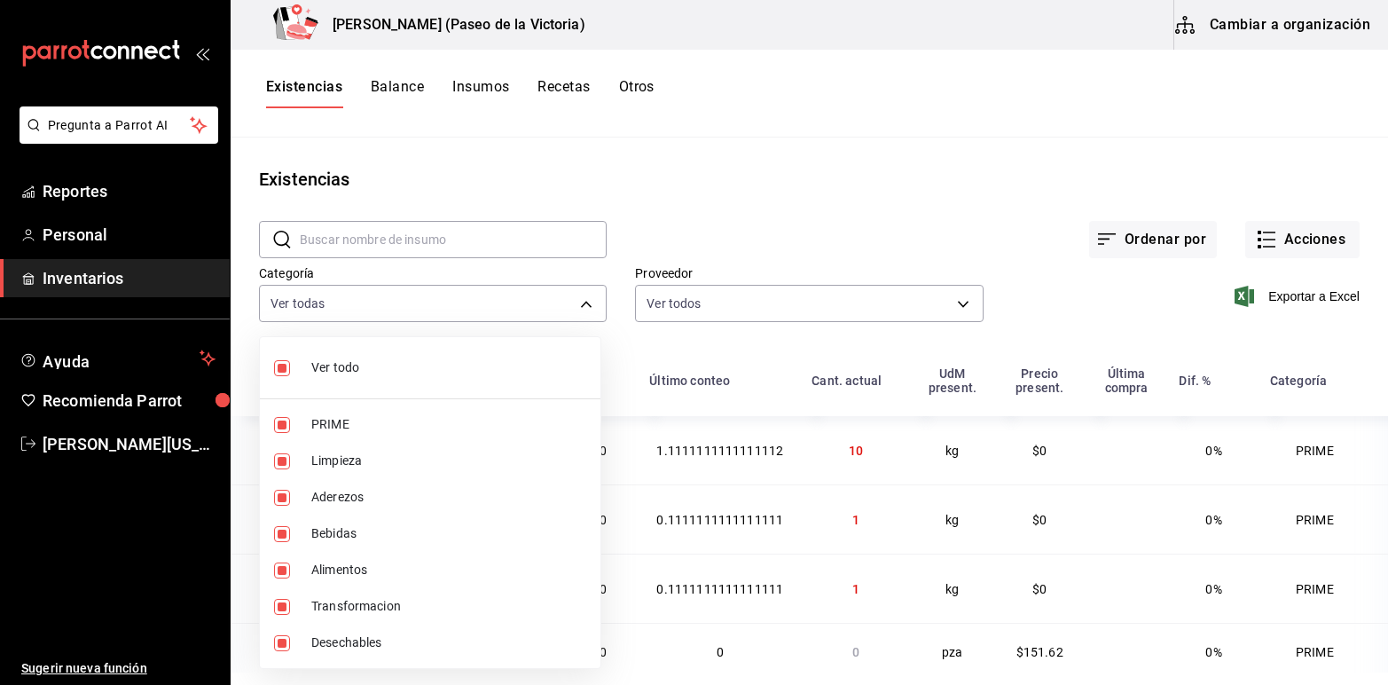
click at [282, 370] on input "checkbox" at bounding box center [282, 368] width 16 height 16
checkbox input "false"
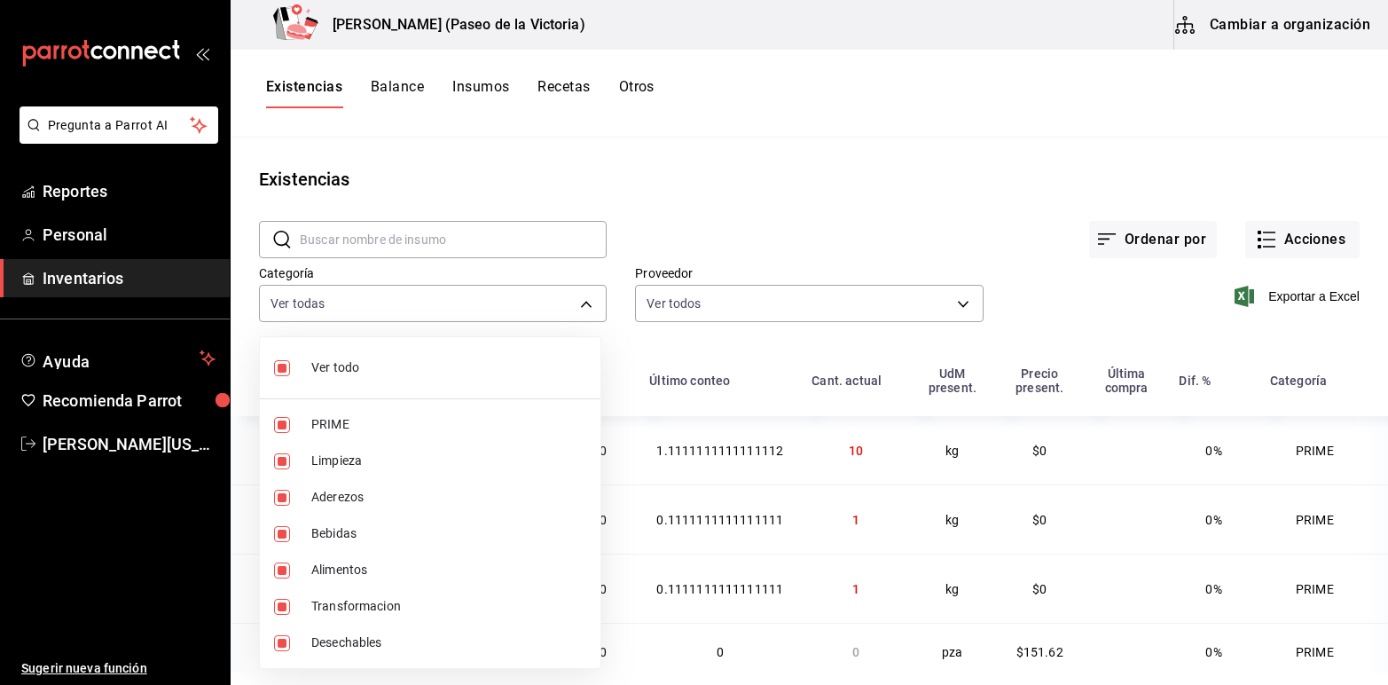
checkbox input "false"
click at [284, 426] on input "checkbox" at bounding box center [282, 425] width 16 height 16
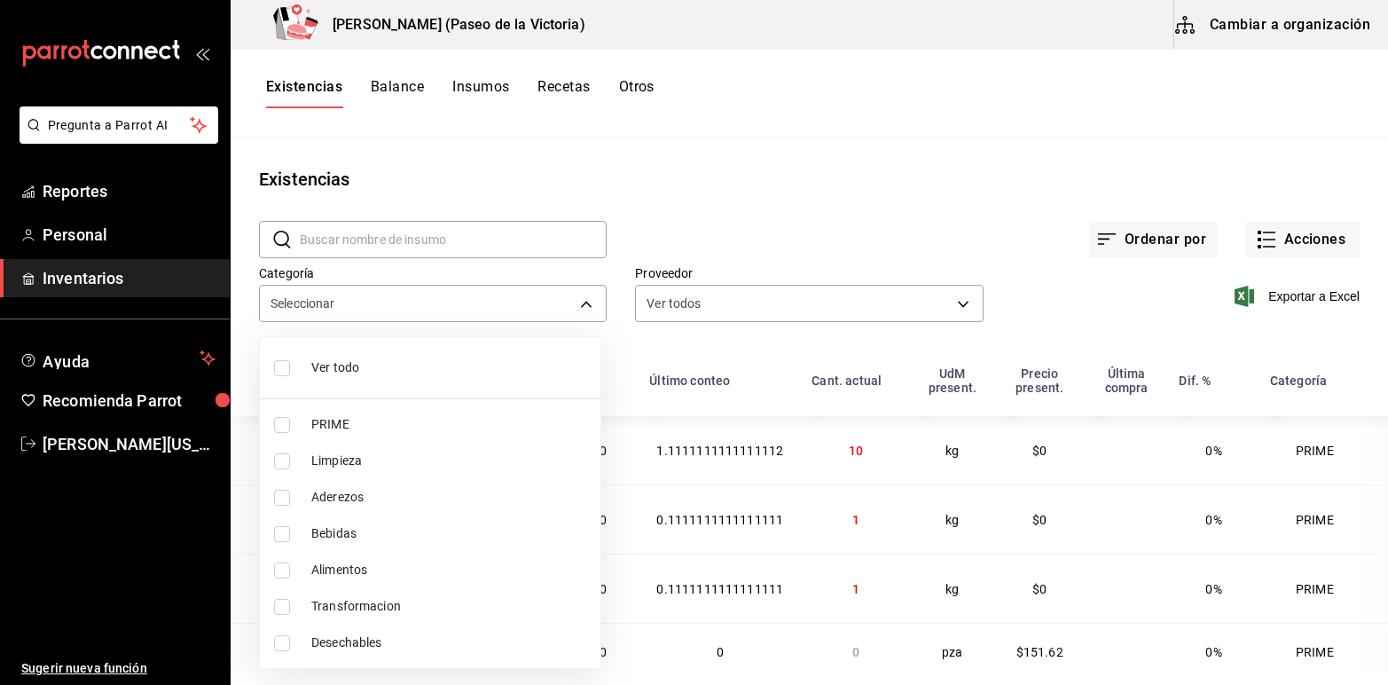
checkbox input "true"
type input "a7ec1a36-c617-4141-9275-7dfcf91f0753"
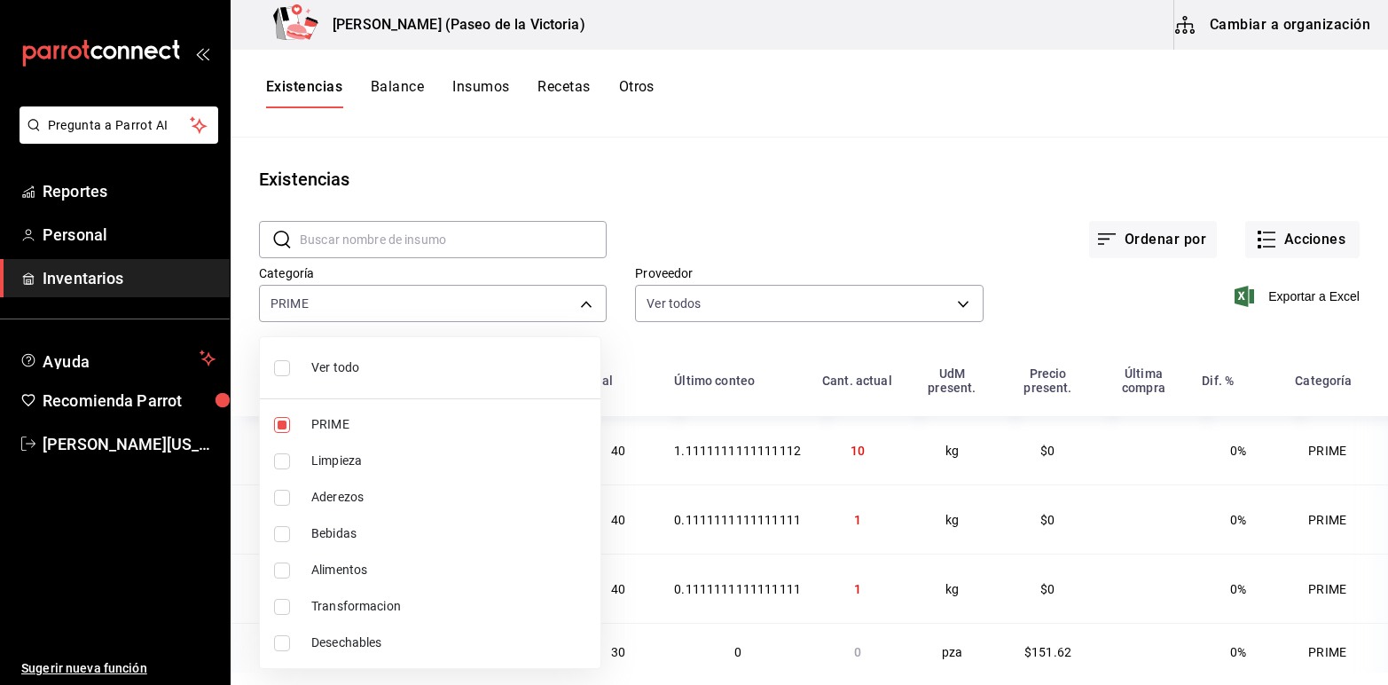
click at [902, 161] on div at bounding box center [694, 342] width 1388 height 685
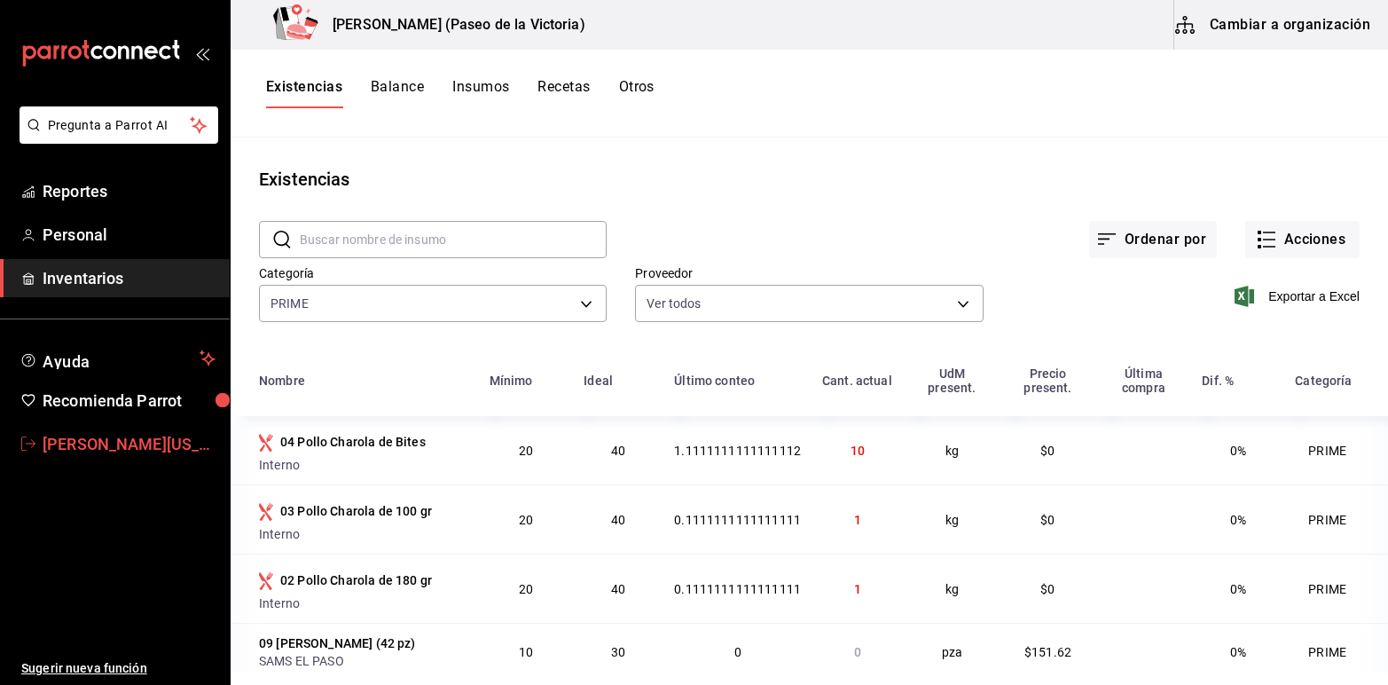
click at [87, 440] on span "[PERSON_NAME][US_STATE]" at bounding box center [129, 444] width 173 height 24
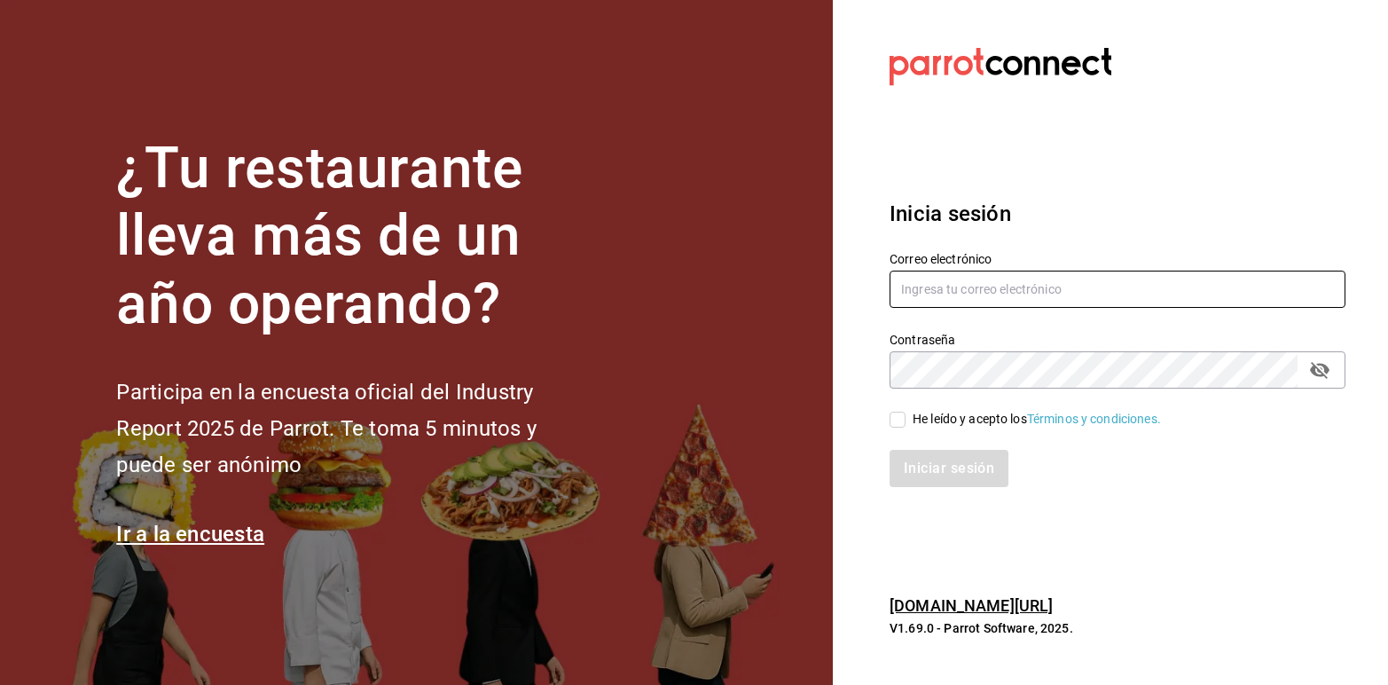
type input "[EMAIL_ADDRESS][PERSON_NAME][DOMAIN_NAME]"
click at [894, 414] on input "He leído y acepto los Términos y condiciones." at bounding box center [898, 420] width 16 height 16
checkbox input "true"
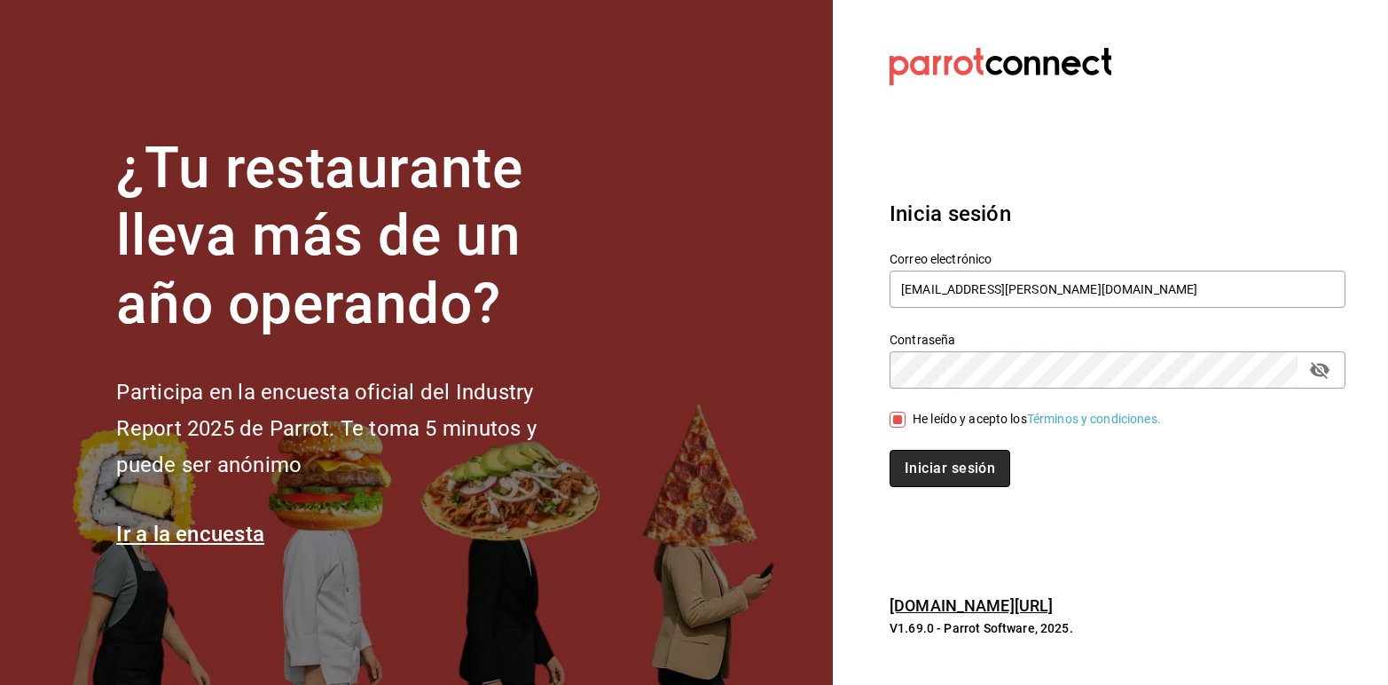
click at [909, 468] on button "Iniciar sesión" at bounding box center [950, 468] width 121 height 37
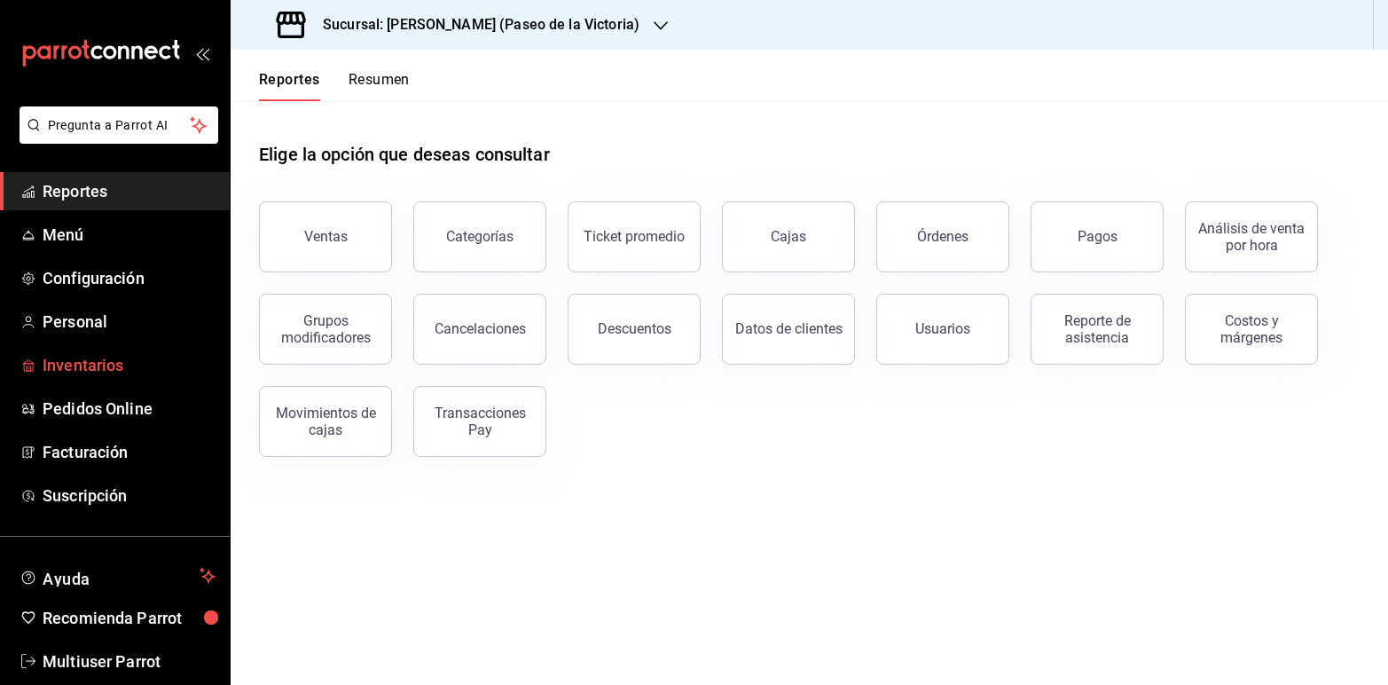
click at [77, 366] on span "Inventarios" at bounding box center [129, 365] width 173 height 24
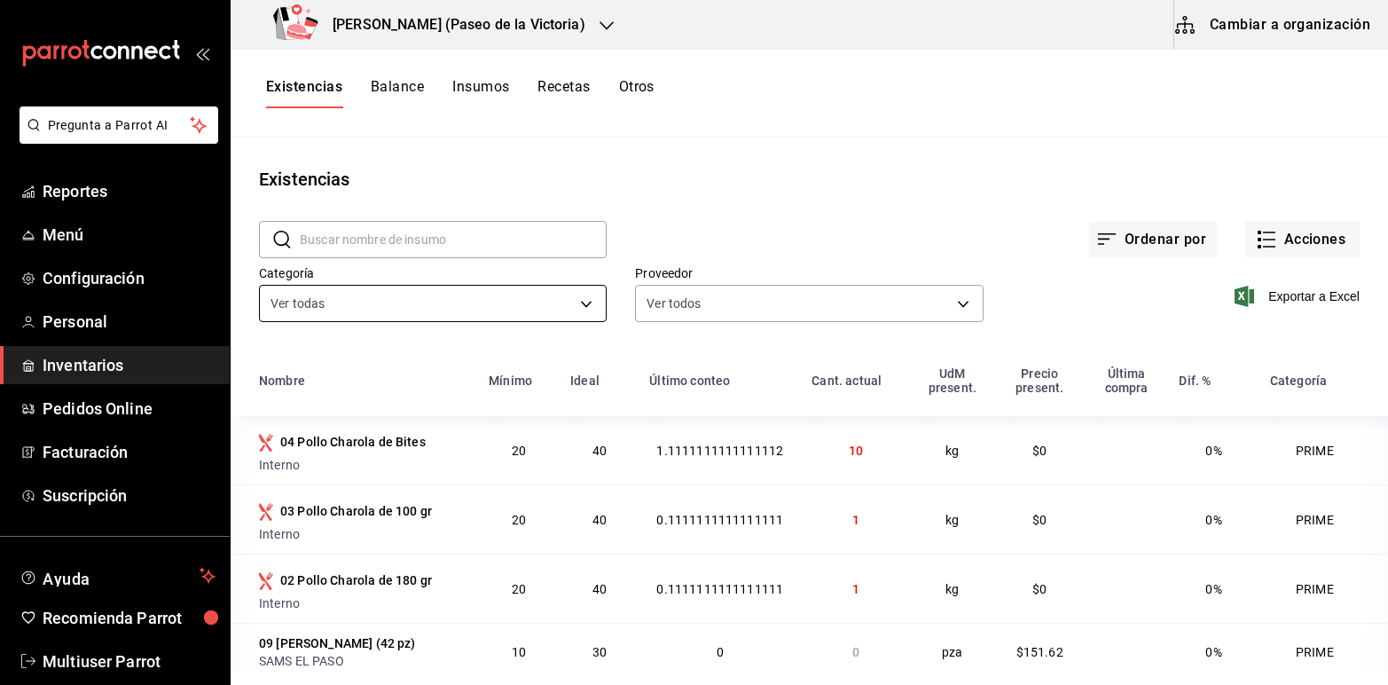
click at [584, 295] on body "Pregunta a Parrot AI Reportes Menú Configuración Personal Inventarios Pedidos O…" at bounding box center [694, 336] width 1388 height 672
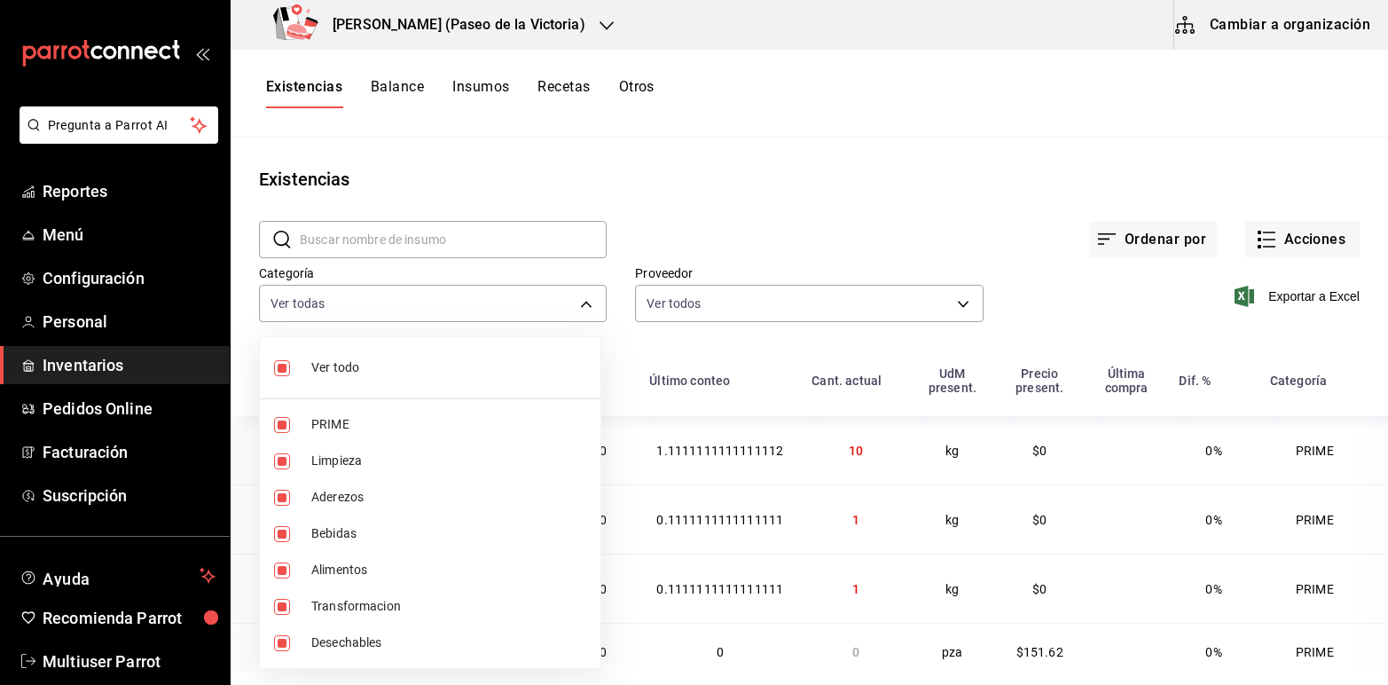
click at [278, 365] on input "checkbox" at bounding box center [282, 368] width 16 height 16
checkbox input "false"
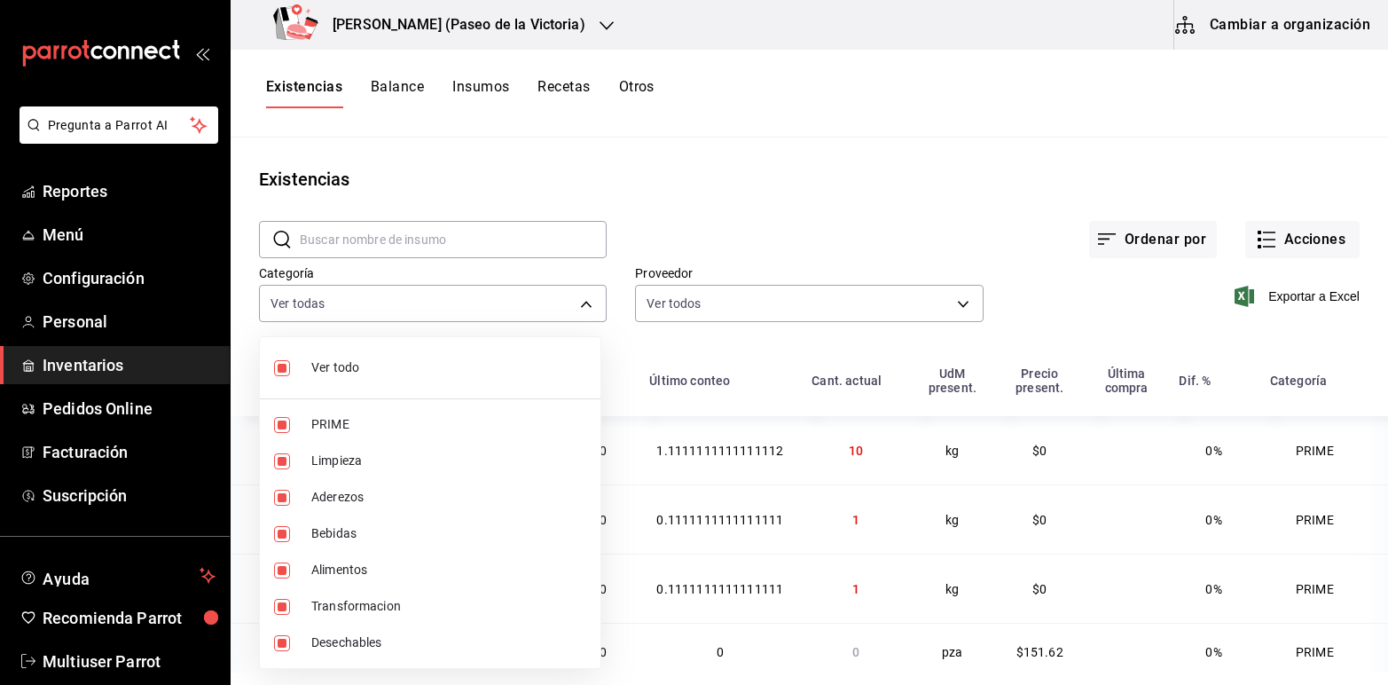
checkbox input "false"
click at [289, 420] on input "checkbox" at bounding box center [282, 425] width 16 height 16
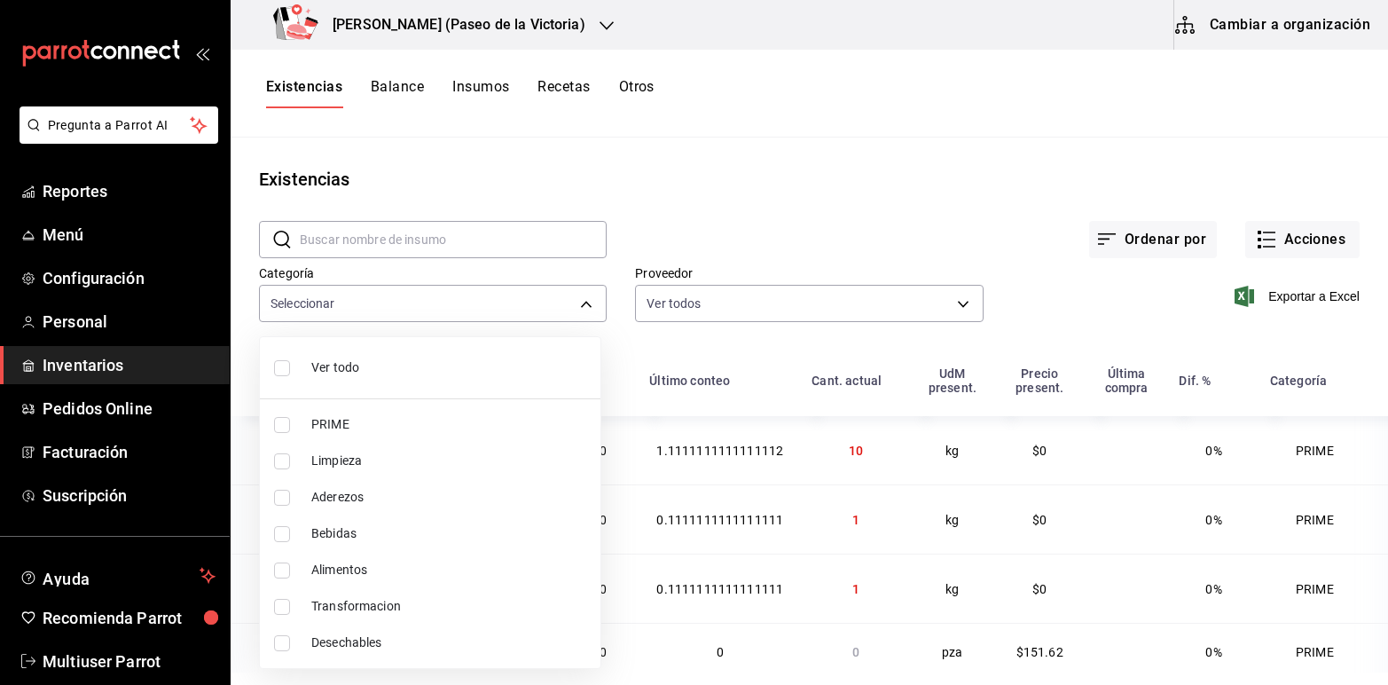
checkbox input "true"
type input "a7ec1a36-c617-4141-9275-7dfcf91f0753"
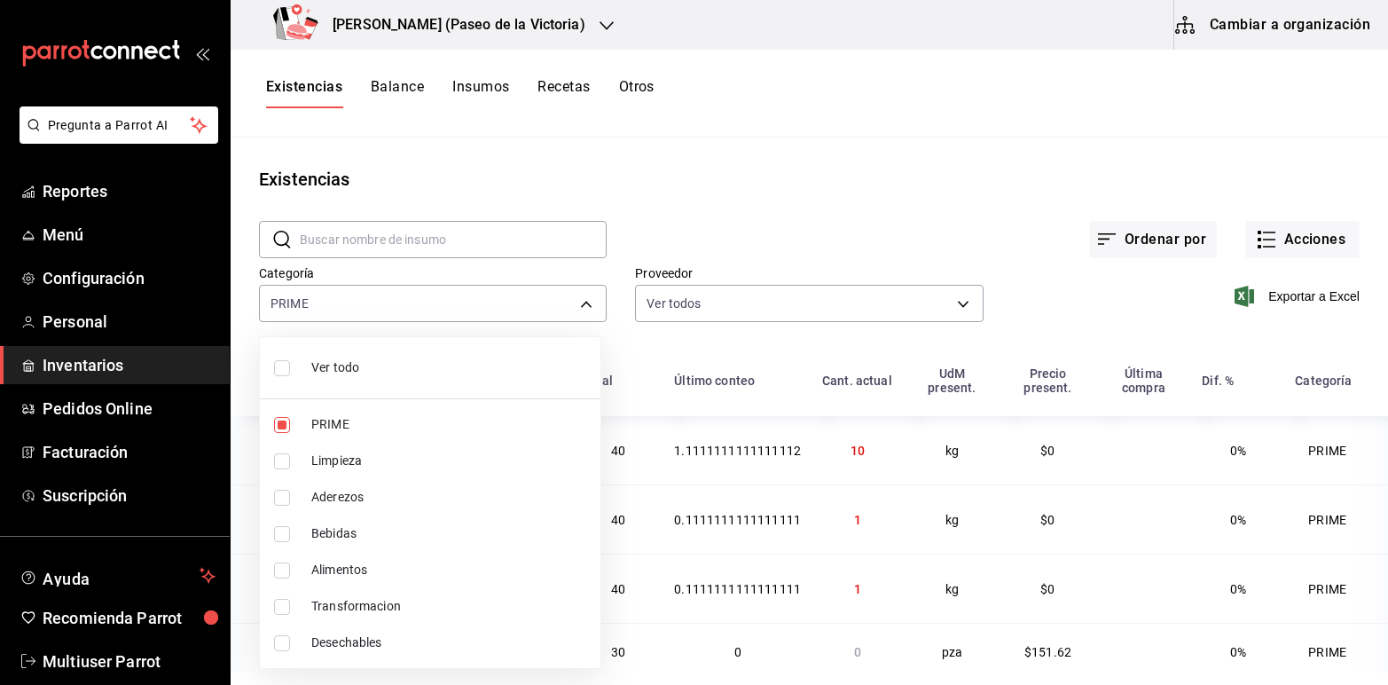
click at [546, 20] on div at bounding box center [694, 342] width 1388 height 685
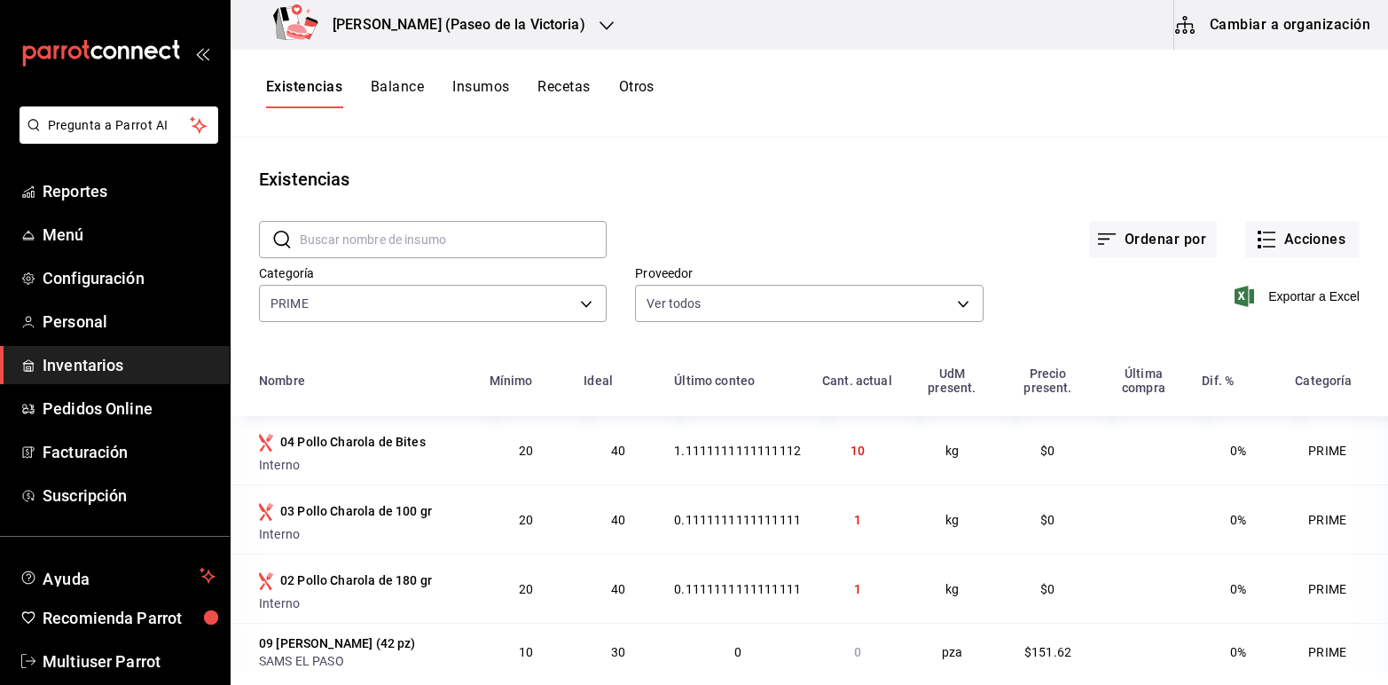
click at [600, 24] on icon "button" at bounding box center [607, 26] width 14 height 14
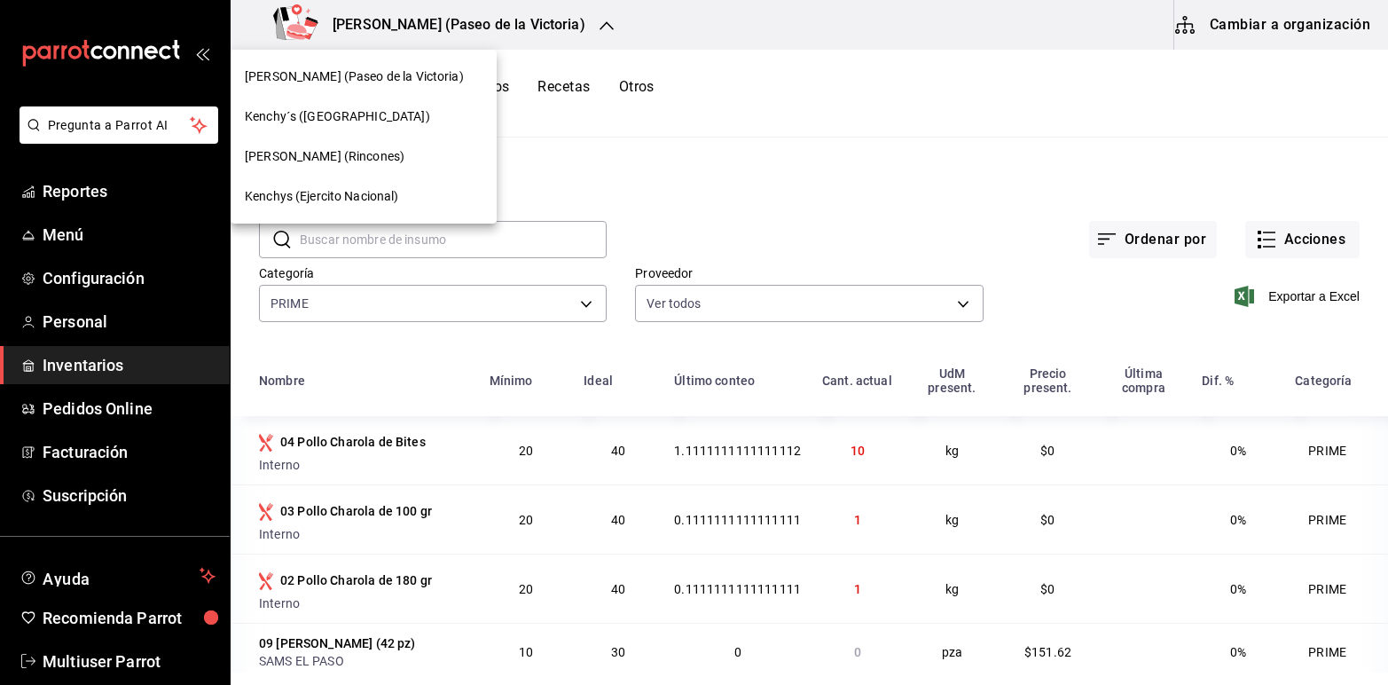
click at [361, 189] on span "Kenchys (Ejercito Nacional)" at bounding box center [322, 196] width 154 height 19
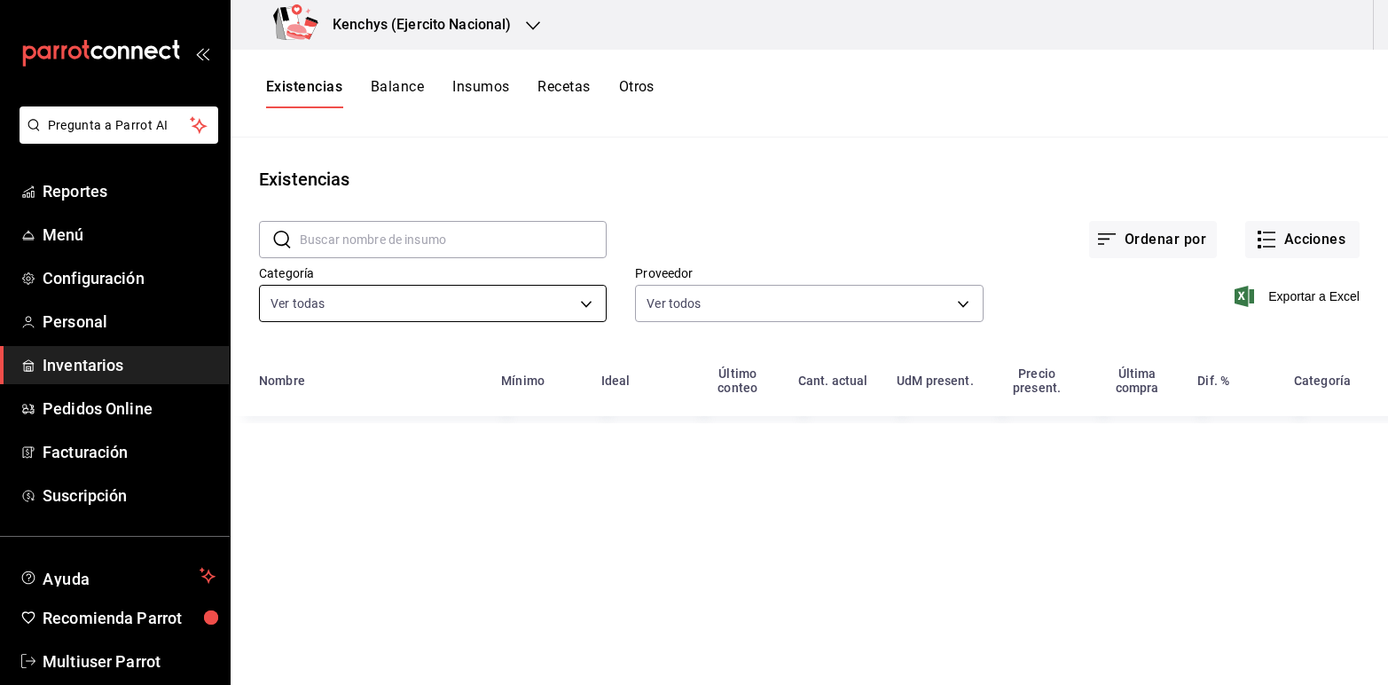
click at [588, 302] on body "Pregunta a Parrot AI Reportes Menú Configuración Personal Inventarios Pedidos O…" at bounding box center [694, 336] width 1388 height 672
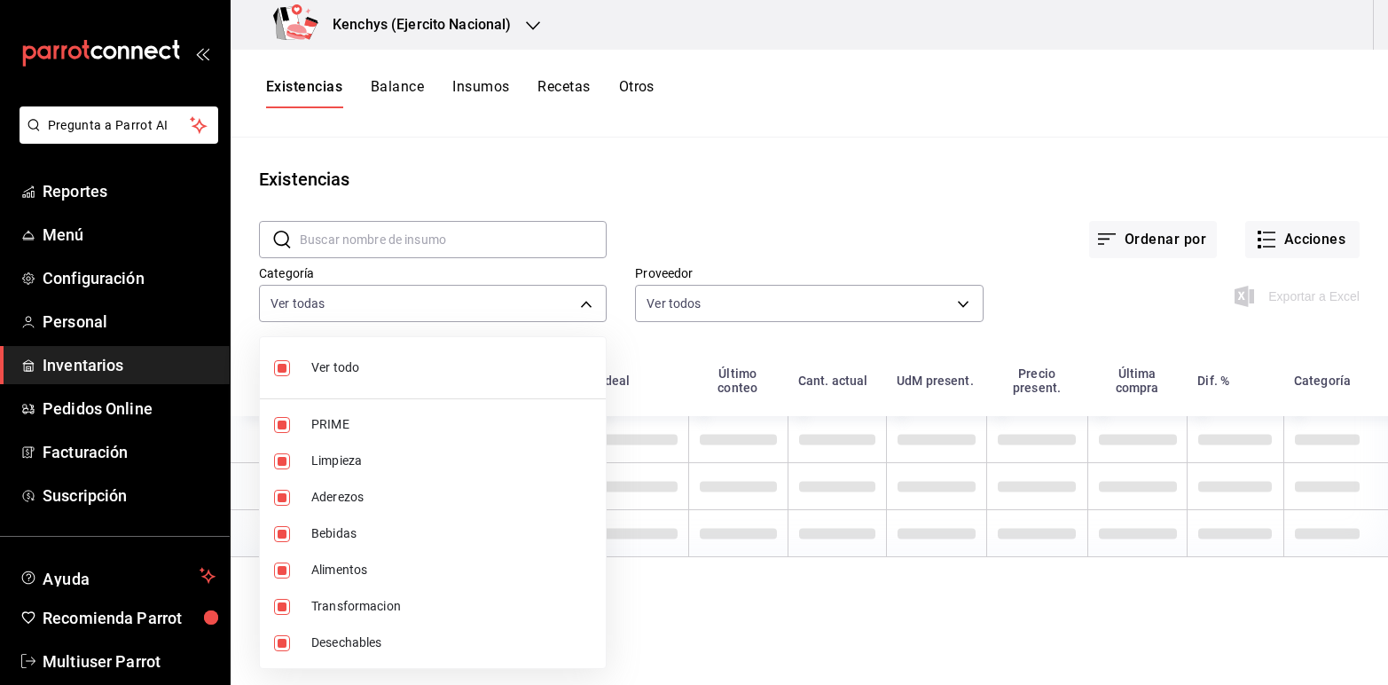
click at [280, 366] on input "checkbox" at bounding box center [282, 368] width 16 height 16
checkbox input "false"
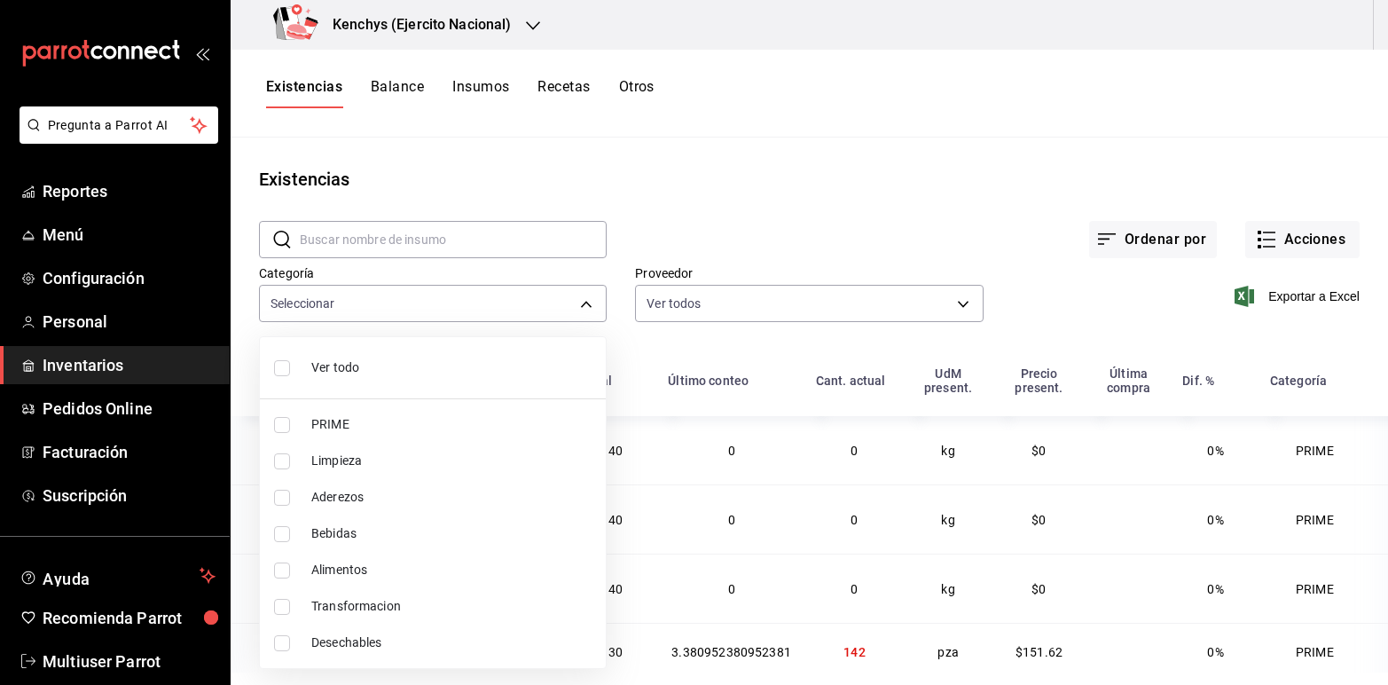
checkbox input "false"
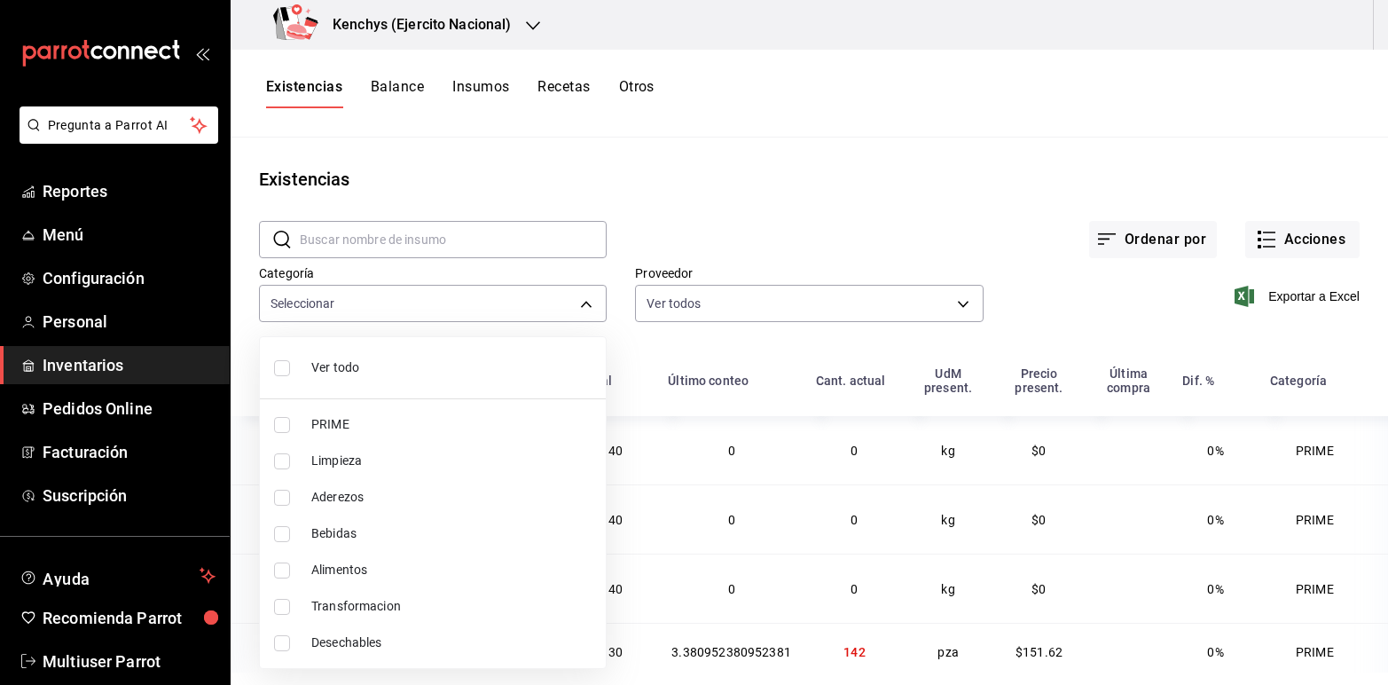
checkbox input "false"
click at [284, 422] on input "checkbox" at bounding box center [282, 425] width 16 height 16
checkbox input "true"
type input "a7ec1a36-c617-4141-9275-7dfcf91f0753"
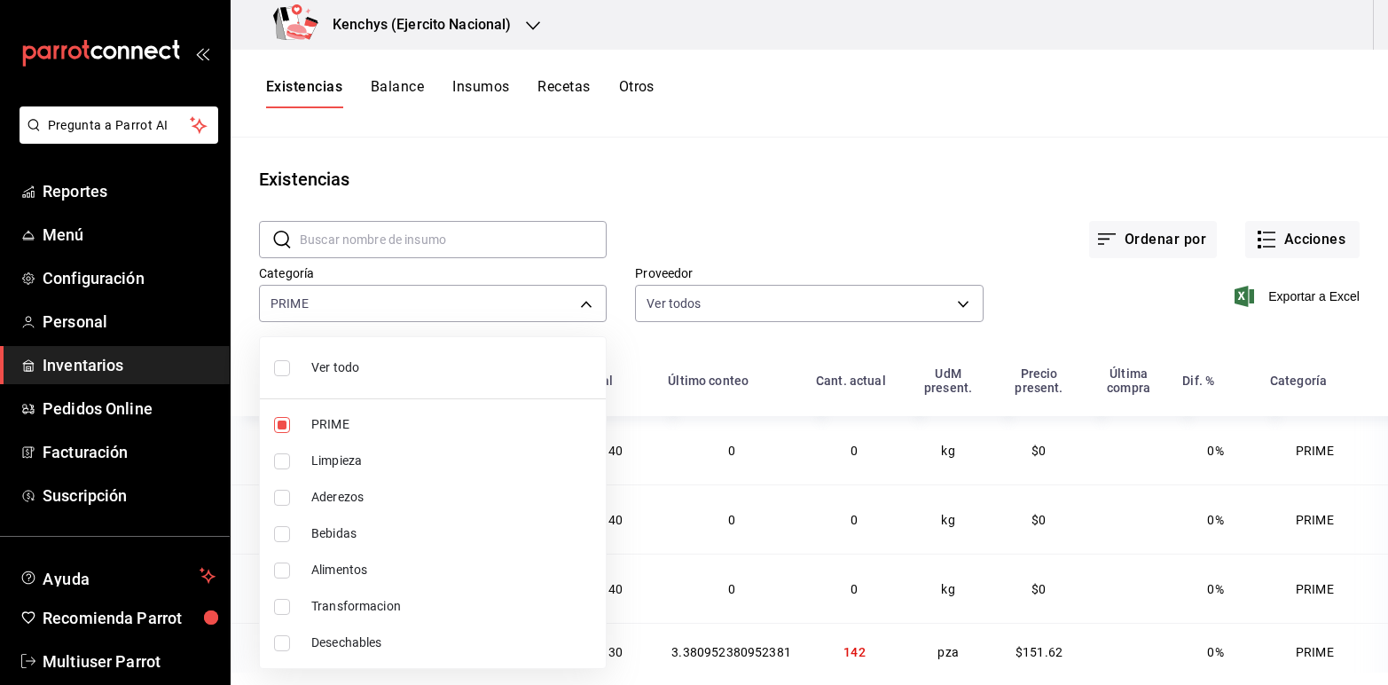
click at [812, 197] on div at bounding box center [694, 342] width 1388 height 685
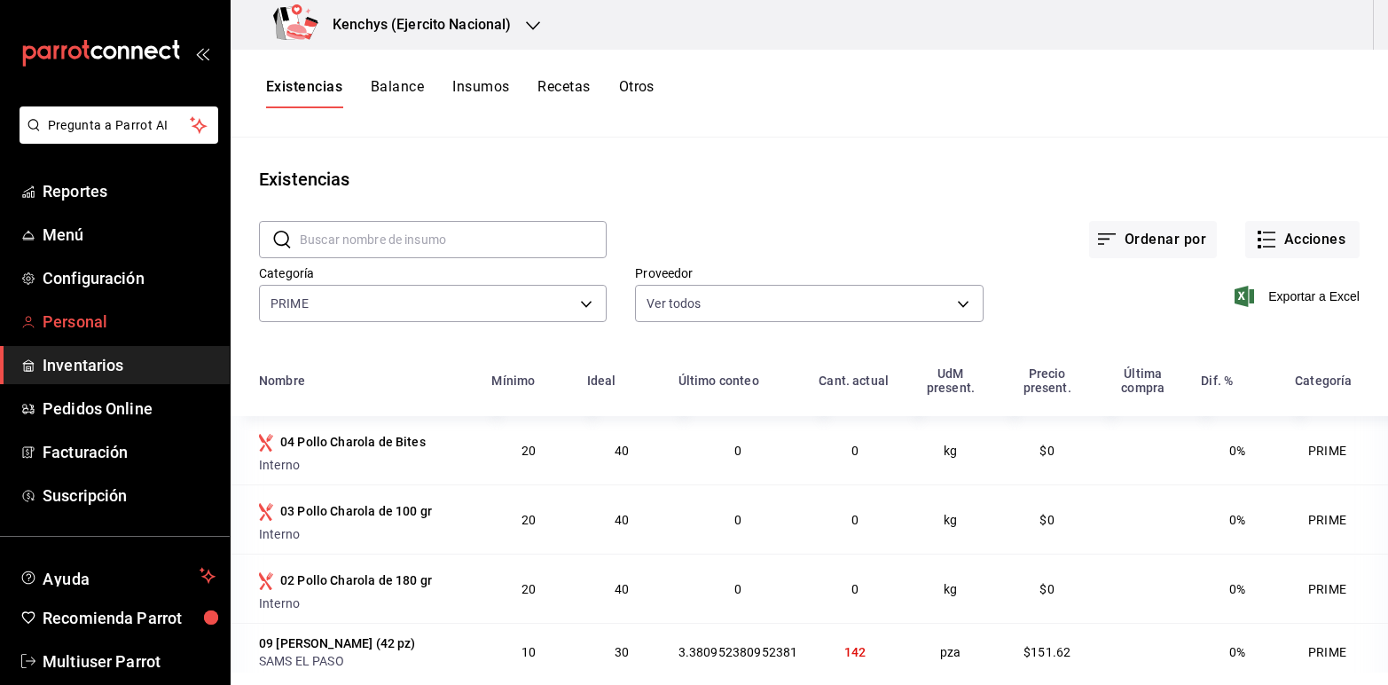
click at [93, 316] on span "Personal" at bounding box center [129, 322] width 173 height 24
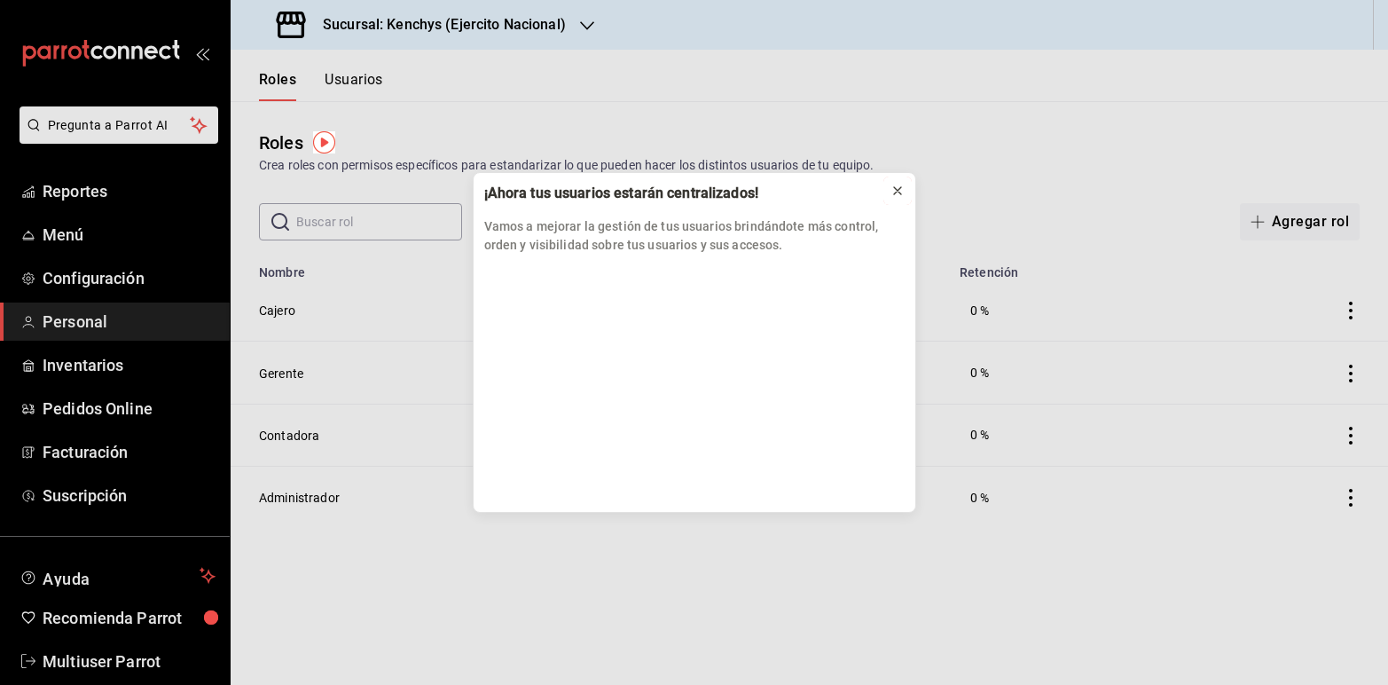
click at [892, 188] on icon at bounding box center [897, 191] width 14 height 14
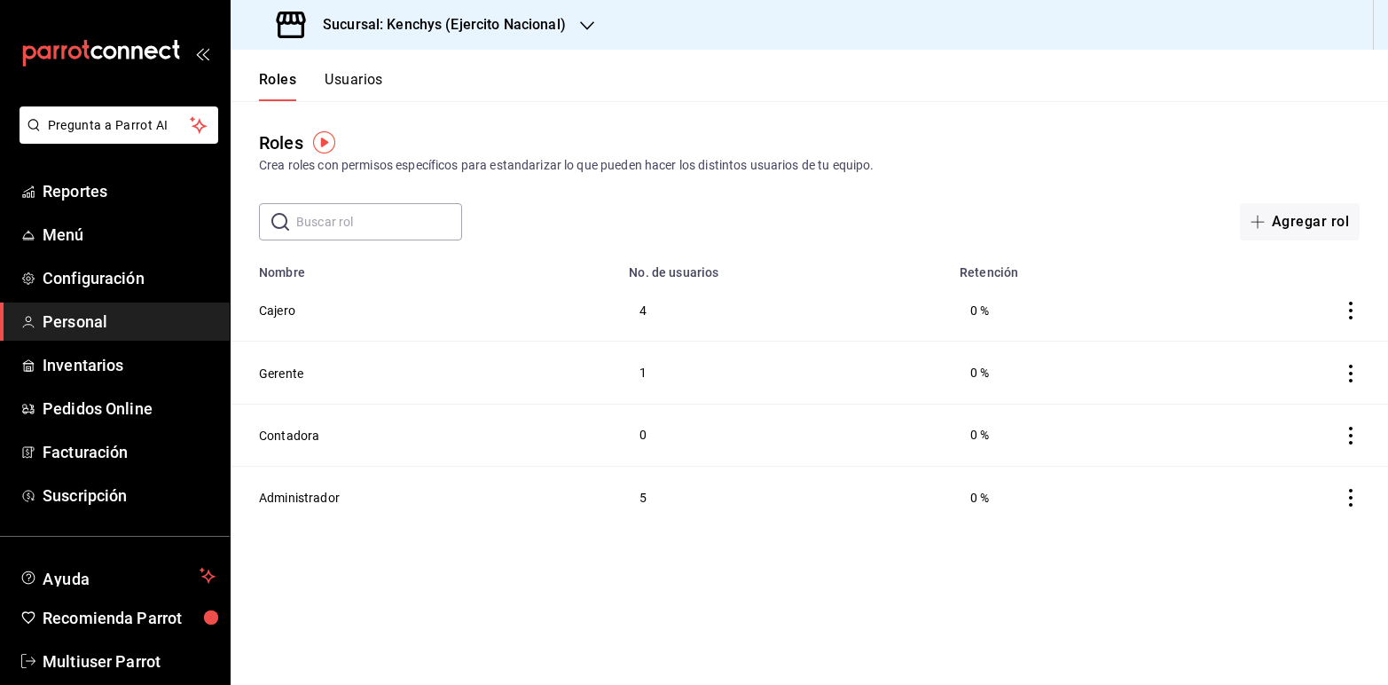
click at [588, 25] on icon "button" at bounding box center [587, 25] width 14 height 9
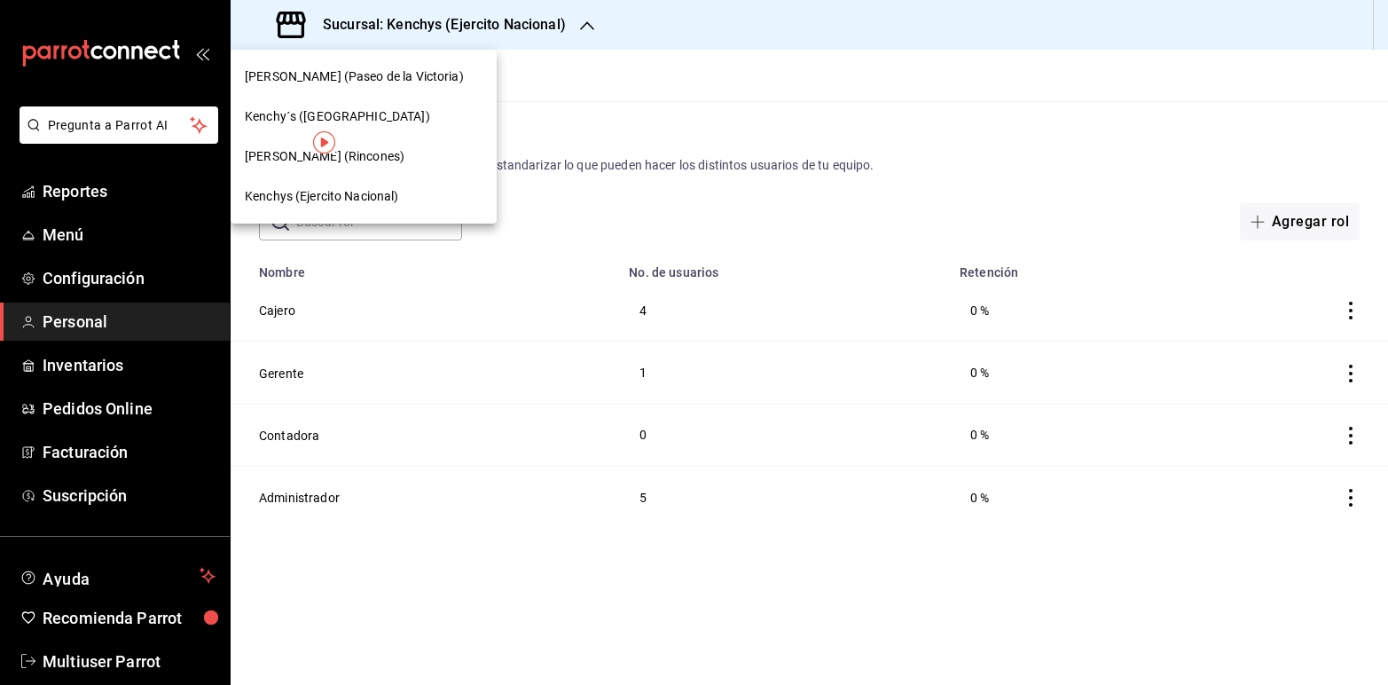
click at [383, 112] on div "Kenchy´s ([GEOGRAPHIC_DATA])" at bounding box center [364, 116] width 238 height 19
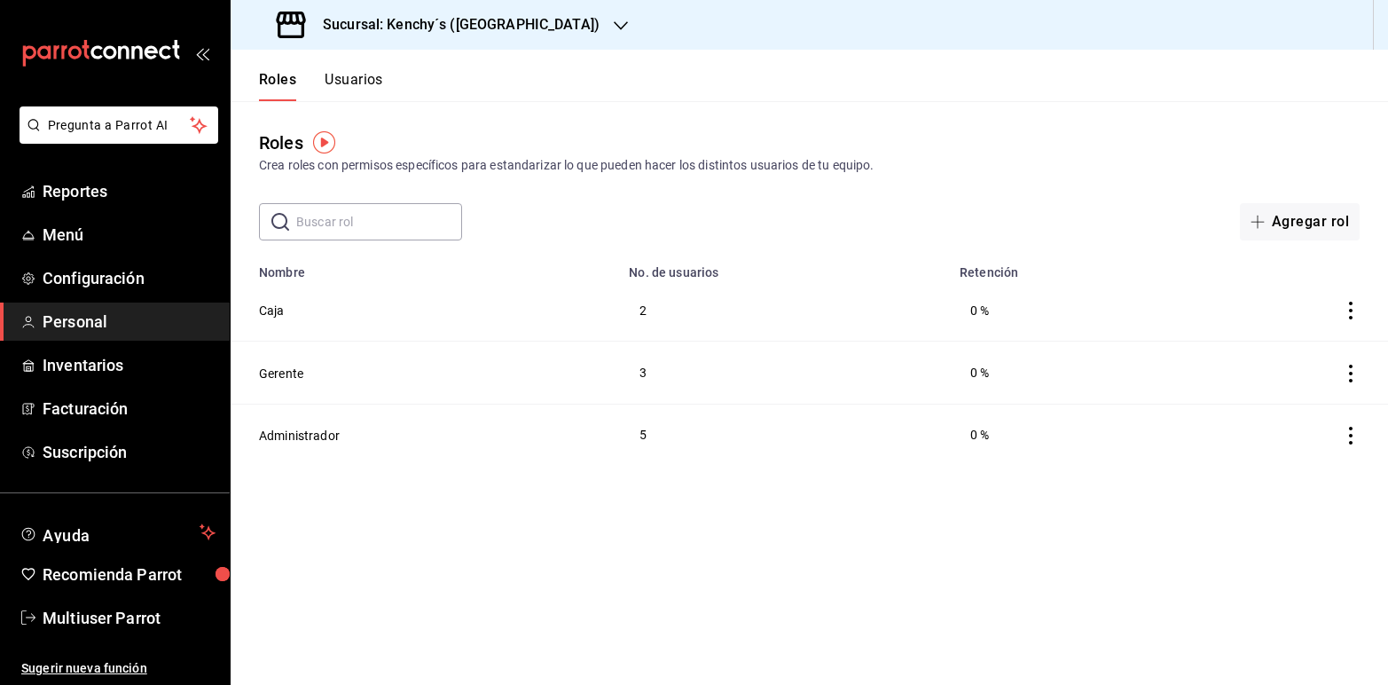
click at [357, 78] on button "Usuarios" at bounding box center [354, 86] width 59 height 30
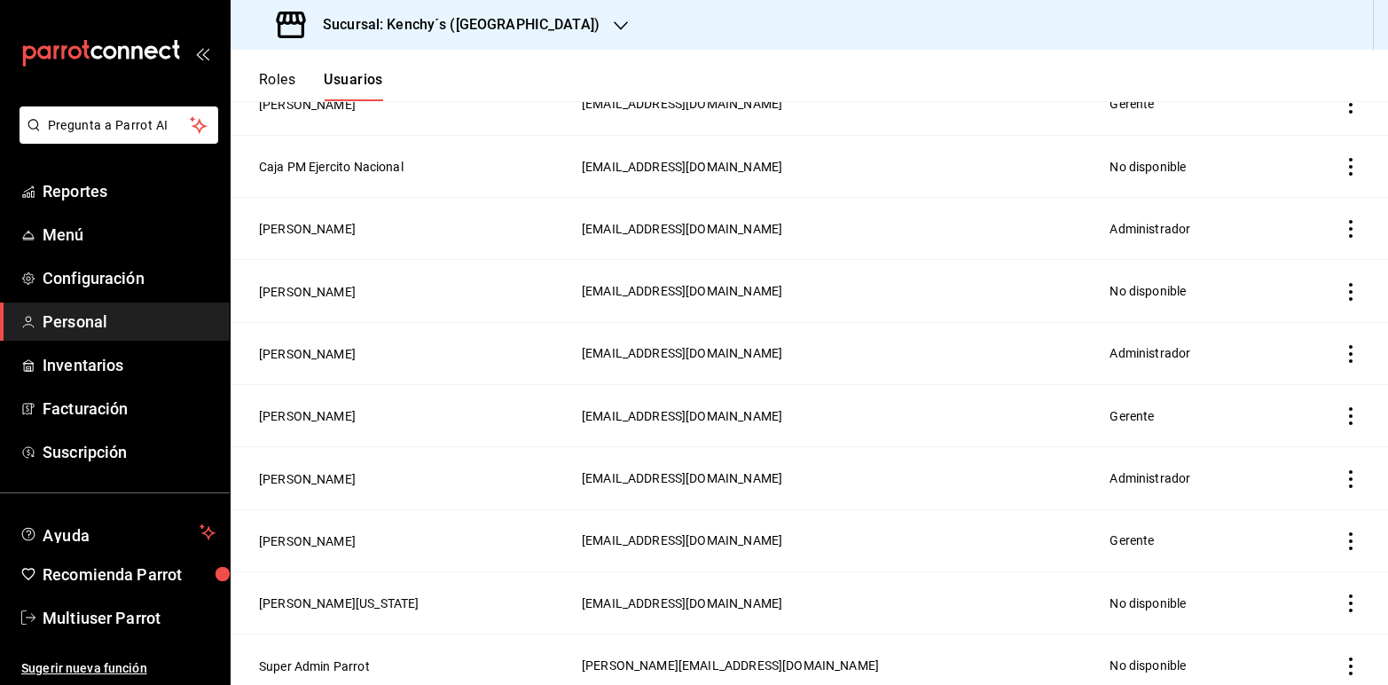
scroll to position [958, 0]
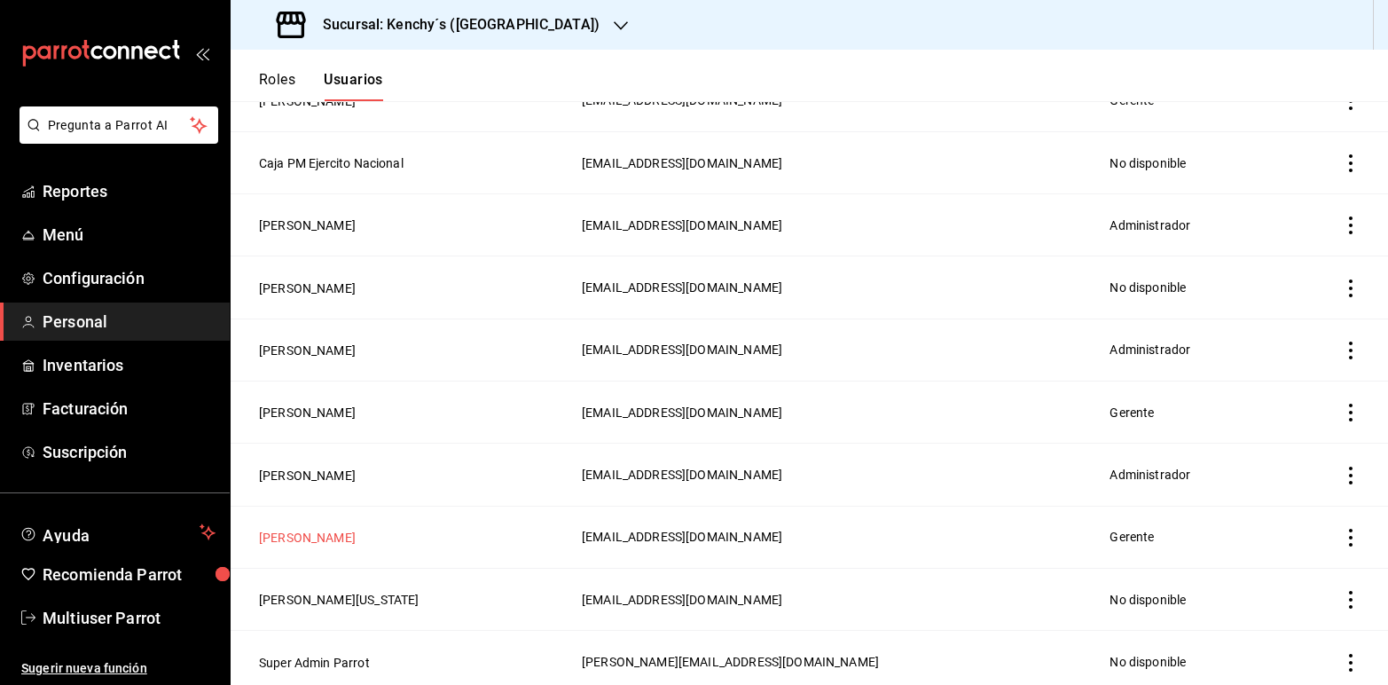
click at [318, 538] on button "[PERSON_NAME]" at bounding box center [307, 538] width 97 height 18
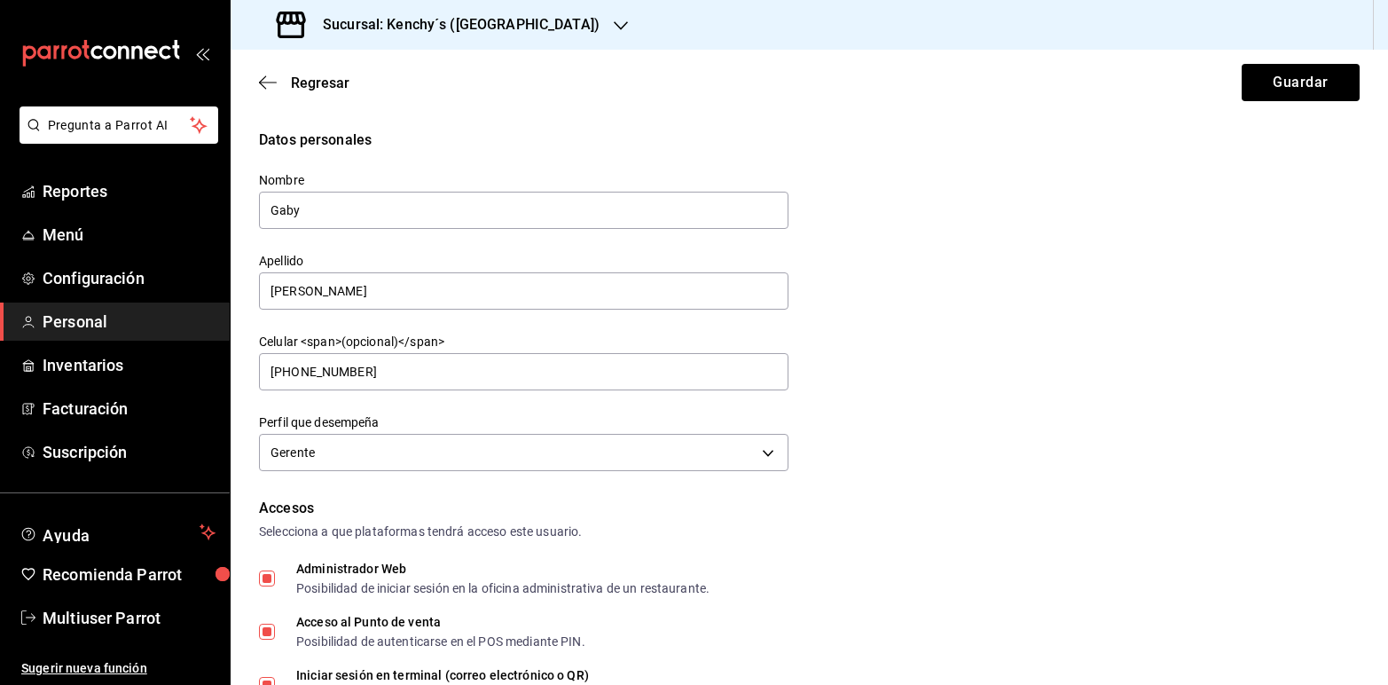
click at [267, 575] on input "Administrador Web Posibilidad de iniciar sesión en la oficina administrativa de…" at bounding box center [267, 578] width 16 height 16
checkbox input "false"
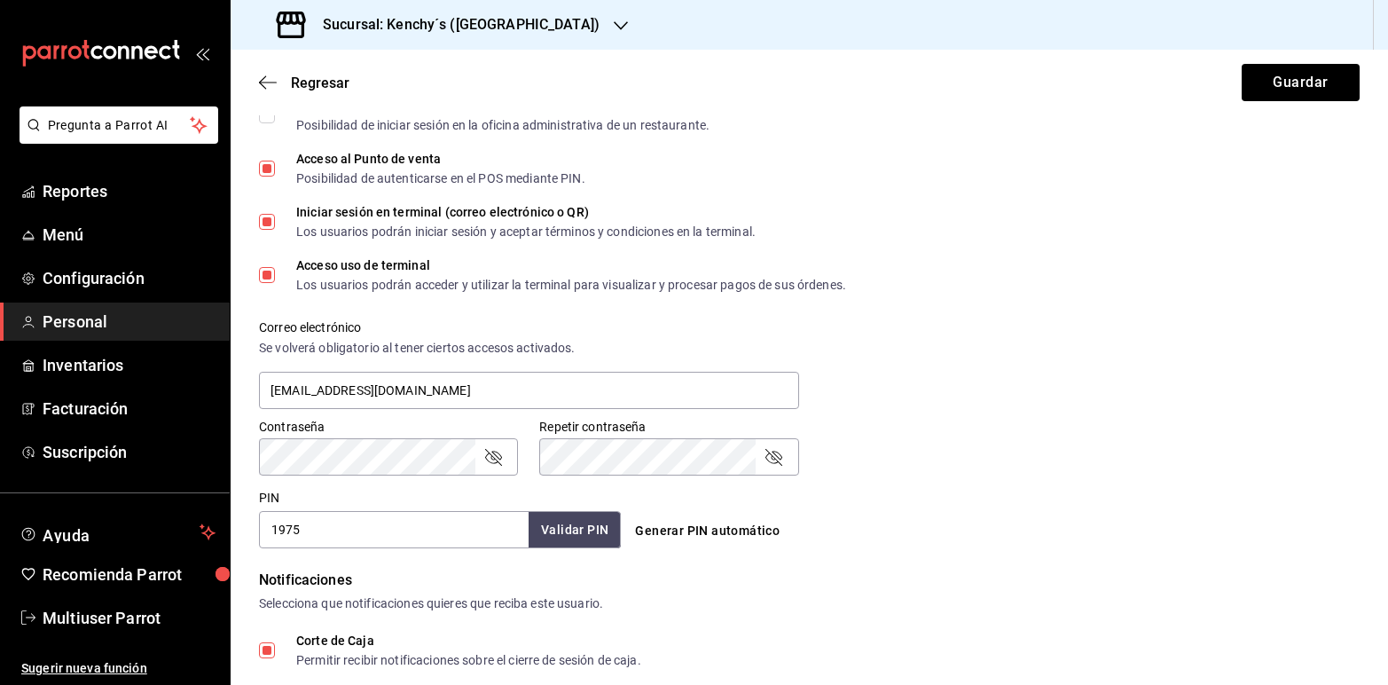
scroll to position [483, 0]
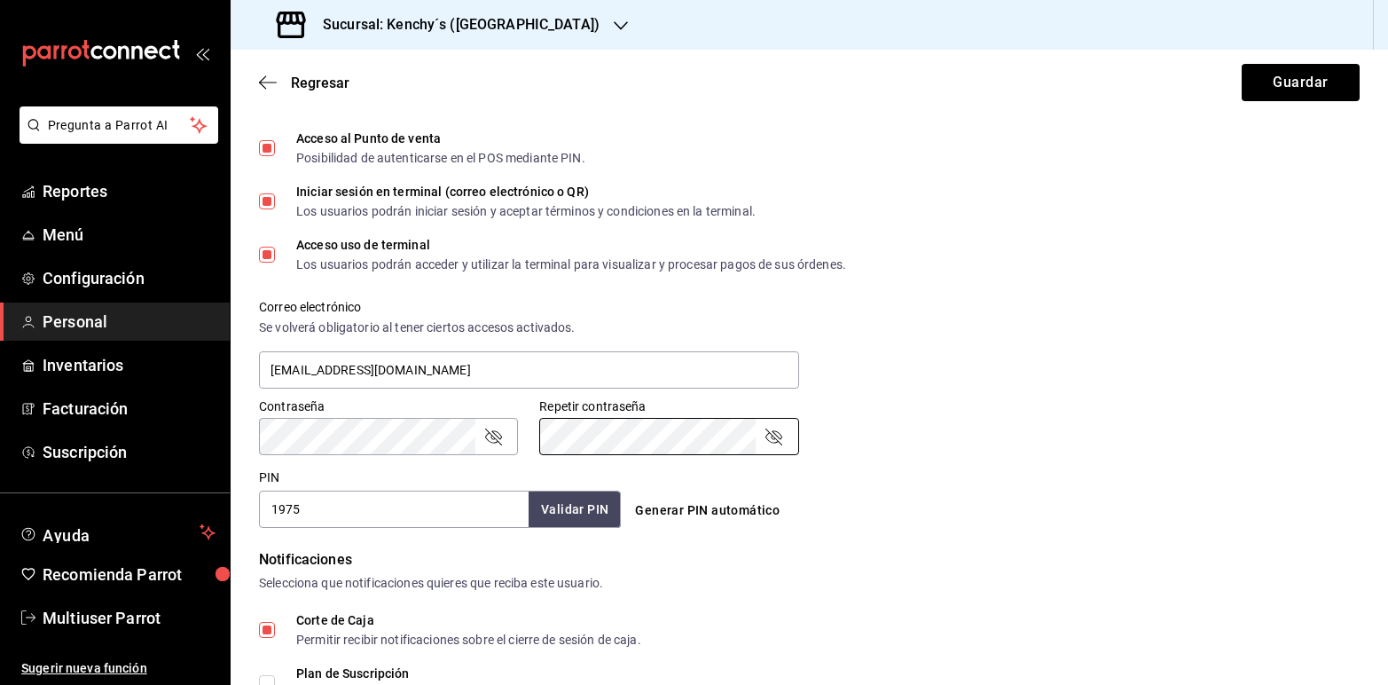
click at [489, 432] on icon "passwordField" at bounding box center [493, 436] width 17 height 17
click at [767, 439] on icon "passwordField" at bounding box center [773, 436] width 21 height 21
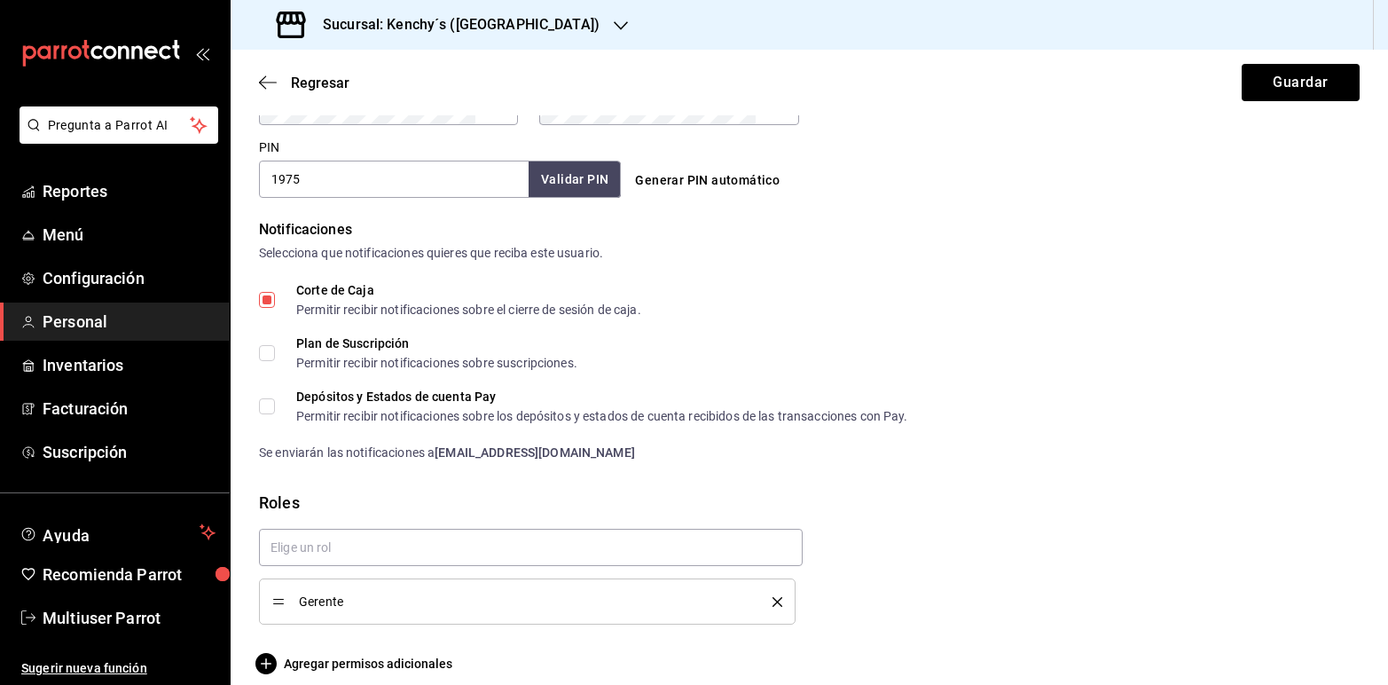
scroll to position [830, 0]
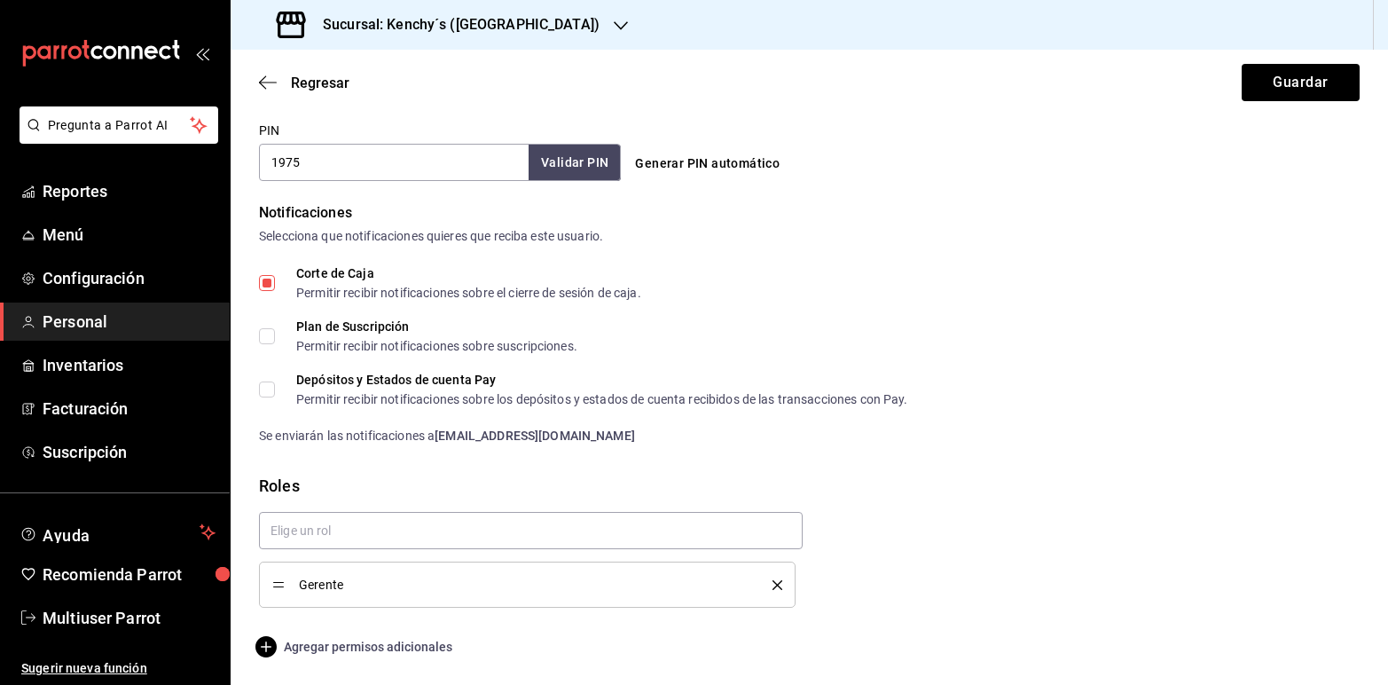
click at [306, 643] on span "Agregar permisos adicionales" at bounding box center [355, 646] width 193 height 21
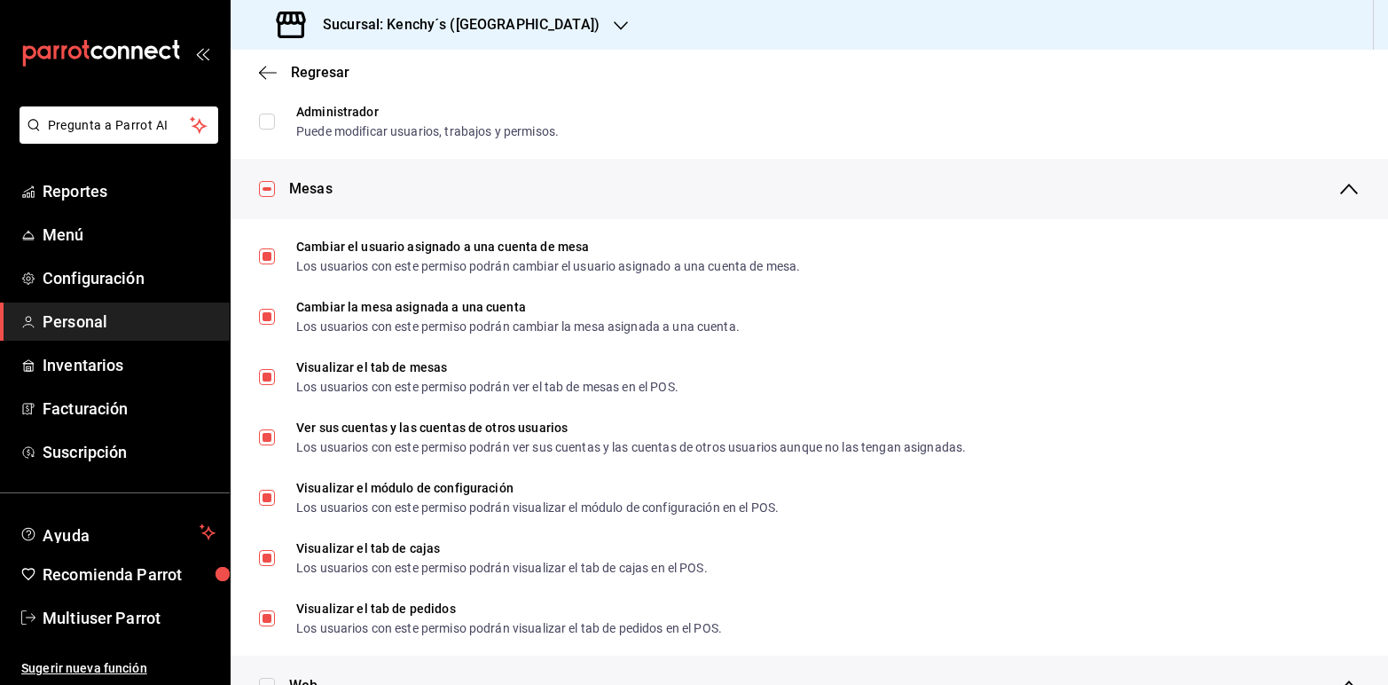
scroll to position [232, 0]
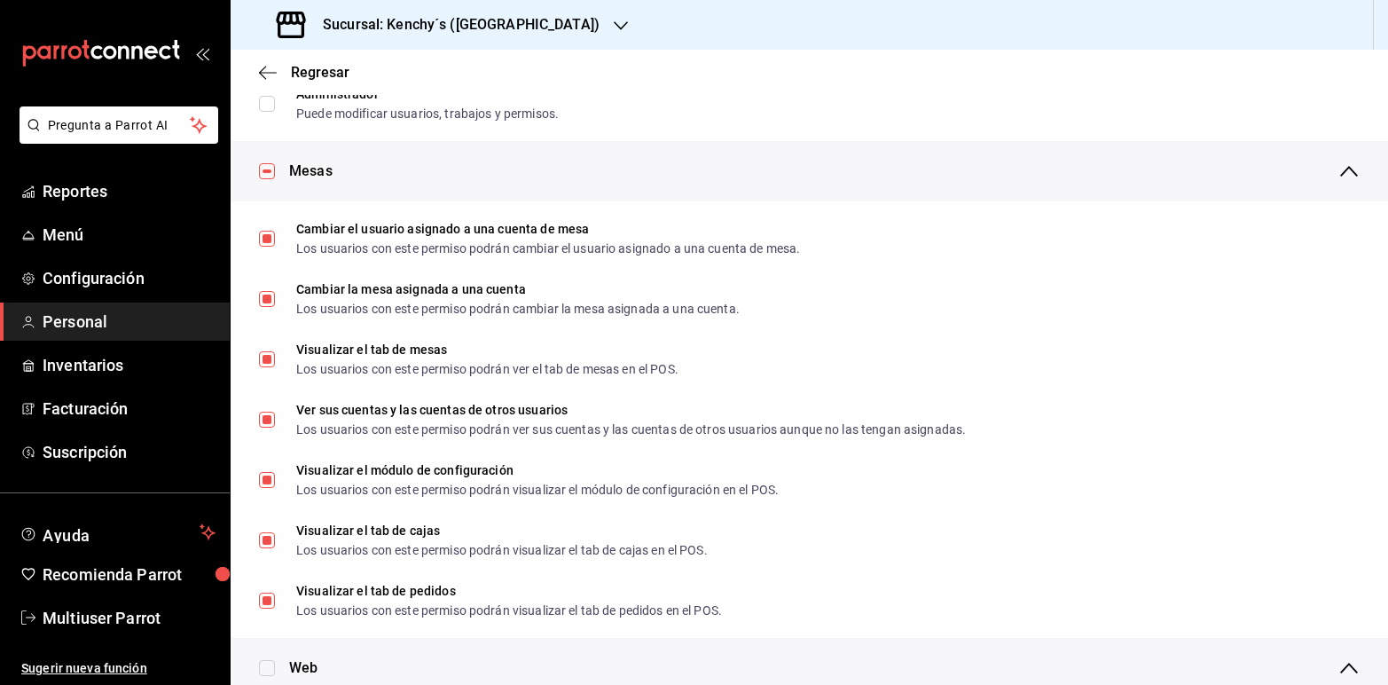
click at [267, 164] on input "checkbox" at bounding box center [267, 171] width 16 height 16
checkbox input "false"
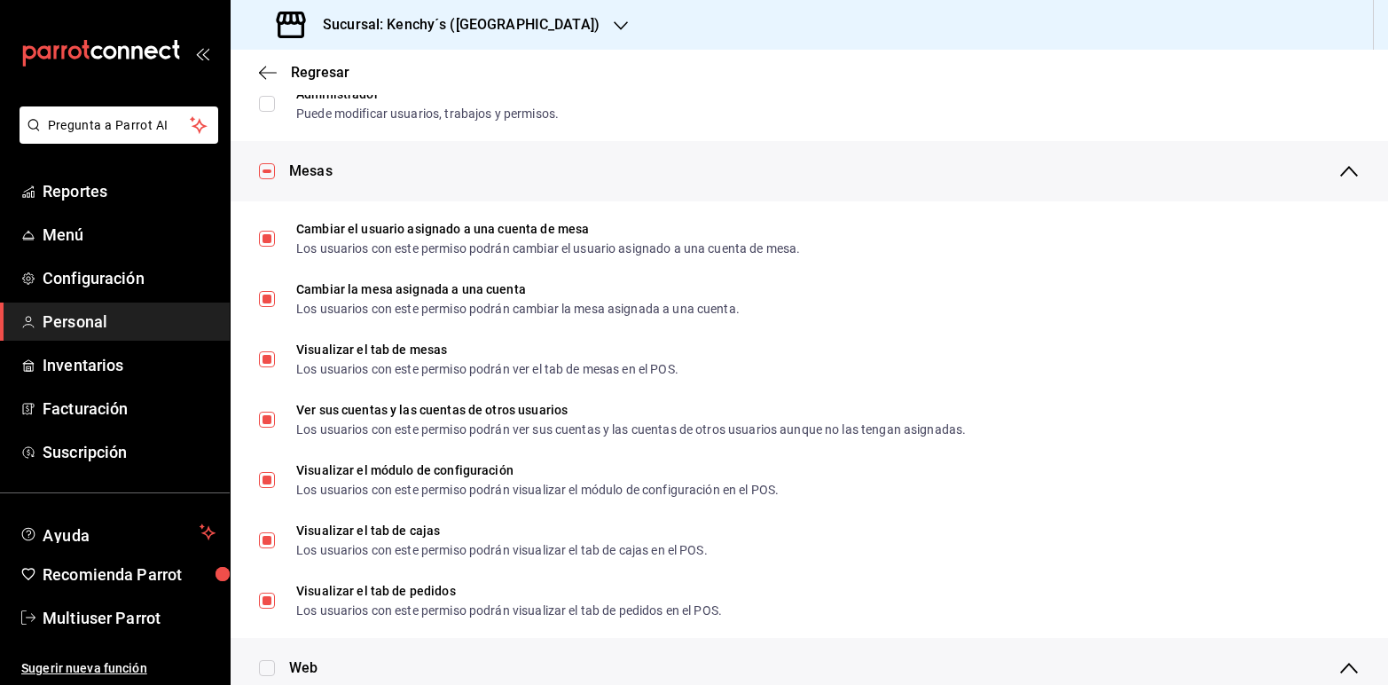
checkbox input "false"
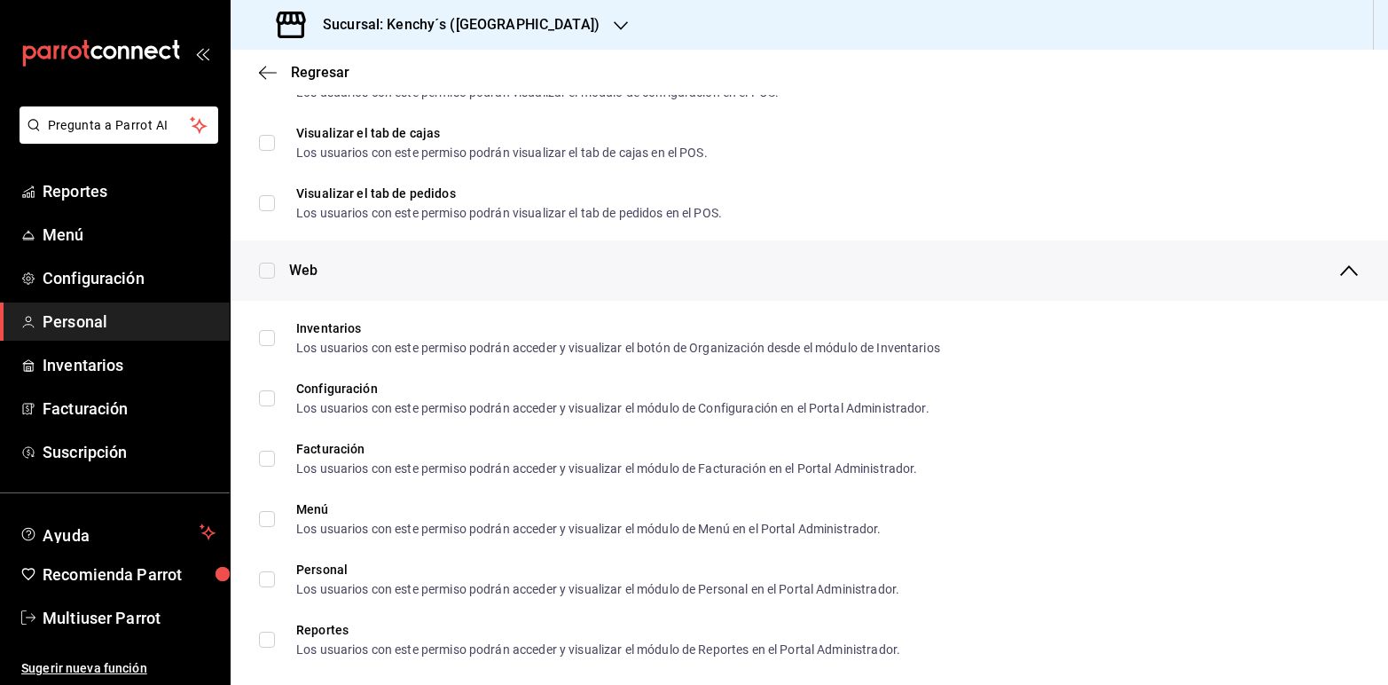
scroll to position [612, 0]
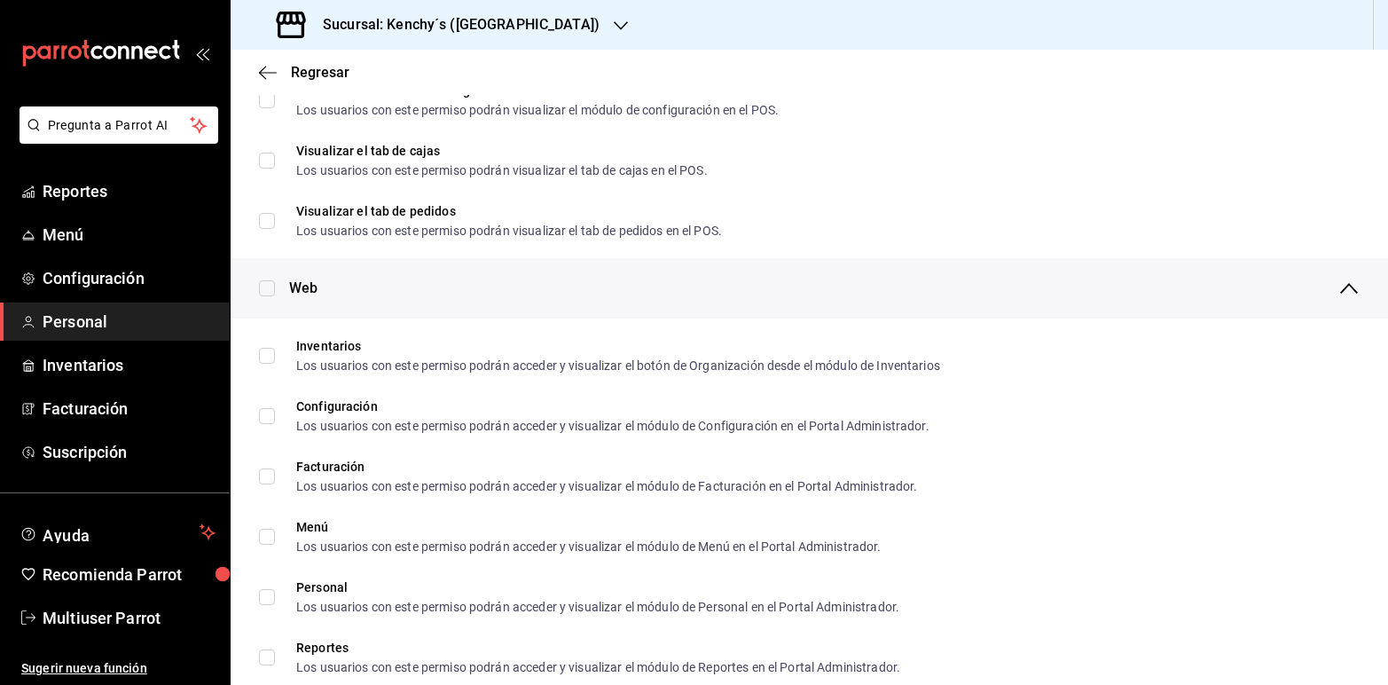
click at [268, 286] on input "checkbox" at bounding box center [267, 288] width 16 height 16
checkbox input "true"
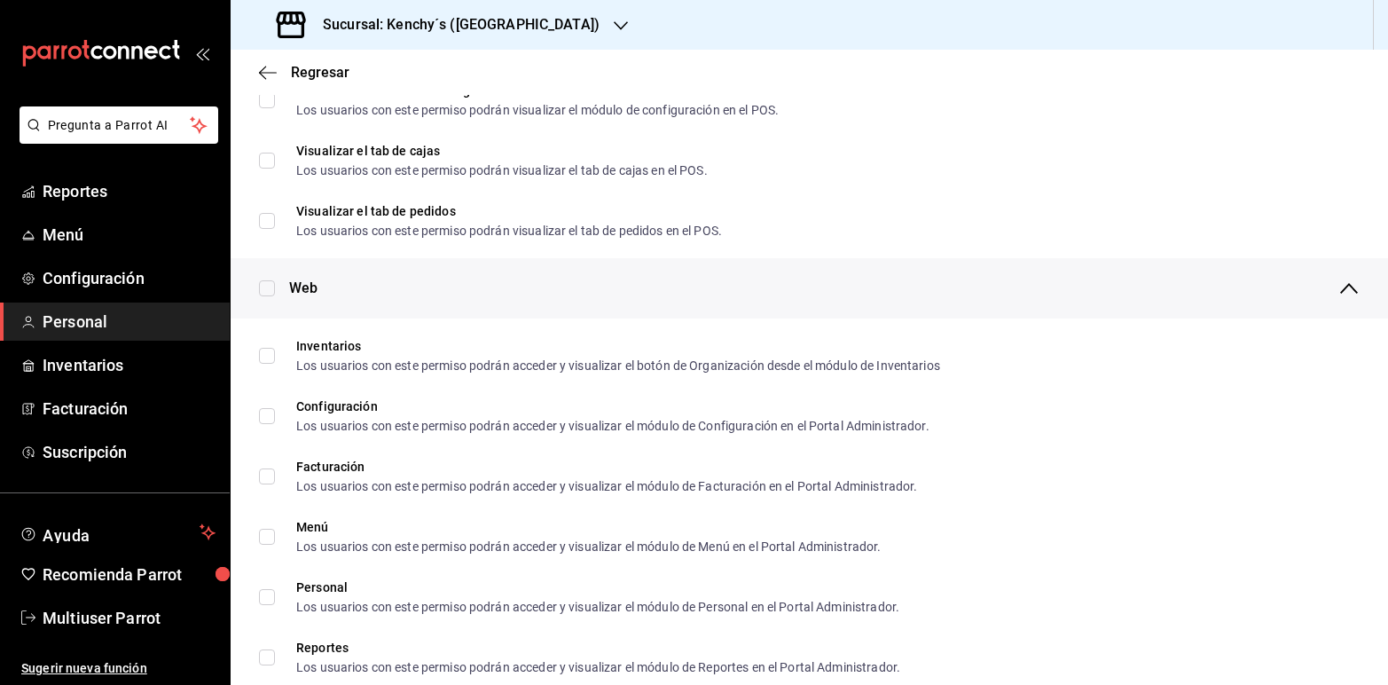
checkbox input "true"
click at [268, 286] on input "checkbox" at bounding box center [267, 288] width 16 height 16
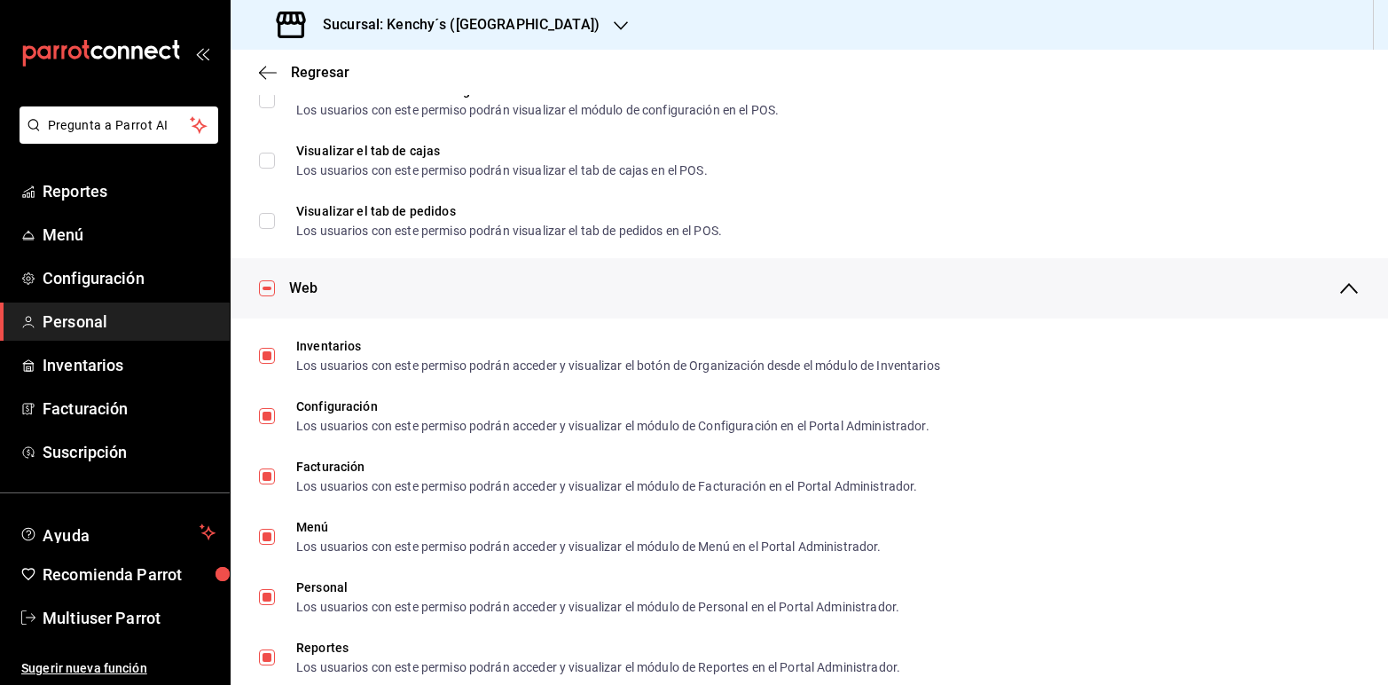
checkbox input "false"
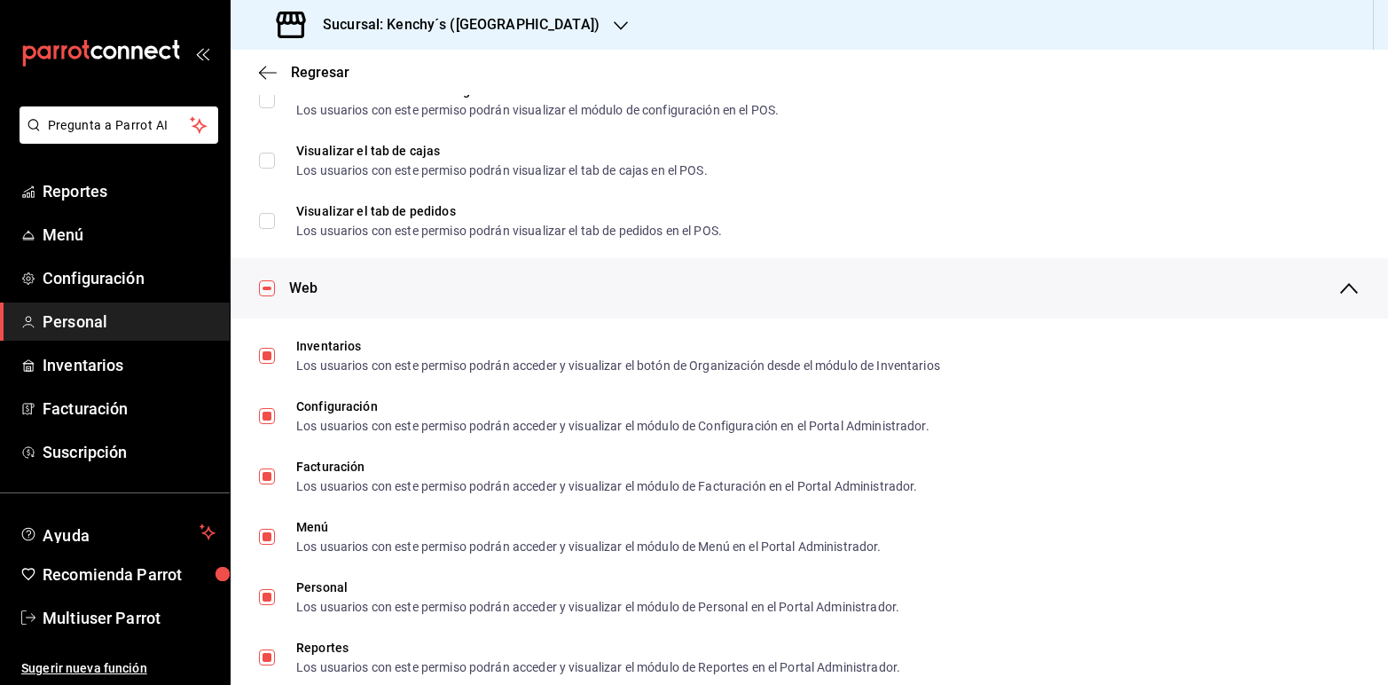
checkbox input "false"
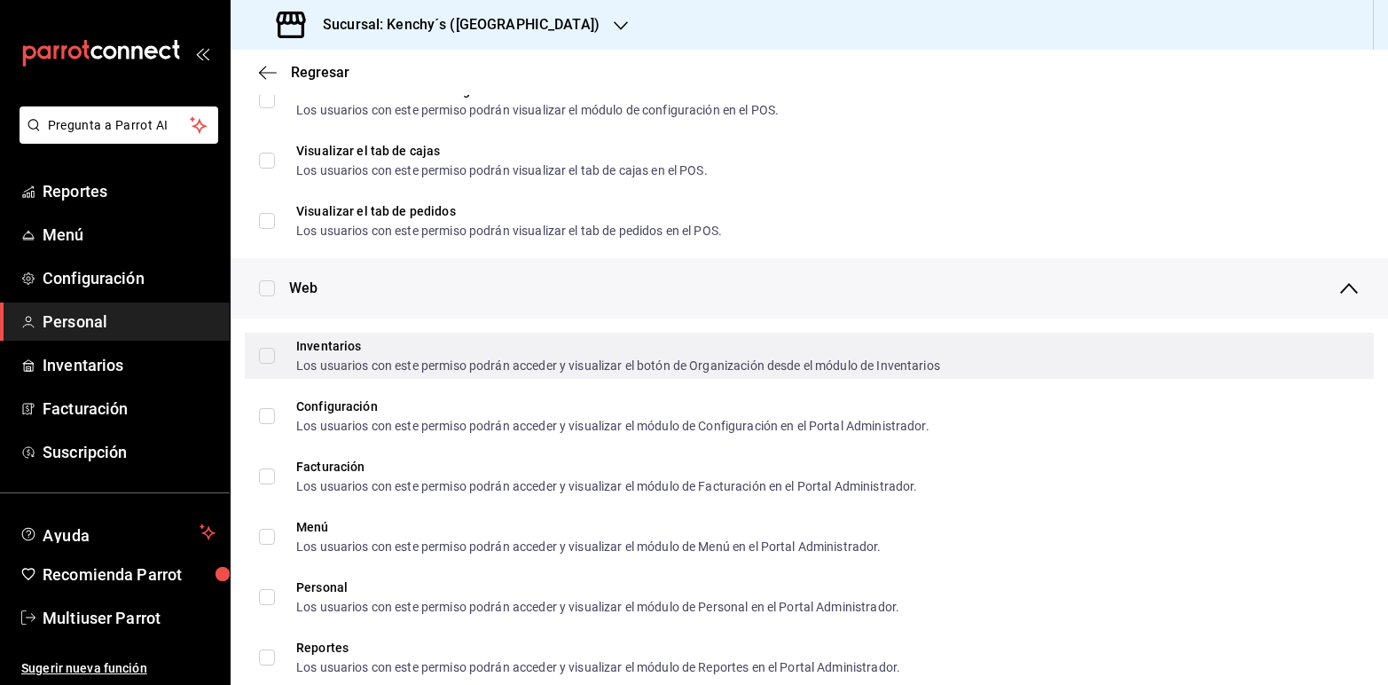
click at [269, 351] on input "Inventarios Los usuarios con este permiso podrán acceder y visualizar el botón …" at bounding box center [267, 356] width 16 height 16
checkbox input "true"
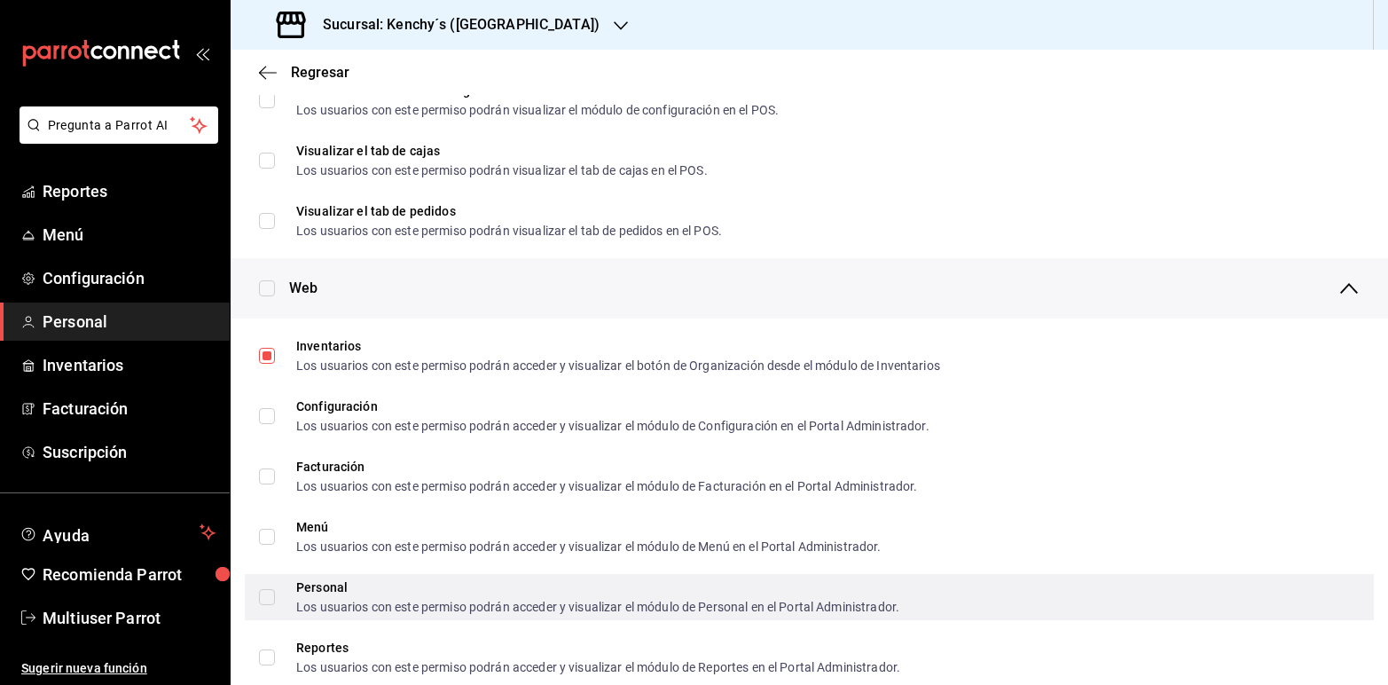
click at [271, 595] on input "Personal Los usuarios con este permiso podrán acceder y visualizar el módulo de…" at bounding box center [267, 597] width 16 height 16
checkbox input "true"
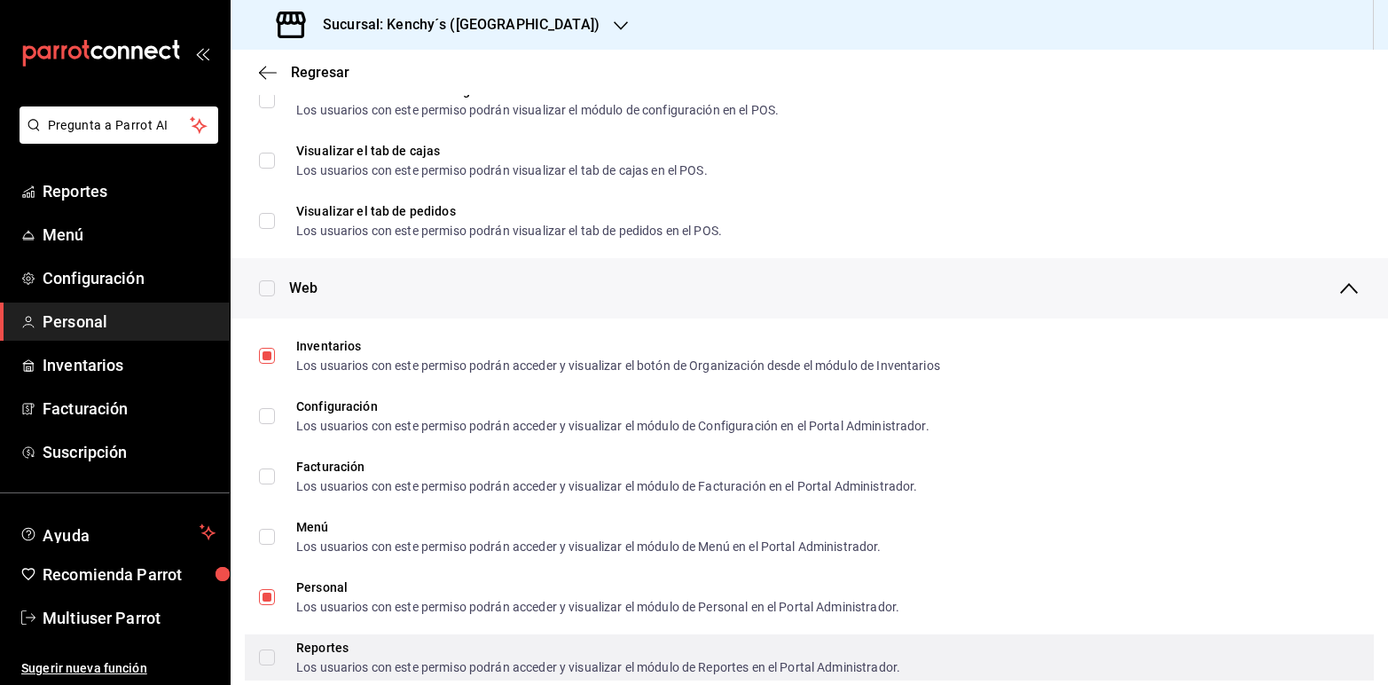
click at [269, 649] on input "Reportes Los usuarios con este permiso podrán acceder y visualizar el módulo de…" at bounding box center [267, 657] width 16 height 16
checkbox input "true"
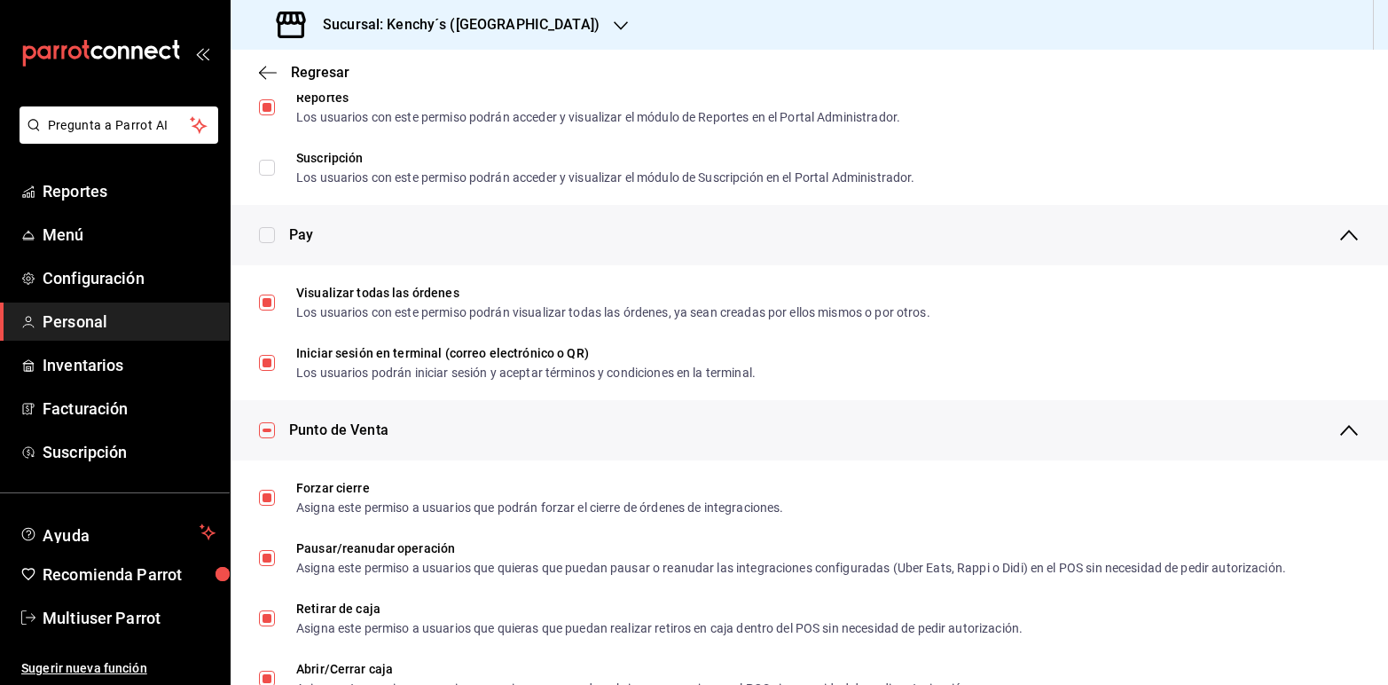
scroll to position [1167, 0]
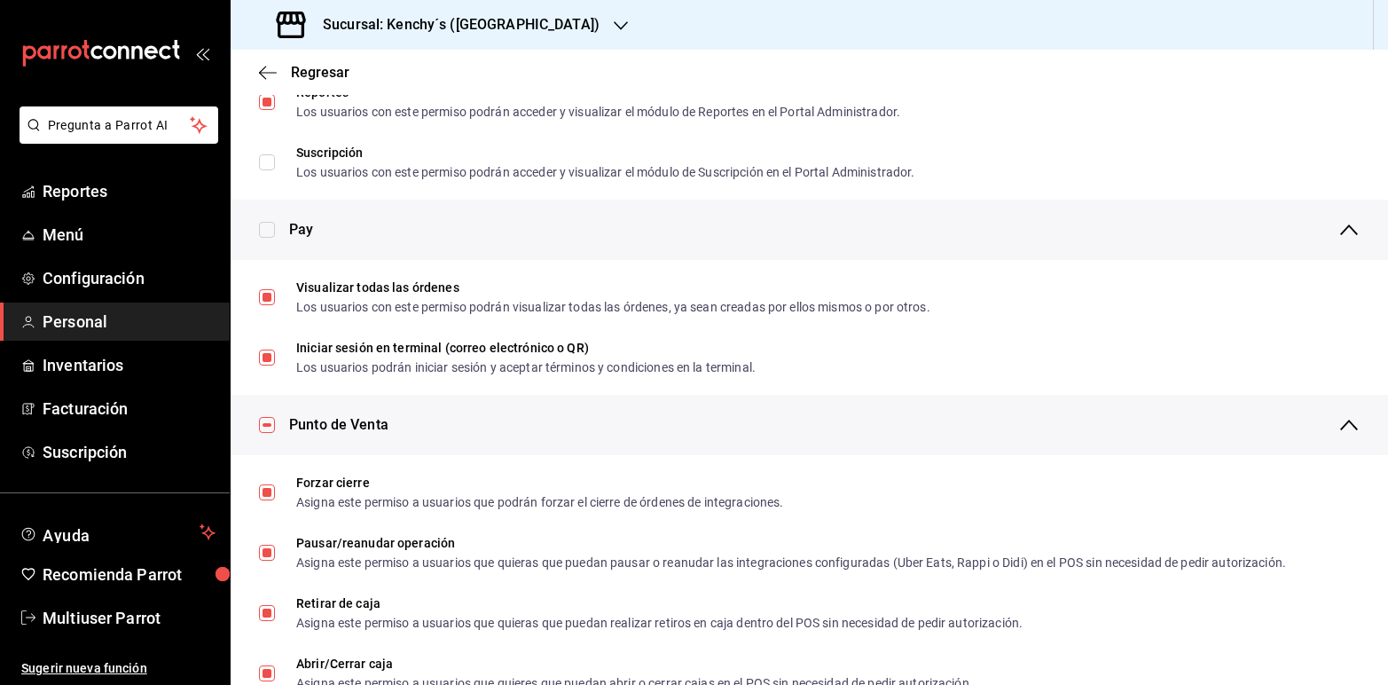
click at [268, 224] on input "checkbox" at bounding box center [267, 230] width 16 height 16
click at [266, 228] on input "checkbox" at bounding box center [267, 230] width 16 height 16
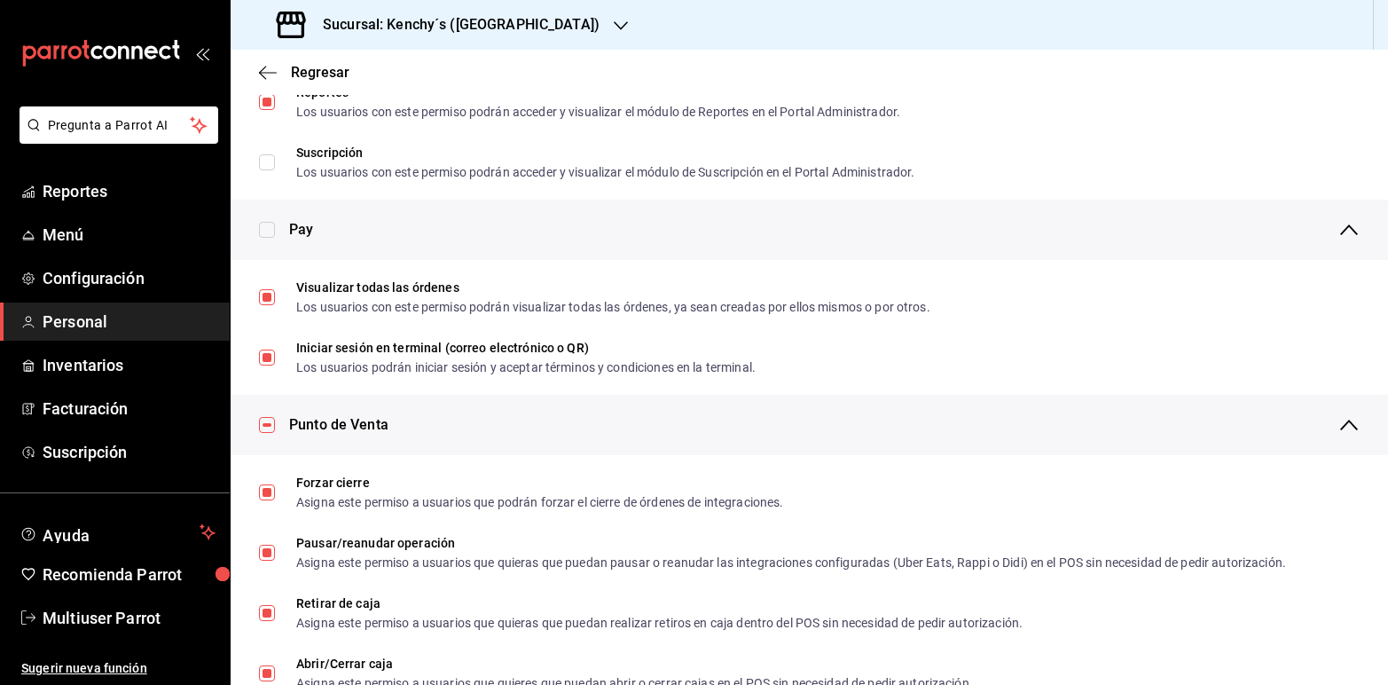
checkbox input "false"
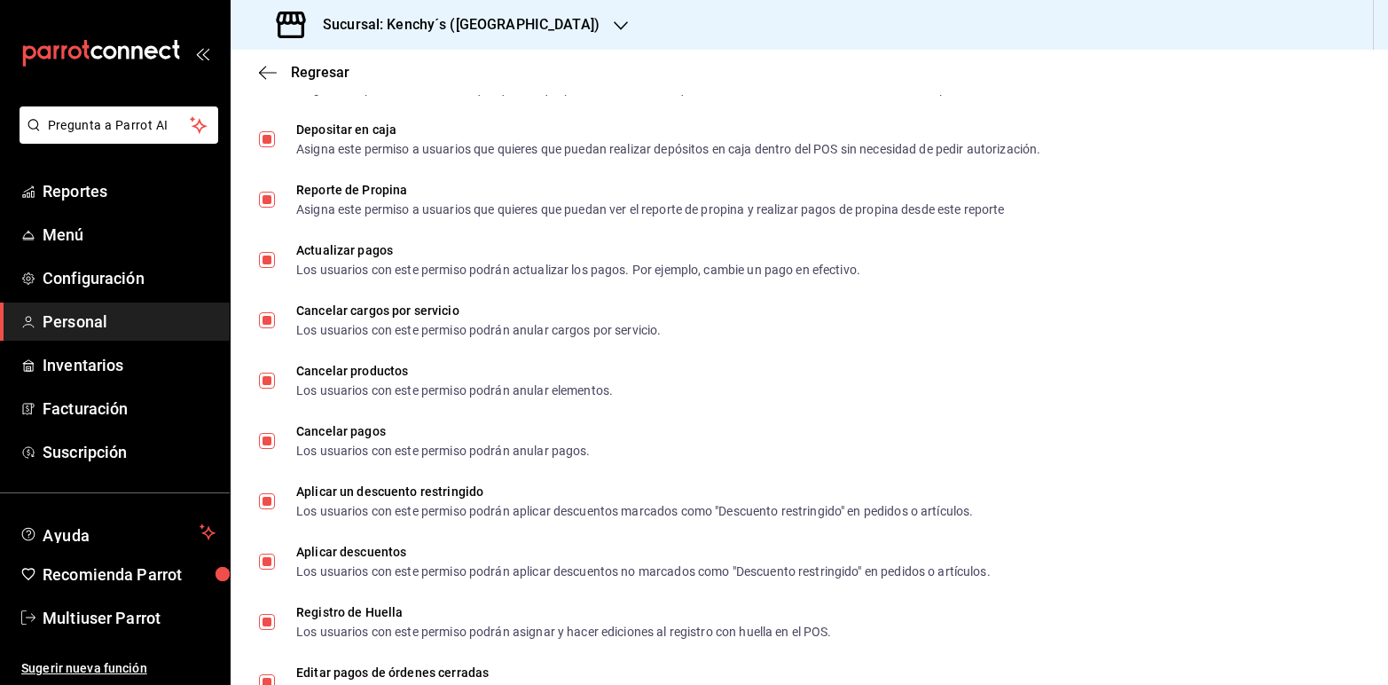
scroll to position [1954, 0]
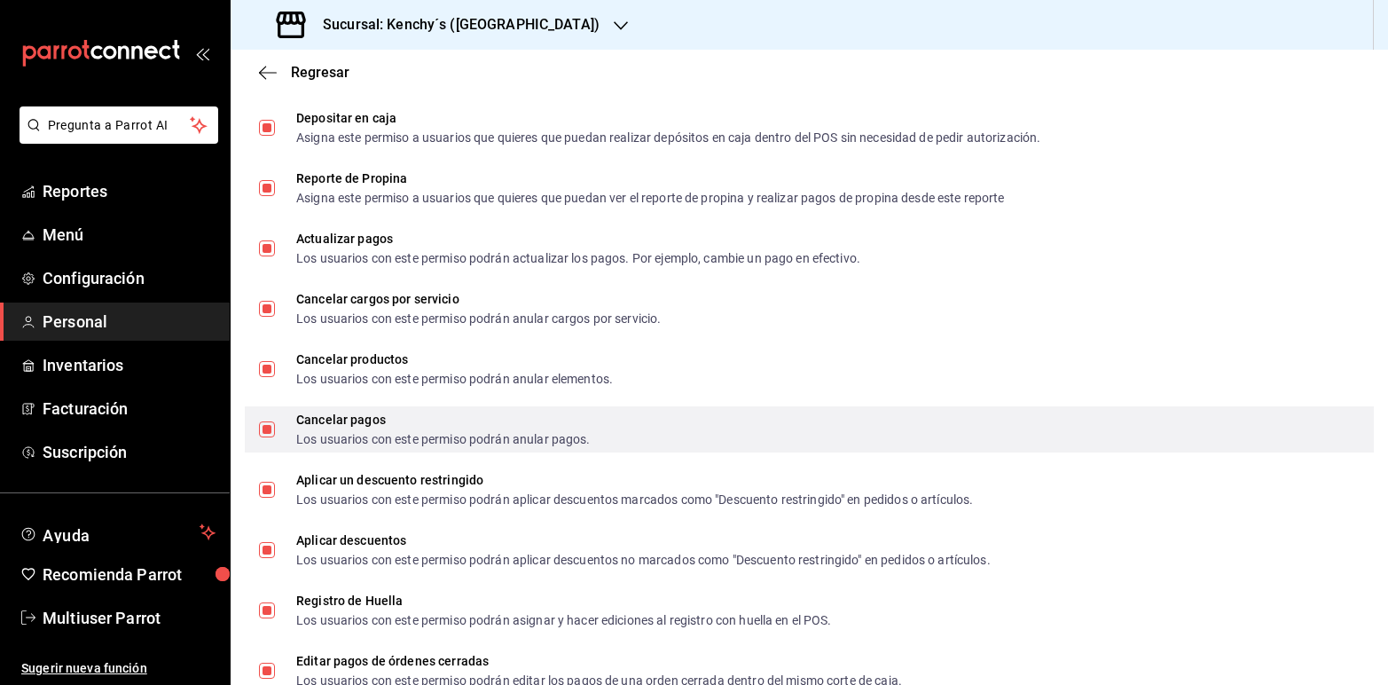
click at [268, 422] on input "Cancelar pagos Los usuarios con este permiso podrán anular pagos." at bounding box center [267, 429] width 16 height 16
checkbox input "false"
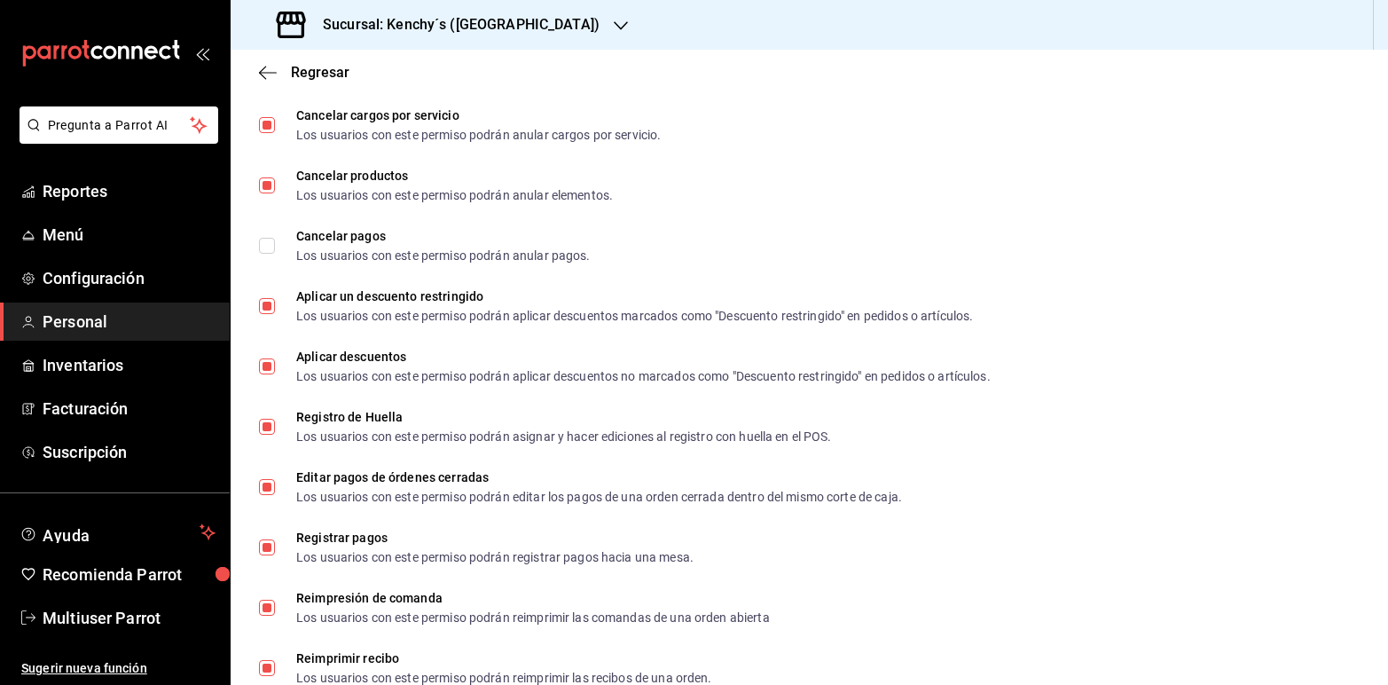
scroll to position [2149, 0]
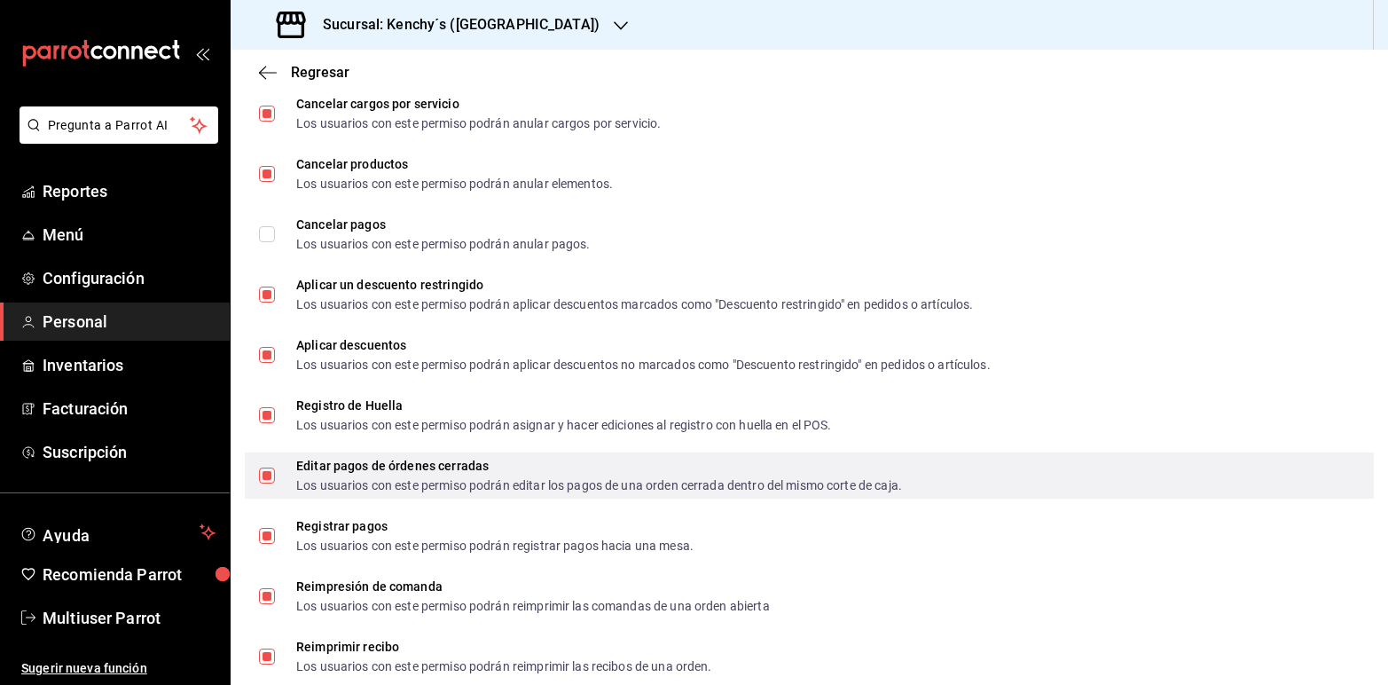
click at [268, 472] on input "Editar pagos de órdenes cerradas Los usuarios con este permiso podrán editar lo…" at bounding box center [267, 475] width 16 height 16
checkbox input "false"
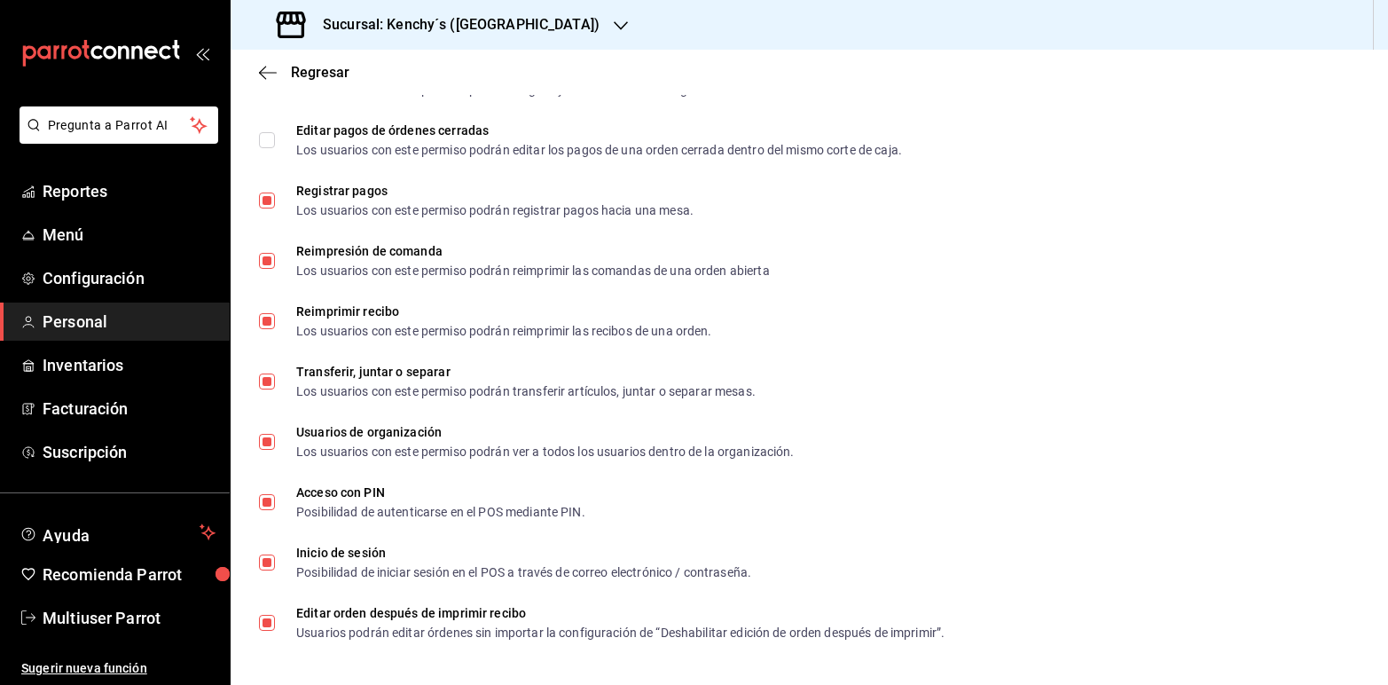
scroll to position [1073, 0]
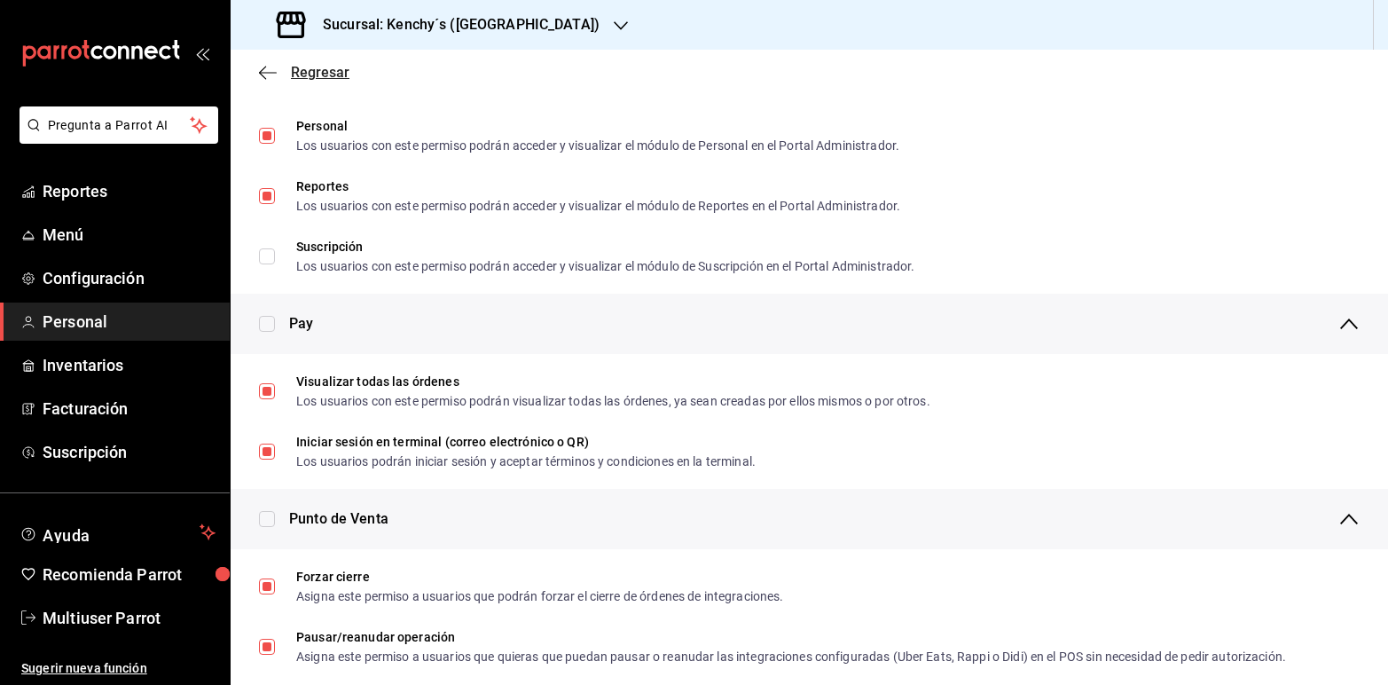
click at [325, 76] on span "Regresar" at bounding box center [320, 72] width 59 height 17
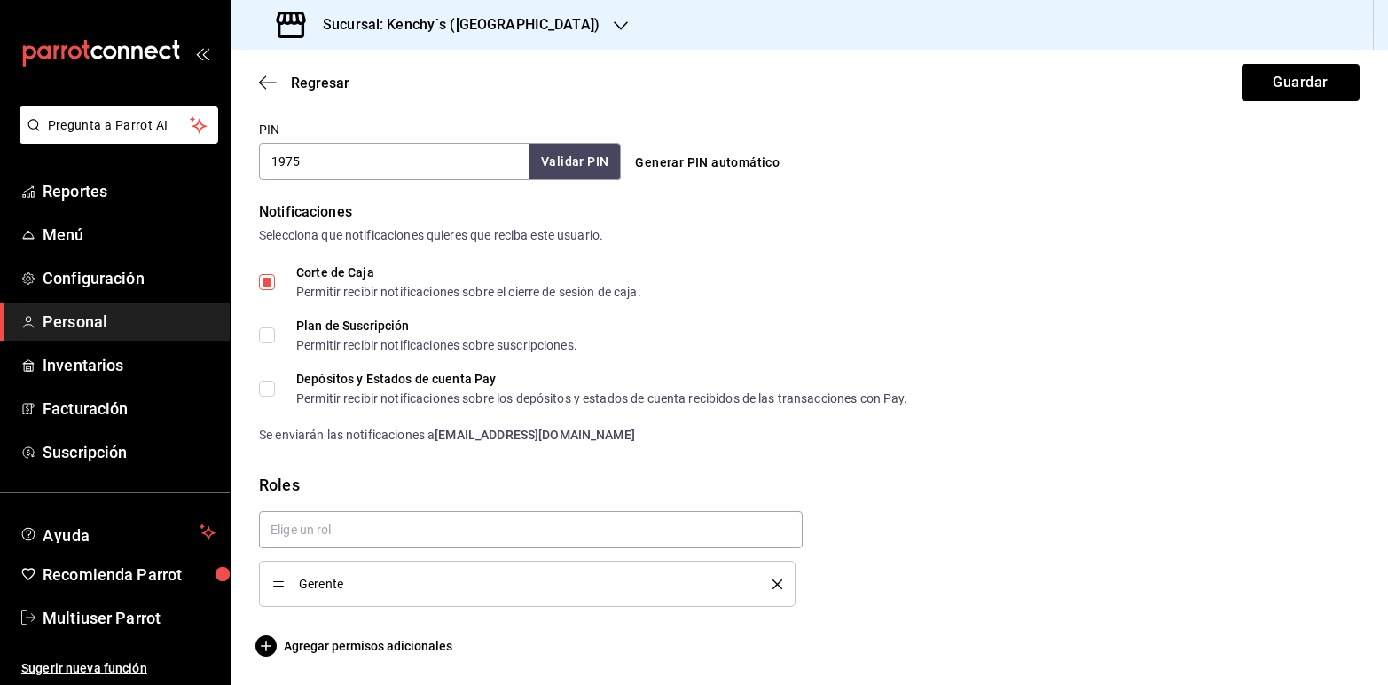
scroll to position [830, 0]
click at [1271, 76] on button "Guardar" at bounding box center [1301, 82] width 118 height 37
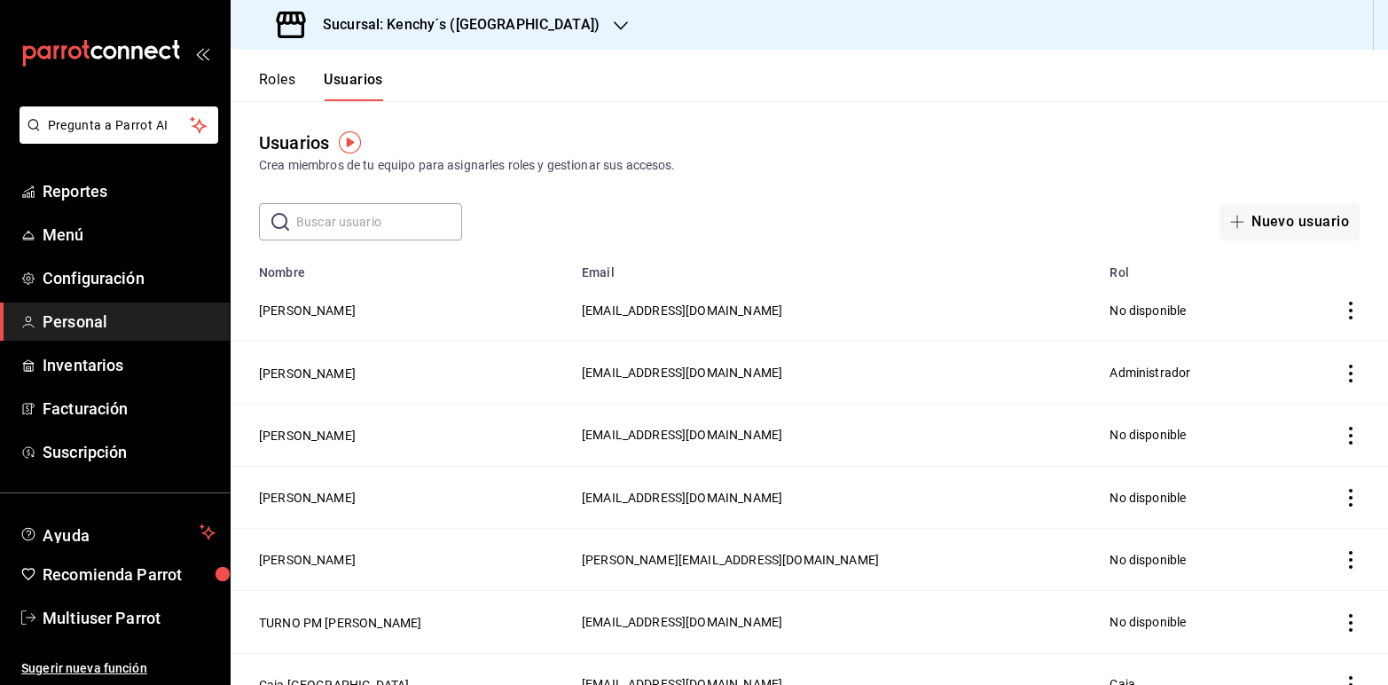
click at [614, 20] on icon "button" at bounding box center [621, 26] width 14 height 14
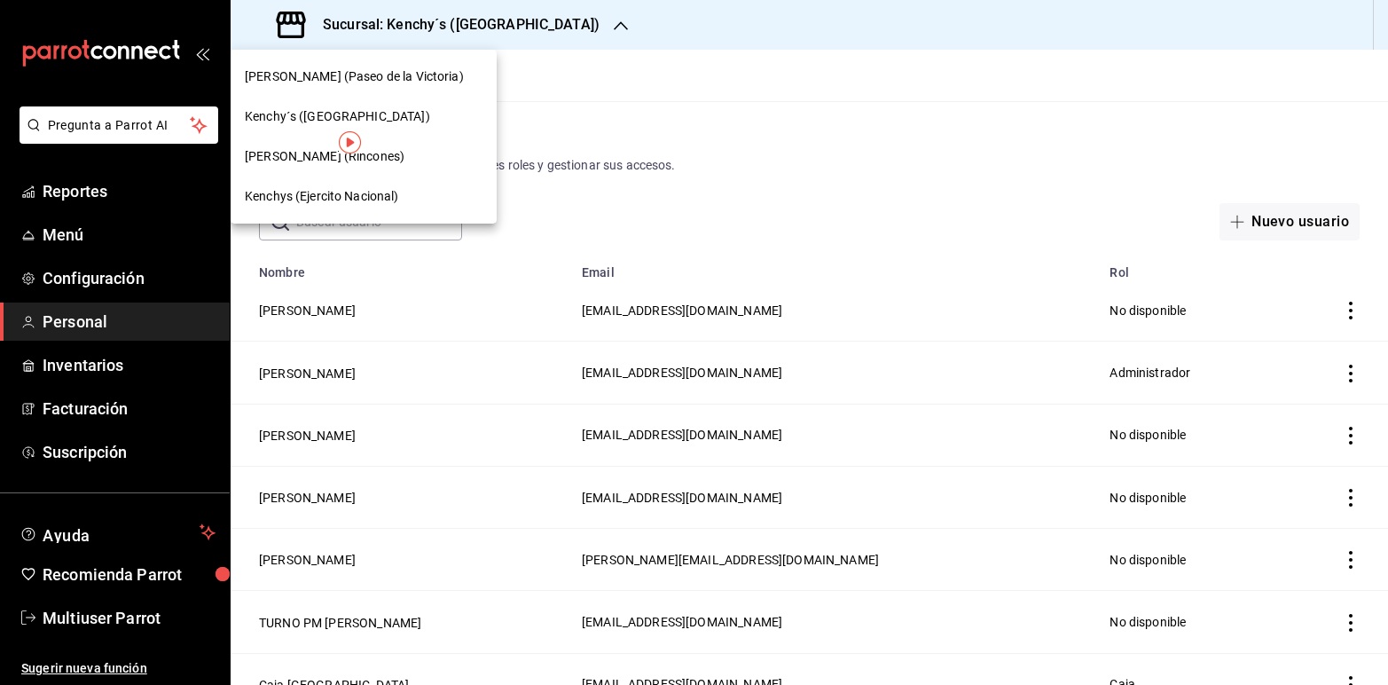
click at [408, 77] on span "[PERSON_NAME] (Paseo de la Victoria)" at bounding box center [354, 76] width 219 height 19
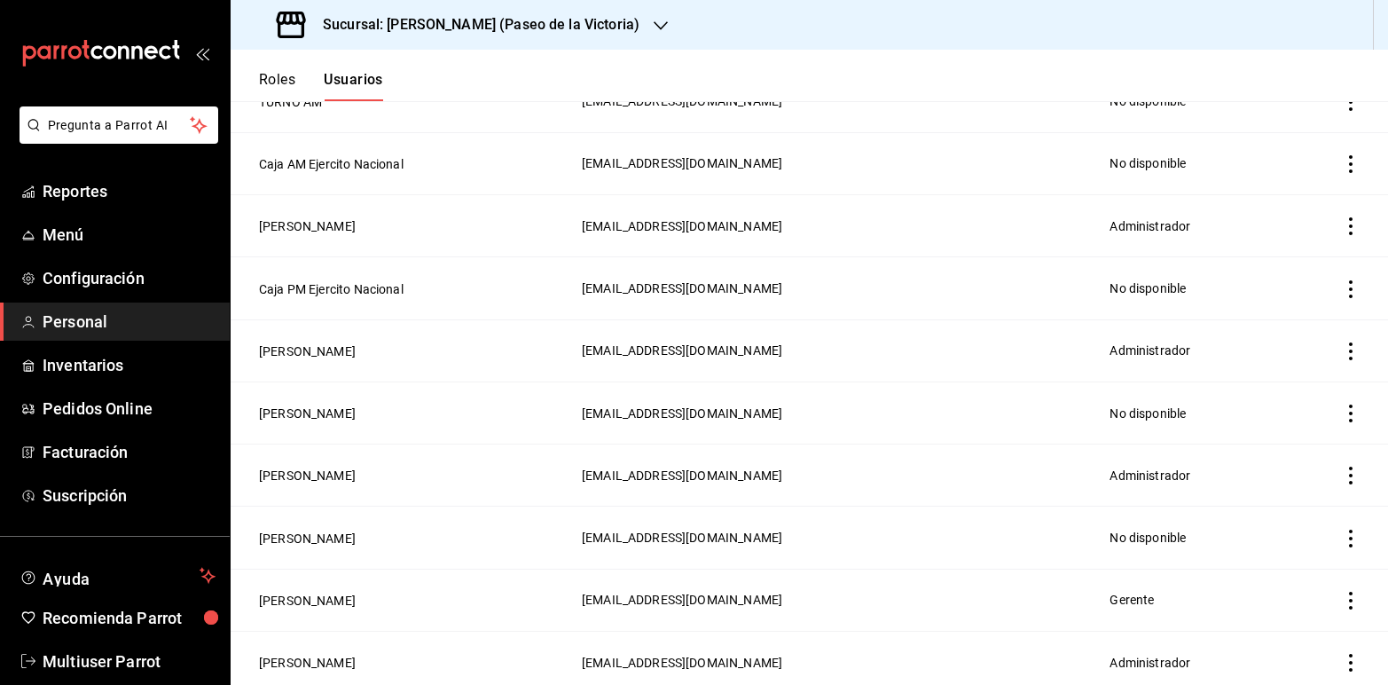
scroll to position [711, 0]
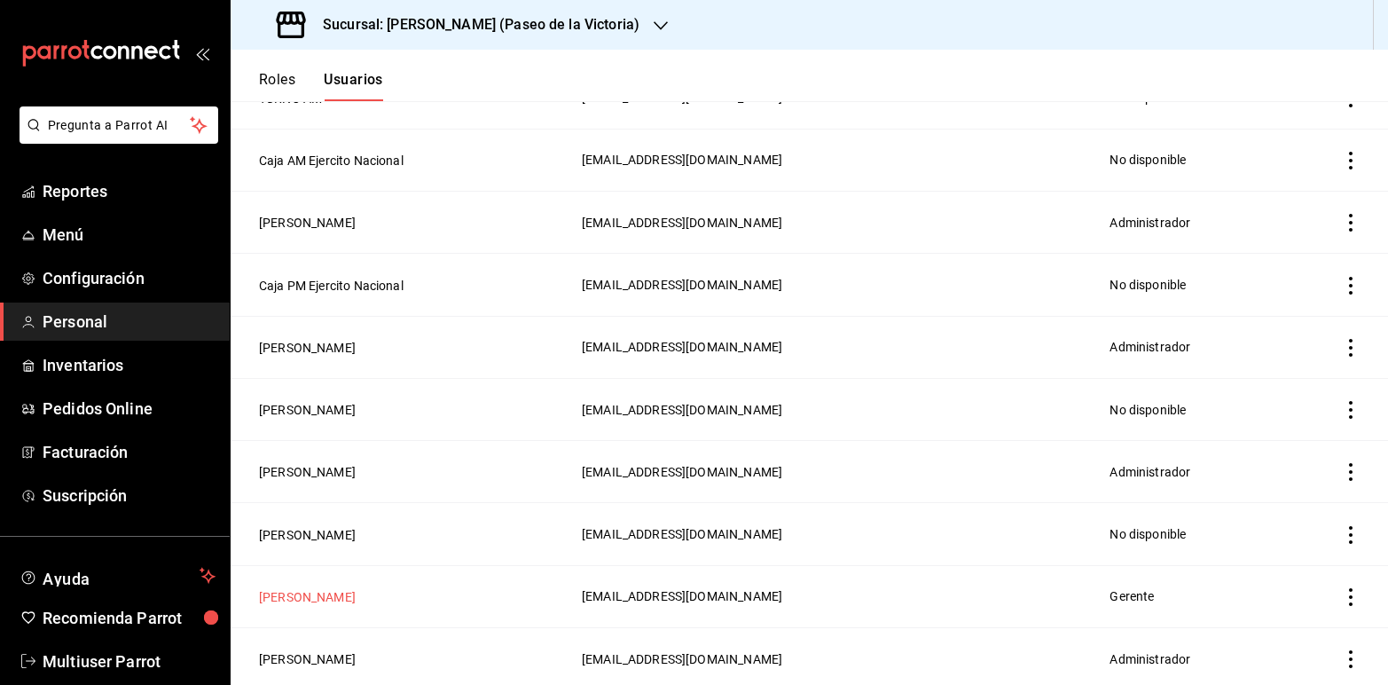
click at [322, 599] on button "[PERSON_NAME]" at bounding box center [307, 597] width 97 height 18
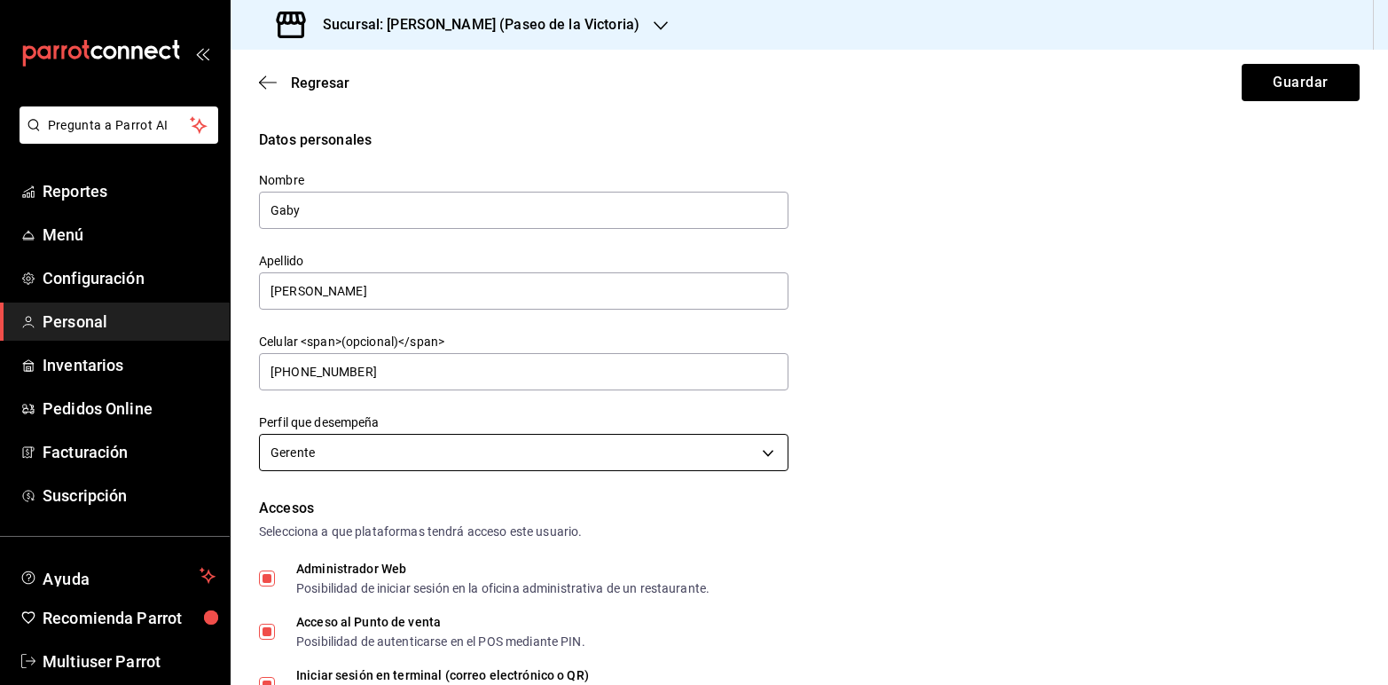
click at [757, 450] on body "Pregunta a Parrot AI Reportes Menú Configuración Personal Inventarios Pedidos O…" at bounding box center [694, 342] width 1388 height 685
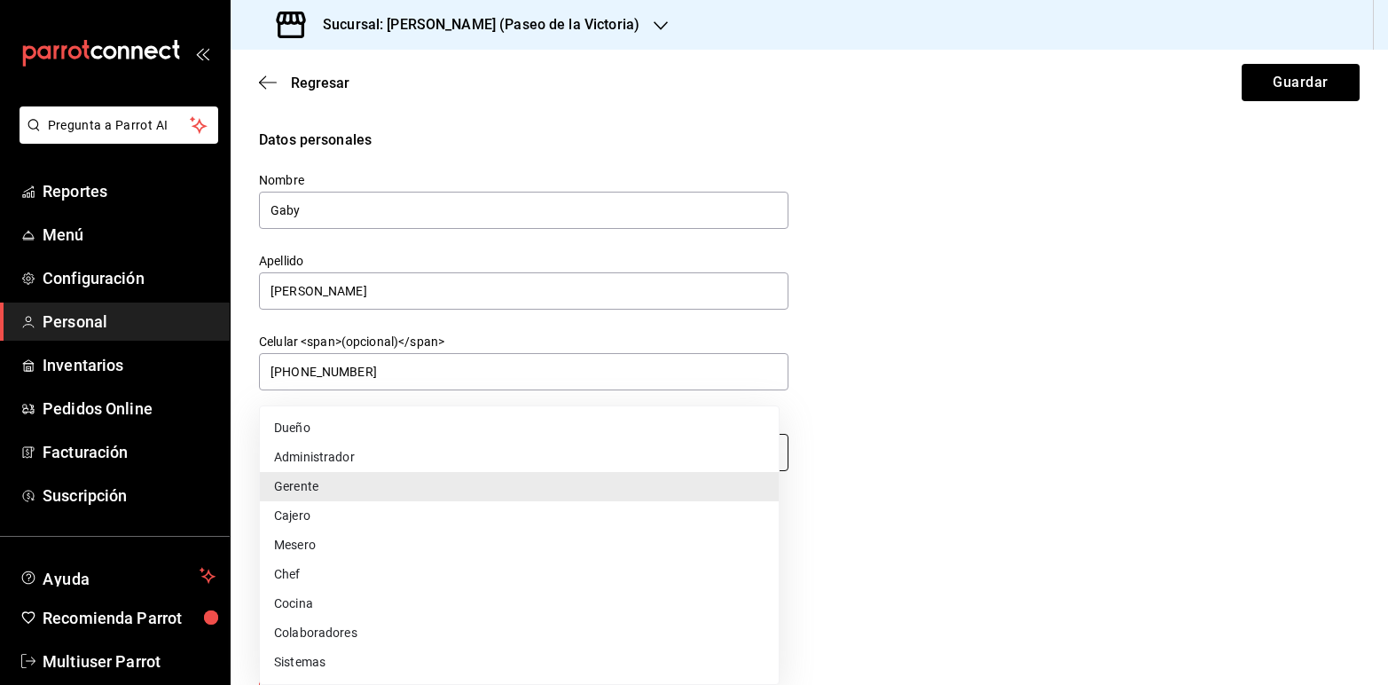
click at [757, 450] on li "Administrador" at bounding box center [519, 457] width 519 height 29
type input "ADMIN"
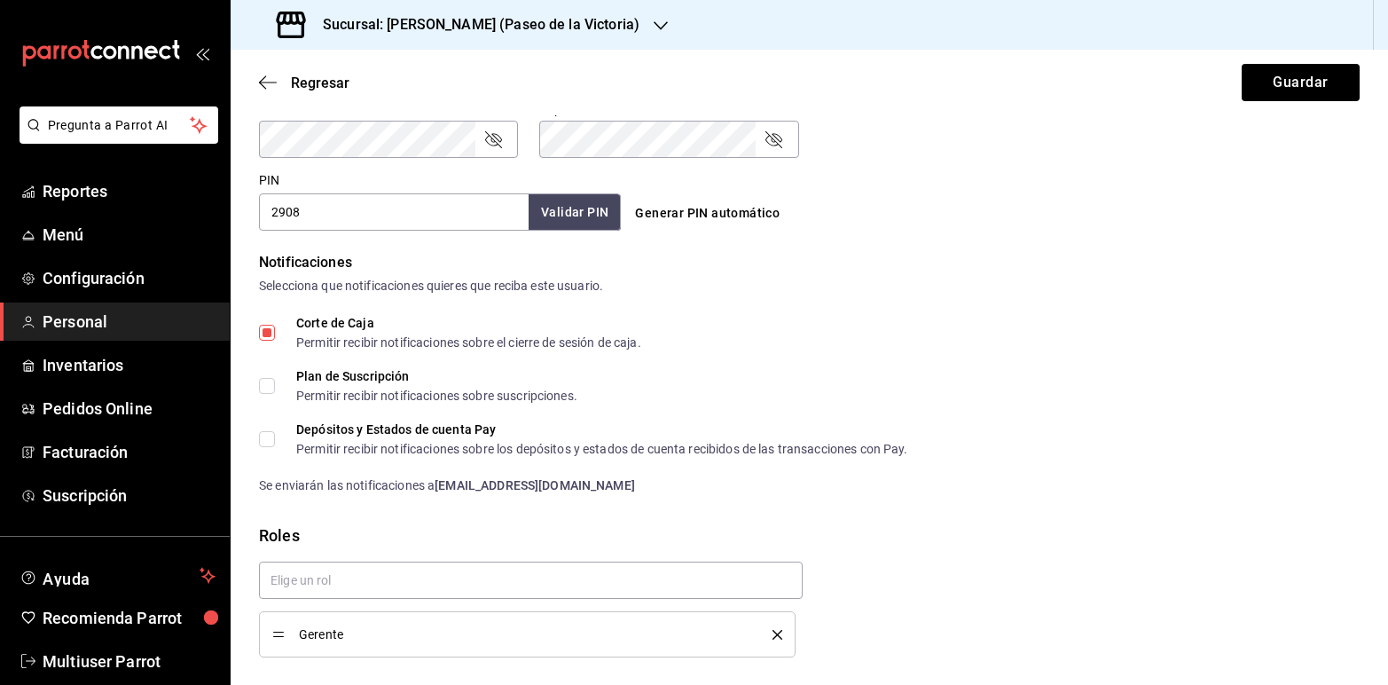
scroll to position [830, 0]
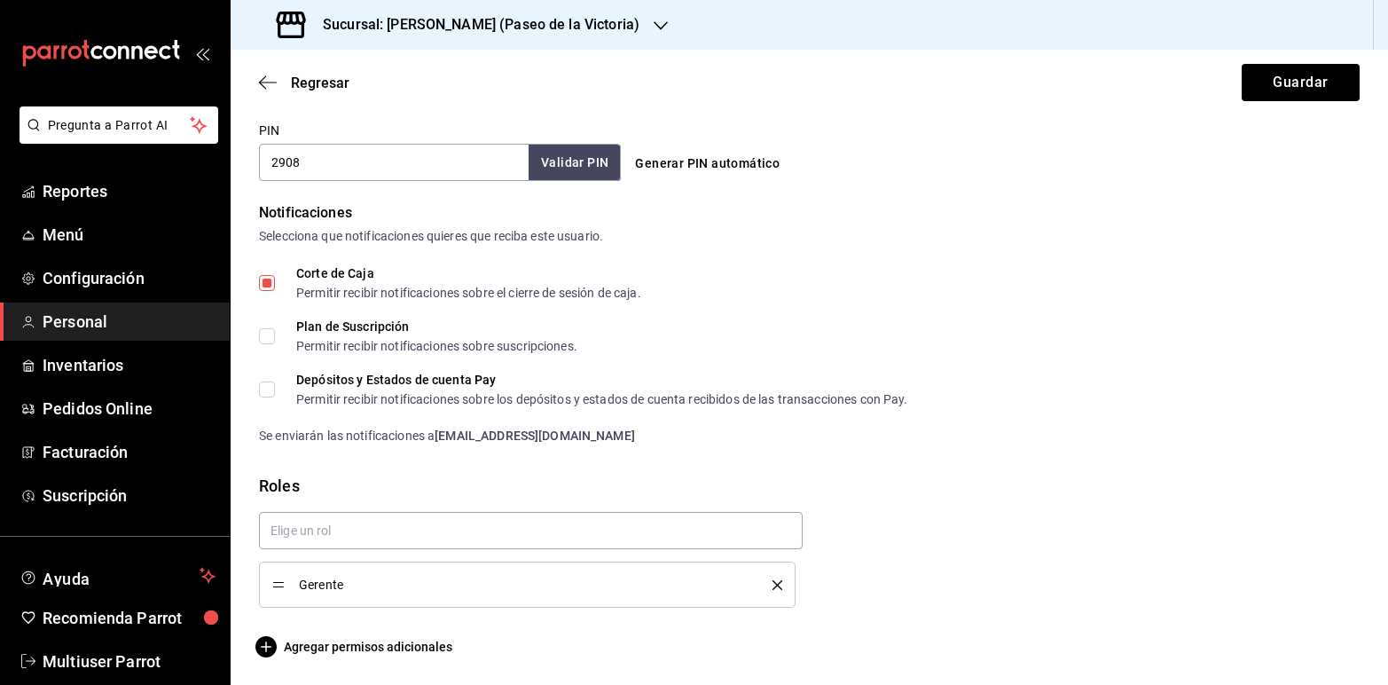
click at [772, 581] on icon "delete" at bounding box center [777, 585] width 10 height 10
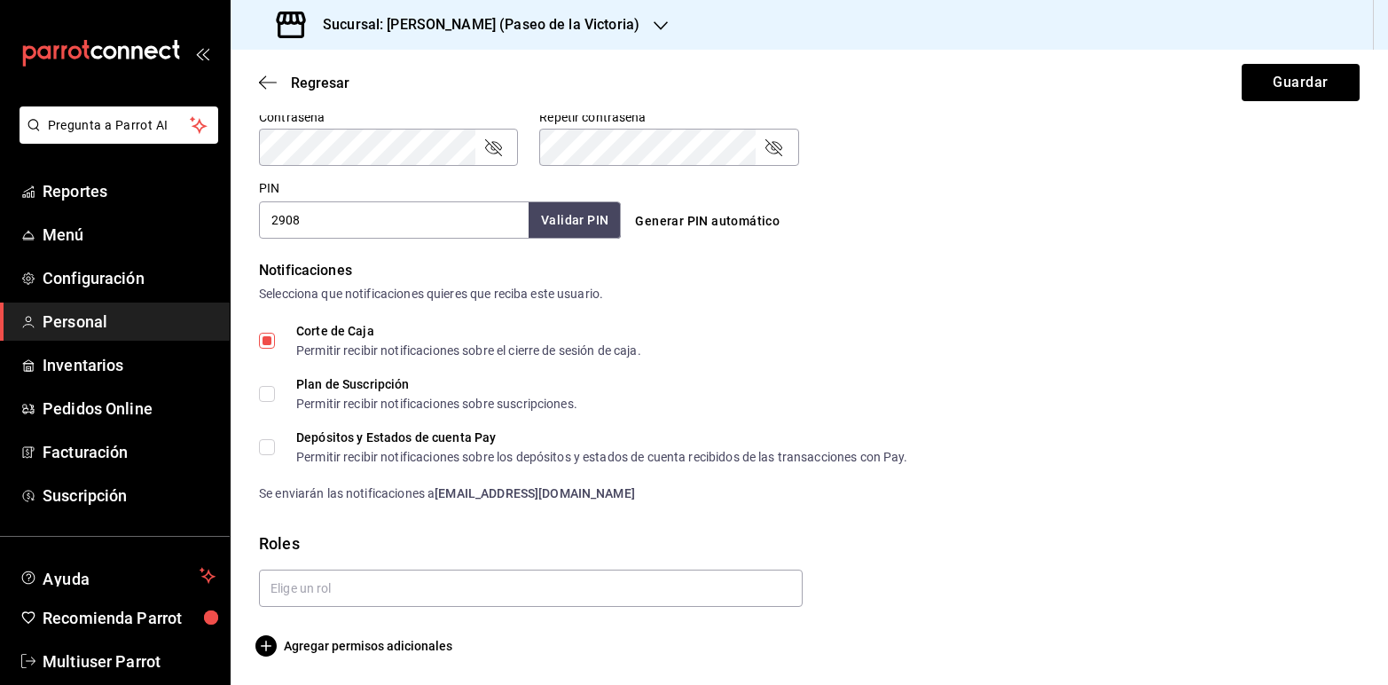
scroll to position [772, 0]
click at [1283, 91] on button "Guardar" at bounding box center [1301, 82] width 118 height 37
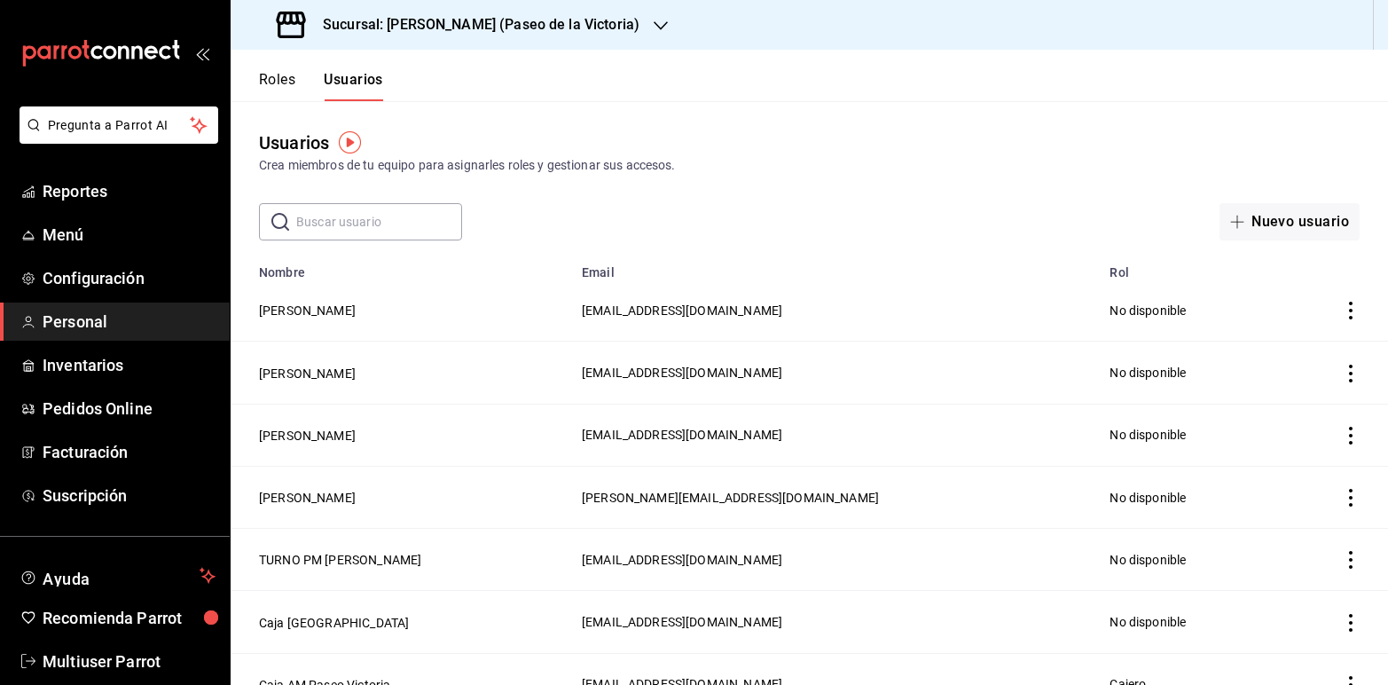
click at [654, 24] on icon "button" at bounding box center [661, 26] width 14 height 14
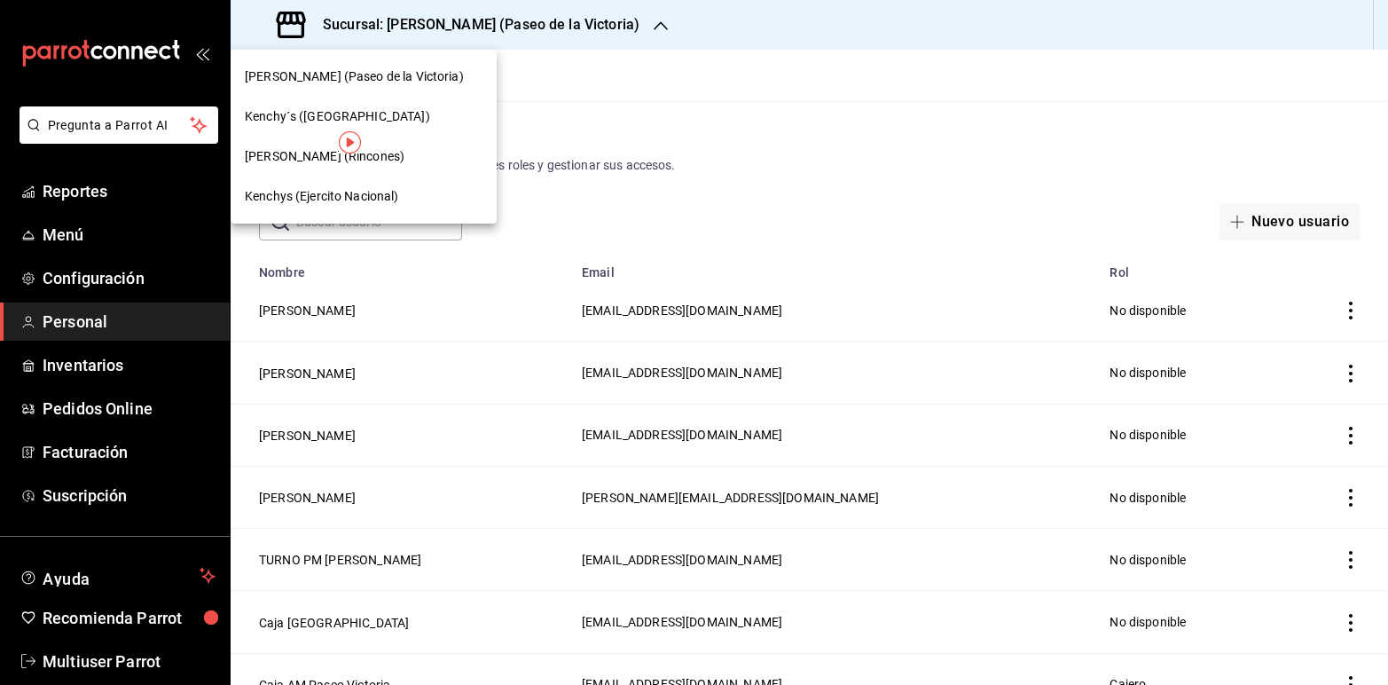
click at [384, 112] on div "Kenchy´s ([GEOGRAPHIC_DATA])" at bounding box center [364, 116] width 238 height 19
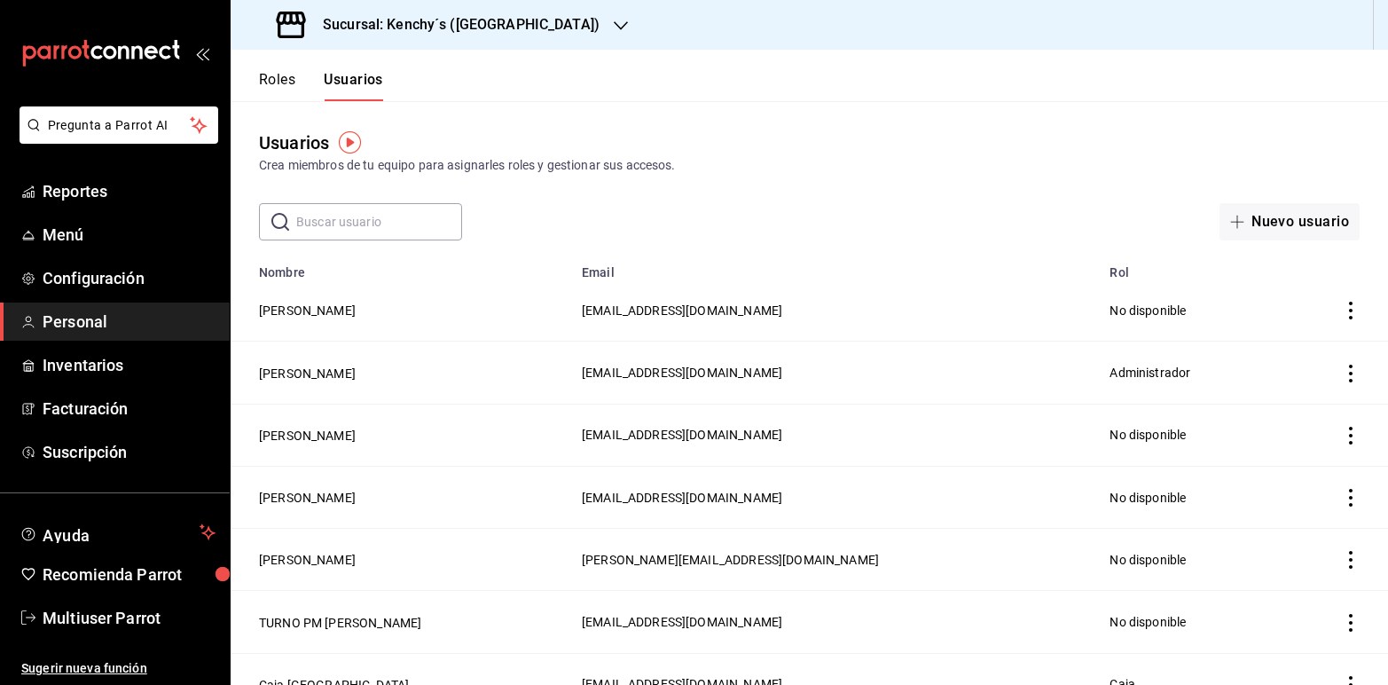
click at [614, 27] on icon "button" at bounding box center [621, 26] width 14 height 14
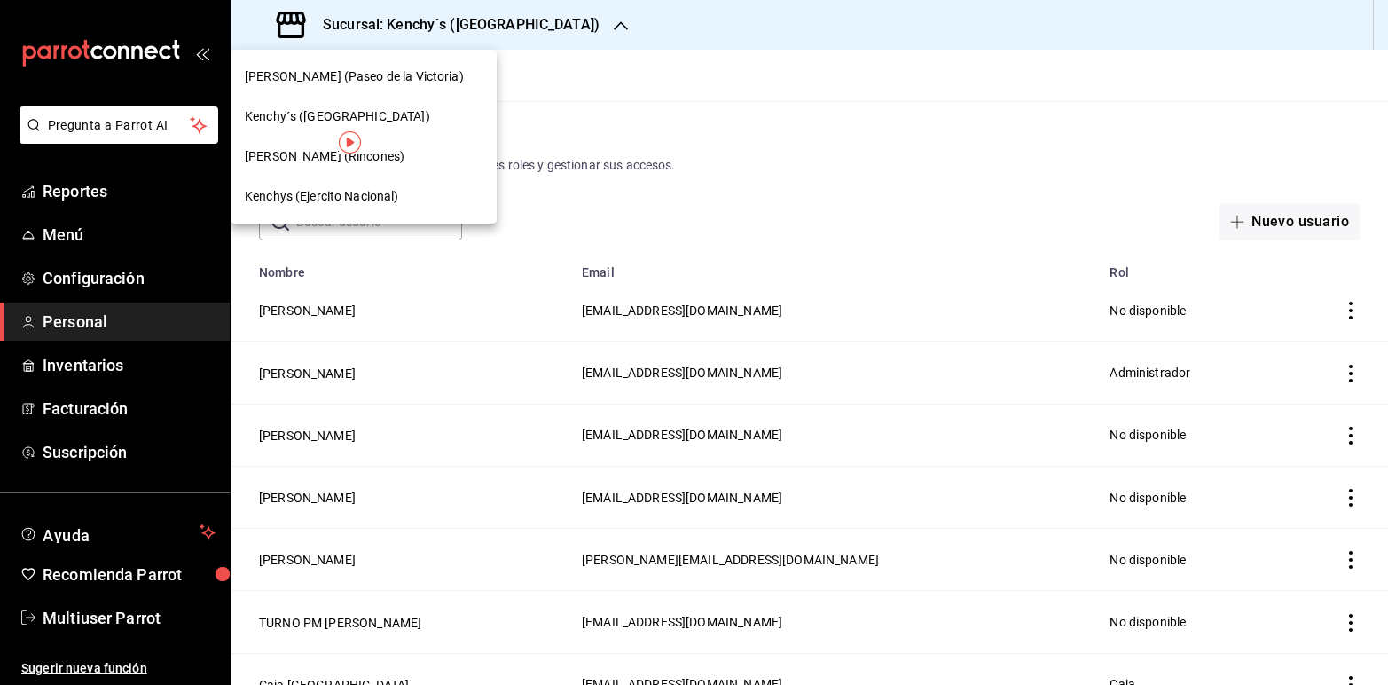
click at [307, 157] on span "[PERSON_NAME] (Rincones)" at bounding box center [325, 156] width 160 height 19
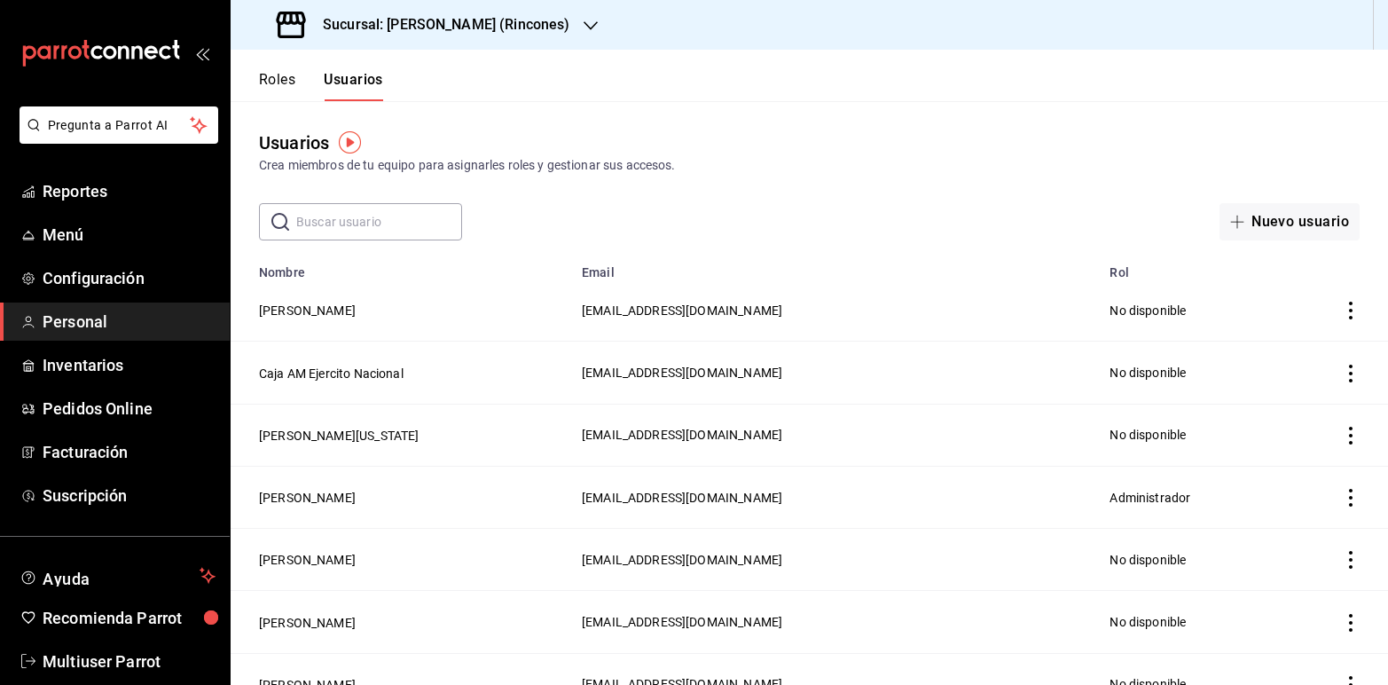
click at [584, 27] on icon "button" at bounding box center [591, 26] width 14 height 14
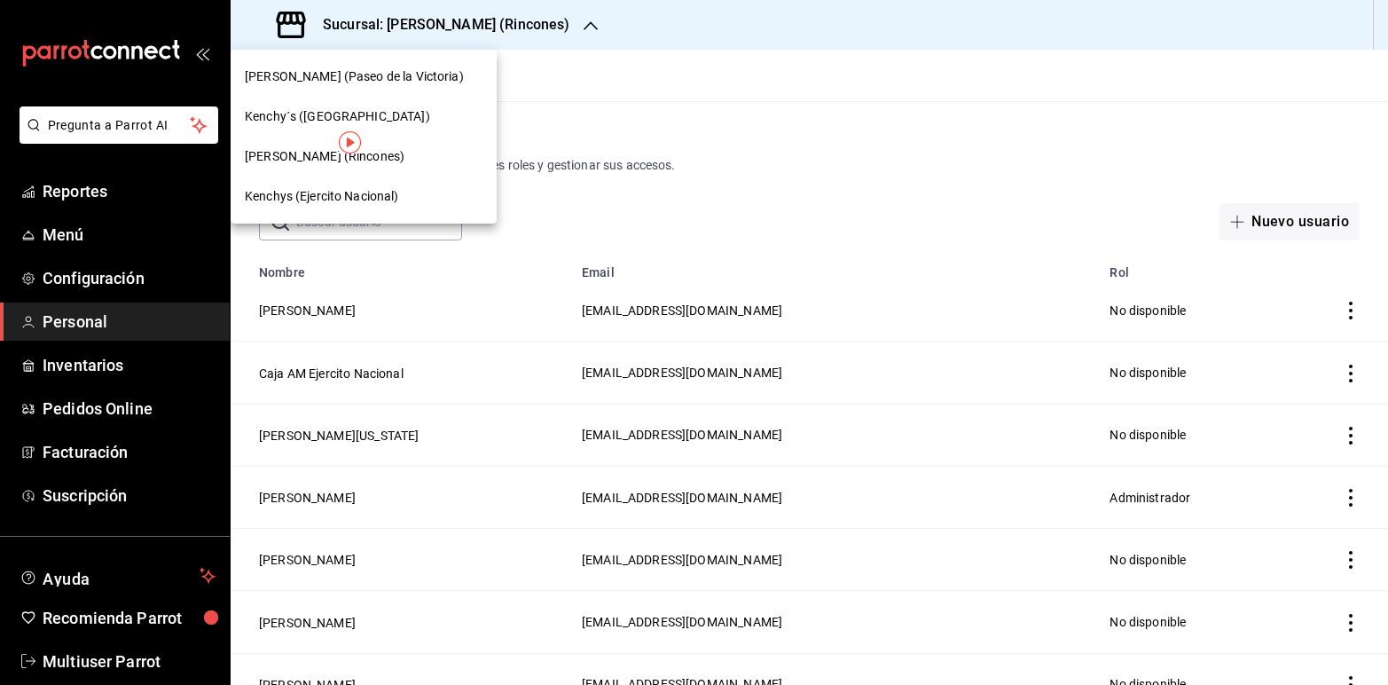
click at [366, 191] on span "Kenchys (Ejercito Nacional)" at bounding box center [322, 196] width 154 height 19
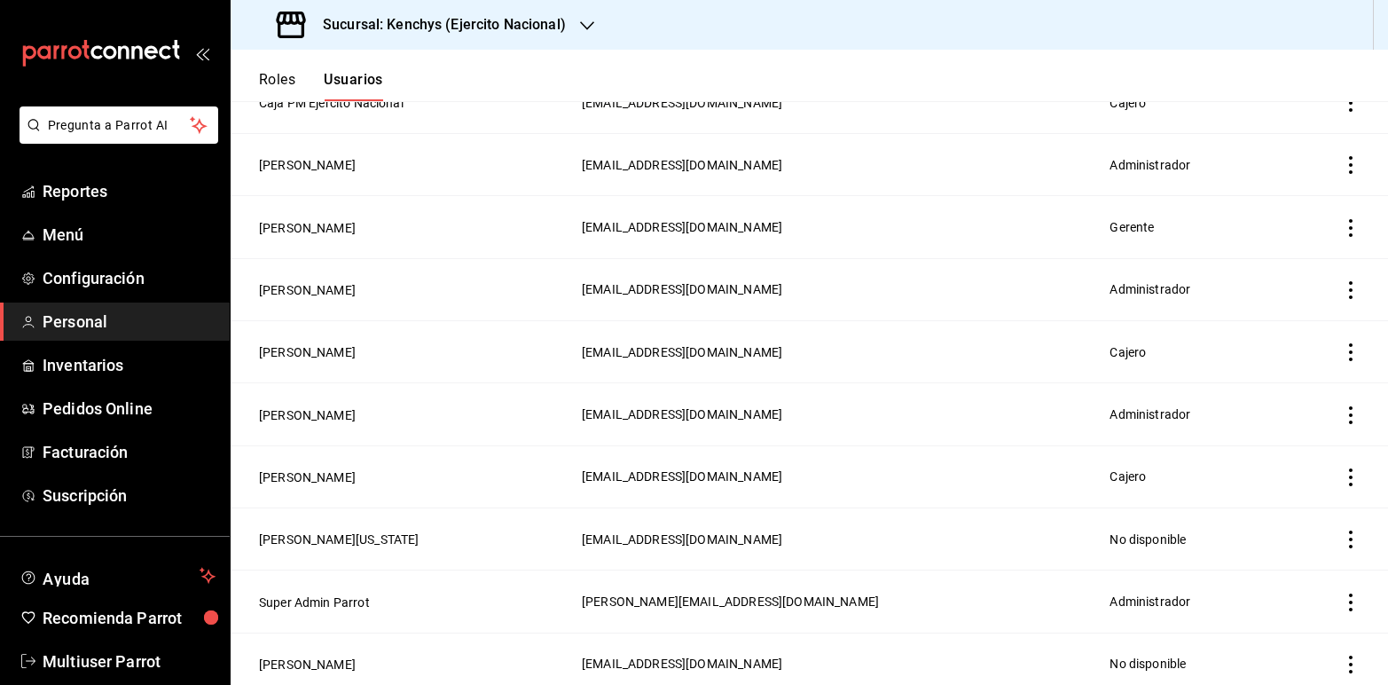
scroll to position [1158, 0]
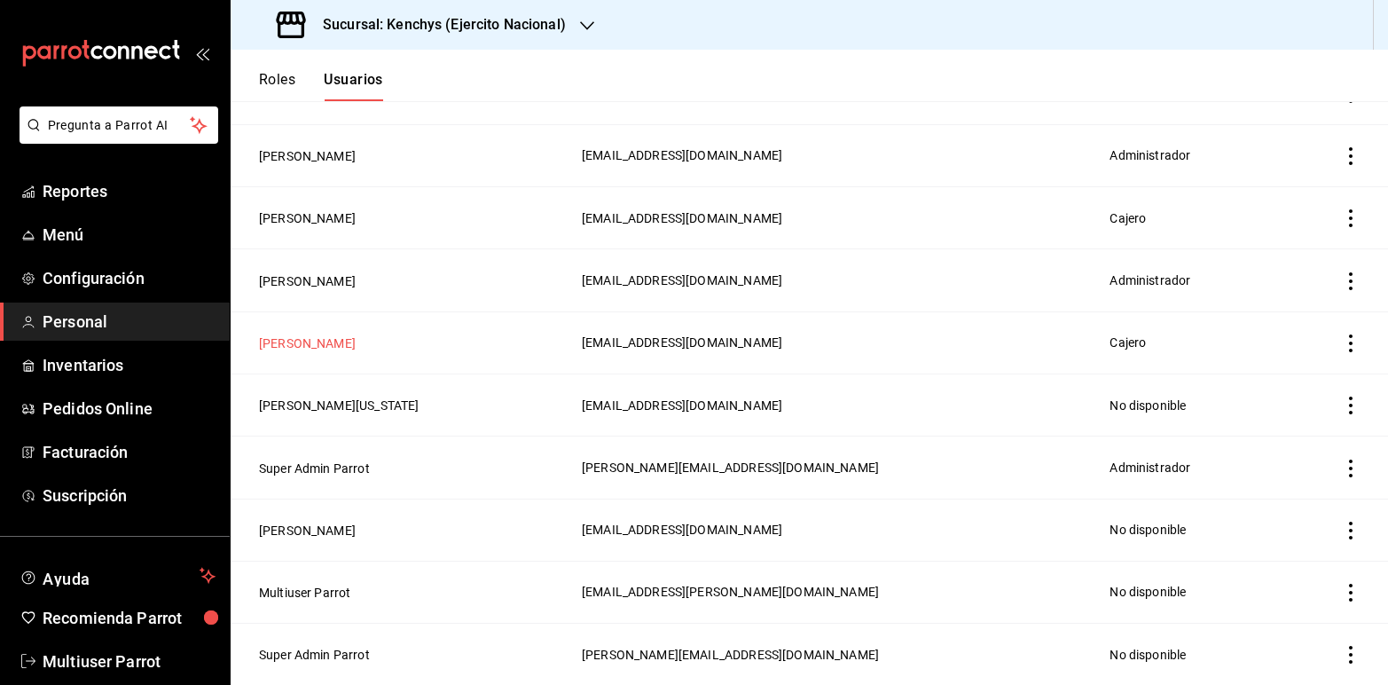
click at [331, 342] on button "[PERSON_NAME]" at bounding box center [307, 343] width 97 height 18
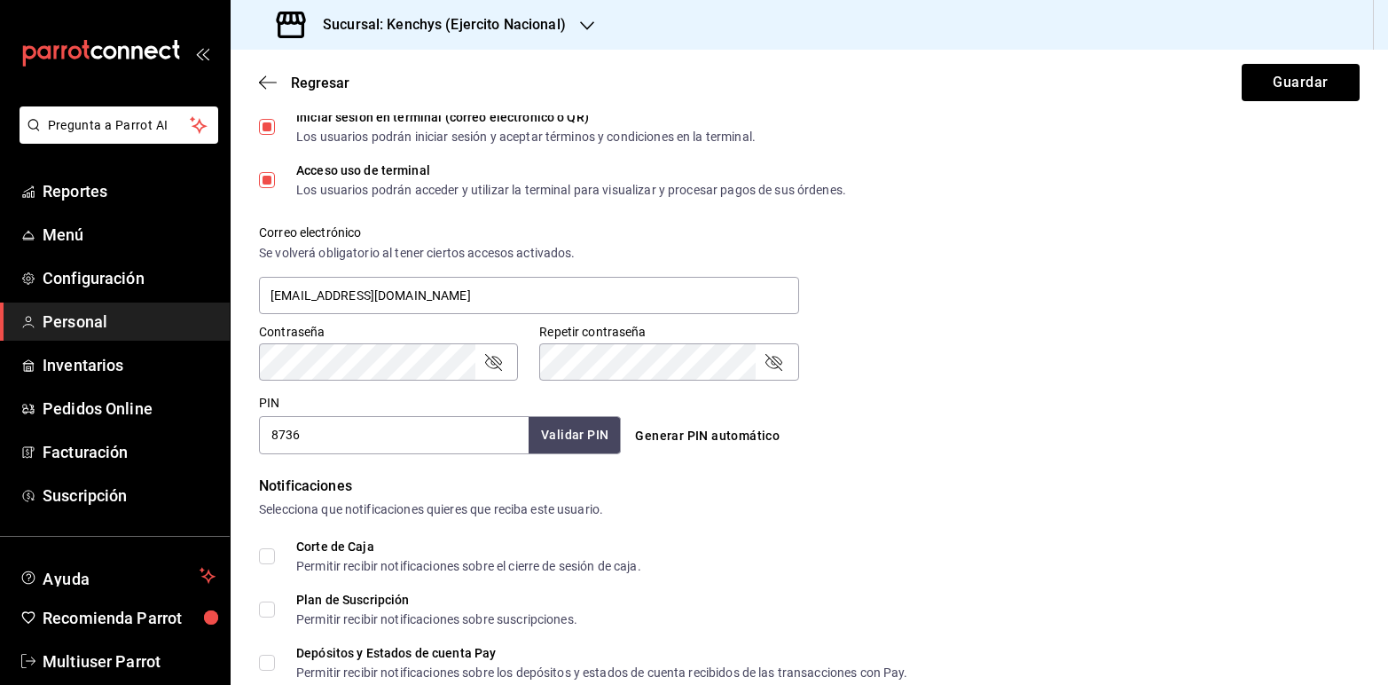
scroll to position [804, 0]
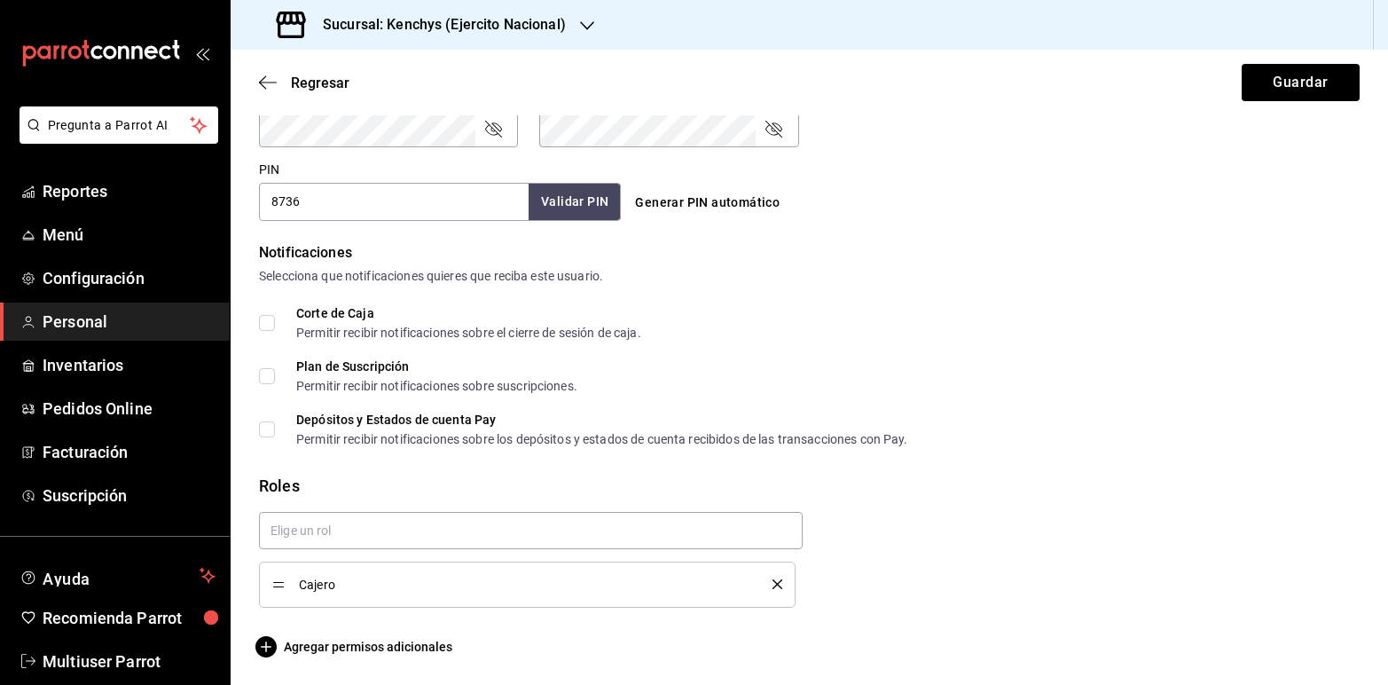
click at [772, 584] on icon "delete" at bounding box center [777, 584] width 10 height 10
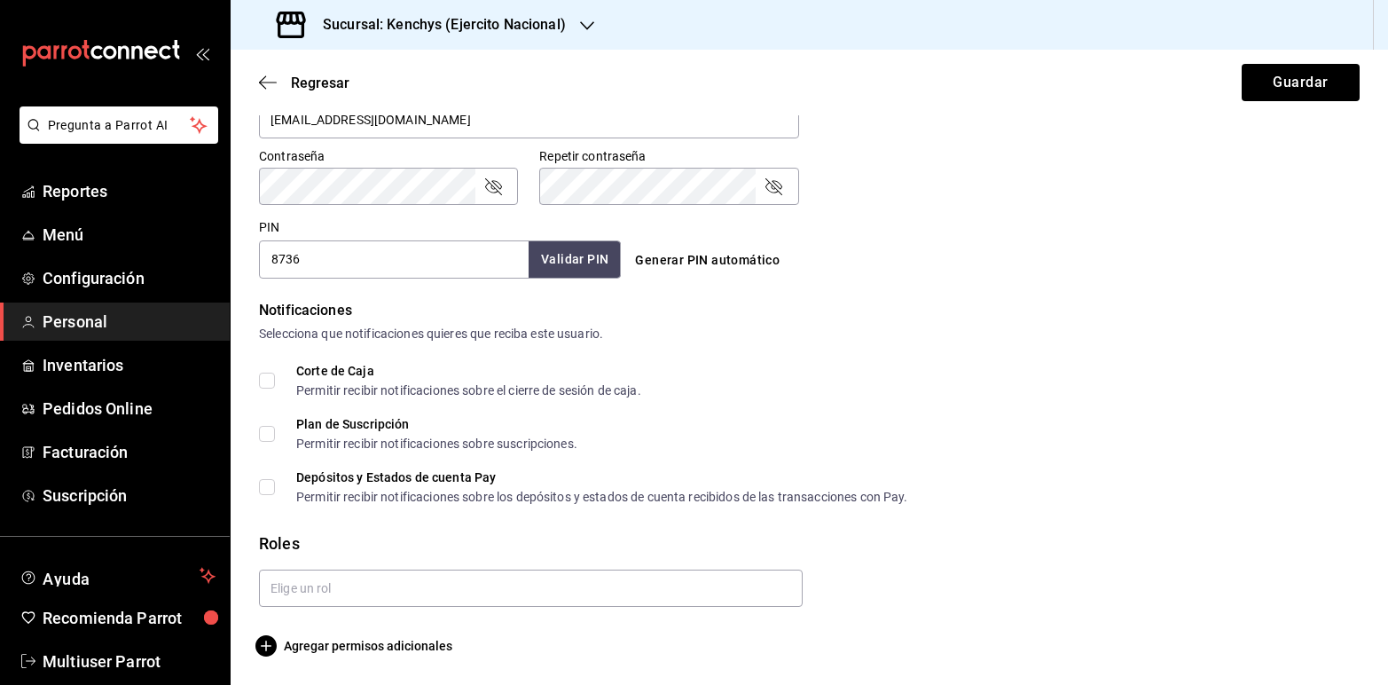
scroll to position [745, 0]
click at [1258, 74] on button "Guardar" at bounding box center [1301, 82] width 118 height 37
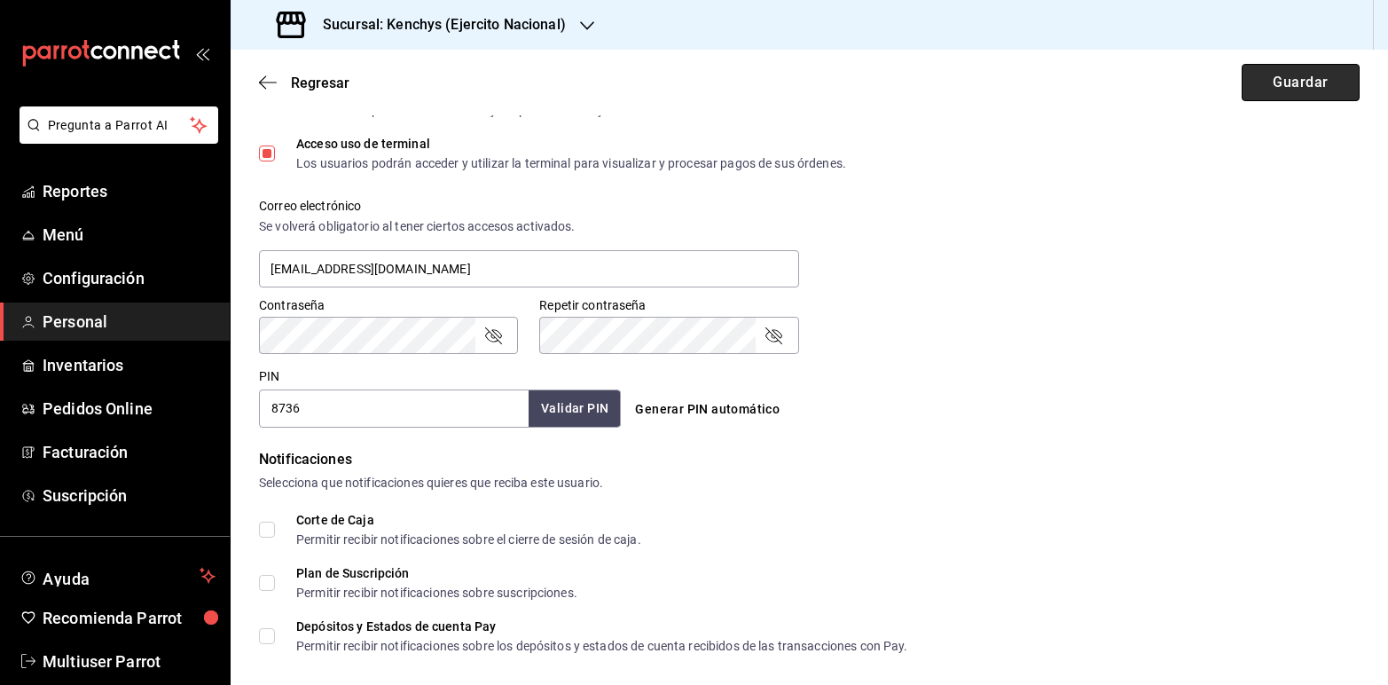
click at [1282, 82] on button "Guardar" at bounding box center [1301, 82] width 118 height 37
click at [271, 149] on input "Acceso uso de terminal Los usuarios podrán acceder y utilizar la terminal para …" at bounding box center [267, 153] width 16 height 16
checkbox input "false"
click at [1255, 71] on button "Guardar" at bounding box center [1301, 82] width 118 height 37
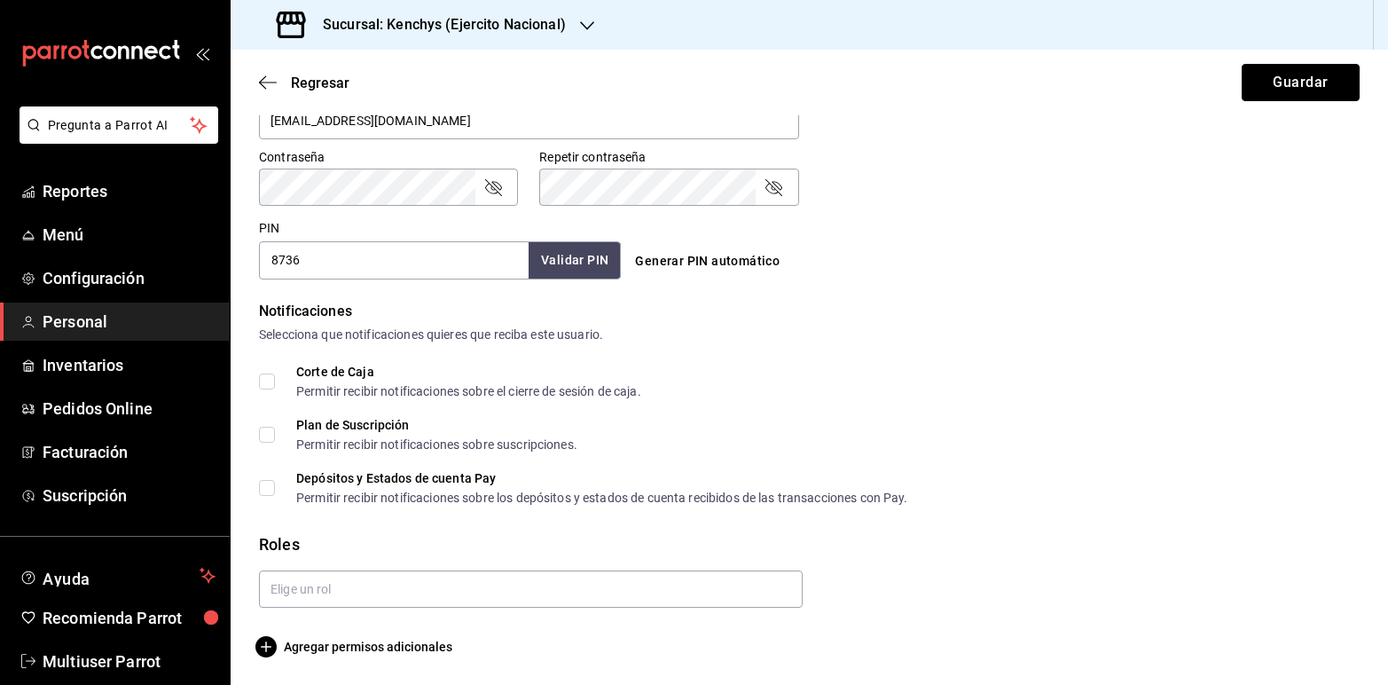
scroll to position [0, 0]
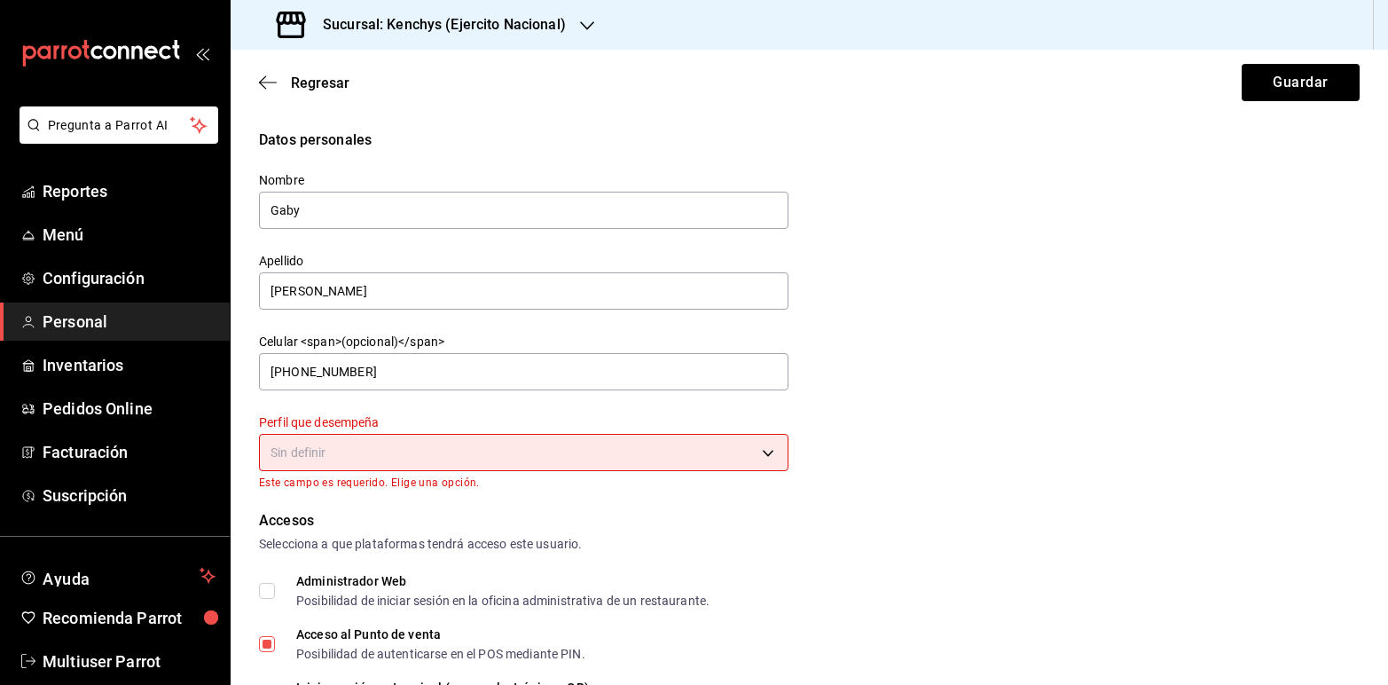
click at [756, 457] on body "Pregunta a Parrot AI Reportes Menú Configuración Personal Inventarios Pedidos O…" at bounding box center [694, 342] width 1388 height 685
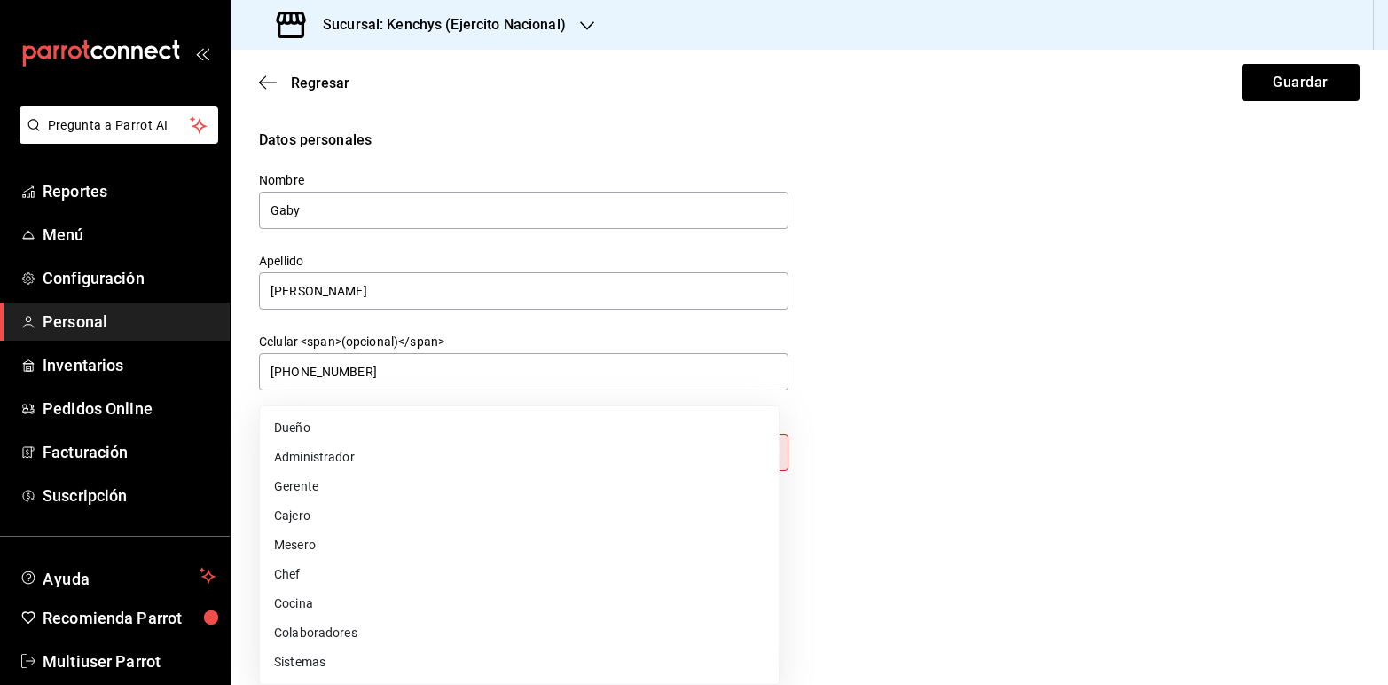
click at [297, 506] on li "Cajero" at bounding box center [519, 515] width 519 height 29
type input "CASHIER"
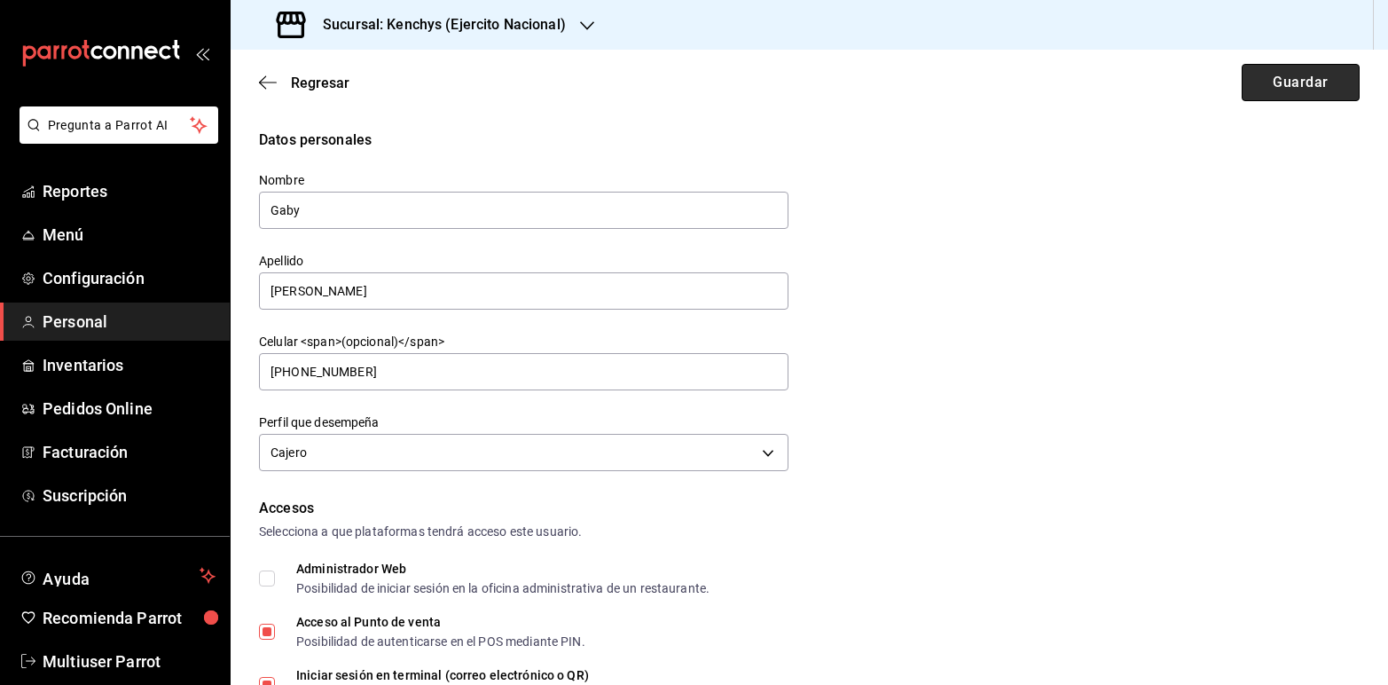
click at [1274, 86] on button "Guardar" at bounding box center [1301, 82] width 118 height 37
click at [319, 76] on span "Regresar" at bounding box center [320, 83] width 59 height 17
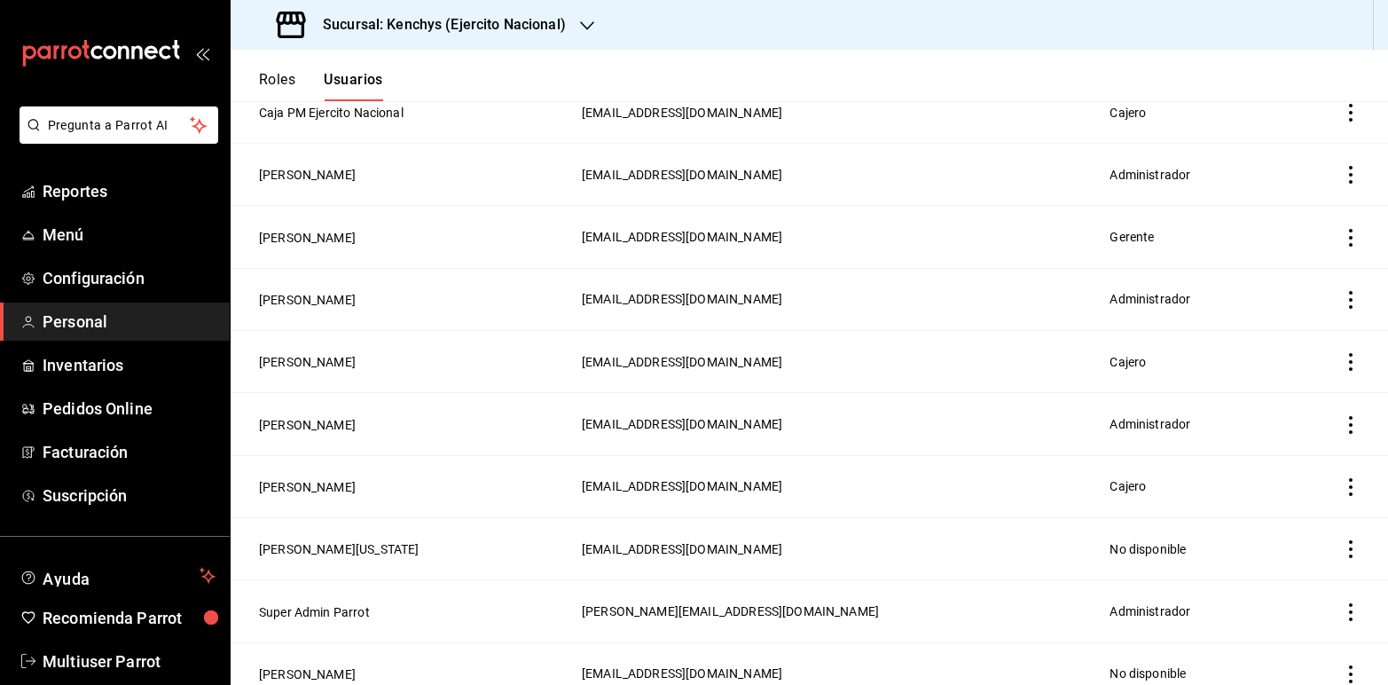
scroll to position [1029, 0]
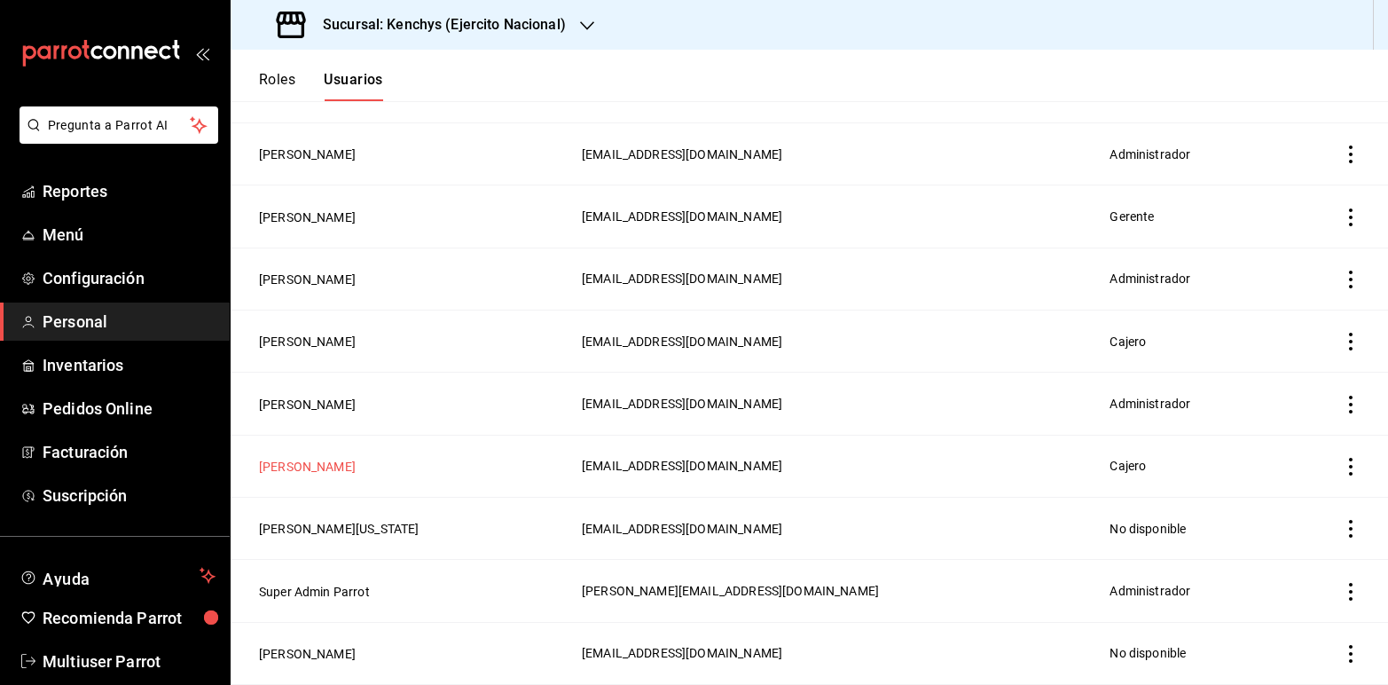
click at [328, 468] on button "[PERSON_NAME]" at bounding box center [307, 467] width 97 height 18
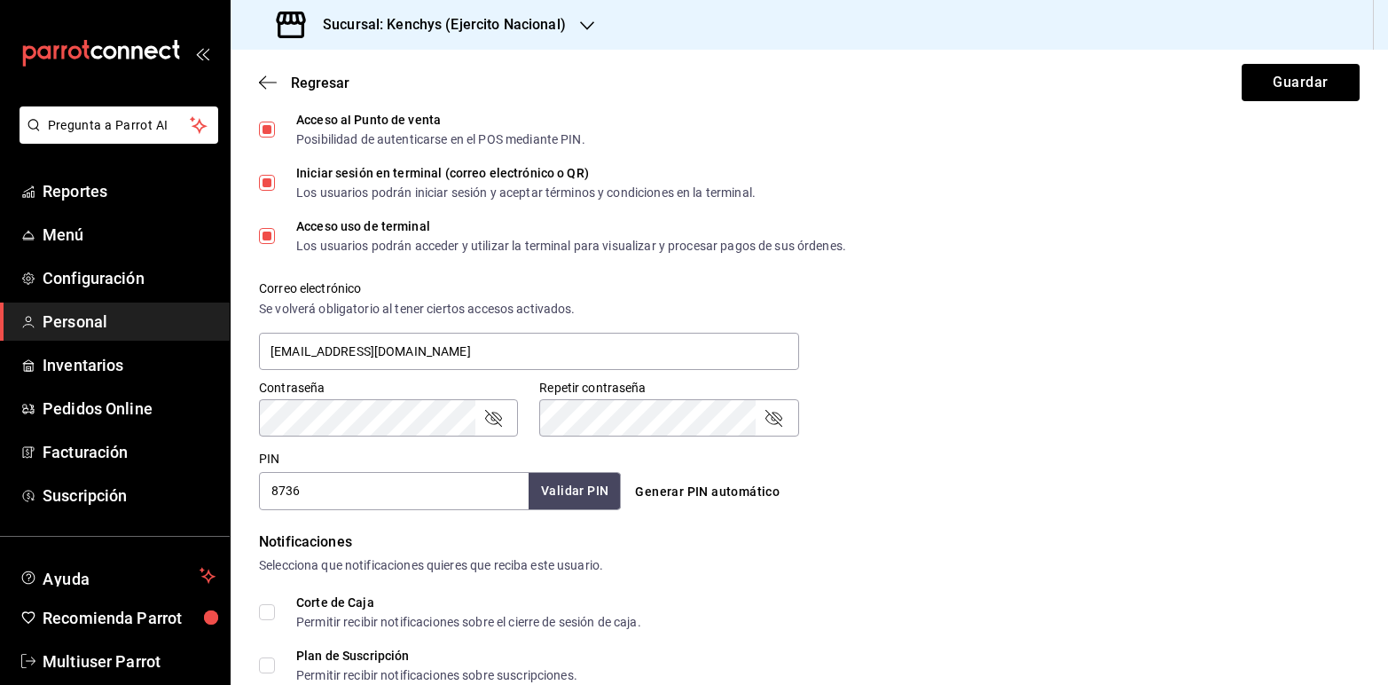
scroll to position [804, 0]
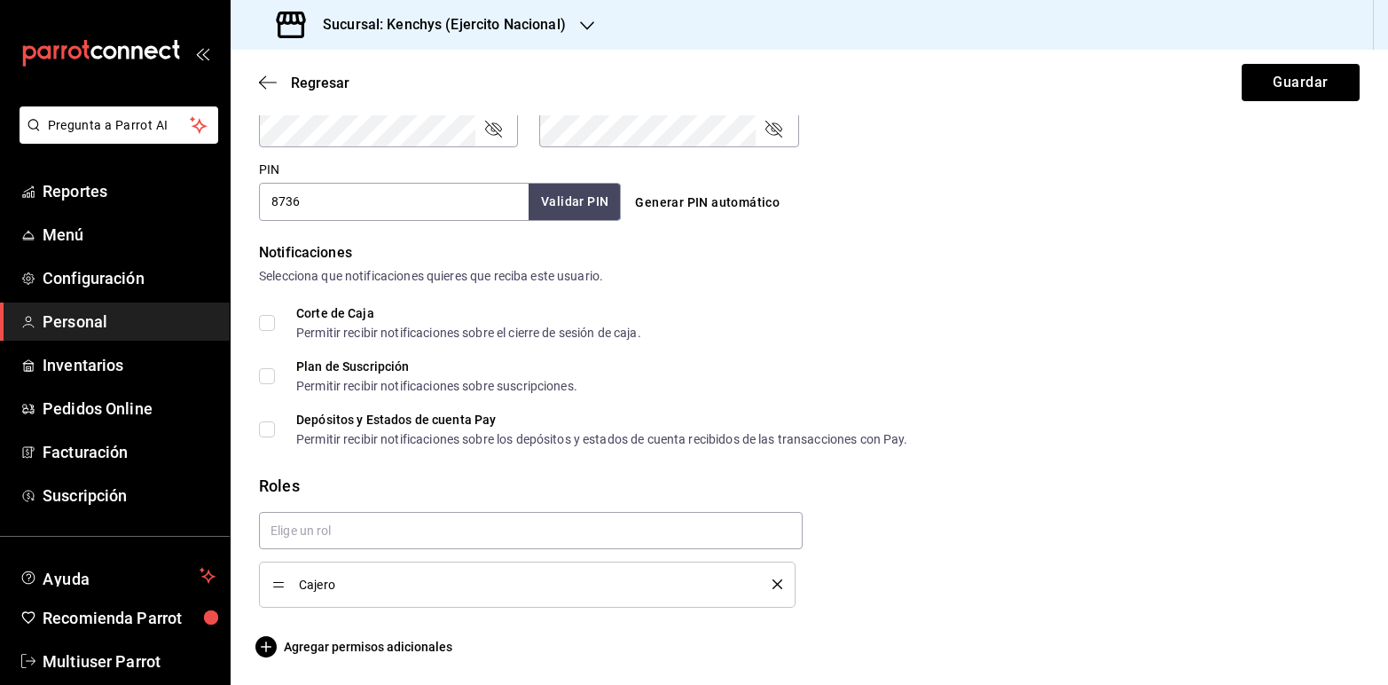
click at [772, 587] on icon "delete" at bounding box center [777, 584] width 10 height 10
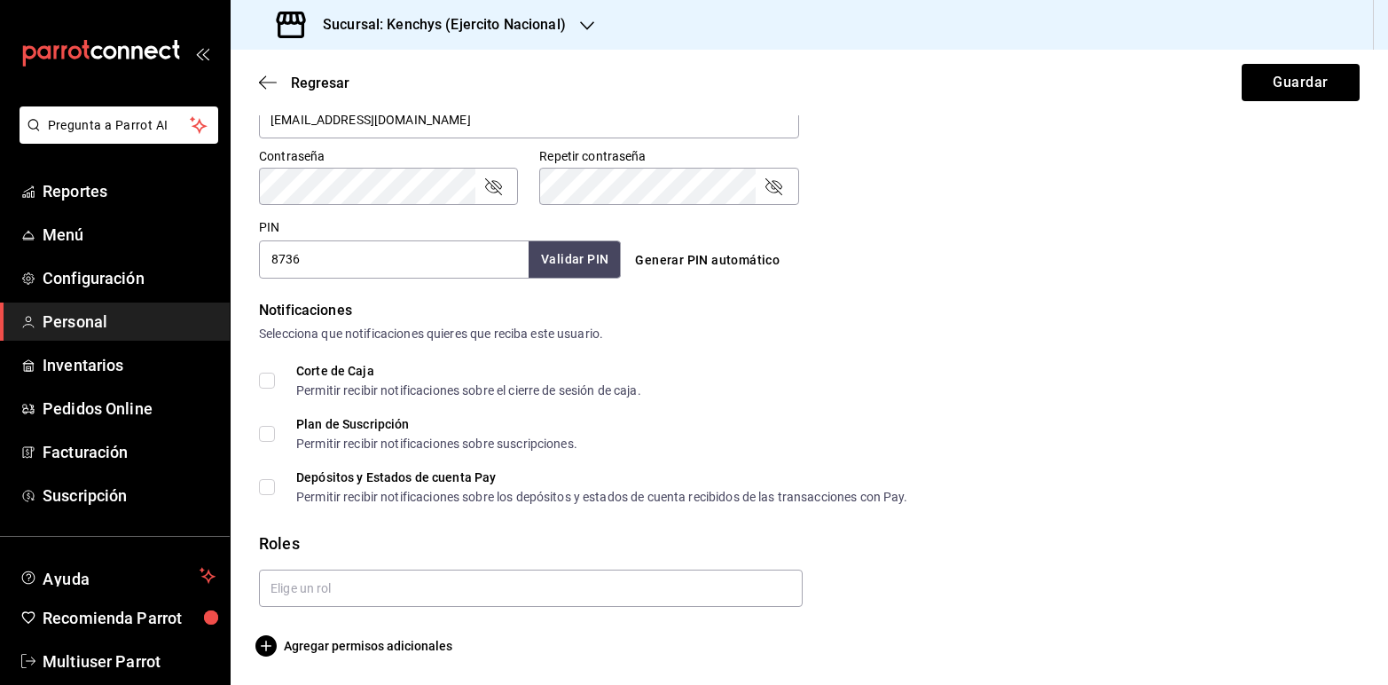
scroll to position [745, 0]
click at [1308, 81] on button "Guardar" at bounding box center [1301, 82] width 118 height 37
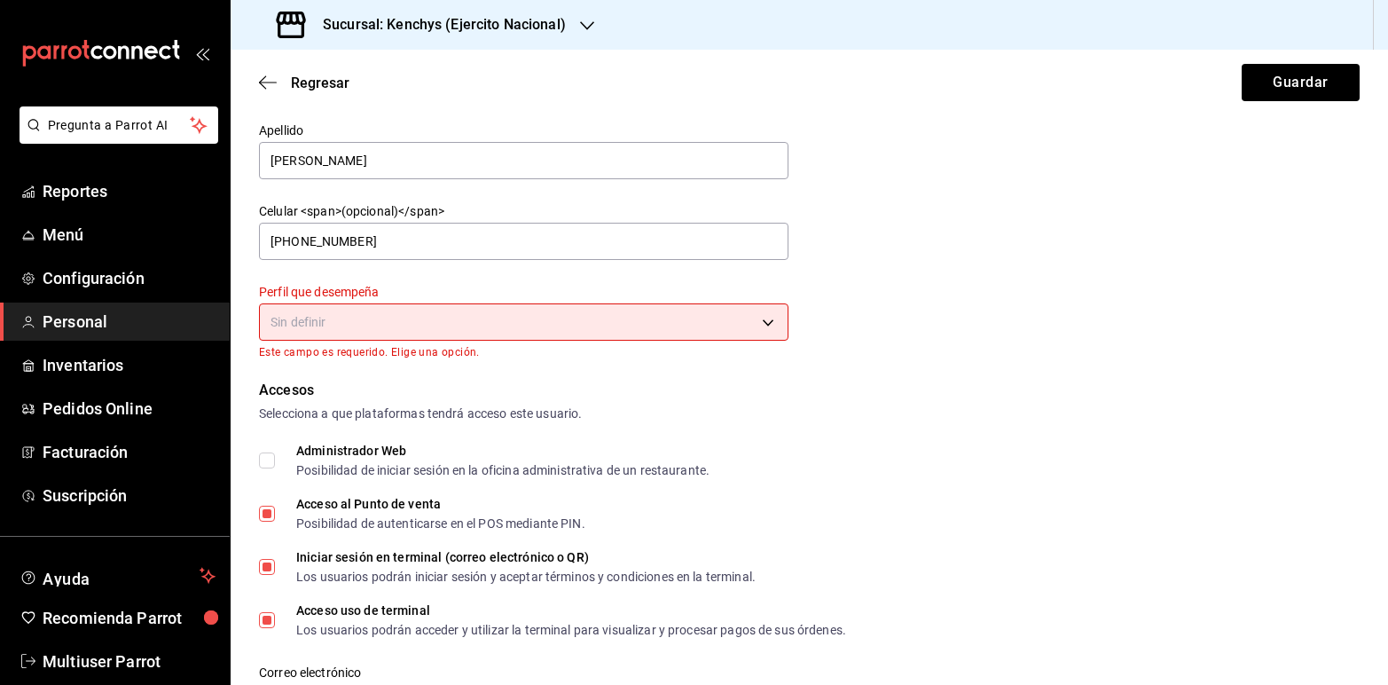
click at [768, 320] on body "Pregunta a Parrot AI Reportes Menú Configuración Personal Inventarios Pedidos O…" at bounding box center [694, 342] width 1388 height 685
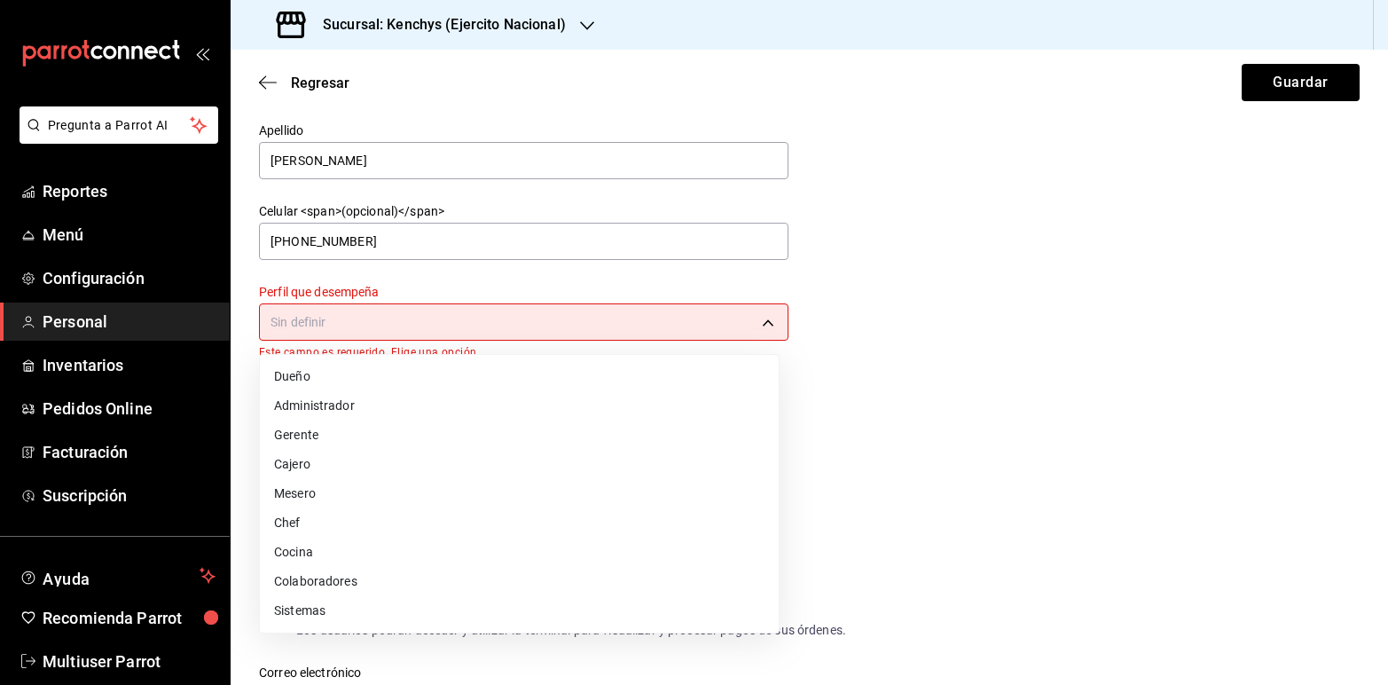
click at [355, 579] on li "Colaboradores" at bounding box center [519, 581] width 519 height 29
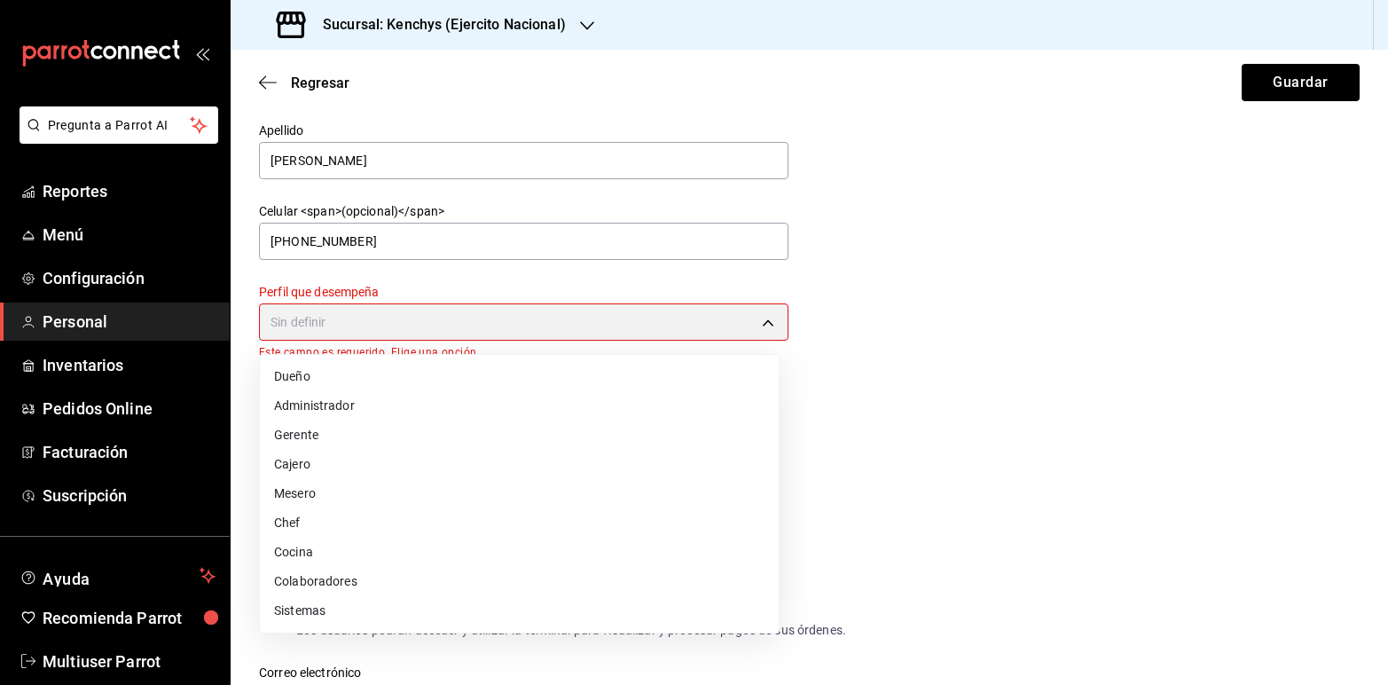
type input "STAFF"
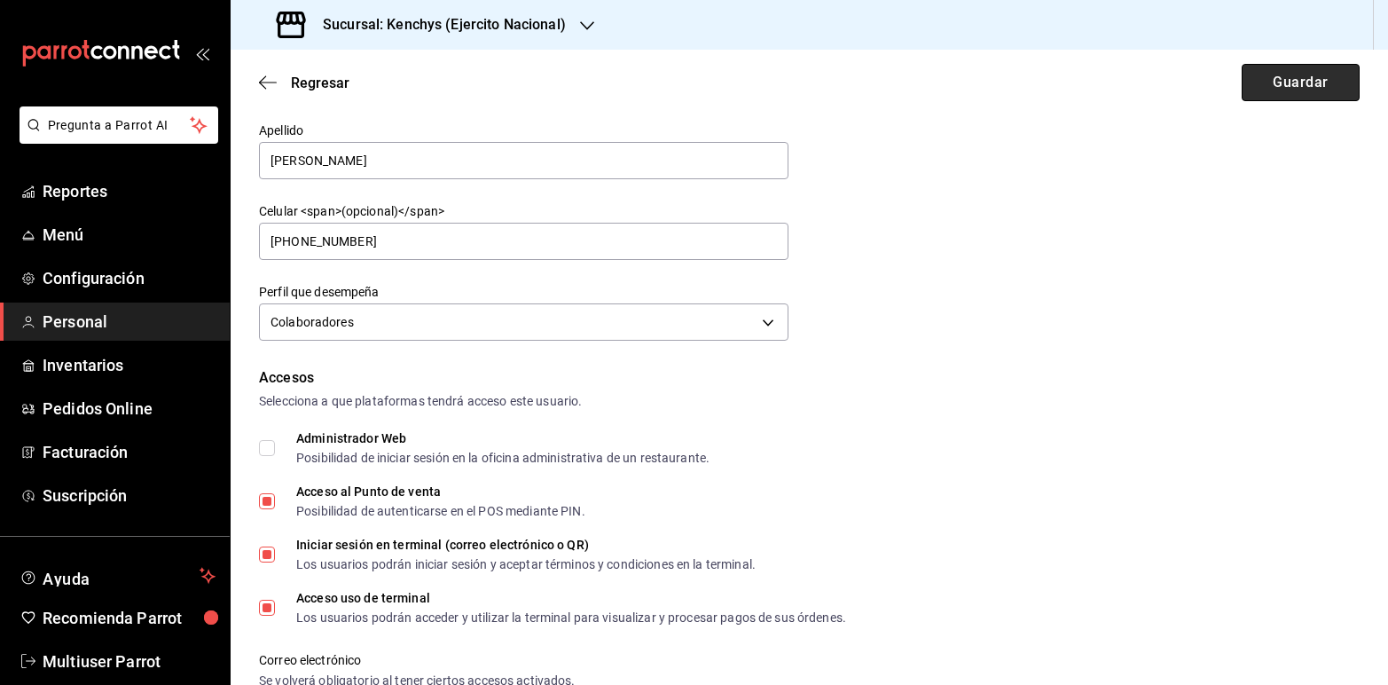
click at [1242, 73] on button "Guardar" at bounding box center [1301, 82] width 118 height 37
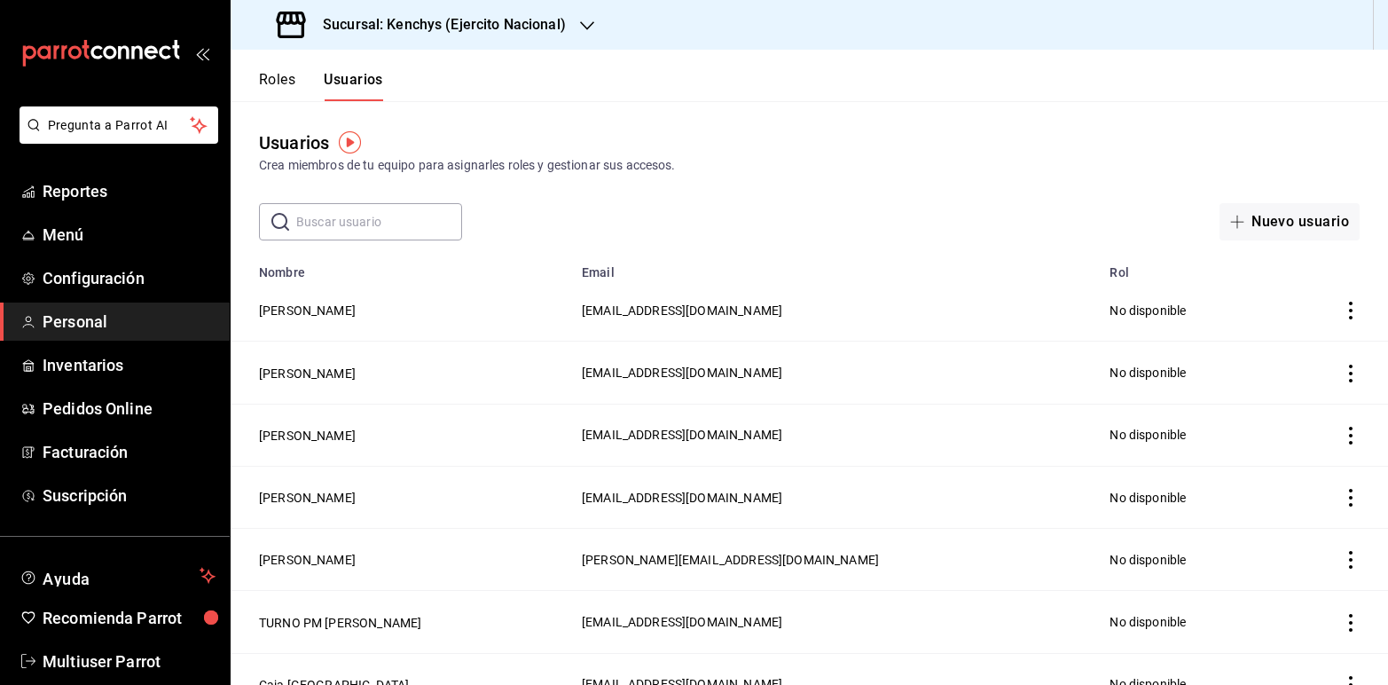
click at [580, 28] on icon "button" at bounding box center [587, 26] width 14 height 14
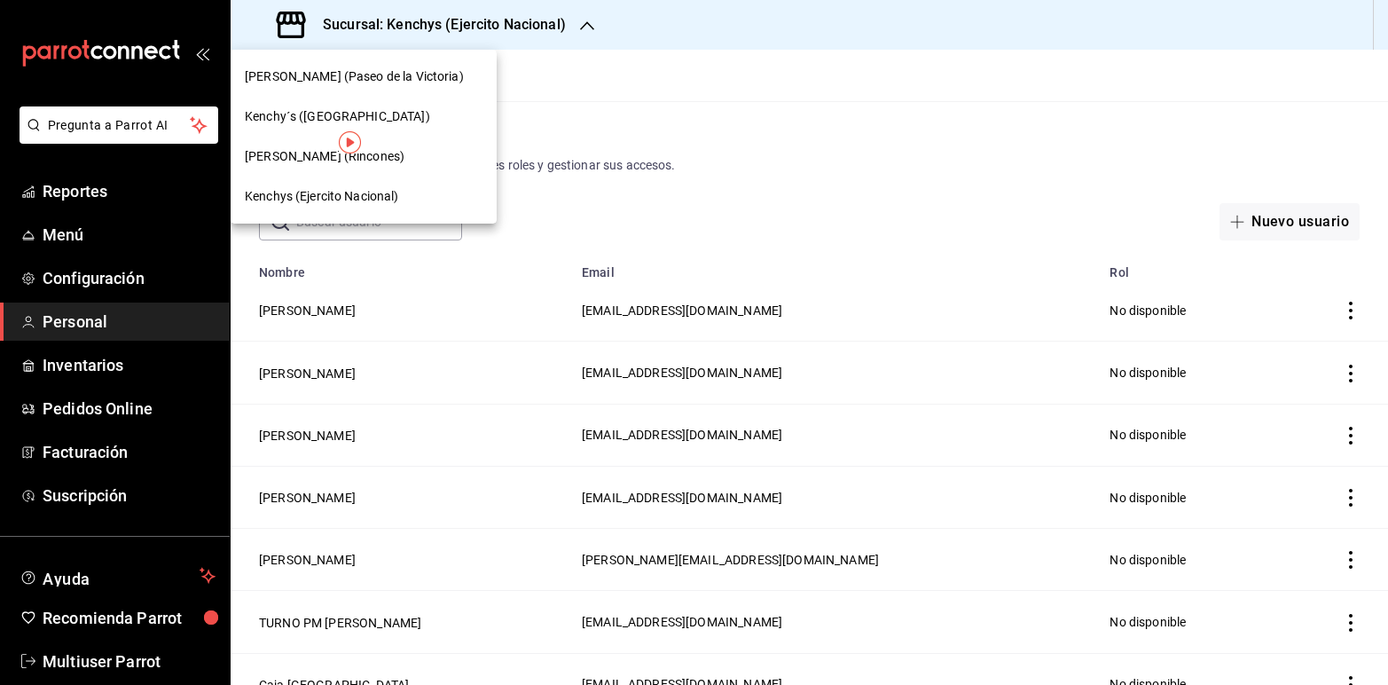
drag, startPoint x: 226, startPoint y: 255, endPoint x: 204, endPoint y: 369, distance: 116.5
click at [204, 369] on div at bounding box center [694, 342] width 1388 height 685
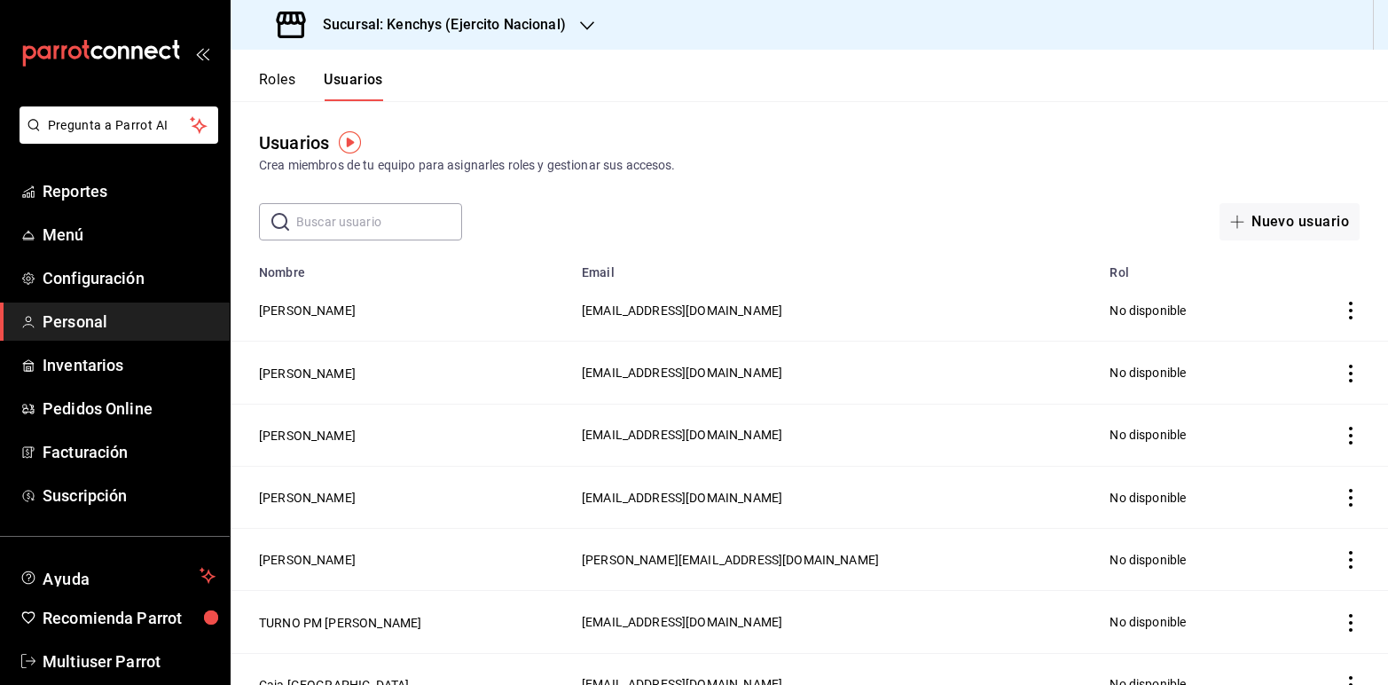
scroll to position [27, 0]
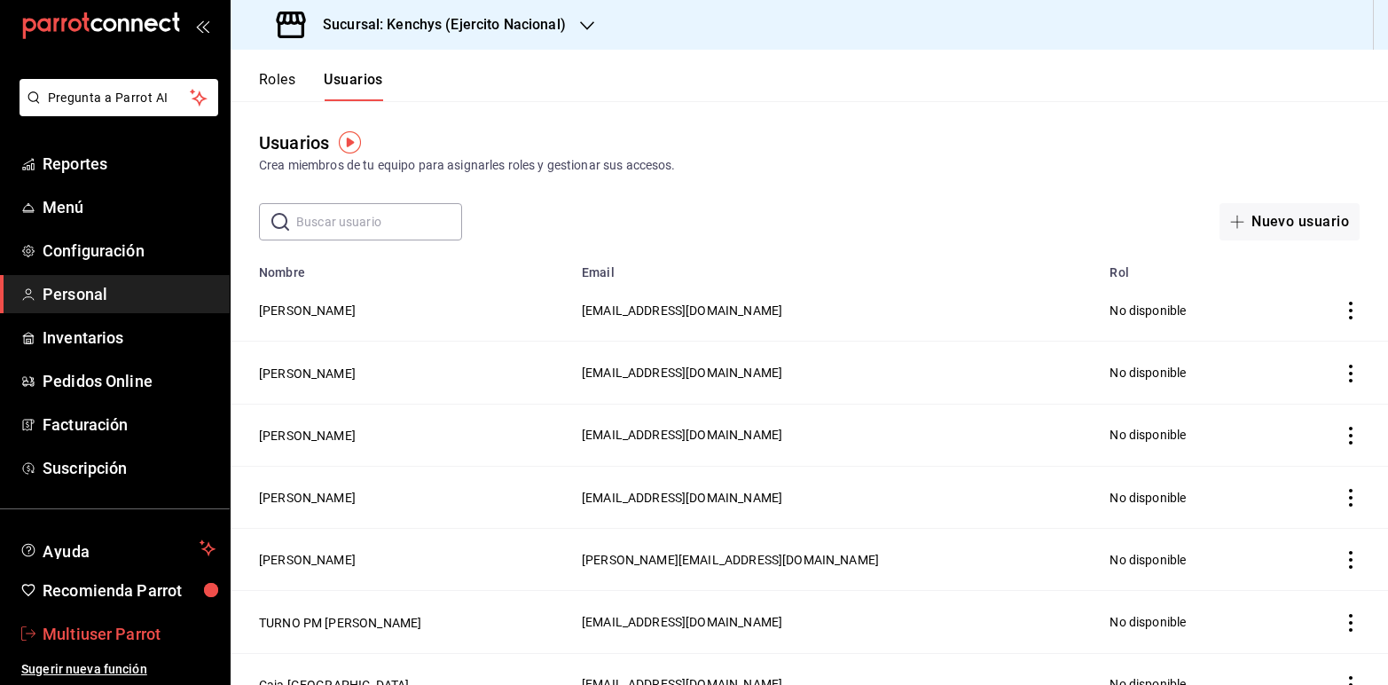
click at [129, 626] on span "Multiuser Parrot" at bounding box center [129, 634] width 173 height 24
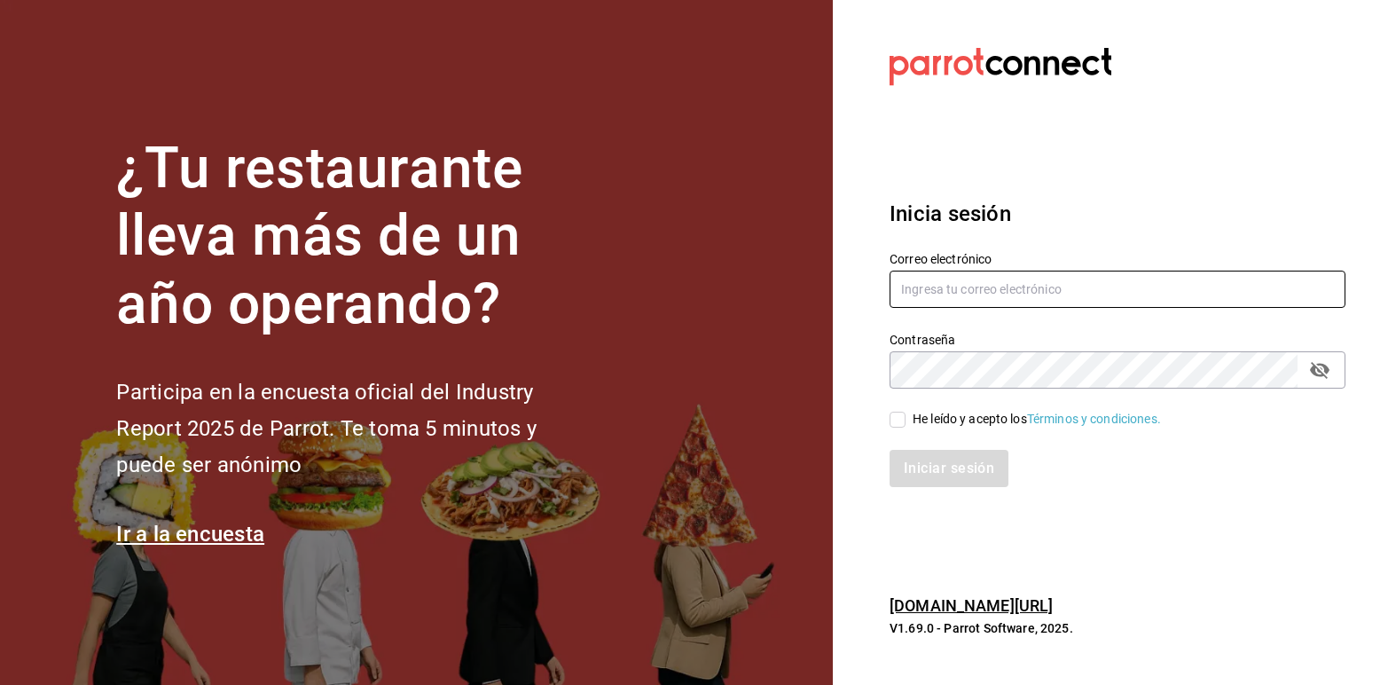
type input "gabs220506@gmail.com"
click at [1326, 371] on icon "passwordField" at bounding box center [1320, 370] width 20 height 17
click at [898, 418] on input "He leído y acepto los Términos y condiciones." at bounding box center [898, 420] width 16 height 16
checkbox input "true"
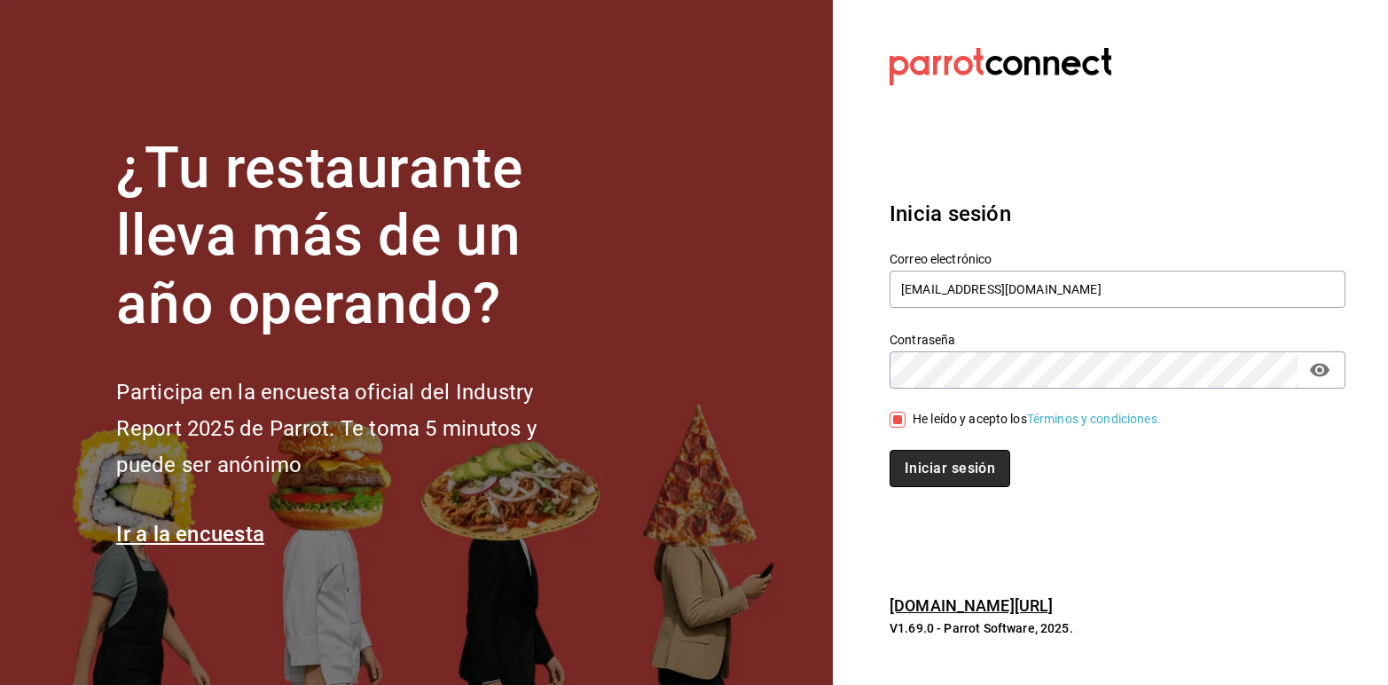
click at [937, 474] on button "Iniciar sesión" at bounding box center [950, 468] width 121 height 37
